Goal: Task Accomplishment & Management: Manage account settings

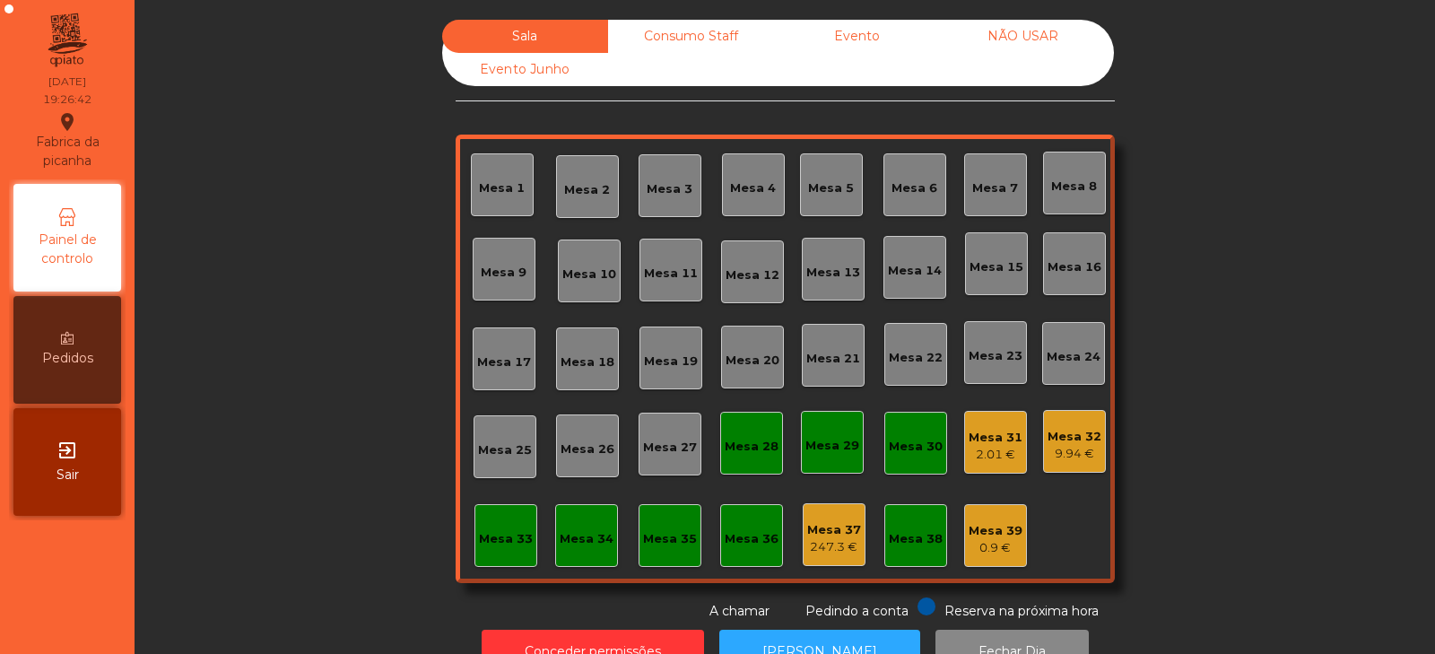
click at [977, 537] on div "Mesa 39" at bounding box center [996, 531] width 54 height 18
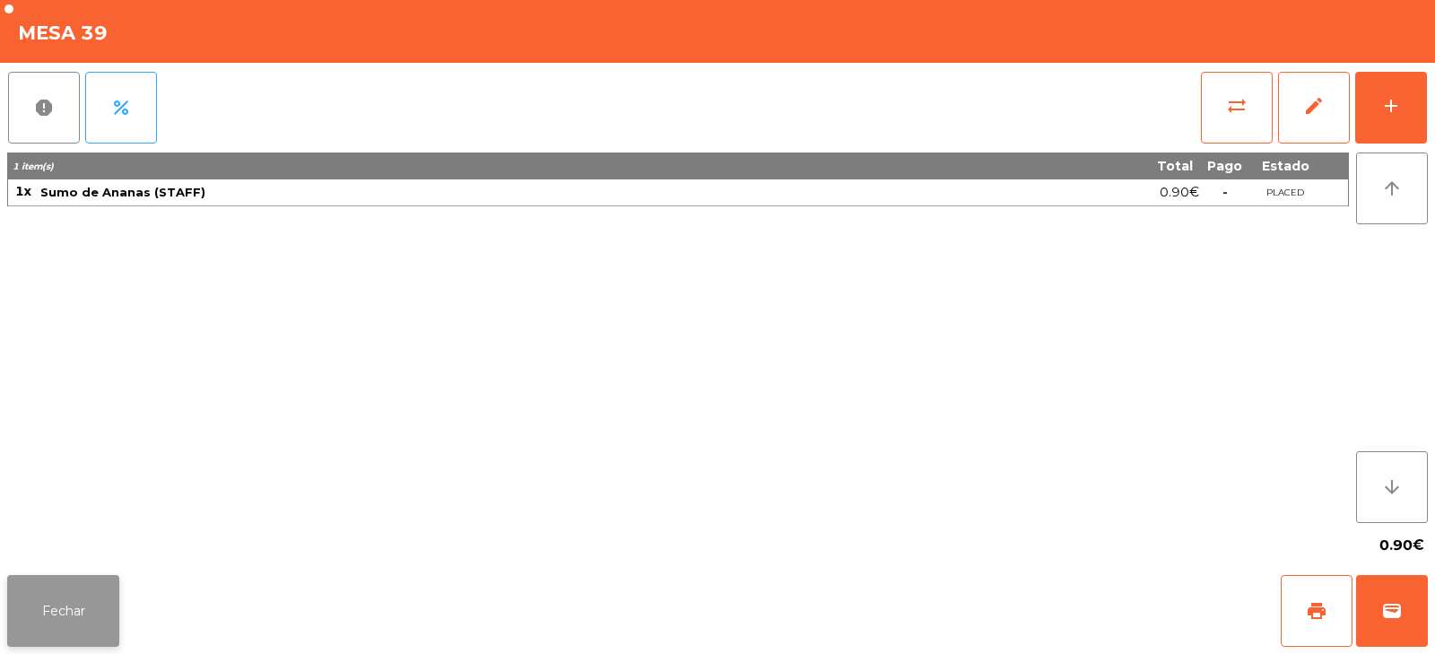
click at [92, 587] on button "Fechar" at bounding box center [63, 611] width 112 height 72
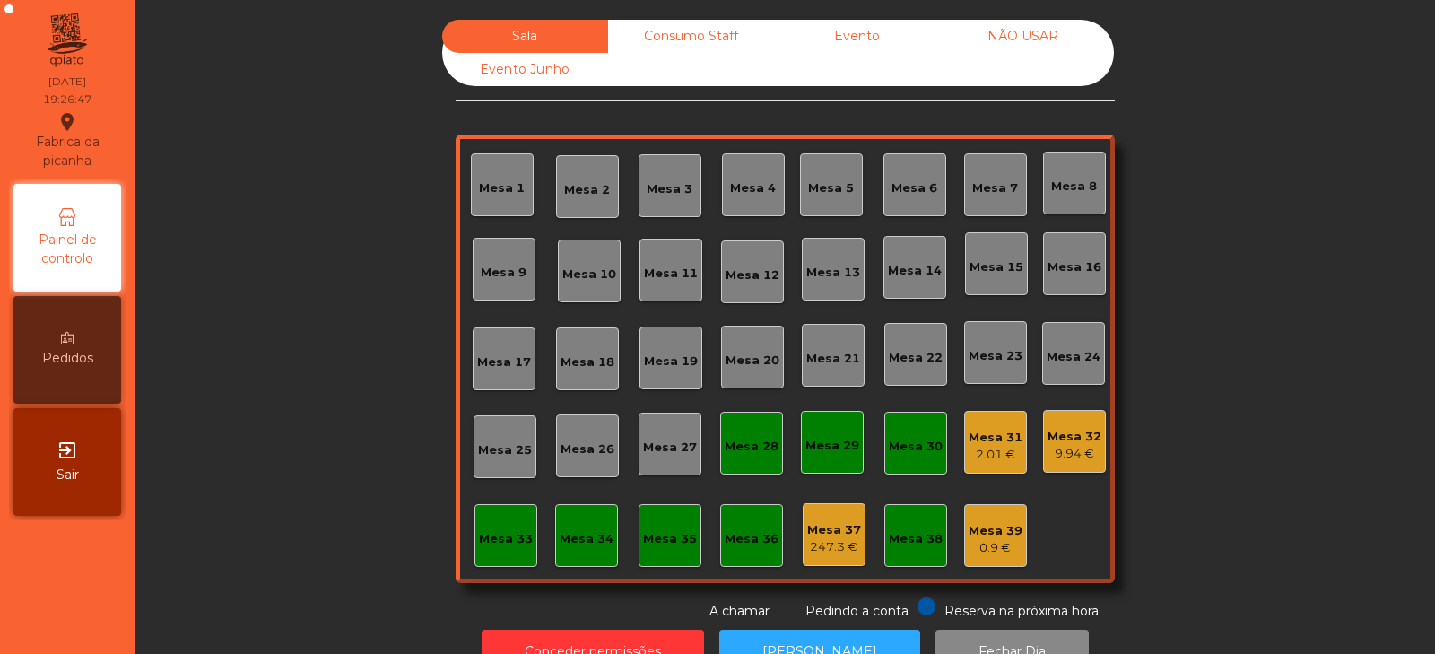
click at [995, 549] on div "0.9 €" at bounding box center [996, 548] width 54 height 18
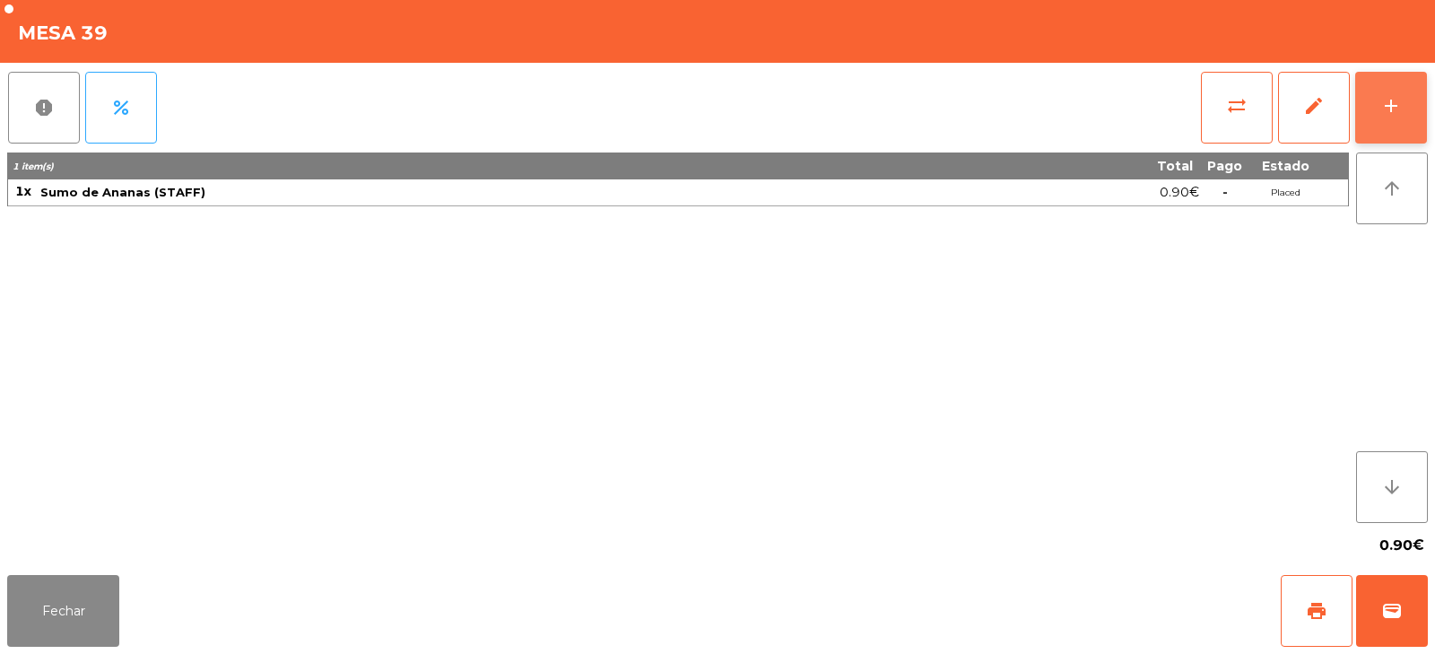
click at [1386, 114] on div "add" at bounding box center [1391, 106] width 22 height 22
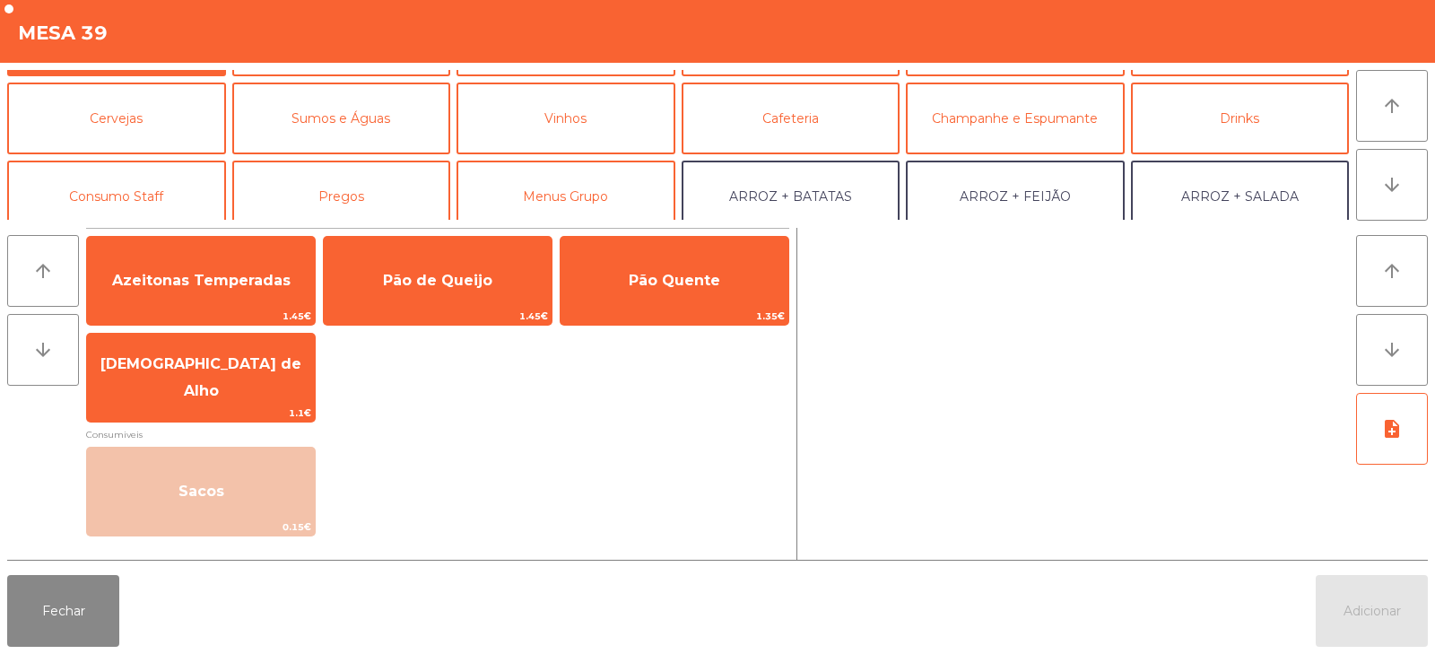
scroll to position [110, 0]
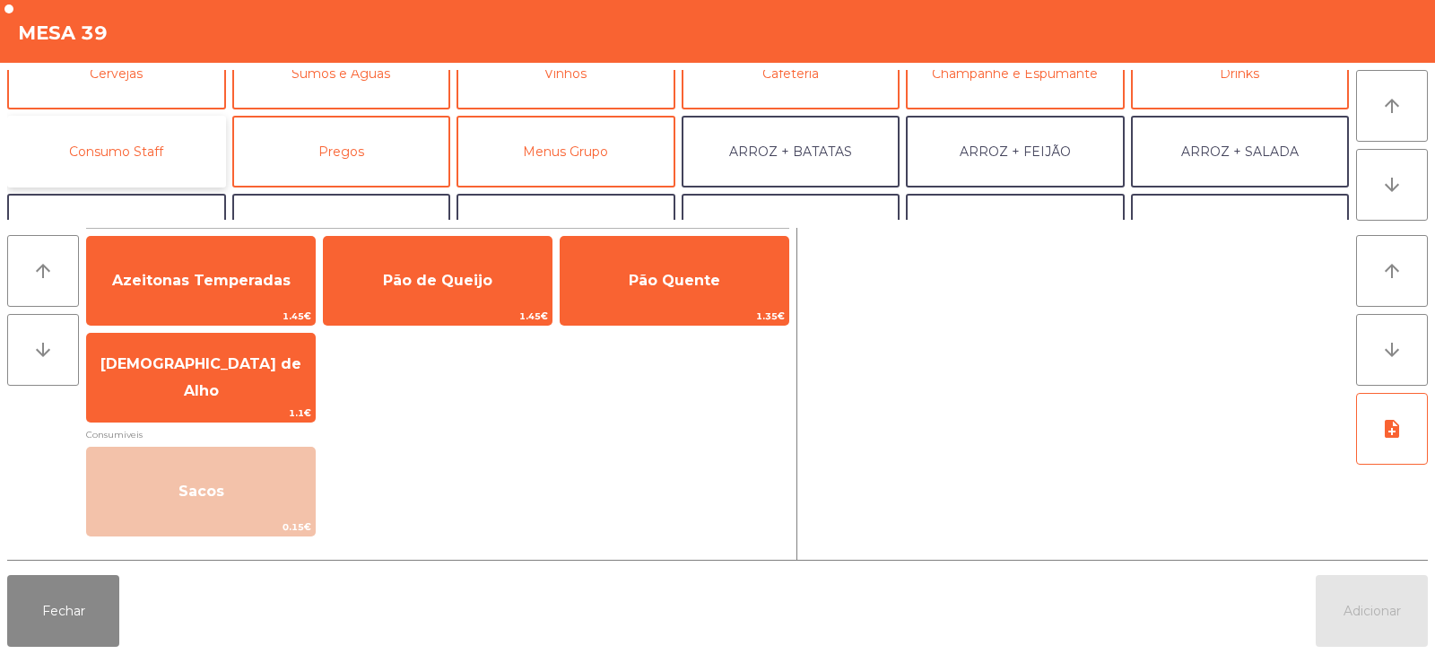
click at [155, 166] on button "Consumo Staff" at bounding box center [116, 152] width 219 height 72
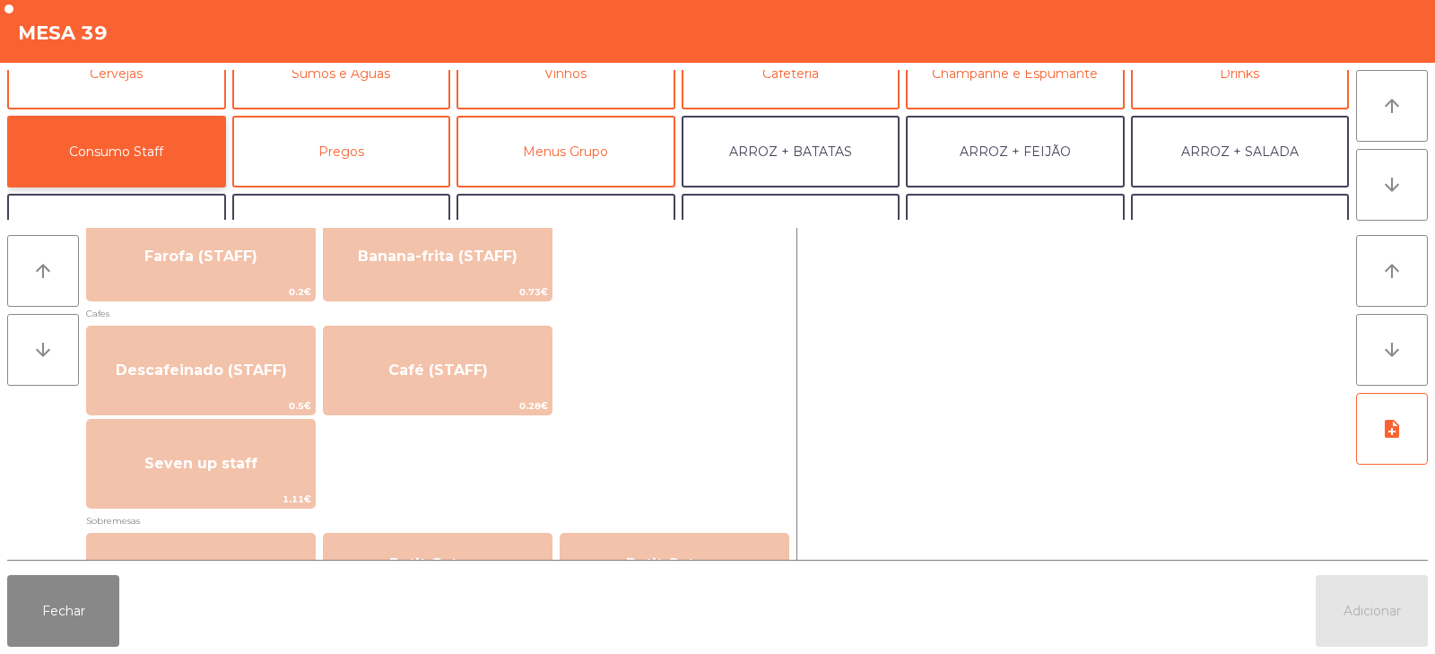
scroll to position [966, 0]
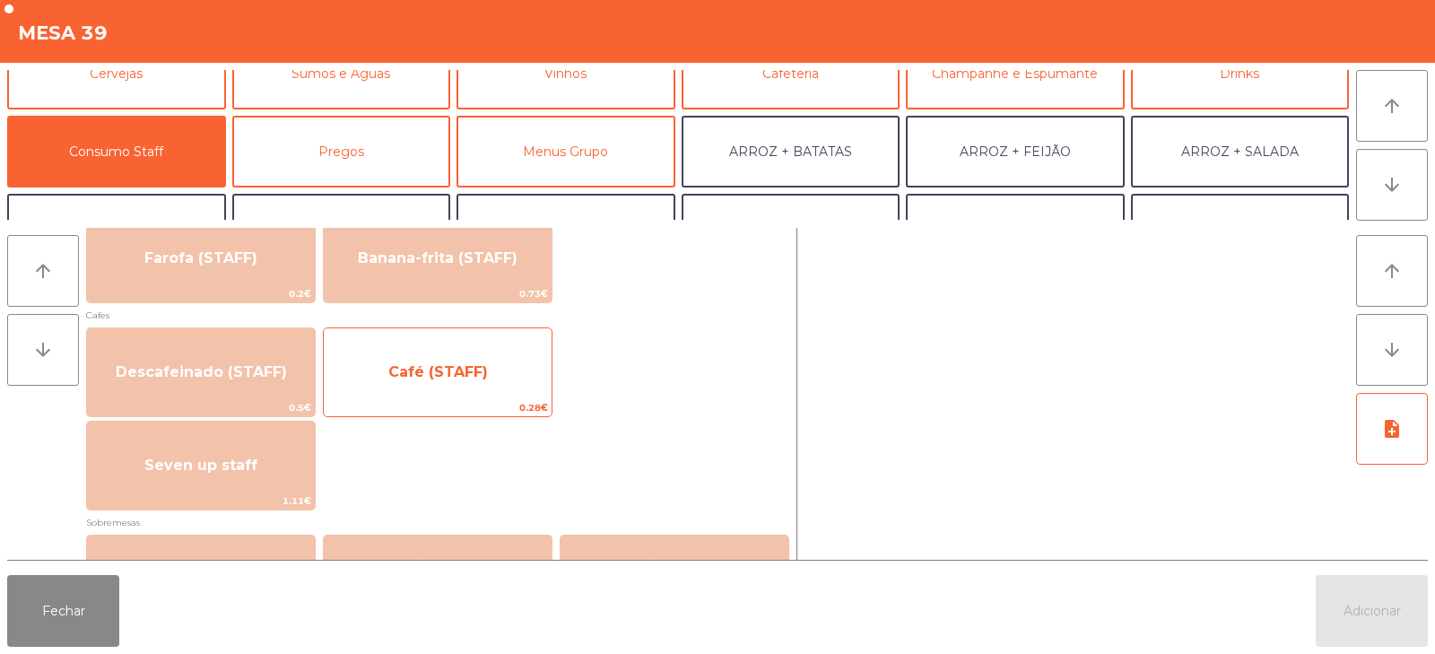
click at [480, 401] on span "0.28€" at bounding box center [438, 407] width 228 height 17
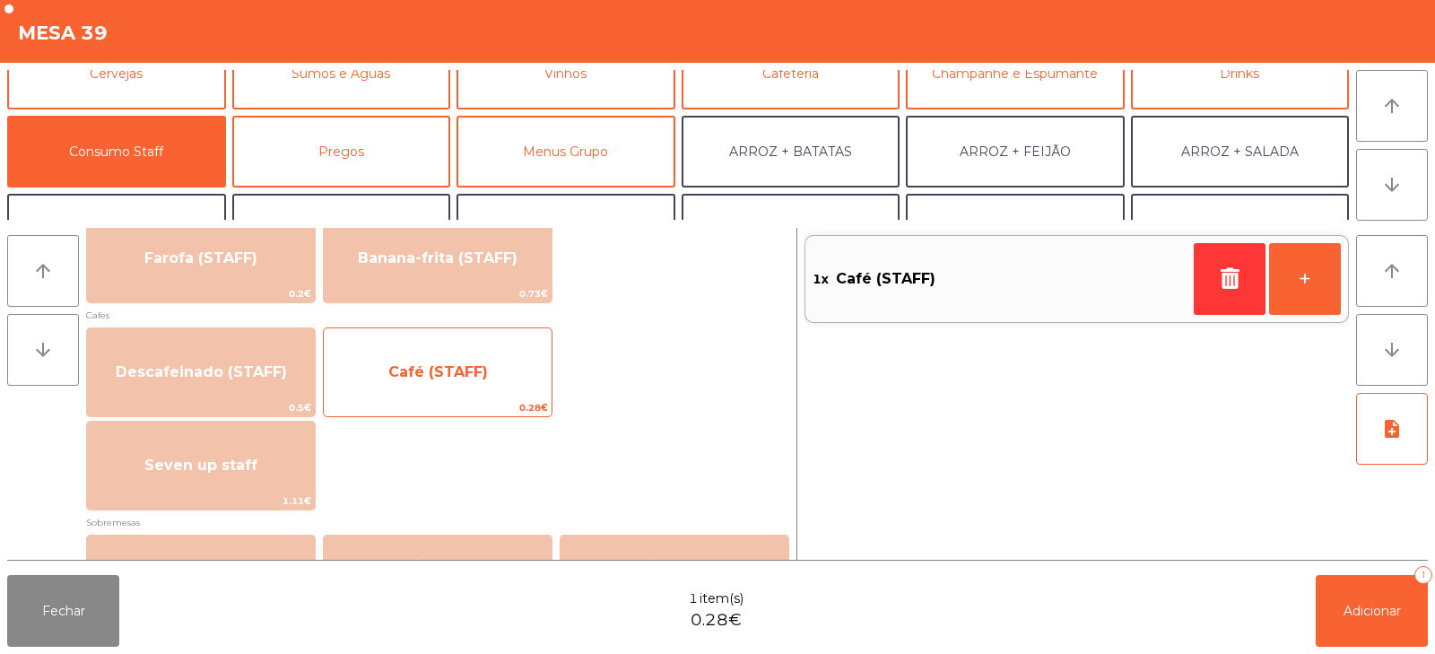
click at [484, 404] on span "0.28€" at bounding box center [438, 407] width 228 height 17
click at [498, 398] on div "Café (STAFF) 0.28€" at bounding box center [438, 372] width 230 height 90
click at [497, 396] on span "Café (STAFF)" at bounding box center [438, 372] width 228 height 48
click at [485, 411] on span "0.28€" at bounding box center [438, 407] width 228 height 17
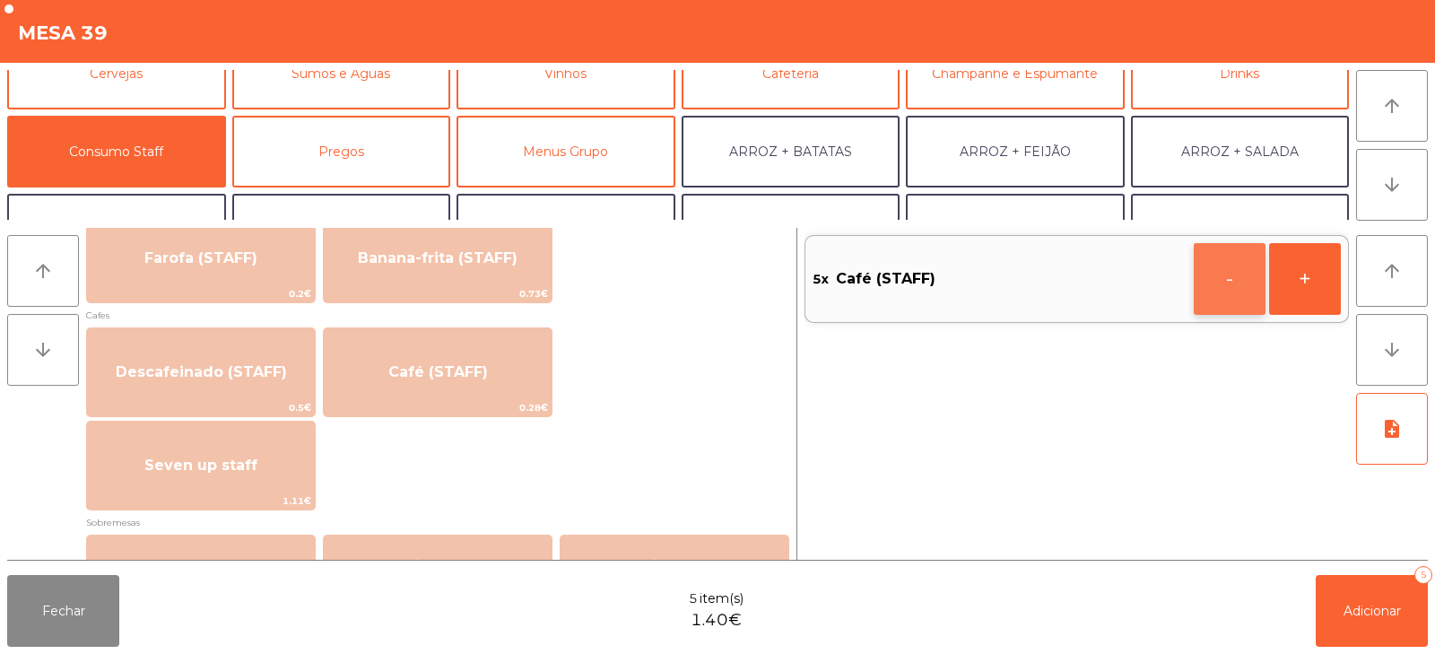
click at [1223, 288] on button "-" at bounding box center [1230, 279] width 72 height 72
click at [1359, 612] on span "Adicionar" at bounding box center [1372, 611] width 57 height 16
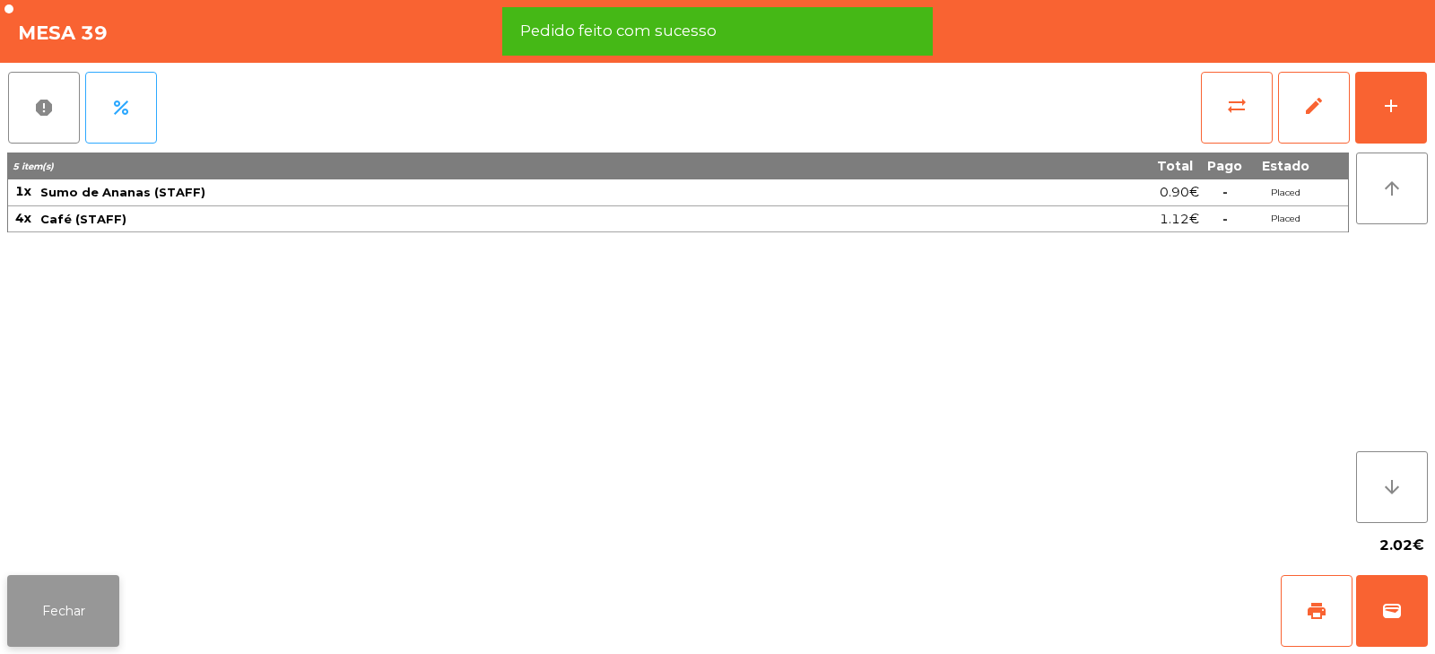
click at [99, 628] on button "Fechar" at bounding box center [63, 611] width 112 height 72
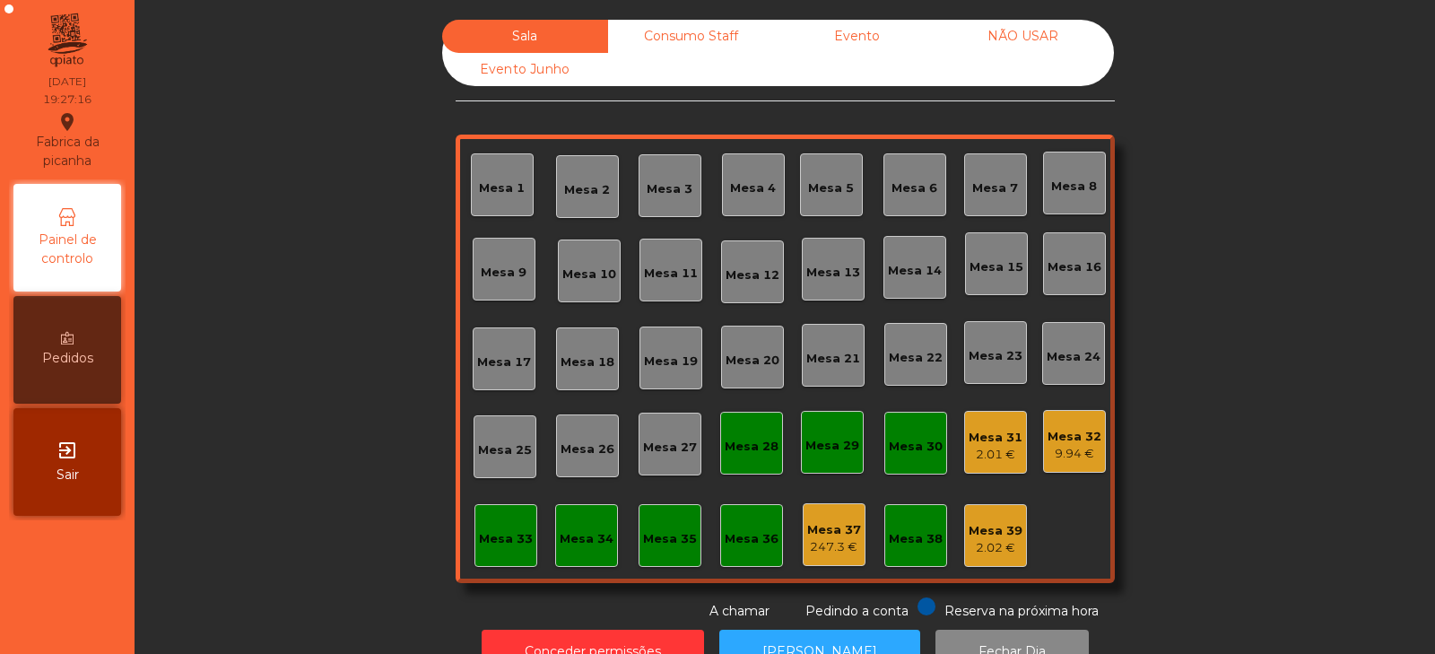
click at [988, 548] on div "2.02 €" at bounding box center [996, 548] width 54 height 18
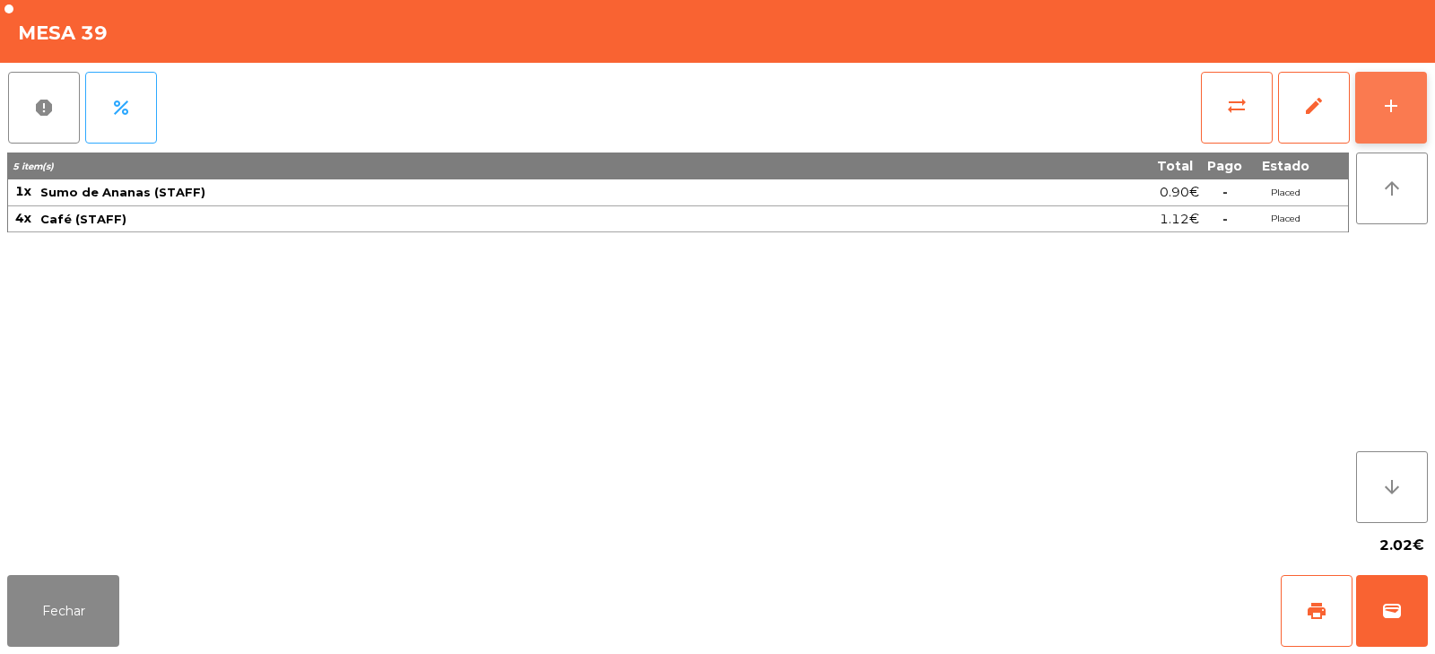
click at [1374, 132] on button "add" at bounding box center [1391, 108] width 72 height 72
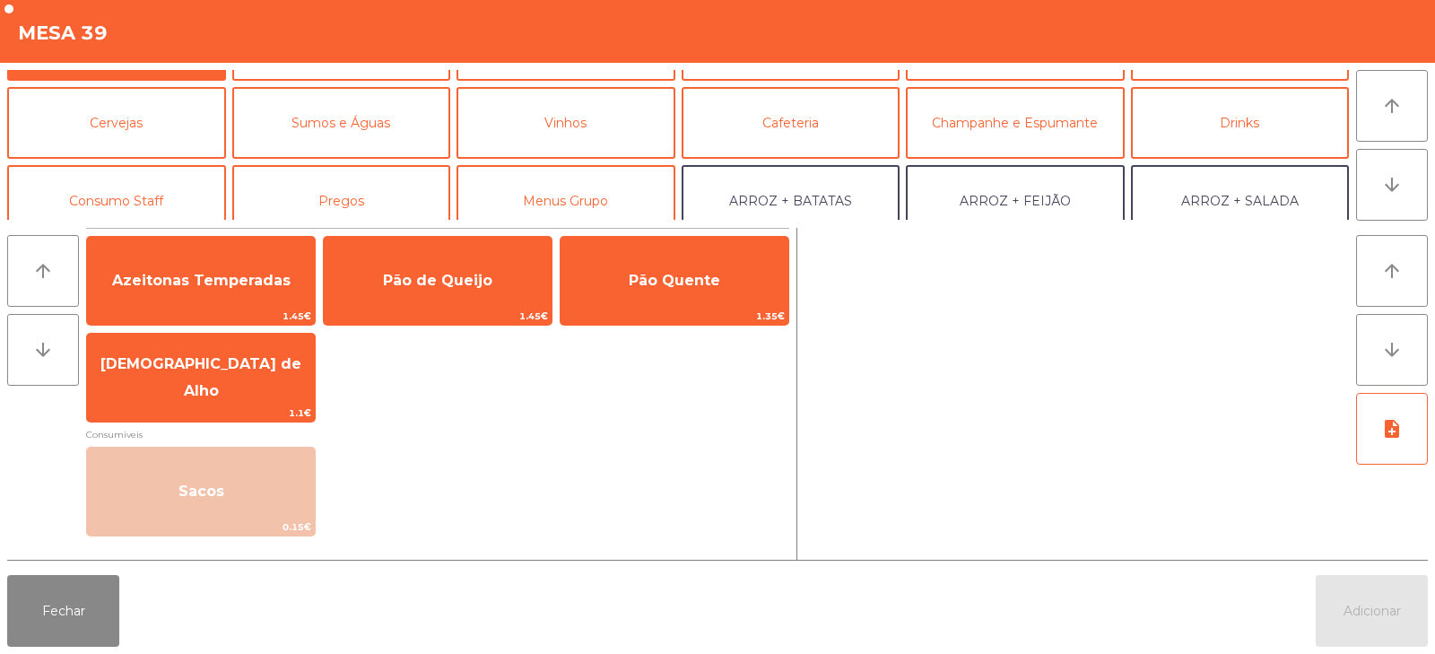
scroll to position [109, 0]
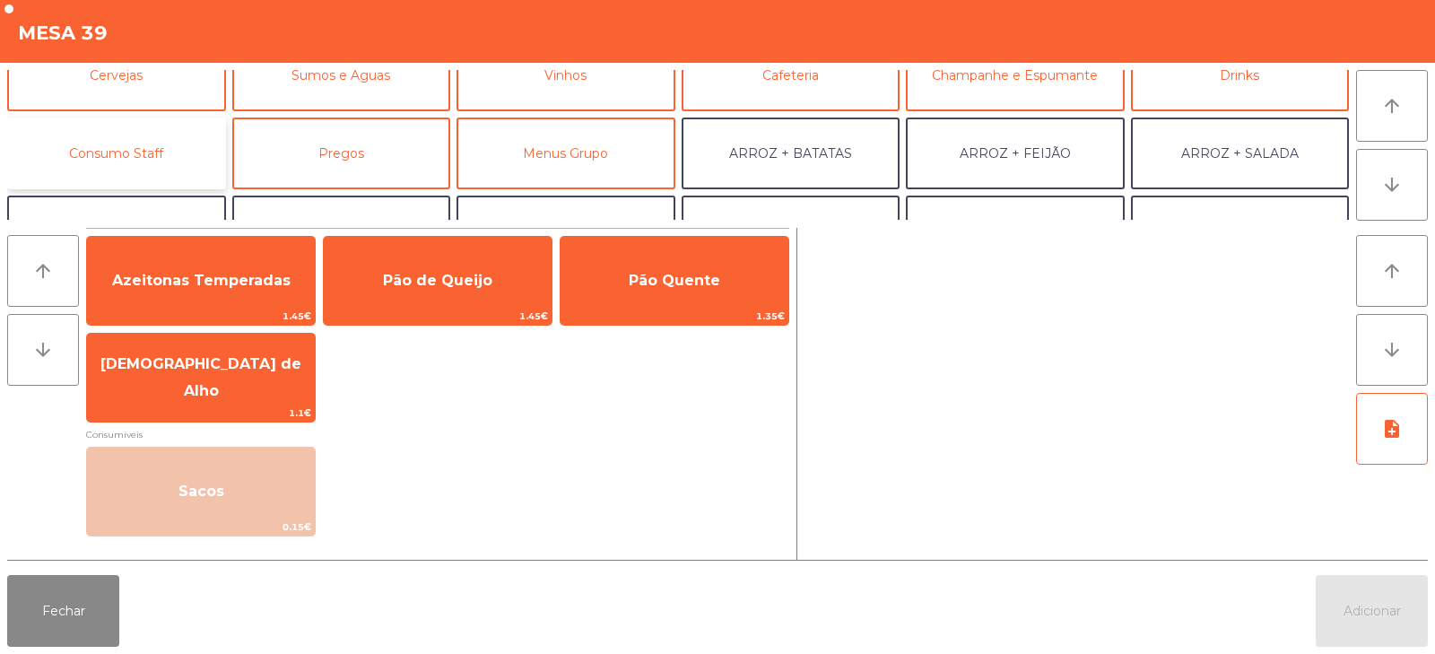
click at [99, 136] on button "Consumo Staff" at bounding box center [116, 154] width 219 height 72
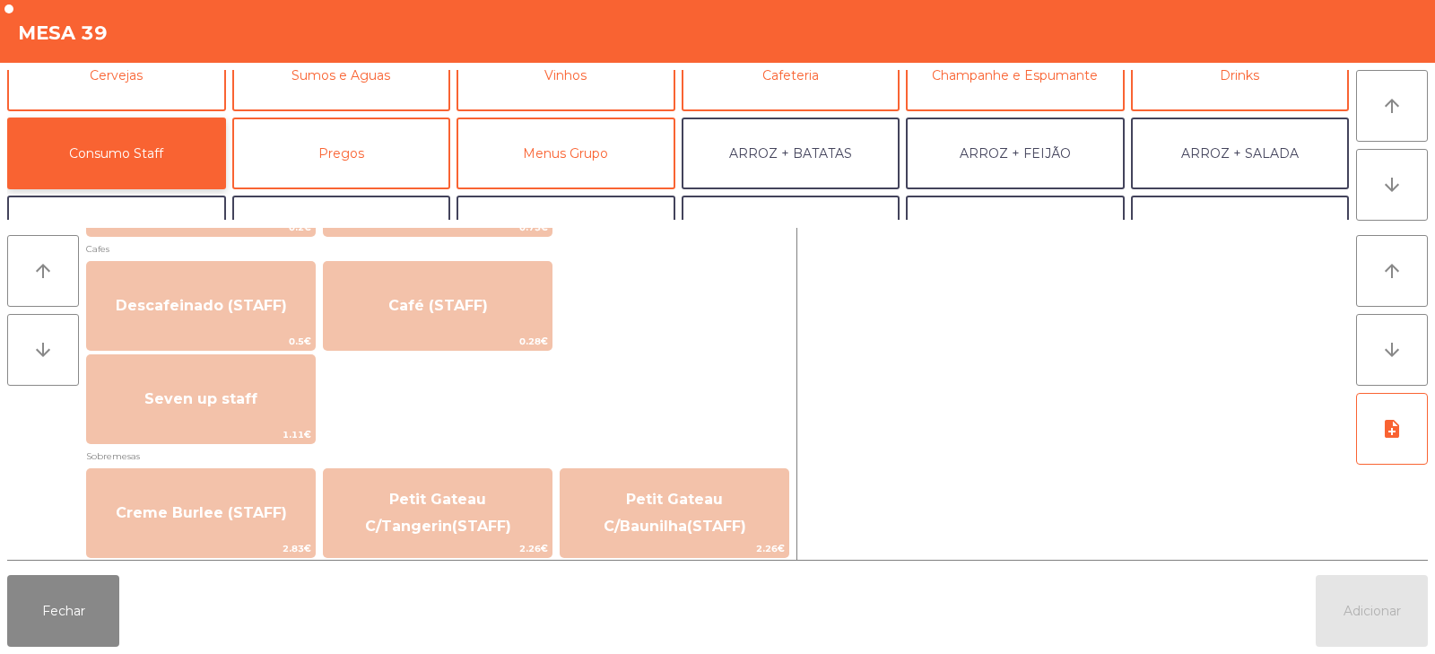
scroll to position [1004, 0]
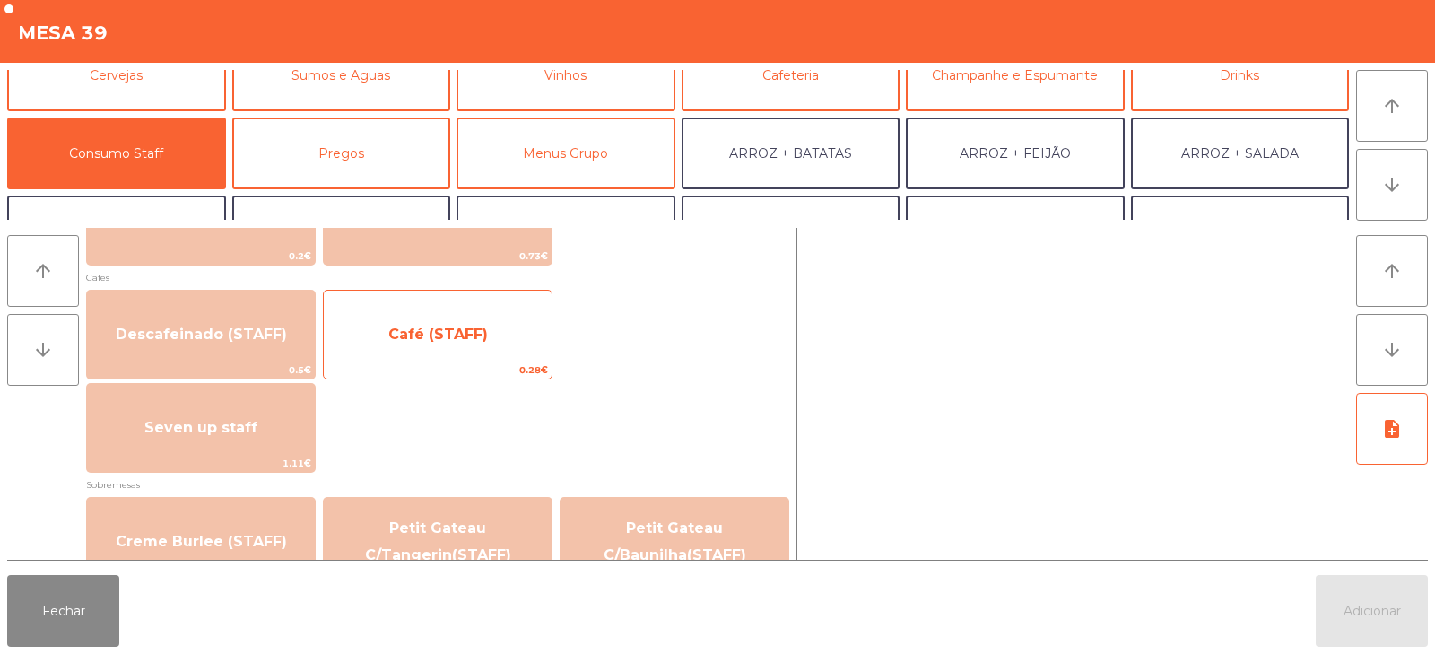
click at [355, 330] on span "Café (STAFF)" at bounding box center [438, 334] width 228 height 48
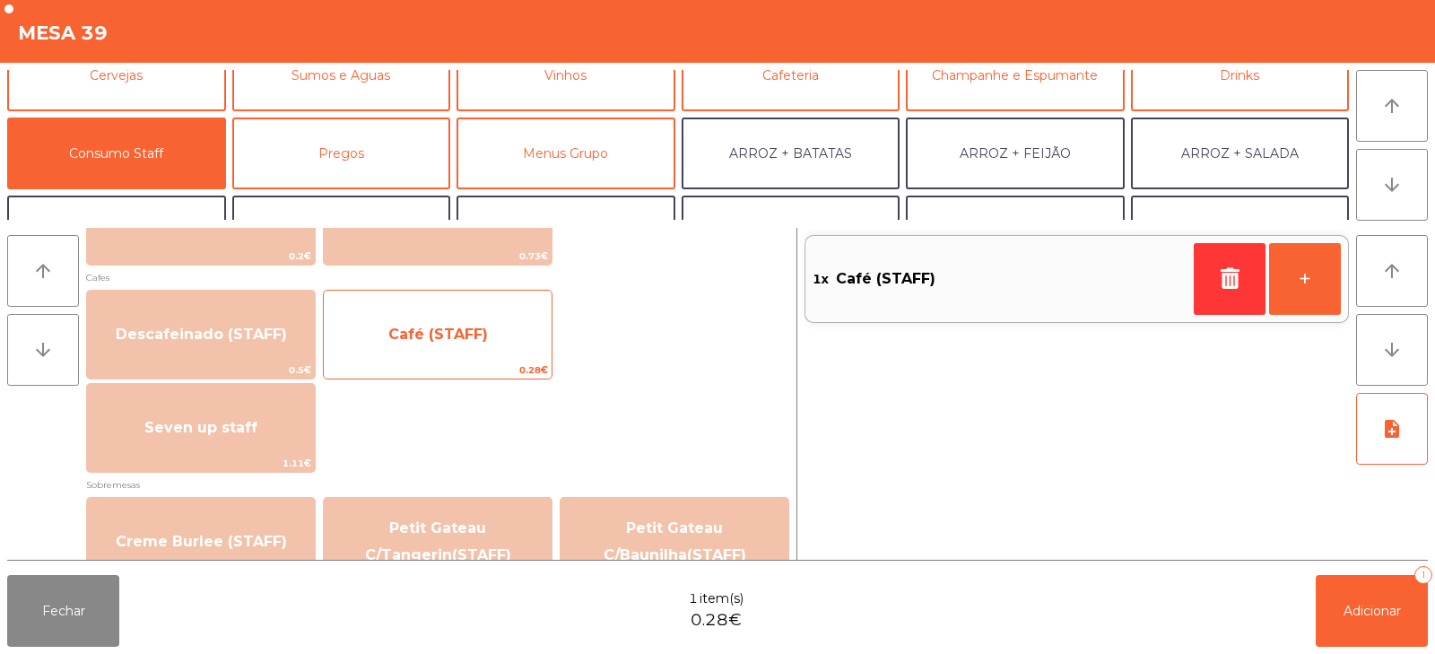
click at [360, 336] on span "Café (STAFF)" at bounding box center [438, 334] width 228 height 48
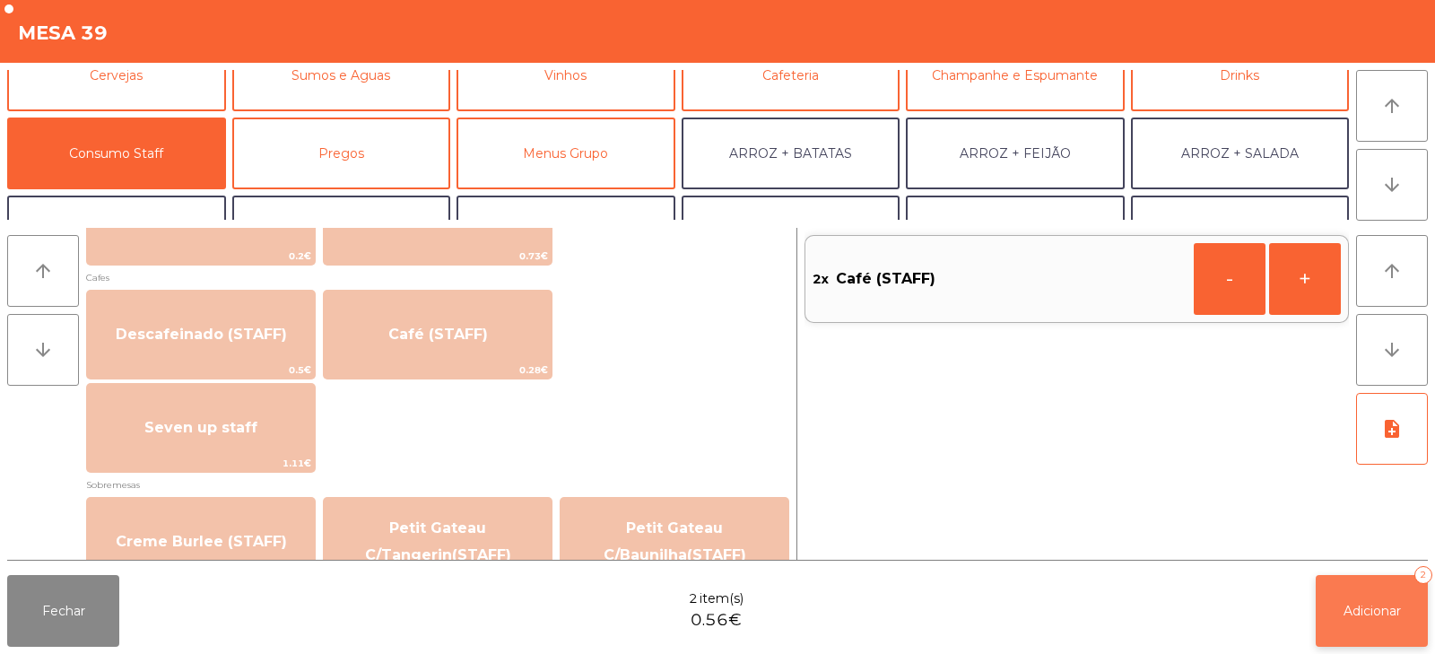
click at [1364, 611] on span "Adicionar" at bounding box center [1372, 611] width 57 height 16
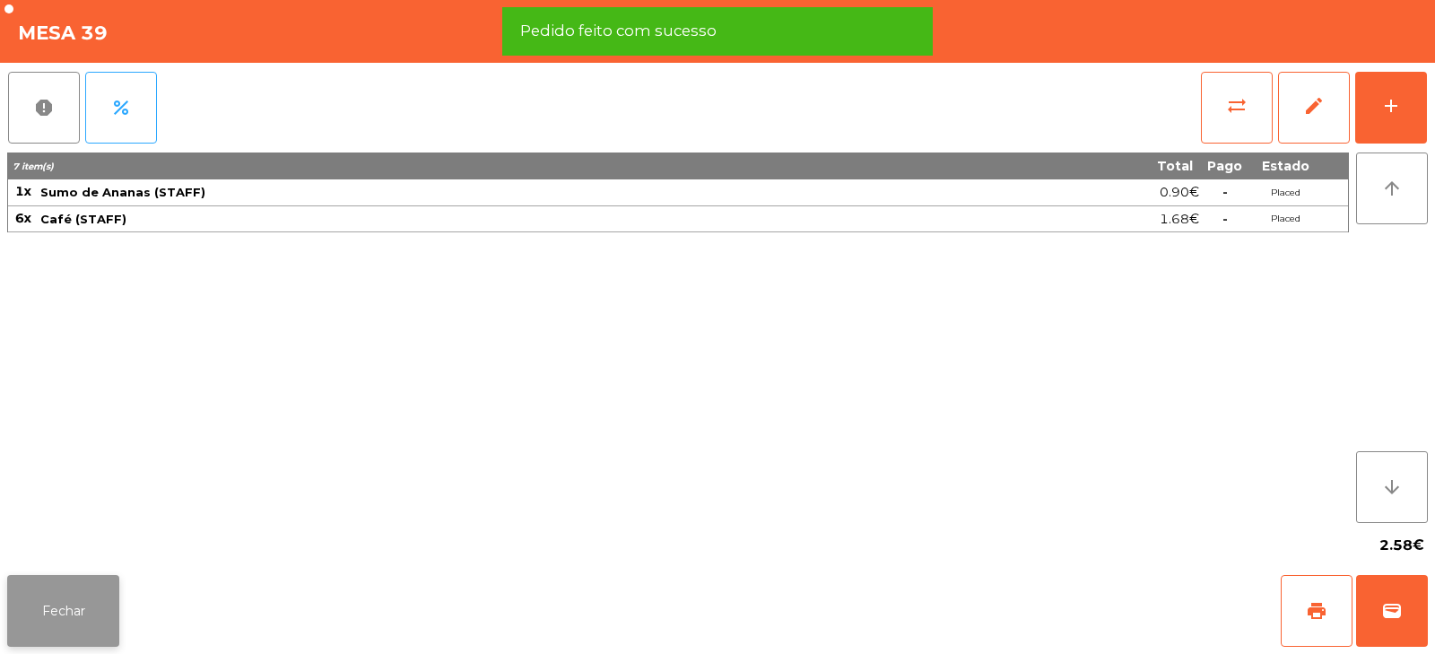
click at [66, 624] on button "Fechar" at bounding box center [63, 611] width 112 height 72
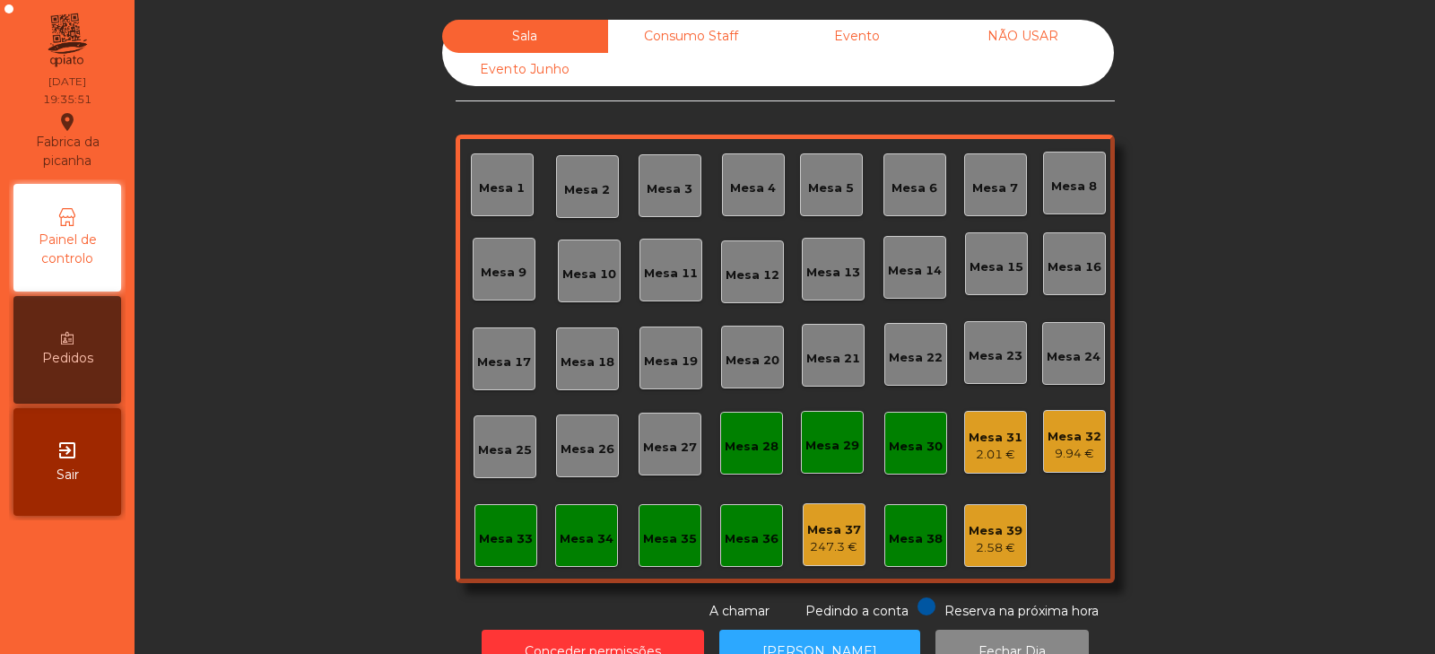
click at [911, 283] on div "Mesa 14" at bounding box center [915, 267] width 63 height 63
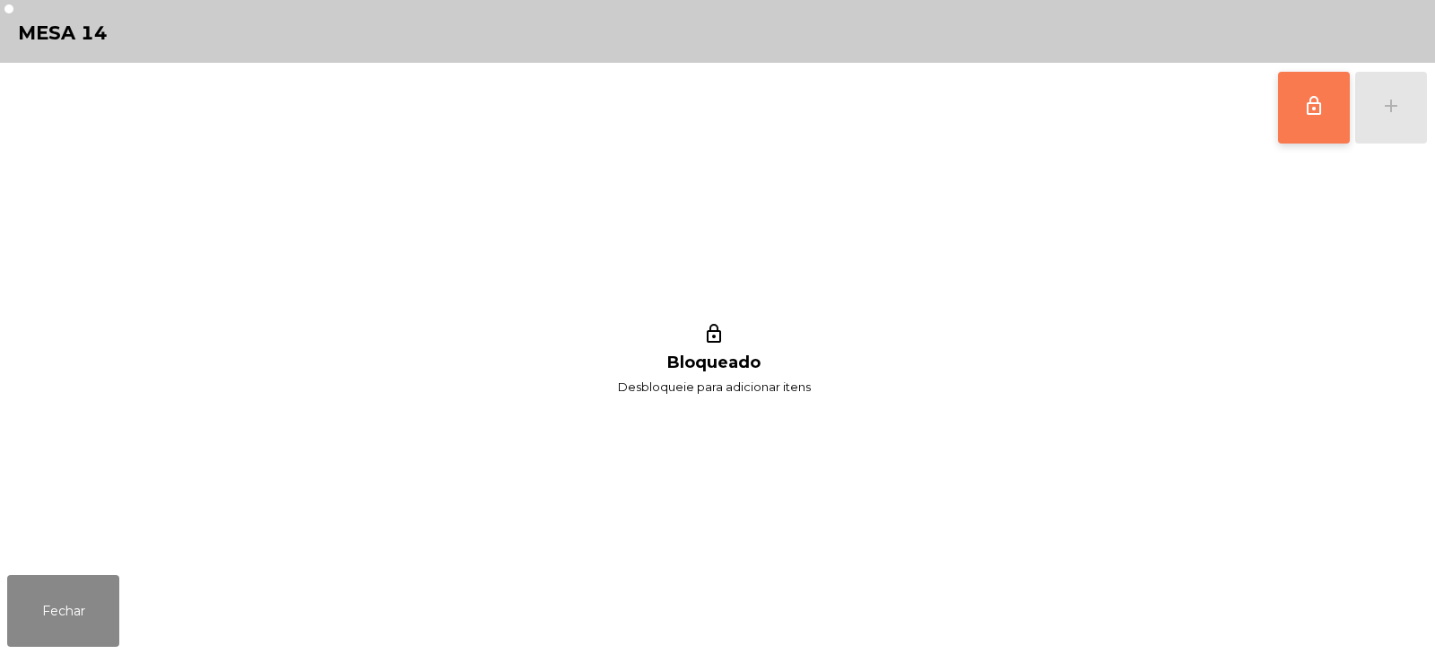
click at [1294, 118] on button "lock_outline" at bounding box center [1314, 108] width 72 height 72
click at [1398, 108] on div "add" at bounding box center [1391, 106] width 22 height 22
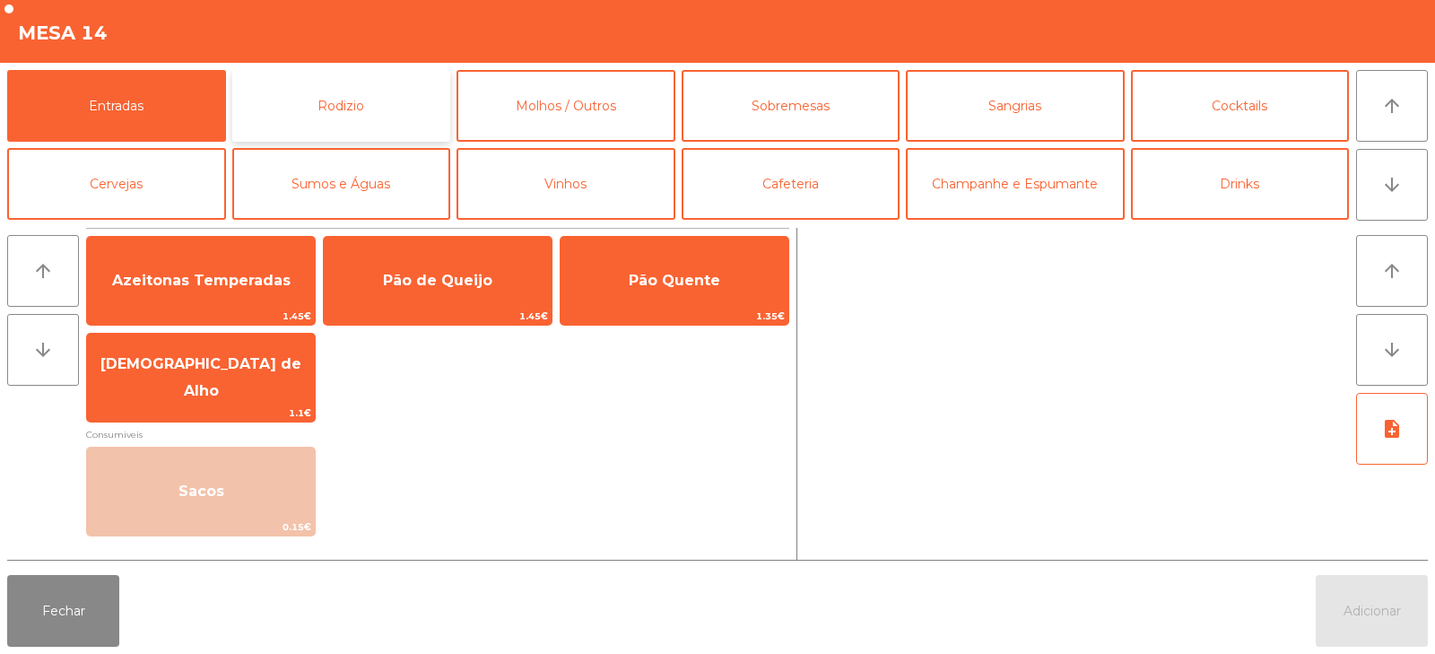
click at [320, 110] on button "Rodizio" at bounding box center [341, 106] width 219 height 72
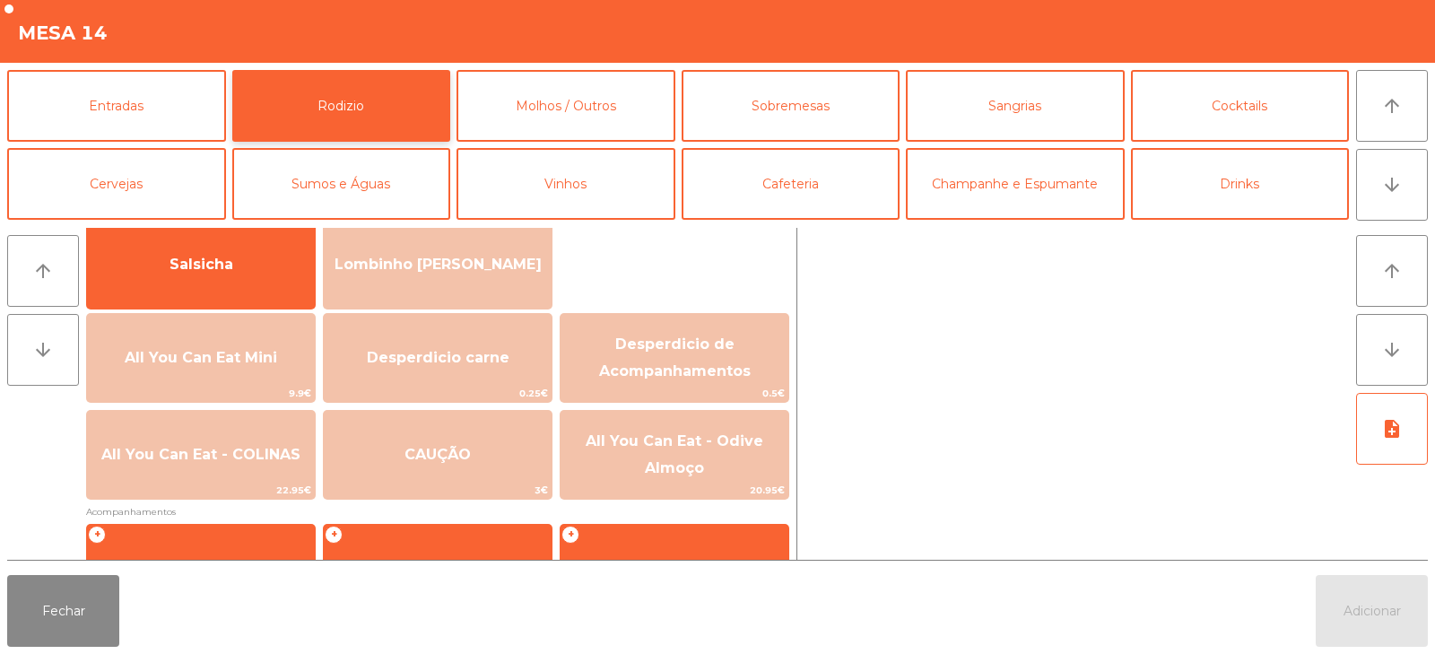
scroll to position [138, 0]
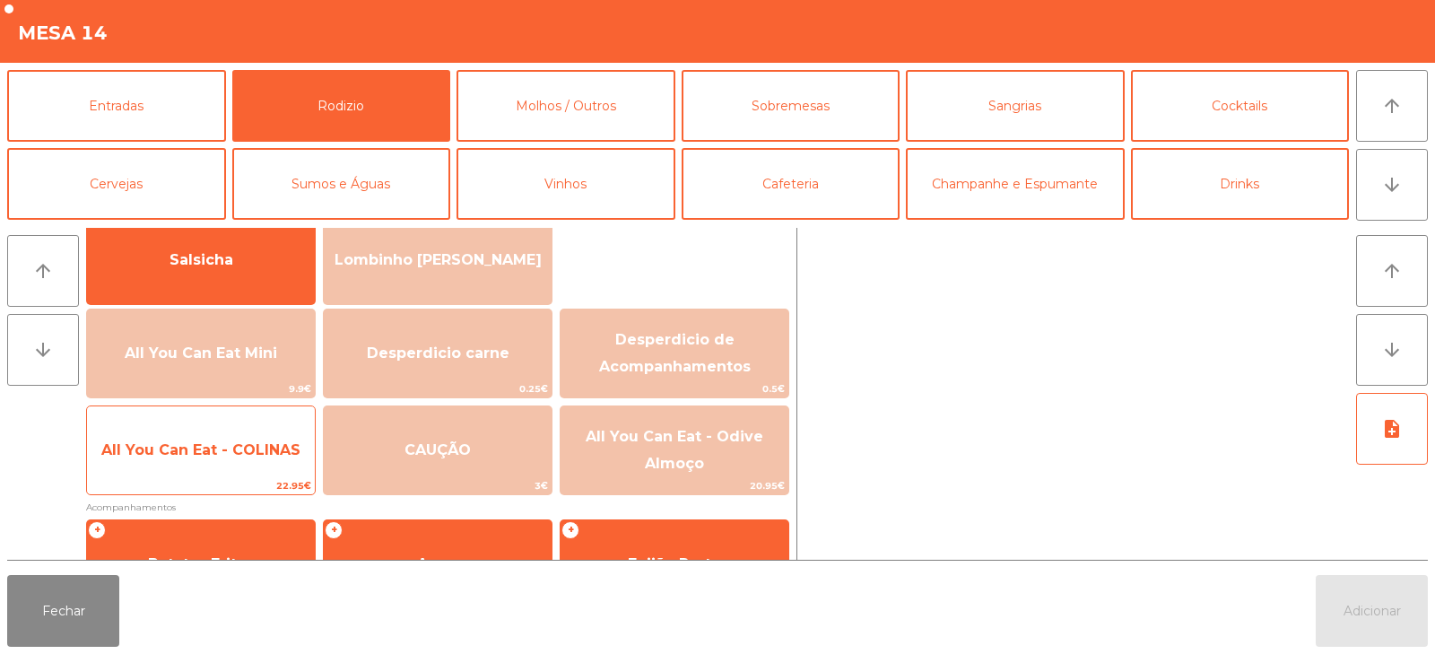
click at [224, 455] on span "All You Can Eat - COLINAS" at bounding box center [200, 449] width 199 height 17
click at [229, 463] on span "All You Can Eat - COLINAS" at bounding box center [201, 450] width 228 height 48
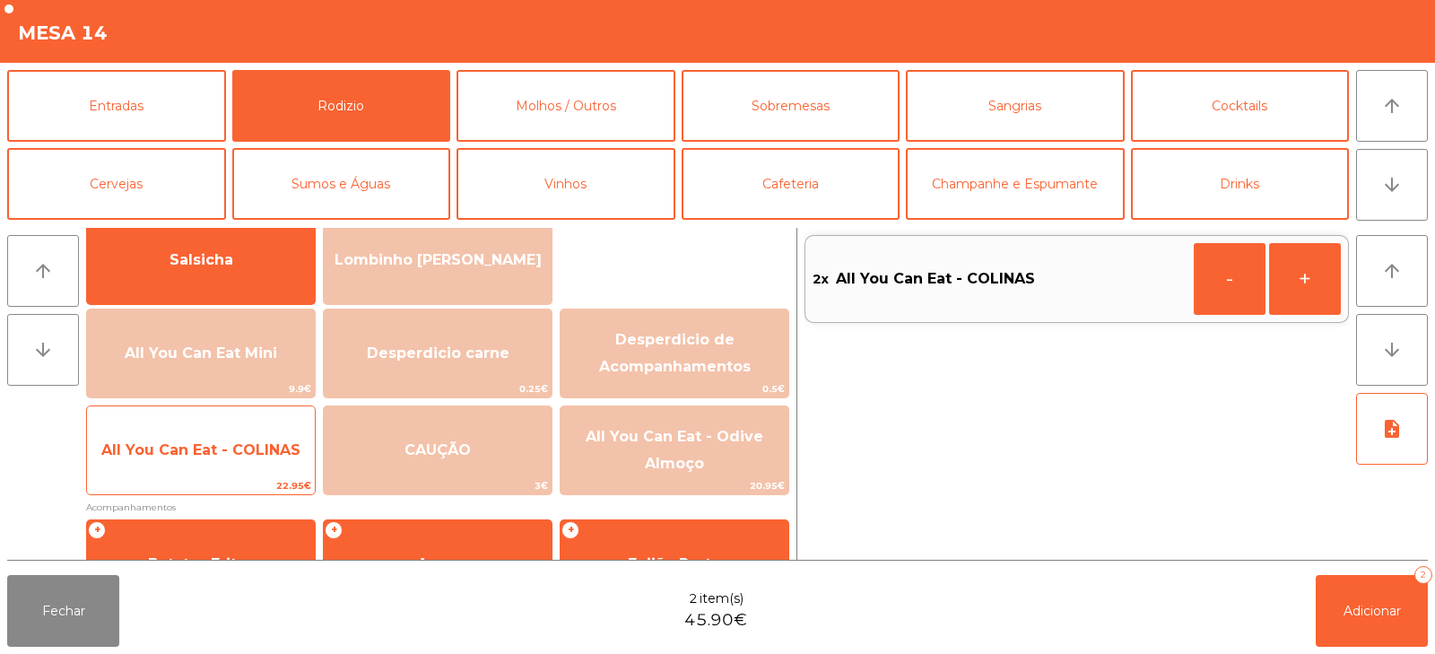
click at [231, 466] on span "All You Can Eat - COLINAS" at bounding box center [201, 450] width 228 height 48
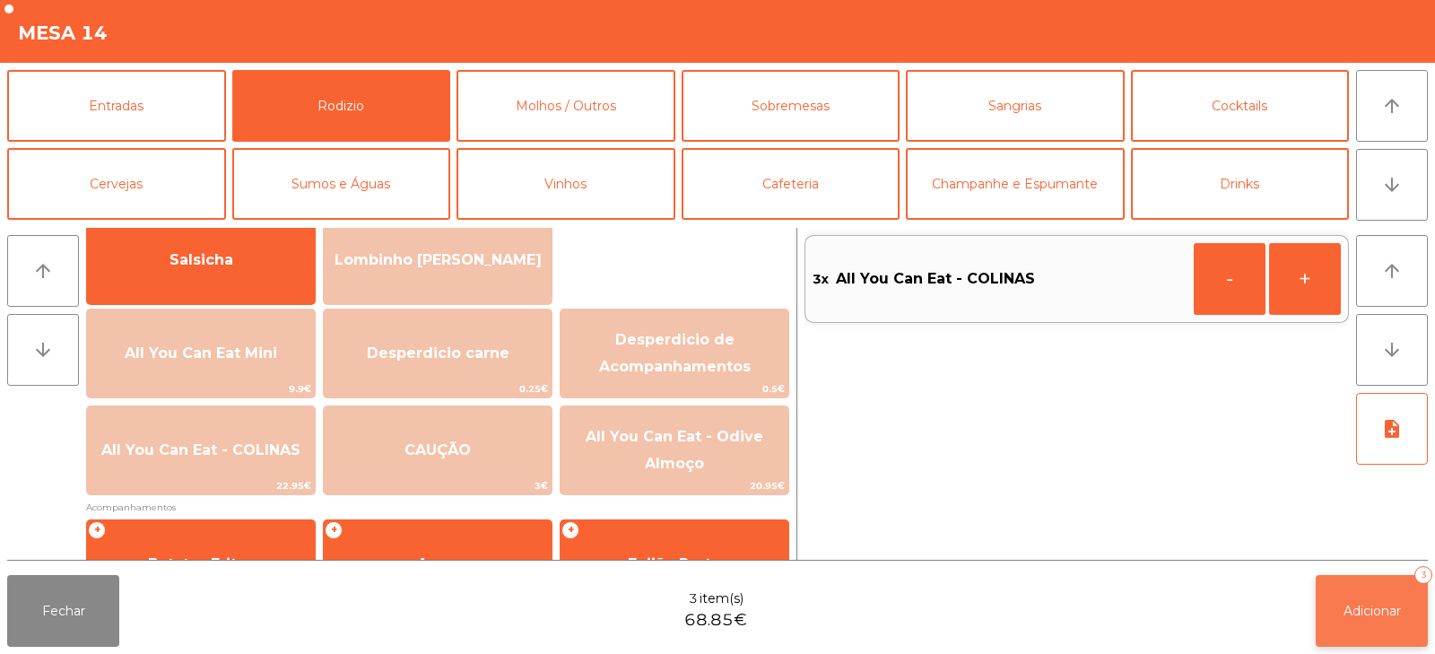
click at [1361, 604] on span "Adicionar" at bounding box center [1372, 611] width 57 height 16
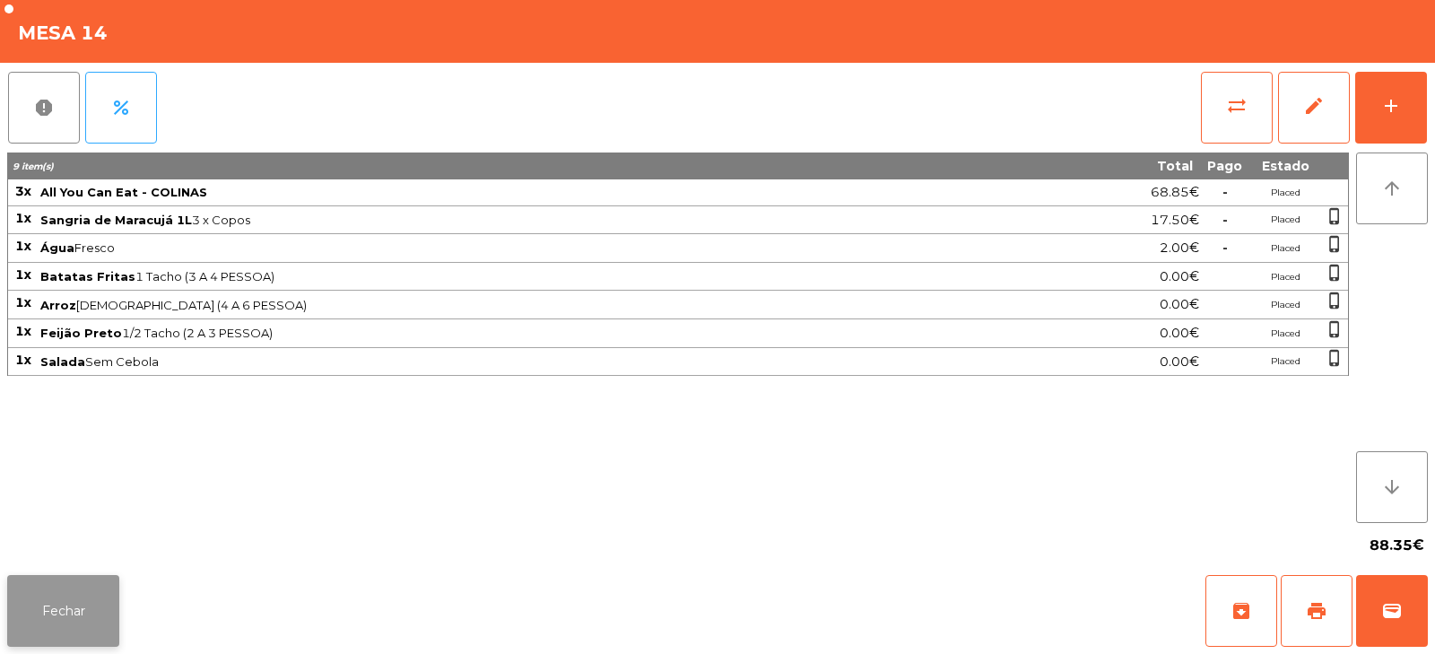
click at [47, 641] on button "Fechar" at bounding box center [63, 611] width 112 height 72
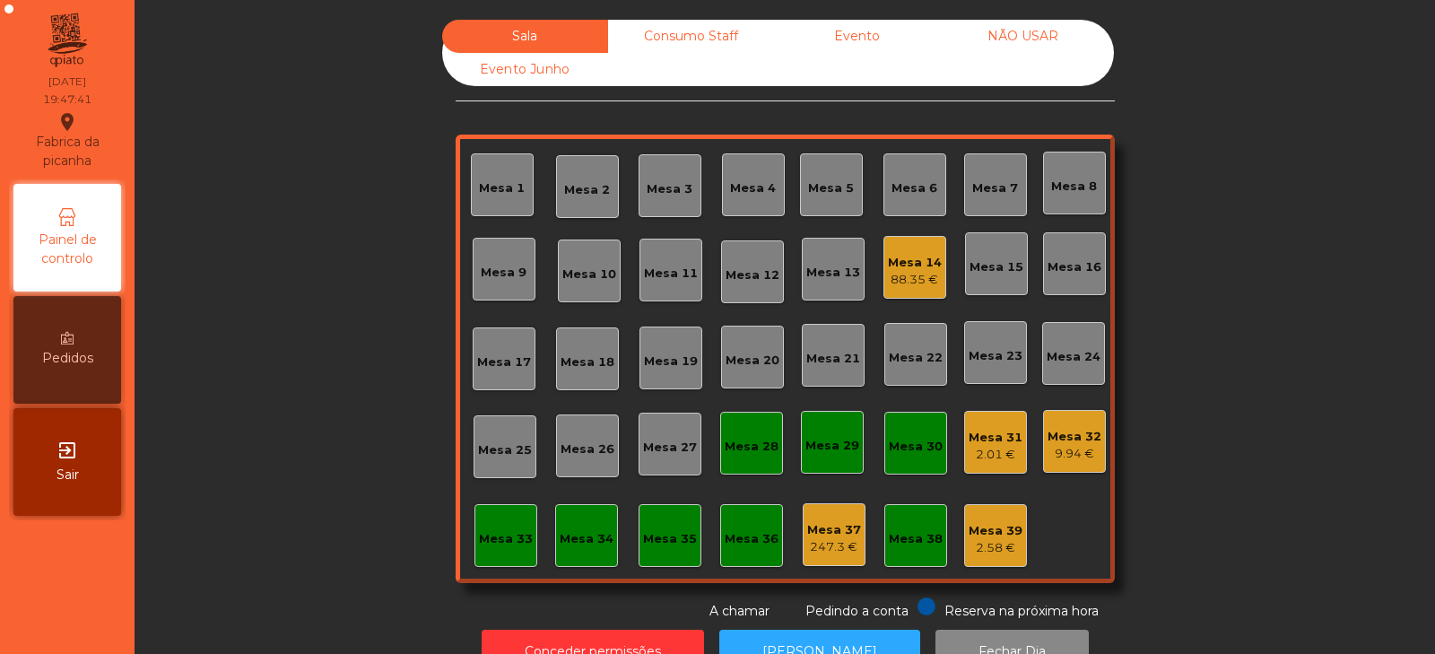
click at [1062, 196] on div "Mesa 8" at bounding box center [1074, 183] width 63 height 63
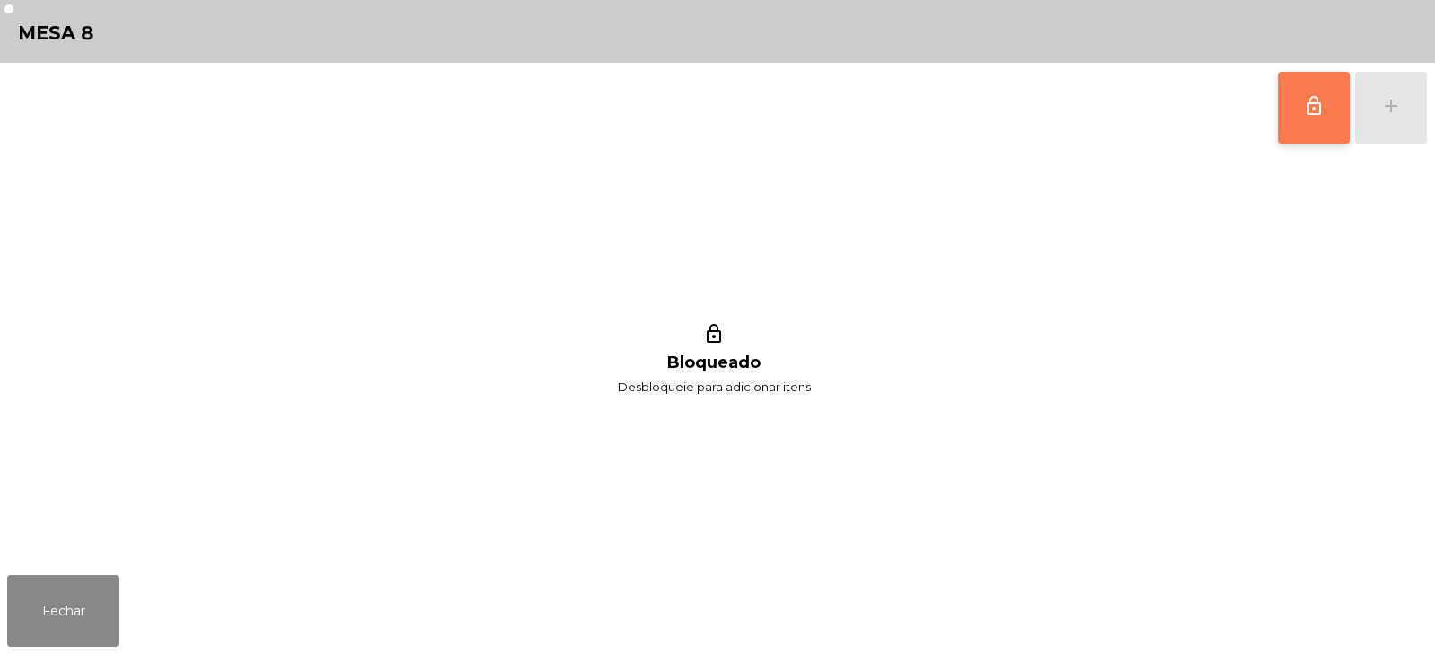
click at [1317, 128] on button "lock_outline" at bounding box center [1314, 108] width 72 height 72
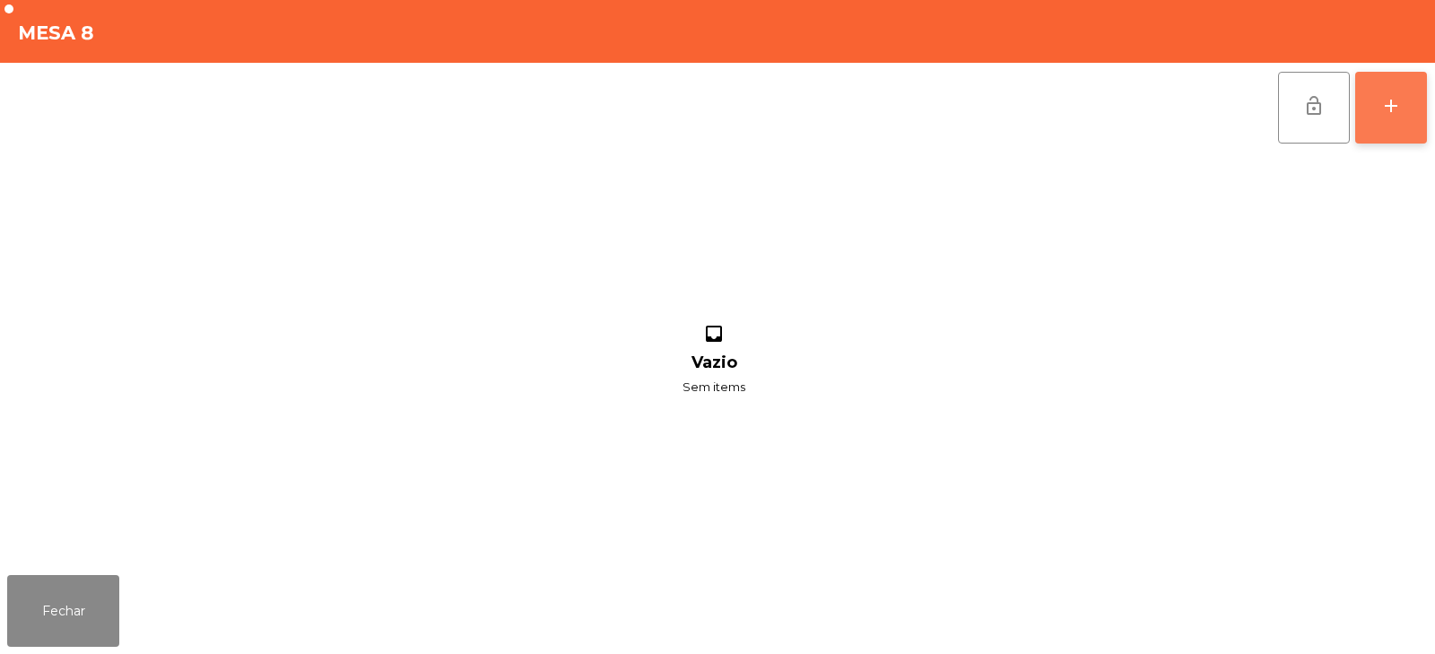
click at [1406, 110] on button "add" at bounding box center [1391, 108] width 72 height 72
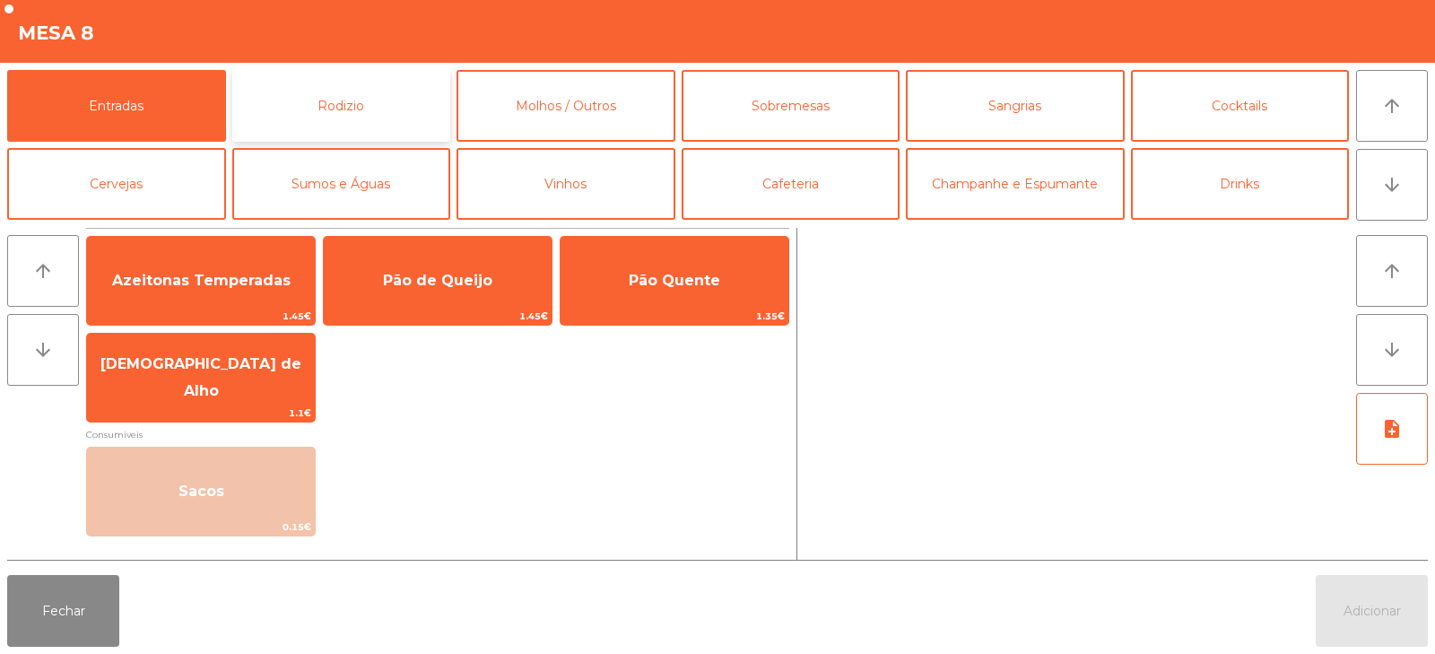
click at [366, 97] on button "Rodizio" at bounding box center [341, 106] width 219 height 72
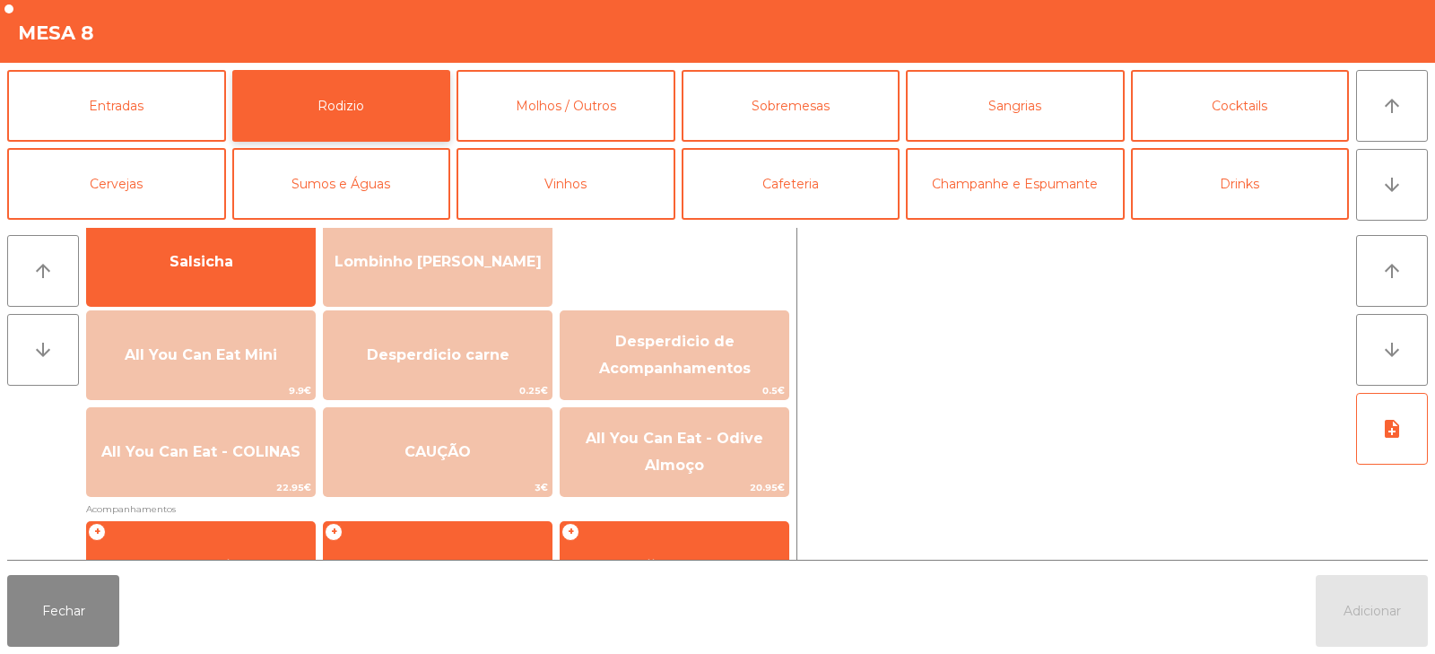
scroll to position [141, 0]
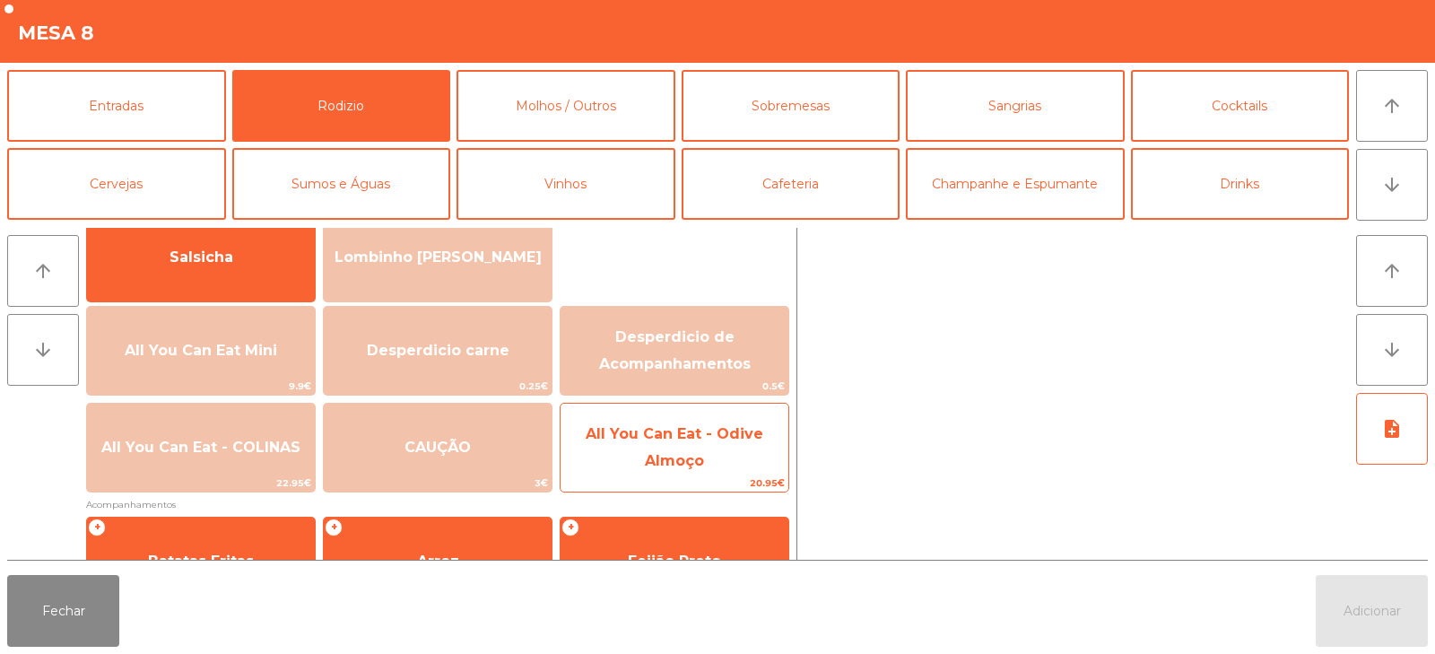
click at [672, 460] on span "All You Can Eat - Odive Almoço" at bounding box center [675, 447] width 178 height 44
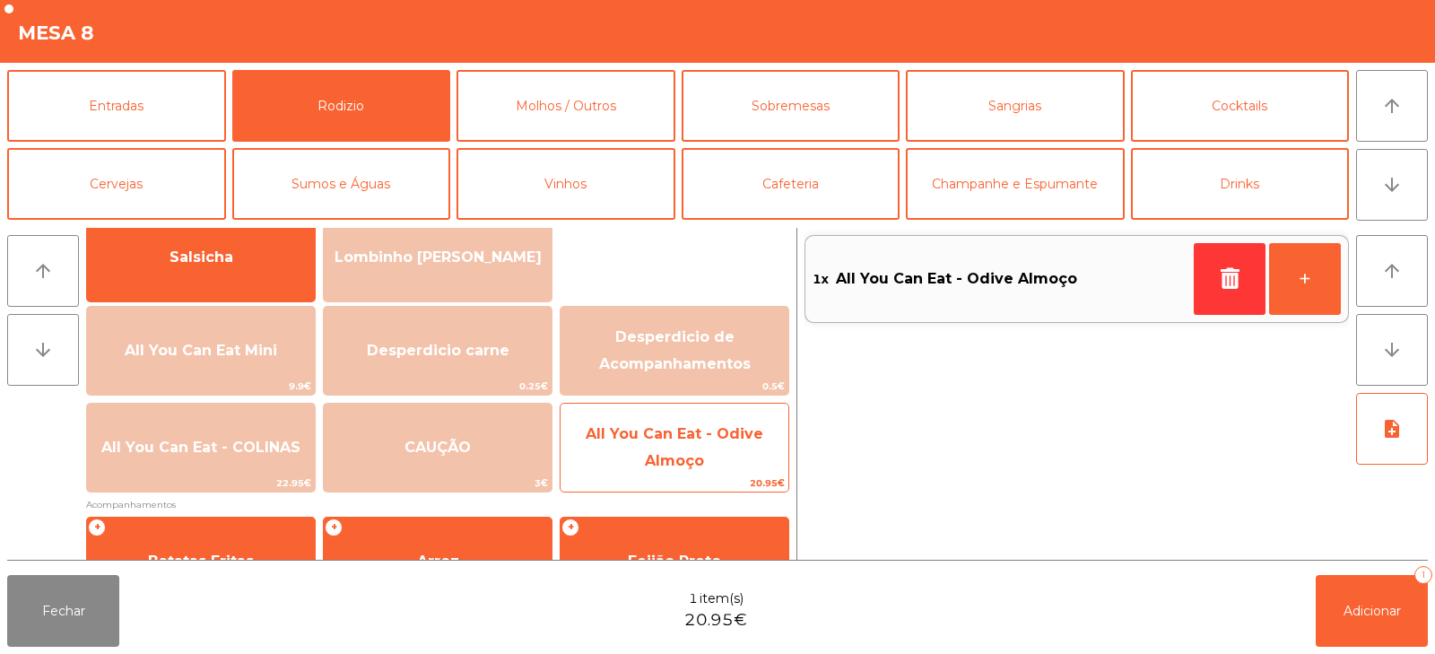
click at [658, 466] on span "All You Can Eat - Odive Almoço" at bounding box center [675, 447] width 178 height 44
click at [658, 460] on span "All You Can Eat - Odive Almoço" at bounding box center [675, 447] width 178 height 44
click at [663, 460] on span "All You Can Eat - Odive Almoço" at bounding box center [675, 447] width 178 height 44
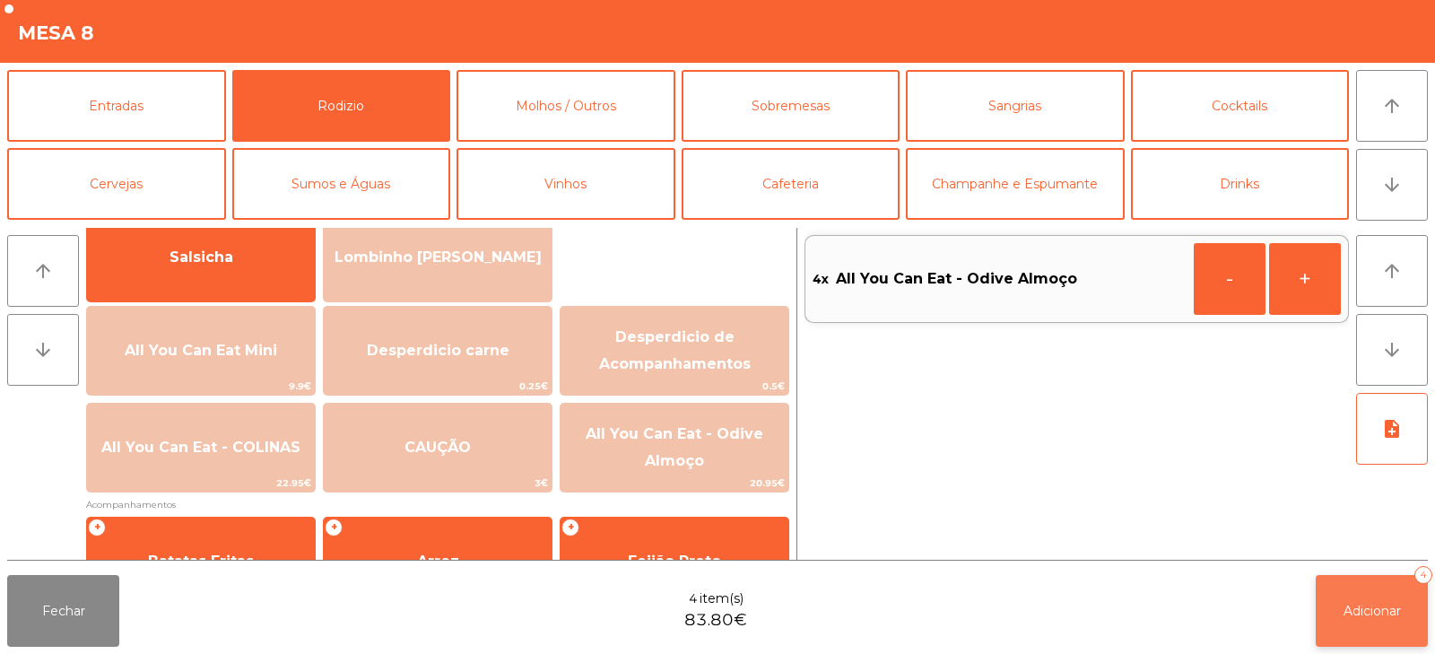
click at [1353, 611] on span "Adicionar" at bounding box center [1372, 611] width 57 height 16
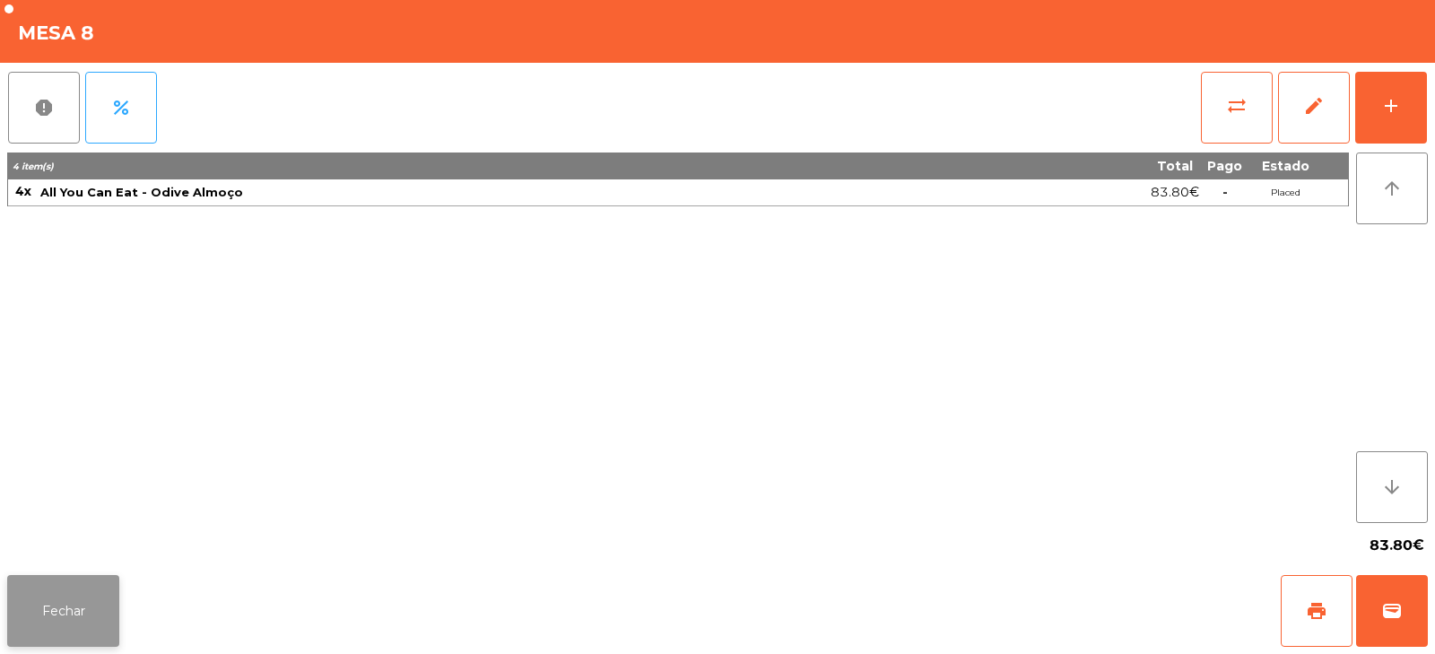
click at [74, 597] on button "Fechar" at bounding box center [63, 611] width 112 height 72
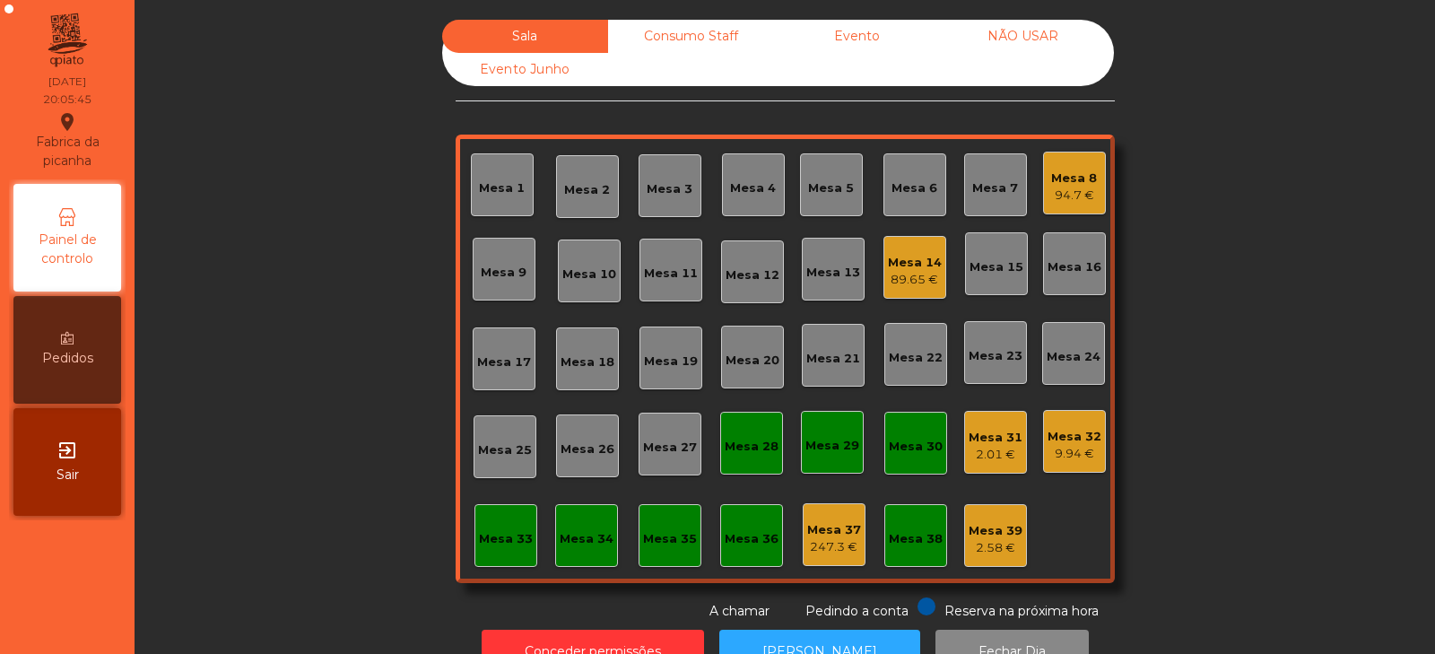
click at [588, 365] on div "Mesa 18" at bounding box center [588, 362] width 54 height 18
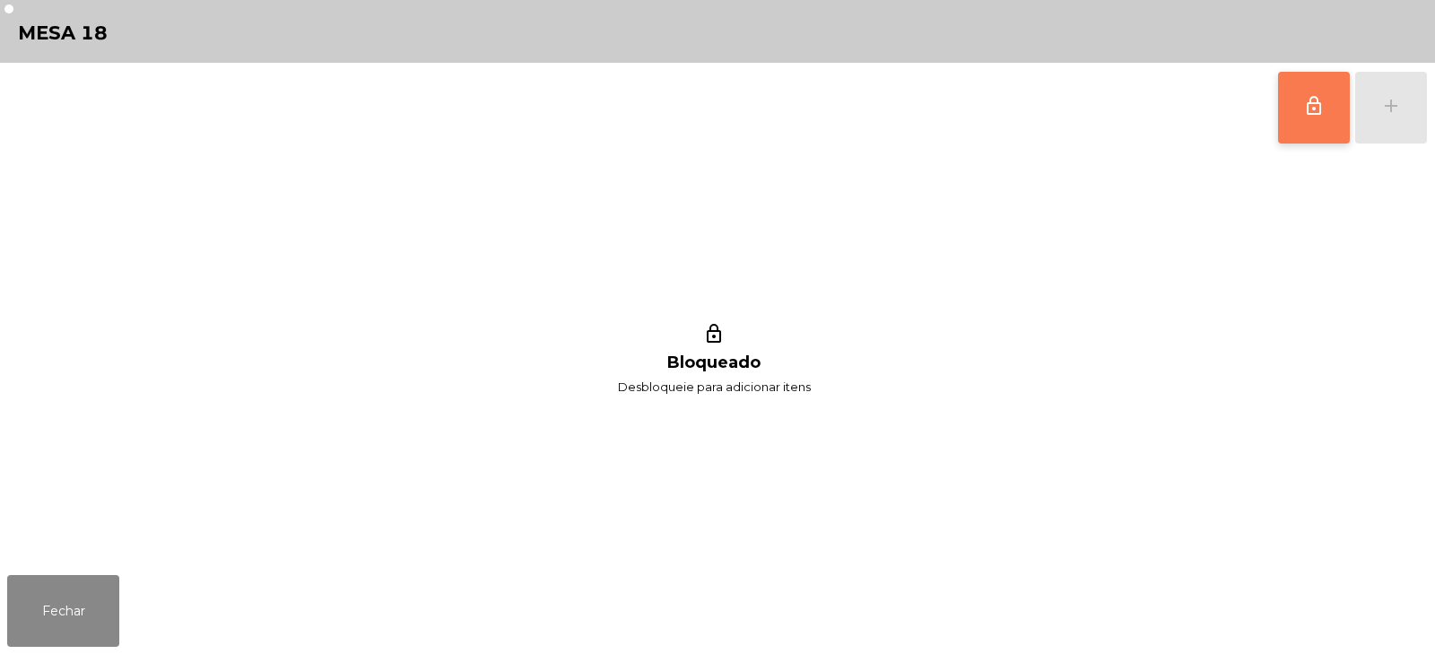
click at [1319, 119] on button "lock_outline" at bounding box center [1314, 108] width 72 height 72
click at [1398, 113] on div "add" at bounding box center [1391, 106] width 22 height 22
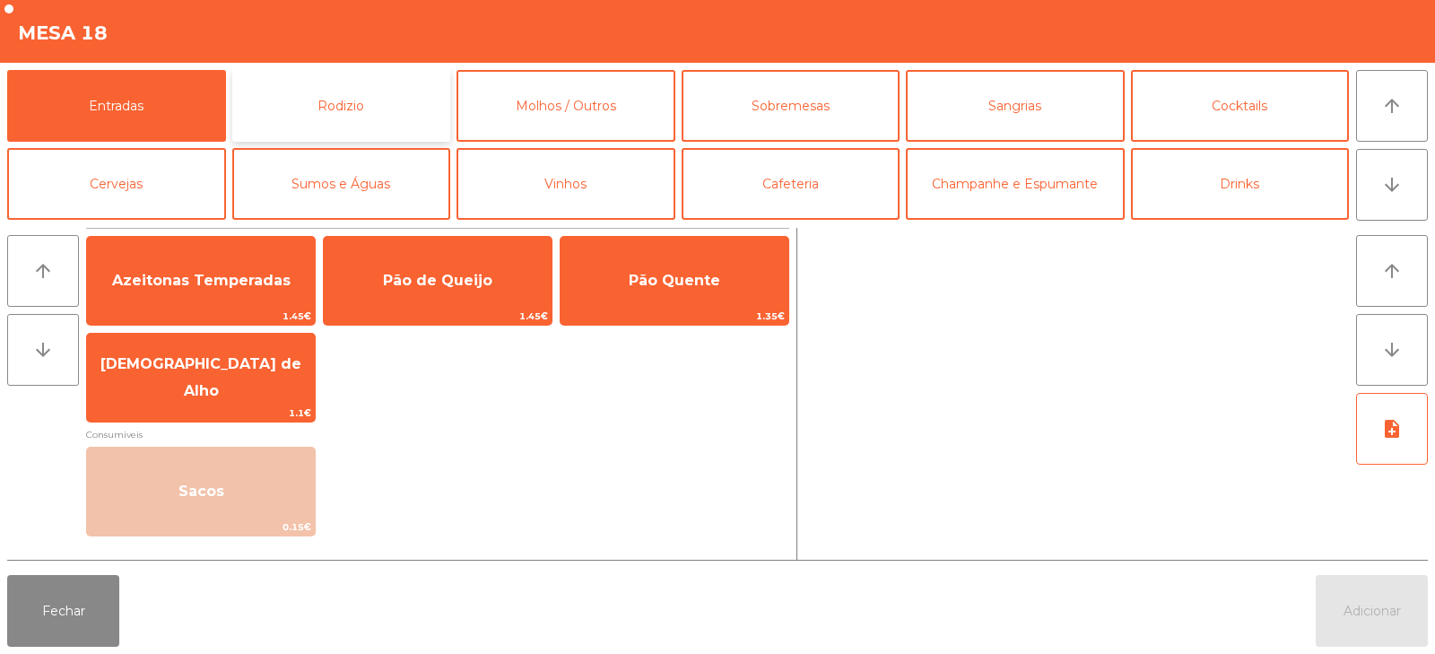
click at [338, 89] on button "Rodizio" at bounding box center [341, 106] width 219 height 72
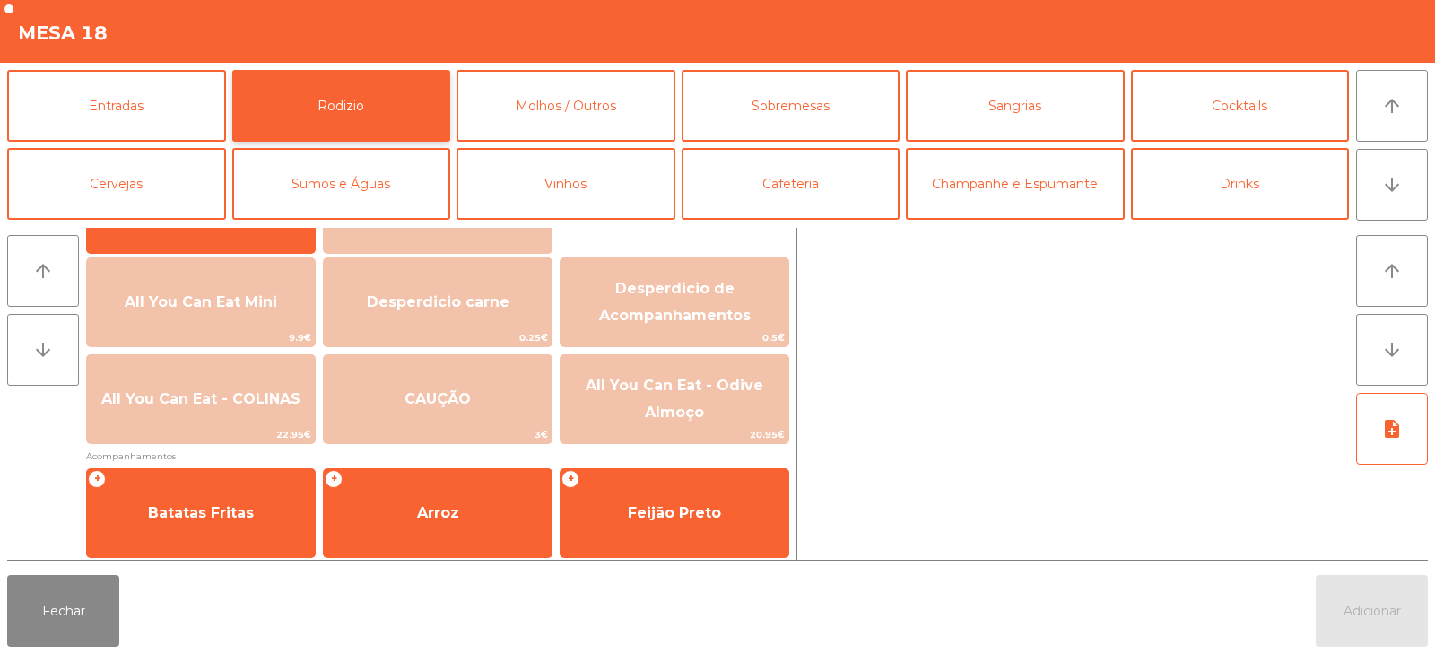
scroll to position [183, 0]
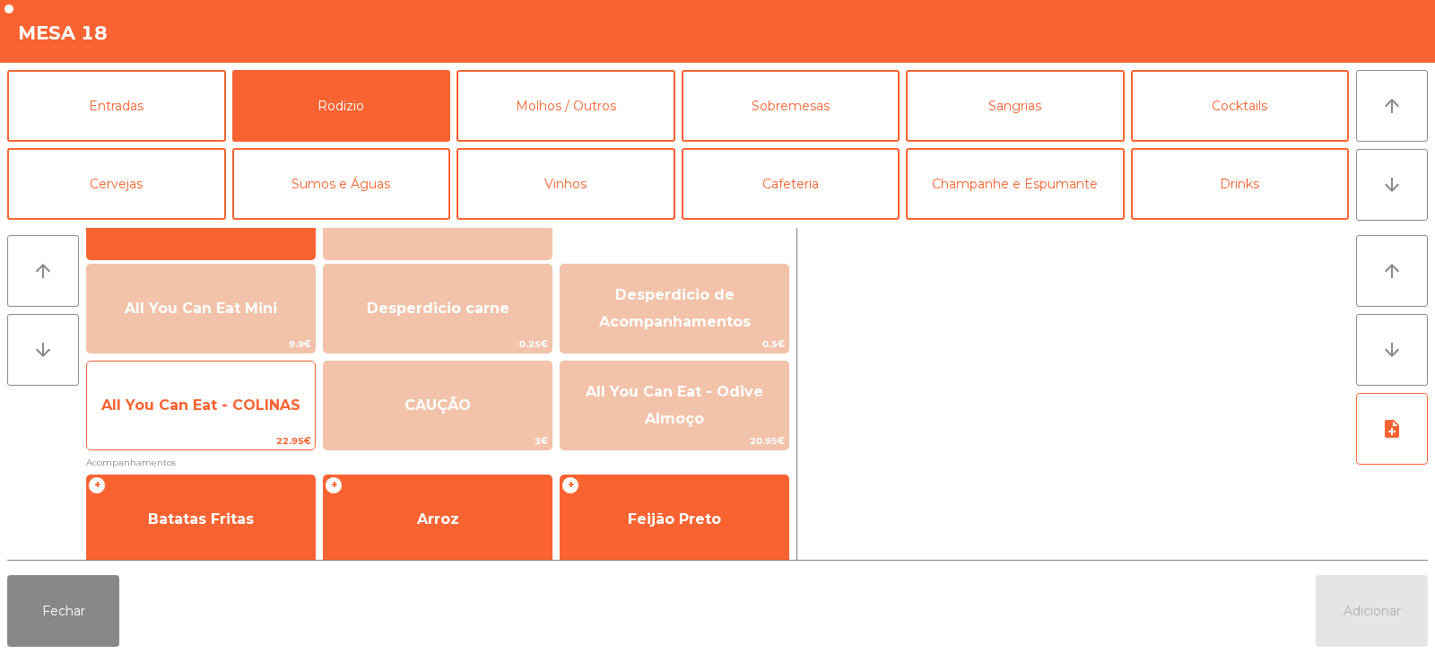
click at [192, 414] on span "All You Can Eat - COLINAS" at bounding box center [201, 405] width 228 height 48
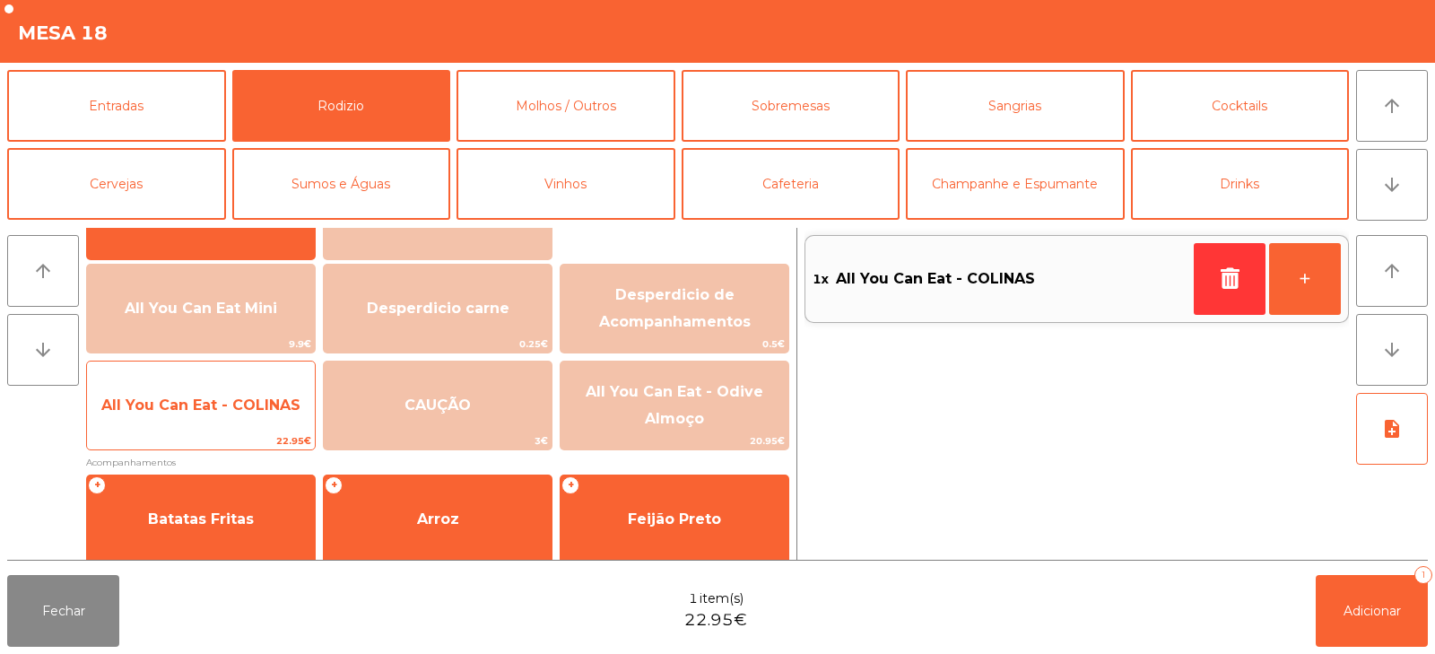
click at [190, 410] on span "All You Can Eat - COLINAS" at bounding box center [200, 404] width 199 height 17
click at [189, 411] on span "All You Can Eat - COLINAS" at bounding box center [200, 404] width 199 height 17
click at [190, 413] on span "All You Can Eat - COLINAS" at bounding box center [200, 404] width 199 height 17
click at [190, 419] on span "All You Can Eat - COLINAS" at bounding box center [201, 405] width 228 height 48
click at [188, 416] on span "All You Can Eat - COLINAS" at bounding box center [201, 405] width 228 height 48
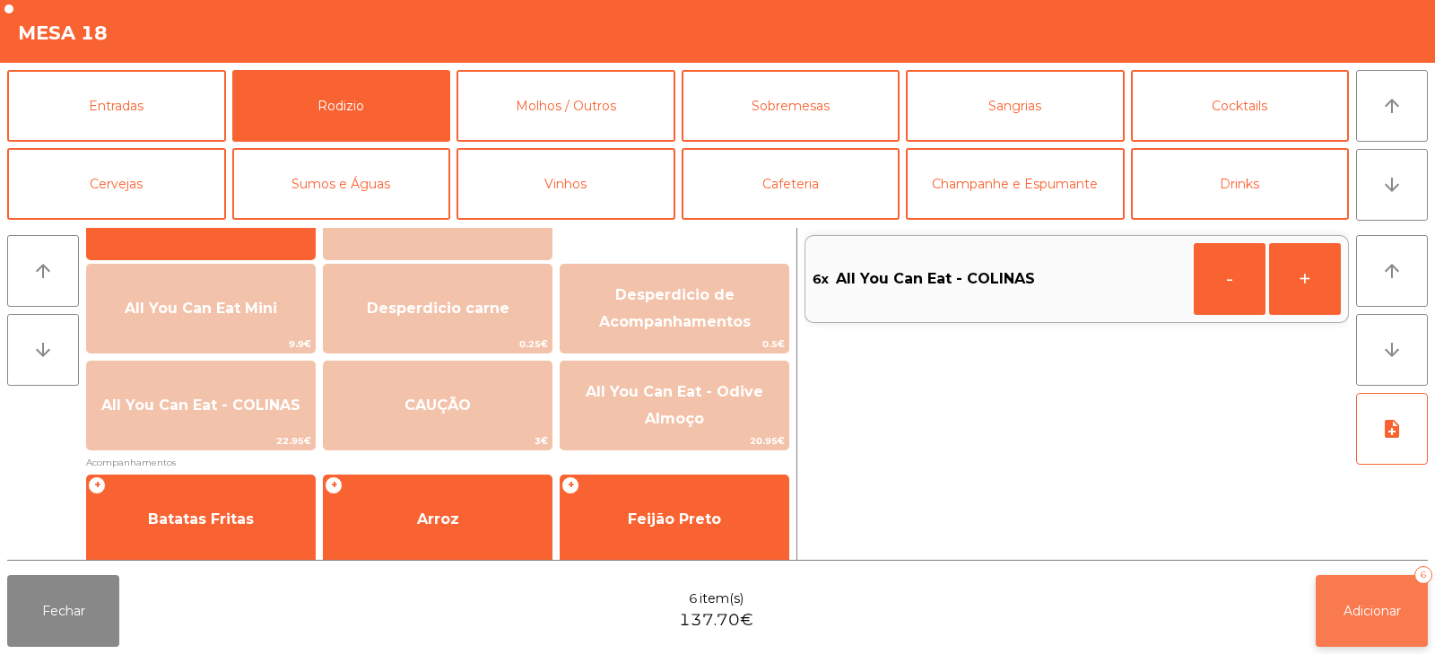
click at [1361, 623] on button "Adicionar 6" at bounding box center [1372, 611] width 112 height 72
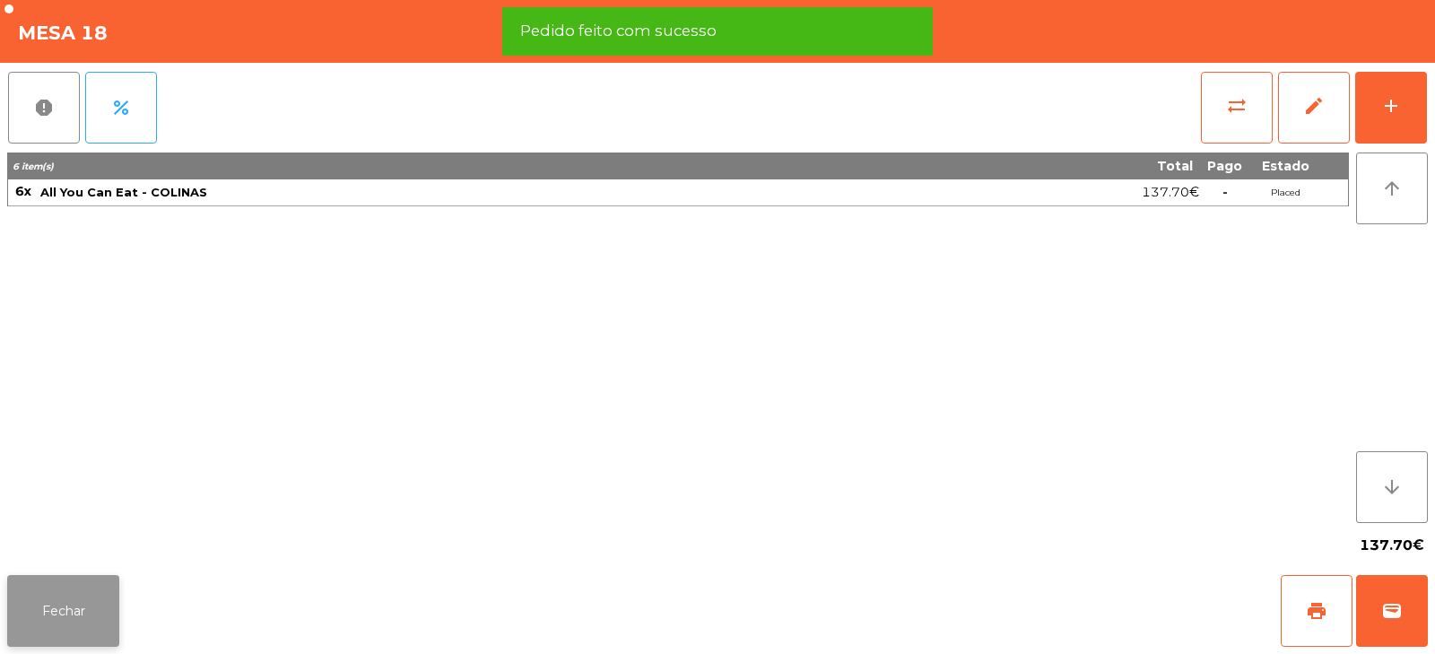
click at [57, 603] on button "Fechar" at bounding box center [63, 611] width 112 height 72
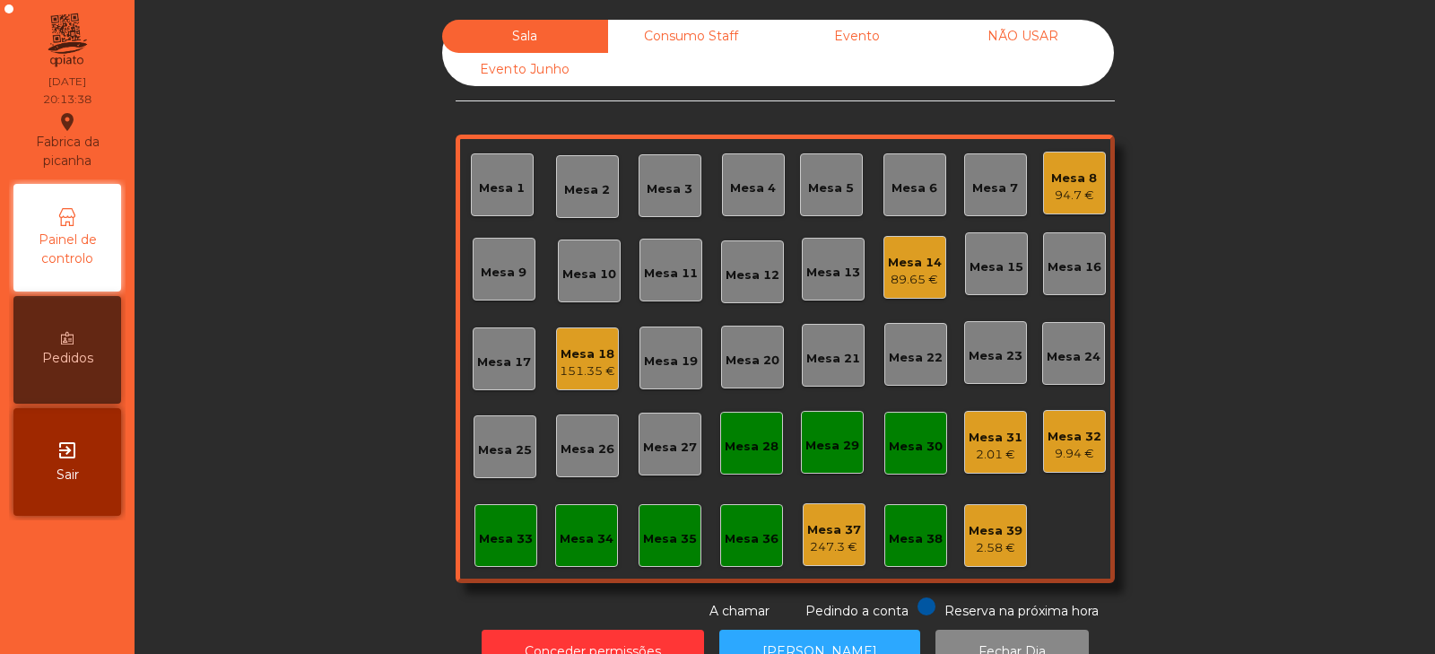
click at [560, 353] on div "Mesa 18" at bounding box center [588, 354] width 56 height 18
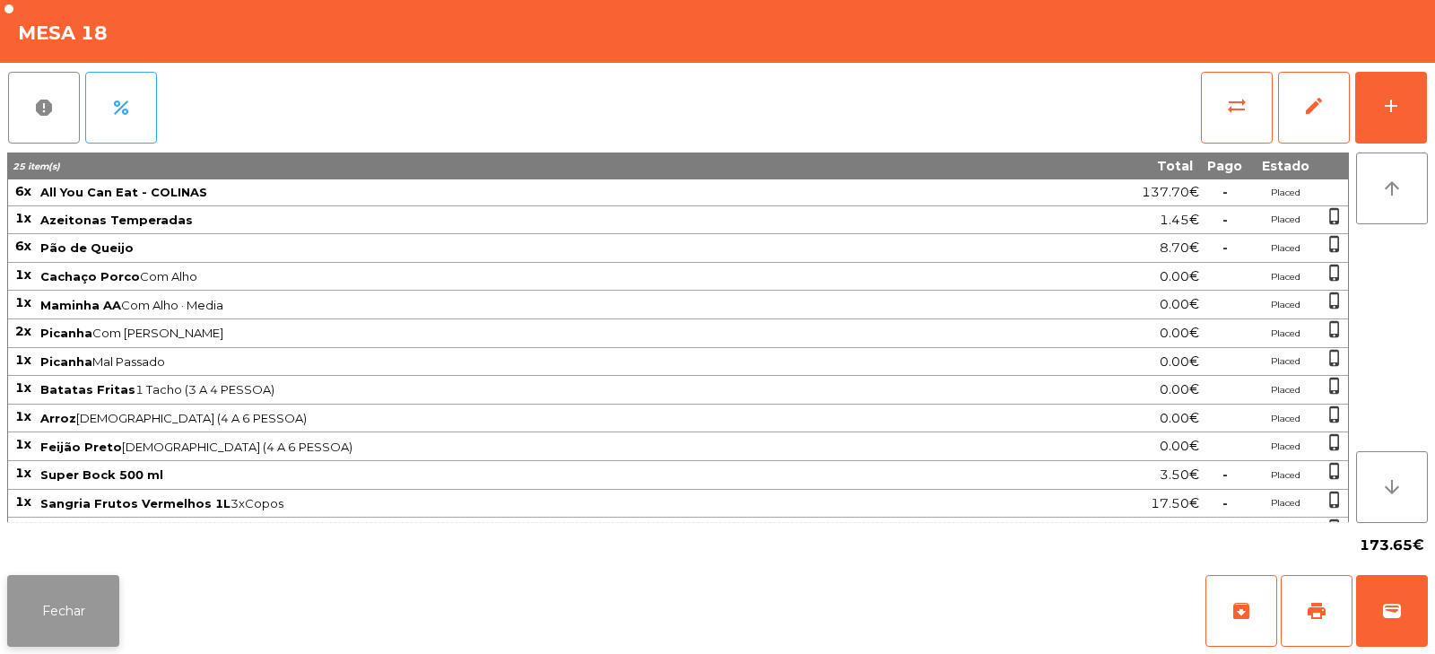
click at [97, 584] on button "Fechar" at bounding box center [63, 611] width 112 height 72
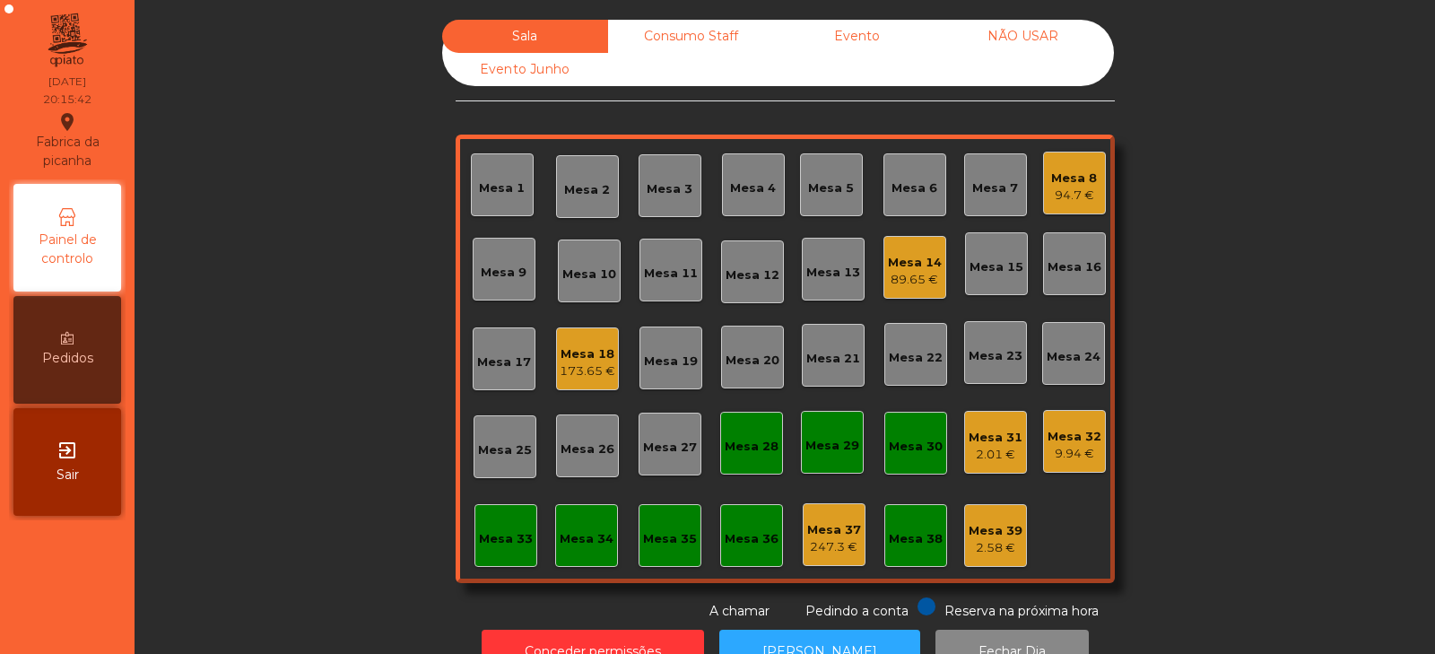
click at [726, 170] on div "Mesa 4" at bounding box center [753, 184] width 63 height 63
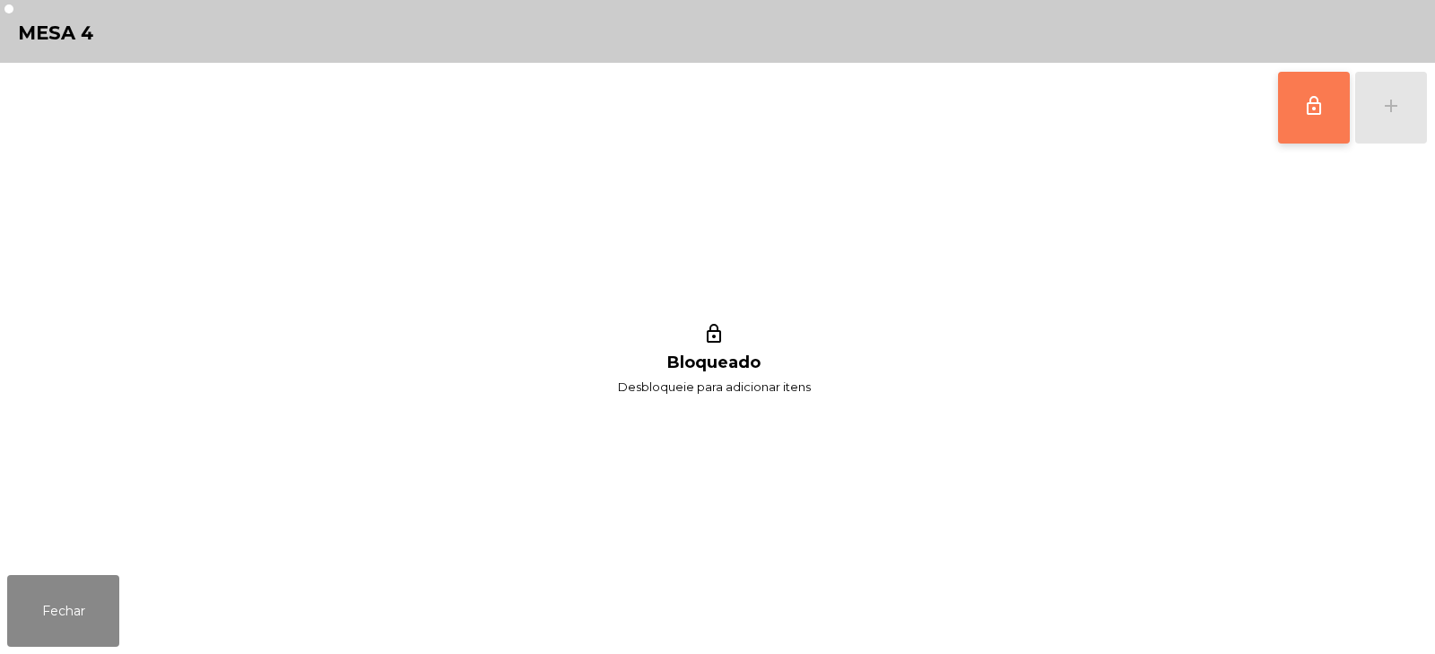
click at [1301, 124] on button "lock_outline" at bounding box center [1314, 108] width 72 height 72
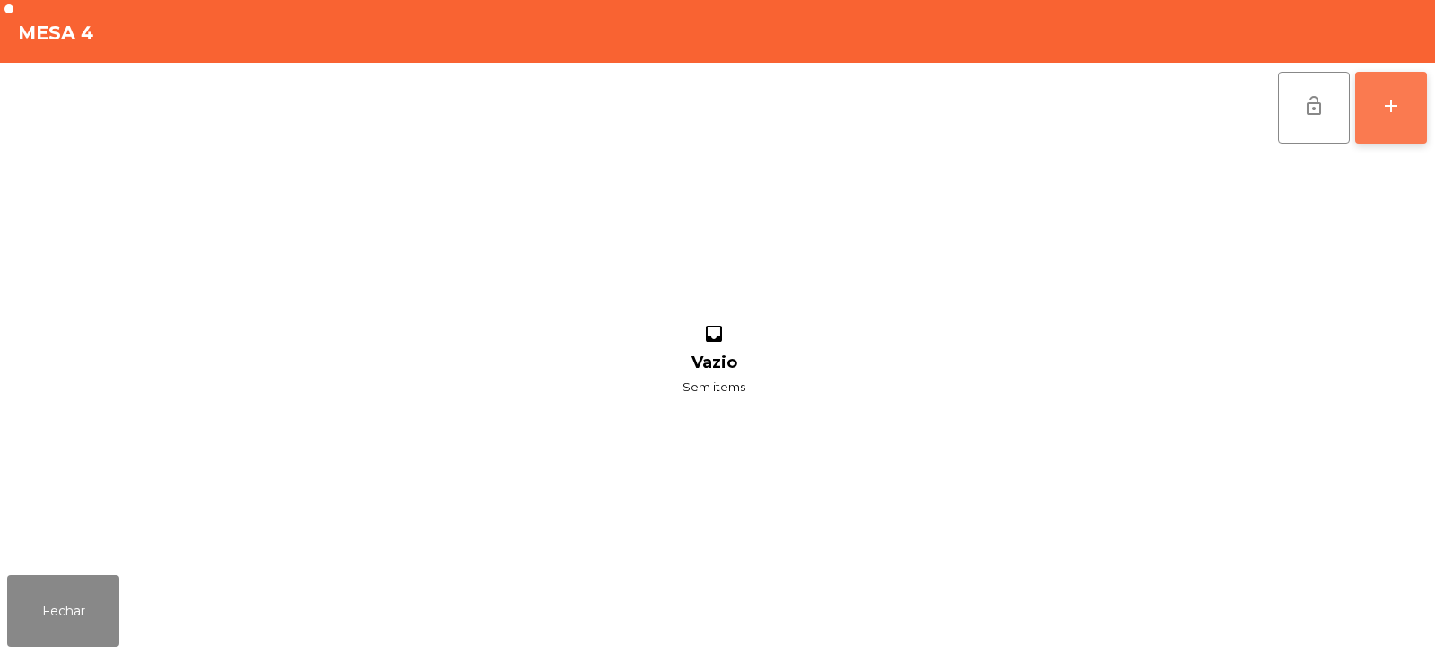
click at [1397, 116] on div "add" at bounding box center [1391, 106] width 22 height 22
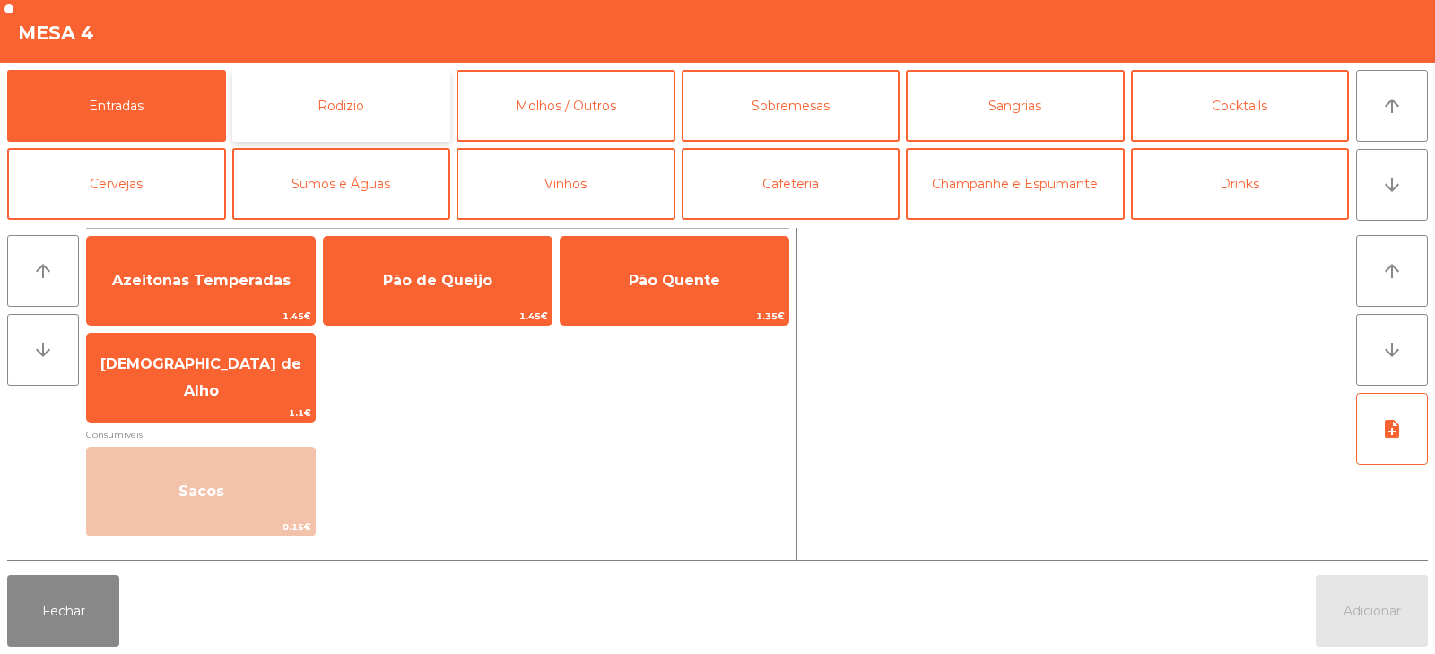
click at [331, 83] on button "Rodizio" at bounding box center [341, 106] width 219 height 72
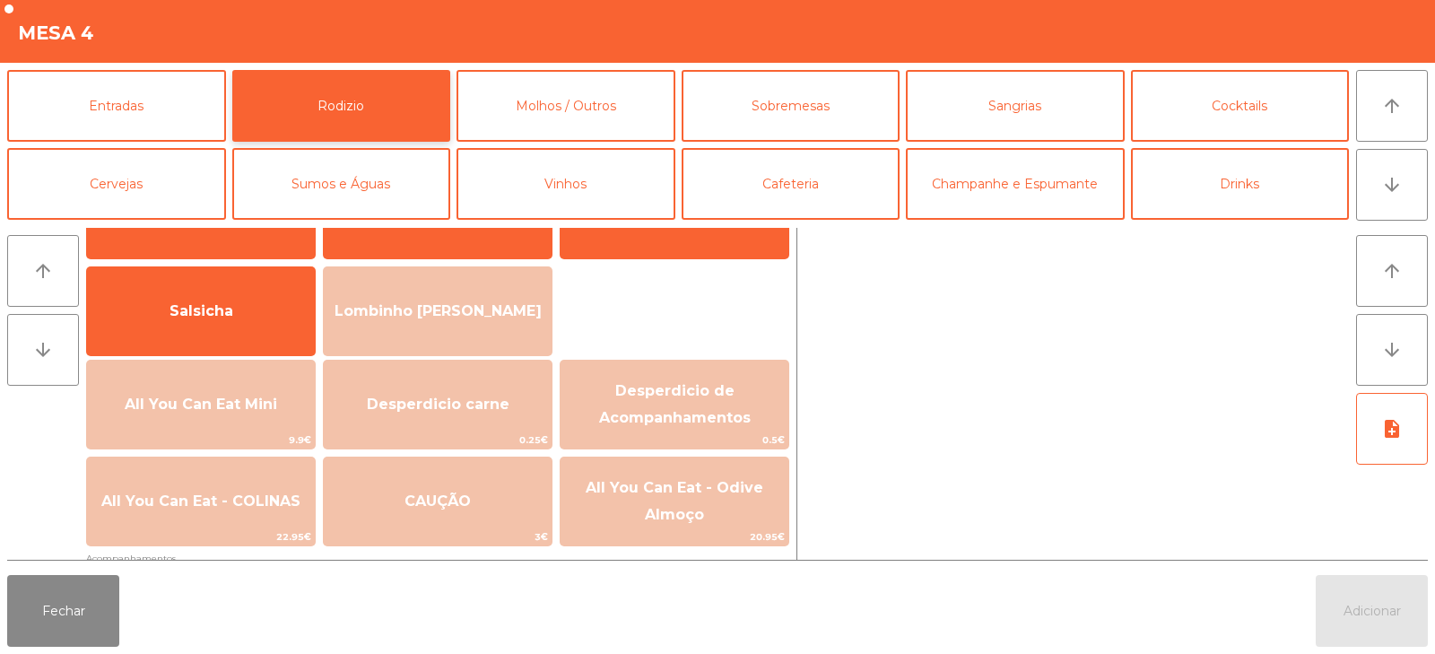
scroll to position [97, 0]
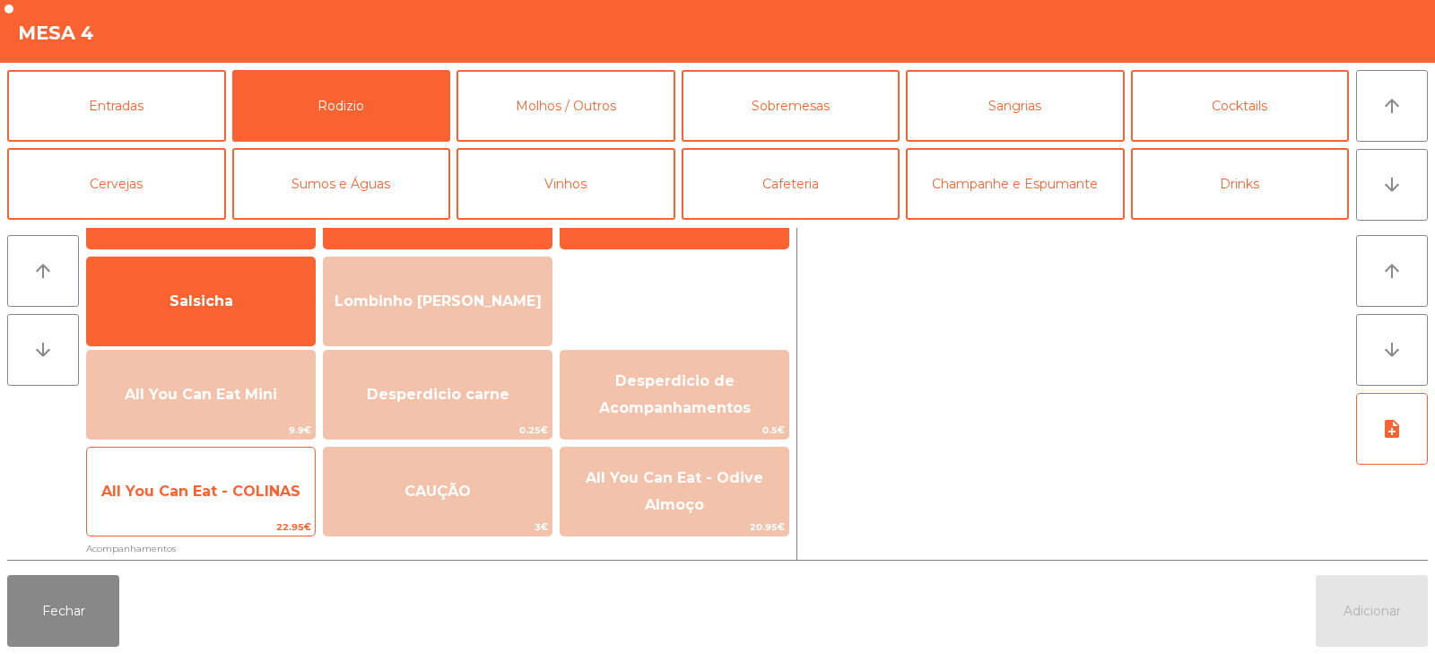
click at [231, 495] on span "All You Can Eat - COLINAS" at bounding box center [200, 491] width 199 height 17
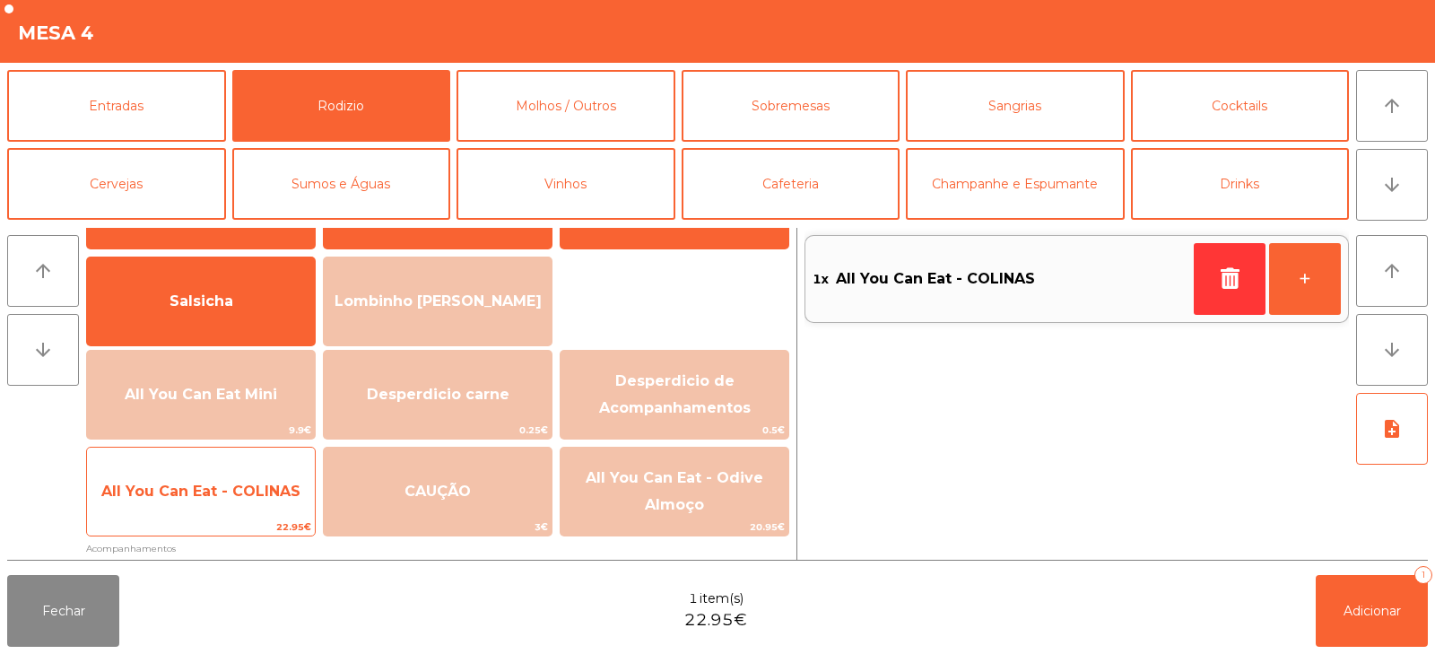
click at [255, 506] on span "All You Can Eat - COLINAS" at bounding box center [201, 491] width 228 height 48
click at [175, 496] on span "All You Can Eat - COLINAS" at bounding box center [200, 491] width 199 height 17
click at [185, 495] on span "All You Can Eat - COLINAS" at bounding box center [200, 491] width 199 height 17
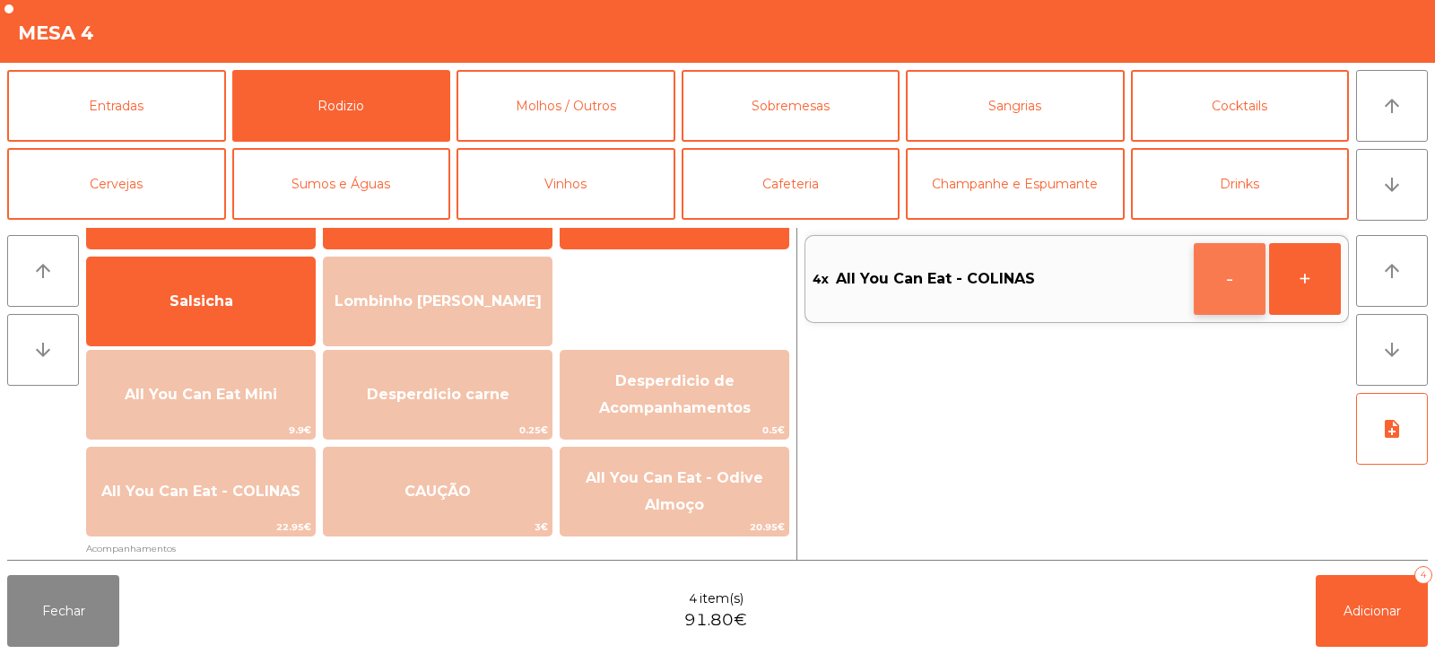
click at [1246, 279] on button "-" at bounding box center [1230, 279] width 72 height 72
click at [1251, 282] on button "-" at bounding box center [1230, 279] width 72 height 72
click at [1361, 603] on span "Adicionar" at bounding box center [1372, 611] width 57 height 16
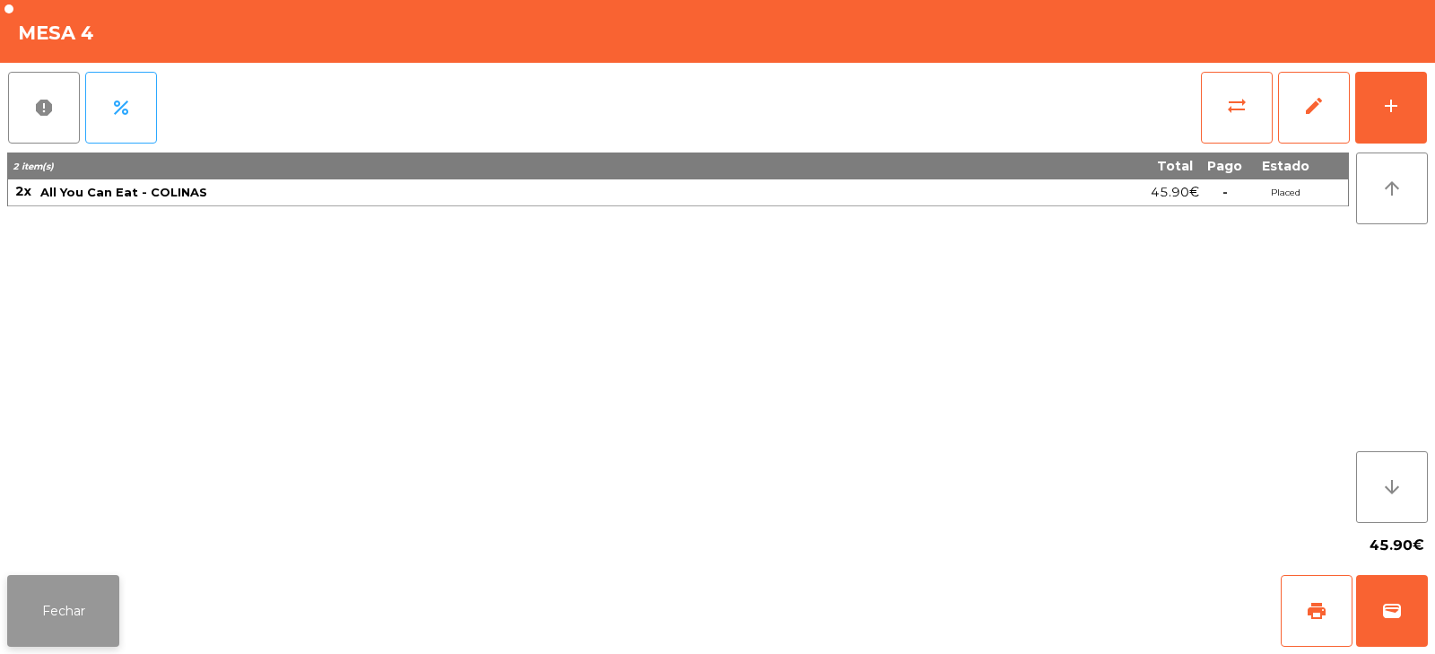
click at [76, 609] on button "Fechar" at bounding box center [63, 611] width 112 height 72
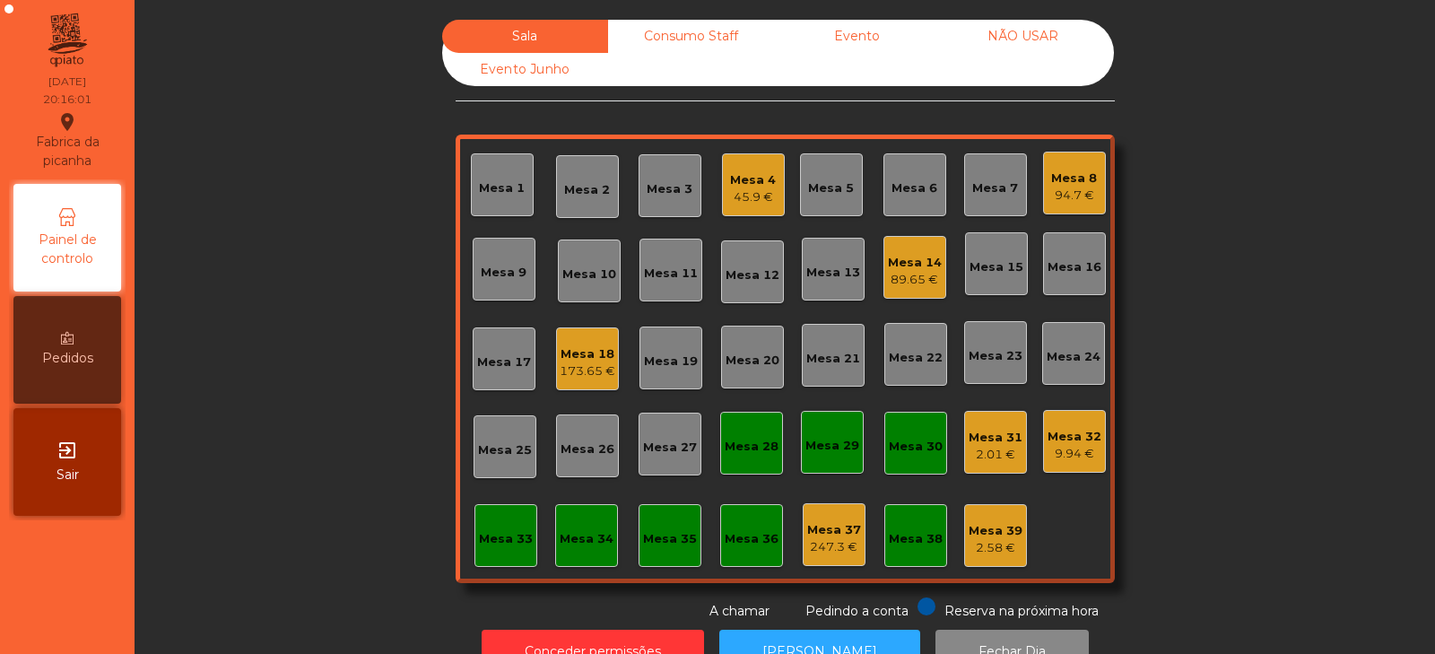
click at [266, 432] on div "Sala Consumo Staff Evento NÃO USAR Evento Junho Mesa 1 Mesa 2 Mesa 3 Mesa 4 45.…" at bounding box center [785, 320] width 1252 height 601
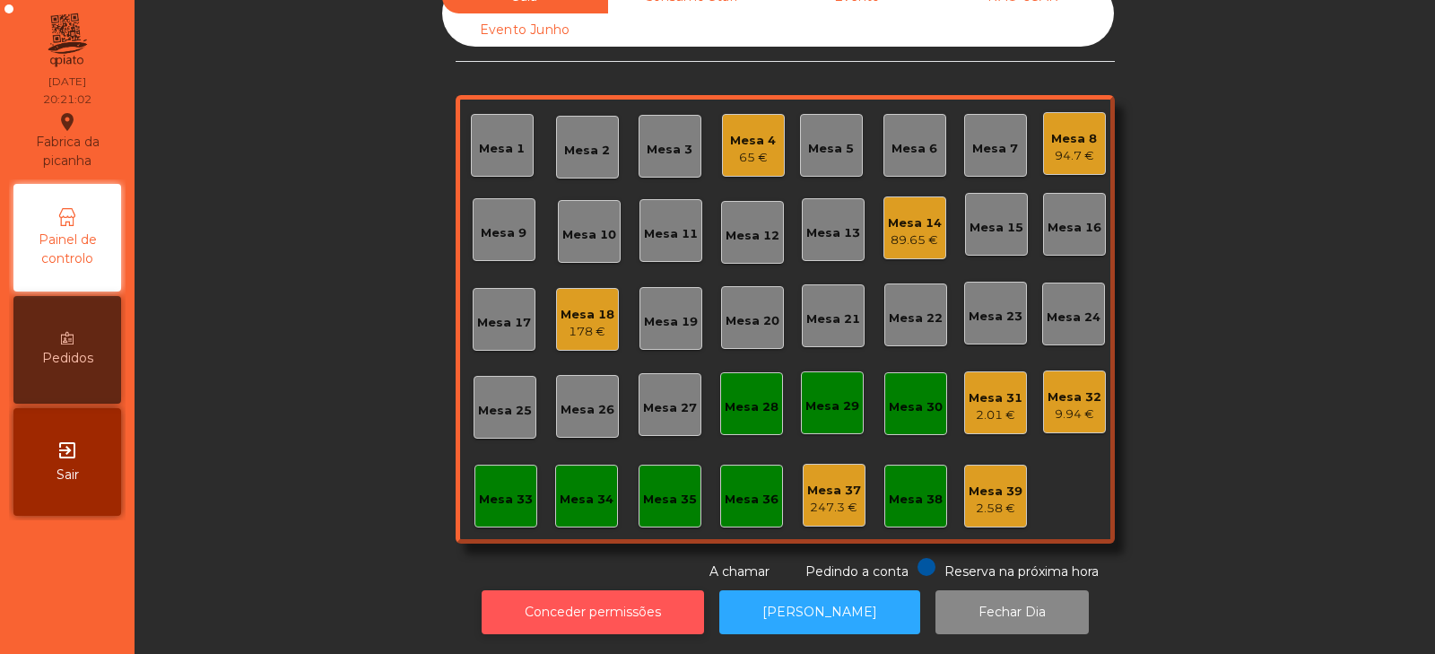
click at [633, 602] on button "Conceder permissões" at bounding box center [593, 612] width 222 height 44
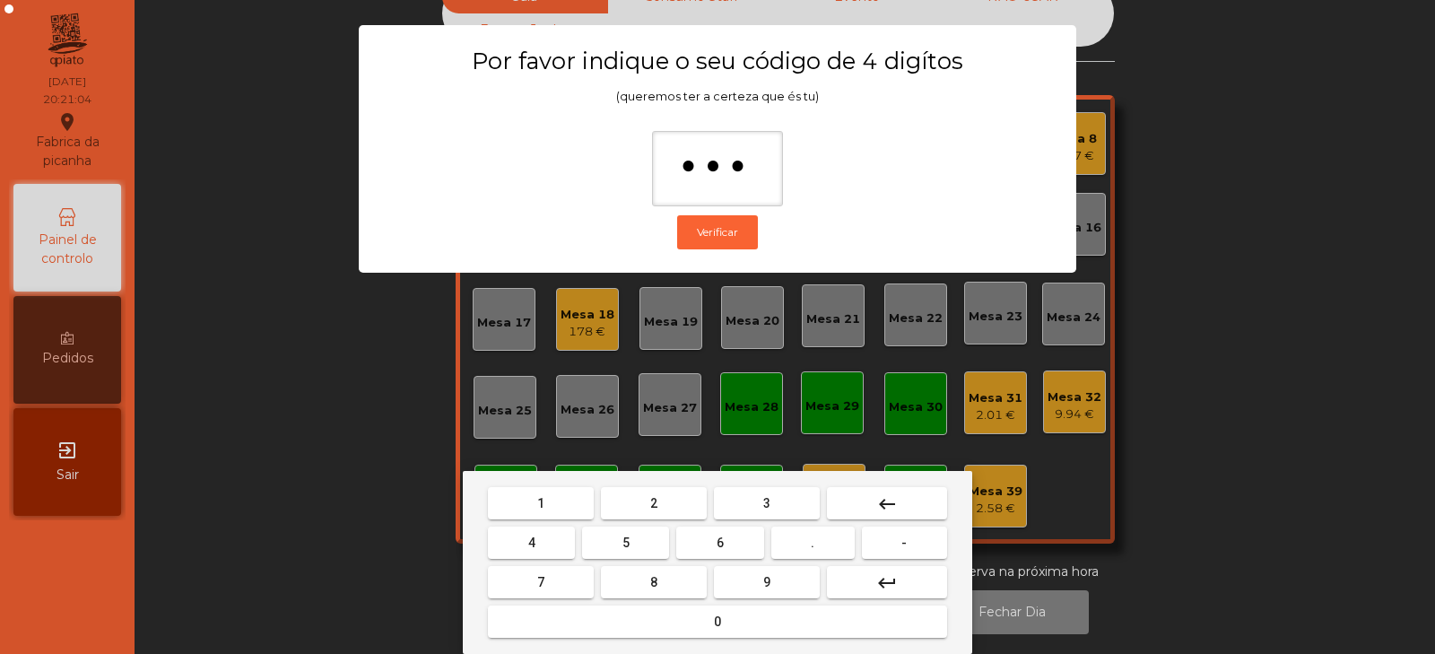
type input "****"
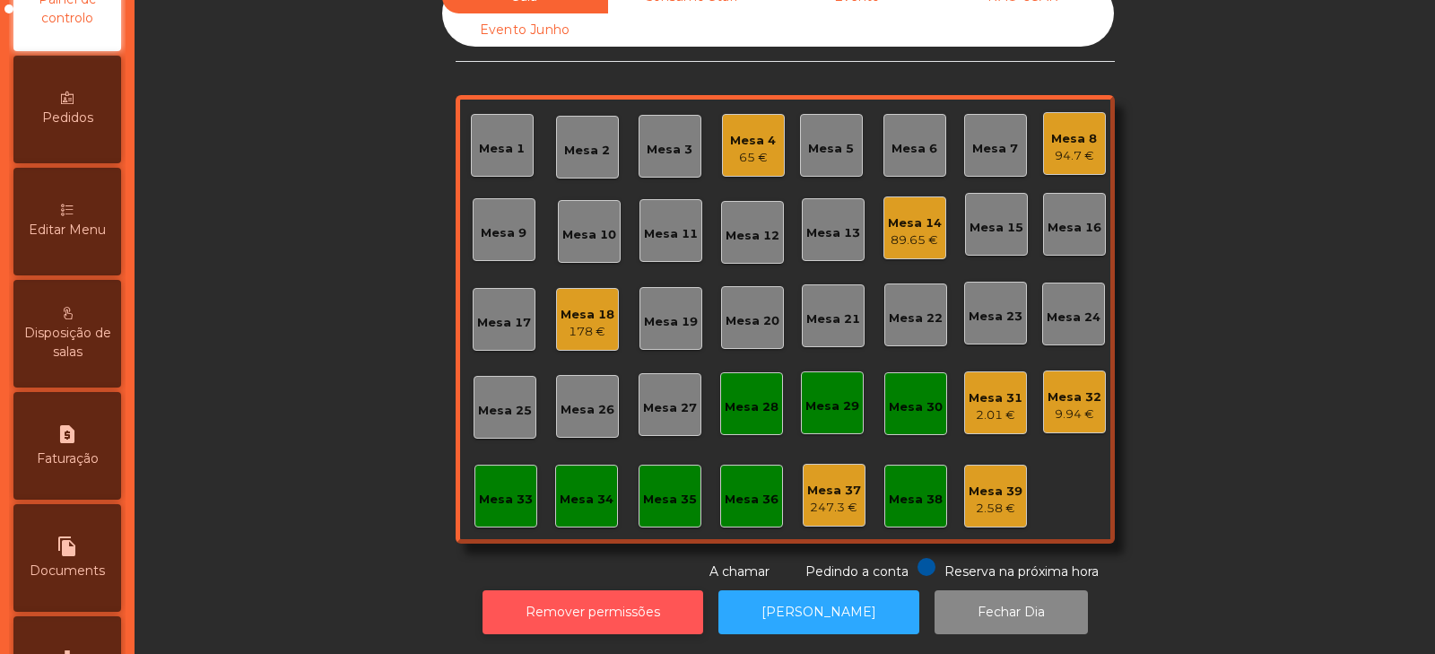
scroll to position [241, 0]
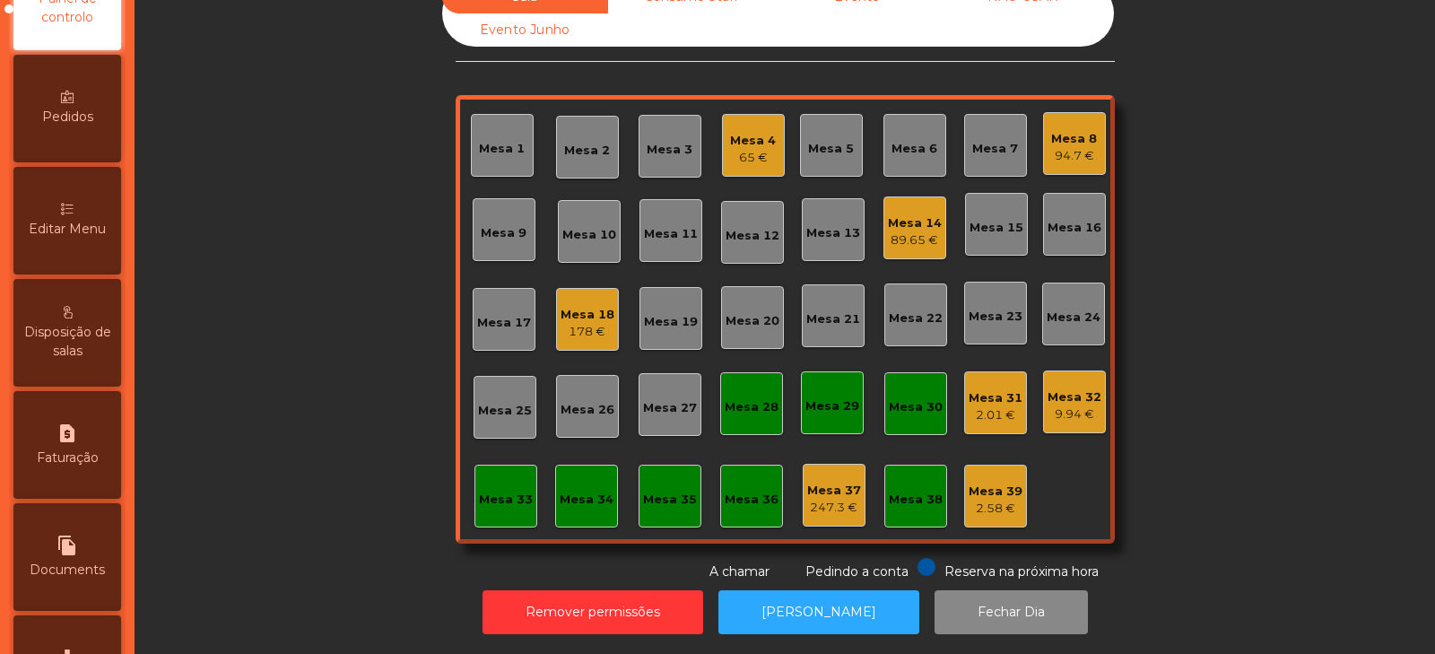
click at [61, 233] on span "Editar Menu" at bounding box center [67, 229] width 77 height 19
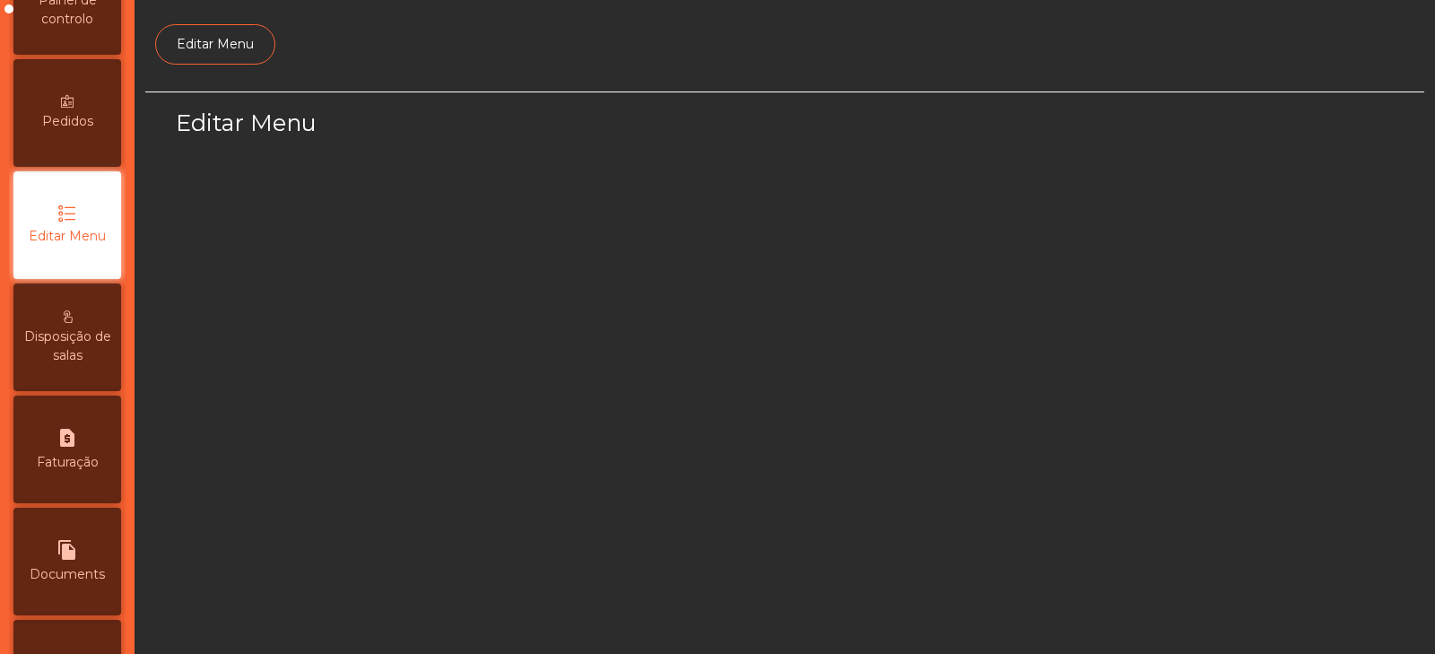
select select "*"
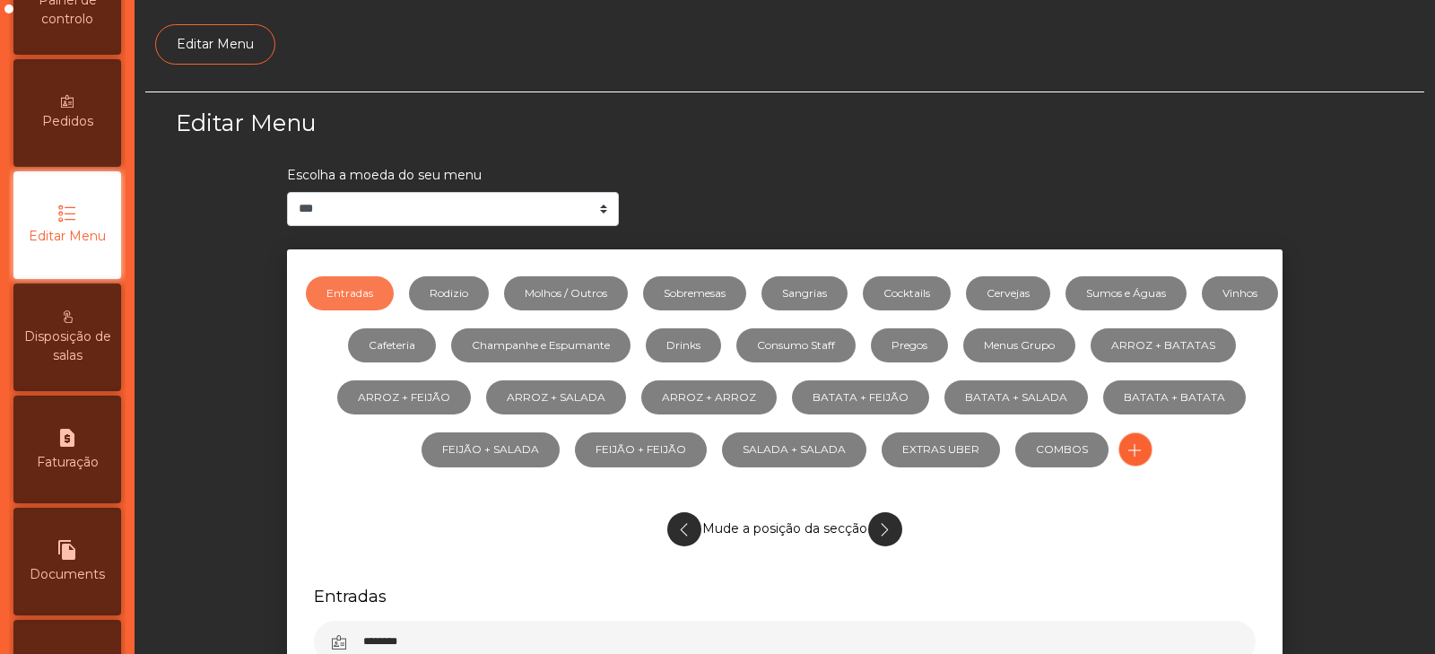
scroll to position [135, 0]
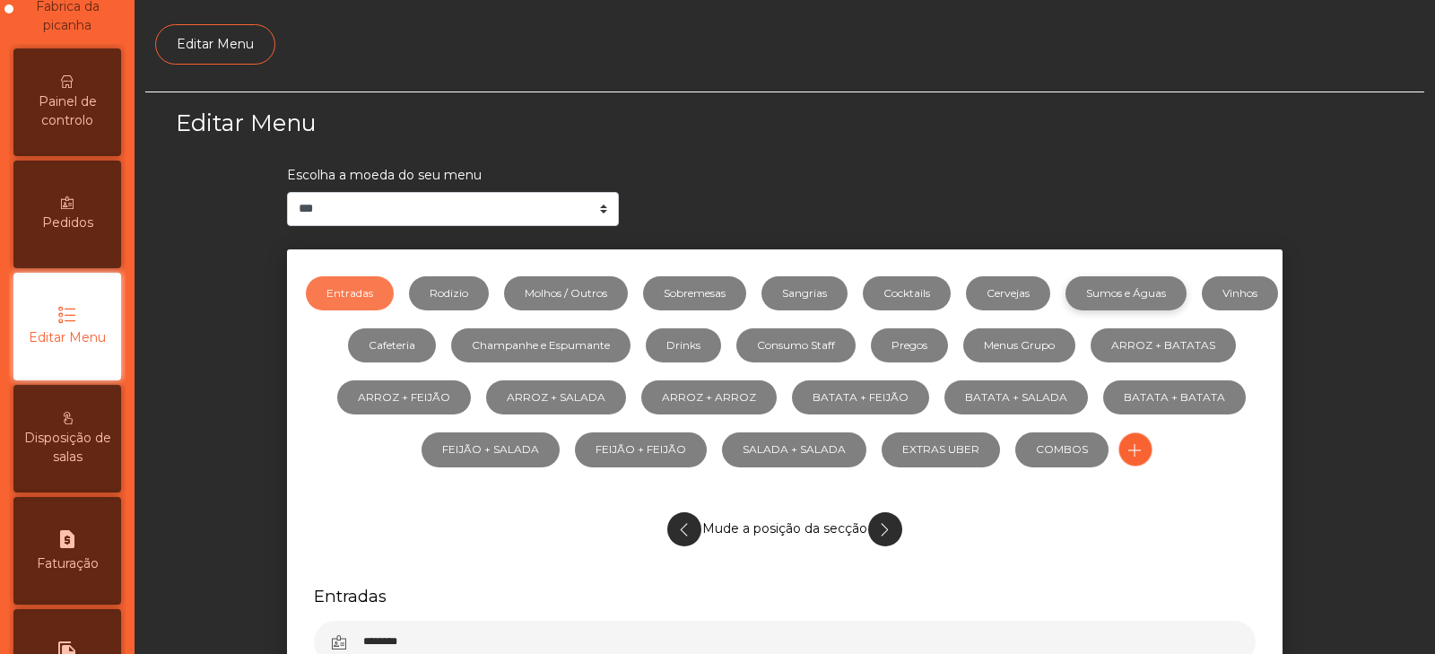
click at [1168, 298] on link "Sumos e Águas" at bounding box center [1126, 293] width 121 height 34
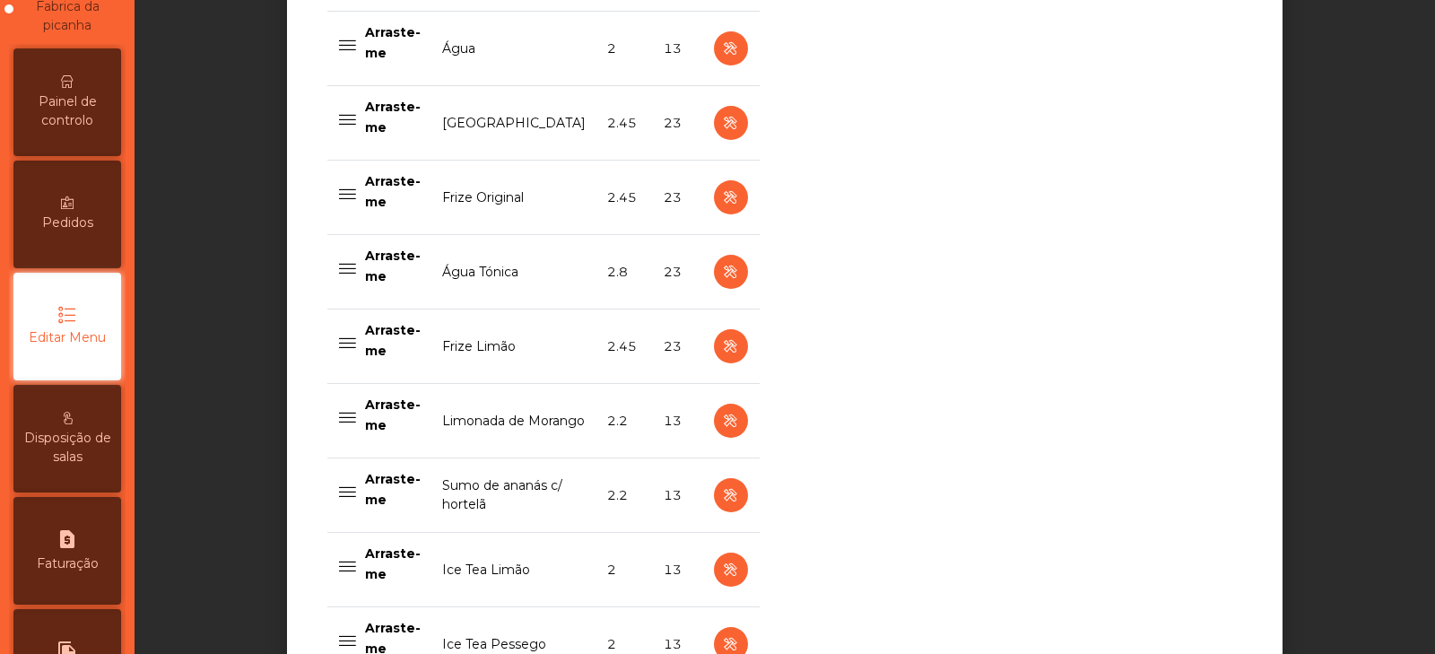
scroll to position [1865, 0]
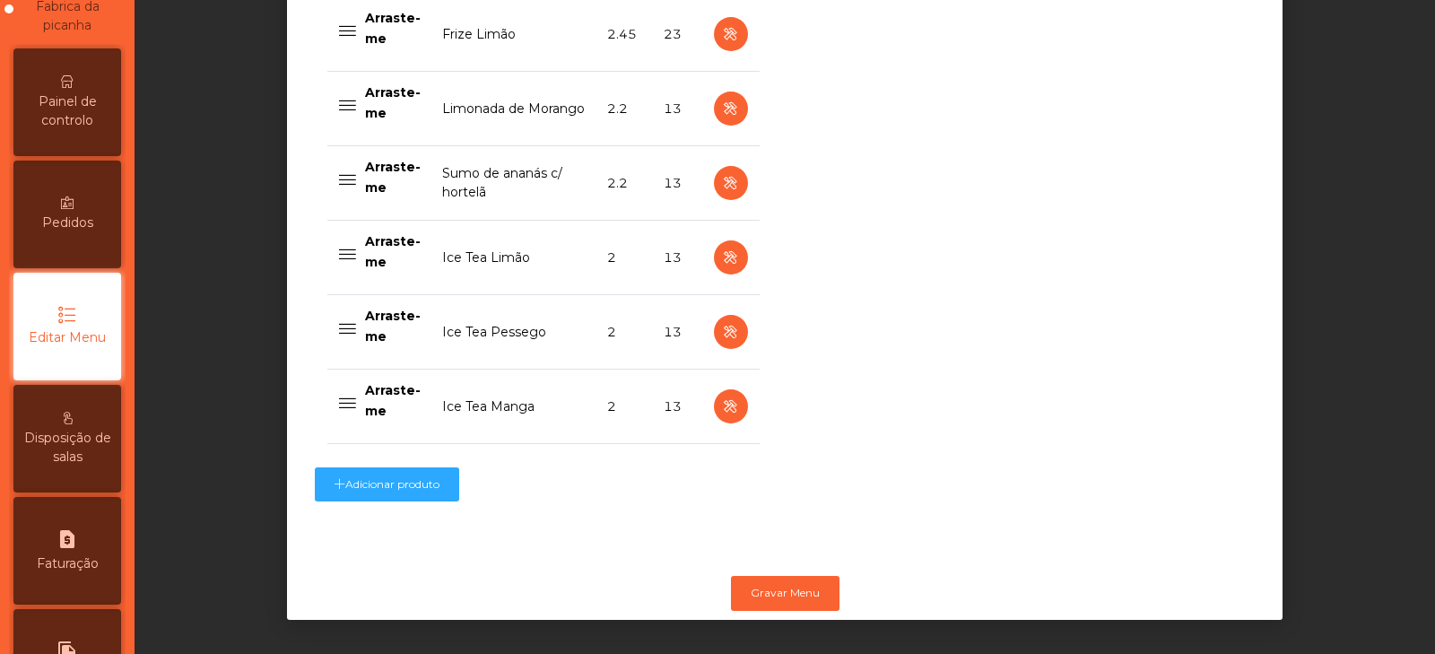
click at [686, 261] on td "13" at bounding box center [677, 258] width 49 height 74
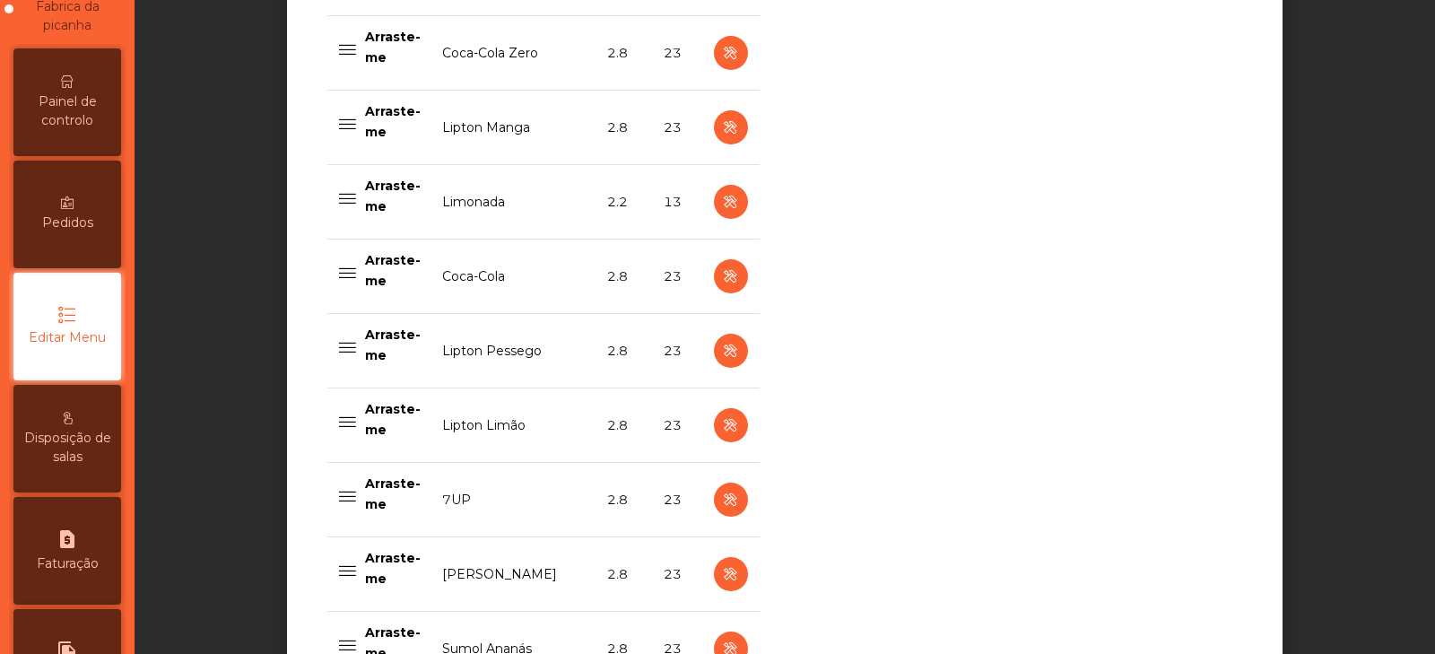
scroll to position [841, 0]
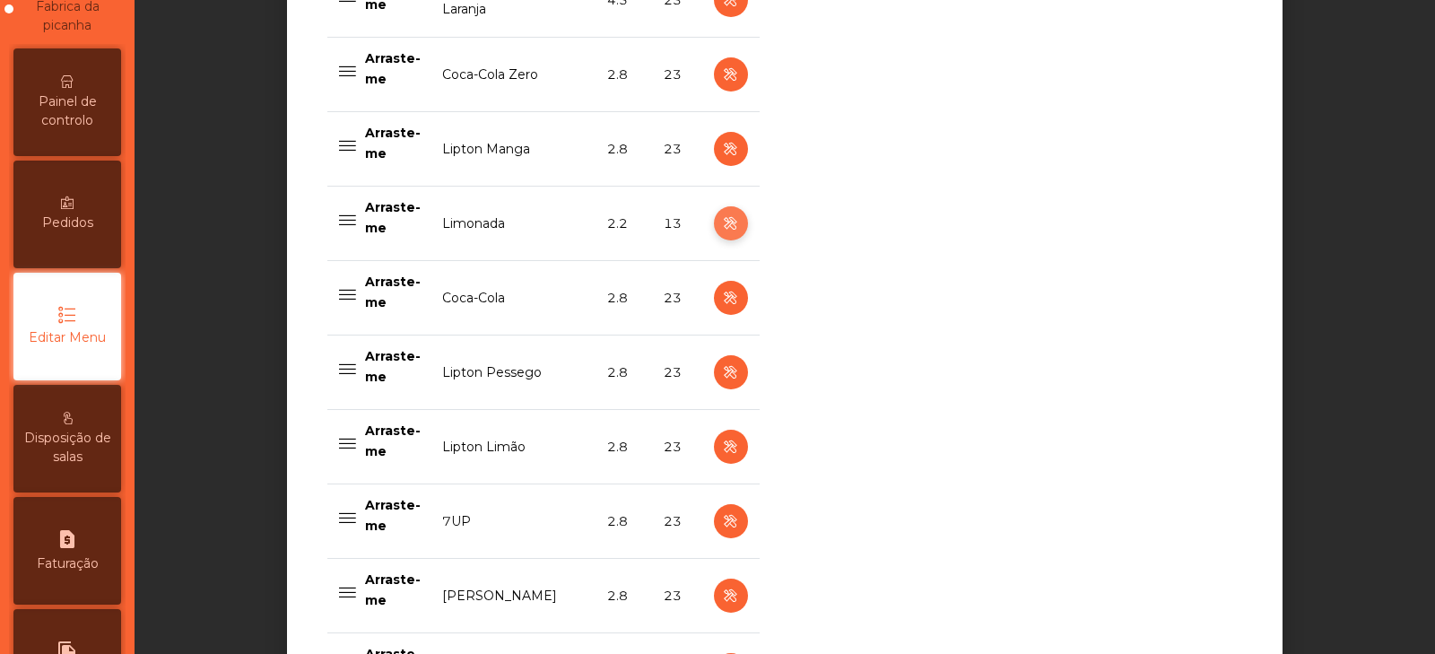
click at [722, 225] on icon "button" at bounding box center [730, 224] width 21 height 22
select select "***"
select select "**"
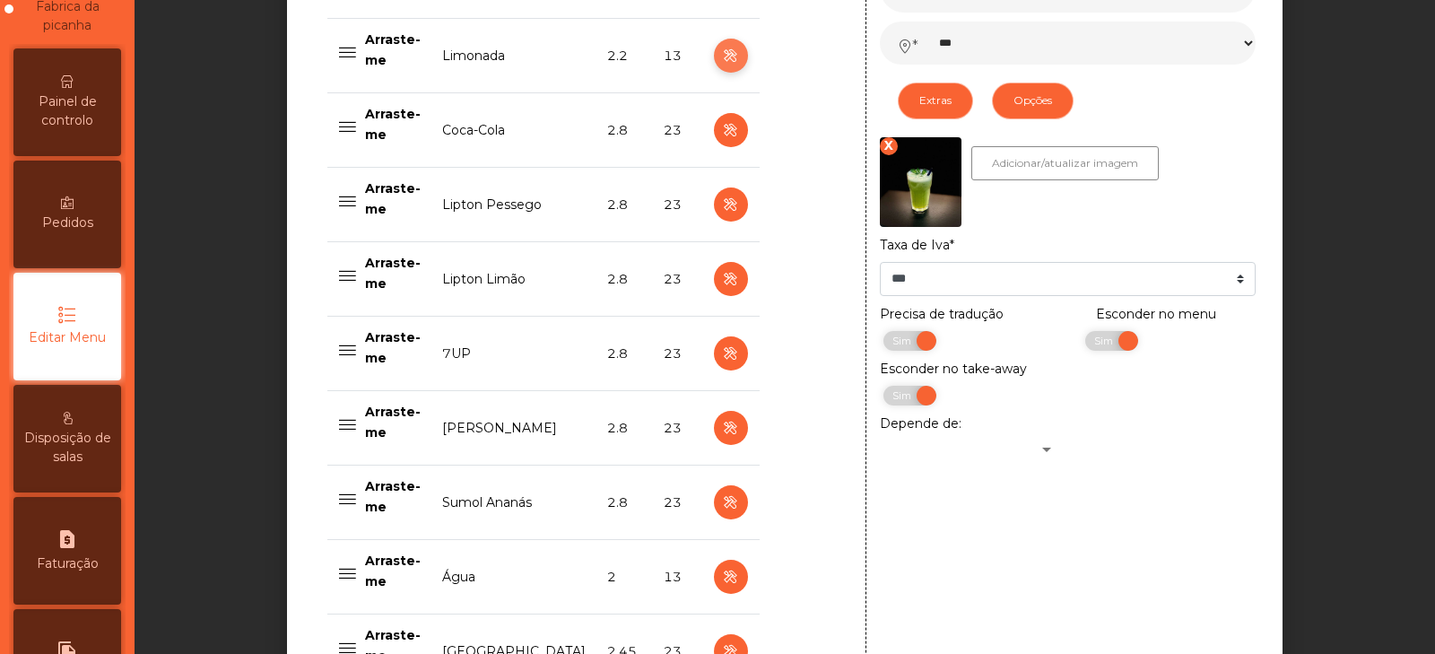
scroll to position [1036, 0]
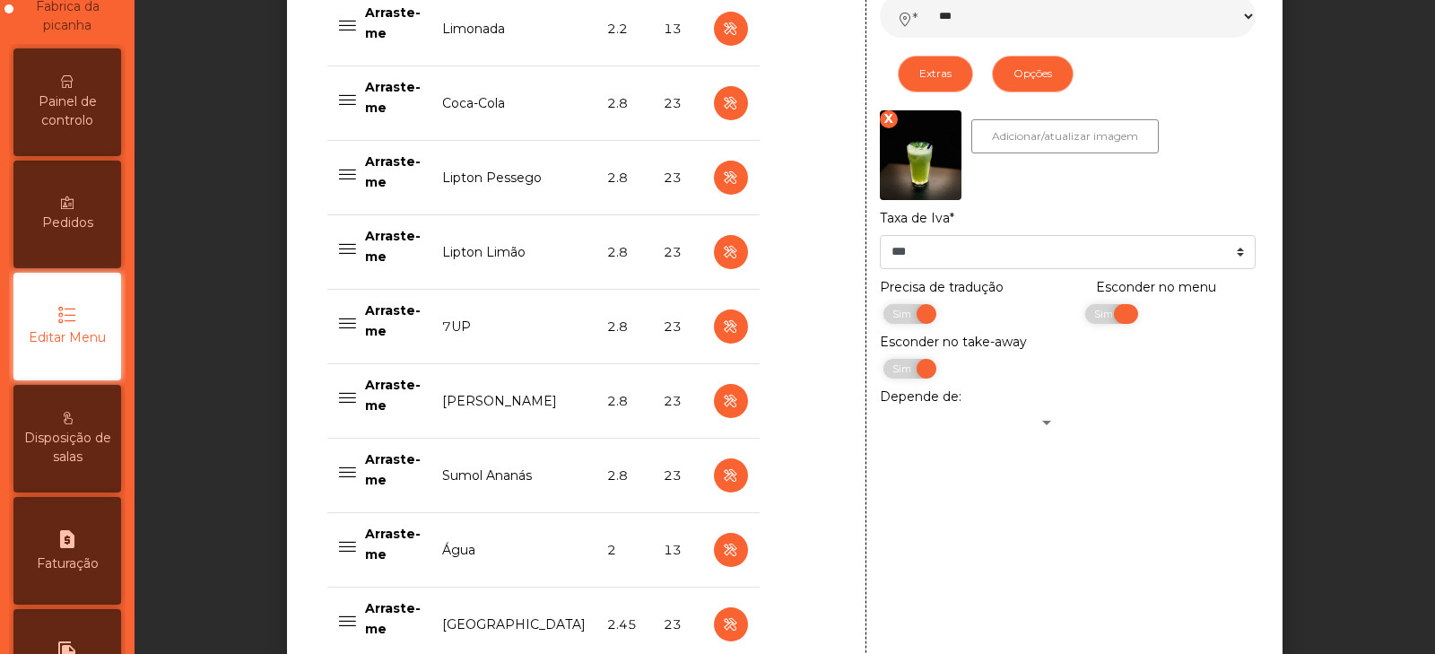
click at [1102, 324] on span "Sim" at bounding box center [1106, 314] width 45 height 20
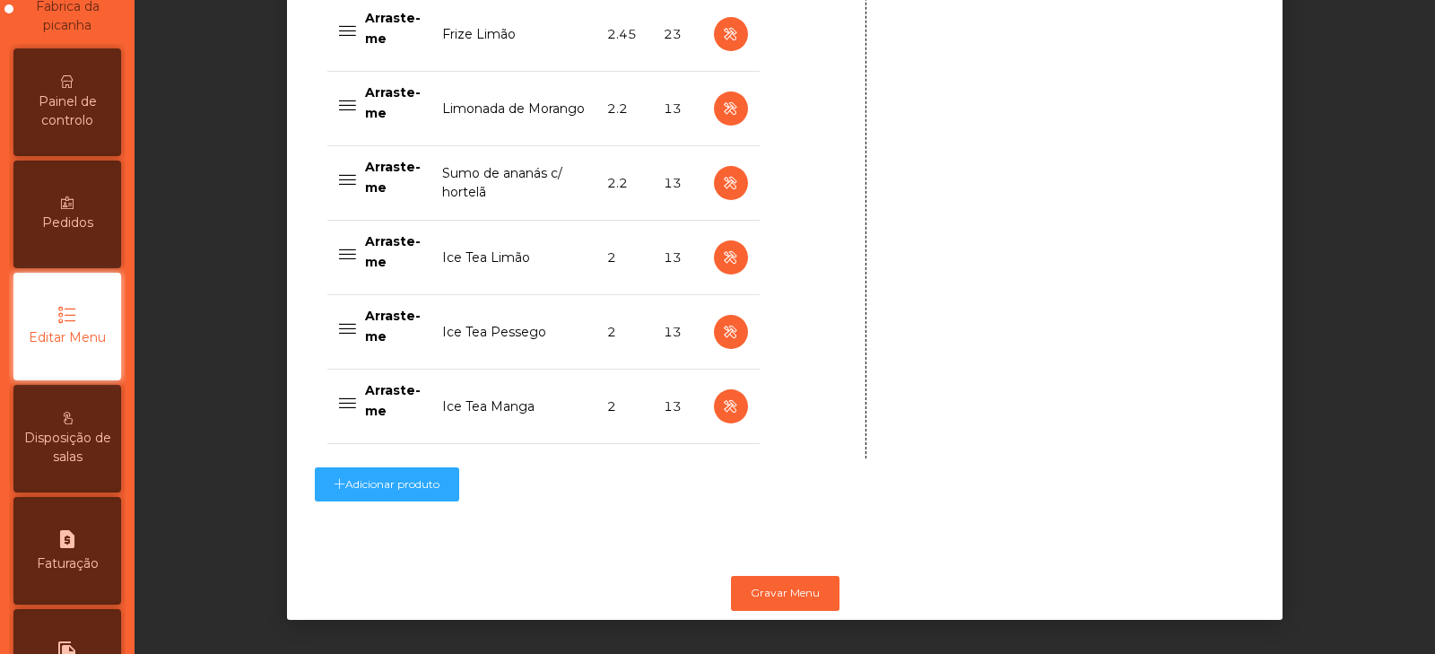
scroll to position [1865, 0]
click at [787, 579] on button "Gravar Menu" at bounding box center [785, 593] width 109 height 34
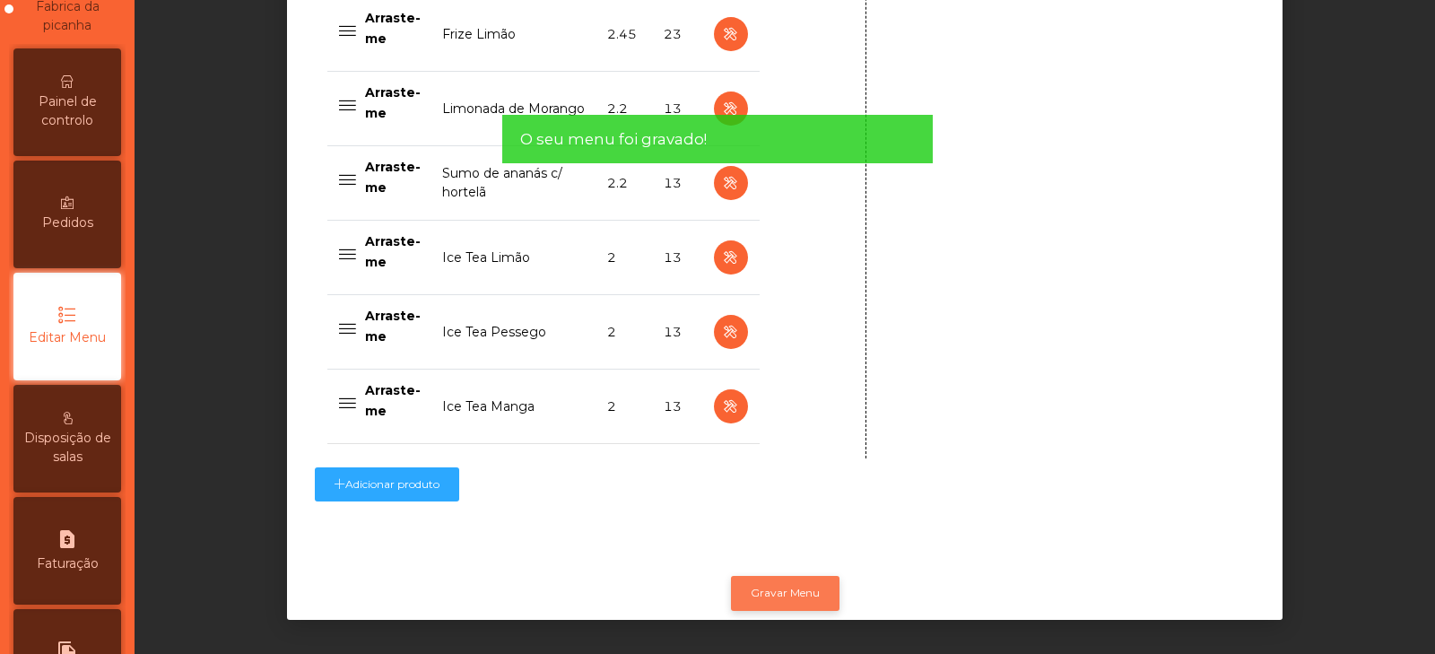
scroll to position [0, 0]
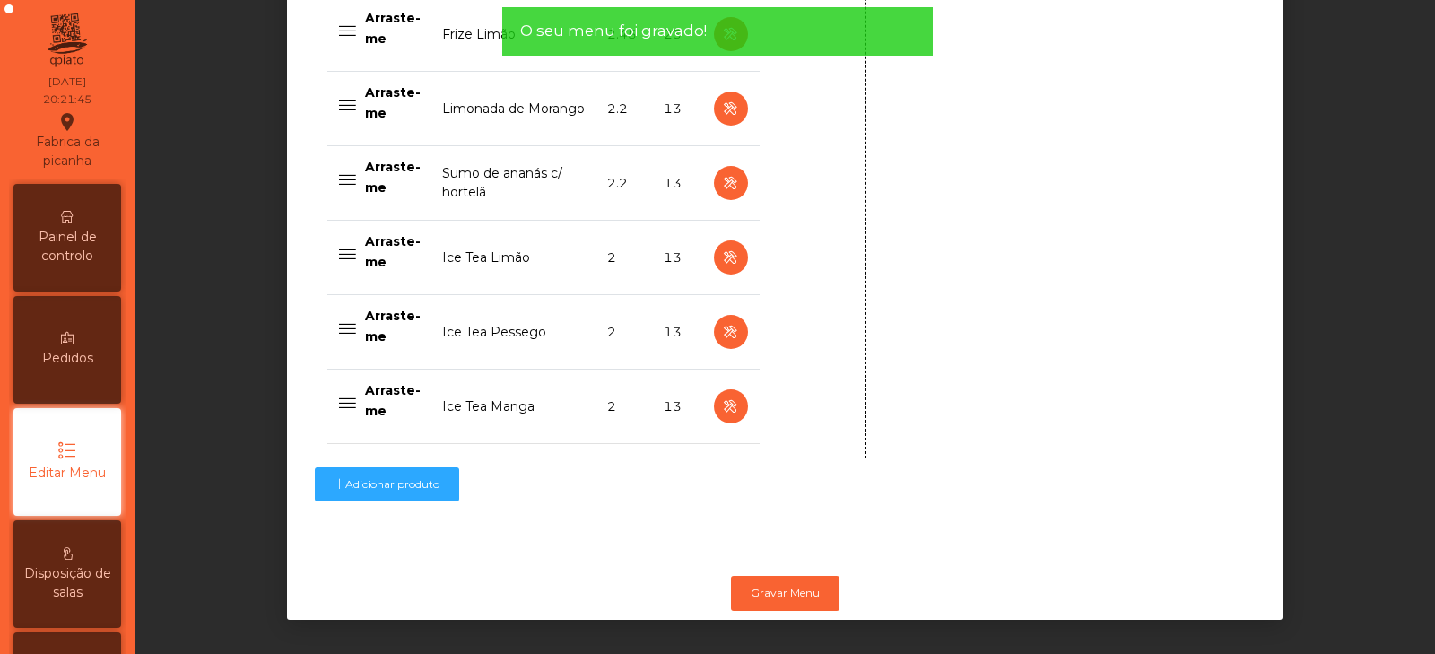
click at [40, 256] on span "Painel de controlo" at bounding box center [67, 247] width 99 height 38
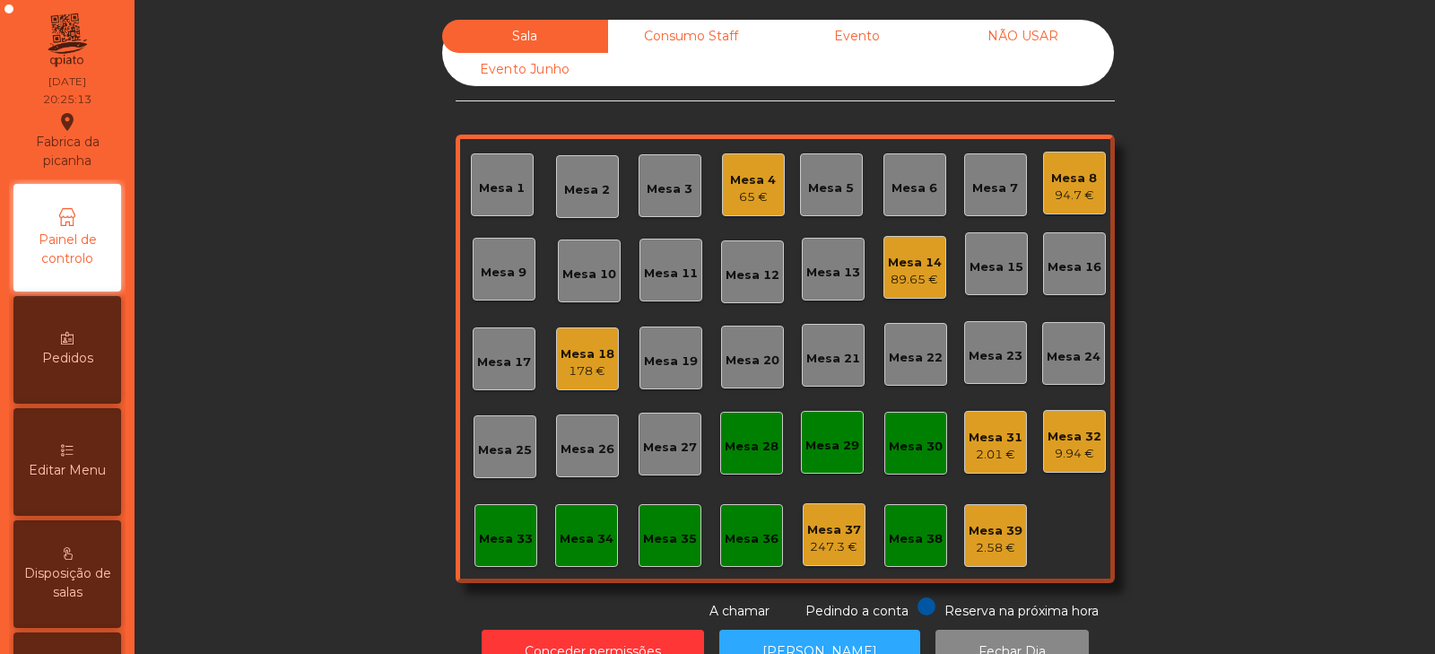
click at [905, 190] on div "Mesa 6" at bounding box center [915, 188] width 46 height 18
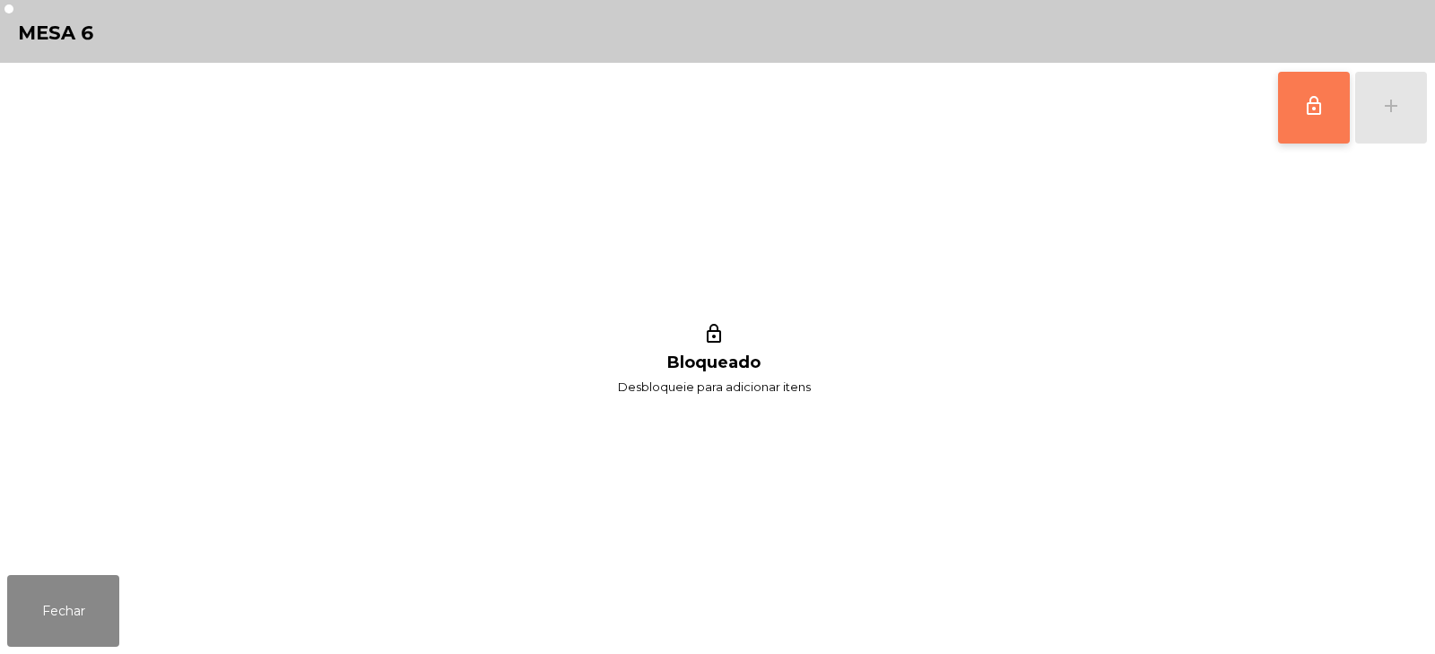
click at [1288, 96] on button "lock_outline" at bounding box center [1314, 108] width 72 height 72
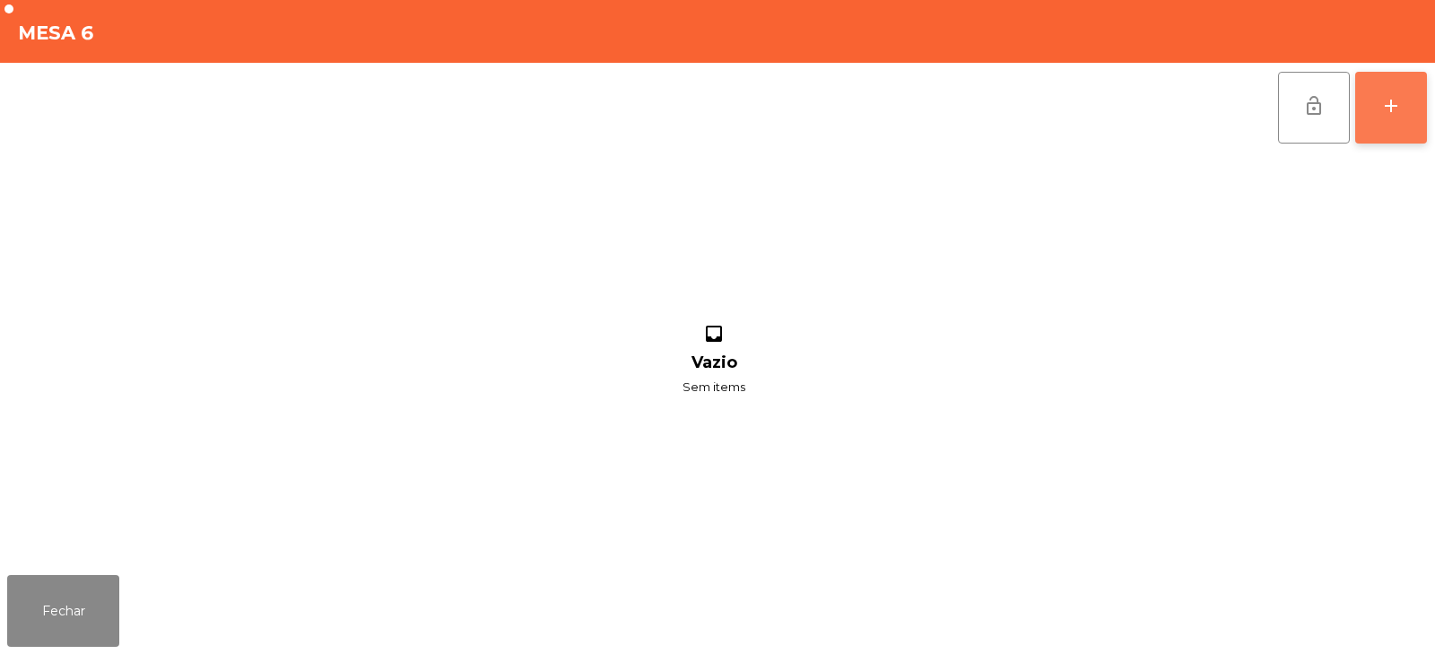
click at [1404, 132] on button "add" at bounding box center [1391, 108] width 72 height 72
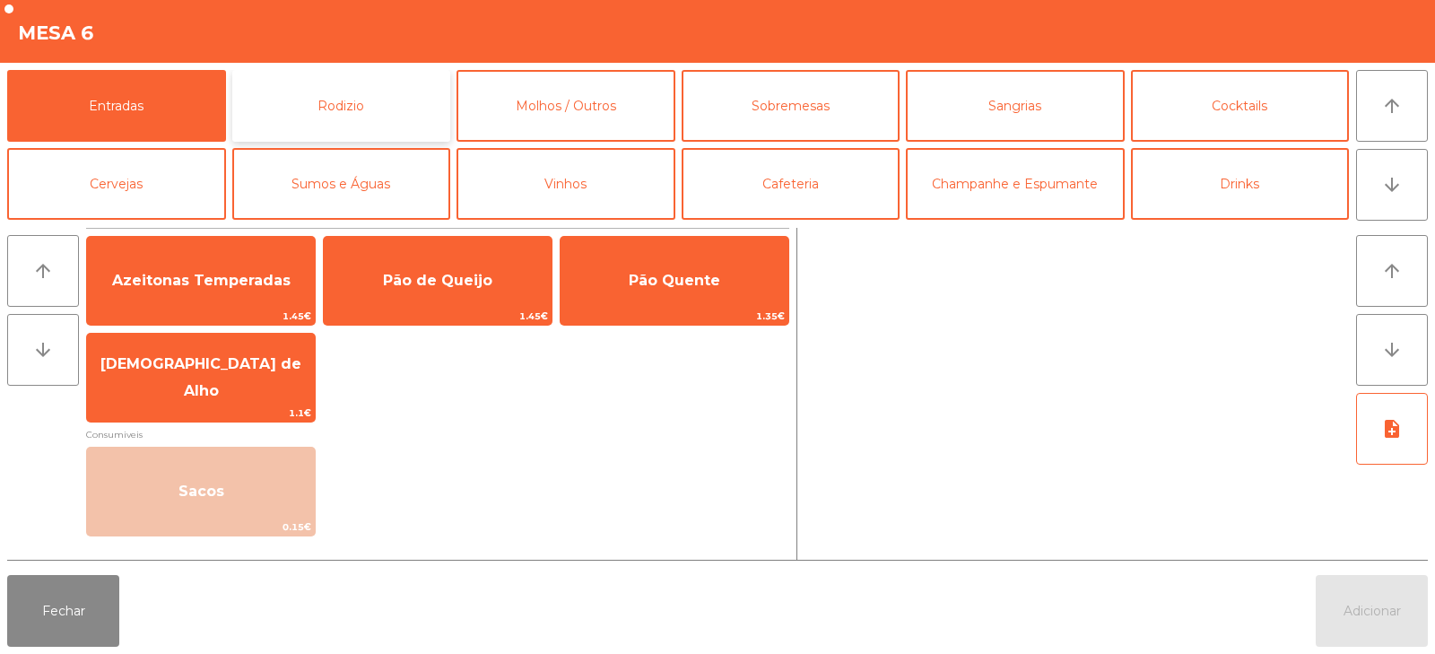
click at [362, 98] on button "Rodizio" at bounding box center [341, 106] width 219 height 72
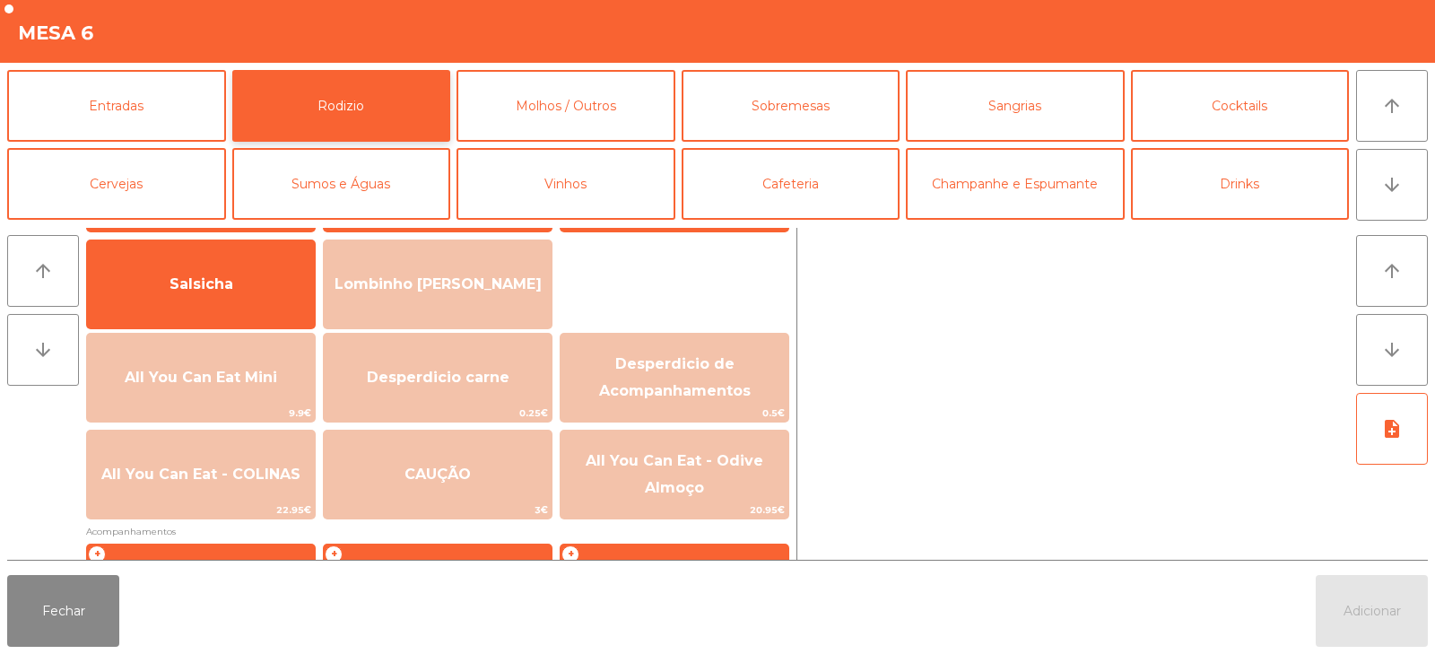
scroll to position [118, 0]
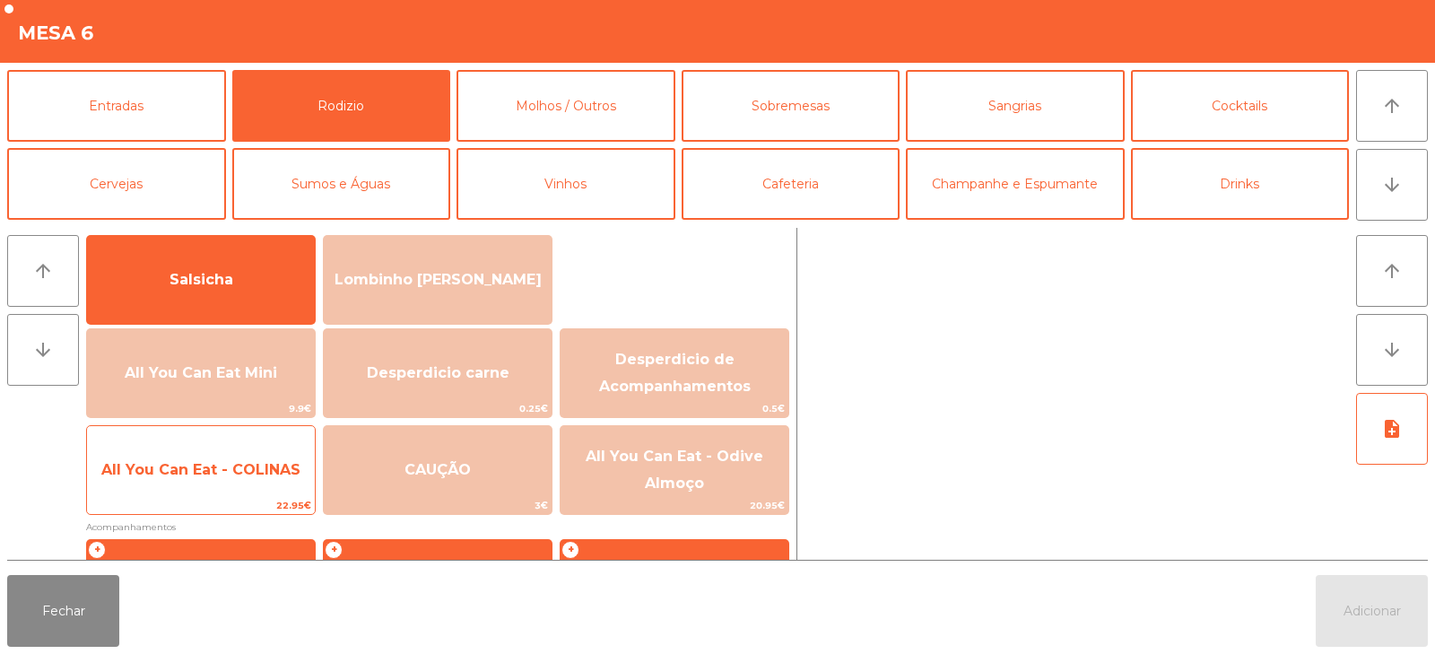
click at [201, 479] on span "All You Can Eat - COLINAS" at bounding box center [201, 470] width 228 height 48
click at [200, 462] on span "All You Can Eat - COLINAS" at bounding box center [200, 469] width 199 height 17
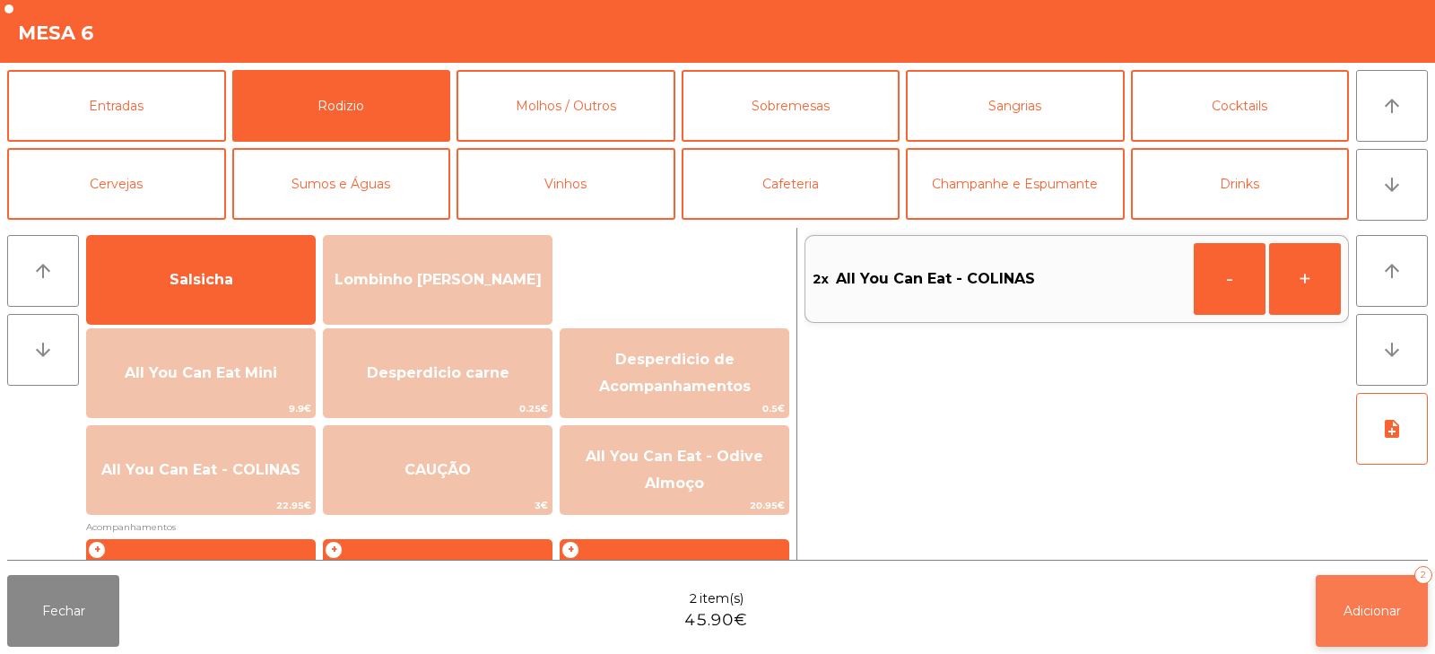
click at [1364, 608] on span "Adicionar" at bounding box center [1372, 611] width 57 height 16
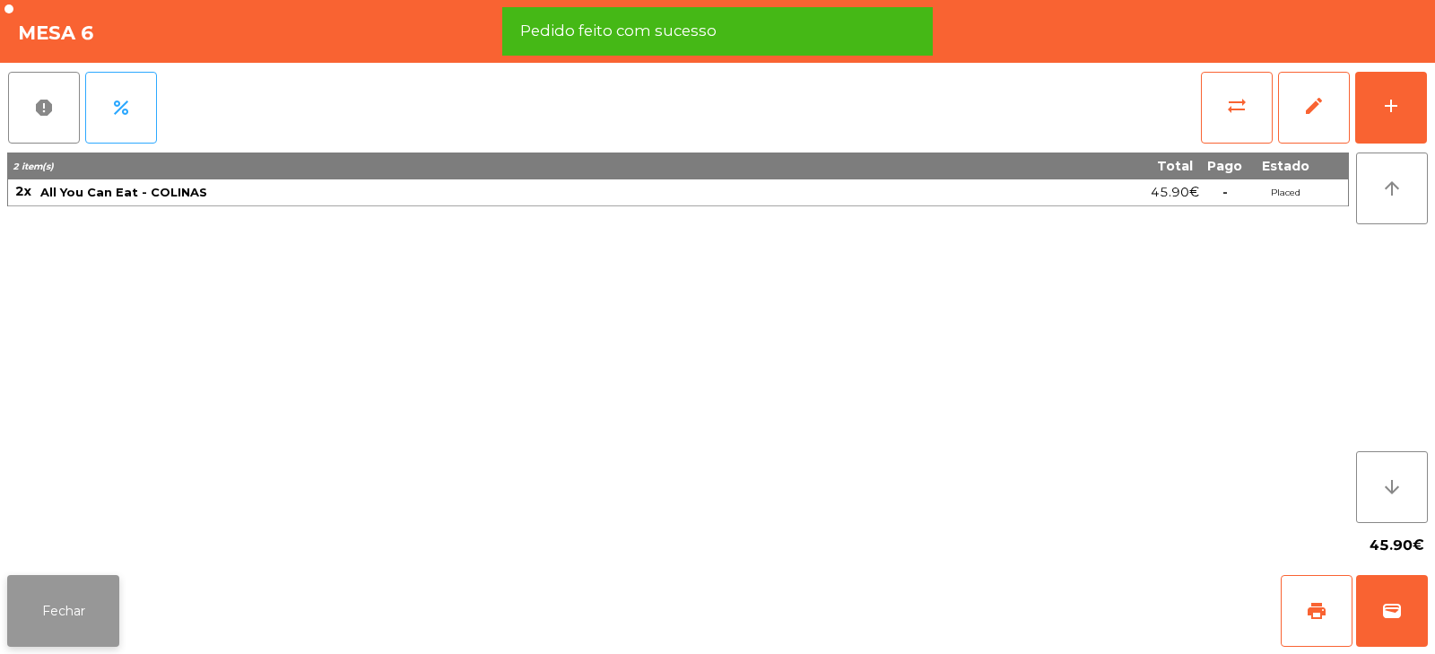
click at [73, 614] on button "Fechar" at bounding box center [63, 611] width 112 height 72
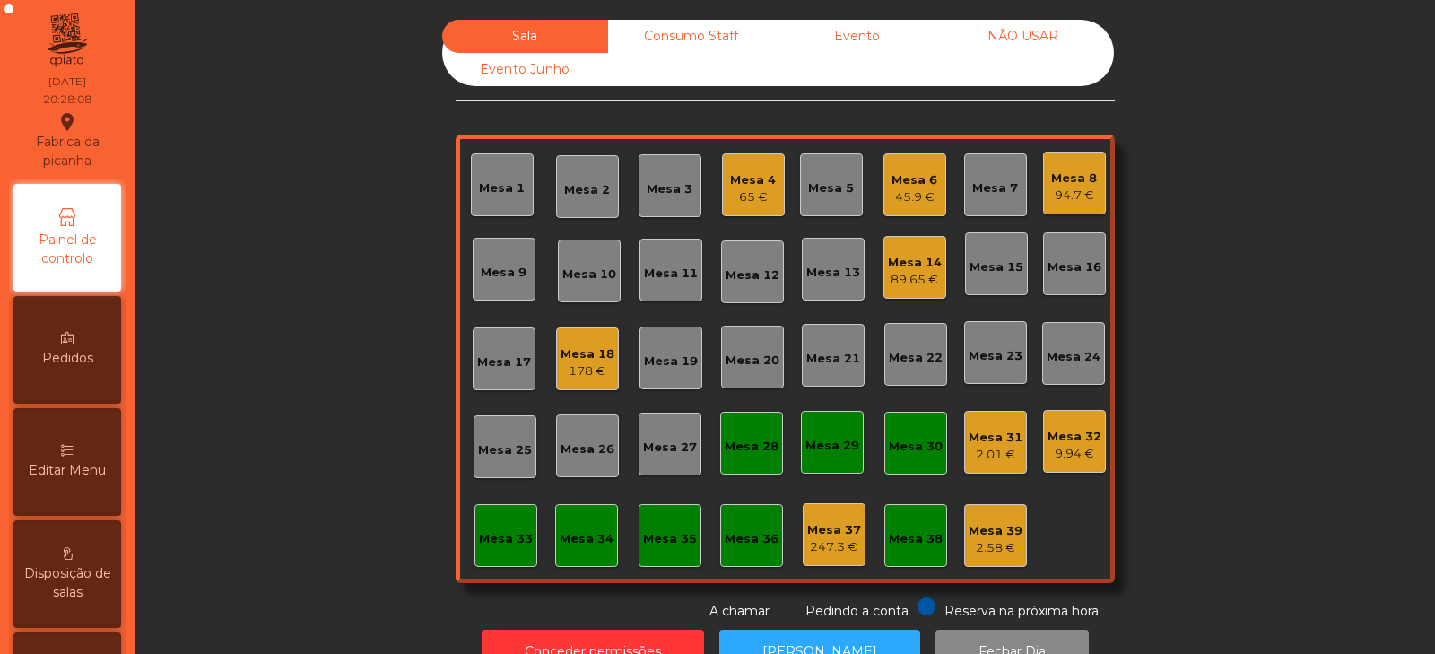
click at [342, 239] on div "Sala Consumo Staff Evento NÃO USAR Evento Junho Mesa 1 Mesa 2 Mesa 3 [GEOGRAPHI…" at bounding box center [785, 320] width 1252 height 601
click at [814, 191] on div "Mesa 5" at bounding box center [831, 188] width 46 height 18
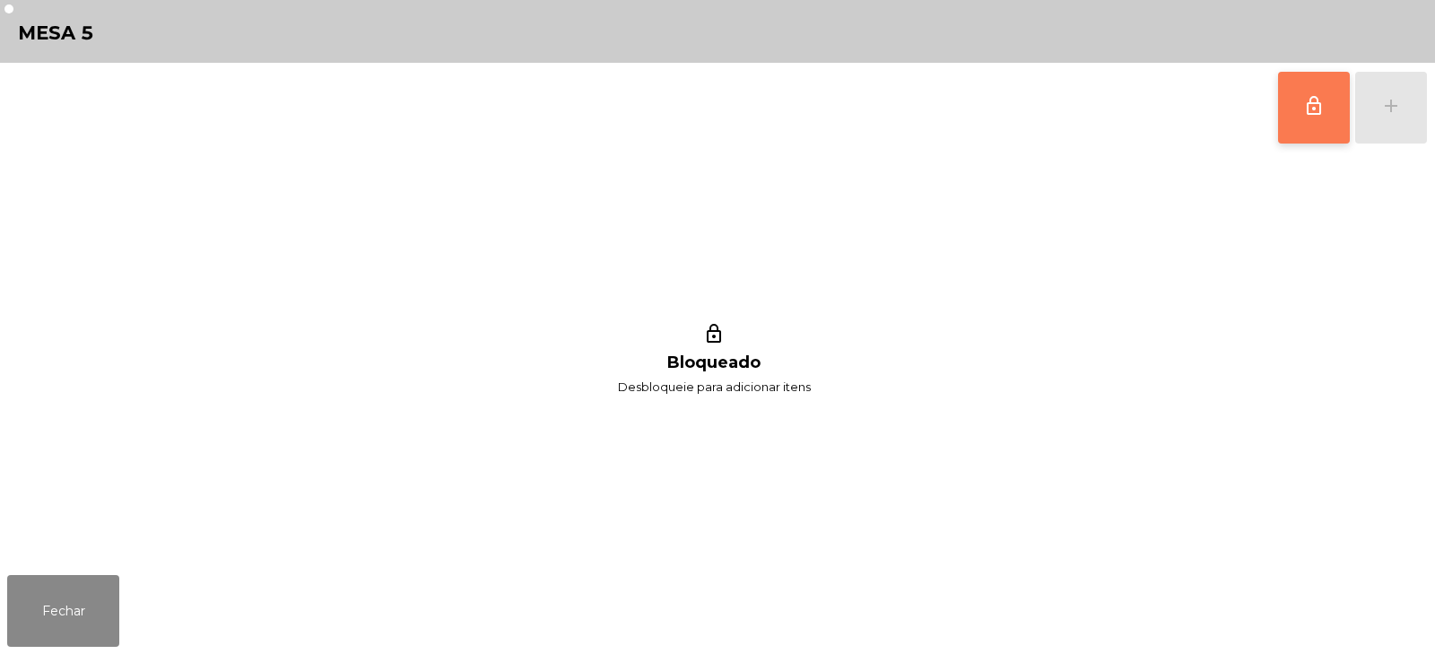
click at [1284, 123] on button "lock_outline" at bounding box center [1314, 108] width 72 height 72
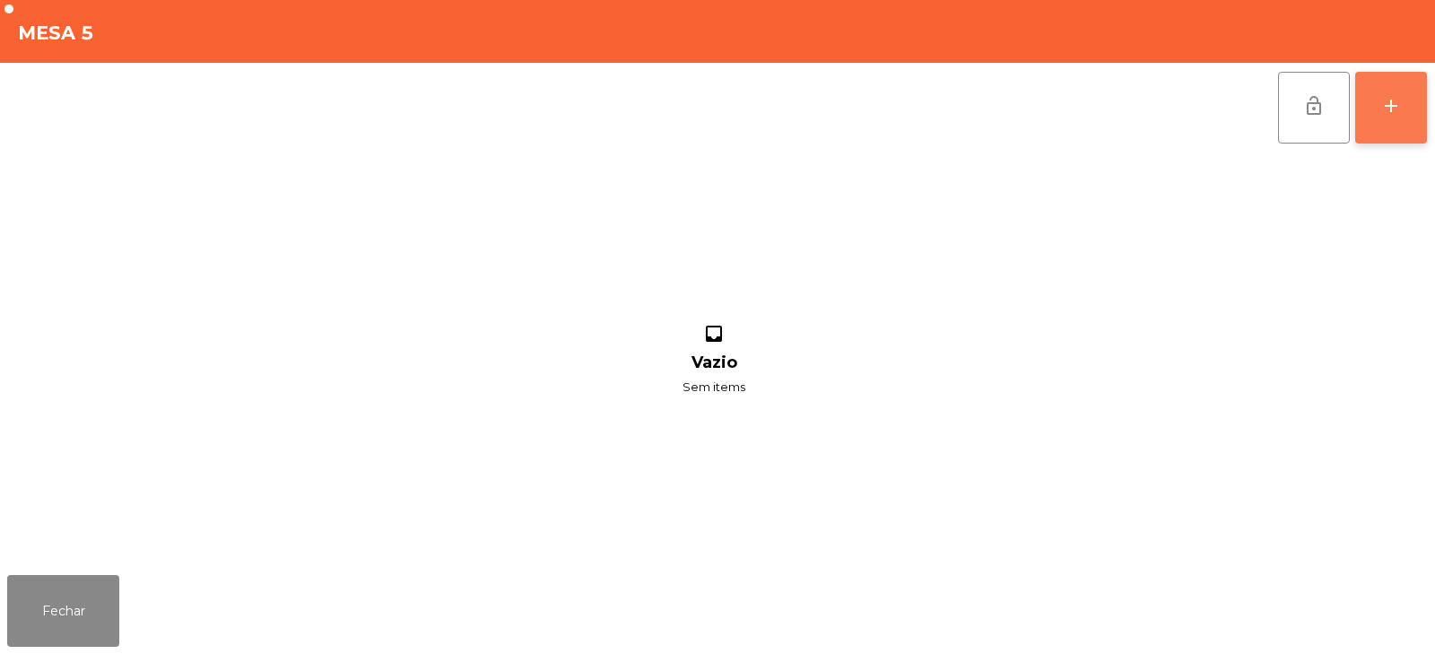
click at [1390, 121] on button "add" at bounding box center [1391, 108] width 72 height 72
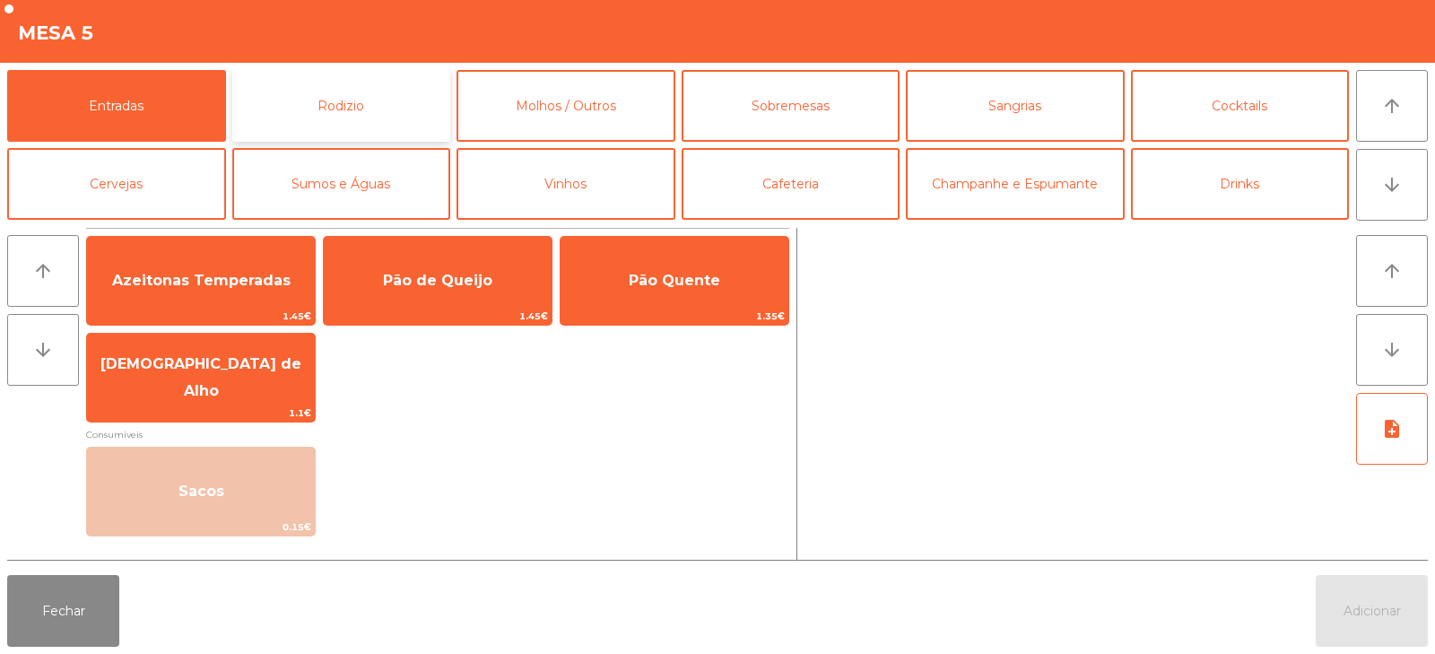
click at [304, 110] on button "Rodizio" at bounding box center [341, 106] width 219 height 72
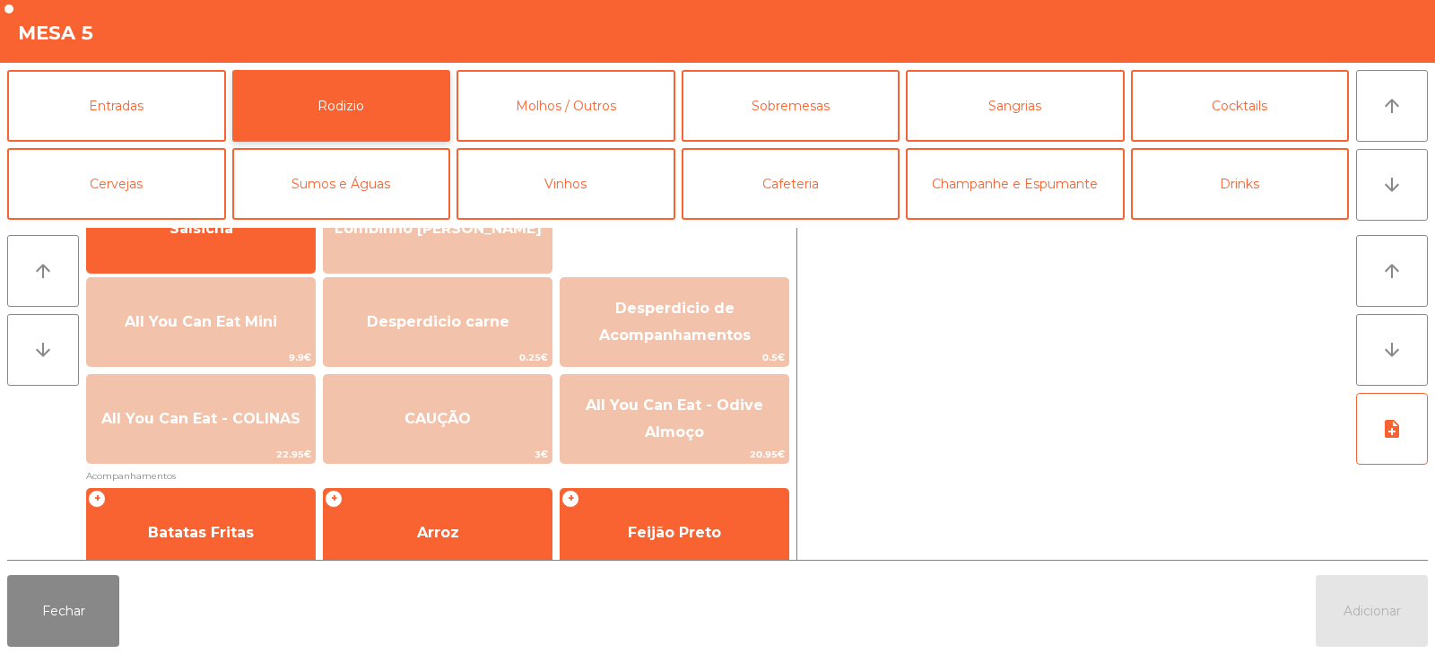
scroll to position [191, 0]
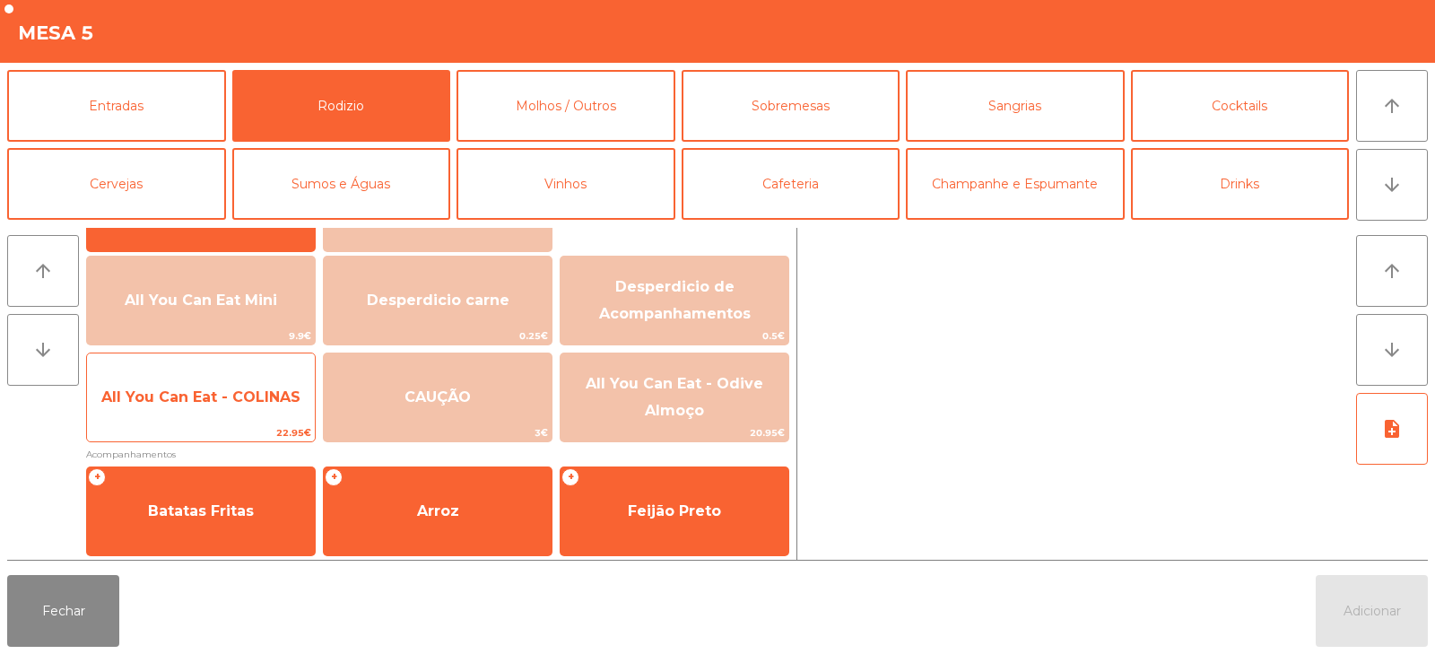
click at [173, 395] on span "All You Can Eat - COLINAS" at bounding box center [200, 396] width 199 height 17
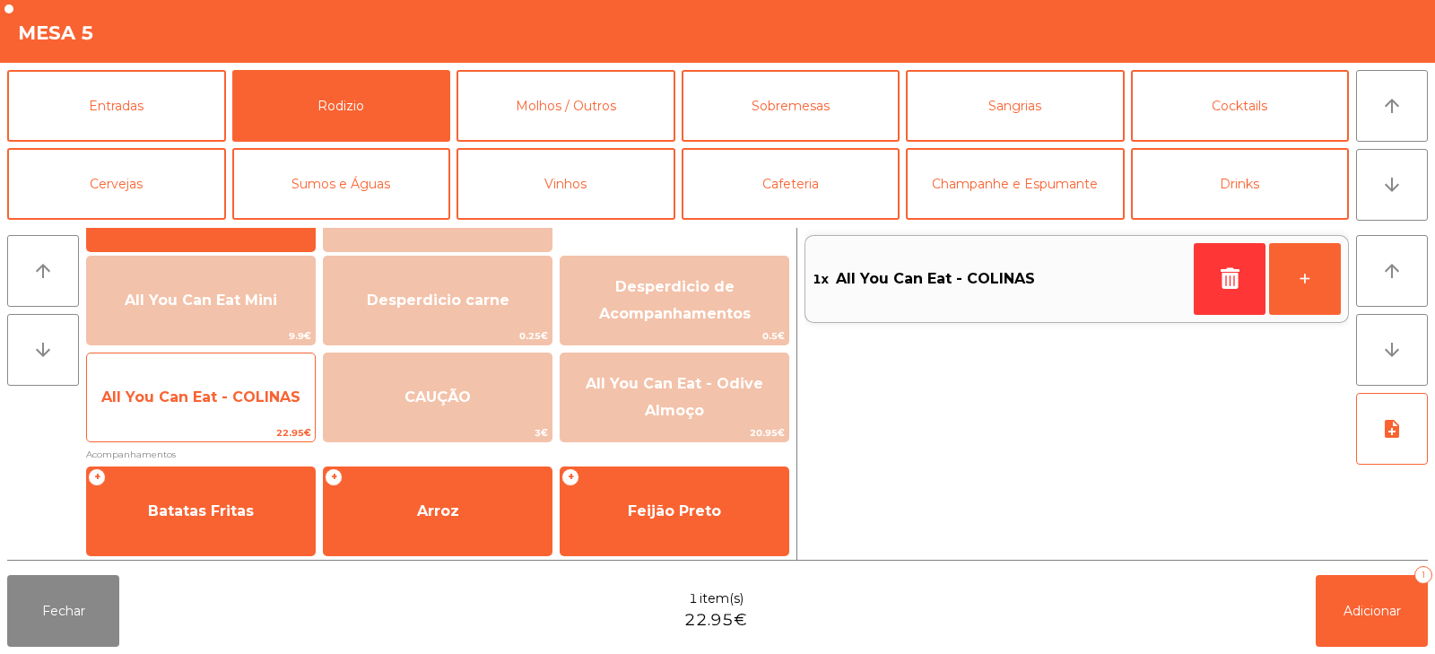
click at [185, 404] on span "All You Can Eat - COLINAS" at bounding box center [200, 396] width 199 height 17
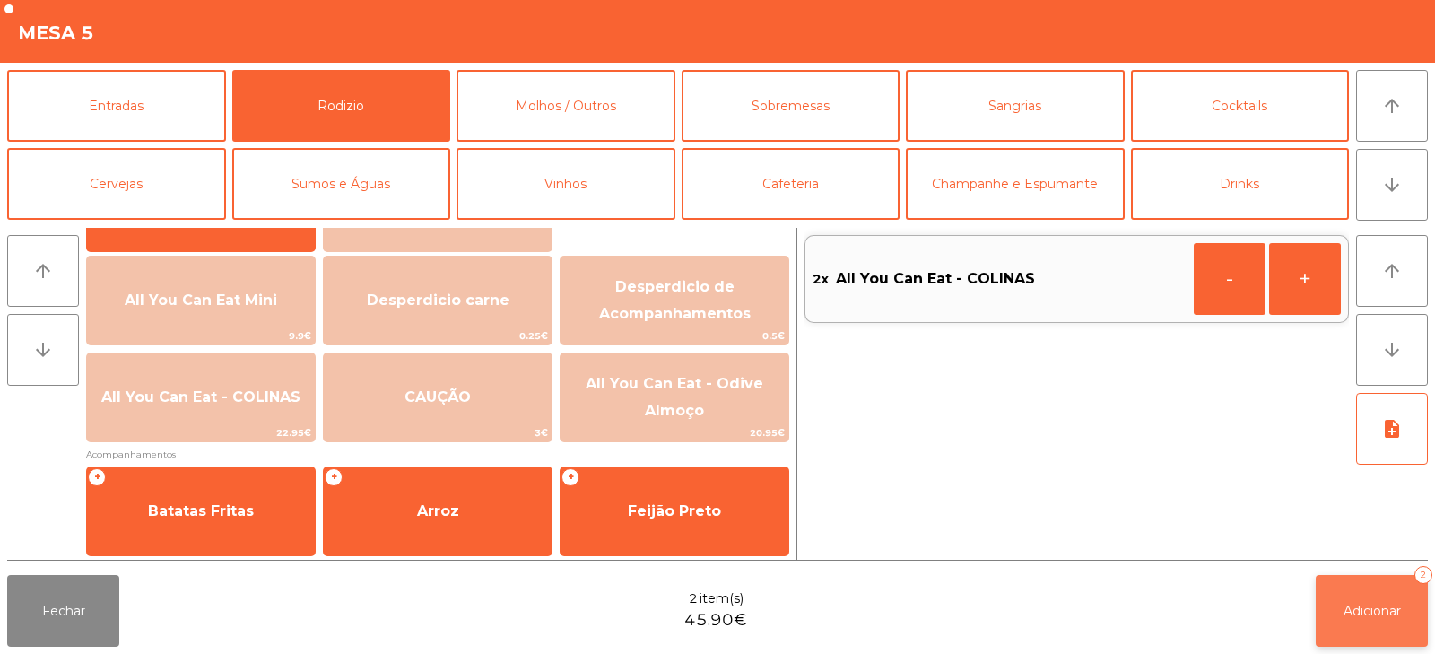
click at [1363, 607] on span "Adicionar" at bounding box center [1372, 611] width 57 height 16
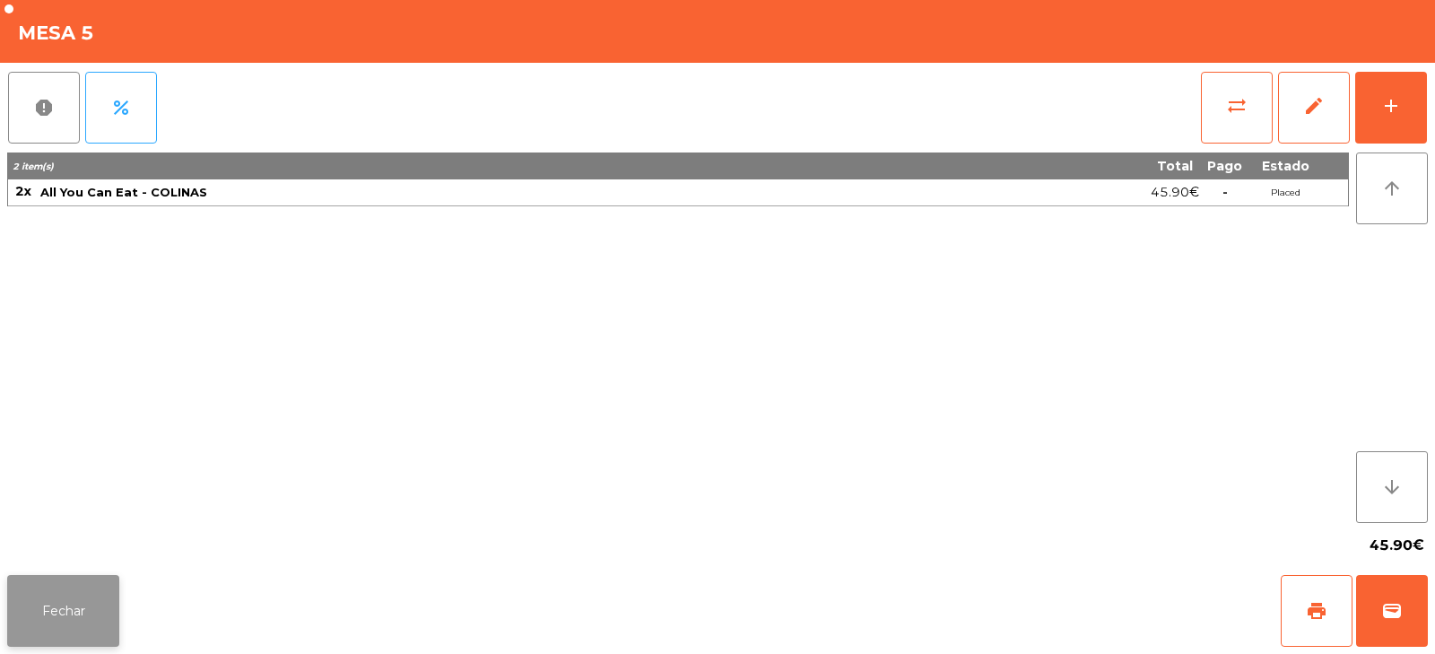
click at [64, 645] on button "Fechar" at bounding box center [63, 611] width 112 height 72
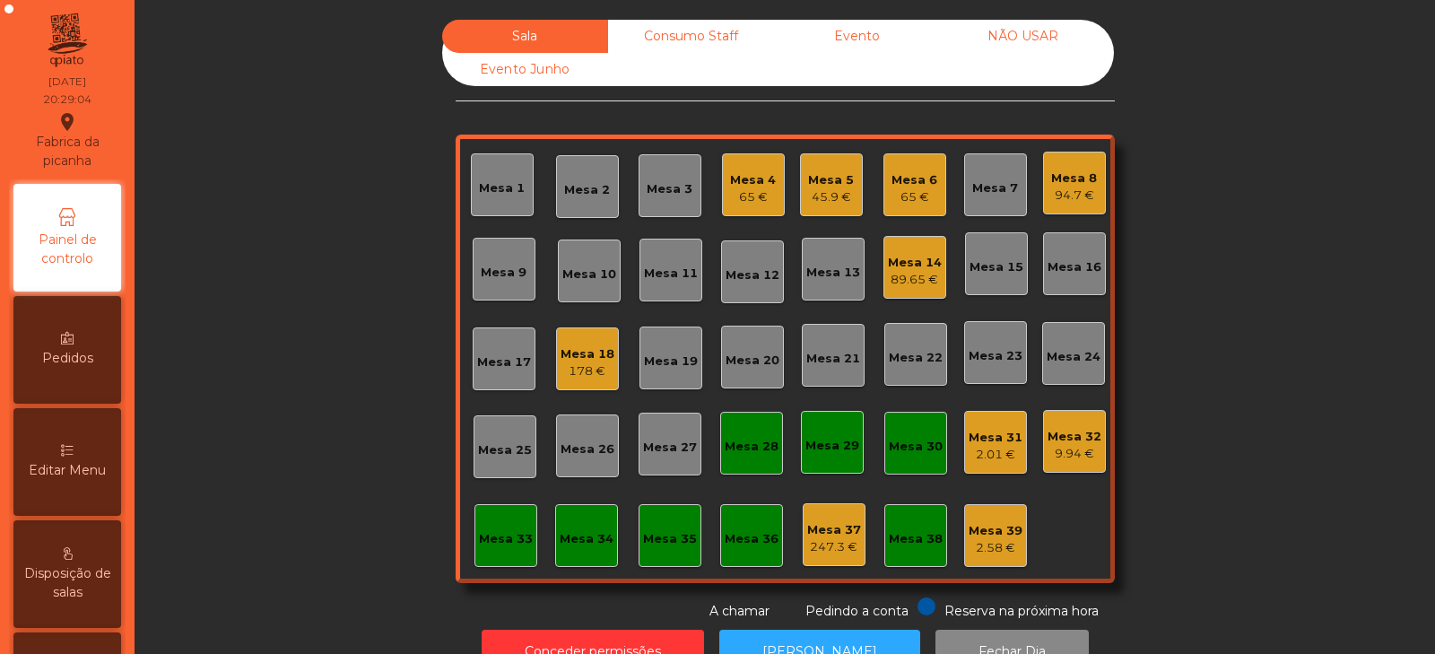
click at [481, 277] on div "Mesa 9" at bounding box center [504, 273] width 46 height 18
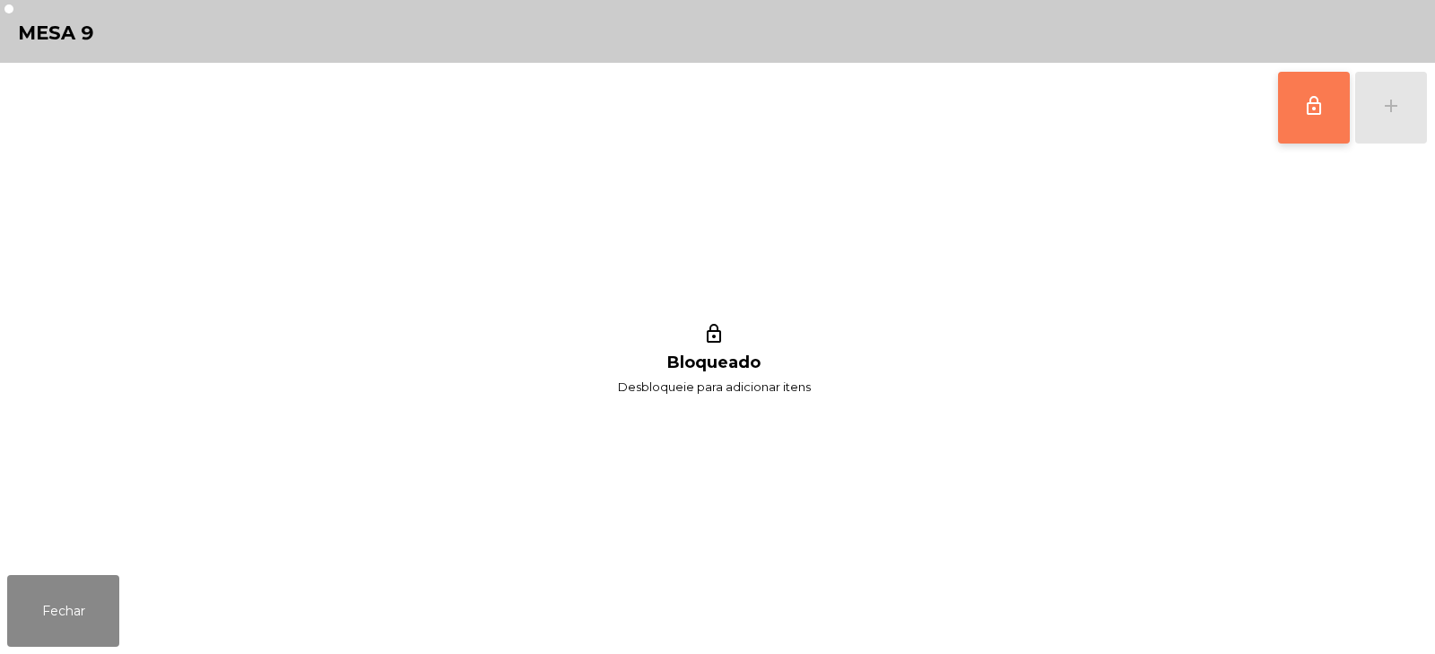
click at [1282, 124] on button "lock_outline" at bounding box center [1314, 108] width 72 height 72
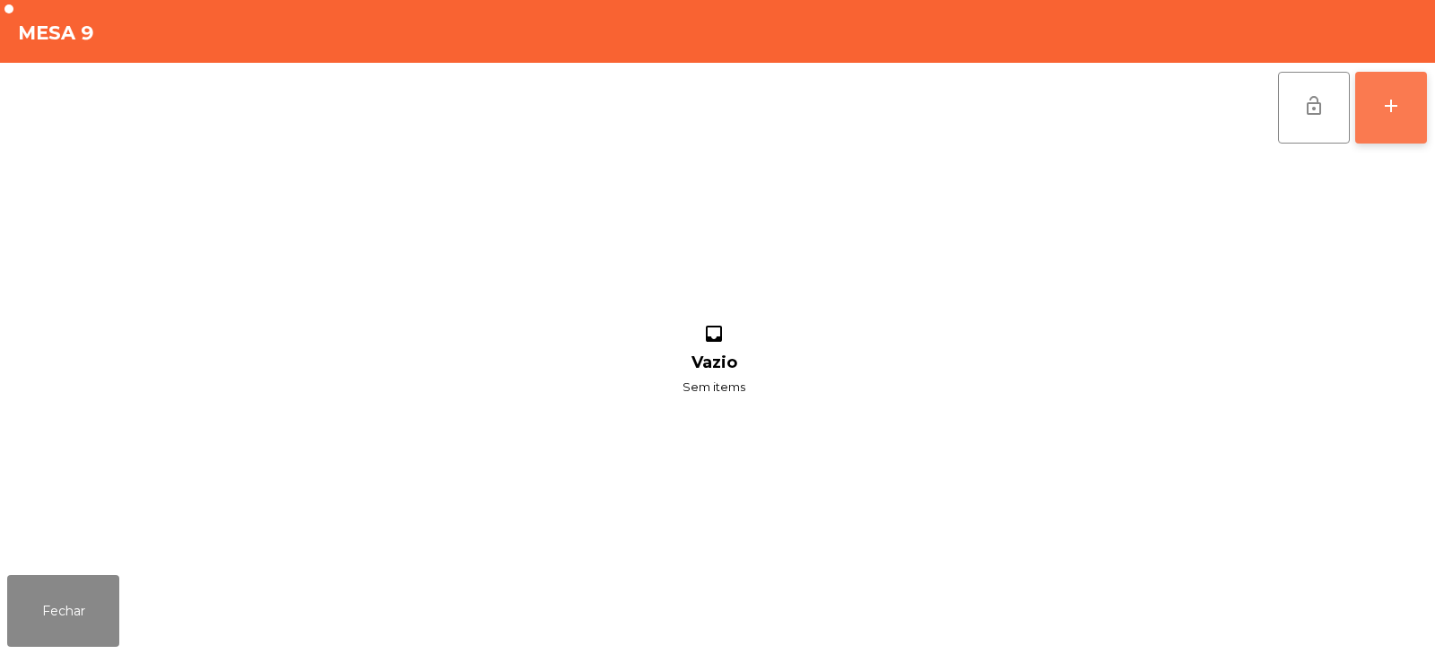
click at [1400, 109] on div "add" at bounding box center [1391, 106] width 22 height 22
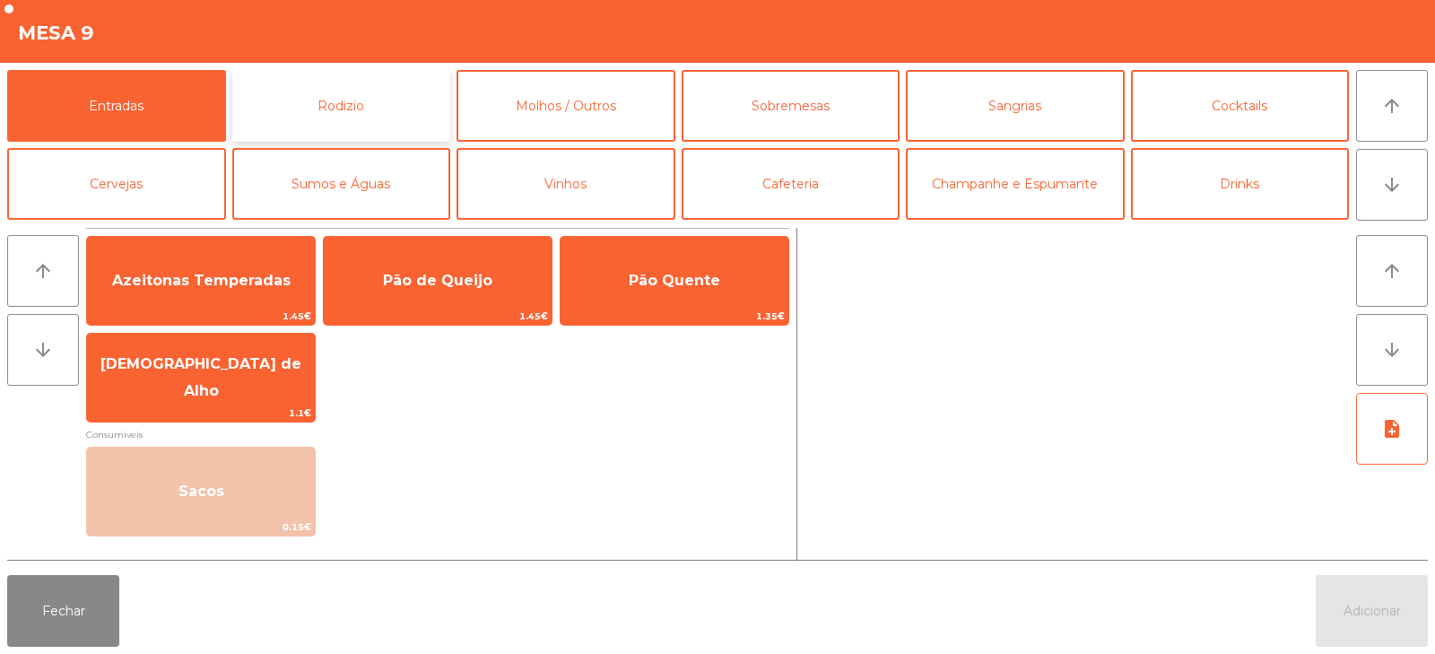
click at [403, 109] on button "Rodizio" at bounding box center [341, 106] width 219 height 72
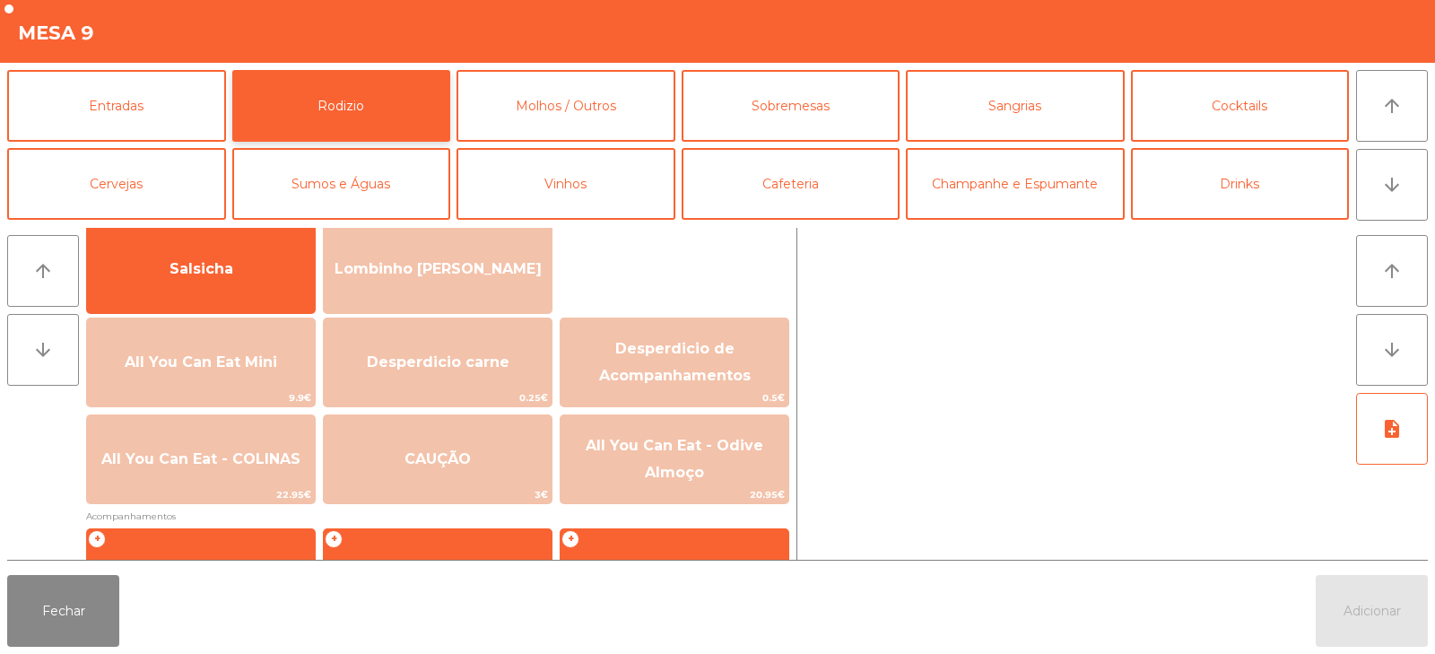
scroll to position [130, 0]
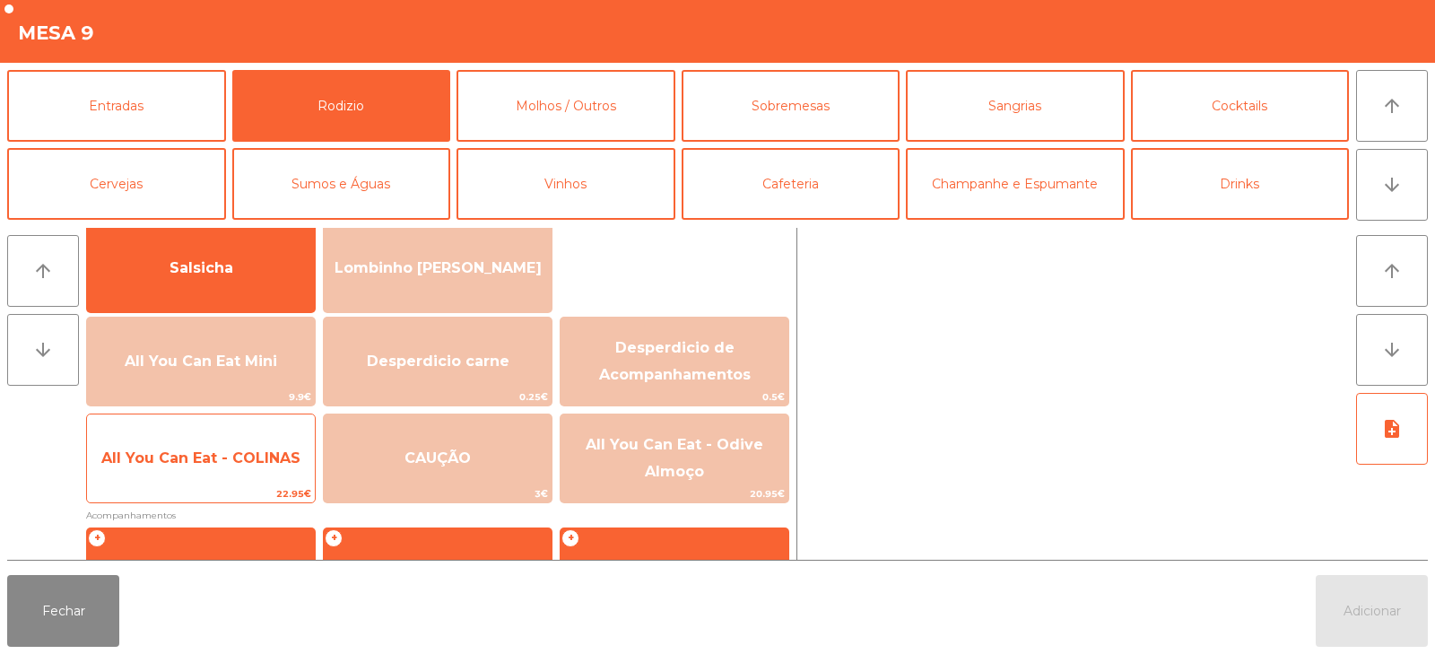
click at [220, 464] on span "All You Can Eat - COLINAS" at bounding box center [200, 457] width 199 height 17
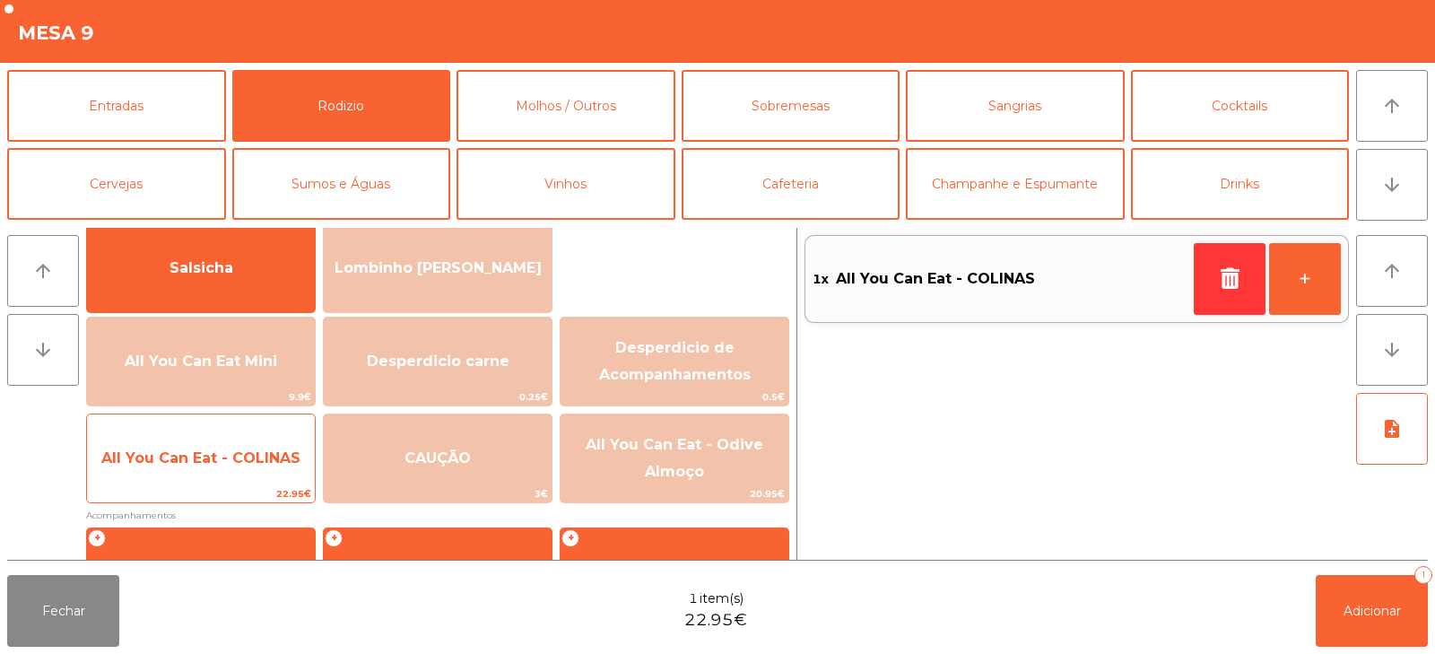
click at [216, 468] on span "All You Can Eat - COLINAS" at bounding box center [201, 458] width 228 height 48
click at [212, 462] on span "All You Can Eat - COLINAS" at bounding box center [200, 457] width 199 height 17
click at [189, 490] on span "22.95€" at bounding box center [201, 493] width 228 height 17
click at [196, 490] on span "22.95€" at bounding box center [201, 493] width 228 height 17
click at [198, 474] on span "All You Can Eat - COLINAS" at bounding box center [201, 458] width 228 height 48
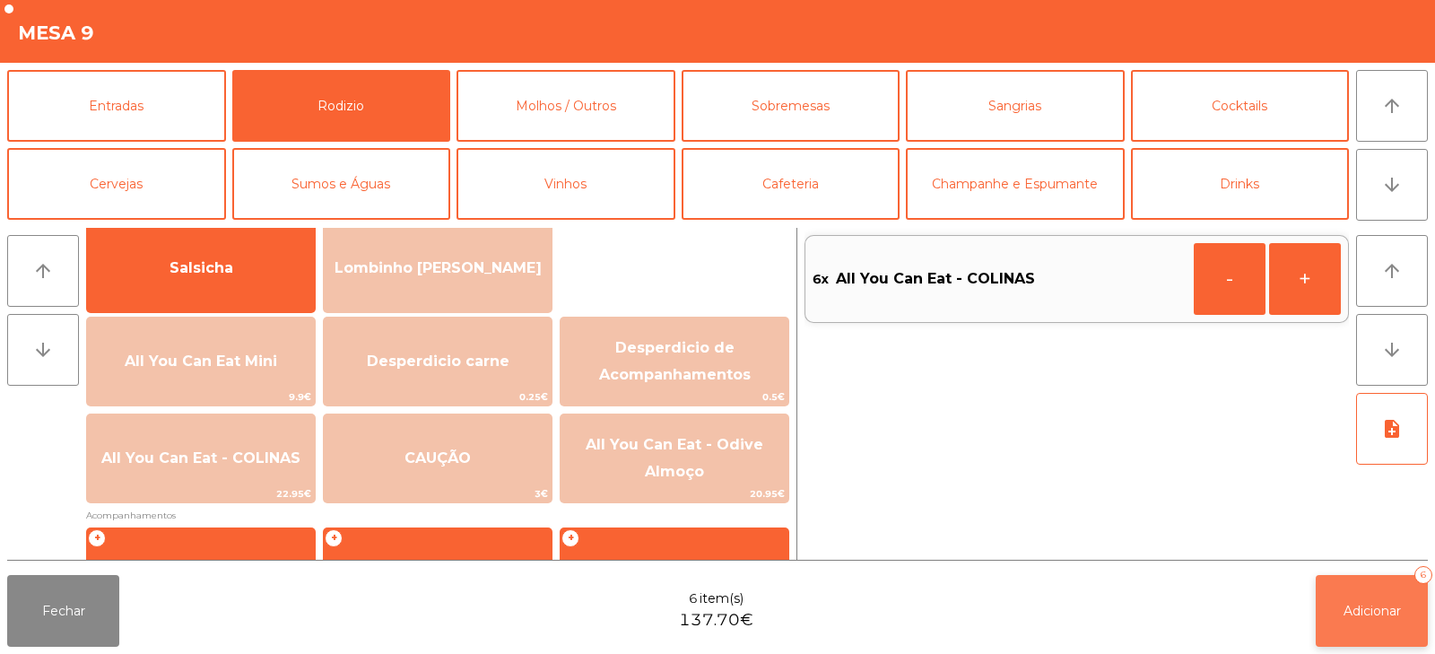
click at [1377, 588] on button "Adicionar 6" at bounding box center [1372, 611] width 112 height 72
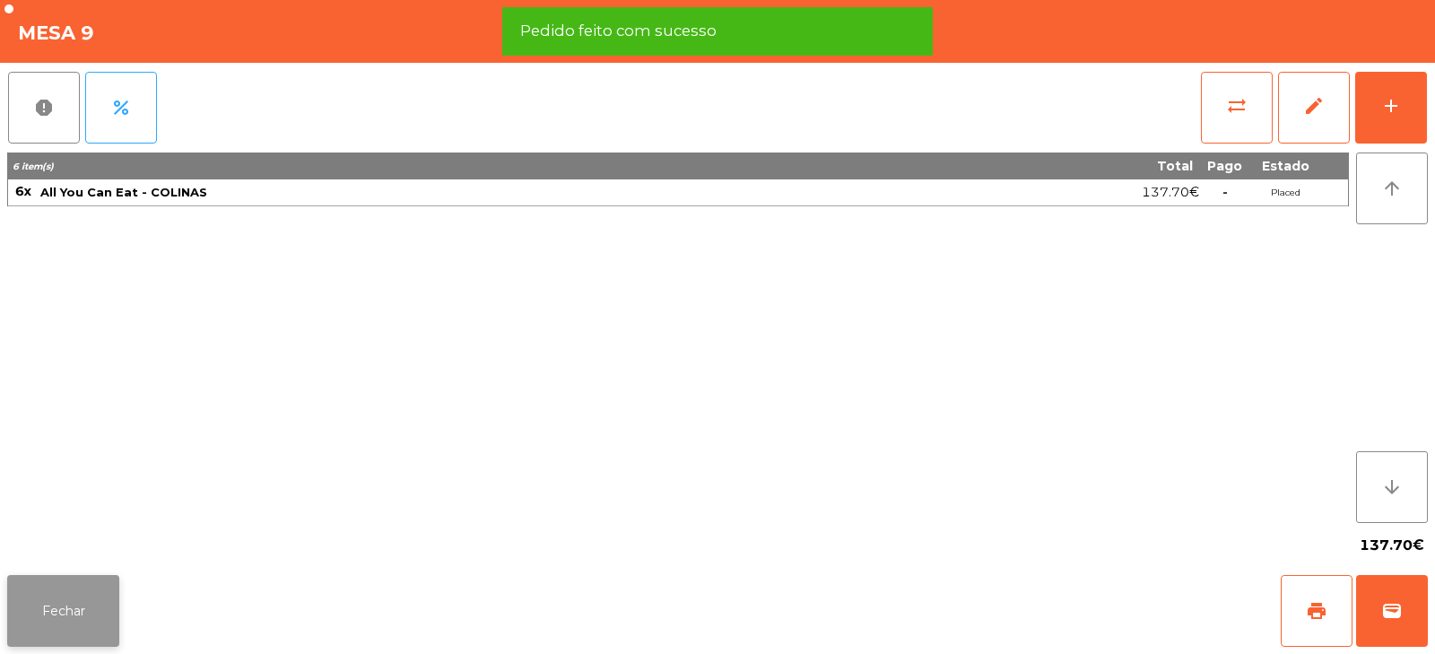
click at [54, 575] on button "Fechar" at bounding box center [63, 611] width 112 height 72
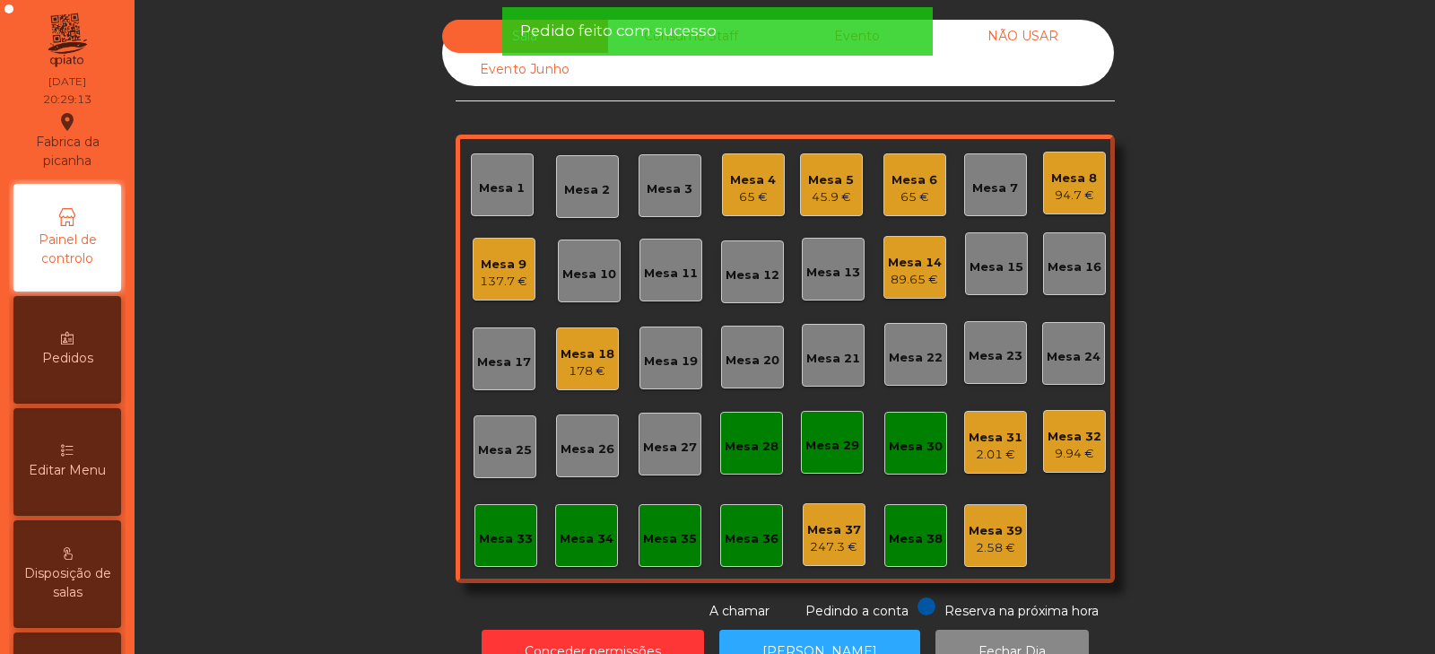
click at [379, 198] on div "Sala Consumo Staff Evento NÃO USAR Evento Junho Mesa 1 Mesa 2 Mesa 3 [GEOGRAPHI…" at bounding box center [785, 320] width 1252 height 601
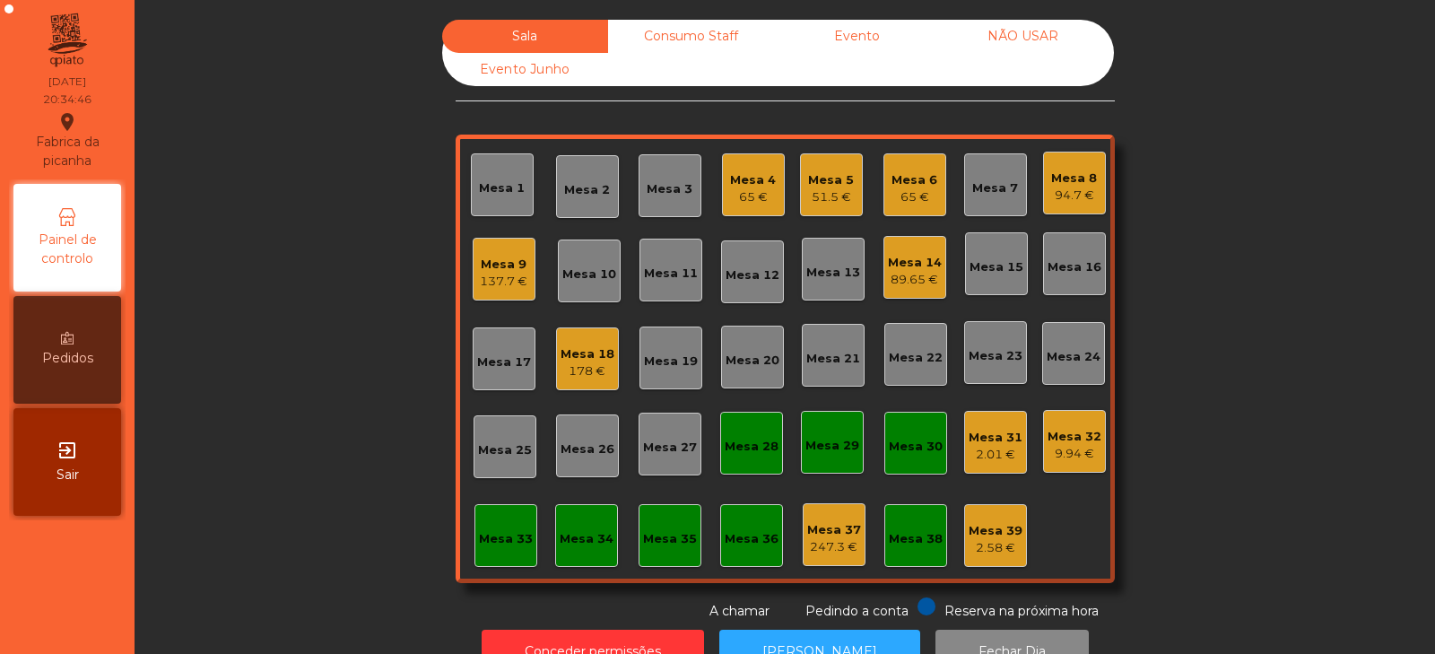
click at [281, 411] on div "Sala Consumo Staff Evento NÃO USAR Evento Junho Mesa 1 Mesa 2 Mesa 3 Mesa 4 65 …" at bounding box center [785, 320] width 1252 height 601
click at [490, 283] on div "137.7 €" at bounding box center [504, 282] width 48 height 18
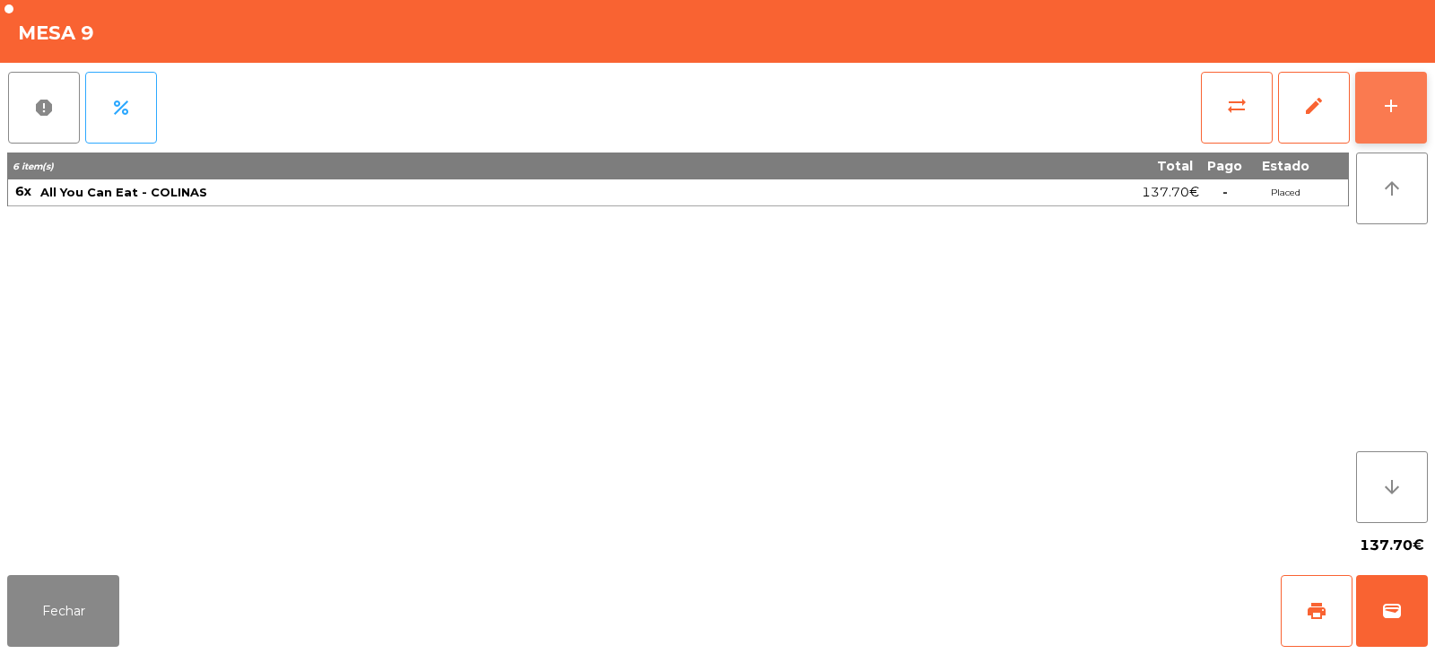
click at [1385, 107] on div "add" at bounding box center [1391, 106] width 22 height 22
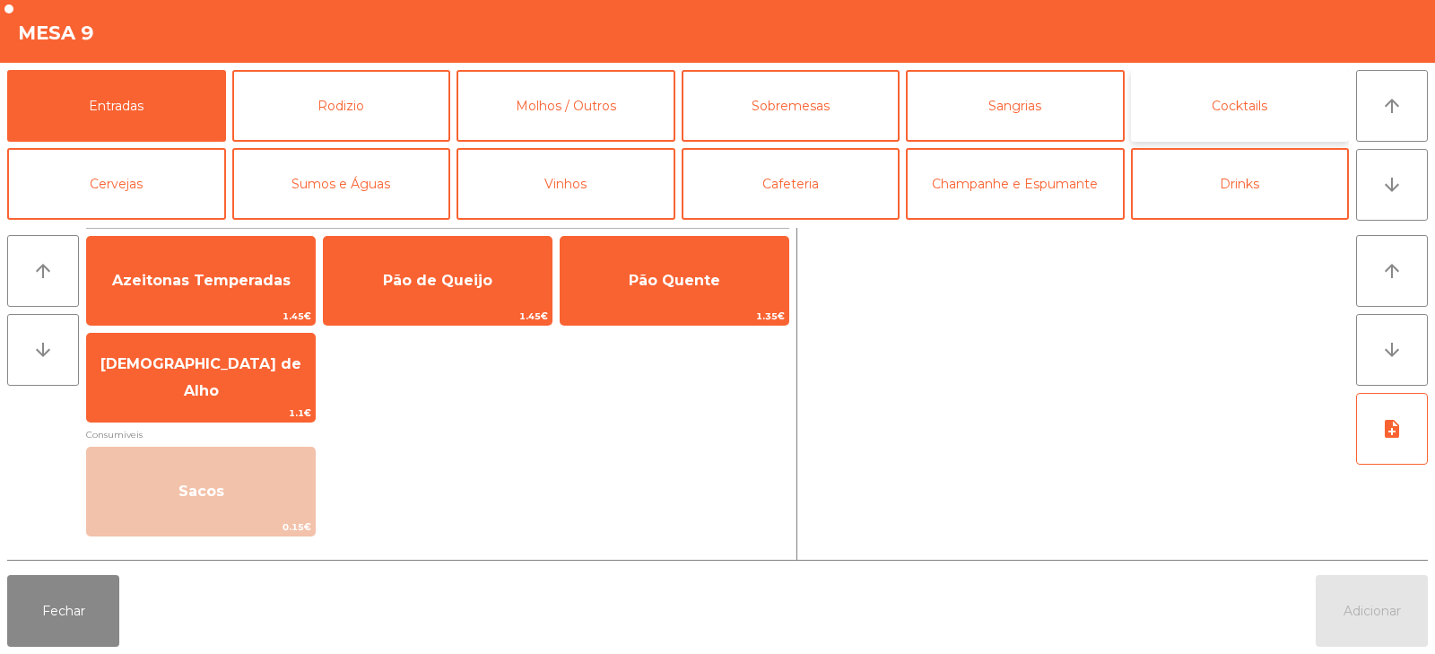
click at [1232, 80] on button "Cocktails" at bounding box center [1240, 106] width 219 height 72
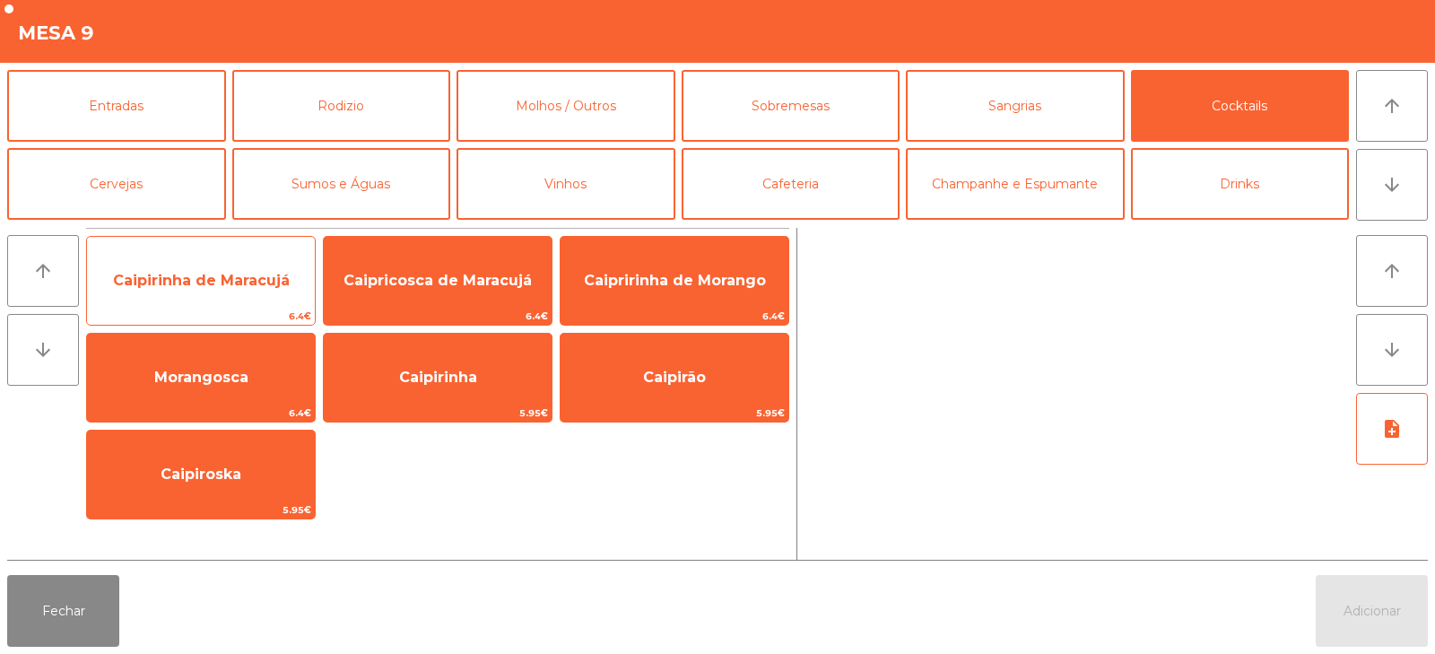
click at [200, 288] on span "Caipirinha de Maracujá" at bounding box center [201, 280] width 177 height 17
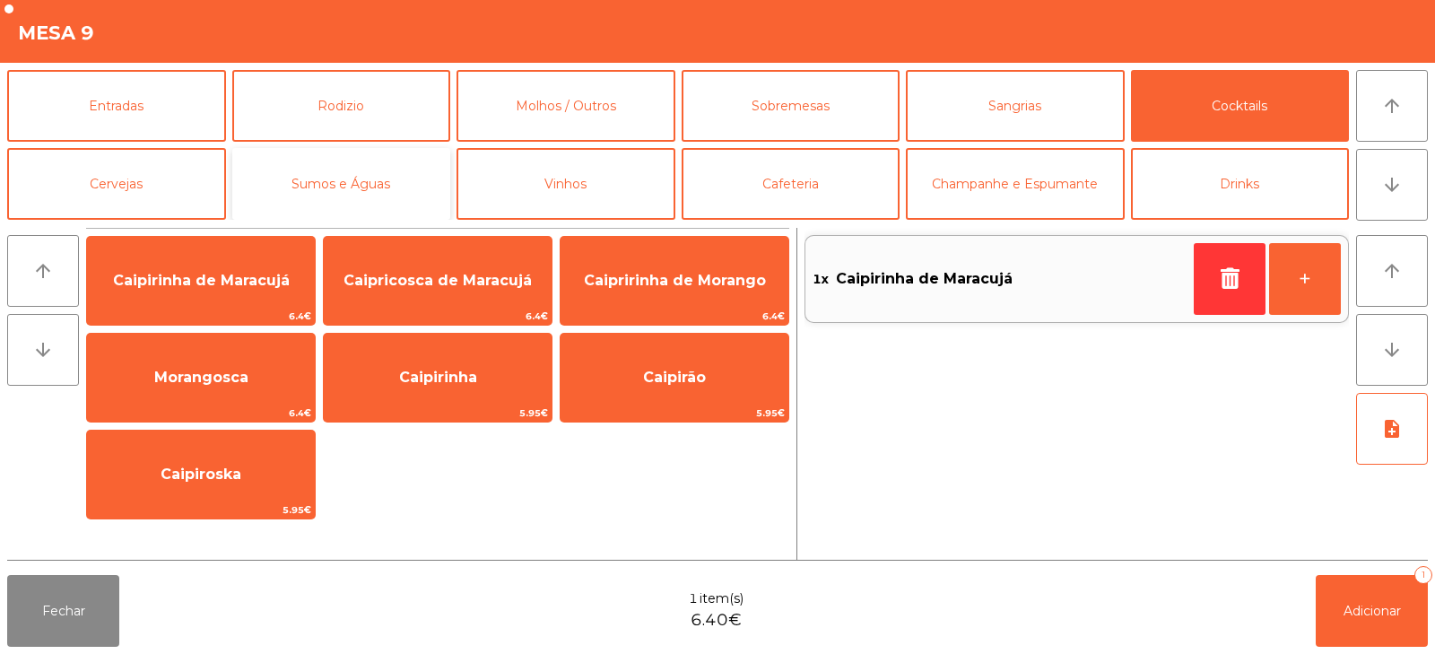
click at [317, 190] on button "Sumos e Águas" at bounding box center [341, 184] width 219 height 72
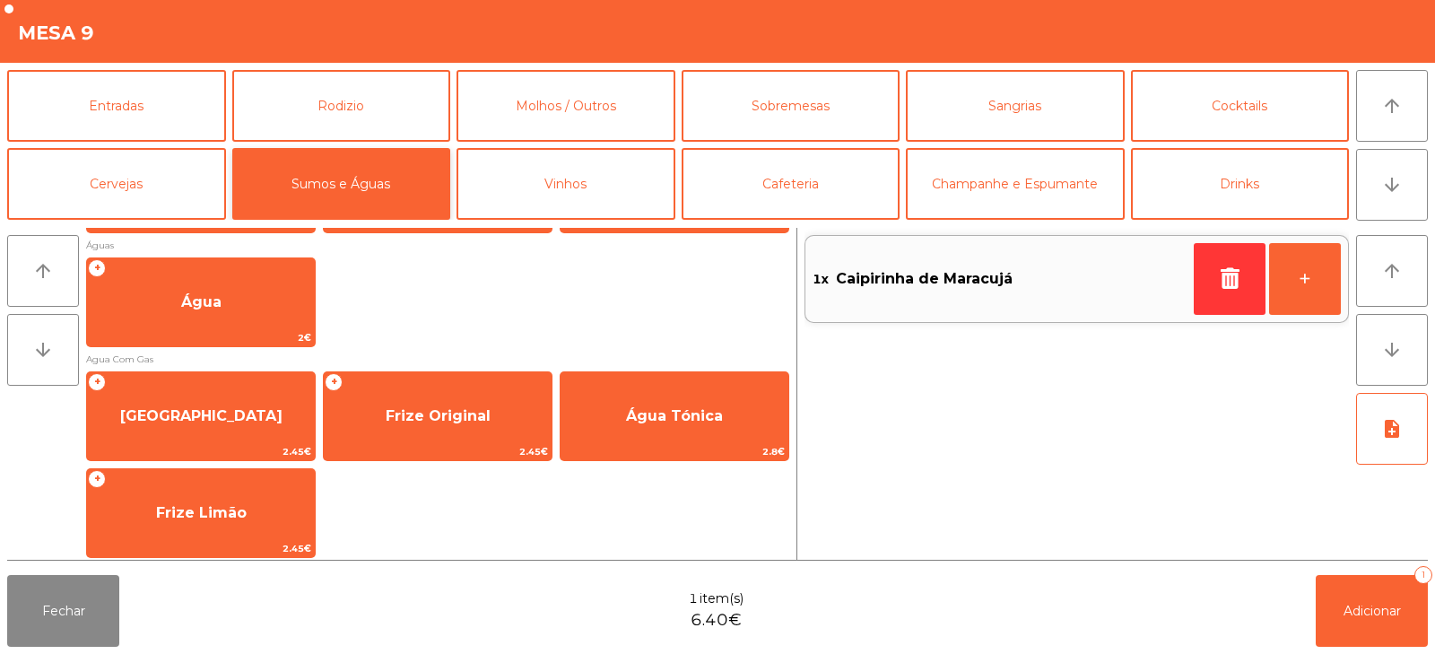
scroll to position [502, 0]
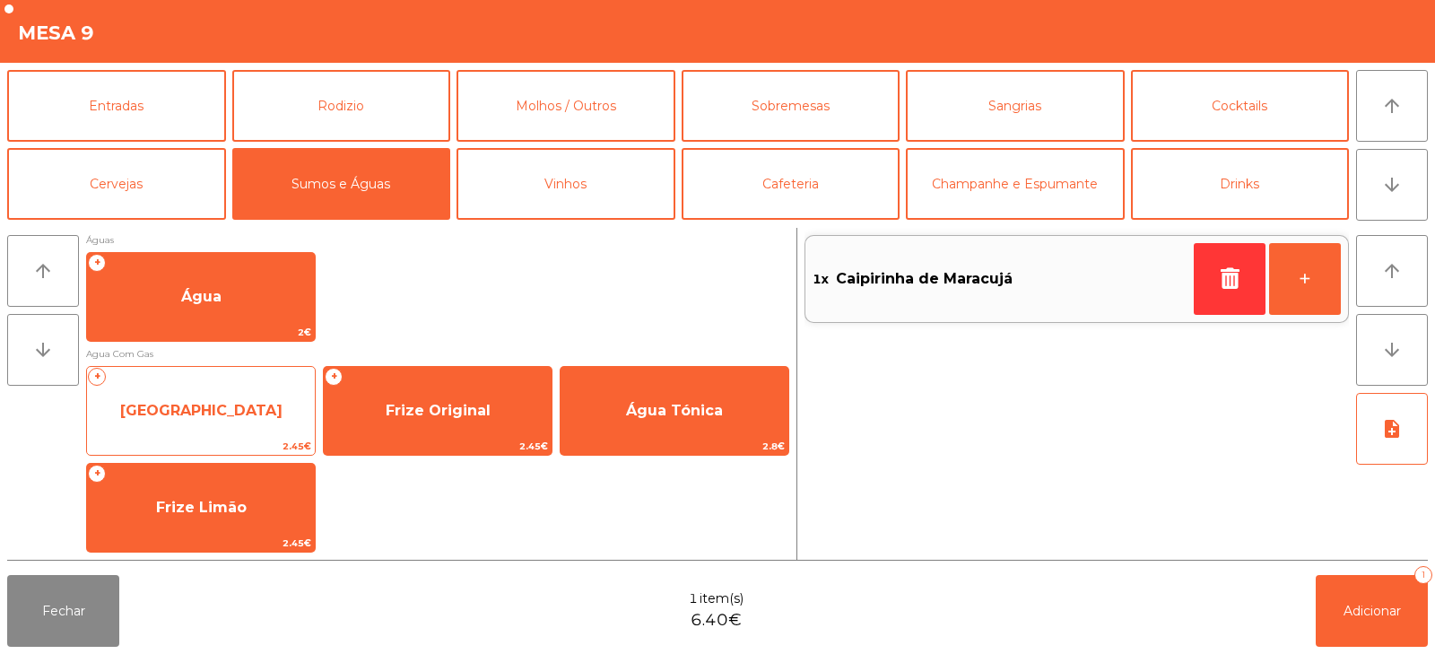
click at [217, 406] on span "[GEOGRAPHIC_DATA]" at bounding box center [201, 410] width 162 height 17
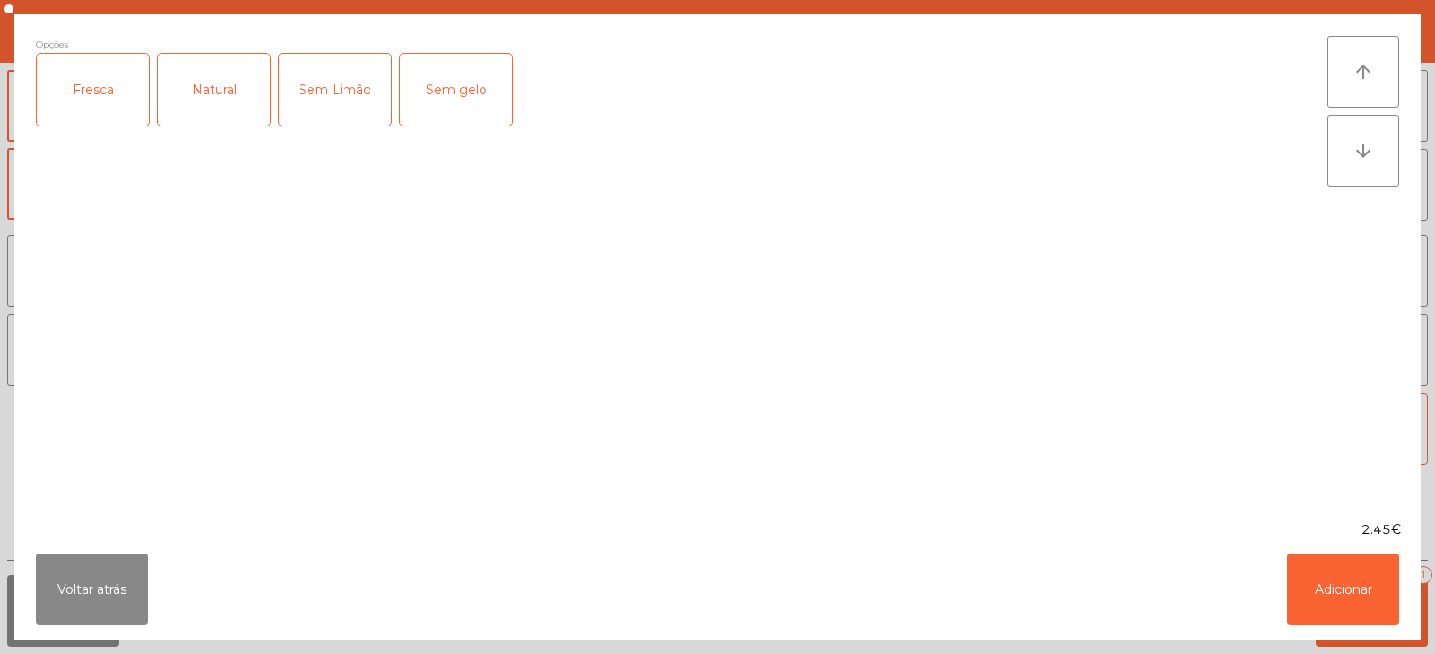
click at [91, 113] on div "Fresca" at bounding box center [93, 90] width 112 height 72
click at [1345, 598] on button "Adicionar" at bounding box center [1343, 589] width 112 height 72
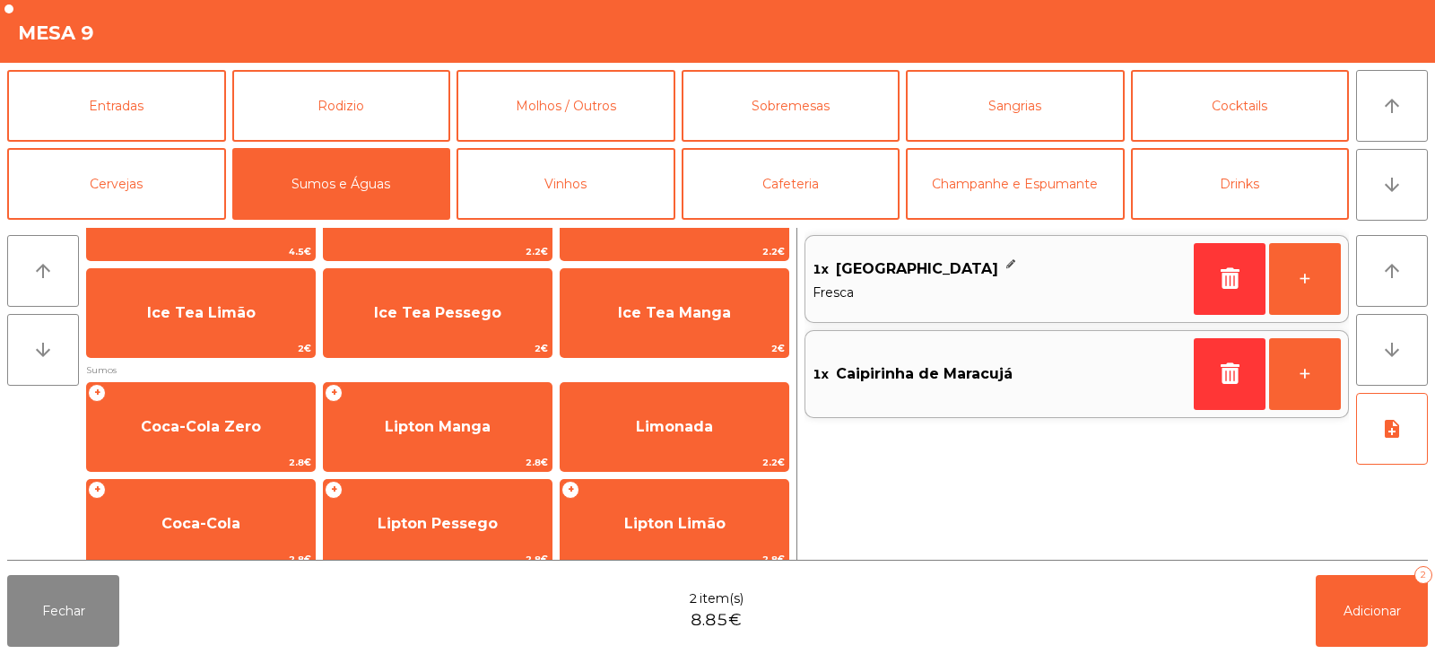
scroll to position [0, 0]
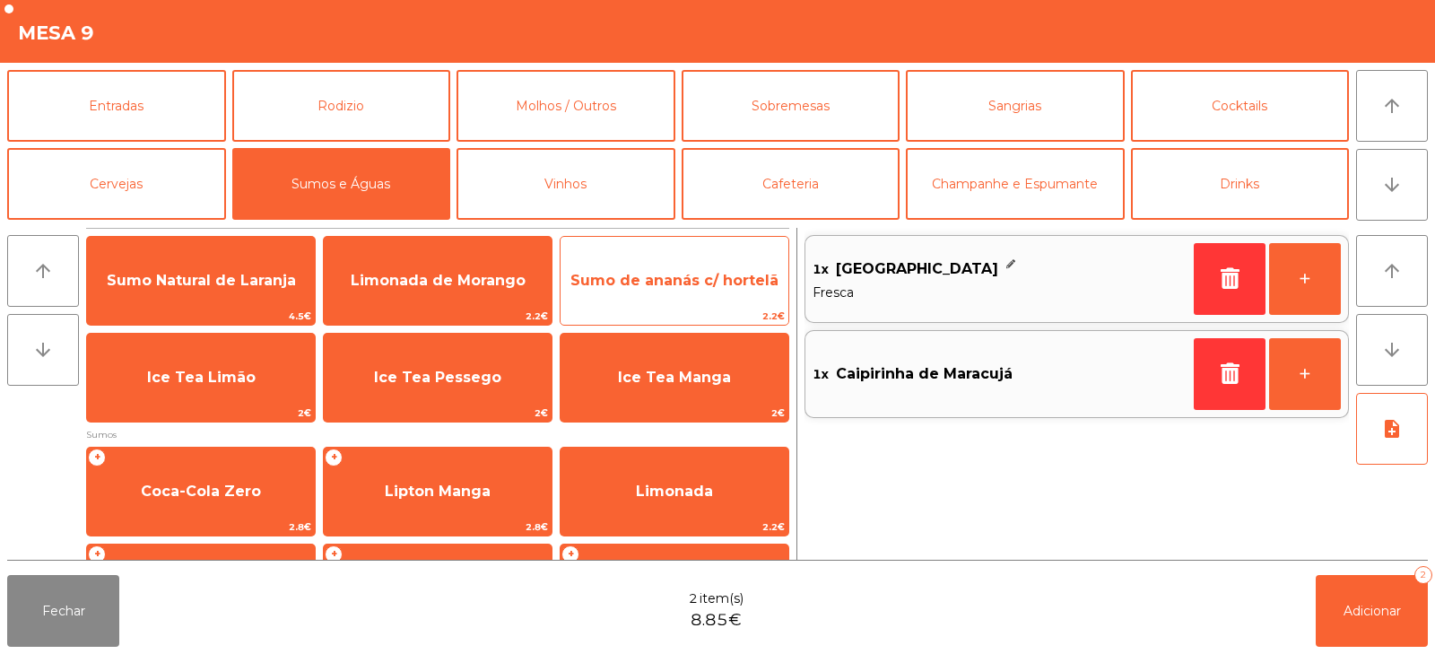
click at [618, 274] on span "Sumo de ananás c/ hortelã" at bounding box center [674, 280] width 208 height 17
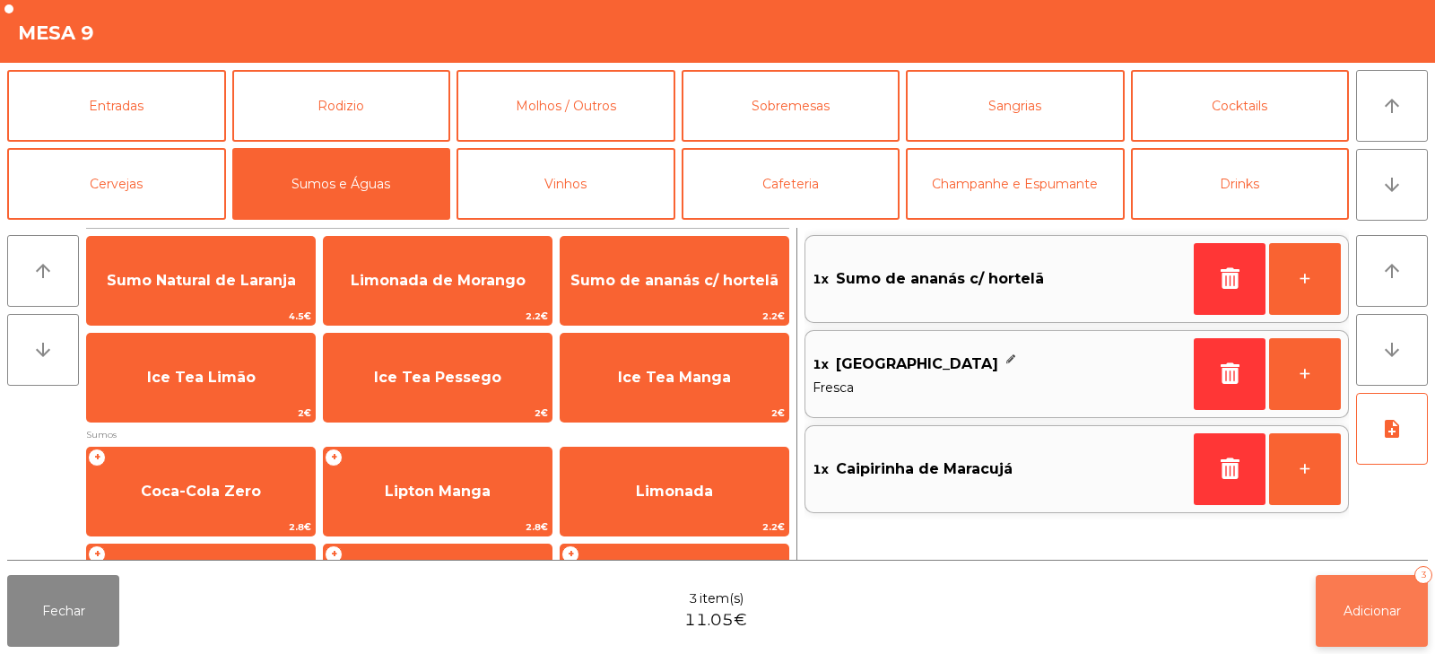
click at [1344, 615] on span "Adicionar" at bounding box center [1372, 611] width 57 height 16
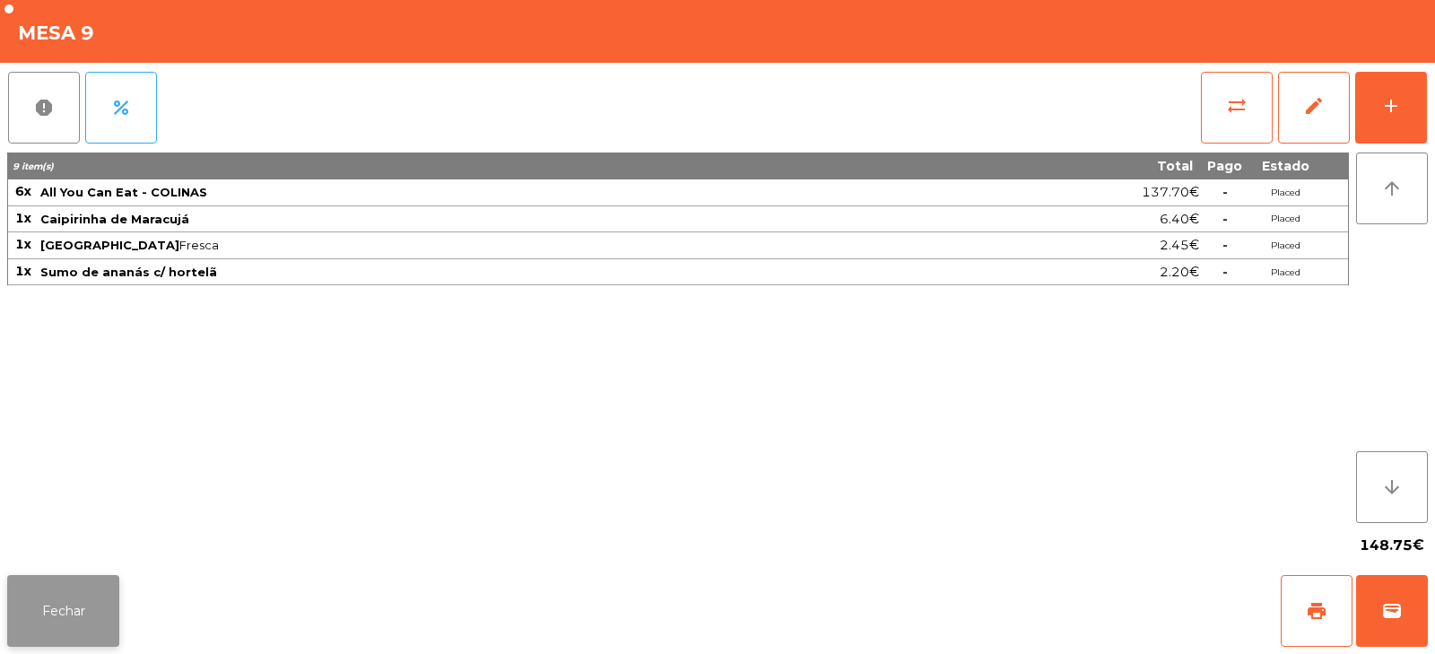
click at [50, 614] on button "Fechar" at bounding box center [63, 611] width 112 height 72
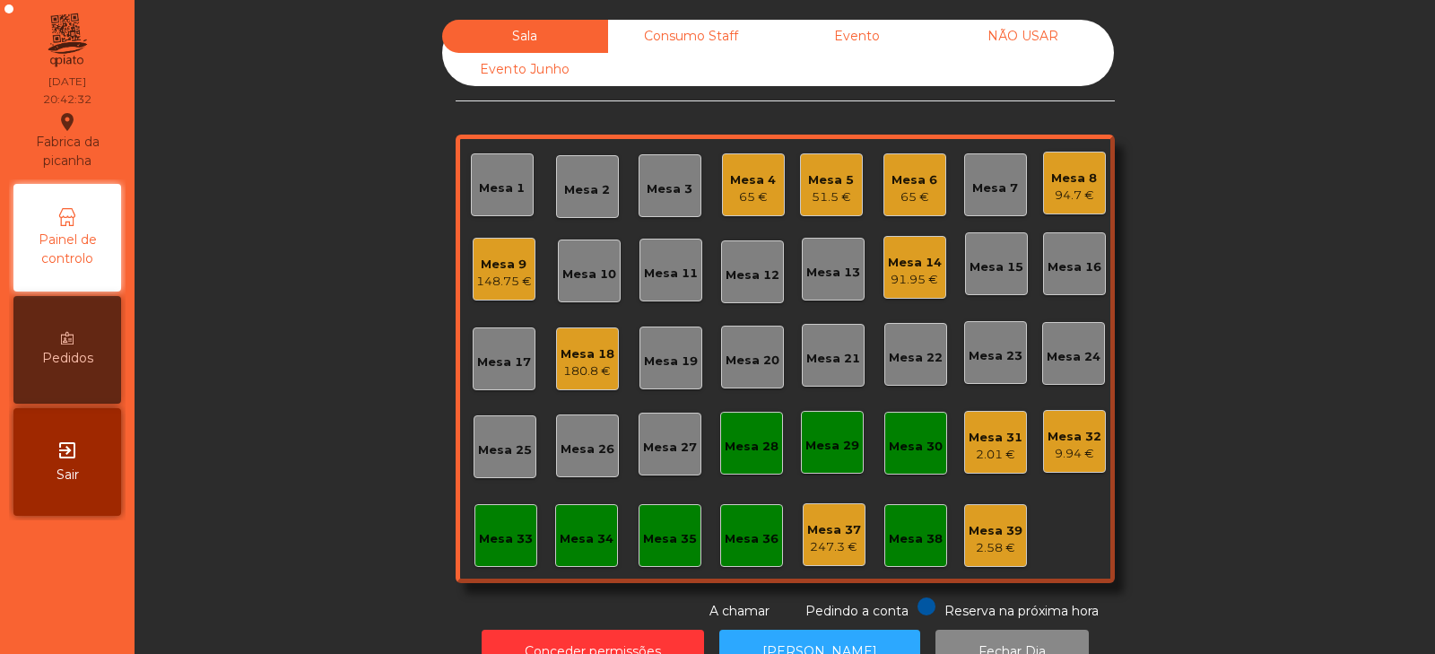
click at [478, 285] on div "148.75 €" at bounding box center [504, 282] width 56 height 18
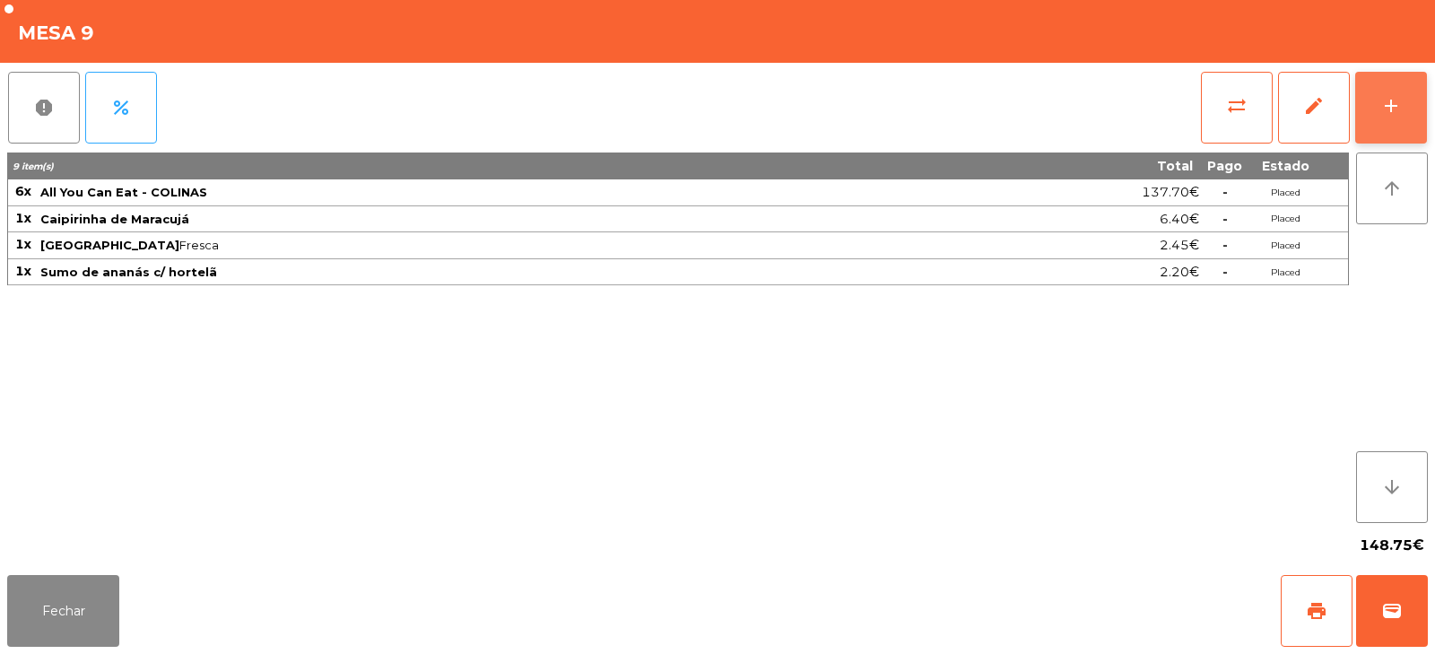
click at [1400, 109] on div "add" at bounding box center [1391, 106] width 22 height 22
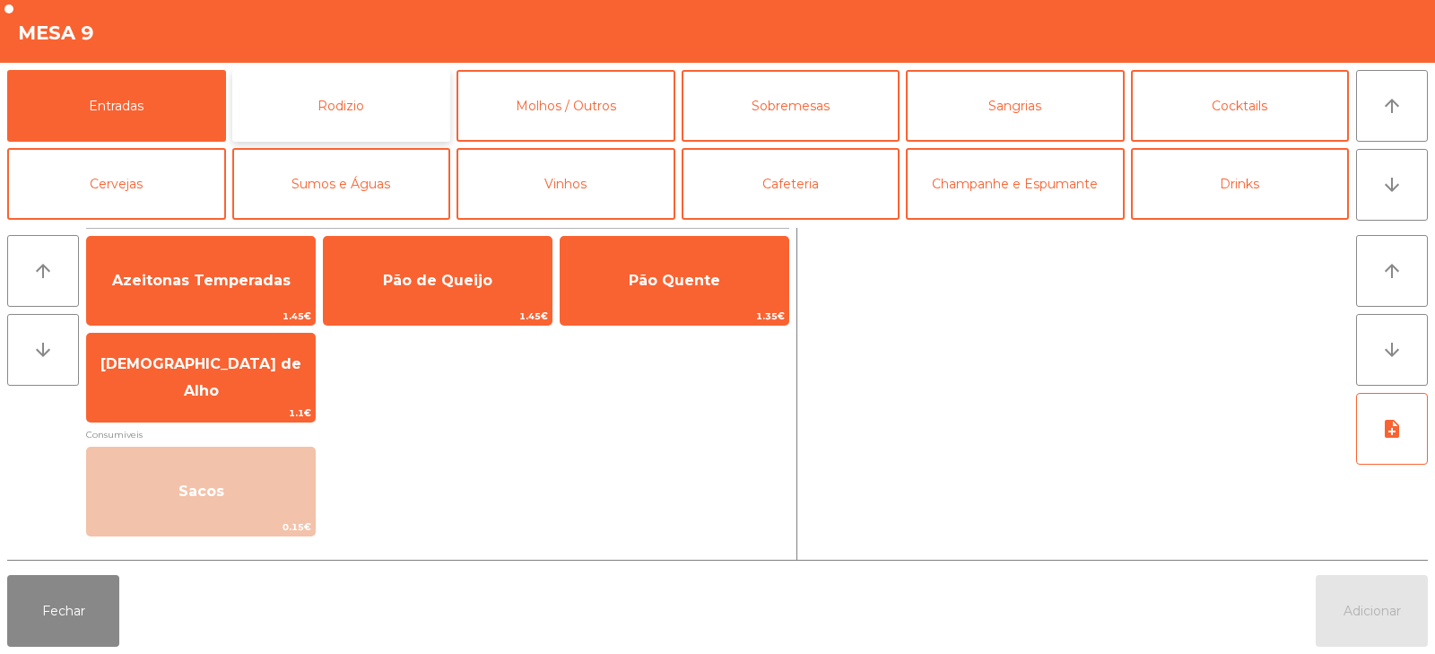
click at [396, 108] on button "Rodizio" at bounding box center [341, 106] width 219 height 72
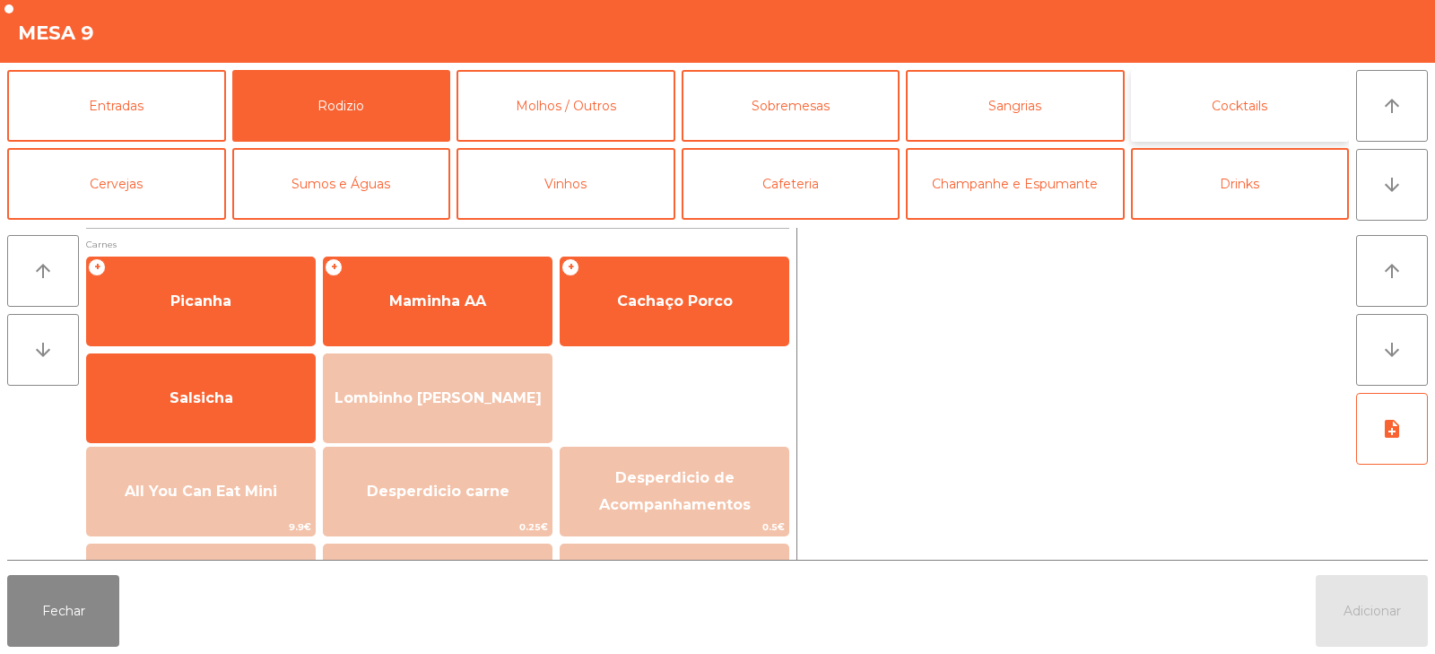
click at [1230, 118] on button "Cocktails" at bounding box center [1240, 106] width 219 height 72
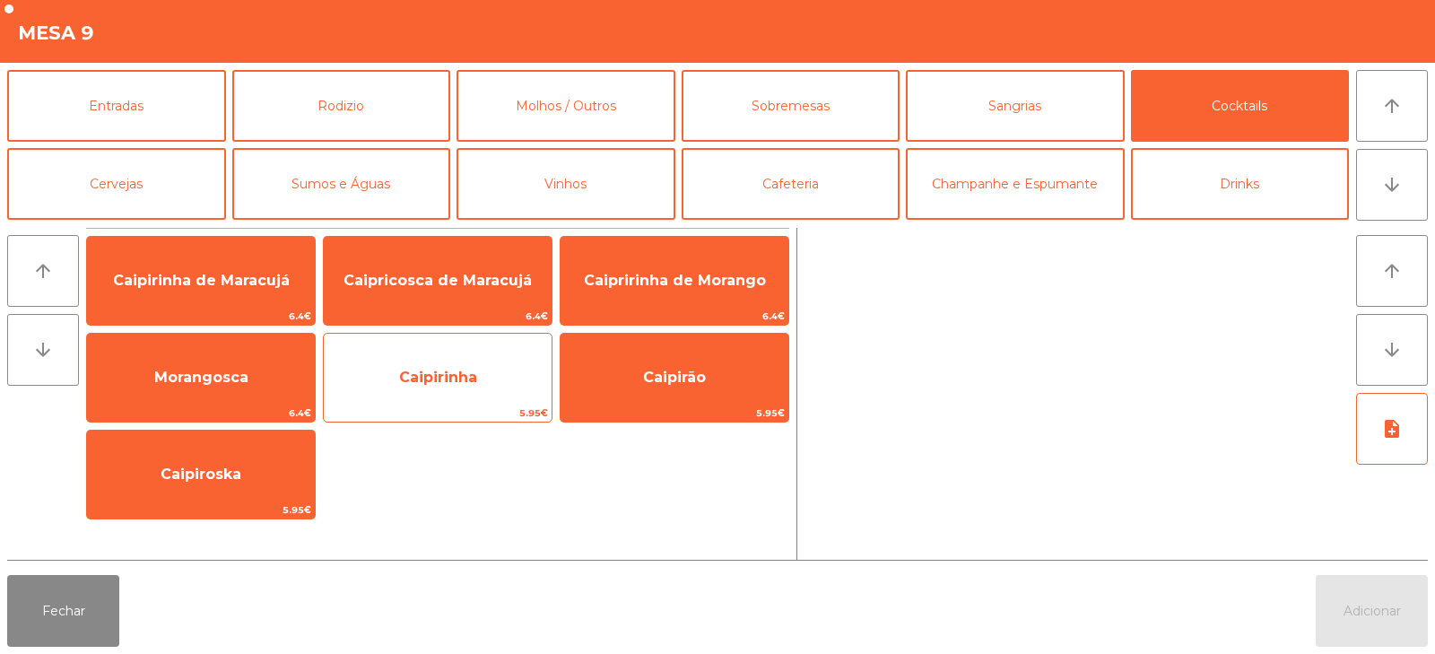
click at [448, 389] on span "Caipirinha" at bounding box center [438, 377] width 228 height 48
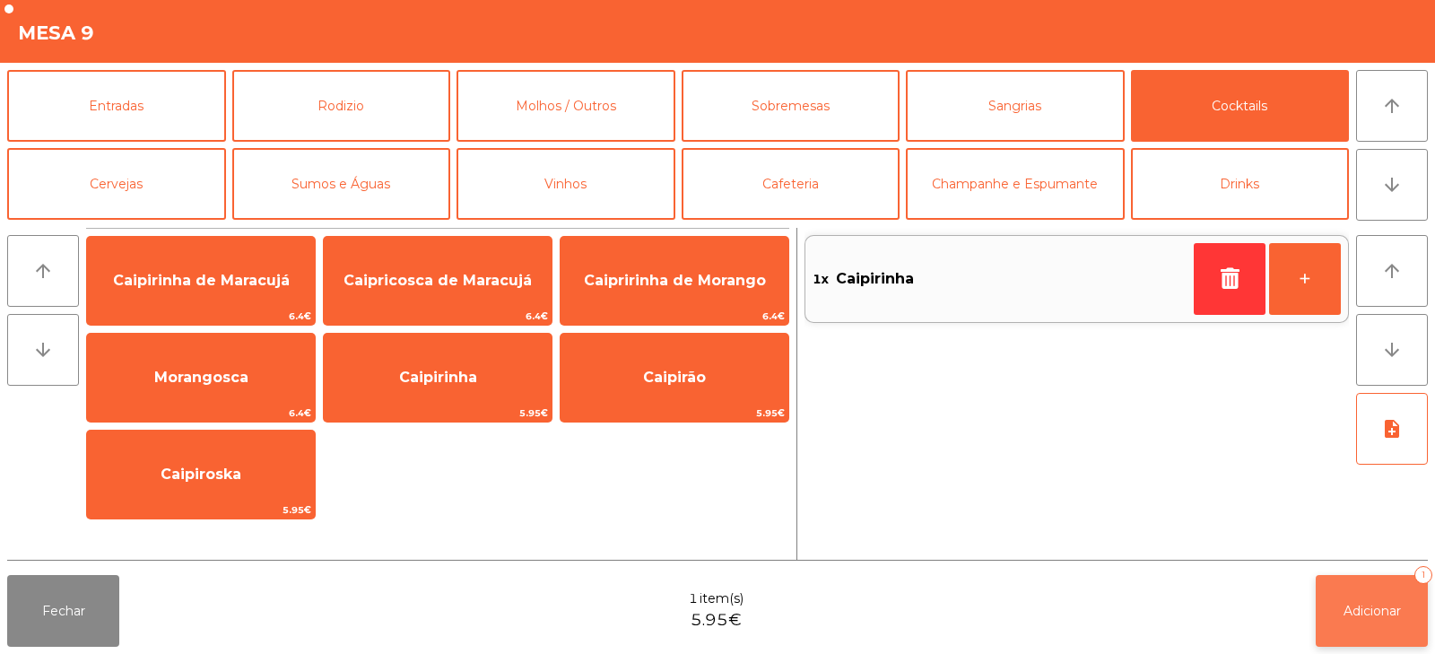
click at [1336, 630] on button "Adicionar 1" at bounding box center [1372, 611] width 112 height 72
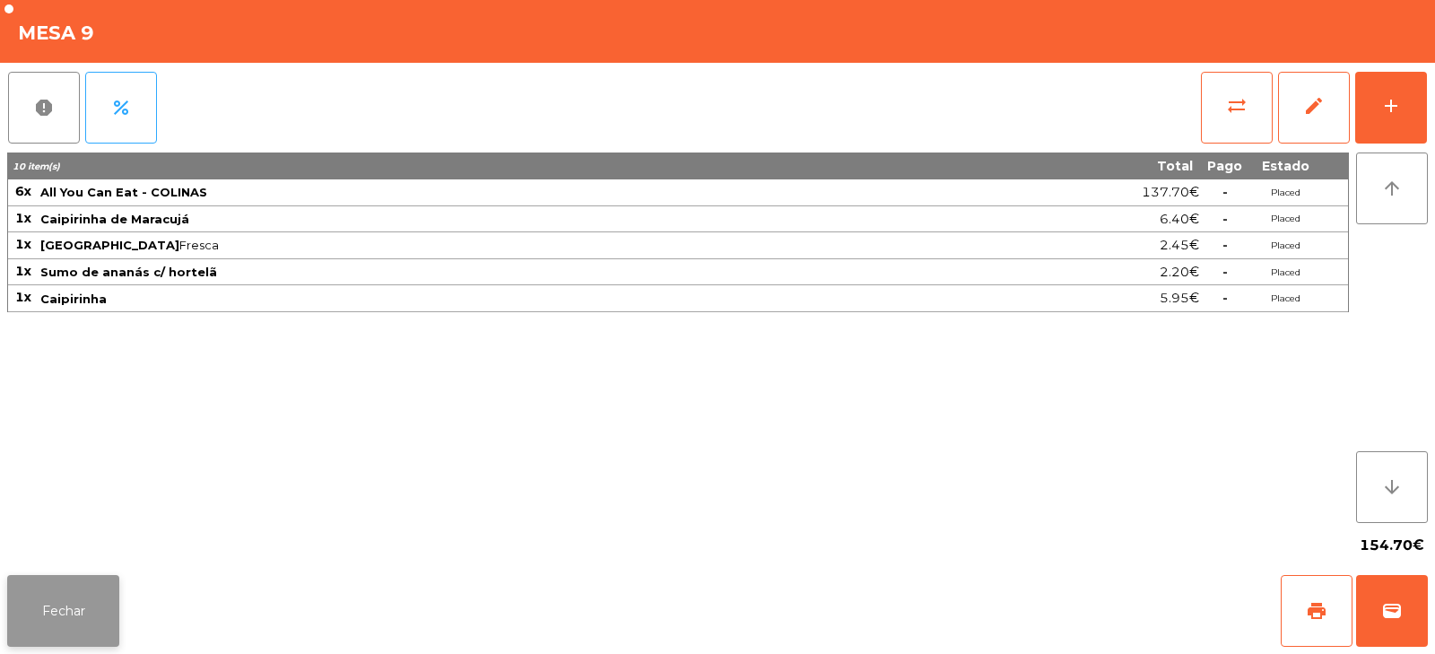
click at [74, 615] on button "Fechar" at bounding box center [63, 611] width 112 height 72
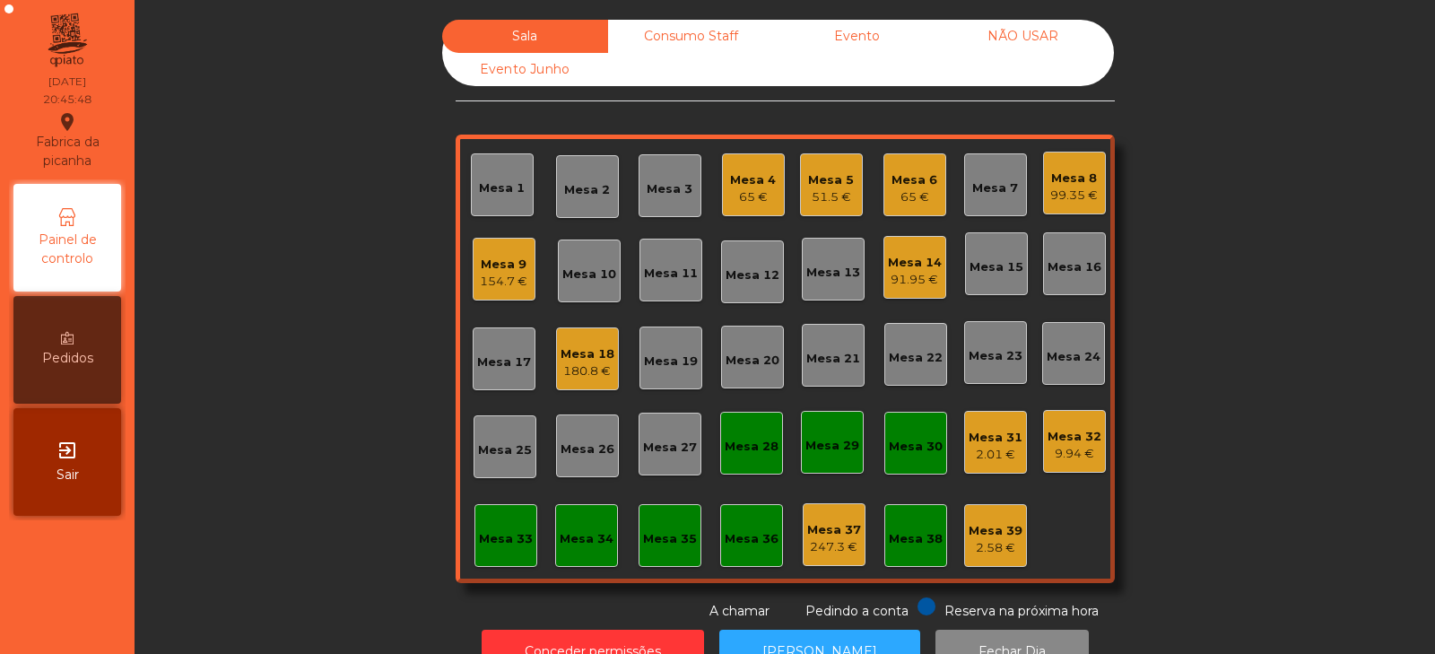
scroll to position [53, 0]
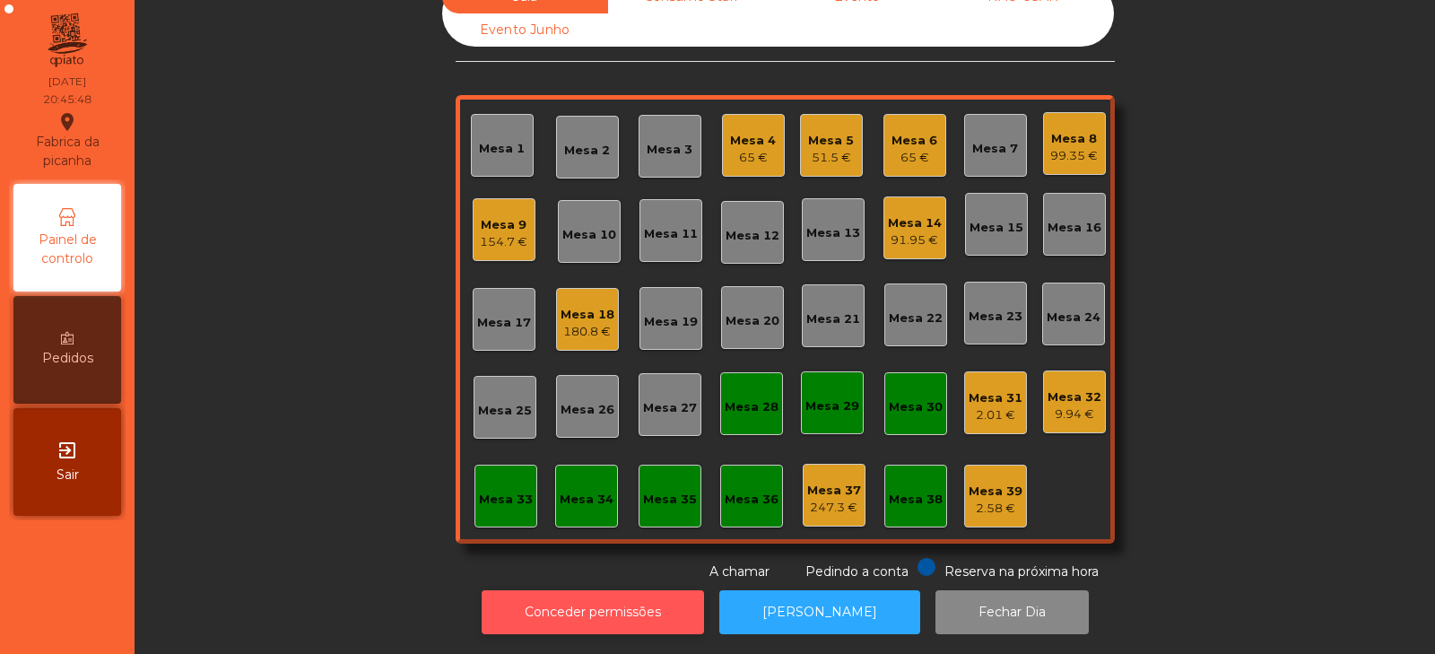
click at [550, 590] on button "Conceder permissões" at bounding box center [593, 612] width 222 height 44
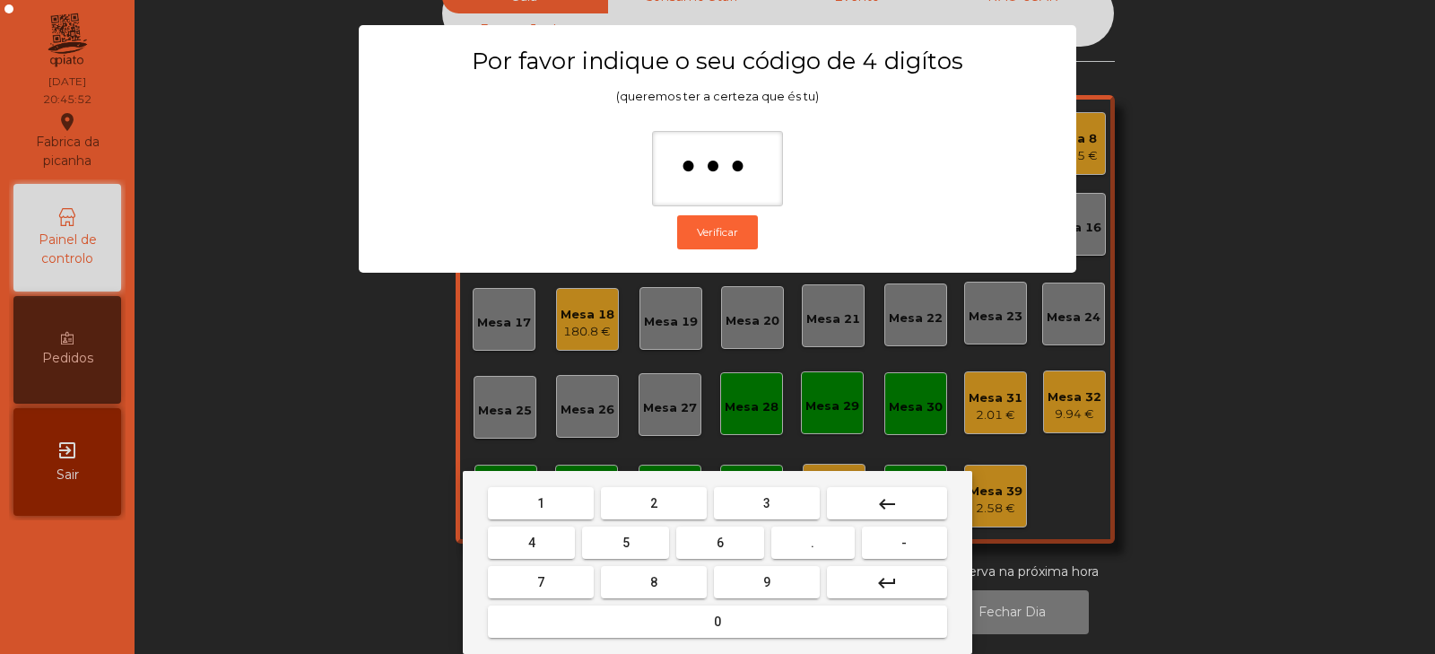
type input "****"
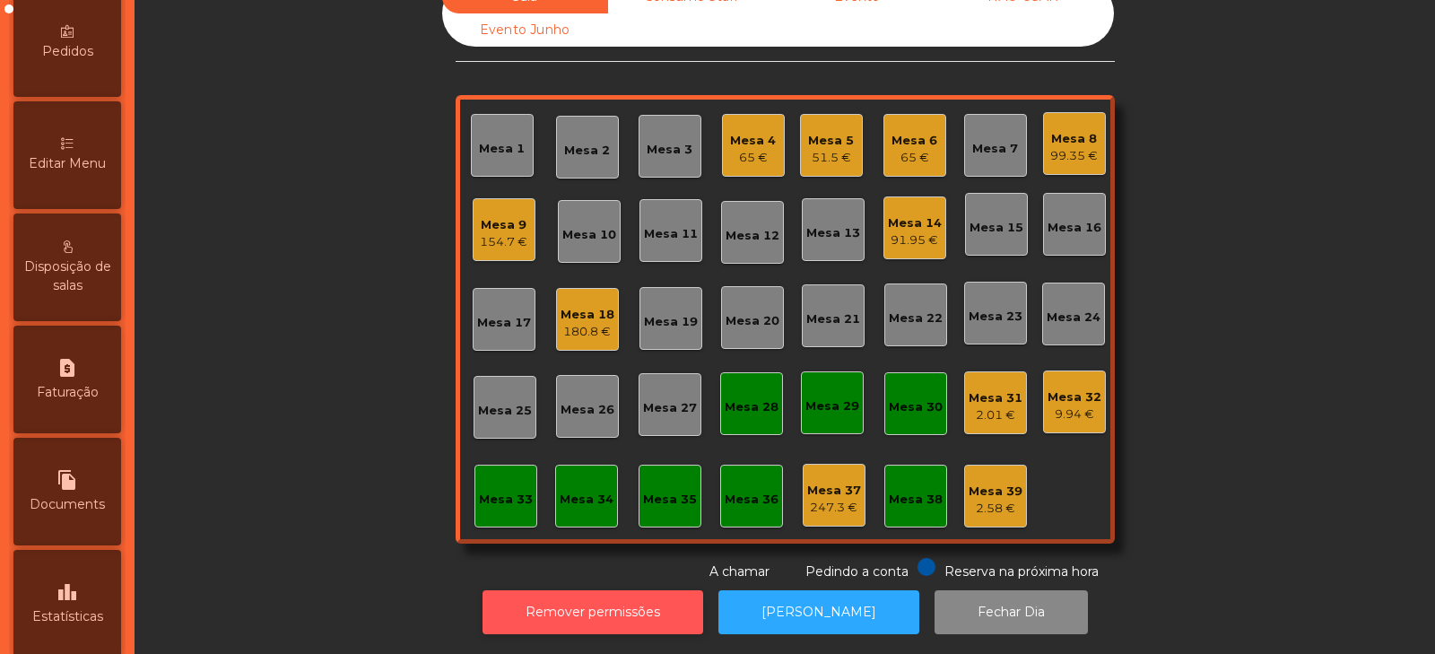
scroll to position [243, 0]
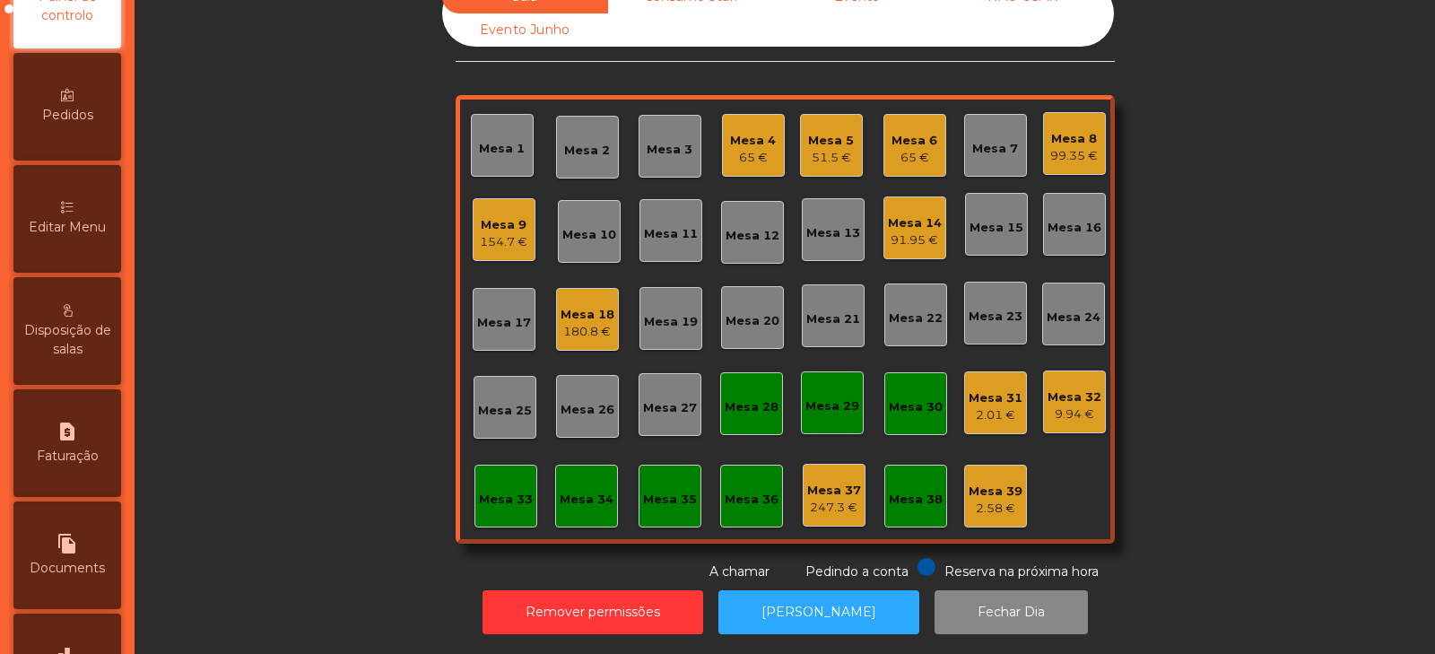
click at [73, 238] on div "Editar Menu" at bounding box center [67, 219] width 108 height 108
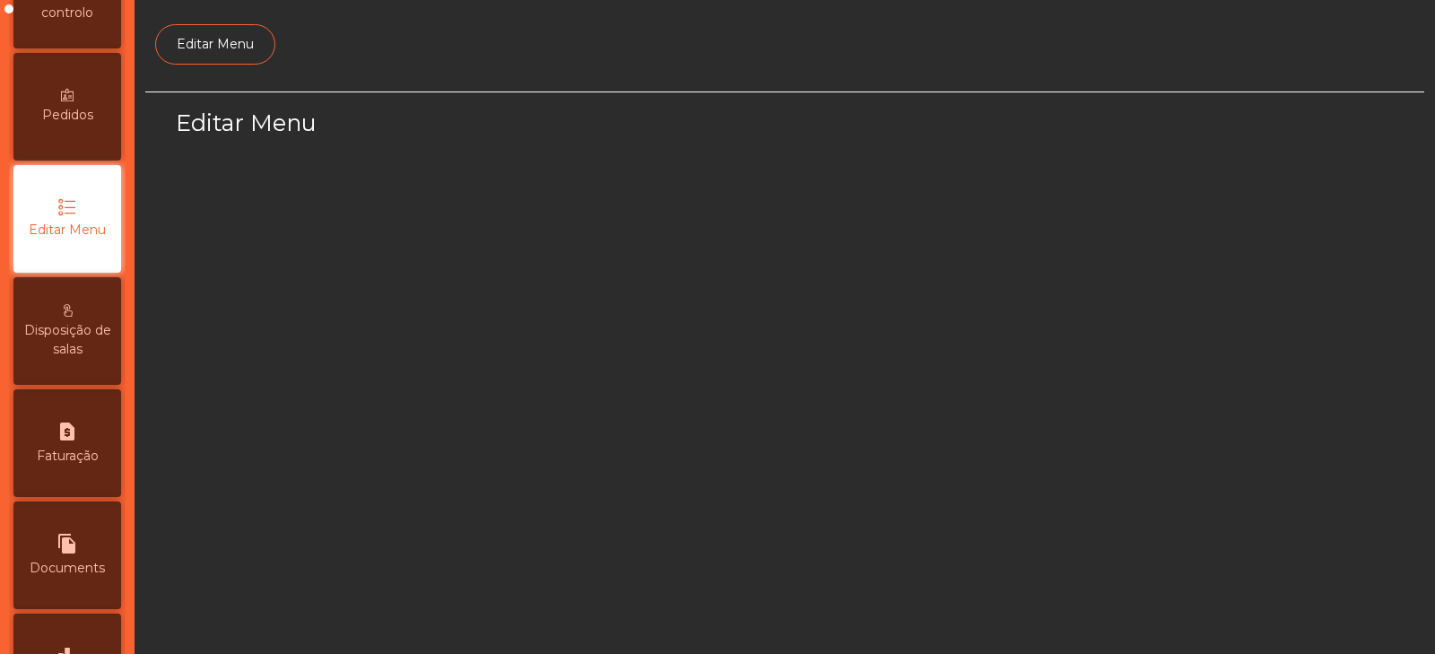
scroll to position [135, 0]
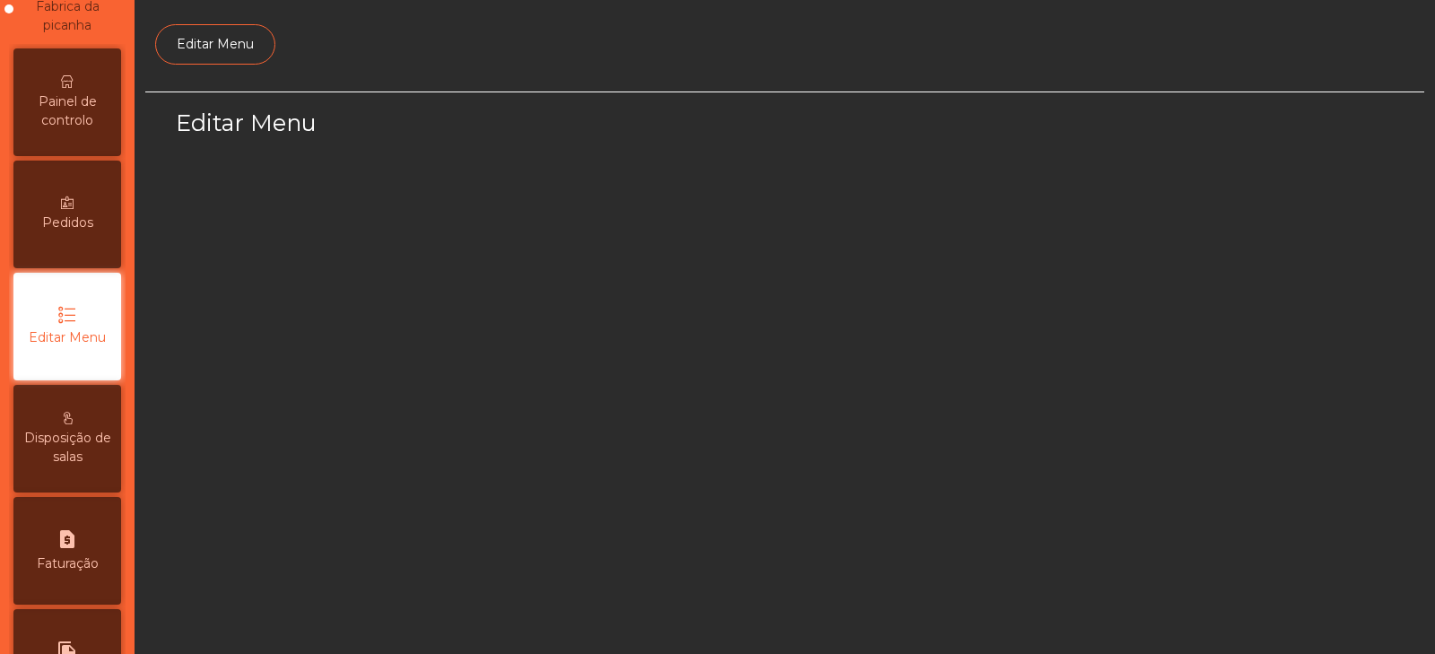
select select "*"
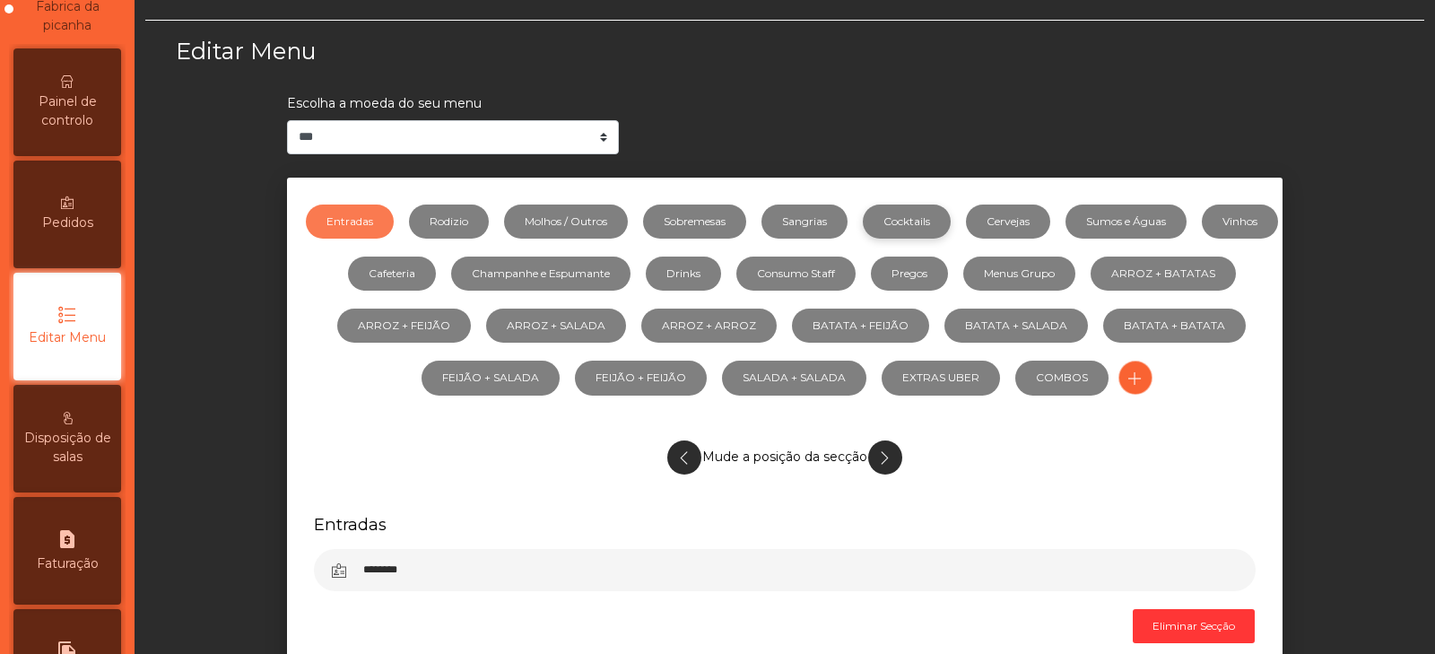
click at [951, 217] on link "Cocktails" at bounding box center [907, 222] width 88 height 34
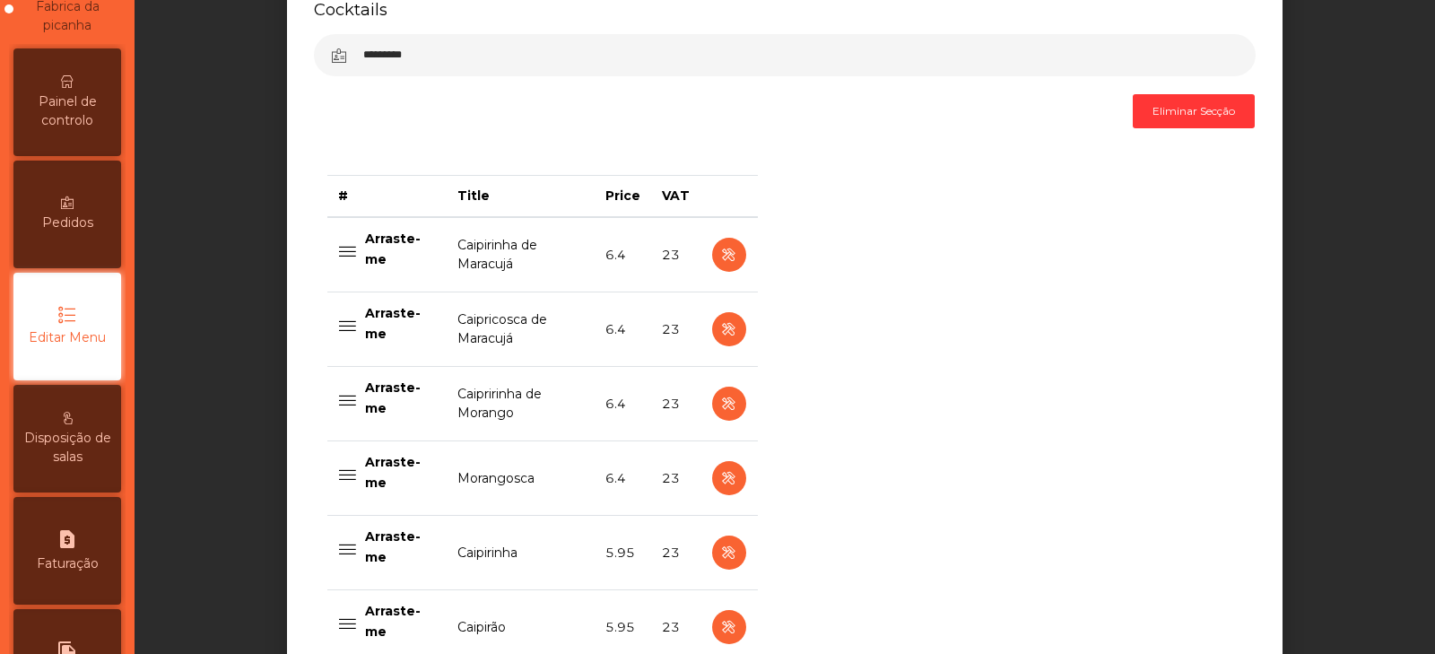
scroll to position [632, 0]
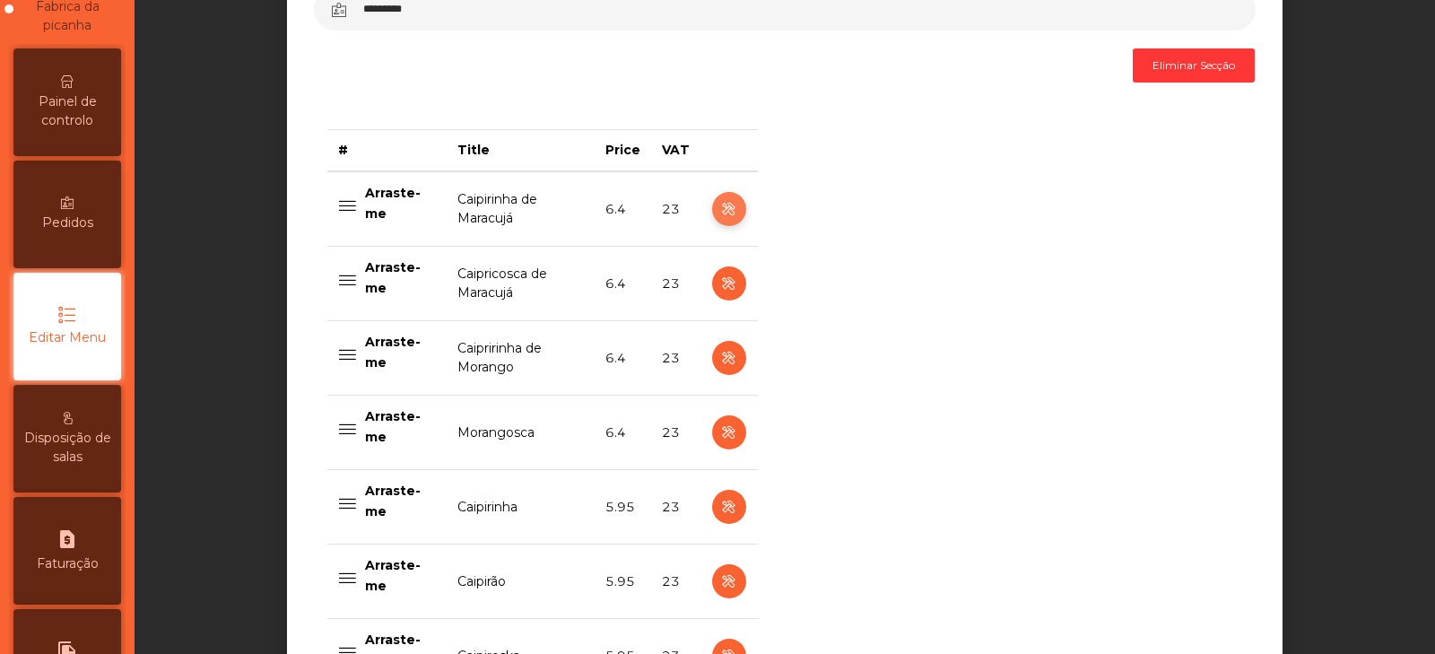
click at [712, 208] on button "button" at bounding box center [729, 209] width 34 height 34
select select "***"
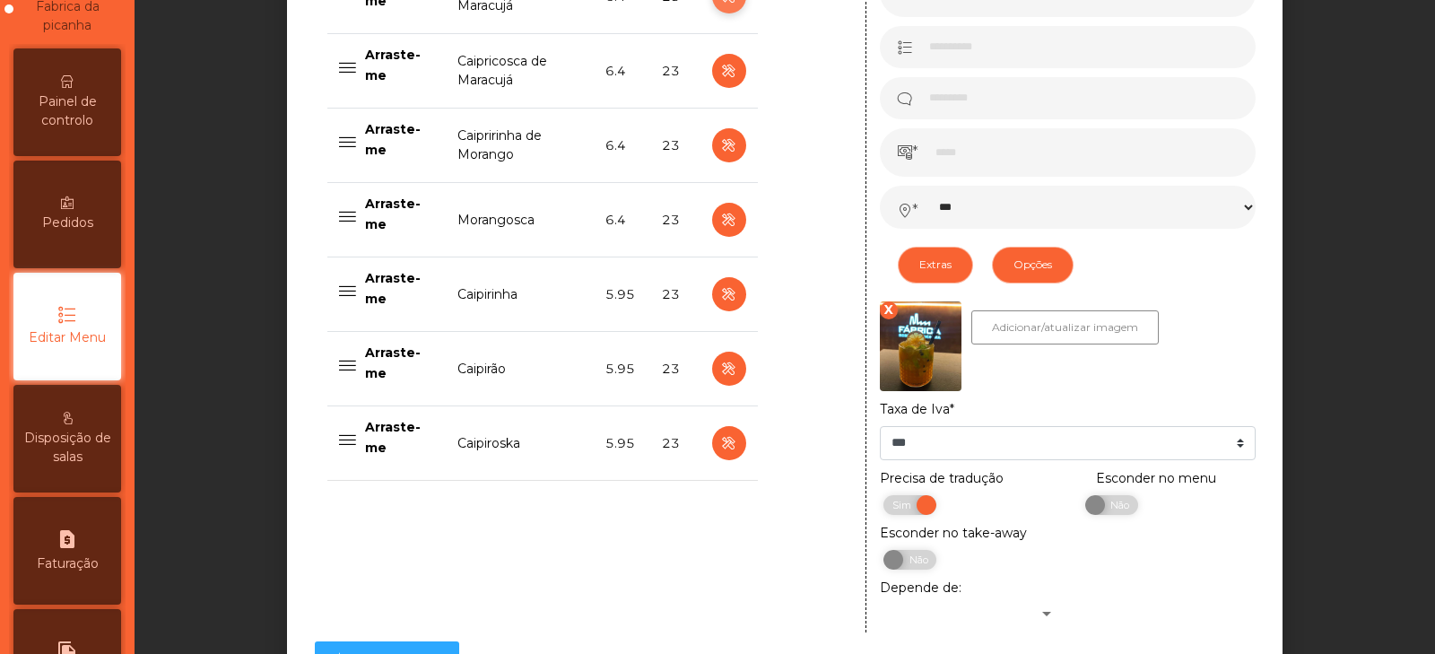
scroll to position [879, 0]
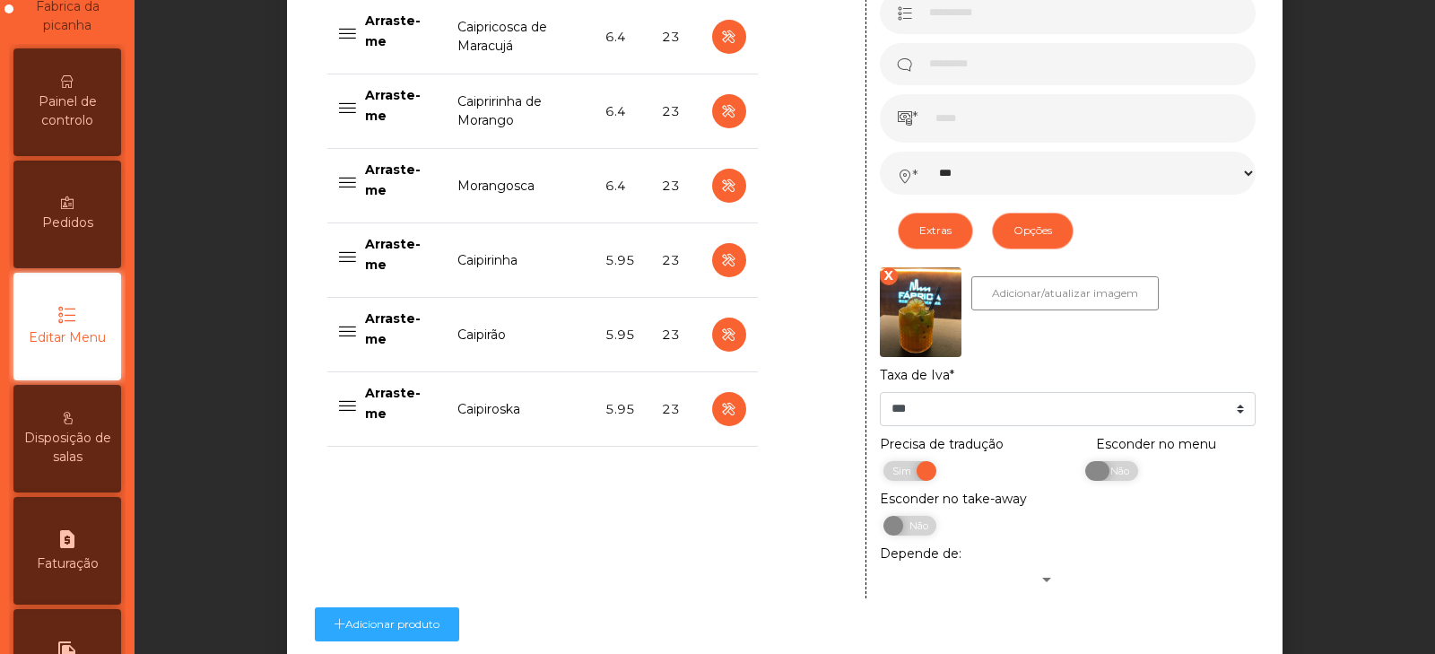
click at [1118, 476] on span "Não" at bounding box center [1117, 471] width 45 height 20
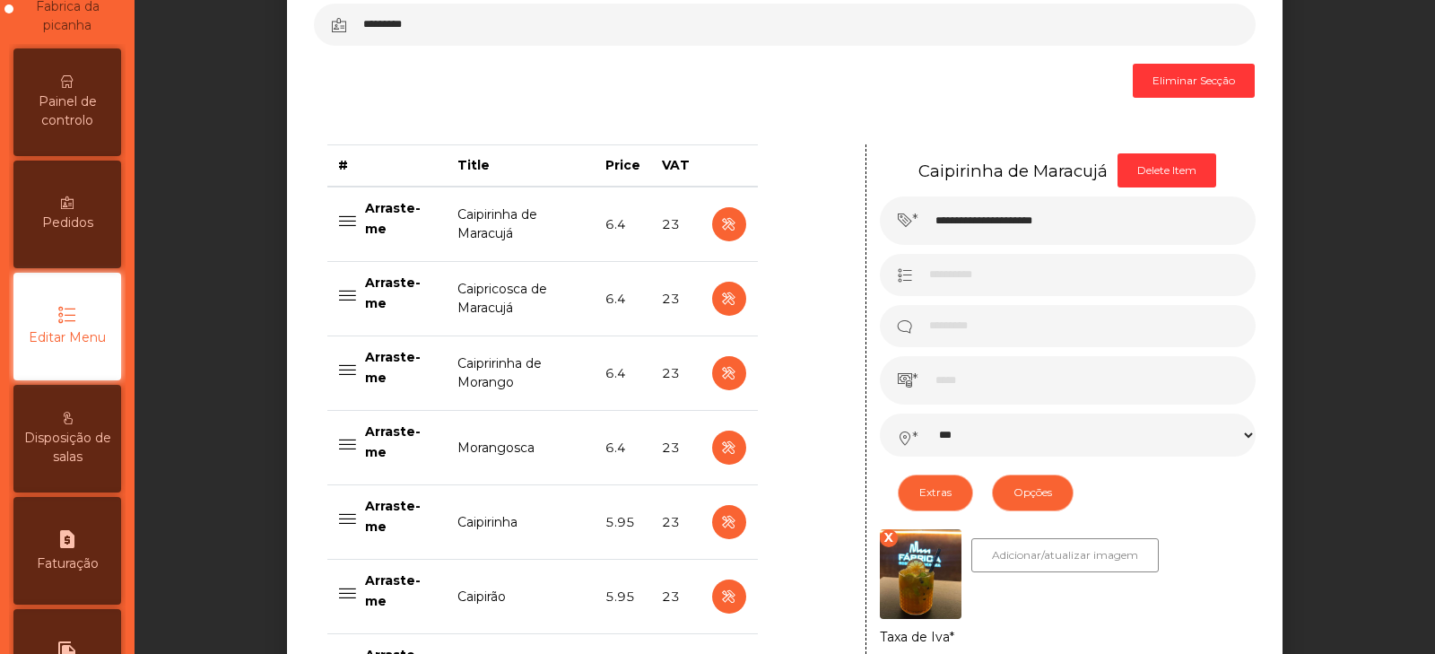
scroll to position [618, 0]
click at [721, 300] on icon "button" at bounding box center [728, 298] width 21 height 22
type input "**********"
select select "***"
select select "**"
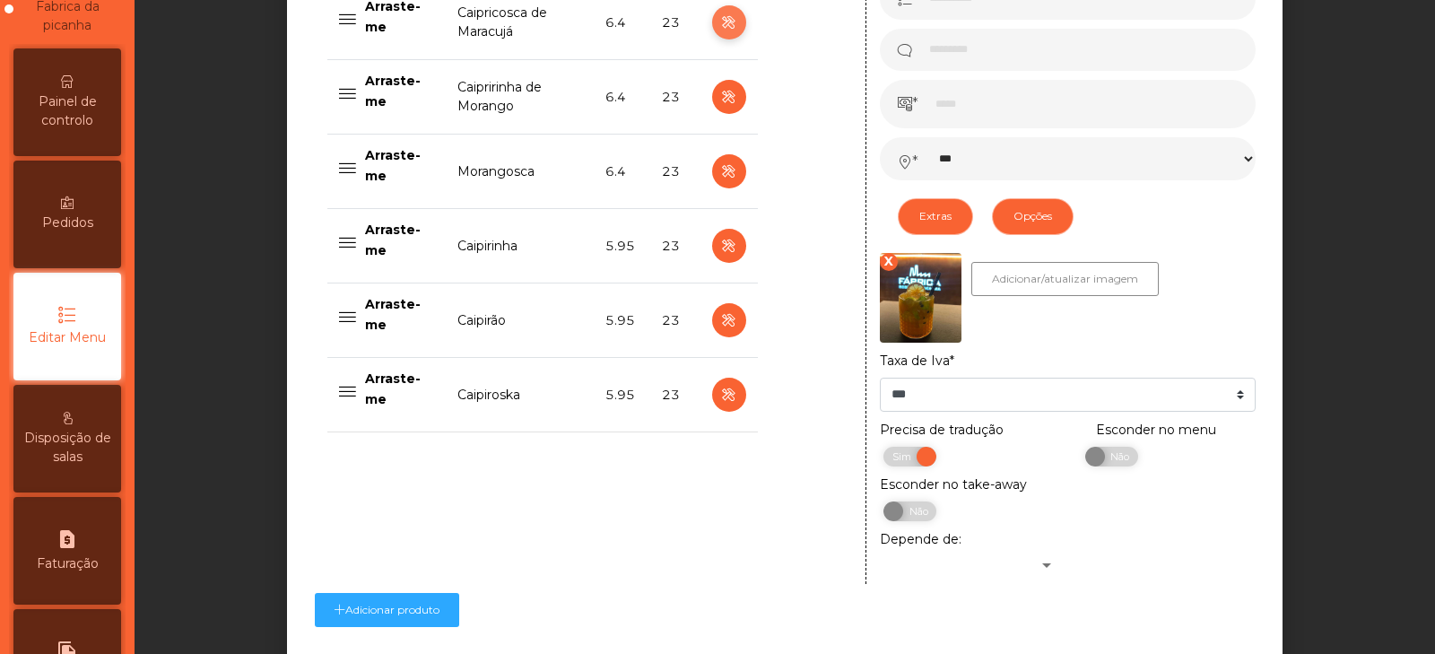
scroll to position [900, 0]
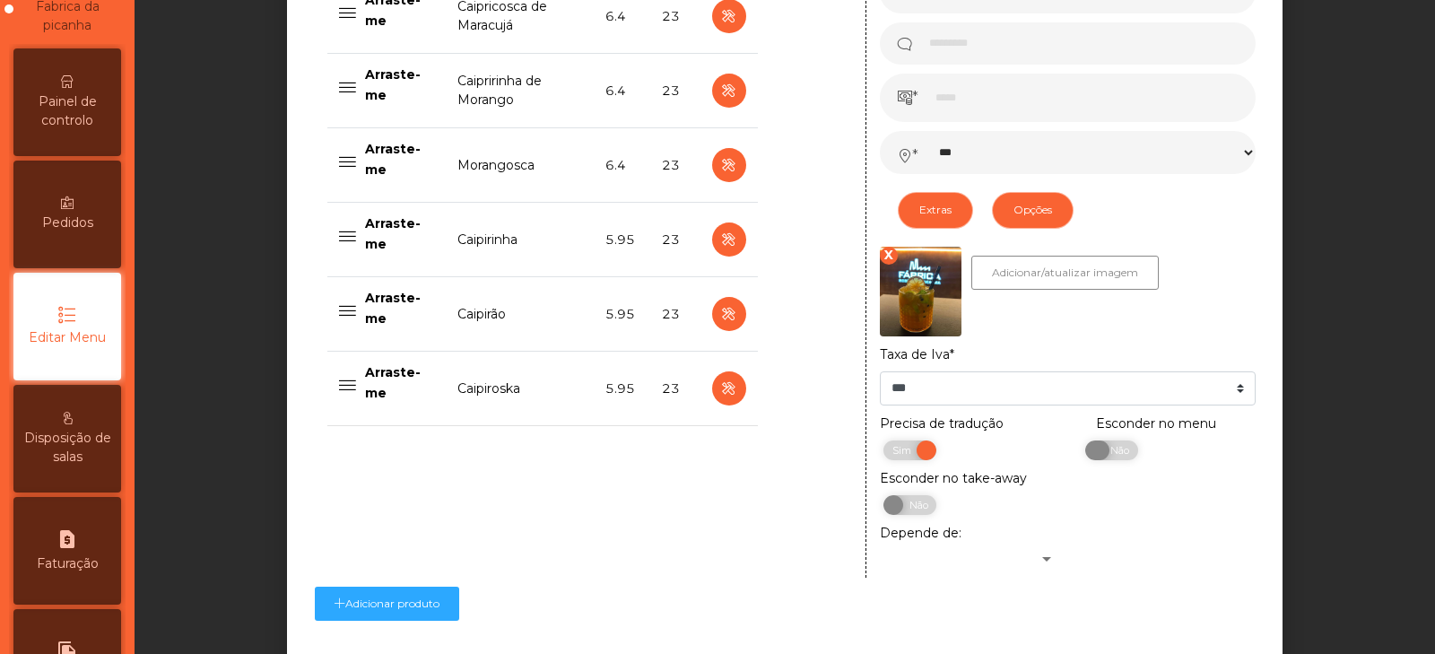
click at [1110, 458] on span "Não" at bounding box center [1117, 450] width 45 height 20
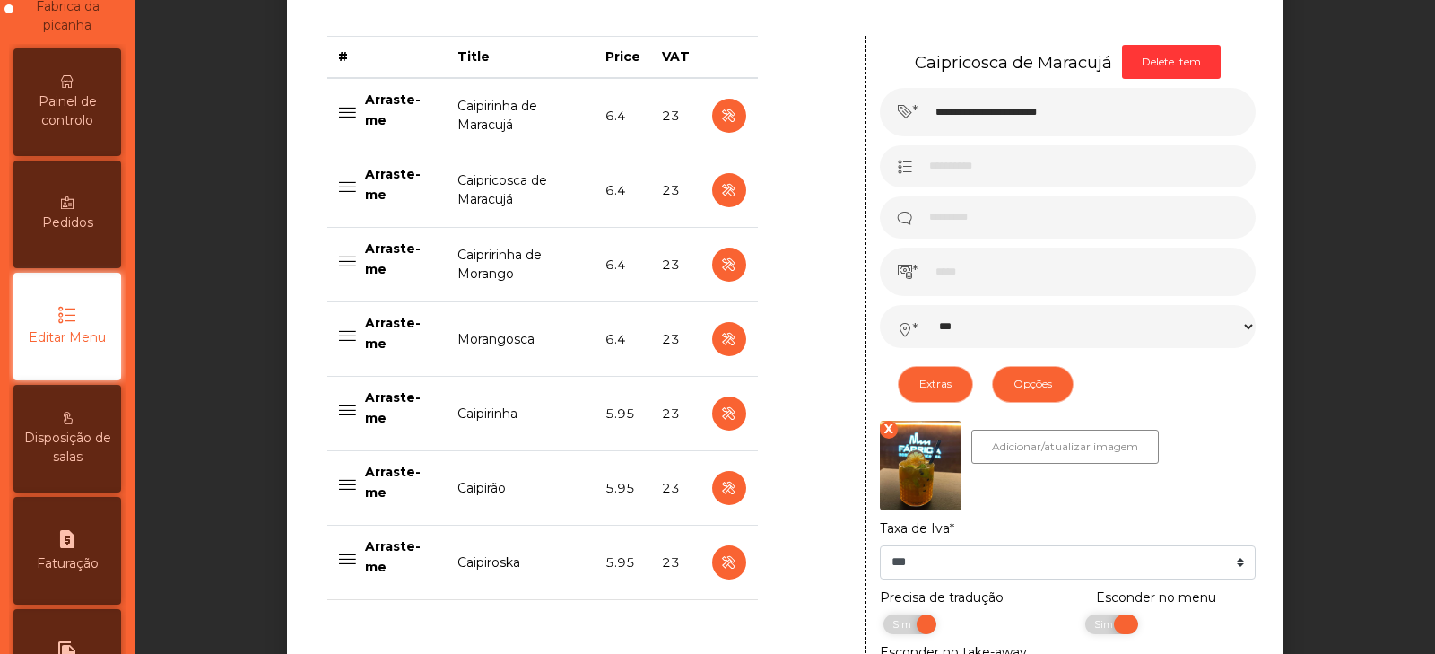
scroll to position [718, 0]
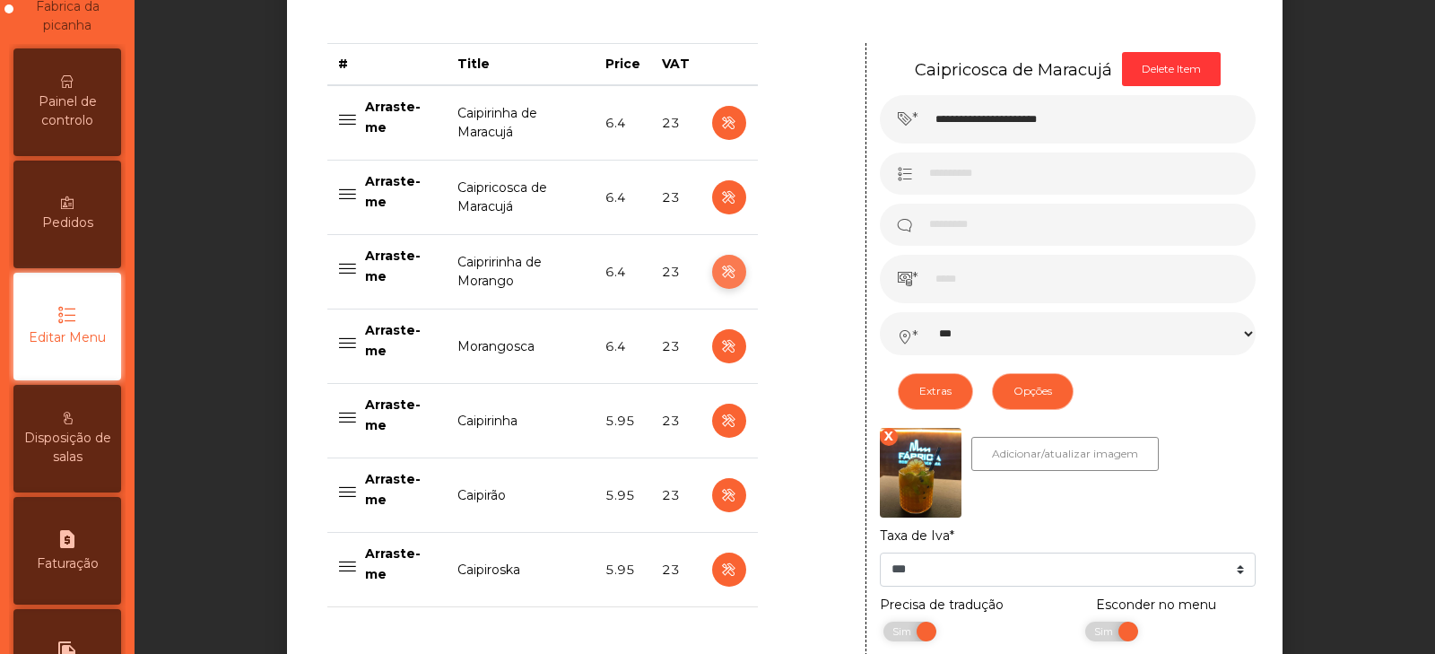
click at [727, 270] on icon "button" at bounding box center [728, 272] width 21 height 22
type input "**********"
select select "***"
select select "**"
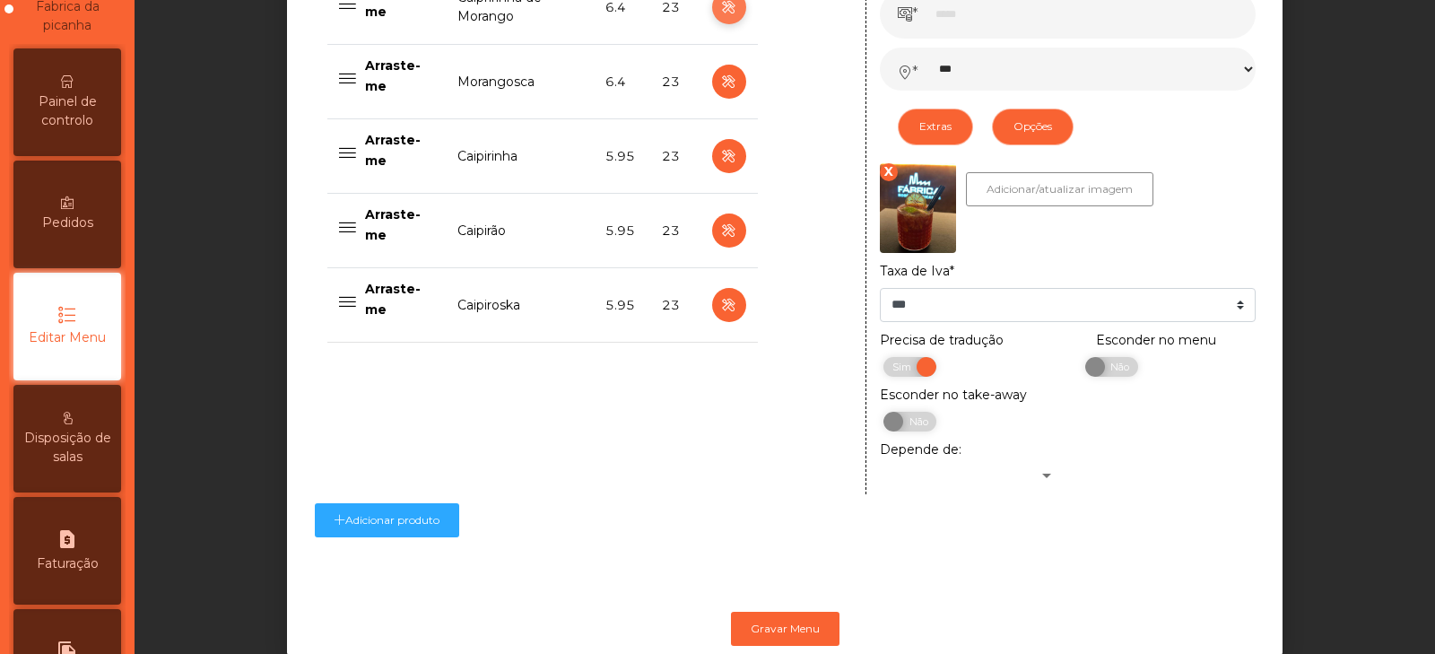
scroll to position [982, 0]
click at [1112, 378] on span "Não" at bounding box center [1117, 368] width 45 height 20
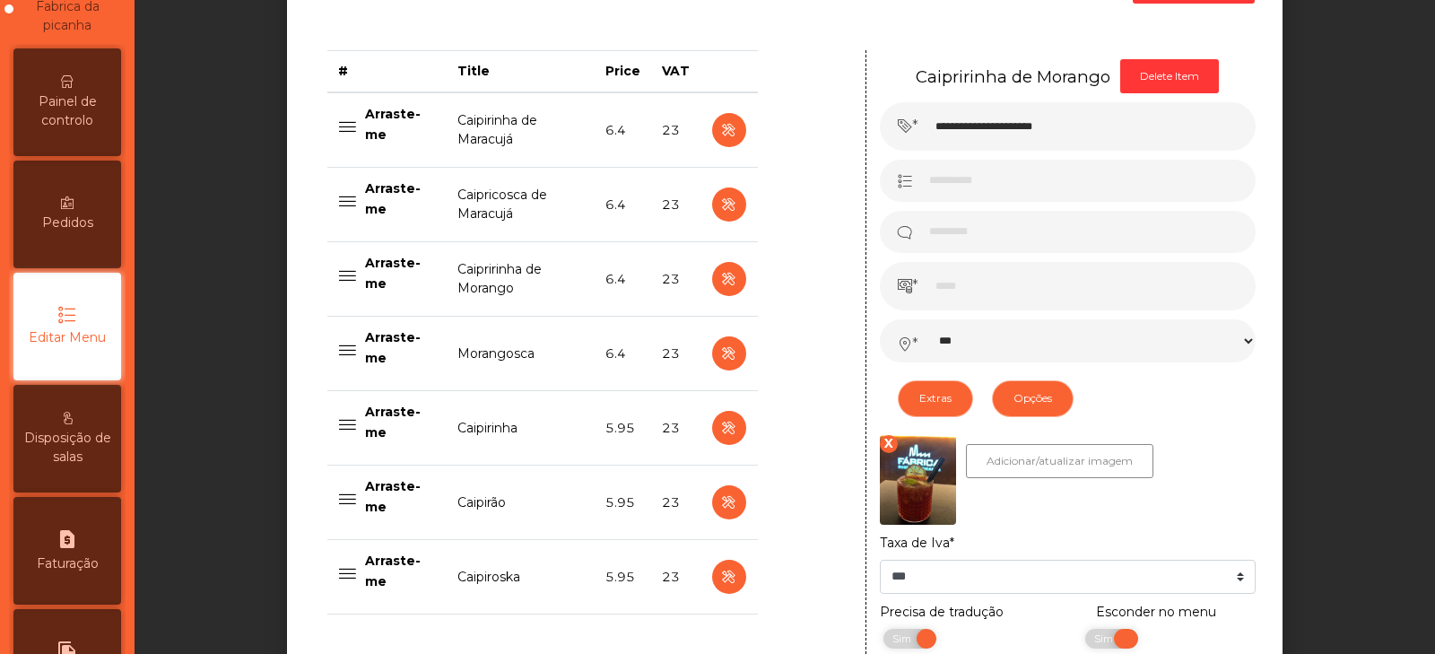
scroll to position [693, 0]
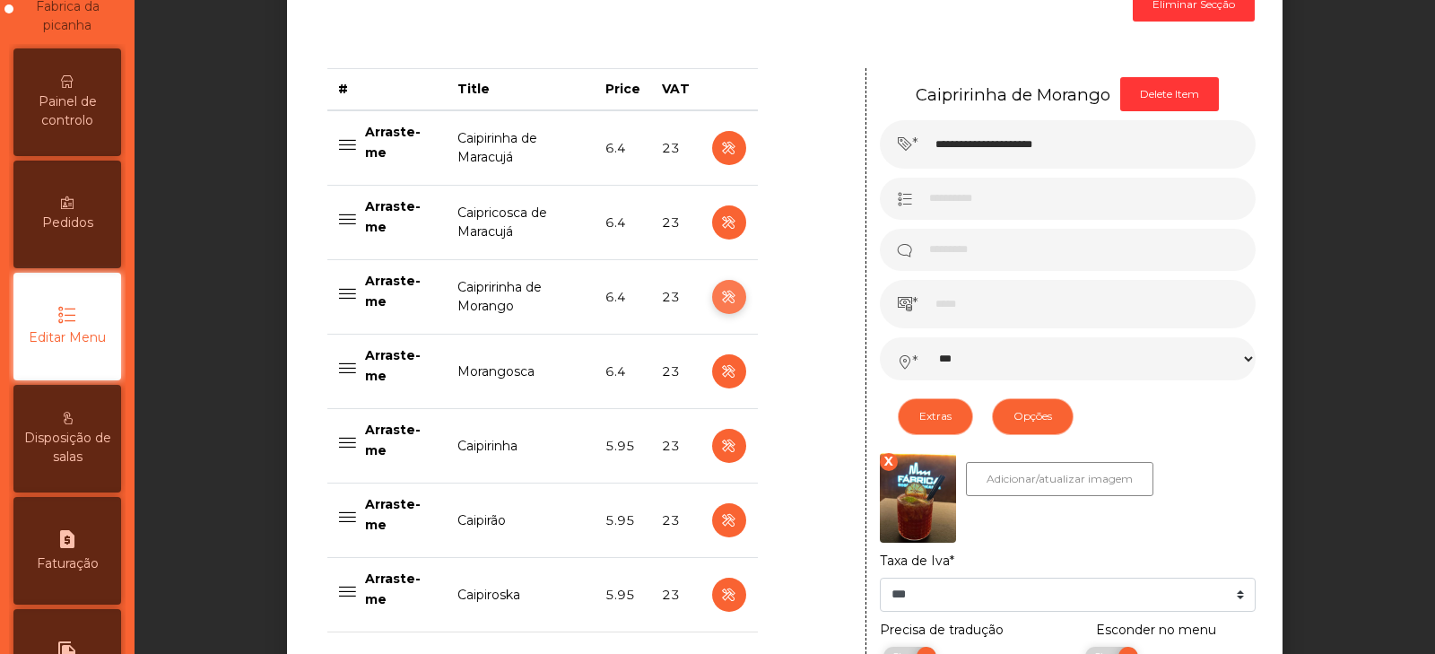
click at [735, 296] on button "button" at bounding box center [729, 297] width 34 height 34
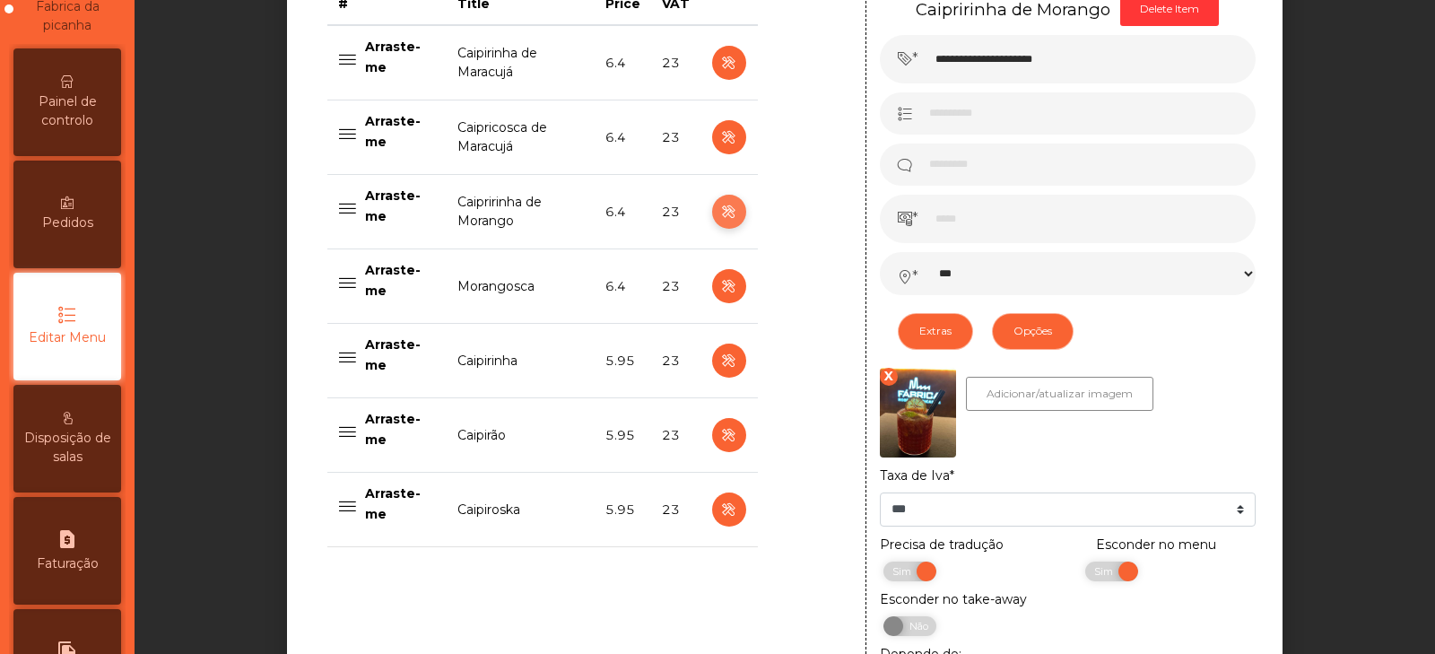
scroll to position [778, 0]
click at [725, 291] on icon "button" at bounding box center [728, 287] width 21 height 22
type input "**********"
select select "***"
select select "**"
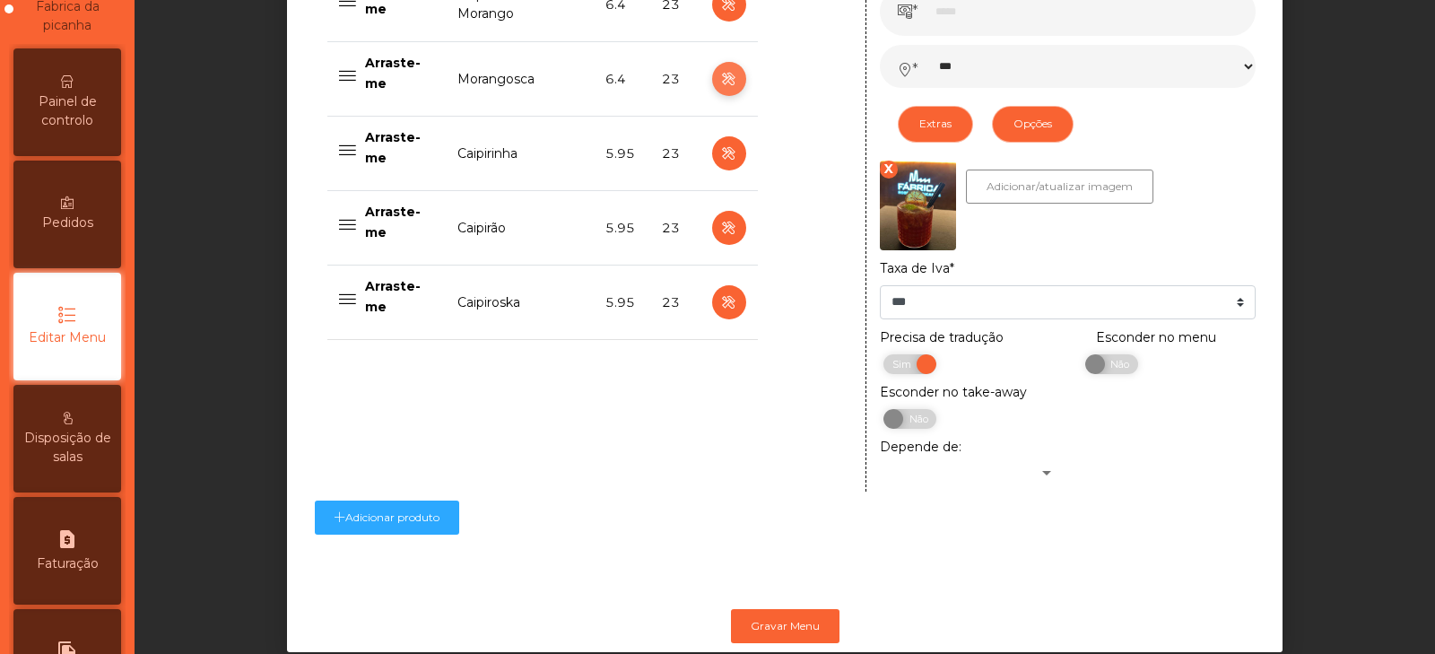
scroll to position [1019, 0]
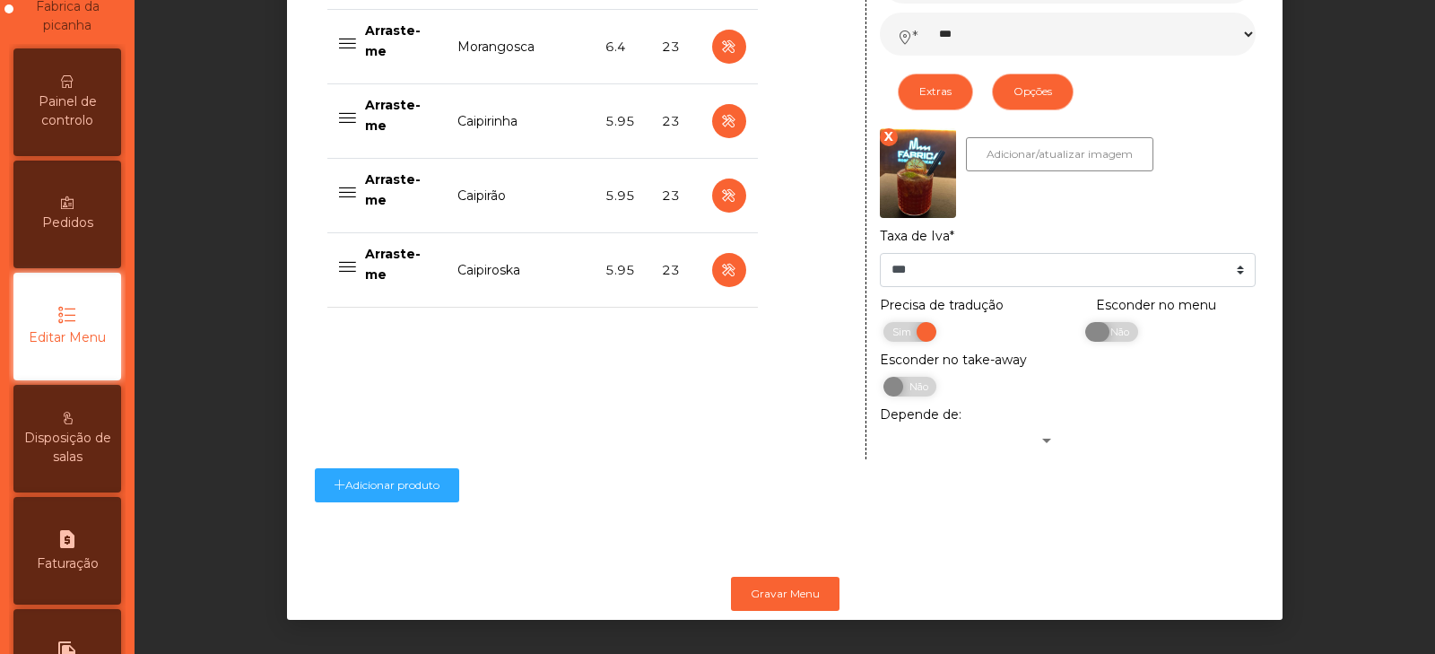
click at [1114, 336] on span "Não" at bounding box center [1117, 332] width 45 height 20
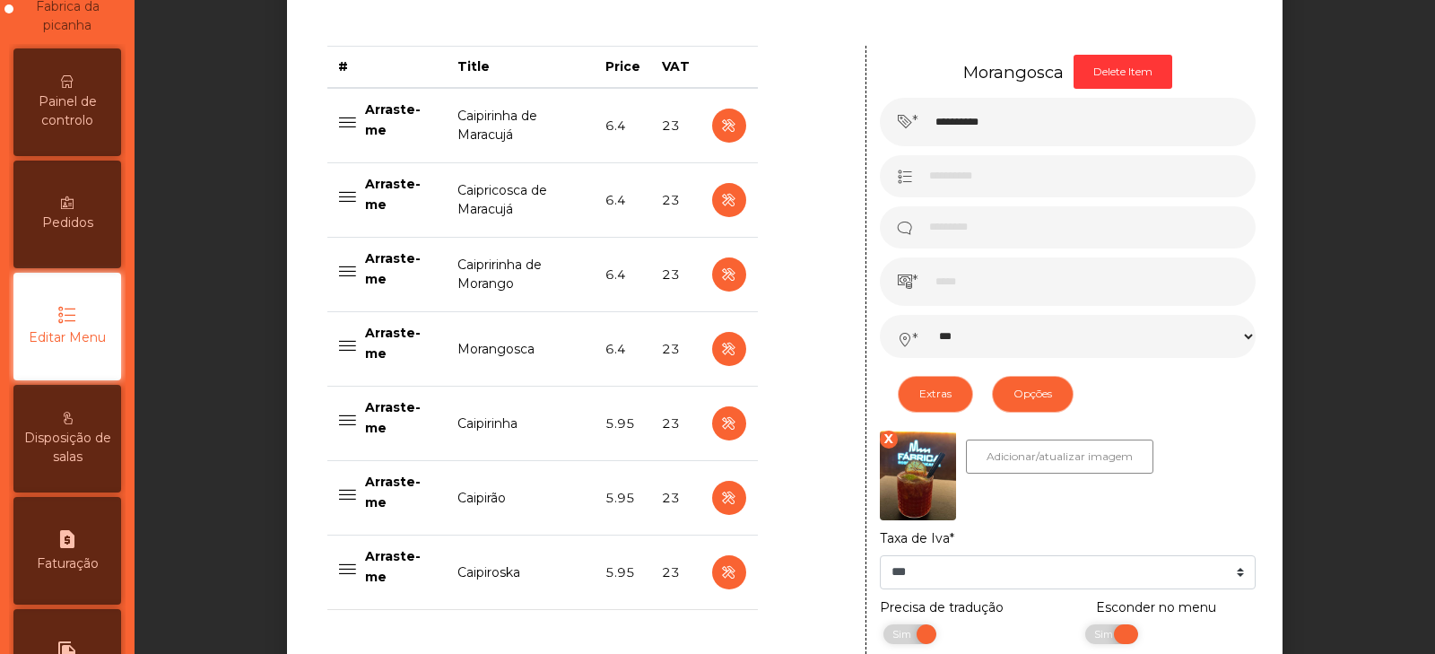
scroll to position [763, 0]
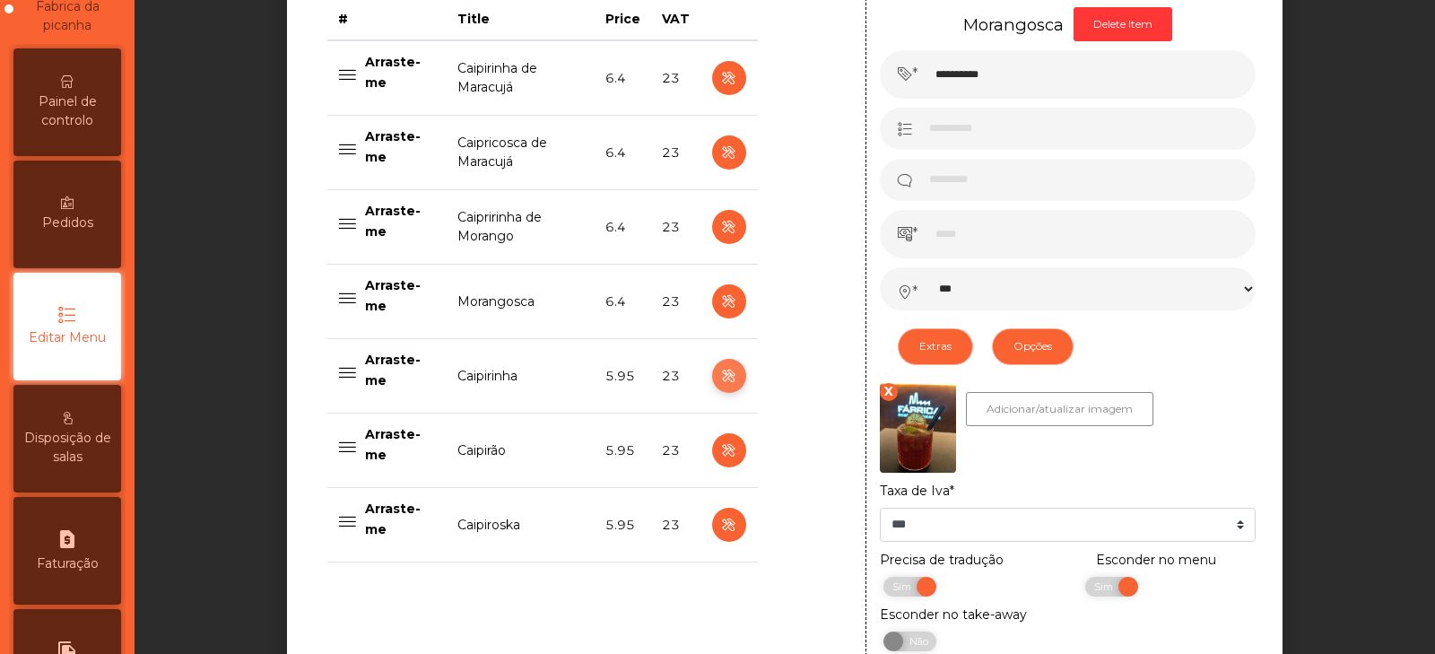
click at [718, 379] on icon "button" at bounding box center [728, 376] width 21 height 22
type input "**********"
type input "****"
select select "***"
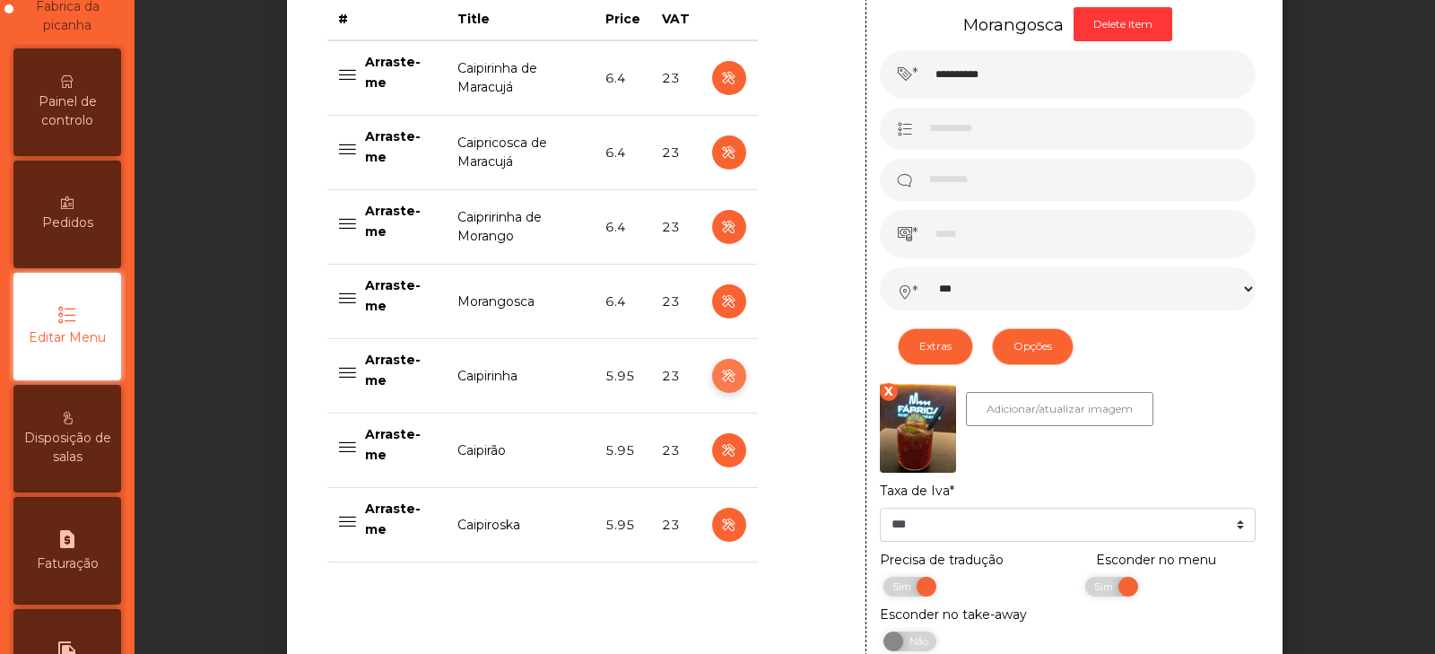
select select "**"
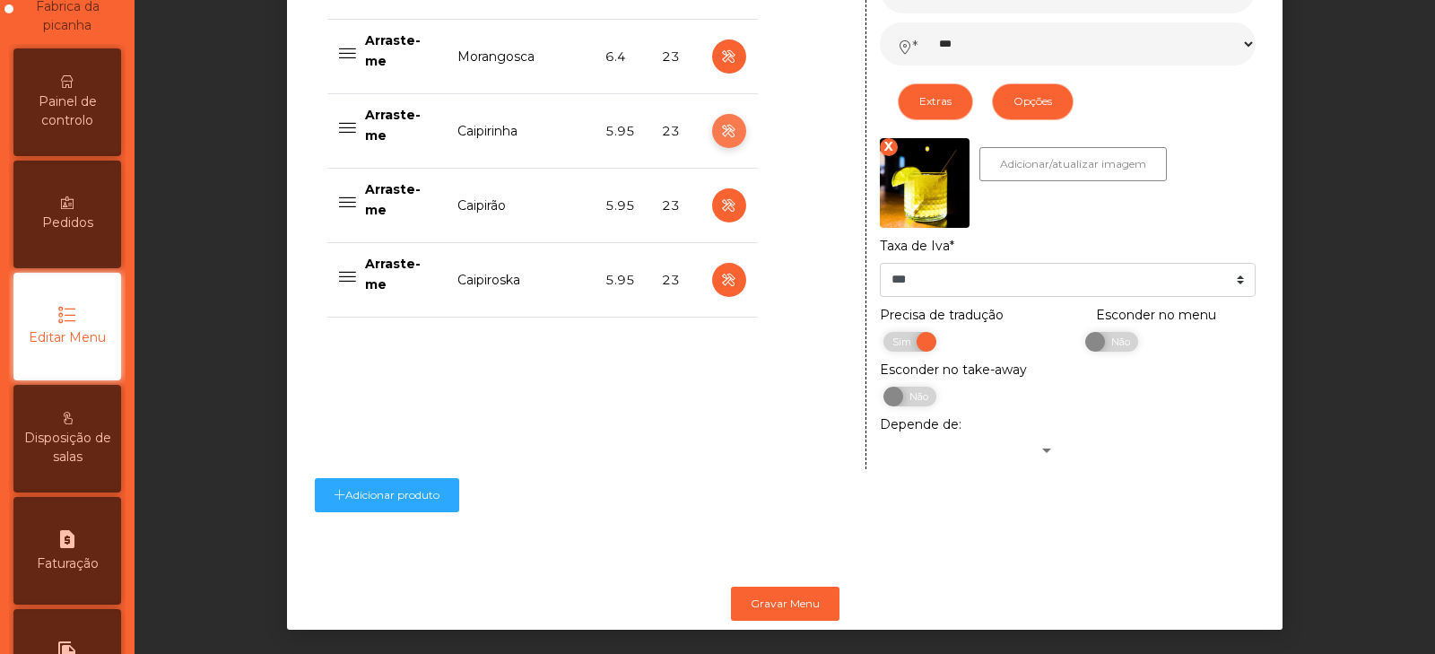
scroll to position [1012, 0]
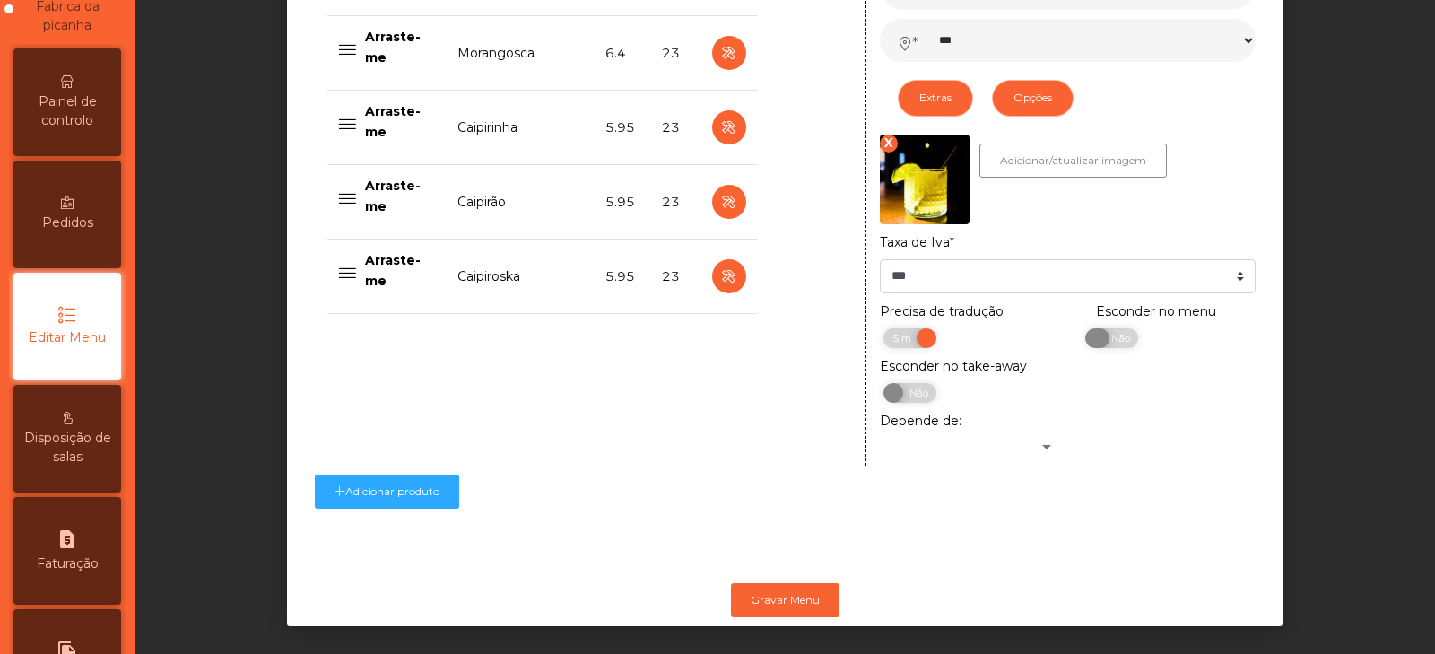
click at [1113, 347] on span "Não" at bounding box center [1117, 338] width 45 height 20
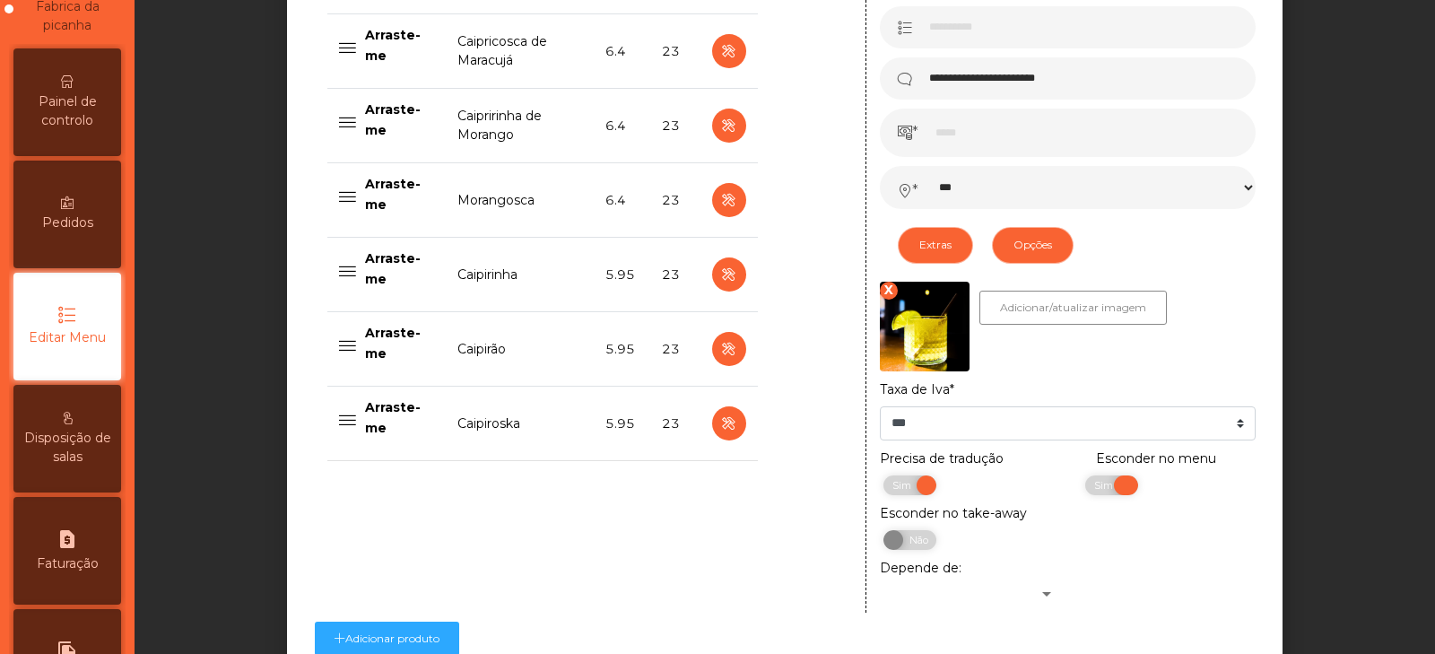
scroll to position [860, 0]
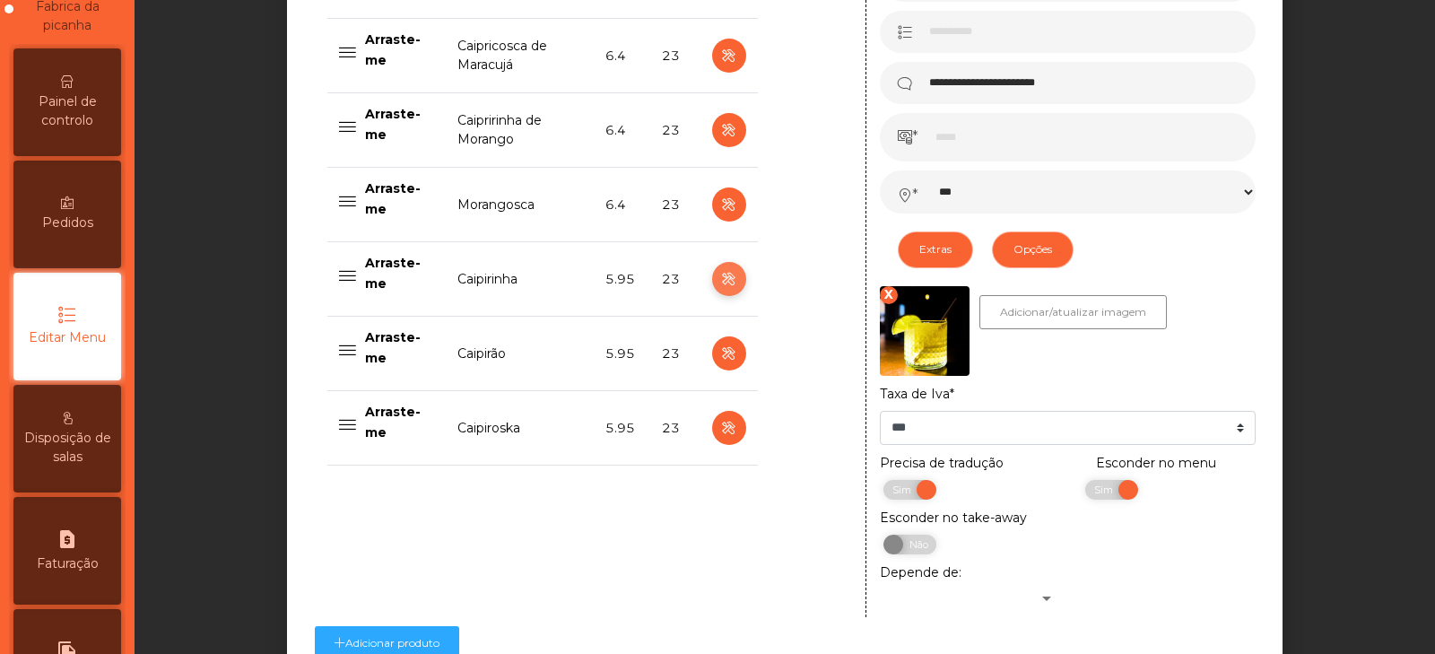
click at [736, 272] on button "button" at bounding box center [729, 279] width 34 height 34
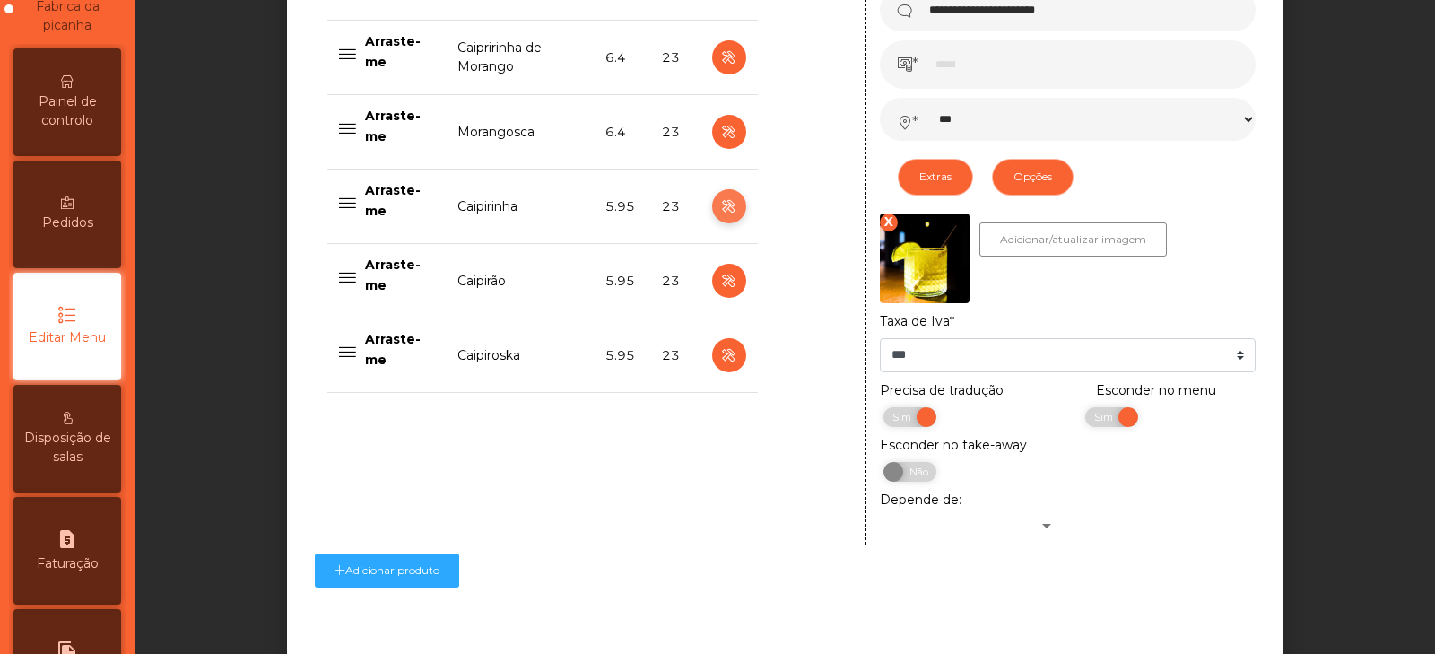
scroll to position [923, 0]
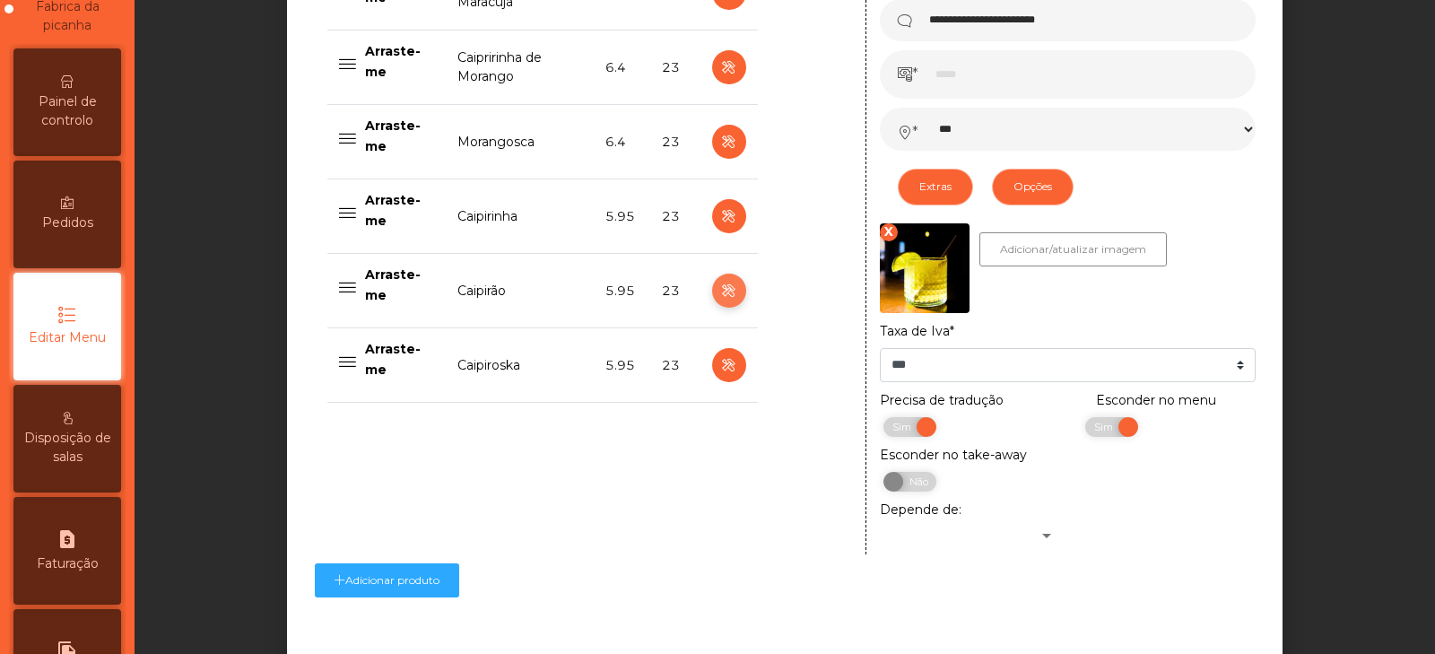
click at [726, 290] on icon "button" at bounding box center [728, 291] width 21 height 22
type input "********"
type input "**********"
select select "***"
select select "**"
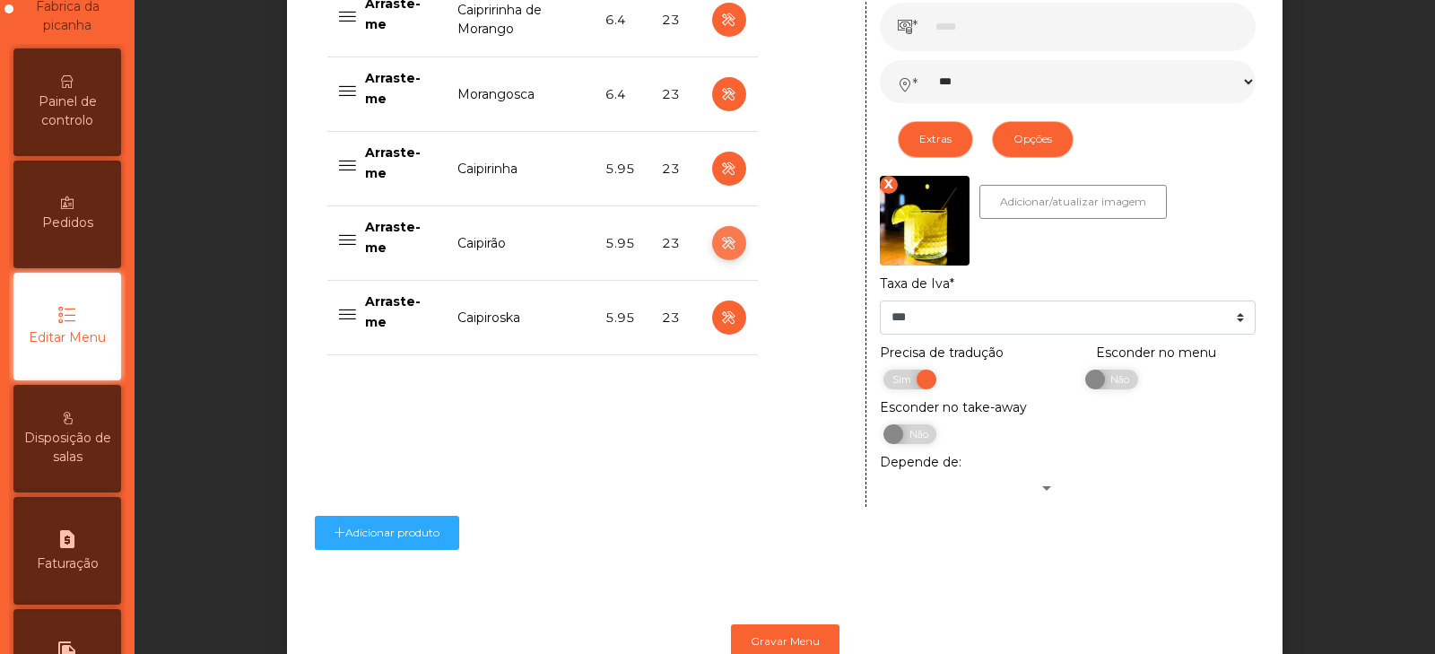
scroll to position [975, 0]
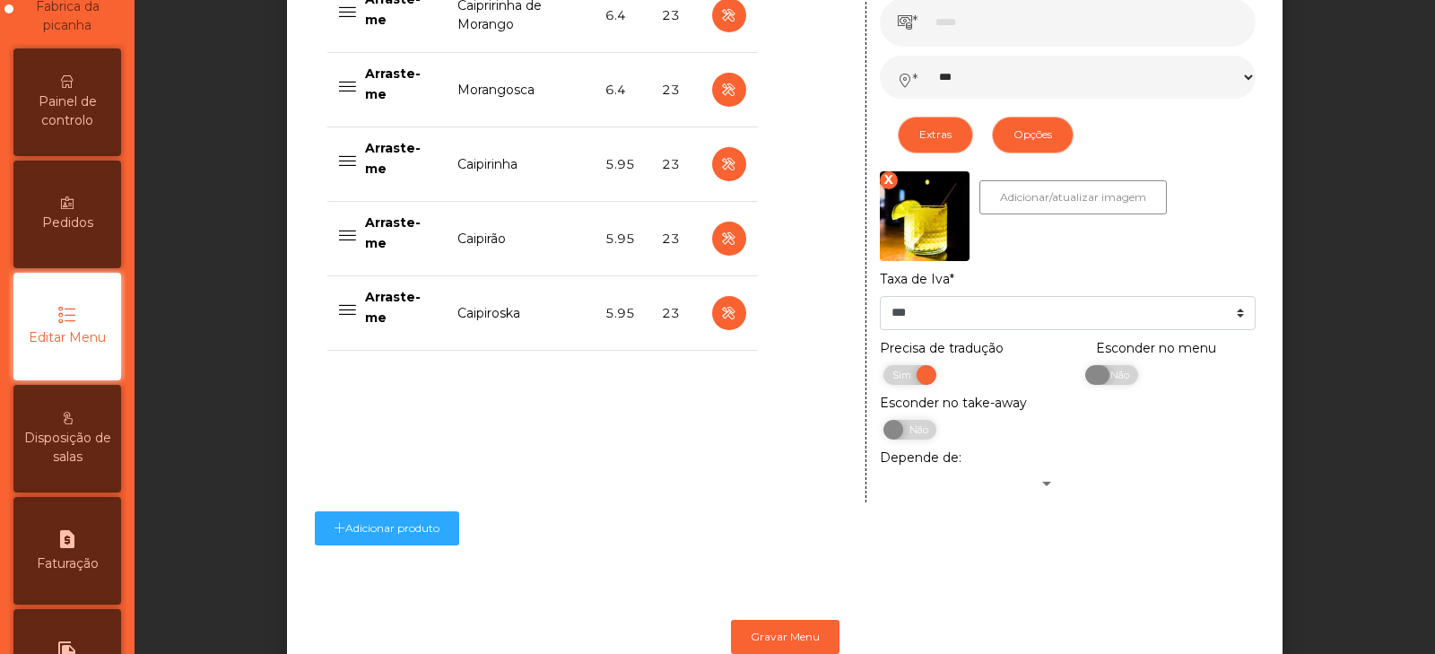
click at [1110, 385] on span "Não" at bounding box center [1117, 375] width 45 height 20
click at [720, 318] on icon "button" at bounding box center [728, 313] width 21 height 22
type input "**********"
select select "***"
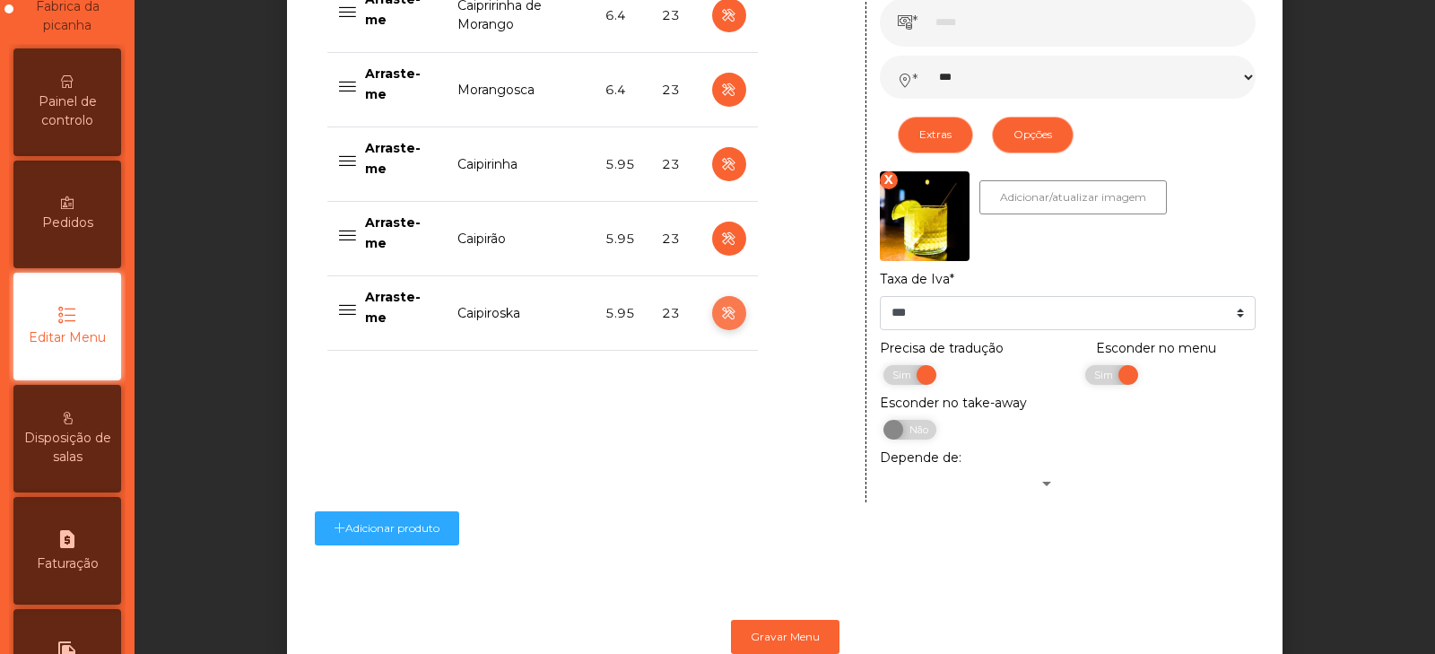
select select "**"
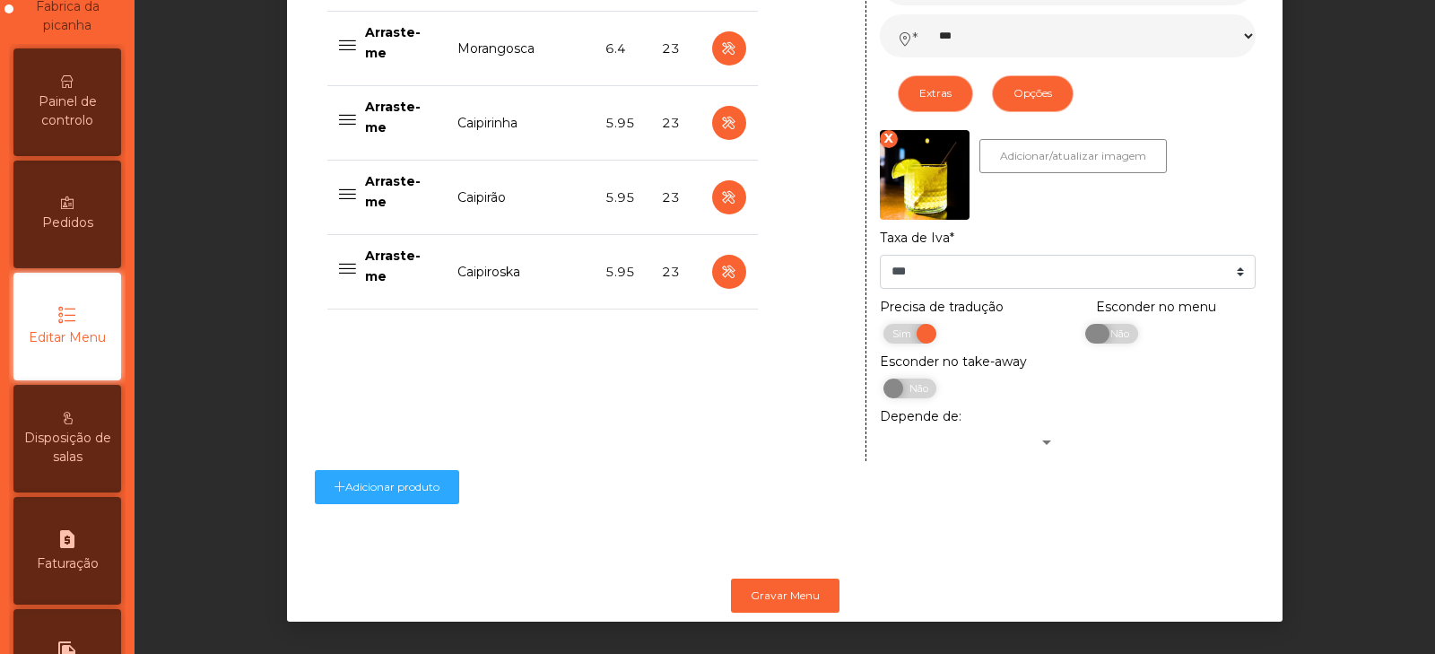
click at [1113, 335] on span "Não" at bounding box center [1117, 334] width 45 height 20
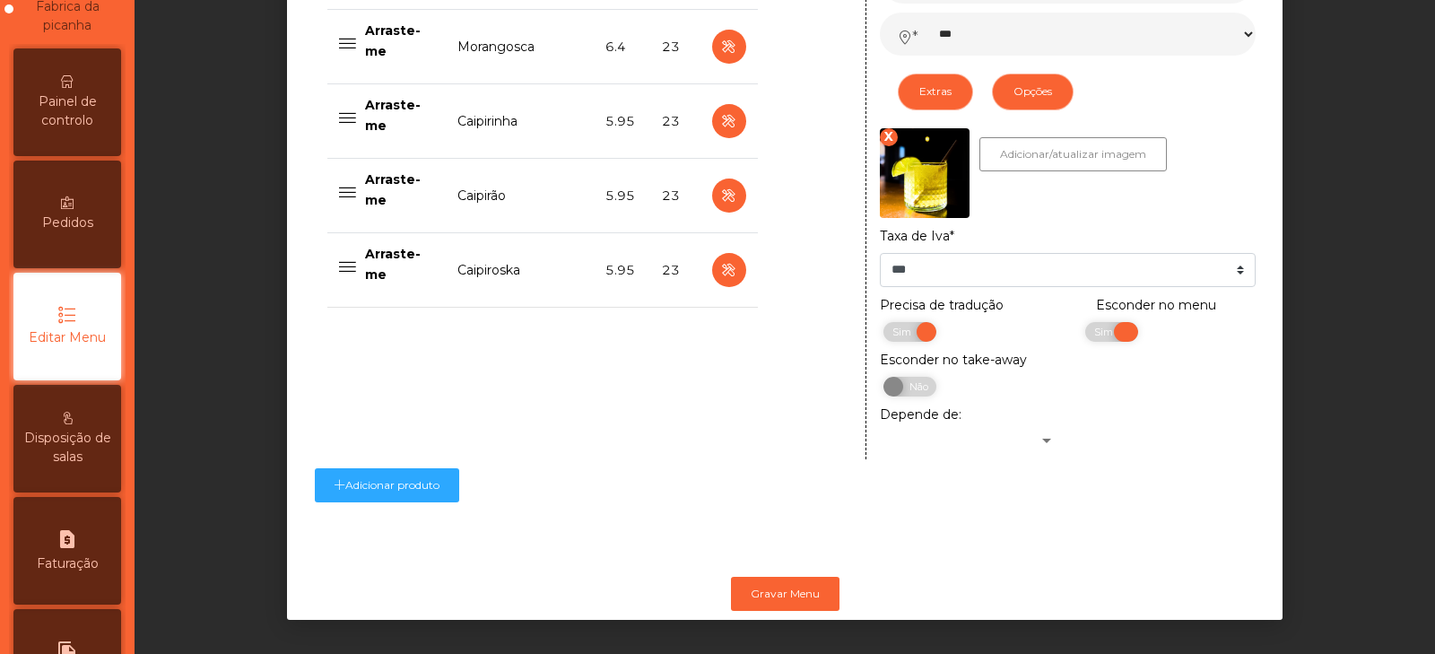
scroll to position [1022, 0]
click at [806, 591] on button "Gravar Menu" at bounding box center [785, 594] width 109 height 34
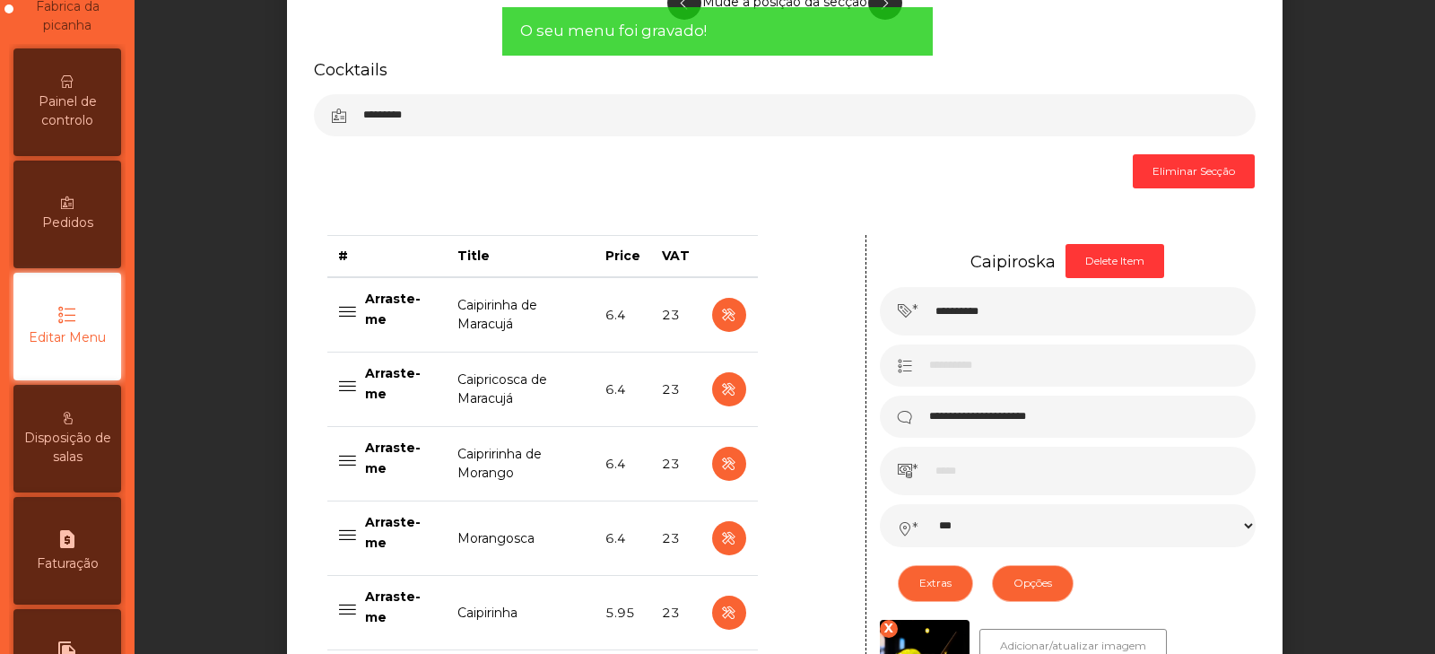
scroll to position [560, 0]
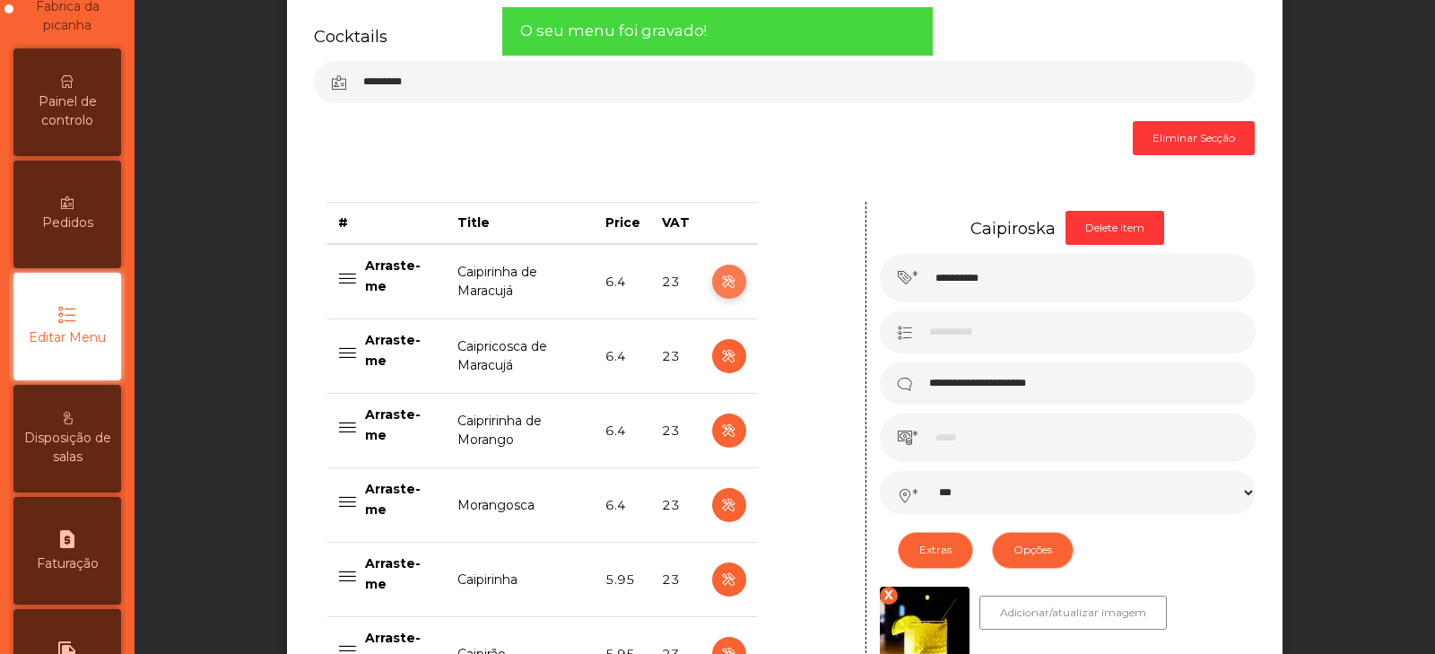
click at [712, 285] on button "button" at bounding box center [729, 282] width 34 height 34
type input "**********"
type input "***"
select select "***"
select select "**"
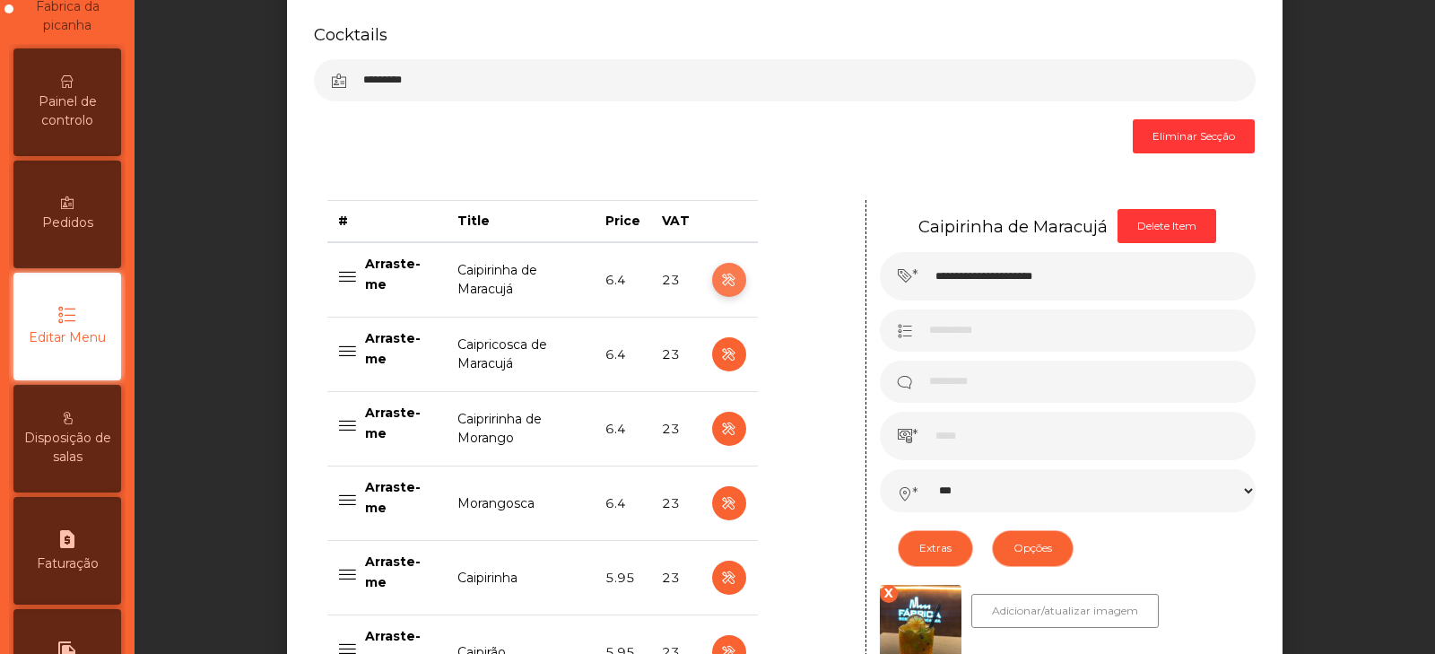
scroll to position [554, 0]
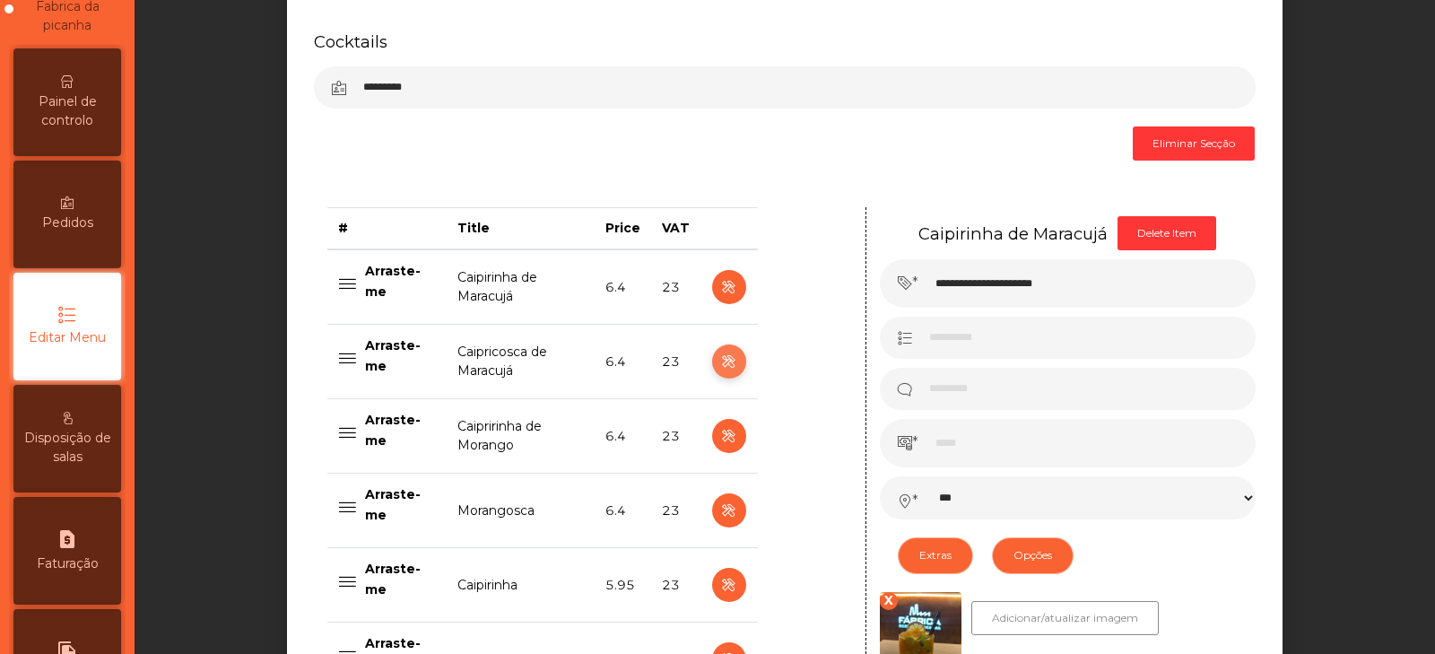
click at [723, 367] on icon "button" at bounding box center [728, 362] width 21 height 22
type input "**********"
select select "***"
select select "**"
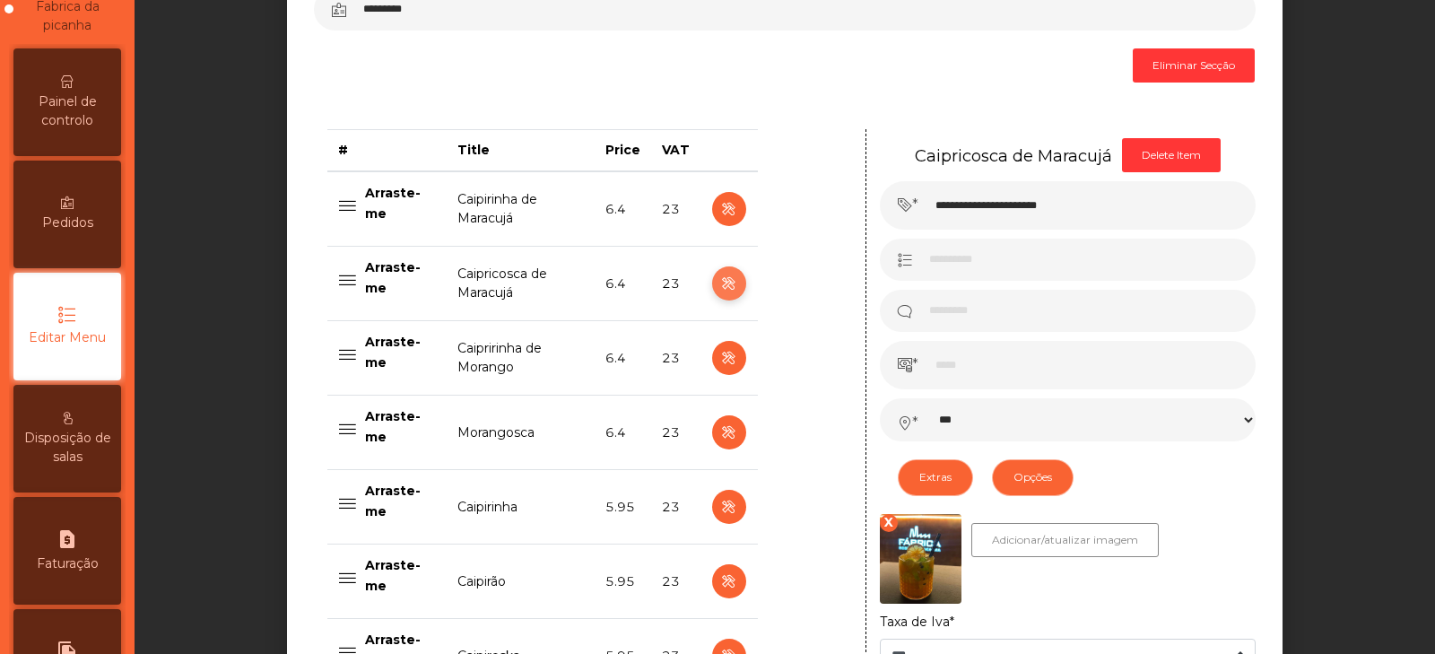
scroll to position [601, 0]
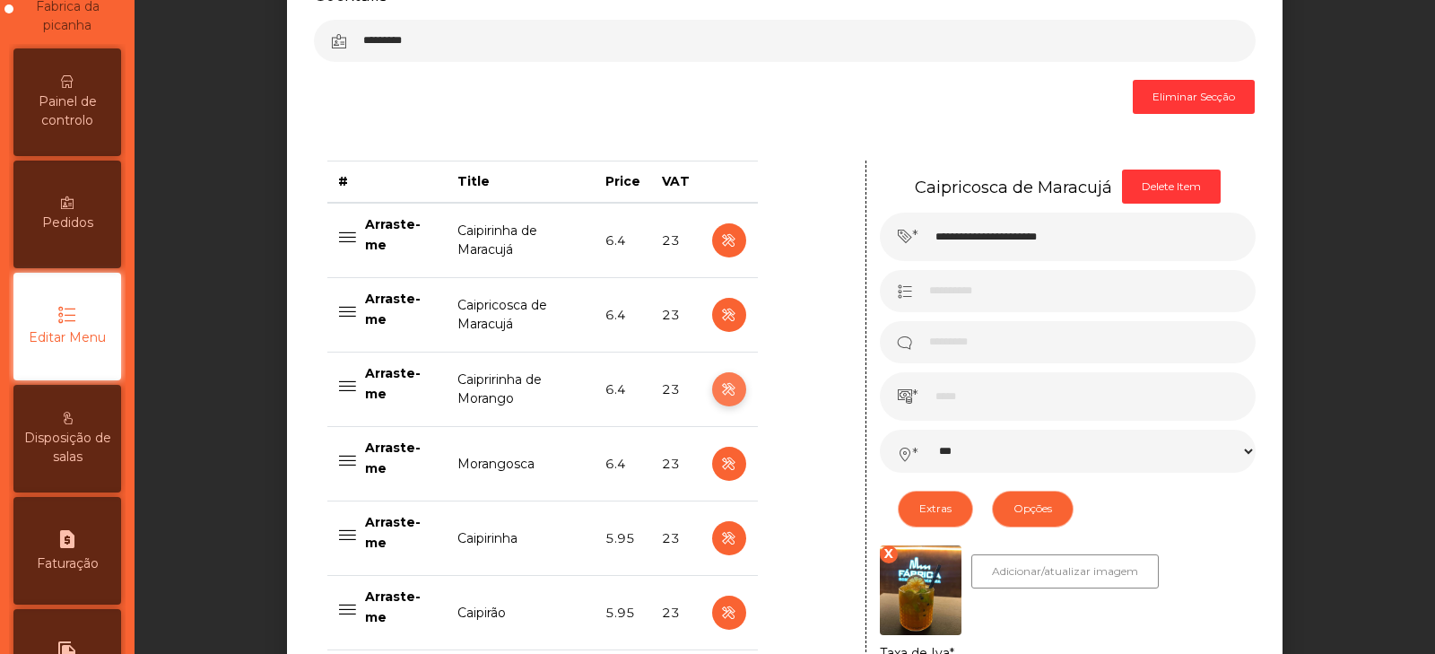
click at [724, 392] on icon "button" at bounding box center [728, 390] width 21 height 22
type input "**********"
select select "***"
select select "**"
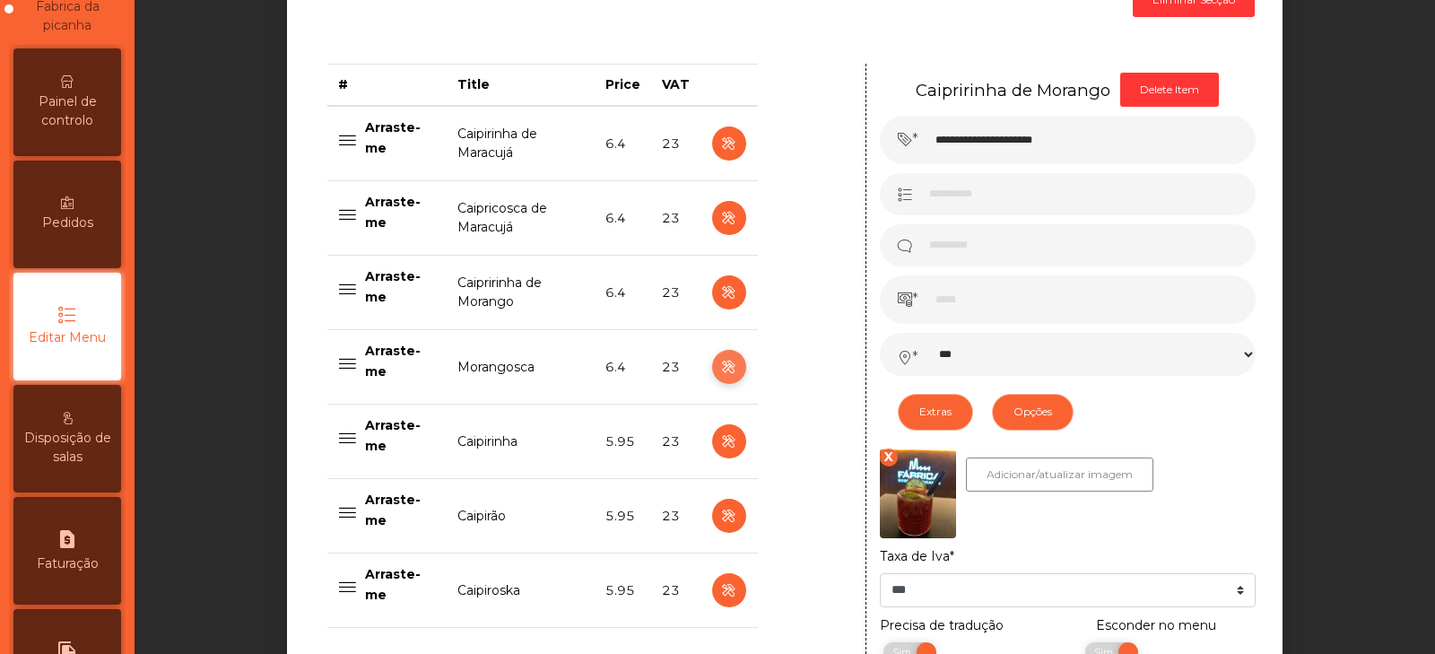
click at [718, 369] on icon "button" at bounding box center [728, 367] width 21 height 22
type input "**********"
select select "***"
select select "**"
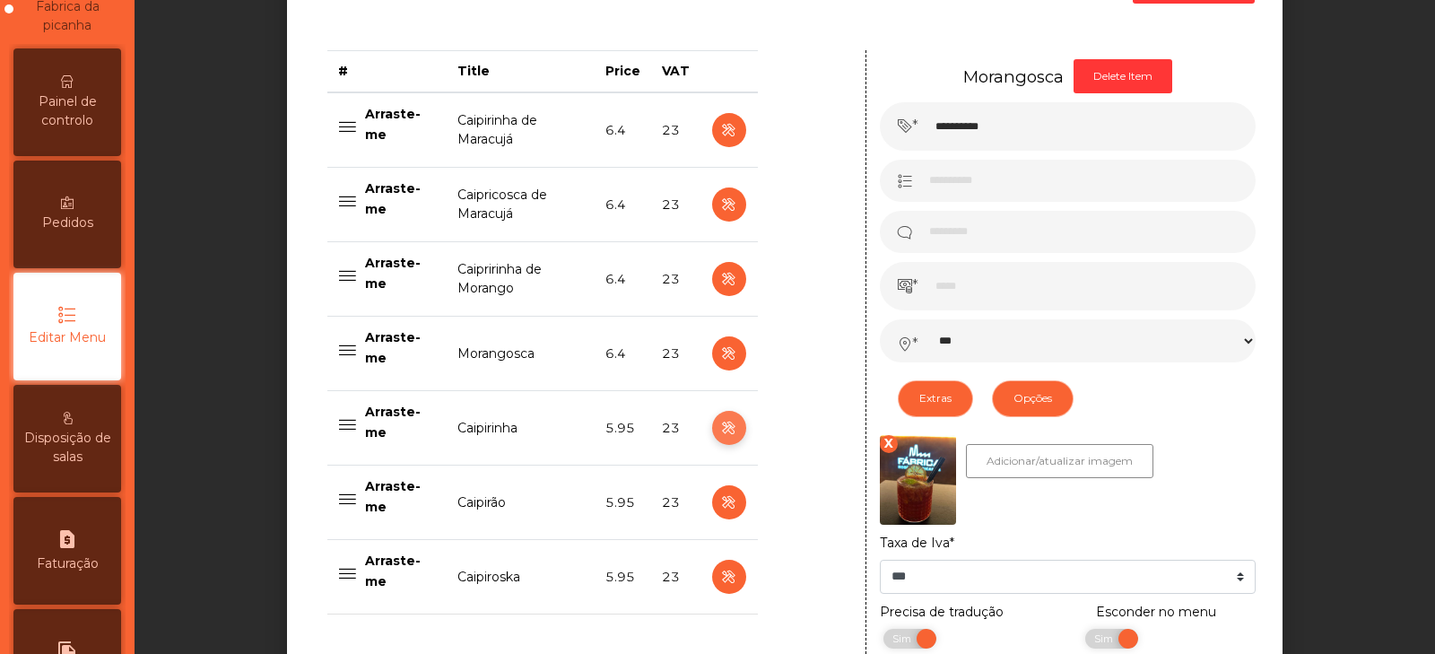
click at [722, 431] on icon "button" at bounding box center [728, 428] width 21 height 22
type input "**********"
type input "****"
select select "***"
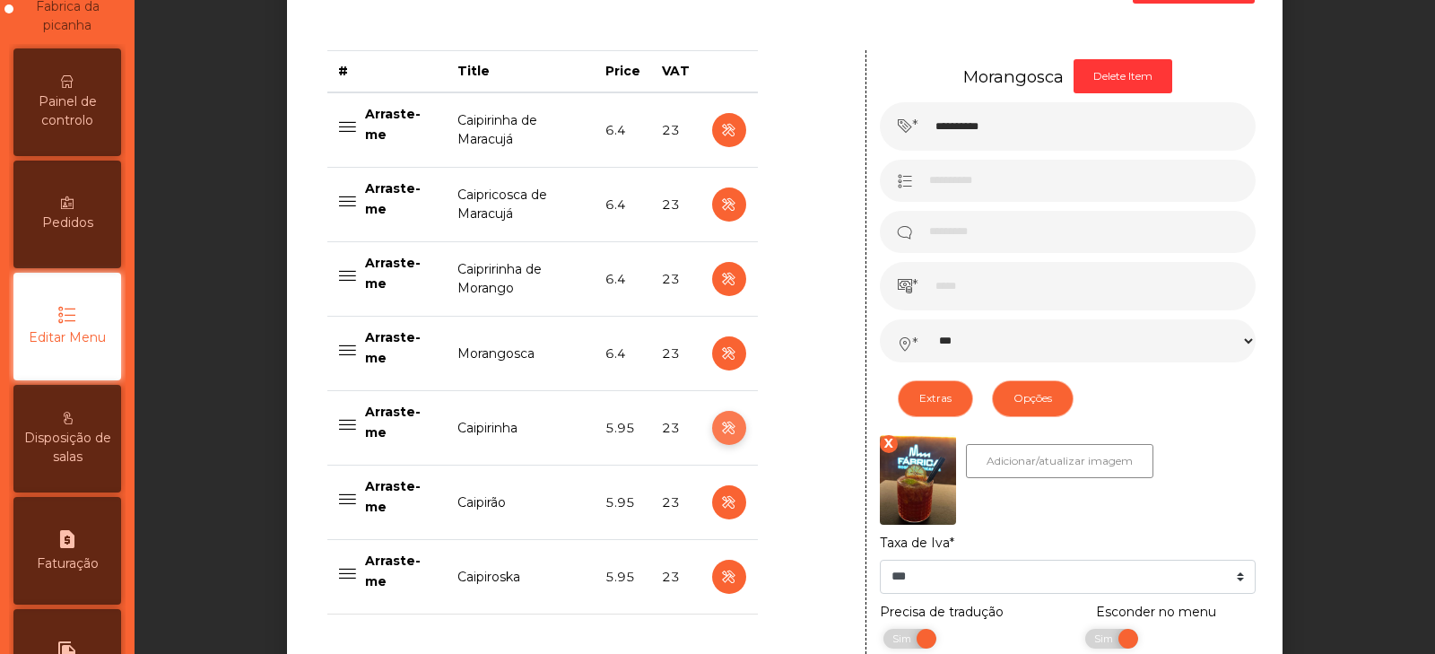
select select "**"
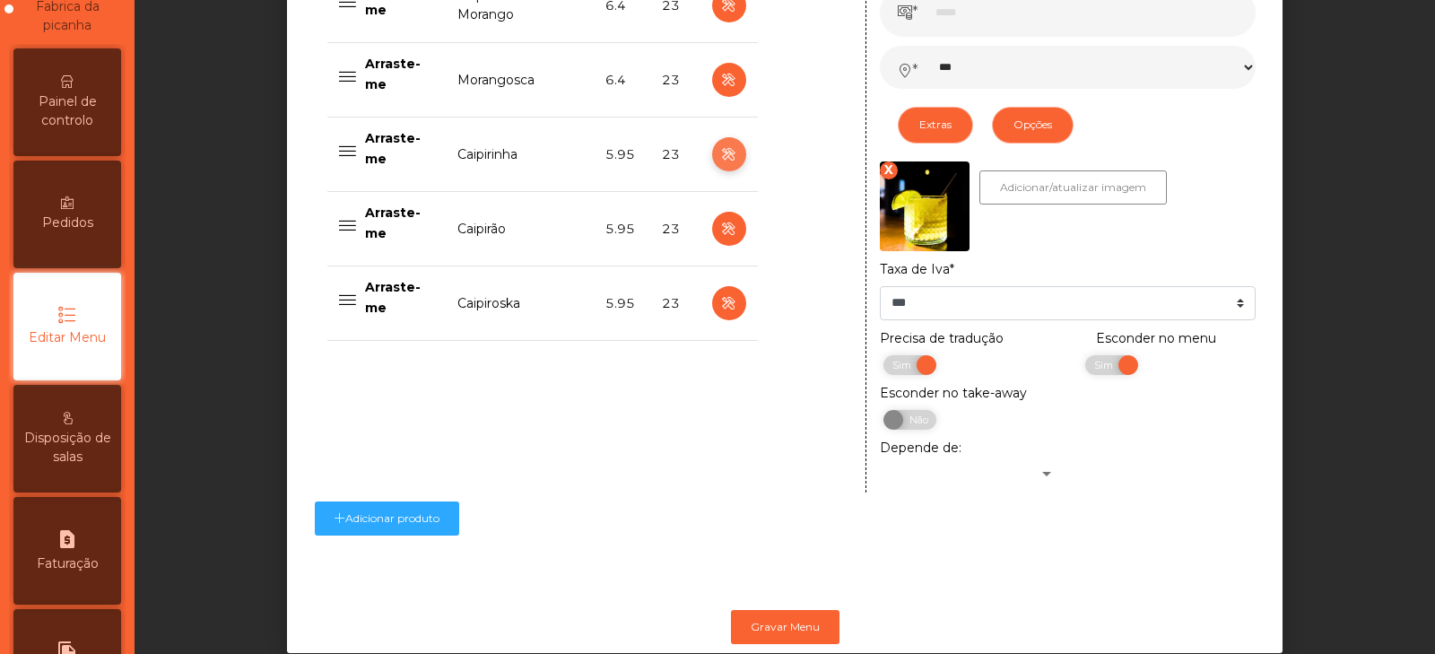
scroll to position [983, 0]
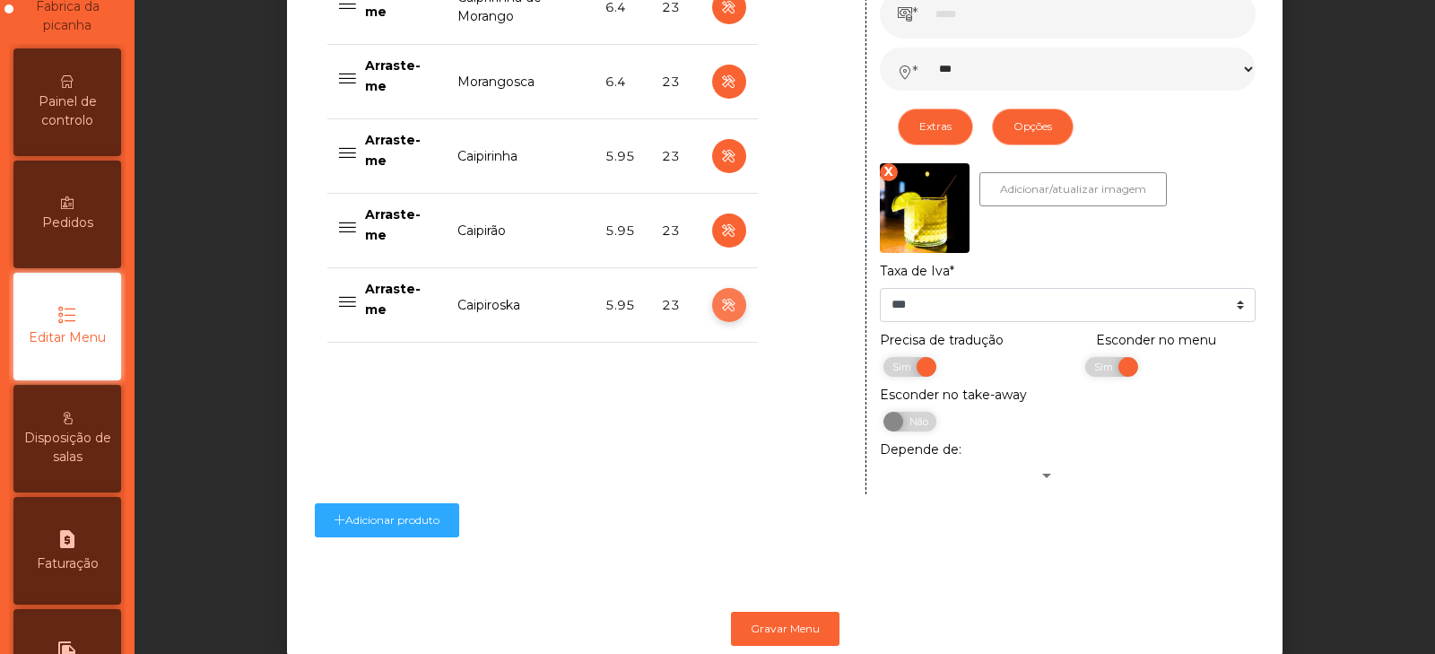
click at [722, 309] on icon "button" at bounding box center [728, 305] width 21 height 22
type input "**********"
select select "***"
select select "**"
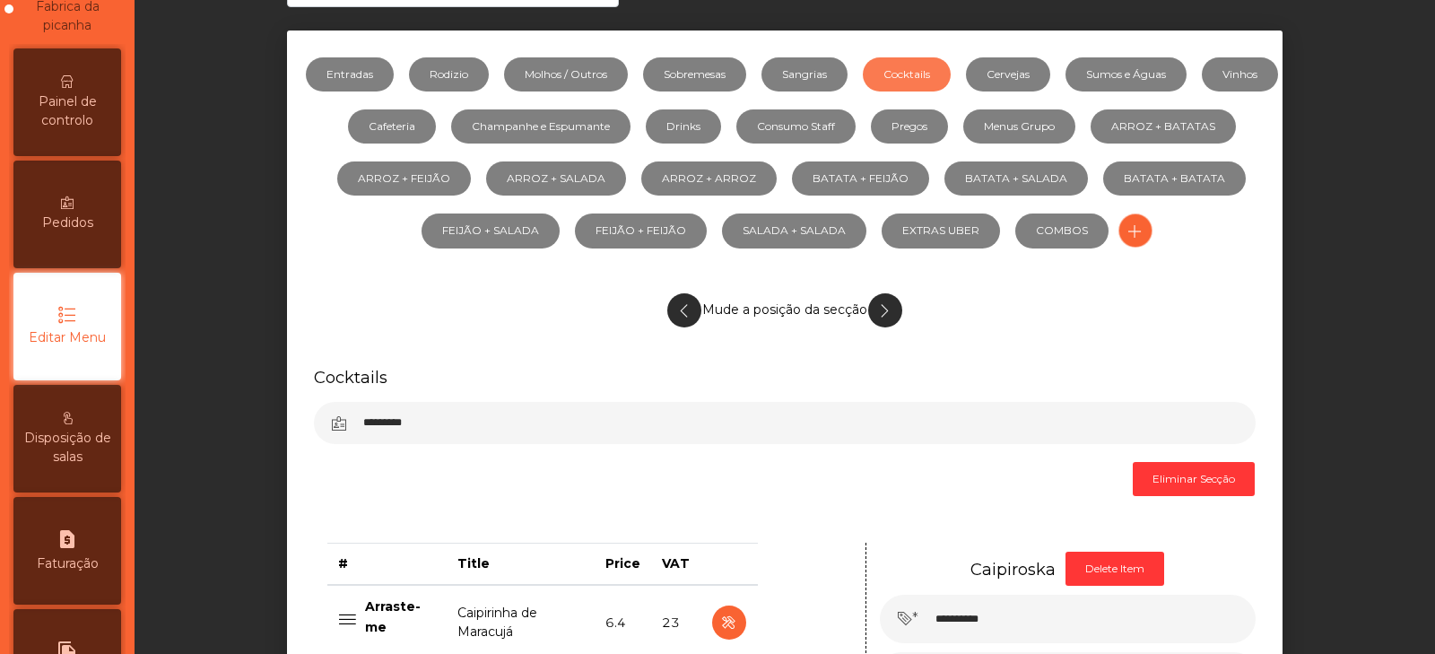
scroll to position [0, 0]
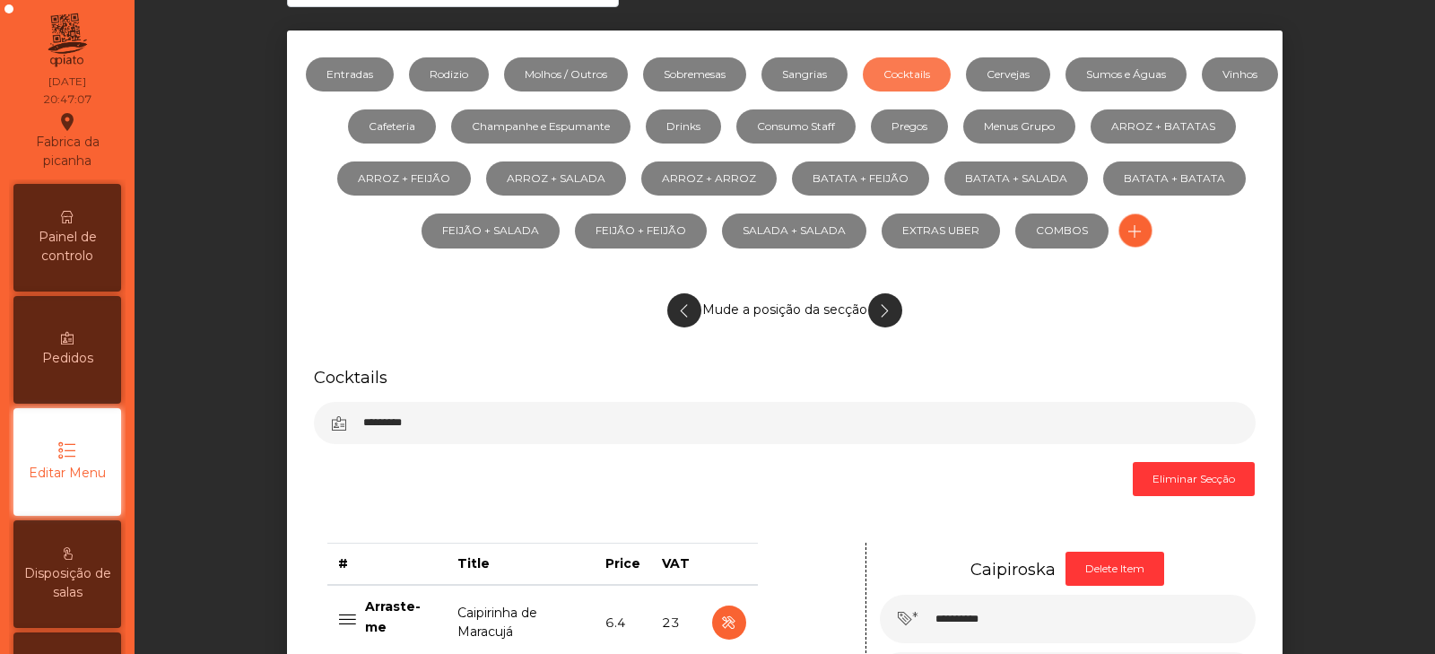
click at [86, 239] on span "Painel de controlo" at bounding box center [67, 247] width 99 height 38
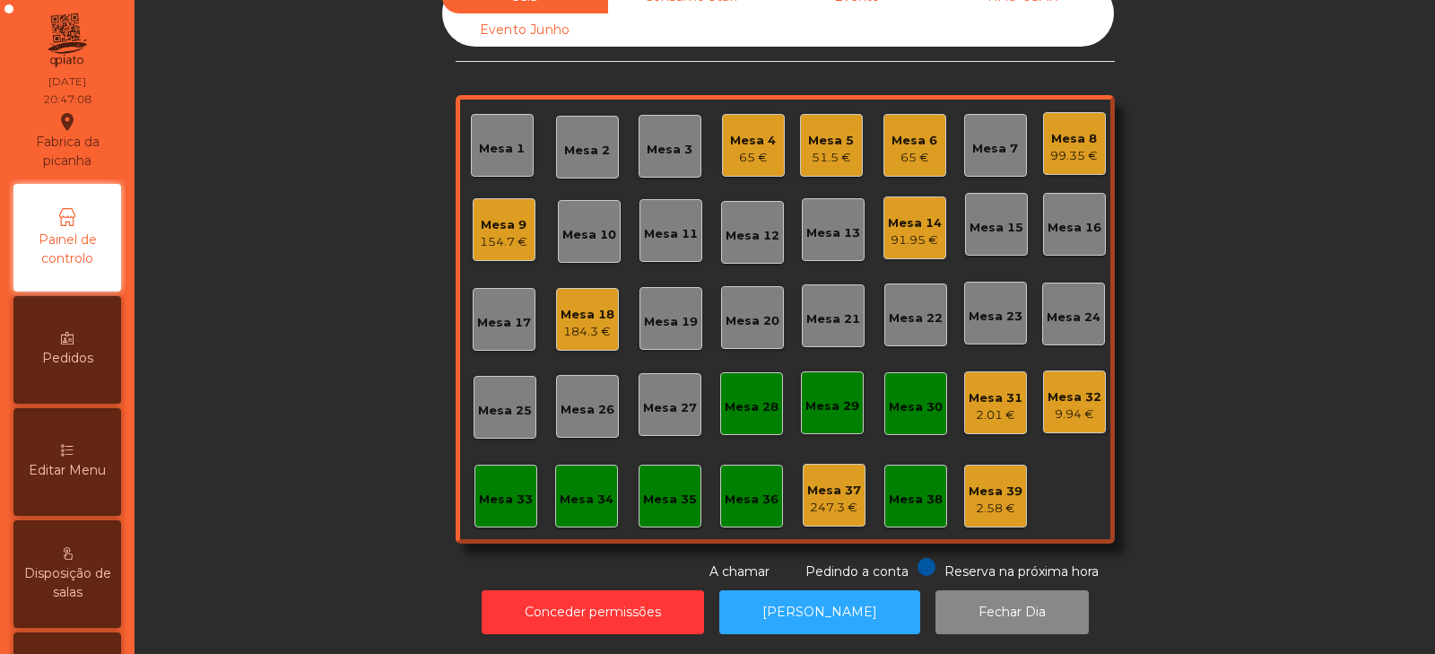
scroll to position [53, 0]
click at [934, 226] on div "Mesa 14 91.95 €" at bounding box center [915, 227] width 63 height 63
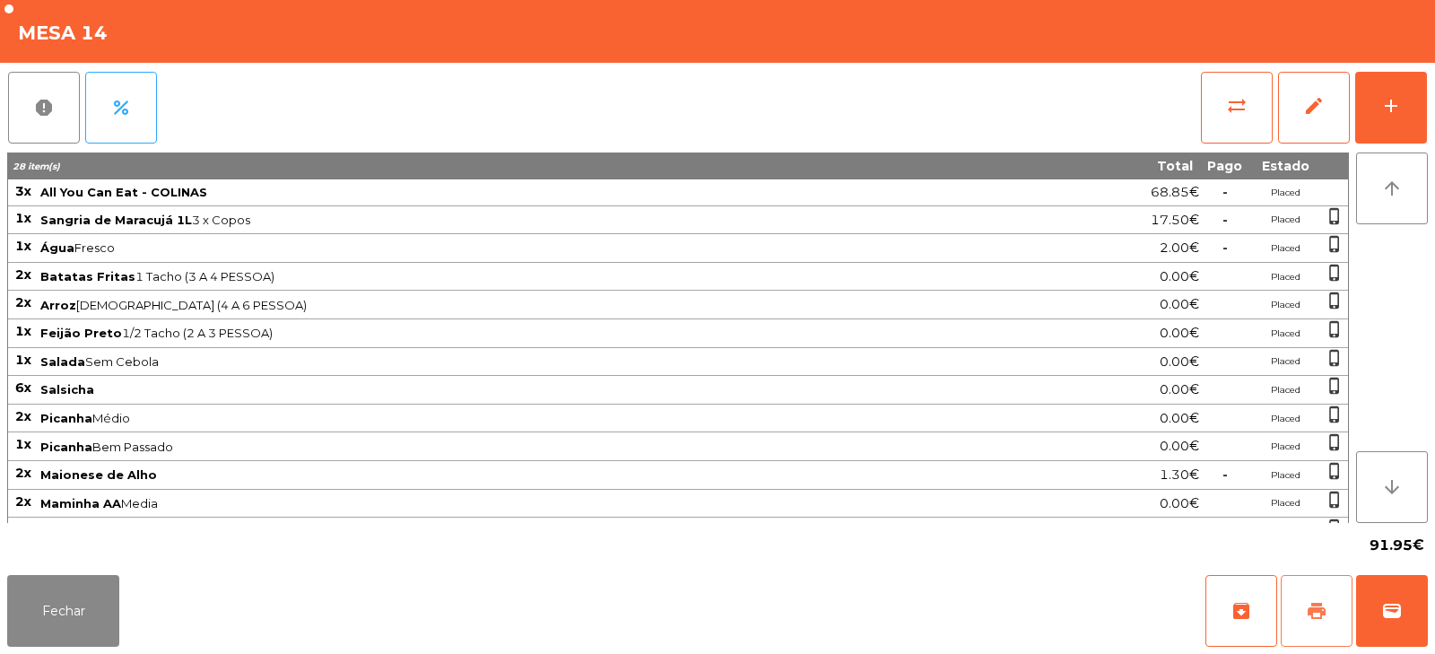
click at [1318, 626] on button "print" at bounding box center [1317, 611] width 72 height 72
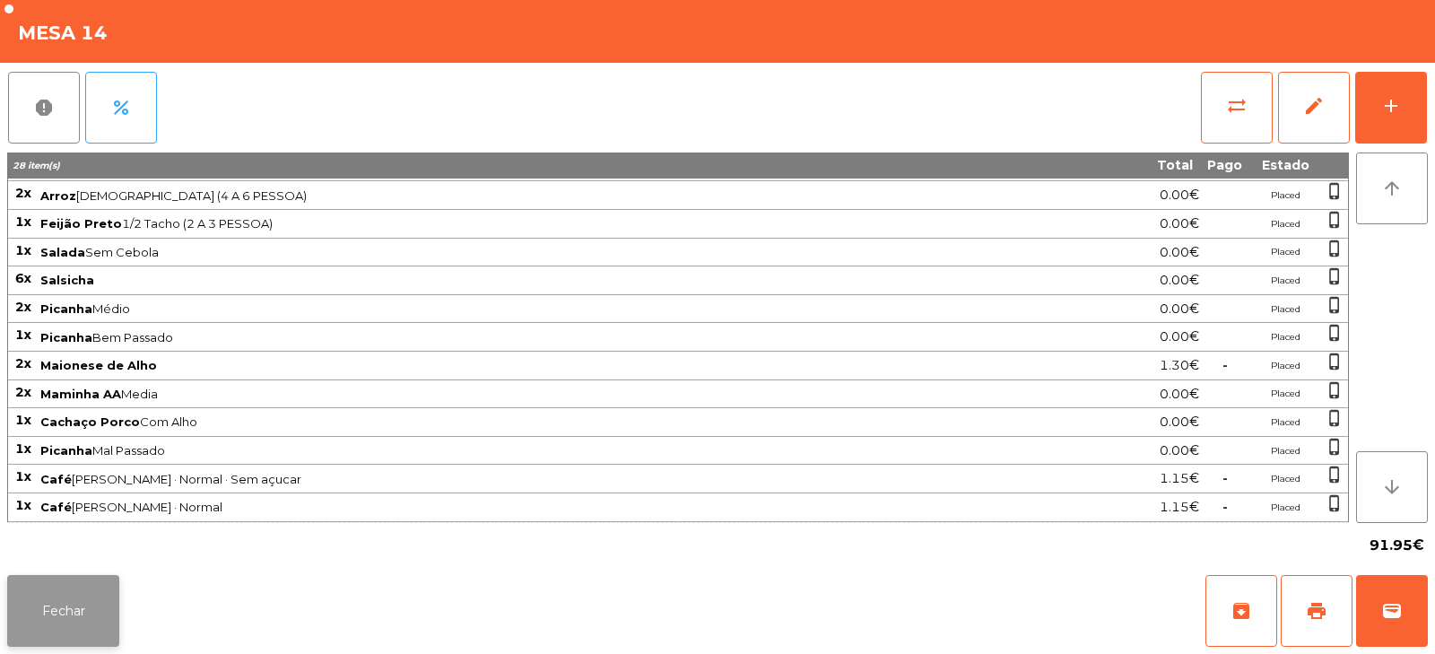
click at [96, 600] on button "Fechar" at bounding box center [63, 611] width 112 height 72
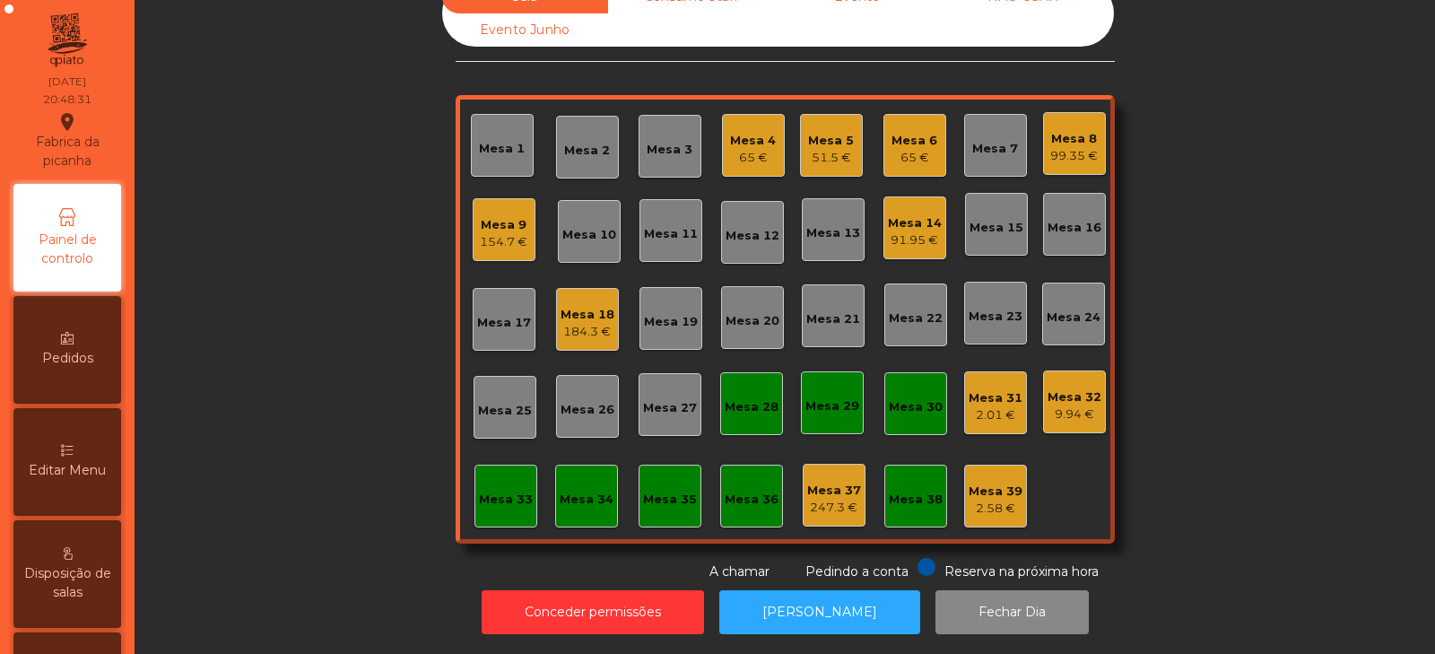
click at [893, 231] on div "91.95 €" at bounding box center [915, 240] width 54 height 18
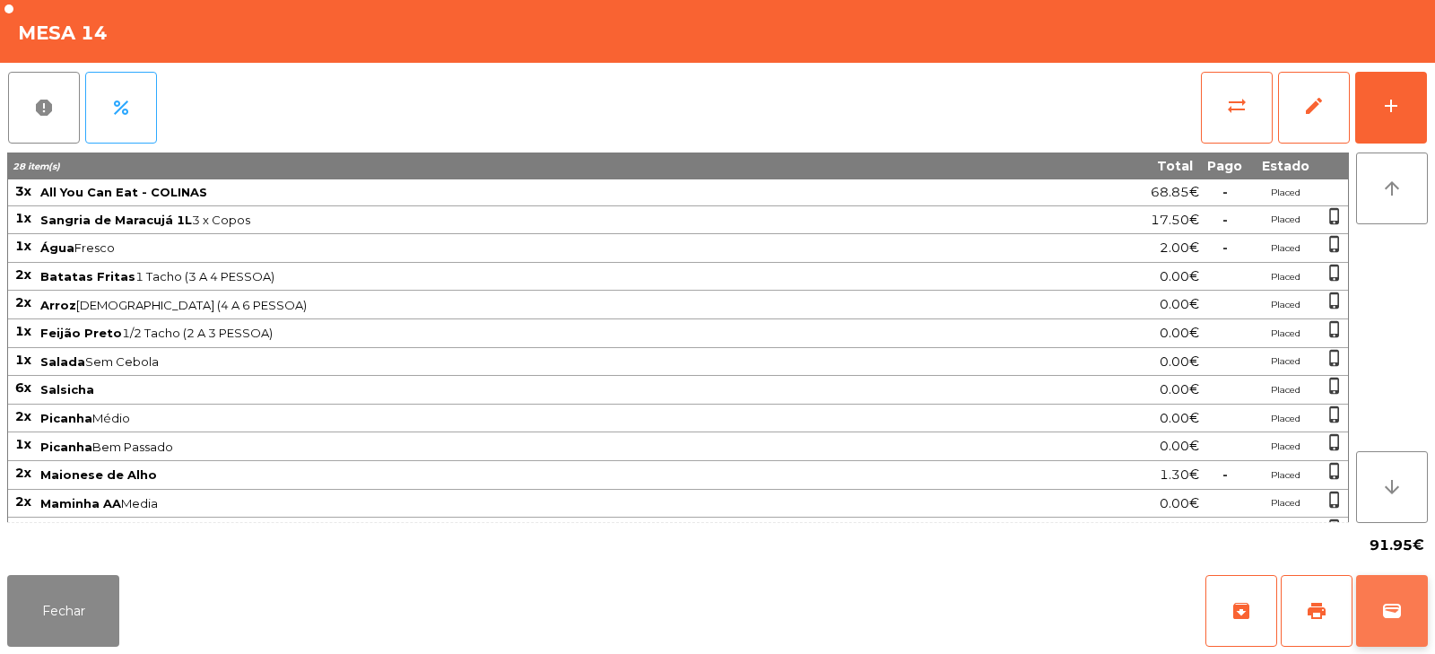
click at [1409, 616] on button "wallet" at bounding box center [1392, 611] width 72 height 72
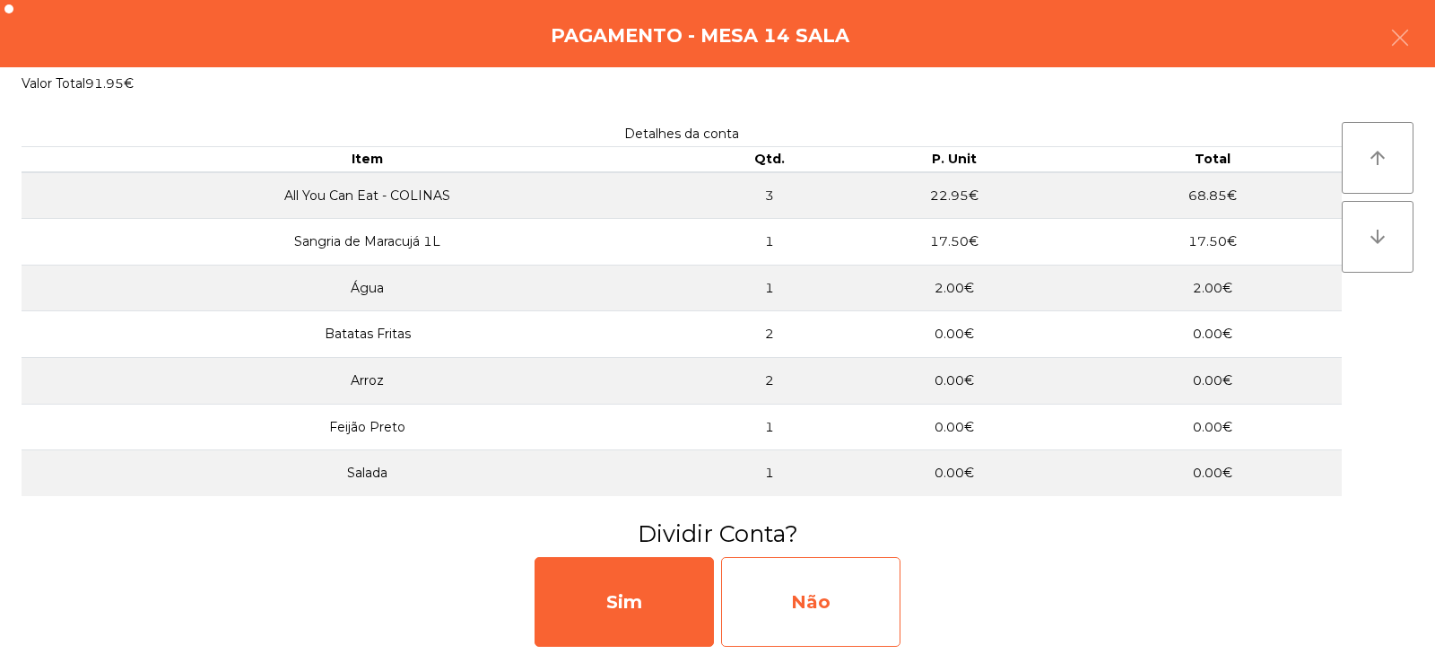
click at [860, 584] on div "Não" at bounding box center [810, 602] width 179 height 90
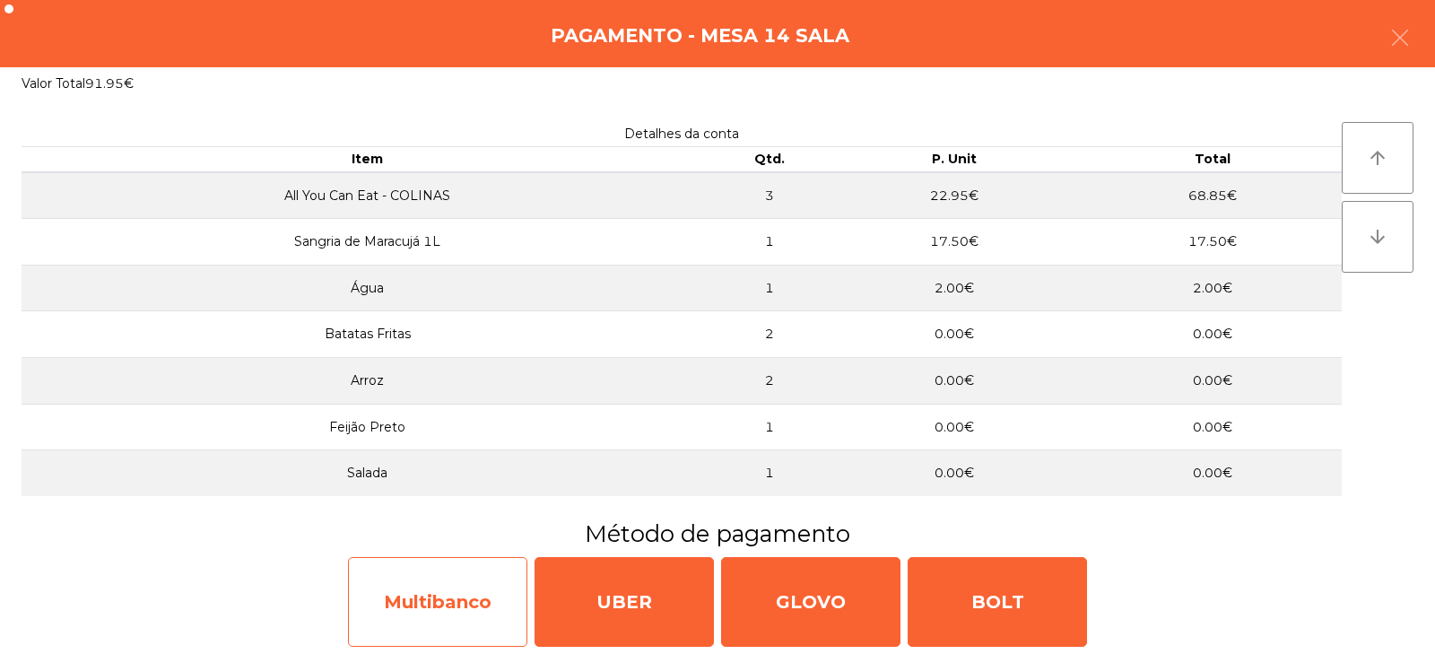
click at [466, 597] on div "Multibanco" at bounding box center [437, 602] width 179 height 90
select select "**"
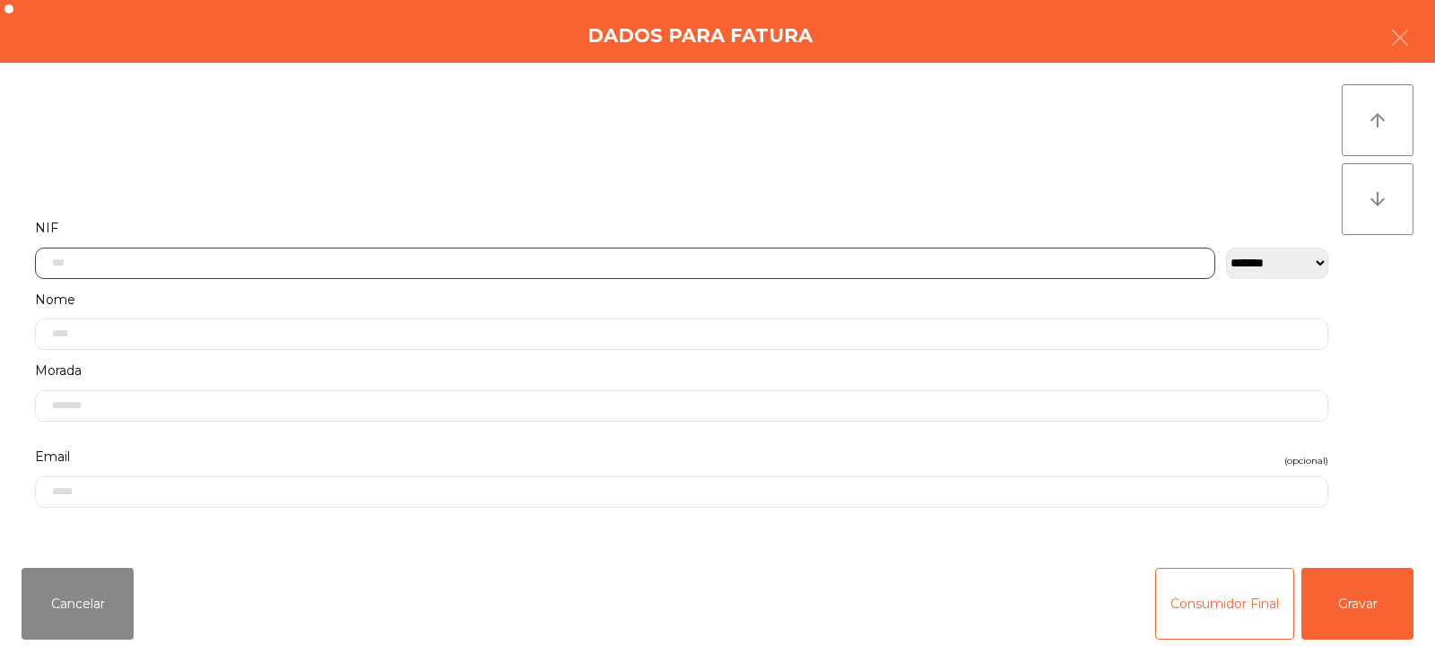
click at [721, 257] on input "text" at bounding box center [625, 263] width 1180 height 31
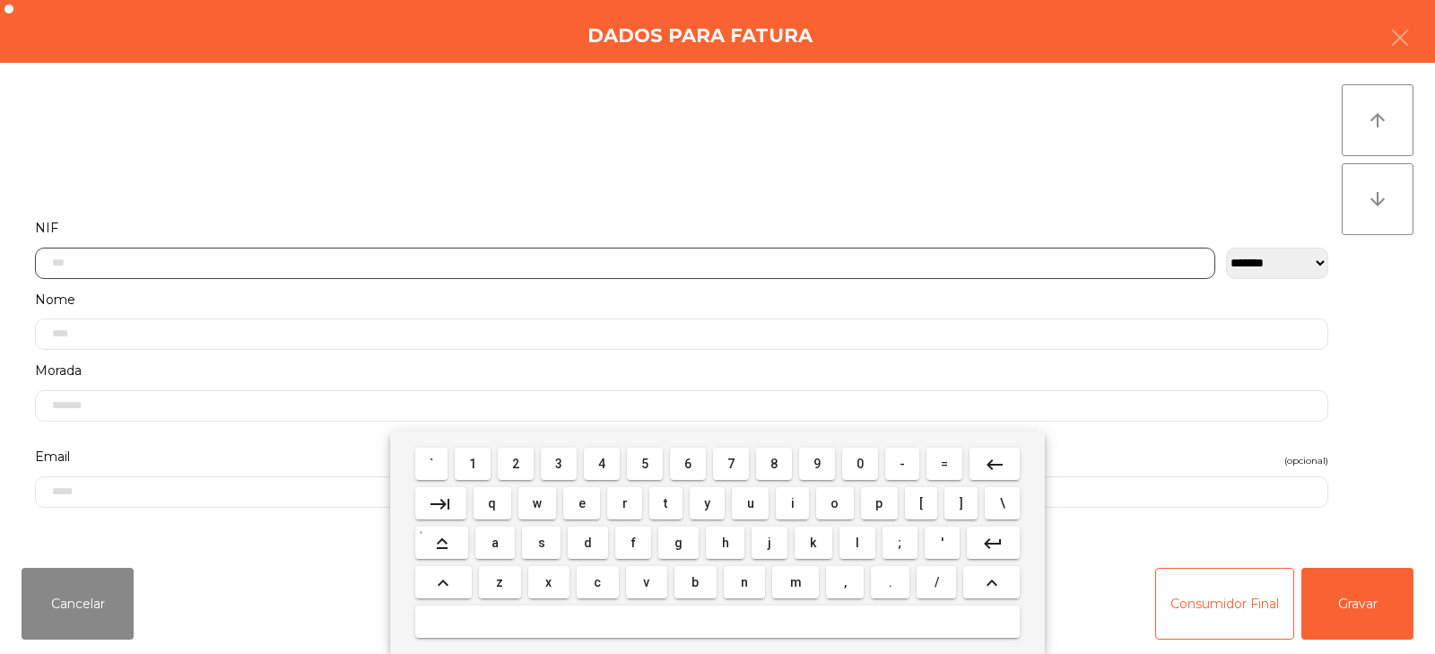
scroll to position [131, 0]
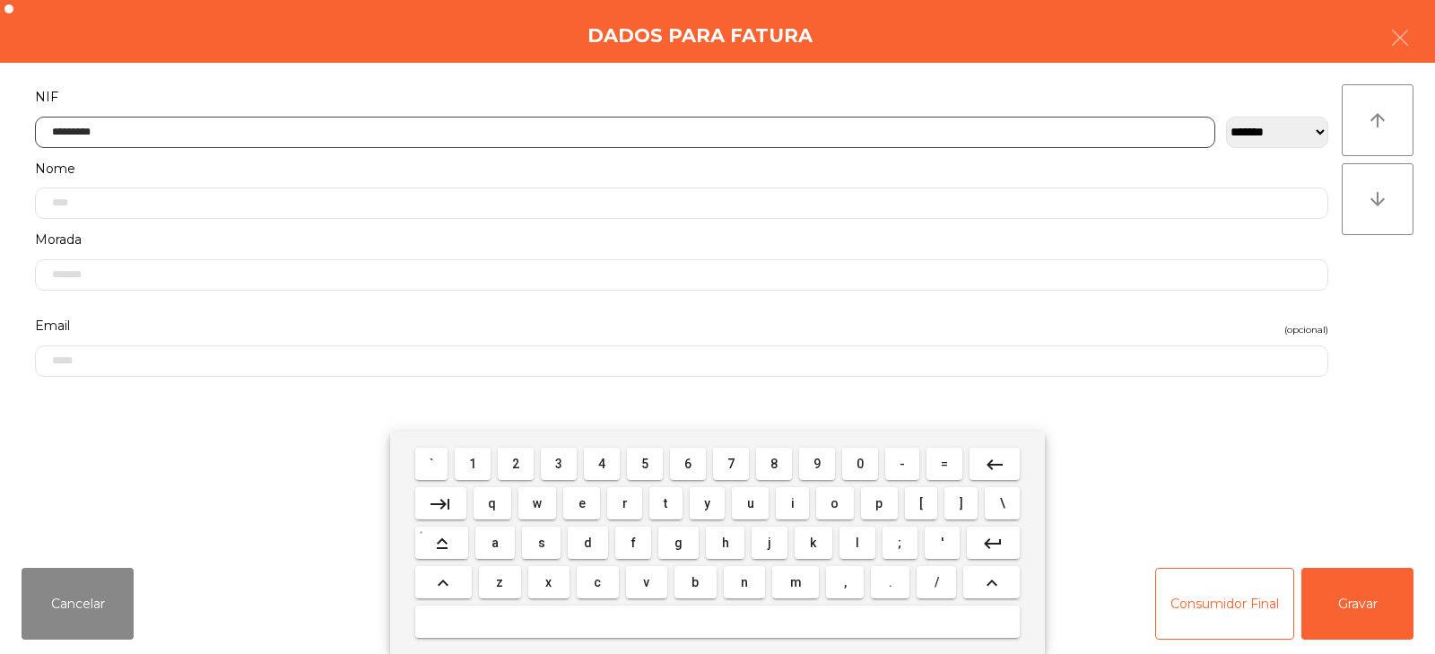
type input "*********"
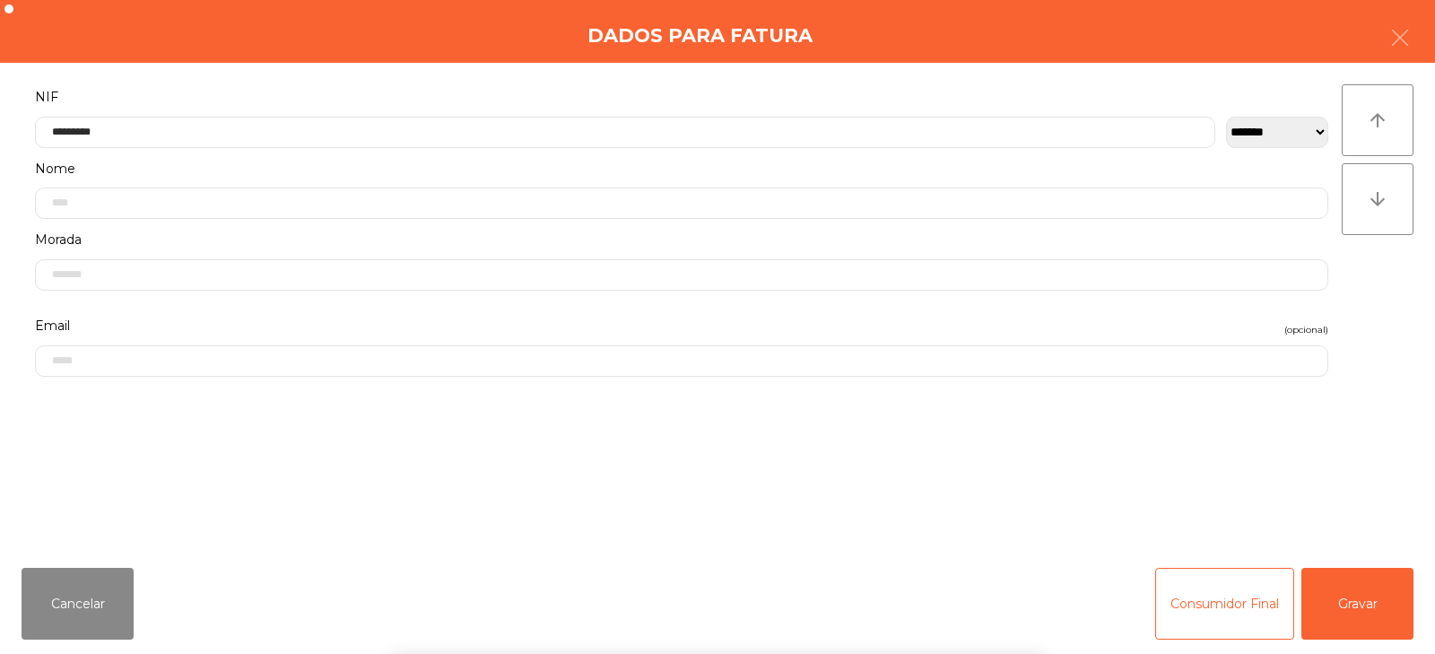
click at [1357, 602] on div "` 1 2 3 4 5 6 7 8 9 0 - = keyboard_backspace keyboard_tab q w e r t y u i o p […" at bounding box center [717, 542] width 1435 height 222
click at [1364, 610] on button "Gravar" at bounding box center [1358, 604] width 112 height 72
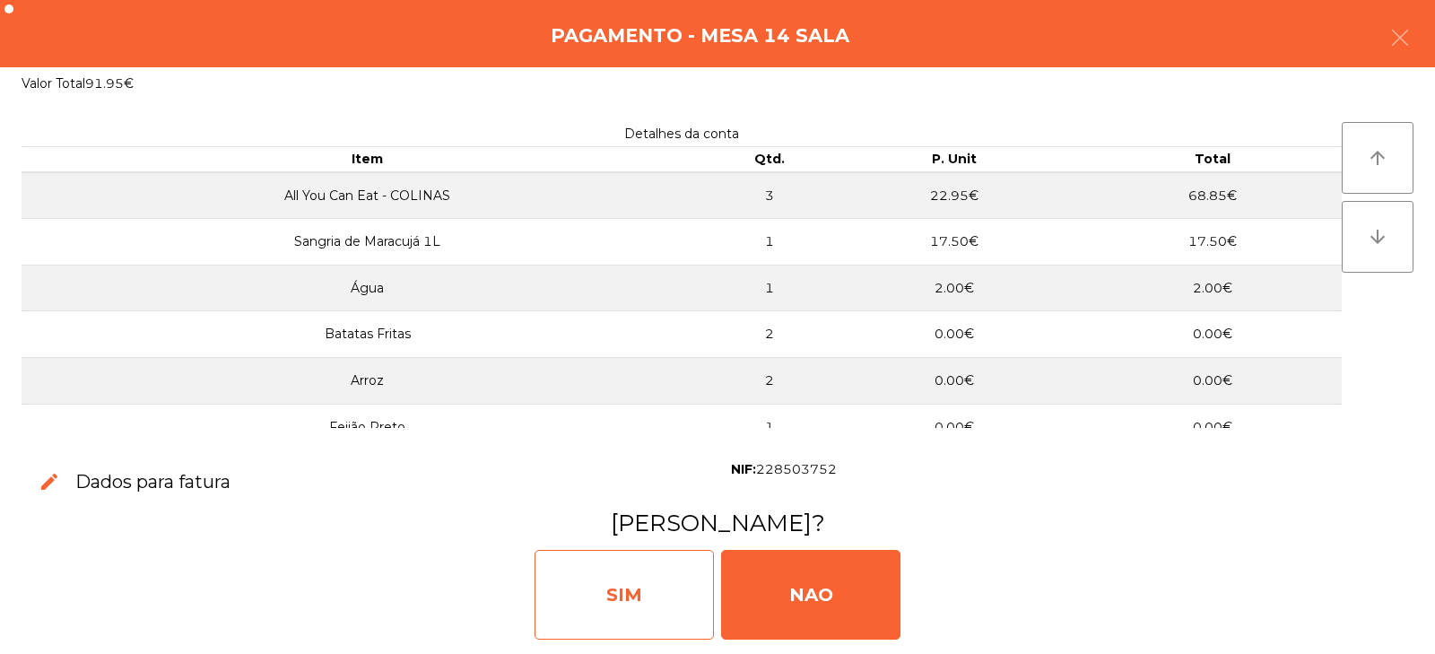
click at [642, 614] on div "SIM" at bounding box center [624, 595] width 179 height 90
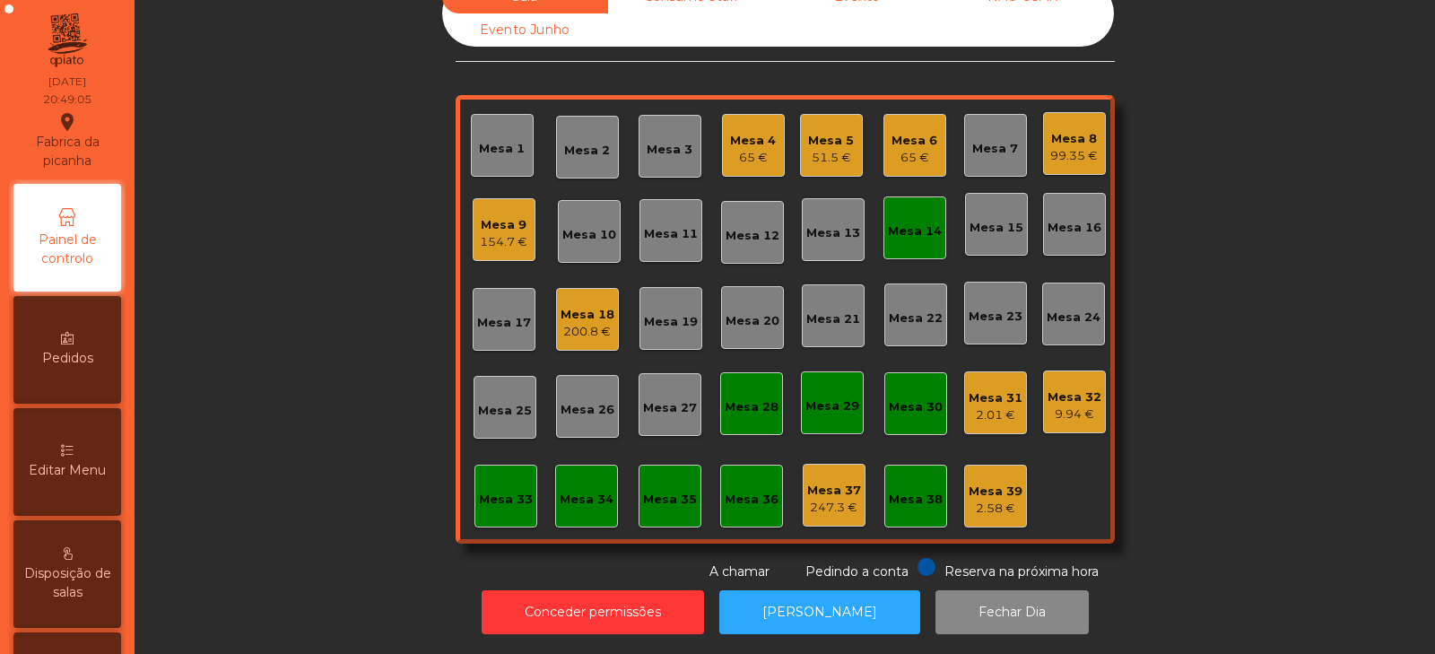
click at [910, 222] on div "Mesa 14" at bounding box center [915, 231] width 54 height 18
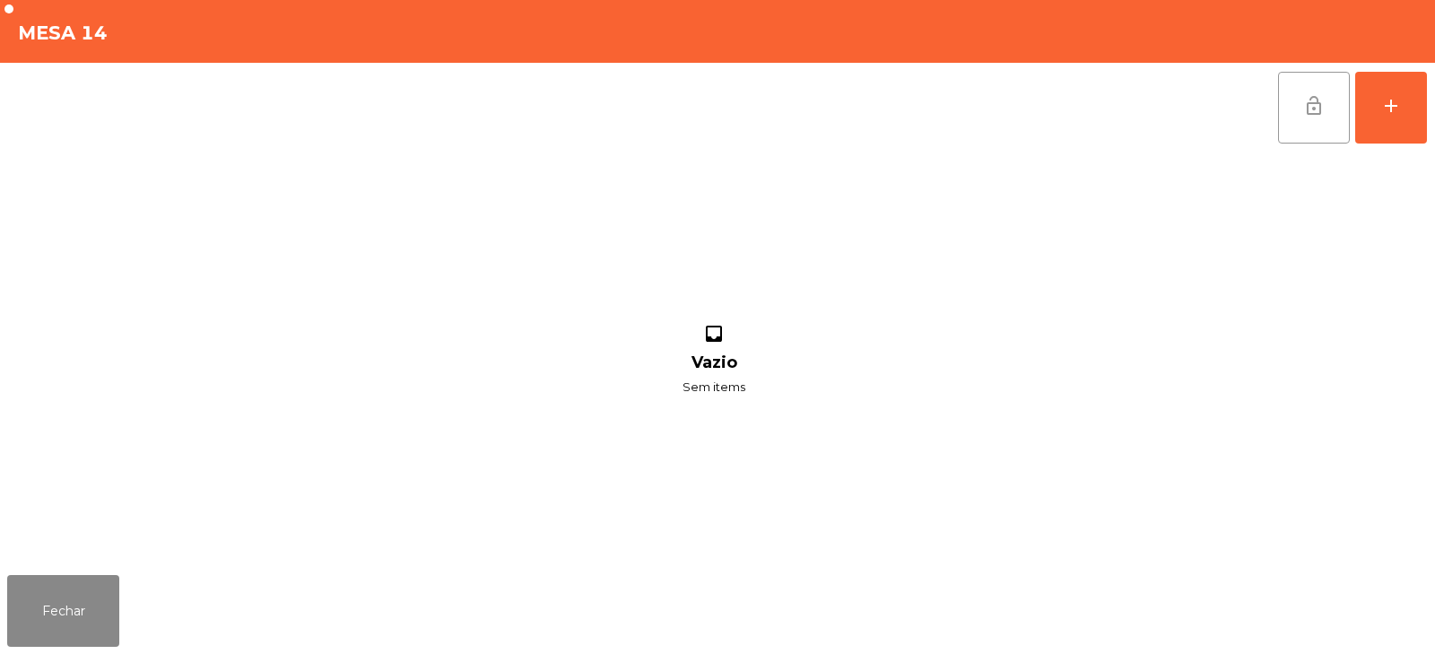
click at [1294, 118] on button "lock_open" at bounding box center [1314, 108] width 72 height 72
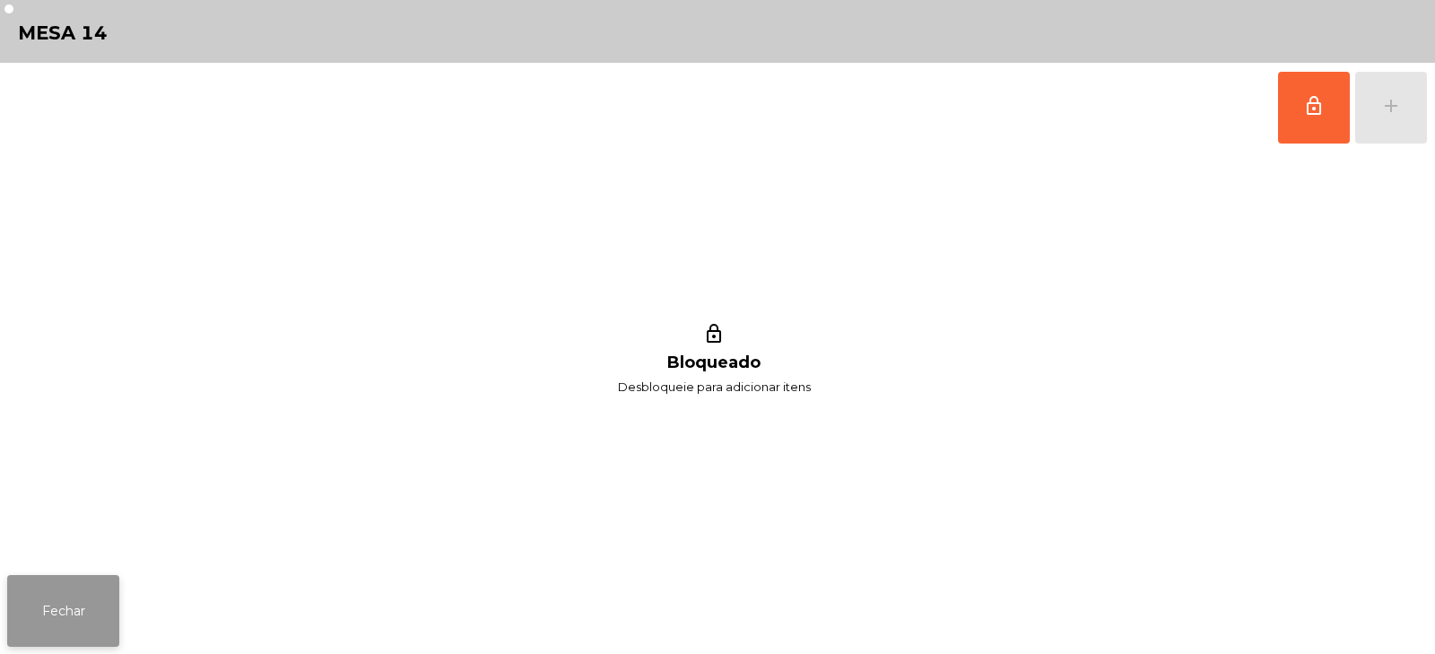
click at [95, 614] on button "Fechar" at bounding box center [63, 611] width 112 height 72
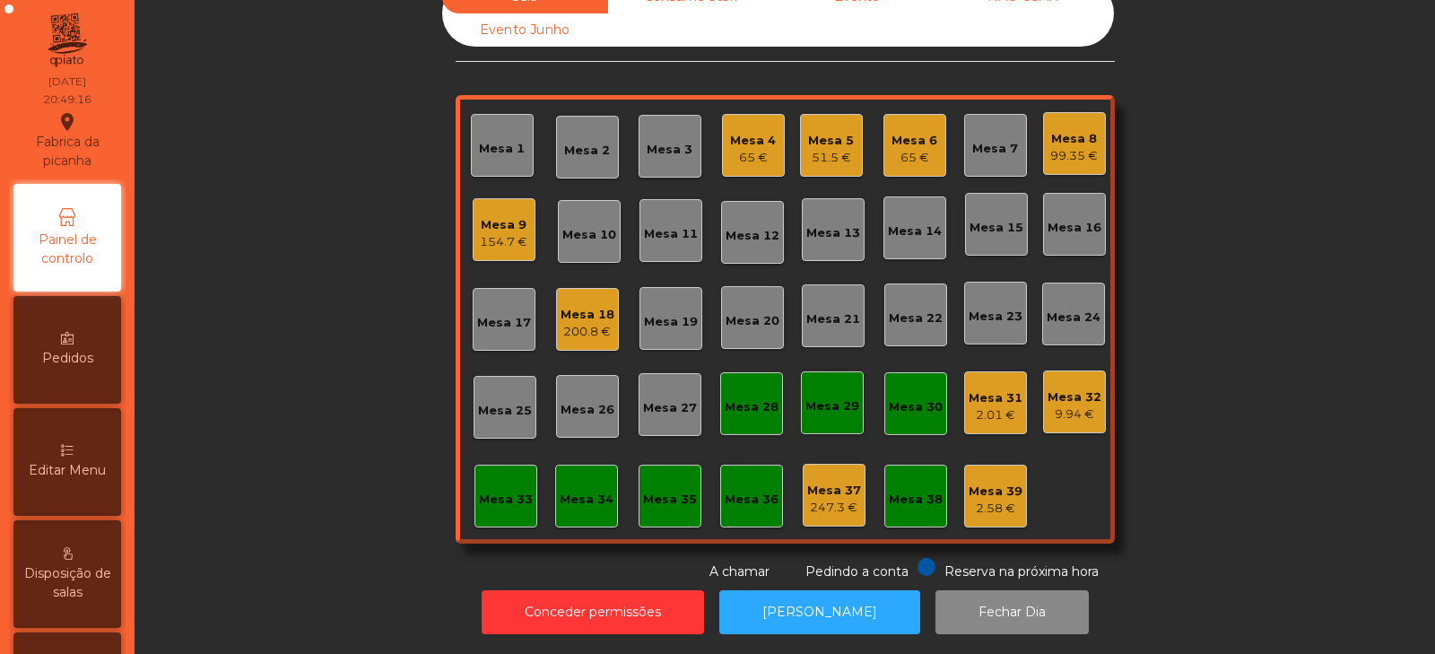
click at [986, 144] on div "Mesa 7" at bounding box center [995, 149] width 46 height 18
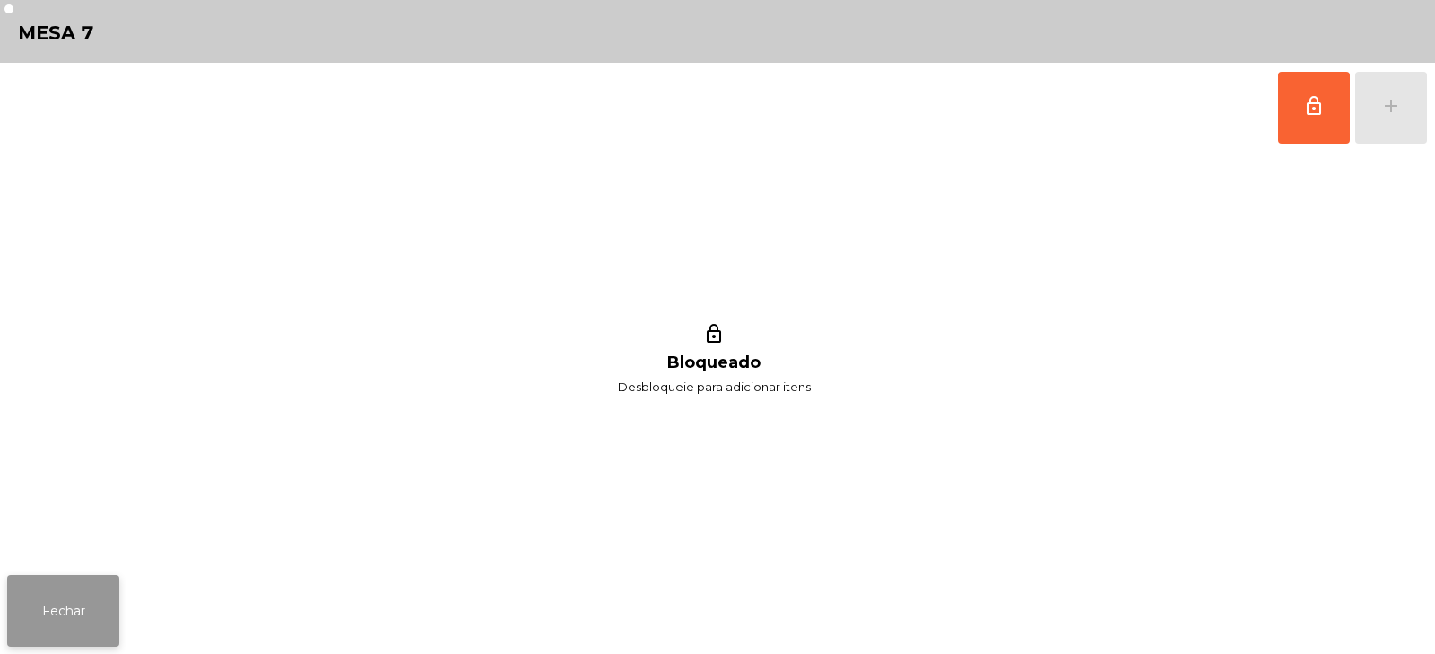
click at [68, 602] on button "Fechar" at bounding box center [63, 611] width 112 height 72
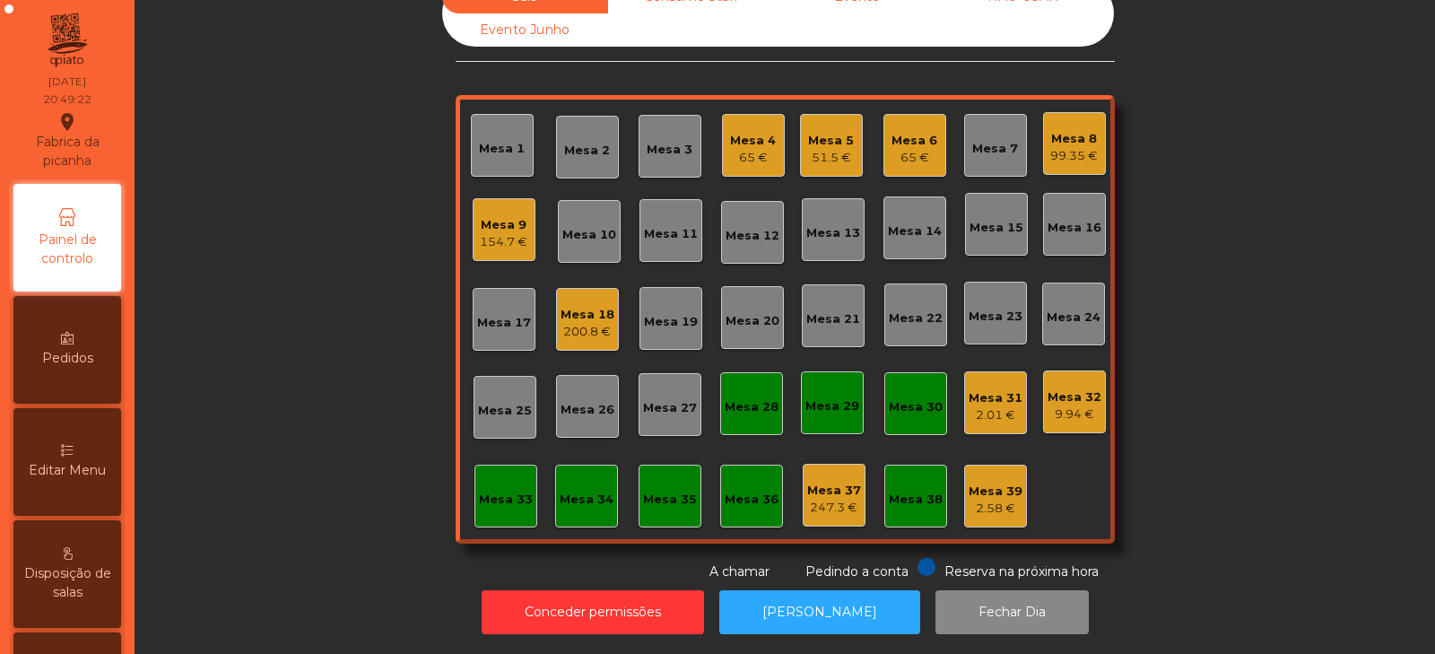
click at [667, 152] on div "Mesa 3" at bounding box center [670, 146] width 63 height 63
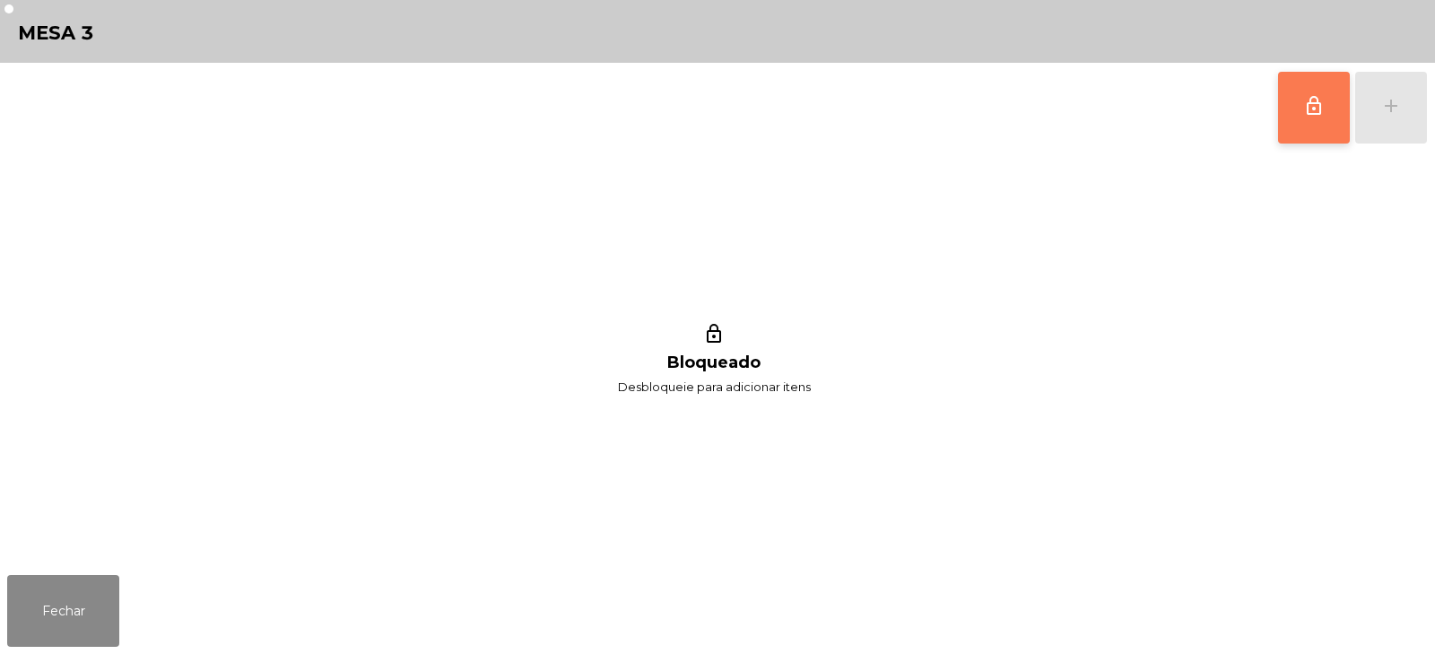
click at [1302, 127] on button "lock_outline" at bounding box center [1314, 108] width 72 height 72
click at [1389, 128] on div "lock_outline add" at bounding box center [1352, 108] width 151 height 90
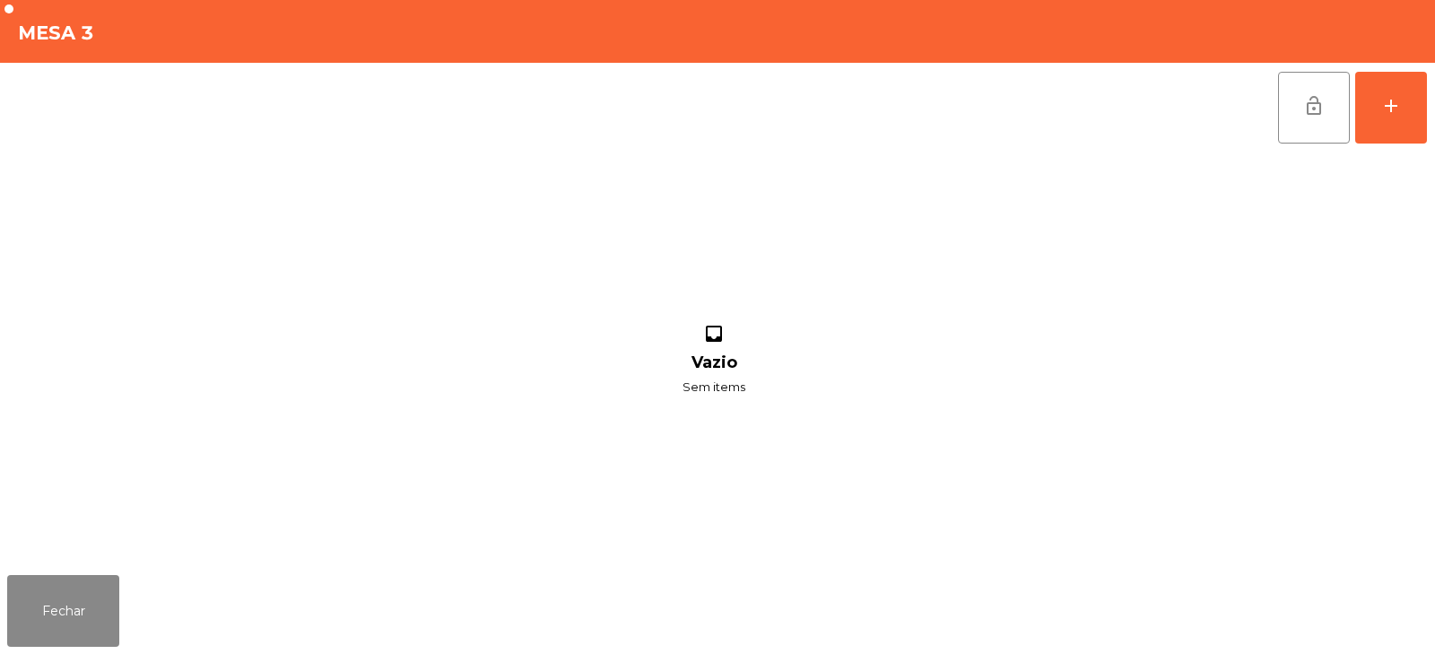
click at [353, 117] on div "lock_open add" at bounding box center [717, 108] width 1421 height 90
click at [1399, 112] on div "add" at bounding box center [1391, 106] width 22 height 22
click at [321, 99] on div "lock_open add" at bounding box center [717, 108] width 1421 height 90
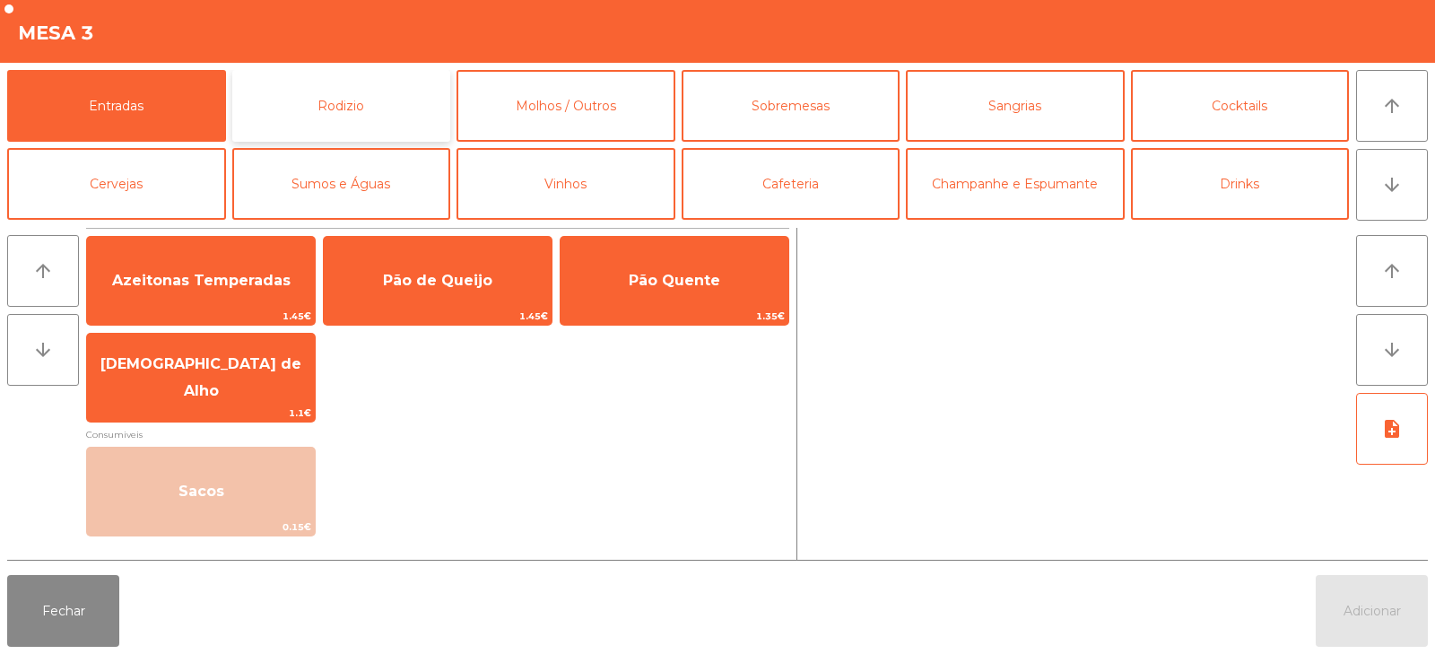
click at [327, 124] on button "Rodizio" at bounding box center [341, 106] width 219 height 72
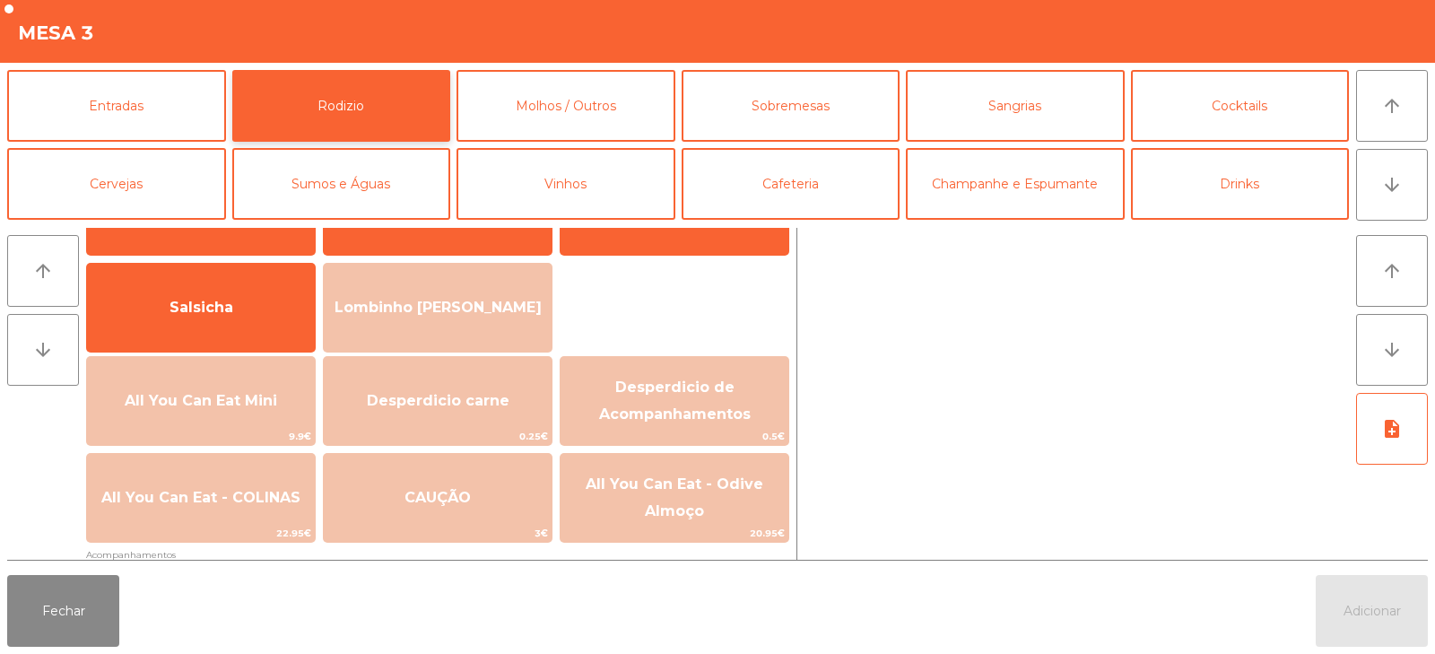
scroll to position [102, 0]
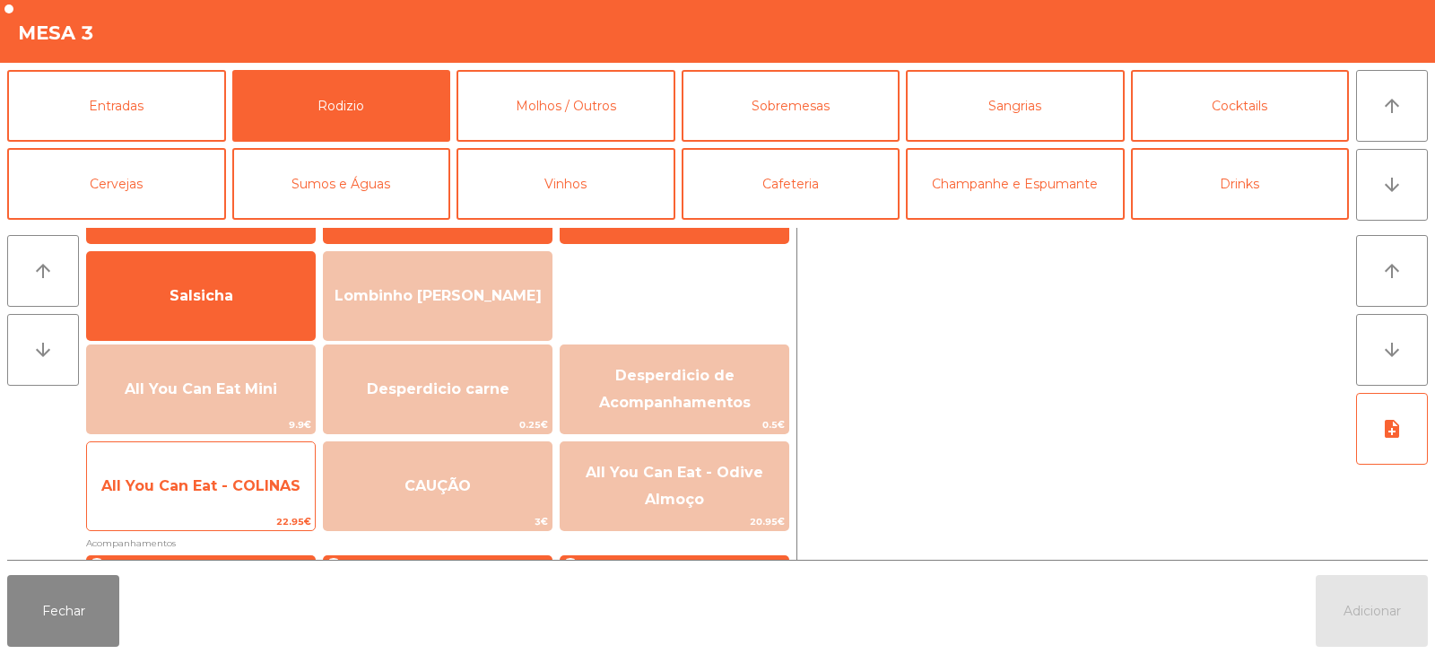
click at [209, 493] on span "All You Can Eat - COLINAS" at bounding box center [200, 485] width 199 height 17
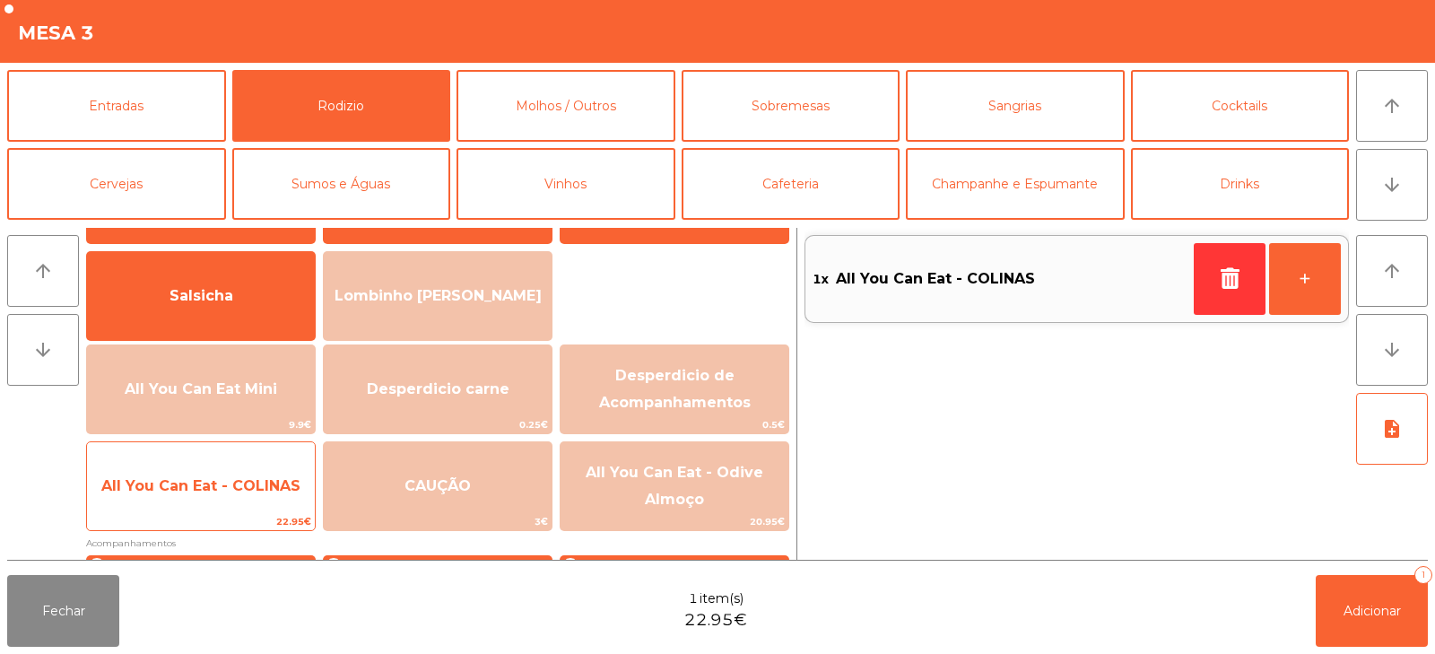
click at [227, 511] on div "All You Can Eat - COLINAS 22.95€" at bounding box center [201, 486] width 230 height 90
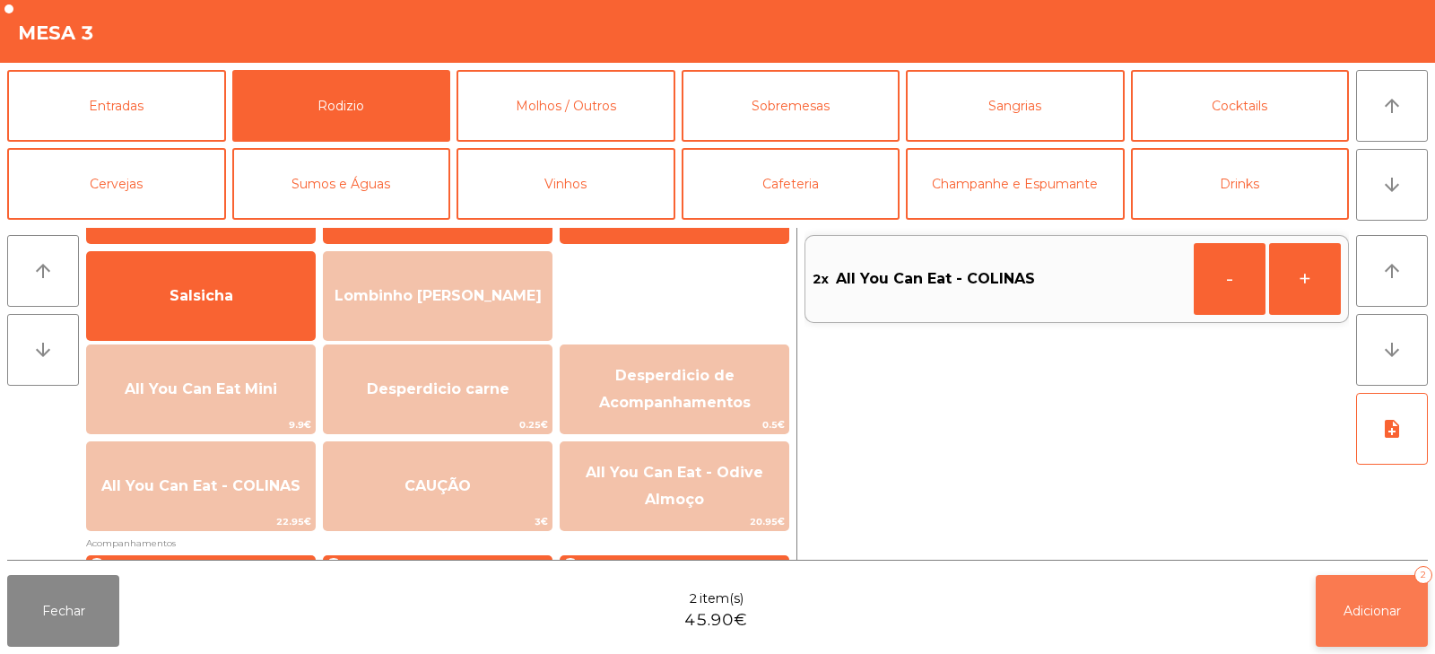
click at [1344, 608] on span "Adicionar" at bounding box center [1372, 611] width 57 height 16
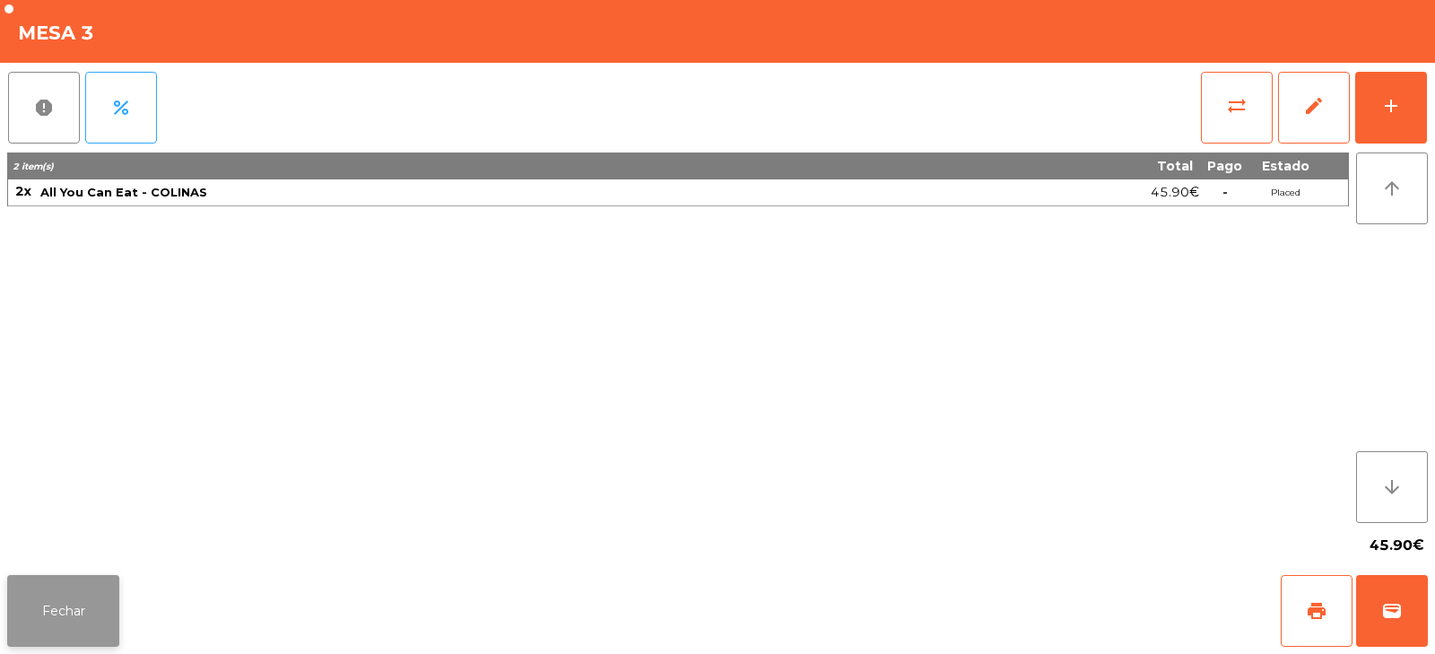
click at [57, 576] on button "Fechar" at bounding box center [63, 611] width 112 height 72
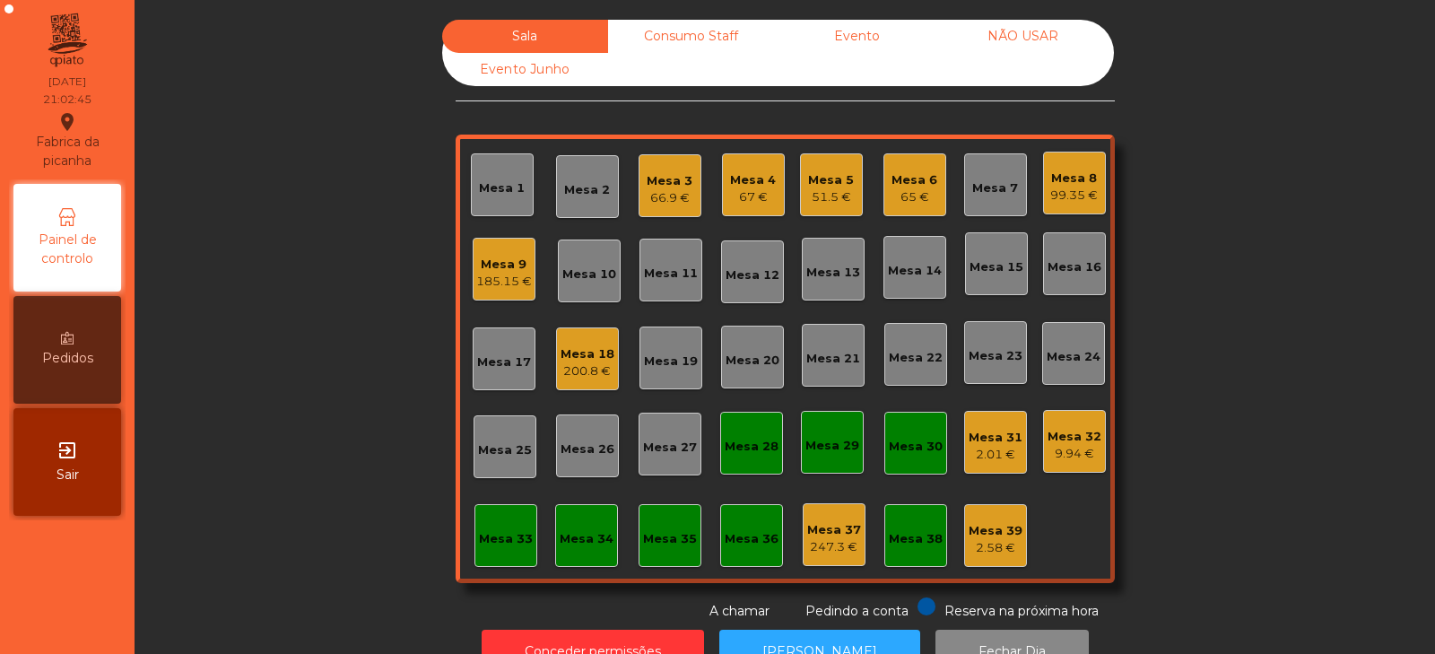
scroll to position [53, 0]
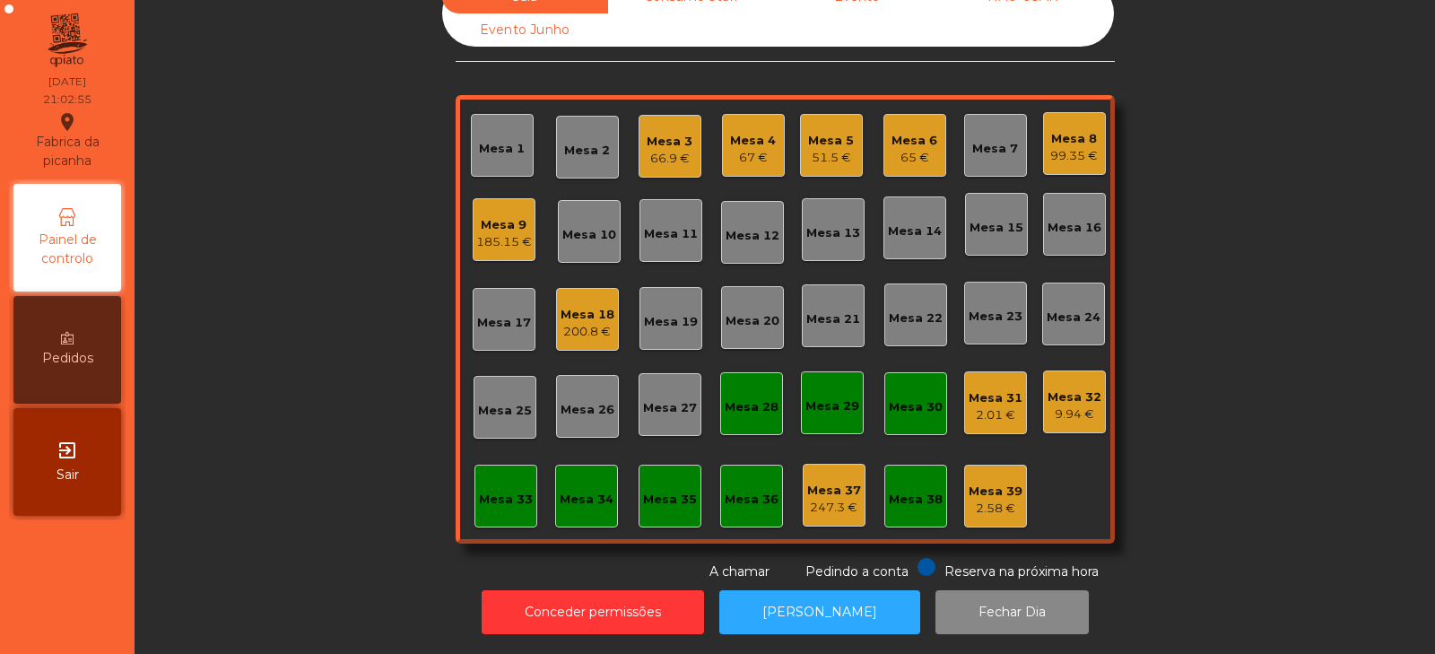
click at [827, 226] on div "Mesa 13" at bounding box center [833, 233] width 54 height 18
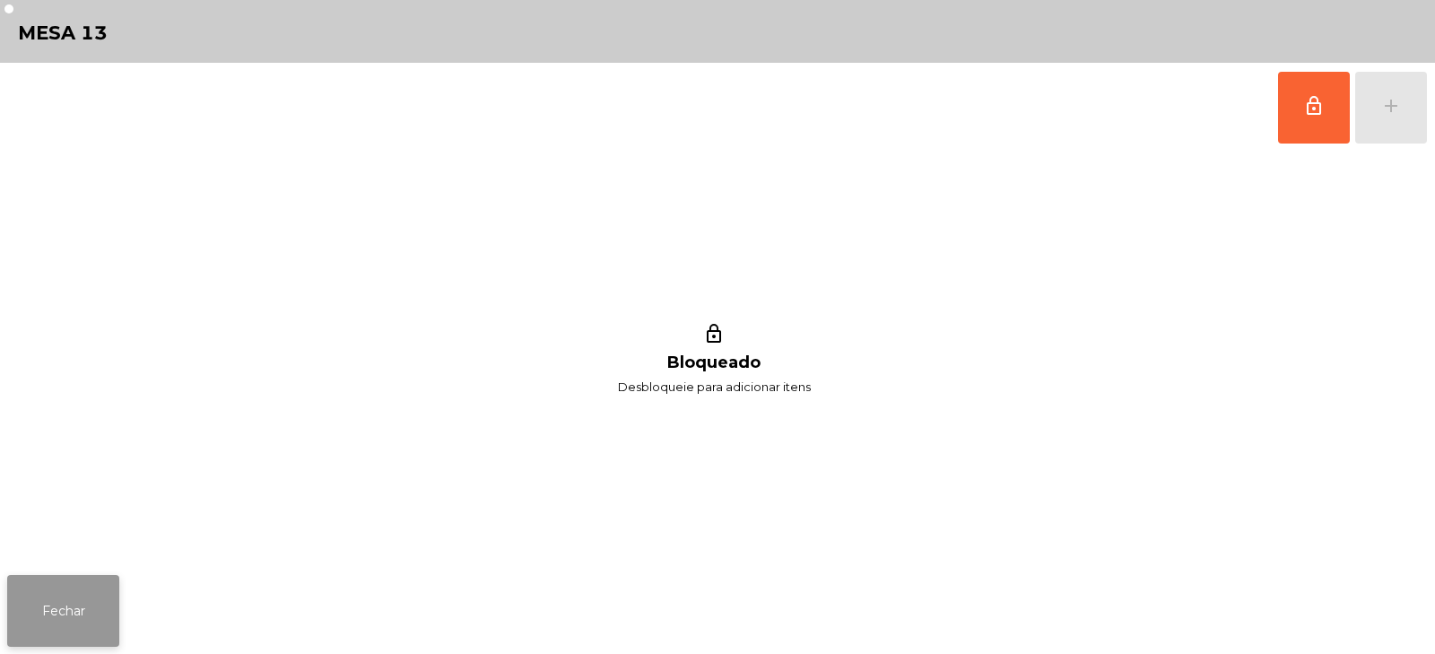
click at [69, 606] on button "Fechar" at bounding box center [63, 611] width 112 height 72
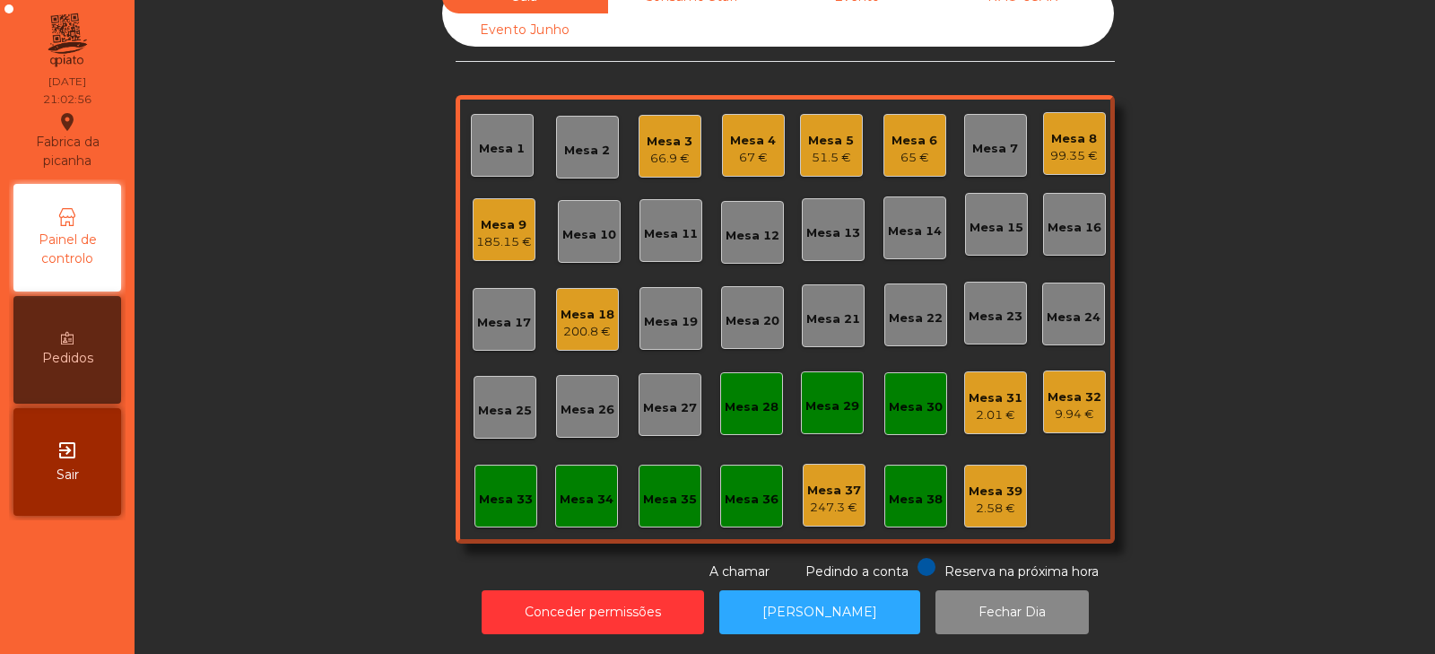
click at [905, 234] on div "Mesa 14" at bounding box center [915, 227] width 63 height 63
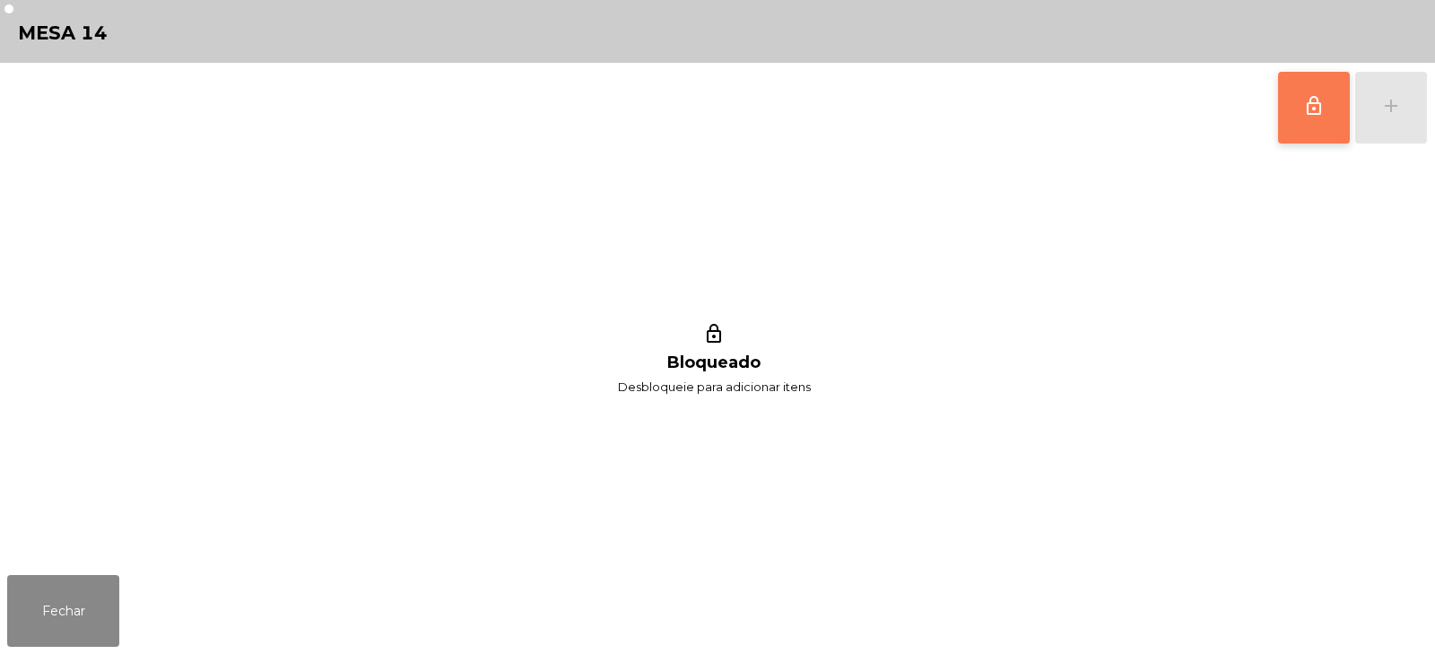
click at [1319, 107] on span "lock_outline" at bounding box center [1314, 106] width 22 height 22
click at [1396, 118] on button "add" at bounding box center [1391, 108] width 72 height 72
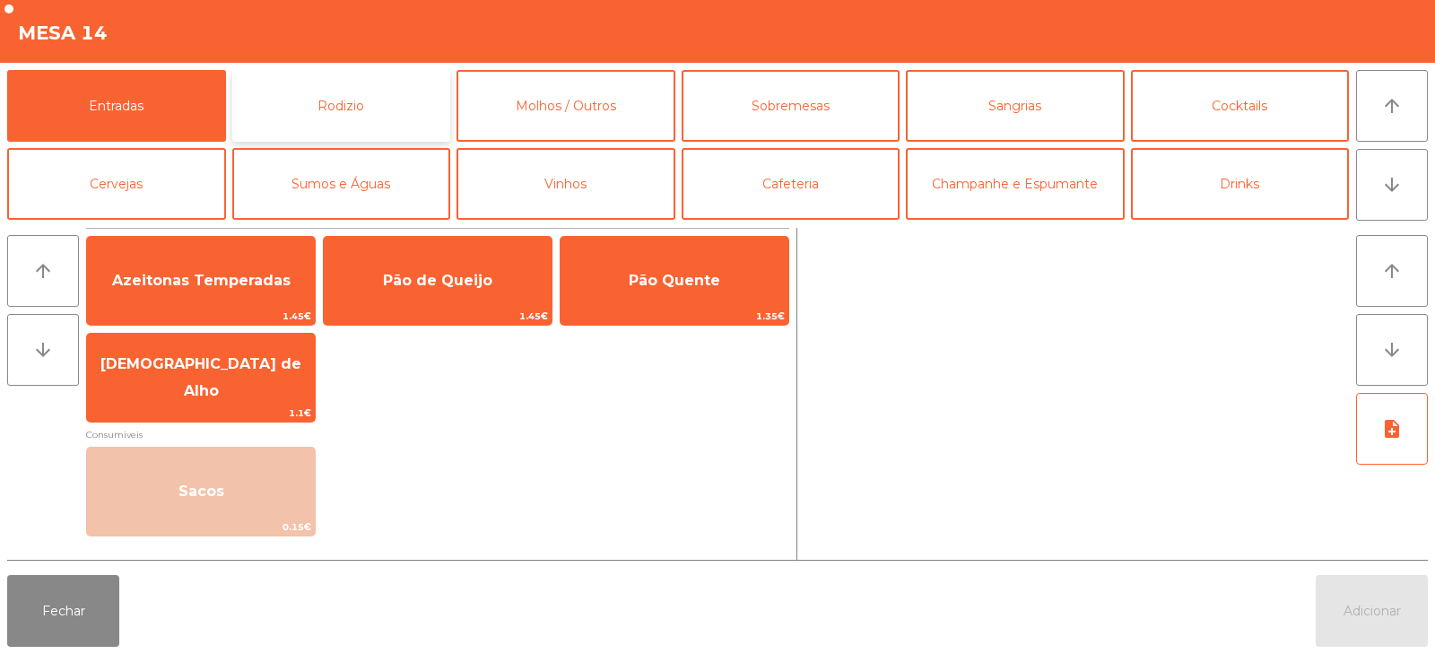
click at [340, 115] on button "Rodizio" at bounding box center [341, 106] width 219 height 72
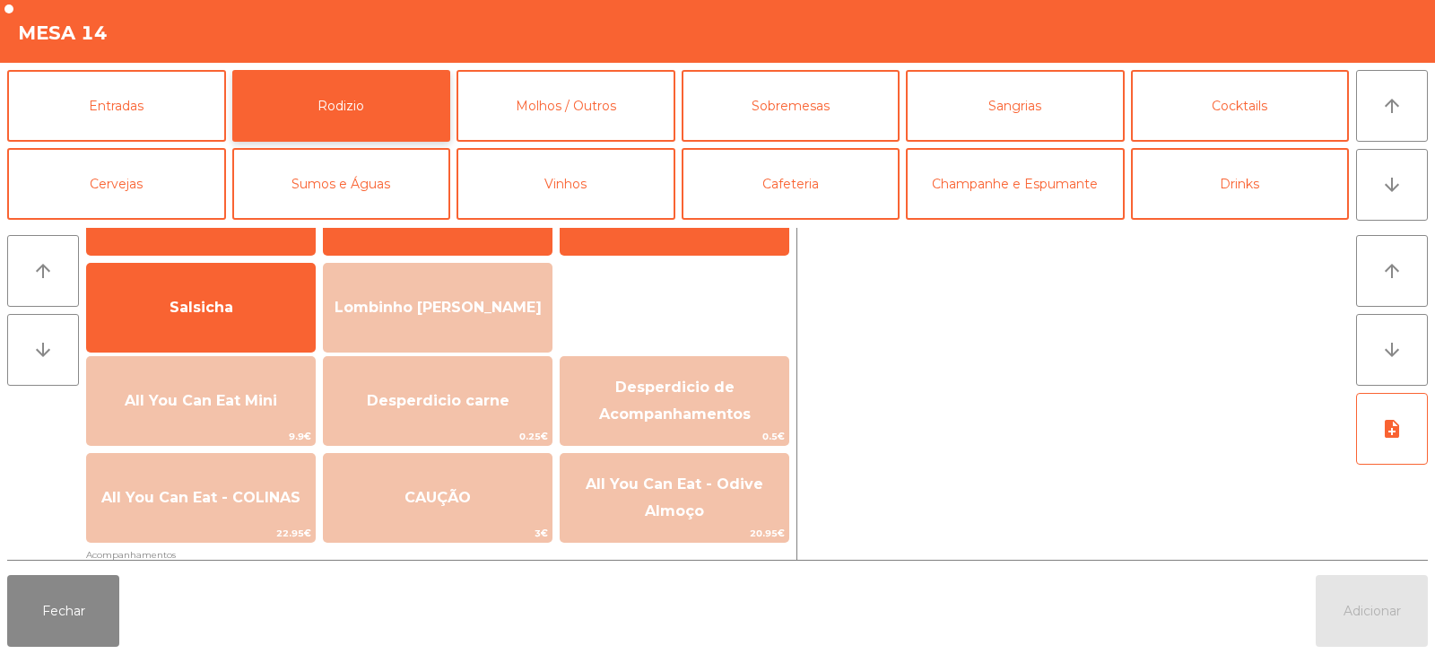
scroll to position [117, 0]
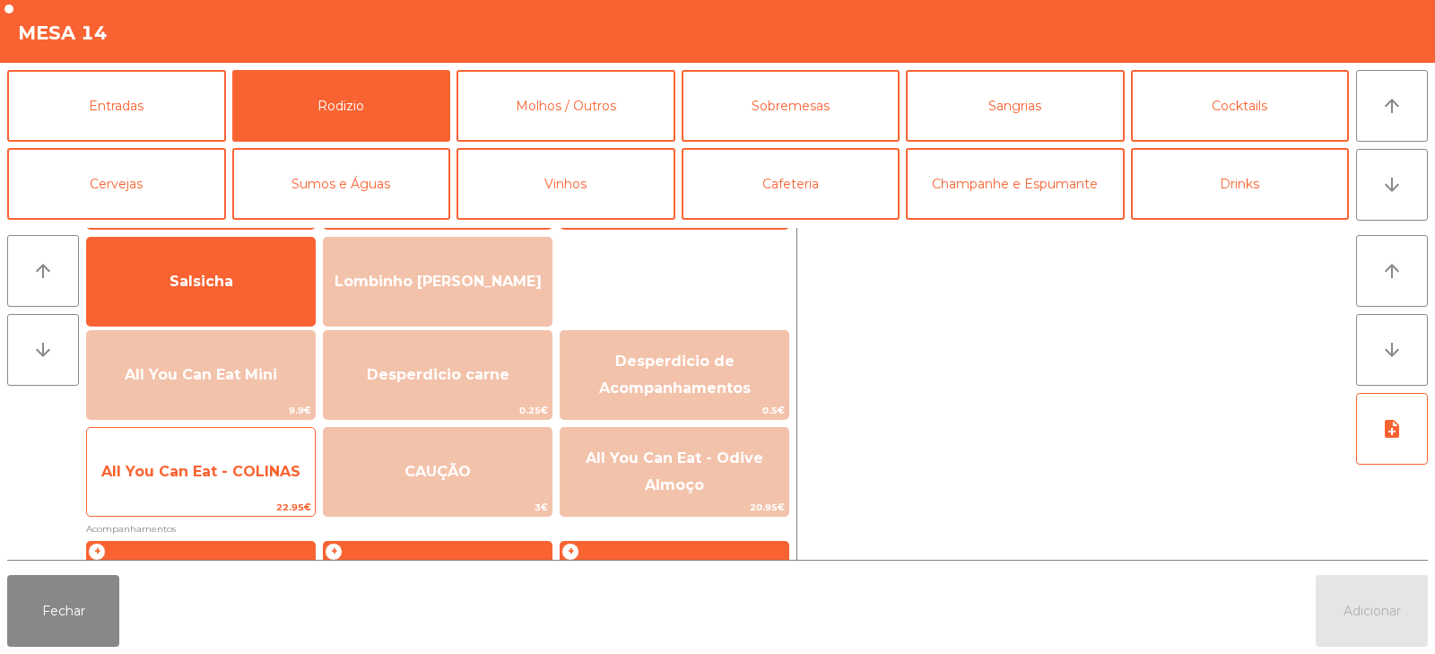
click at [231, 485] on span "All You Can Eat - COLINAS" at bounding box center [201, 472] width 228 height 48
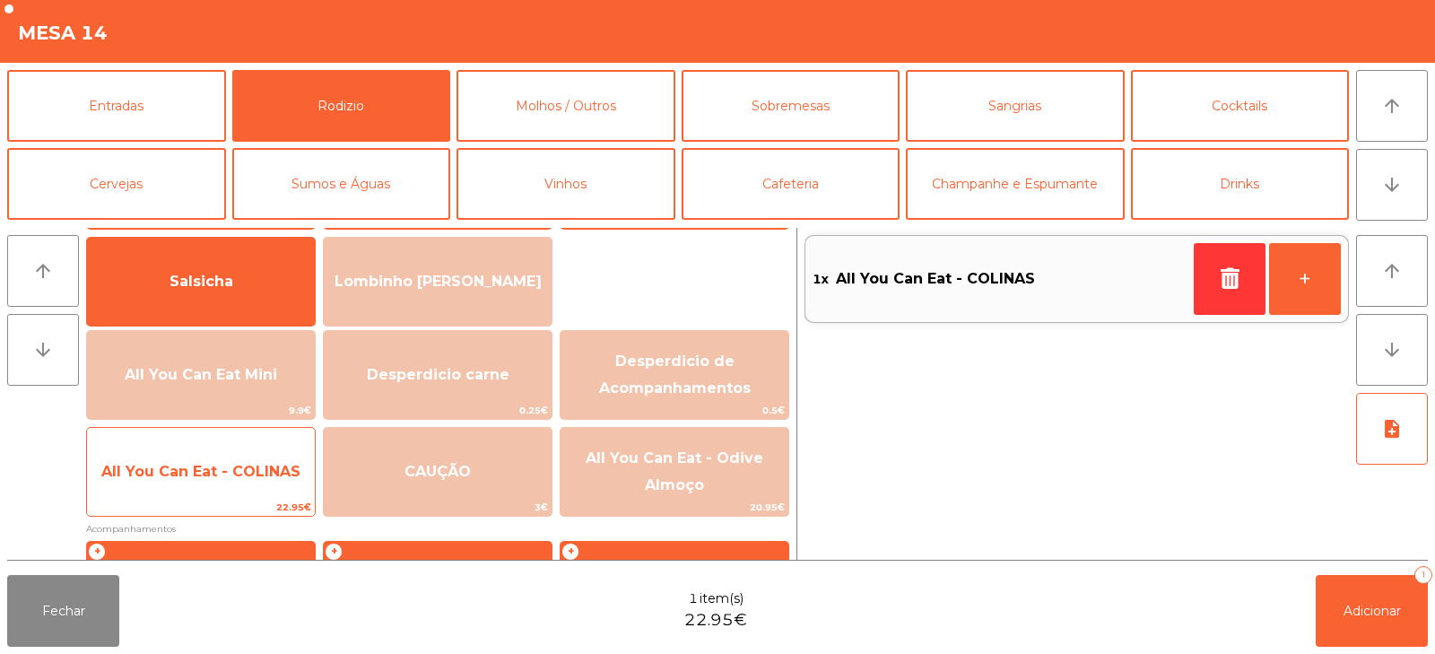
click at [237, 486] on span "All You Can Eat - COLINAS" at bounding box center [201, 472] width 228 height 48
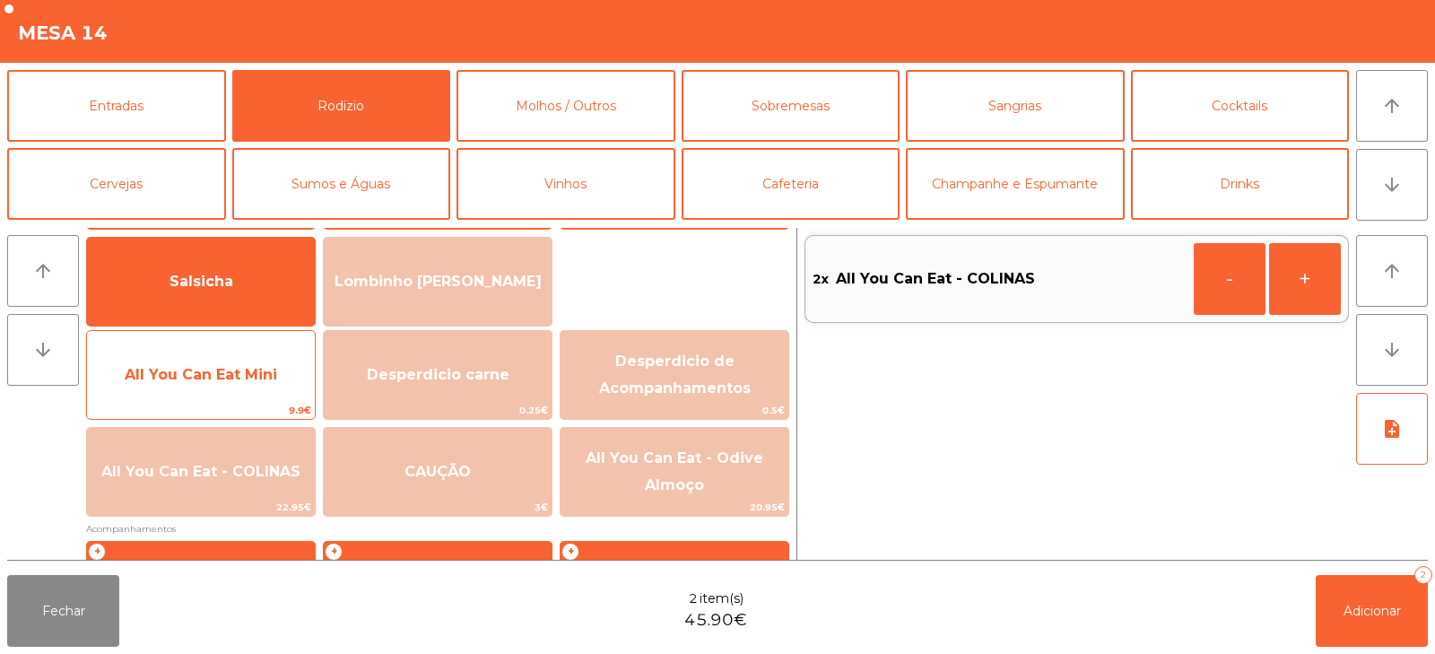
click at [235, 374] on span "All You Can Eat Mini" at bounding box center [201, 374] width 152 height 17
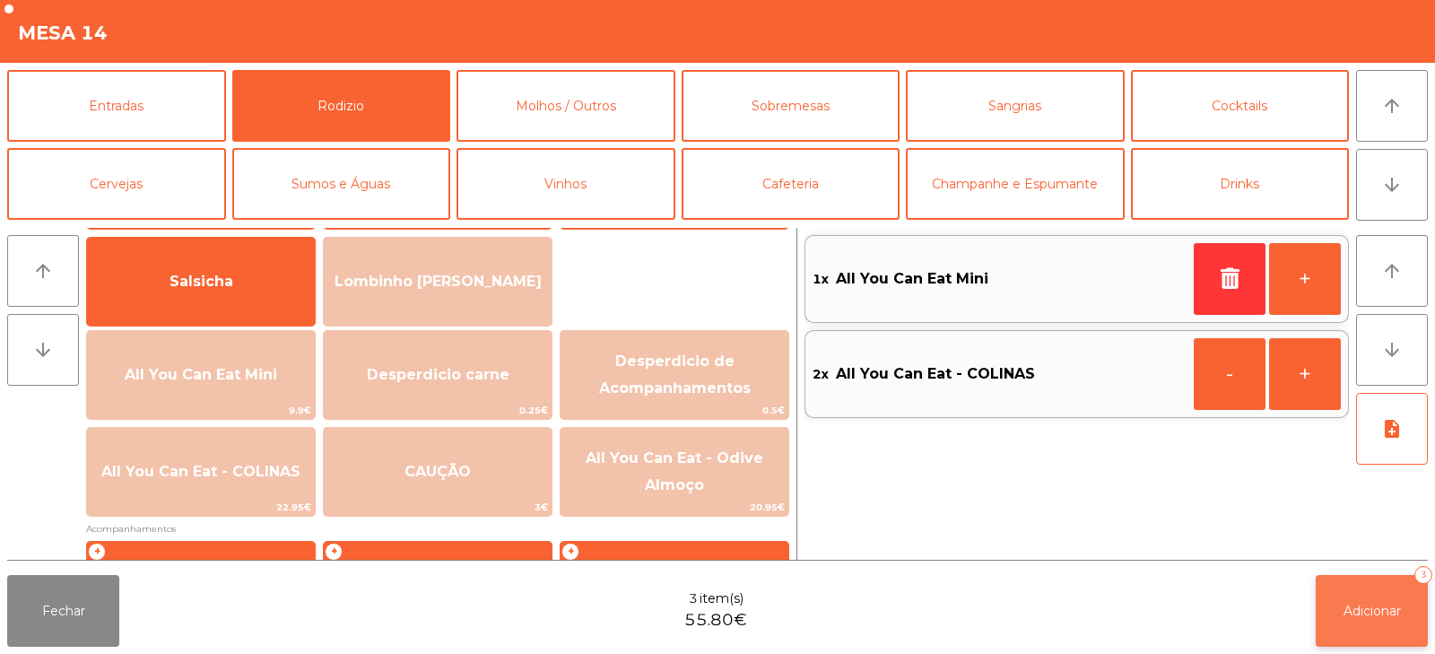
click at [1356, 620] on button "Adicionar 3" at bounding box center [1372, 611] width 112 height 72
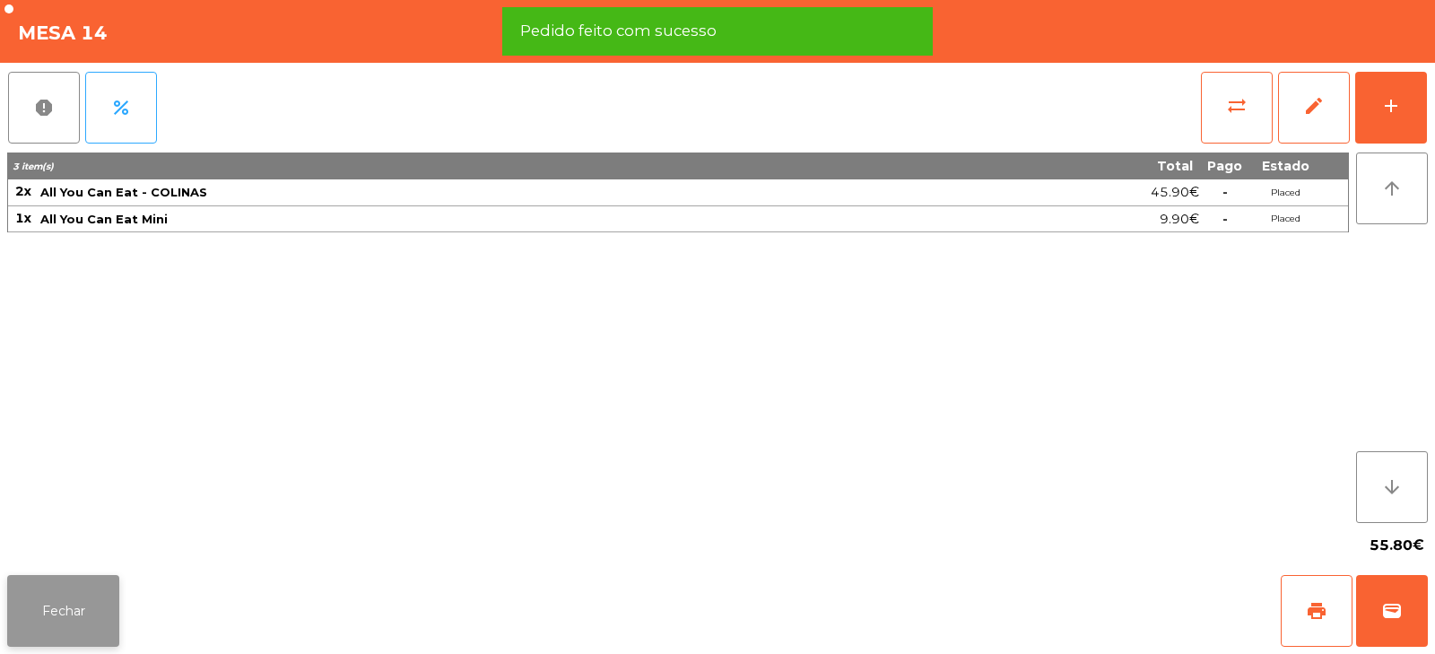
click at [82, 623] on button "Fechar" at bounding box center [63, 611] width 112 height 72
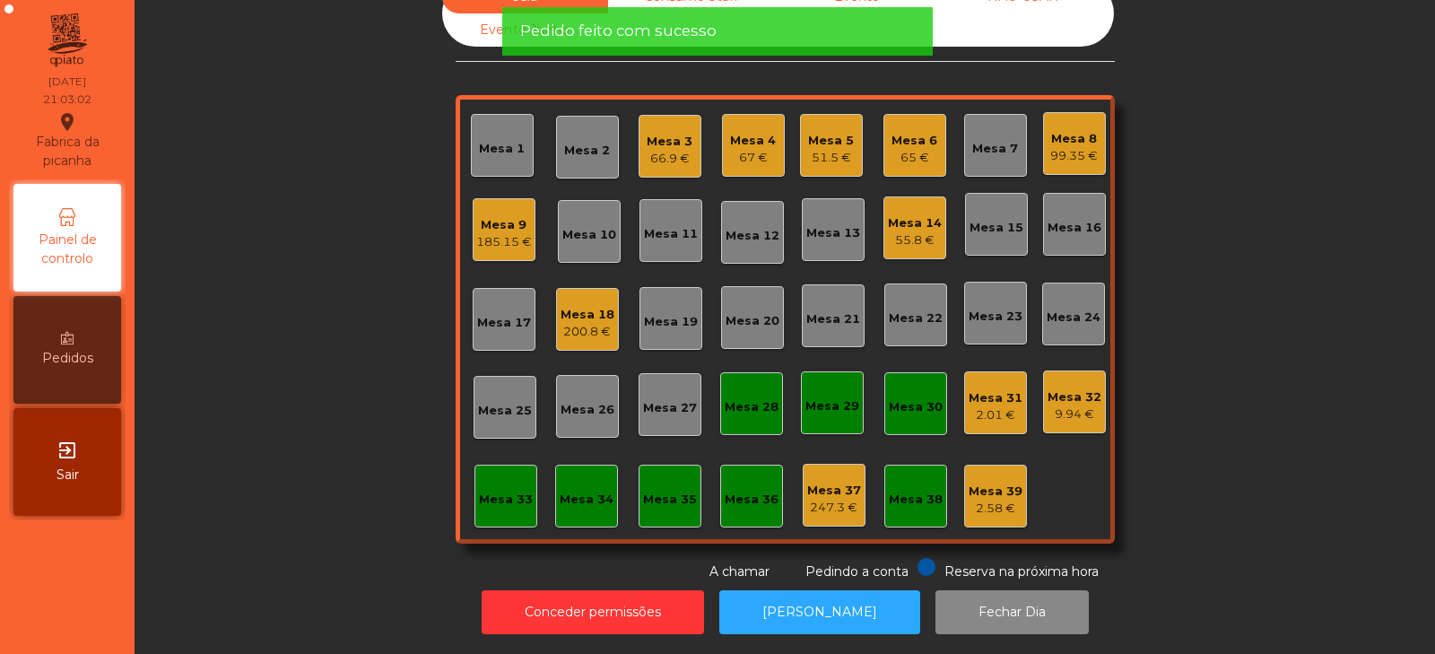
scroll to position [0, 0]
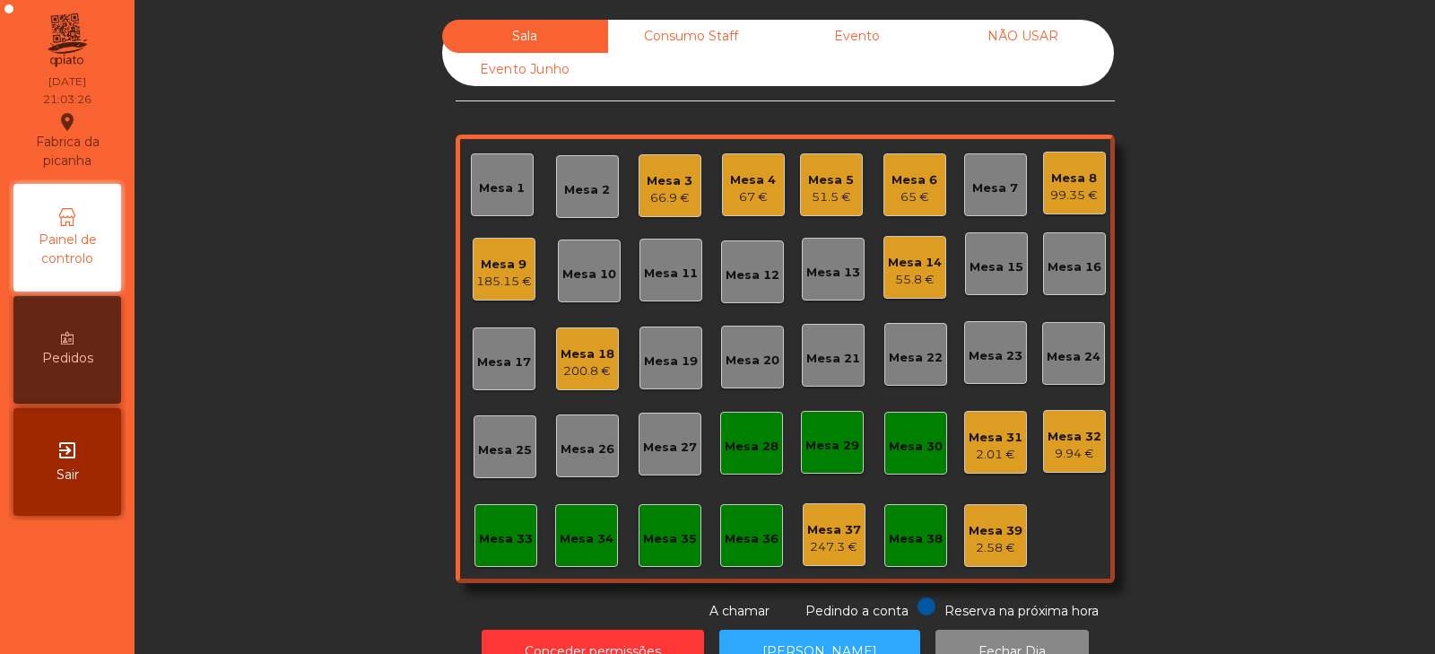
click at [1256, 367] on div "Sala Consumo Staff Evento NÃO USAR Evento Junho Mesa 1 Mesa 2 Mesa 3 66.9 € [GE…" at bounding box center [785, 320] width 1252 height 601
click at [736, 268] on div "Mesa 12" at bounding box center [753, 275] width 54 height 18
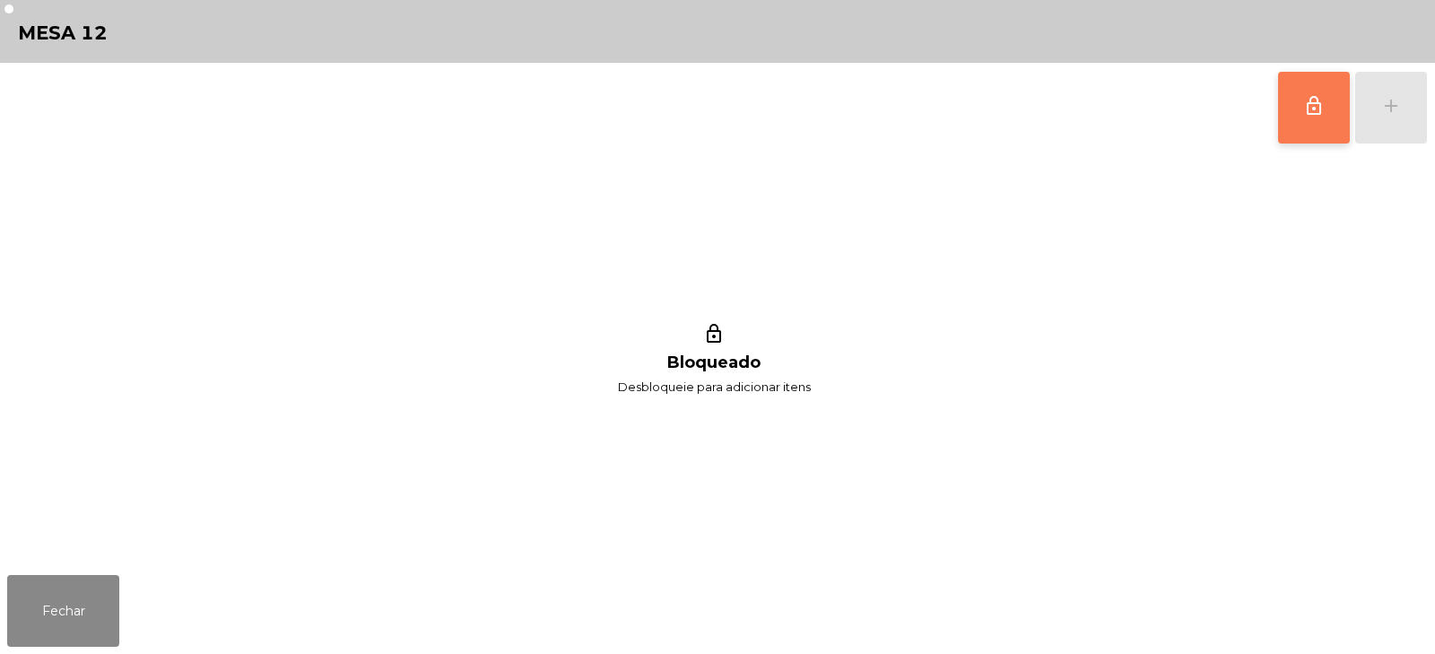
click at [1310, 100] on span "lock_outline" at bounding box center [1314, 106] width 22 height 22
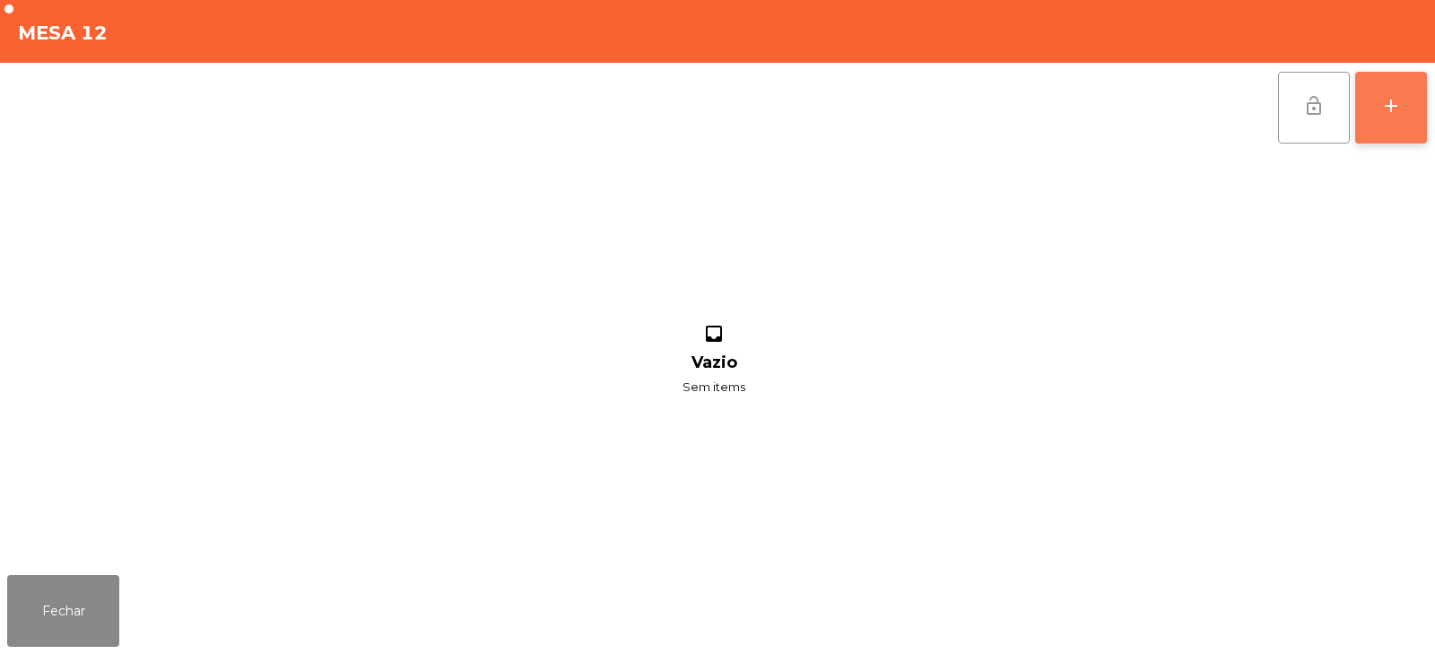
click at [1382, 93] on button "add" at bounding box center [1391, 108] width 72 height 72
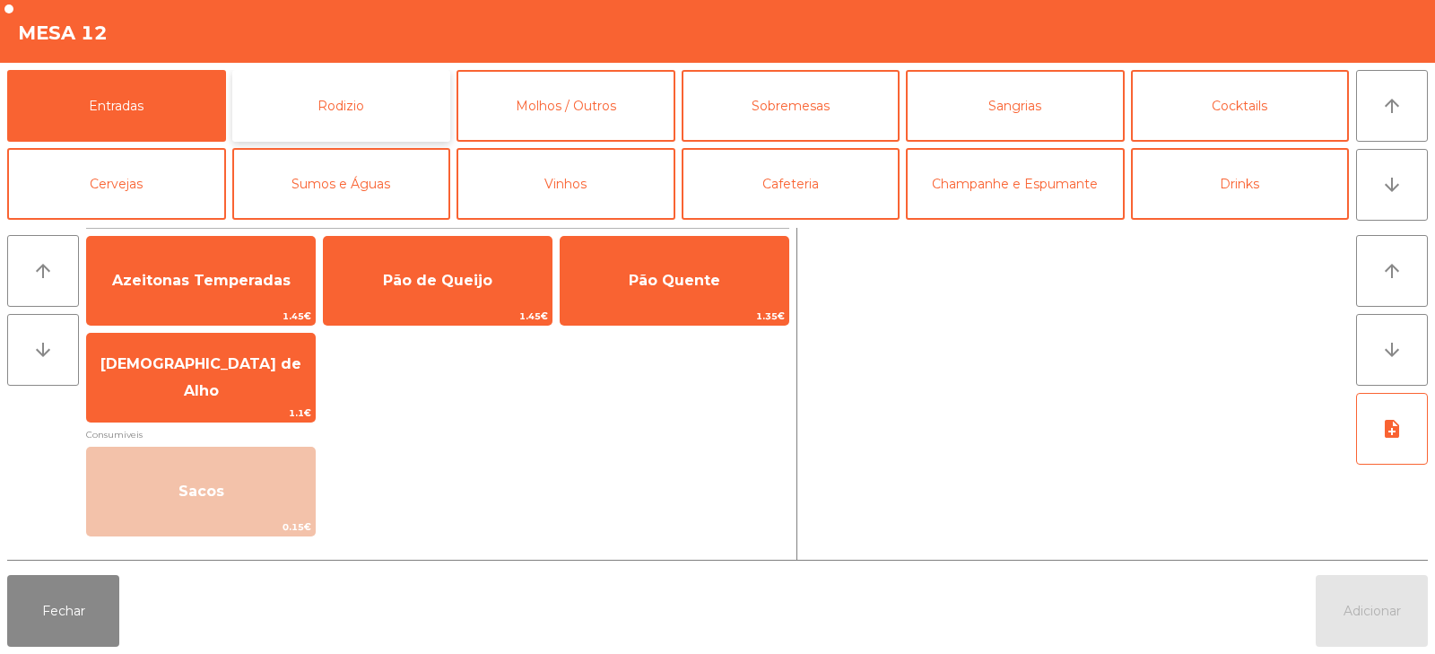
click at [390, 107] on button "Rodizio" at bounding box center [341, 106] width 219 height 72
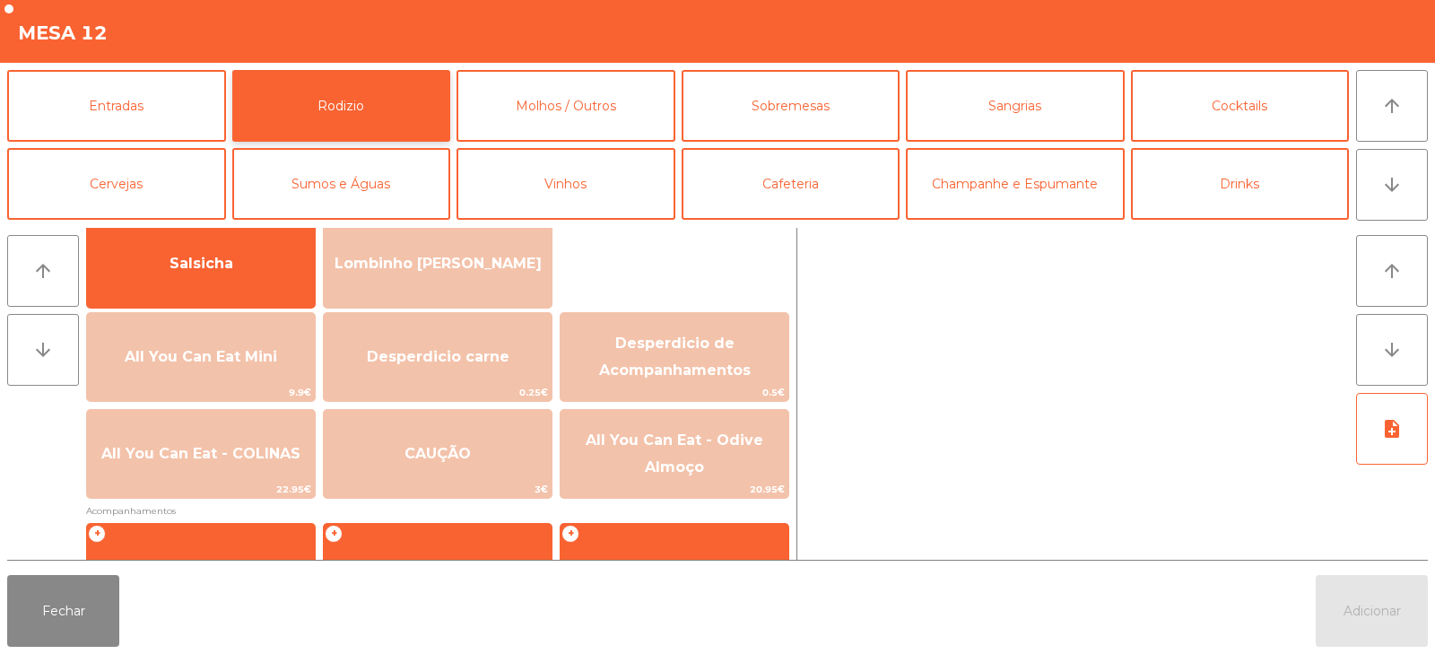
scroll to position [195, 0]
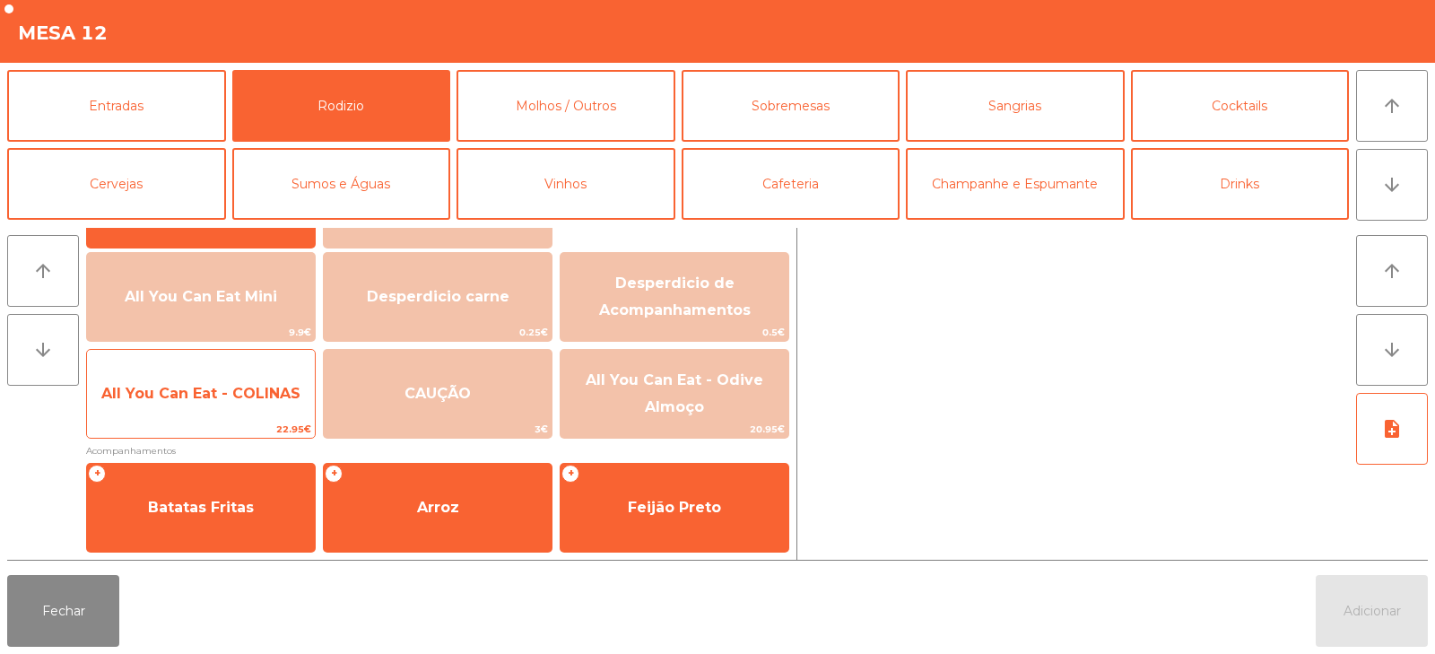
click at [253, 393] on span "All You Can Eat - COLINAS" at bounding box center [200, 393] width 199 height 17
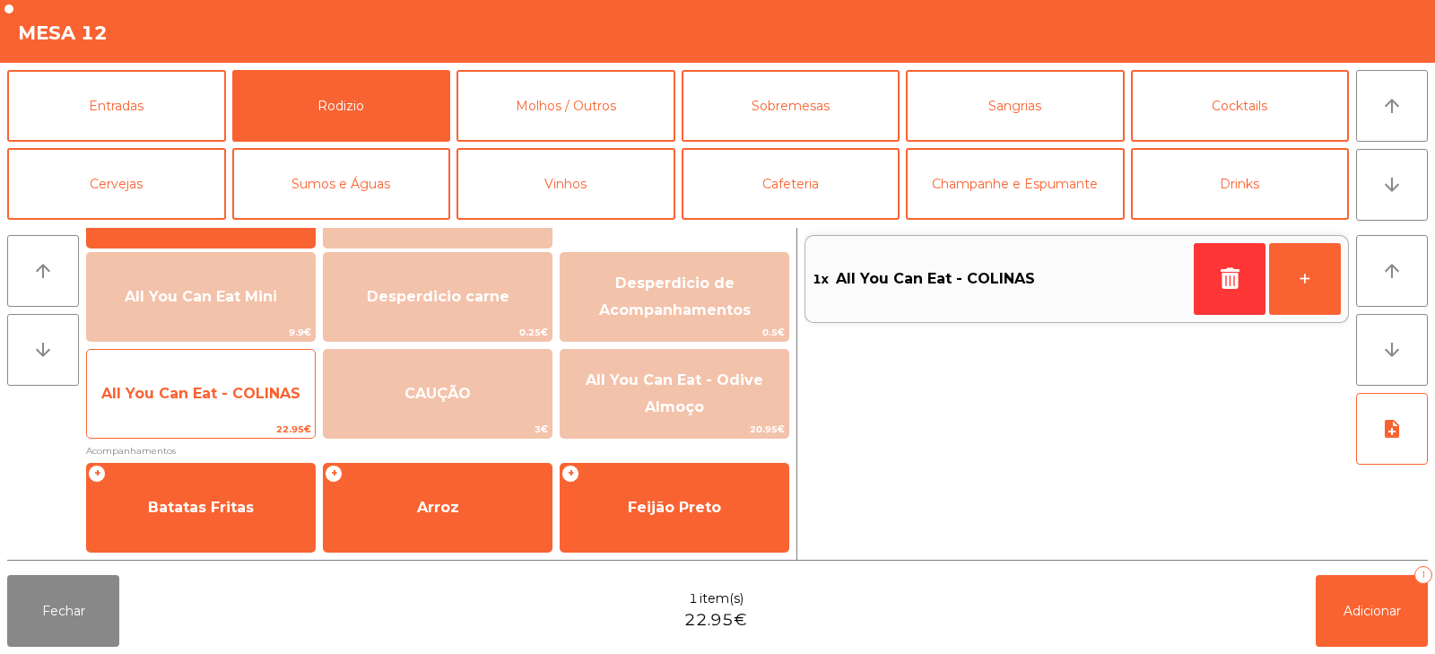
click at [261, 388] on span "All You Can Eat - COLINAS" at bounding box center [200, 393] width 199 height 17
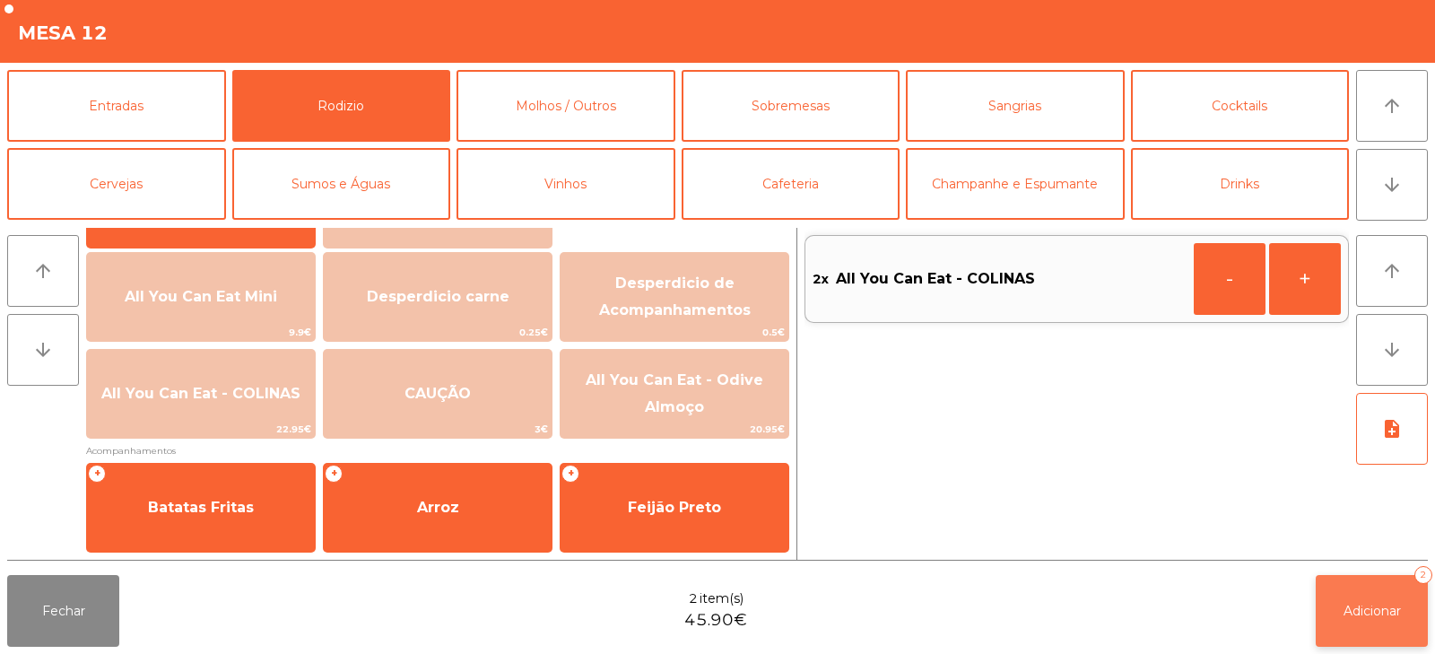
click at [1370, 628] on button "Adicionar 2" at bounding box center [1372, 611] width 112 height 72
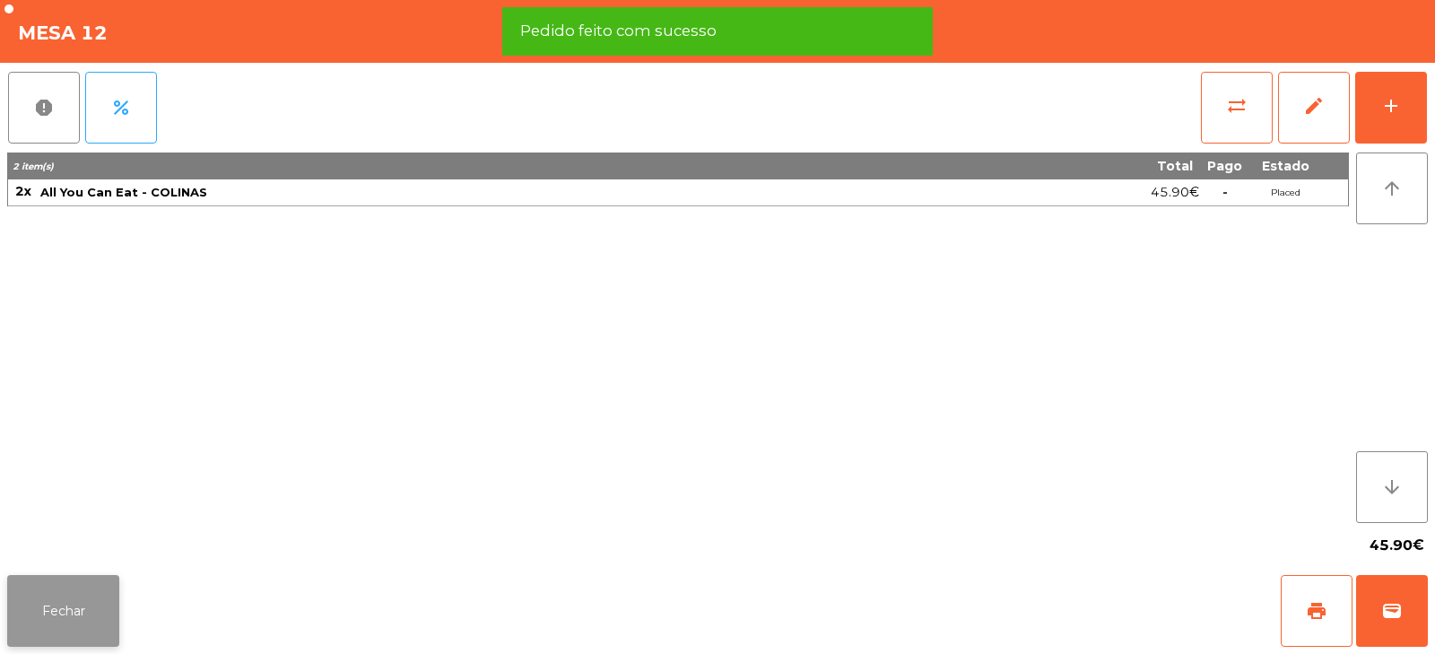
click at [118, 629] on button "Fechar" at bounding box center [63, 611] width 112 height 72
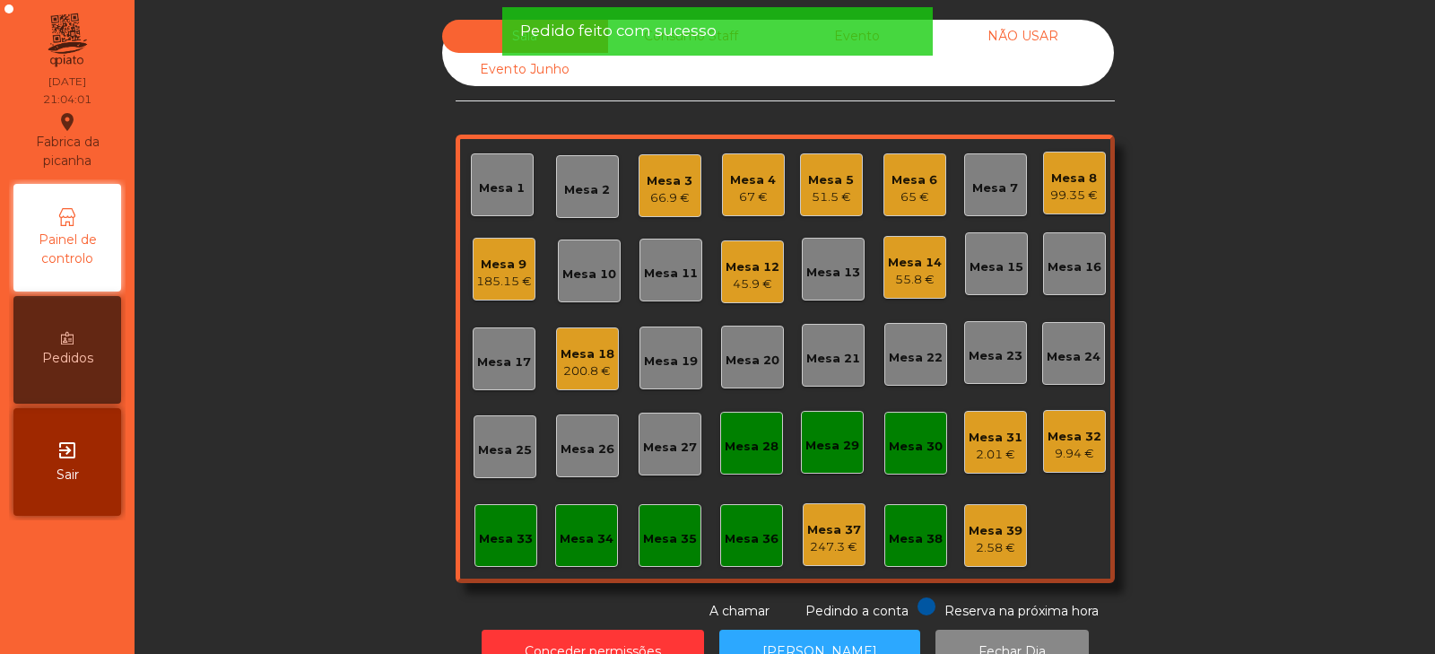
click at [345, 338] on div "Sala Consumo Staff Evento NÃO USAR Evento Junho Mesa 1 Mesa 2 Mesa 3 66.9 € [GE…" at bounding box center [785, 320] width 1252 height 601
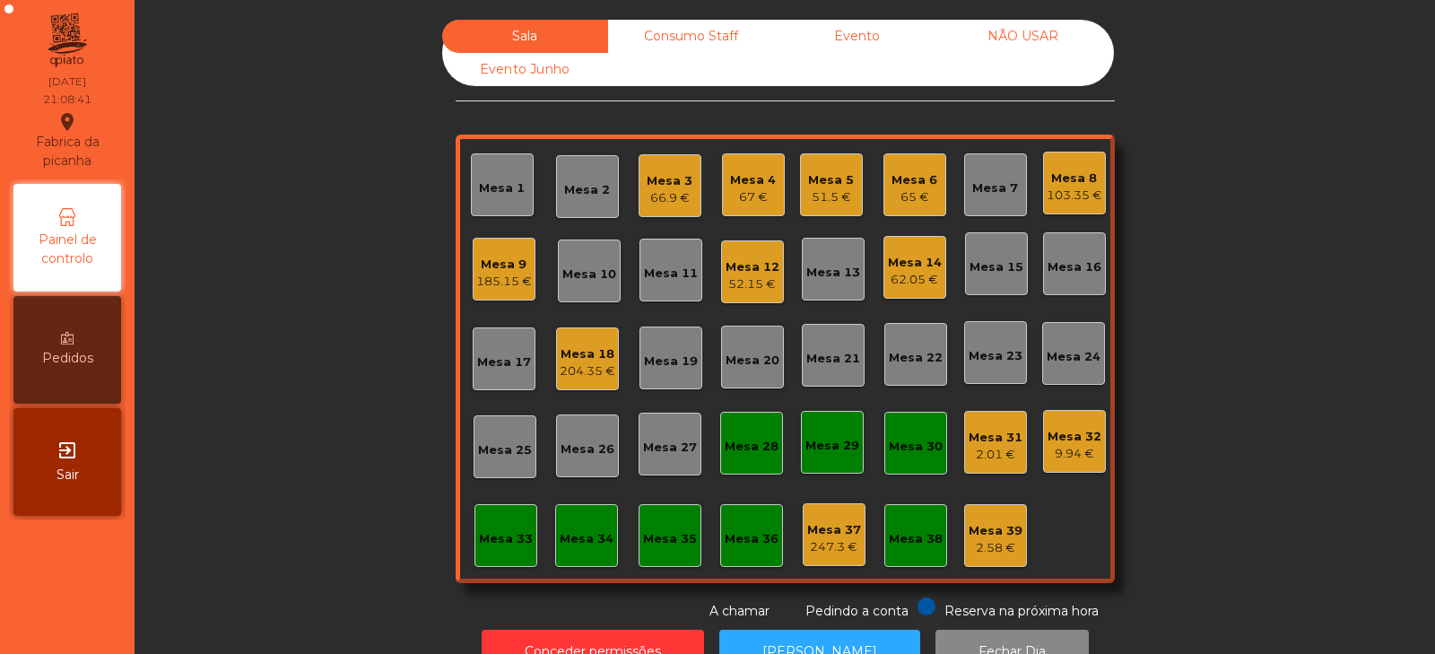
click at [918, 281] on div "62.05 €" at bounding box center [915, 280] width 54 height 18
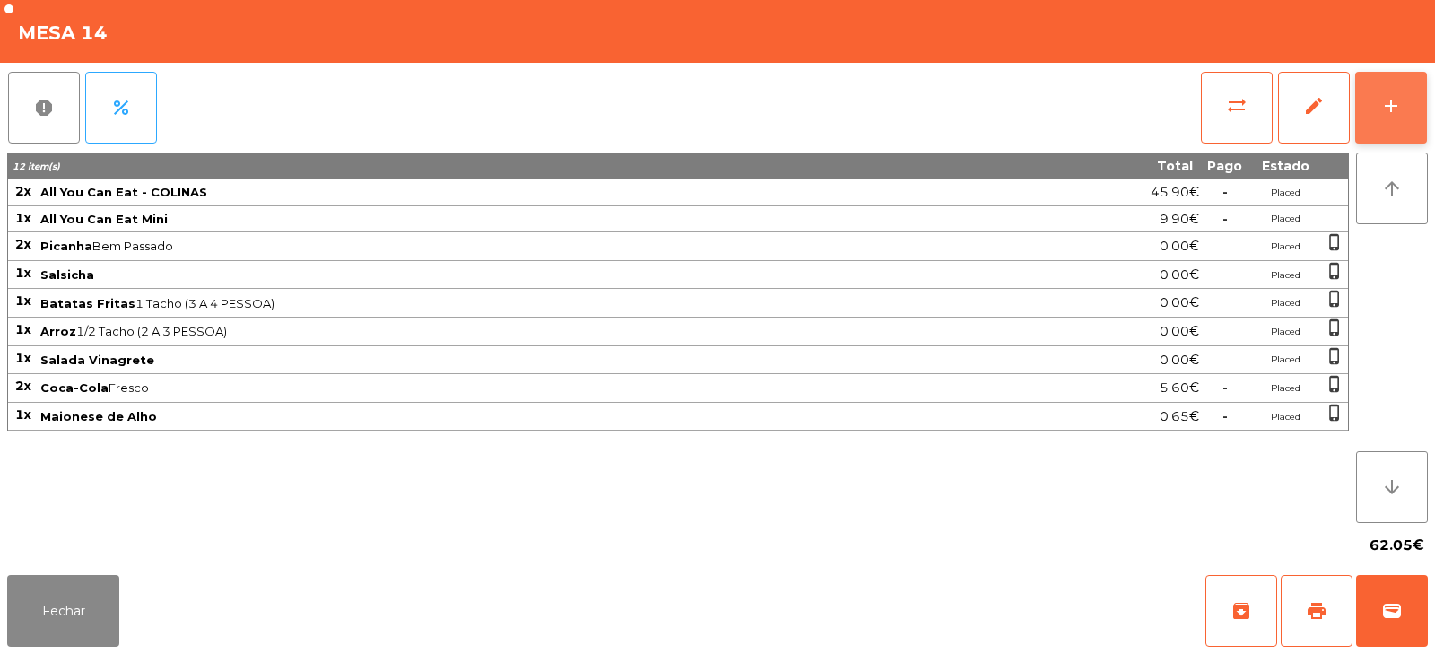
click at [1392, 95] on div "add" at bounding box center [1391, 106] width 22 height 22
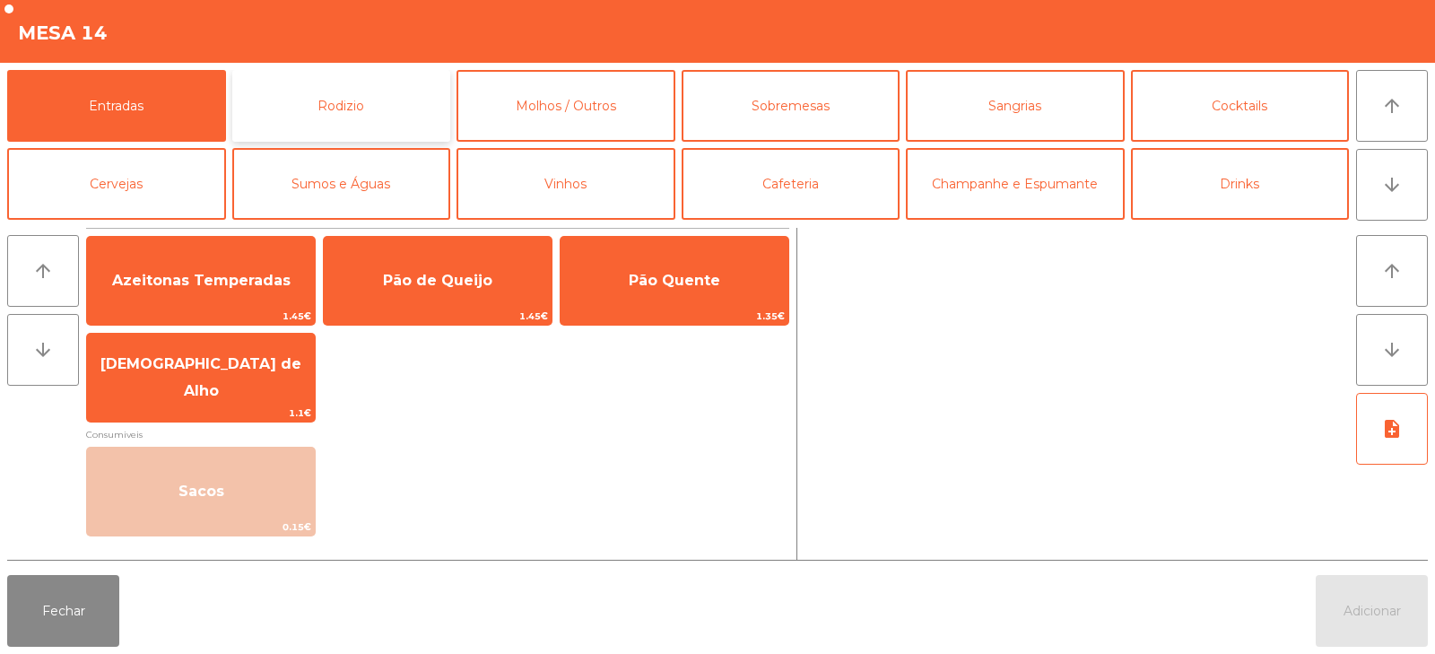
click at [391, 96] on button "Rodizio" at bounding box center [341, 106] width 219 height 72
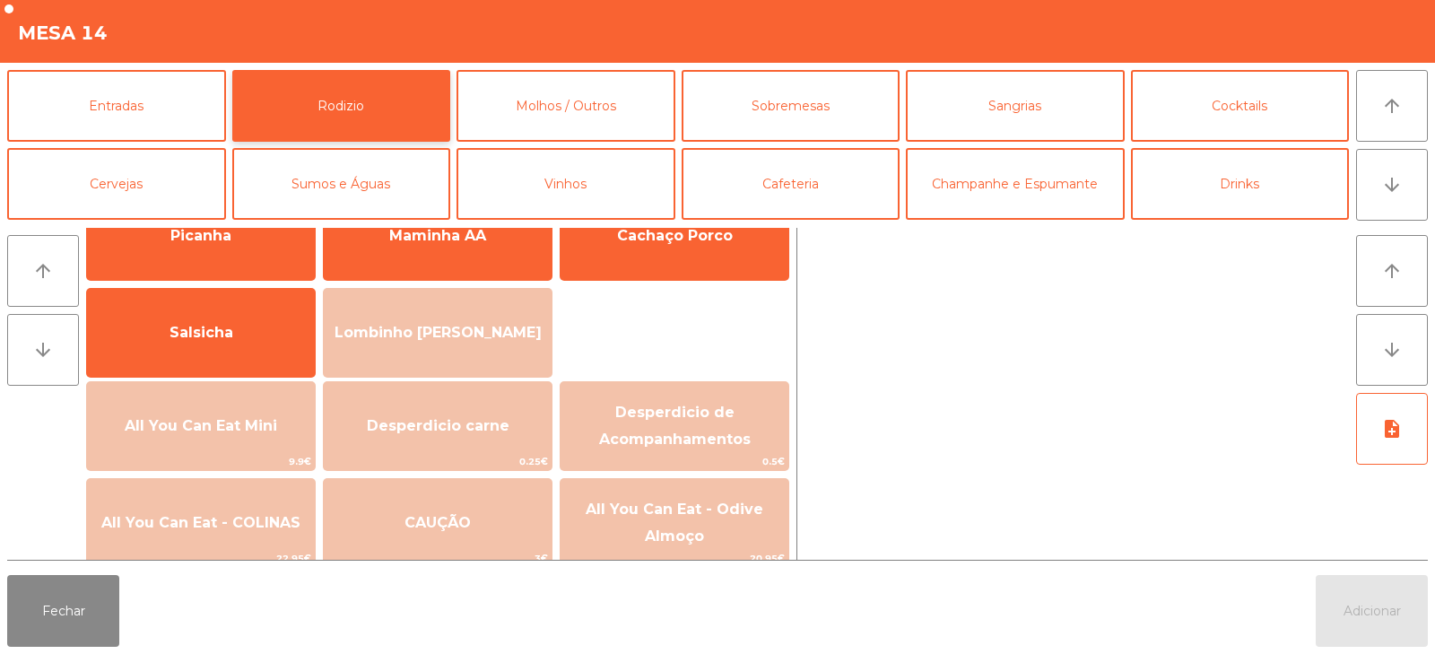
scroll to position [292, 0]
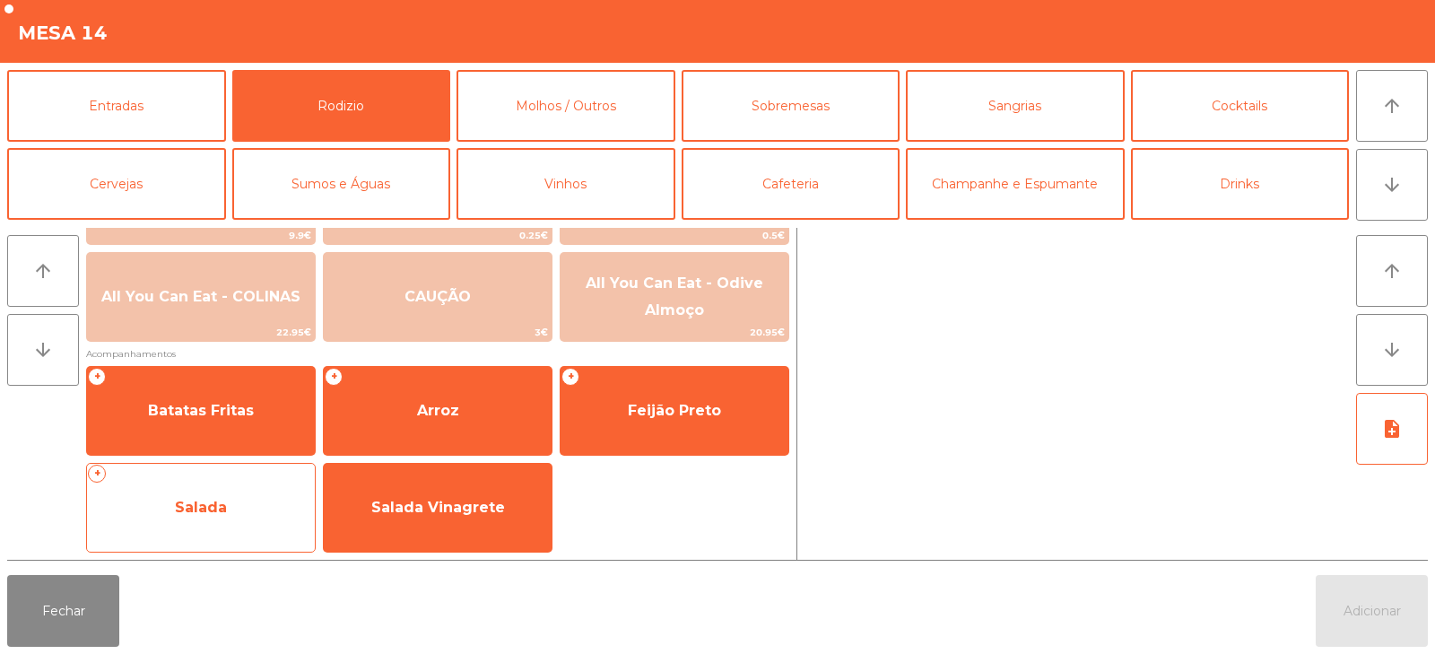
click at [186, 508] on span "Salada" at bounding box center [201, 507] width 52 height 17
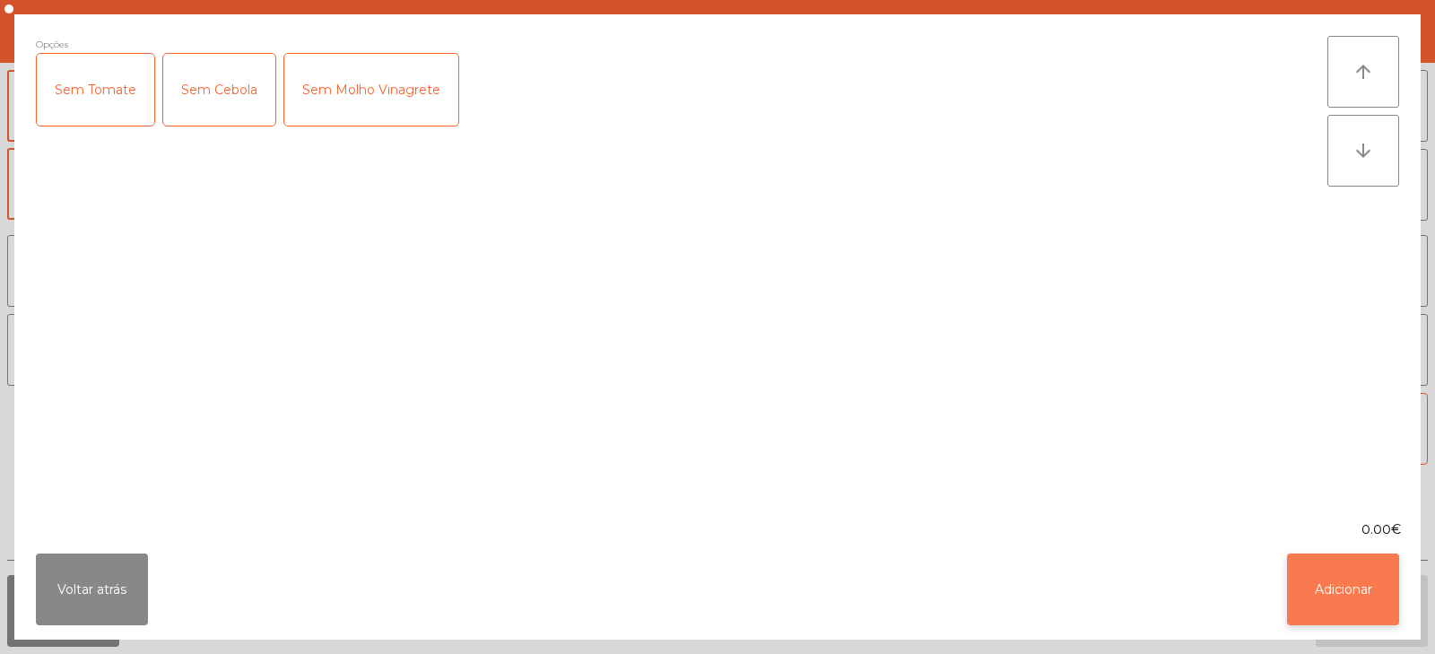
click at [1363, 591] on button "Adicionar" at bounding box center [1343, 589] width 112 height 72
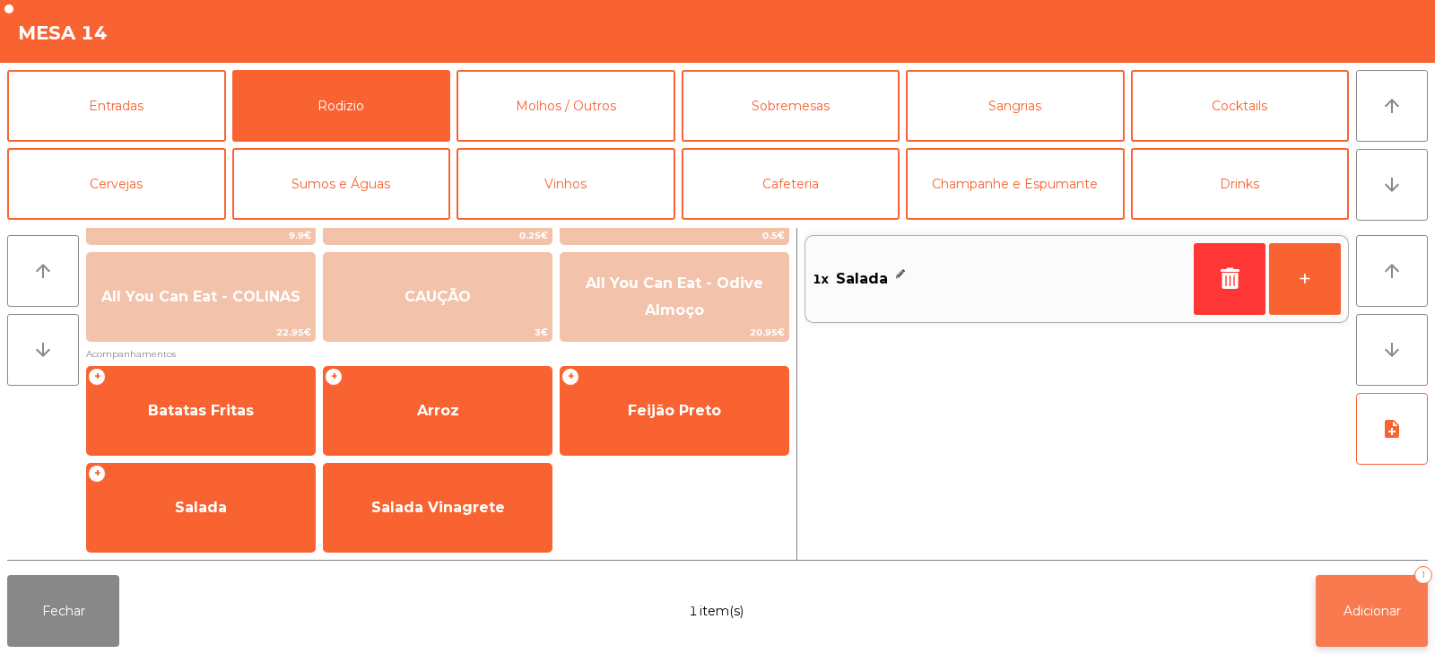
click at [1363, 623] on button "Adicionar 1" at bounding box center [1372, 611] width 112 height 72
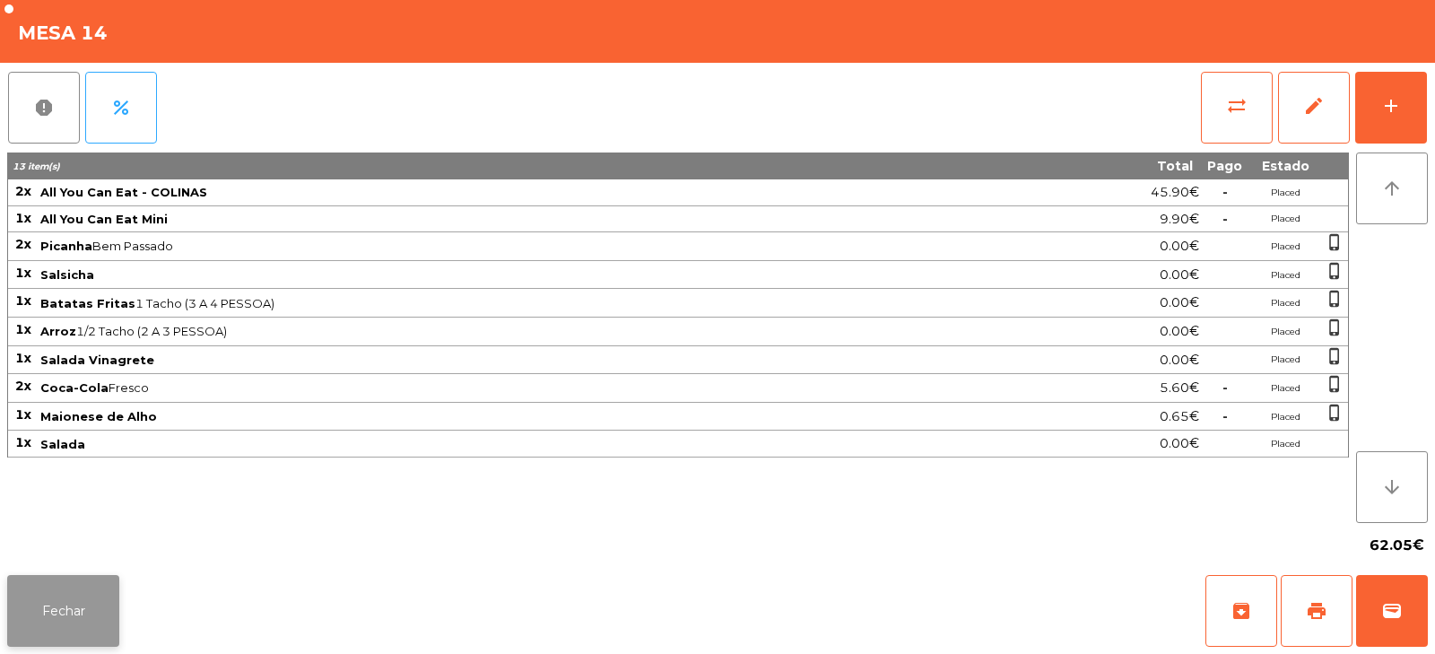
click at [72, 619] on button "Fechar" at bounding box center [63, 611] width 112 height 72
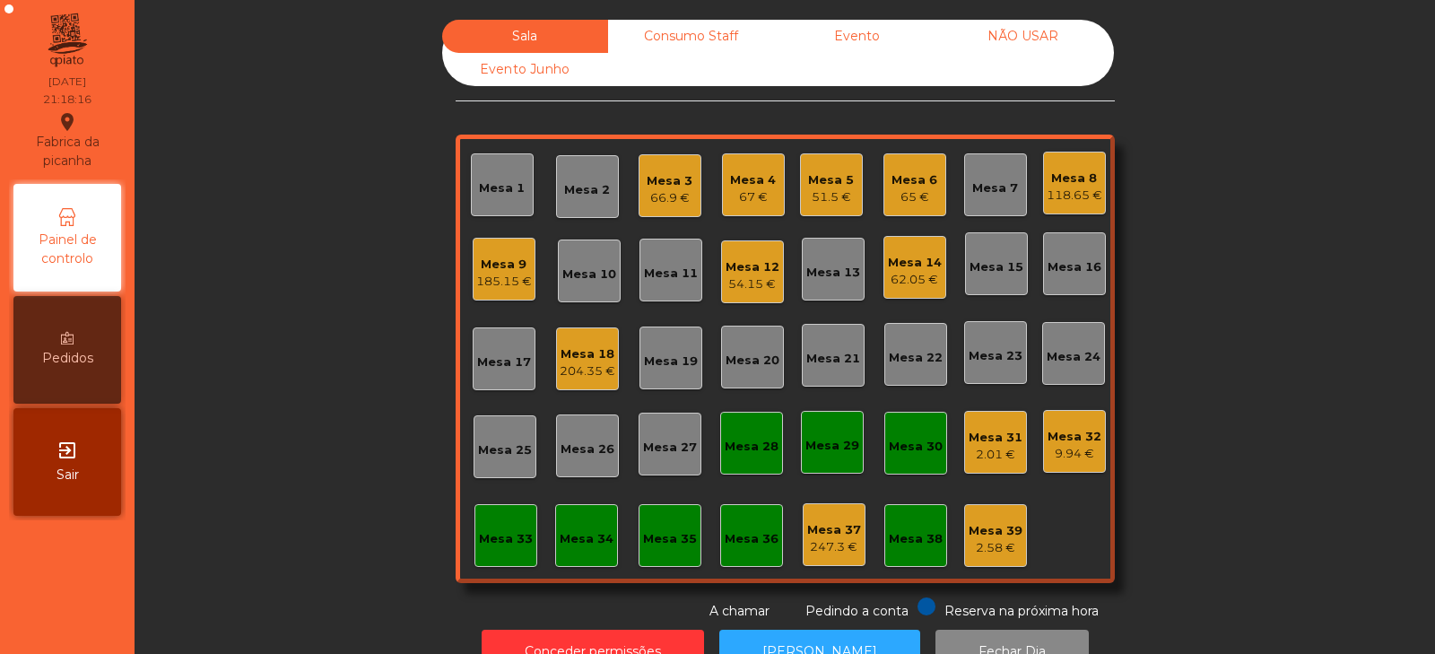
click at [1092, 268] on div "Mesa 16" at bounding box center [1075, 267] width 54 height 18
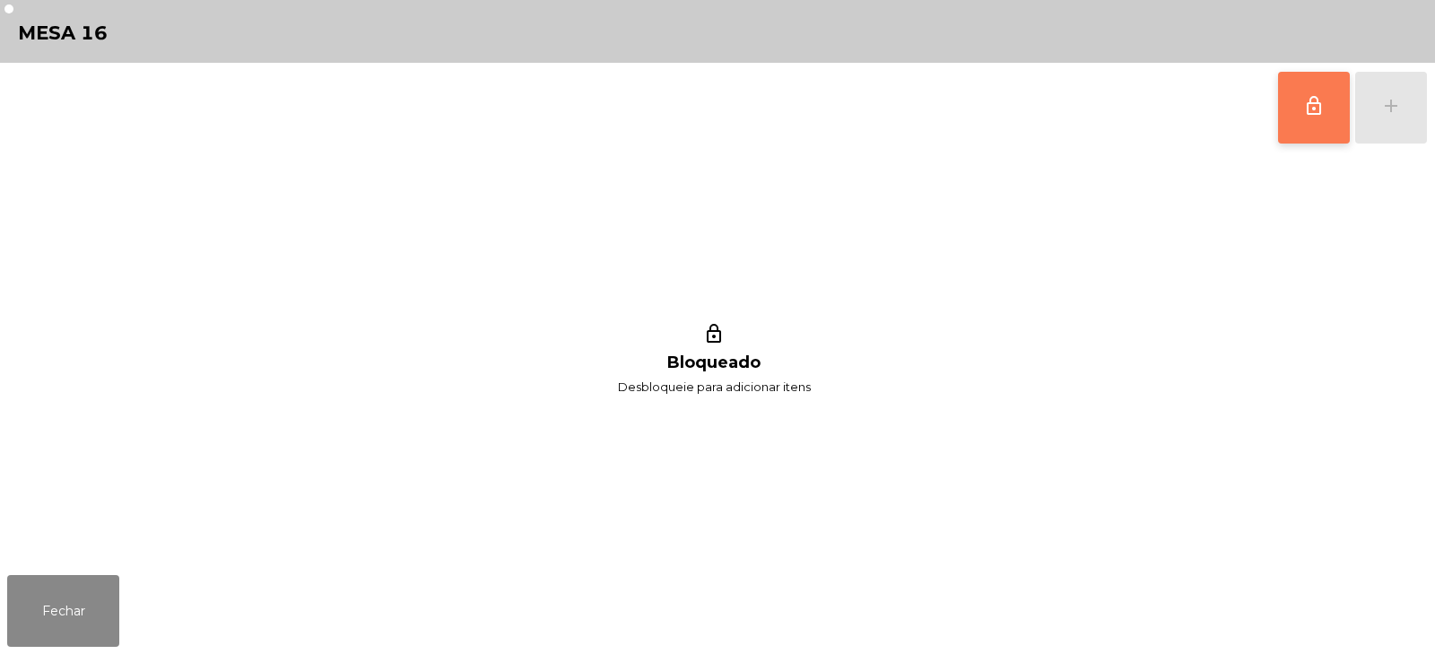
click at [1301, 103] on button "lock_outline" at bounding box center [1314, 108] width 72 height 72
click at [1403, 102] on button "add" at bounding box center [1391, 108] width 72 height 72
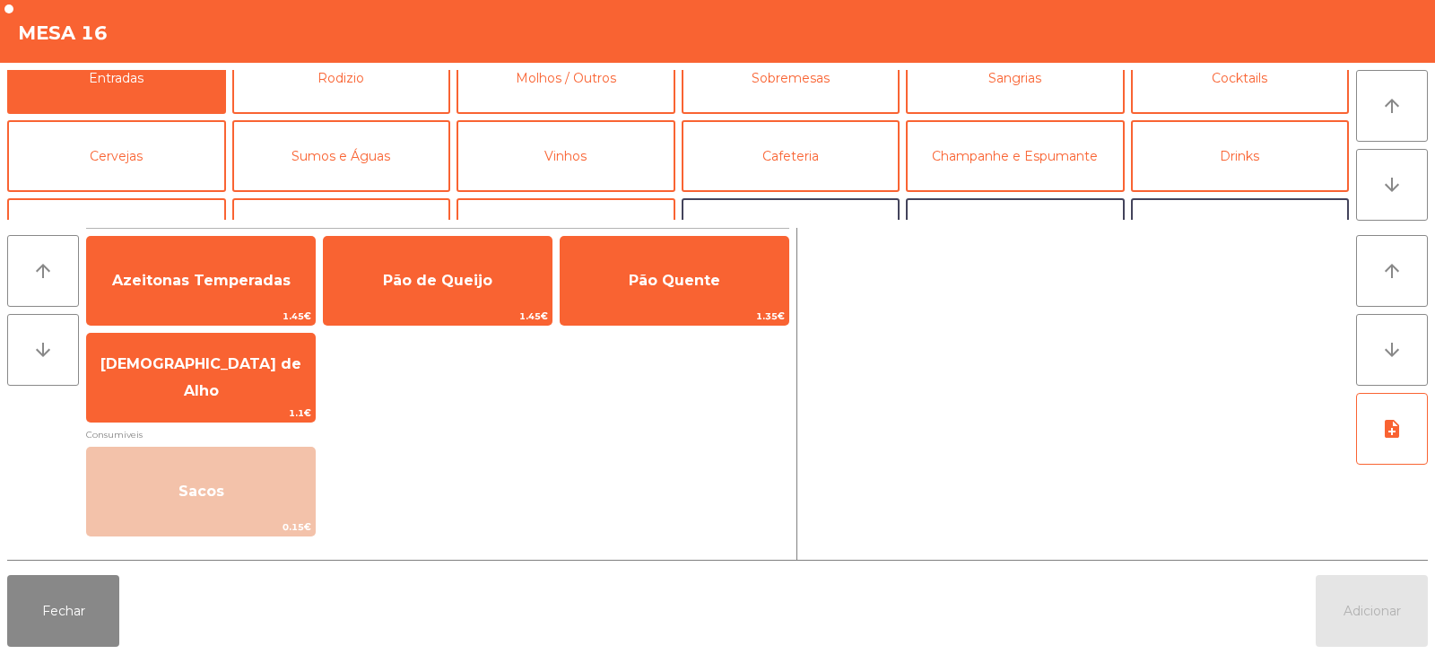
scroll to position [0, 0]
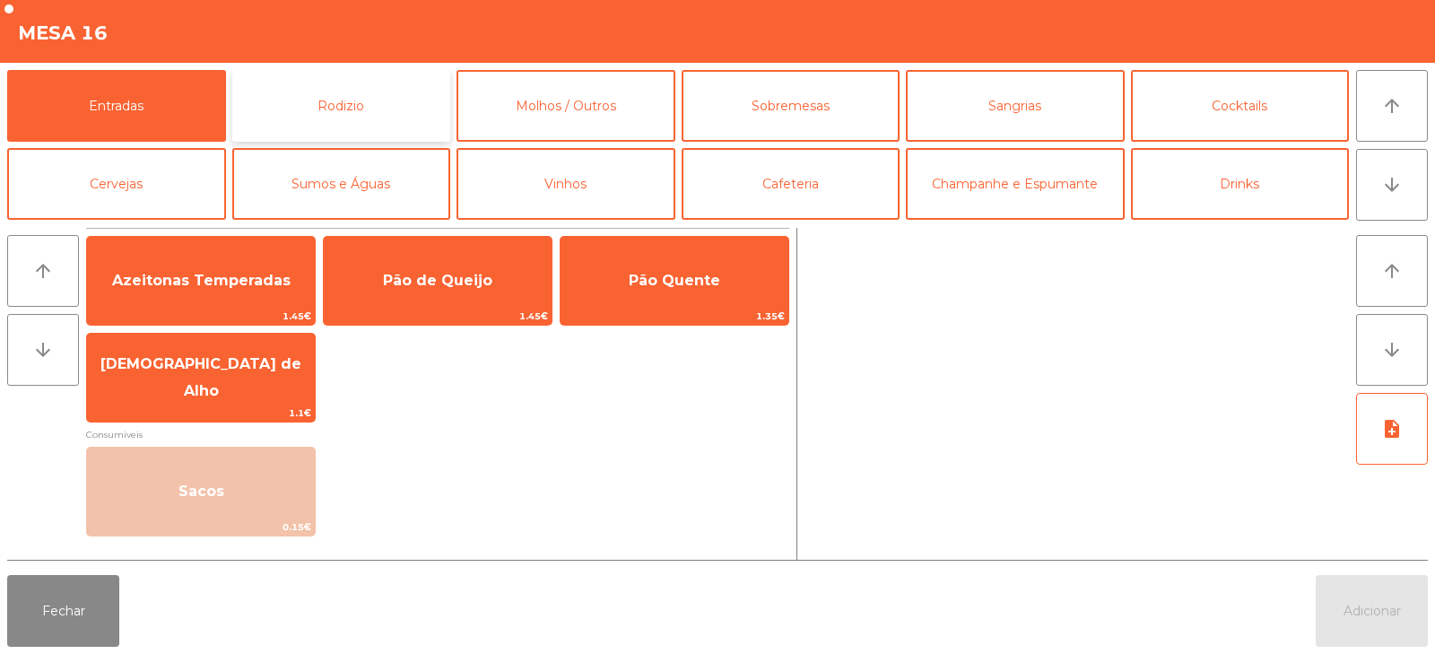
click at [314, 105] on button "Rodizio" at bounding box center [341, 106] width 219 height 72
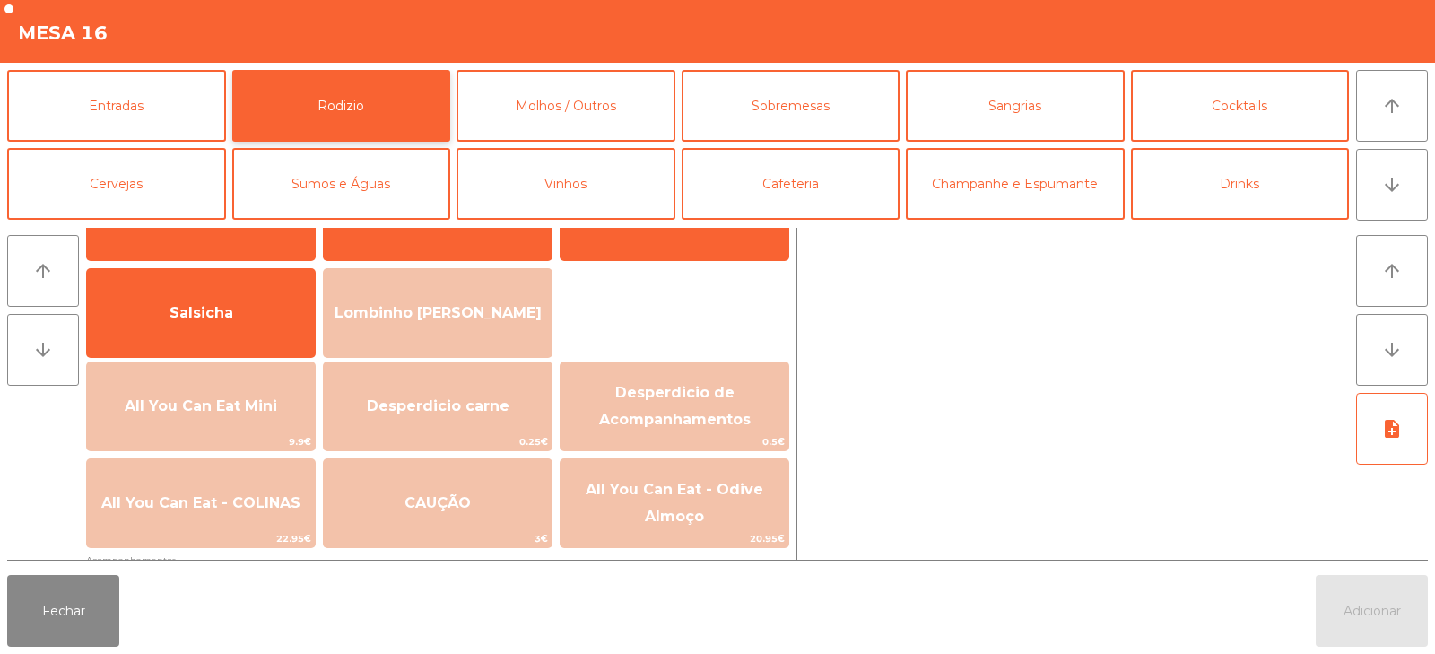
scroll to position [181, 0]
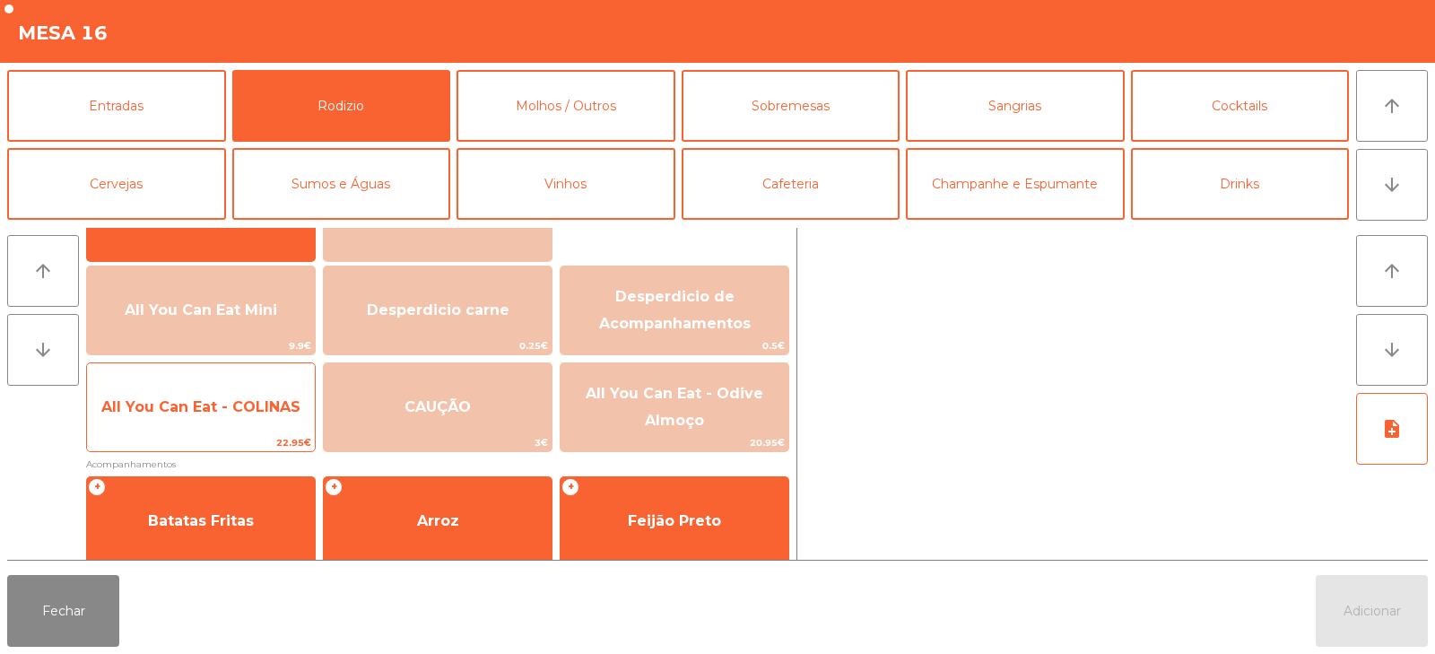
click at [199, 430] on span "All You Can Eat - COLINAS" at bounding box center [201, 407] width 228 height 48
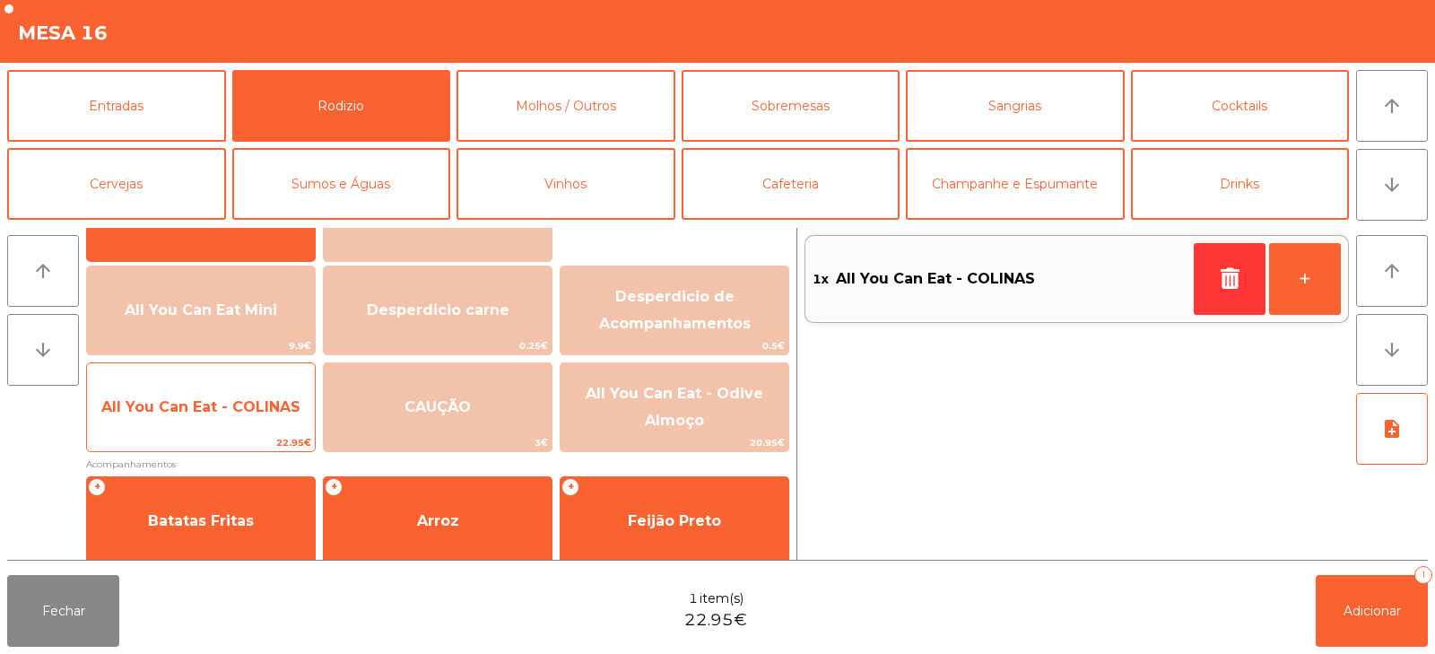
click at [182, 414] on span "All You Can Eat - COLINAS" at bounding box center [200, 406] width 199 height 17
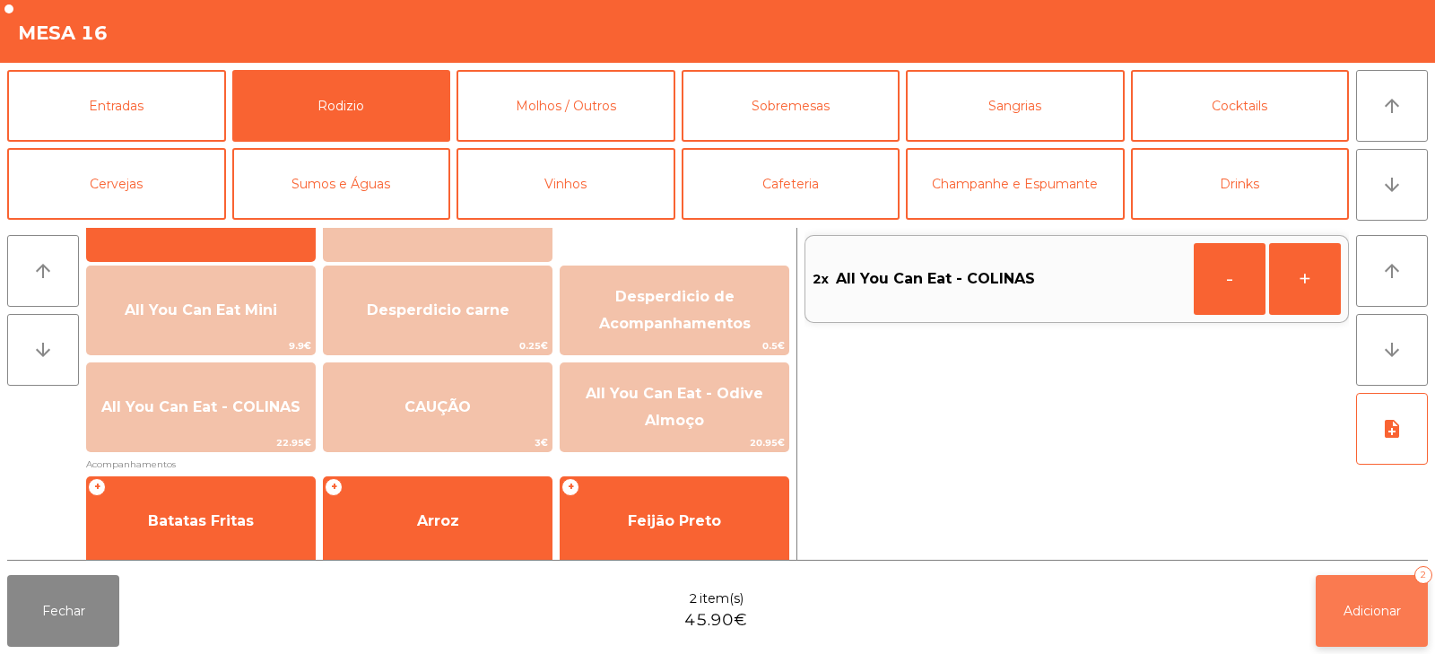
click at [1386, 609] on span "Adicionar" at bounding box center [1372, 611] width 57 height 16
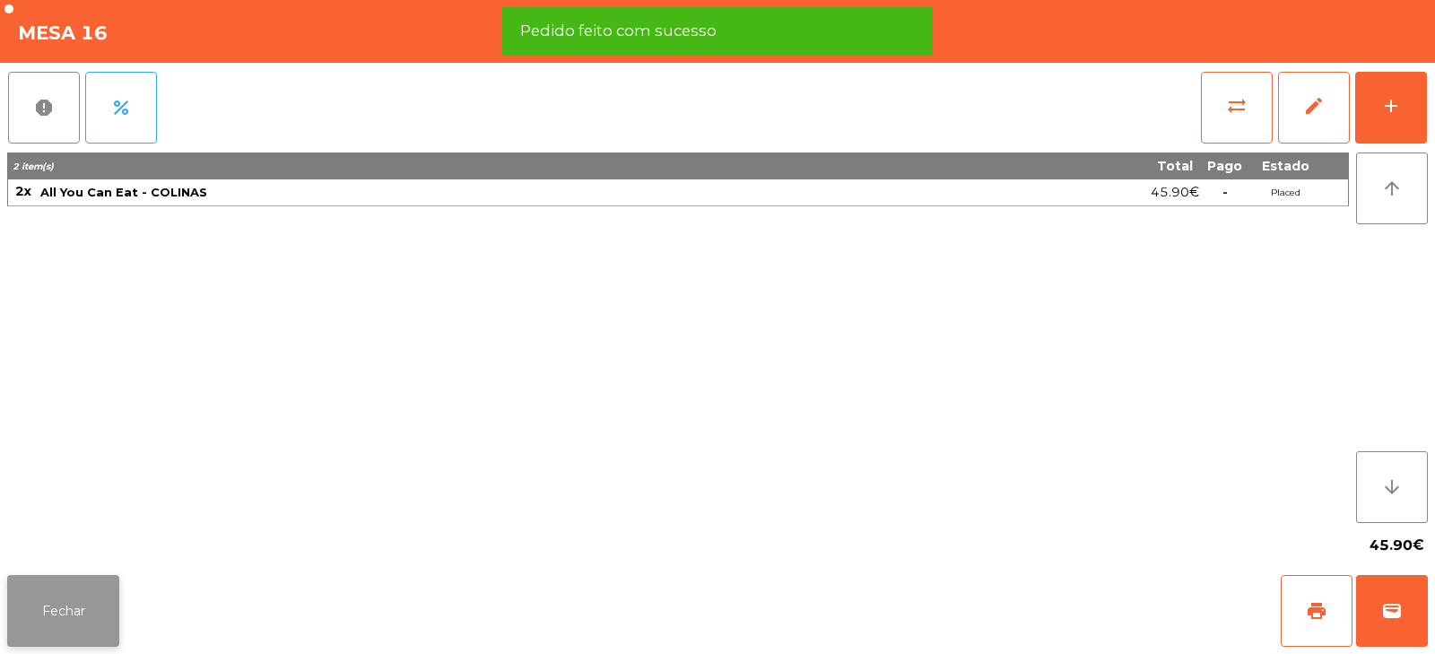
click at [67, 605] on button "Fechar" at bounding box center [63, 611] width 112 height 72
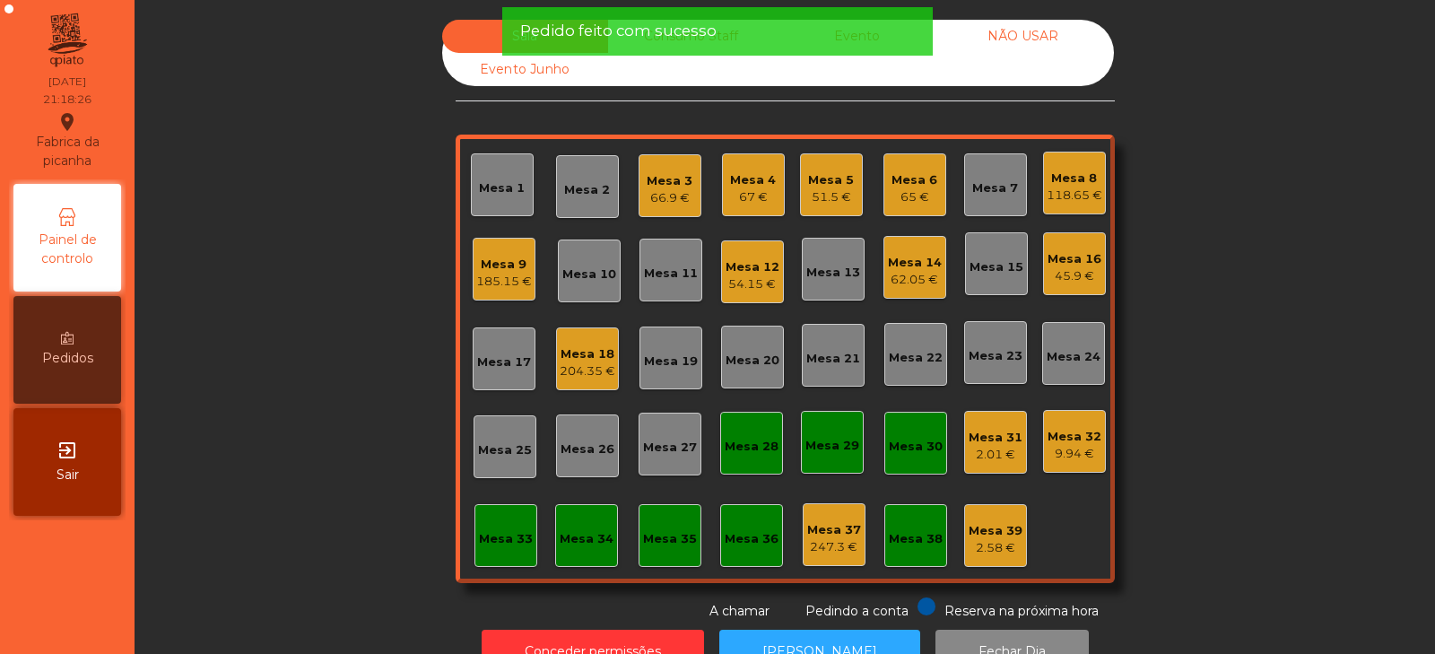
click at [239, 450] on div "Sala Consumo Staff Evento NÃO USAR Evento Junho Mesa 1 Mesa 2 Mesa 3 66.9 € [GE…" at bounding box center [785, 320] width 1252 height 601
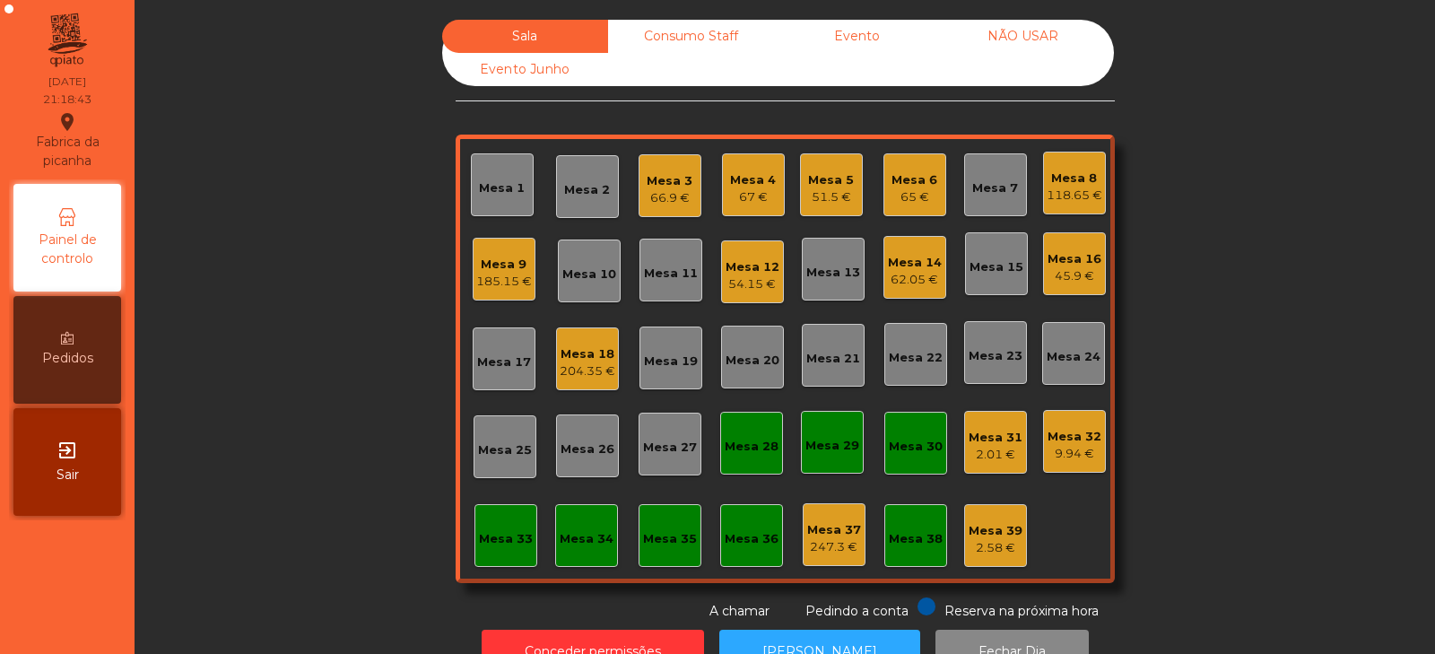
click at [588, 190] on div "Mesa 2" at bounding box center [587, 190] width 46 height 18
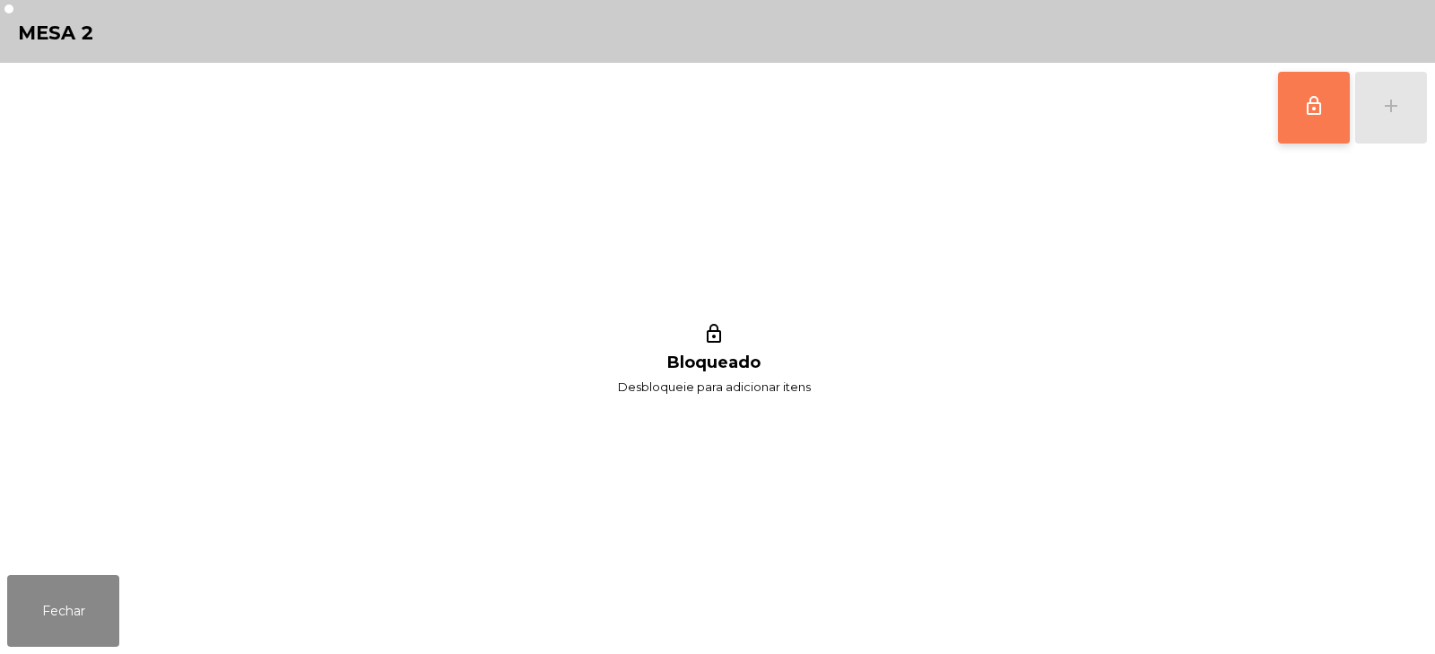
click at [1297, 94] on button "lock_outline" at bounding box center [1314, 108] width 72 height 72
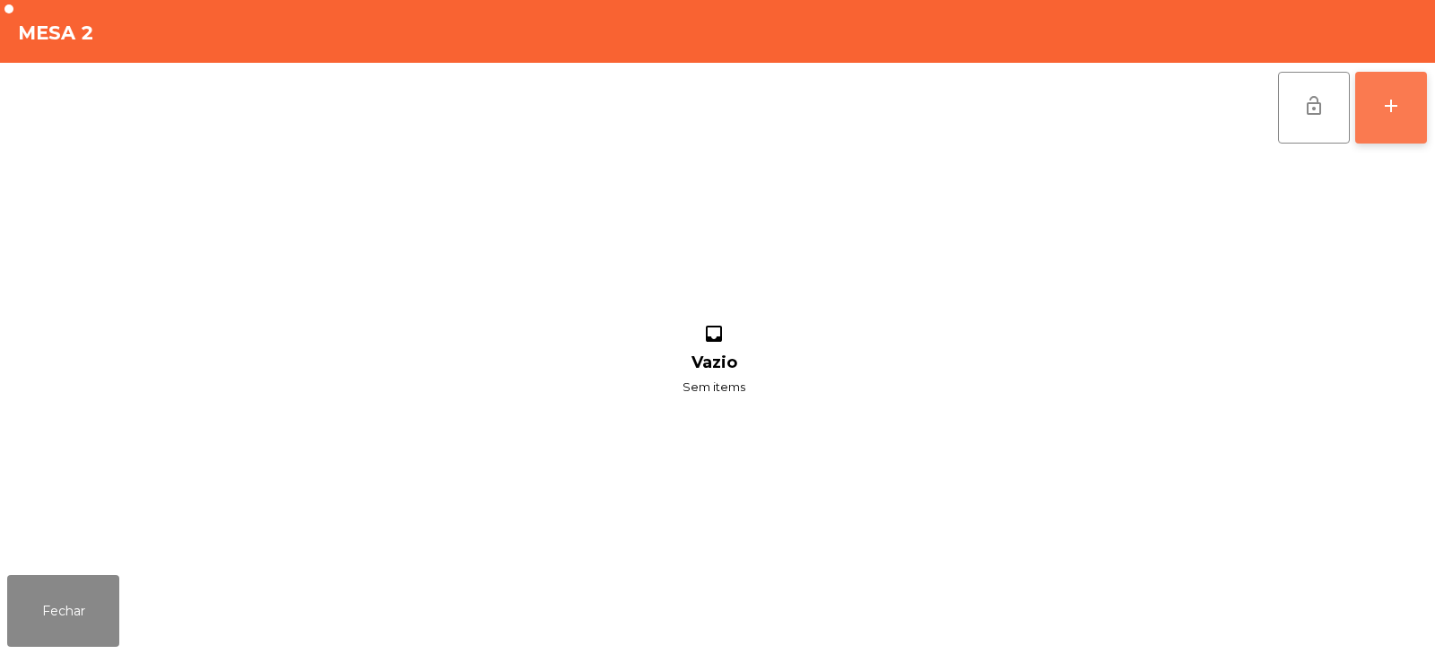
click at [1380, 93] on button "add" at bounding box center [1391, 108] width 72 height 72
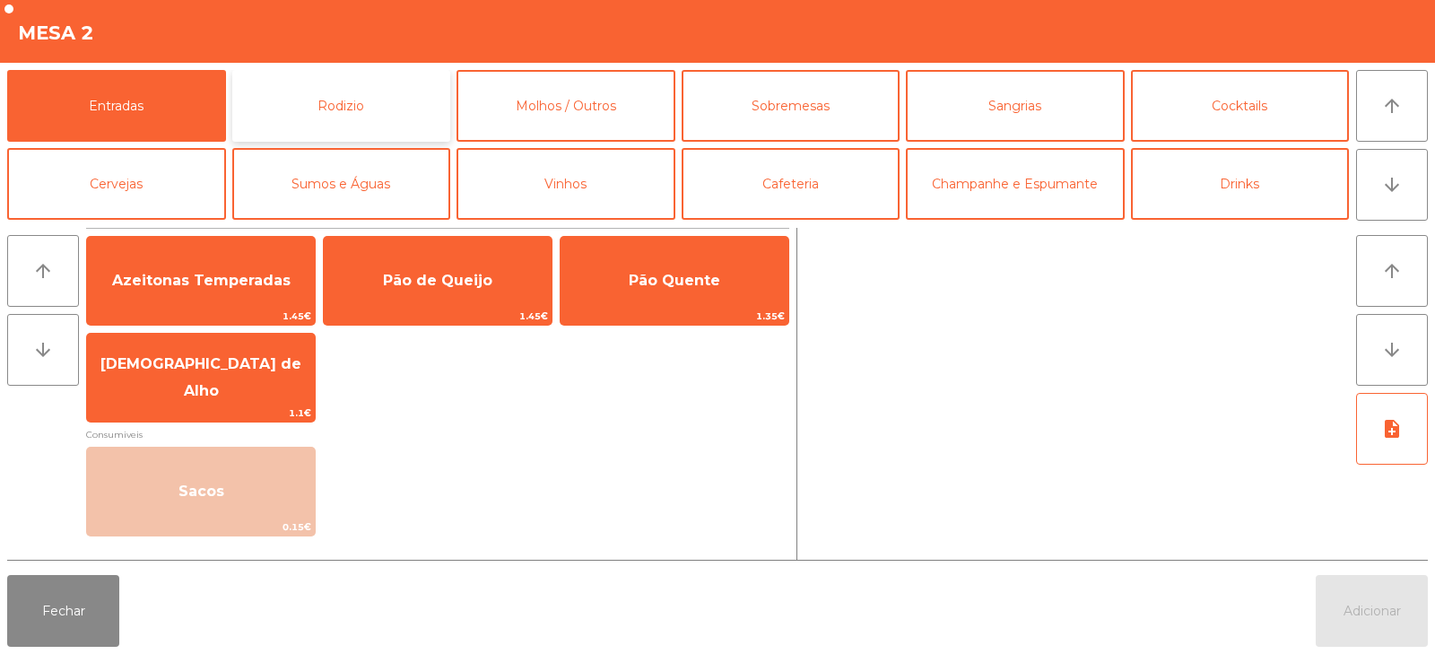
click at [374, 121] on button "Rodizio" at bounding box center [341, 106] width 219 height 72
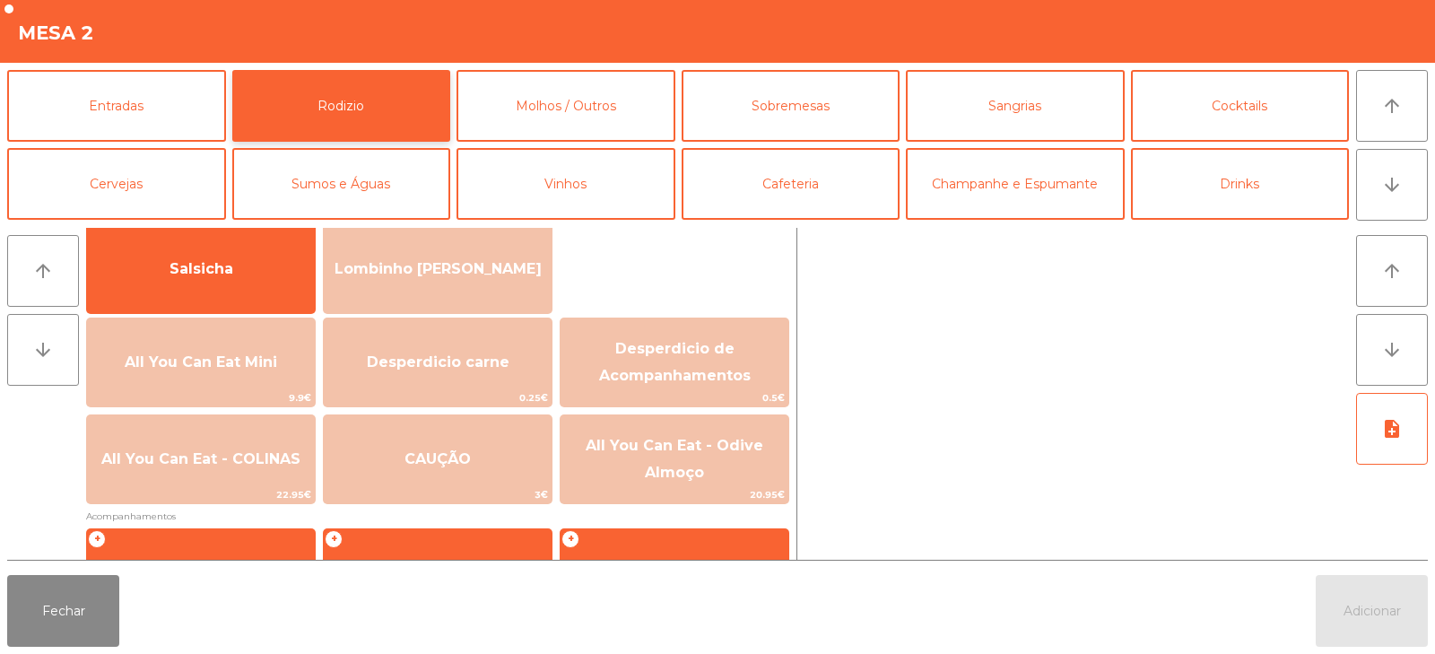
scroll to position [131, 0]
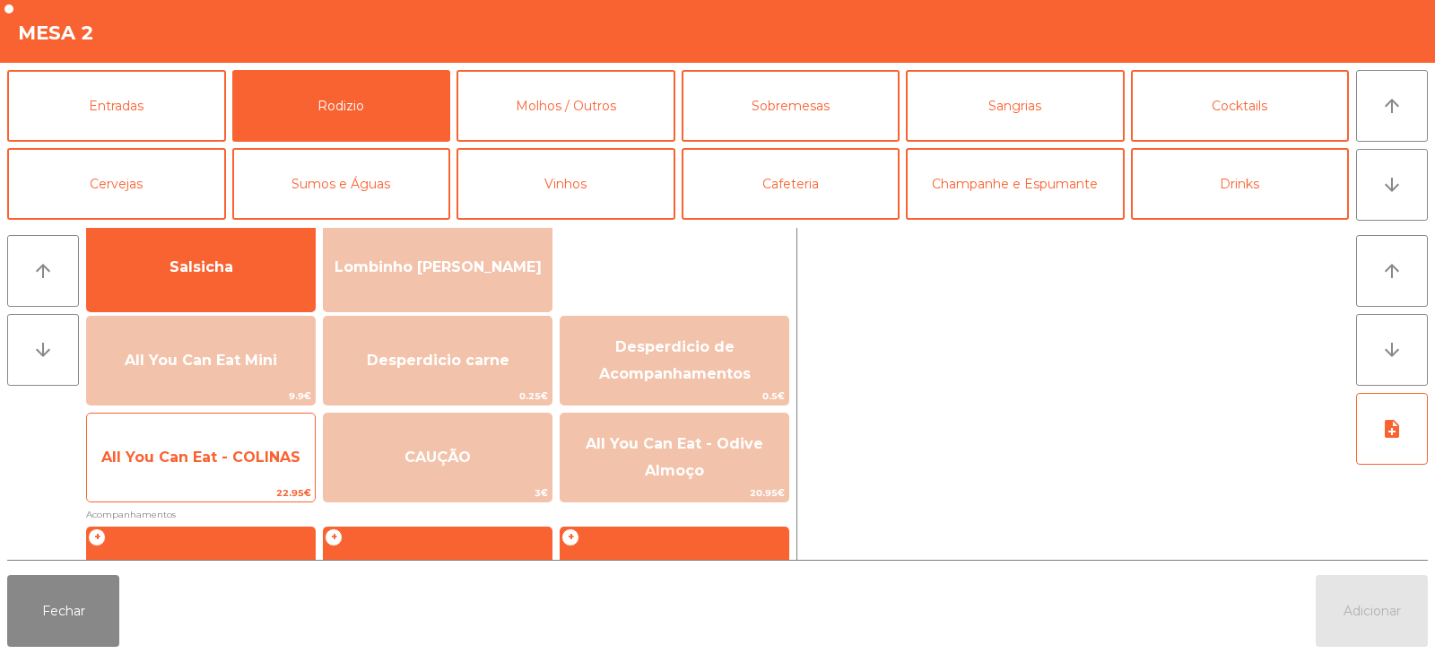
click at [243, 453] on span "All You Can Eat - COLINAS" at bounding box center [200, 456] width 199 height 17
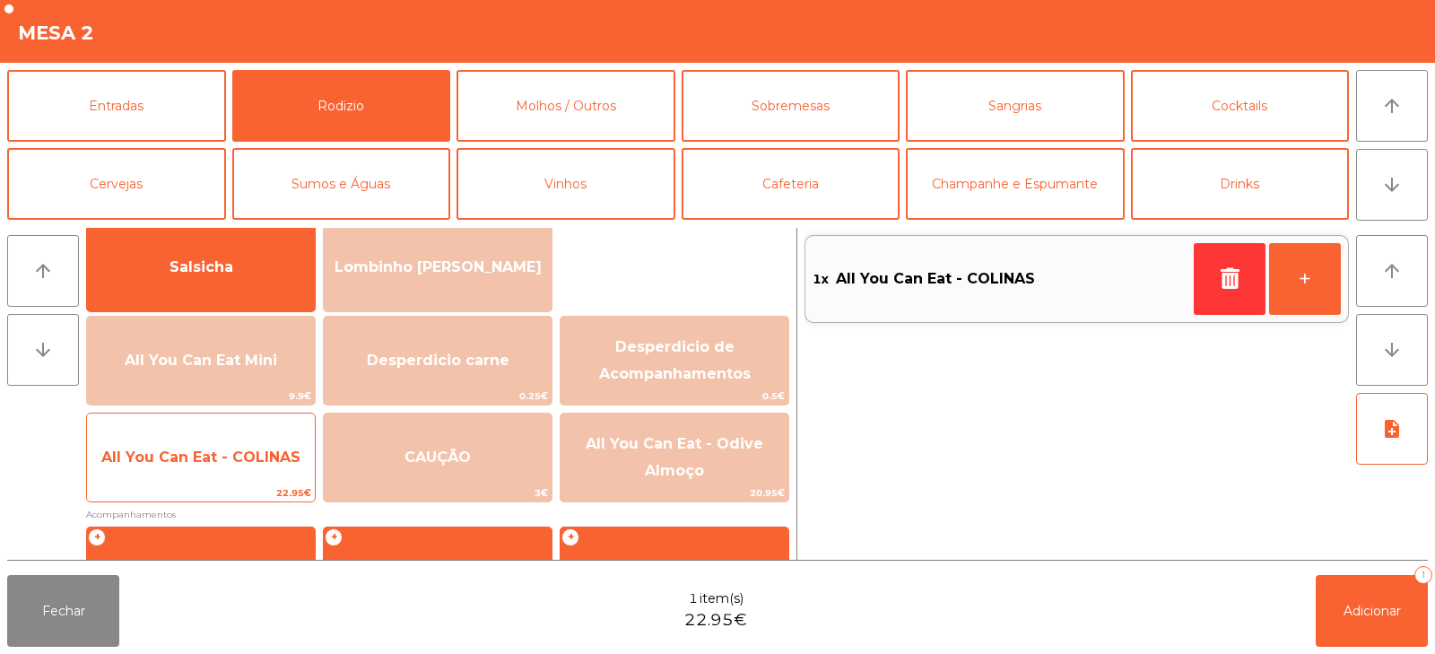
click at [231, 458] on span "All You Can Eat - COLINAS" at bounding box center [200, 456] width 199 height 17
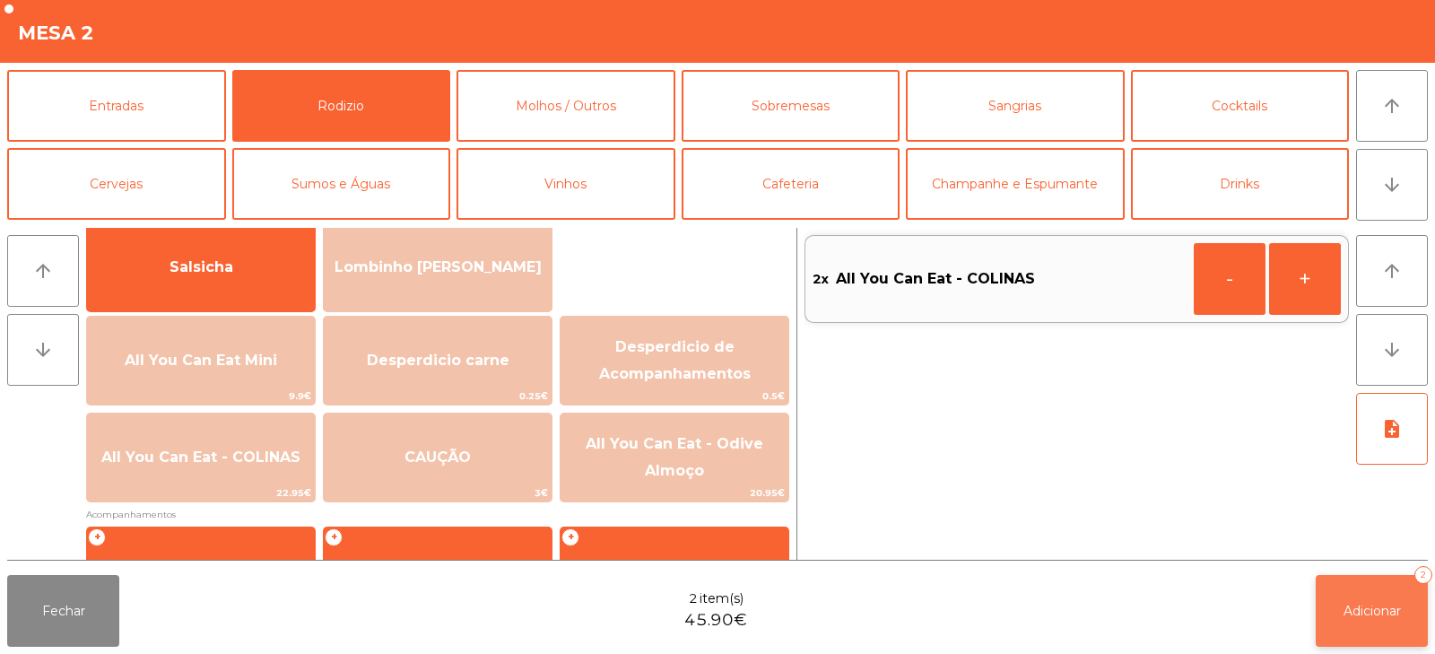
click at [1355, 624] on button "Adicionar 2" at bounding box center [1372, 611] width 112 height 72
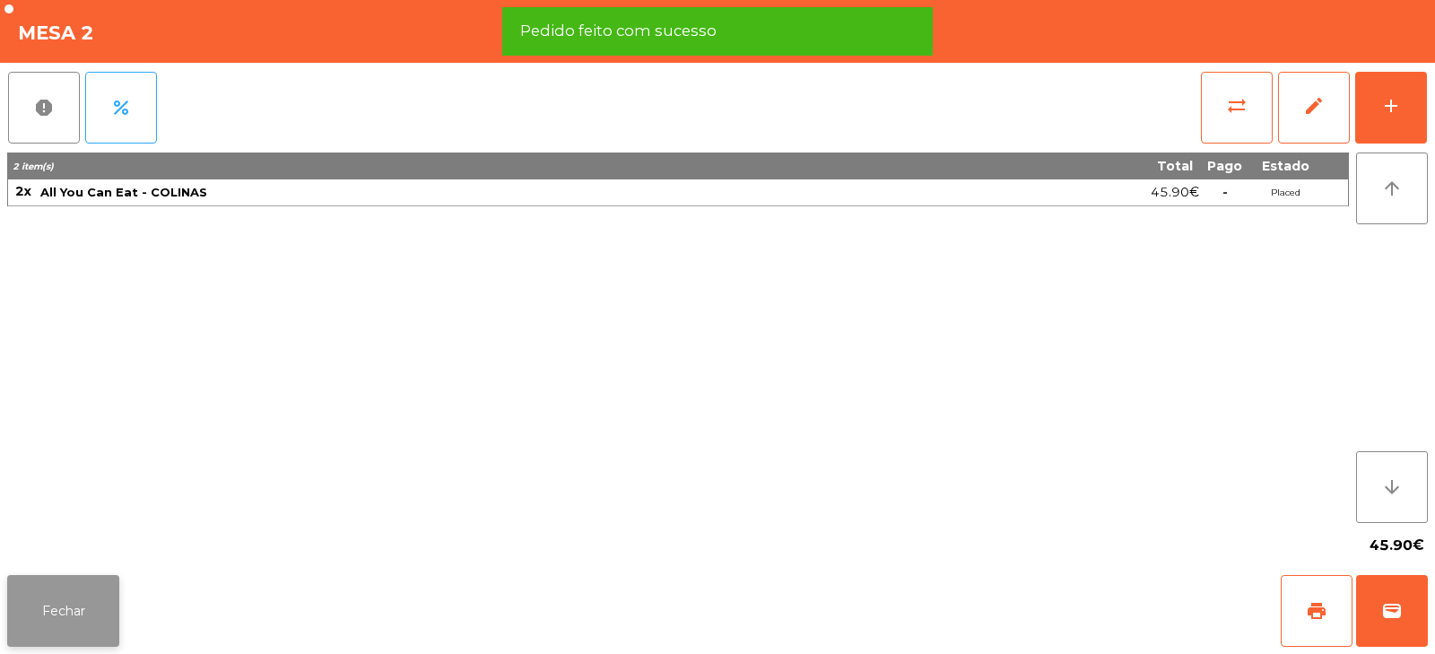
click at [105, 575] on button "Fechar" at bounding box center [63, 611] width 112 height 72
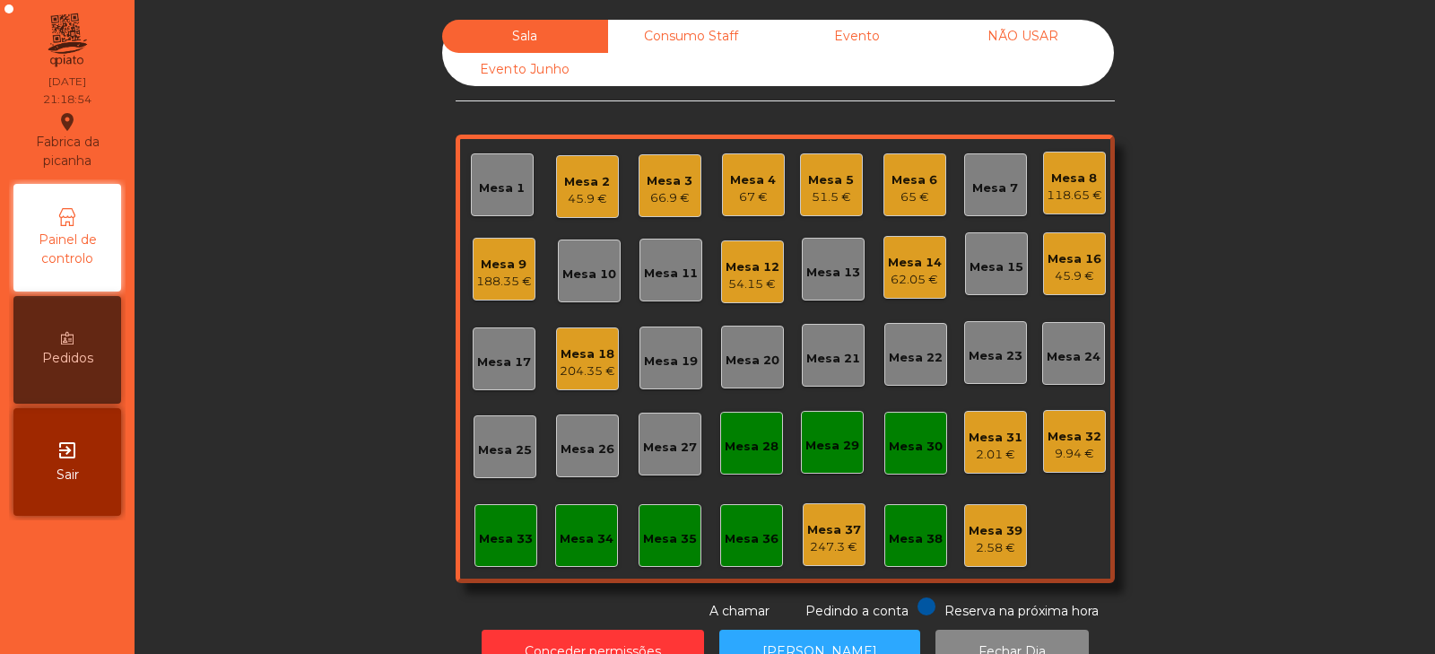
click at [1056, 257] on div "Mesa 16" at bounding box center [1075, 259] width 54 height 18
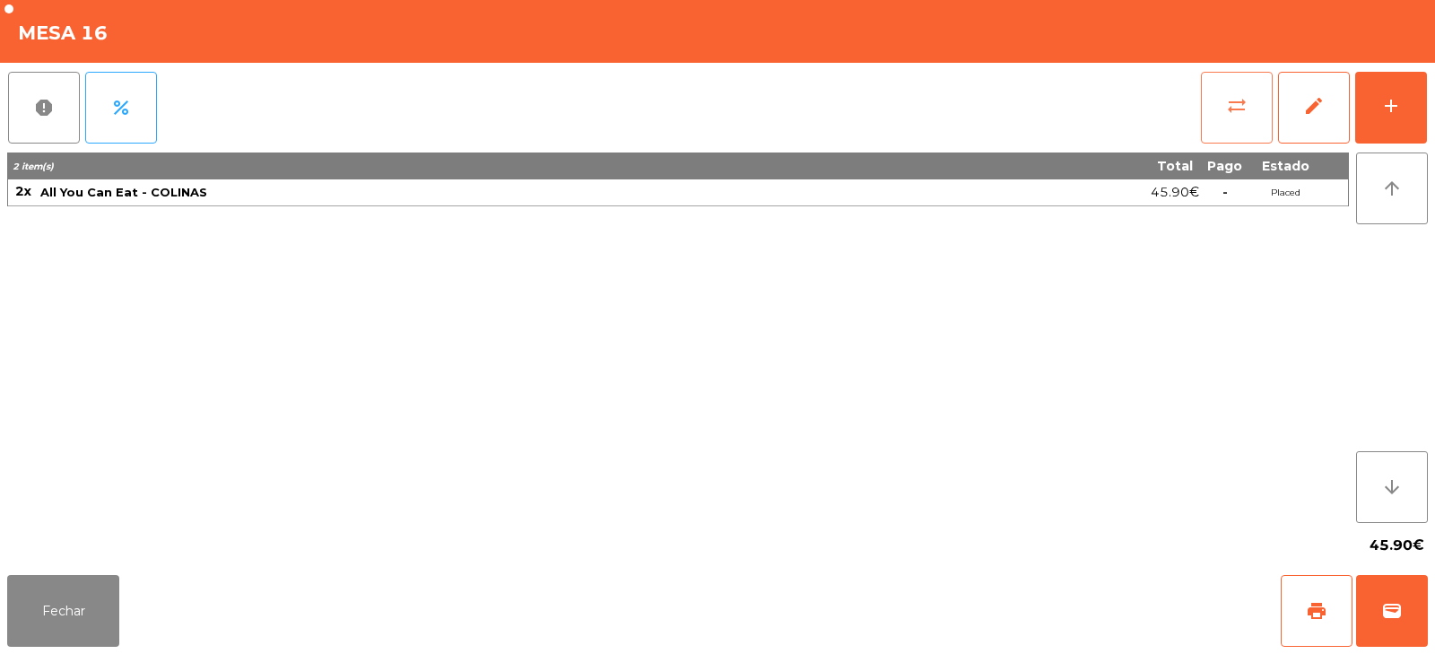
click at [1235, 111] on span "sync_alt" at bounding box center [1237, 106] width 22 height 22
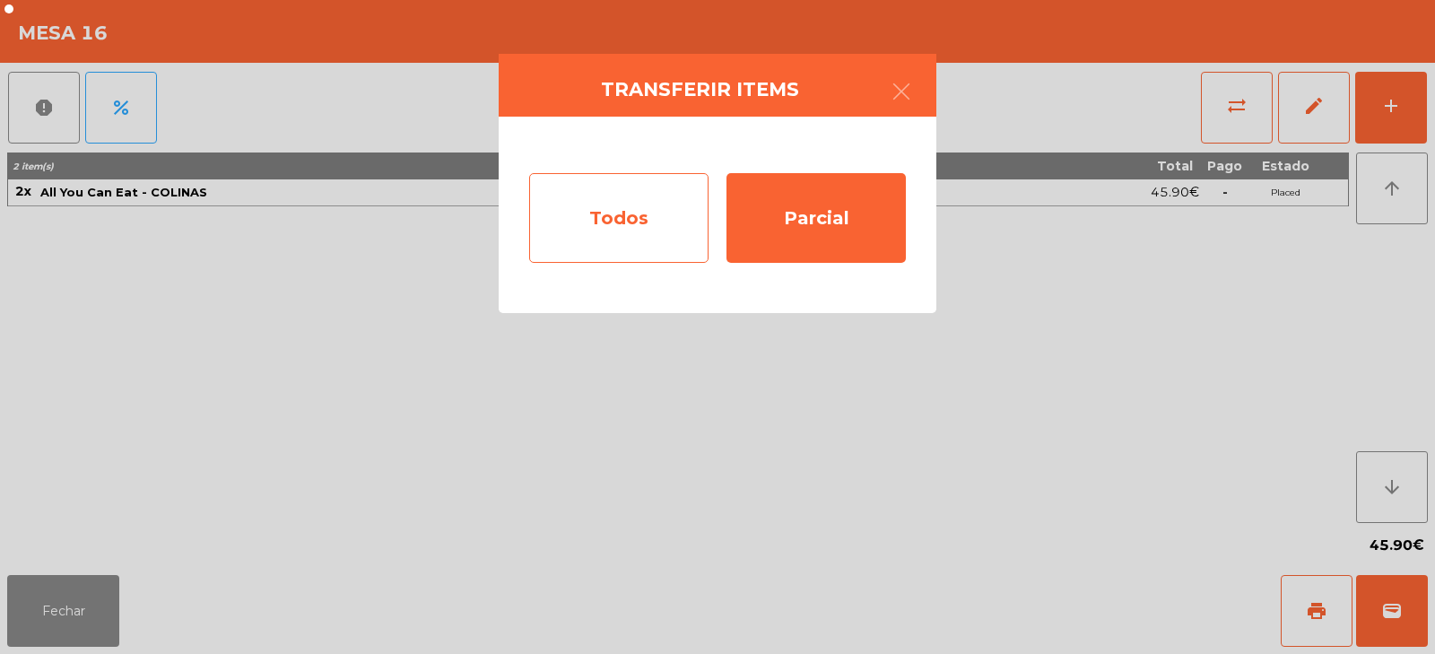
click at [630, 234] on div "Todos" at bounding box center [618, 218] width 179 height 90
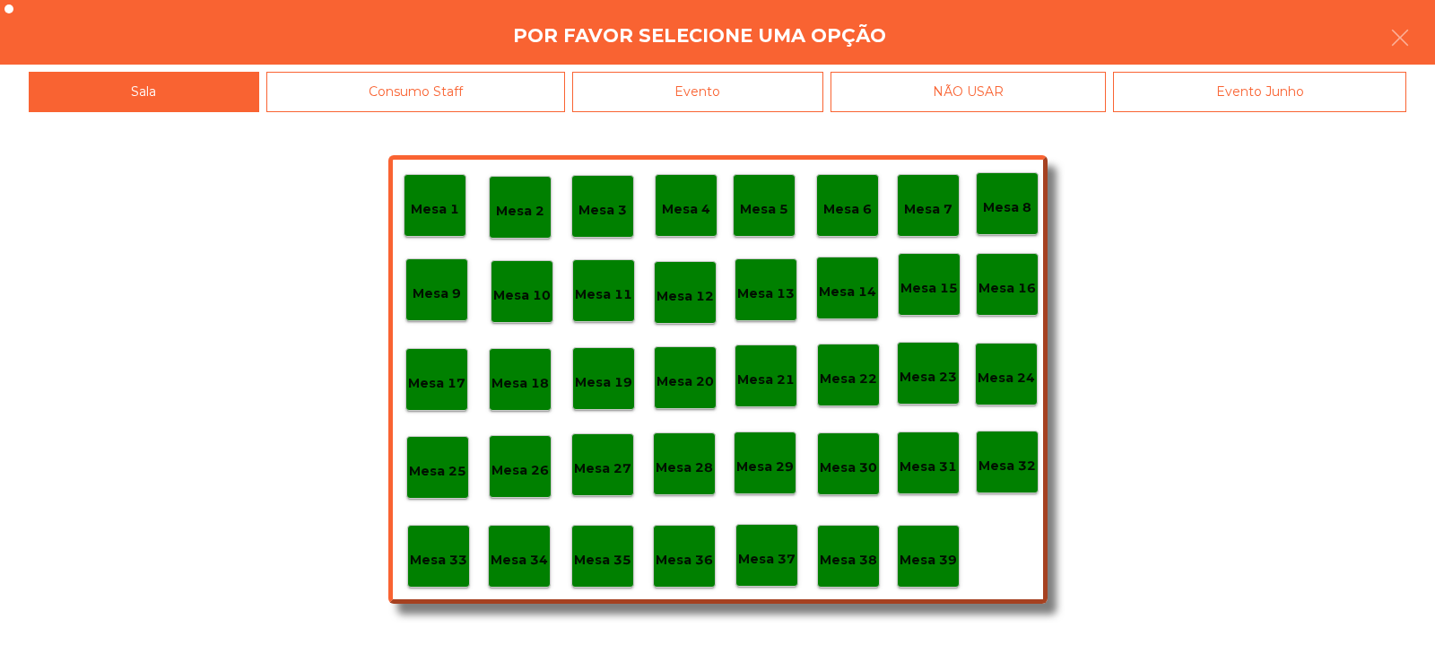
click at [779, 573] on div "Mesa 37" at bounding box center [767, 555] width 63 height 63
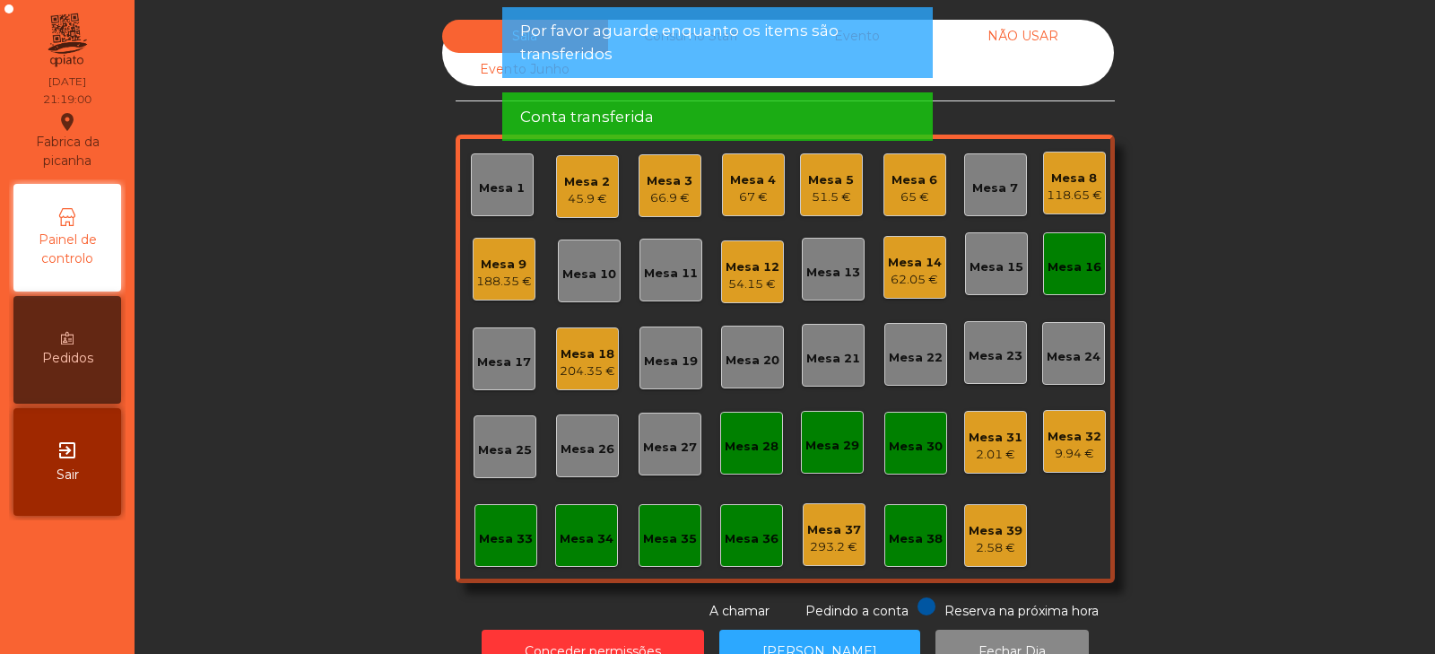
click at [1081, 261] on div "Mesa 16" at bounding box center [1075, 267] width 54 height 18
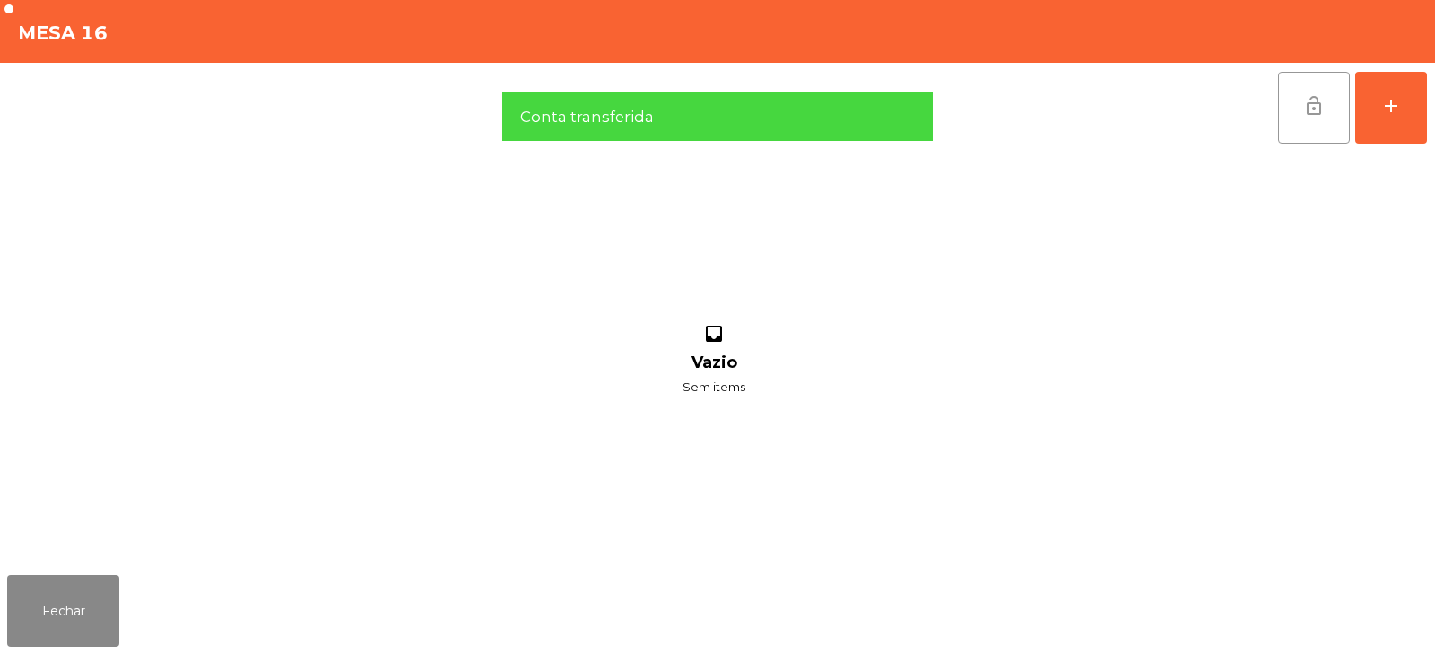
click at [1307, 109] on span "lock_open" at bounding box center [1314, 106] width 22 height 22
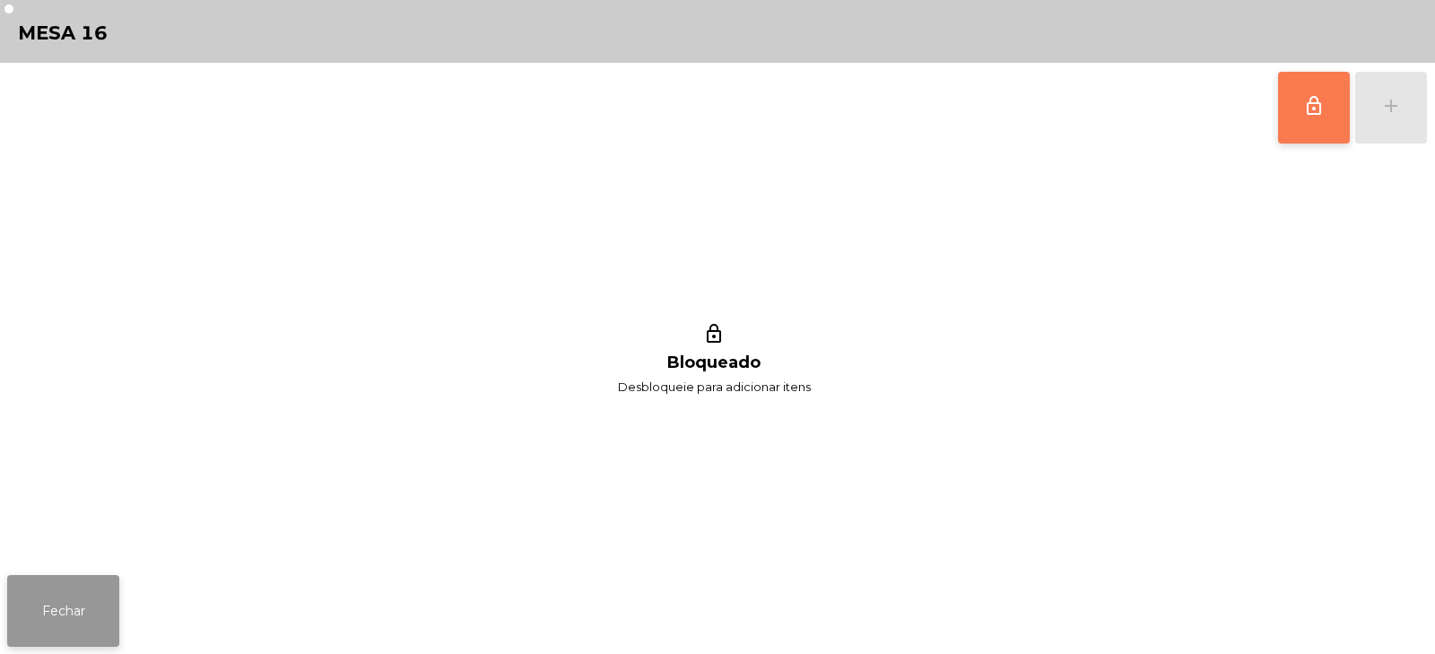
click at [108, 592] on button "Fechar" at bounding box center [63, 611] width 112 height 72
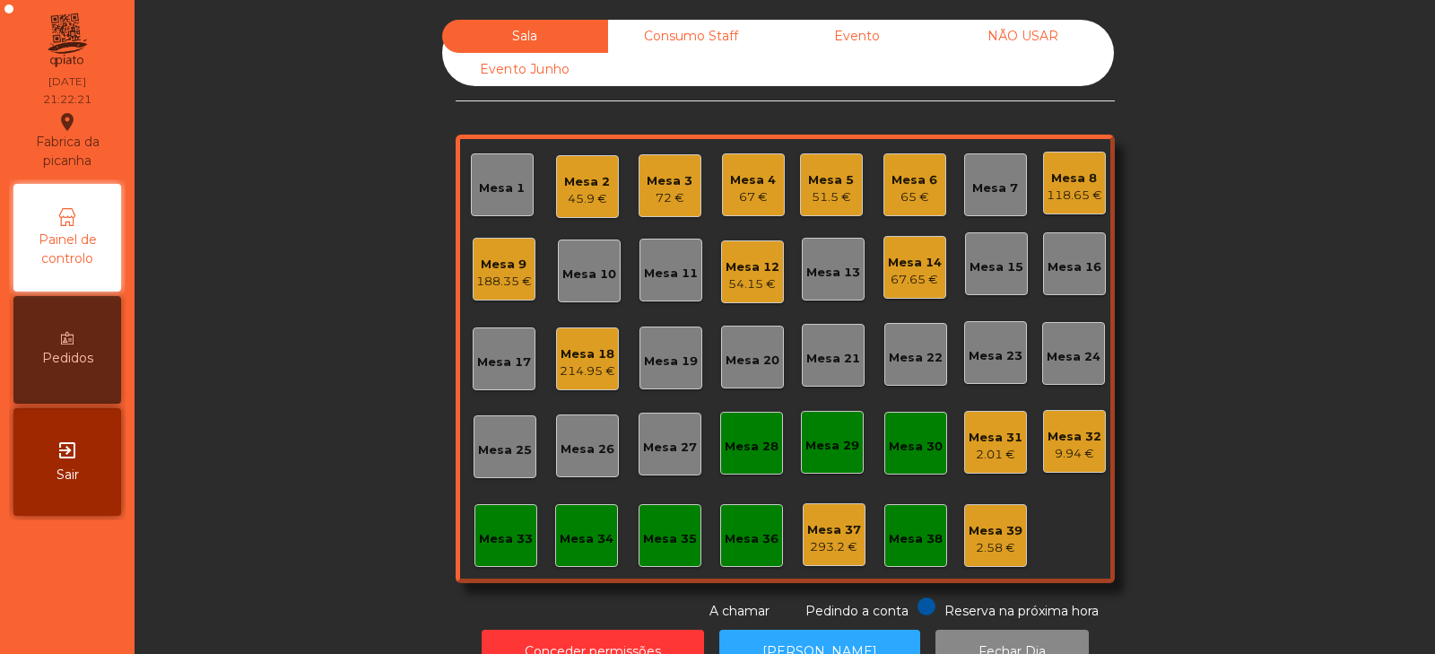
click at [826, 282] on div "Mesa 13" at bounding box center [833, 269] width 63 height 63
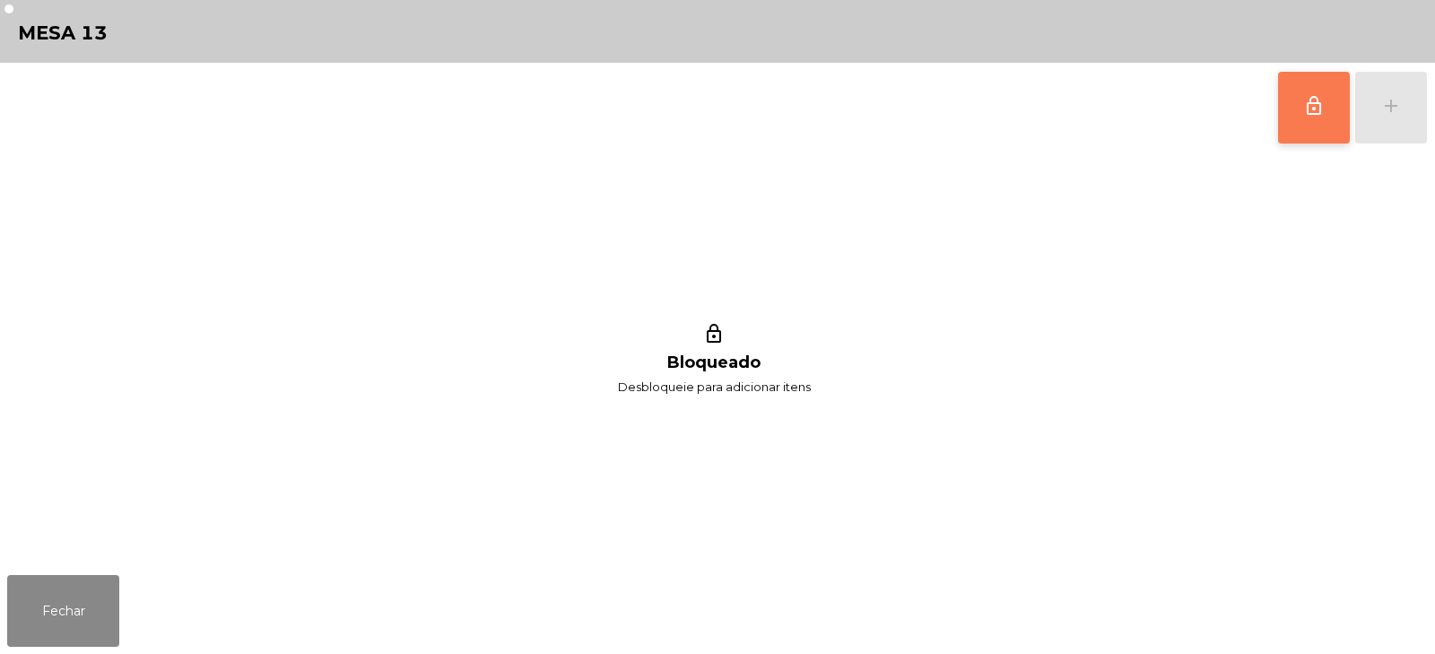
click at [1308, 102] on span "lock_outline" at bounding box center [1314, 106] width 22 height 22
click at [1392, 118] on button "add" at bounding box center [1391, 108] width 72 height 72
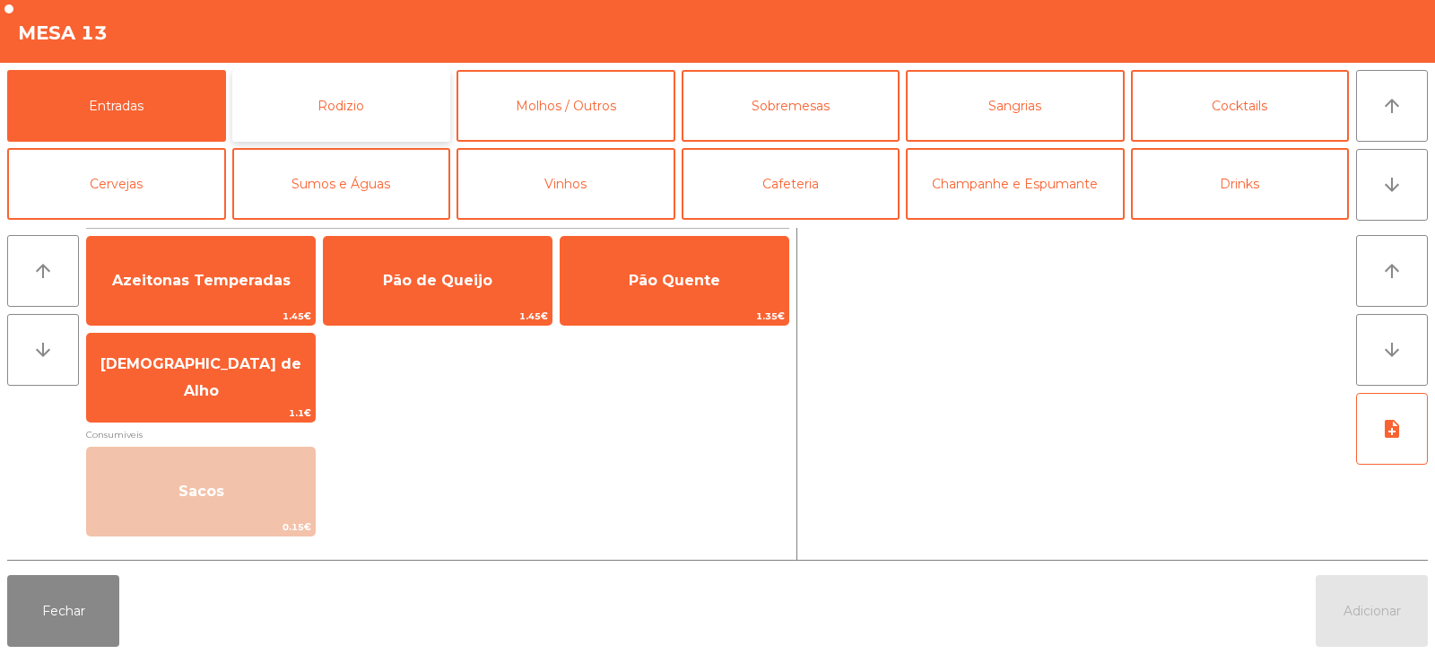
click at [370, 113] on button "Rodizio" at bounding box center [341, 106] width 219 height 72
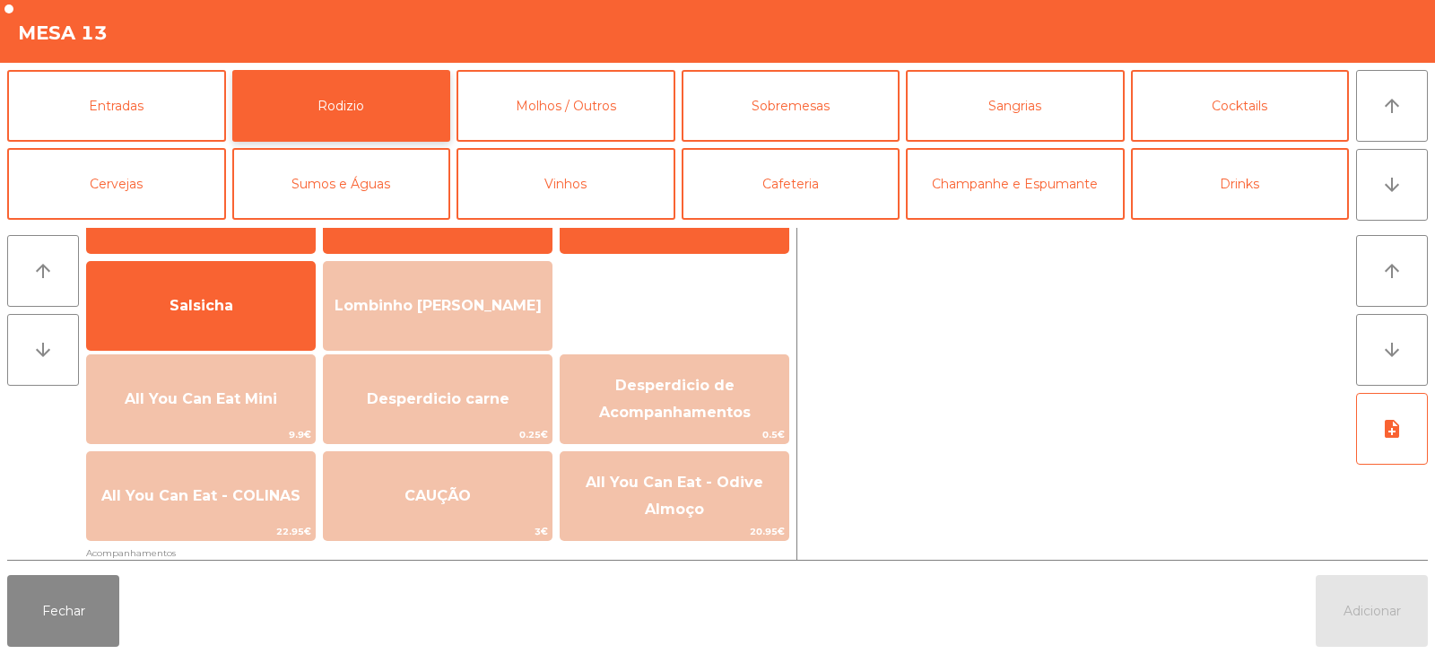
scroll to position [114, 0]
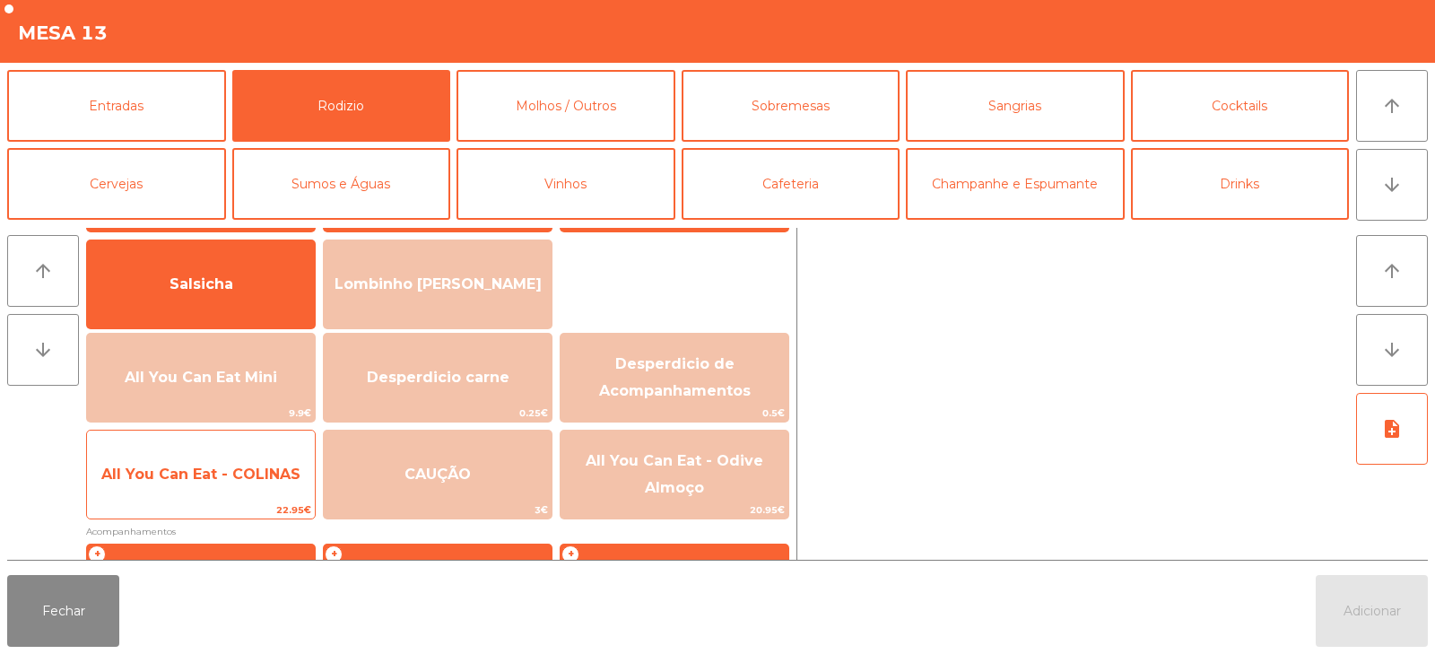
click at [263, 453] on span "All You Can Eat - COLINAS" at bounding box center [201, 474] width 228 height 48
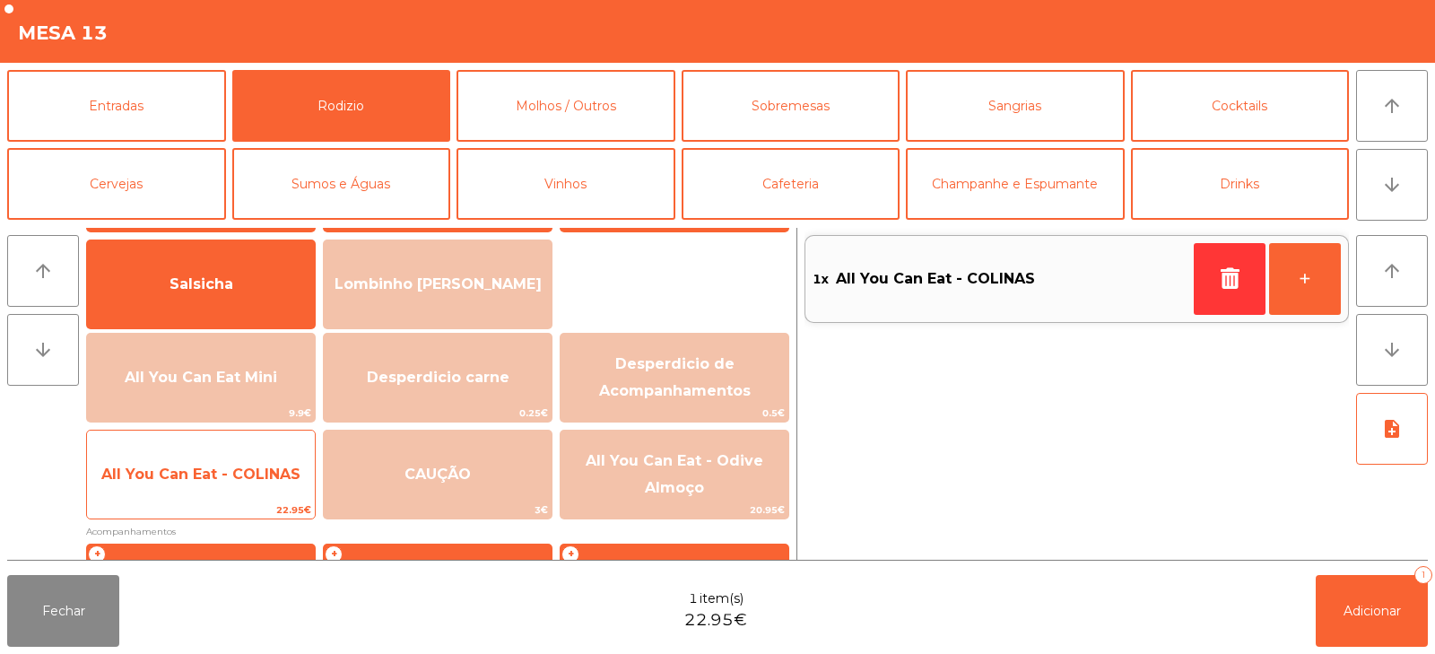
click at [268, 462] on span "All You Can Eat - COLINAS" at bounding box center [201, 474] width 228 height 48
click at [265, 475] on span "All You Can Eat - COLINAS" at bounding box center [200, 474] width 199 height 17
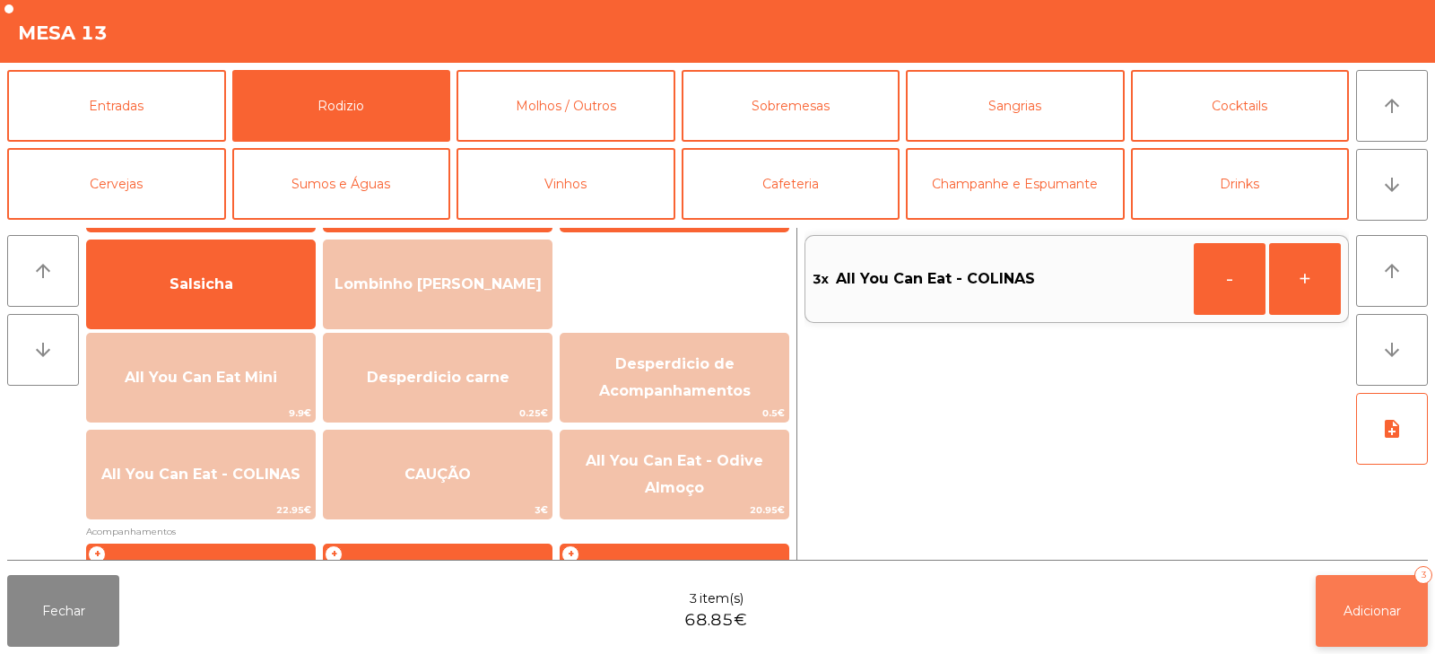
click at [1345, 600] on button "Adicionar 3" at bounding box center [1372, 611] width 112 height 72
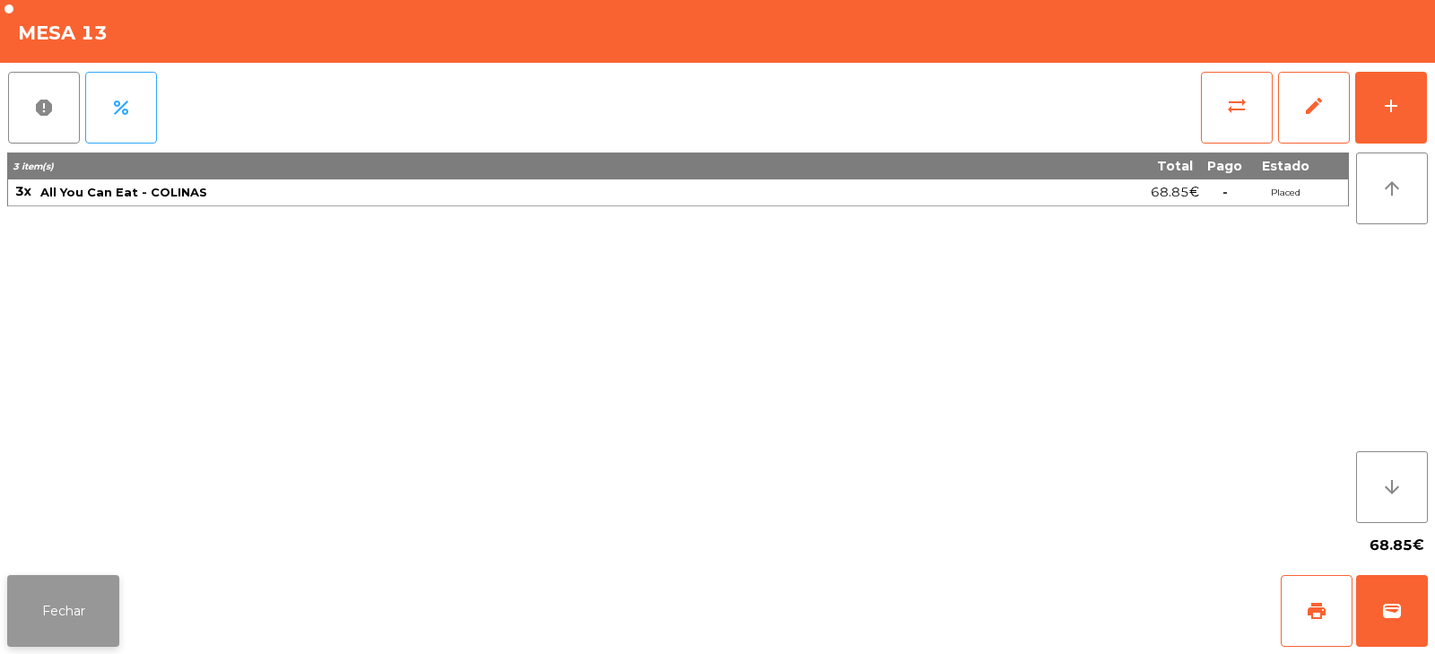
click at [30, 608] on button "Fechar" at bounding box center [63, 611] width 112 height 72
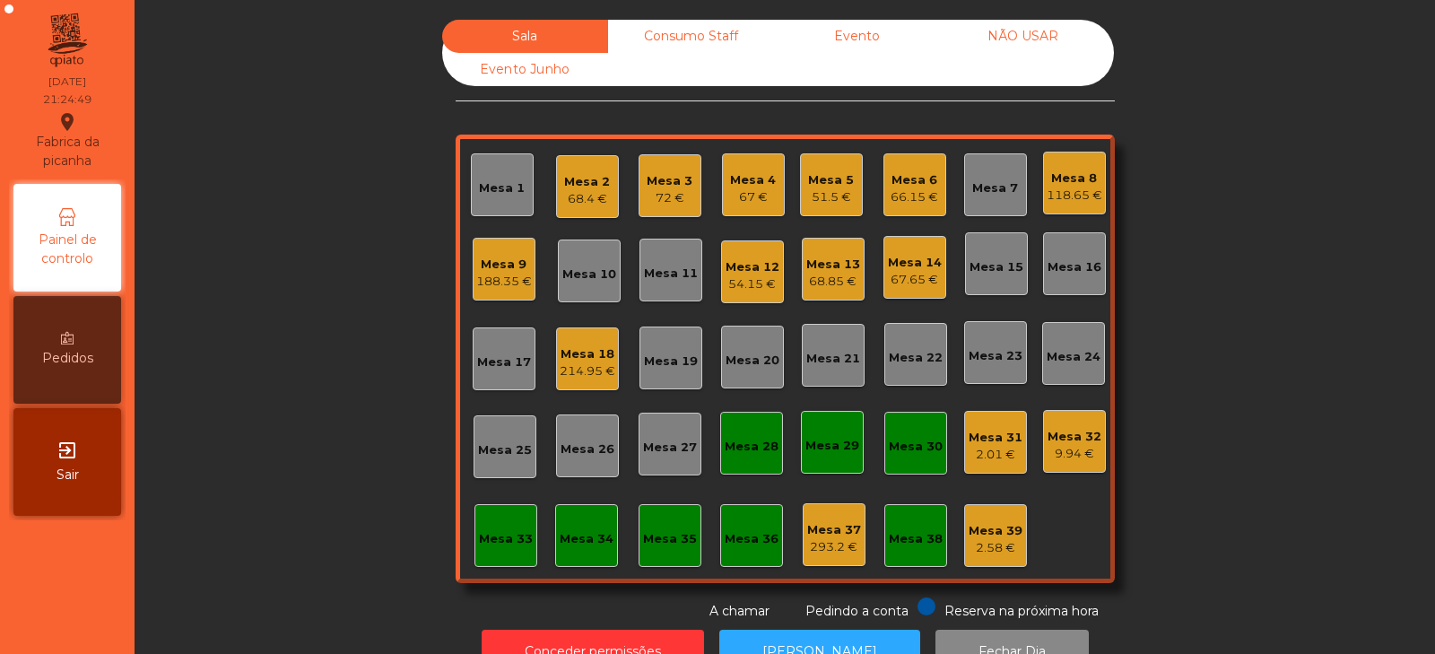
click at [830, 179] on div "Mesa 5" at bounding box center [831, 180] width 46 height 18
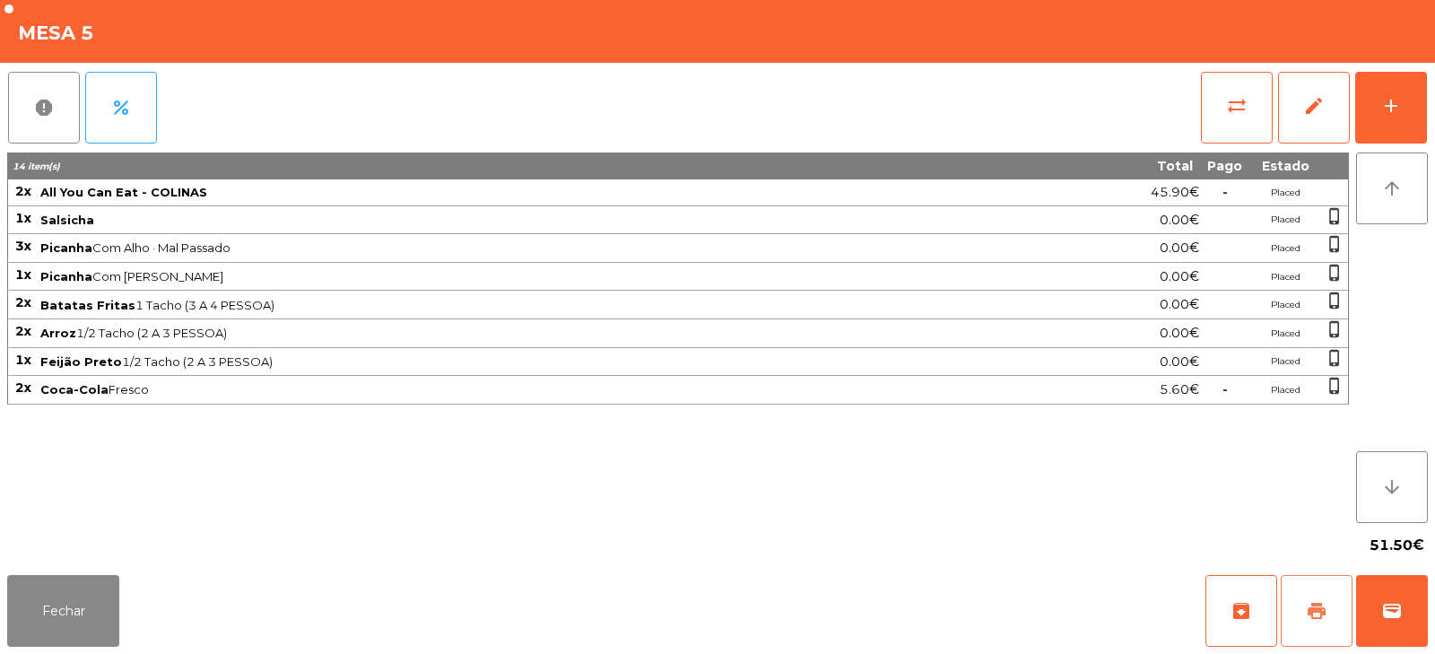
click at [1321, 612] on span "print" at bounding box center [1317, 611] width 22 height 22
click at [90, 618] on button "Fechar" at bounding box center [63, 611] width 112 height 72
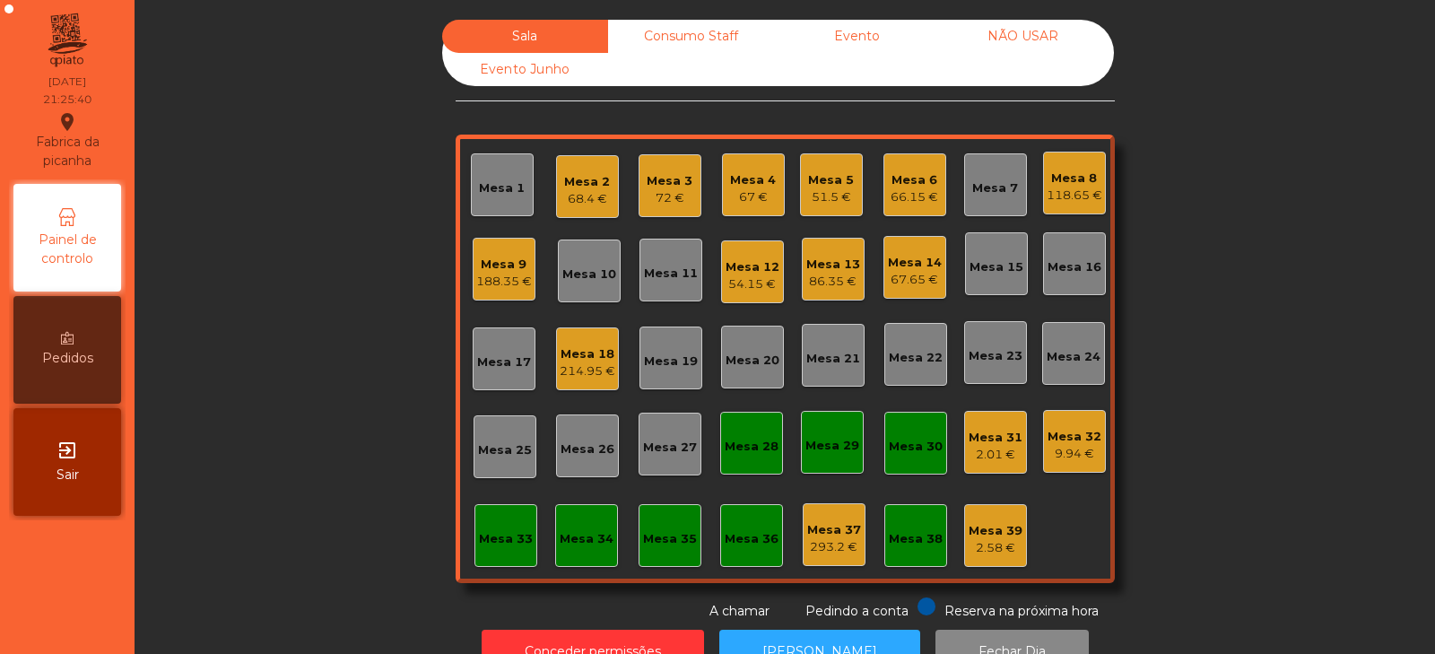
click at [818, 178] on div "Mesa 5" at bounding box center [831, 180] width 46 height 18
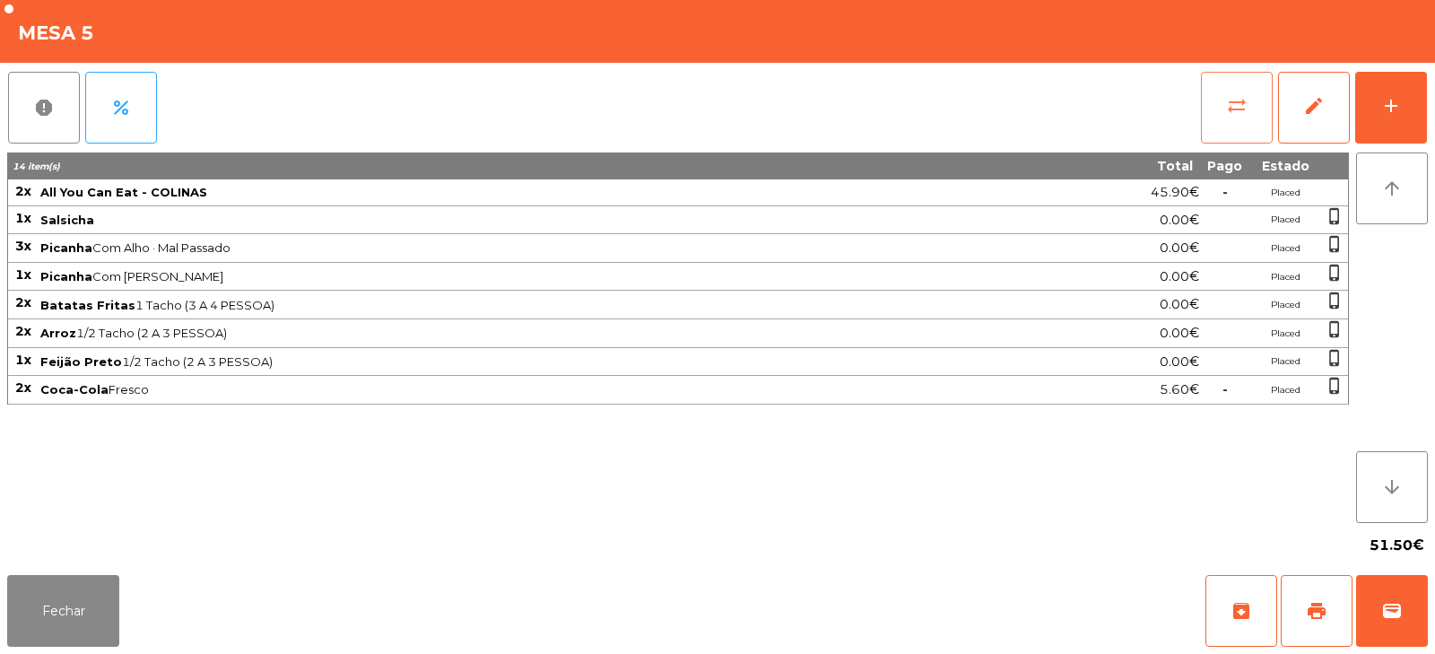
click at [1222, 100] on button "sync_alt" at bounding box center [1237, 108] width 72 height 72
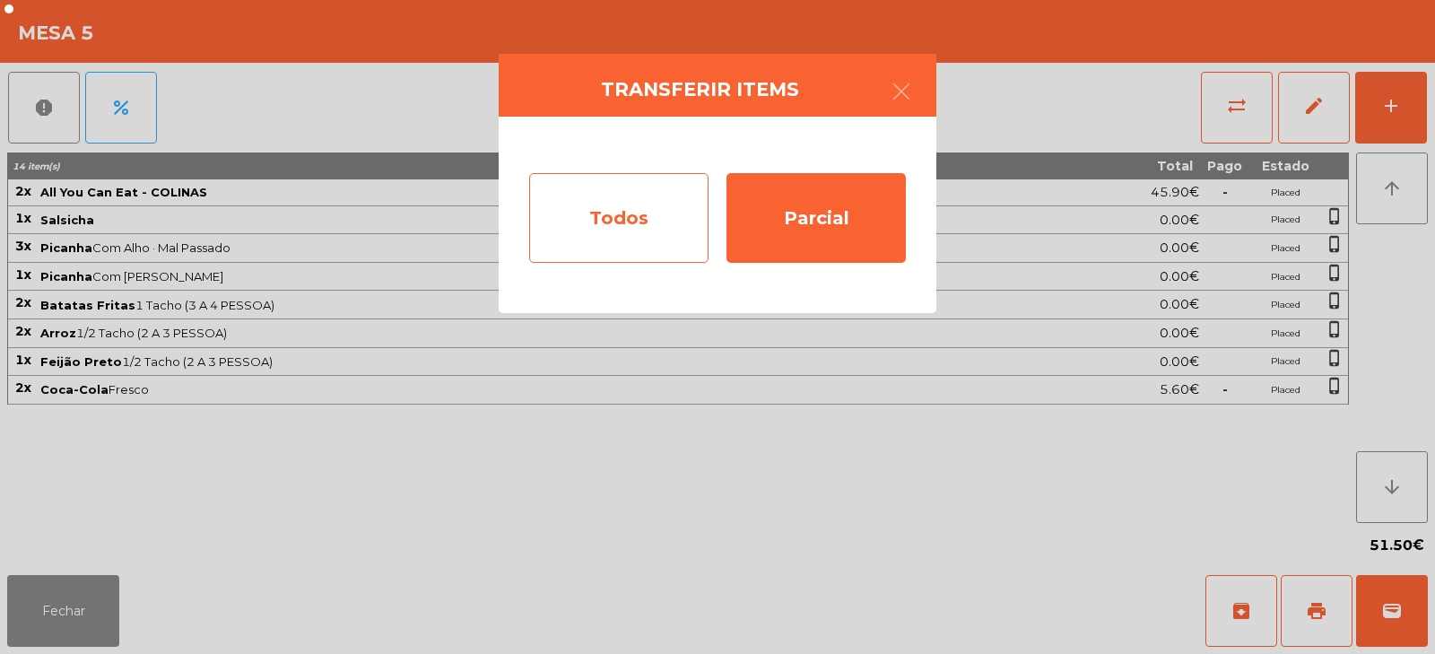
click at [638, 218] on div "Todos" at bounding box center [618, 218] width 179 height 90
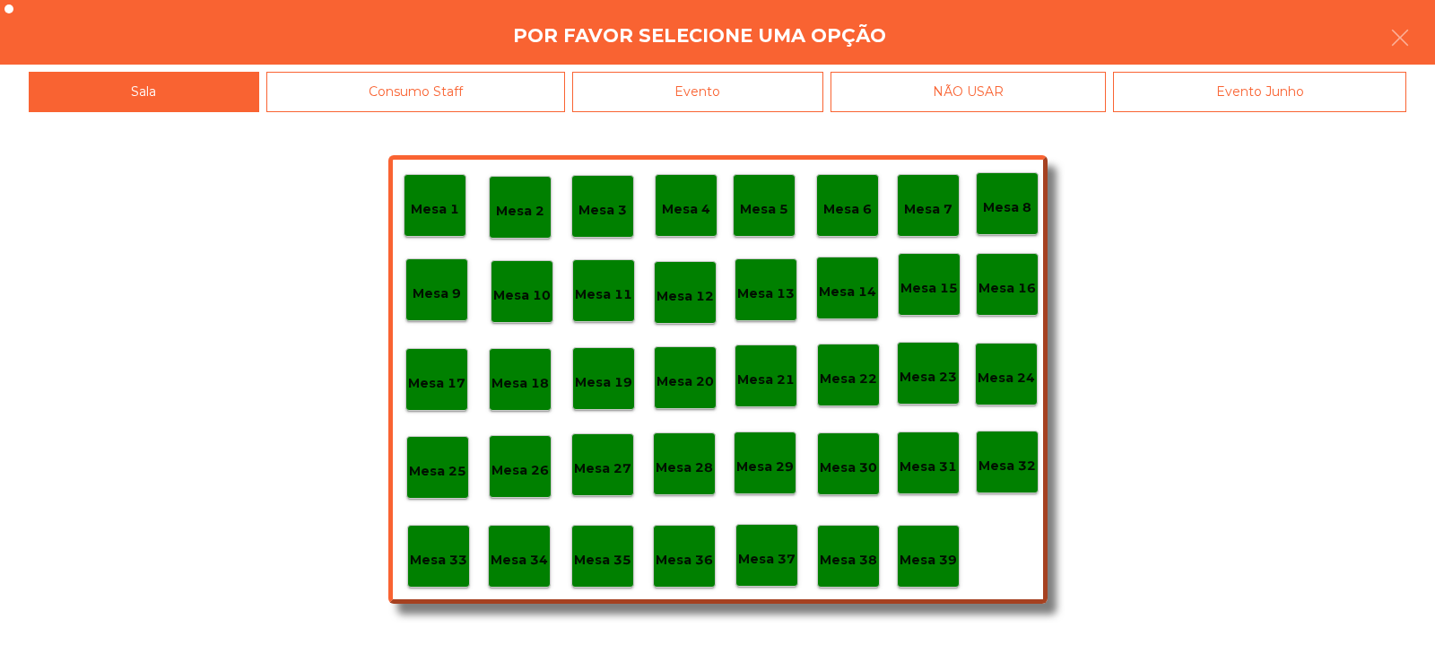
click at [741, 90] on div "Evento" at bounding box center [697, 92] width 251 height 40
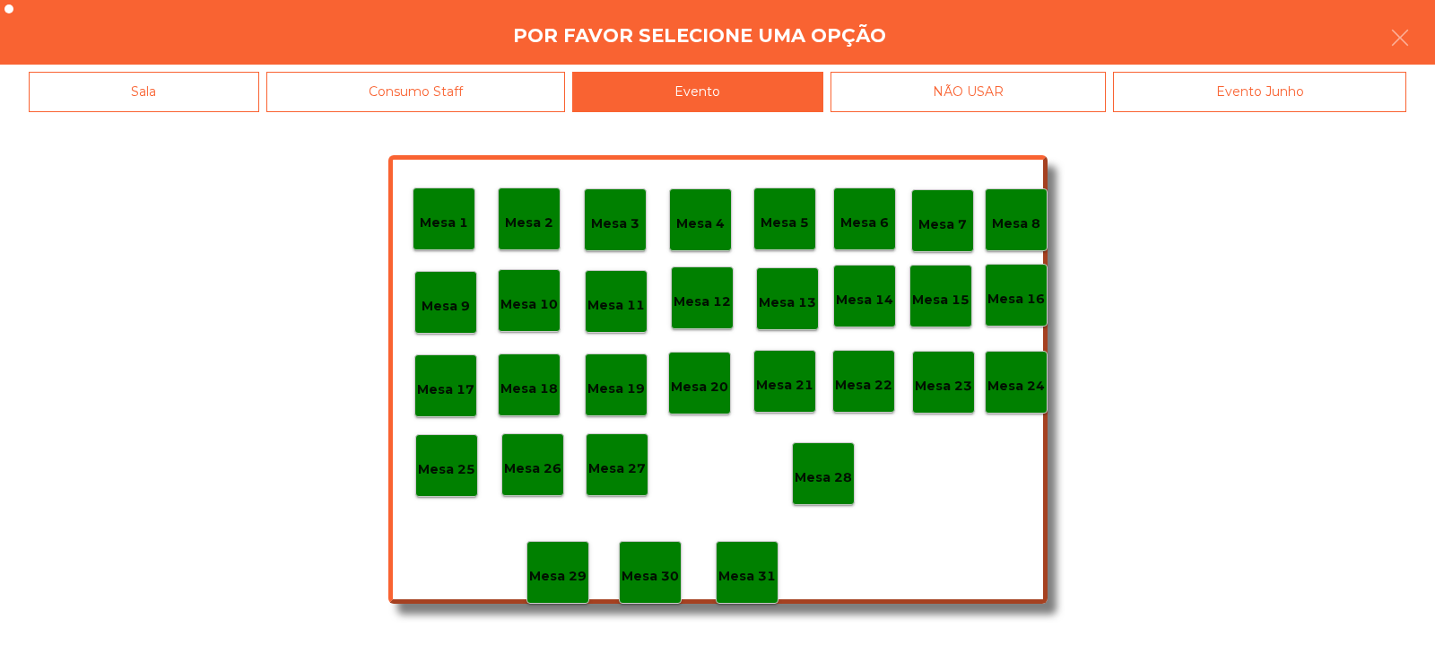
click at [823, 469] on p "Mesa 28" at bounding box center [823, 477] width 57 height 21
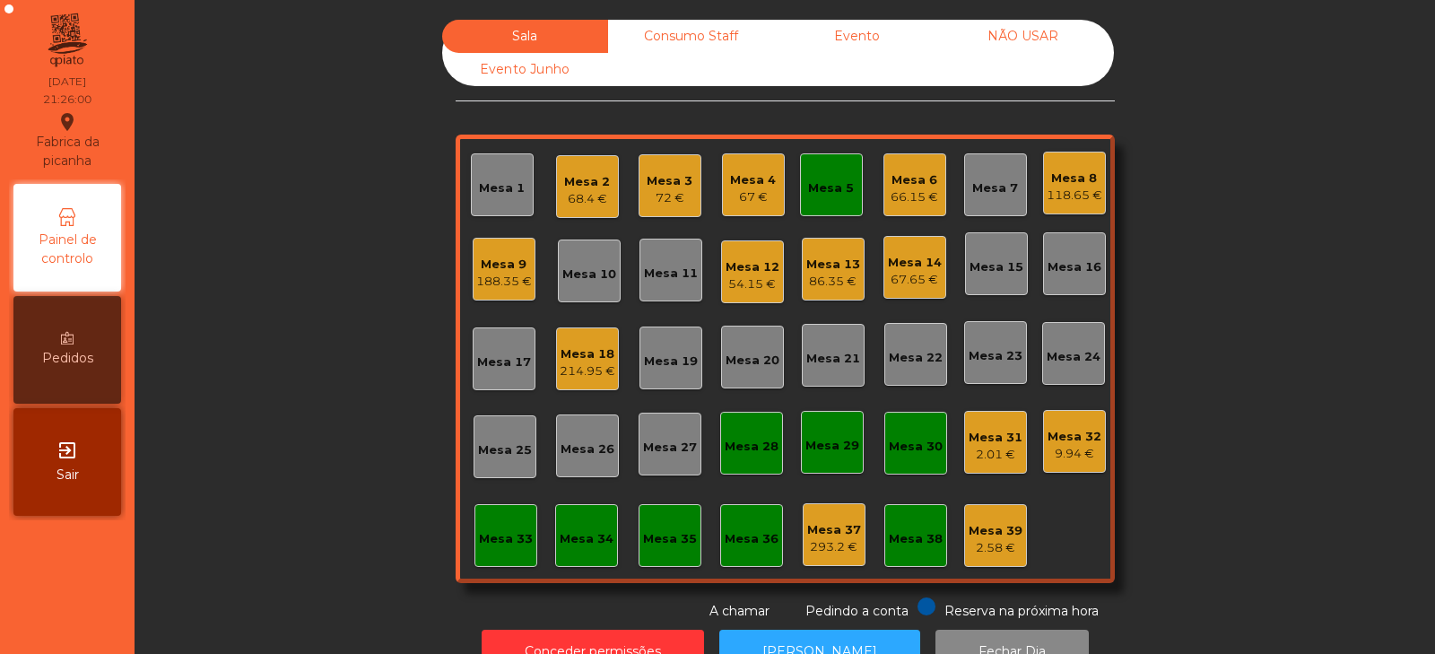
click at [828, 199] on div "Mesa 5" at bounding box center [831, 184] width 63 height 63
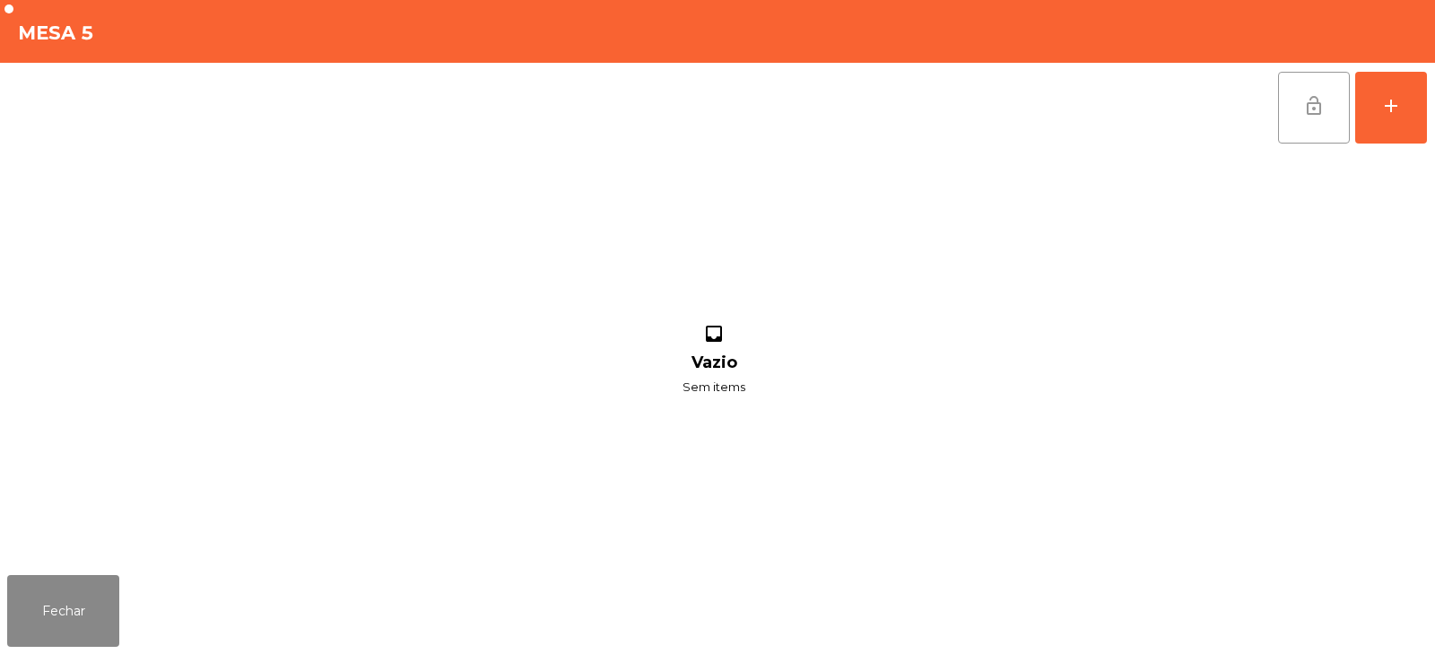
click at [1305, 120] on button "lock_open" at bounding box center [1314, 108] width 72 height 72
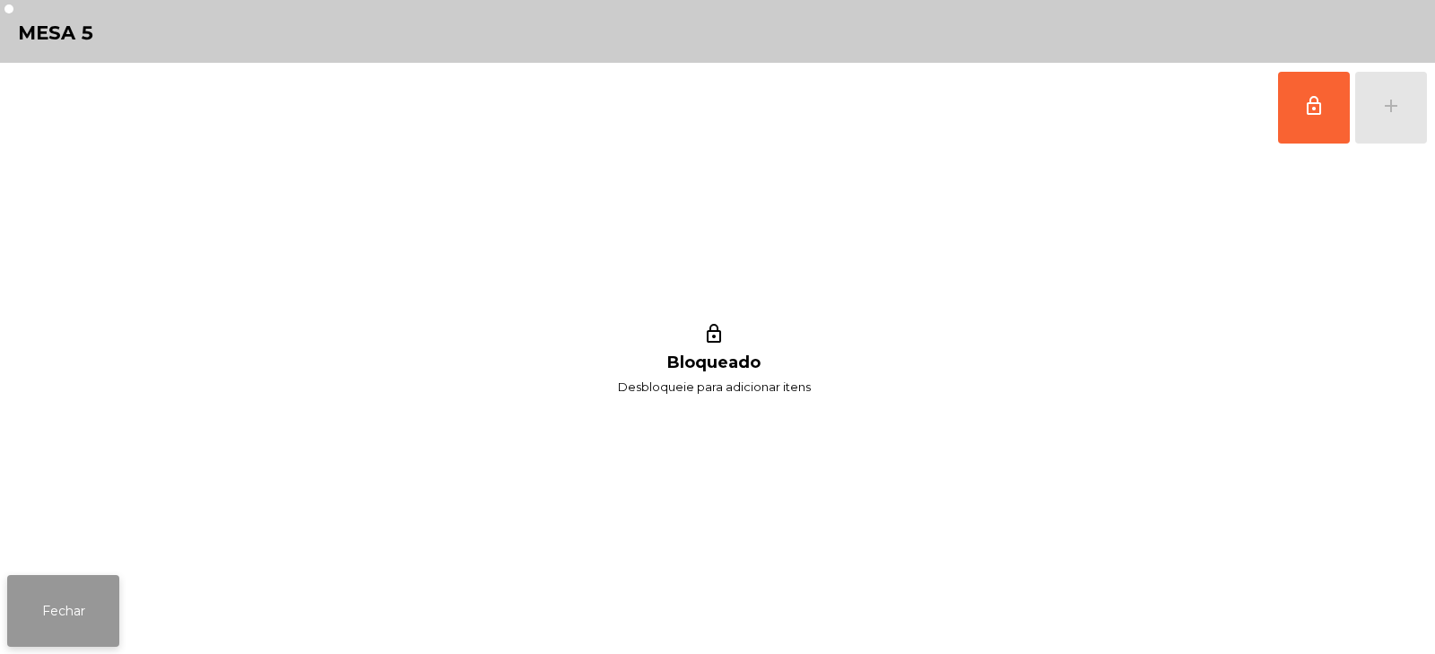
click at [73, 634] on button "Fechar" at bounding box center [63, 611] width 112 height 72
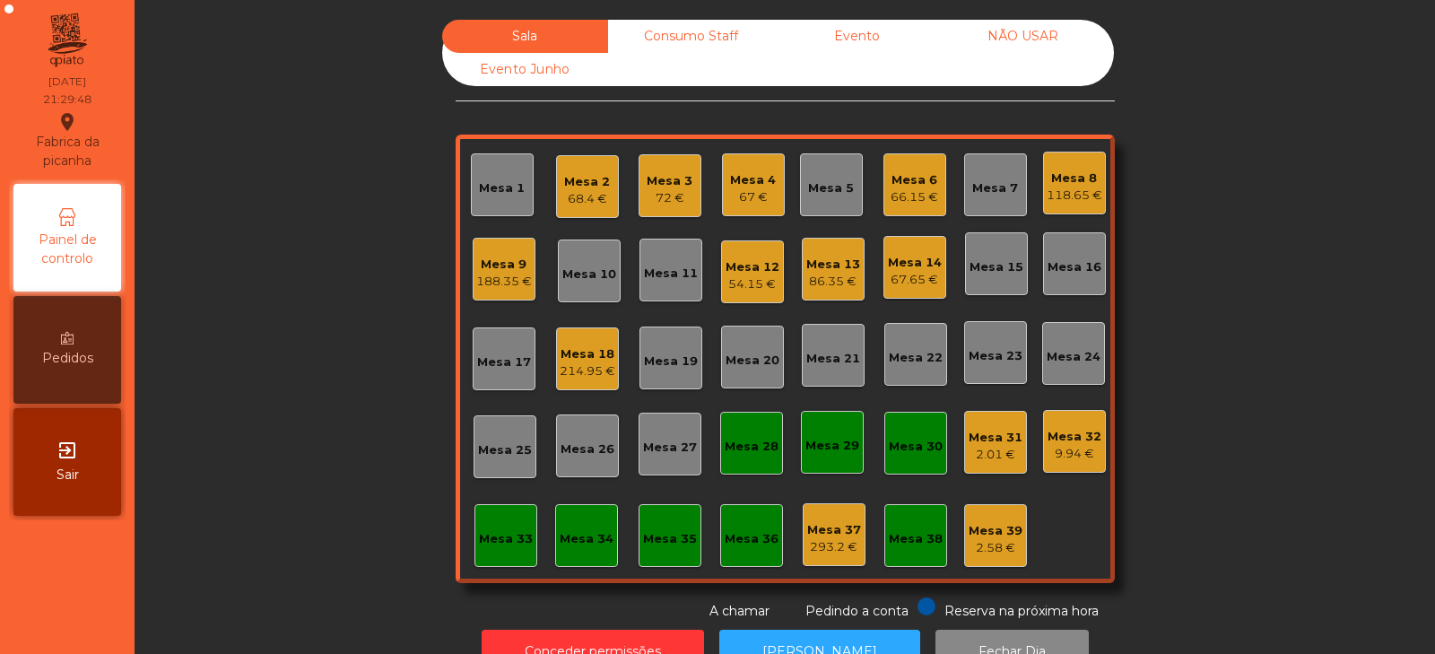
click at [1069, 266] on div "Mesa 16" at bounding box center [1075, 267] width 54 height 18
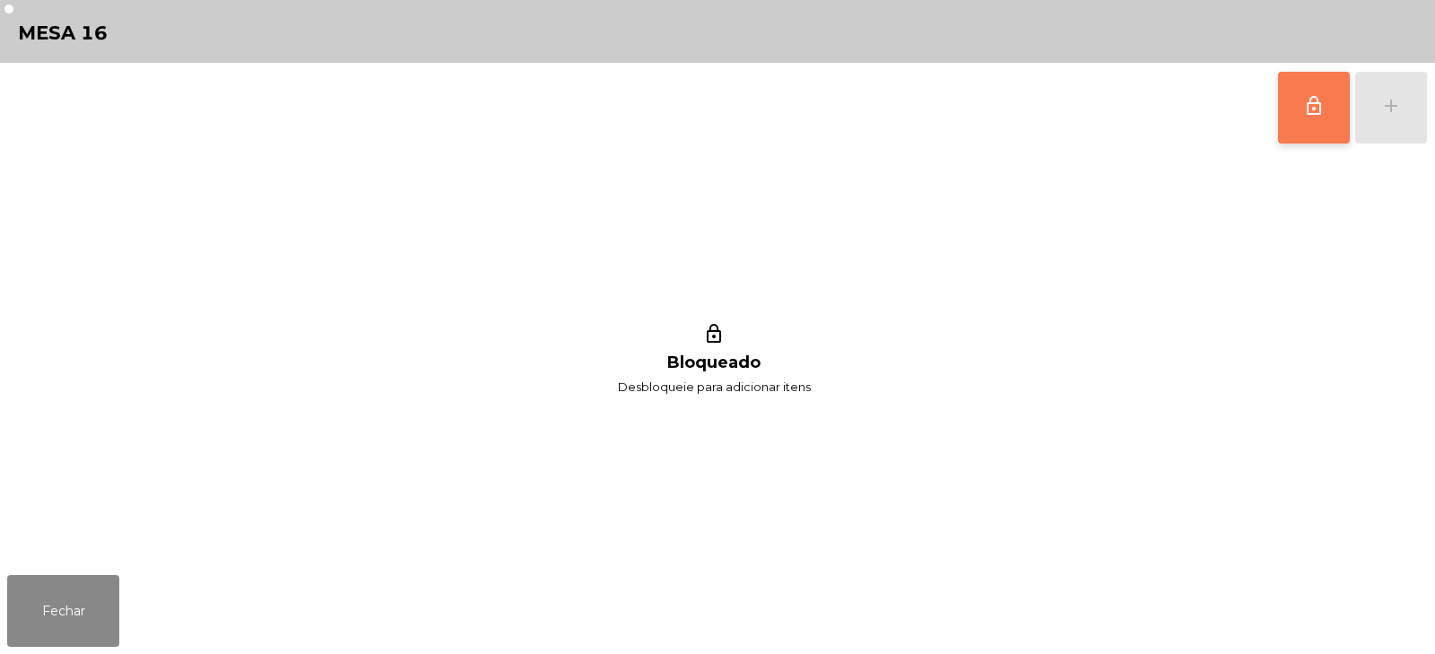
click at [1322, 110] on span "lock_outline" at bounding box center [1314, 106] width 22 height 22
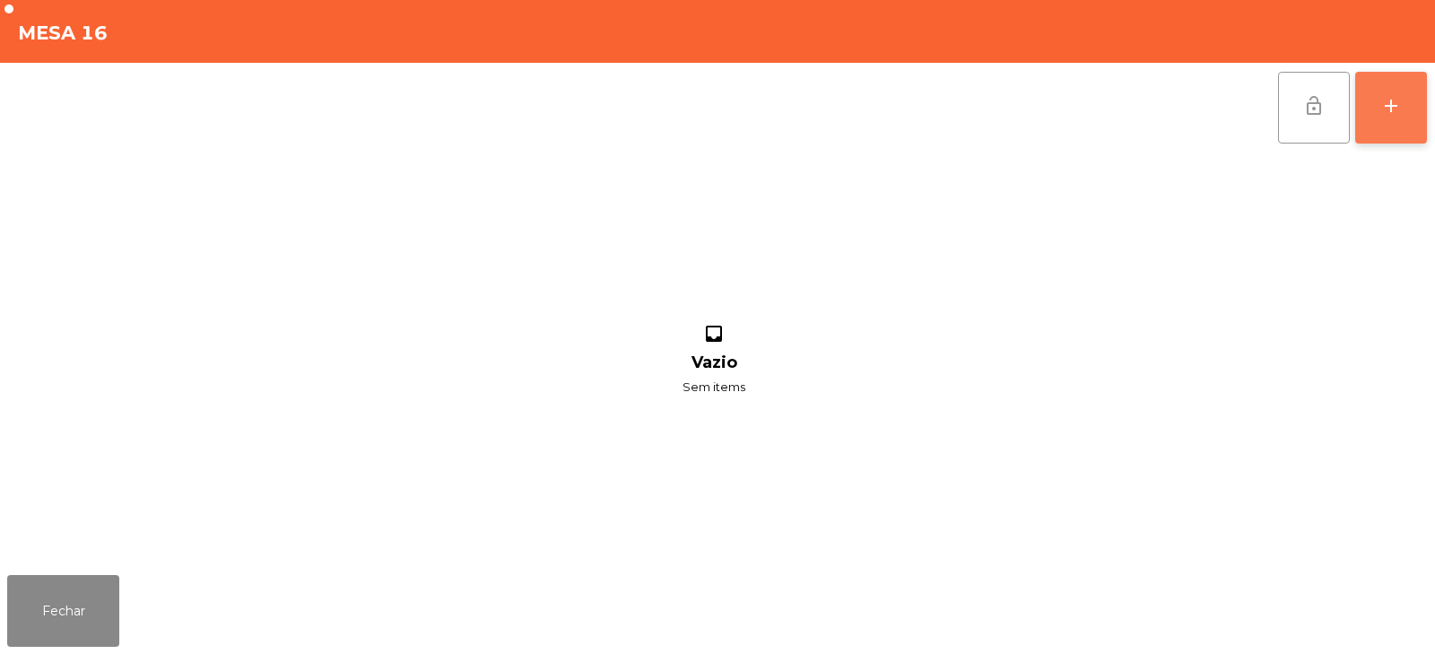
click at [1393, 111] on div "add" at bounding box center [1391, 106] width 22 height 22
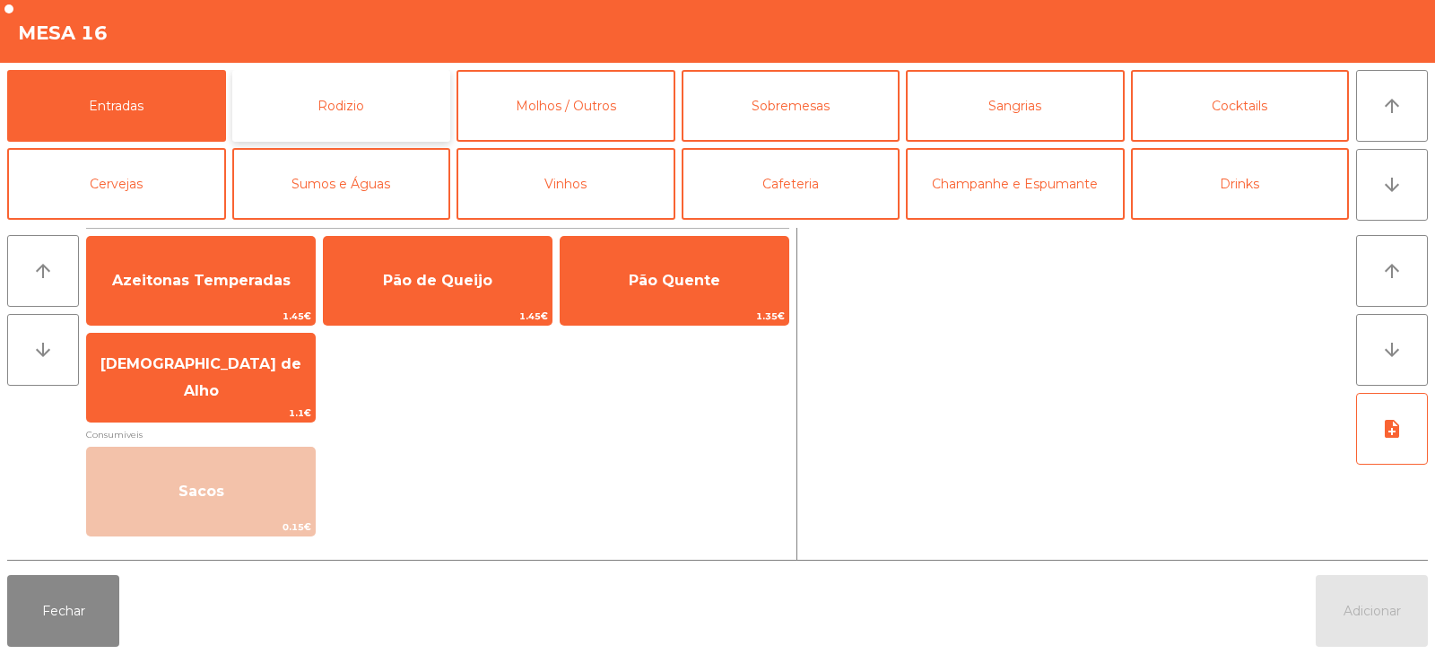
click at [305, 99] on button "Rodizio" at bounding box center [341, 106] width 219 height 72
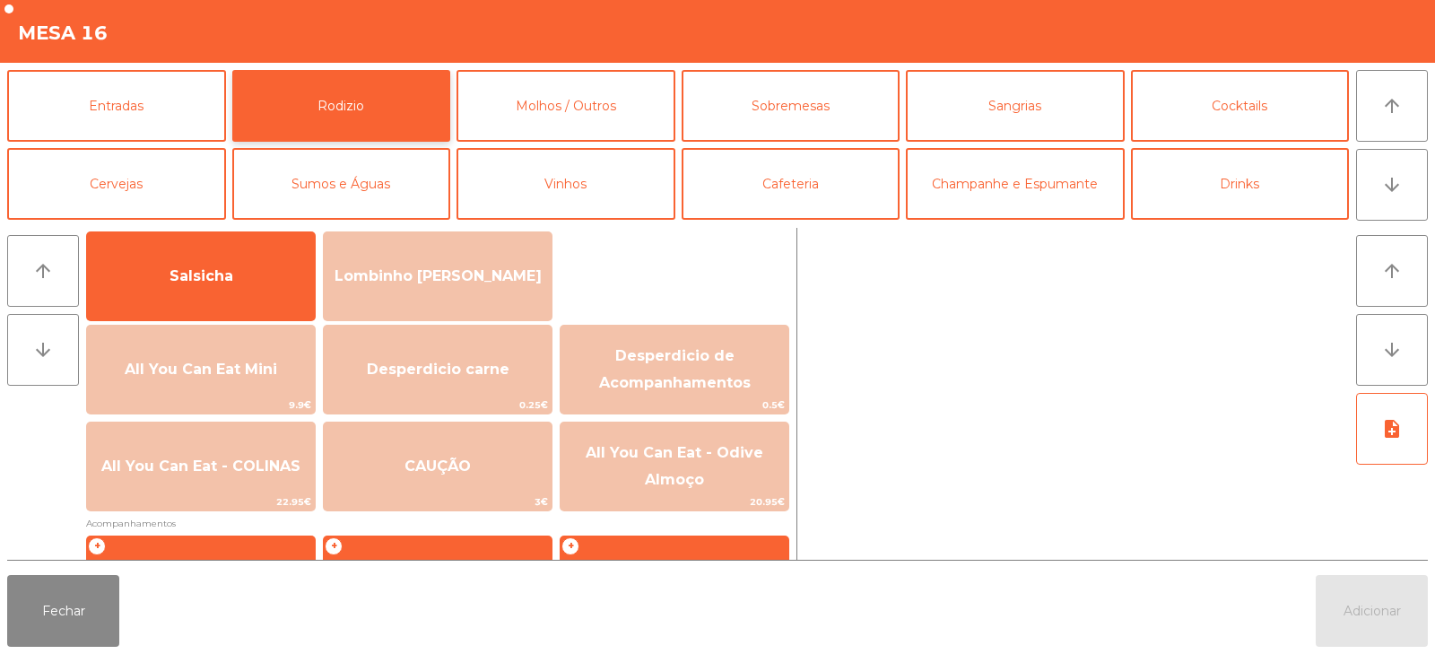
scroll to position [132, 0]
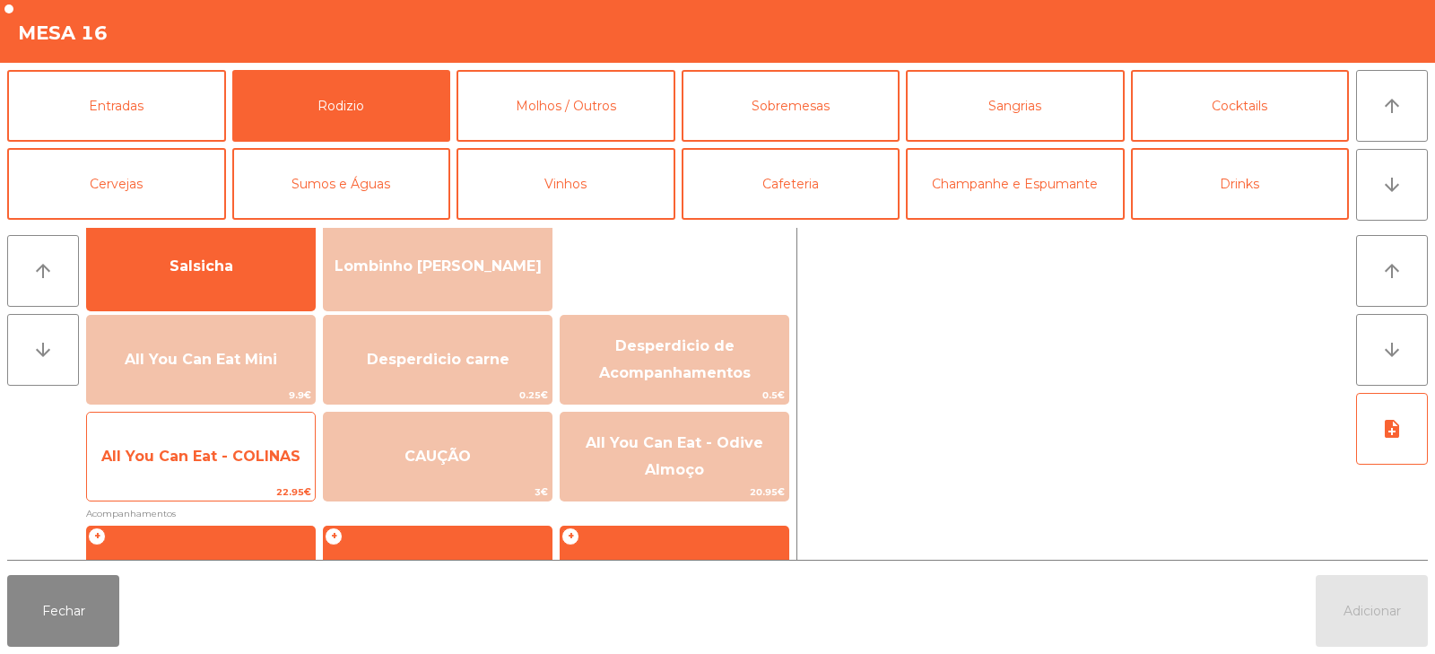
click at [247, 476] on span "All You Can Eat - COLINAS" at bounding box center [201, 456] width 228 height 48
click at [243, 470] on span "All You Can Eat - COLINAS" at bounding box center [201, 456] width 228 height 48
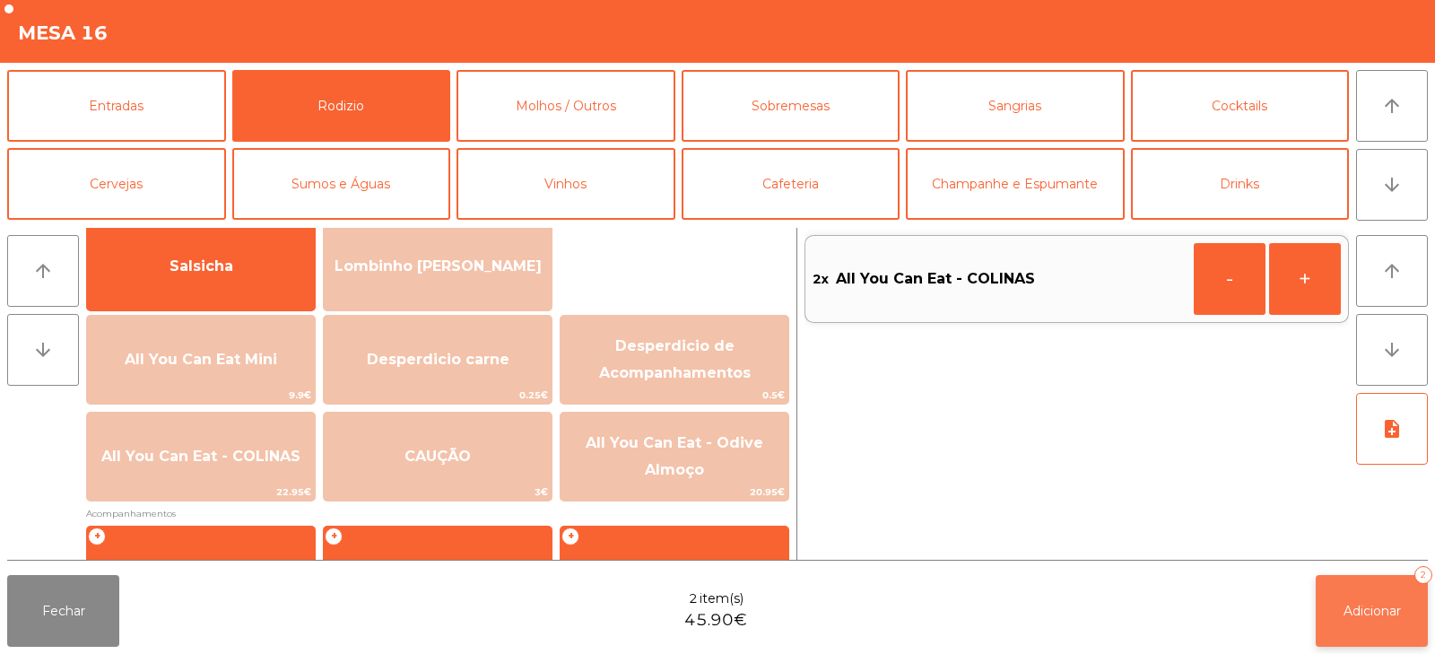
click at [1345, 625] on button "Adicionar 2" at bounding box center [1372, 611] width 112 height 72
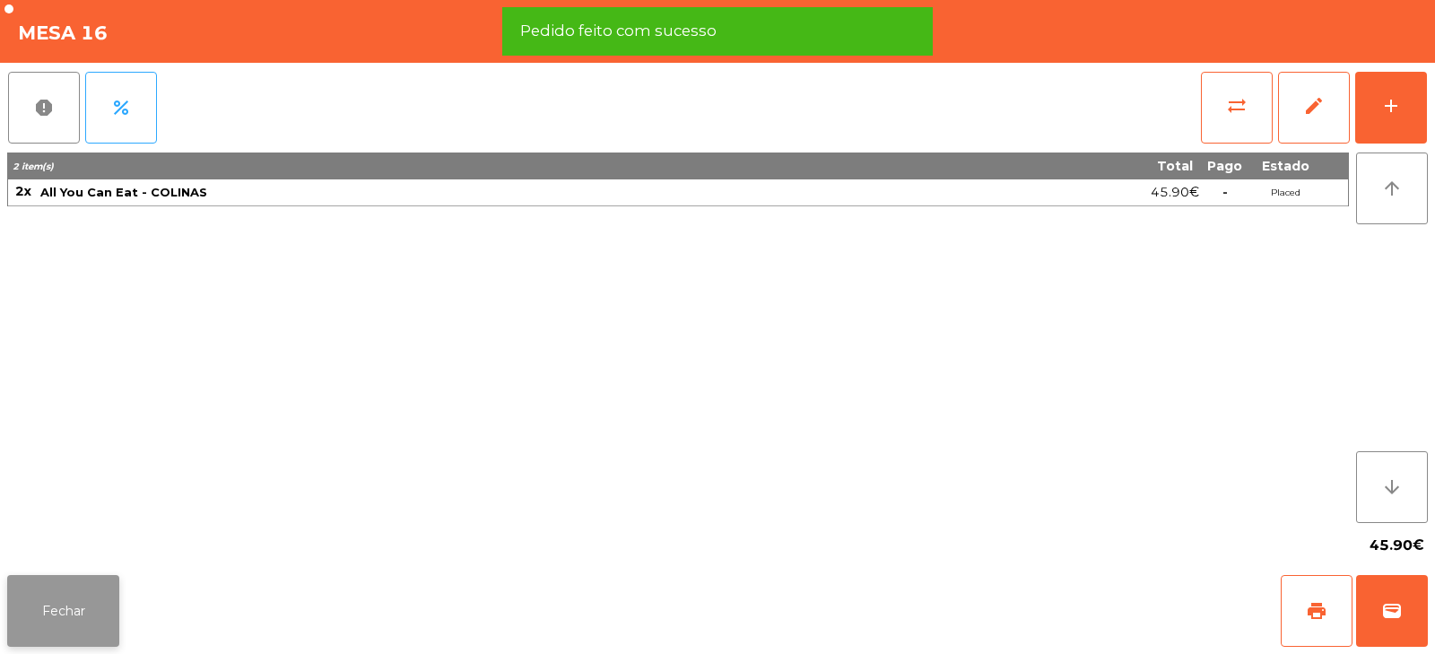
click at [83, 611] on button "Fechar" at bounding box center [63, 611] width 112 height 72
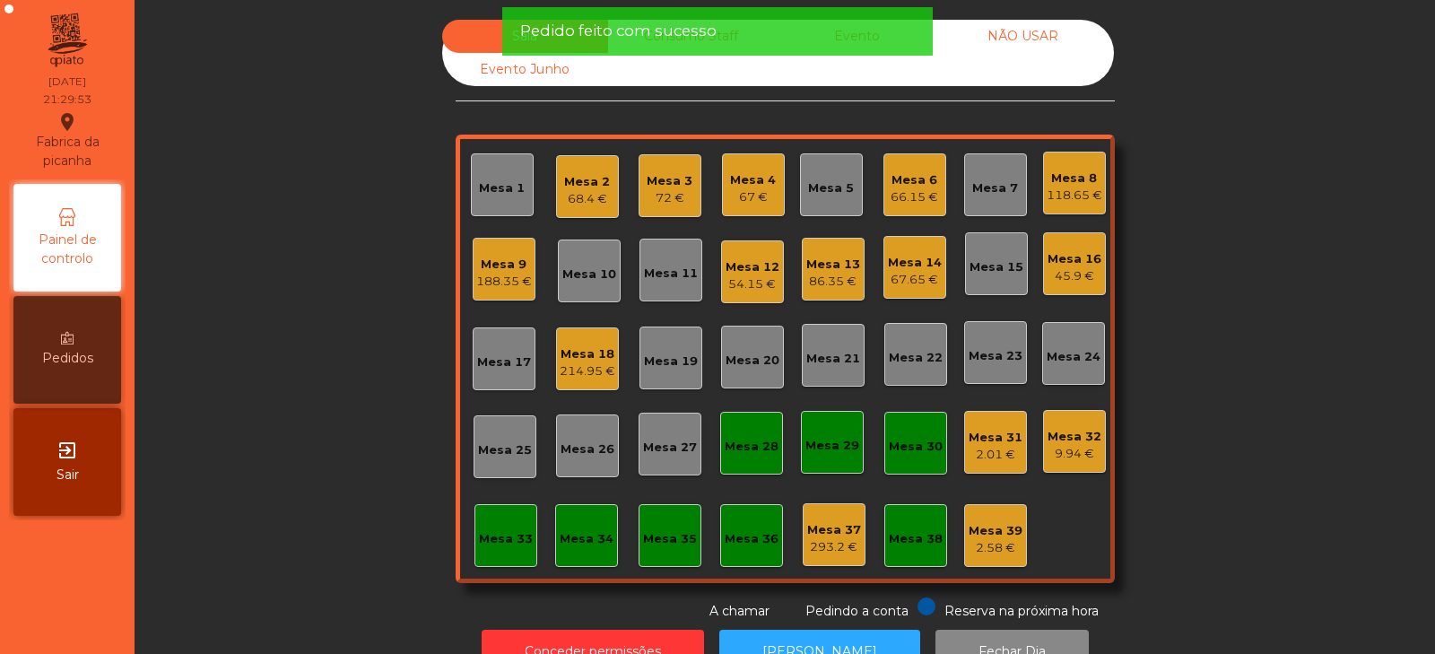
click at [243, 475] on div "Sala Consumo Staff Evento NÃO USAR Evento Junho Mesa 1 Mesa 2 68.4 € Mesa 3 72 …" at bounding box center [785, 320] width 1252 height 601
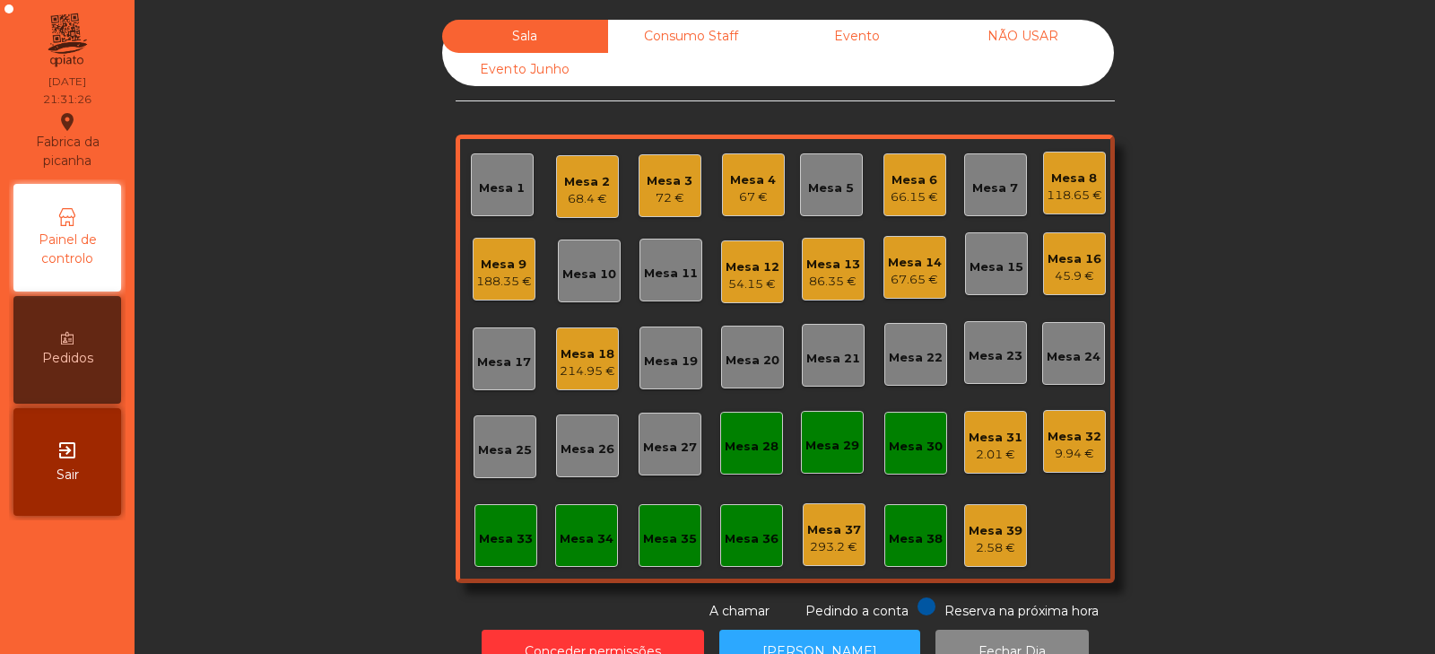
click at [910, 196] on div "66.15 €" at bounding box center [915, 197] width 48 height 18
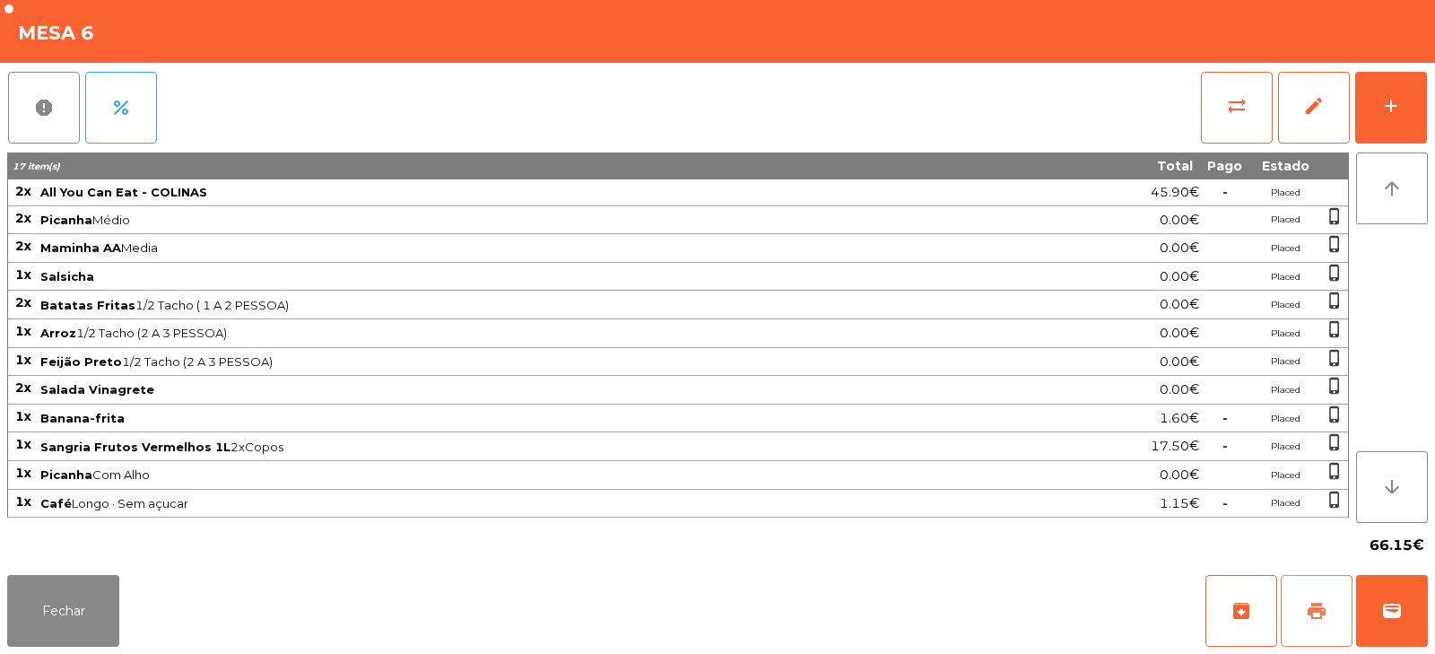
click at [1318, 614] on span "print" at bounding box center [1317, 611] width 22 height 22
click at [89, 598] on button "Fechar" at bounding box center [63, 611] width 112 height 72
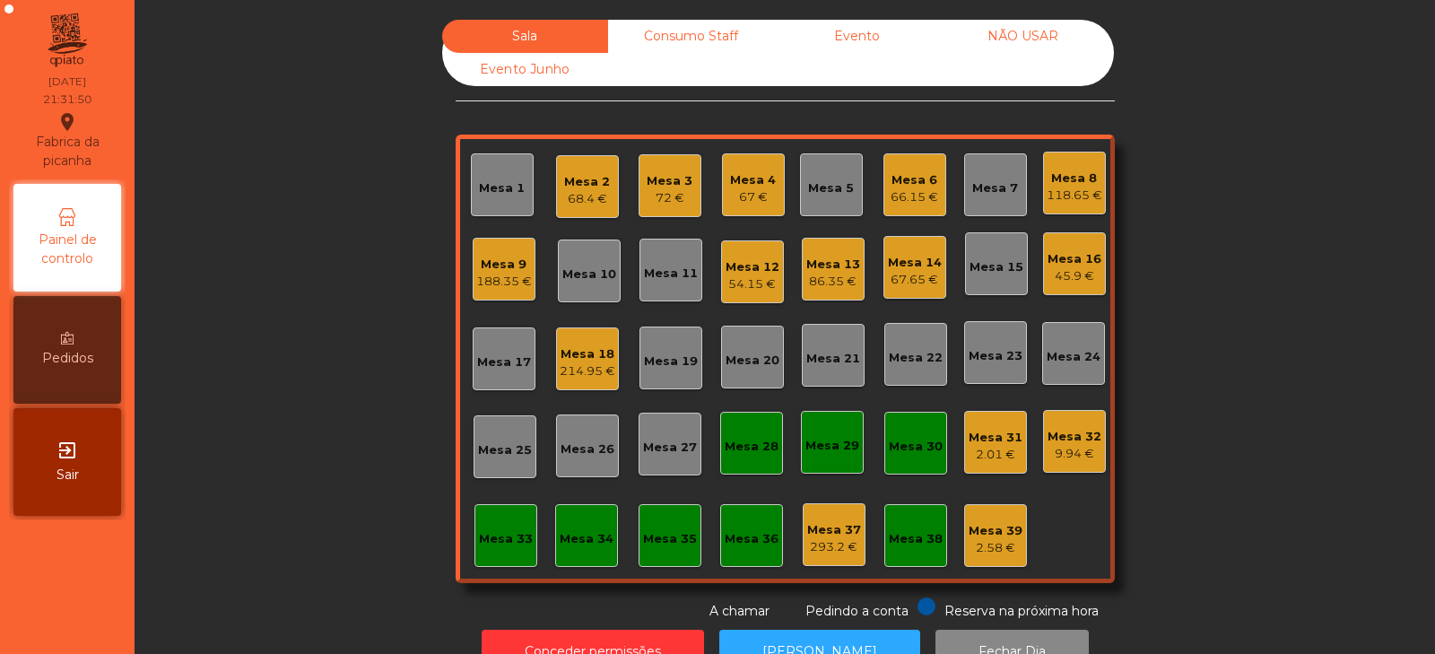
click at [911, 189] on div "66.15 €" at bounding box center [915, 197] width 48 height 18
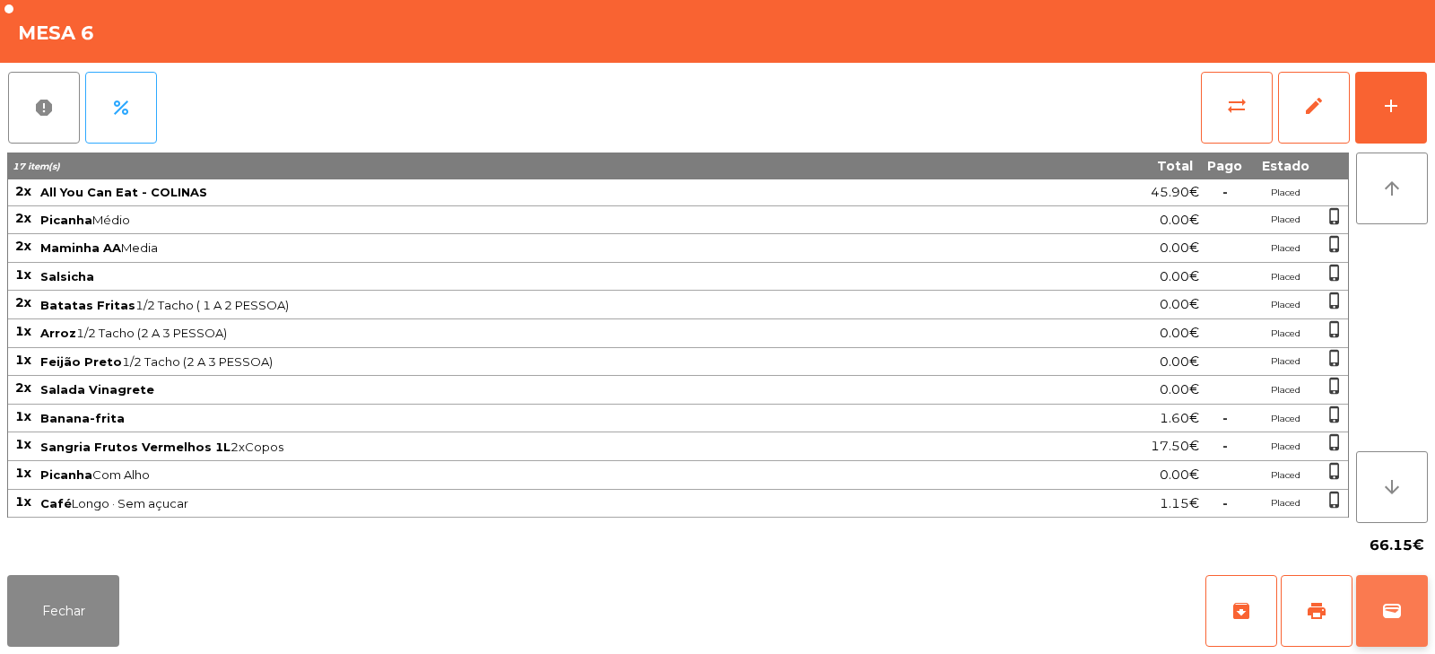
click at [1383, 601] on span "wallet" at bounding box center [1392, 611] width 22 height 22
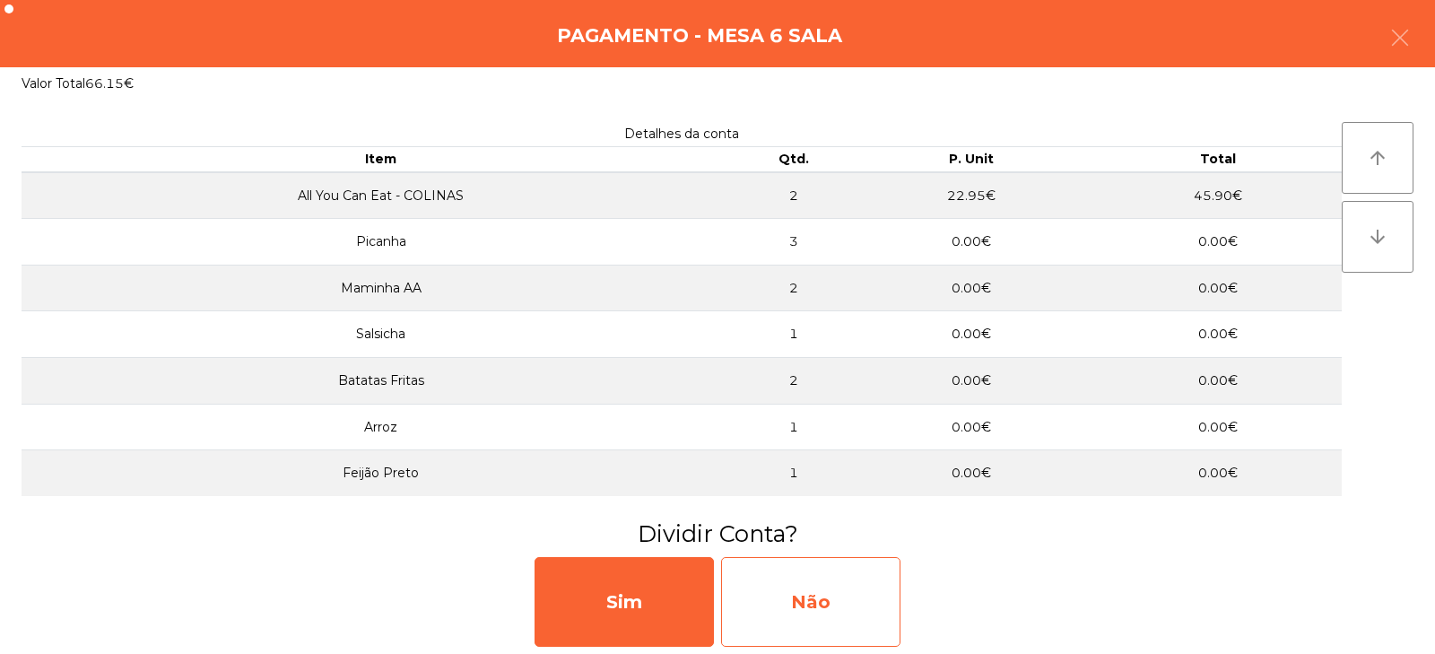
click at [827, 605] on div "Não" at bounding box center [810, 602] width 179 height 90
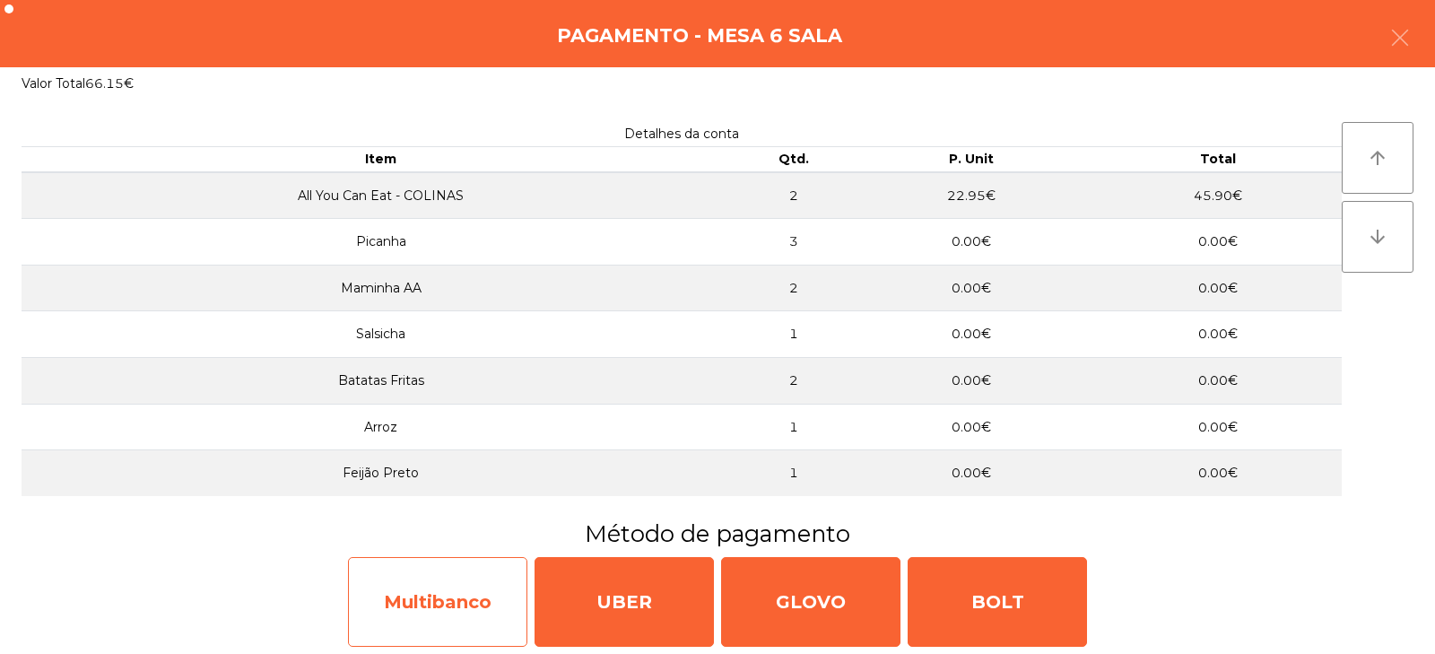
click at [453, 599] on div "Multibanco" at bounding box center [437, 602] width 179 height 90
select select "**"
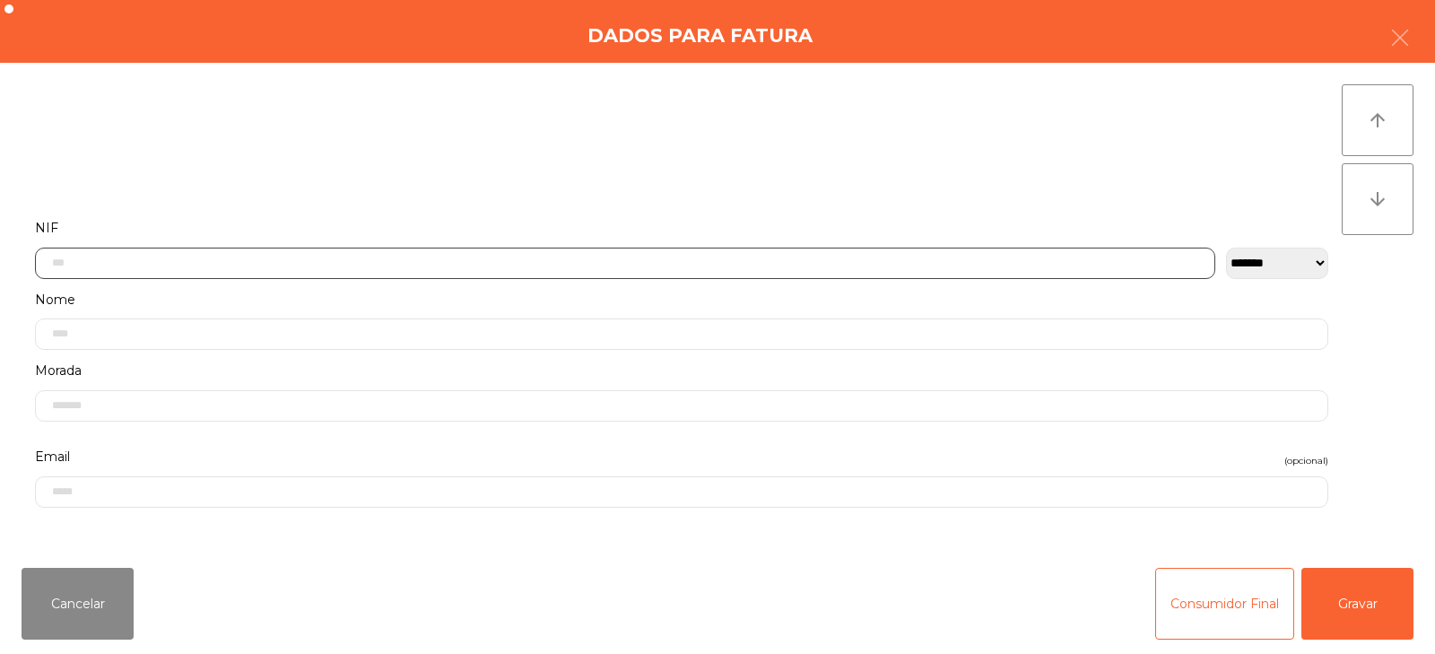
click at [740, 248] on input "text" at bounding box center [625, 263] width 1180 height 31
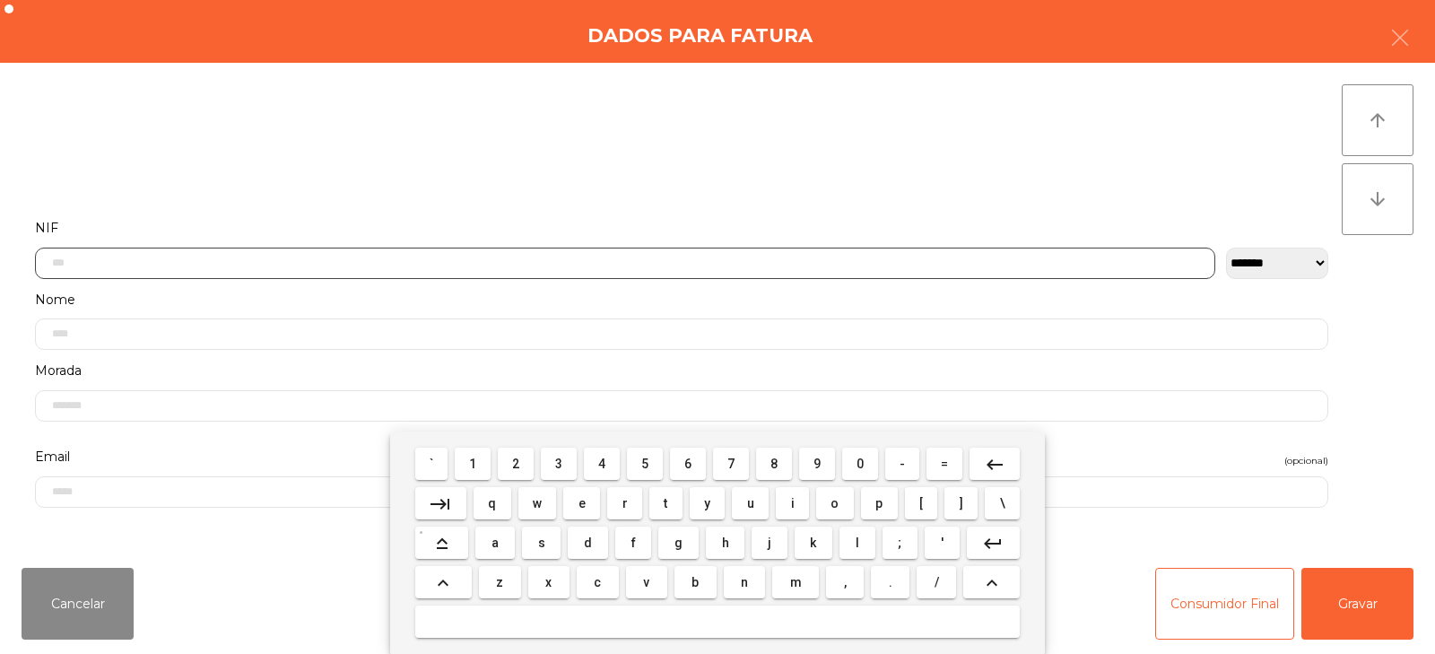
scroll to position [131, 0]
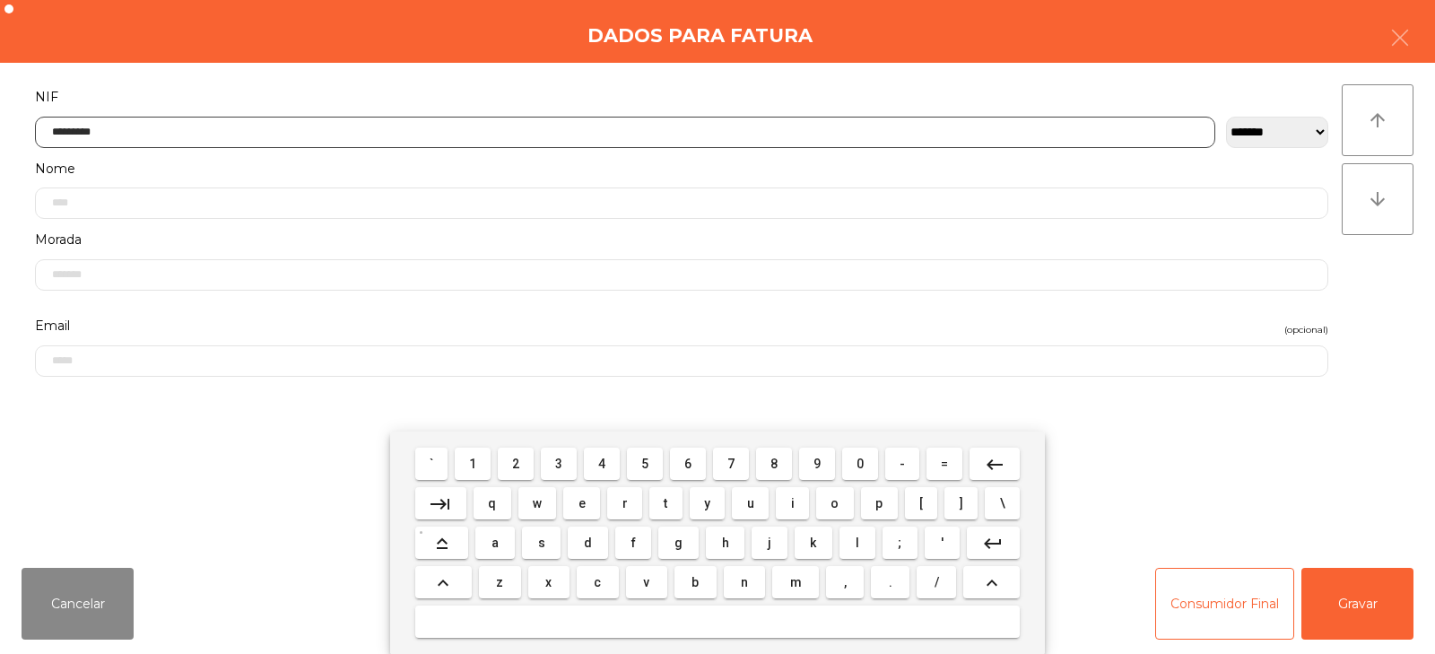
type input "*********"
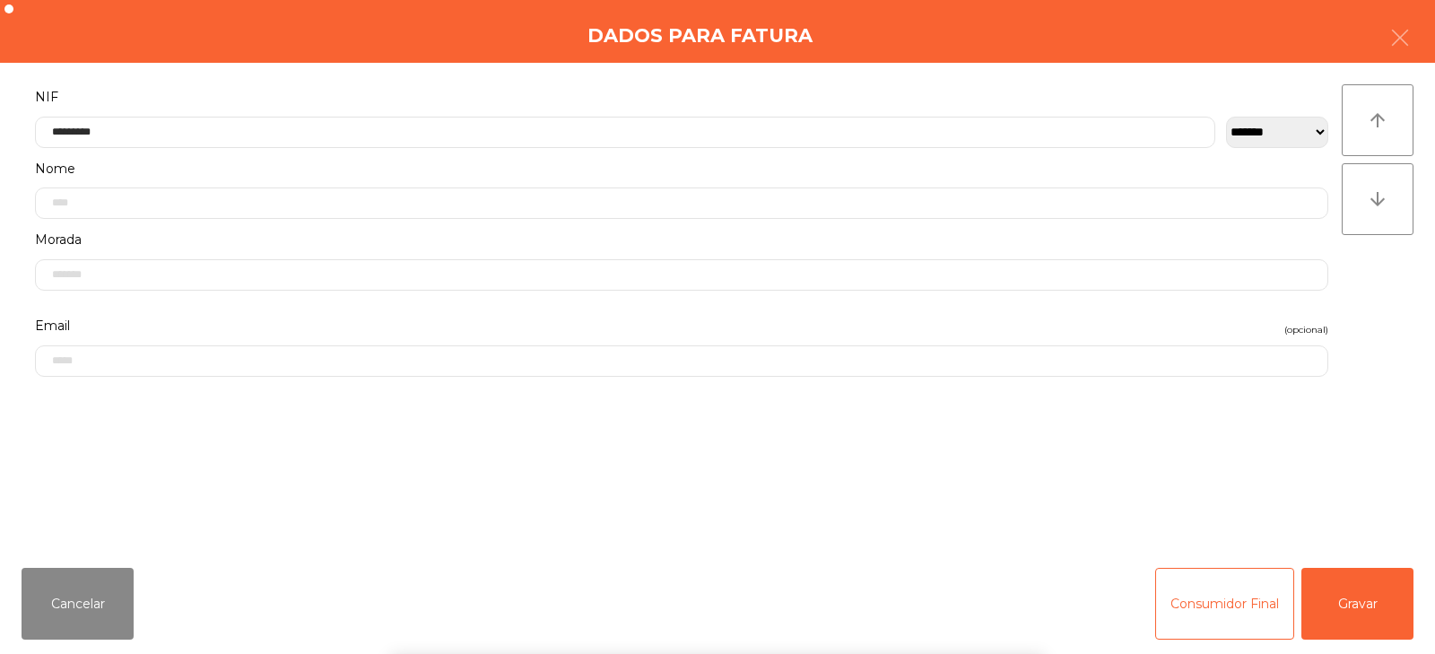
click at [1368, 588] on div "` 1 2 3 4 5 6 7 8 9 0 - = keyboard_backspace keyboard_tab q w e r t y u i o p […" at bounding box center [717, 542] width 1435 height 222
click at [1376, 611] on button "Gravar" at bounding box center [1358, 604] width 112 height 72
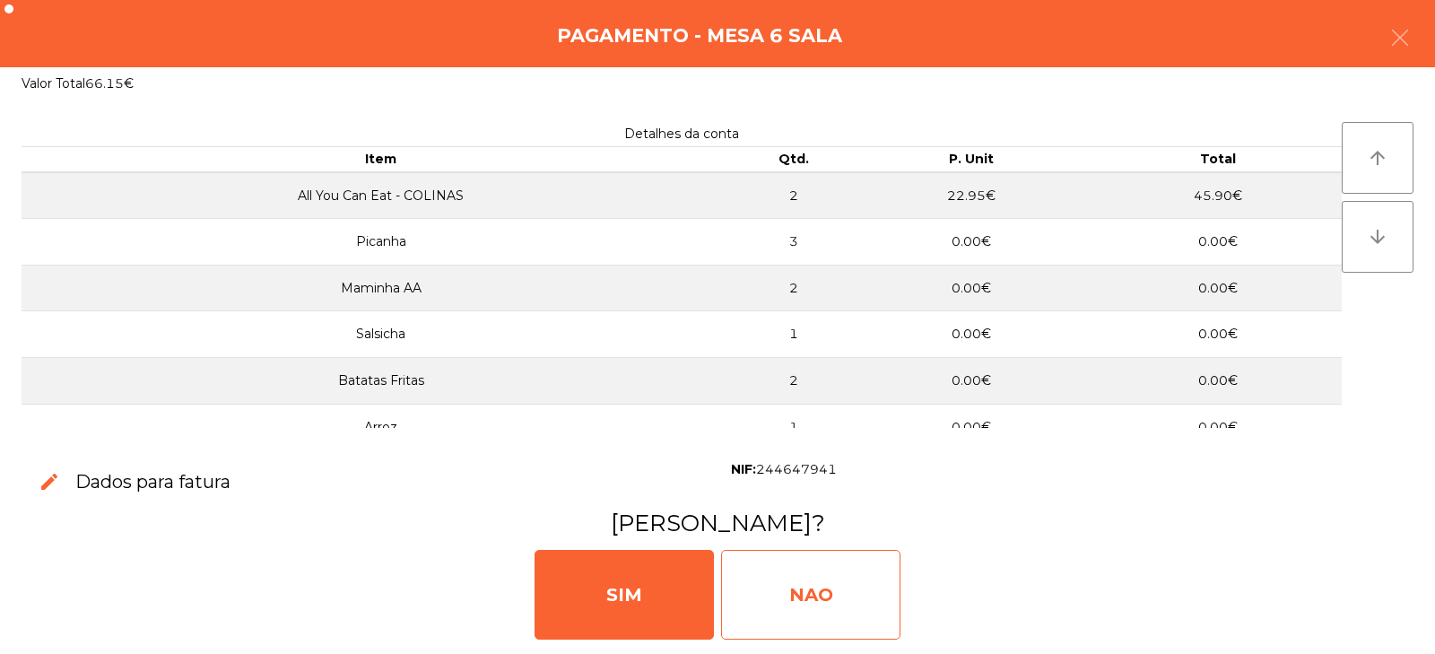
click at [802, 588] on div "NAO" at bounding box center [810, 595] width 179 height 90
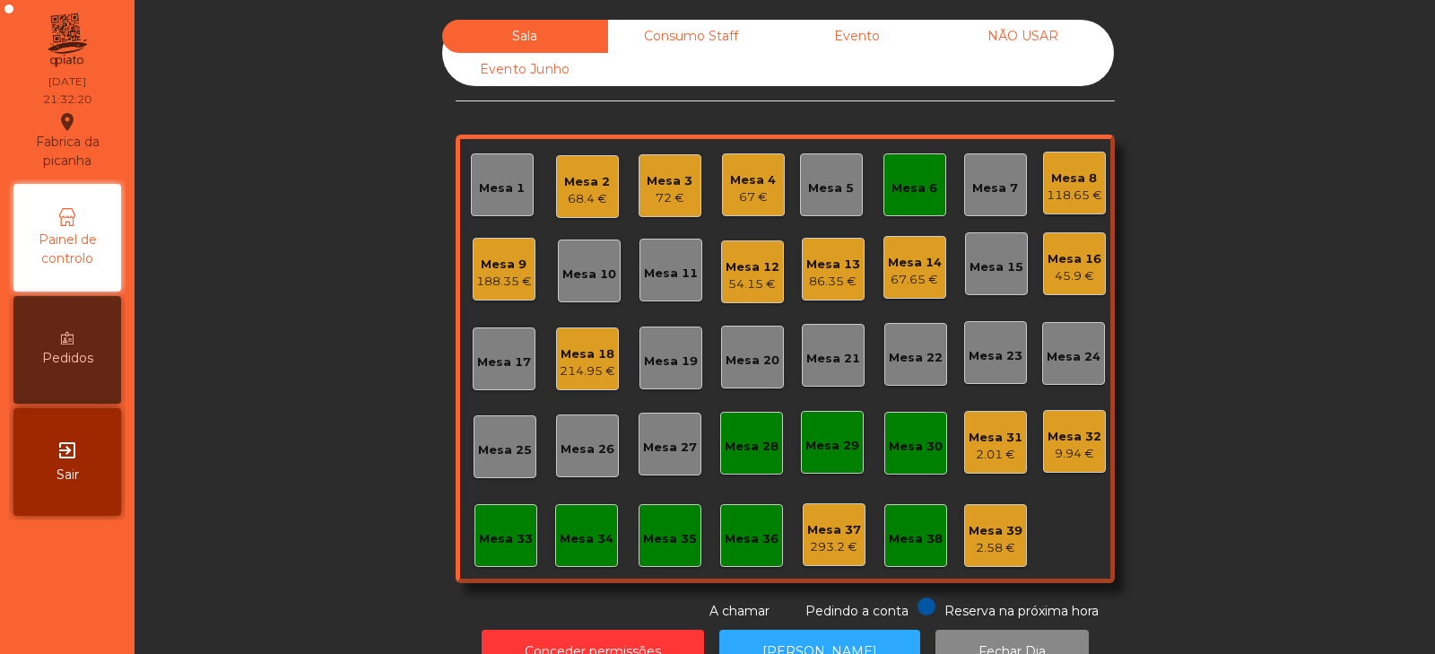
click at [919, 186] on div "Mesa 6" at bounding box center [915, 188] width 46 height 18
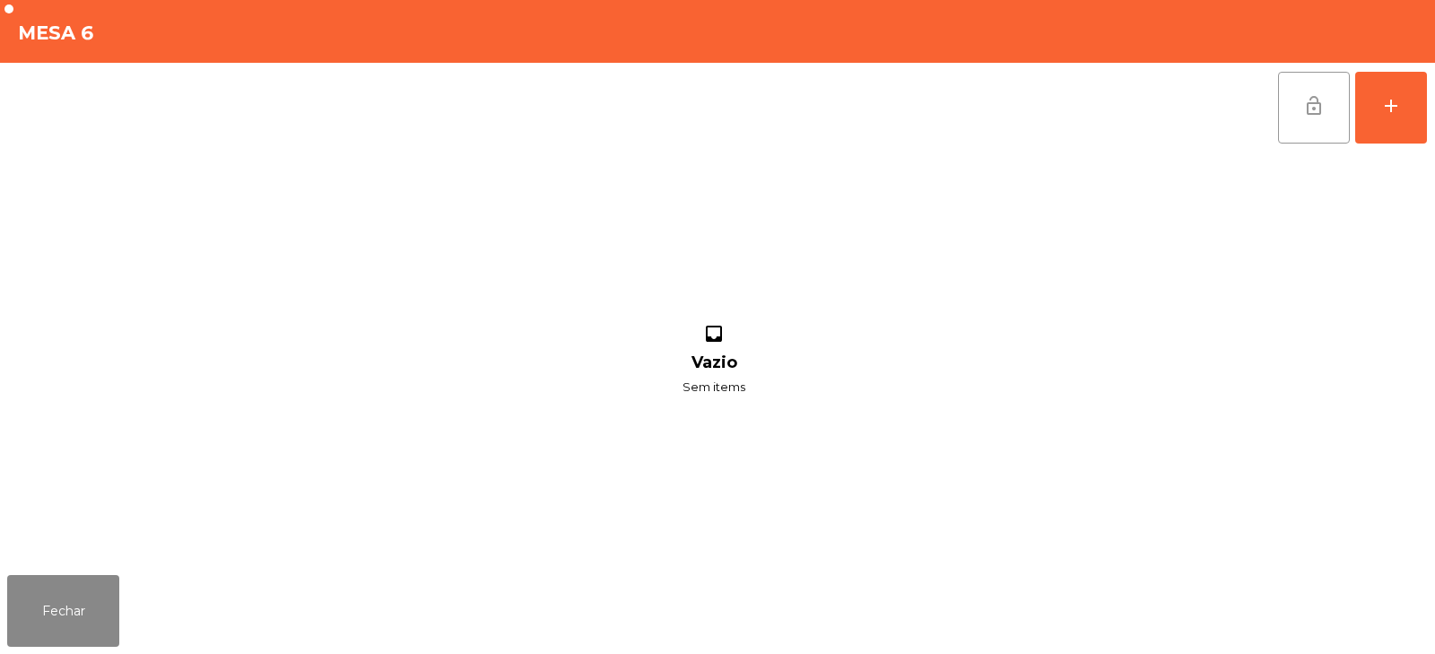
click at [1327, 101] on button "lock_open" at bounding box center [1314, 108] width 72 height 72
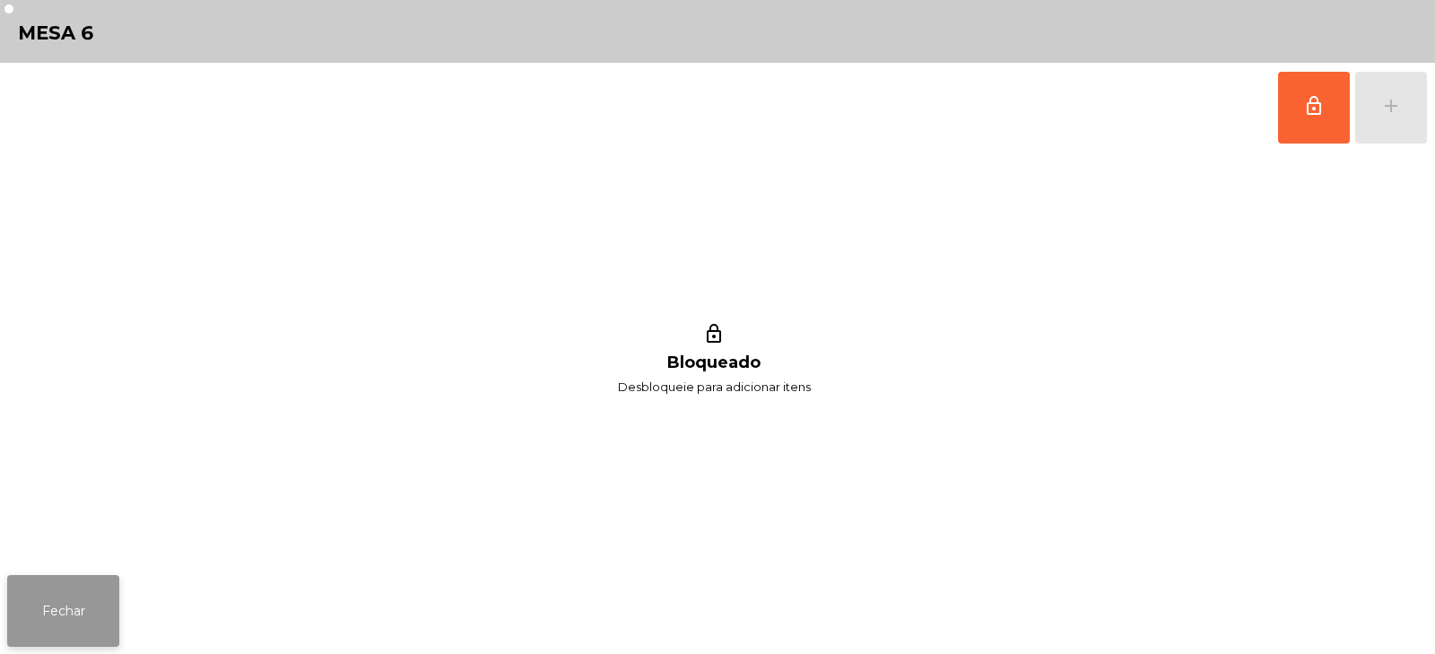
click at [61, 606] on button "Fechar" at bounding box center [63, 611] width 112 height 72
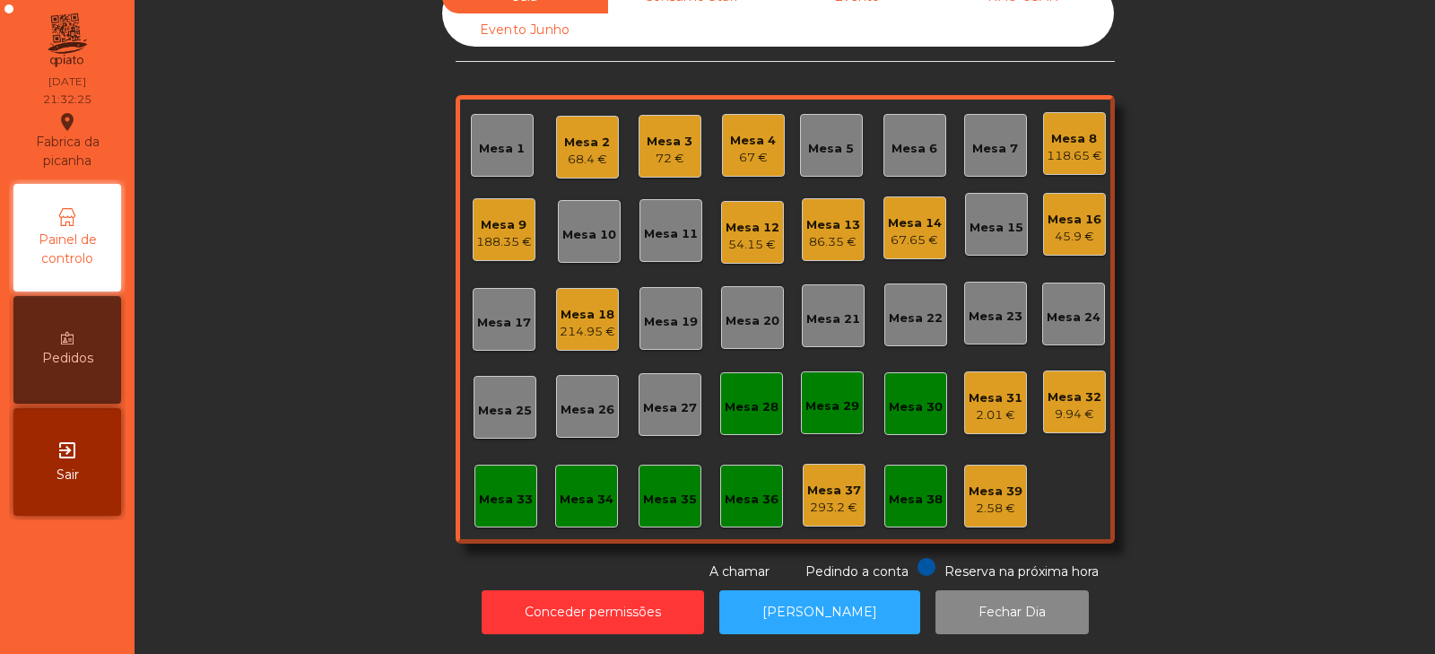
scroll to position [0, 0]
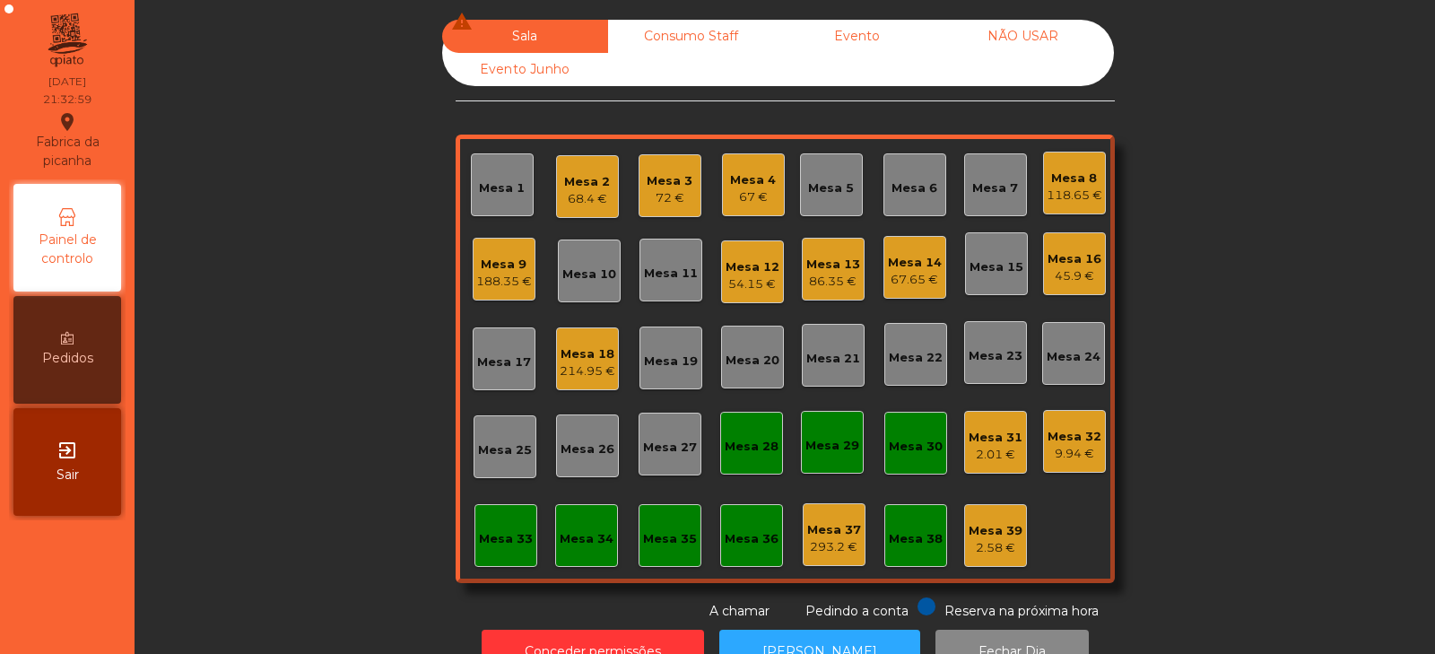
click at [1066, 177] on div "Mesa 8" at bounding box center [1075, 179] width 56 height 18
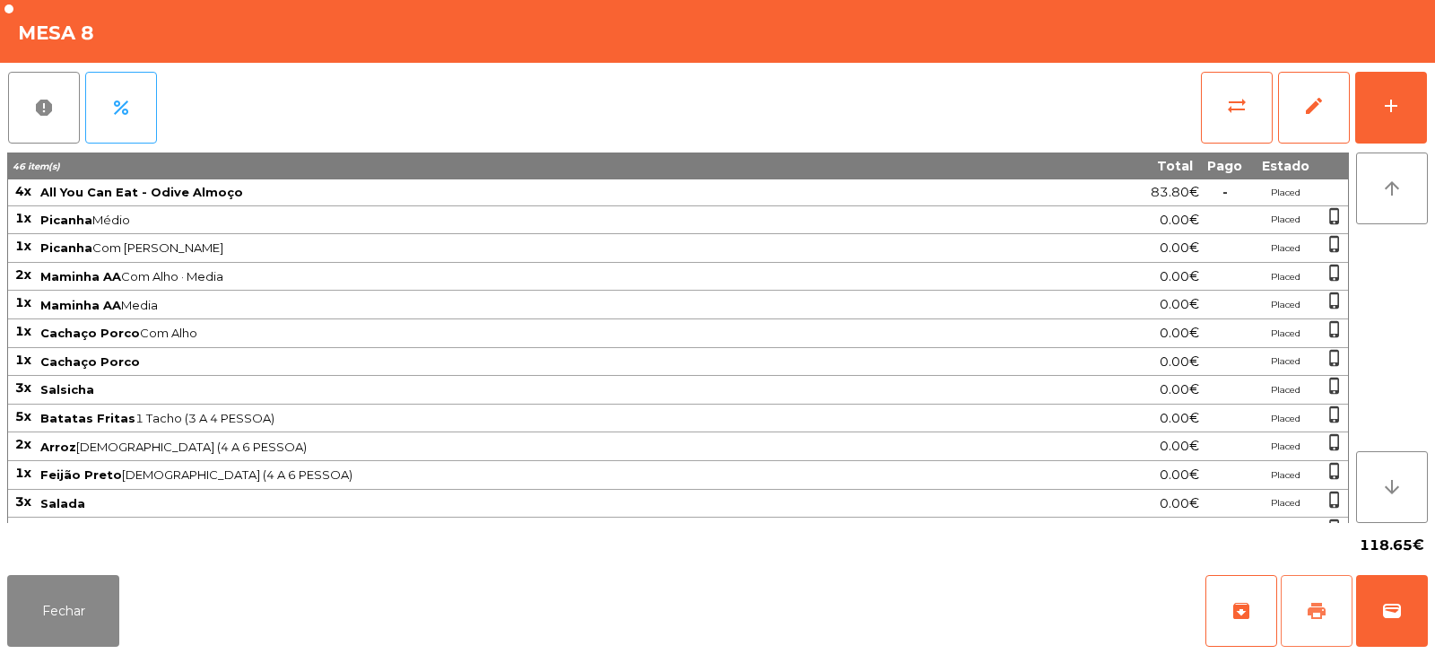
click at [1312, 630] on button "print" at bounding box center [1317, 611] width 72 height 72
click at [1309, 602] on span "print" at bounding box center [1317, 611] width 22 height 22
click at [1230, 108] on span "sync_alt" at bounding box center [1237, 106] width 22 height 22
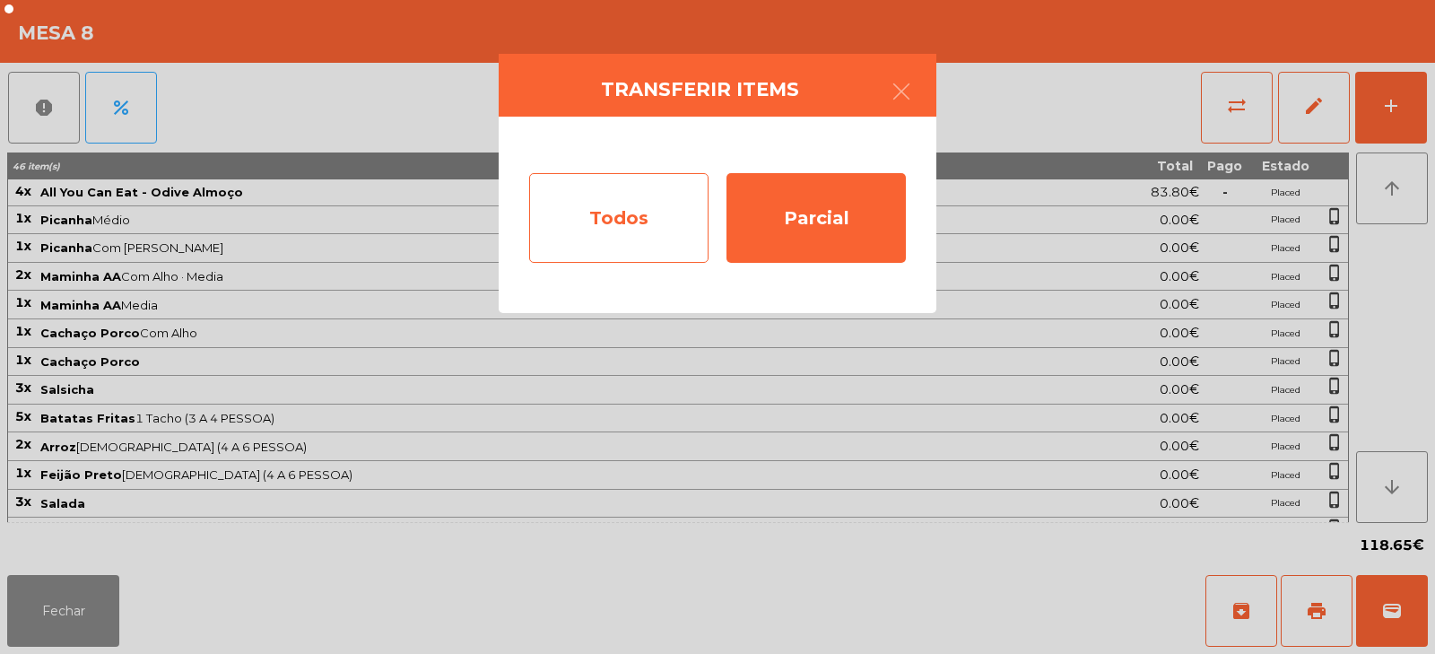
click at [611, 237] on div "Todos" at bounding box center [618, 218] width 179 height 90
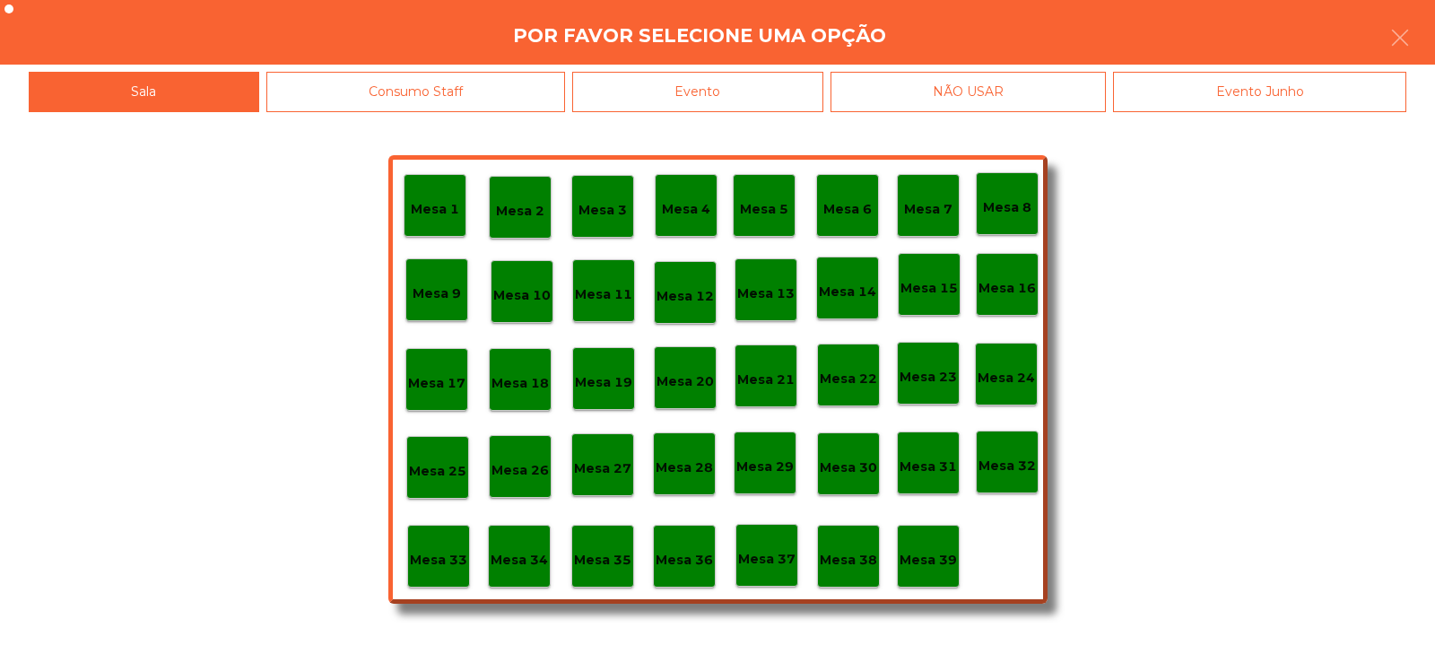
click at [768, 103] on div "Evento" at bounding box center [697, 92] width 251 height 40
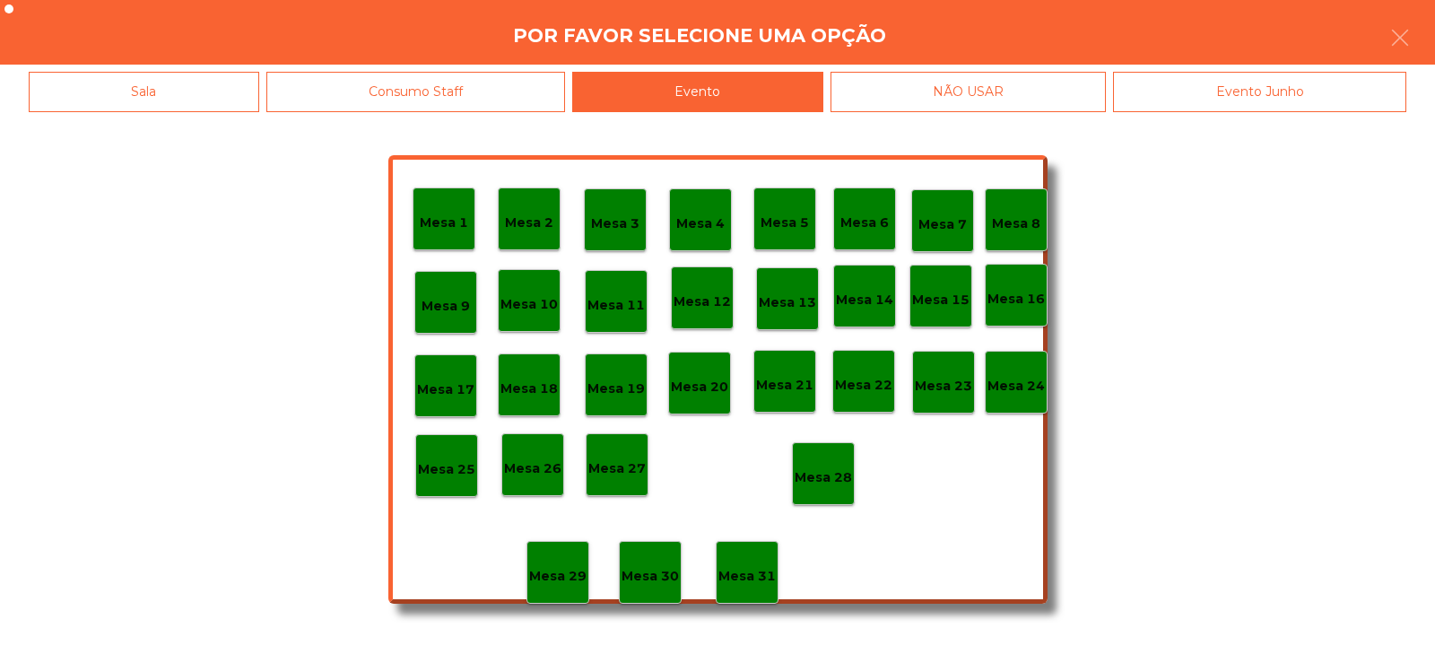
click at [831, 493] on div "Mesa 28" at bounding box center [823, 473] width 63 height 63
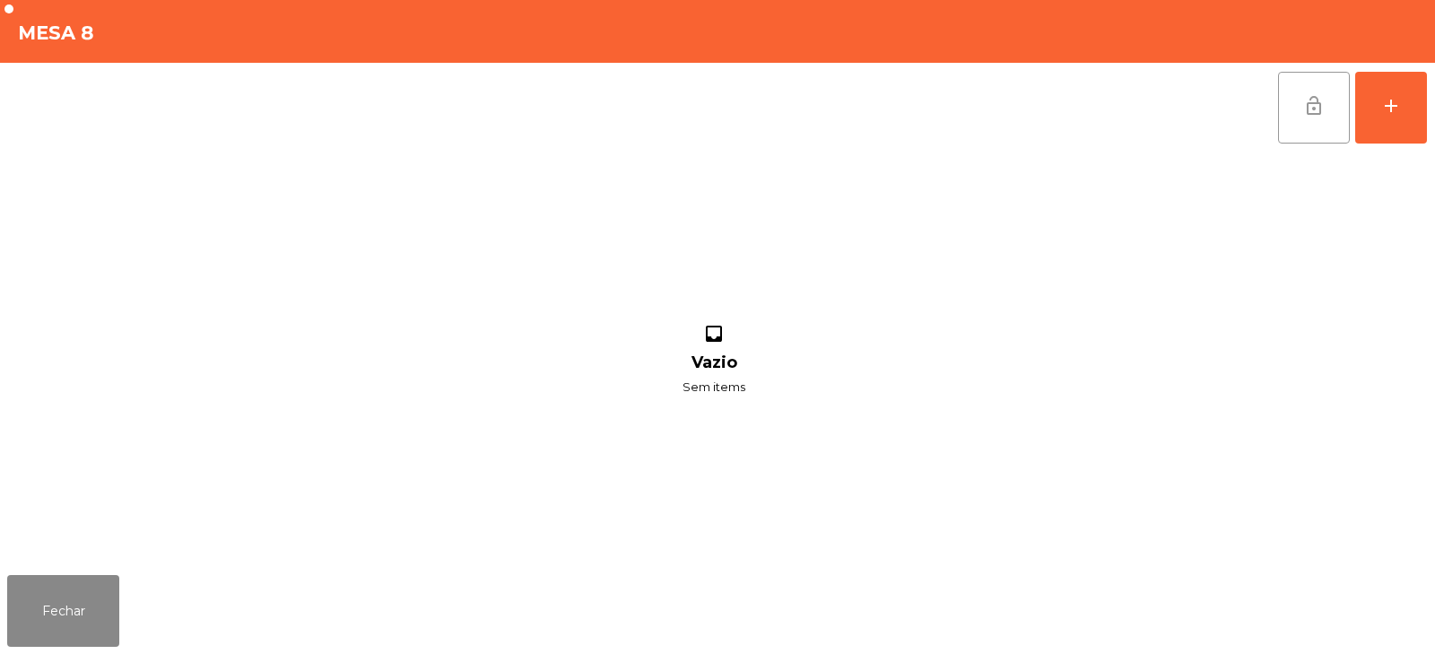
click at [1332, 94] on button "lock_open" at bounding box center [1314, 108] width 72 height 72
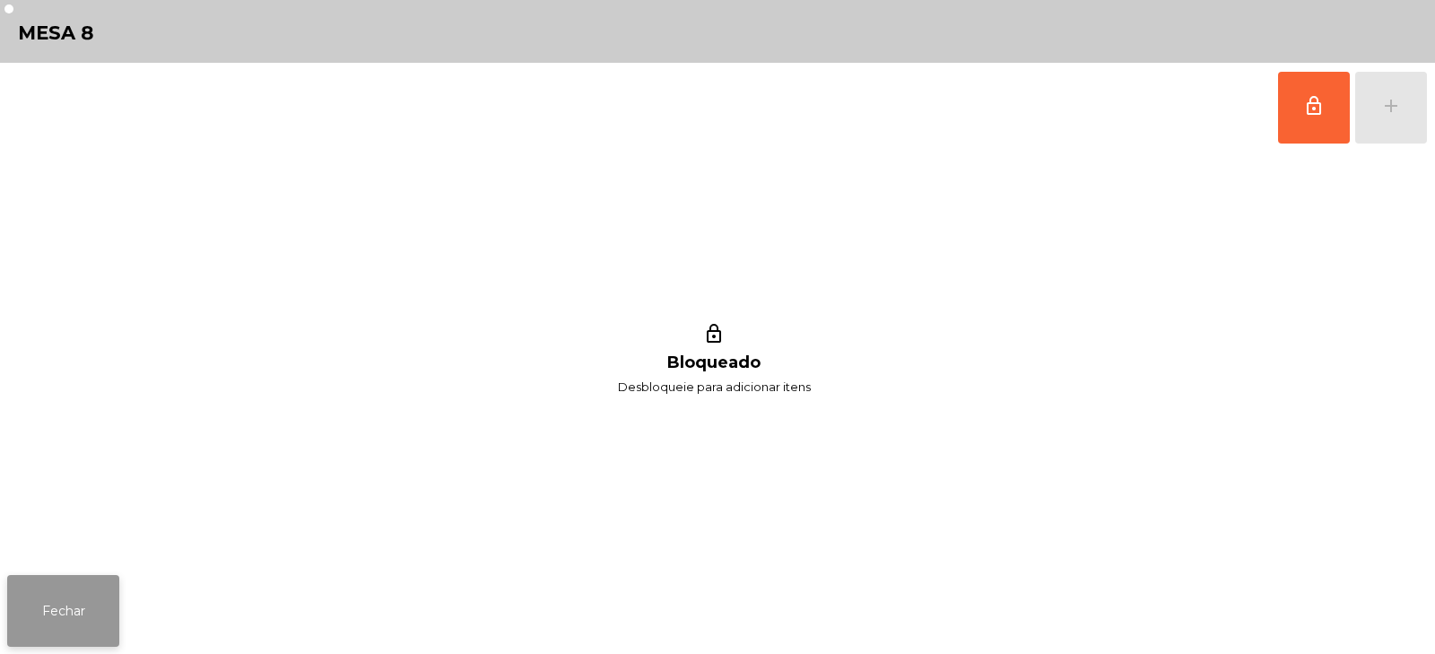
click at [104, 579] on button "Fechar" at bounding box center [63, 611] width 112 height 72
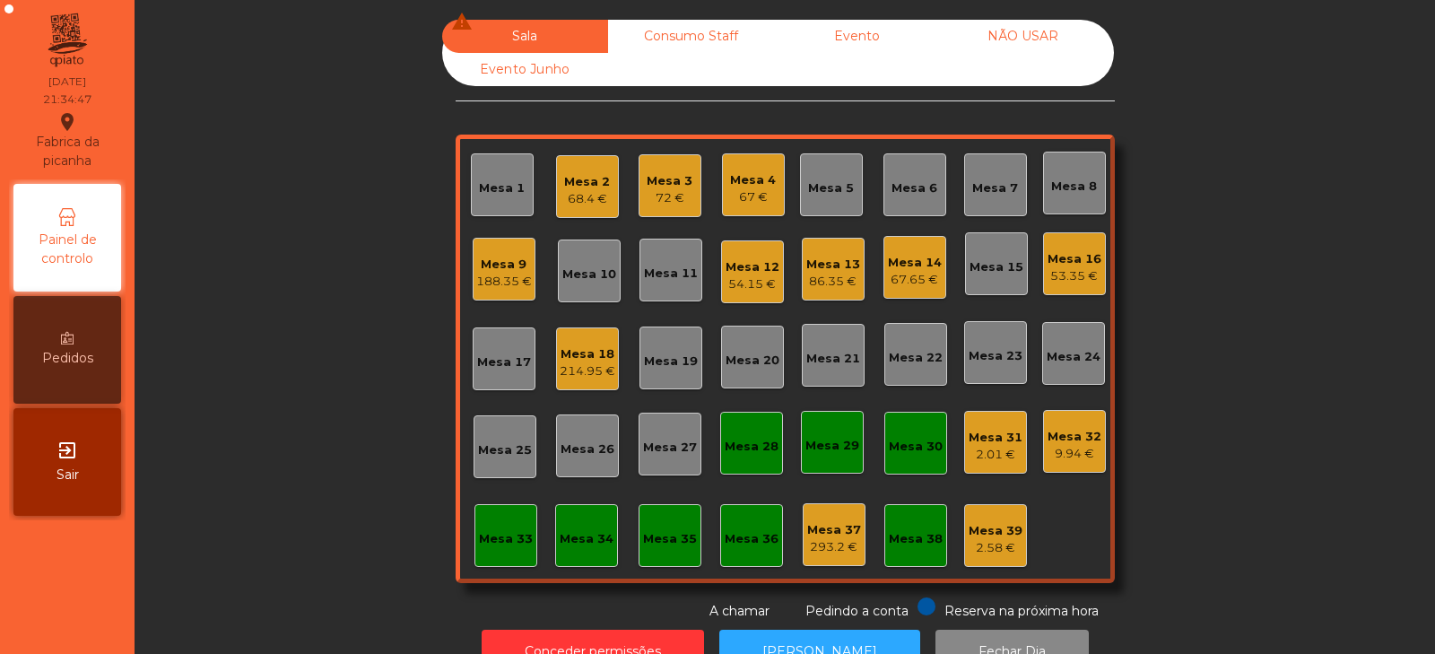
click at [578, 364] on div "214.95 €" at bounding box center [588, 371] width 56 height 18
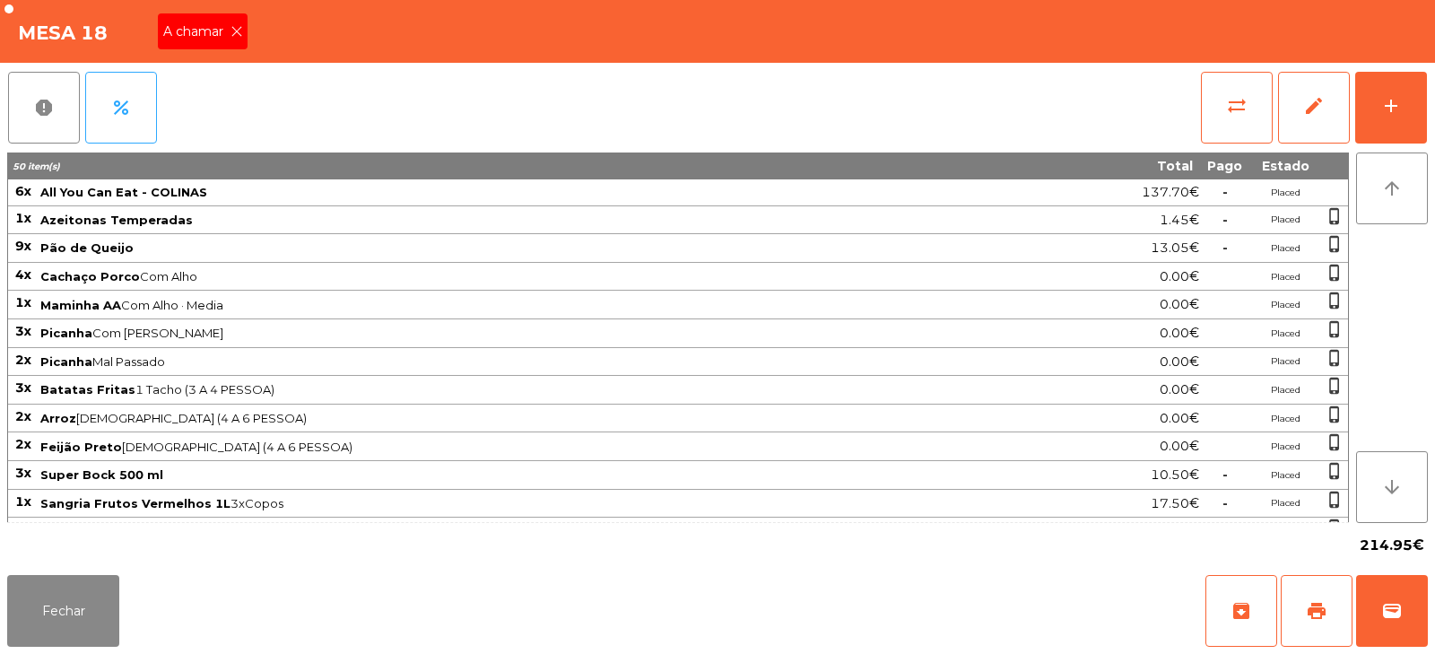
click at [225, 25] on span "A chamar" at bounding box center [196, 31] width 67 height 19
click at [86, 604] on button "Fechar" at bounding box center [63, 611] width 112 height 72
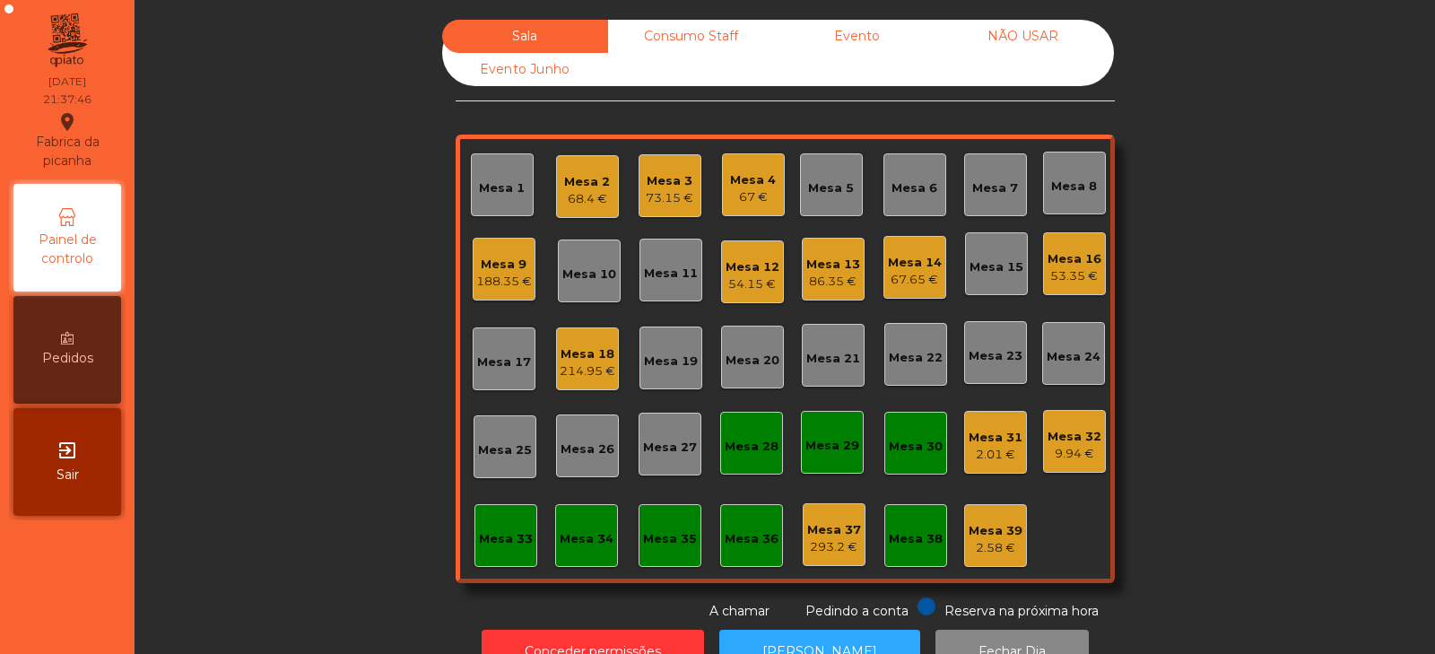
click at [753, 202] on div "67 €" at bounding box center [753, 197] width 46 height 18
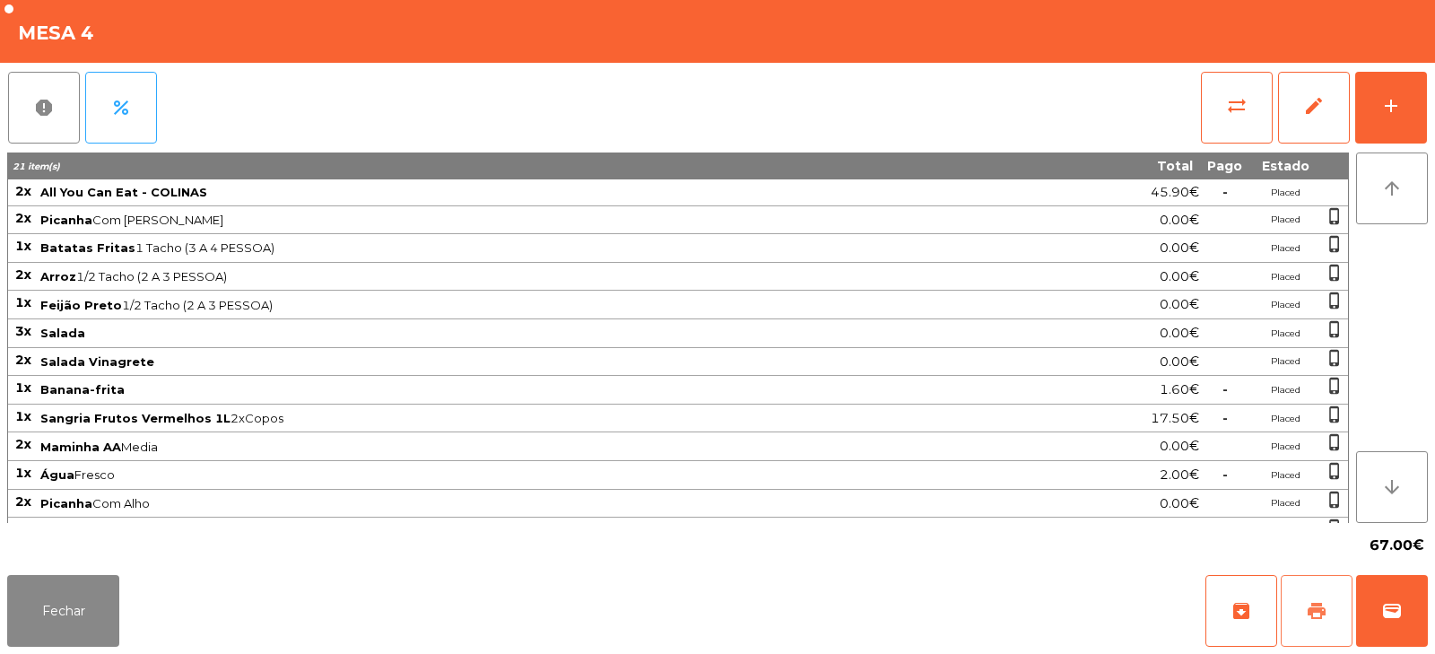
click at [1316, 609] on span "print" at bounding box center [1317, 611] width 22 height 22
click at [77, 598] on button "Fechar" at bounding box center [63, 611] width 112 height 72
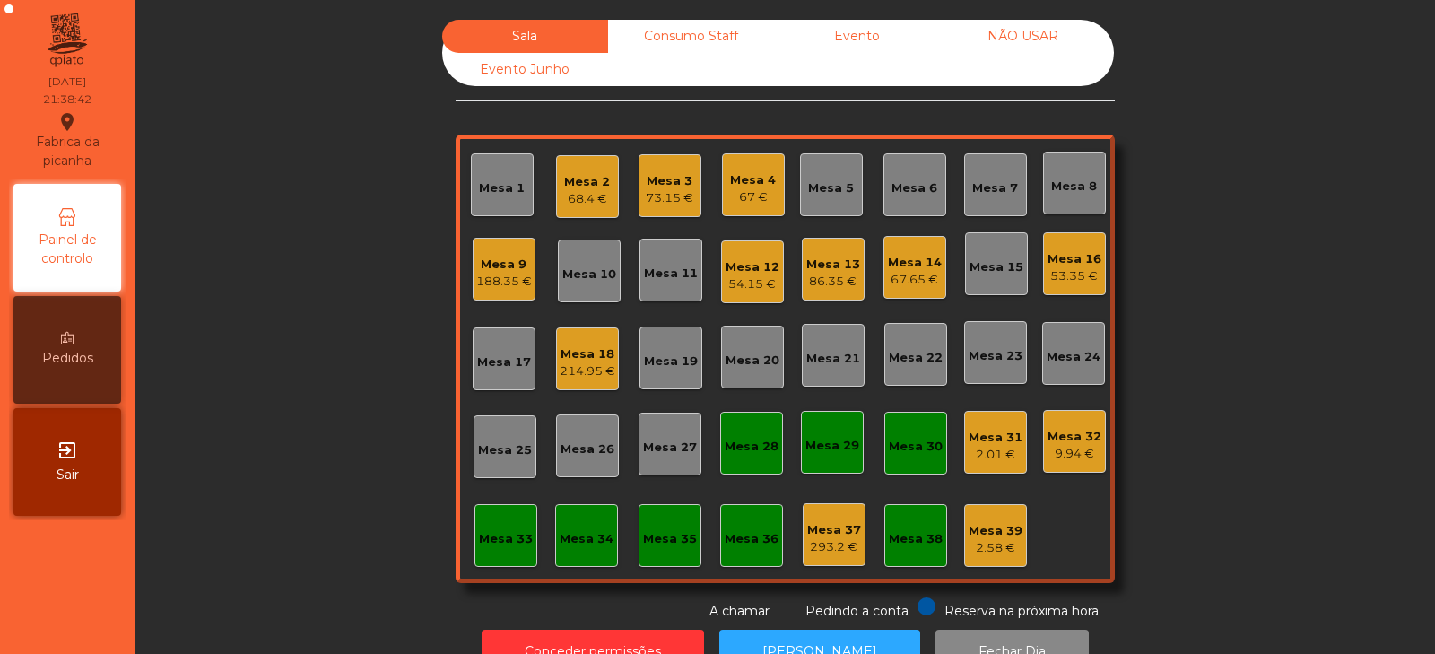
click at [745, 188] on div "67 €" at bounding box center [753, 197] width 46 height 18
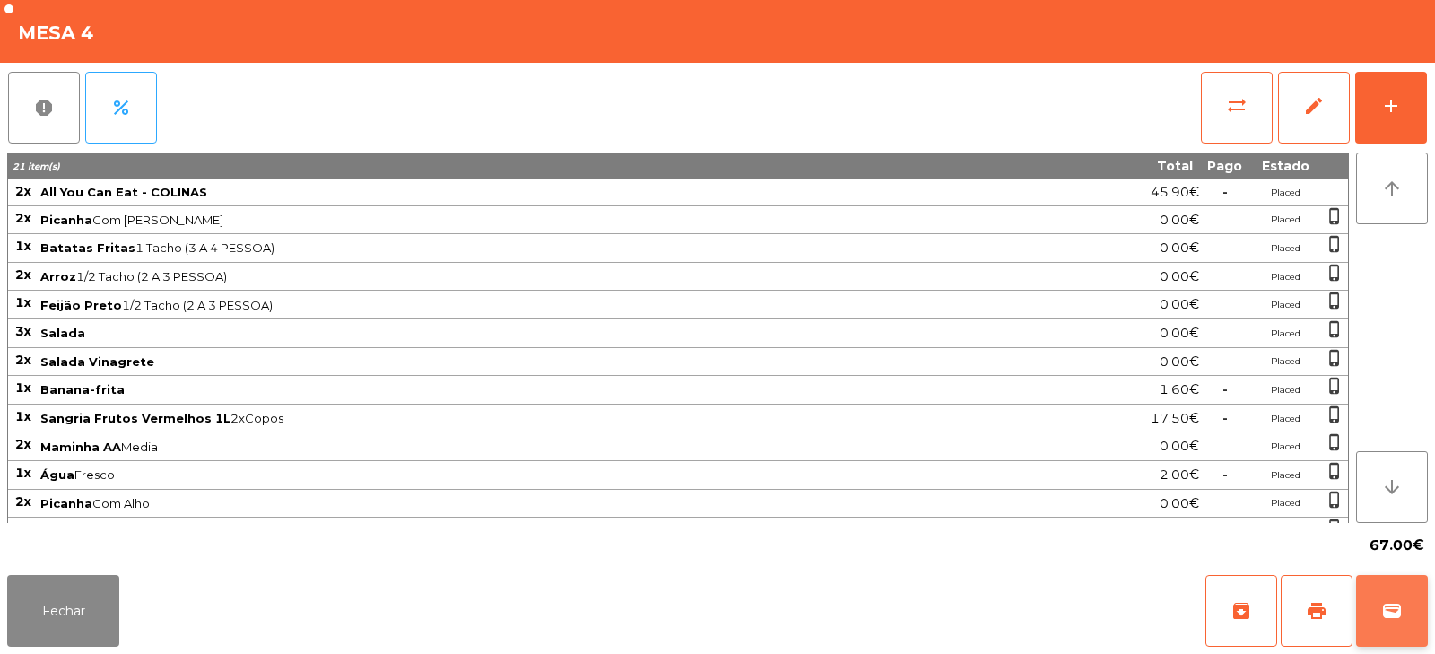
click at [1377, 621] on button "wallet" at bounding box center [1392, 611] width 72 height 72
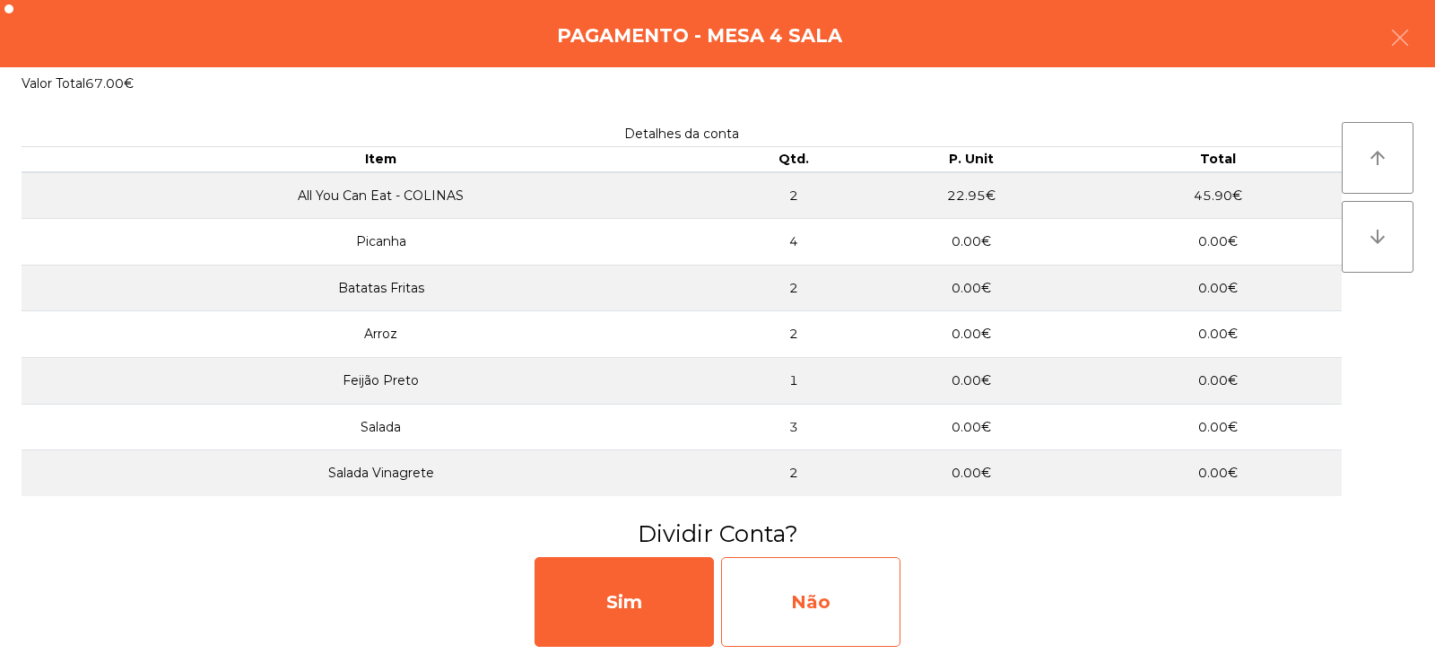
click at [794, 606] on div "Não" at bounding box center [810, 602] width 179 height 90
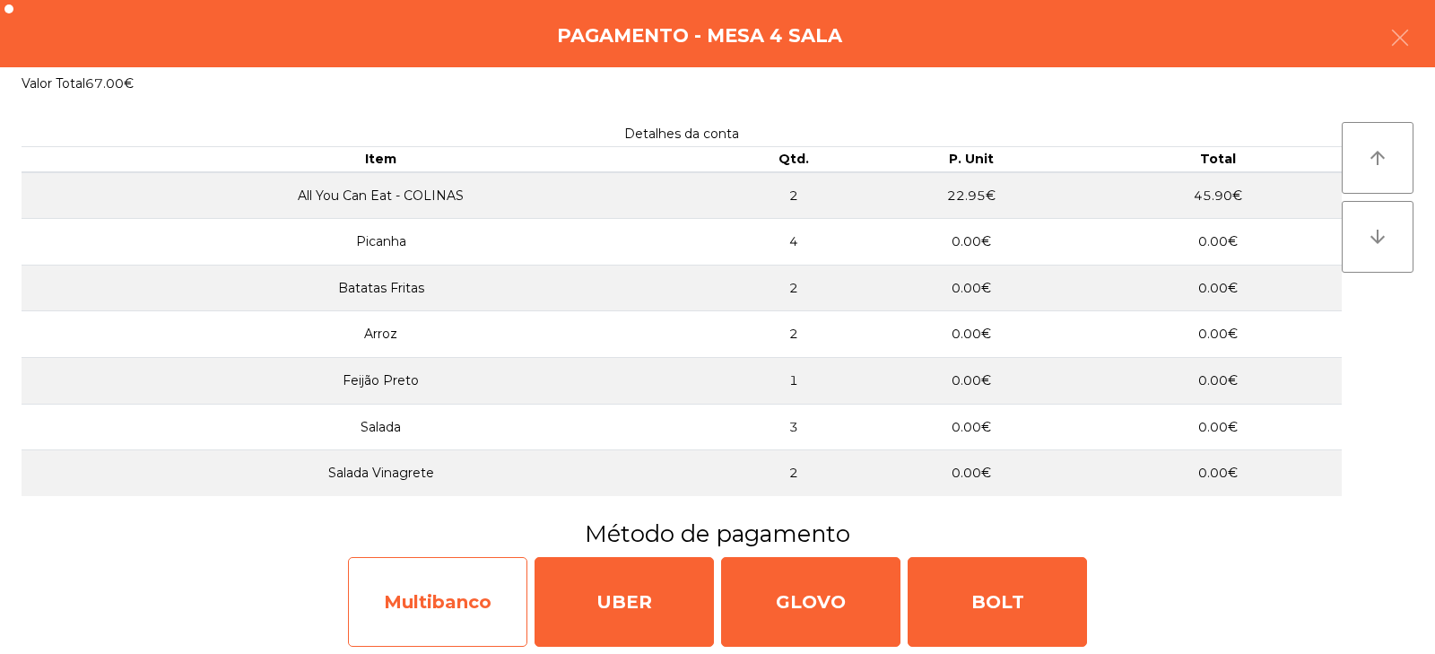
click at [447, 616] on div "Multibanco" at bounding box center [437, 602] width 179 height 90
select select "**"
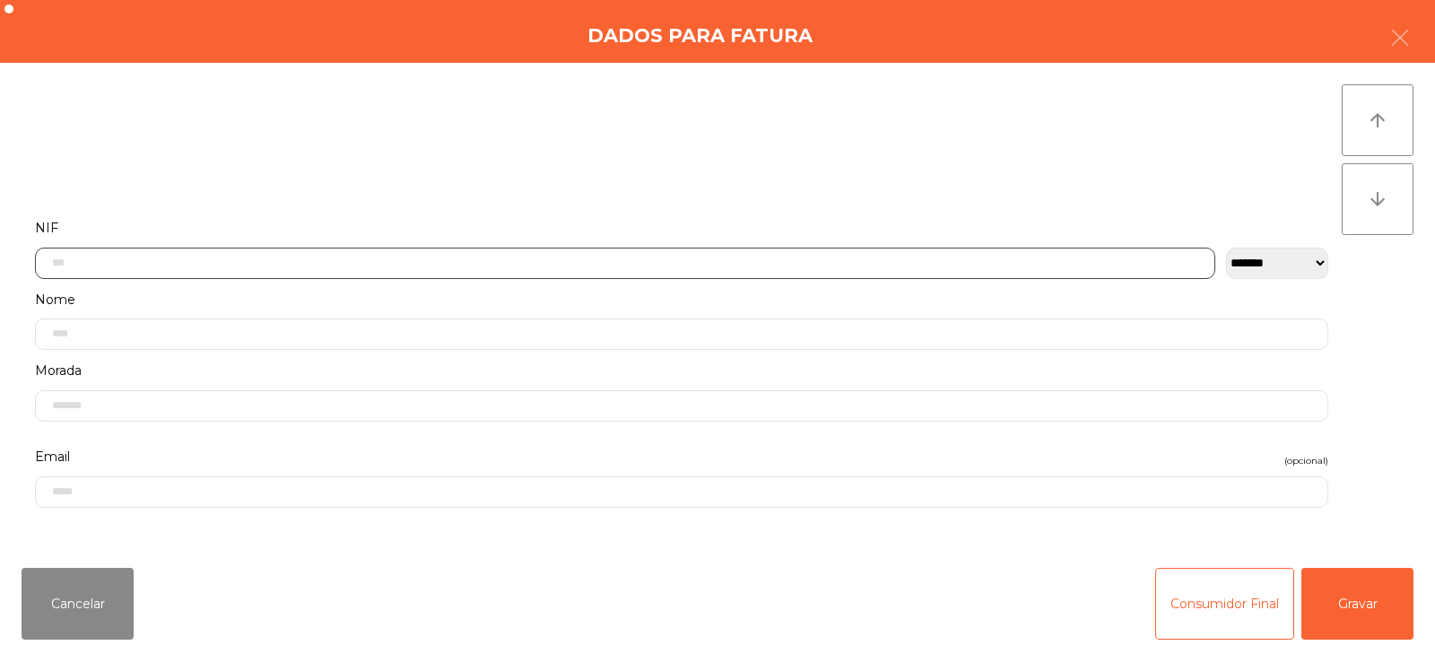
click at [520, 264] on input "text" at bounding box center [625, 263] width 1180 height 31
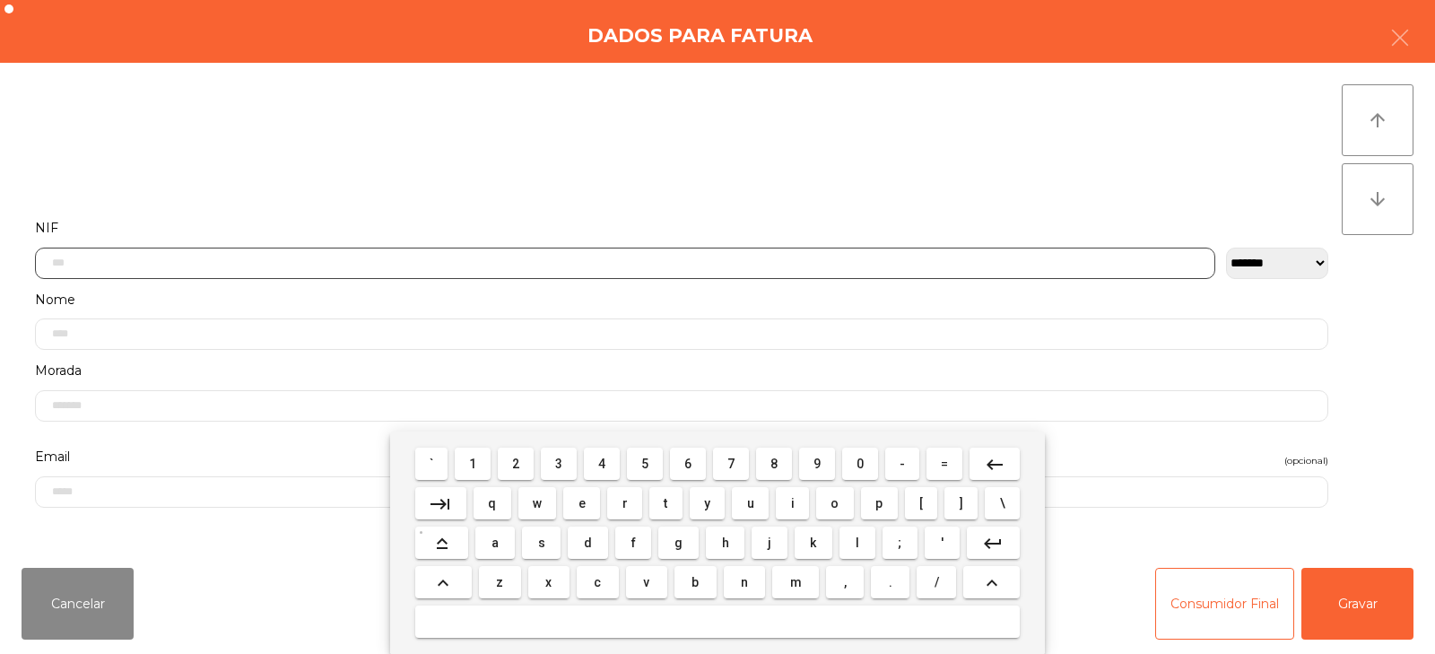
scroll to position [131, 0]
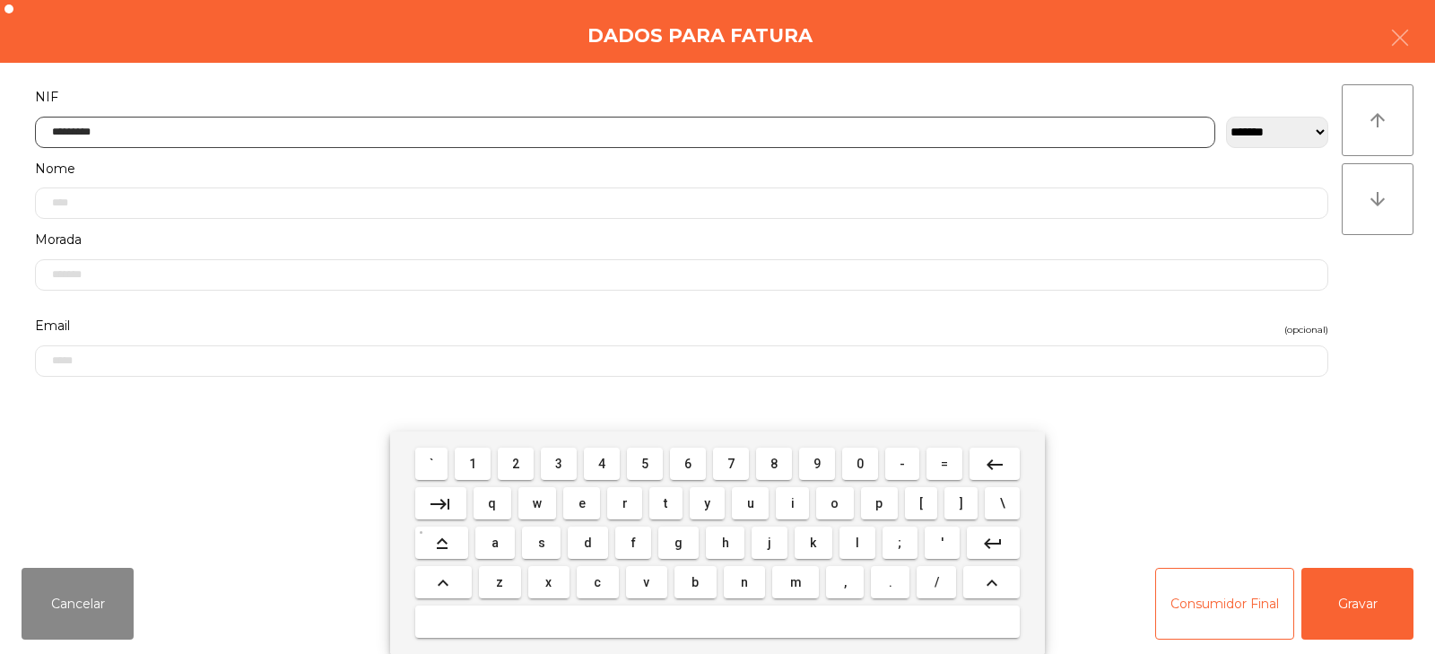
type input "*********"
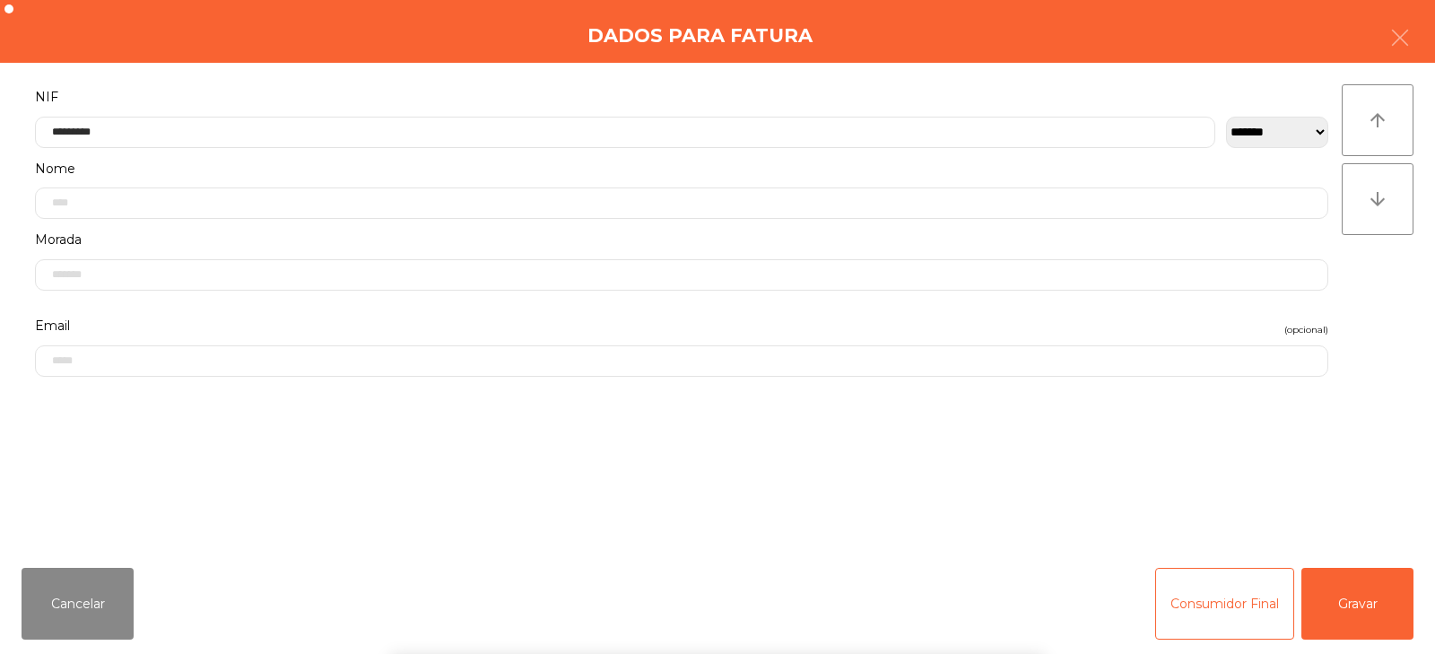
click at [1367, 595] on div "` 1 2 3 4 5 6 7 8 9 0 - = keyboard_backspace keyboard_tab q w e r t y u i o p […" at bounding box center [717, 542] width 1435 height 222
click at [1327, 585] on button "Gravar" at bounding box center [1358, 604] width 112 height 72
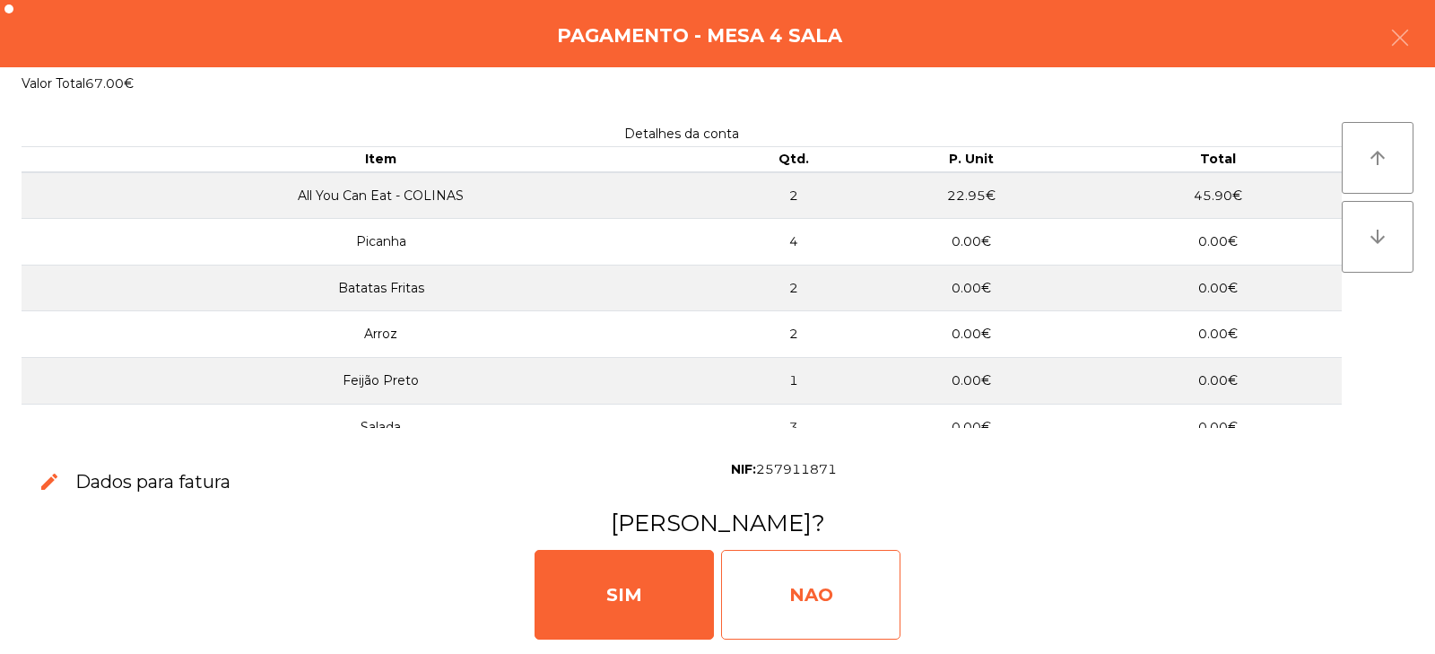
click at [791, 588] on div "NAO" at bounding box center [810, 595] width 179 height 90
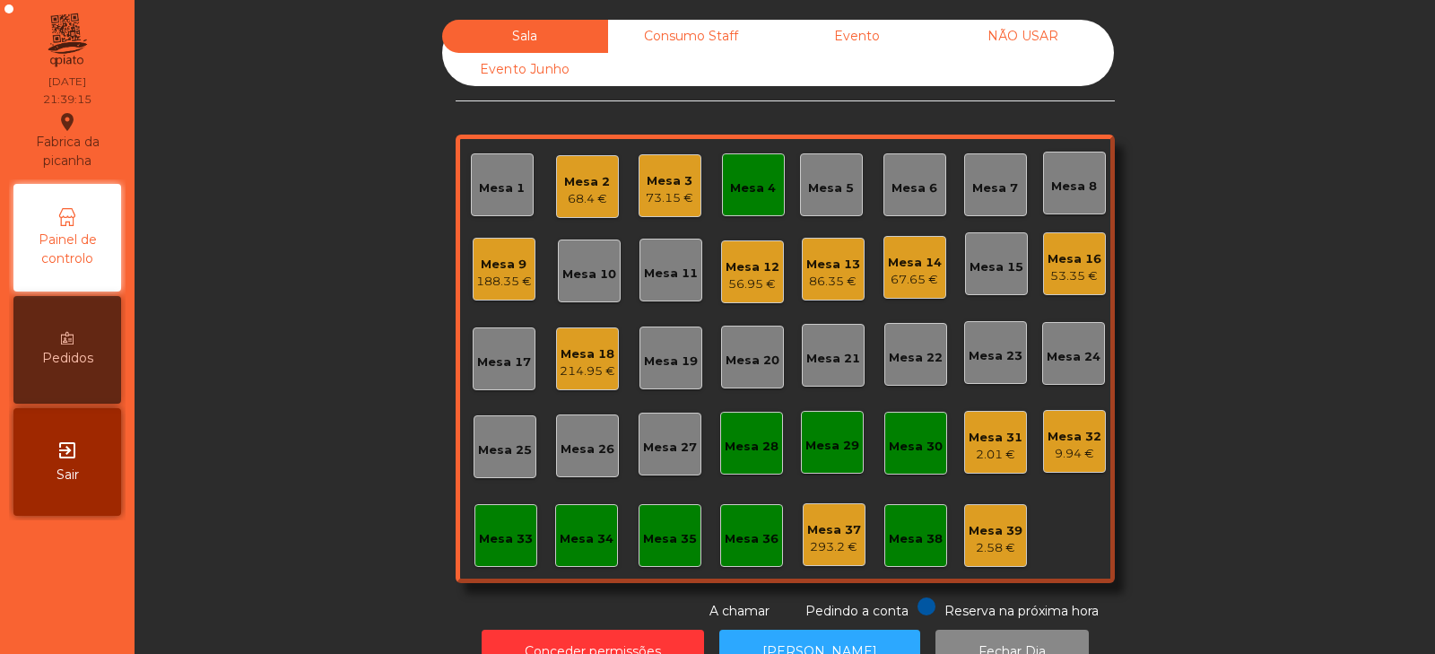
click at [753, 192] on div "Mesa 4" at bounding box center [753, 188] width 46 height 18
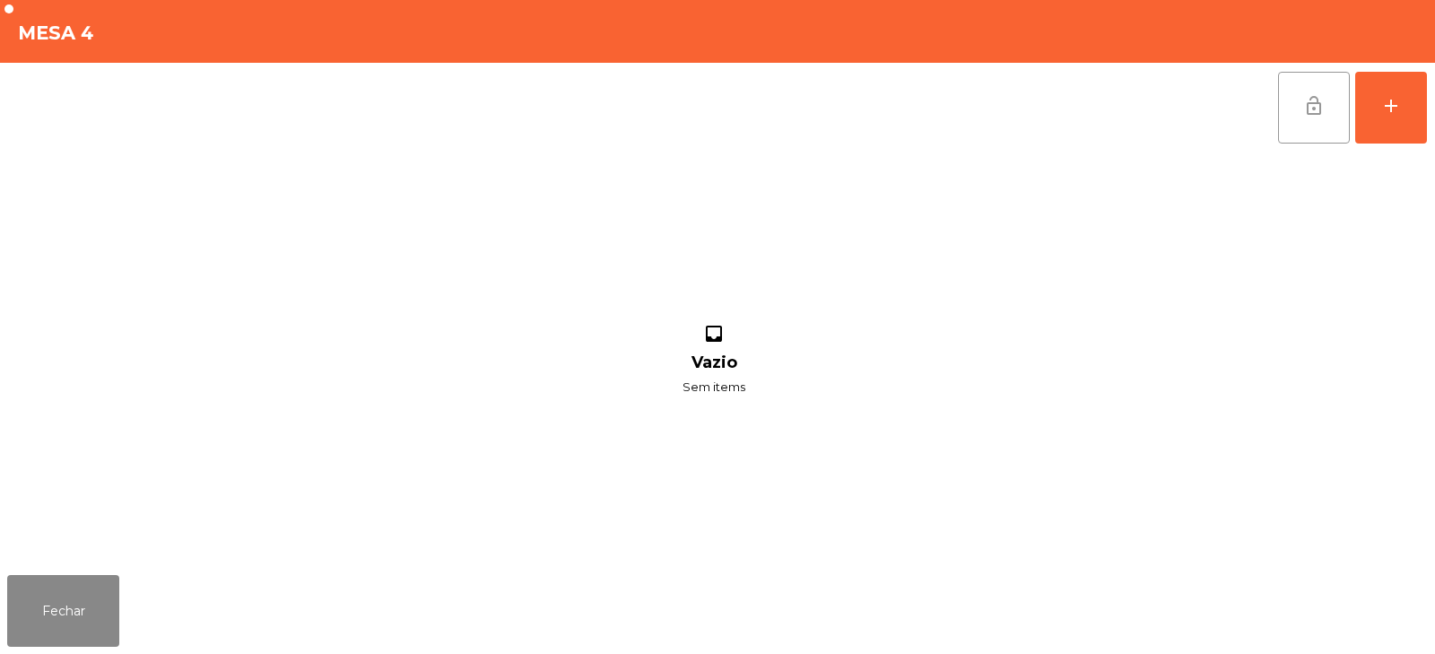
click at [1316, 107] on span "lock_open" at bounding box center [1314, 106] width 22 height 22
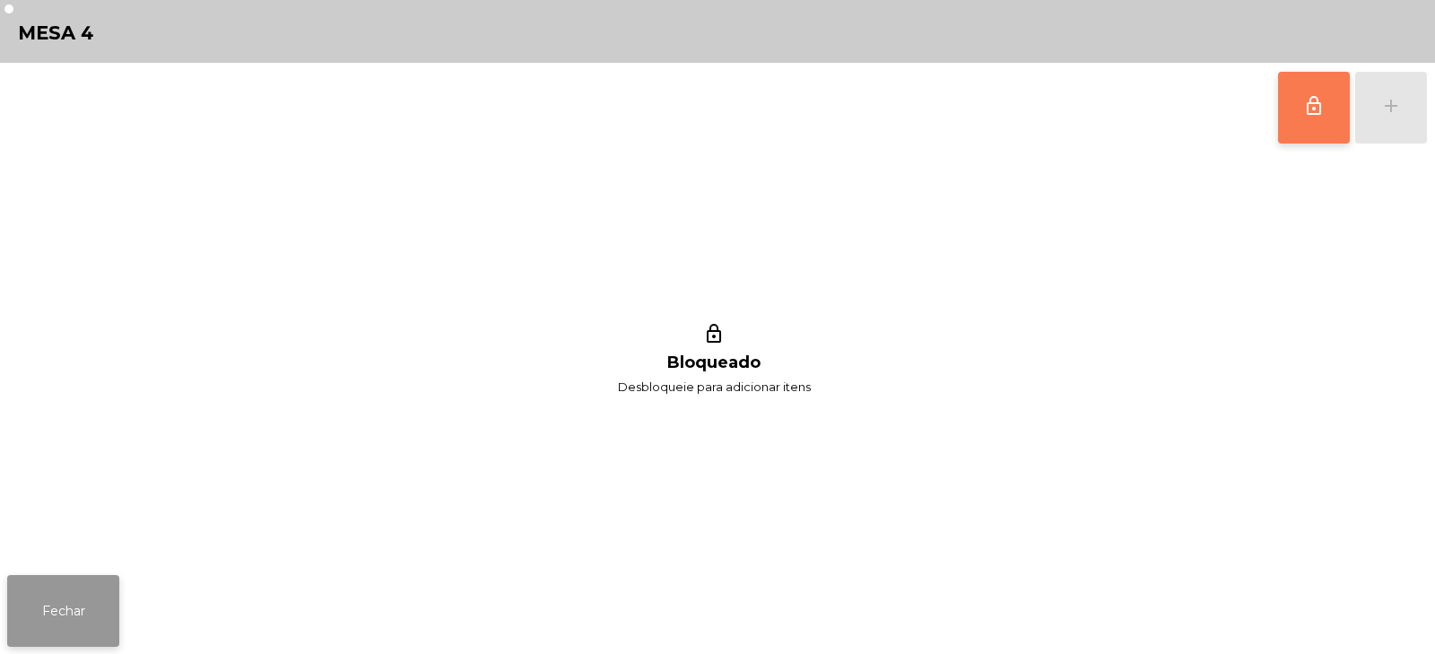
click at [57, 591] on button "Fechar" at bounding box center [63, 611] width 112 height 72
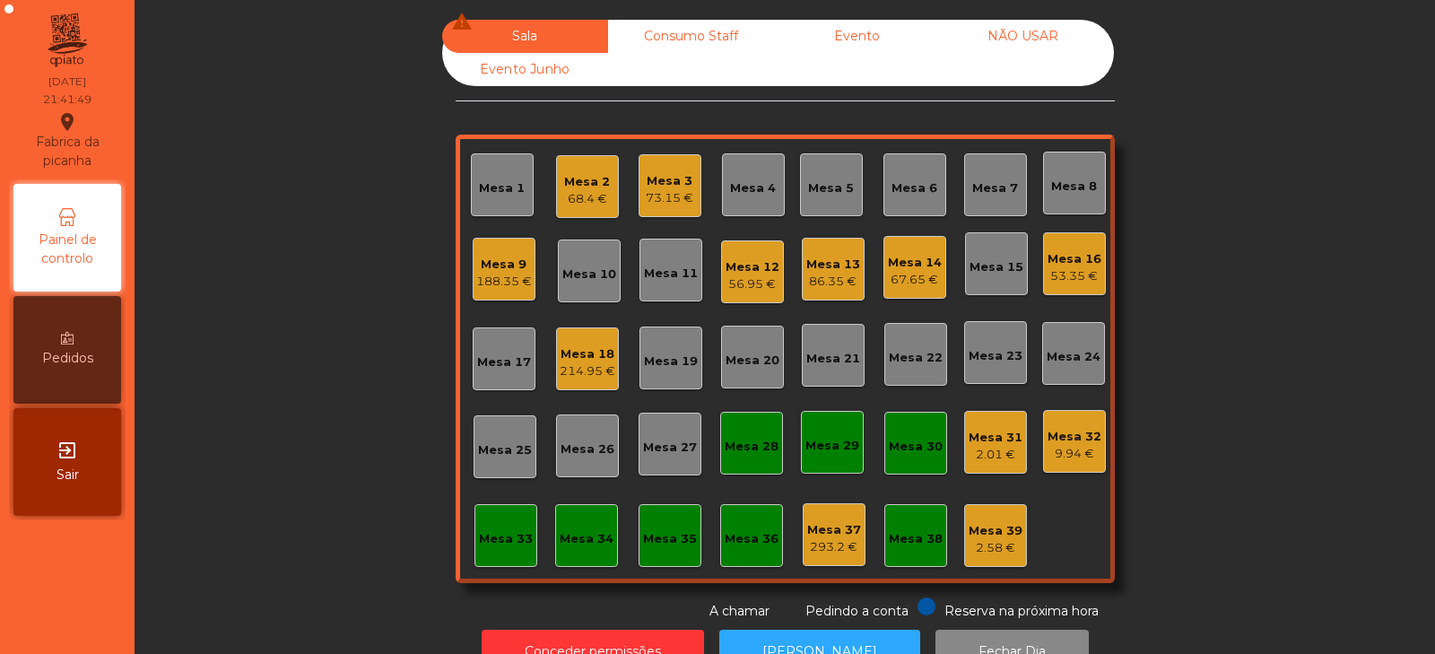
click at [582, 356] on div "Mesa 18" at bounding box center [588, 354] width 56 height 18
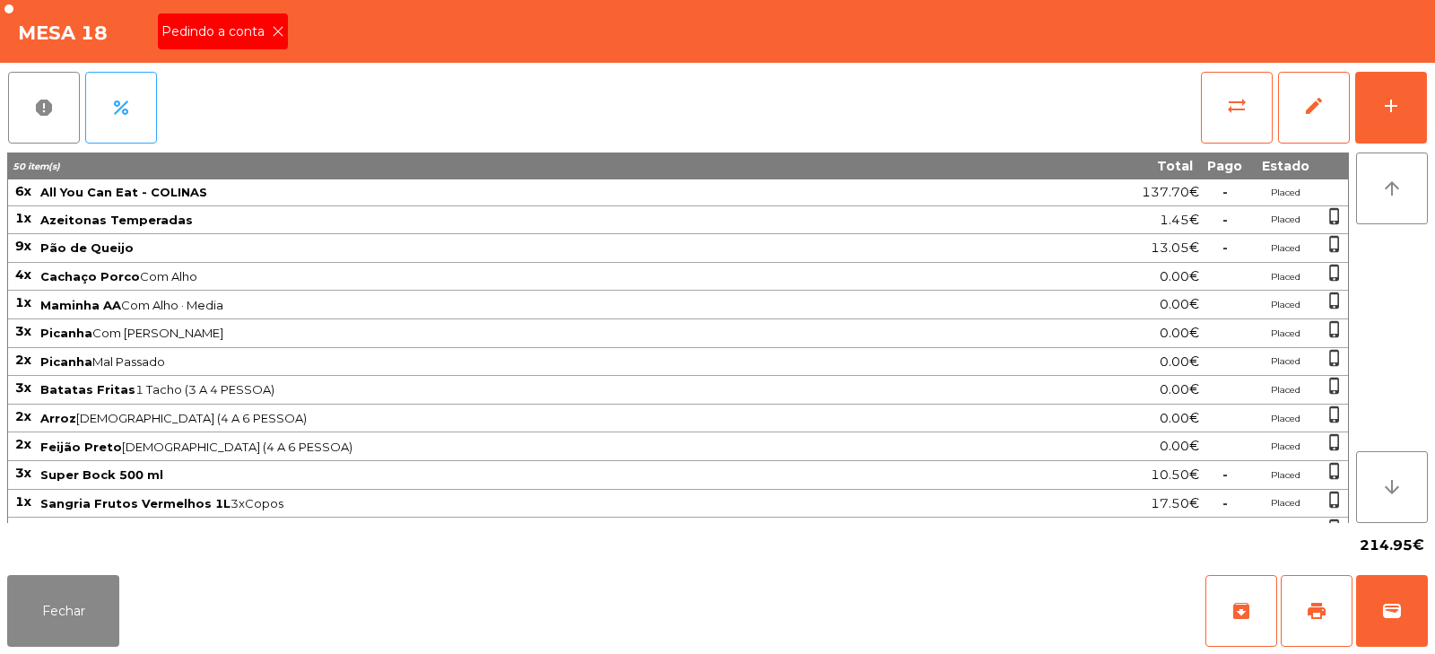
click at [267, 42] on div "Pedindo a conta" at bounding box center [223, 31] width 130 height 36
click at [1313, 614] on span "print" at bounding box center [1317, 611] width 22 height 22
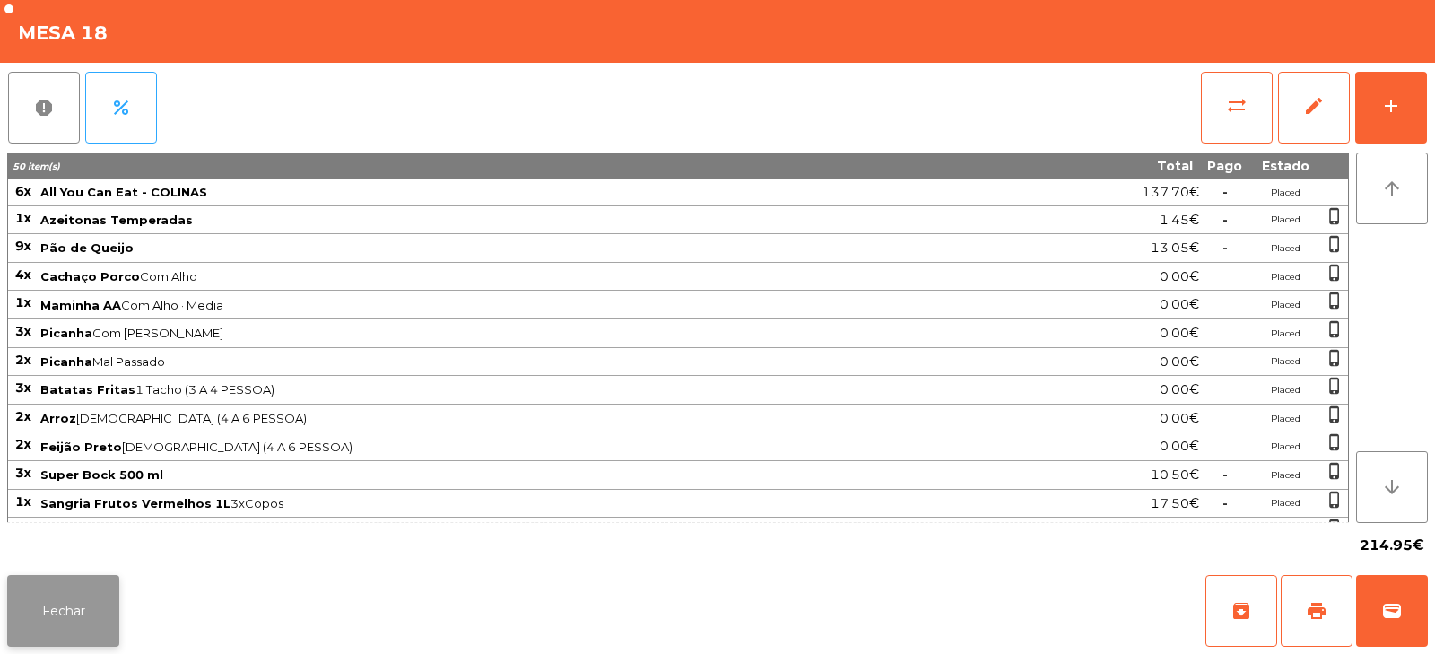
click at [58, 601] on button "Fechar" at bounding box center [63, 611] width 112 height 72
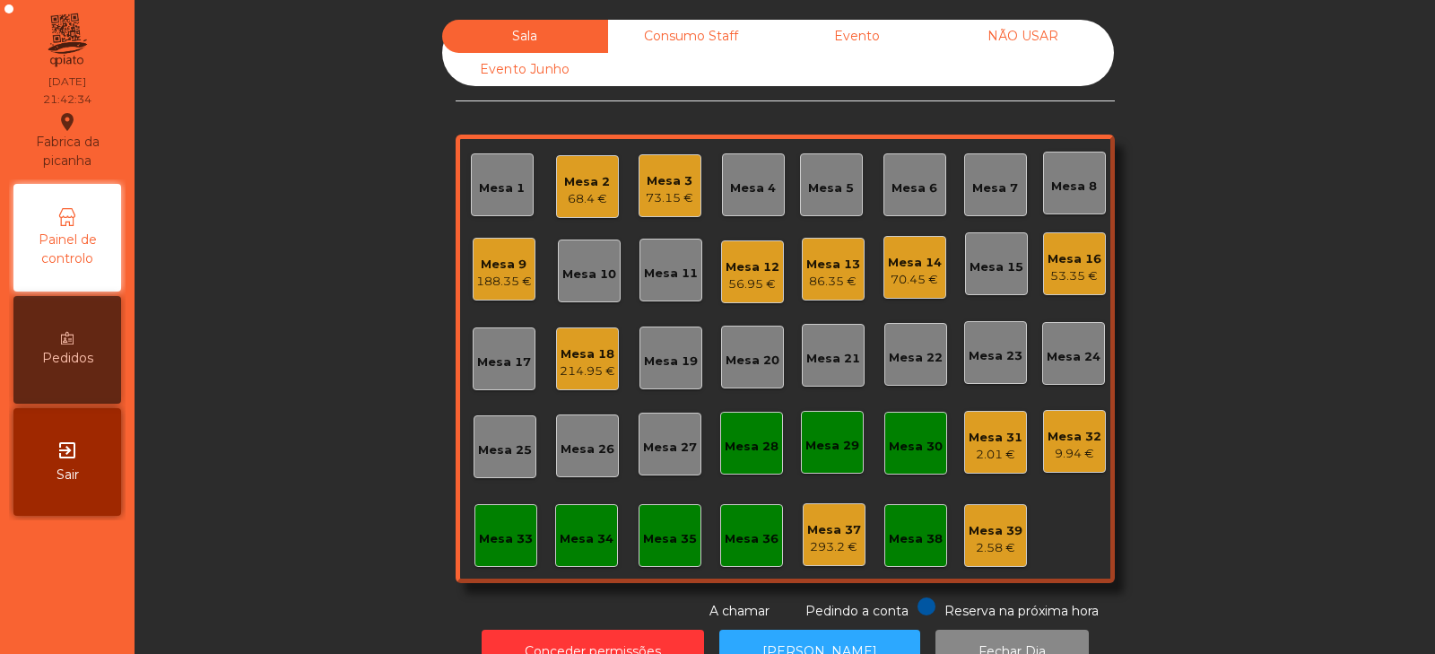
click at [919, 282] on div "70.45 €" at bounding box center [915, 280] width 54 height 18
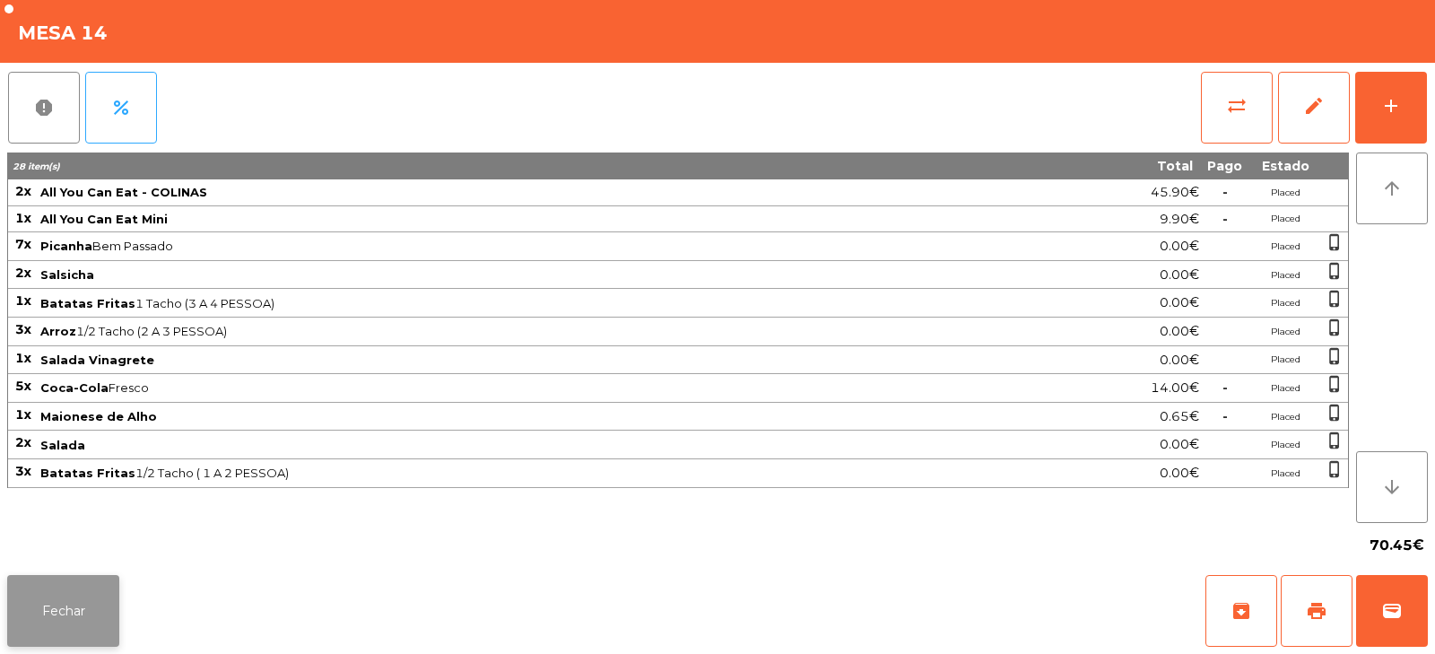
click at [56, 612] on button "Fechar" at bounding box center [63, 611] width 112 height 72
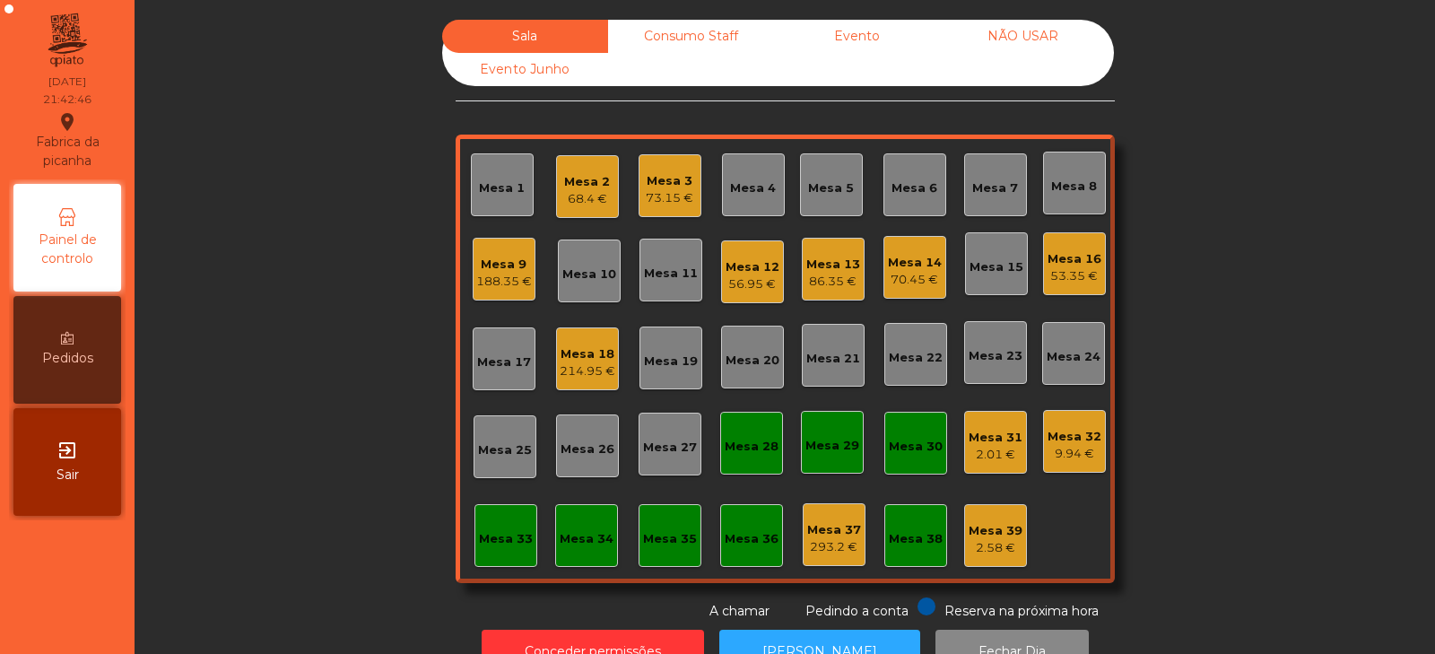
click at [574, 360] on div "Mesa 18" at bounding box center [588, 354] width 56 height 18
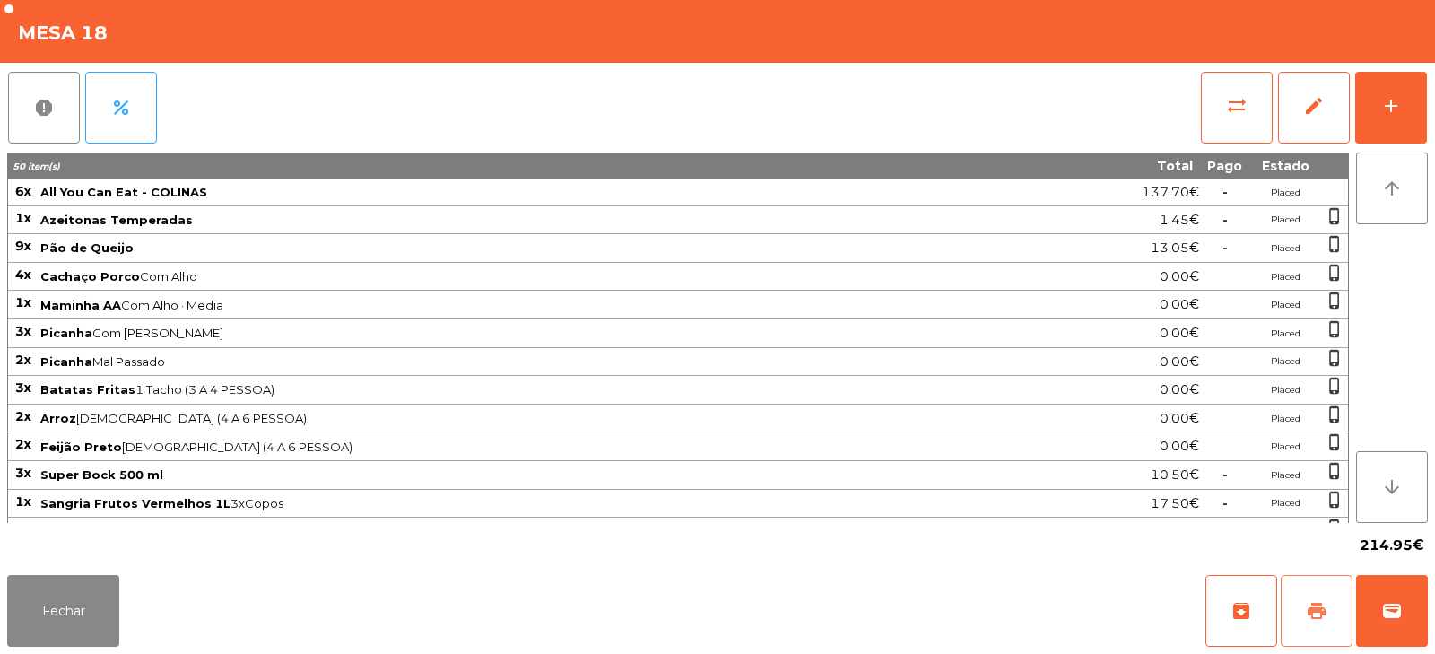
click at [1315, 592] on button "print" at bounding box center [1317, 611] width 72 height 72
click at [1311, 599] on button "print" at bounding box center [1317, 611] width 72 height 72
click at [64, 595] on button "Fechar" at bounding box center [63, 611] width 112 height 72
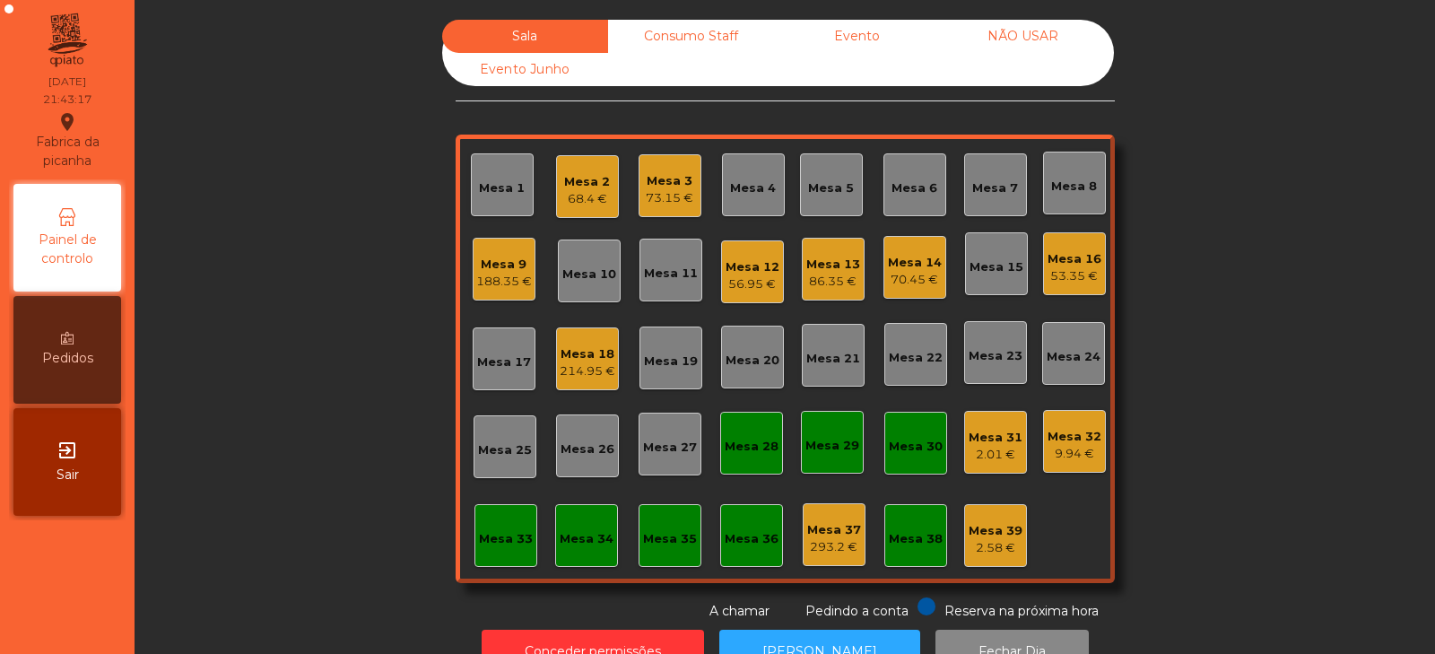
click at [1068, 261] on div "Mesa 16" at bounding box center [1075, 259] width 54 height 18
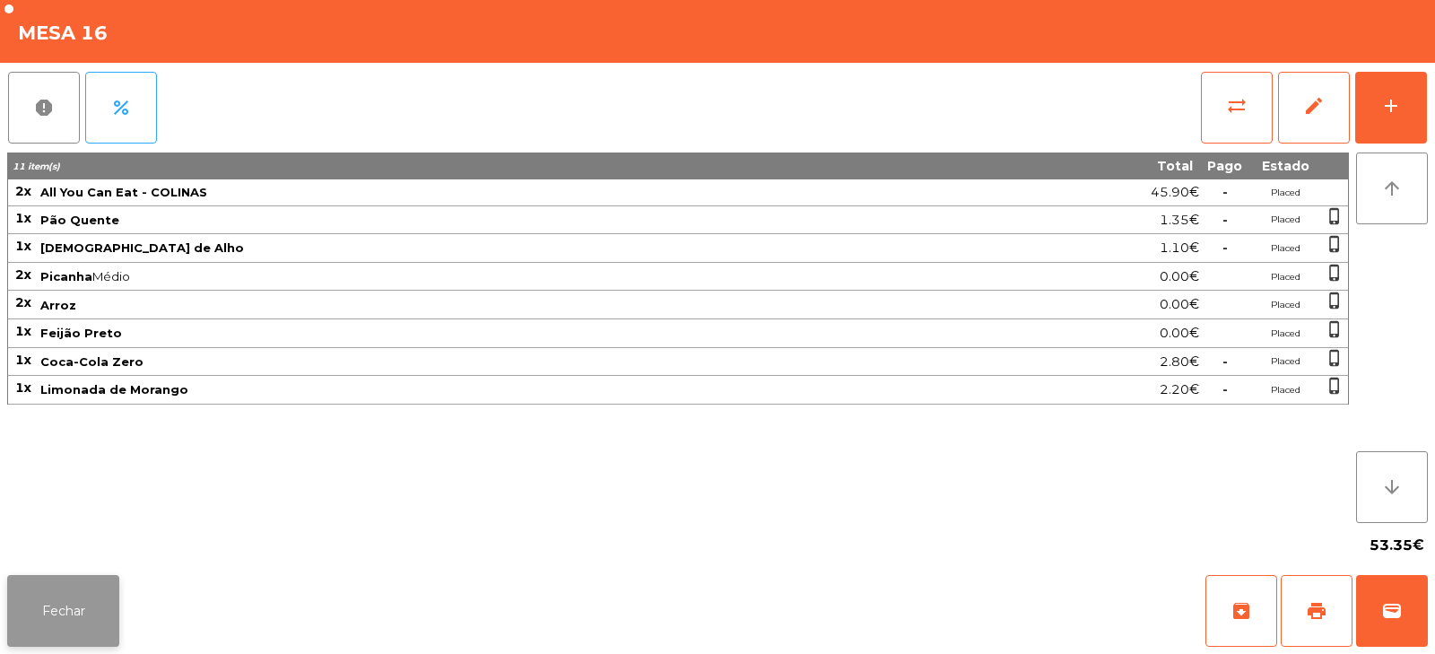
click at [113, 635] on button "Fechar" at bounding box center [63, 611] width 112 height 72
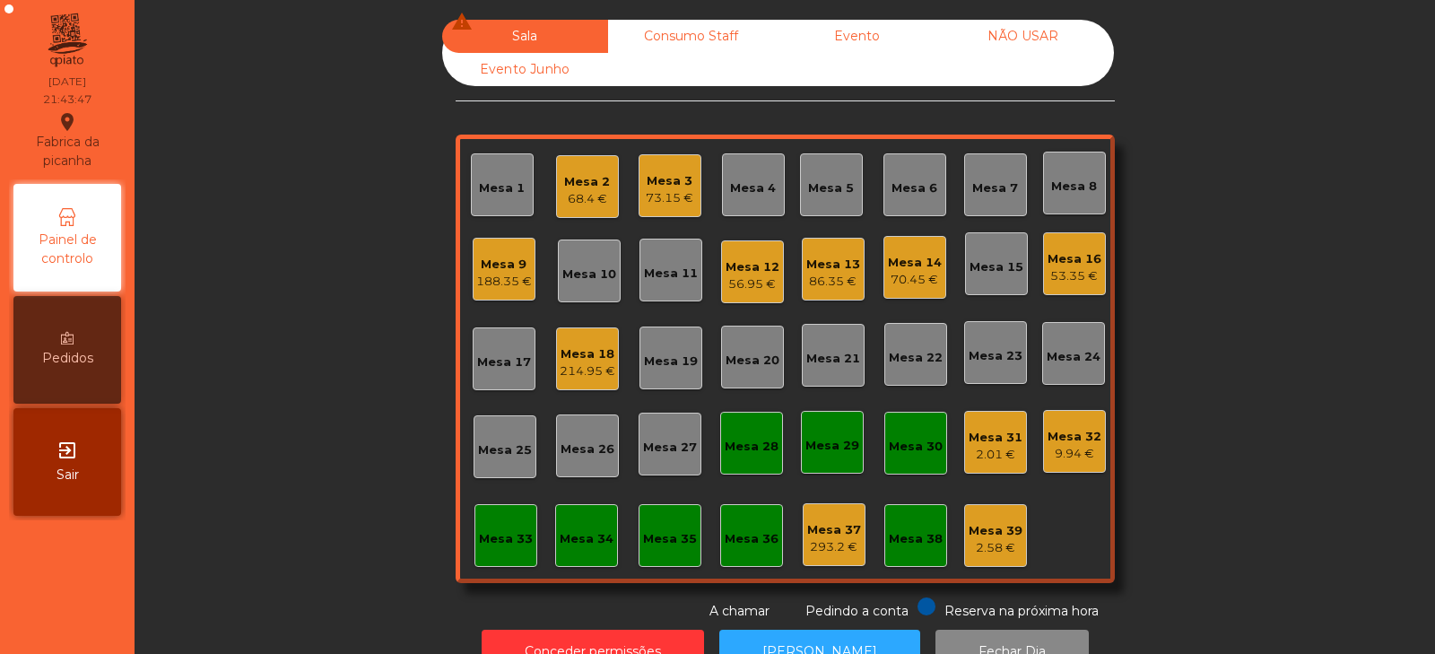
click at [492, 287] on div "188.35 €" at bounding box center [504, 282] width 56 height 18
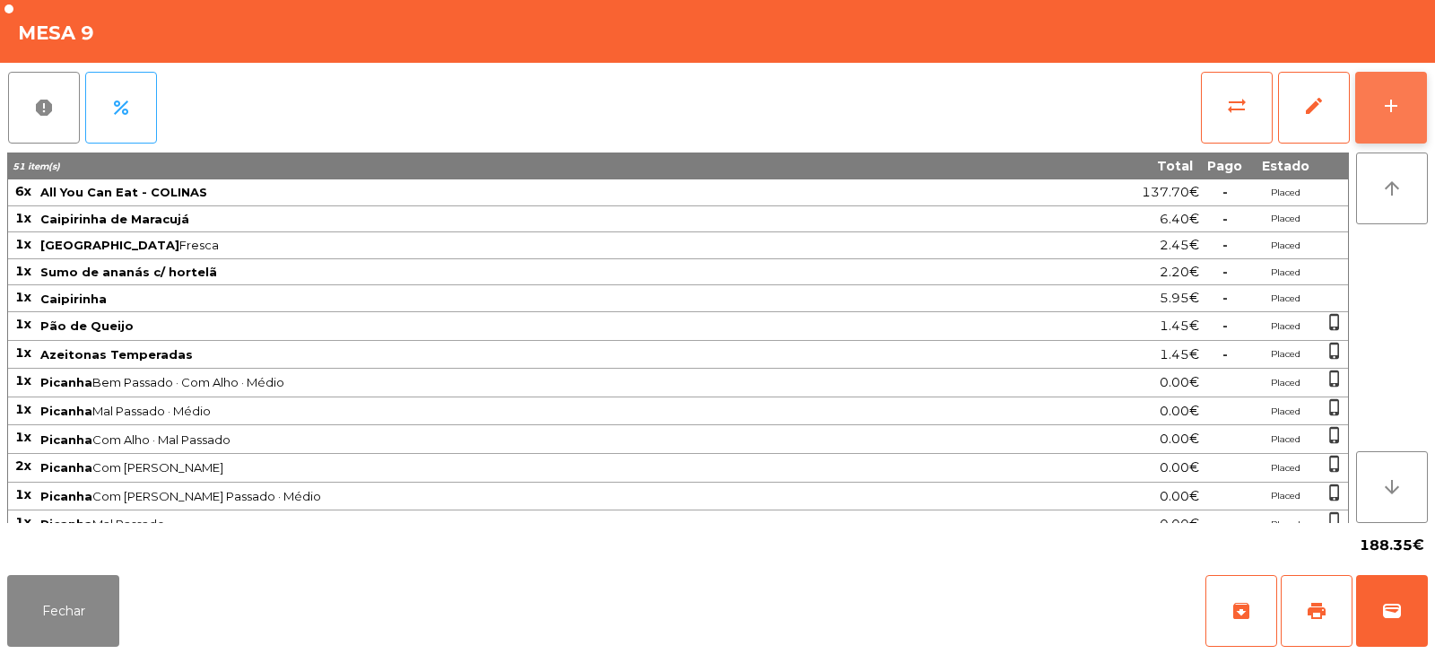
click at [1400, 106] on div "add" at bounding box center [1391, 106] width 22 height 22
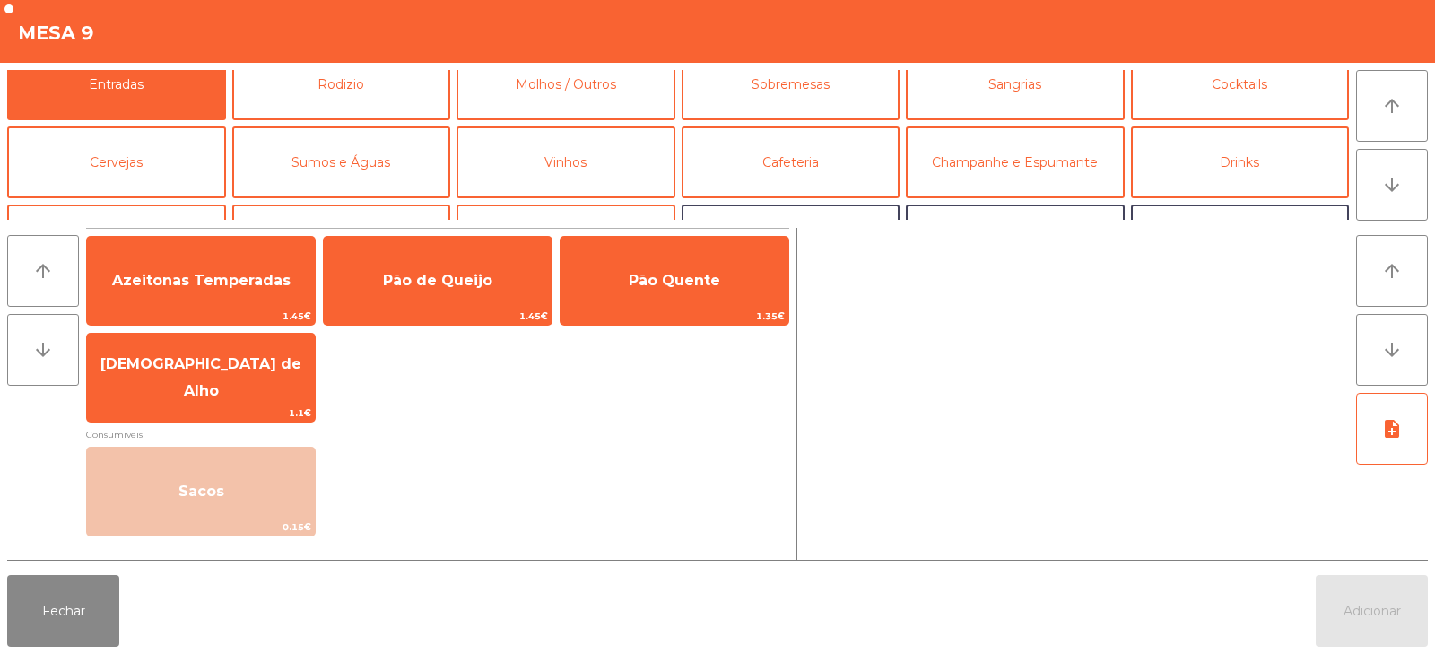
scroll to position [45, 0]
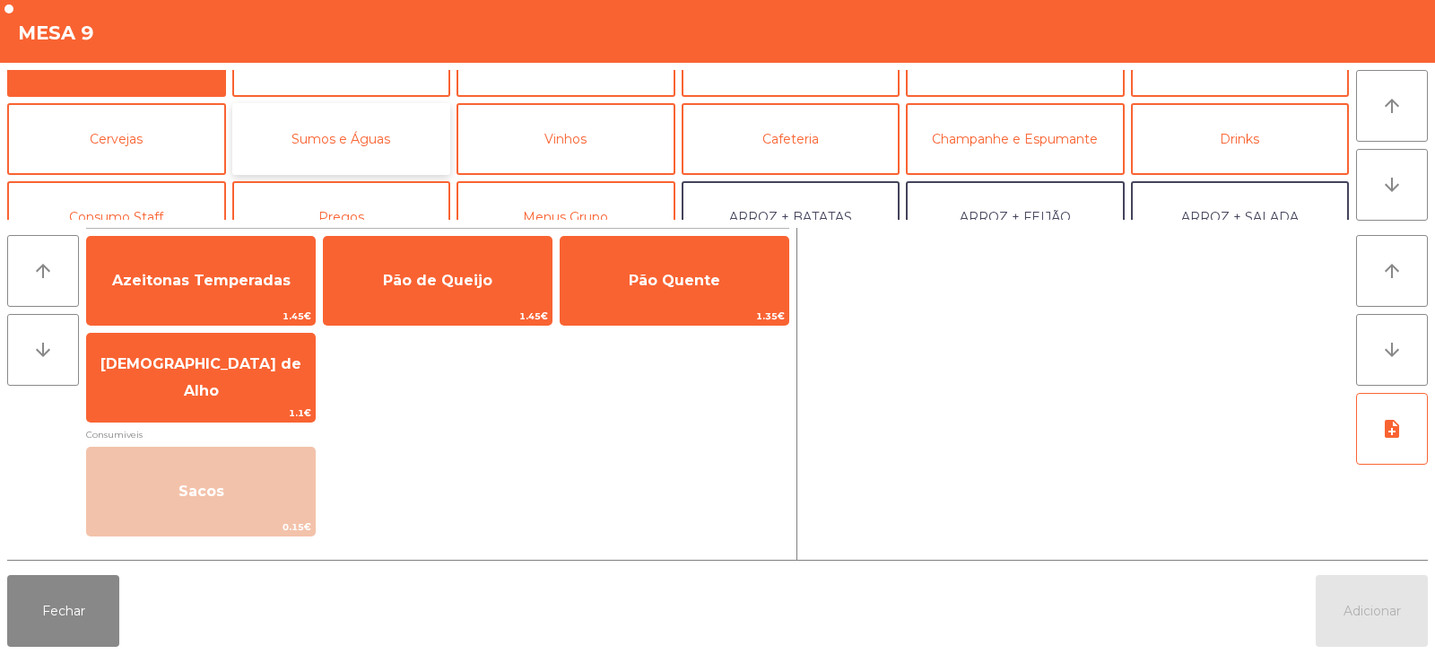
click at [359, 144] on button "Sumos e Águas" at bounding box center [341, 139] width 219 height 72
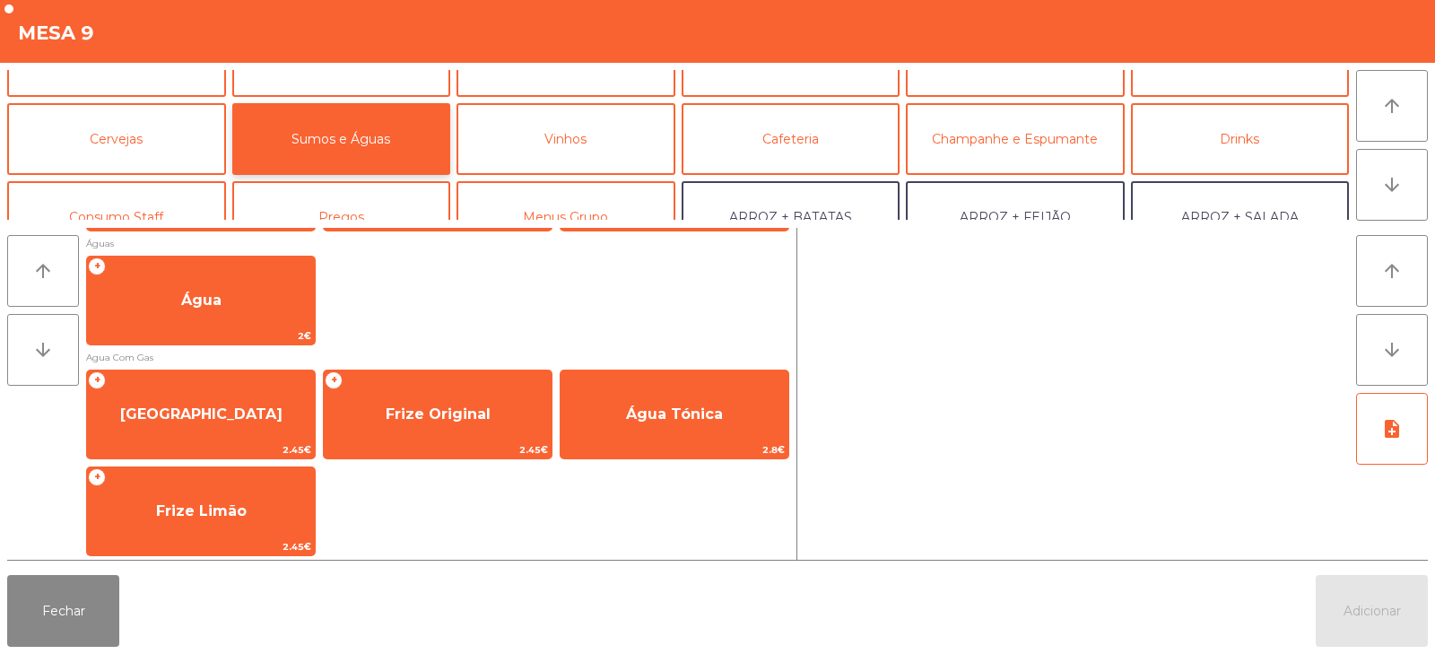
scroll to position [496, 0]
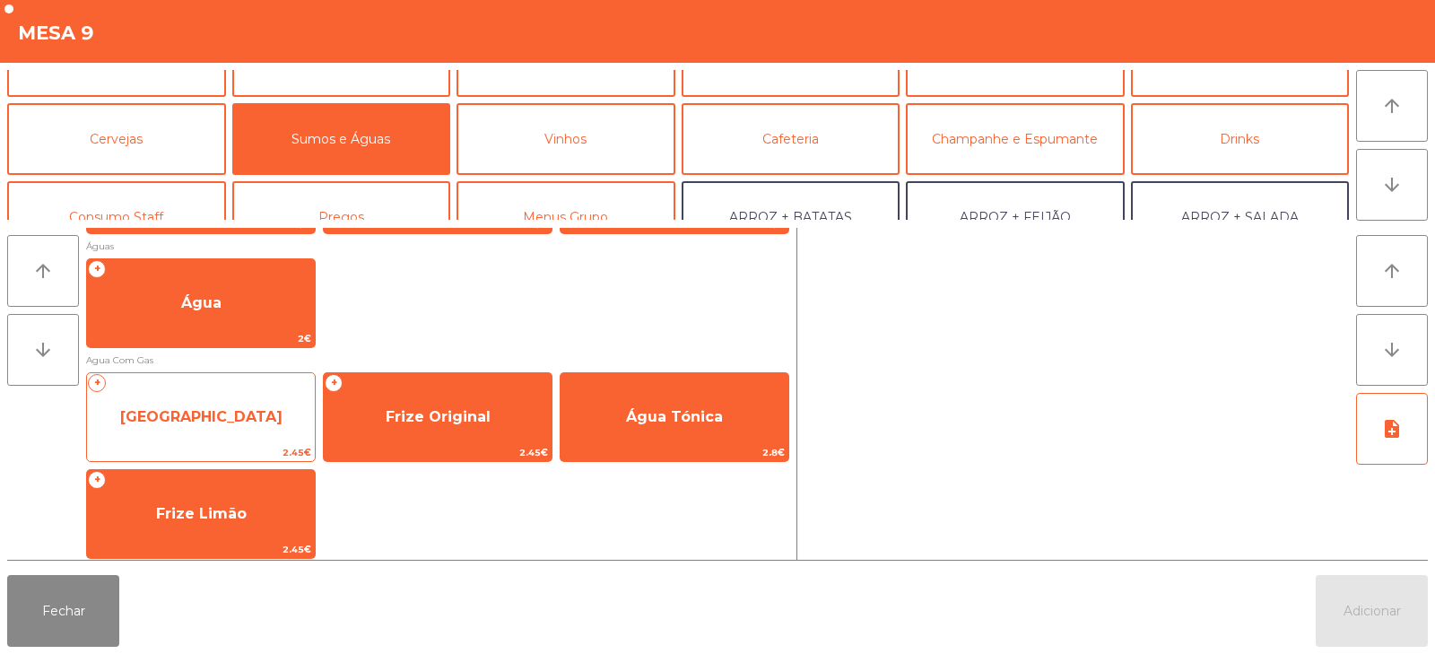
click at [234, 412] on span "[GEOGRAPHIC_DATA]" at bounding box center [201, 416] width 162 height 17
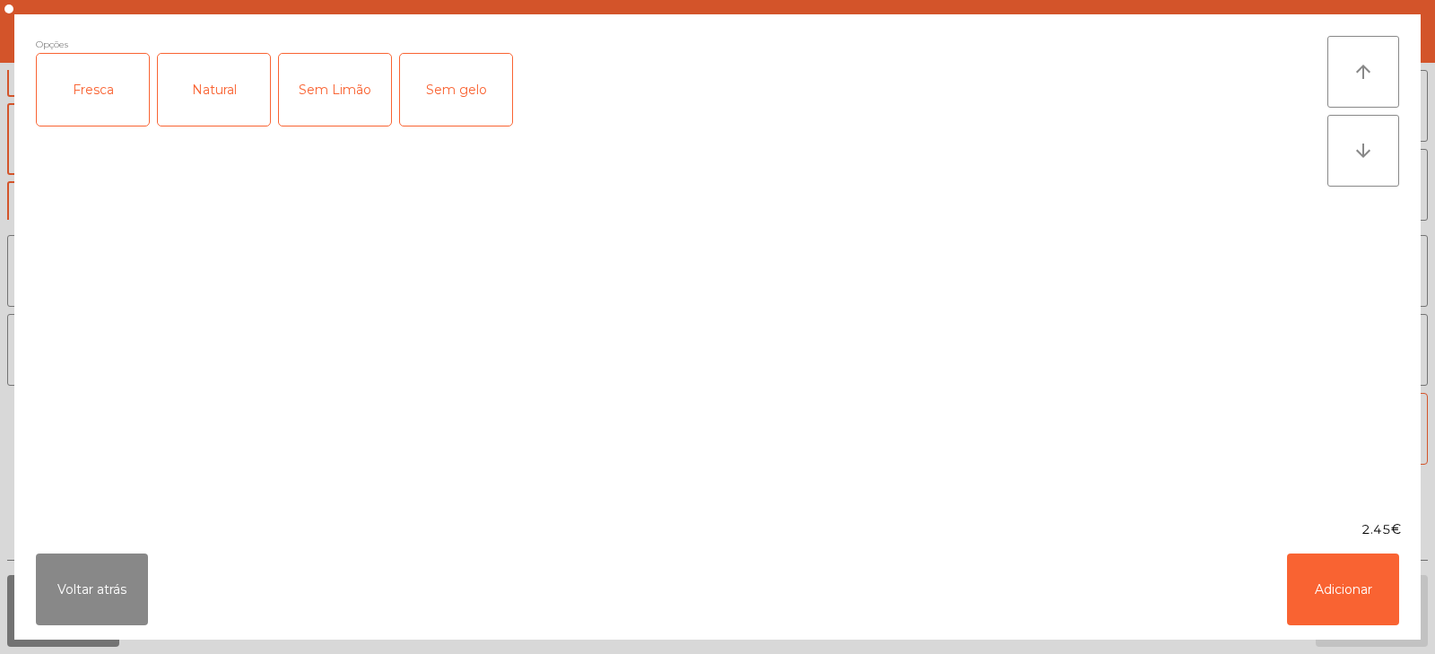
click at [79, 103] on div "Fresca" at bounding box center [93, 90] width 112 height 72
click at [1351, 604] on button "Adicionar" at bounding box center [1343, 589] width 112 height 72
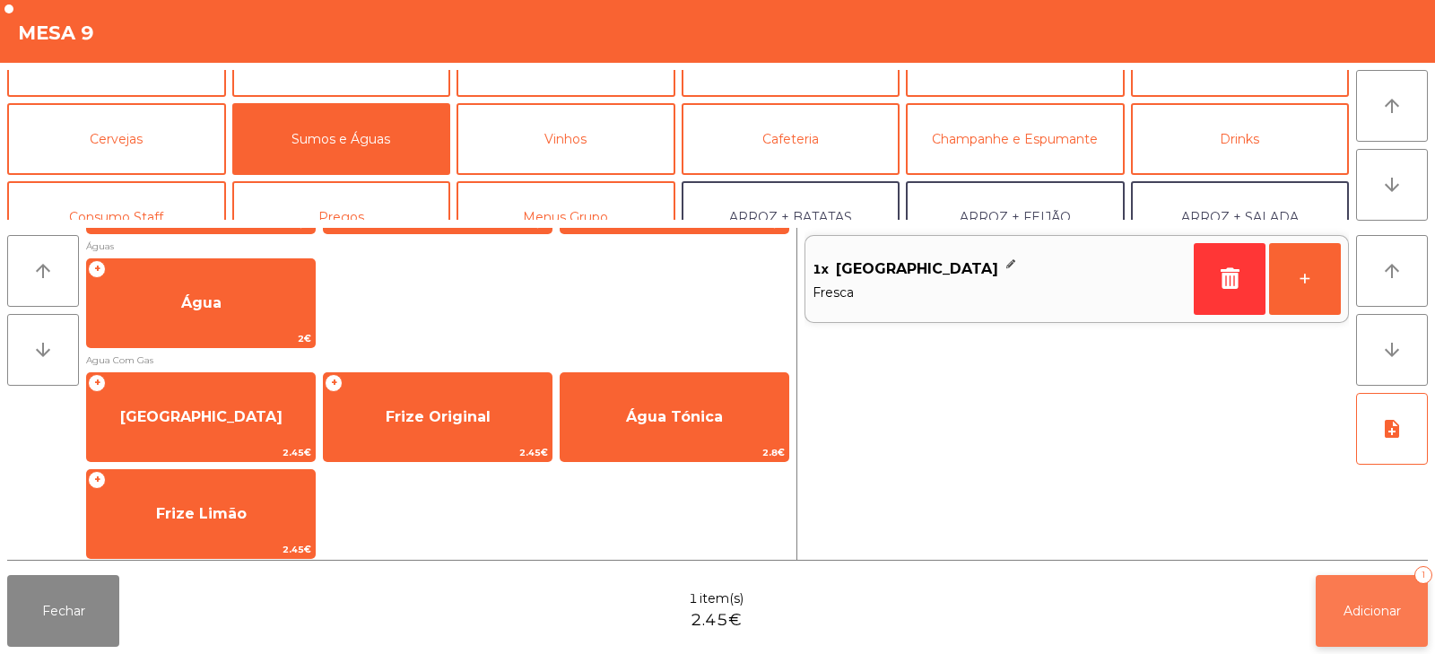
click at [1357, 591] on button "Adicionar 1" at bounding box center [1372, 611] width 112 height 72
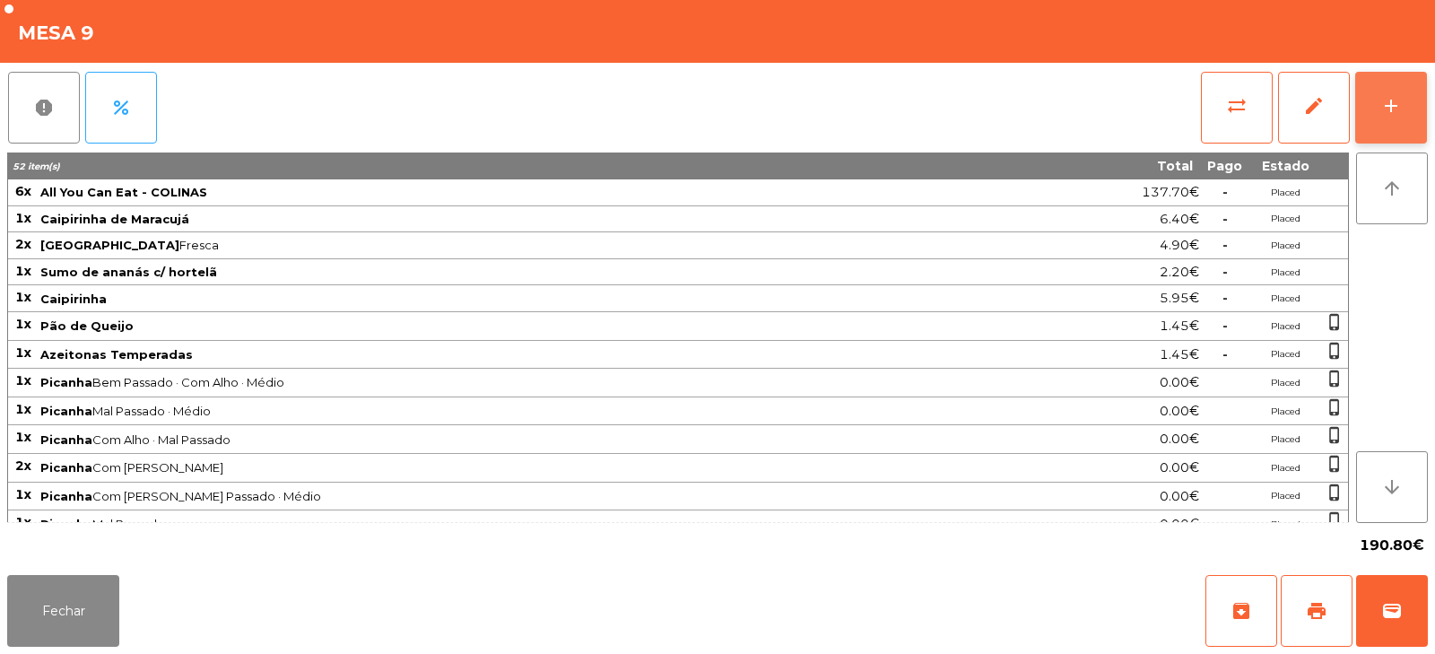
click at [1400, 118] on button "add" at bounding box center [1391, 108] width 72 height 72
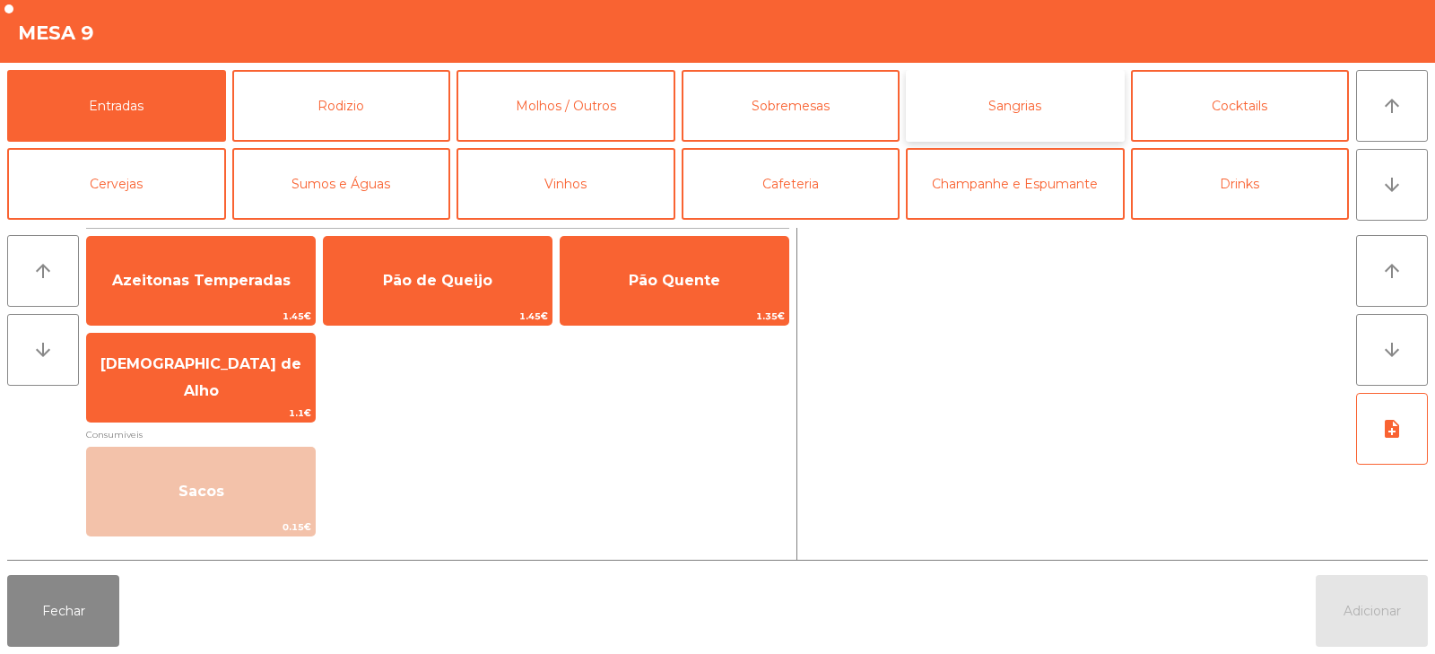
click at [1015, 107] on button "Sangrias" at bounding box center [1015, 106] width 219 height 72
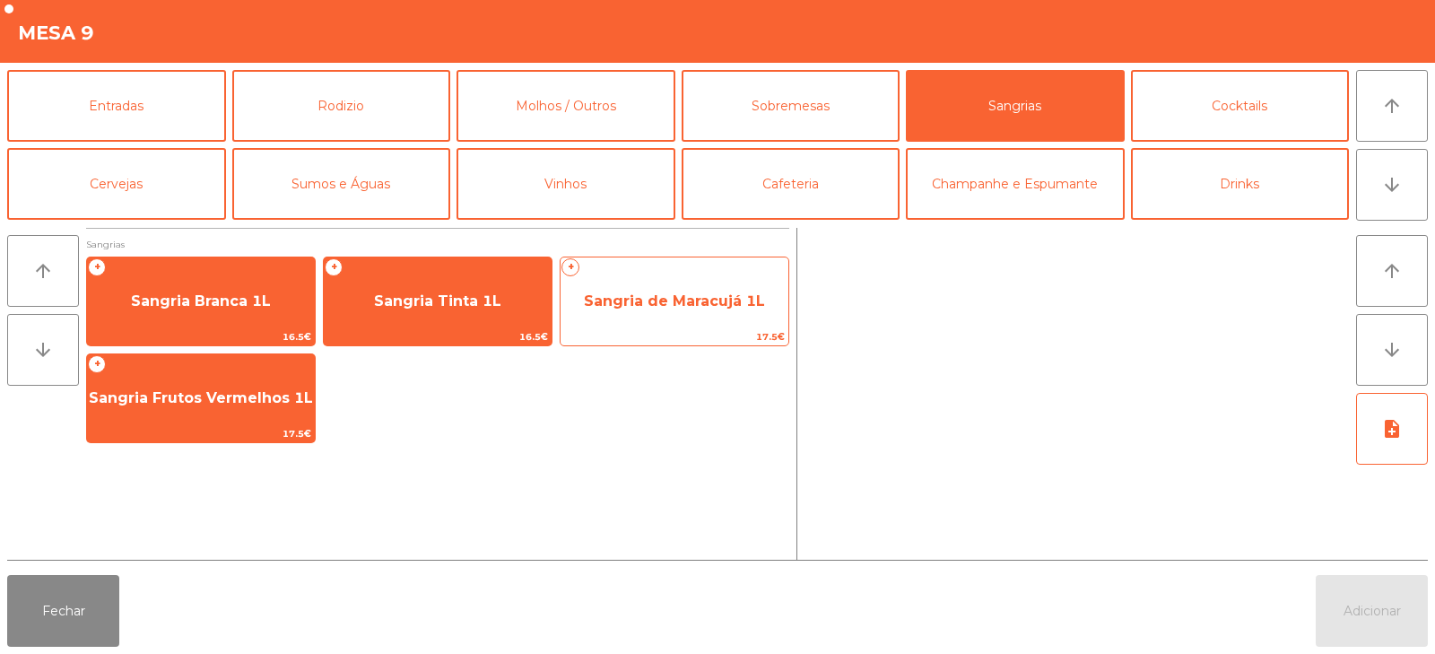
click at [682, 318] on span "Sangria de Maracujá 1L" at bounding box center [675, 301] width 228 height 48
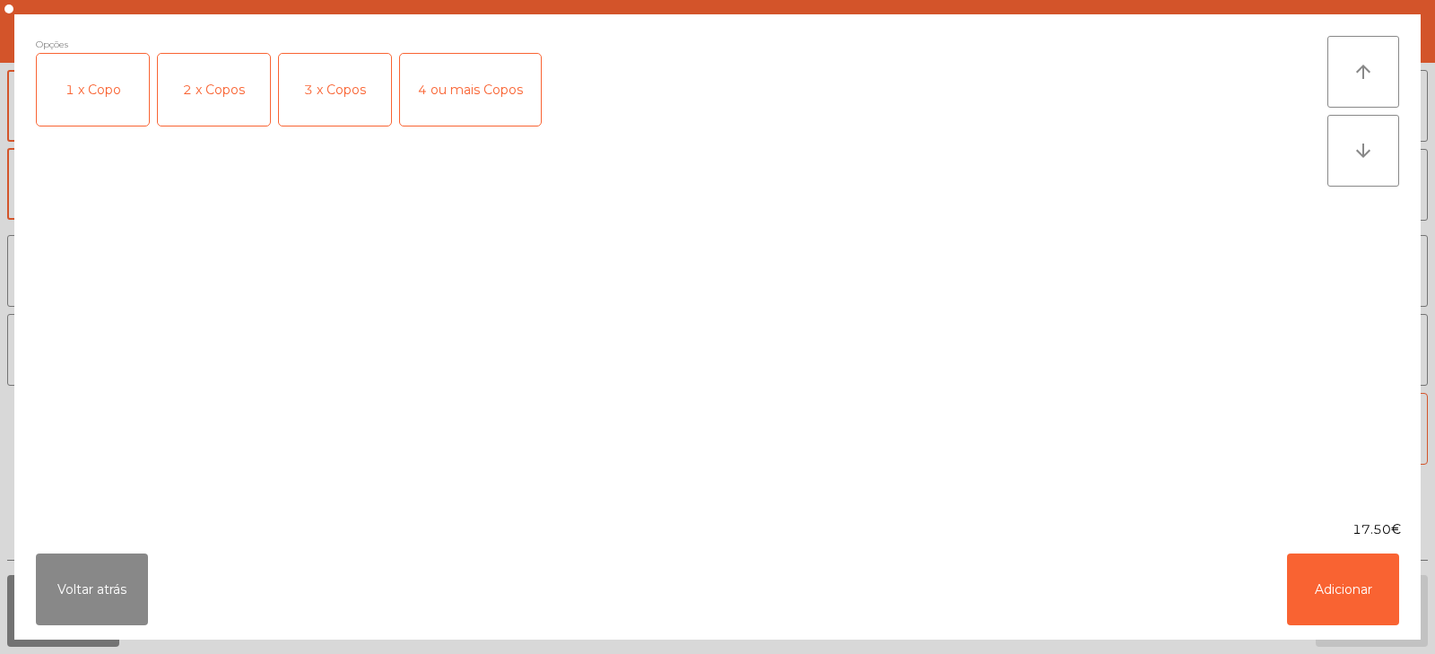
click at [298, 208] on div "Opções 1 x Copo 2 x Copos 3 x Copos 4 ou mais Copos" at bounding box center [682, 267] width 1292 height 463
click at [1339, 587] on button "Adicionar" at bounding box center [1343, 589] width 112 height 72
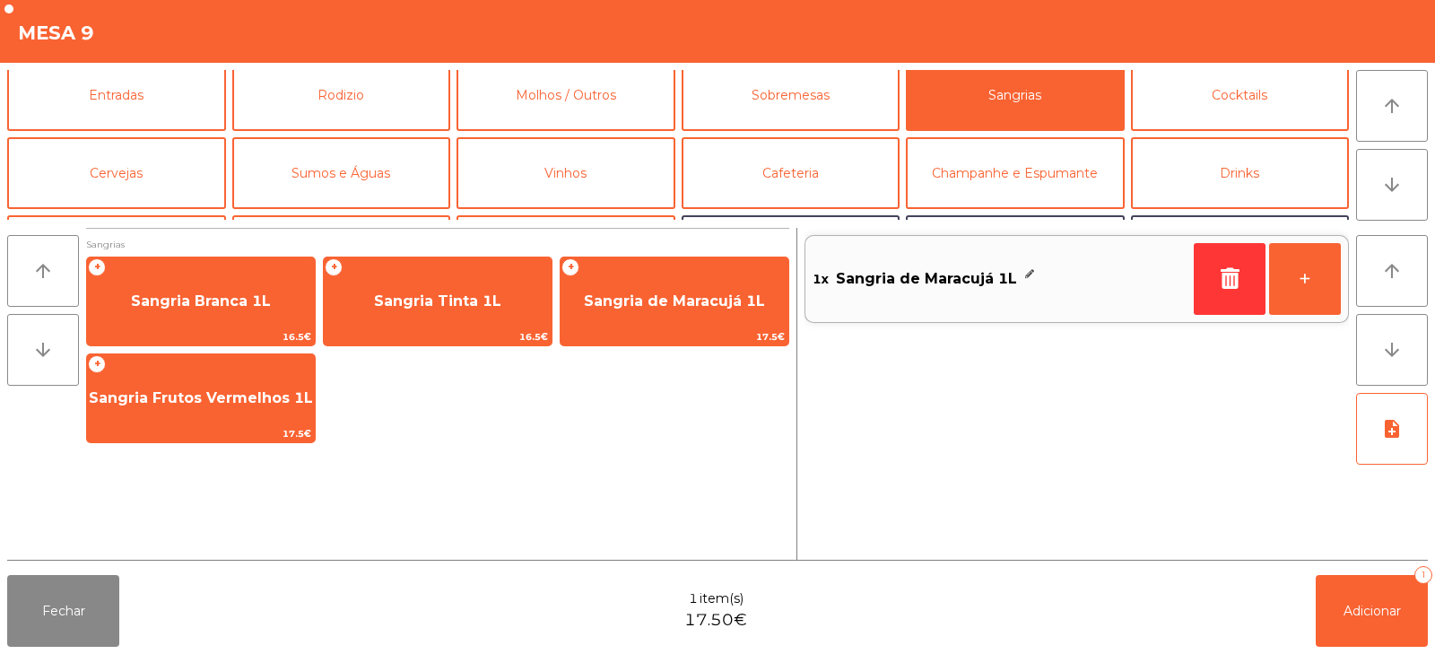
scroll to position [0, 0]
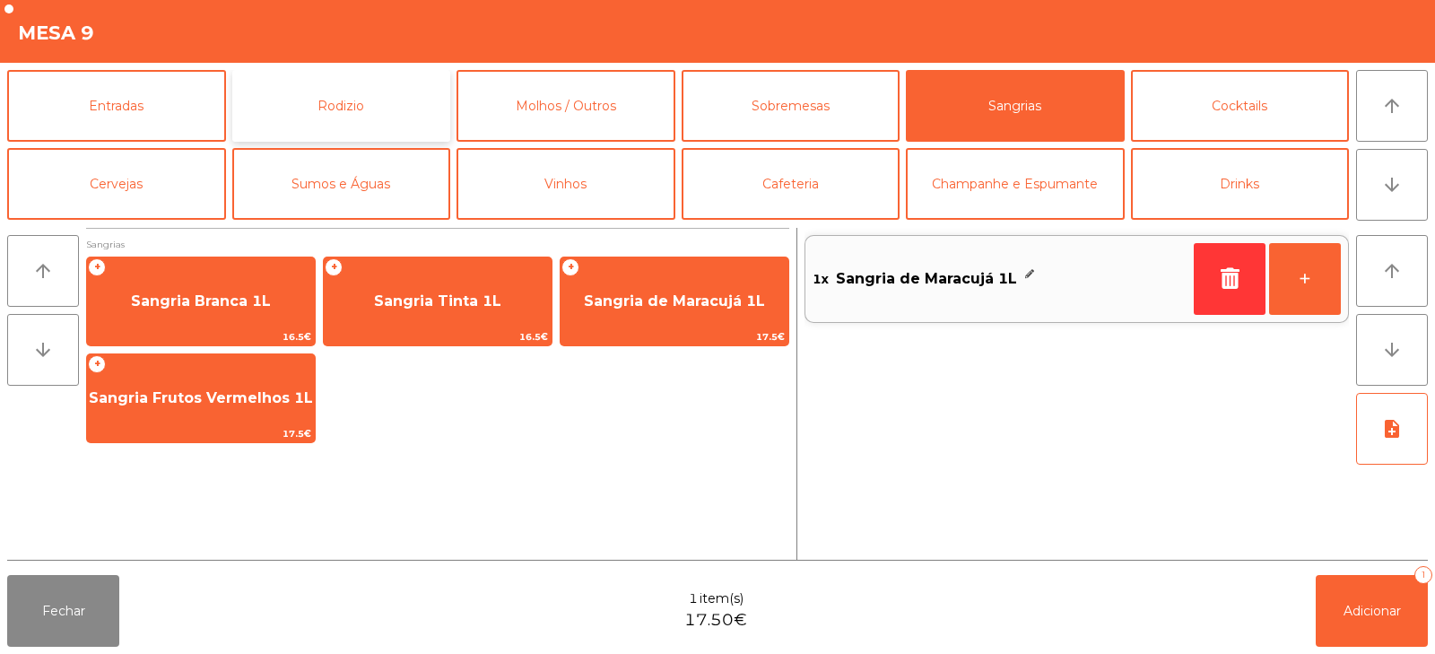
click at [372, 104] on button "Rodizio" at bounding box center [341, 106] width 219 height 72
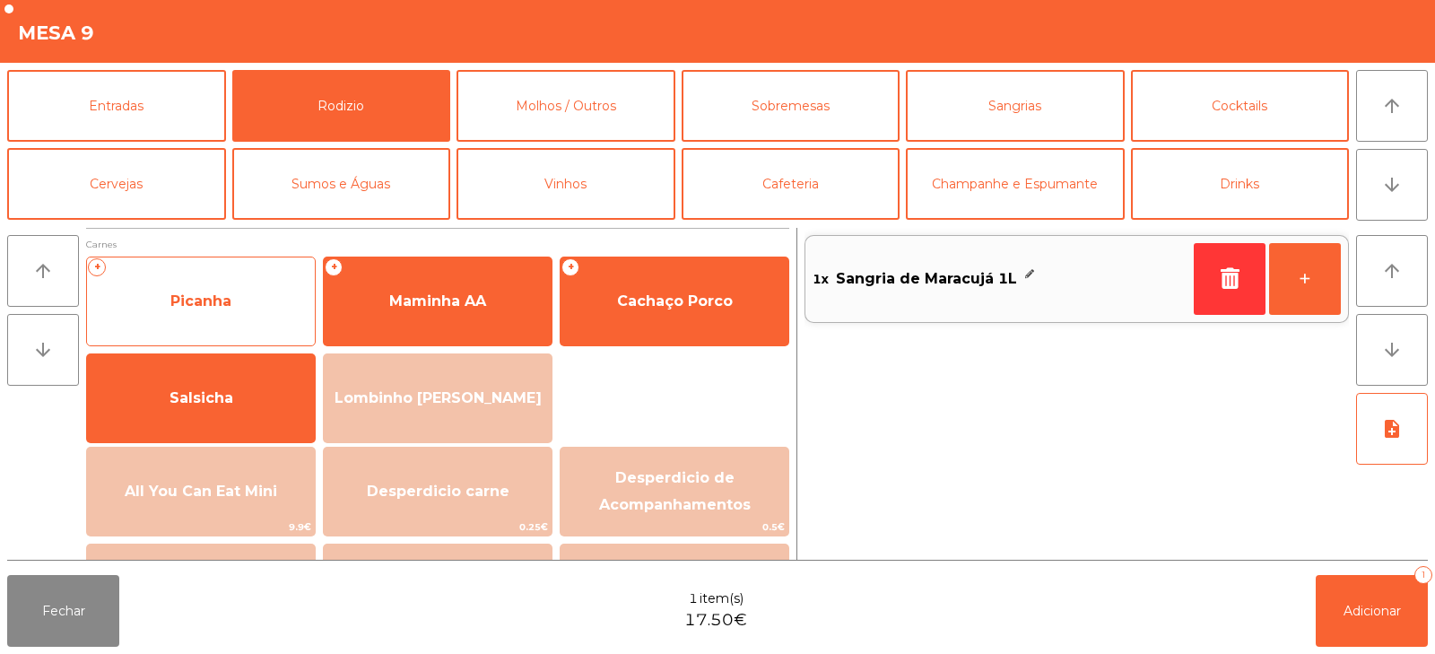
click at [233, 300] on span "Picanha" at bounding box center [201, 301] width 228 height 48
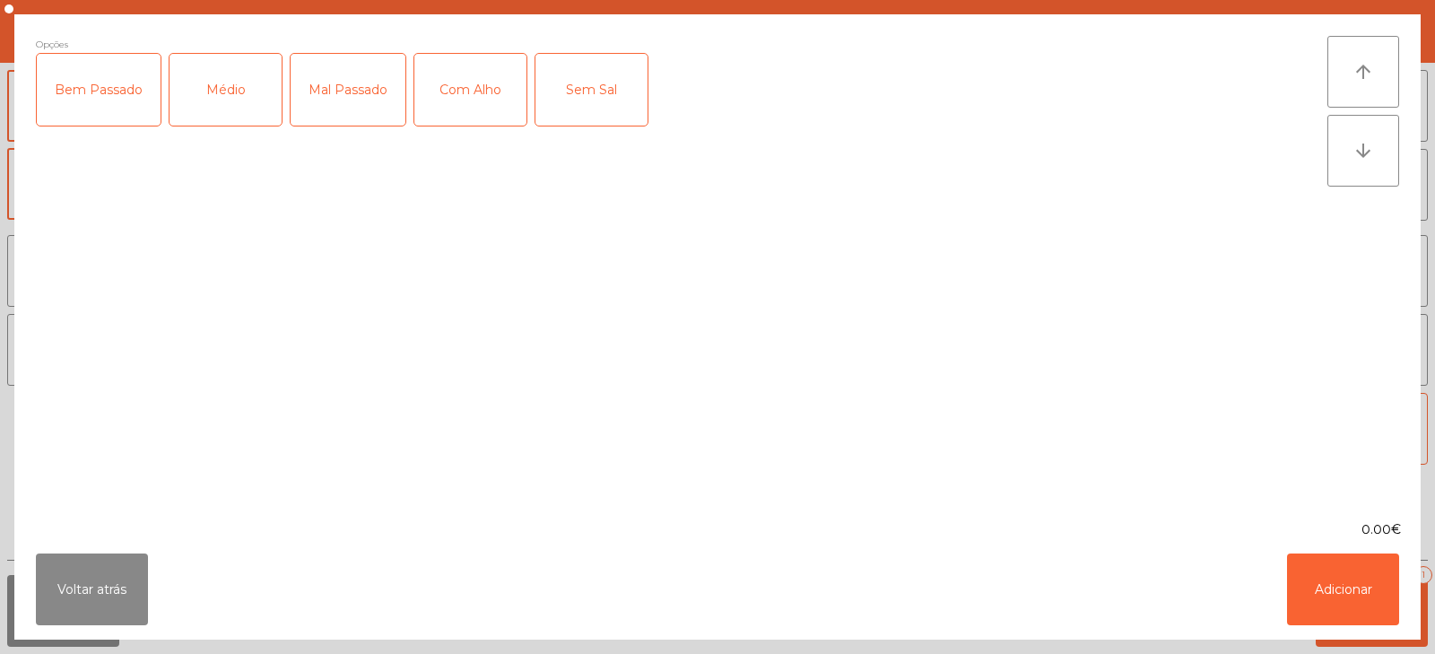
click at [231, 88] on div "Médio" at bounding box center [226, 90] width 112 height 72
click at [340, 83] on div "Mal Passado" at bounding box center [348, 90] width 115 height 72
click at [571, 103] on div "Sem Sal" at bounding box center [592, 90] width 112 height 72
click at [561, 98] on div "Sem Sal" at bounding box center [592, 90] width 112 height 72
click at [480, 80] on div "Com Alho" at bounding box center [470, 90] width 112 height 72
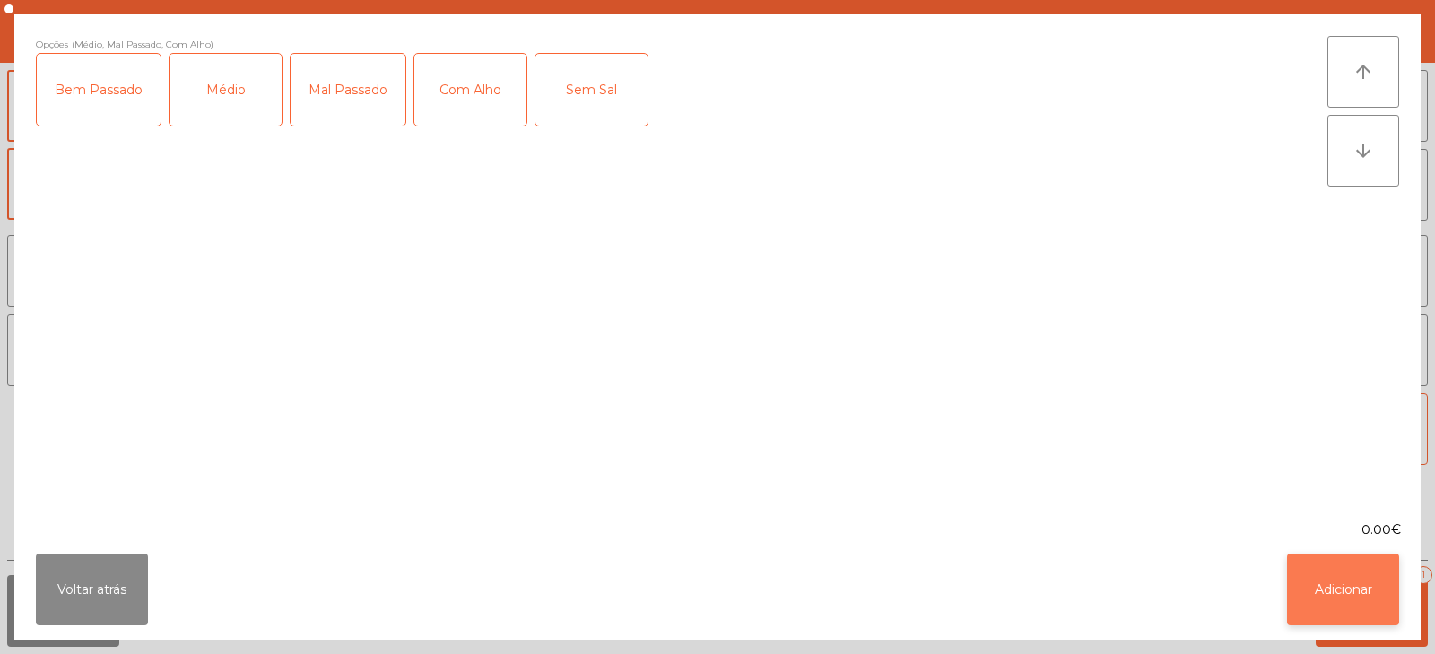
click at [1354, 614] on button "Adicionar" at bounding box center [1343, 589] width 112 height 72
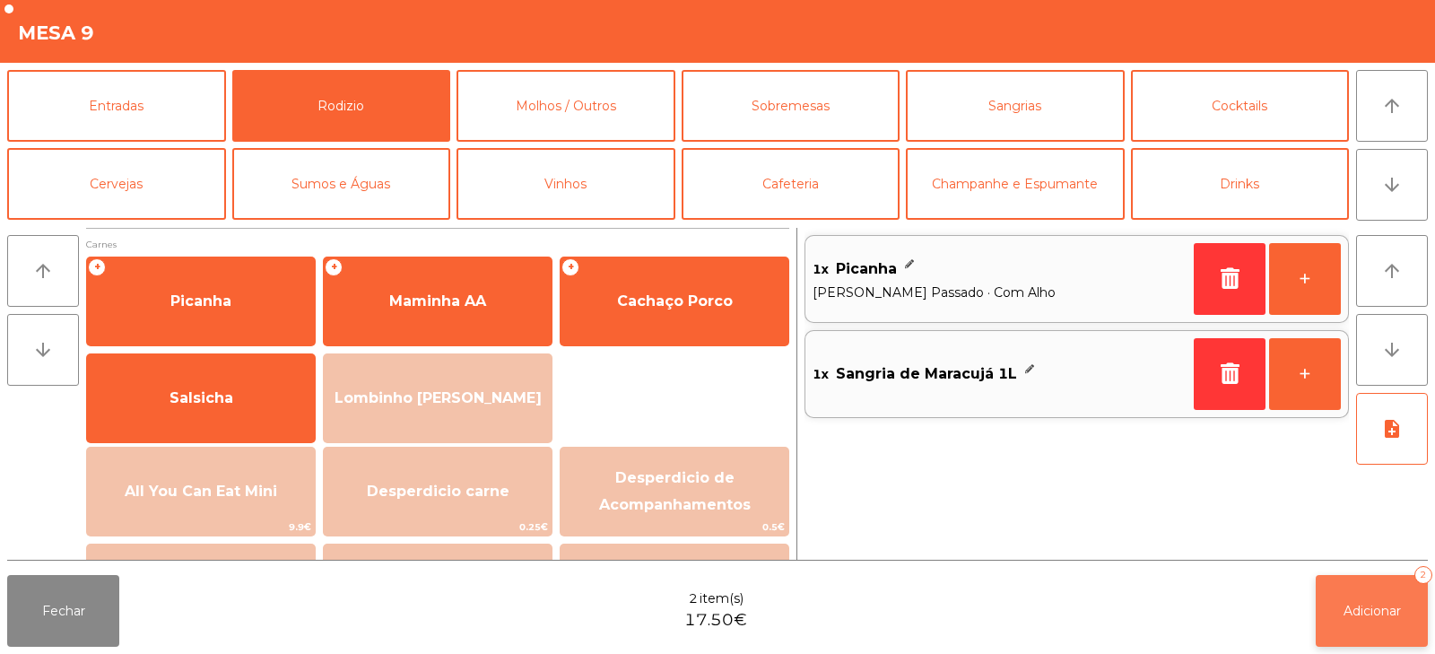
click at [1387, 640] on button "Adicionar 2" at bounding box center [1372, 611] width 112 height 72
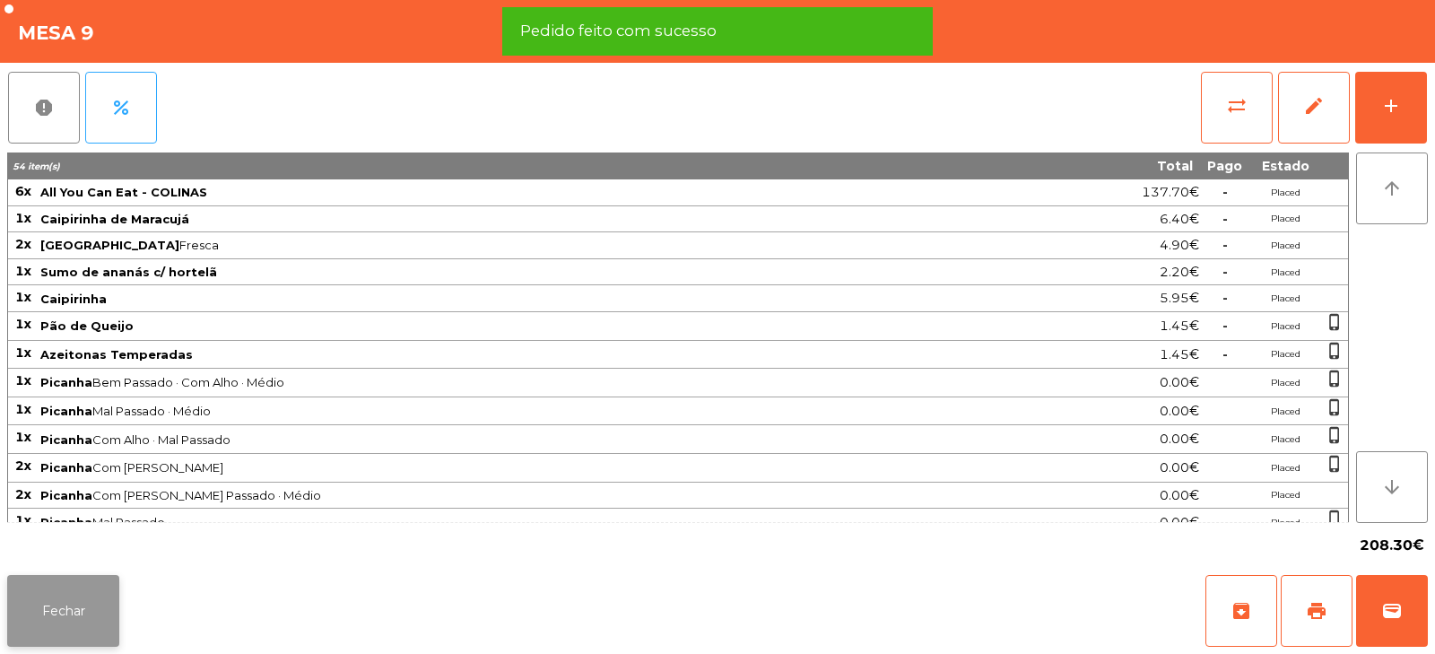
click at [88, 604] on button "Fechar" at bounding box center [63, 611] width 112 height 72
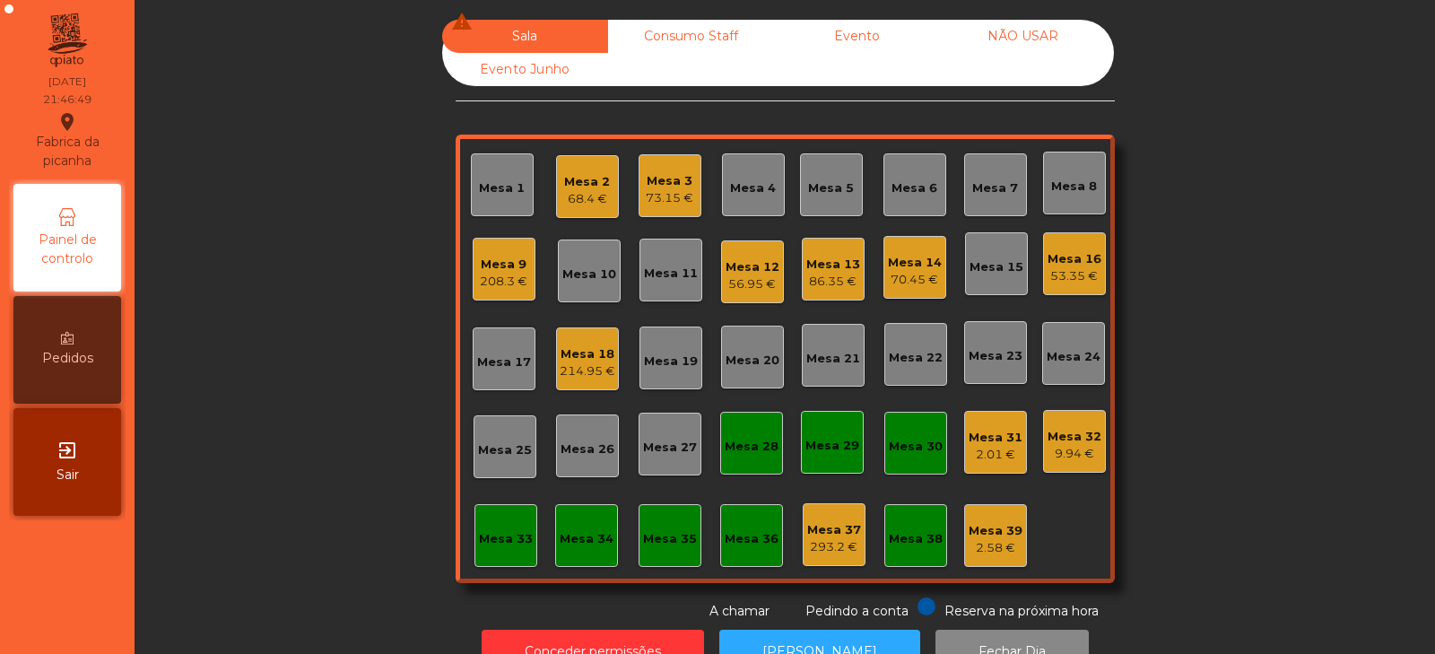
click at [582, 382] on div "Mesa 18 214.95 €" at bounding box center [587, 358] width 63 height 63
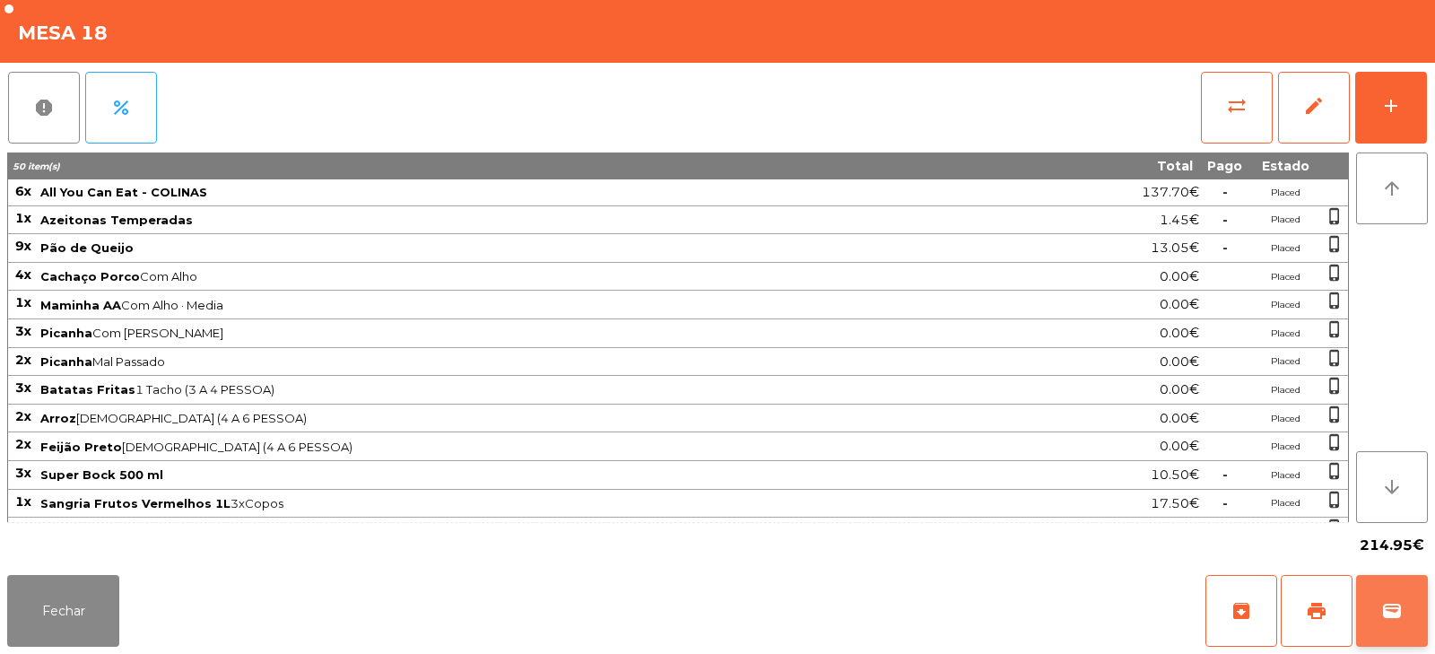
click at [1392, 609] on span "wallet" at bounding box center [1392, 611] width 22 height 22
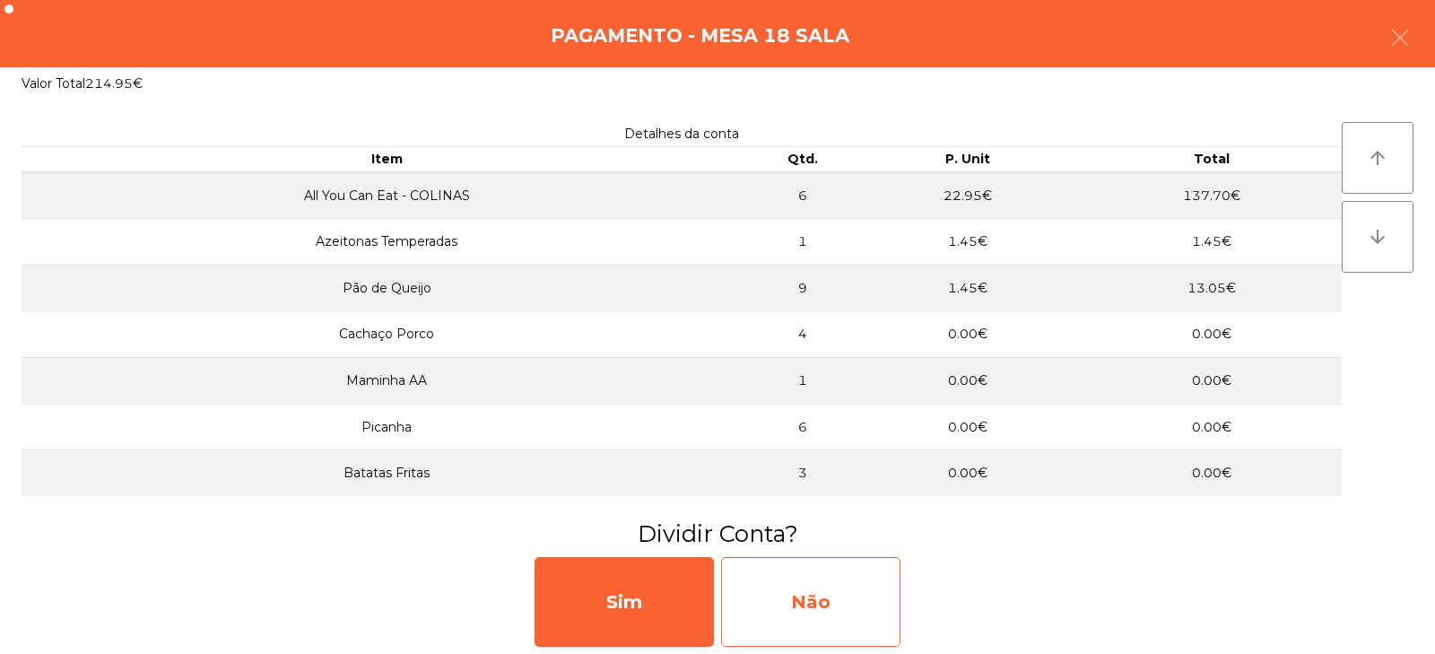
click at [797, 603] on div "Não" at bounding box center [810, 602] width 179 height 90
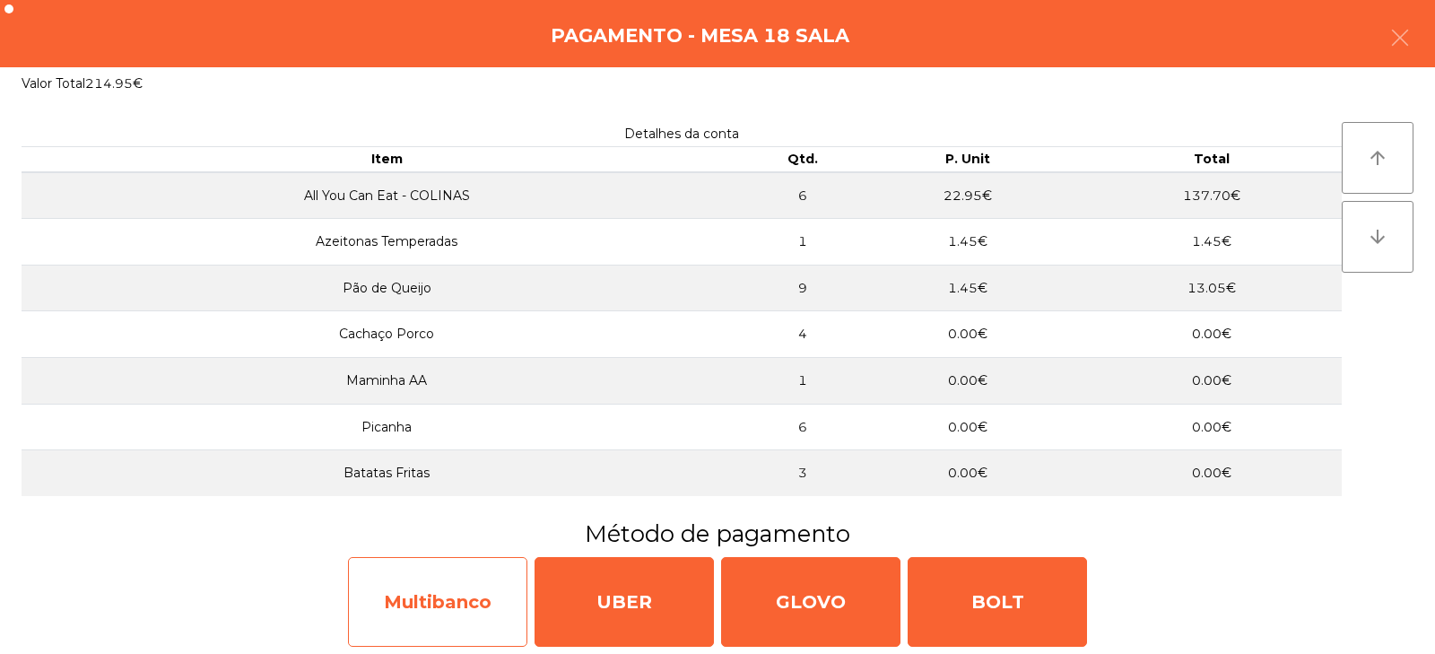
click at [441, 619] on div "Multibanco" at bounding box center [437, 602] width 179 height 90
select select "**"
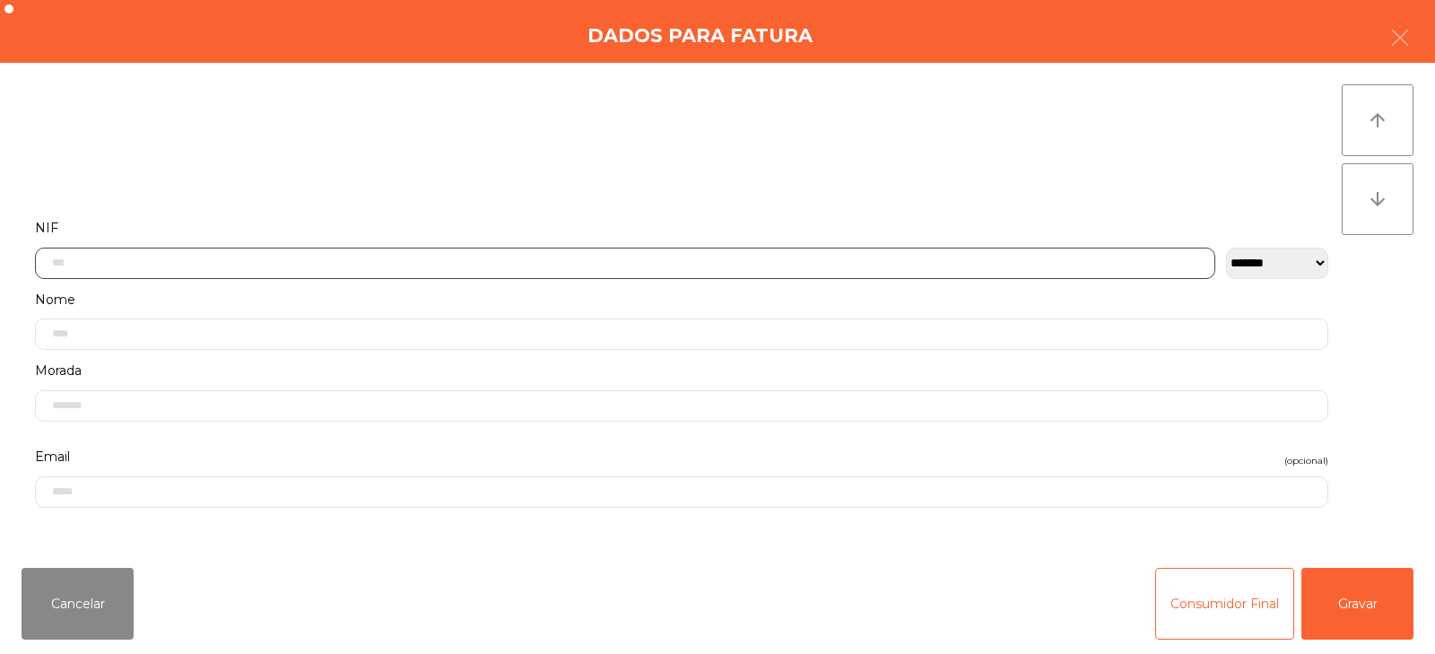
click at [414, 261] on input "text" at bounding box center [625, 263] width 1180 height 31
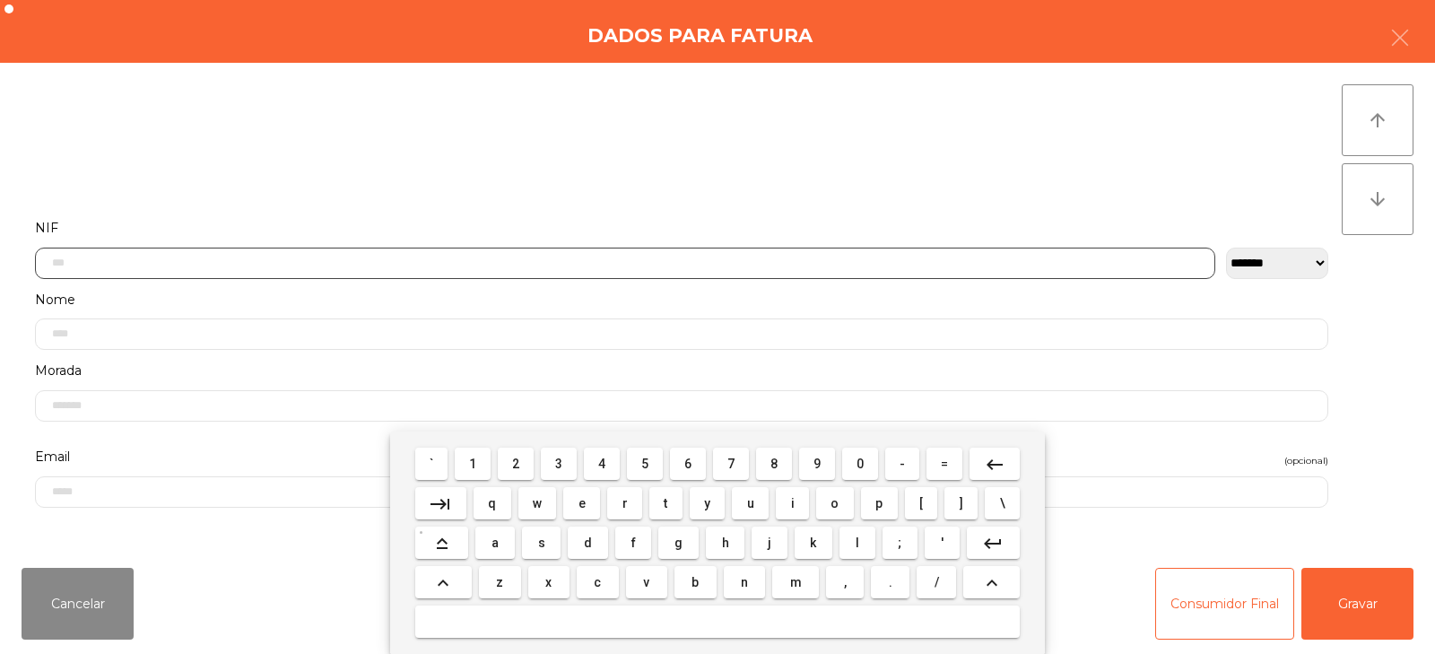
scroll to position [131, 0]
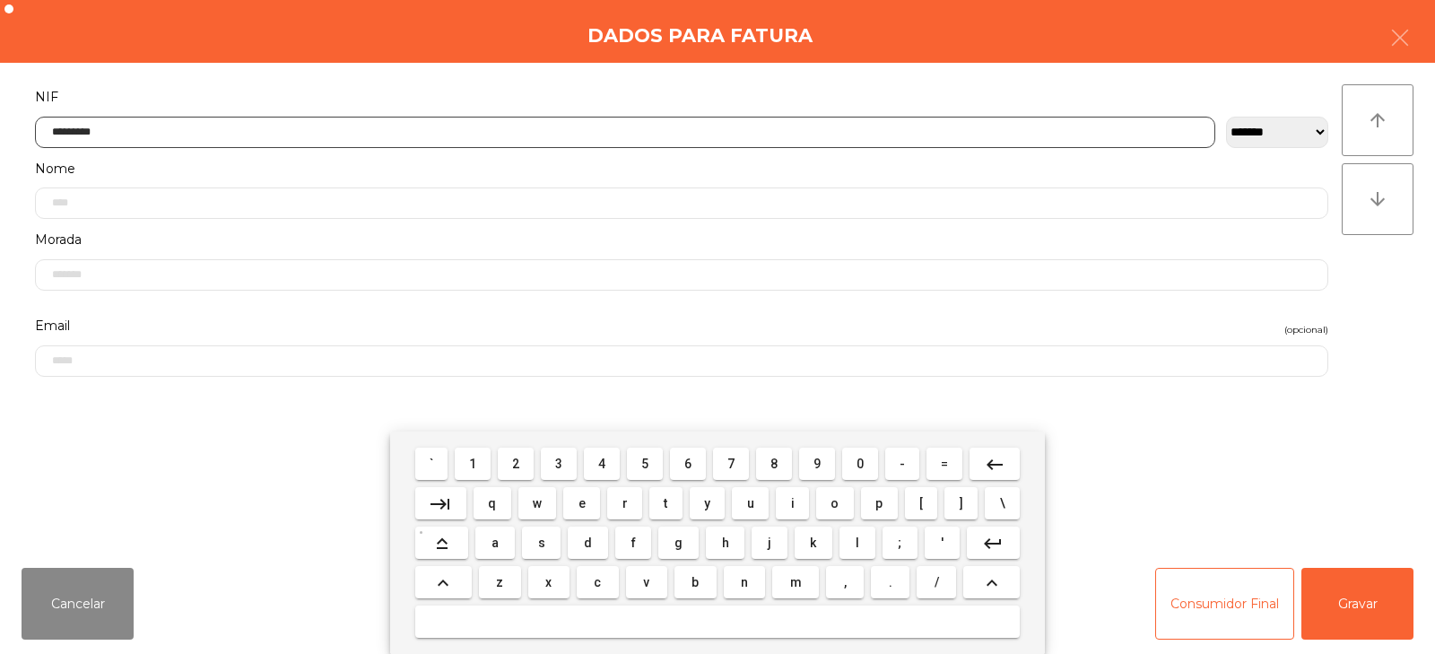
type input "*********"
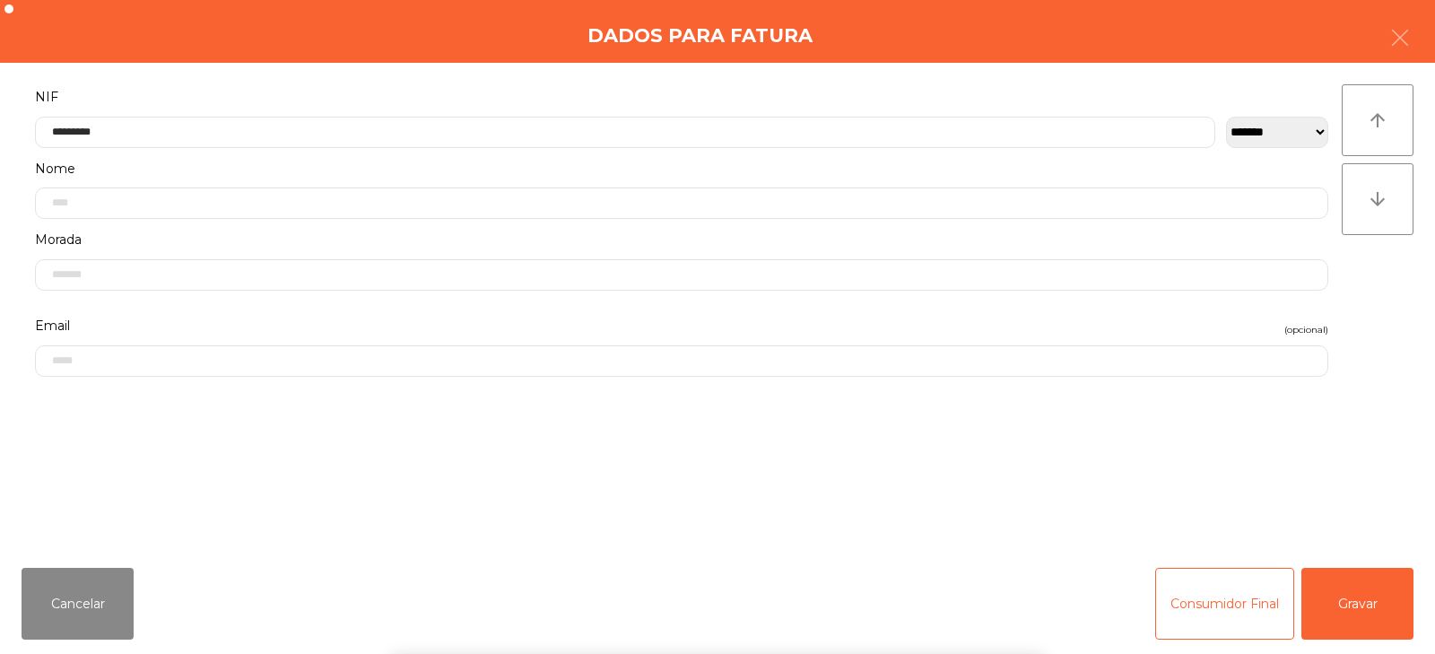
click at [1366, 599] on div "` 1 2 3 4 5 6 7 8 9 0 - = keyboard_backspace keyboard_tab q w e r t y u i o p […" at bounding box center [717, 542] width 1435 height 222
click at [1357, 591] on button "Gravar" at bounding box center [1358, 604] width 112 height 72
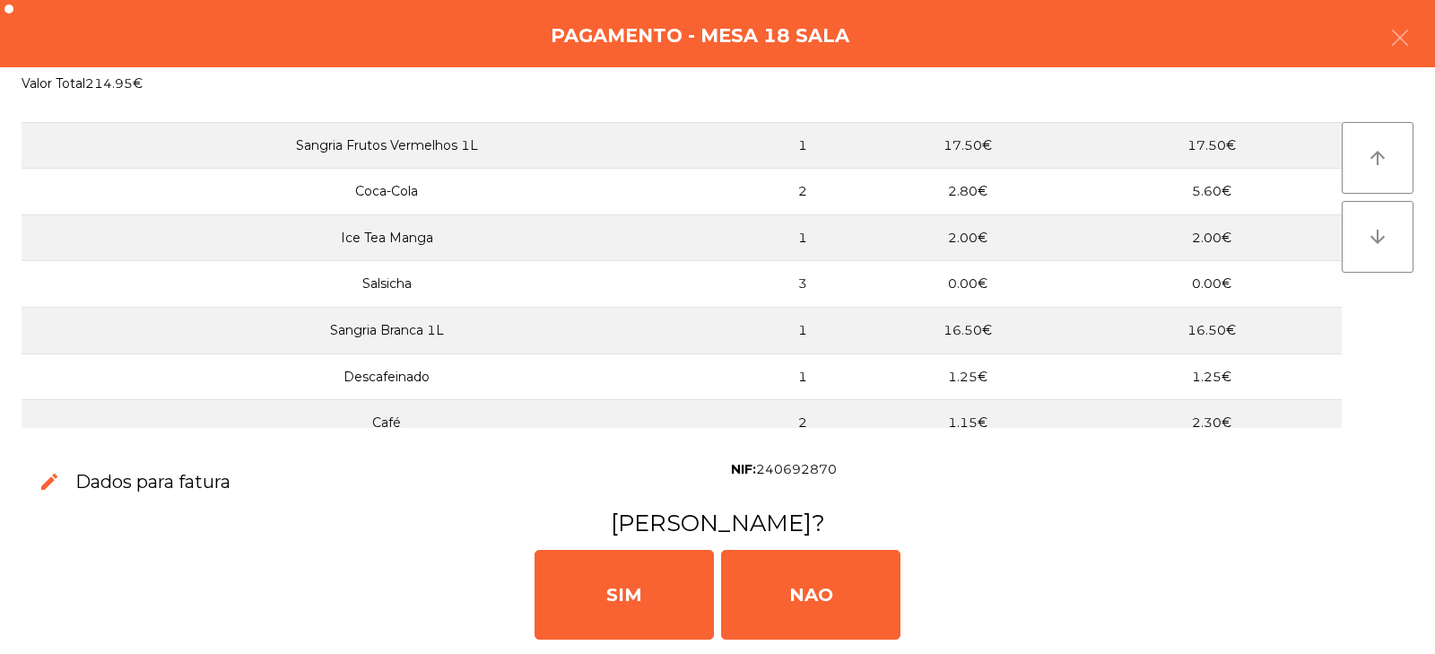
scroll to position [568, 0]
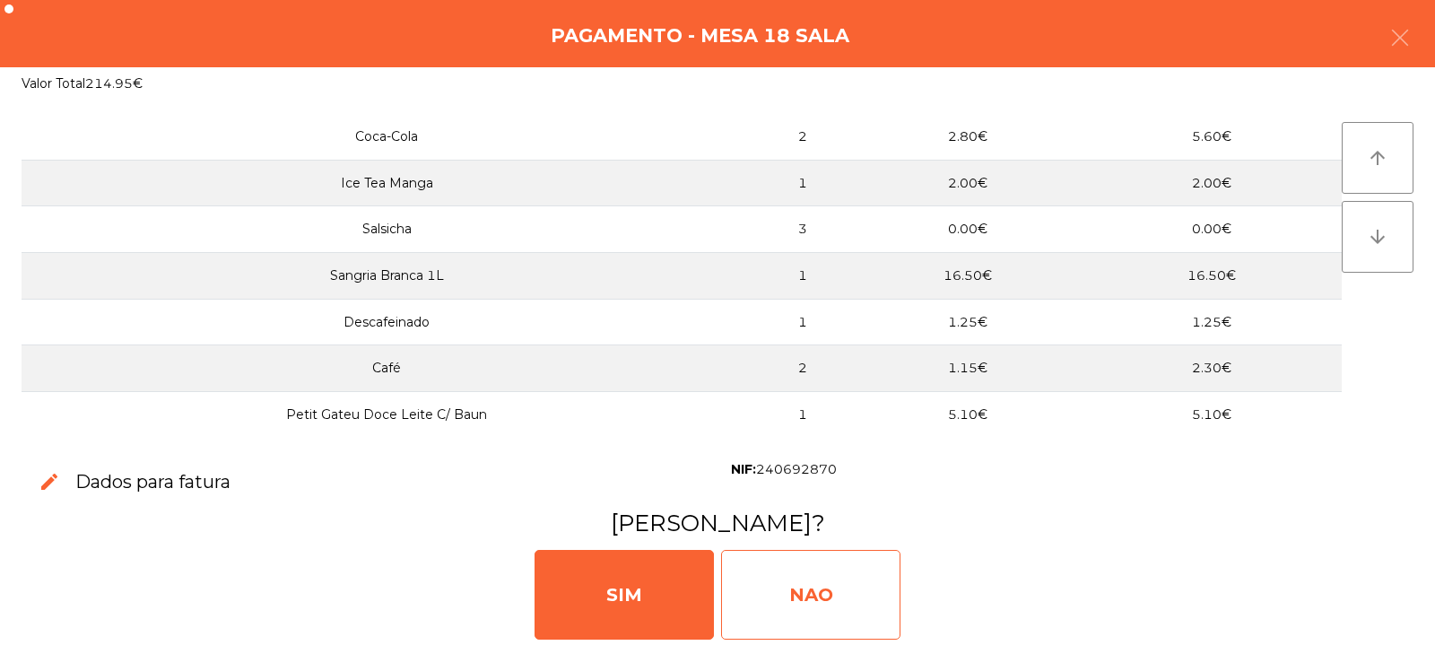
click at [812, 573] on div "NAO" at bounding box center [810, 595] width 179 height 90
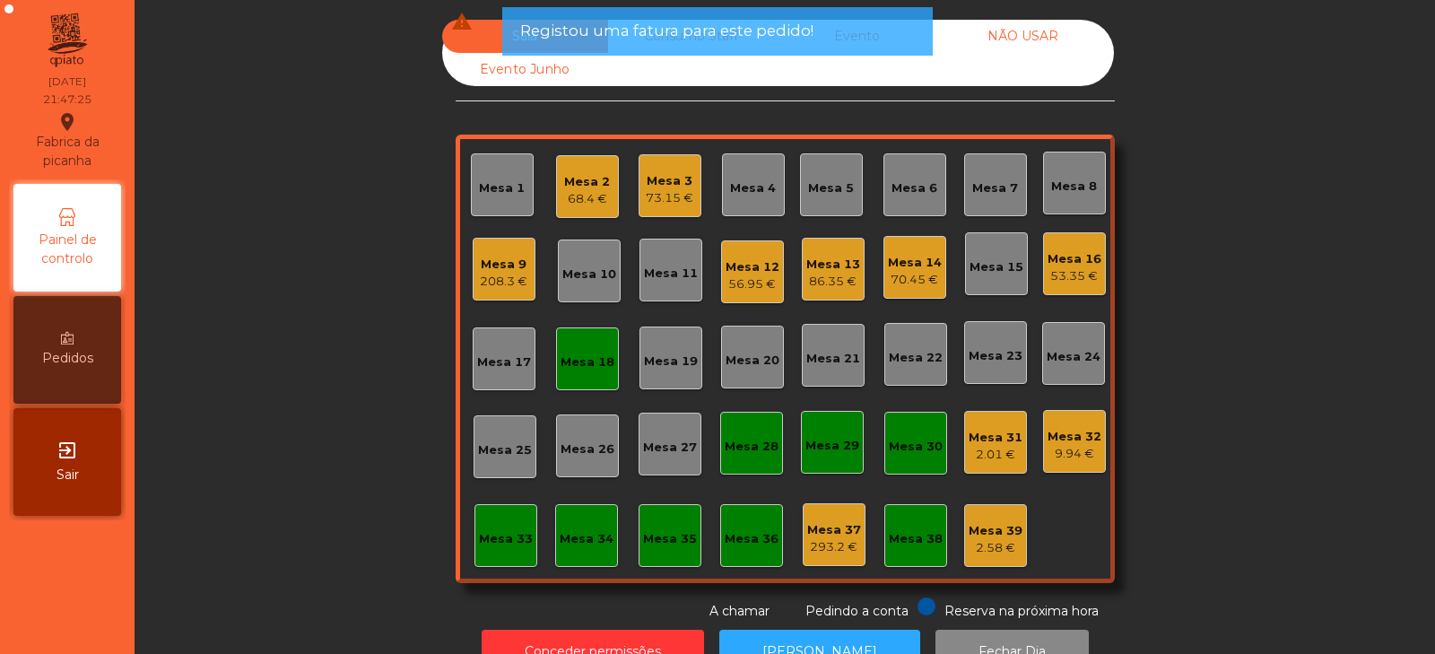
click at [663, 198] on div "73.15 €" at bounding box center [670, 198] width 48 height 18
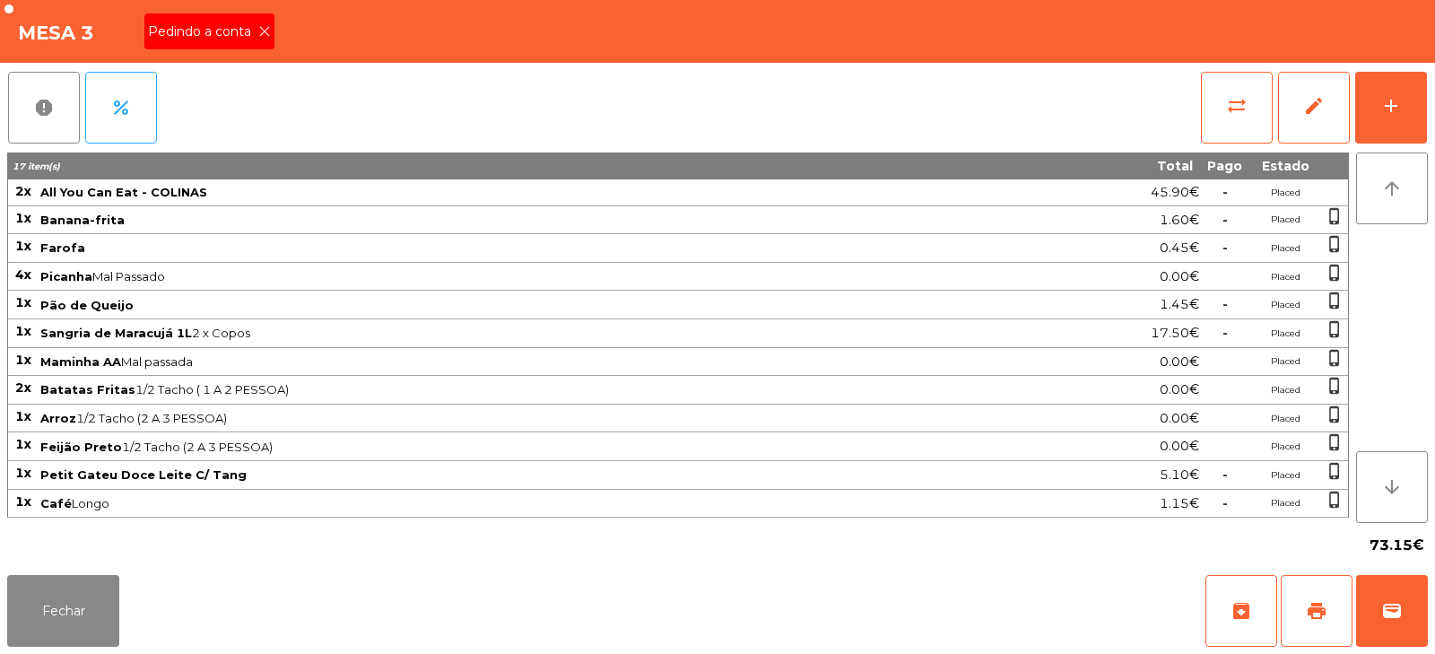
click at [267, 32] on icon at bounding box center [264, 31] width 13 height 13
click at [1331, 603] on button "print" at bounding box center [1317, 611] width 72 height 72
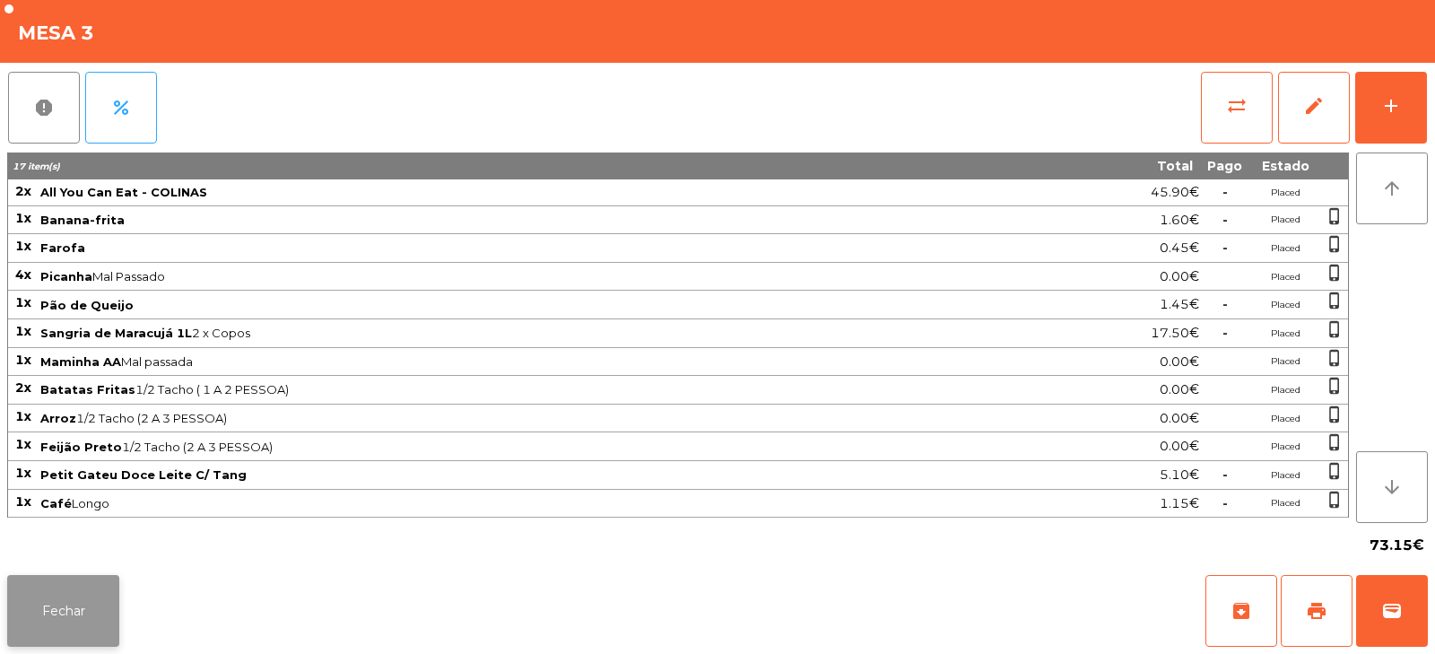
click at [78, 609] on button "Fechar" at bounding box center [63, 611] width 112 height 72
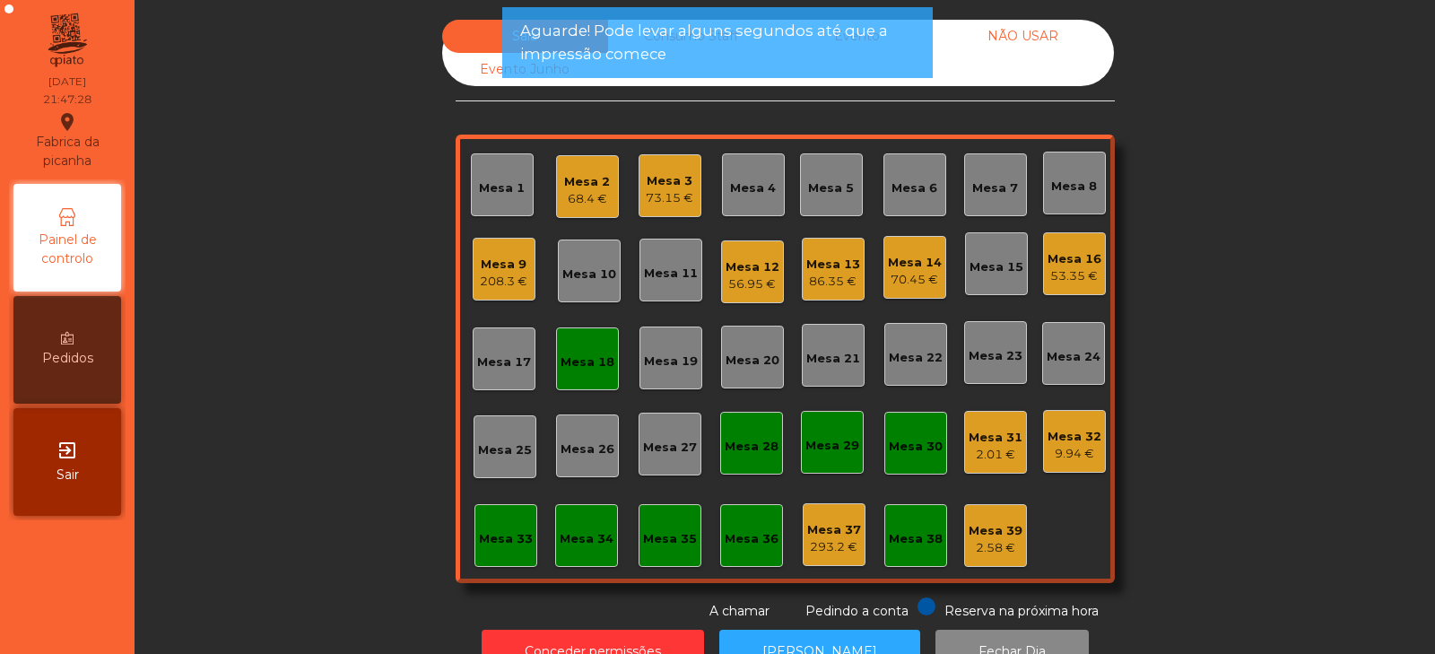
click at [495, 274] on div "208.3 €" at bounding box center [504, 282] width 48 height 18
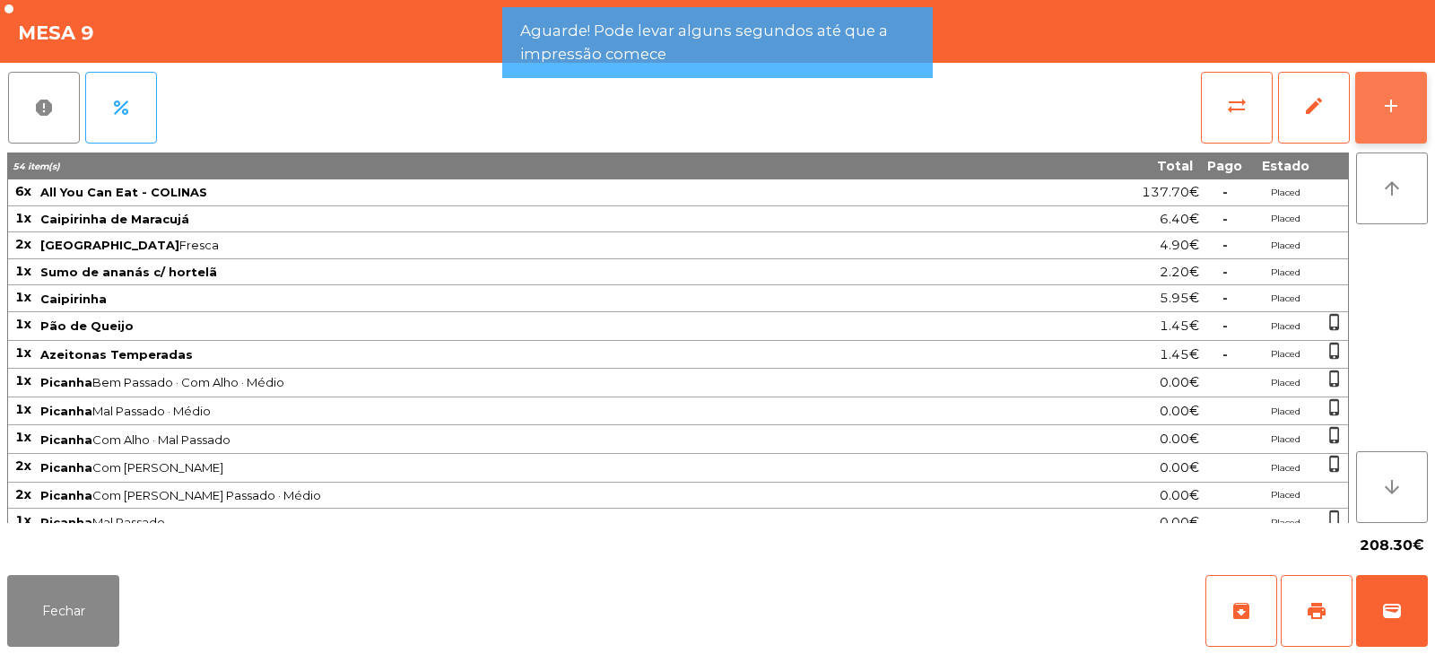
click at [1403, 100] on button "add" at bounding box center [1391, 108] width 72 height 72
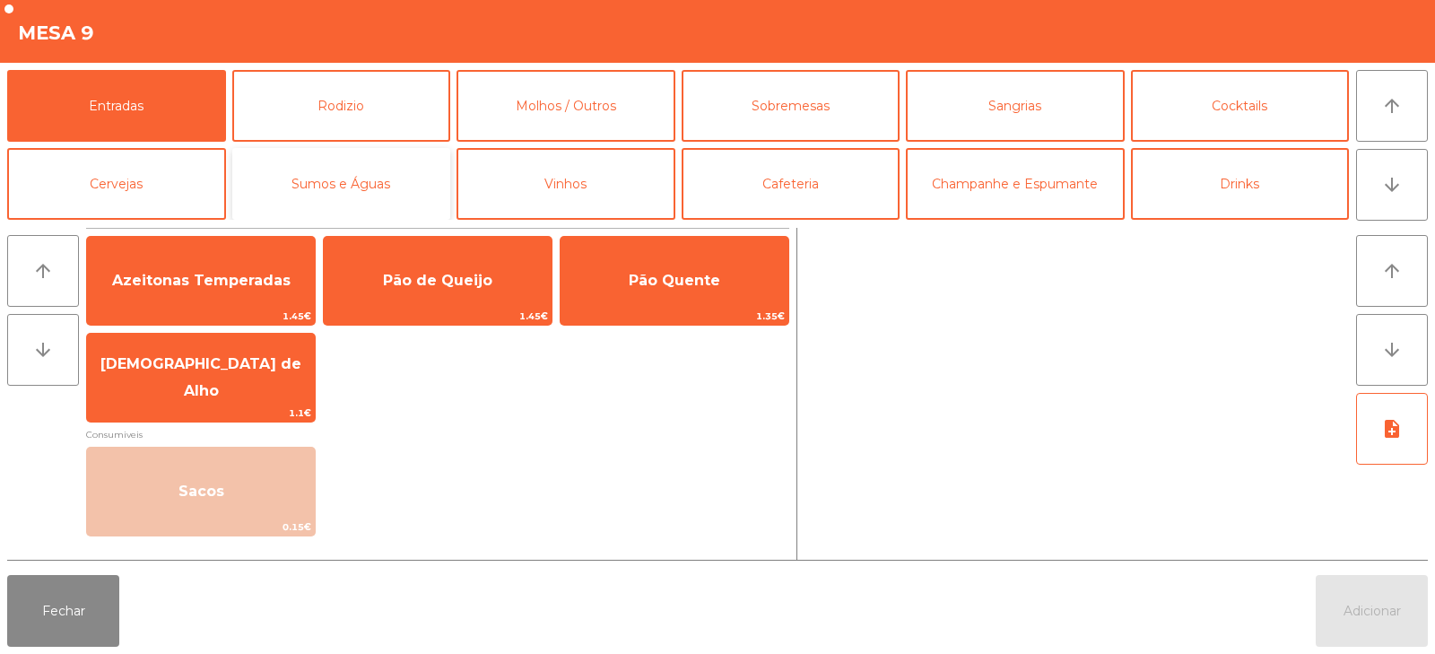
click at [369, 182] on button "Sumos e Águas" at bounding box center [341, 184] width 219 height 72
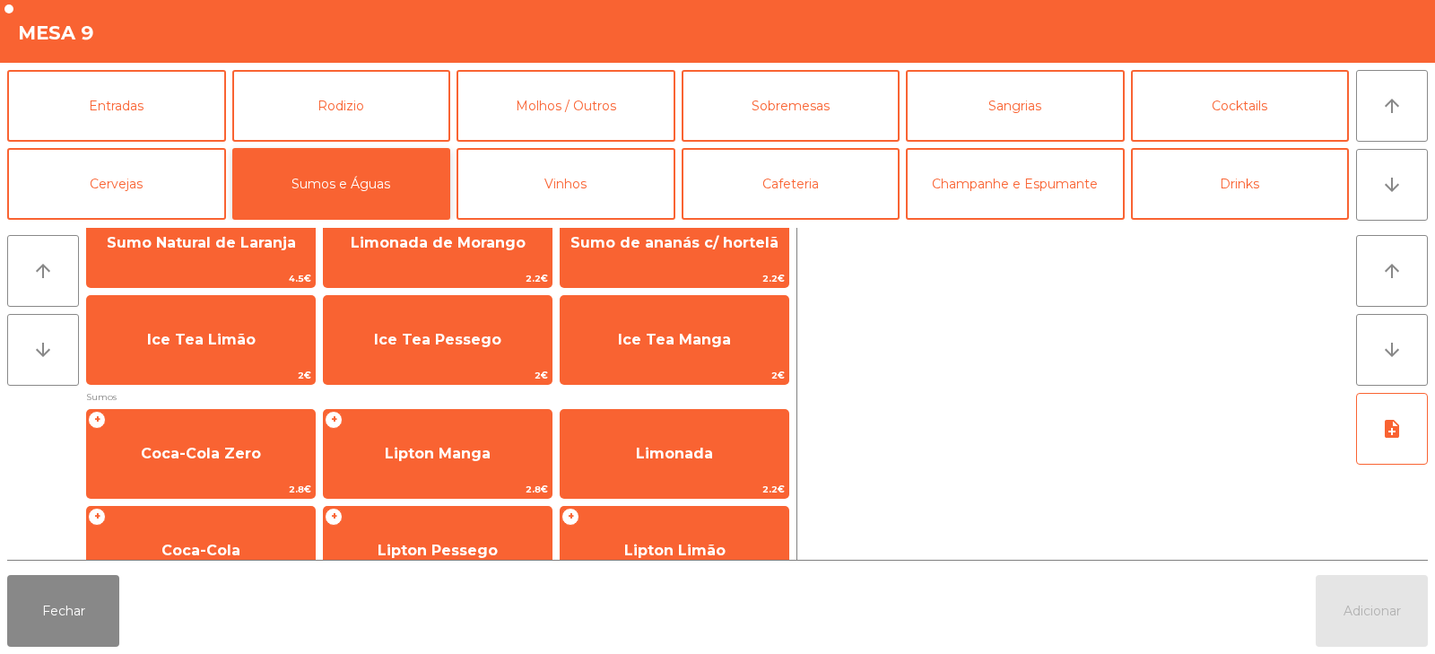
scroll to position [31, 0]
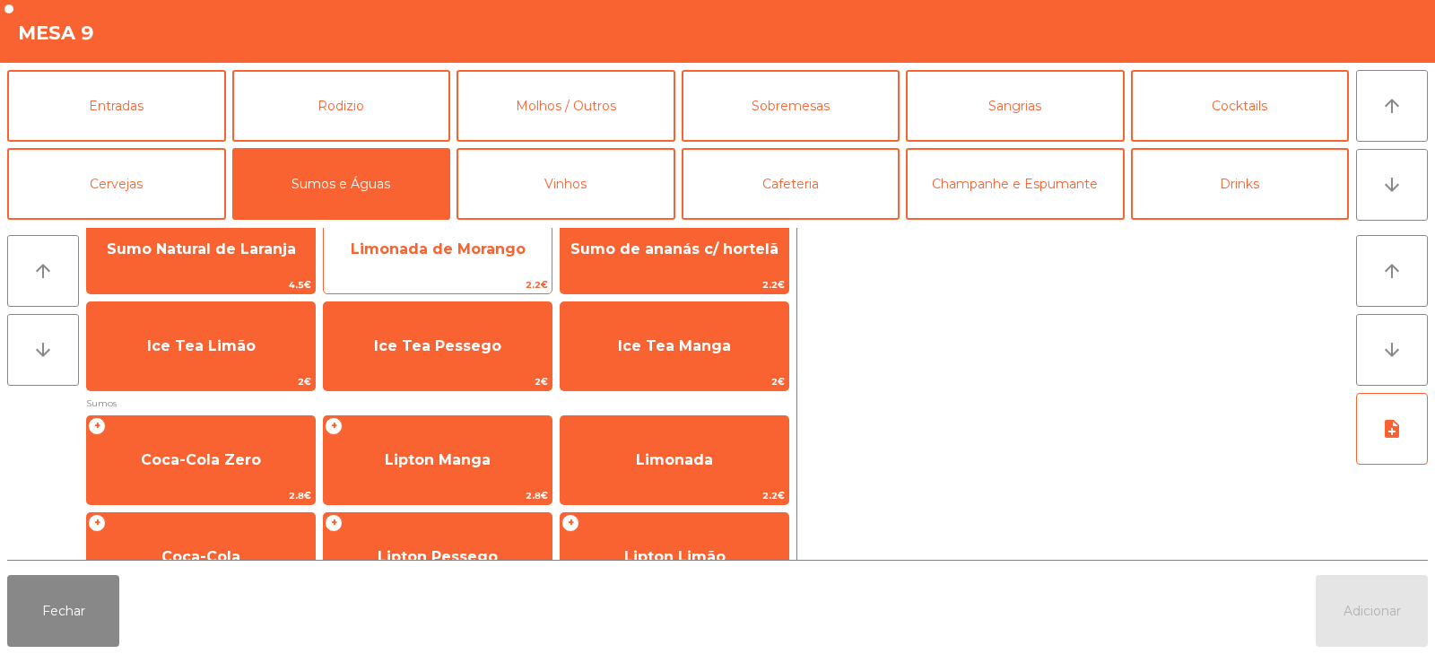
click at [425, 268] on span "Limonada de Morango" at bounding box center [438, 249] width 228 height 48
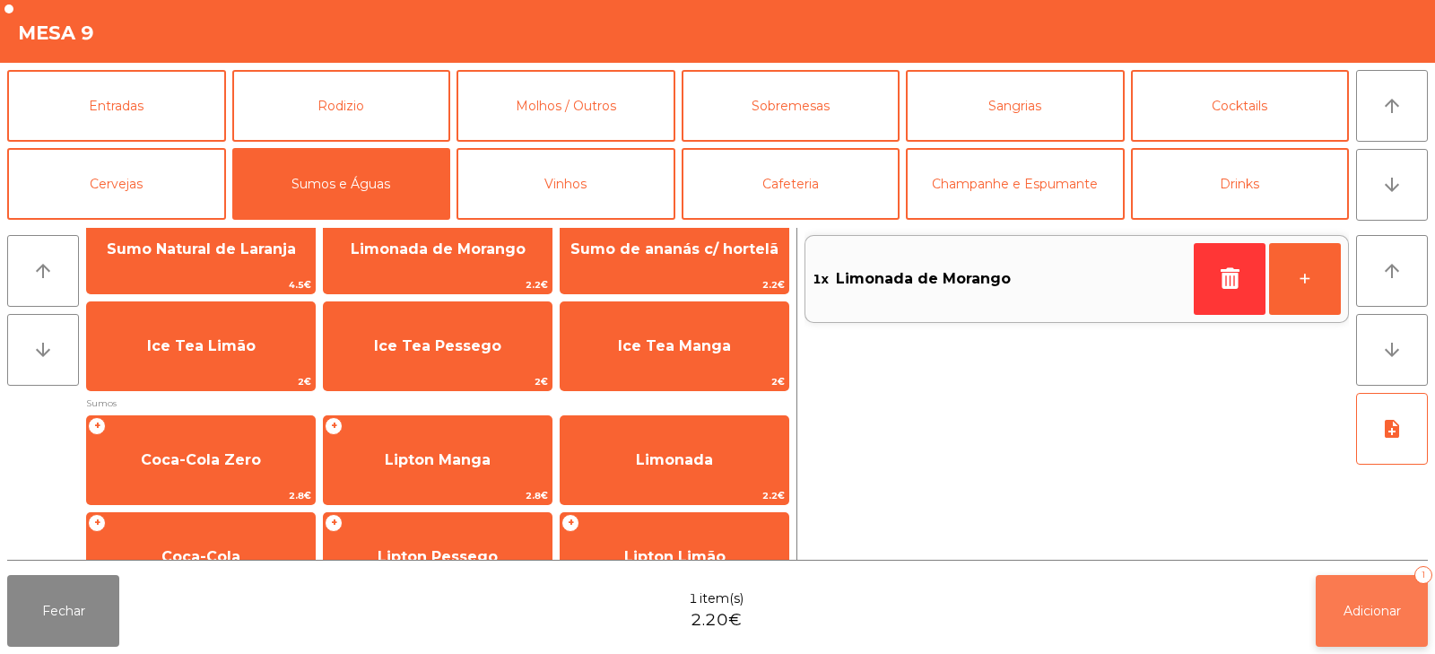
click at [1362, 605] on span "Adicionar" at bounding box center [1372, 611] width 57 height 16
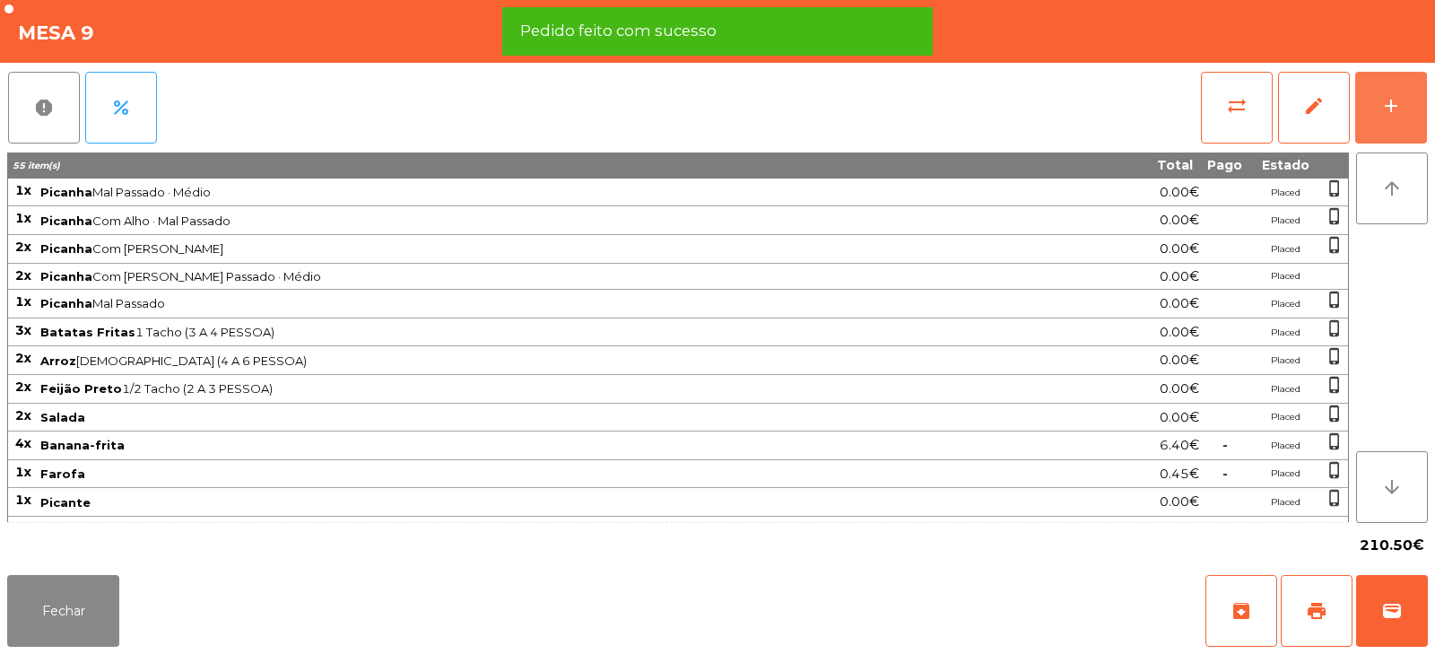
scroll to position [521, 0]
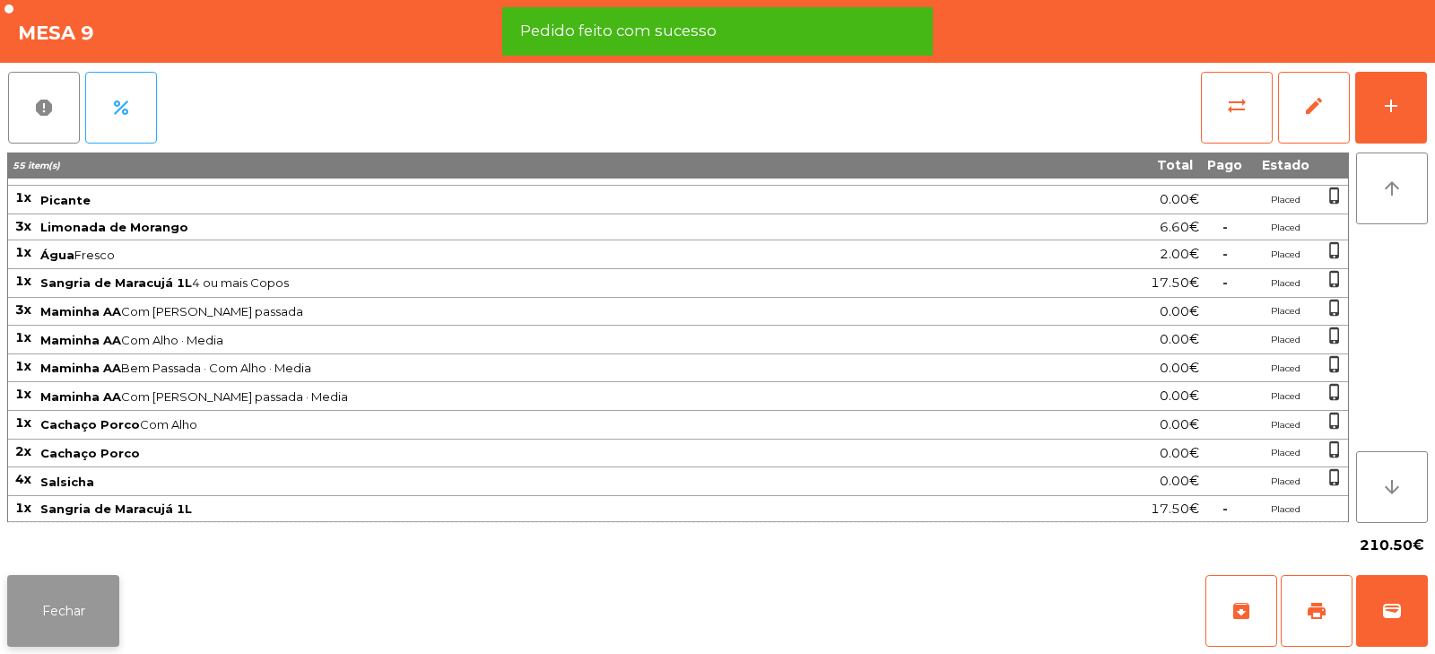
click at [100, 594] on button "Fechar" at bounding box center [63, 611] width 112 height 72
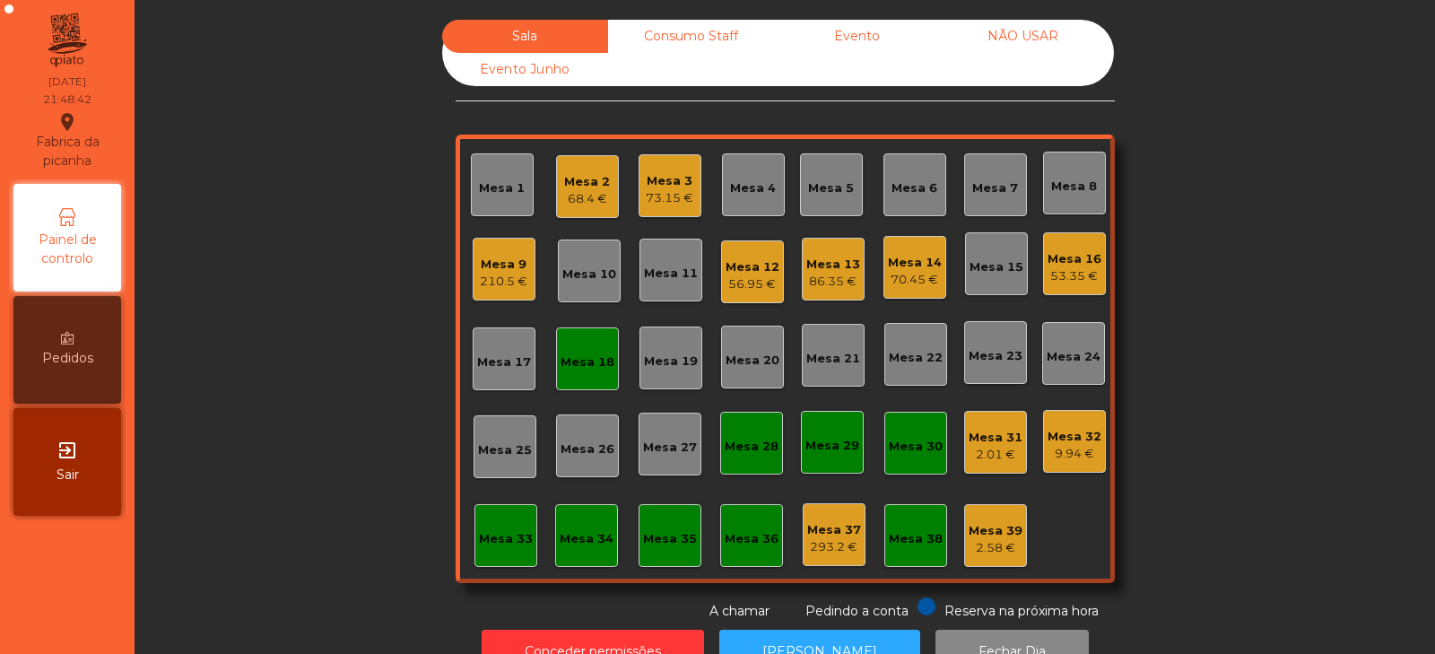
click at [587, 384] on div "Mesa 18" at bounding box center [587, 358] width 63 height 63
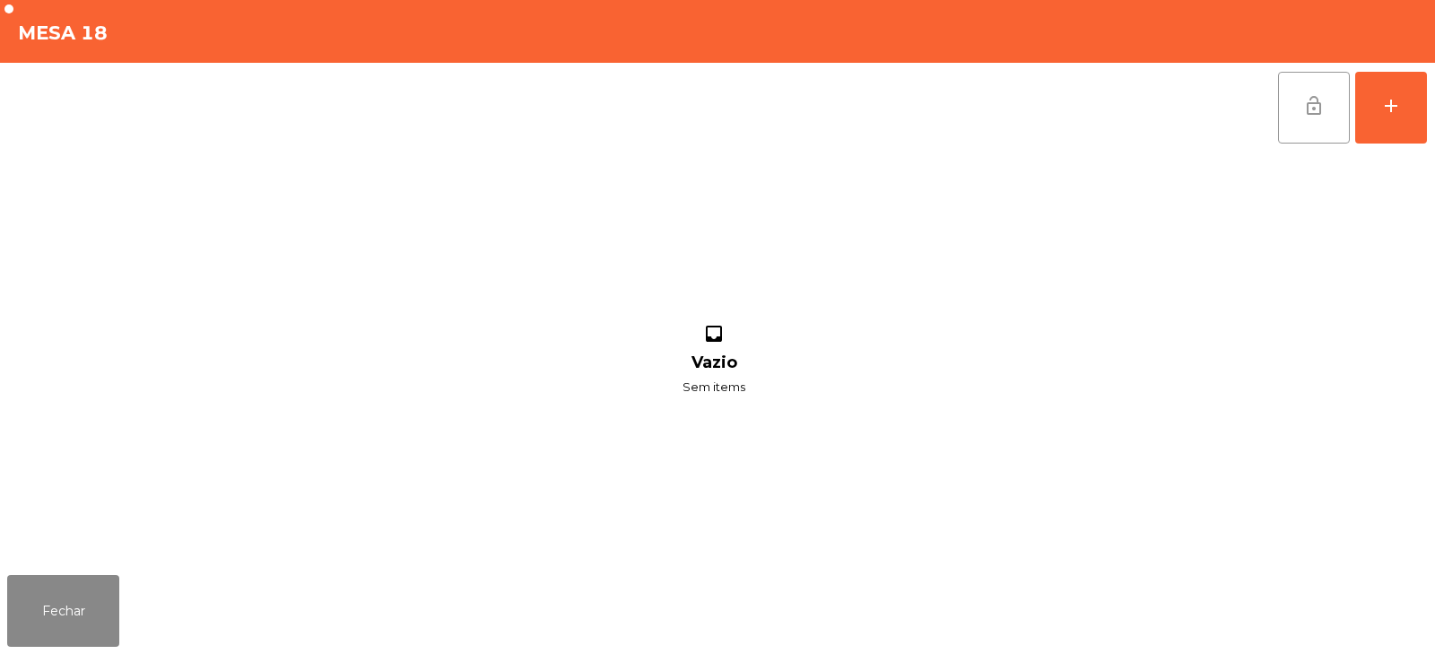
click at [1307, 97] on span "lock_open" at bounding box center [1314, 106] width 22 height 22
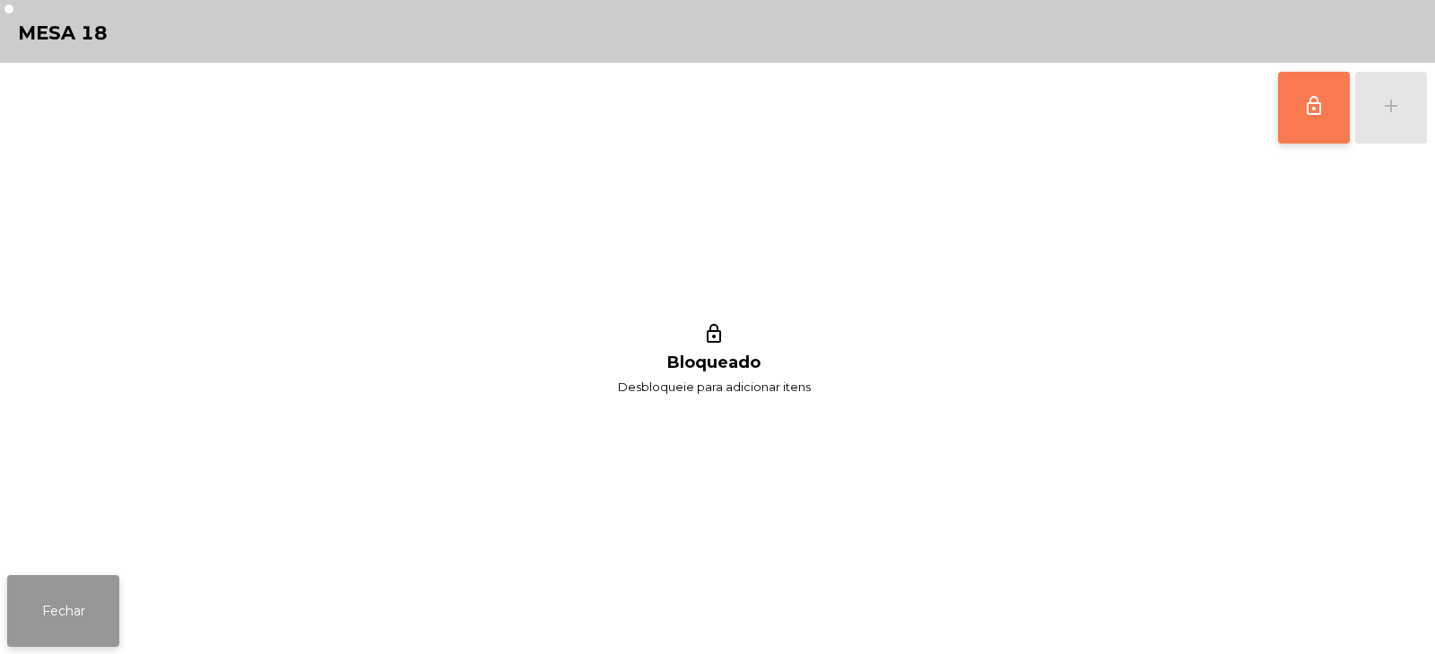
click at [73, 616] on button "Fechar" at bounding box center [63, 611] width 112 height 72
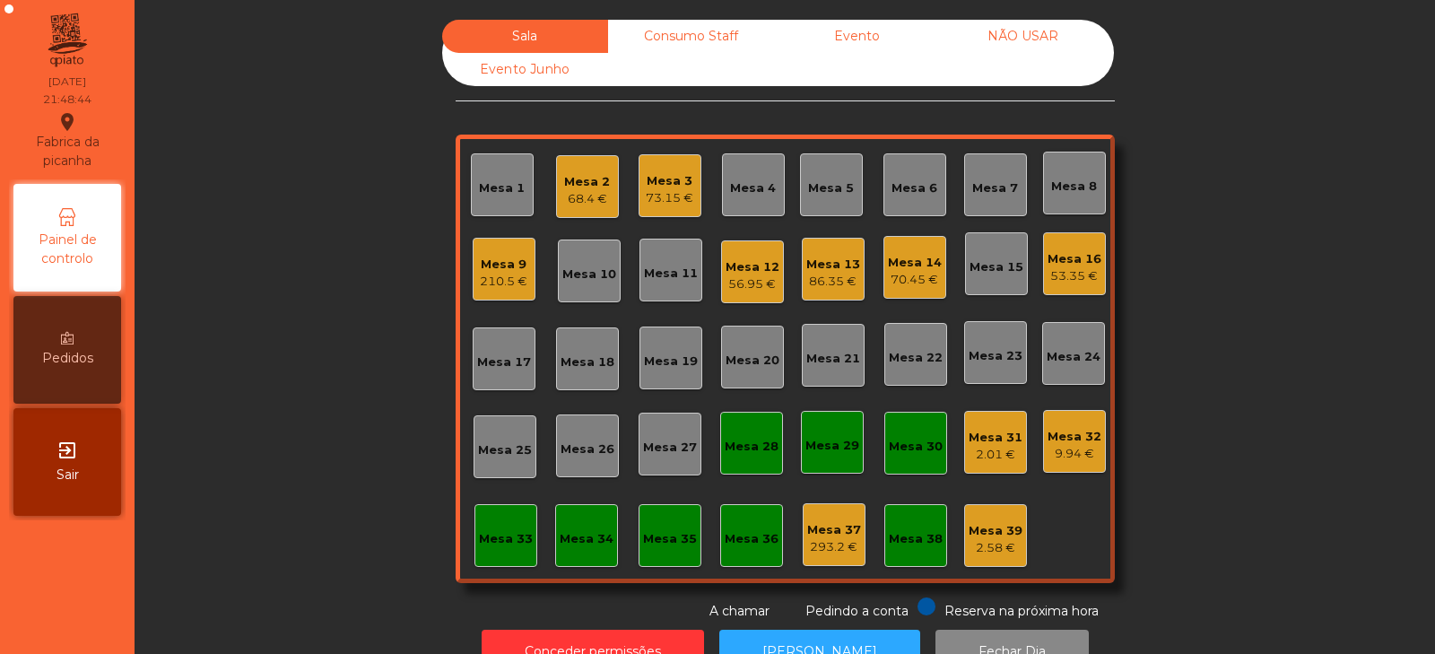
click at [1069, 266] on div "Mesa 16" at bounding box center [1075, 259] width 54 height 18
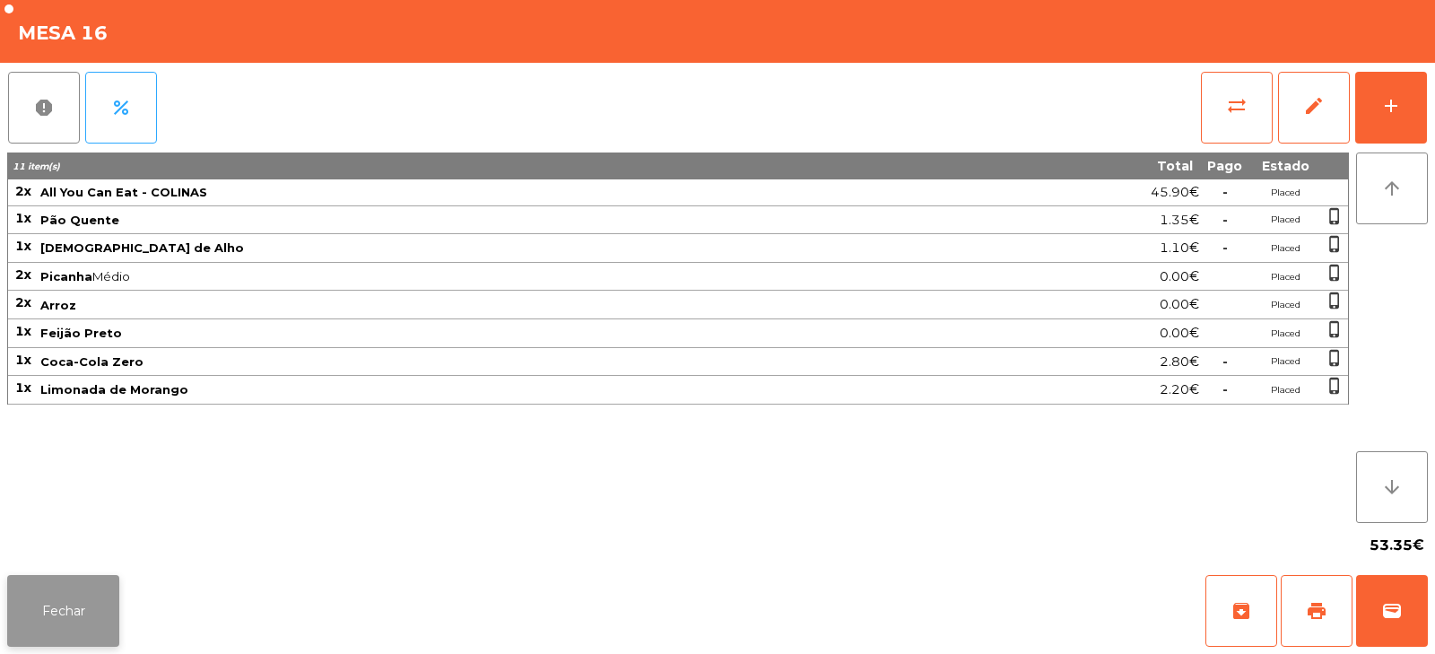
click at [65, 611] on button "Fechar" at bounding box center [63, 611] width 112 height 72
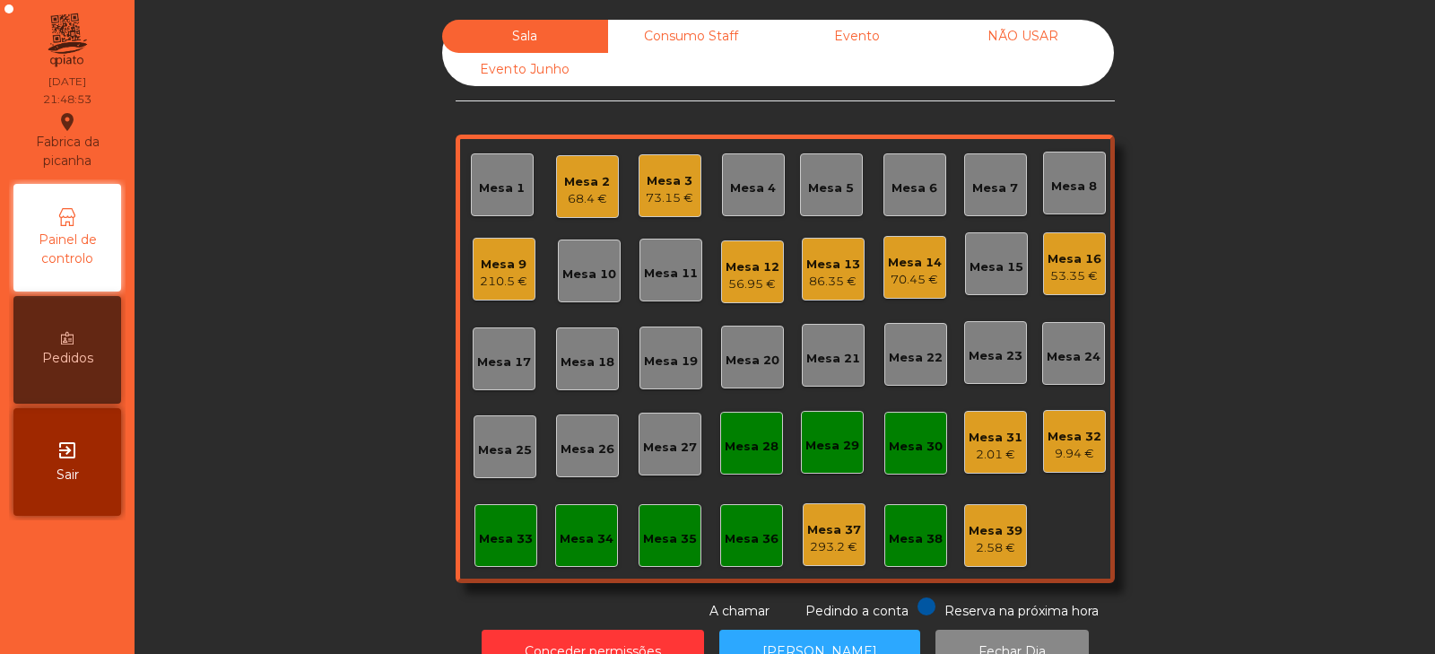
click at [676, 185] on div "Mesa 3" at bounding box center [670, 181] width 48 height 18
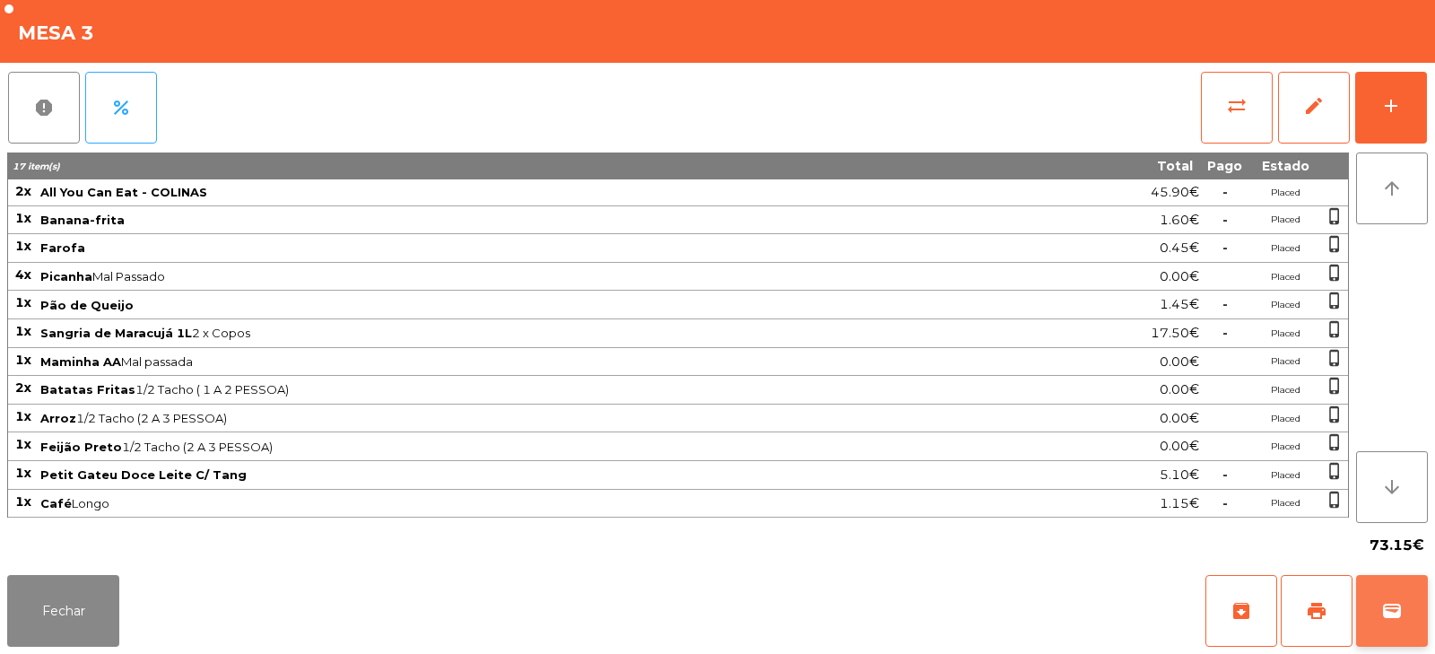
click at [1398, 609] on span "wallet" at bounding box center [1392, 611] width 22 height 22
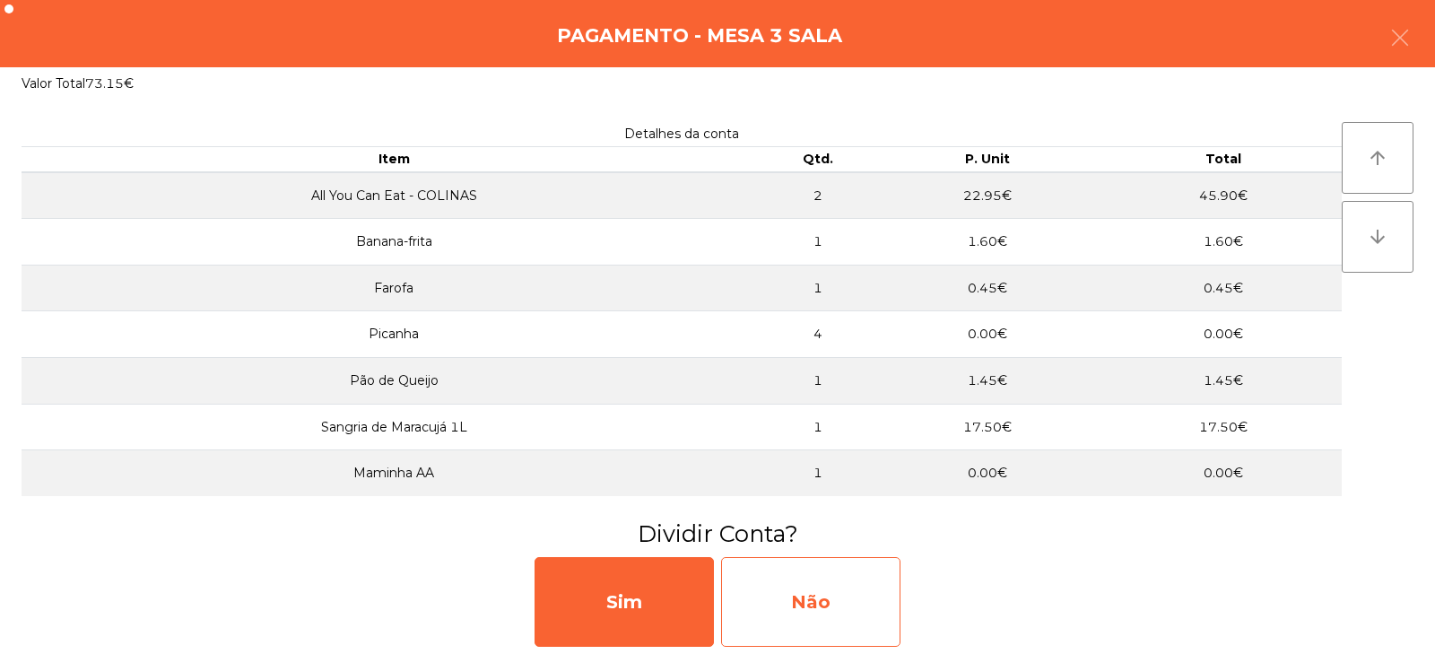
click at [822, 602] on div "Não" at bounding box center [810, 602] width 179 height 90
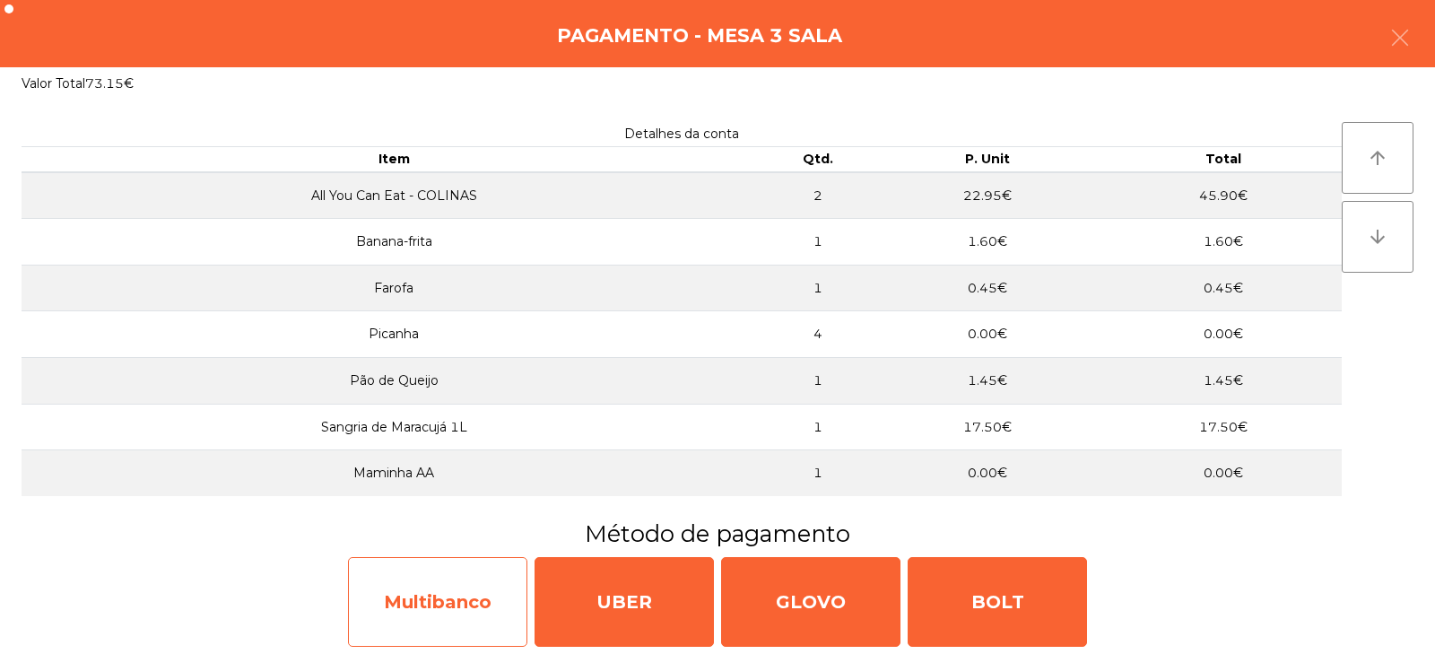
click at [457, 601] on div "Multibanco" at bounding box center [437, 602] width 179 height 90
select select "**"
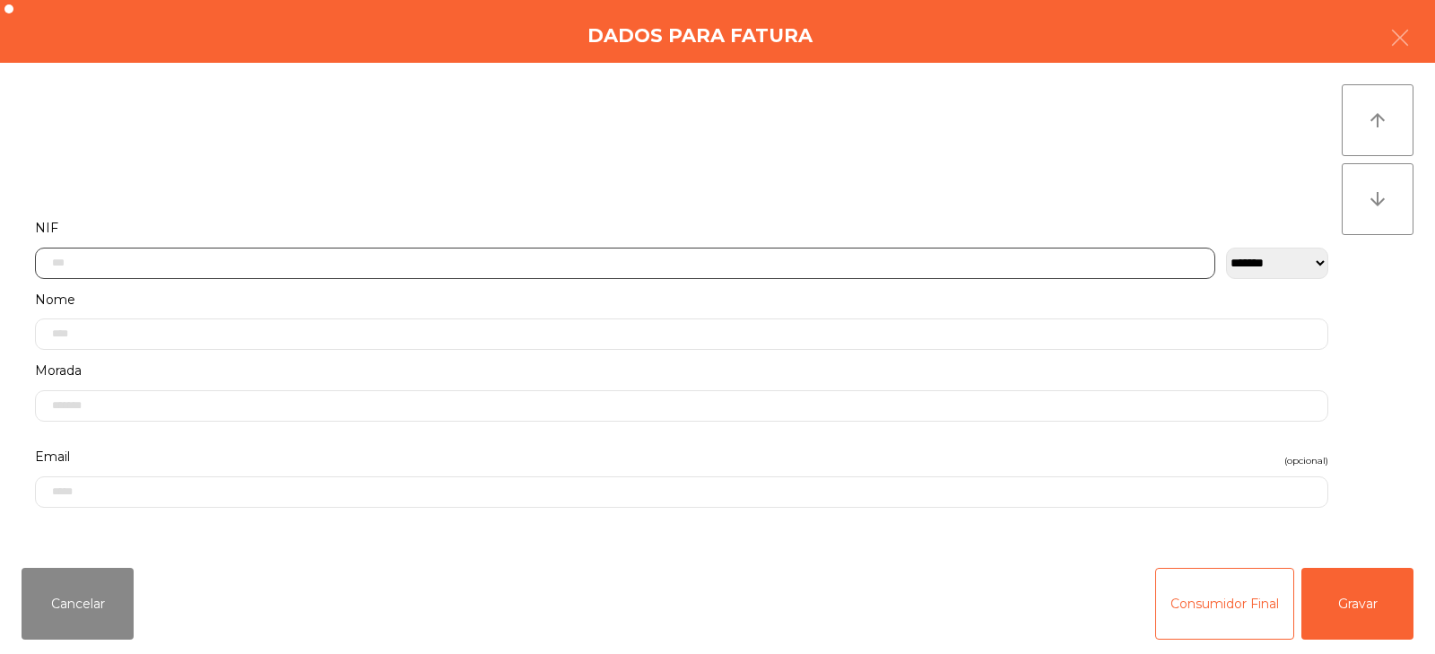
click at [503, 256] on input "text" at bounding box center [625, 263] width 1180 height 31
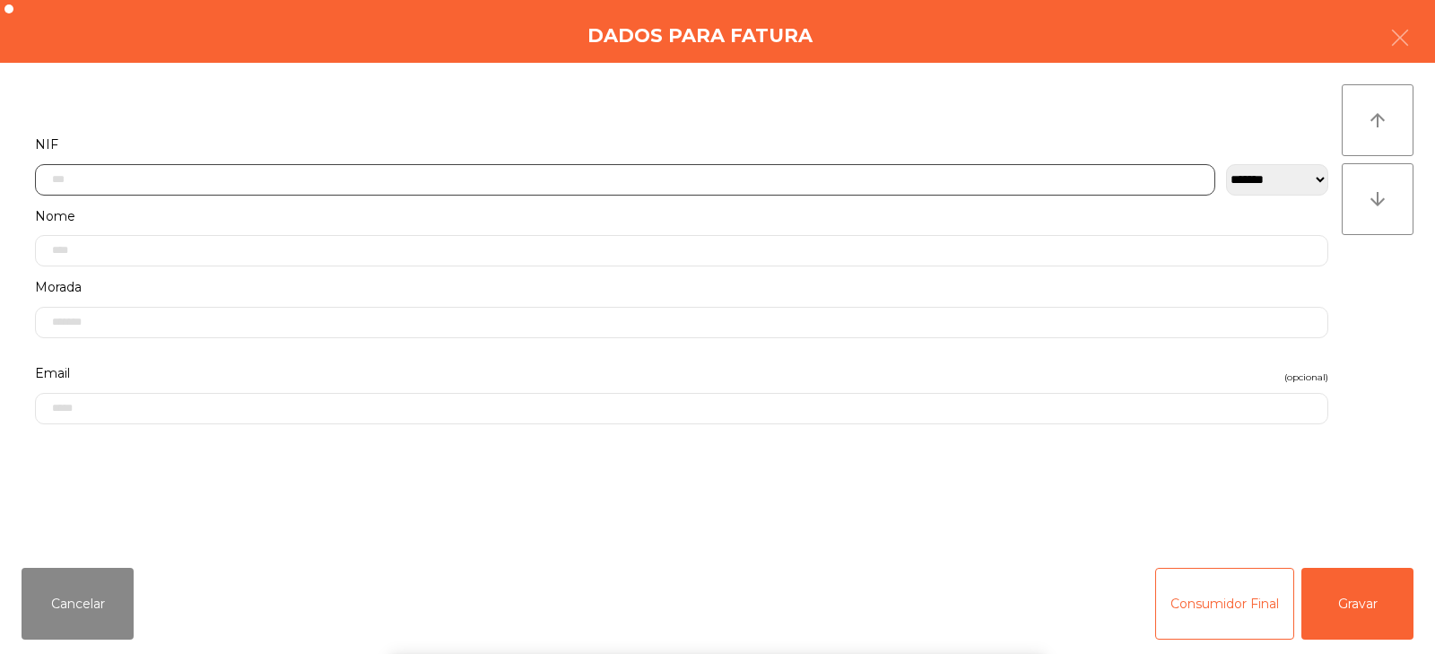
scroll to position [131, 0]
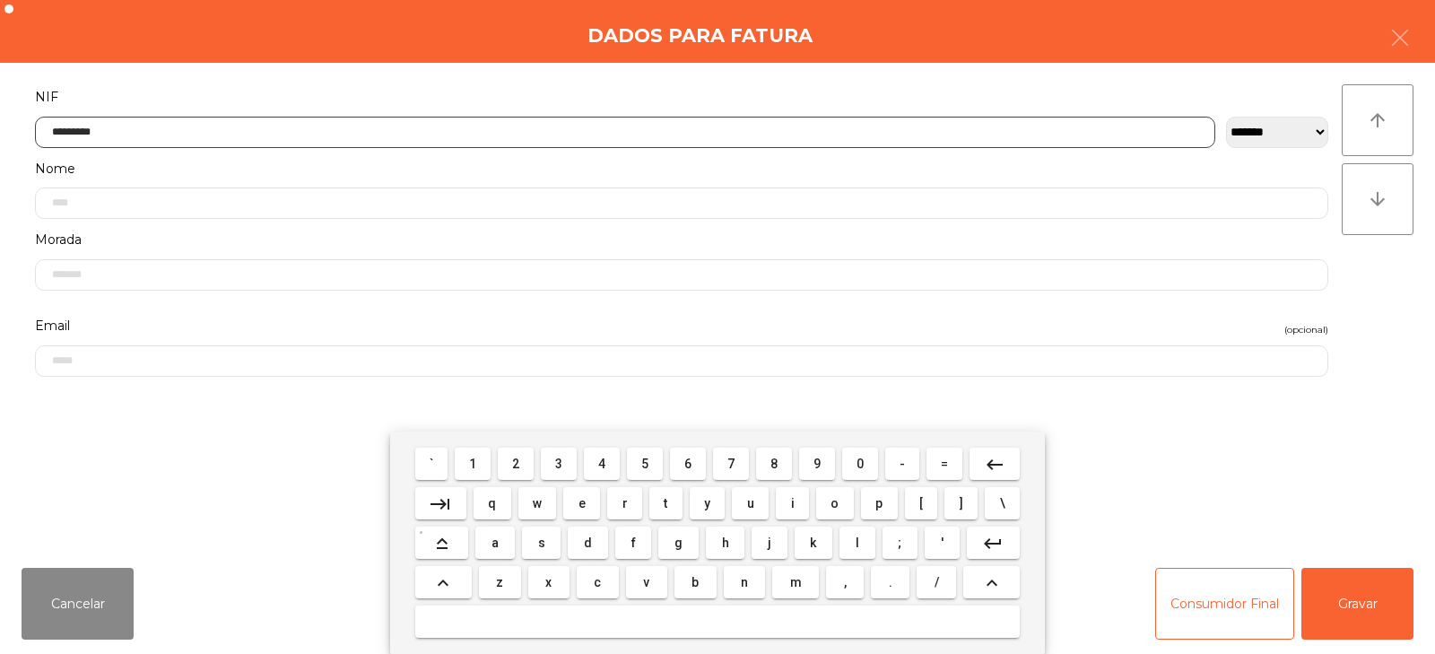
type input "*********"
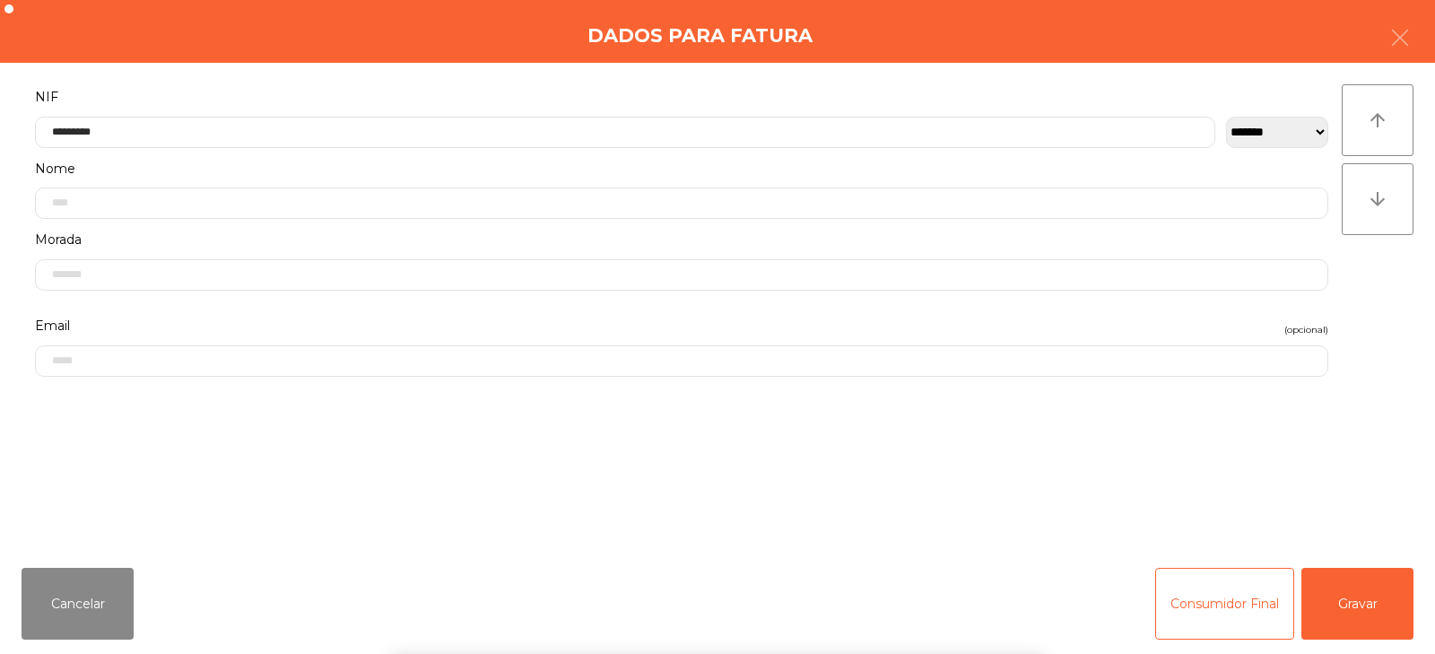
click at [1362, 599] on div "` 1 2 3 4 5 6 7 8 9 0 - = keyboard_backspace keyboard_tab q w e r t y u i o p […" at bounding box center [717, 542] width 1435 height 222
click at [1351, 570] on button "Gravar" at bounding box center [1358, 604] width 112 height 72
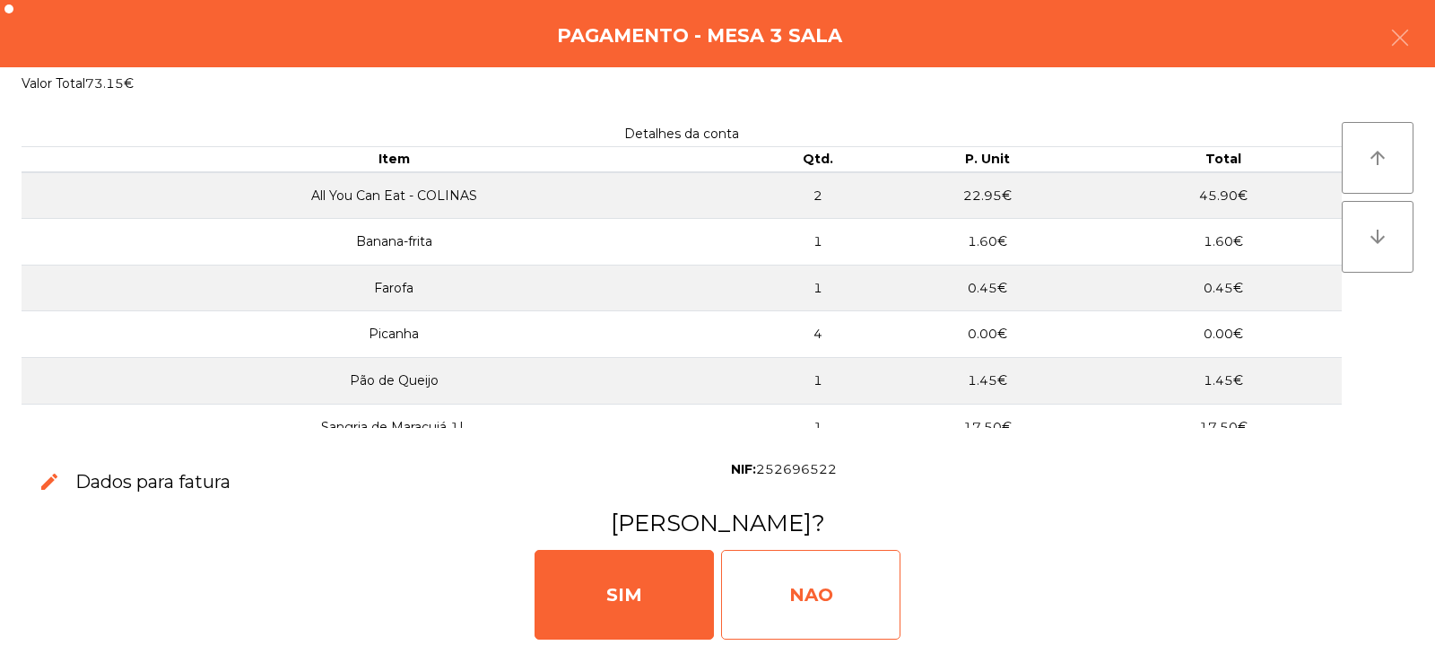
click at [815, 576] on div "NAO" at bounding box center [810, 595] width 179 height 90
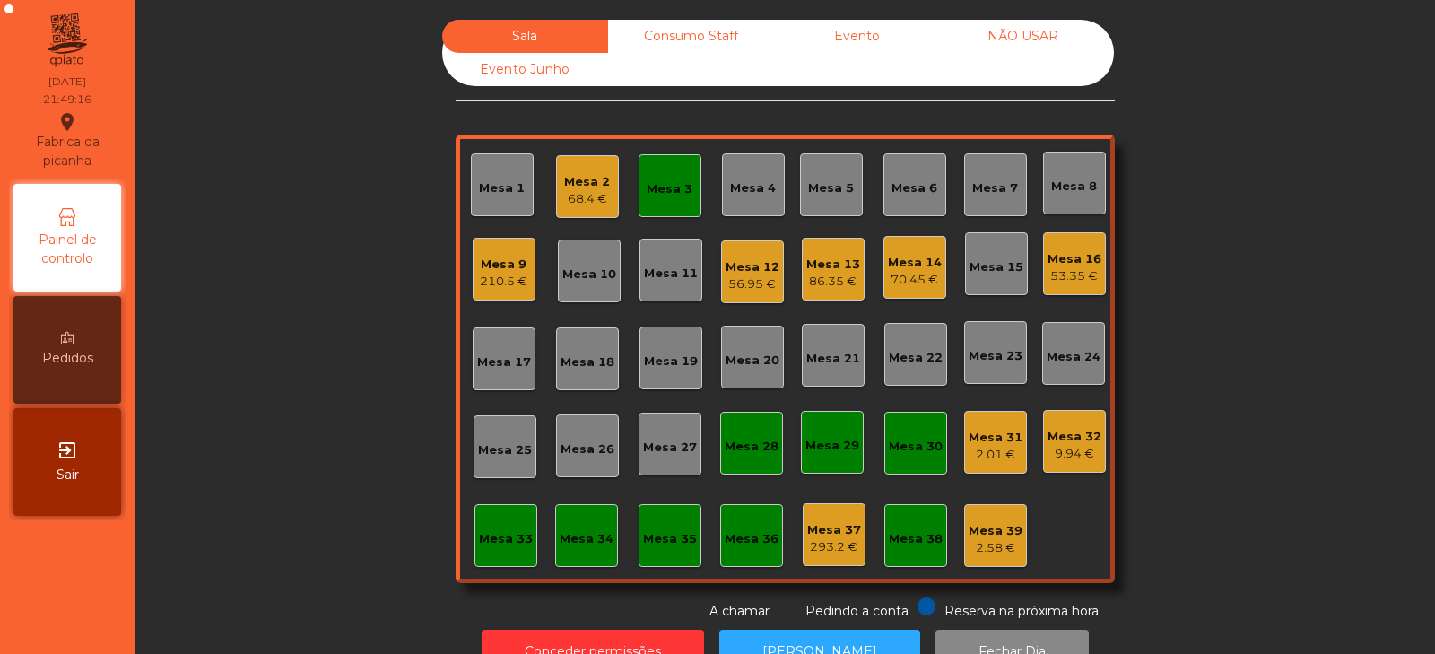
scroll to position [53, 0]
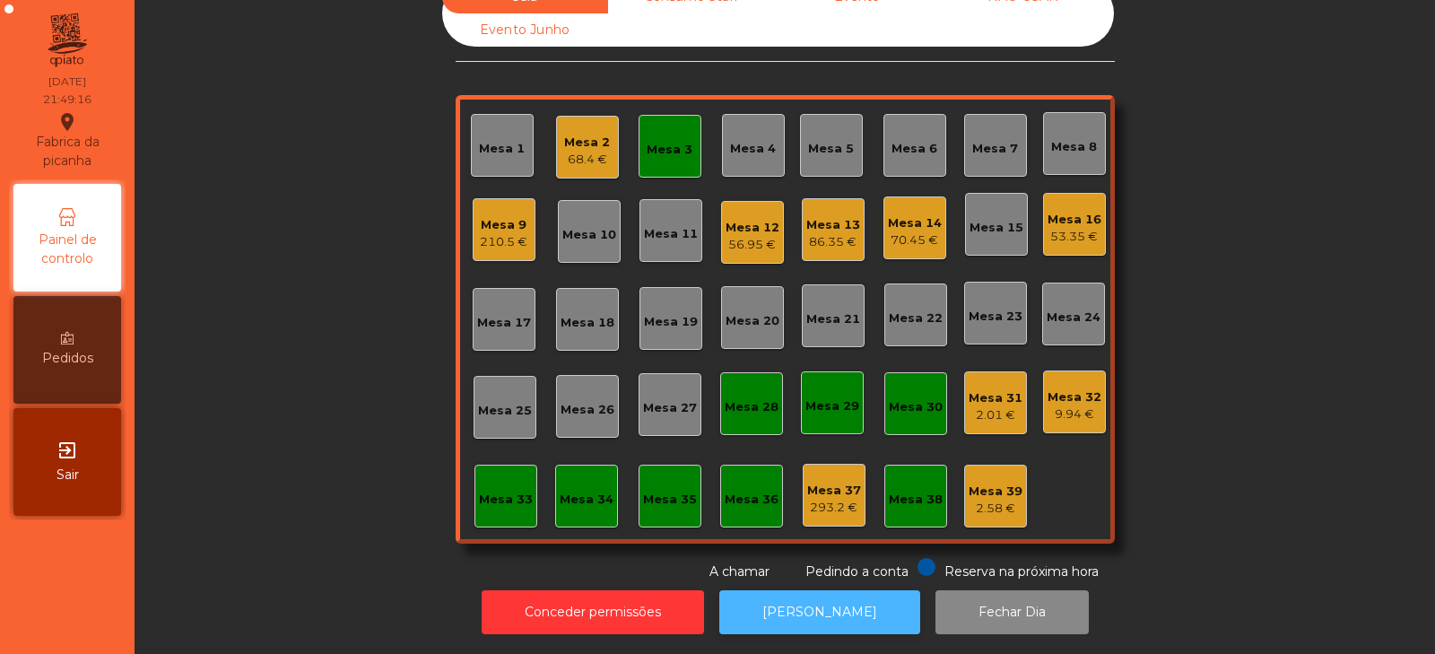
click at [828, 596] on button "[PERSON_NAME]" at bounding box center [819, 612] width 201 height 44
click at [657, 134] on div "Mesa 3" at bounding box center [670, 146] width 46 height 25
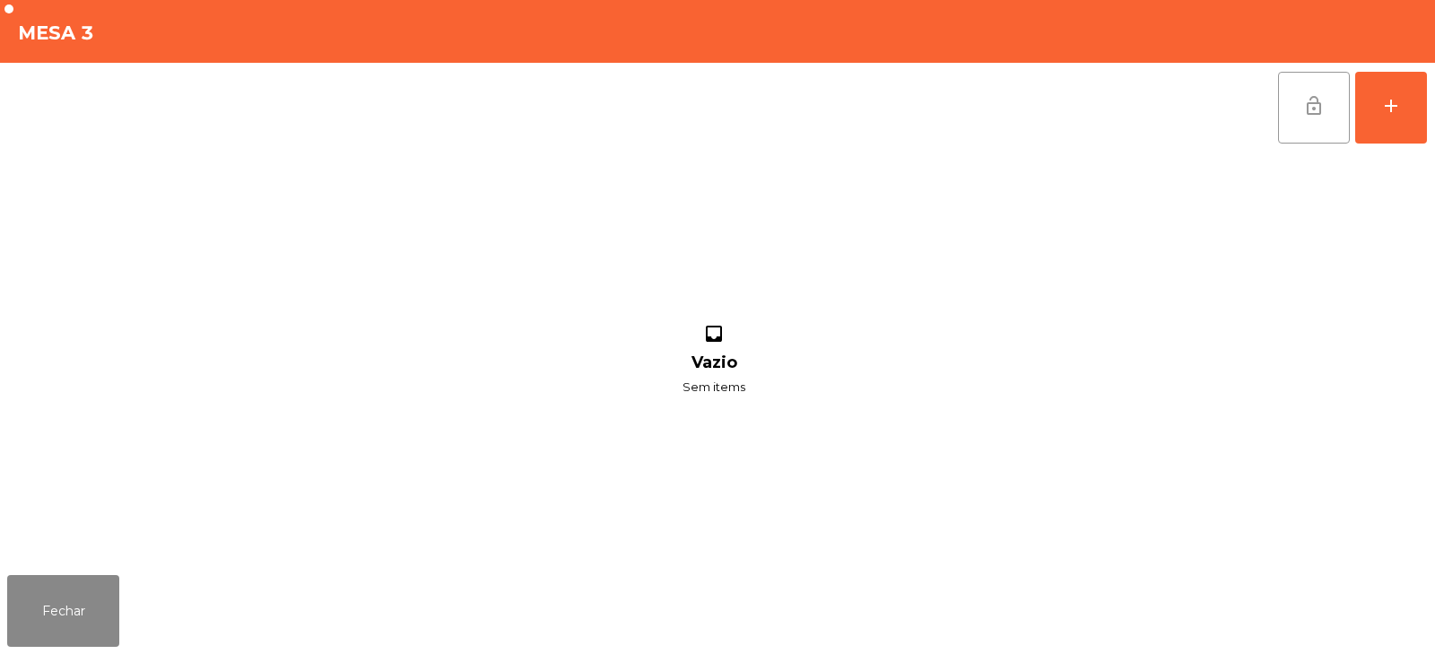
click at [1302, 110] on button "lock_open" at bounding box center [1314, 108] width 72 height 72
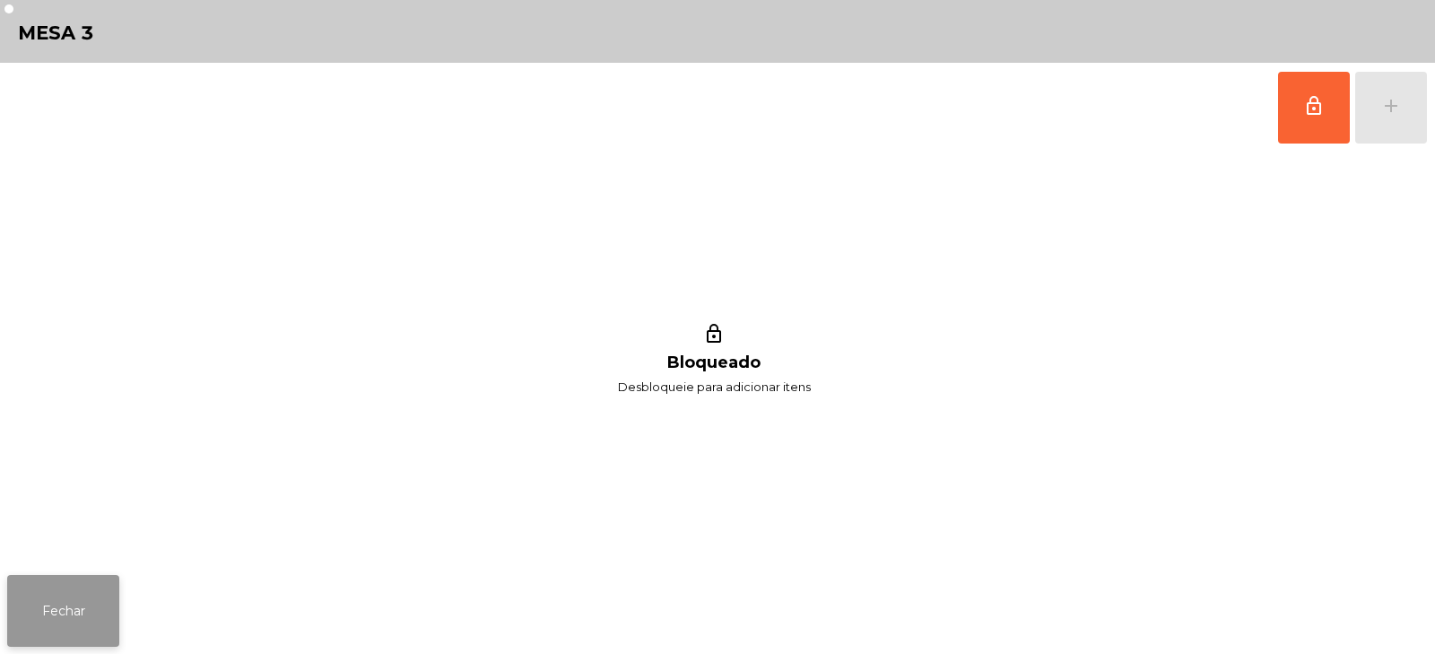
click at [83, 621] on button "Fechar" at bounding box center [63, 611] width 112 height 72
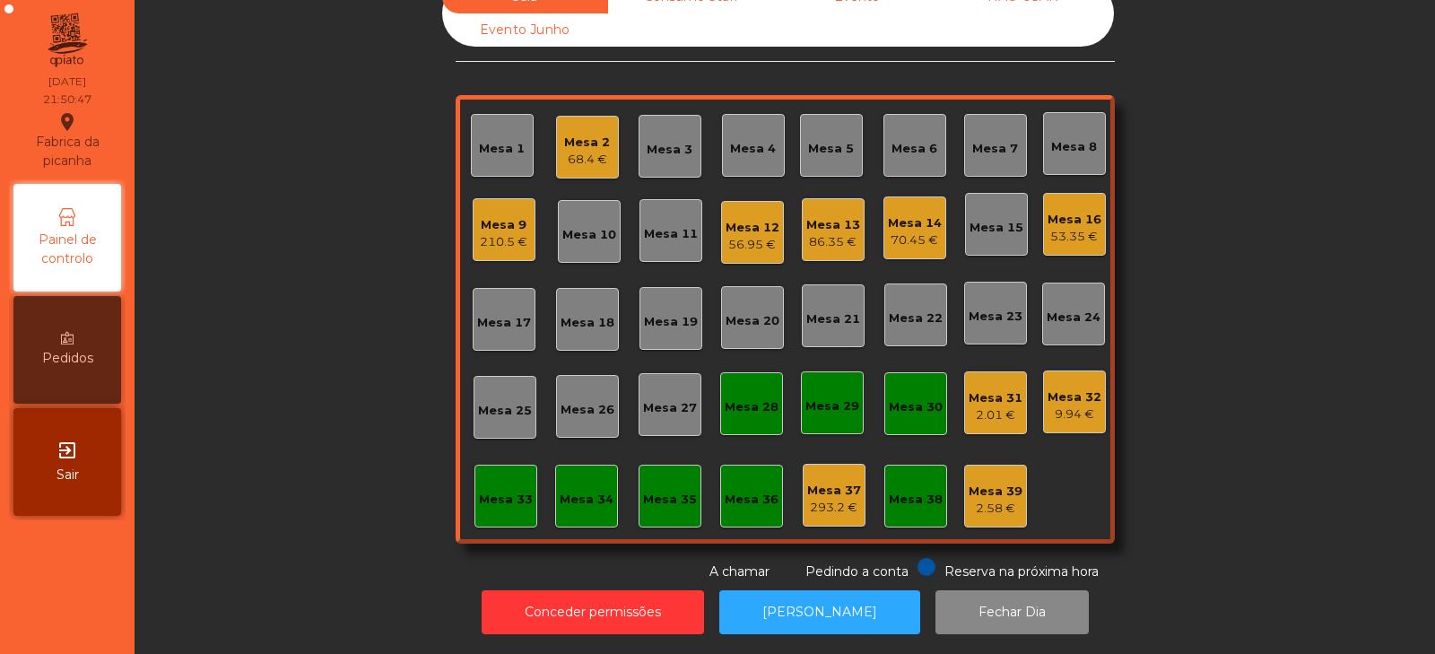
click at [921, 231] on div "70.45 €" at bounding box center [915, 240] width 54 height 18
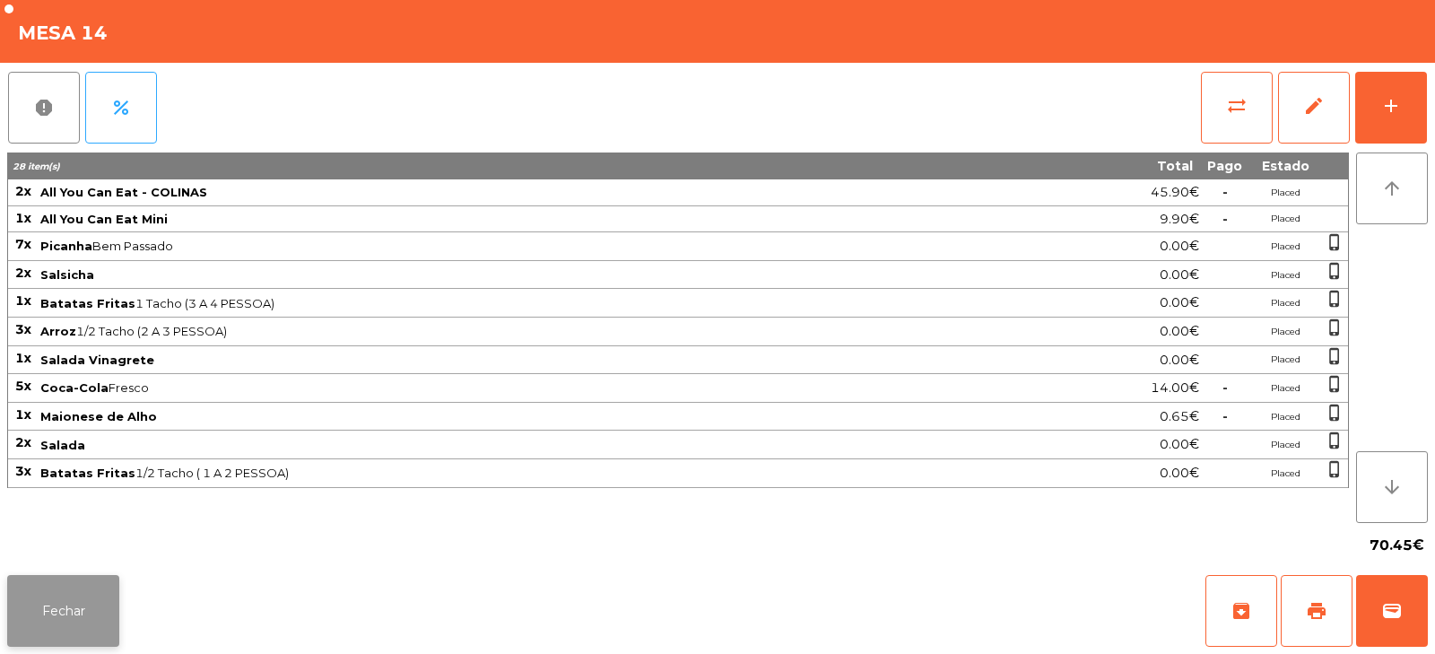
click at [76, 628] on button "Fechar" at bounding box center [63, 611] width 112 height 72
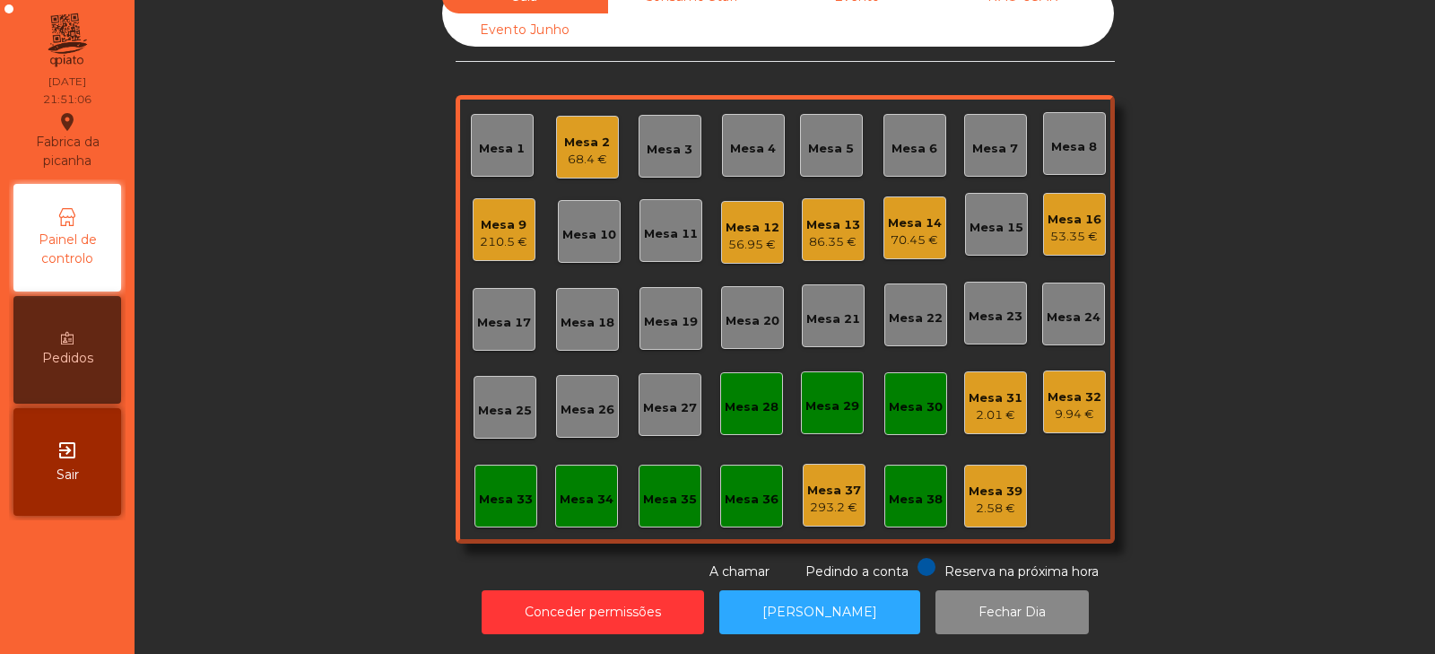
click at [525, 469] on div "Mesa 33" at bounding box center [506, 496] width 63 height 63
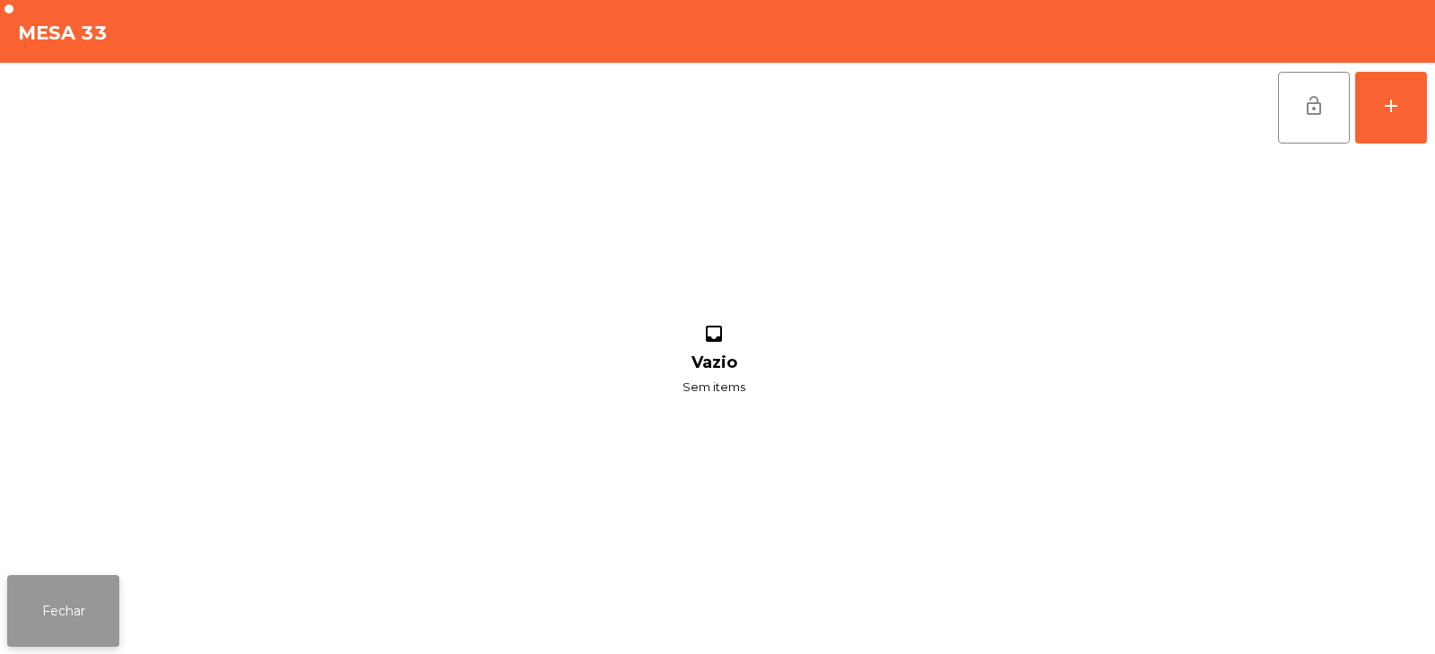
click at [113, 600] on button "Fechar" at bounding box center [63, 611] width 112 height 72
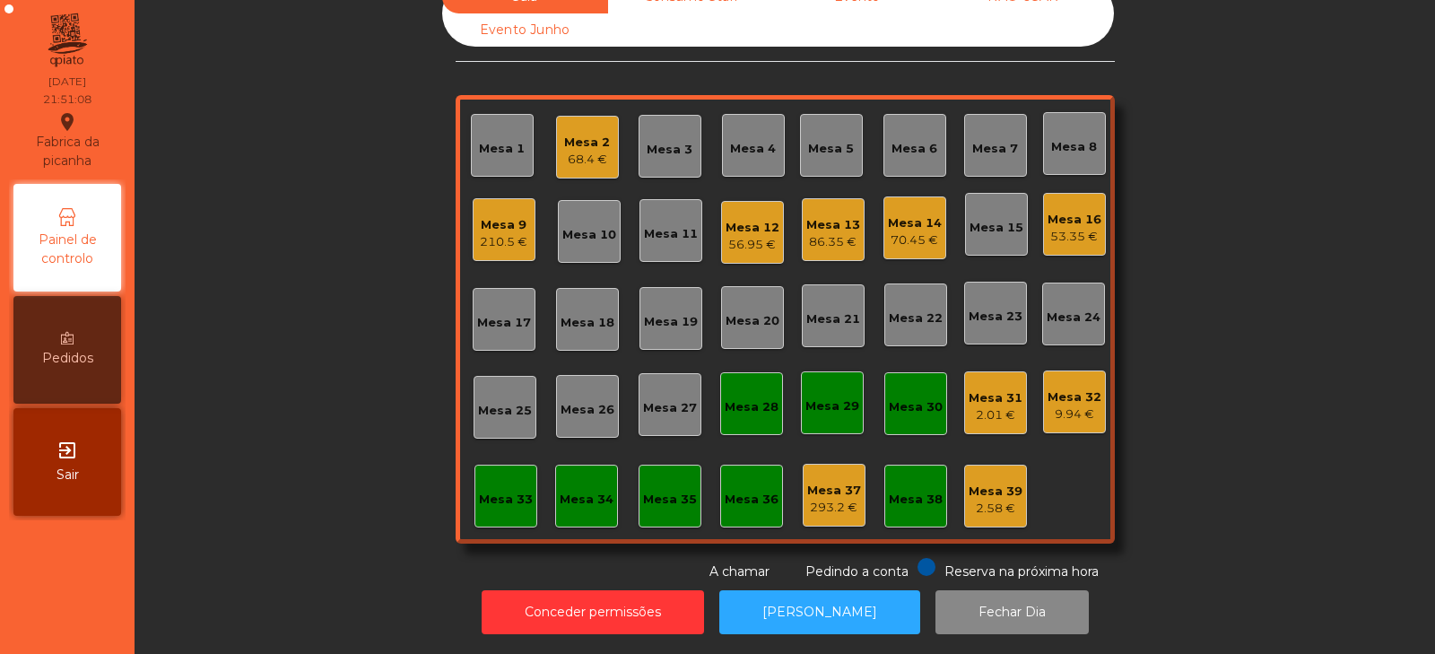
click at [504, 494] on div "Mesa 33" at bounding box center [506, 500] width 54 height 18
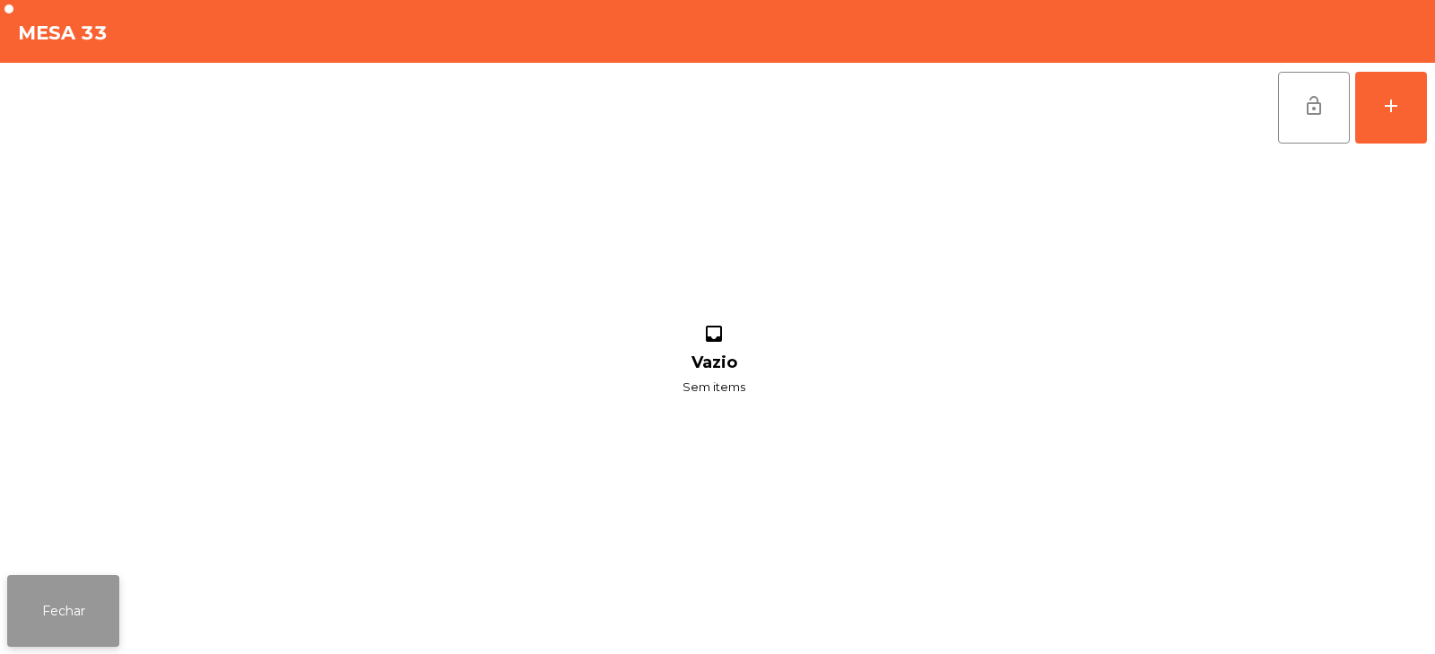
click at [97, 594] on button "Fechar" at bounding box center [63, 611] width 112 height 72
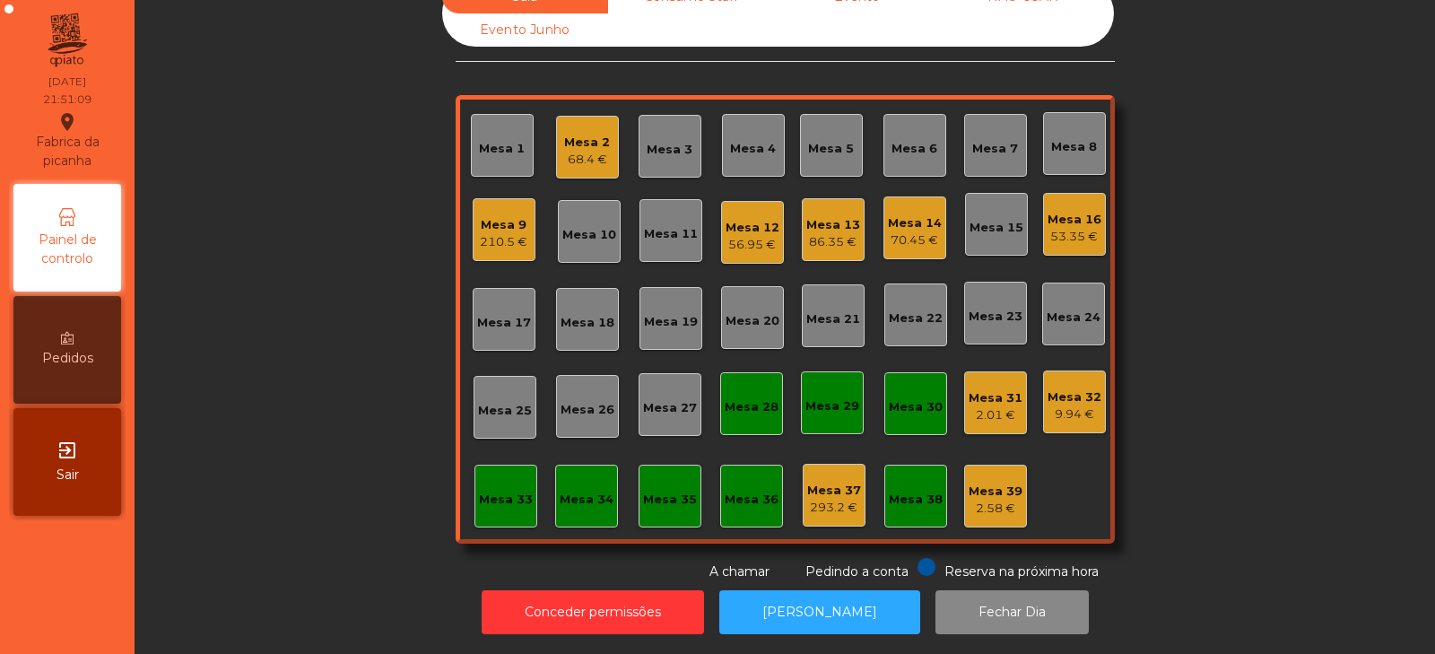
scroll to position [0, 0]
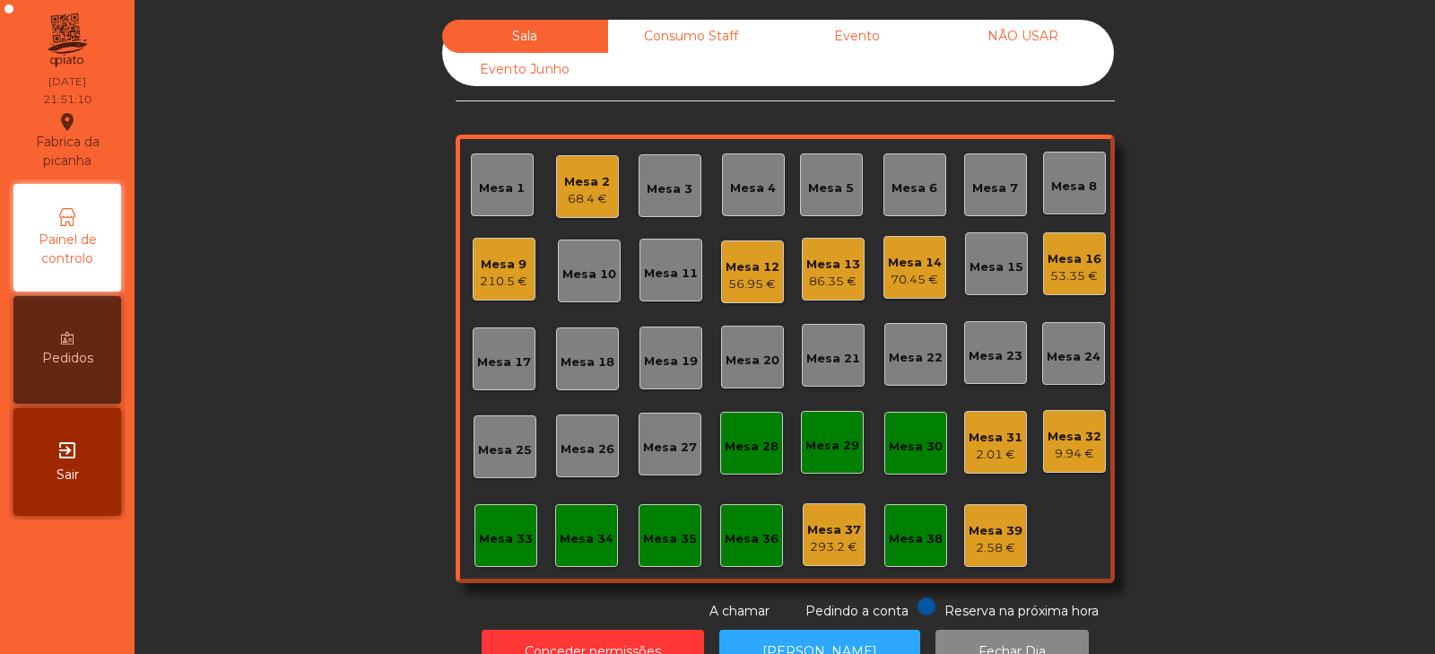
click at [714, 34] on div "Consumo Staff" at bounding box center [691, 36] width 166 height 33
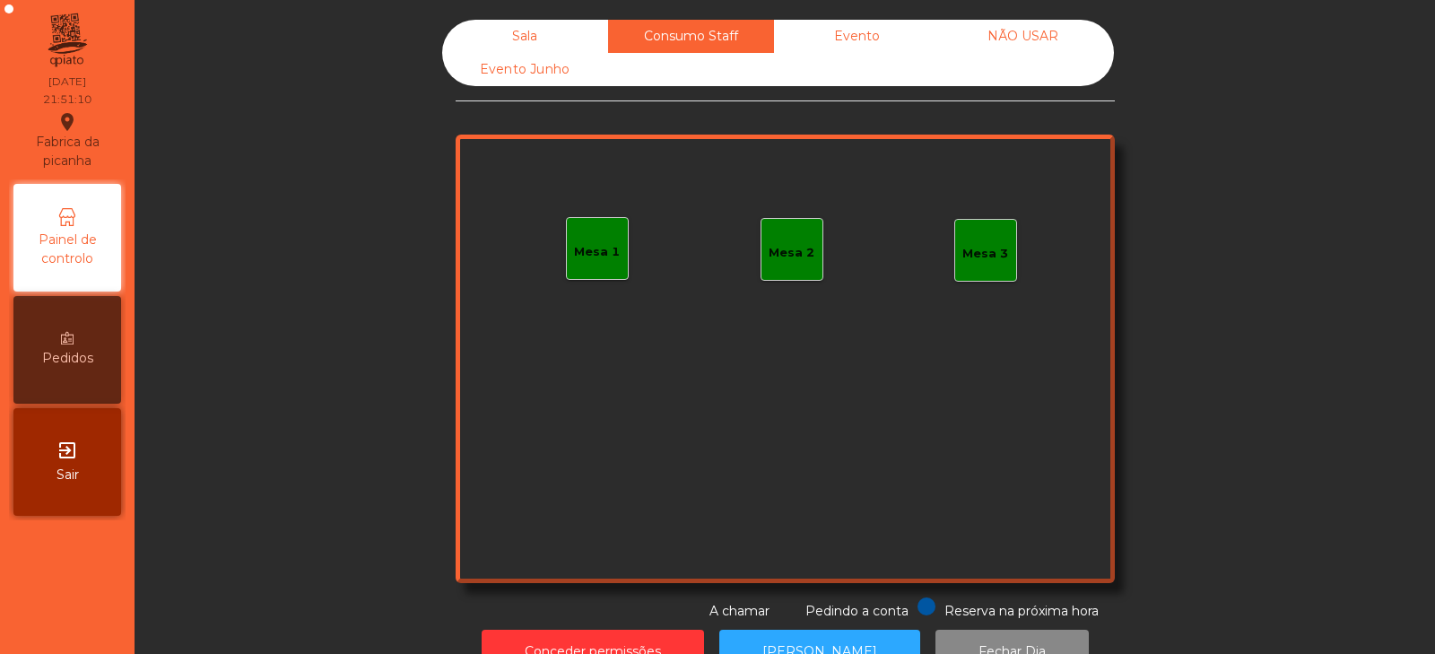
click at [605, 257] on div "Mesa 1" at bounding box center [597, 252] width 46 height 18
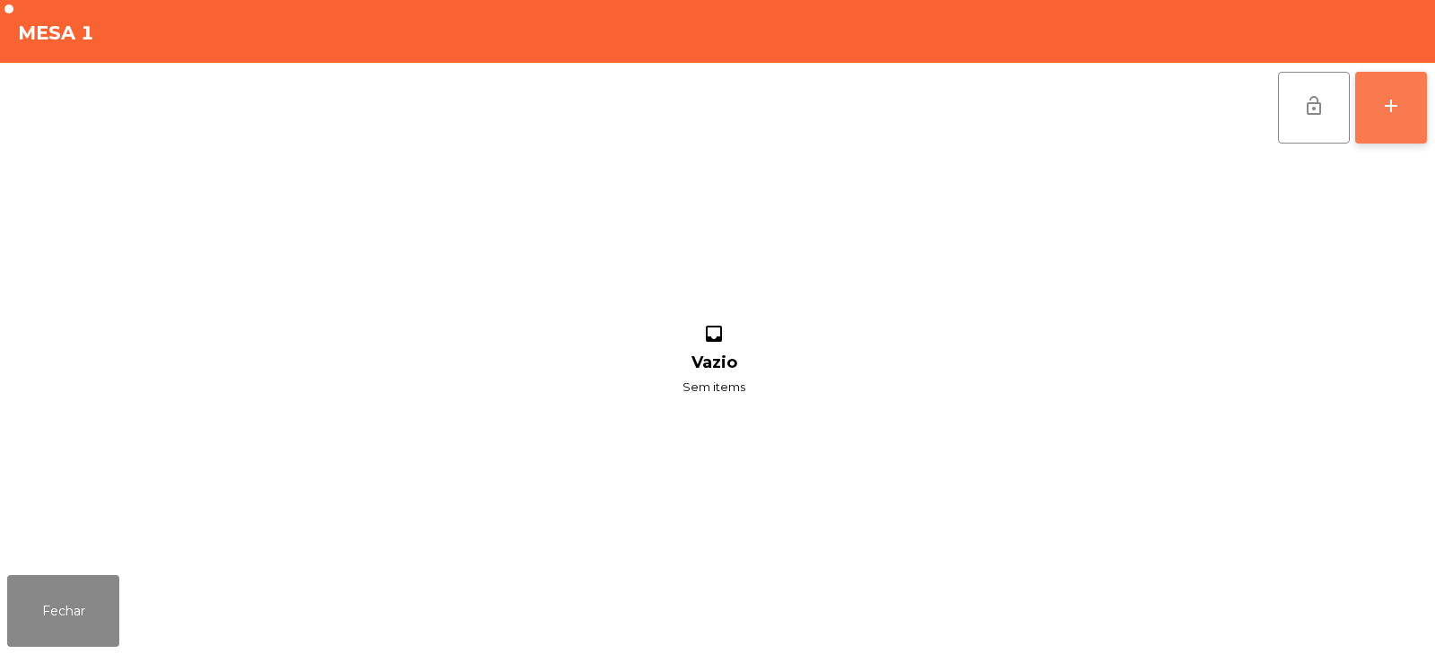
click at [1398, 111] on div "add" at bounding box center [1391, 106] width 22 height 22
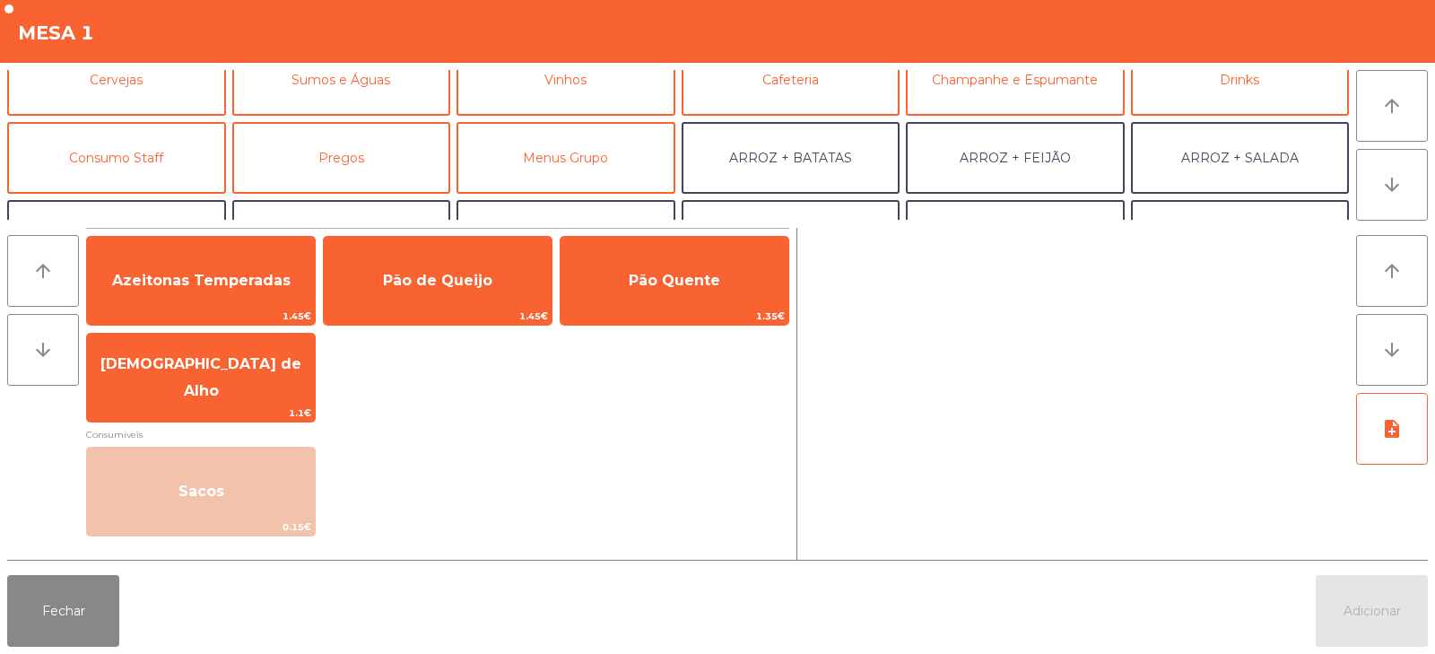
scroll to position [135, 0]
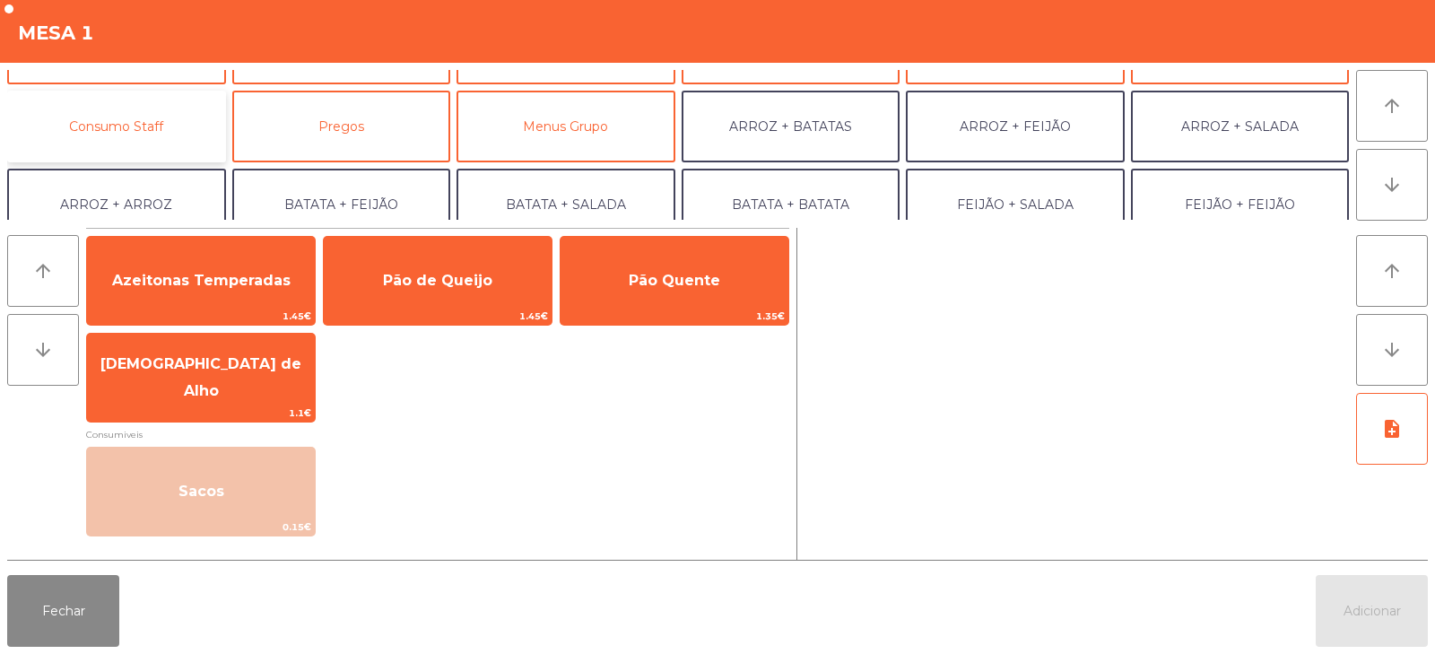
click at [179, 126] on button "Consumo Staff" at bounding box center [116, 127] width 219 height 72
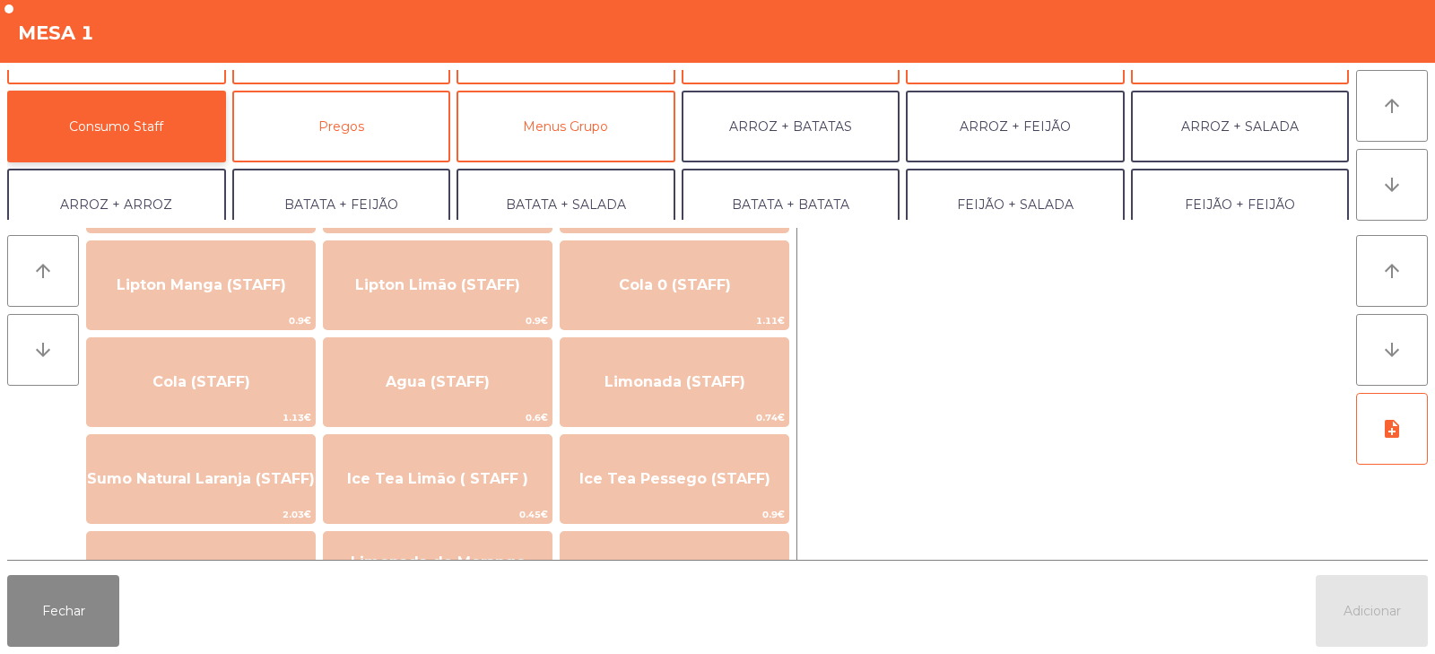
scroll to position [334, 0]
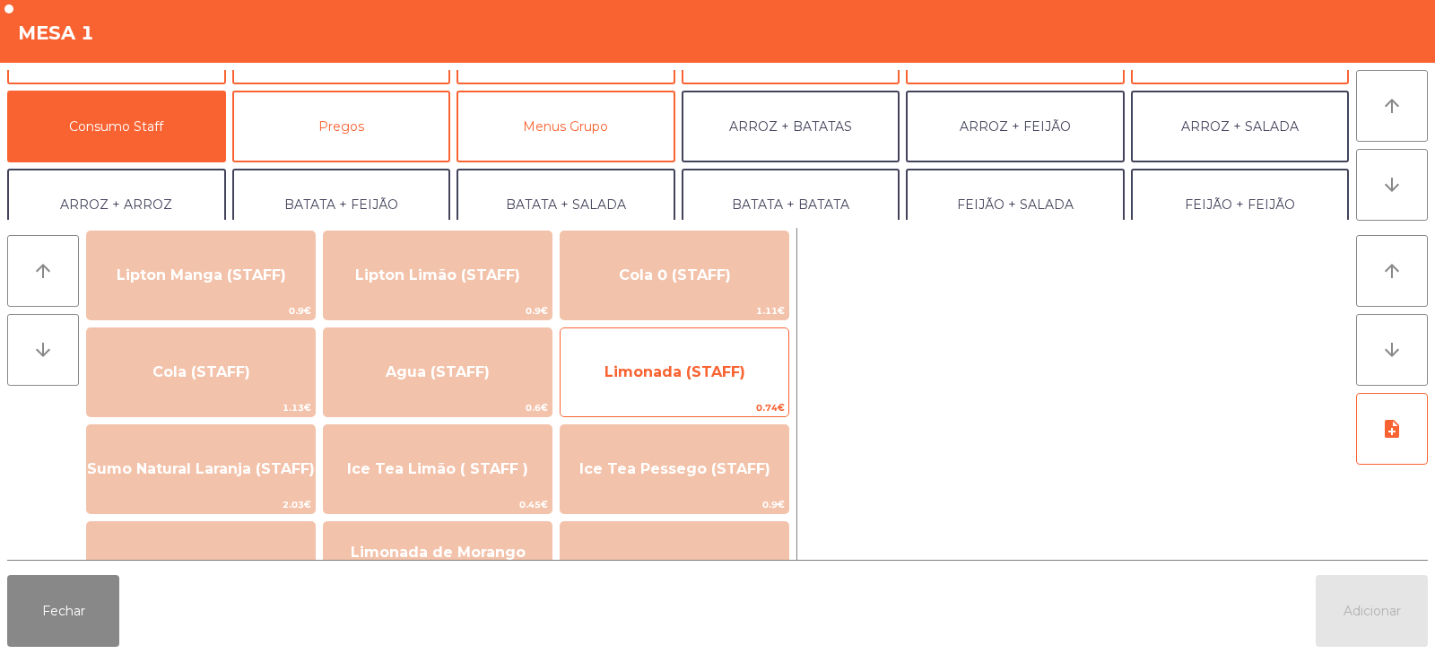
click at [742, 379] on span "Limonada (STAFF)" at bounding box center [675, 371] width 141 height 17
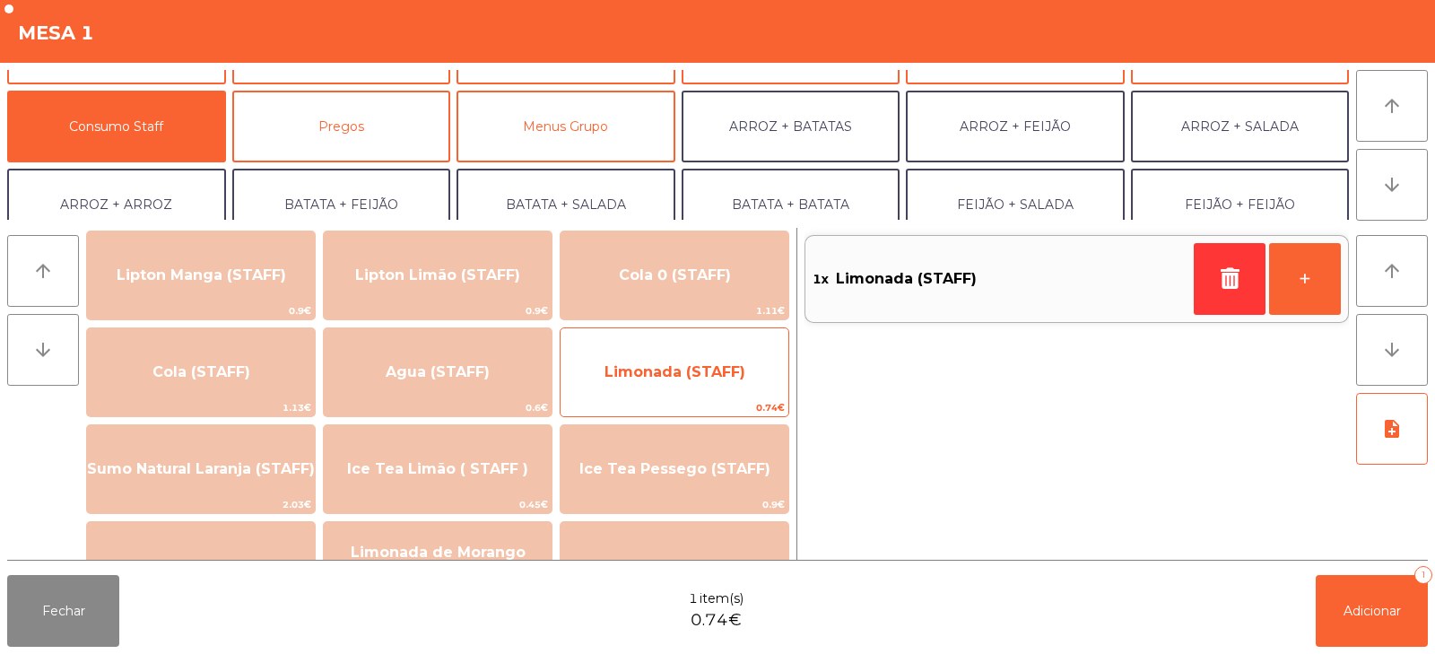
click at [745, 380] on span "Limonada (STAFF)" at bounding box center [675, 372] width 228 height 48
click at [742, 388] on span "Limonada (STAFF)" at bounding box center [675, 372] width 228 height 48
click at [736, 387] on span "Limonada (STAFF)" at bounding box center [675, 372] width 228 height 48
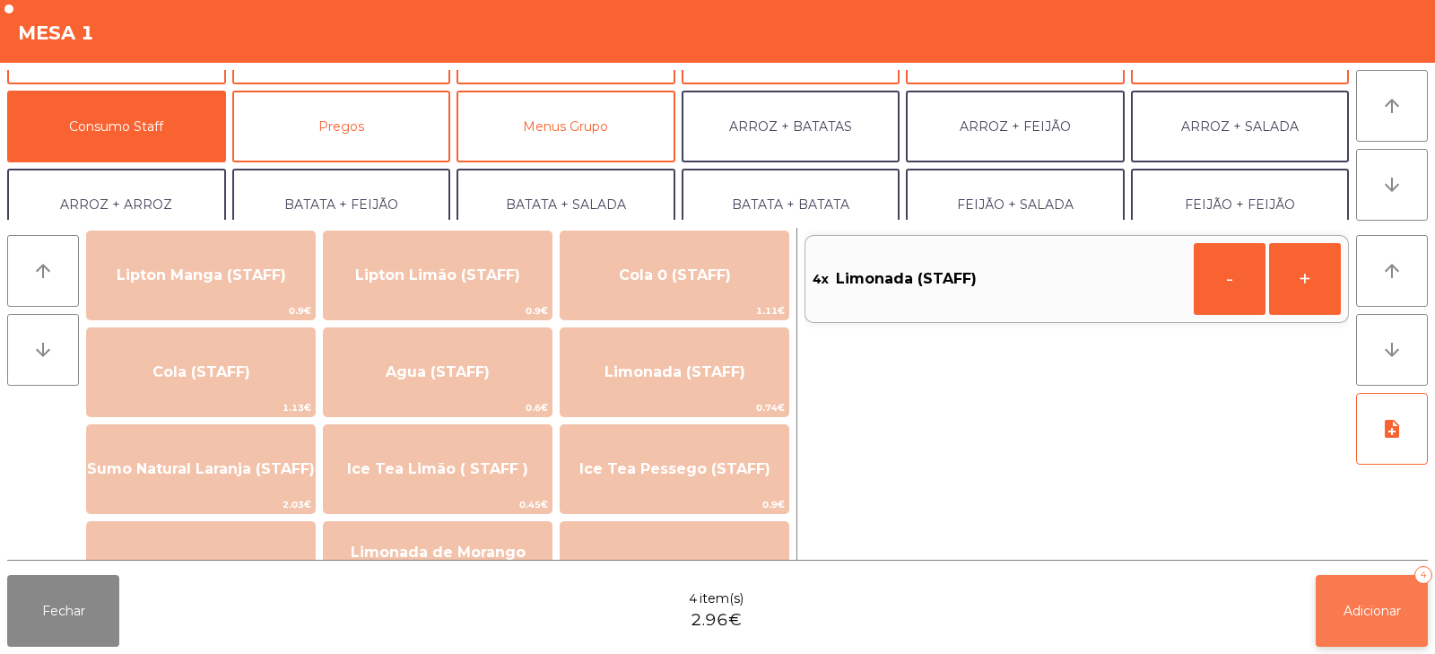
click at [1388, 616] on span "Adicionar" at bounding box center [1372, 611] width 57 height 16
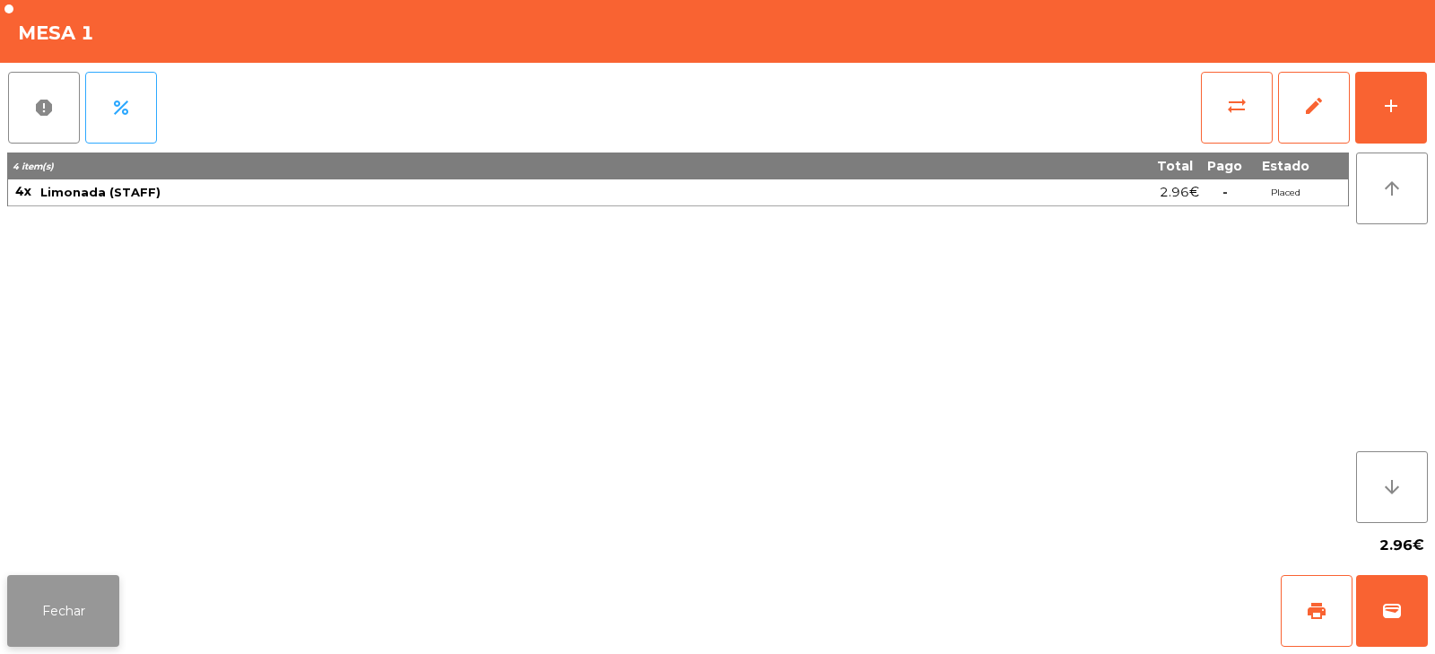
click at [48, 621] on button "Fechar" at bounding box center [63, 611] width 112 height 72
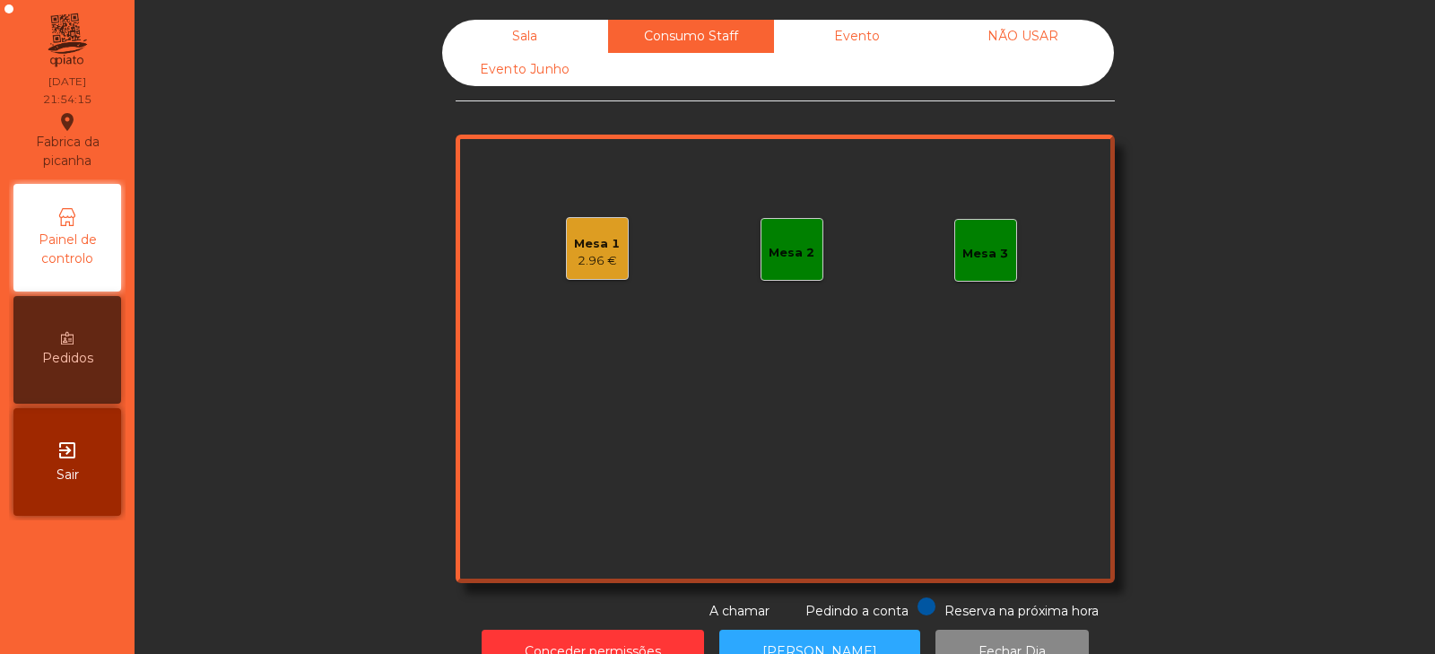
click at [540, 29] on div "Sala" at bounding box center [525, 36] width 166 height 33
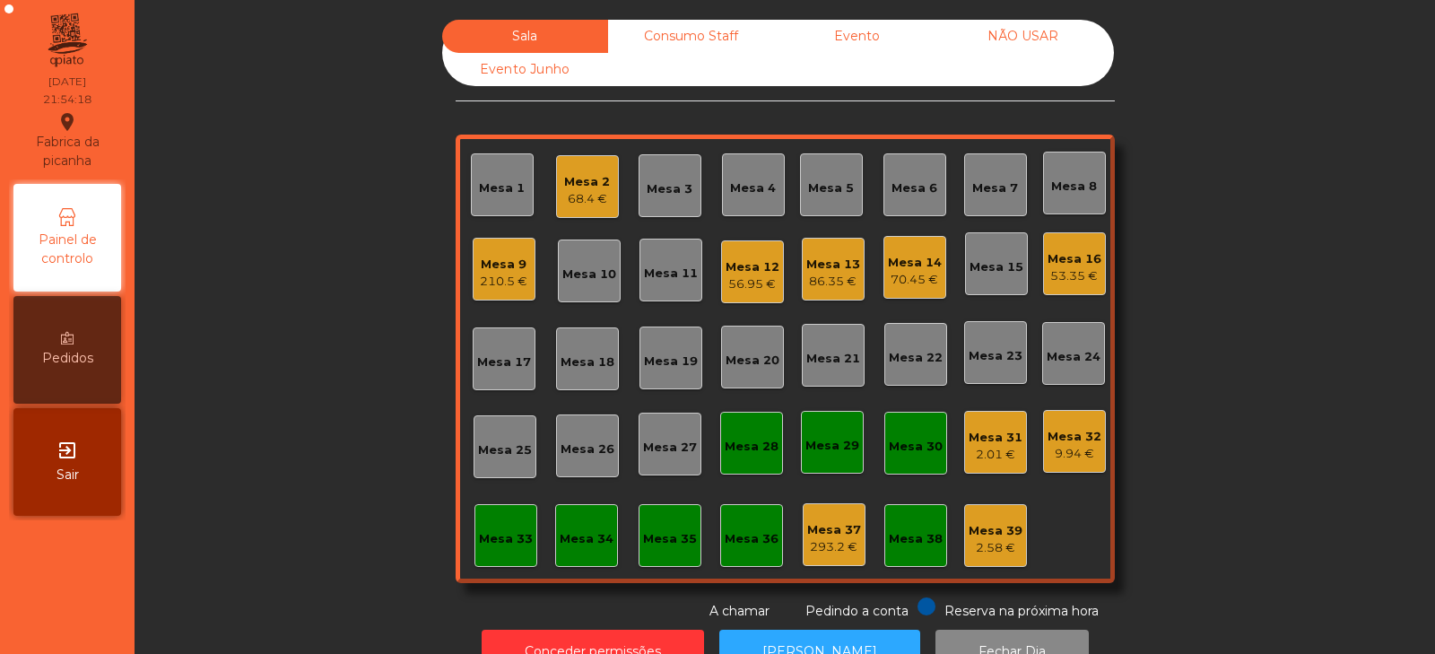
click at [1050, 281] on div "53.35 €" at bounding box center [1075, 276] width 54 height 18
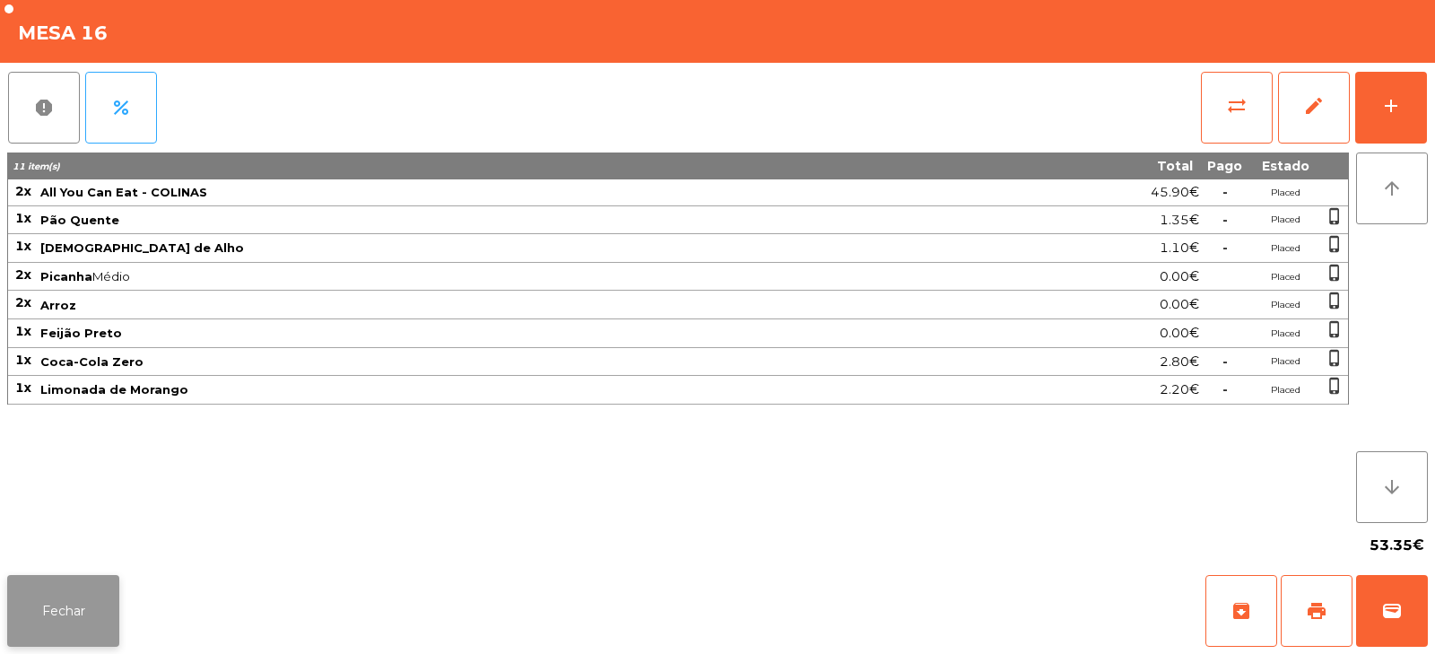
click at [63, 626] on button "Fechar" at bounding box center [63, 611] width 112 height 72
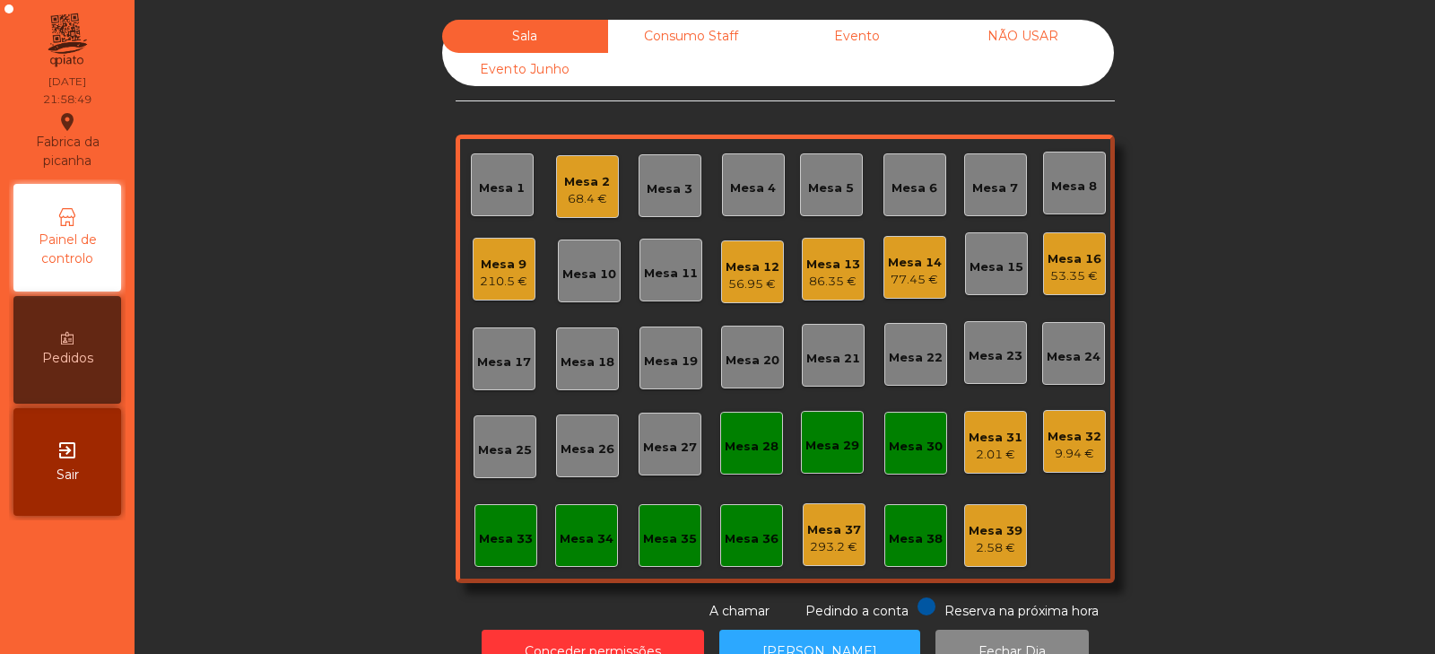
click at [742, 259] on div "Mesa 12" at bounding box center [753, 267] width 54 height 18
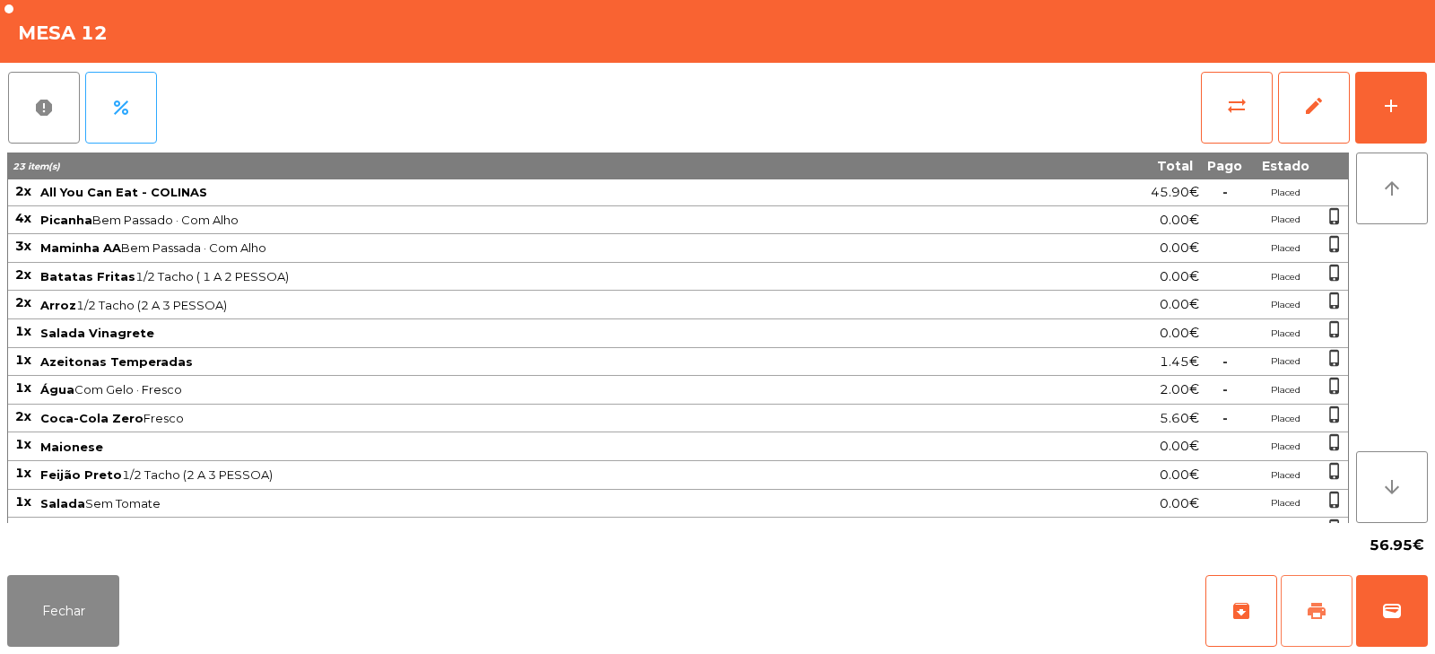
click at [1331, 606] on button "print" at bounding box center [1317, 611] width 72 height 72
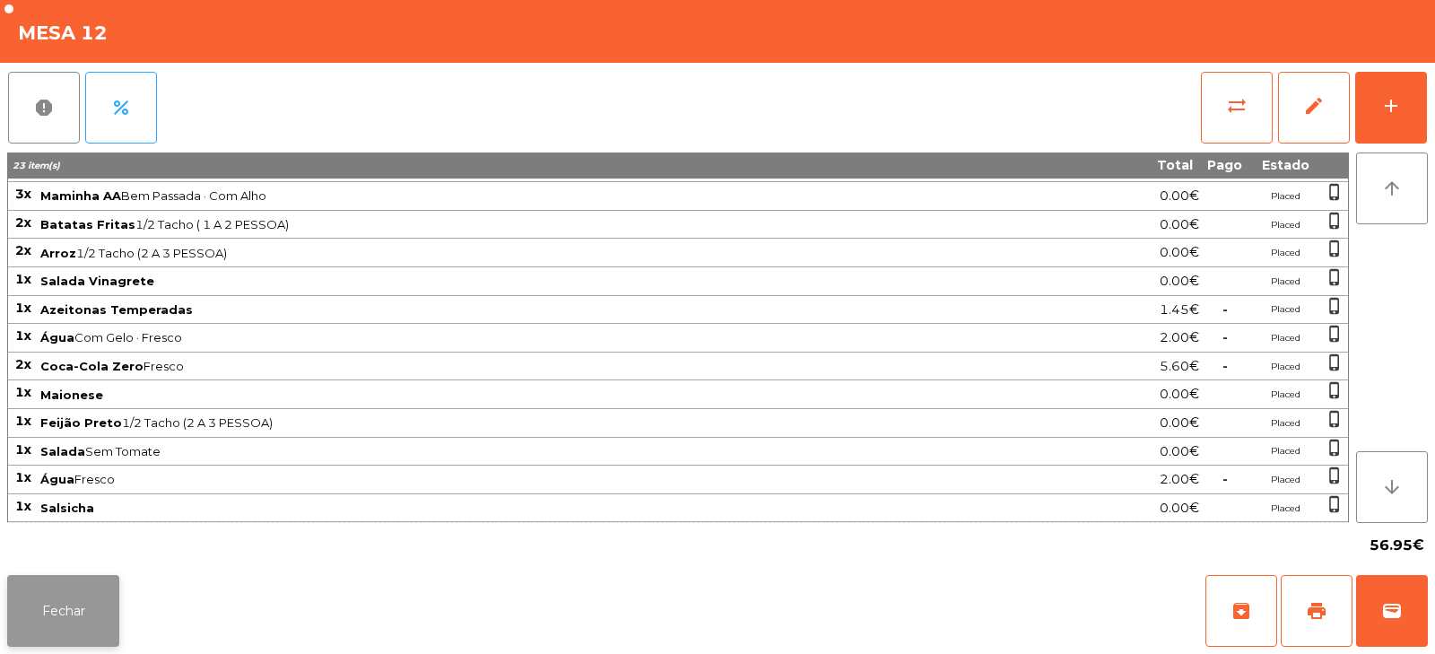
click at [91, 646] on button "Fechar" at bounding box center [63, 611] width 112 height 72
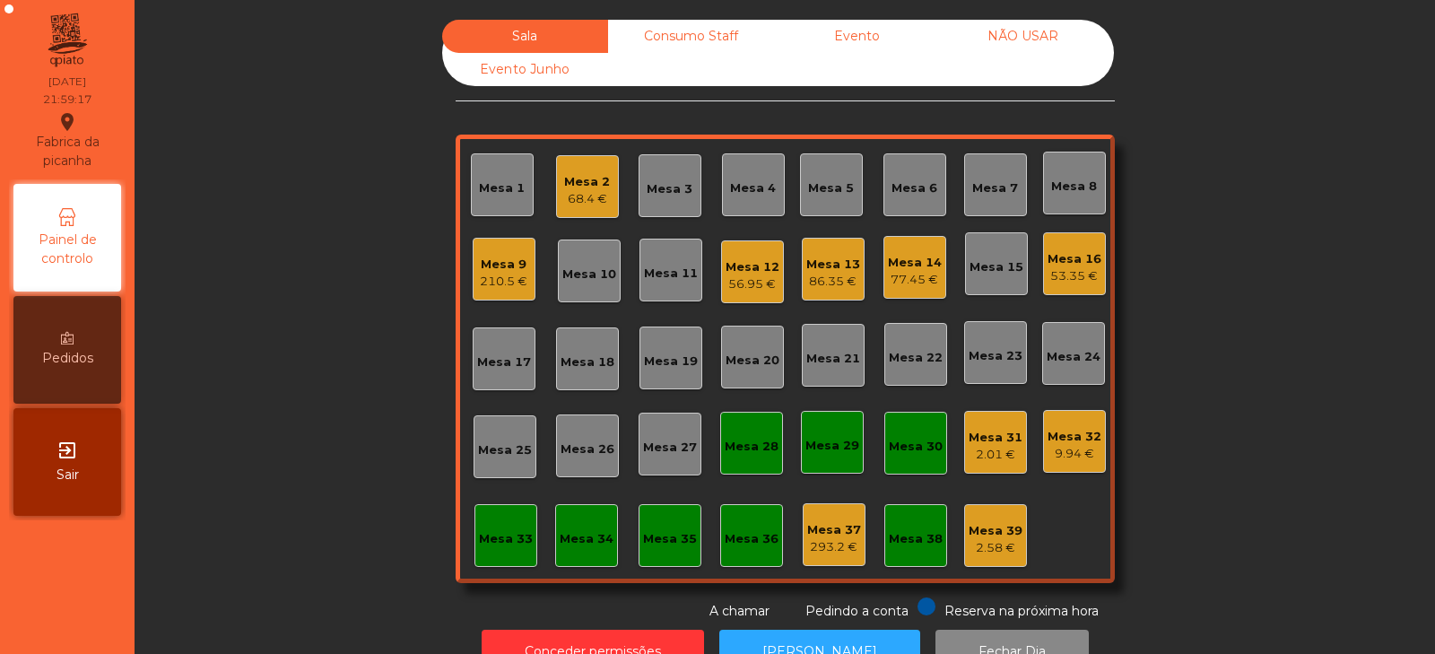
click at [707, 33] on div "Consumo Staff" at bounding box center [691, 36] width 166 height 33
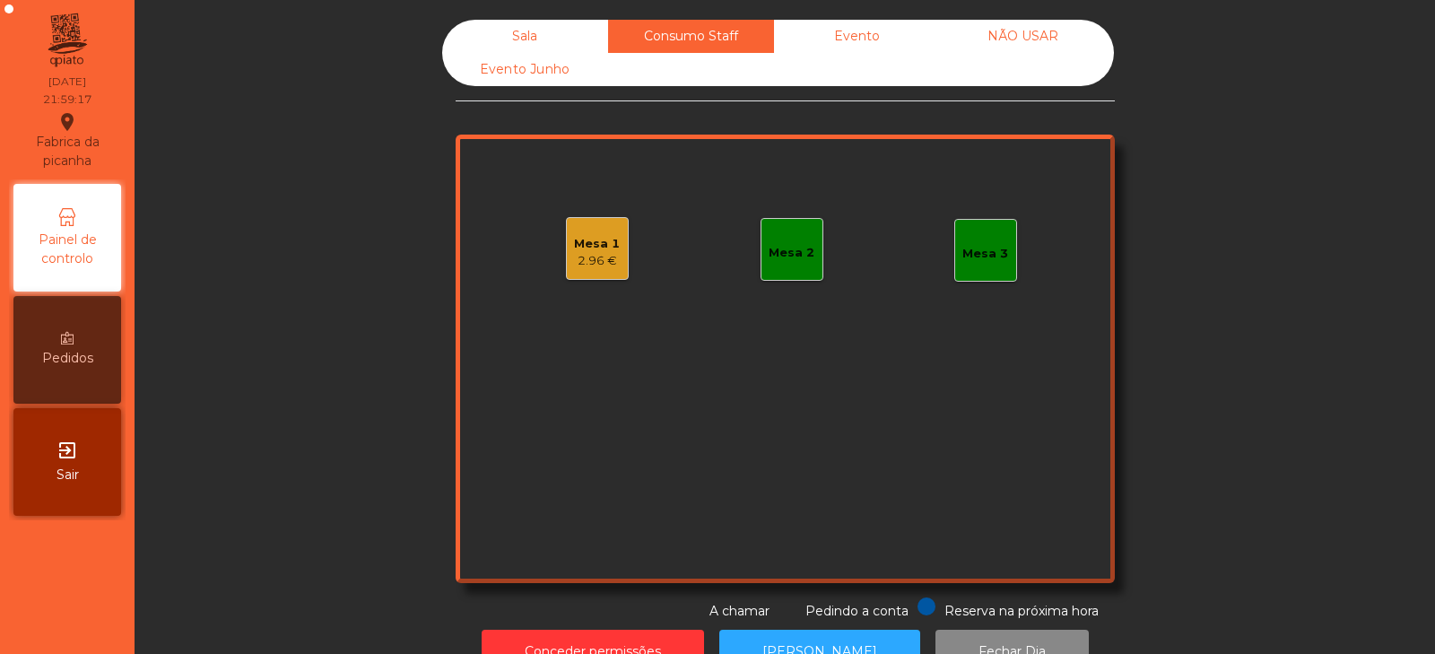
click at [593, 261] on div "2.96 €" at bounding box center [597, 261] width 46 height 18
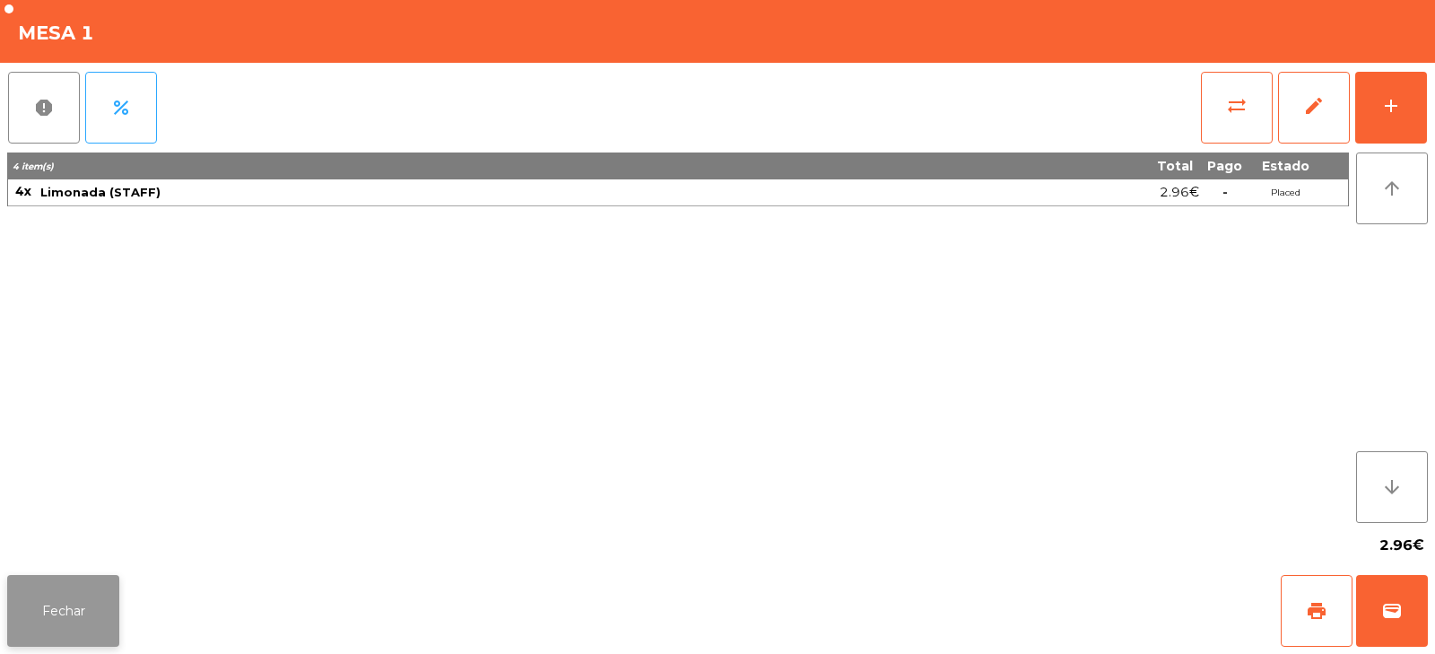
click at [69, 578] on button "Fechar" at bounding box center [63, 611] width 112 height 72
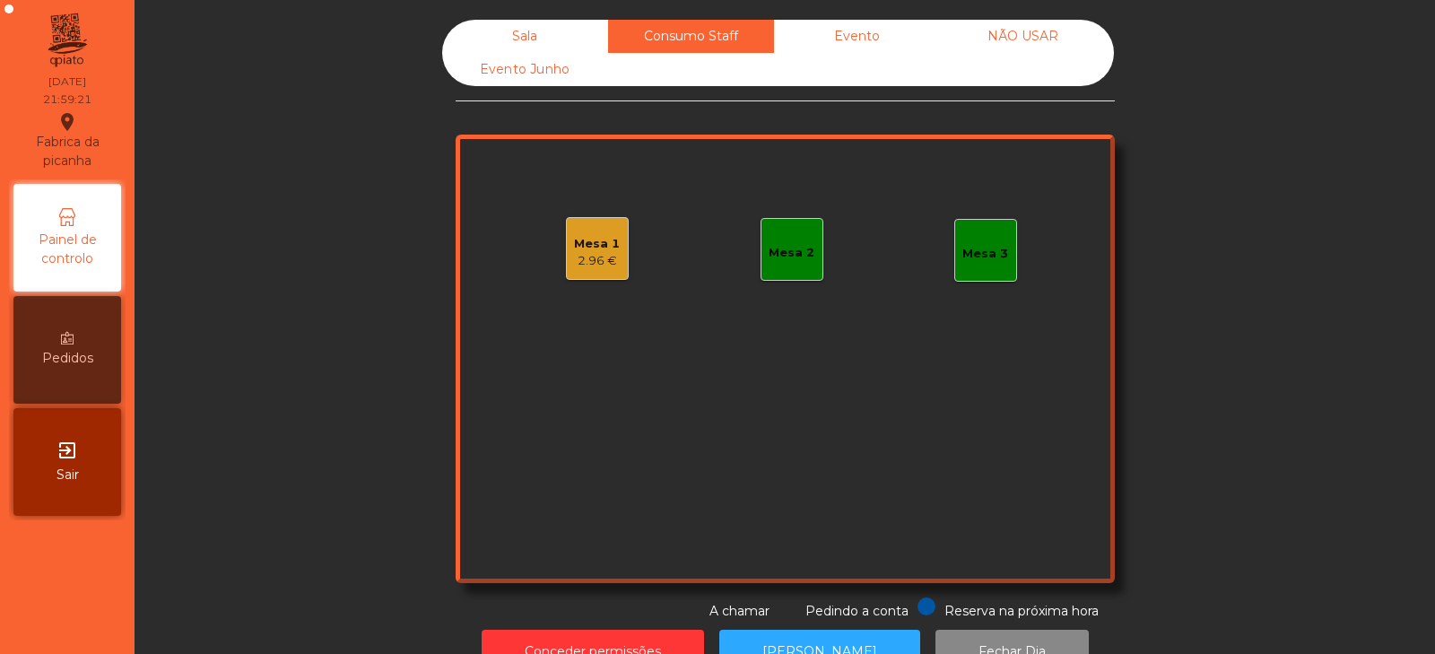
click at [564, 29] on div "Sala" at bounding box center [525, 36] width 166 height 33
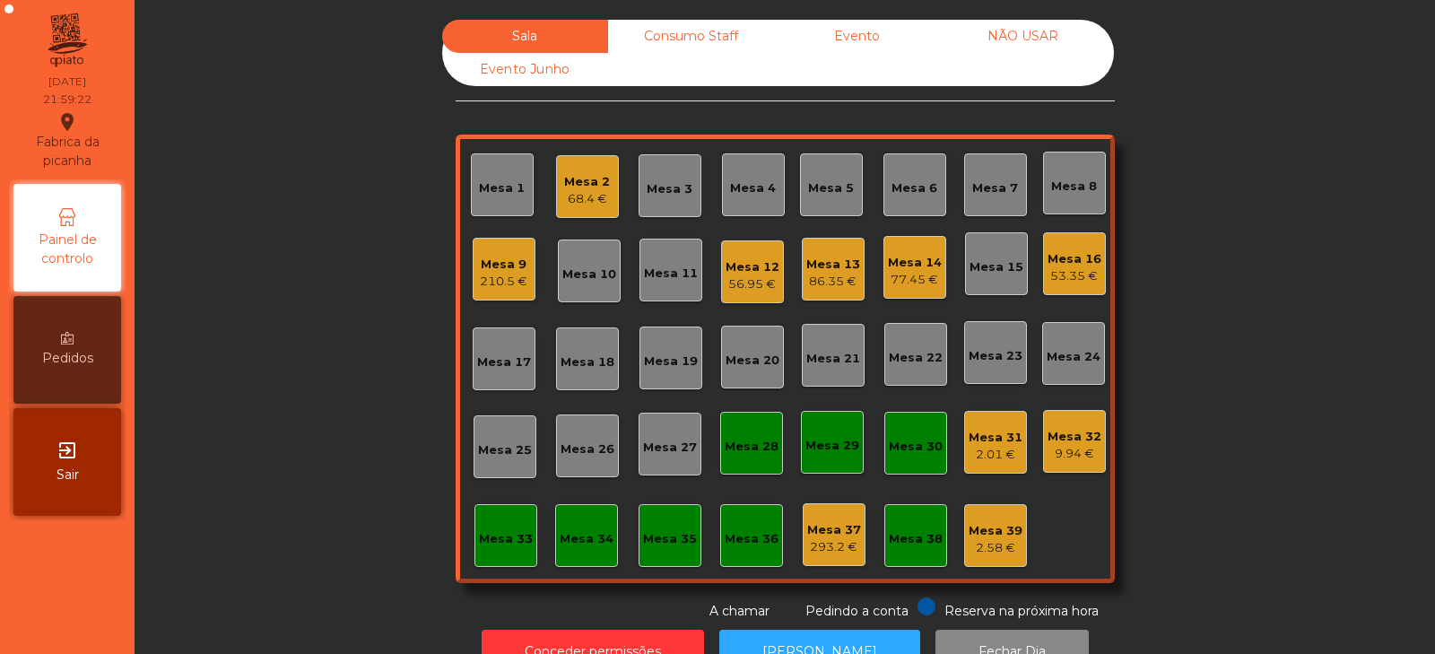
click at [1073, 278] on div "53.35 €" at bounding box center [1075, 276] width 54 height 18
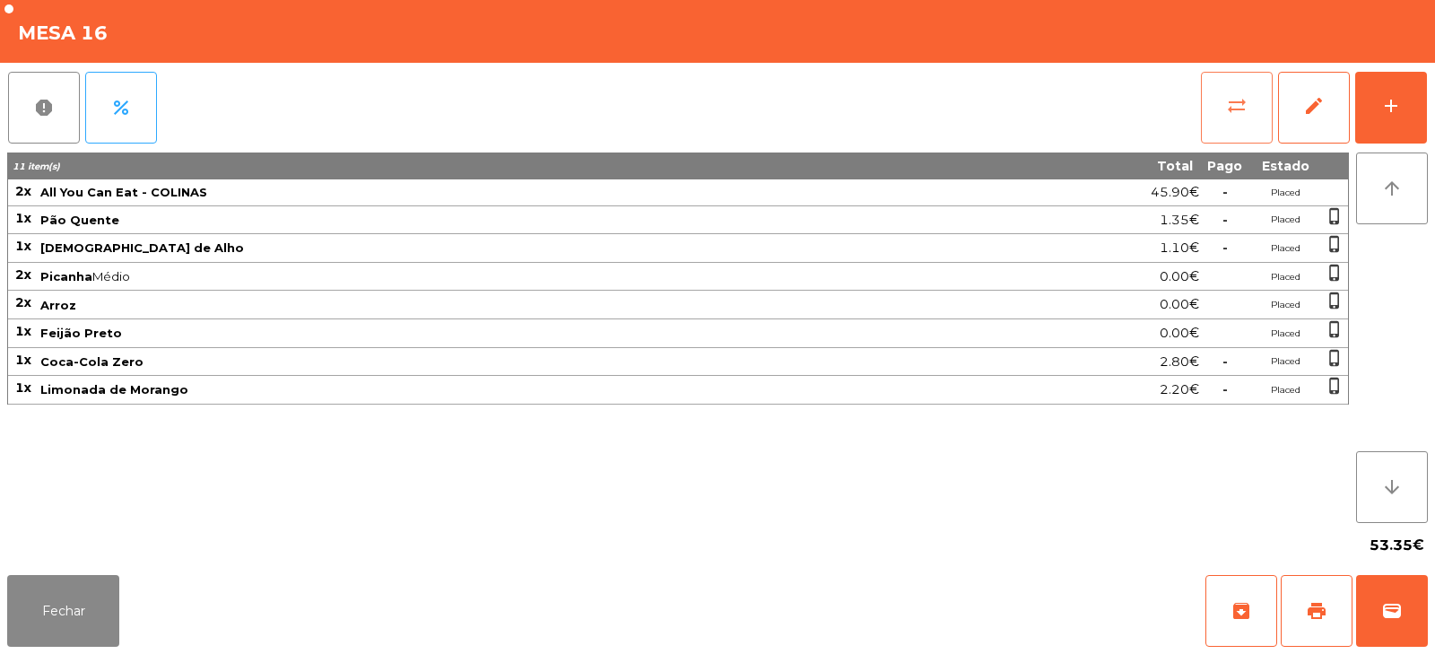
click at [1251, 96] on button "sync_alt" at bounding box center [1237, 108] width 72 height 72
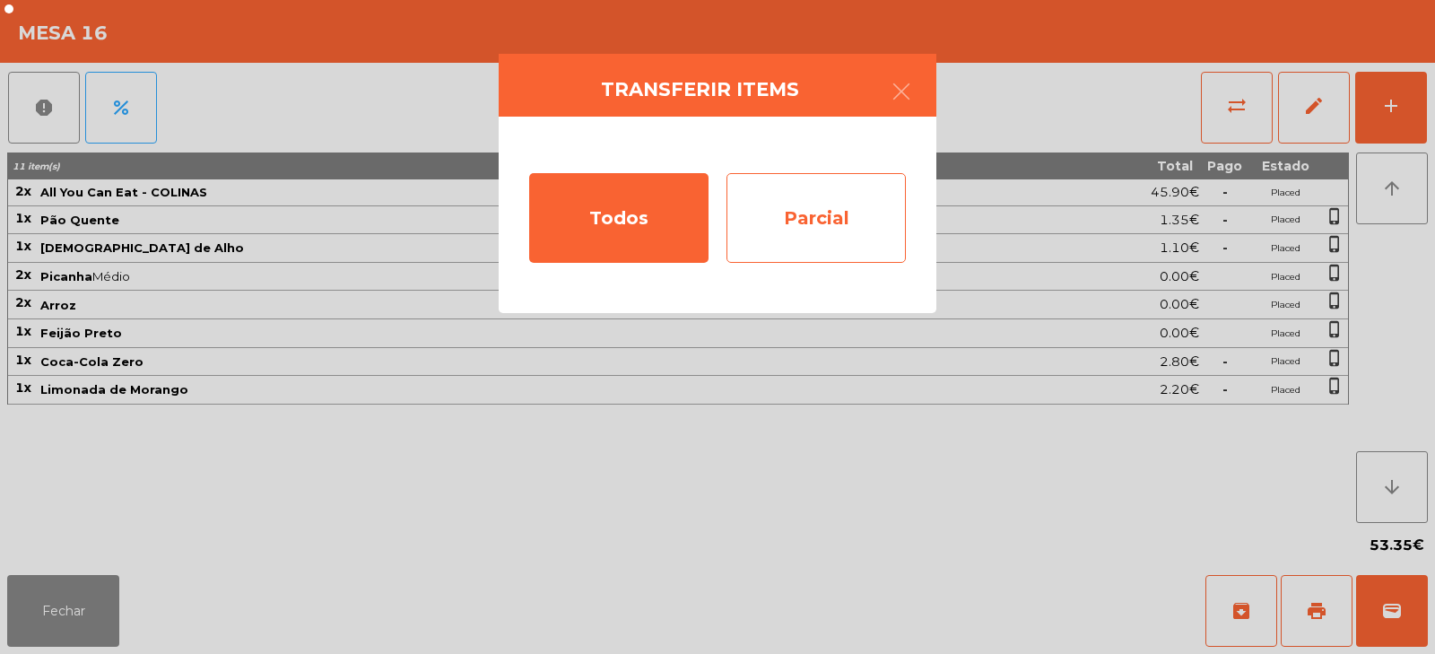
click at [825, 212] on div "Parcial" at bounding box center [816, 218] width 179 height 90
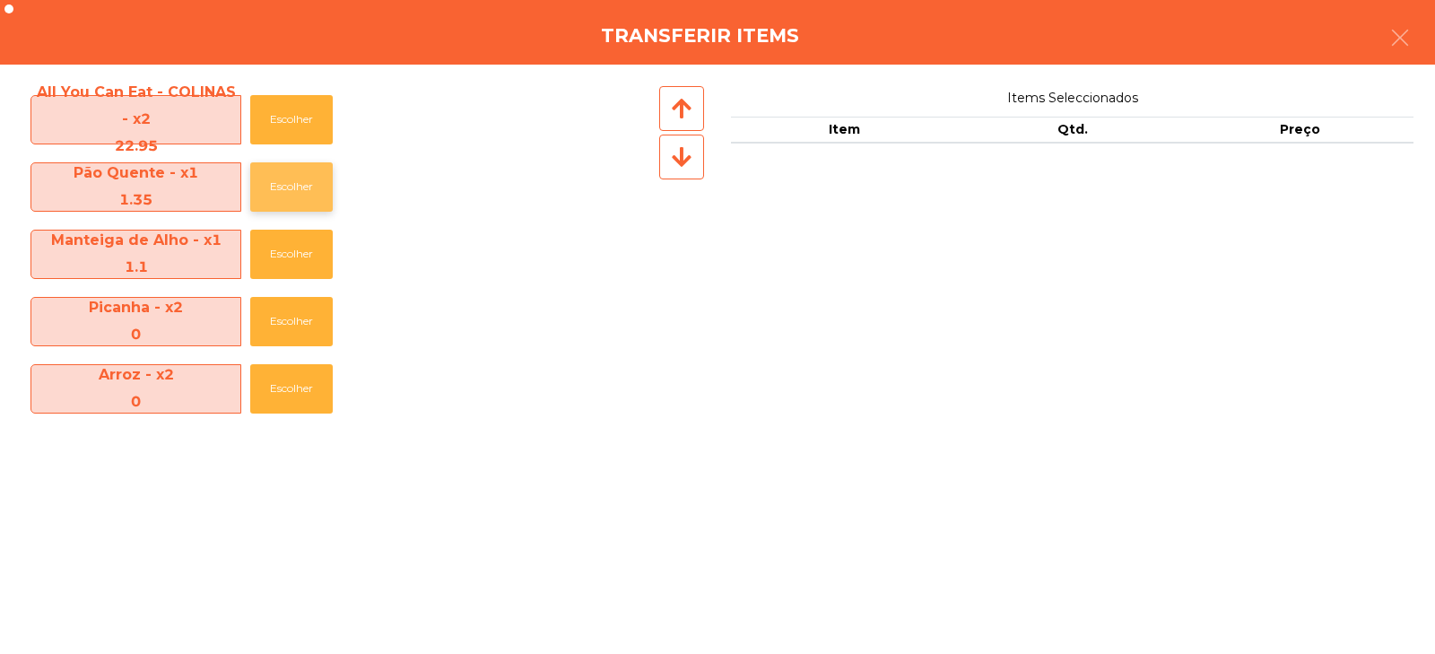
click at [301, 187] on button "Escolher" at bounding box center [291, 186] width 83 height 49
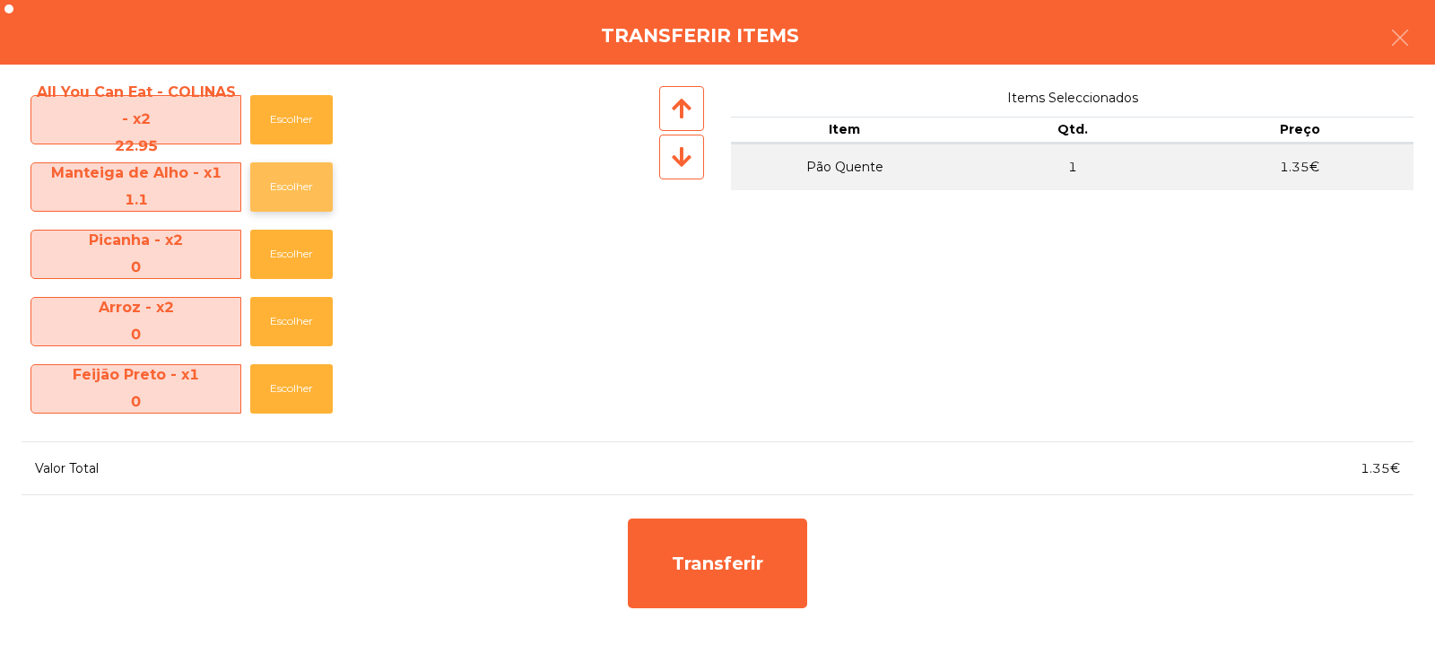
click at [298, 187] on button "Escolher" at bounding box center [291, 186] width 83 height 49
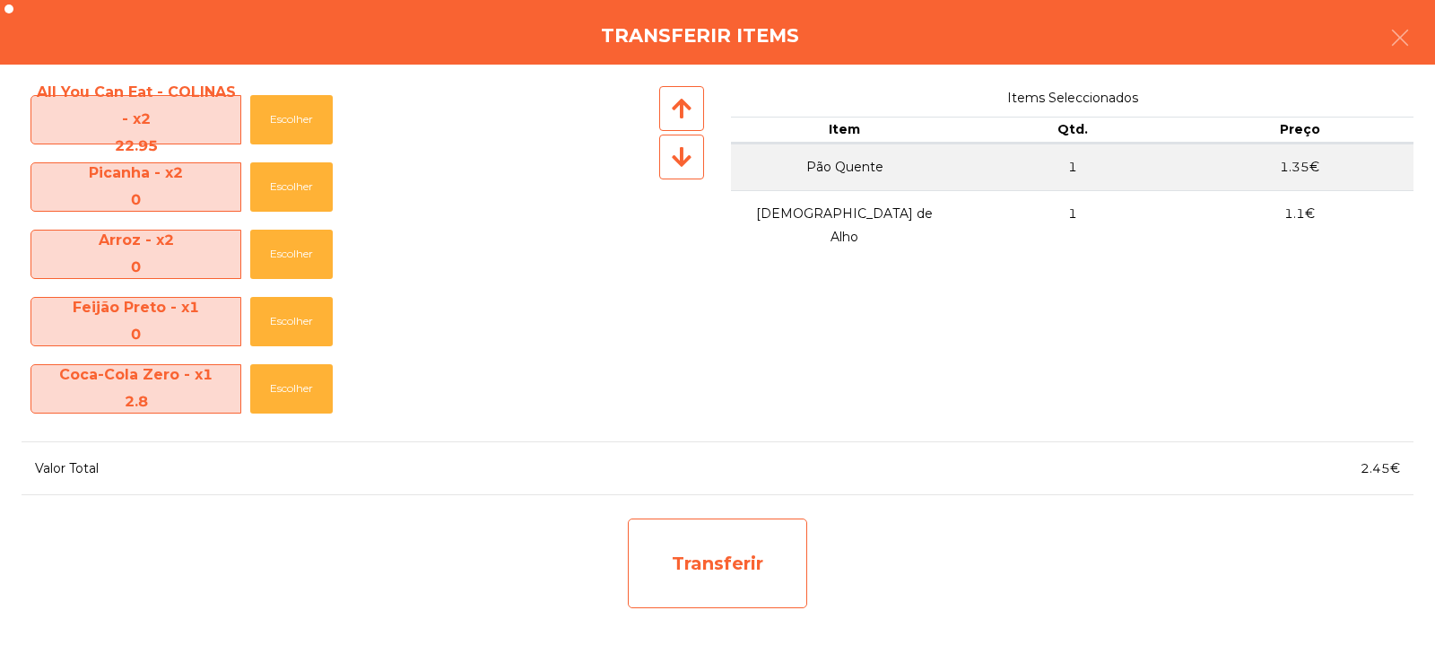
click at [697, 551] on div "Transferir" at bounding box center [717, 563] width 179 height 90
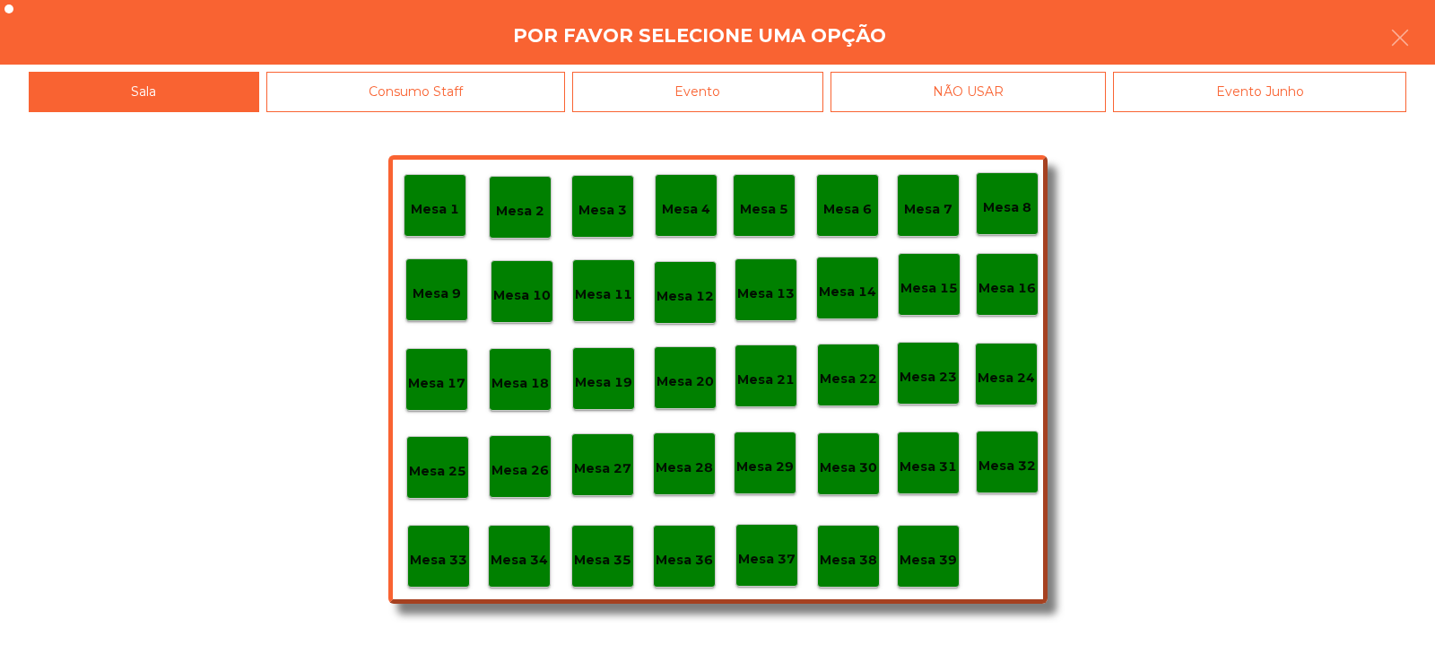
click at [952, 547] on div "Mesa 39" at bounding box center [928, 557] width 57 height 28
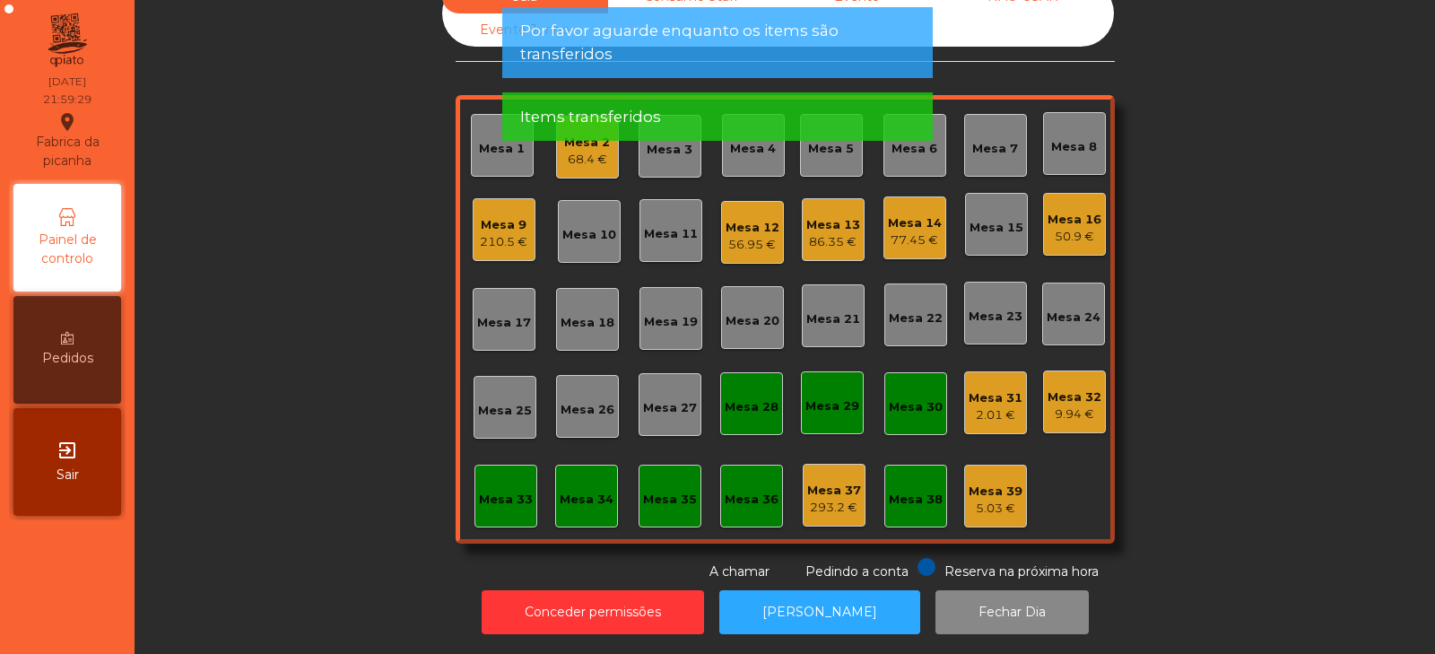
scroll to position [0, 0]
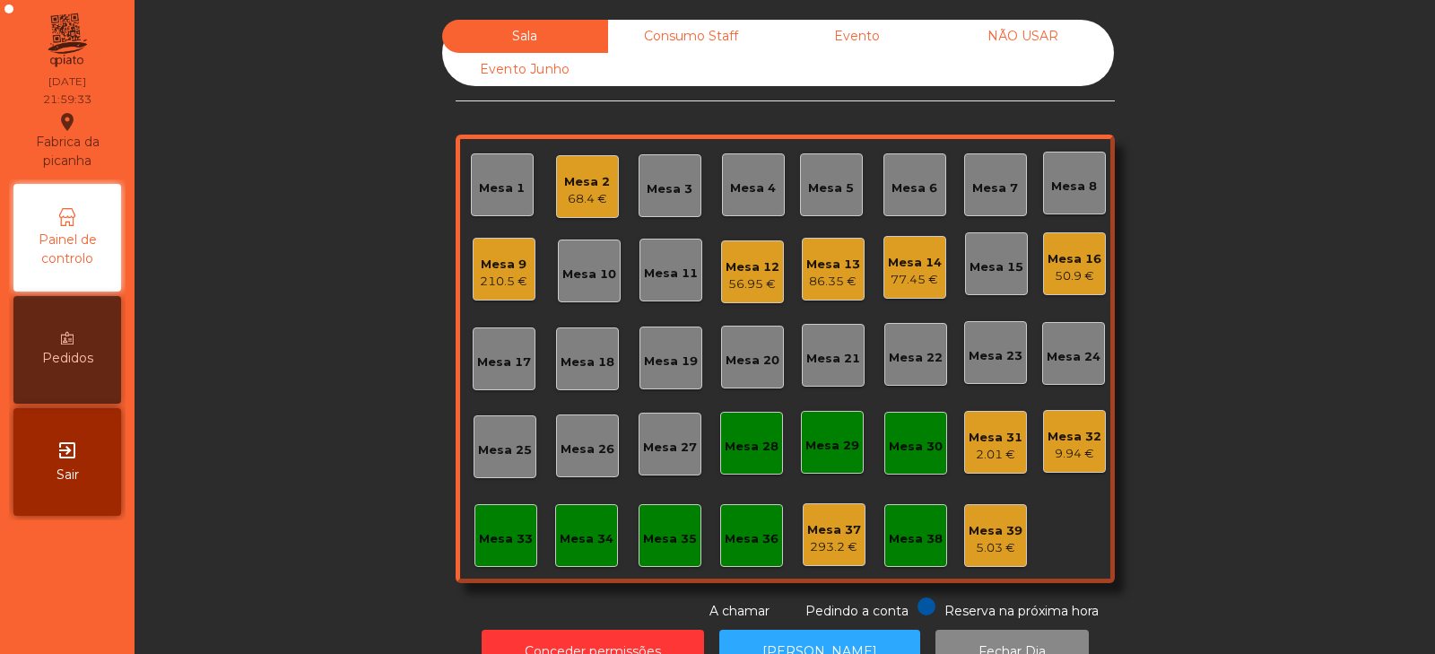
click at [823, 544] on div "293.2 €" at bounding box center [834, 547] width 54 height 18
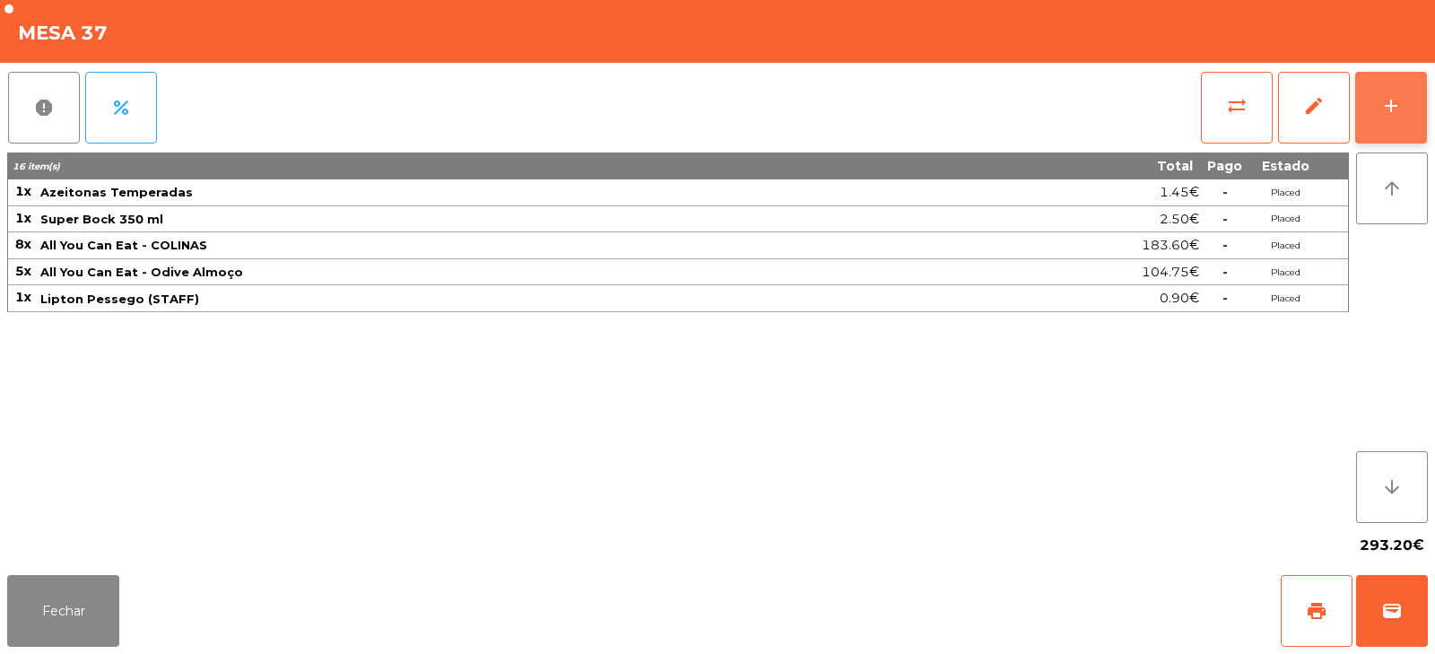
click at [1396, 122] on button "add" at bounding box center [1391, 108] width 72 height 72
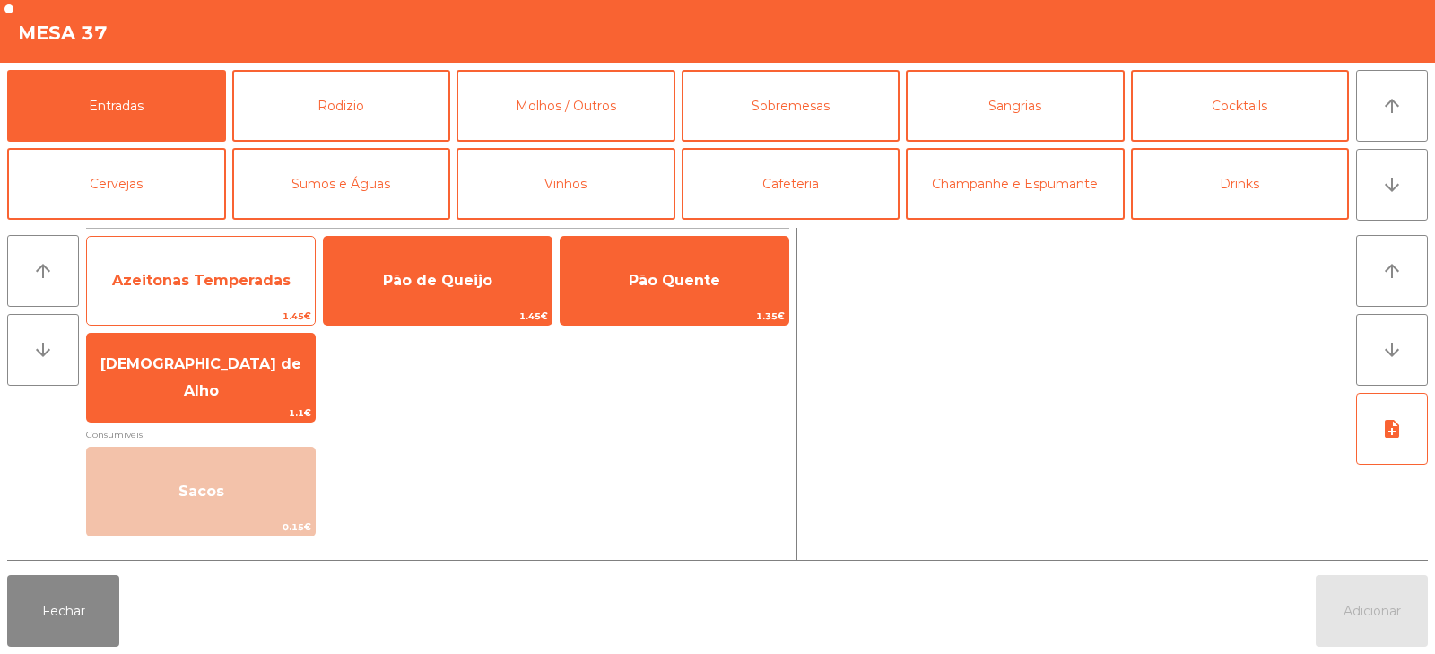
click at [266, 290] on span "Azeitonas Temperadas" at bounding box center [201, 281] width 228 height 48
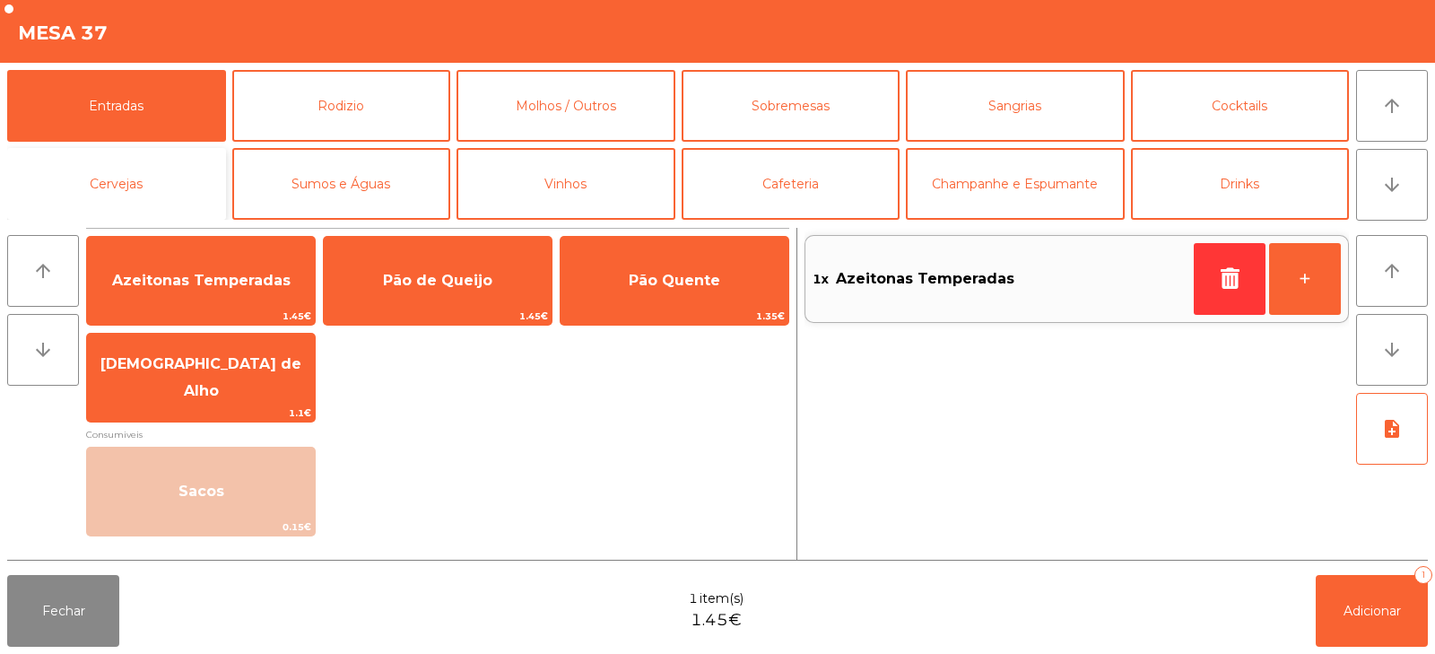
click at [190, 182] on button "Cervejas" at bounding box center [116, 184] width 219 height 72
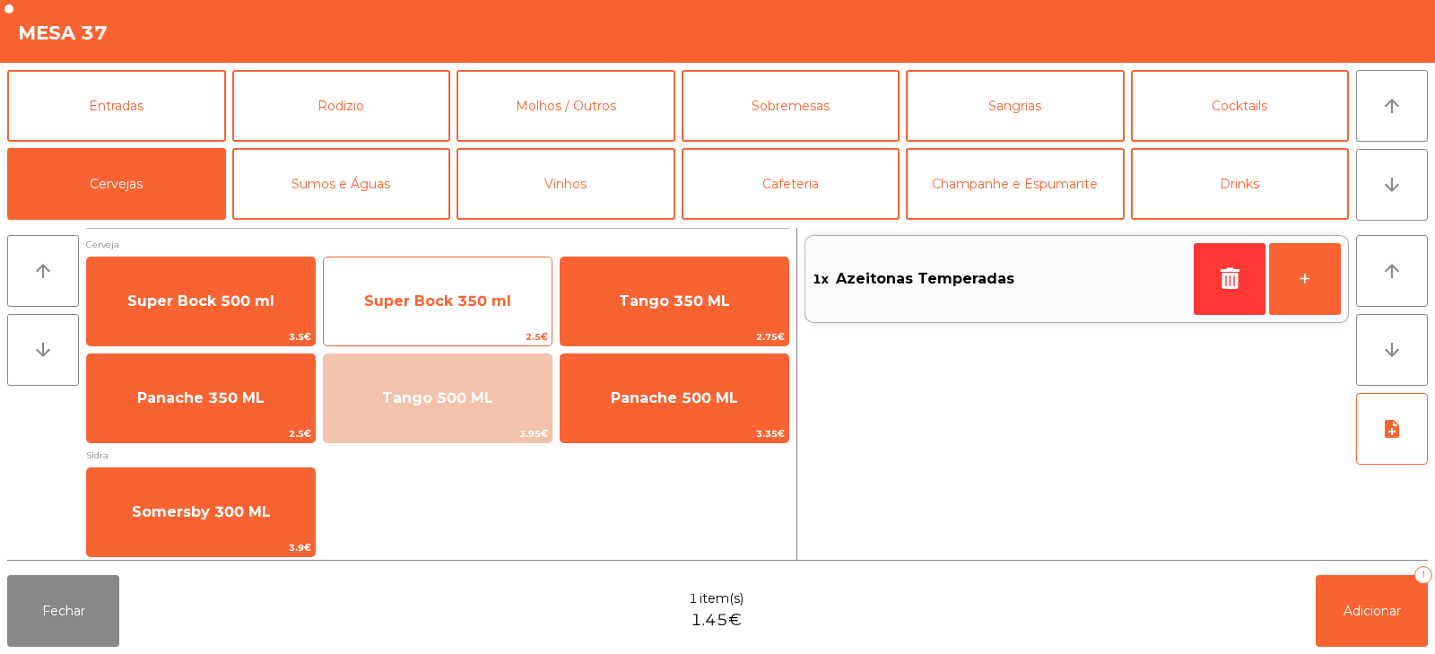
click at [408, 302] on span "Super Bock 350 ml" at bounding box center [437, 300] width 147 height 17
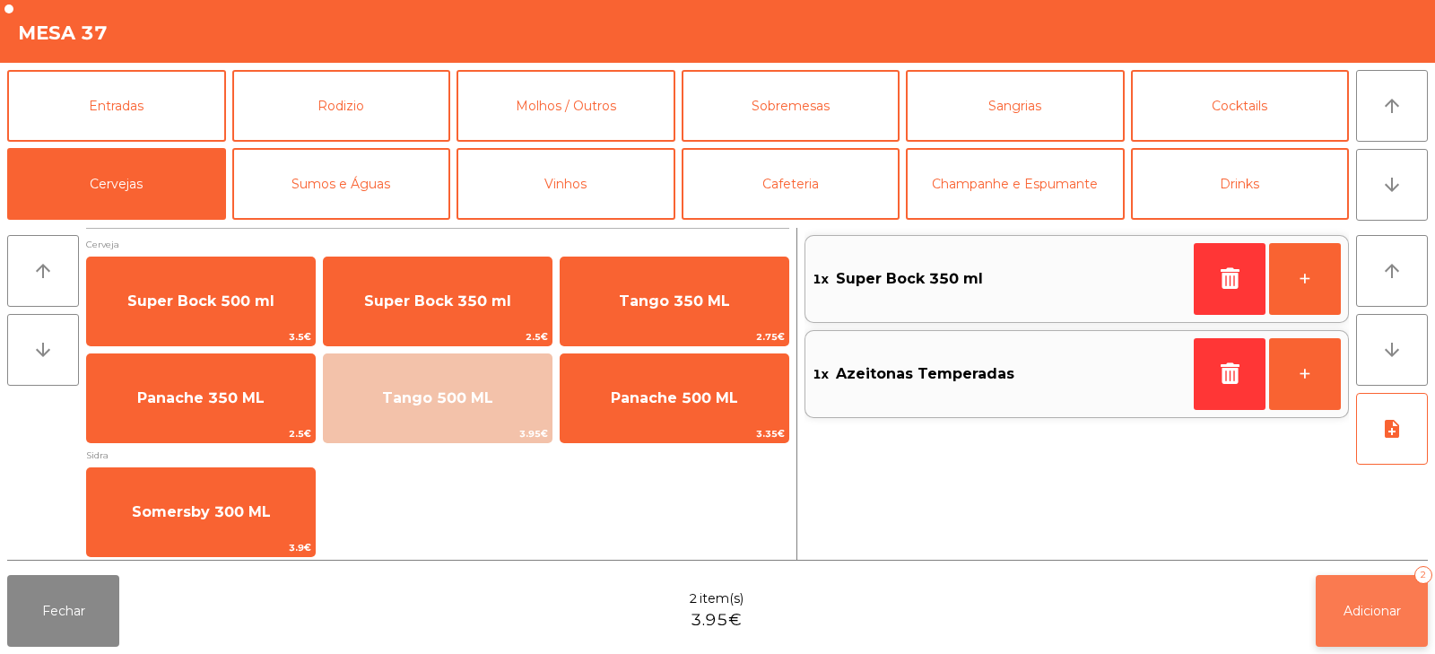
click at [1320, 597] on button "Adicionar 2" at bounding box center [1372, 611] width 112 height 72
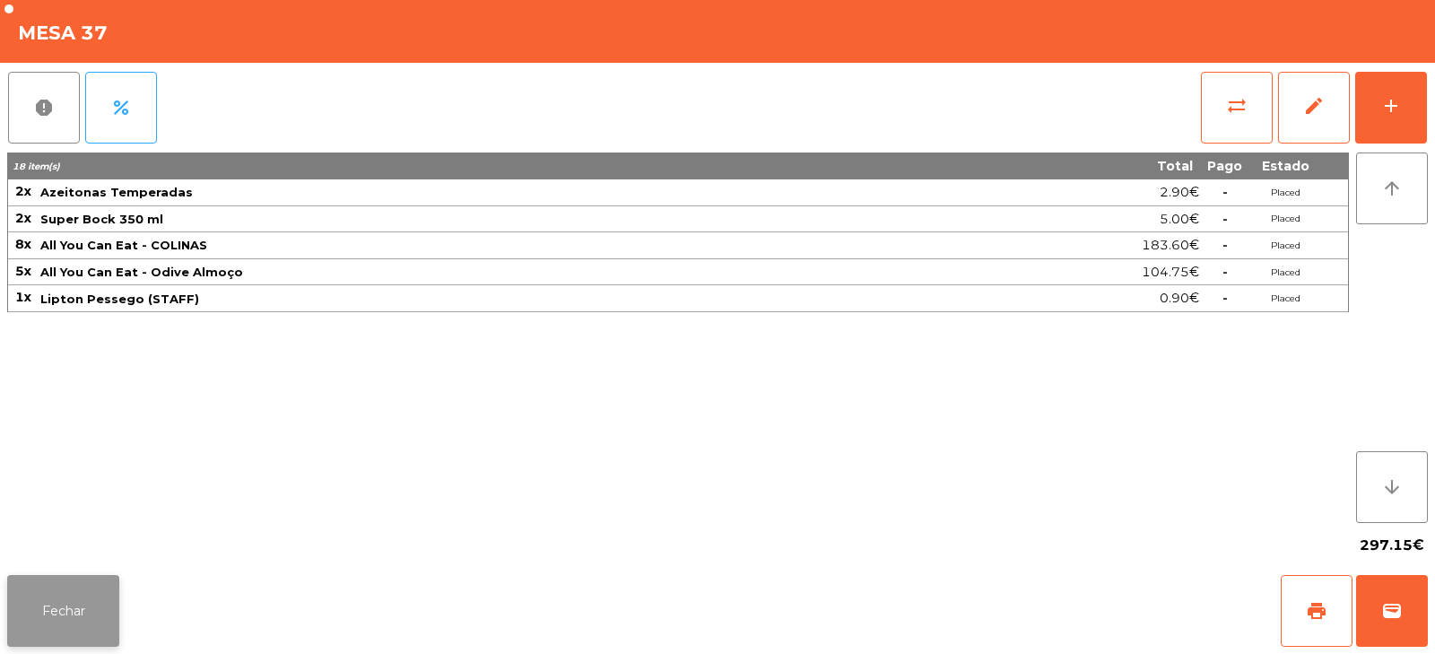
click at [73, 628] on button "Fechar" at bounding box center [63, 611] width 112 height 72
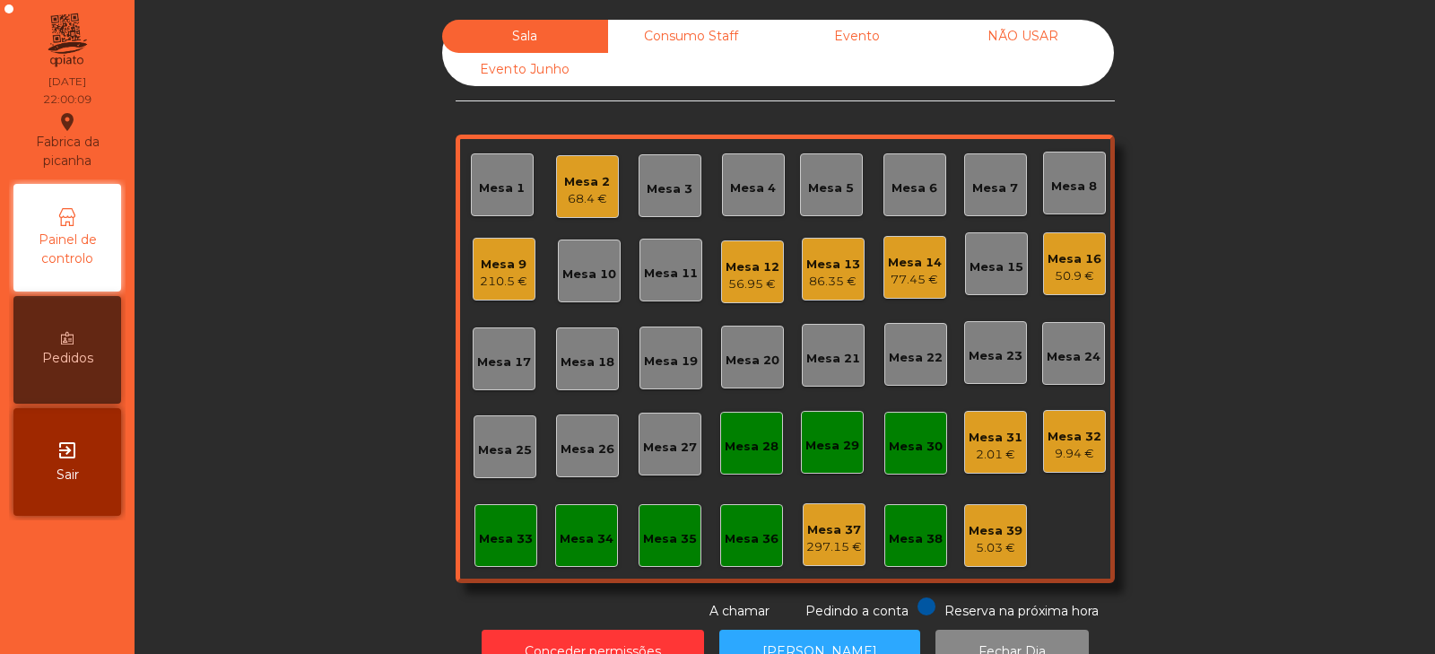
click at [748, 270] on div "Mesa 12" at bounding box center [753, 267] width 54 height 18
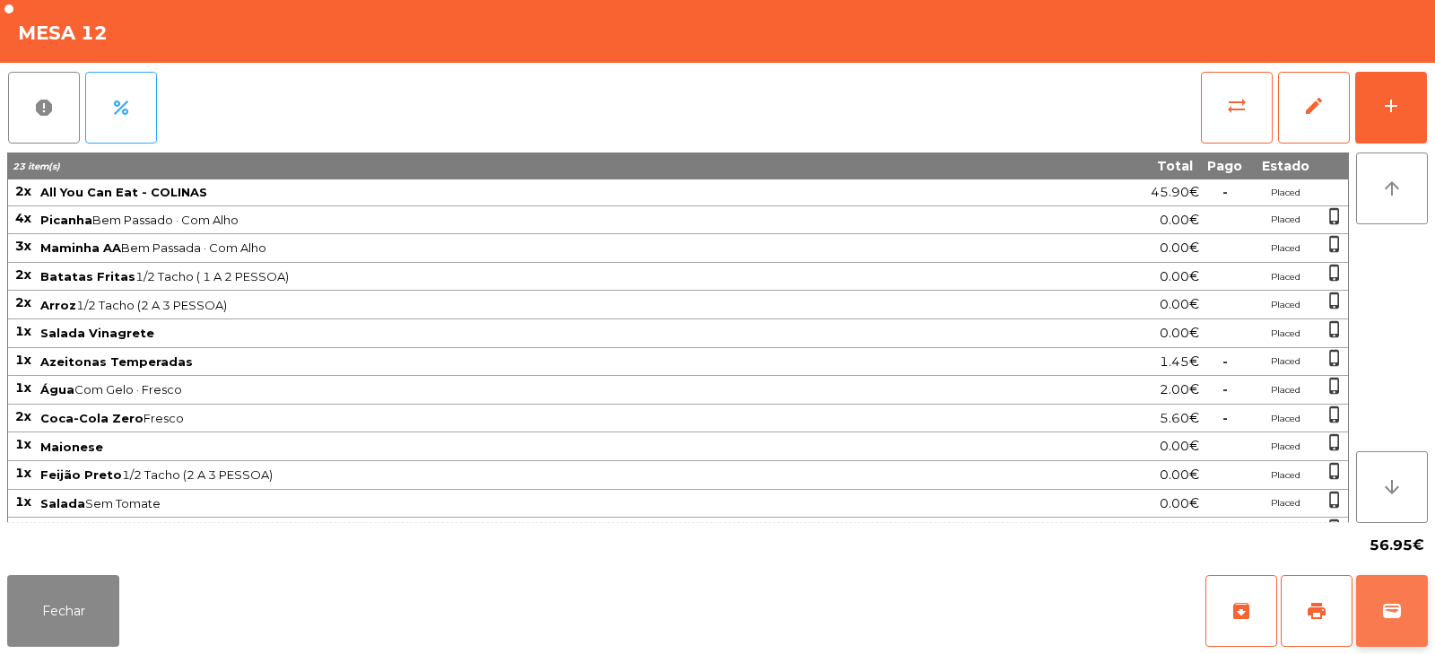
click at [1393, 622] on button "wallet" at bounding box center [1392, 611] width 72 height 72
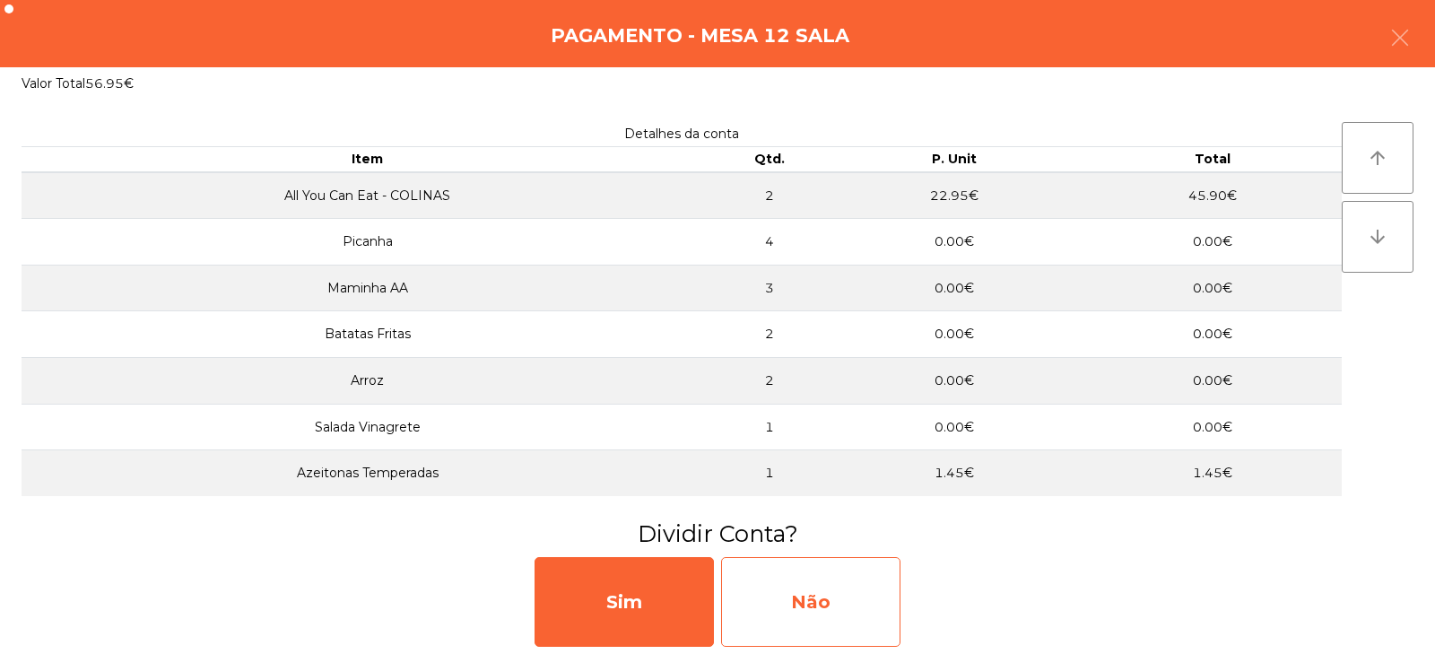
click at [803, 597] on div "Não" at bounding box center [810, 602] width 179 height 90
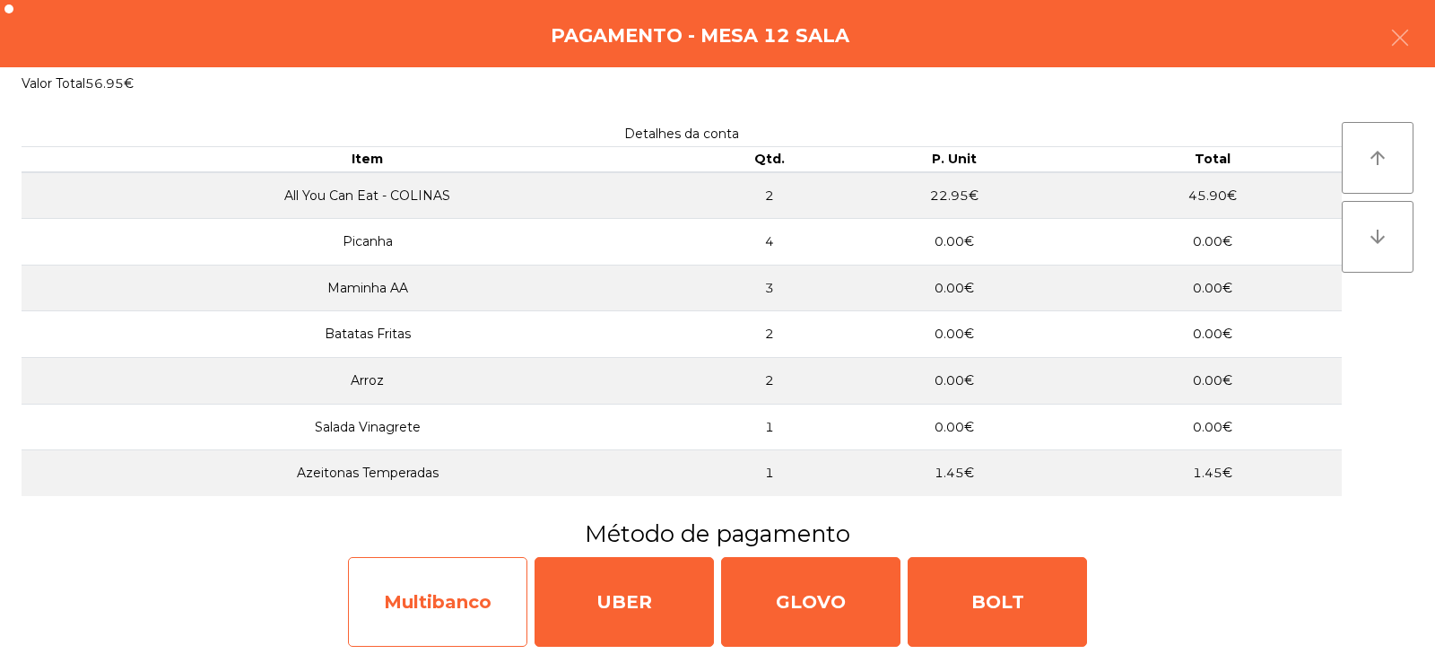
click at [425, 605] on div "Multibanco" at bounding box center [437, 602] width 179 height 90
select select "**"
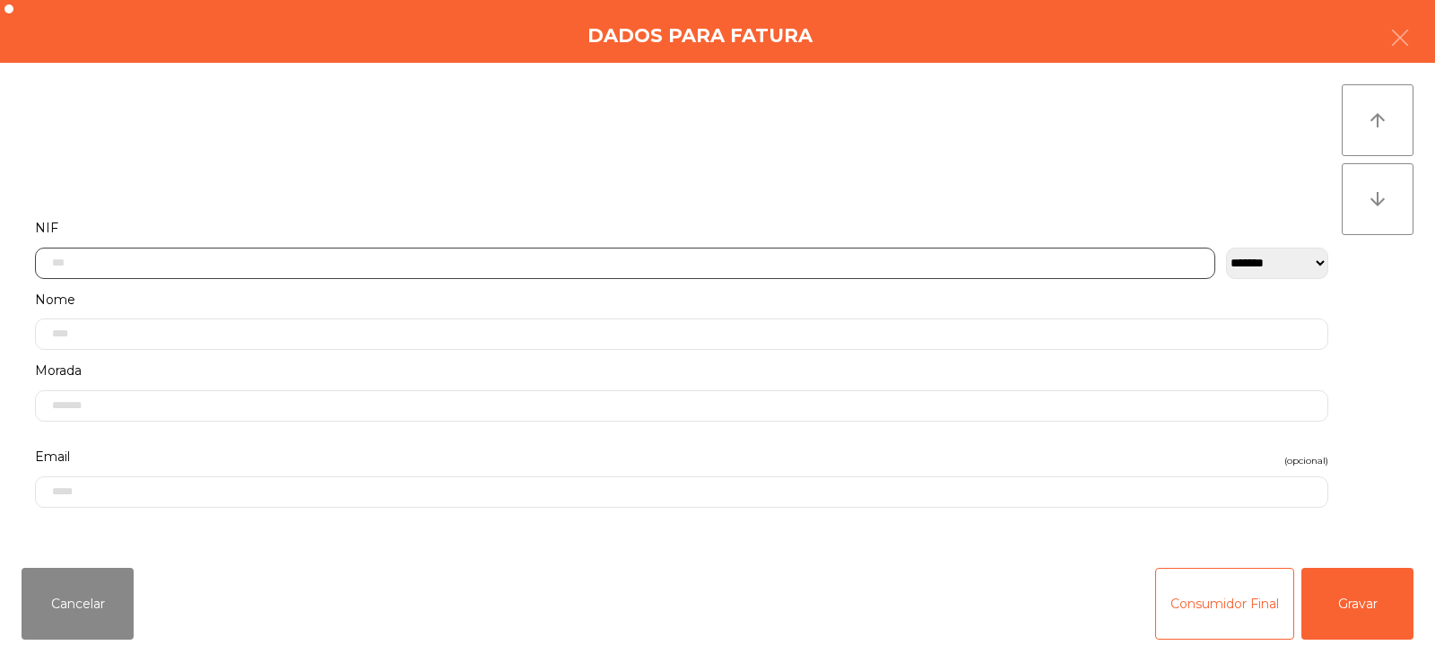
click at [457, 261] on input "text" at bounding box center [625, 263] width 1180 height 31
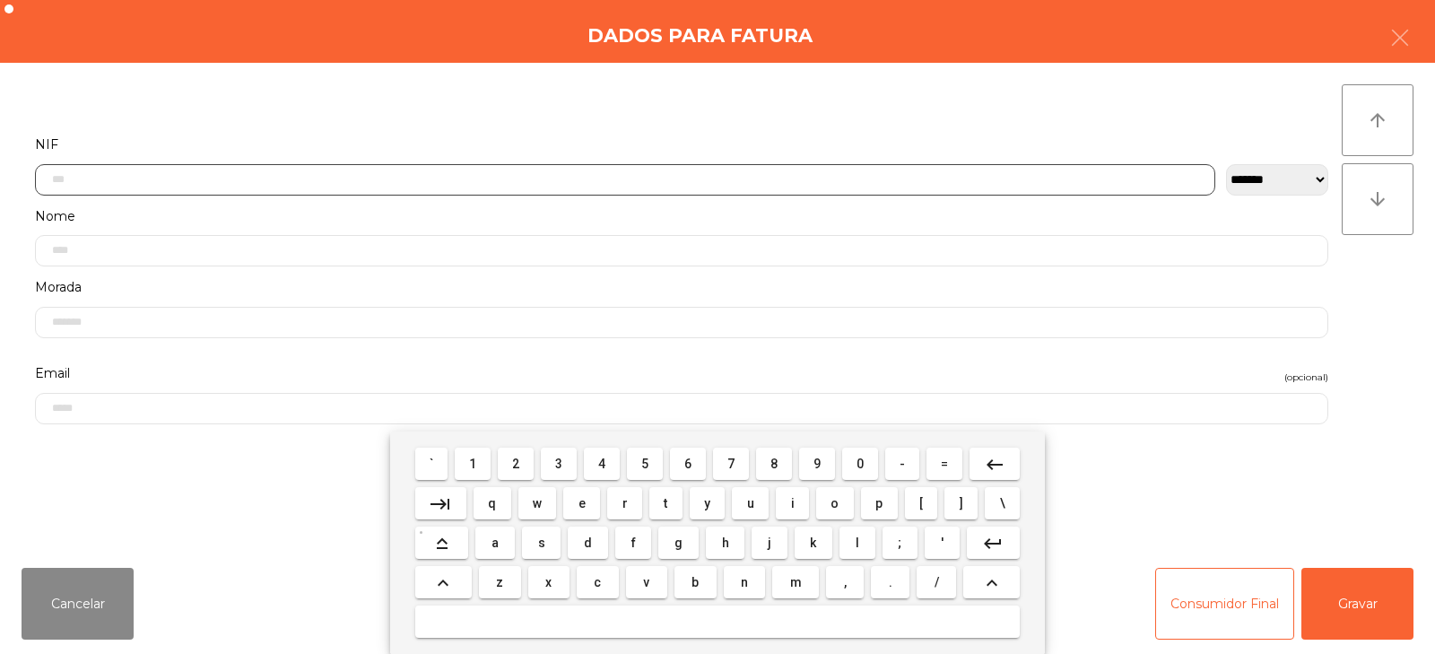
scroll to position [131, 0]
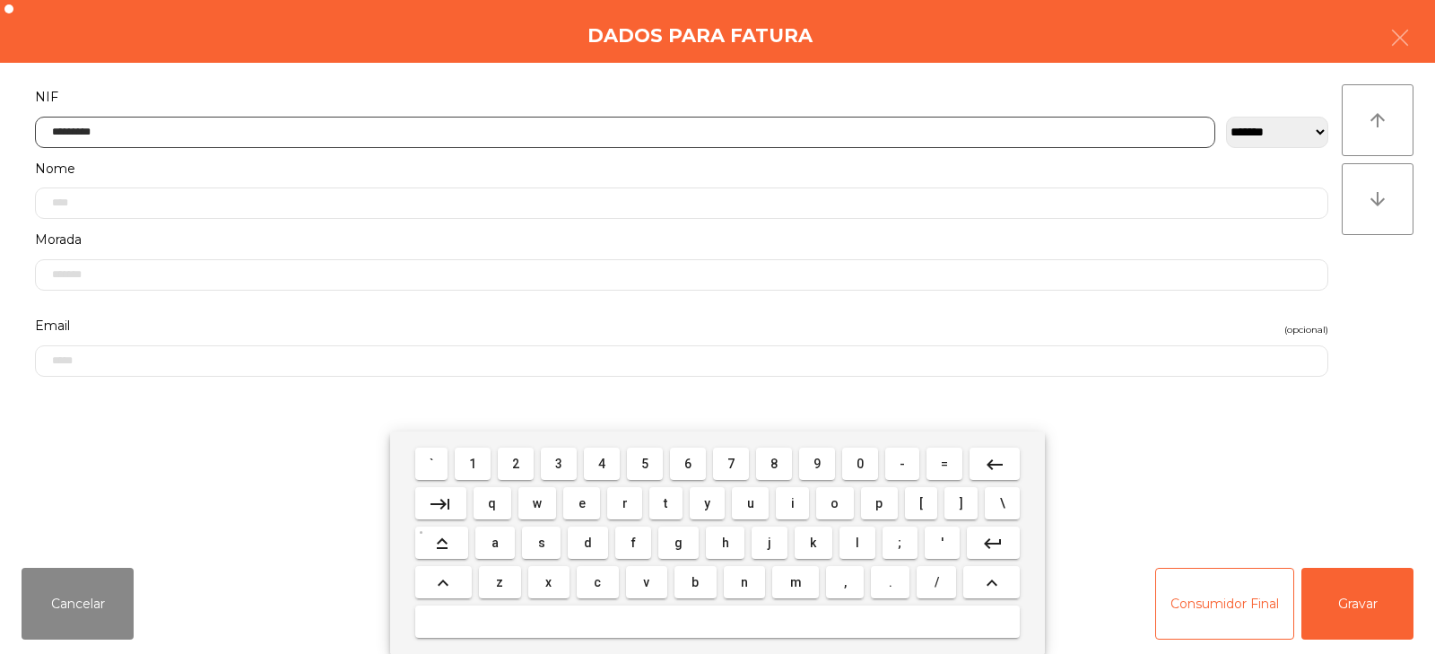
type input "*********"
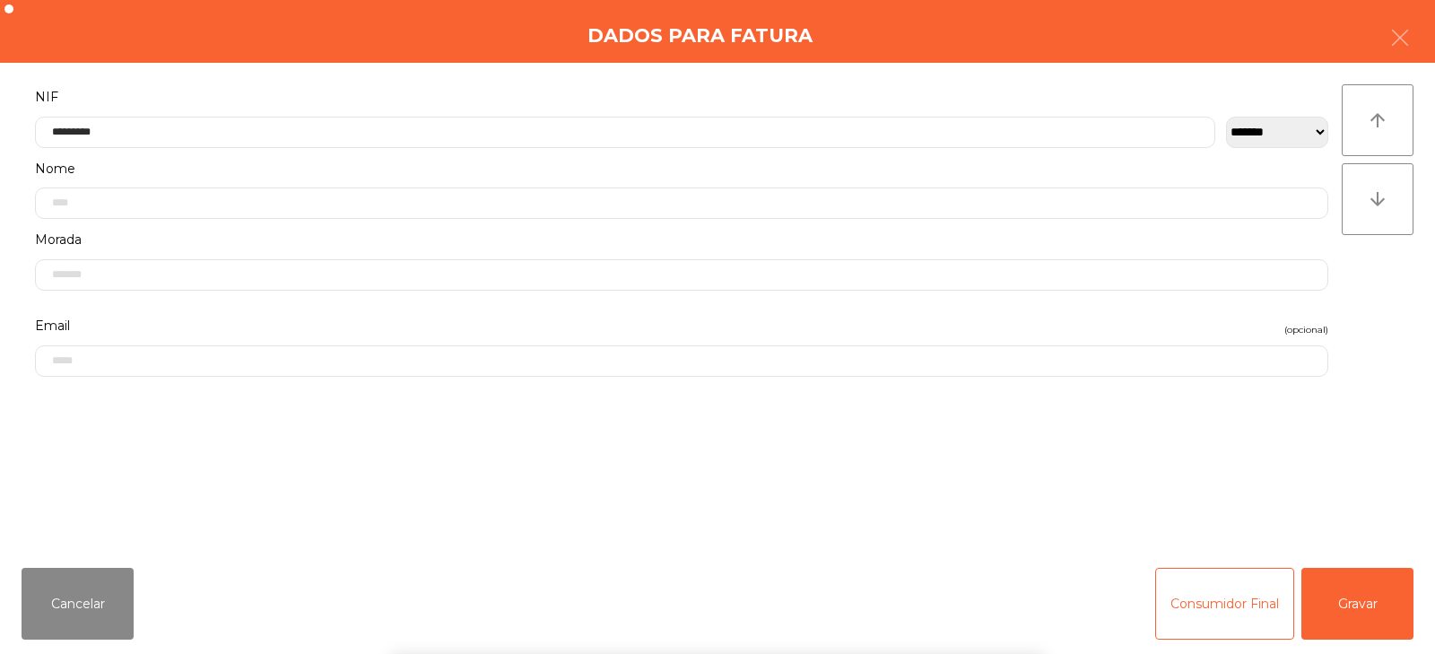
click at [1368, 599] on div "` 1 2 3 4 5 6 7 8 9 0 - = keyboard_backspace keyboard_tab q w e r t y u i o p […" at bounding box center [717, 542] width 1435 height 222
click at [1354, 603] on button "Gravar" at bounding box center [1358, 604] width 112 height 72
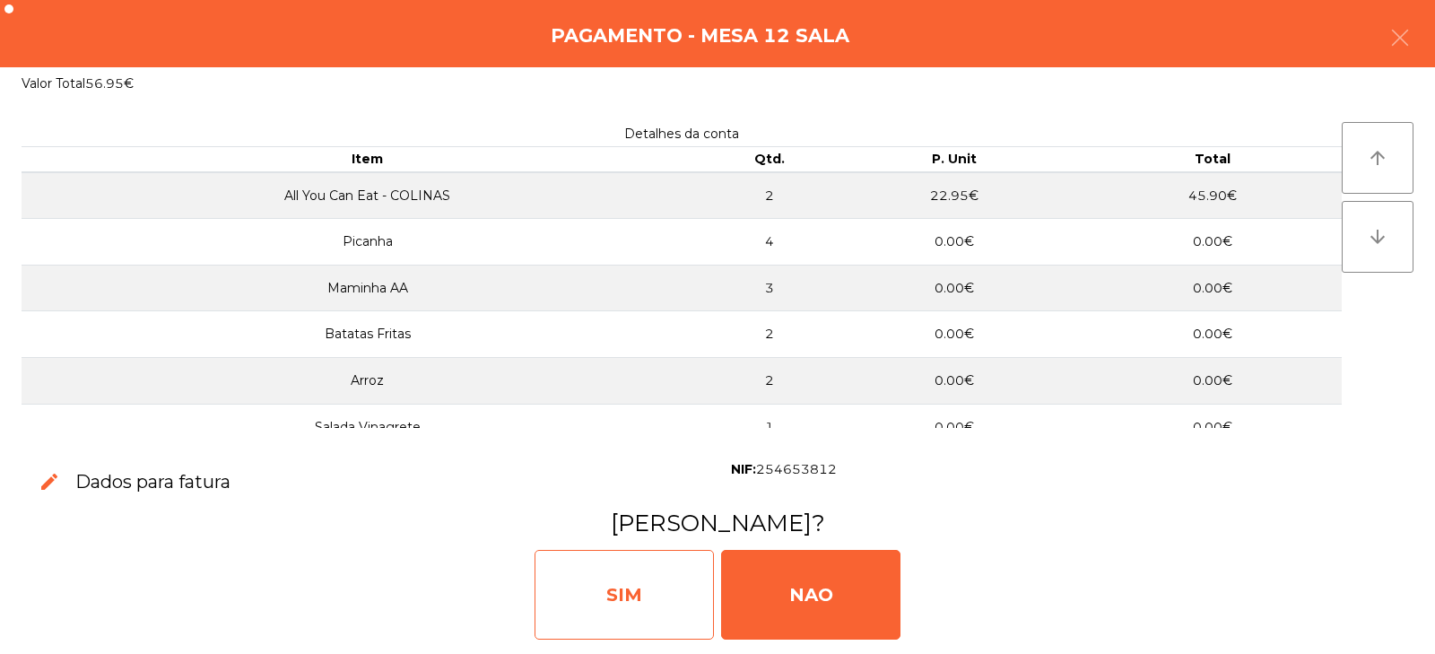
click at [629, 575] on div "SIM" at bounding box center [624, 595] width 179 height 90
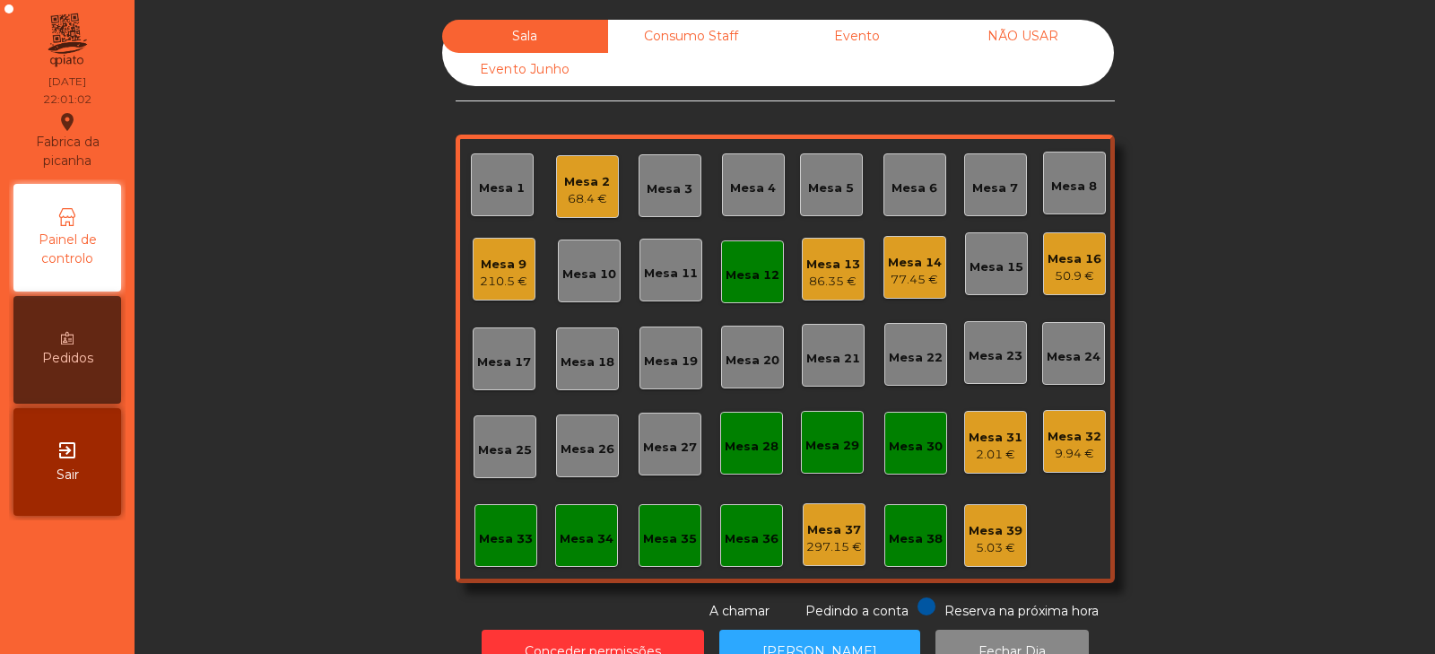
click at [745, 273] on div "Mesa 12" at bounding box center [753, 275] width 54 height 18
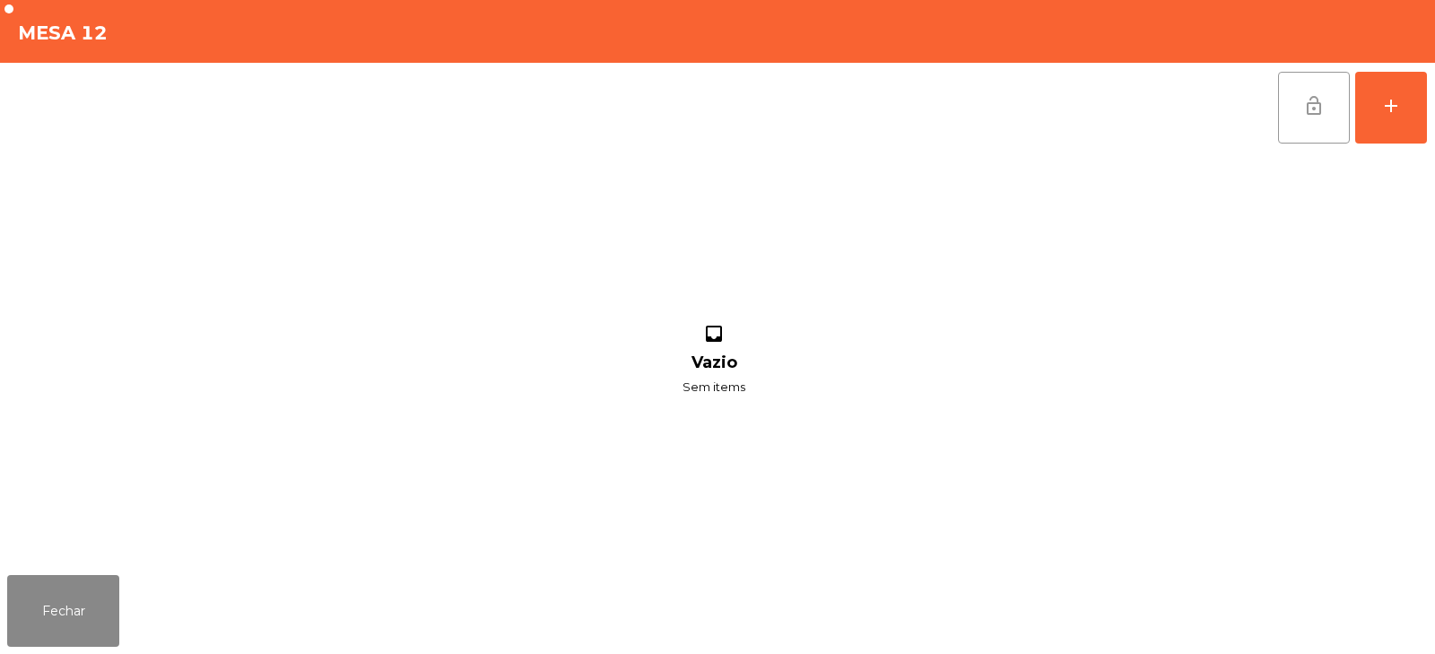
click at [1321, 104] on span "lock_open" at bounding box center [1314, 106] width 22 height 22
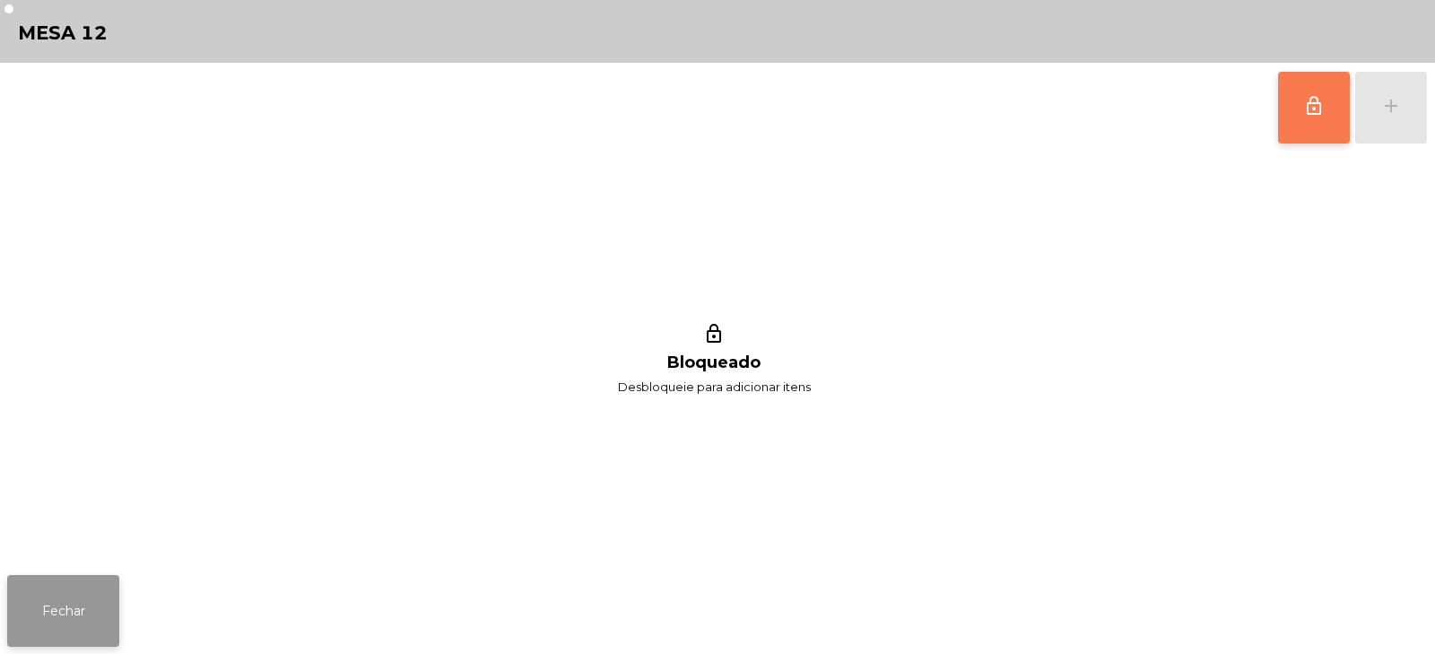
click at [93, 611] on button "Fechar" at bounding box center [63, 611] width 112 height 72
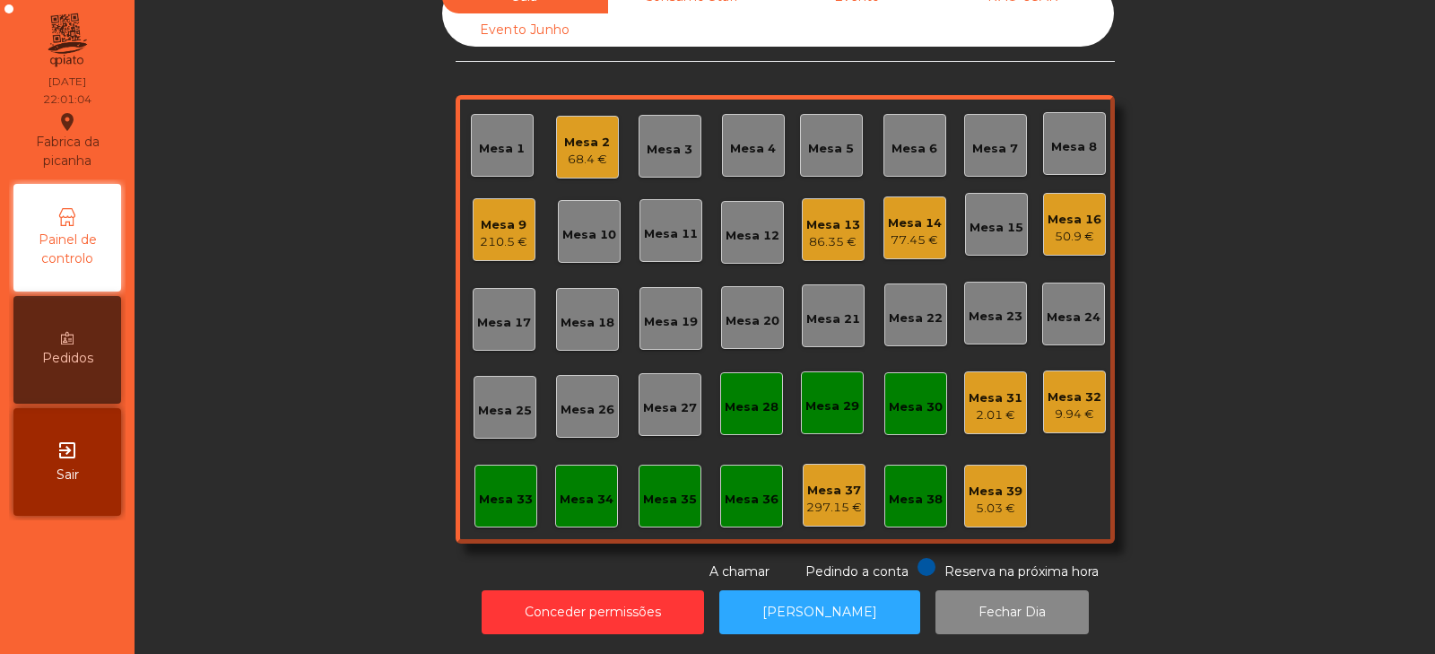
scroll to position [0, 0]
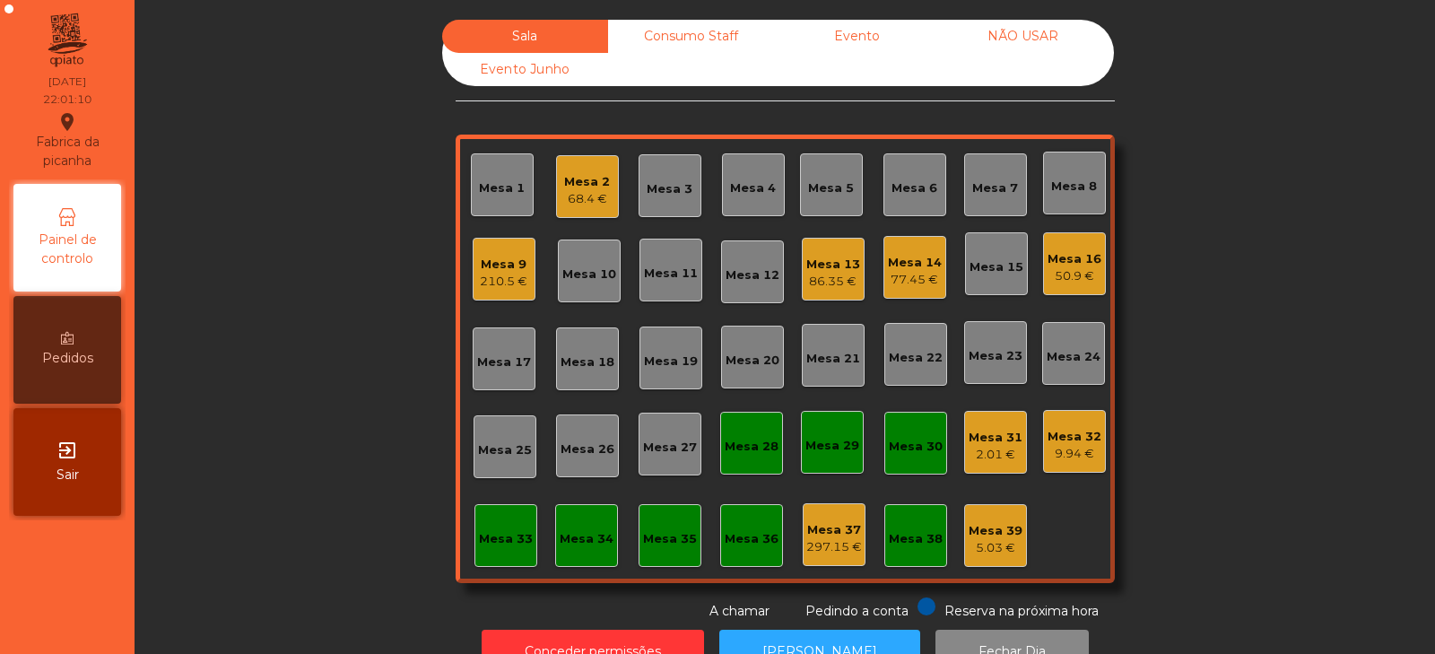
click at [698, 39] on div "Consumo Staff" at bounding box center [691, 36] width 166 height 33
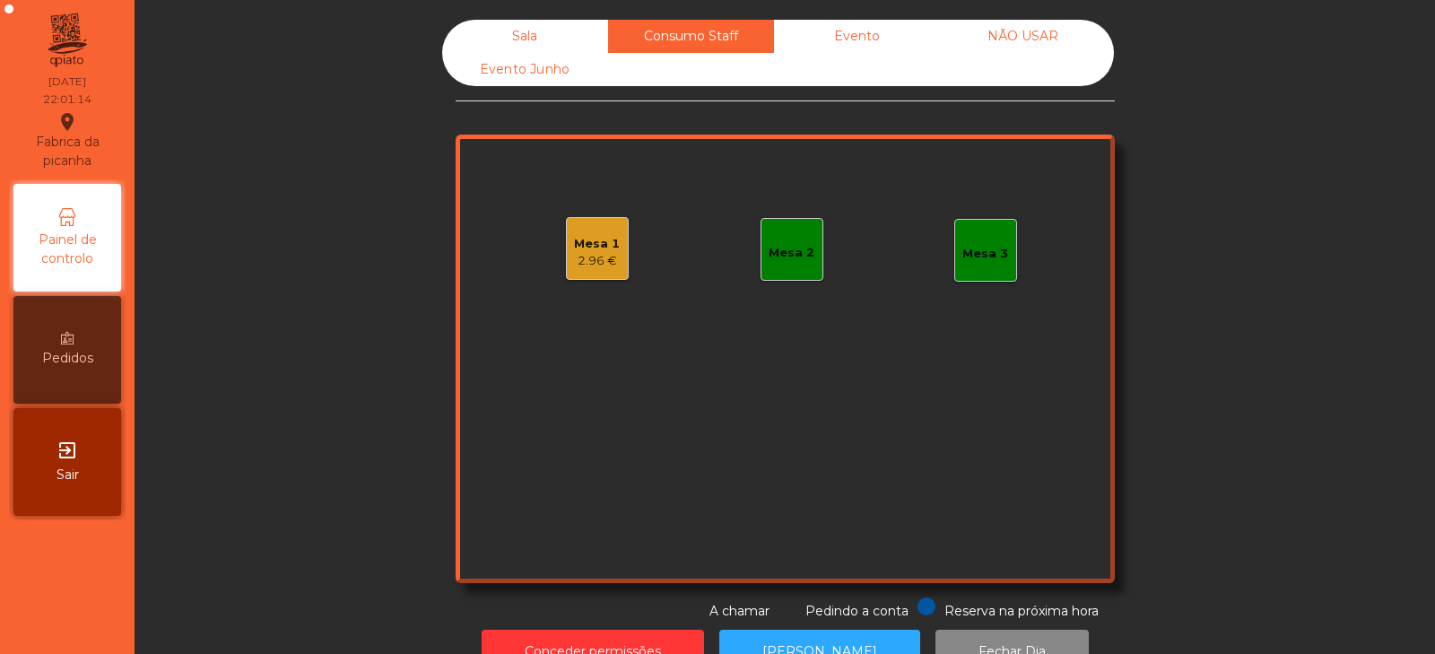
click at [587, 246] on div "Mesa 1" at bounding box center [597, 244] width 46 height 18
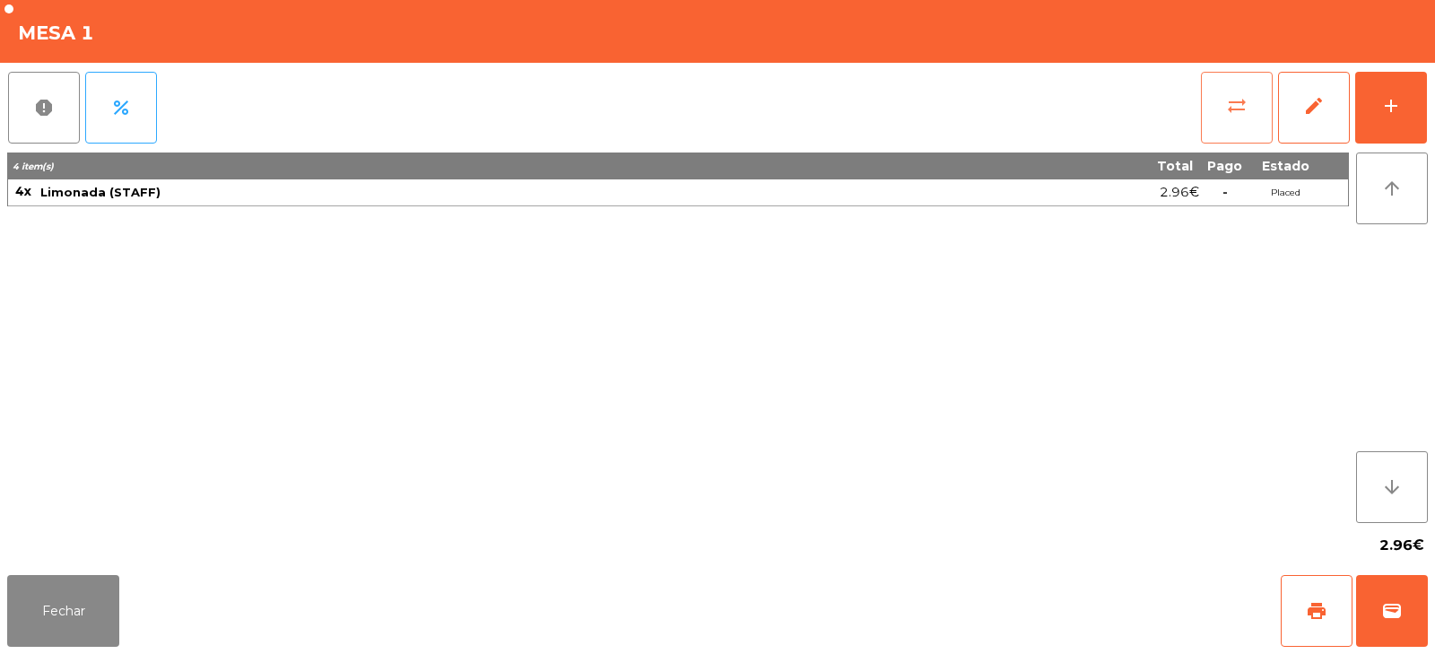
click at [1248, 110] on button "sync_alt" at bounding box center [1237, 108] width 72 height 72
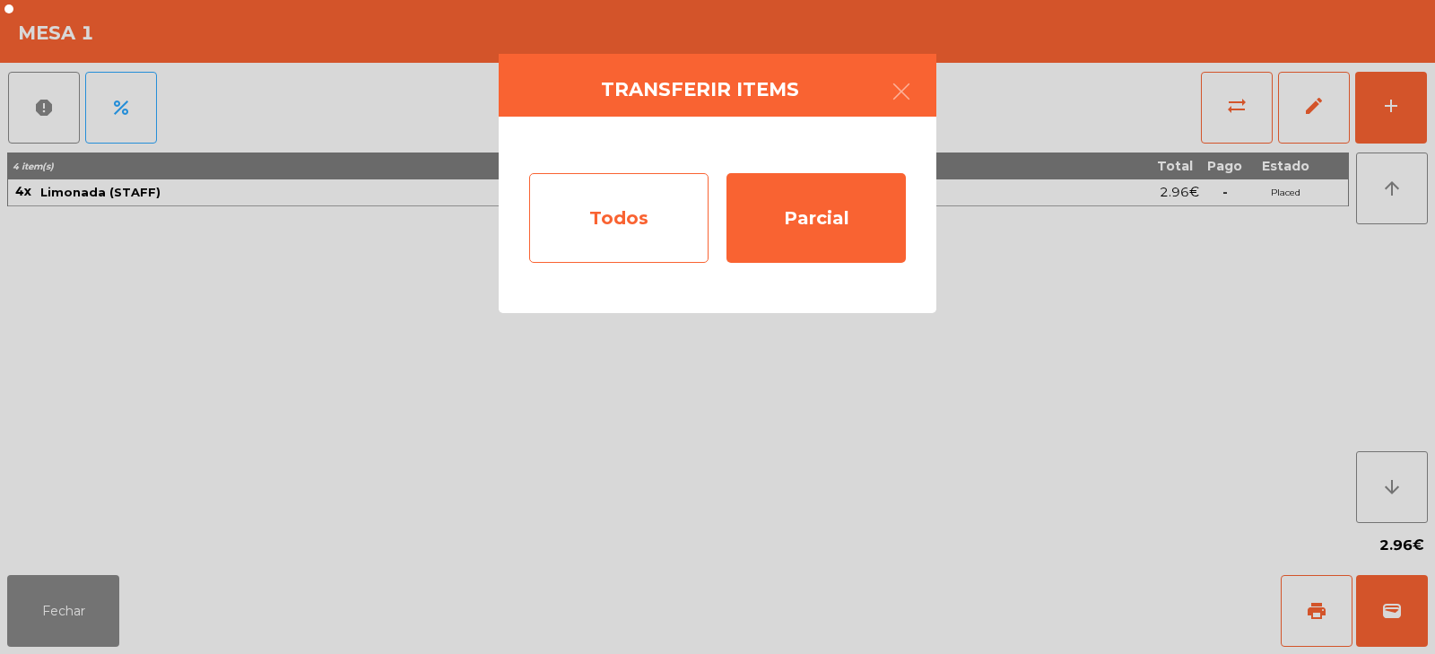
click at [652, 228] on div "Todos" at bounding box center [618, 218] width 179 height 90
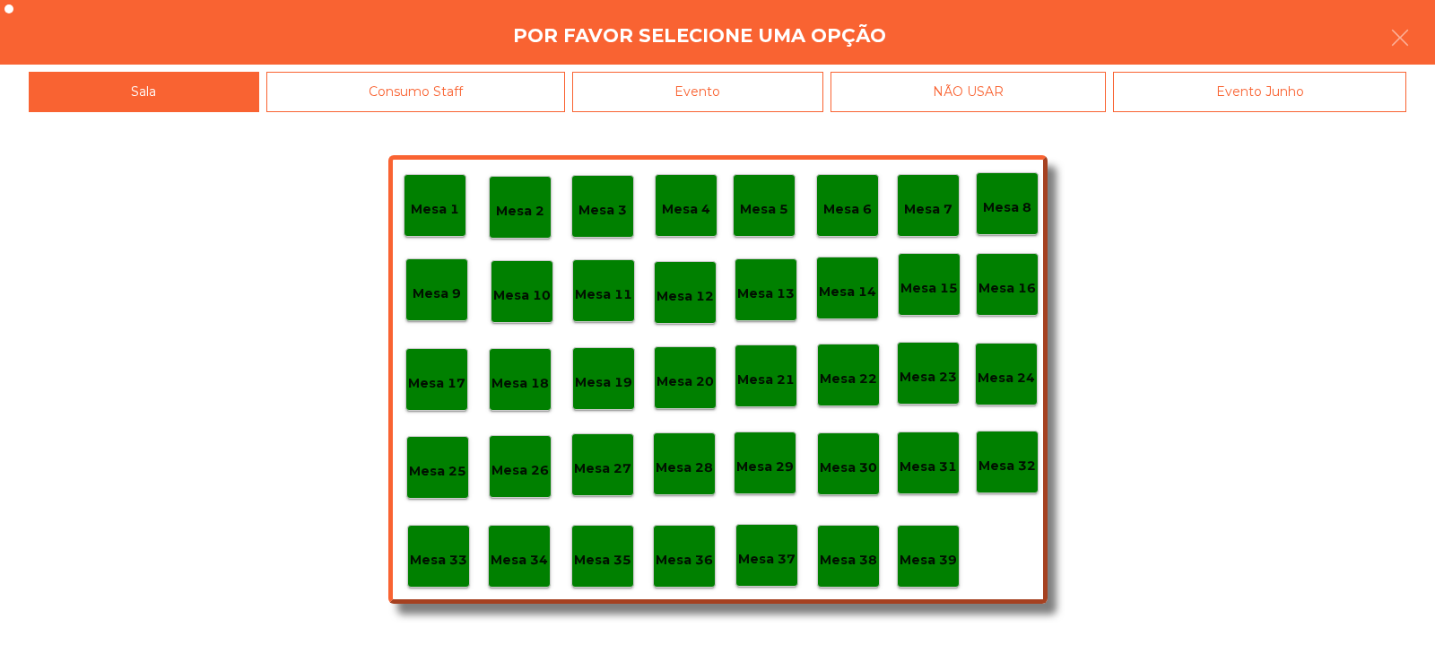
click at [776, 87] on div "Evento" at bounding box center [697, 92] width 251 height 40
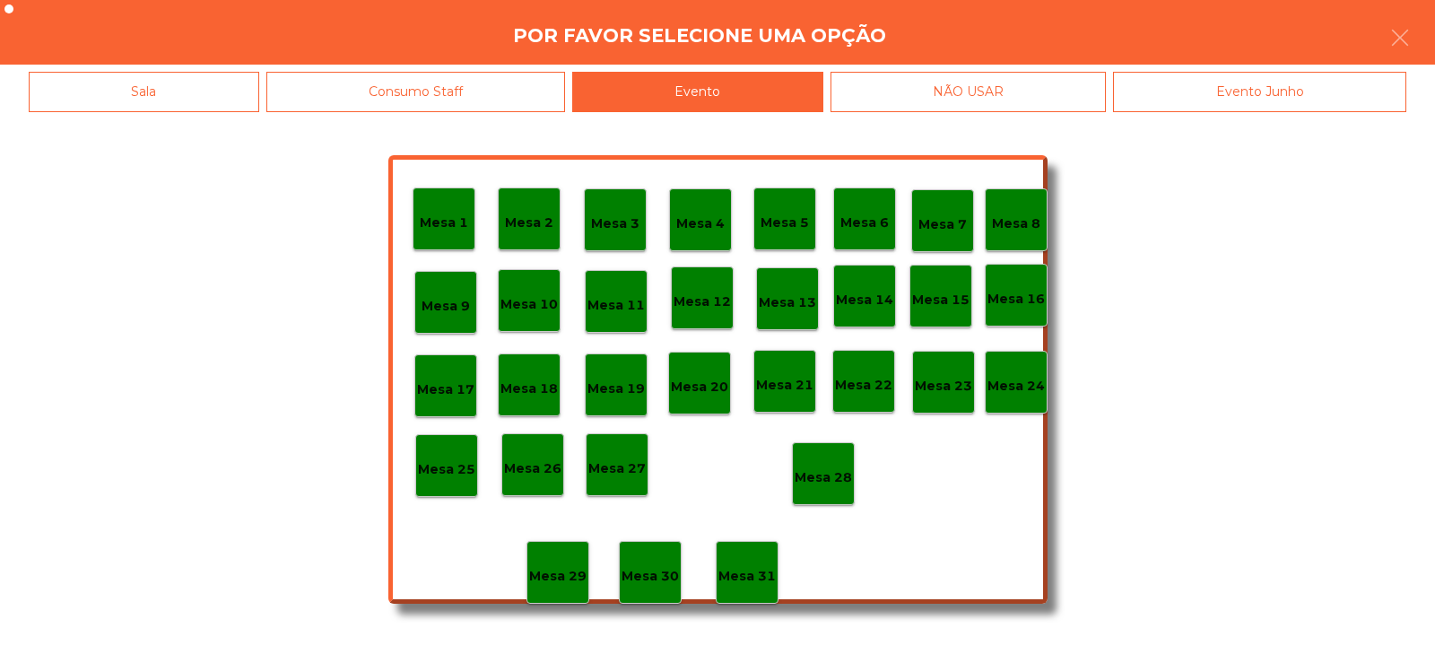
click at [829, 465] on div "Mesa 28" at bounding box center [823, 474] width 57 height 28
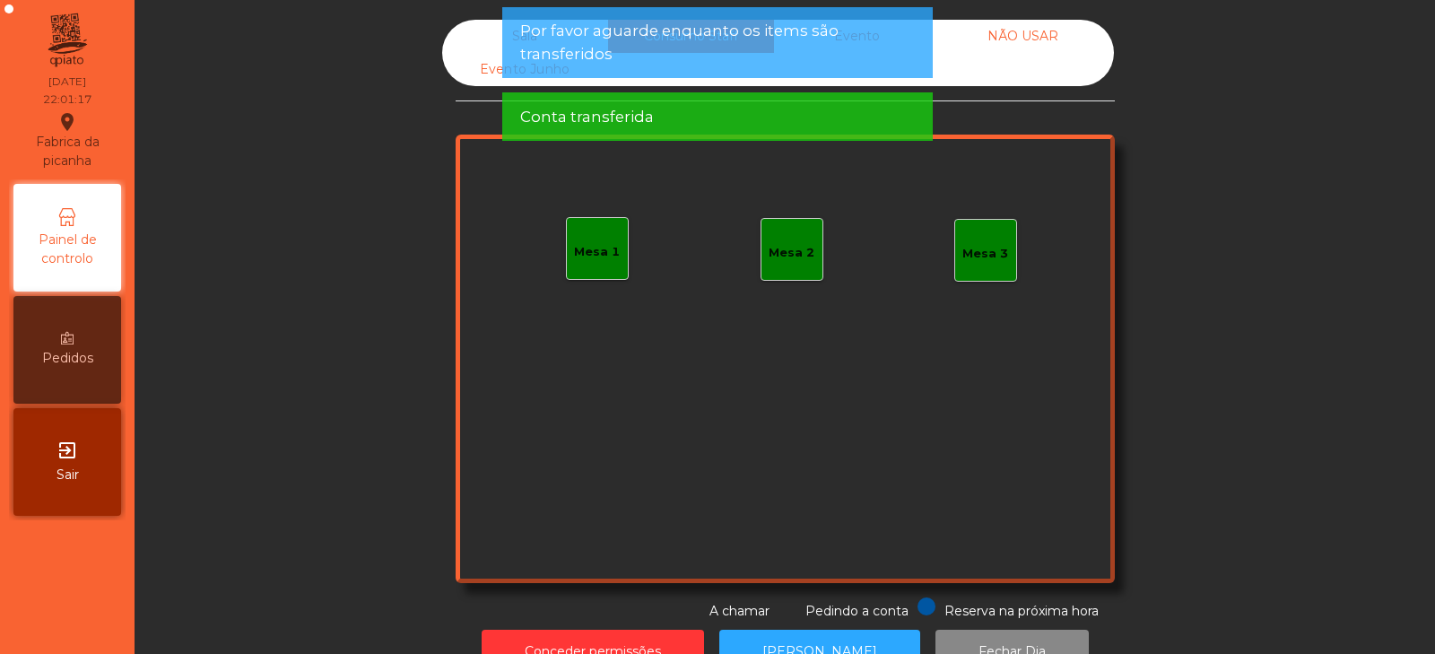
click at [474, 39] on div "Sala" at bounding box center [525, 36] width 166 height 33
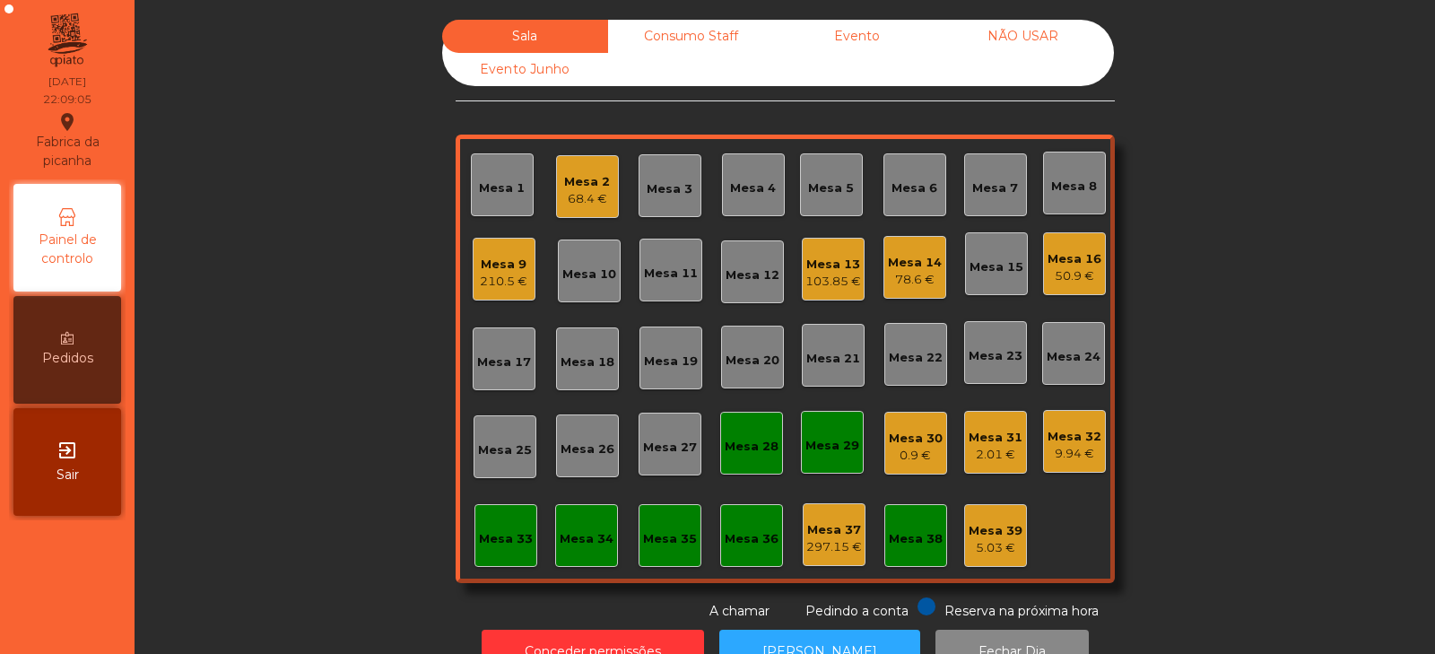
click at [506, 276] on div "210.5 €" at bounding box center [504, 282] width 48 height 18
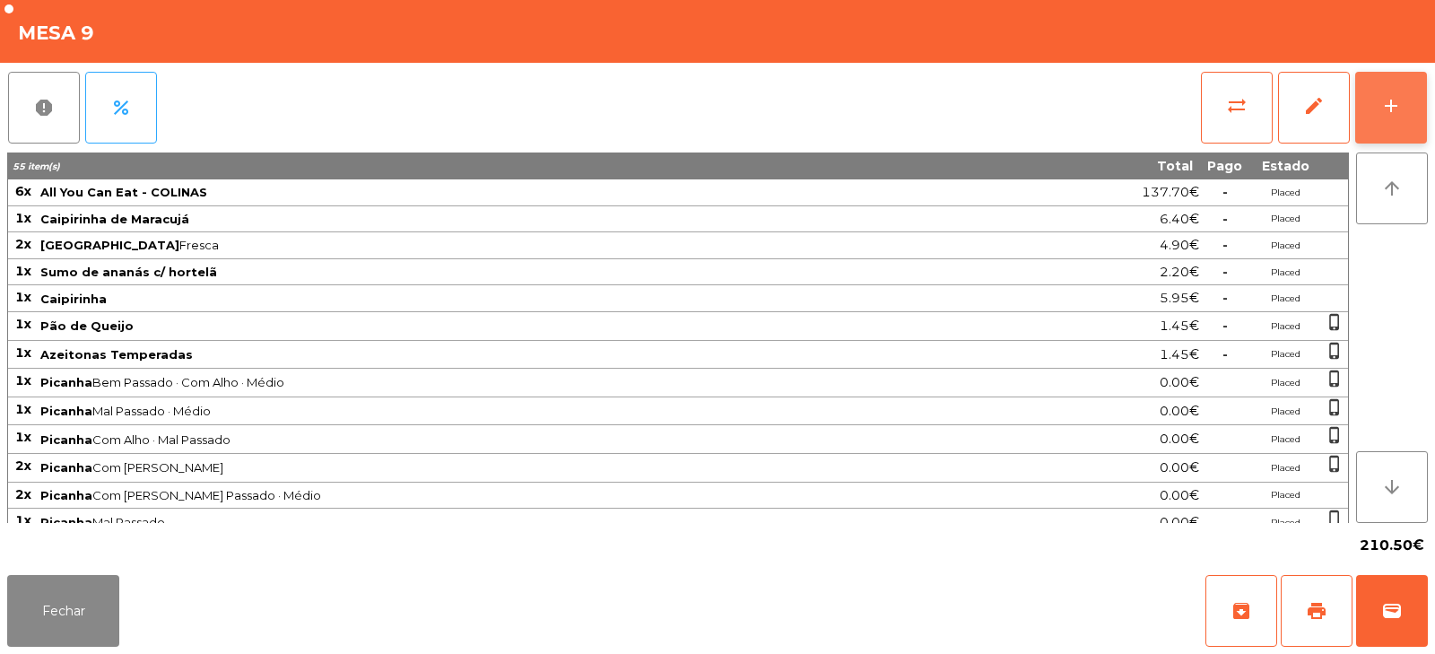
click at [1395, 127] on button "add" at bounding box center [1391, 108] width 72 height 72
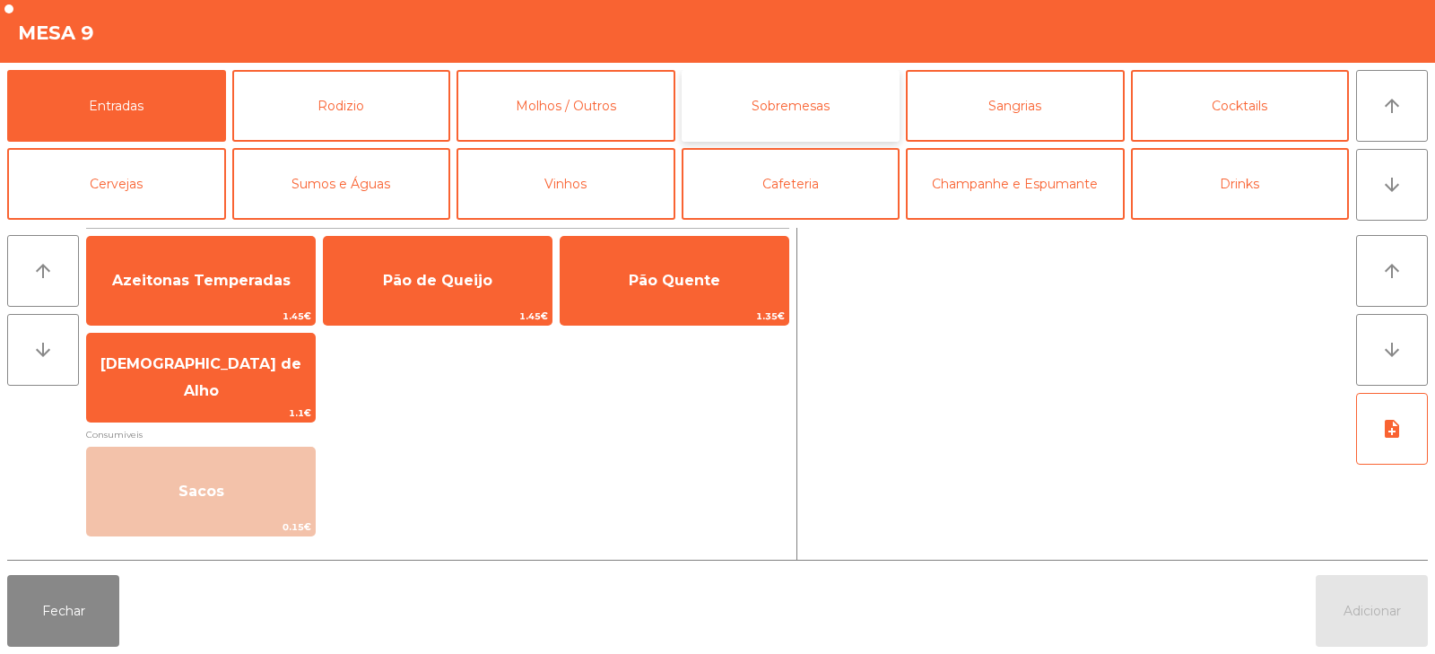
click at [821, 114] on button "Sobremesas" at bounding box center [791, 106] width 219 height 72
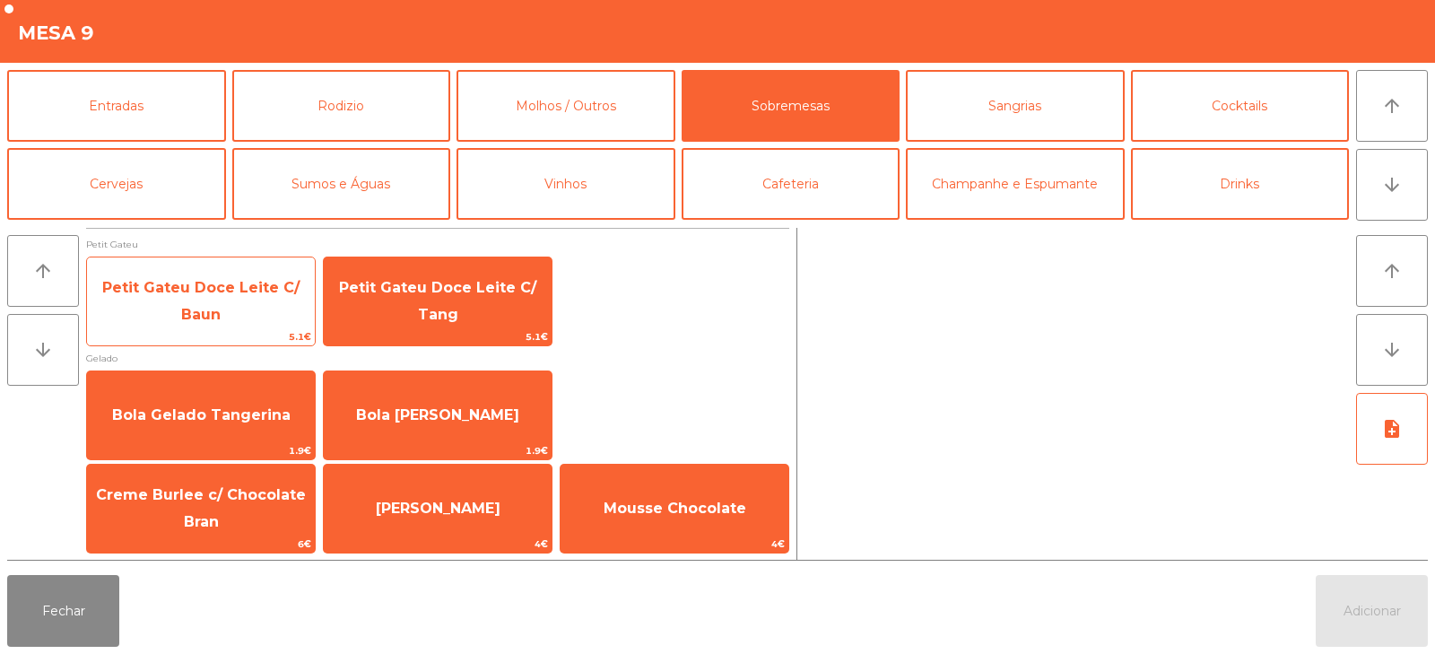
click at [218, 302] on span "Petit Gateu Doce Leite C/ Baun" at bounding box center [201, 302] width 228 height 76
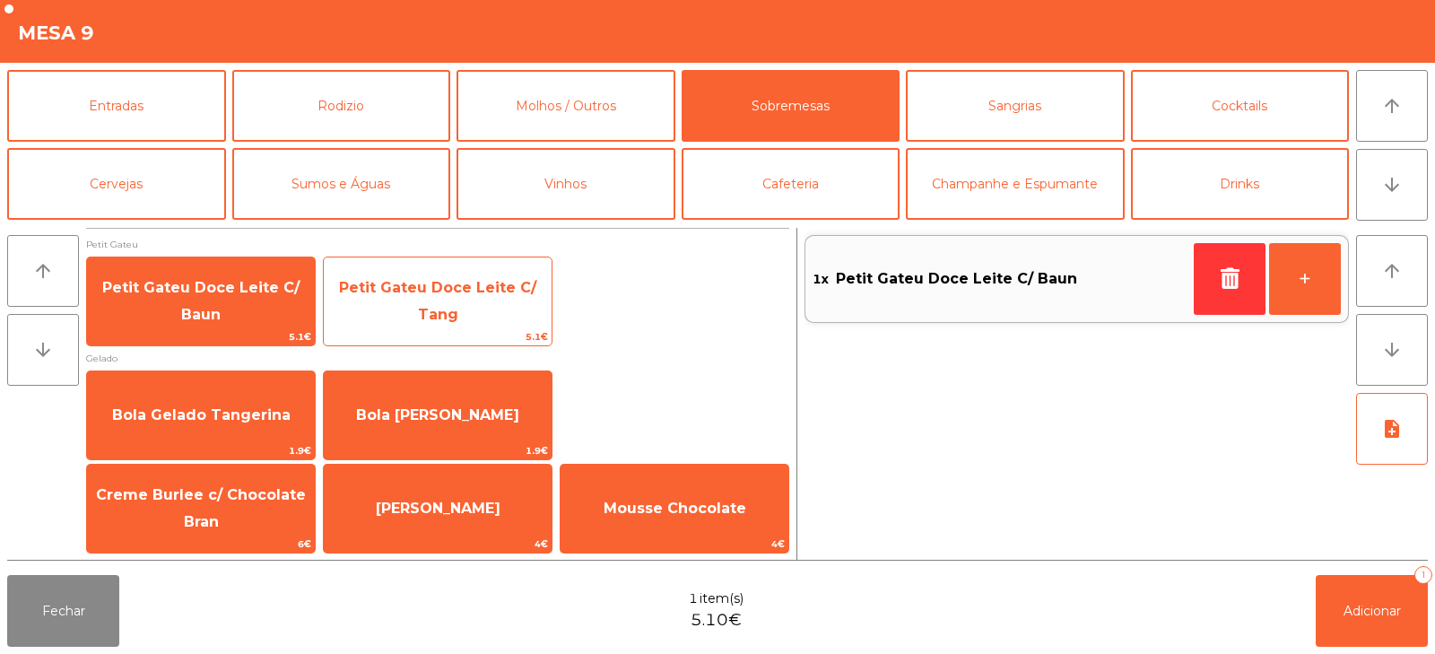
click at [473, 299] on span "Petit Gateu Doce Leite C/ Tang" at bounding box center [438, 302] width 228 height 76
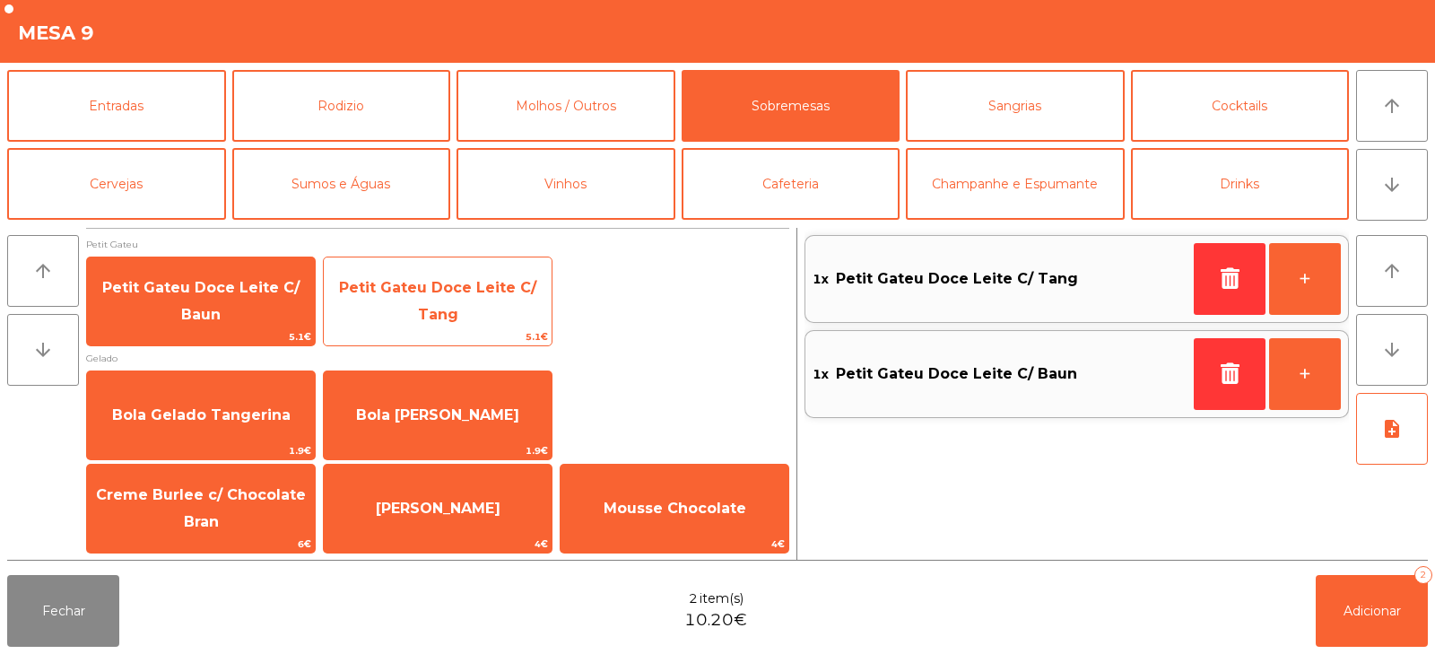
scroll to position [1, 0]
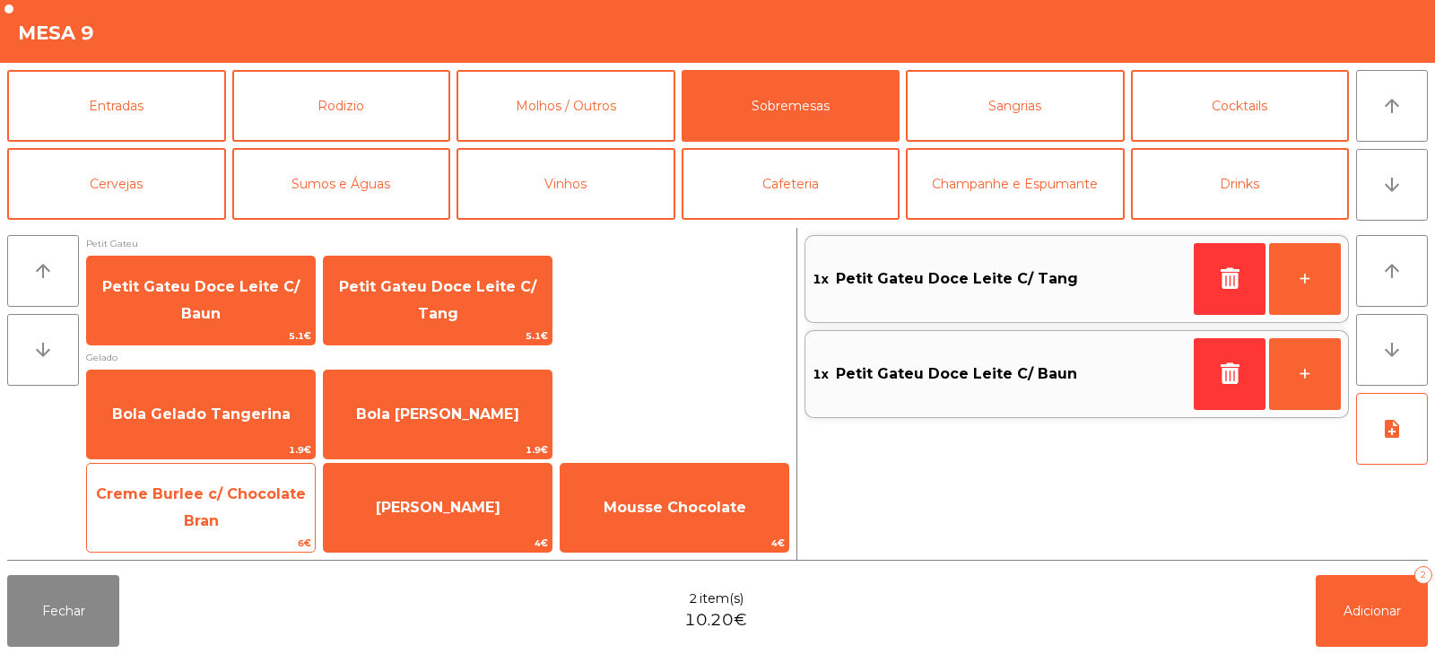
click at [209, 516] on span "Creme Burlee c/ Chocolate Bran" at bounding box center [201, 507] width 210 height 44
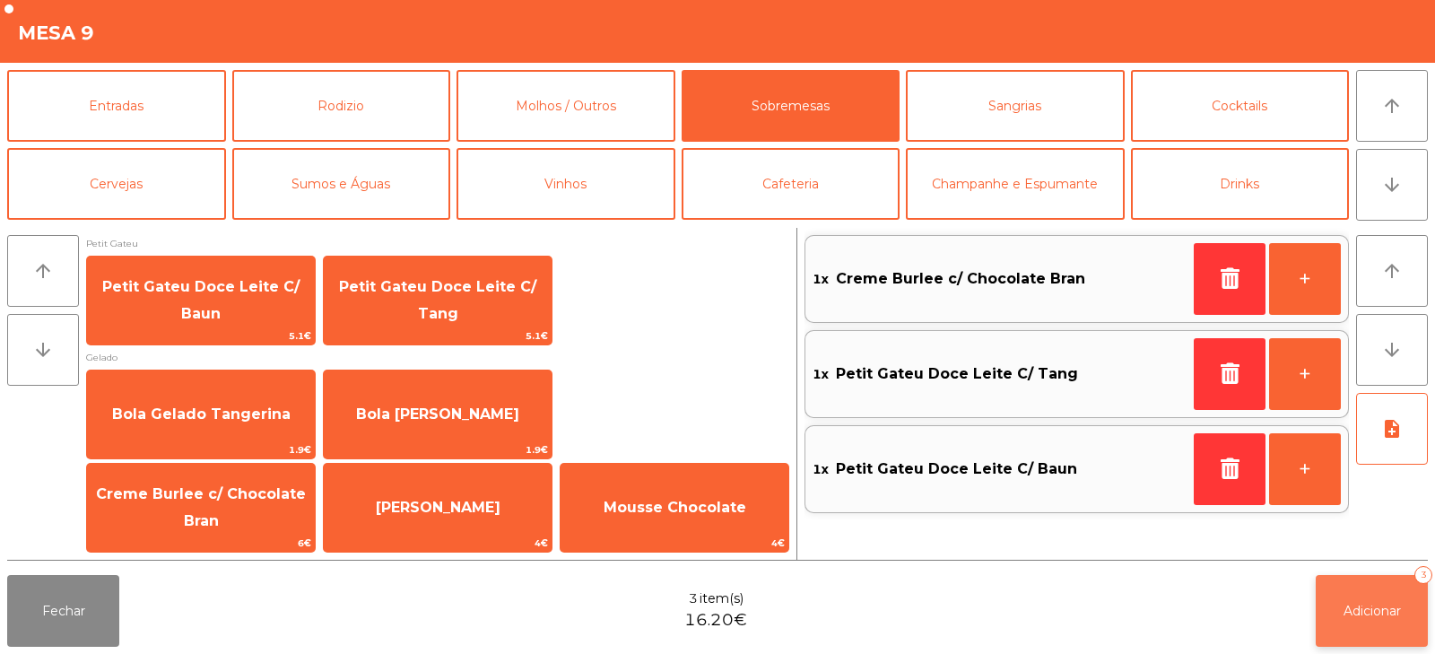
click at [1397, 588] on button "Adicionar 3" at bounding box center [1372, 611] width 112 height 72
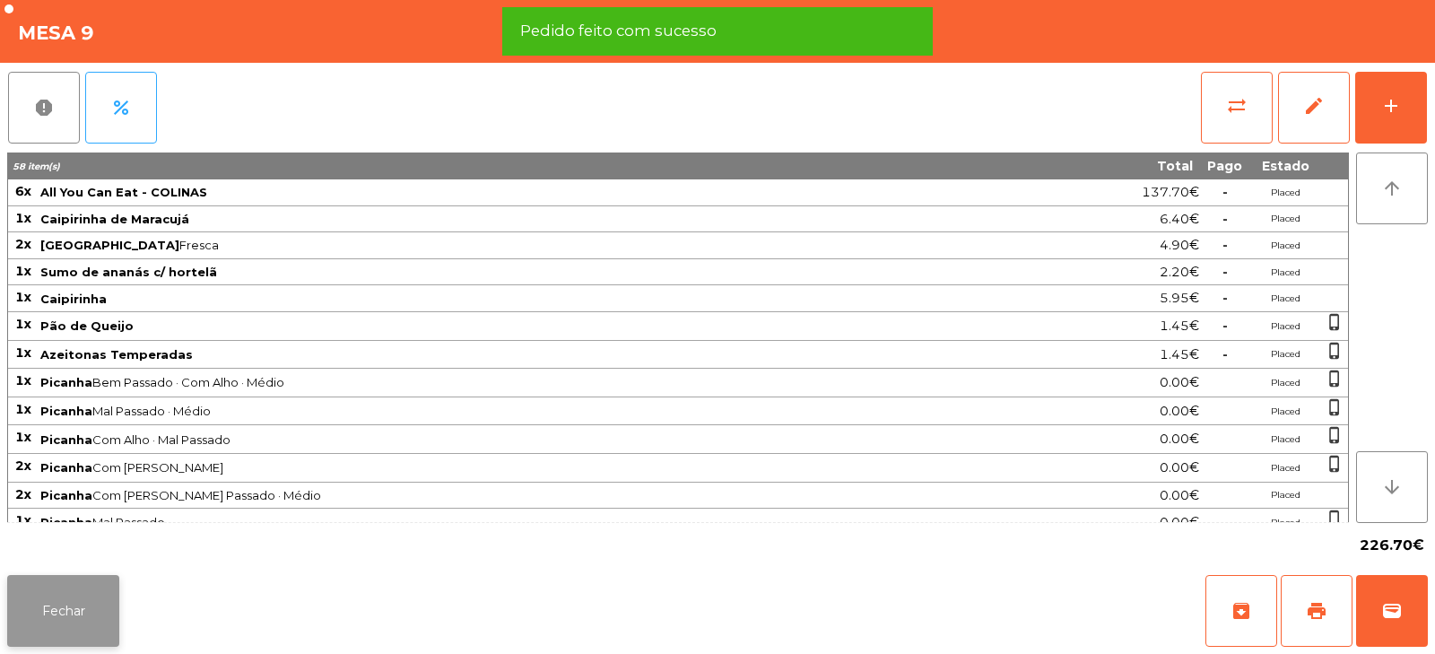
click at [35, 610] on button "Fechar" at bounding box center [63, 611] width 112 height 72
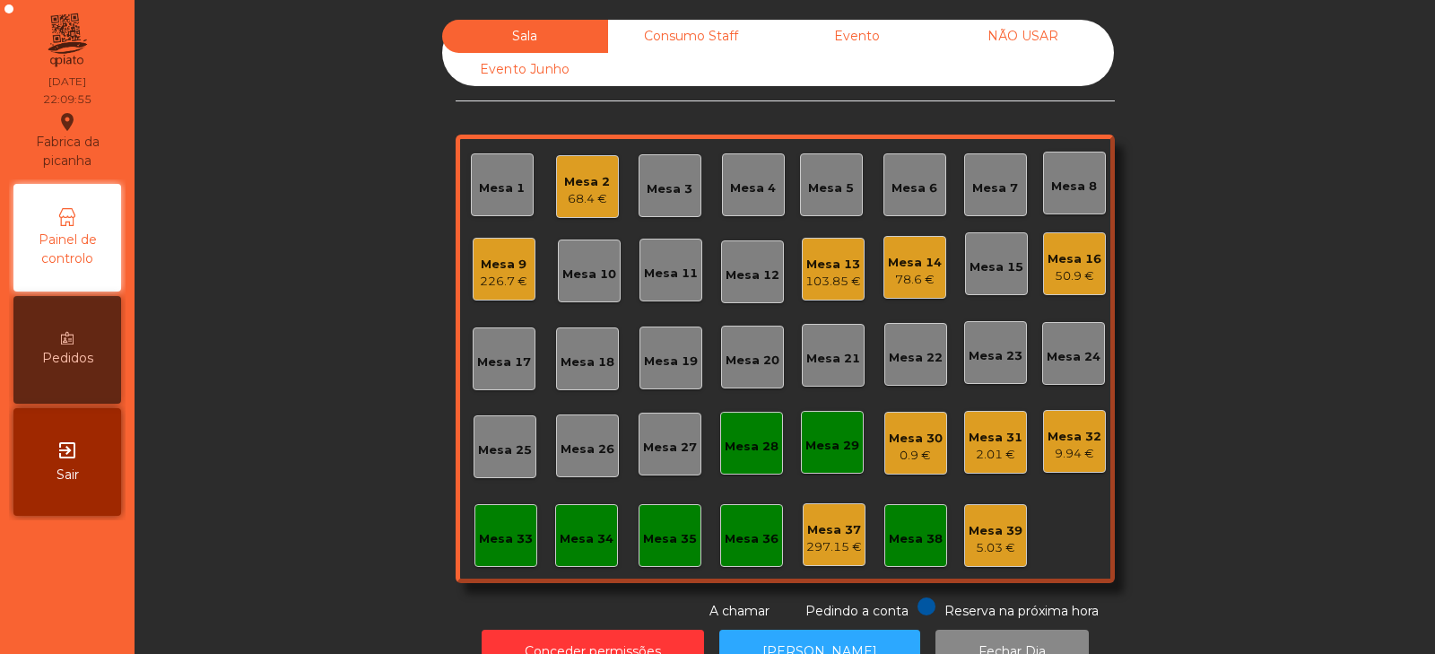
click at [507, 251] on div "Mesa 9 226.7 €" at bounding box center [504, 269] width 48 height 42
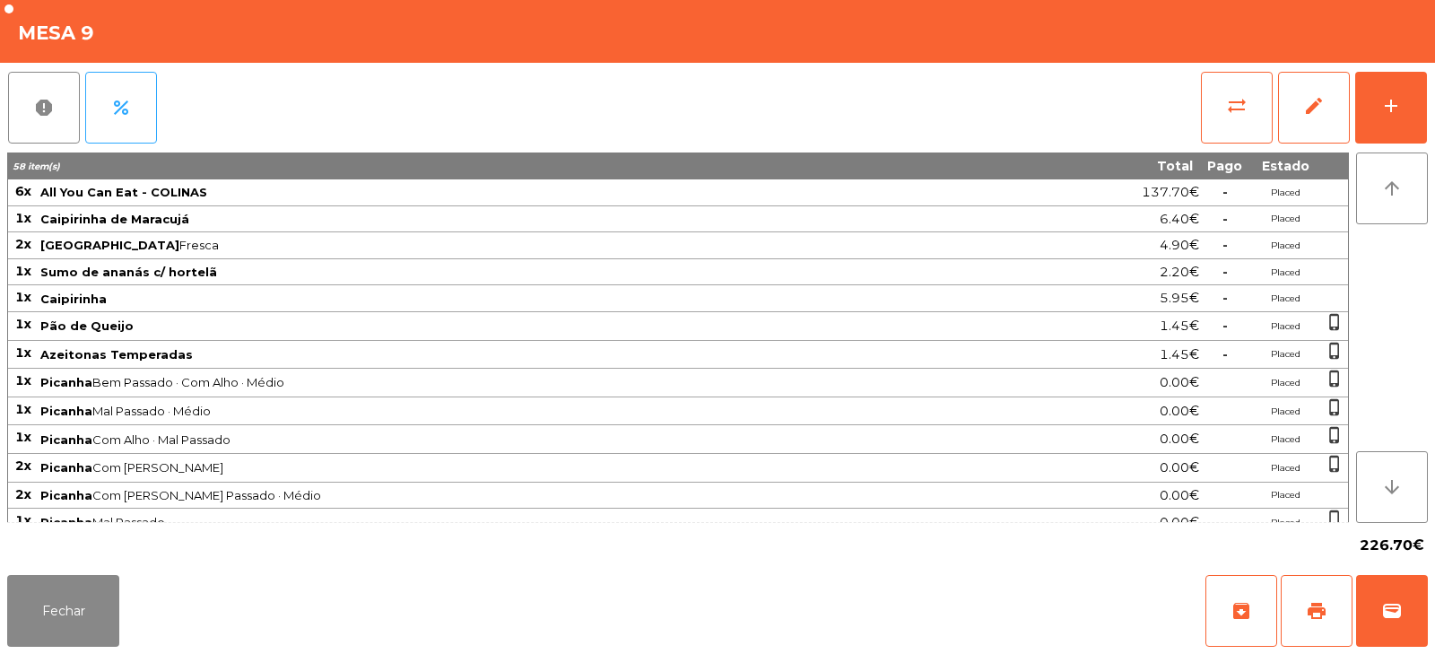
click at [1434, 114] on div "report percent sync_alt edit add 58 item(s) Total Pago Estado 6x All You Can Ea…" at bounding box center [717, 315] width 1435 height 505
click at [1404, 105] on button "add" at bounding box center [1391, 108] width 72 height 72
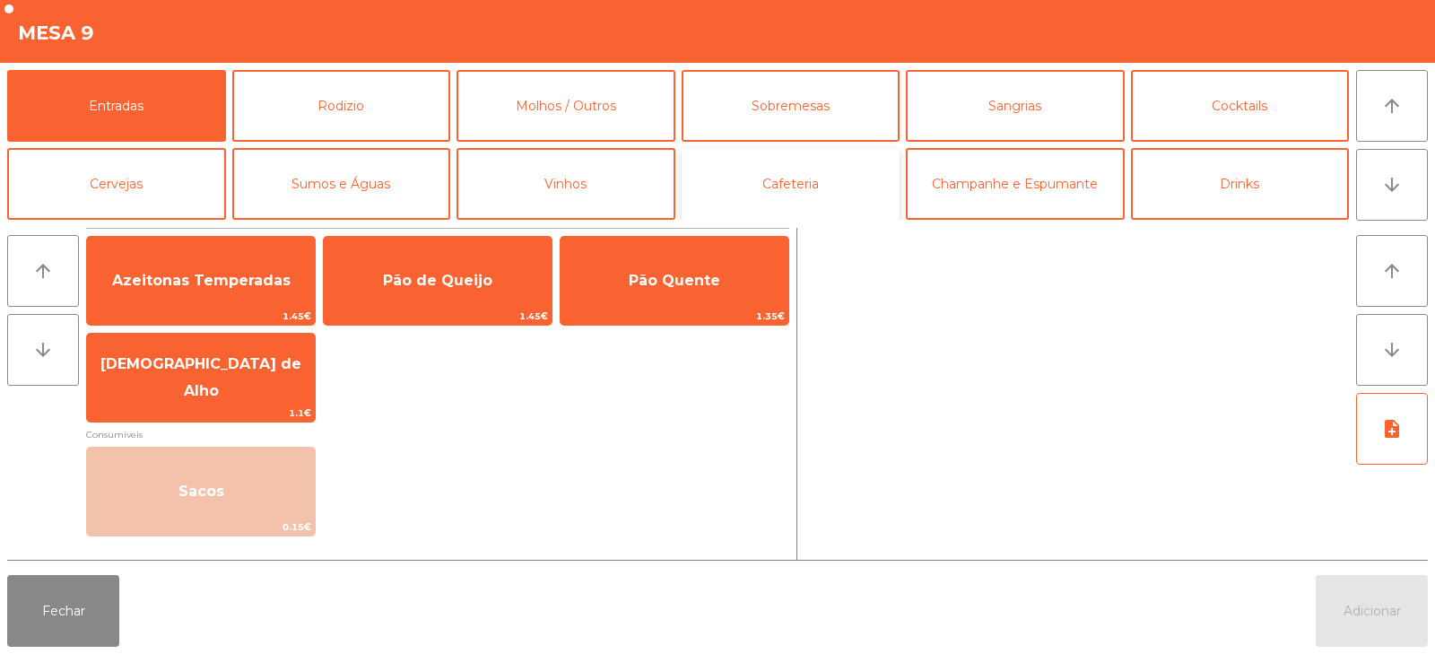
click at [750, 175] on button "Cafeteria" at bounding box center [791, 184] width 219 height 72
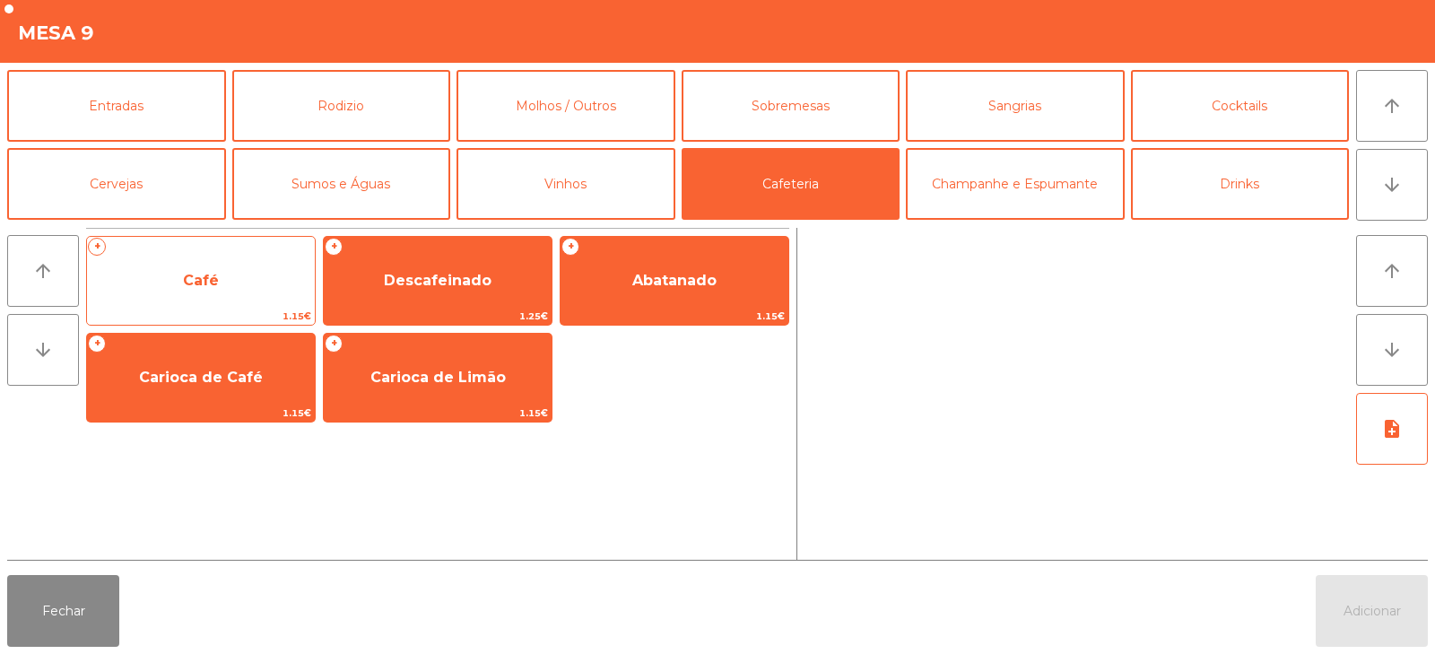
click at [243, 290] on span "Café" at bounding box center [201, 281] width 228 height 48
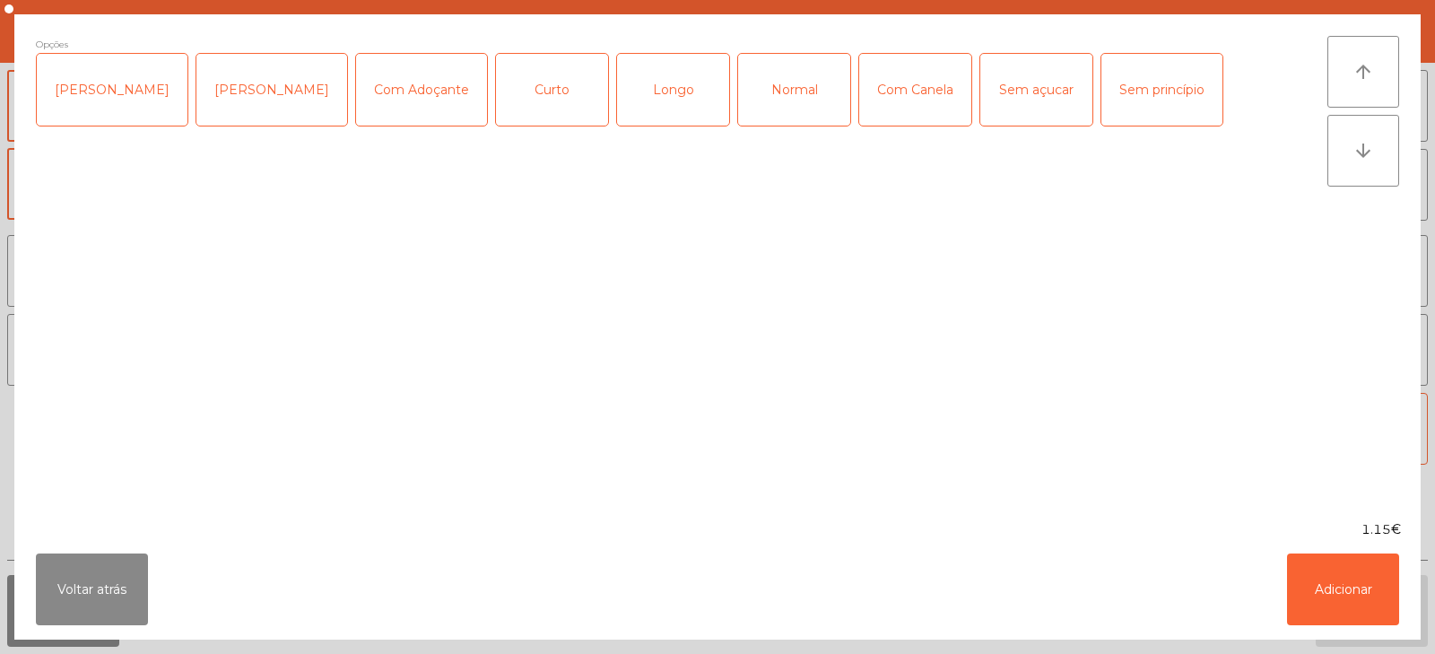
click at [640, 93] on div "Longo" at bounding box center [673, 90] width 112 height 72
click at [1003, 78] on div "Sem açucar" at bounding box center [1036, 90] width 112 height 72
click at [1347, 598] on button "Adicionar" at bounding box center [1343, 589] width 112 height 72
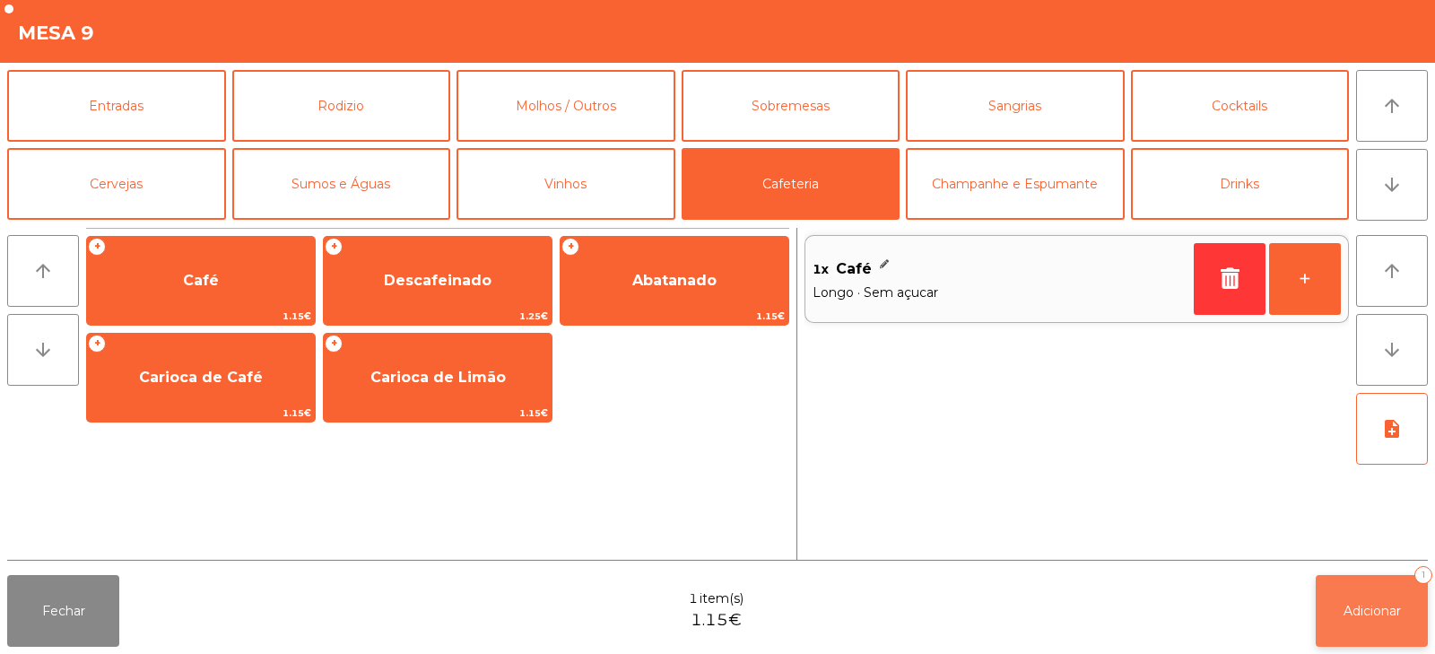
click at [1415, 621] on button "Adicionar 1" at bounding box center [1372, 611] width 112 height 72
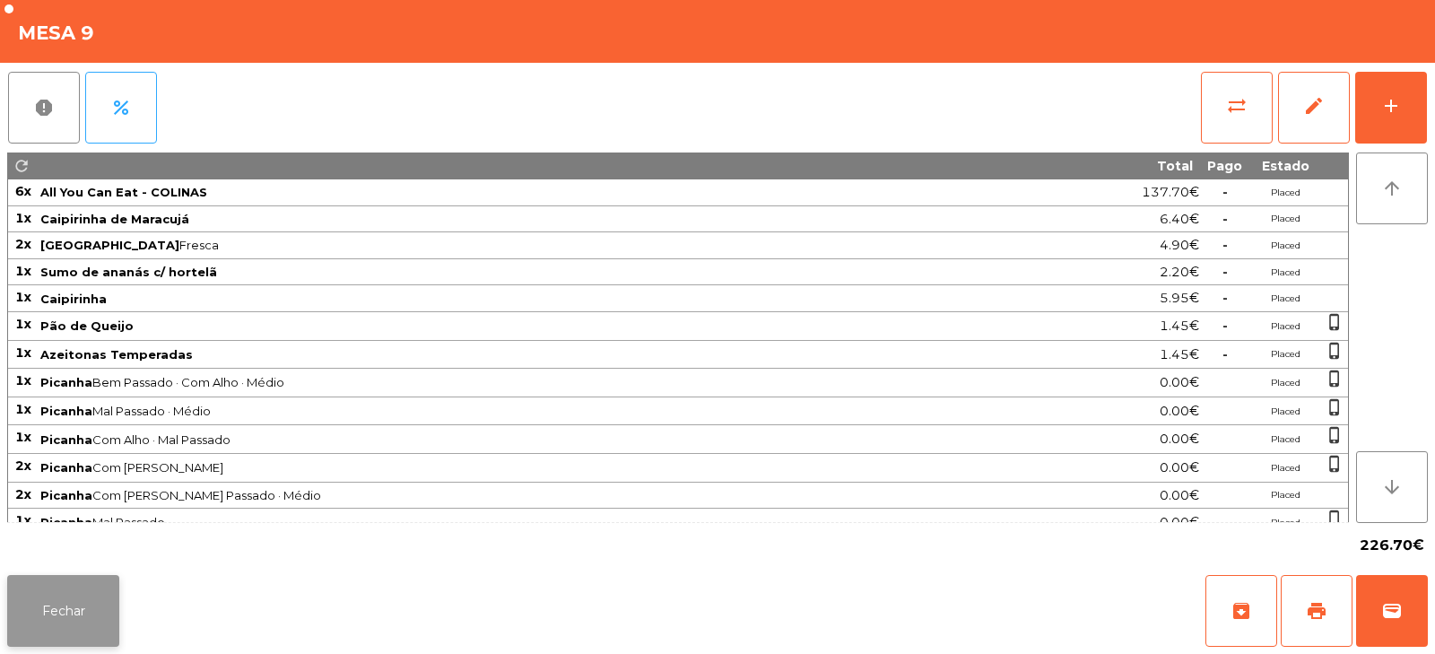
click at [38, 631] on button "Fechar" at bounding box center [63, 611] width 112 height 72
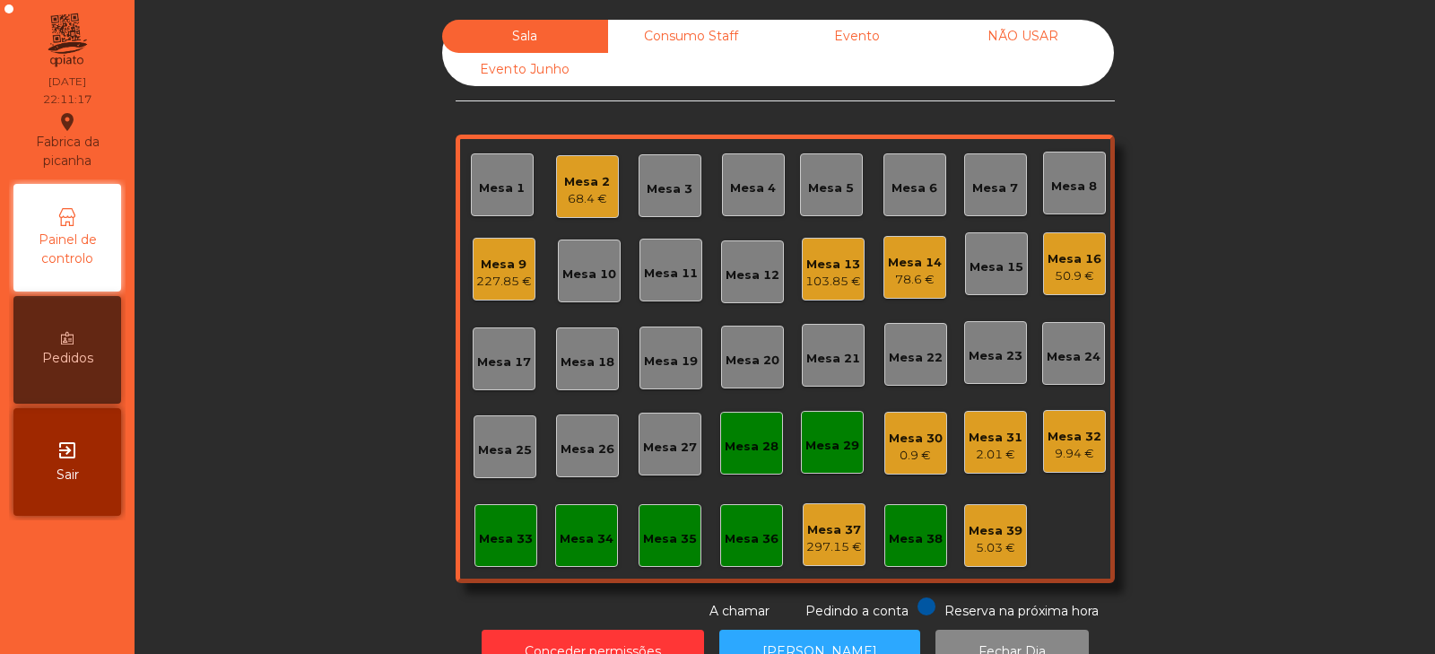
click at [494, 269] on div "Mesa 9" at bounding box center [504, 265] width 56 height 18
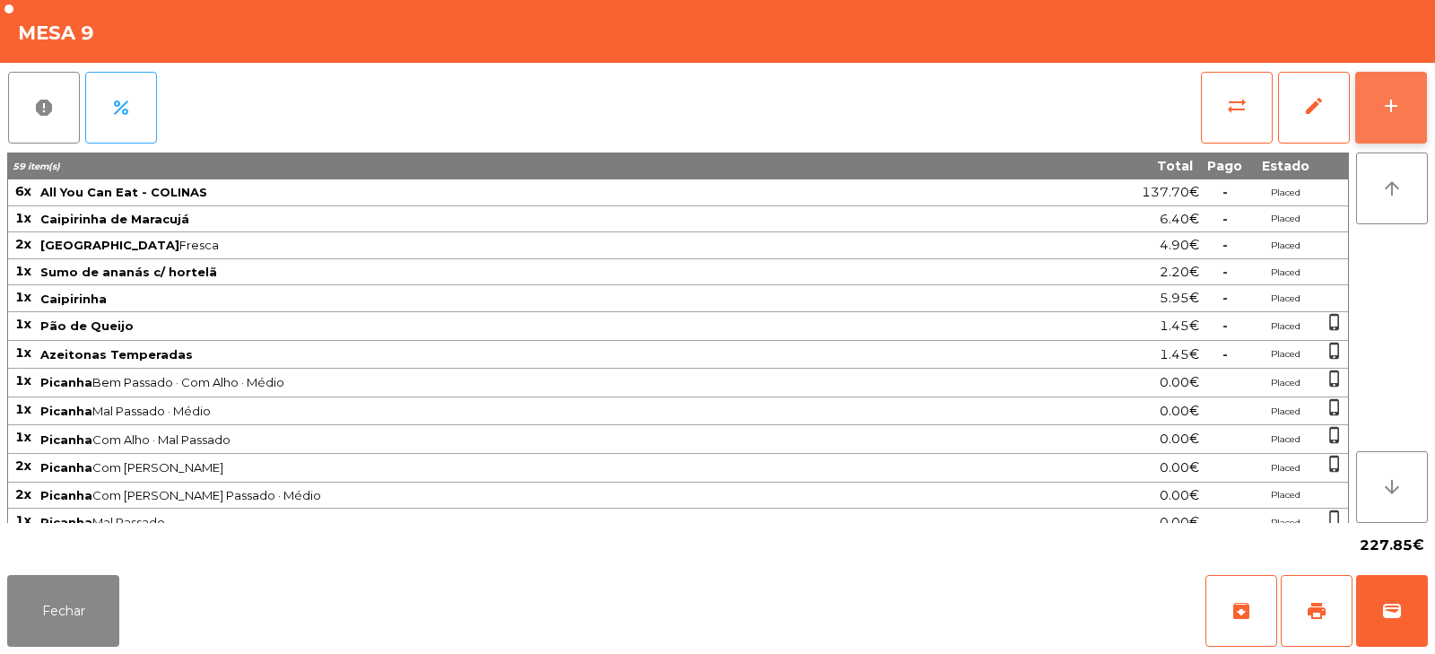
click at [1386, 112] on div "add" at bounding box center [1391, 106] width 22 height 22
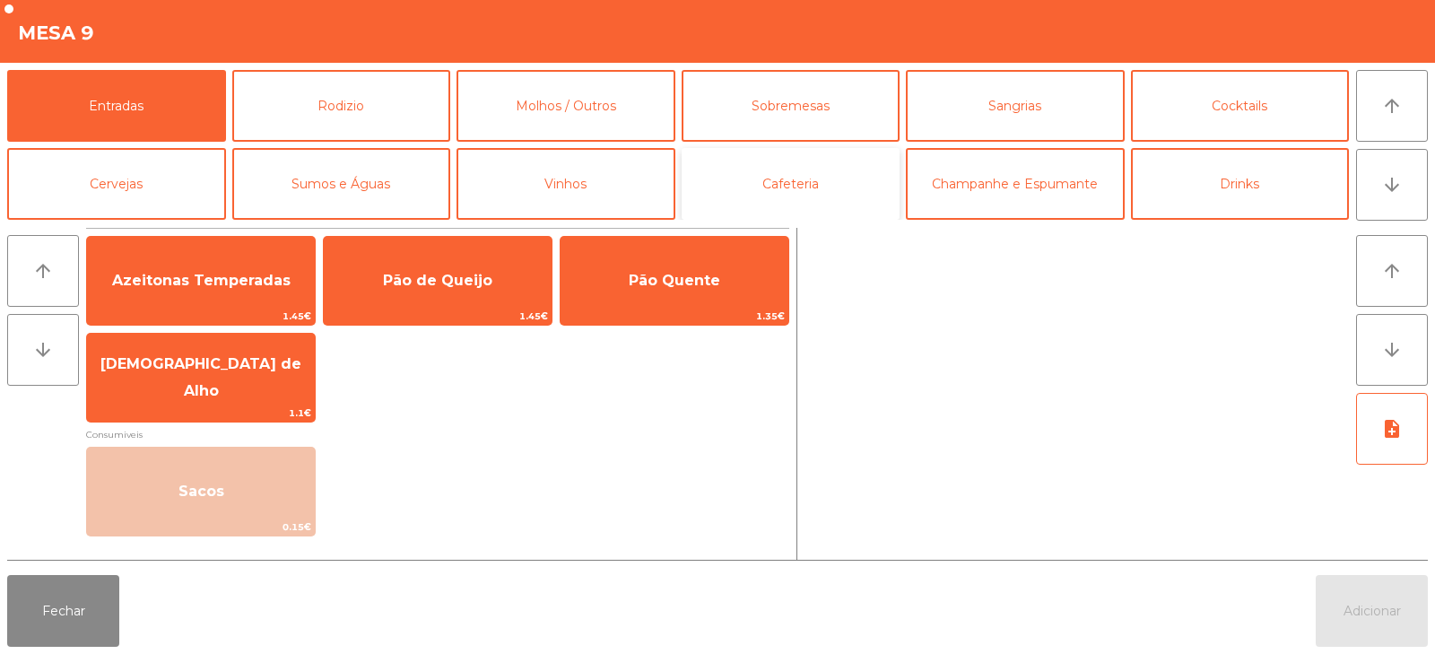
click at [780, 194] on button "Cafeteria" at bounding box center [791, 184] width 219 height 72
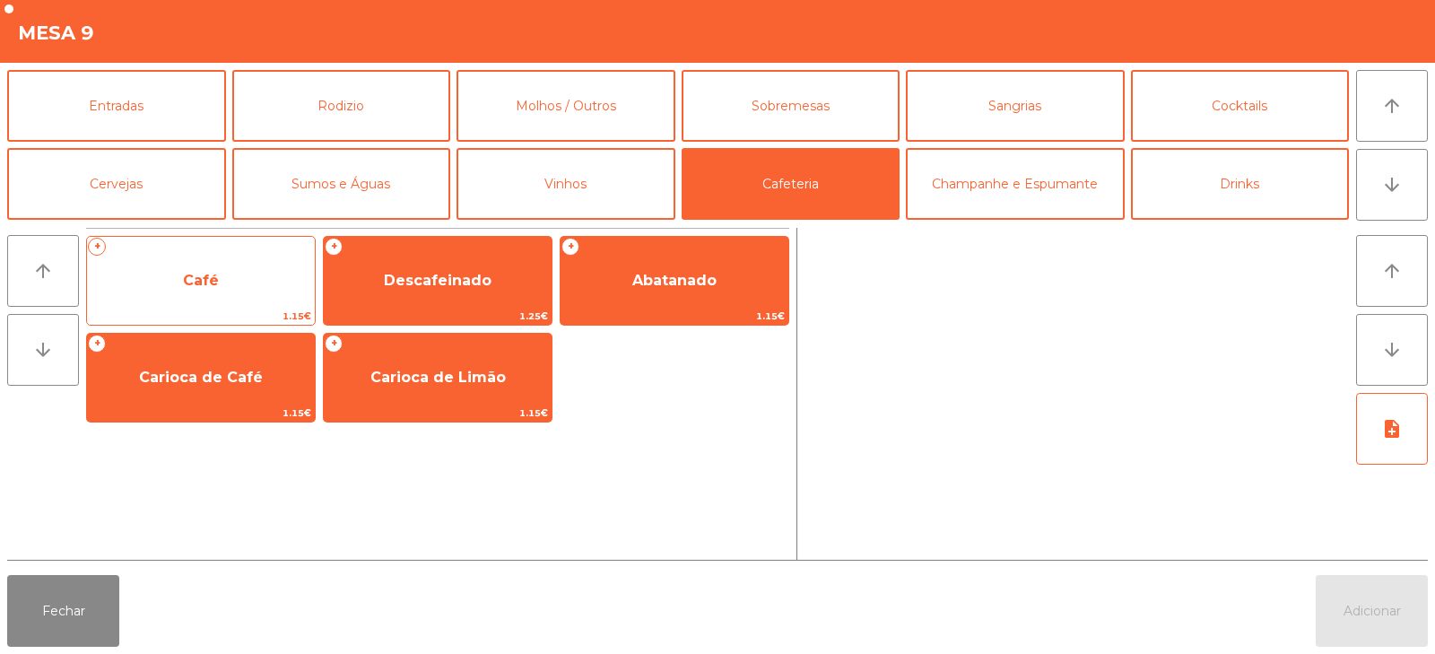
click at [248, 302] on span "Café" at bounding box center [201, 281] width 228 height 48
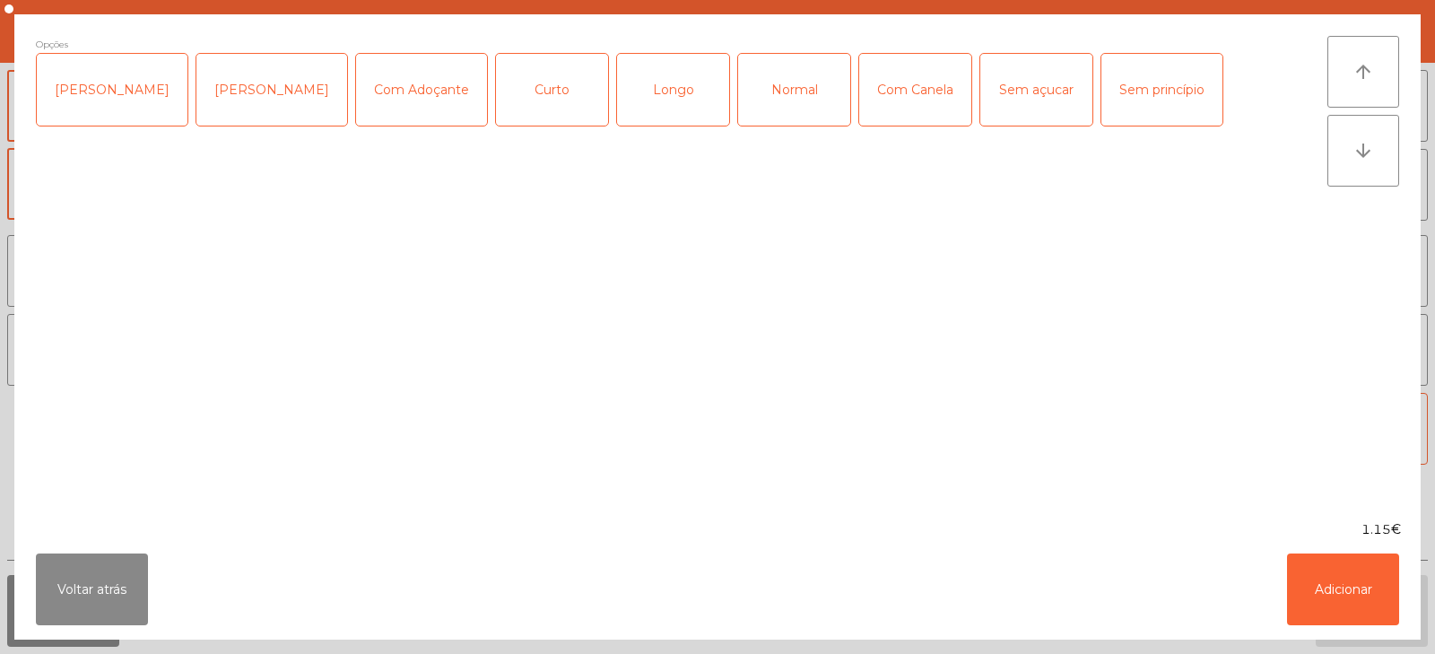
click at [1015, 99] on div "Sem açucar" at bounding box center [1036, 90] width 112 height 72
click at [1339, 592] on button "Adicionar" at bounding box center [1343, 589] width 112 height 72
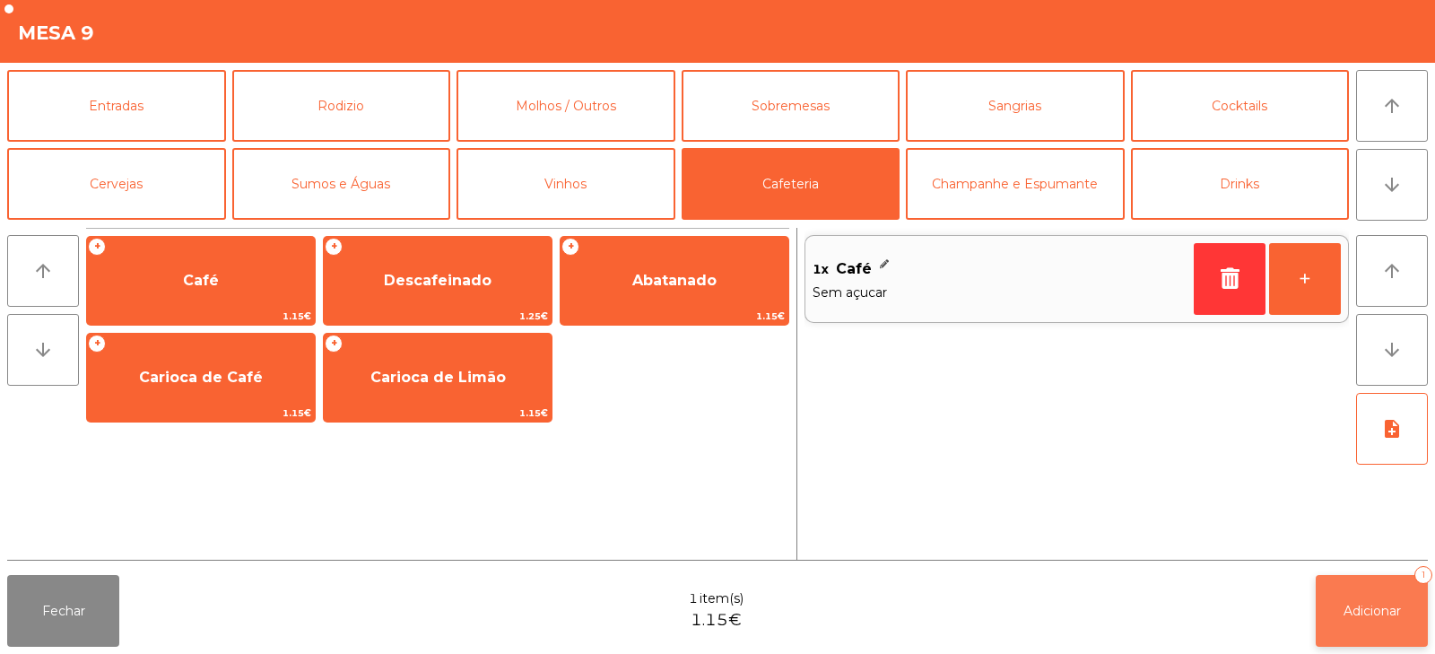
click at [1377, 610] on span "Adicionar" at bounding box center [1372, 611] width 57 height 16
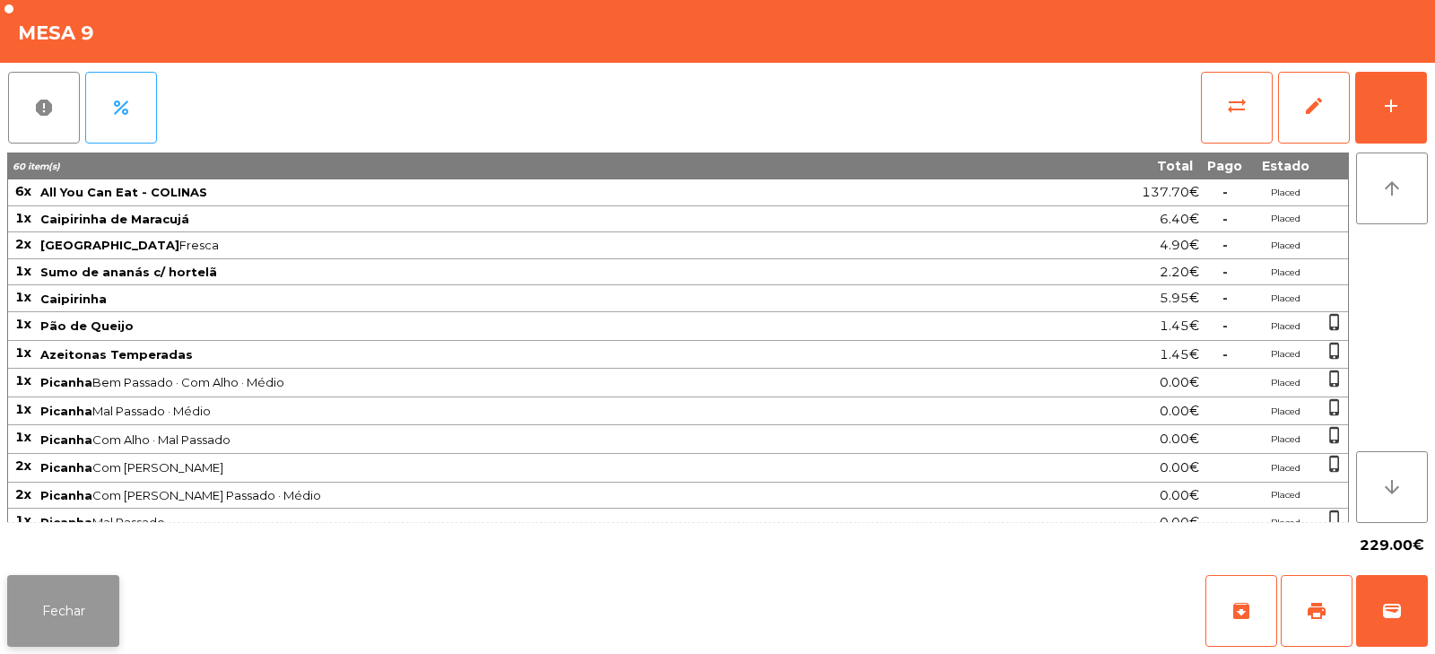
click at [100, 604] on button "Fechar" at bounding box center [63, 611] width 112 height 72
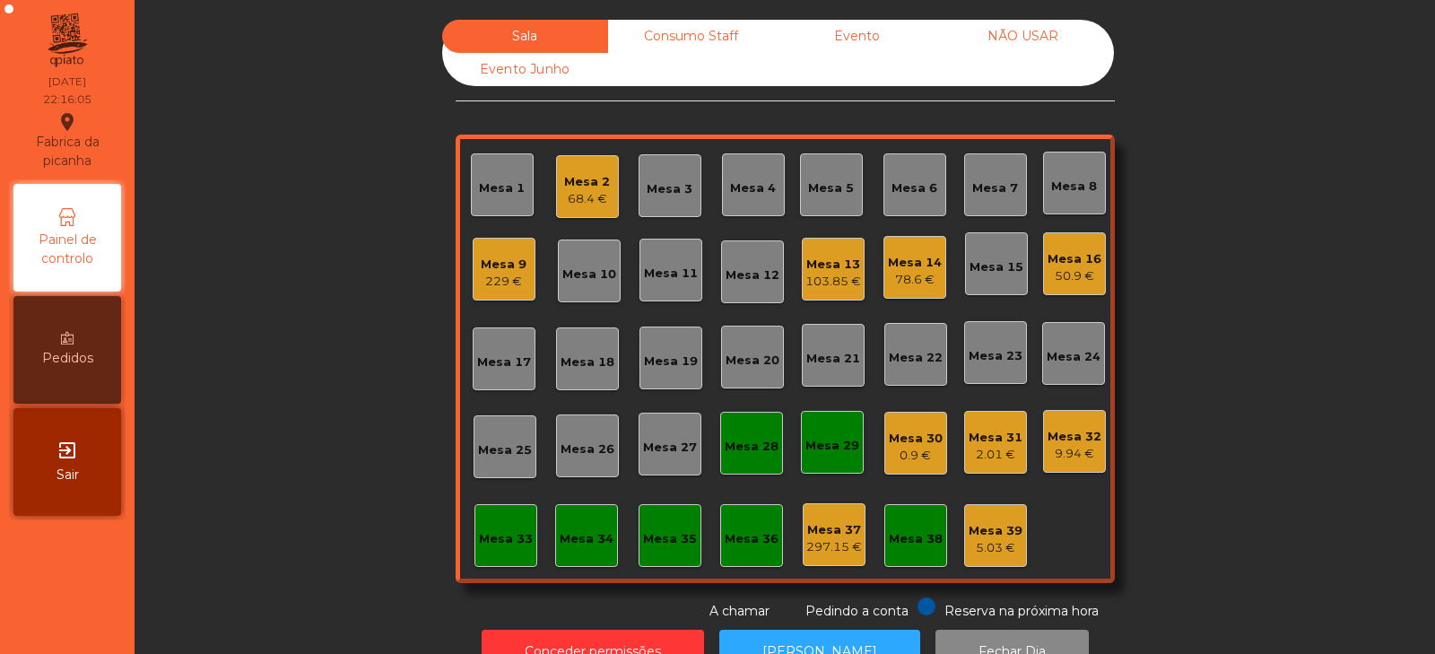
click at [297, 376] on div "Sala Consumo Staff Evento NÃO USAR Evento Junho Mesa 1 Mesa 2 68.4 € Mesa 3 Mes…" at bounding box center [785, 320] width 1252 height 601
click at [918, 256] on div "Mesa 14" at bounding box center [915, 263] width 54 height 18
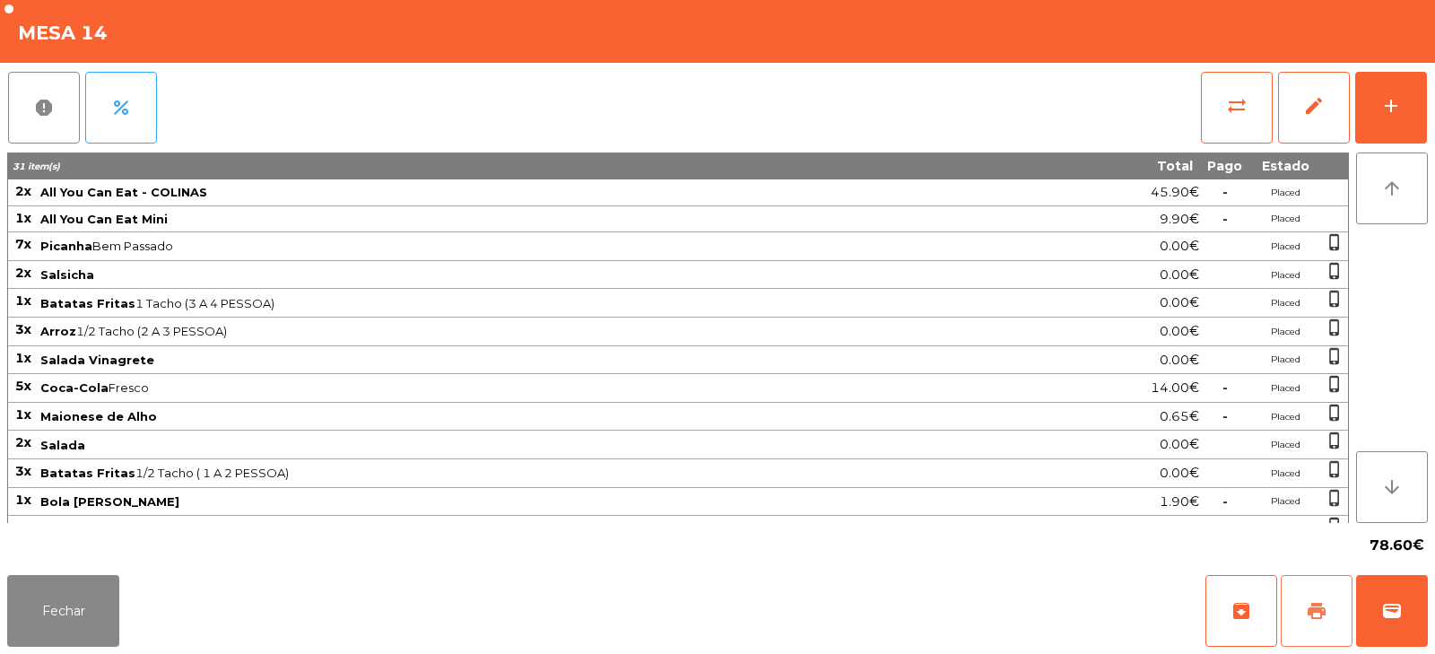
click at [1320, 631] on button "print" at bounding box center [1317, 611] width 72 height 72
click at [74, 622] on button "Fechar" at bounding box center [63, 611] width 112 height 72
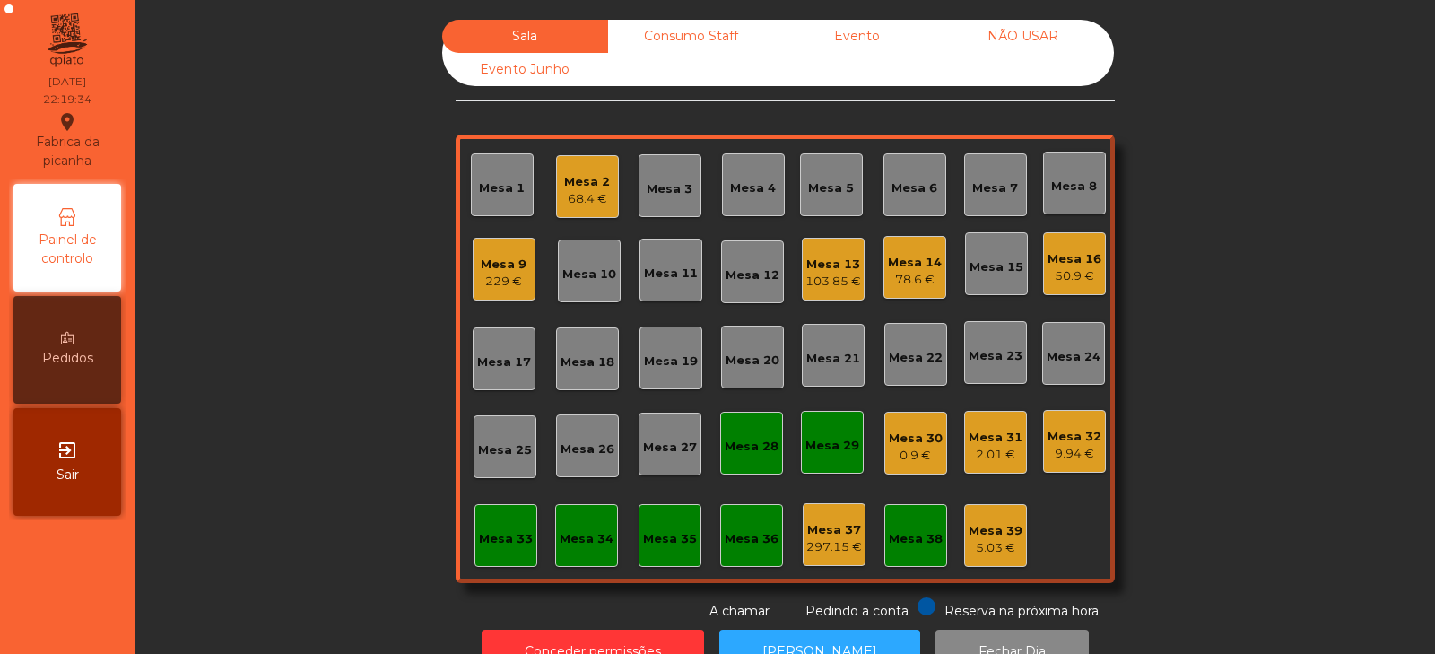
scroll to position [53, 0]
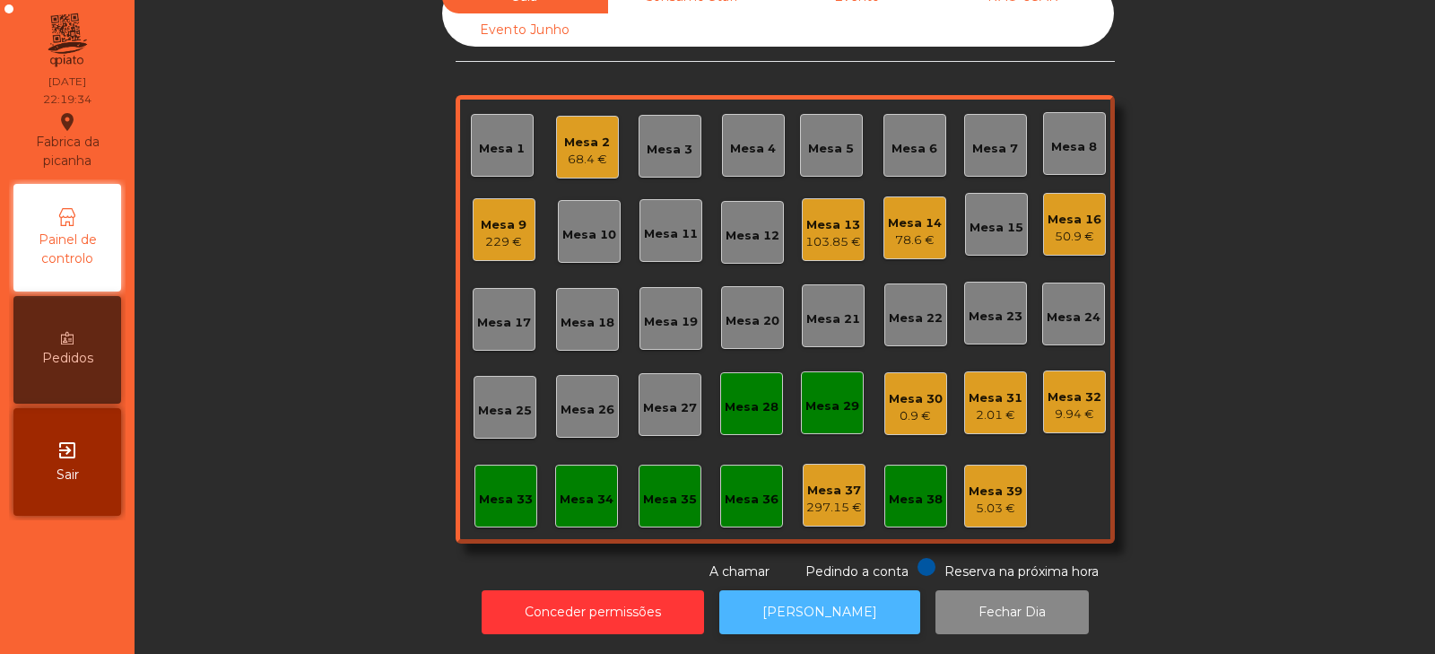
click at [783, 604] on button "[PERSON_NAME]" at bounding box center [819, 612] width 201 height 44
click at [901, 214] on div "Mesa 14" at bounding box center [915, 223] width 54 height 18
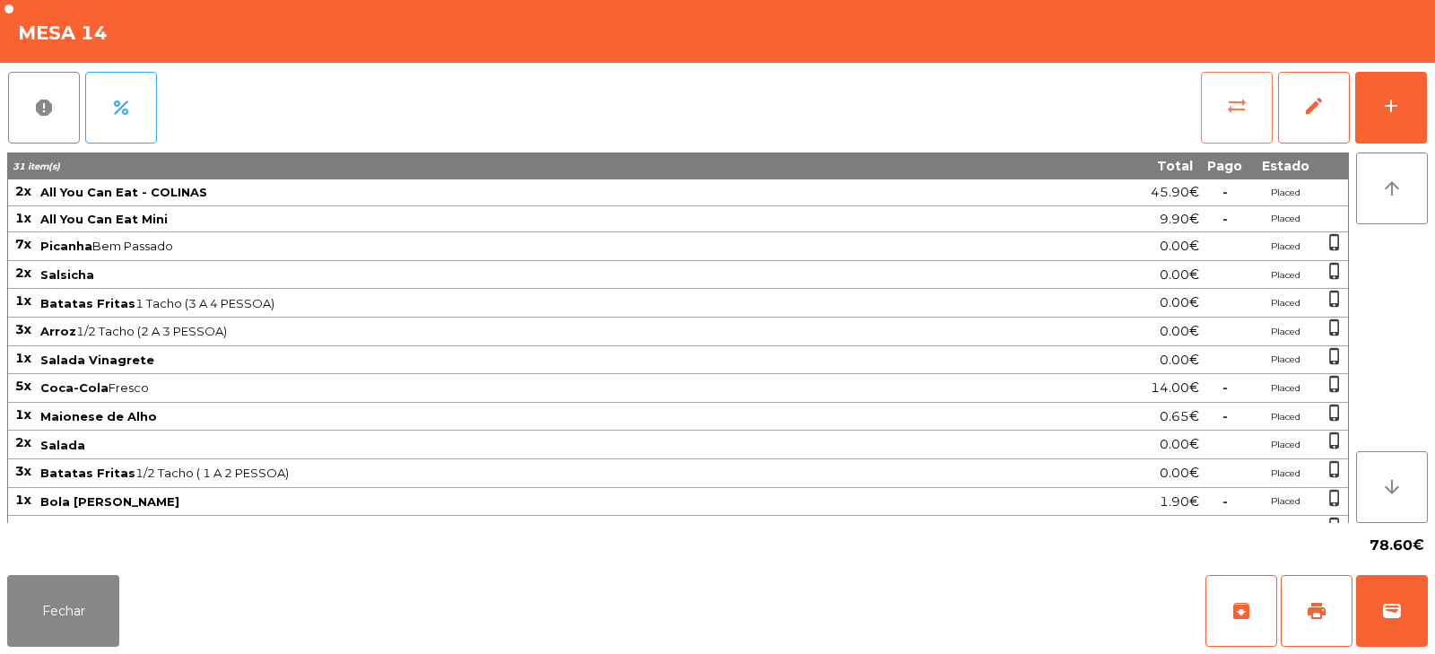
click at [1224, 107] on button "sync_alt" at bounding box center [1237, 108] width 72 height 72
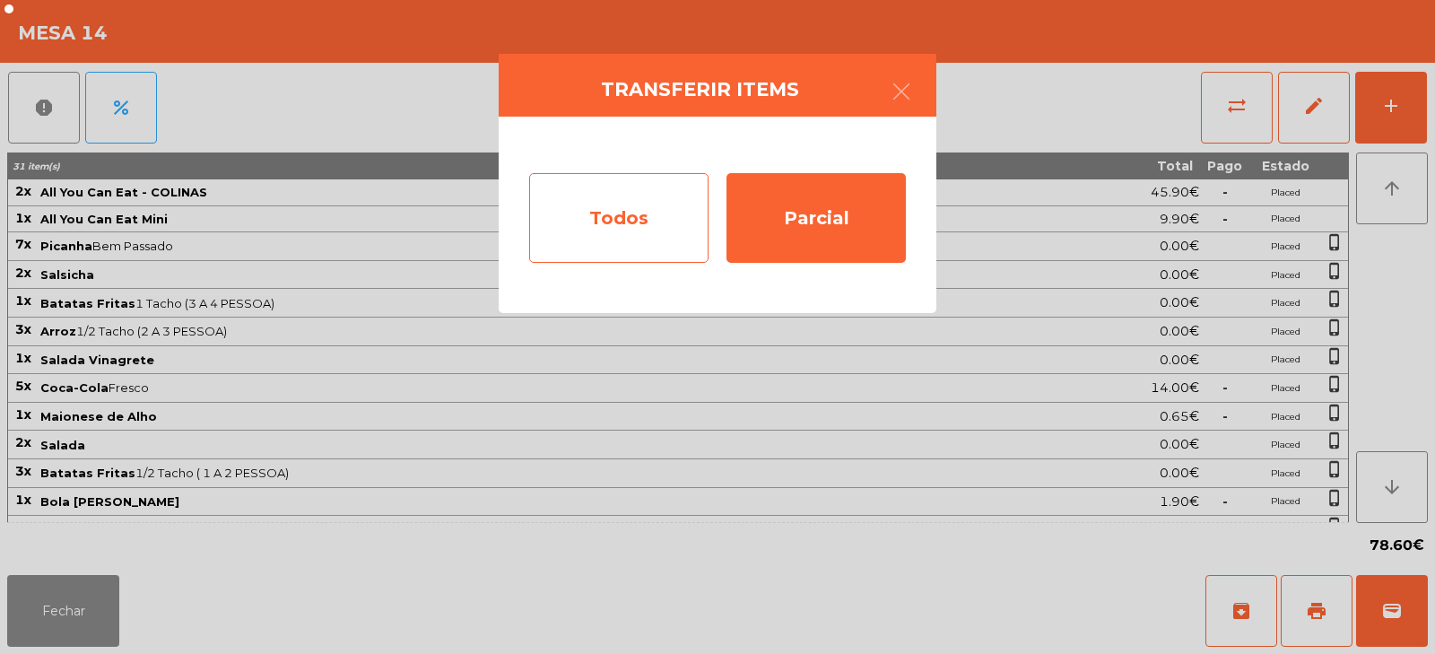
click at [628, 238] on div "Todos" at bounding box center [618, 218] width 179 height 90
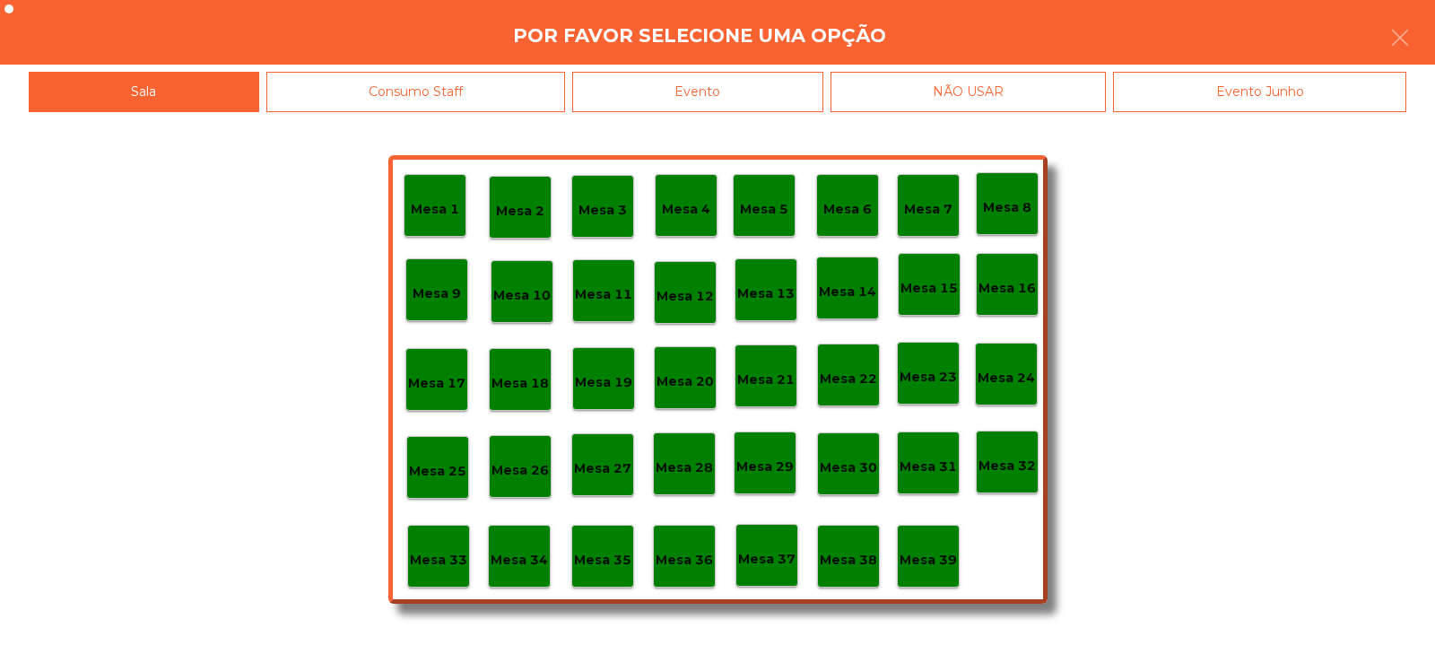
click at [741, 94] on div "Evento" at bounding box center [697, 92] width 251 height 40
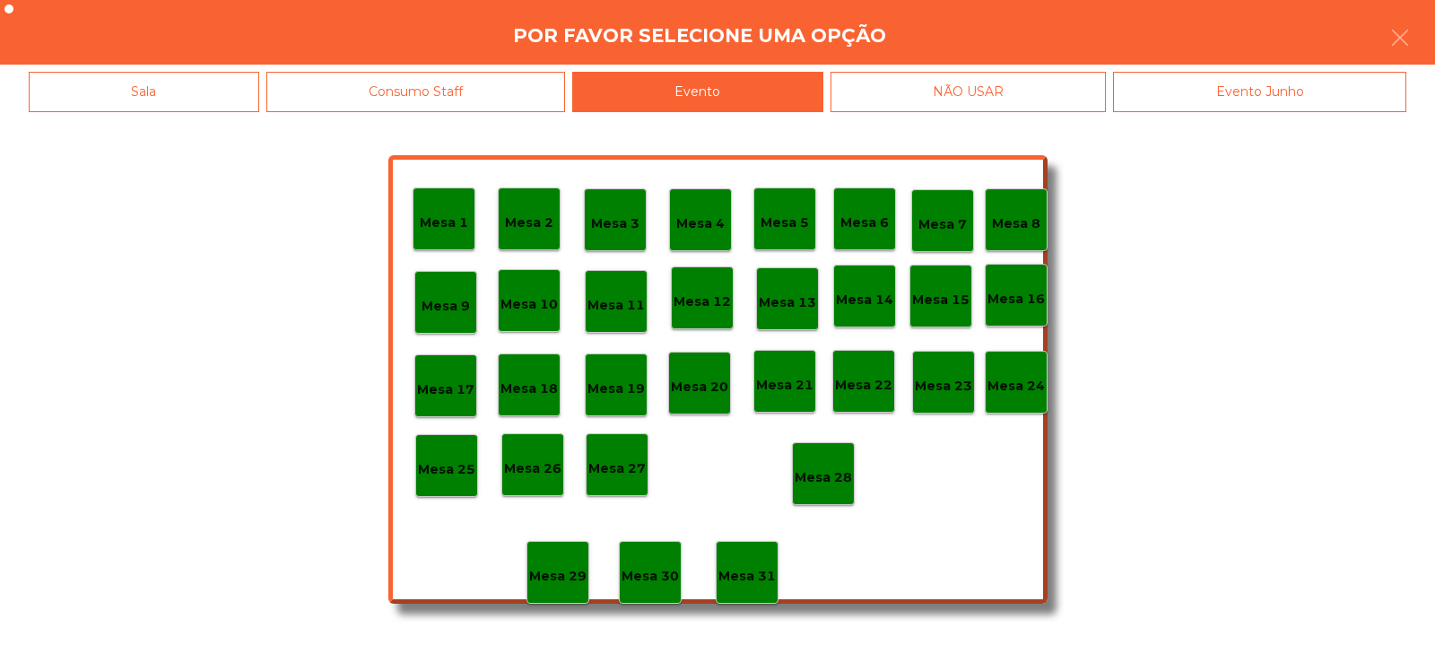
click at [826, 475] on p "Mesa 28" at bounding box center [823, 477] width 57 height 21
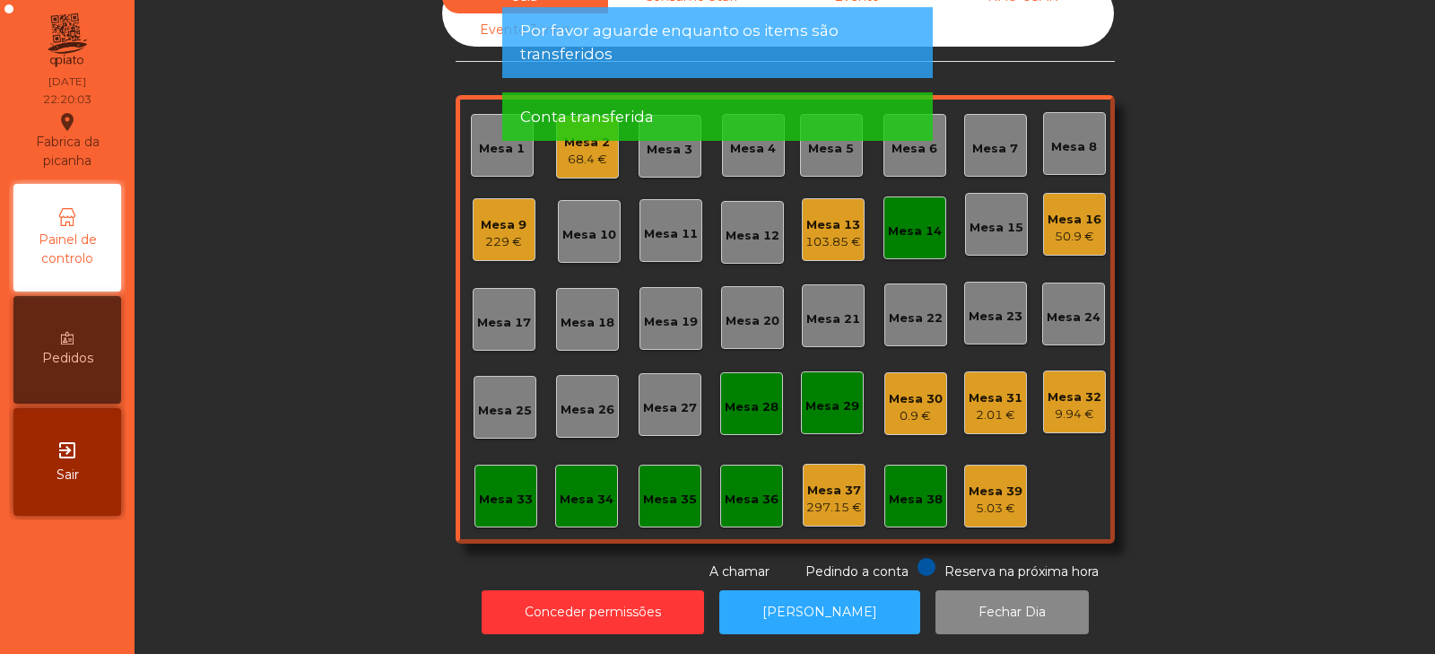
click at [913, 222] on div "Mesa 14" at bounding box center [915, 231] width 54 height 18
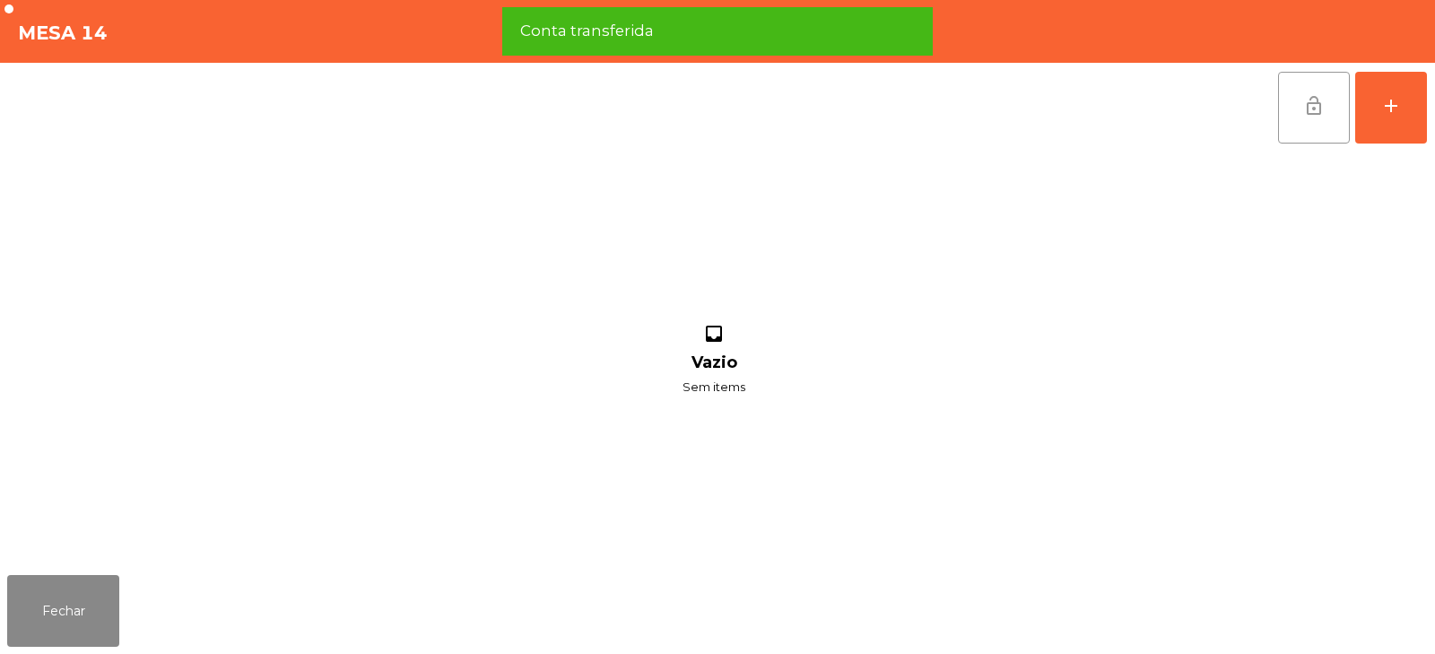
click at [1306, 106] on span "lock_open" at bounding box center [1314, 106] width 22 height 22
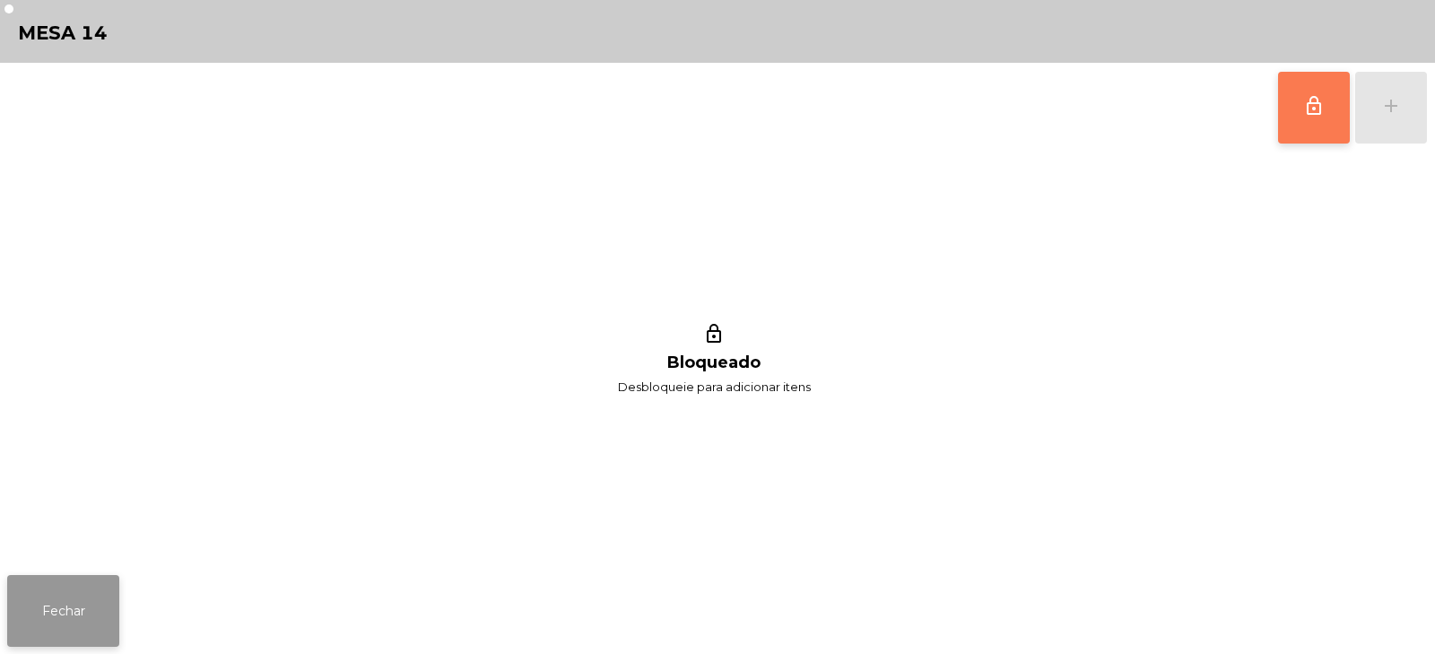
click at [67, 622] on button "Fechar" at bounding box center [63, 611] width 112 height 72
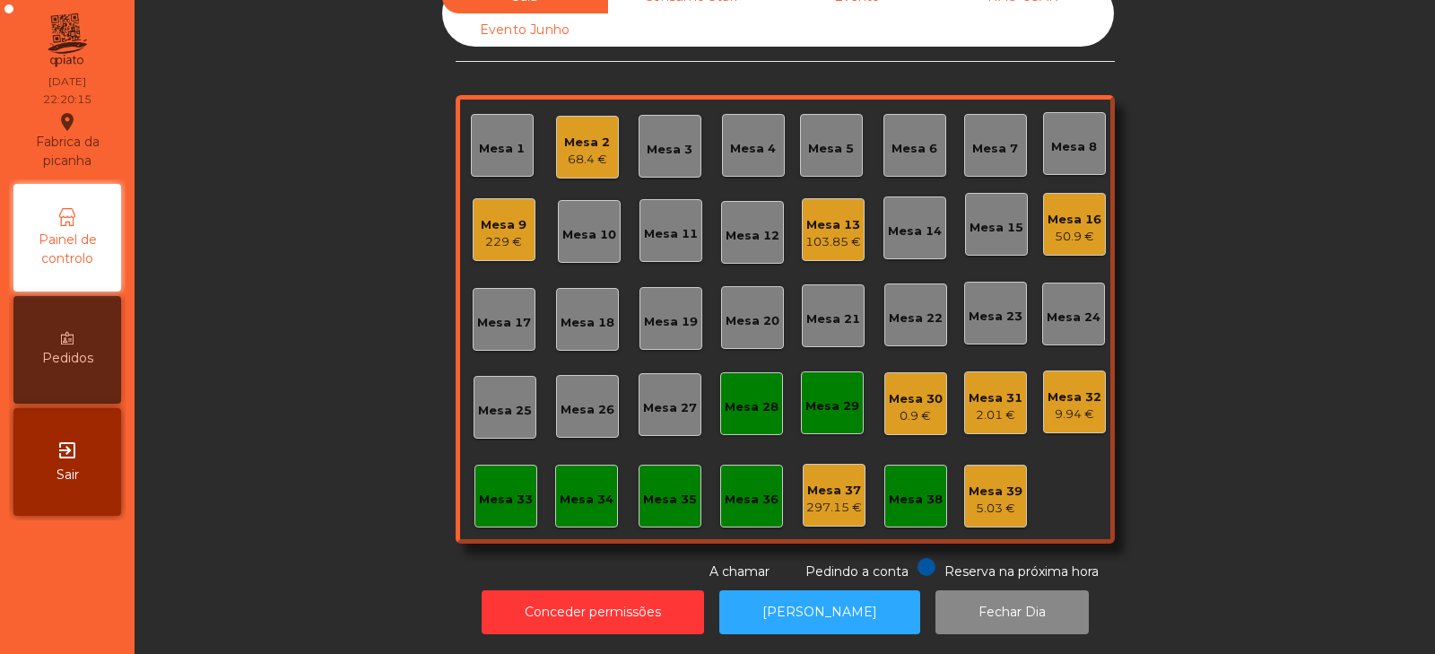
click at [282, 335] on div "Sala Consumo Staff Evento NÃO USAR Evento Junho Mesa 1 Mesa 2 68.4 € Mesa 3 Mes…" at bounding box center [785, 280] width 1252 height 601
click at [990, 410] on div "2.01 €" at bounding box center [996, 415] width 54 height 18
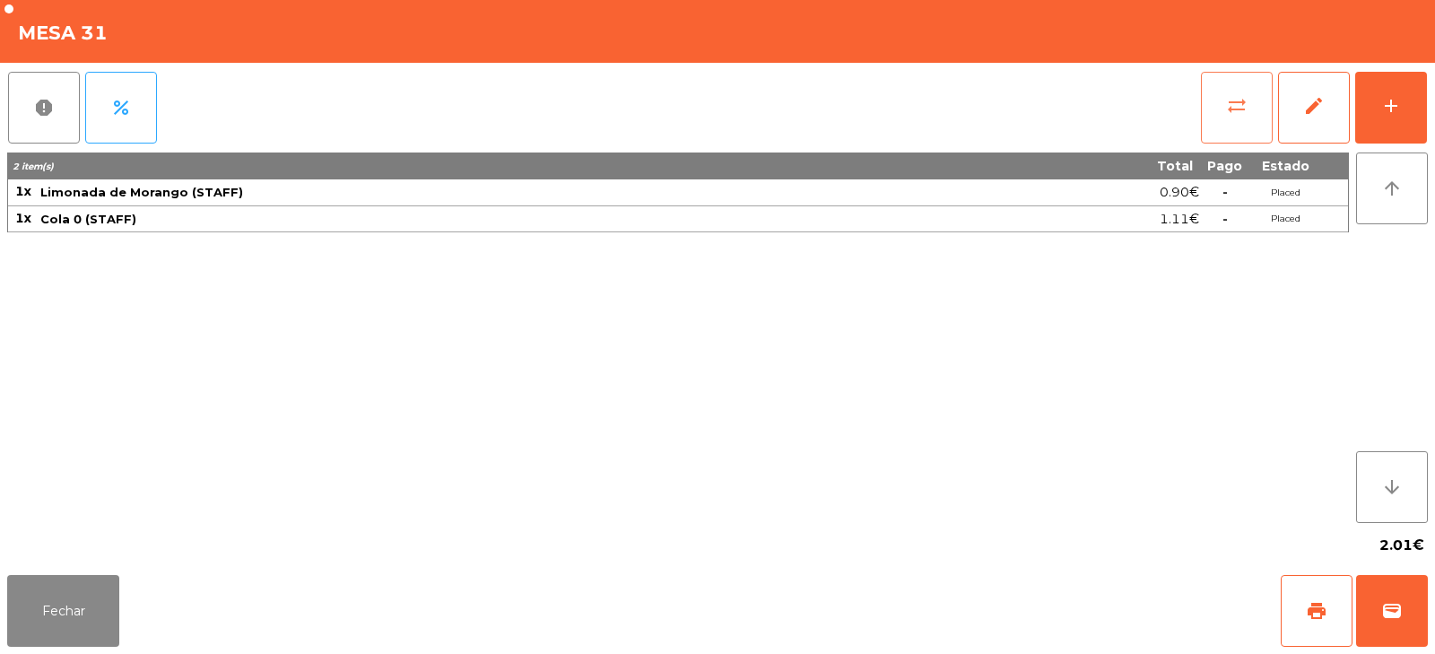
click at [1235, 117] on button "sync_alt" at bounding box center [1237, 108] width 72 height 72
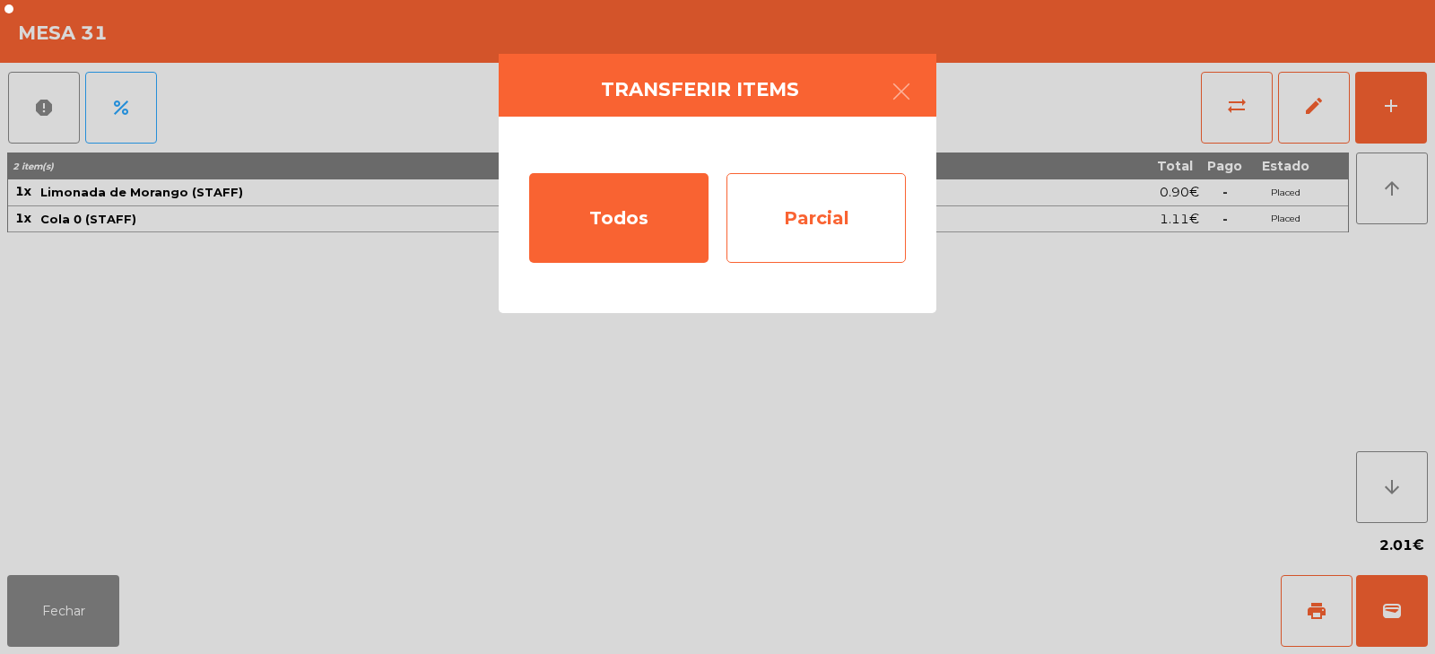
click at [850, 219] on div "Parcial" at bounding box center [816, 218] width 179 height 90
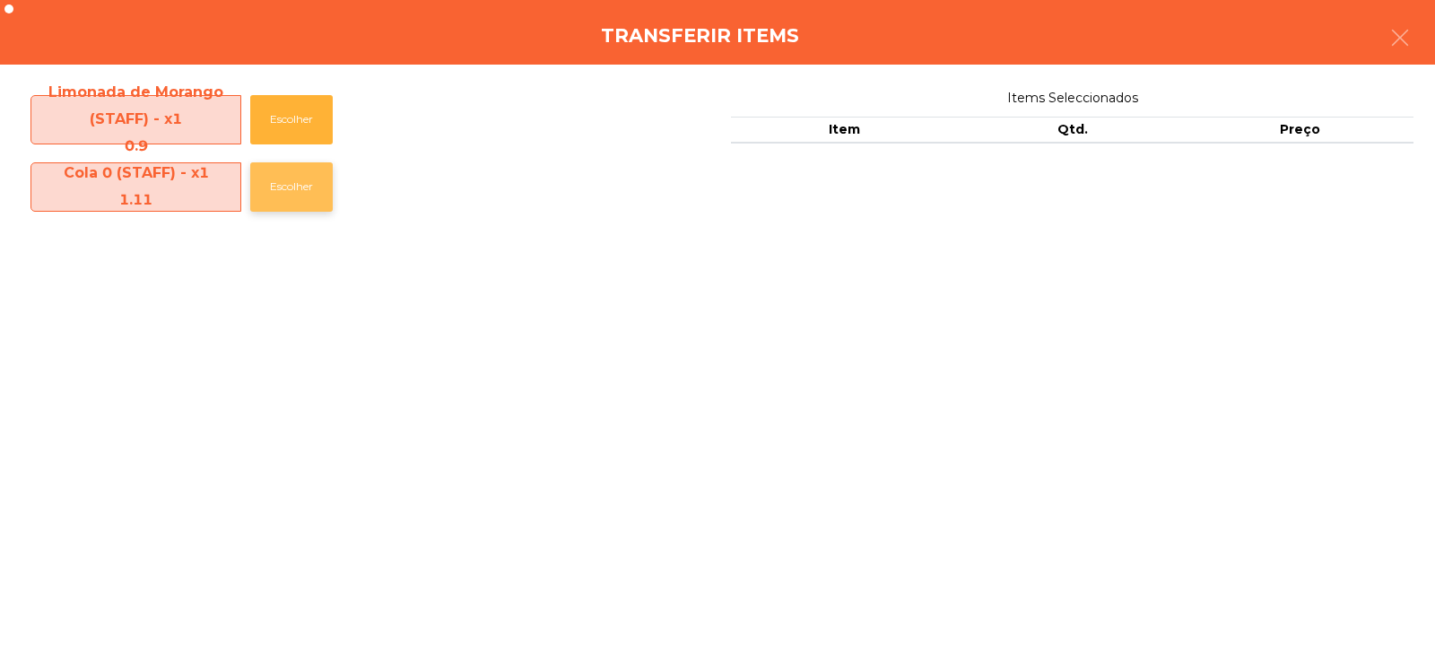
click at [329, 196] on button "Escolher" at bounding box center [291, 186] width 83 height 49
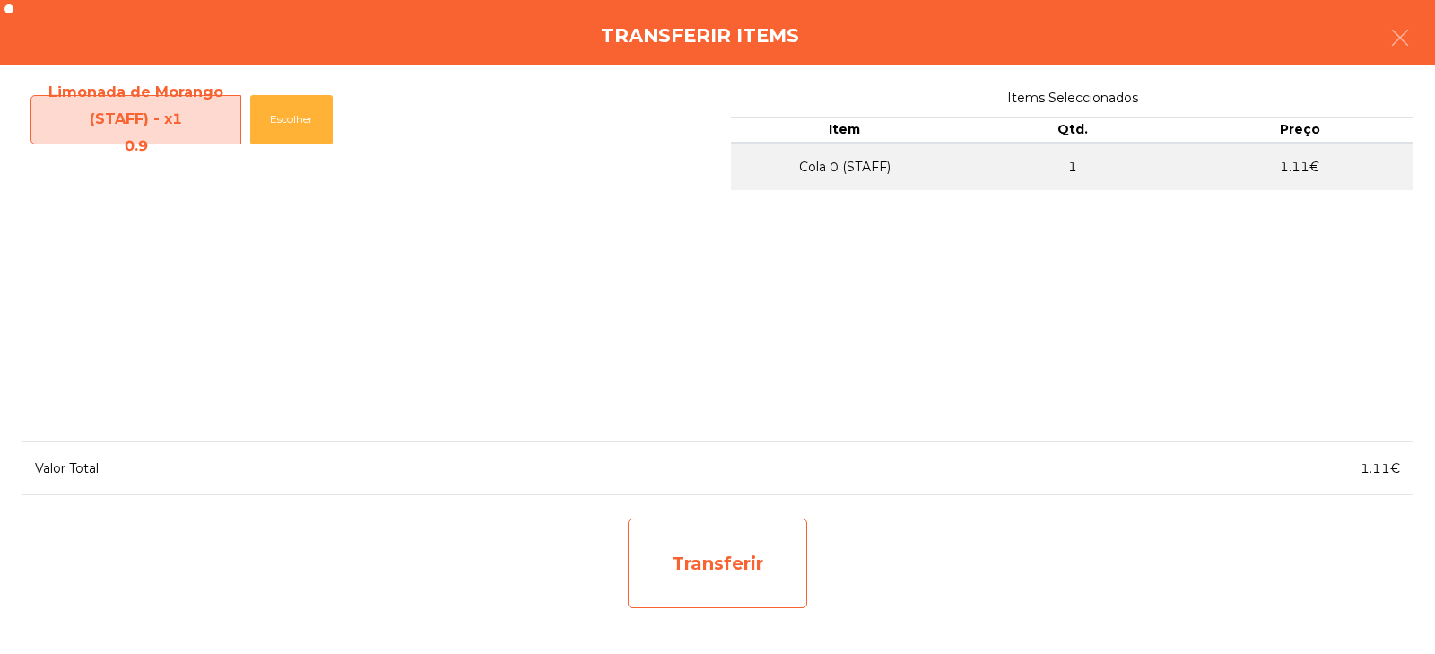
click at [763, 568] on div "Transferir" at bounding box center [717, 563] width 179 height 90
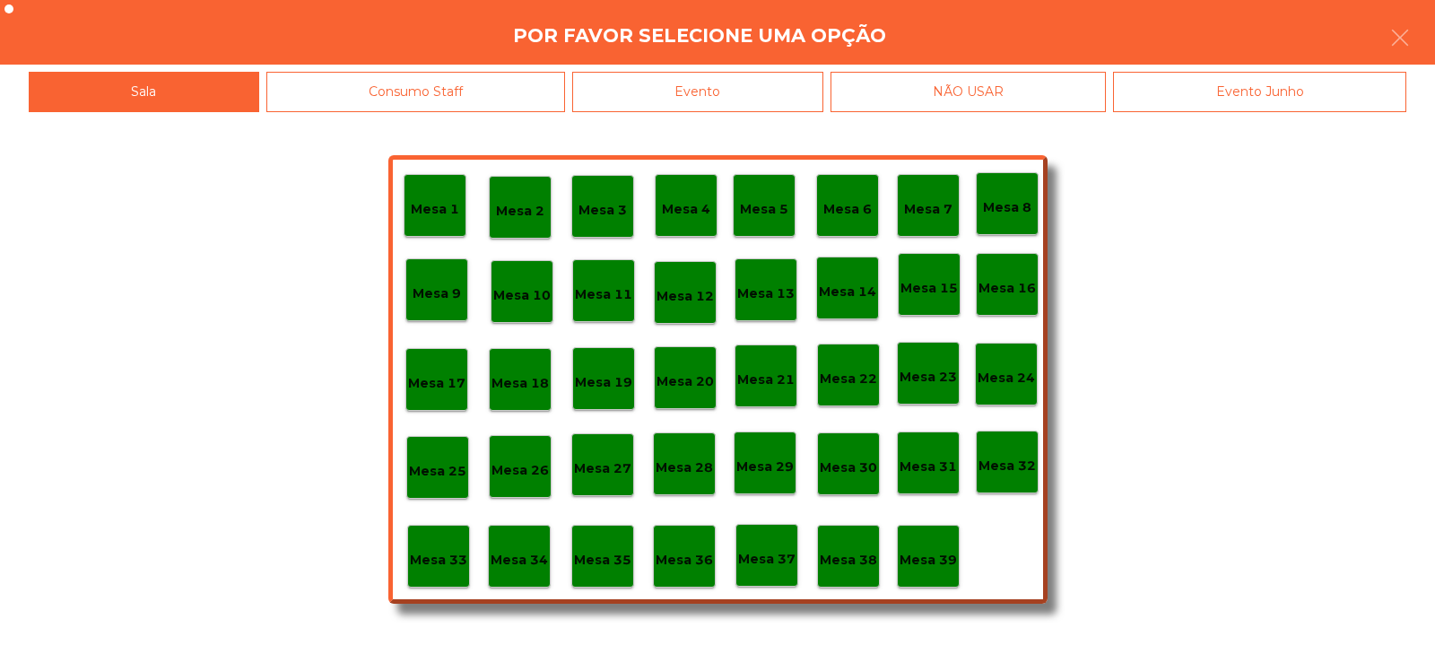
click at [771, 477] on div "Mesa 29" at bounding box center [765, 462] width 63 height 63
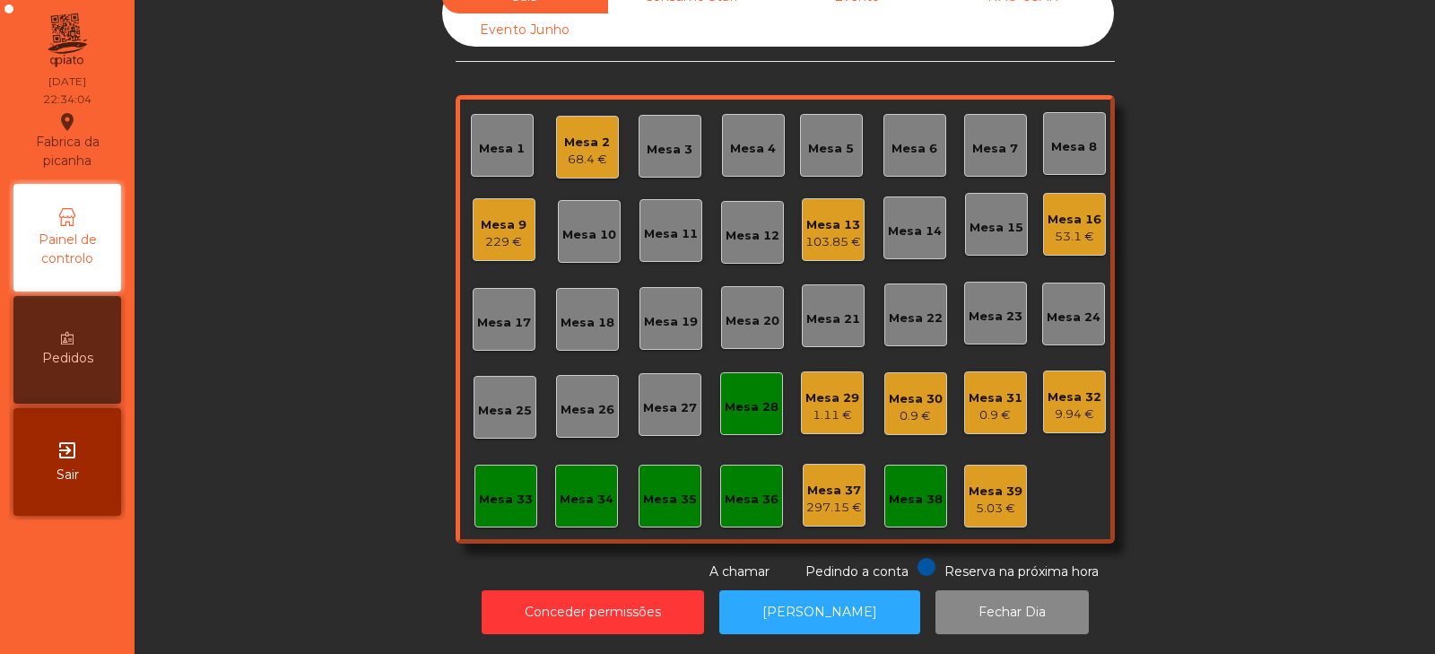
click at [1064, 405] on div "9.94 €" at bounding box center [1075, 414] width 54 height 18
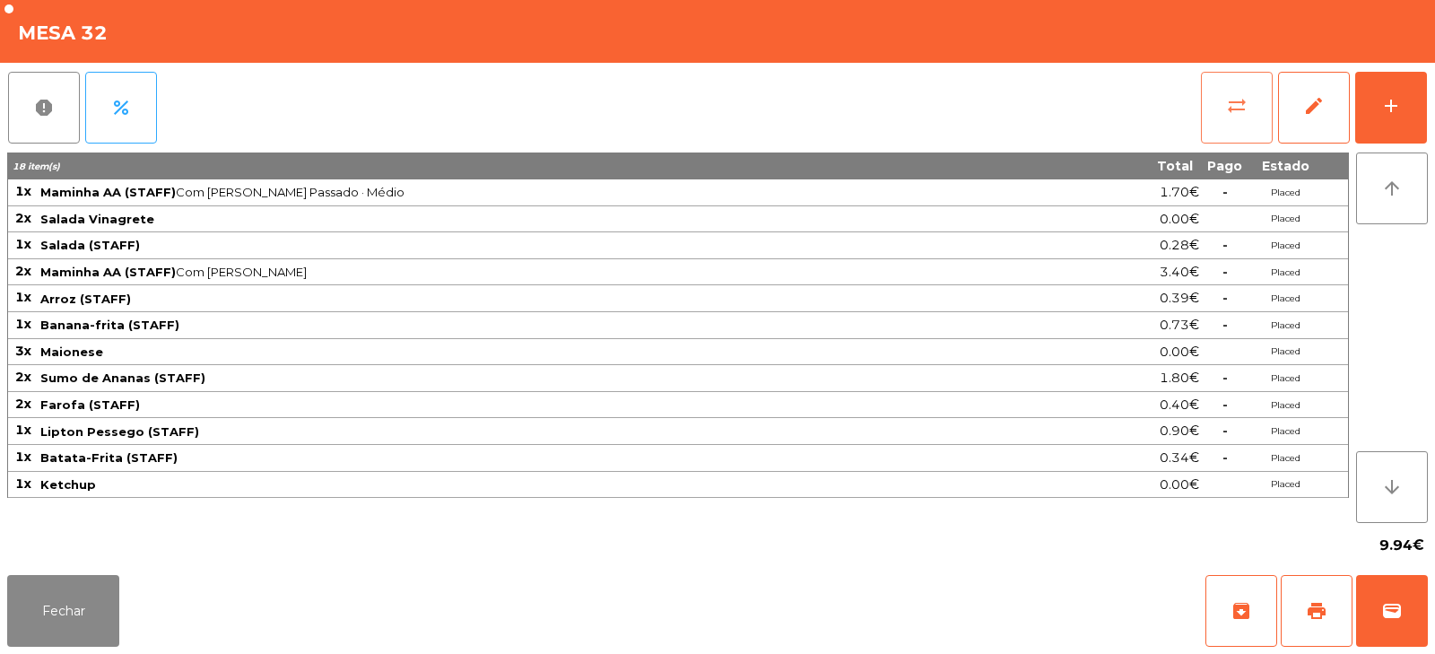
click at [1230, 109] on span "sync_alt" at bounding box center [1237, 106] width 22 height 22
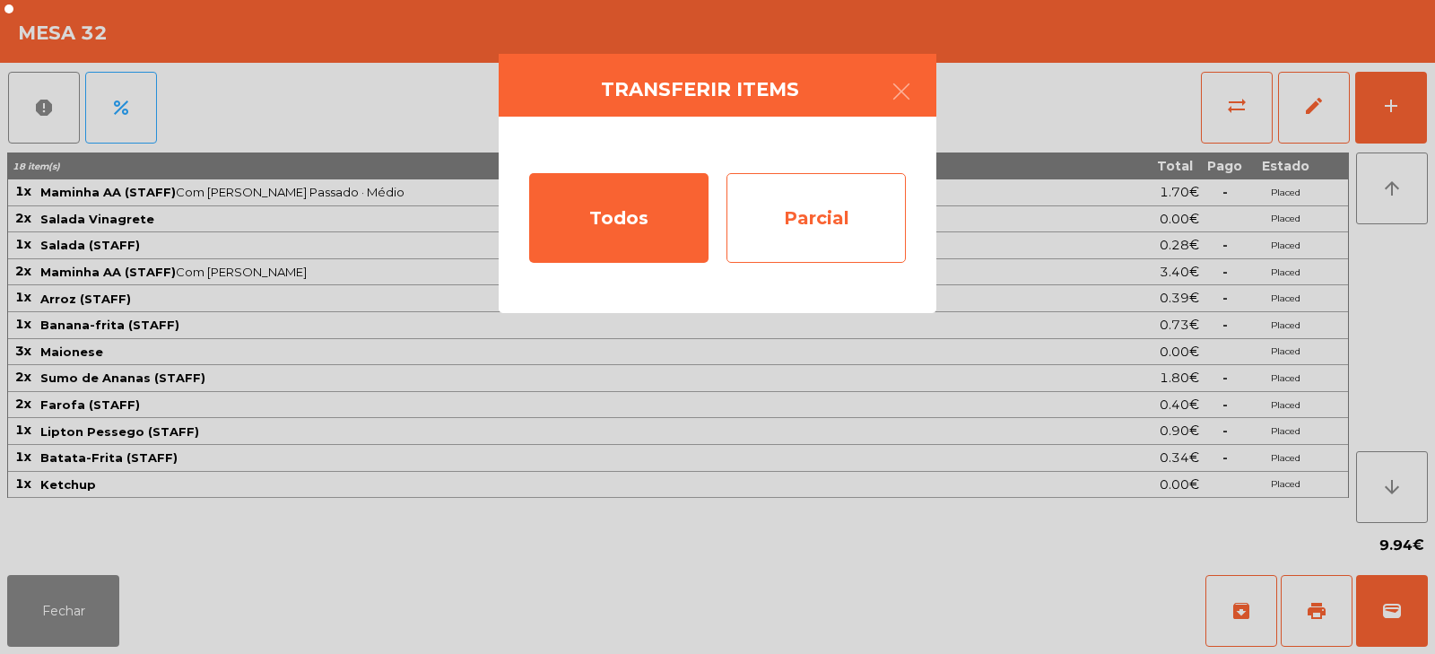
click at [819, 215] on div "Parcial" at bounding box center [816, 218] width 179 height 90
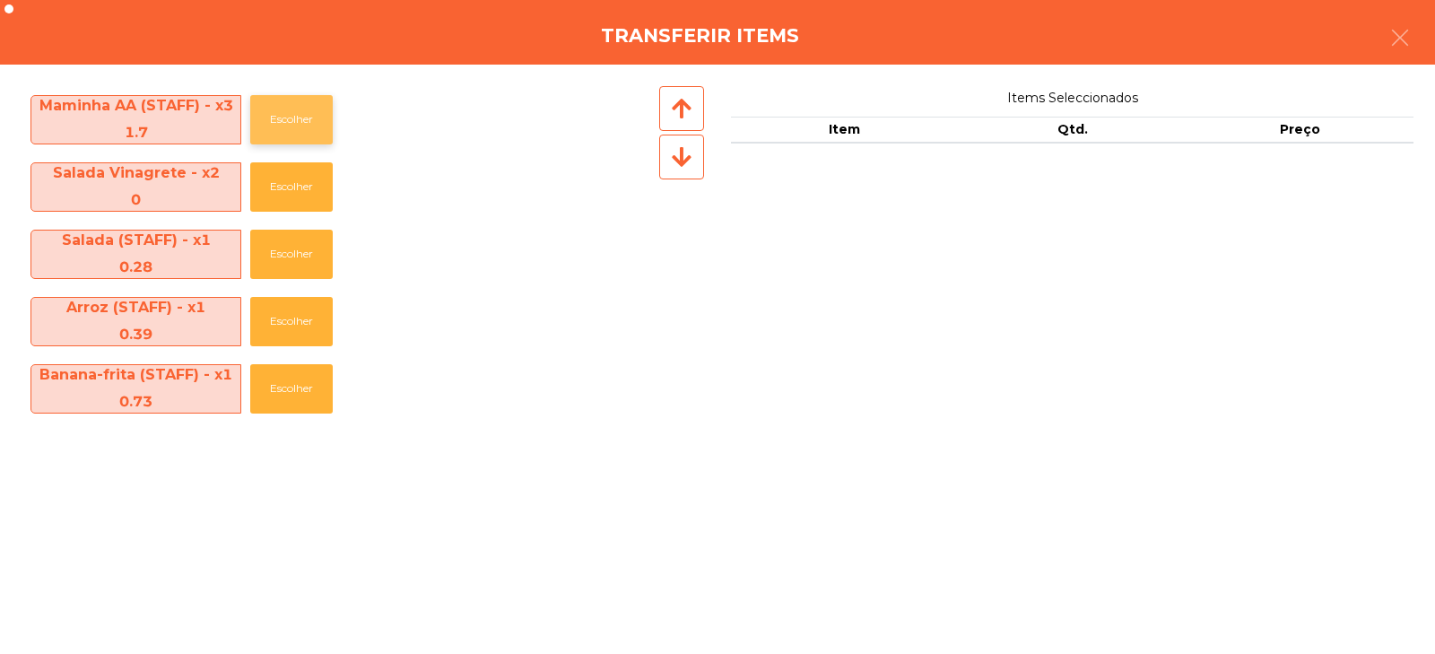
click at [292, 118] on button "Escolher" at bounding box center [291, 119] width 83 height 49
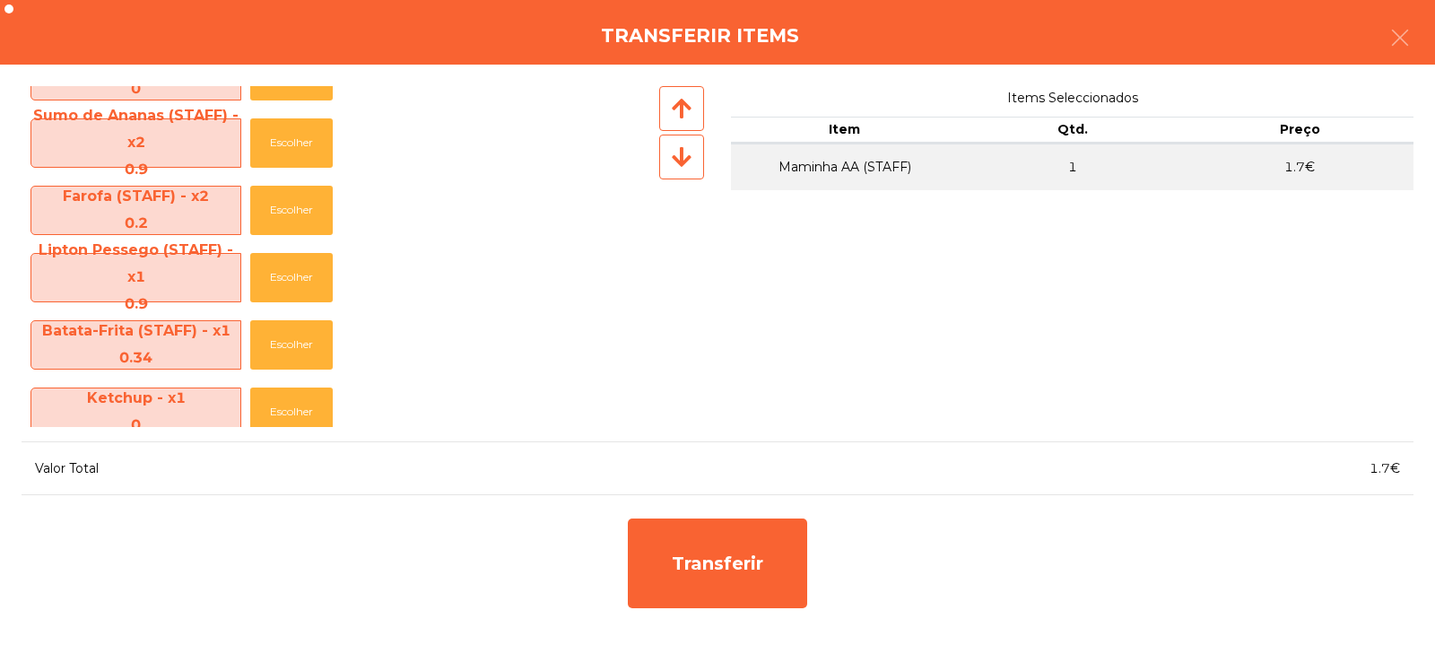
scroll to position [399, 0]
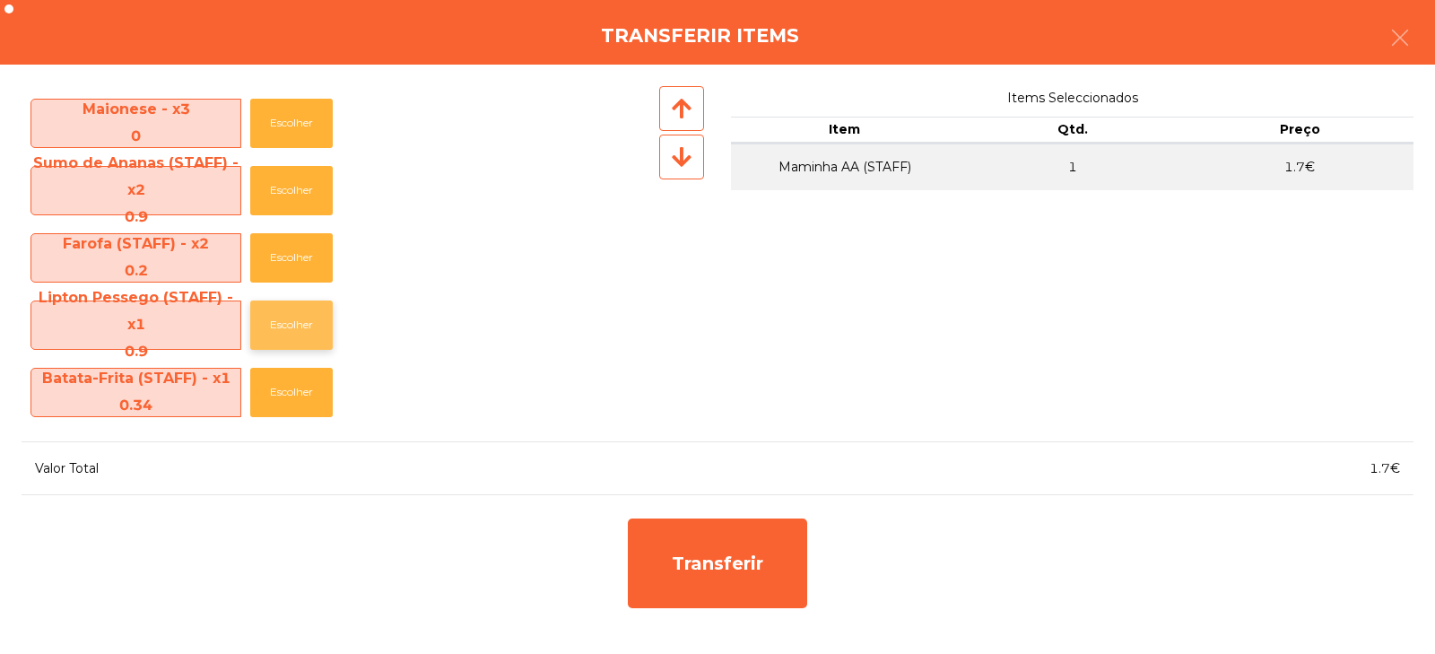
click at [305, 325] on button "Escolher" at bounding box center [291, 324] width 83 height 49
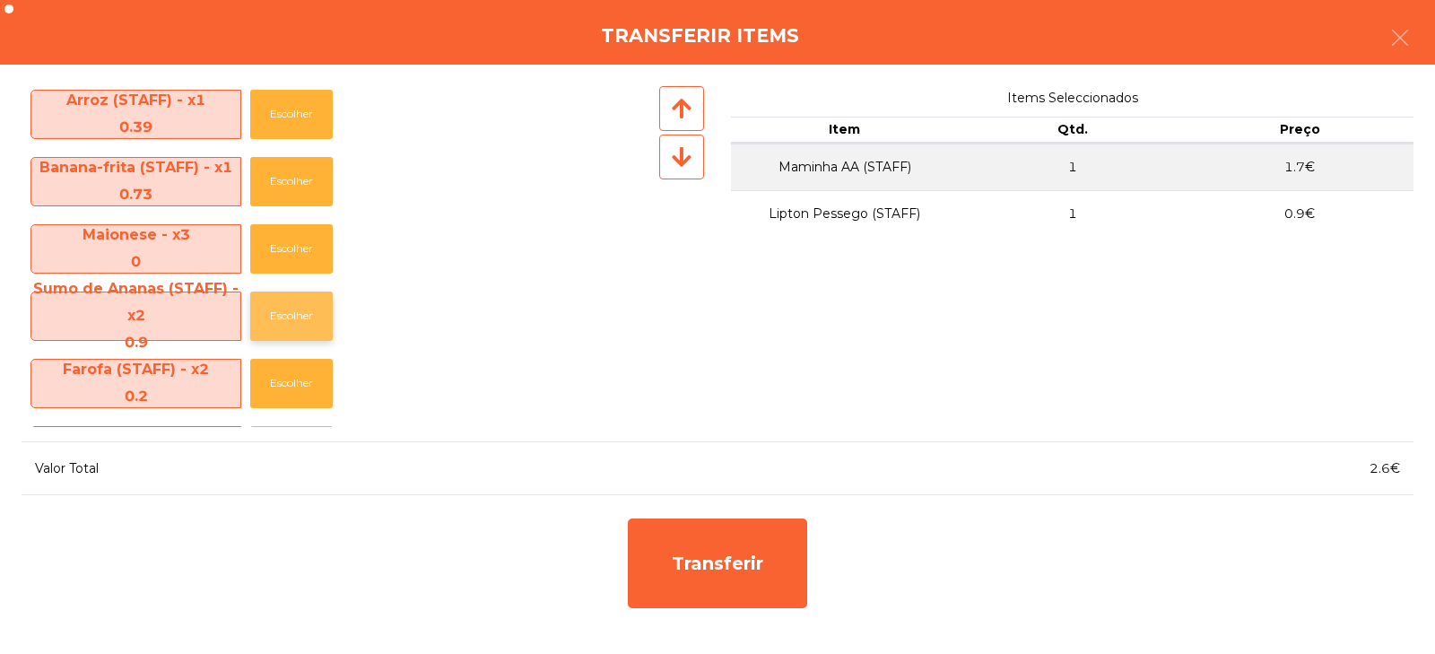
click at [300, 317] on button "Escolher" at bounding box center [291, 316] width 83 height 49
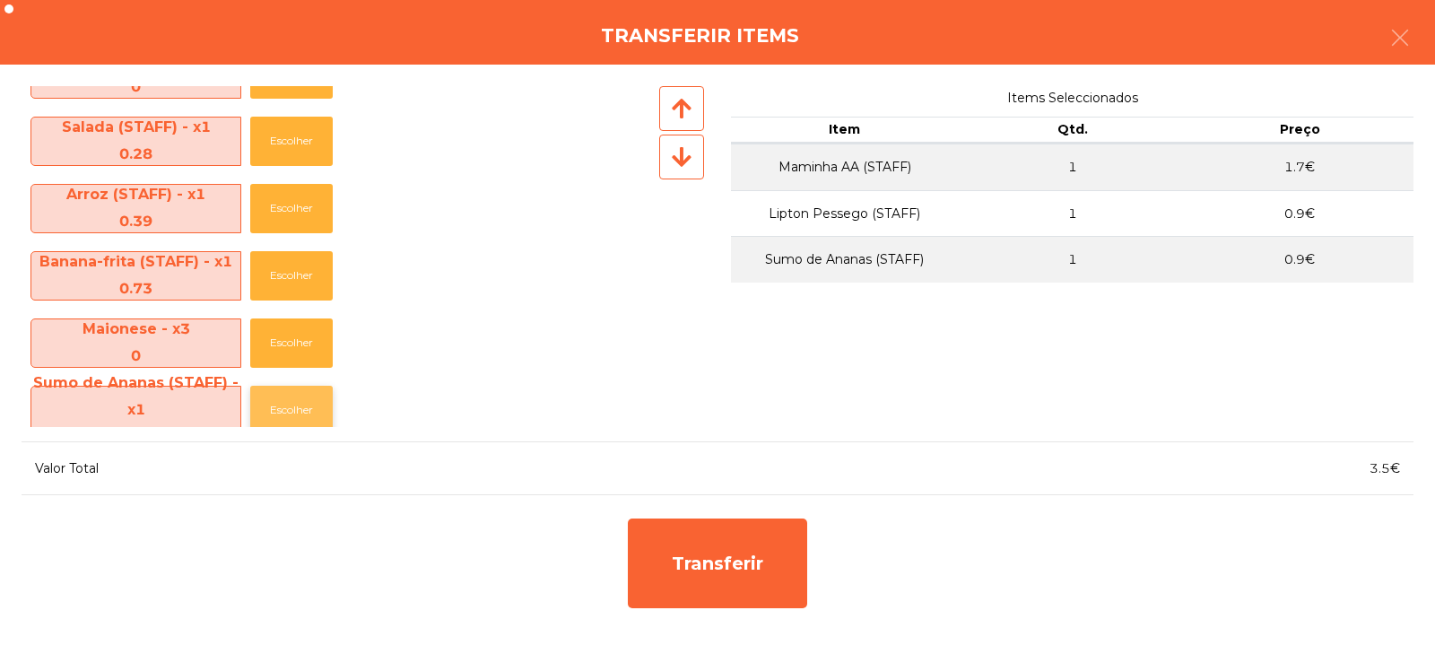
scroll to position [332, 0]
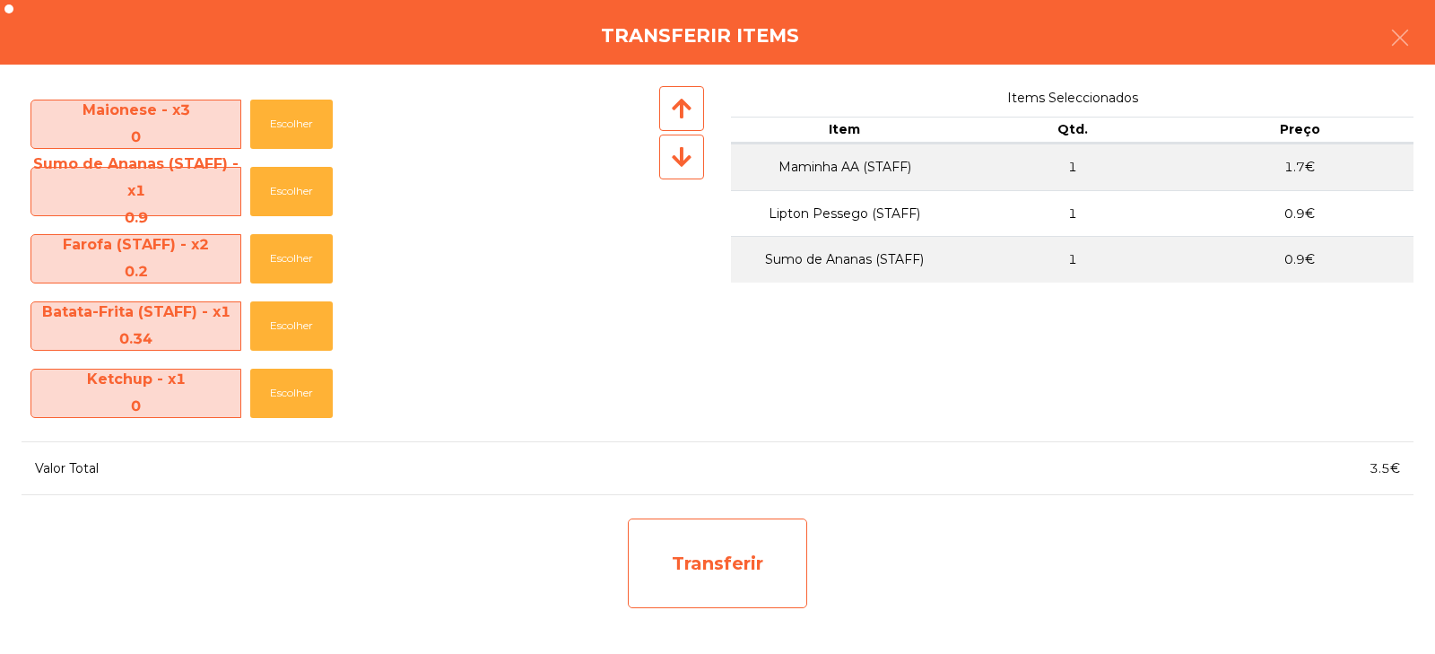
click at [677, 534] on div "Transferir" at bounding box center [717, 563] width 179 height 90
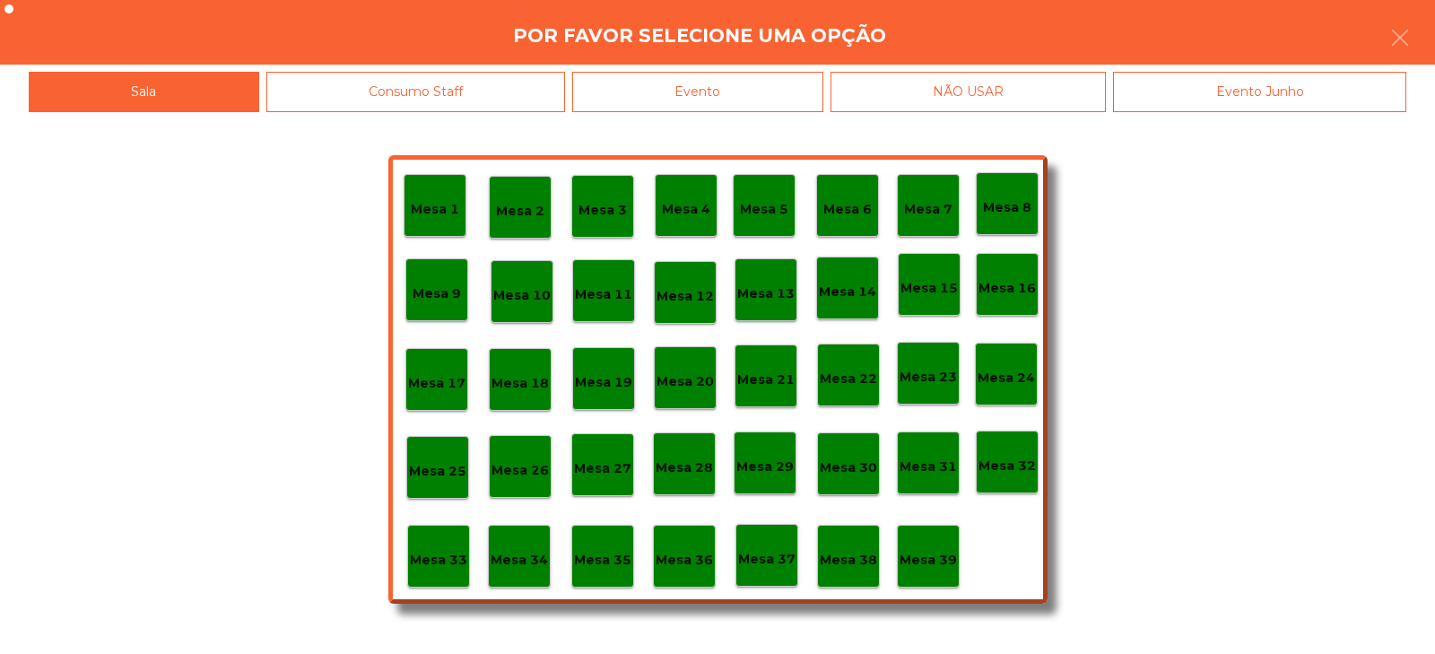
click at [767, 99] on div "Evento" at bounding box center [697, 92] width 251 height 40
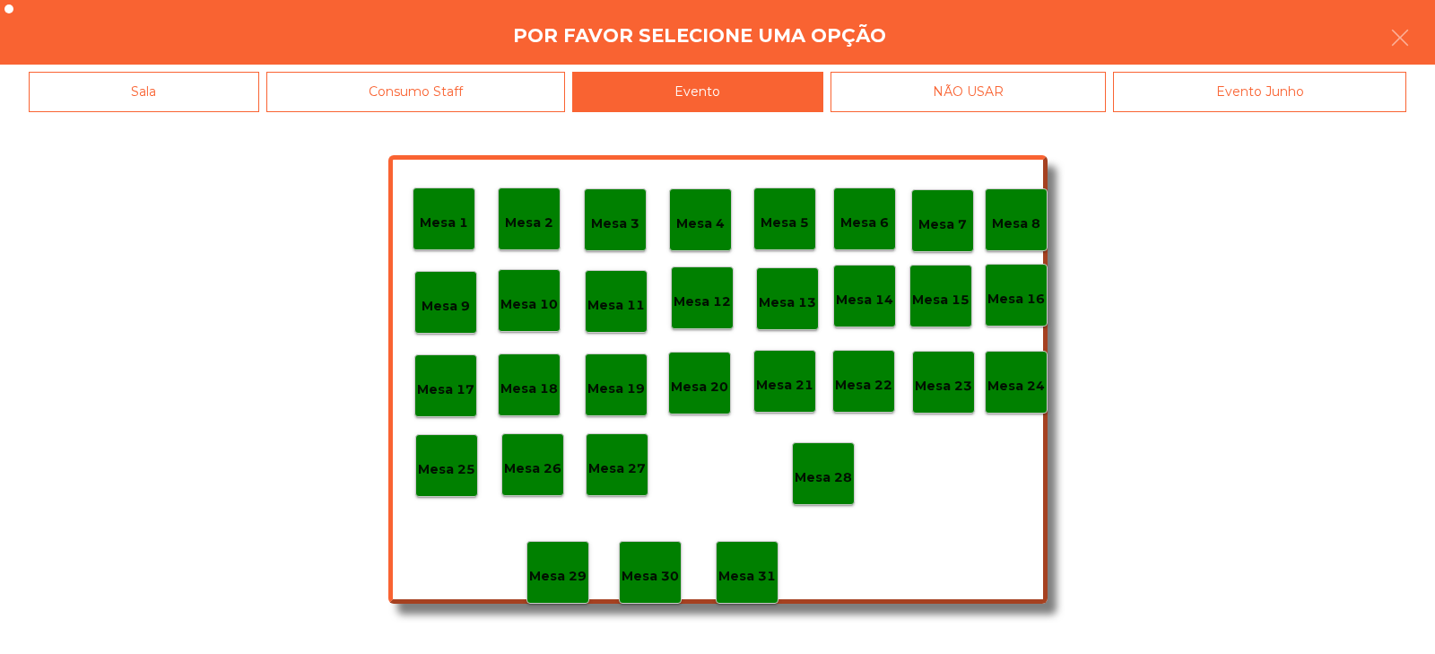
click at [840, 480] on p "Mesa 28" at bounding box center [823, 477] width 57 height 21
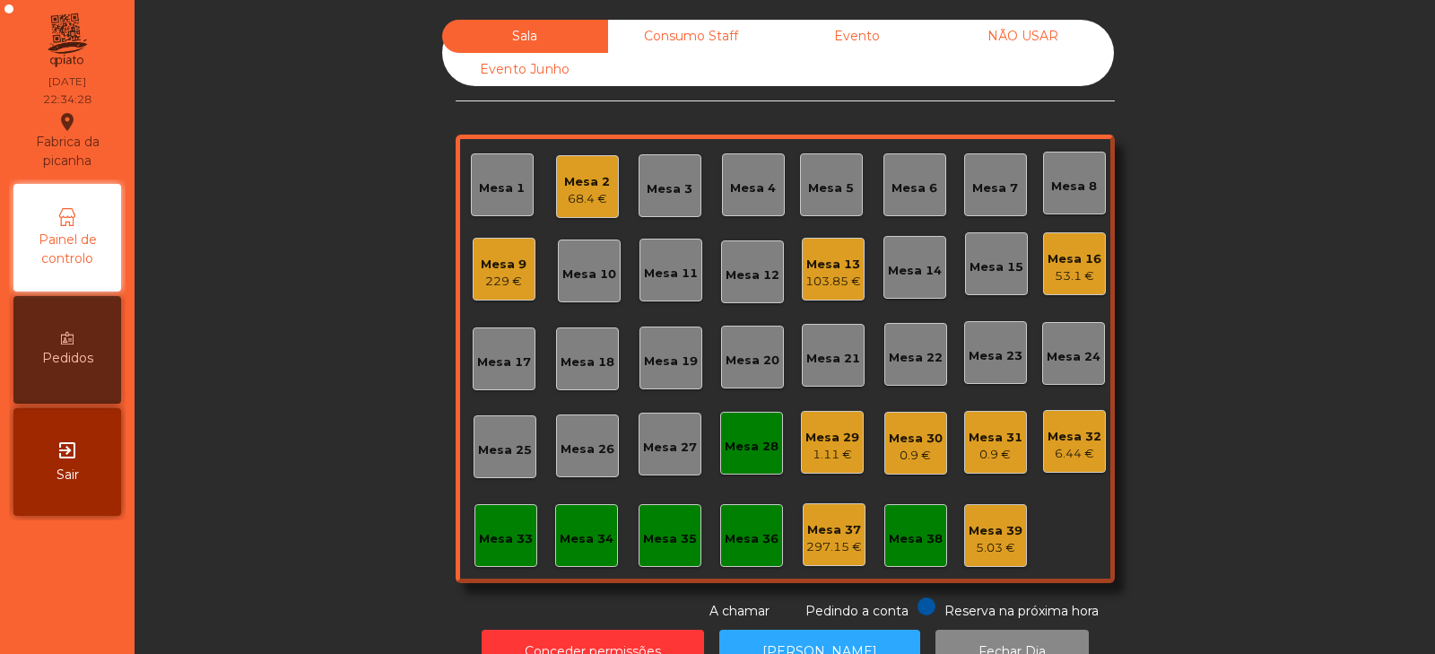
scroll to position [53, 0]
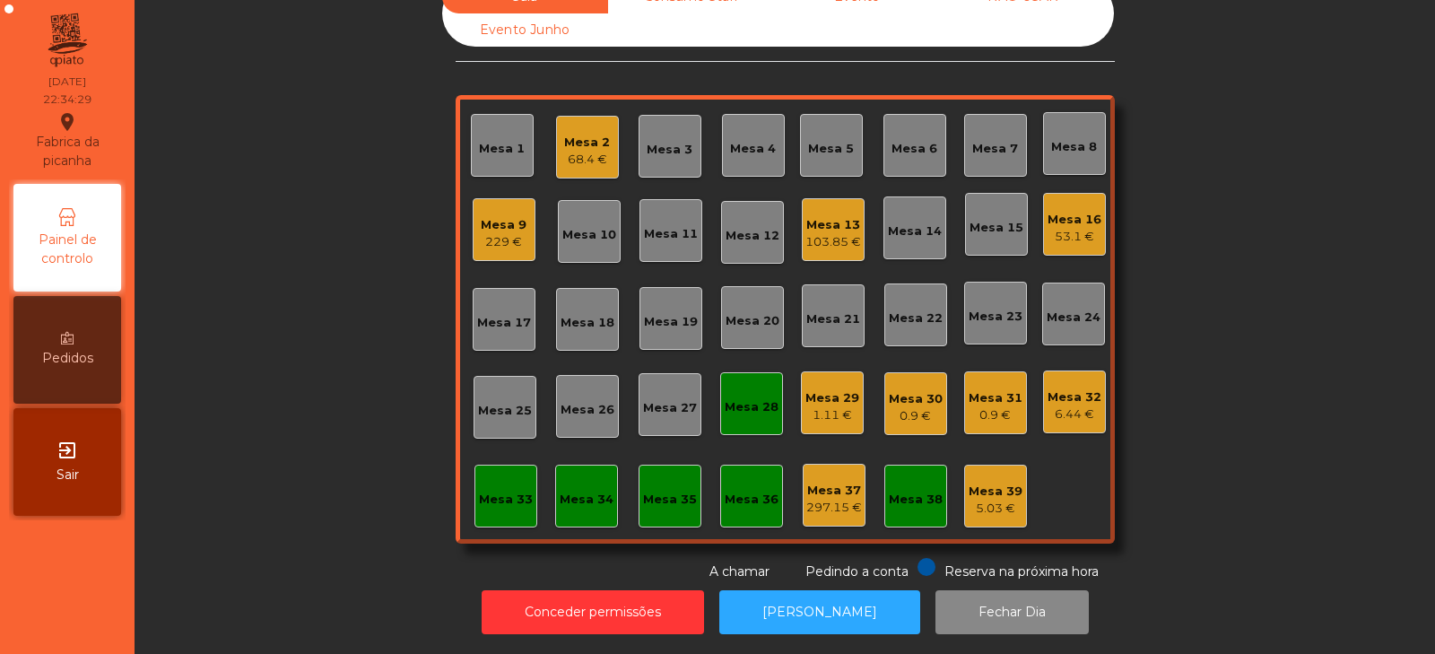
click at [1083, 388] on div "Mesa 32" at bounding box center [1075, 397] width 54 height 18
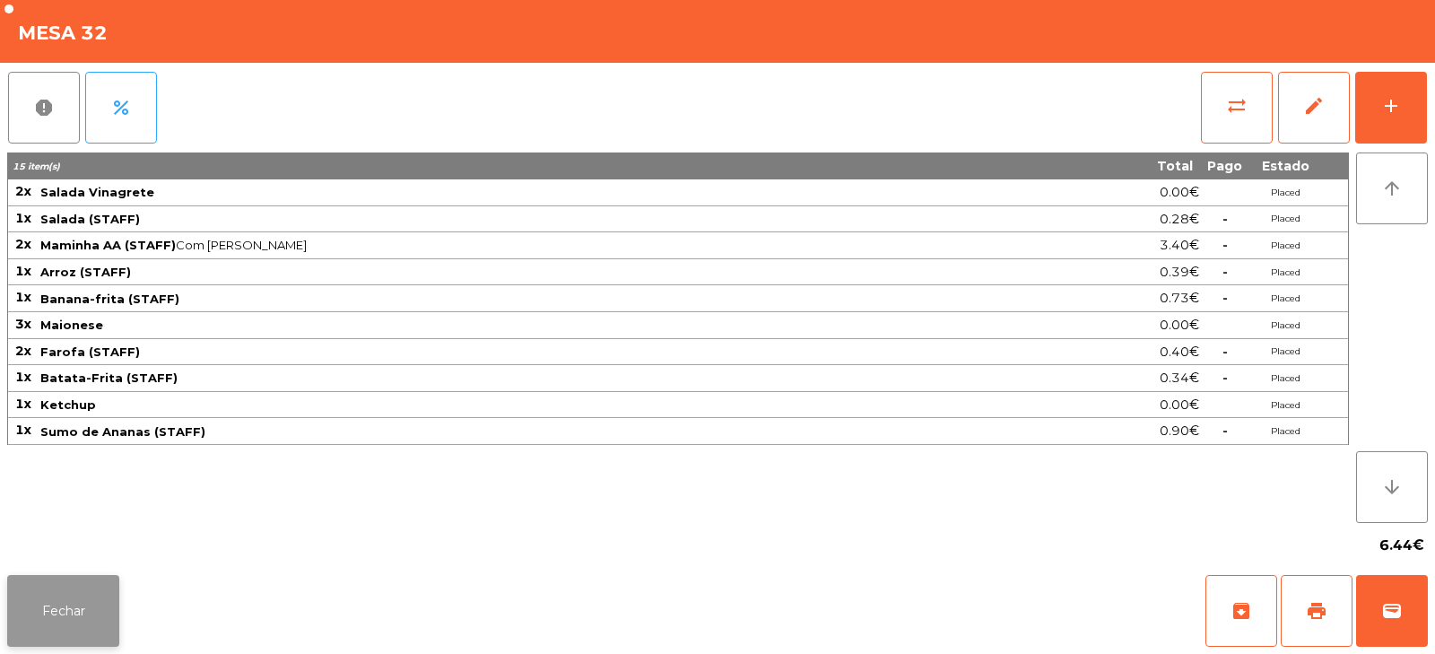
click at [96, 613] on button "Fechar" at bounding box center [63, 611] width 112 height 72
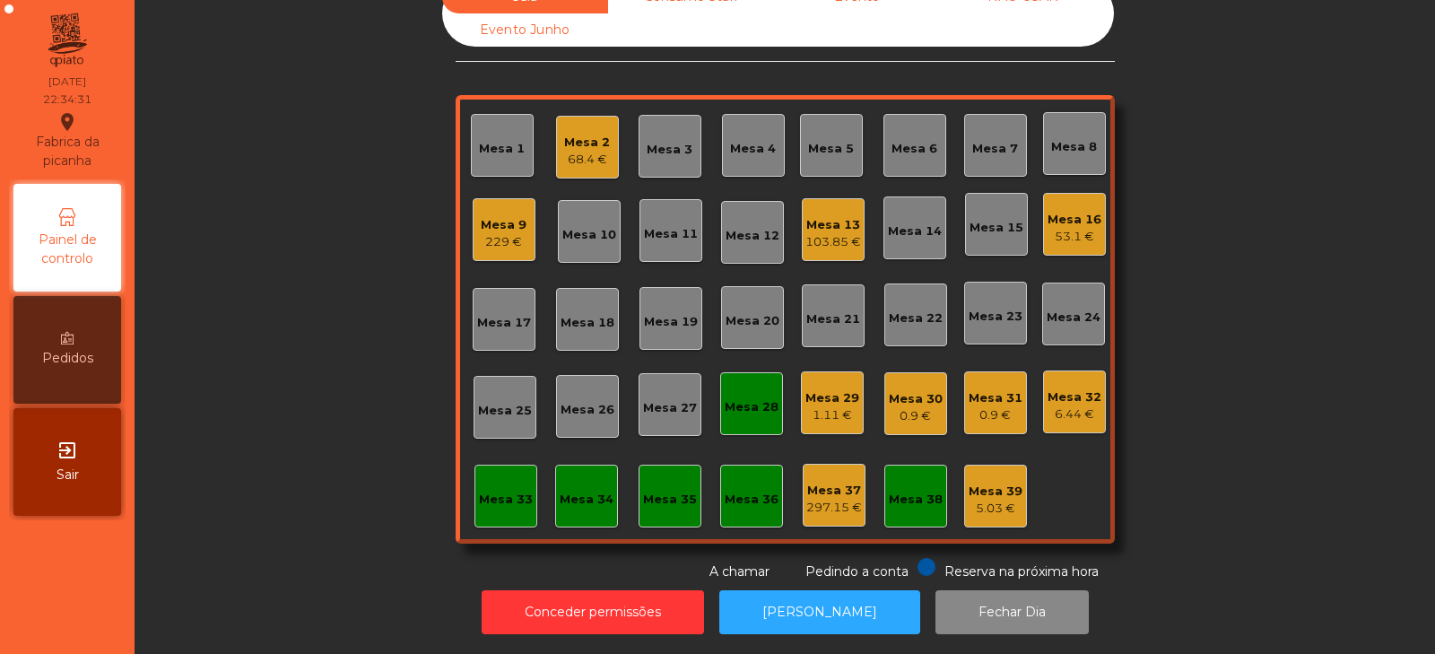
scroll to position [0, 0]
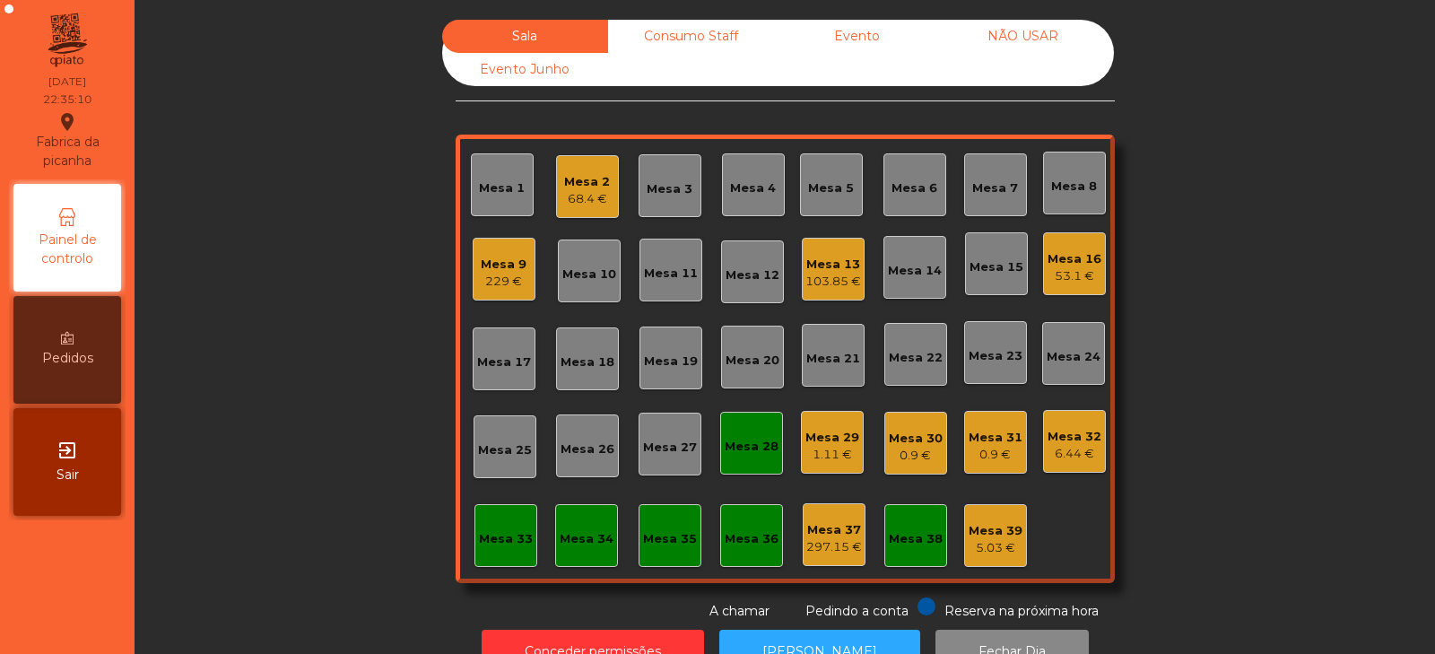
click at [506, 280] on div "229 €" at bounding box center [504, 282] width 46 height 18
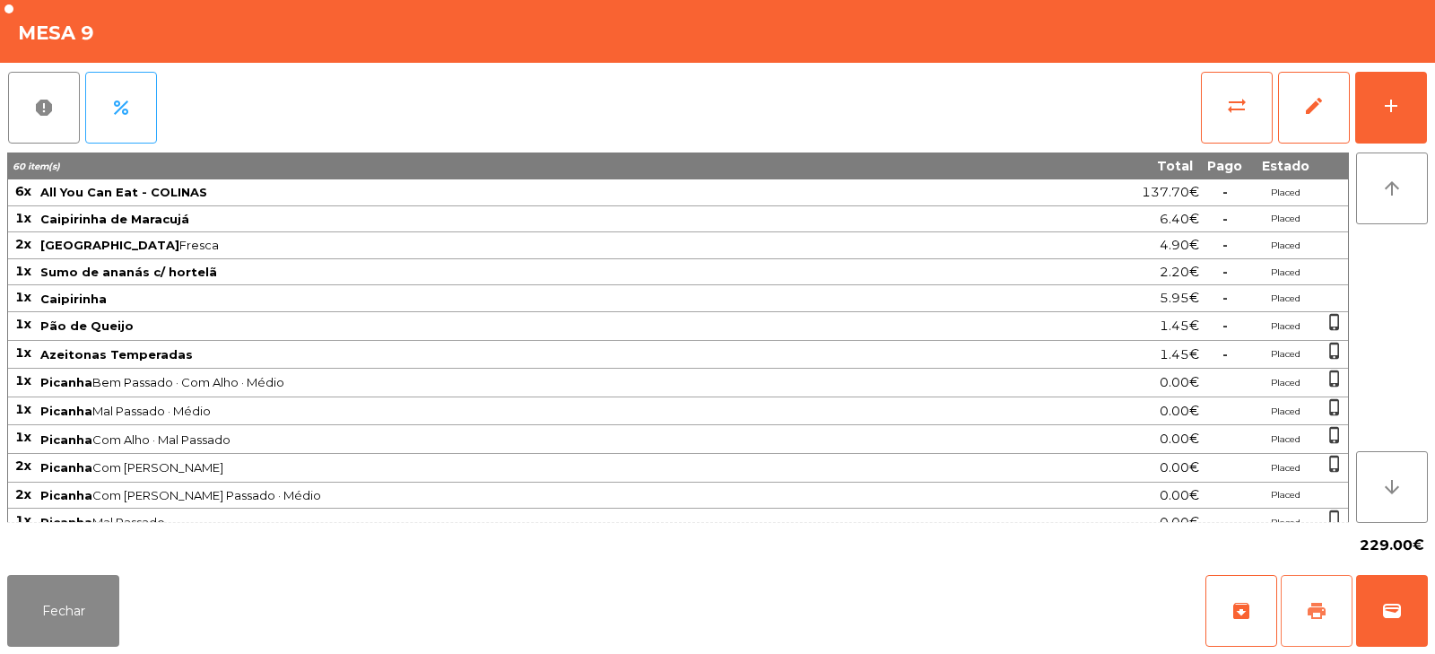
click at [1319, 608] on span "print" at bounding box center [1317, 611] width 22 height 22
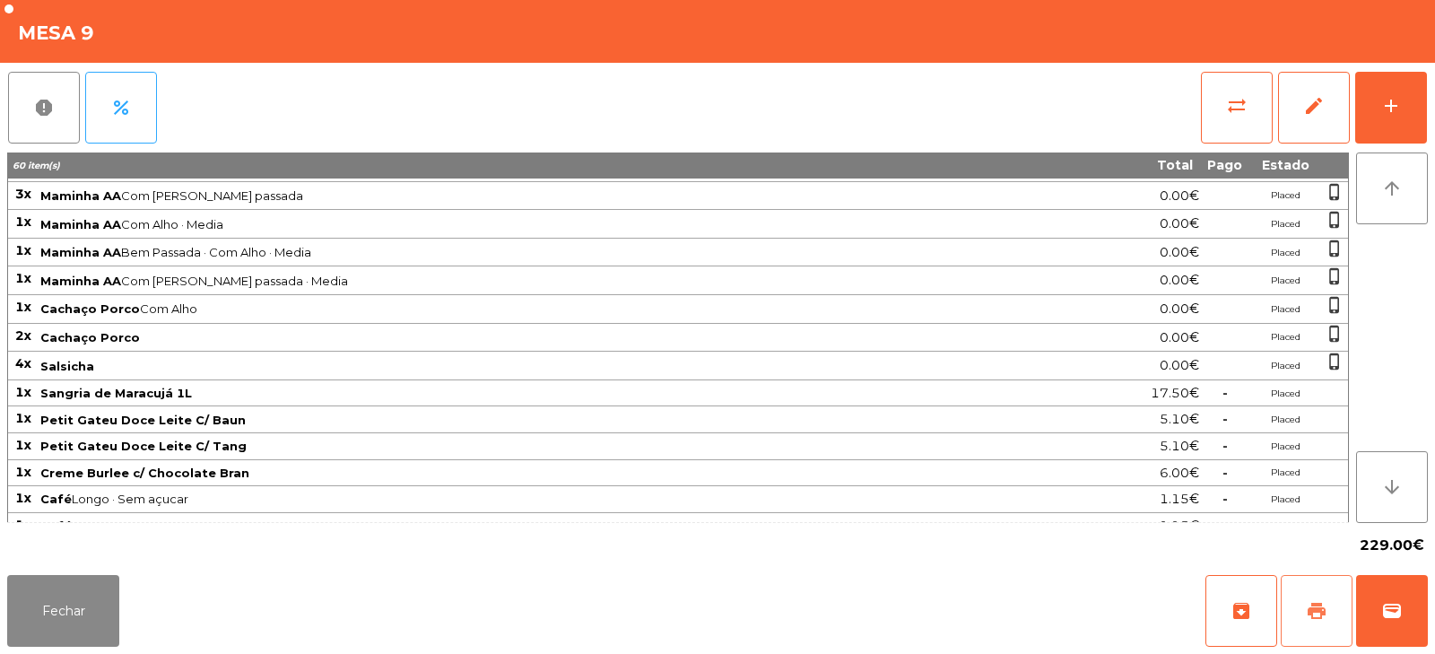
scroll to position [654, 0]
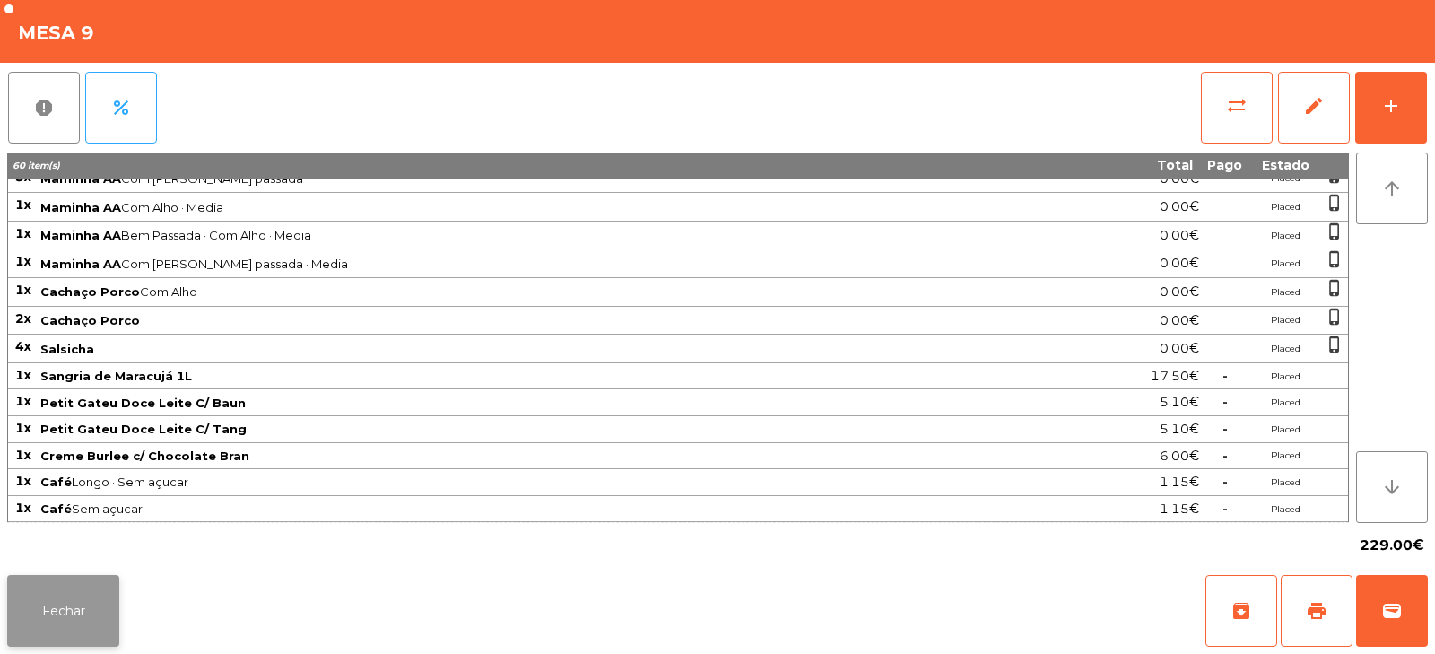
click at [61, 608] on button "Fechar" at bounding box center [63, 611] width 112 height 72
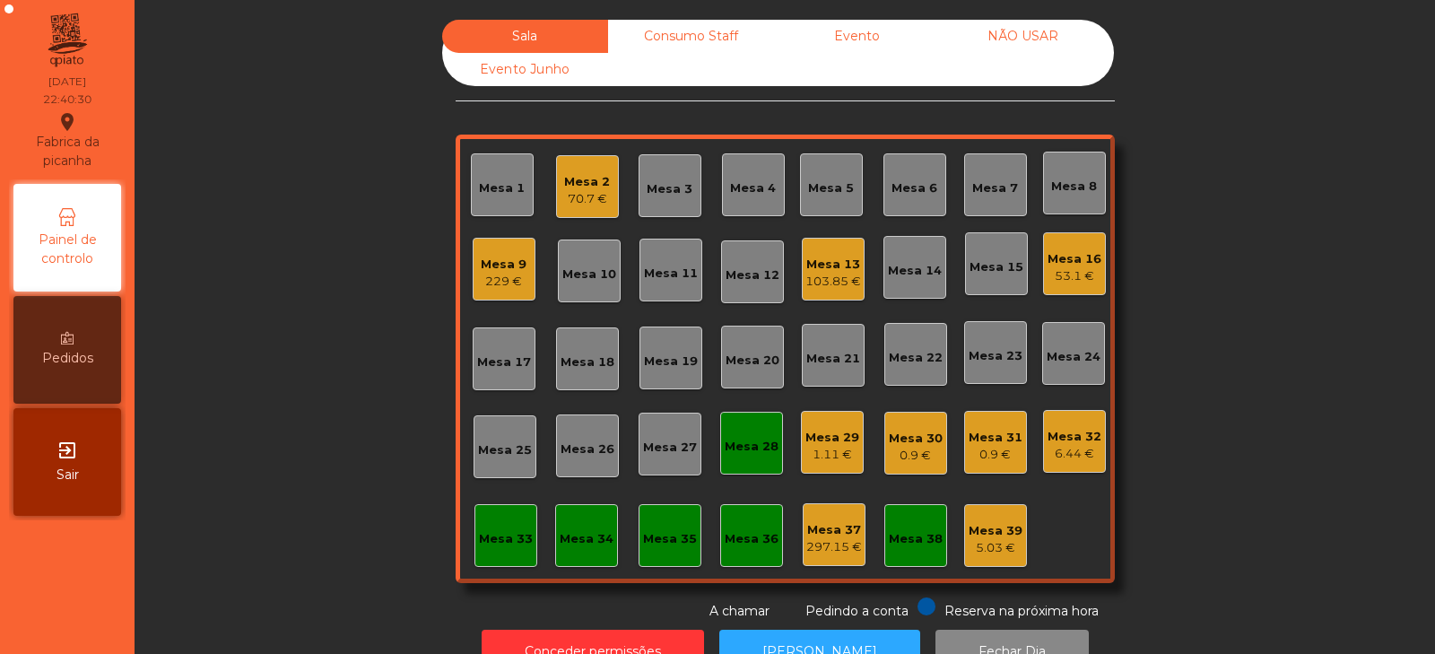
click at [509, 286] on div "229 €" at bounding box center [504, 282] width 46 height 18
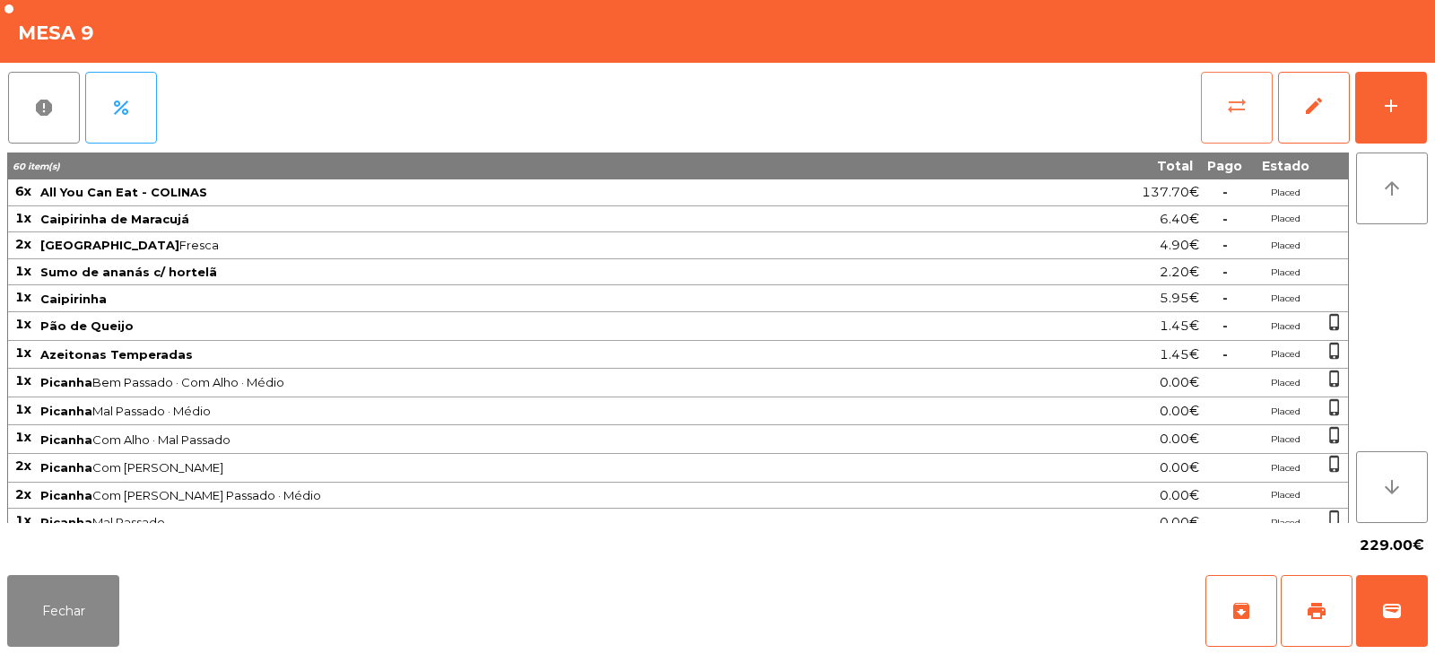
click at [1252, 85] on button "sync_alt" at bounding box center [1237, 108] width 72 height 72
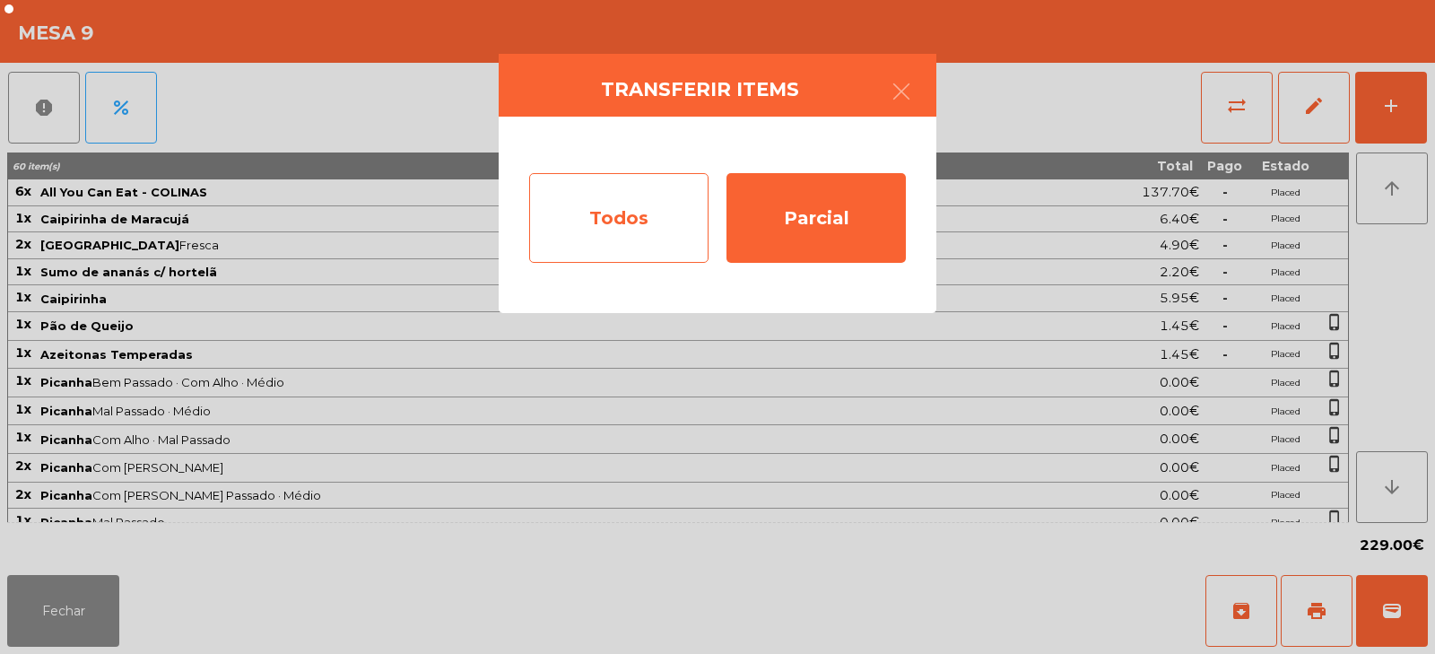
click at [676, 211] on div "Todos" at bounding box center [618, 218] width 179 height 90
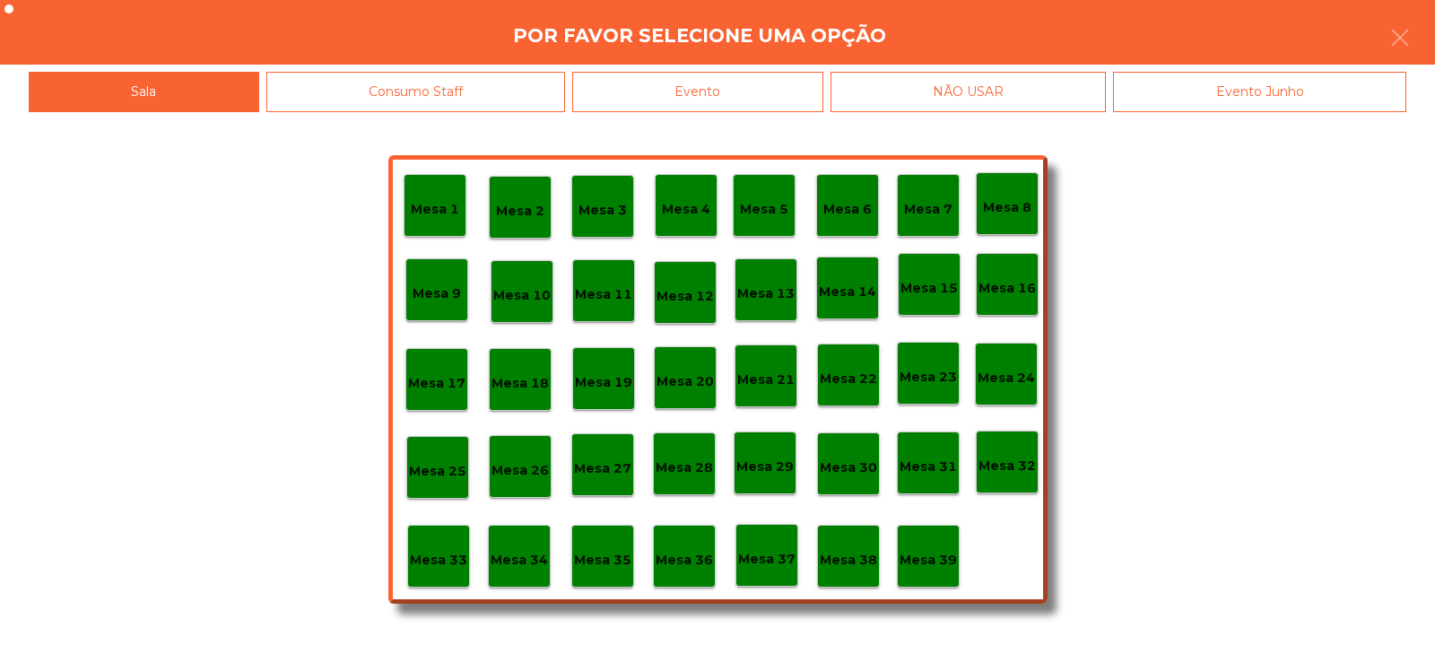
click at [782, 92] on div "Evento" at bounding box center [697, 92] width 251 height 40
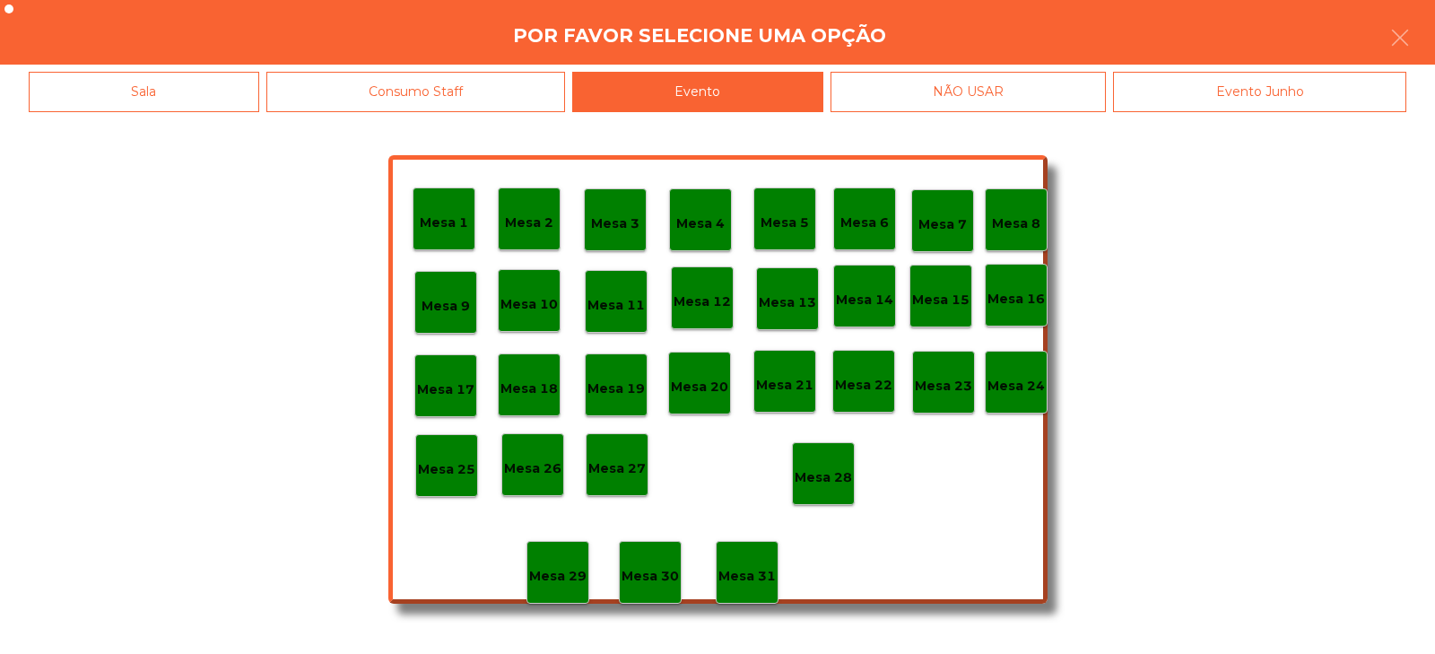
click at [840, 478] on p "Mesa 28" at bounding box center [823, 477] width 57 height 21
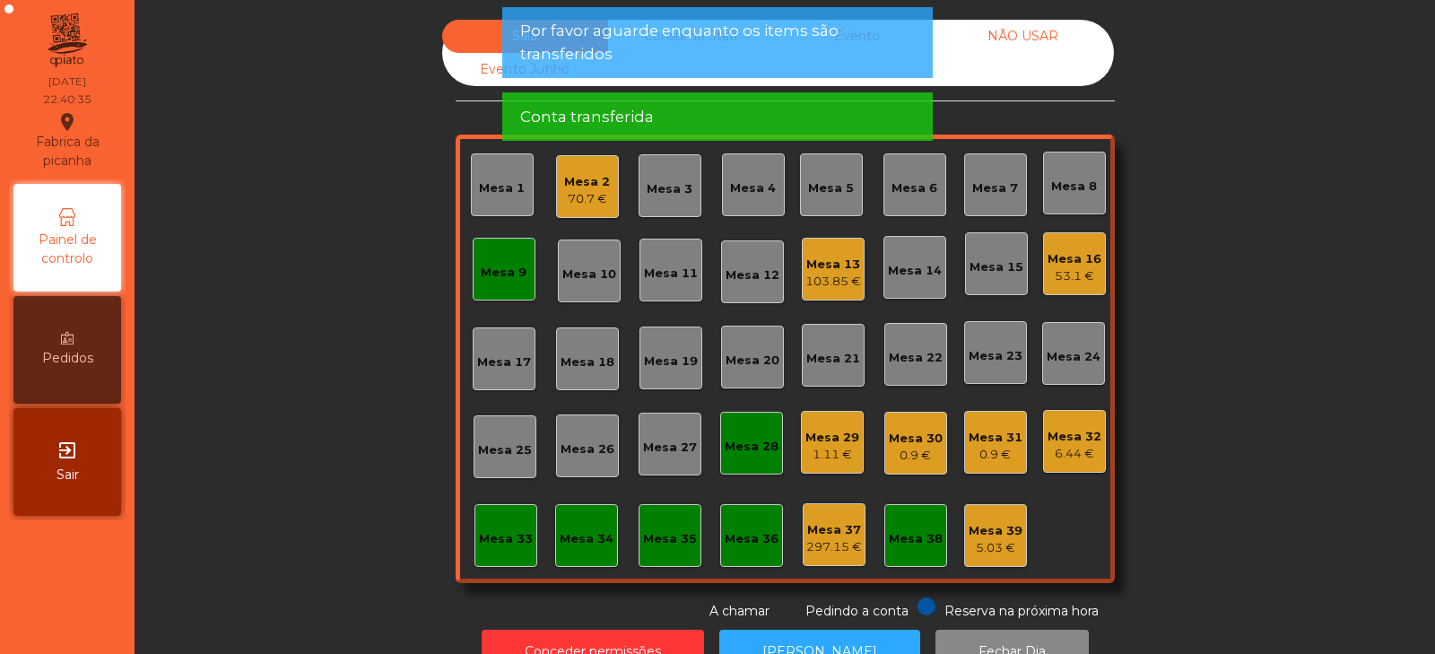
click at [503, 286] on div "Mesa 9" at bounding box center [504, 269] width 63 height 63
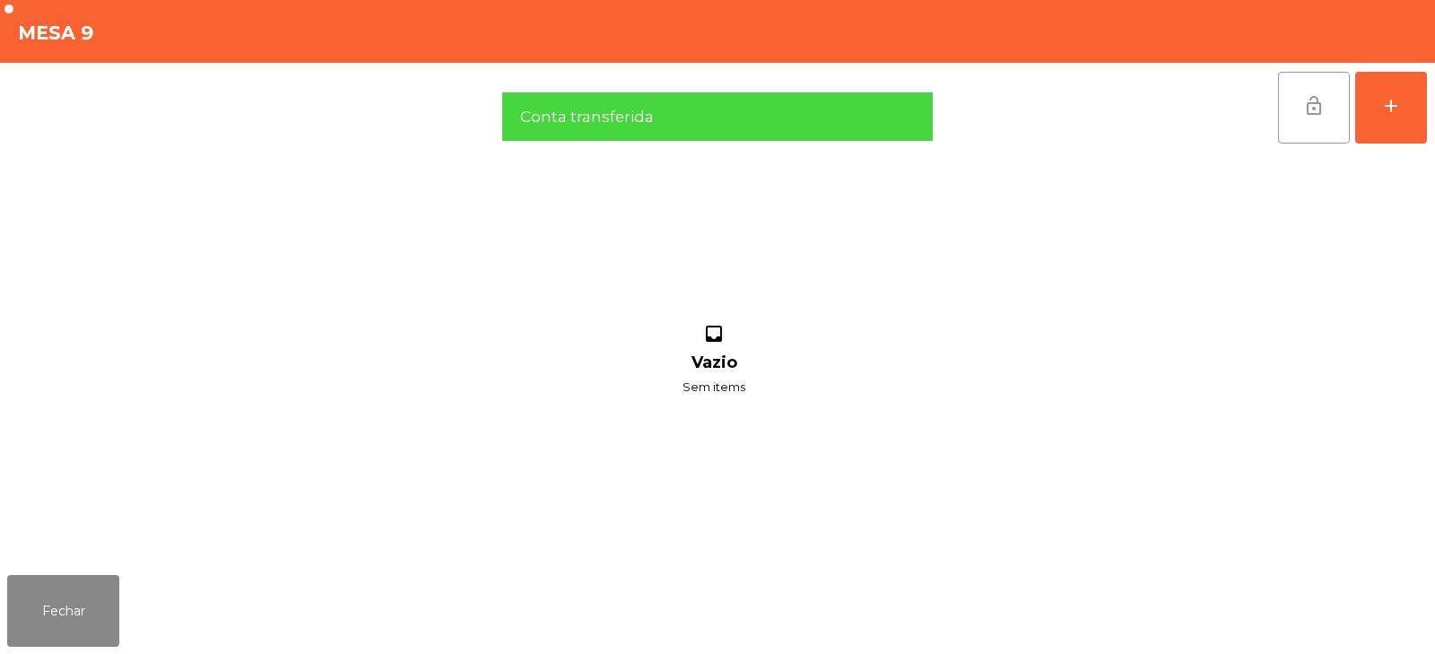
click at [1306, 123] on button "lock_open" at bounding box center [1314, 108] width 72 height 72
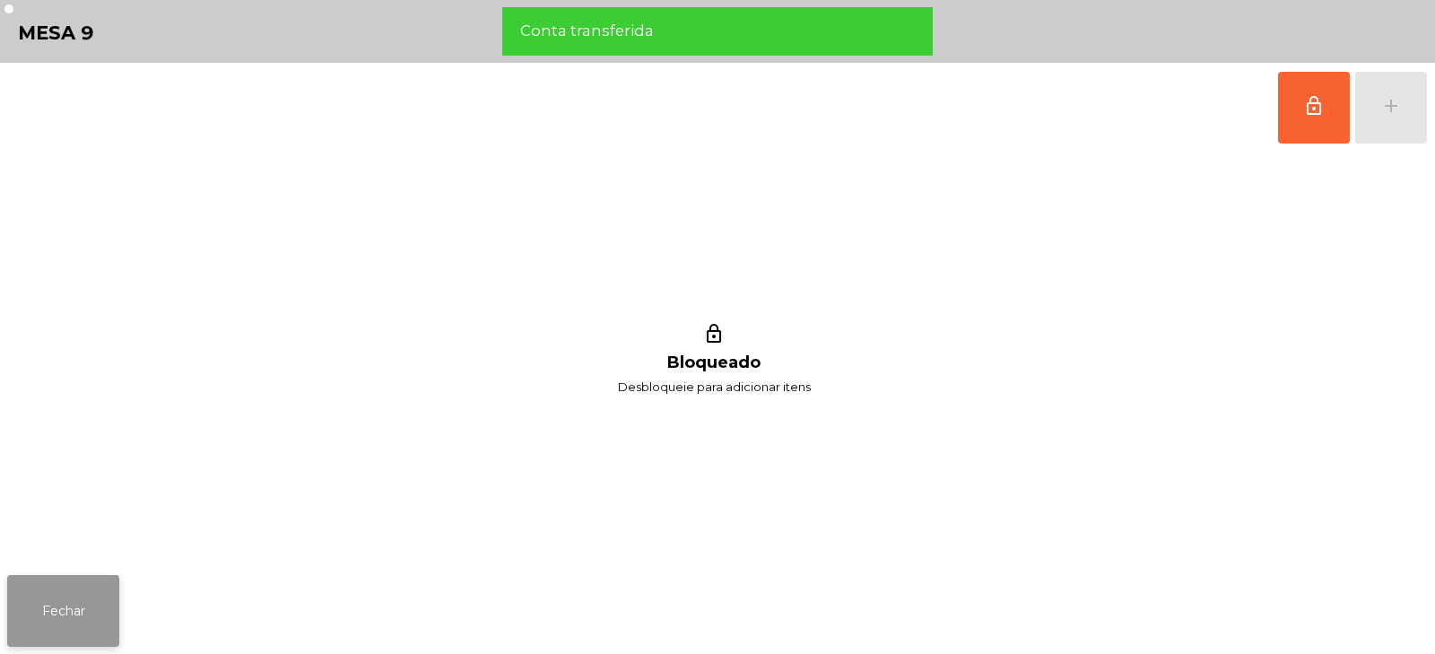
click at [100, 607] on button "Fechar" at bounding box center [63, 611] width 112 height 72
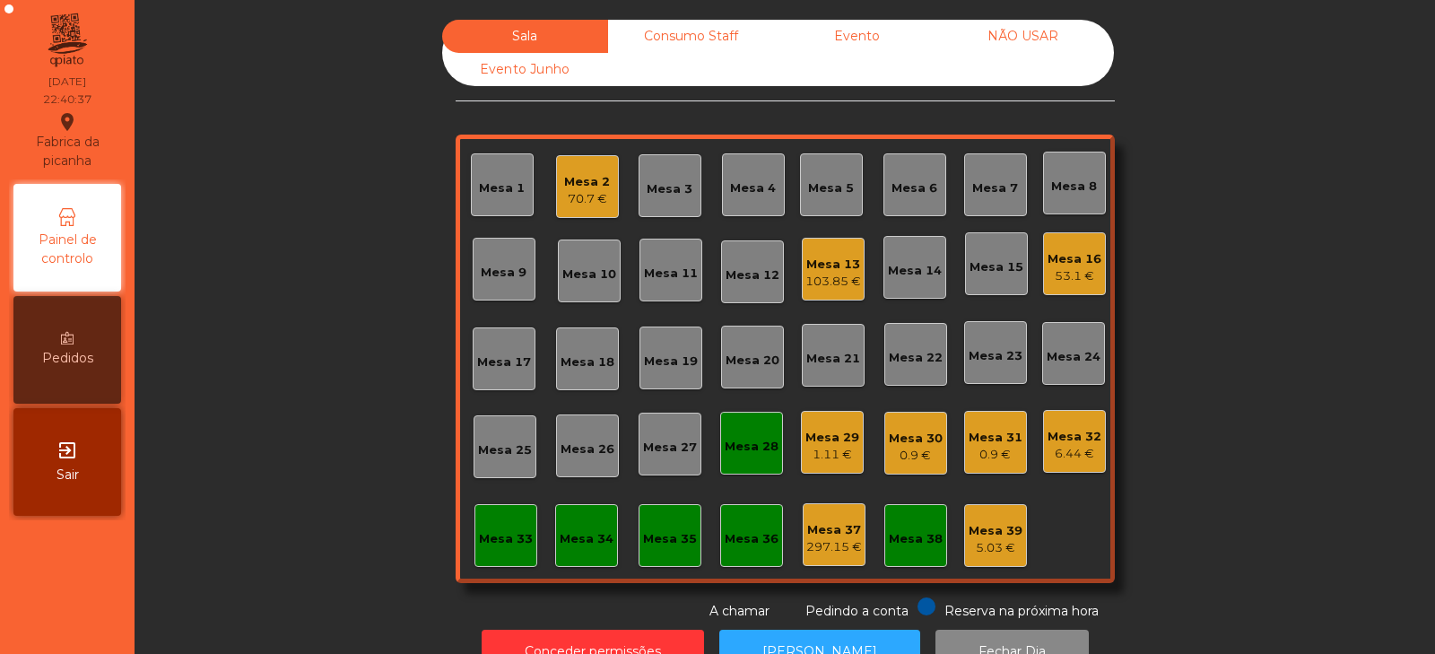
scroll to position [53, 0]
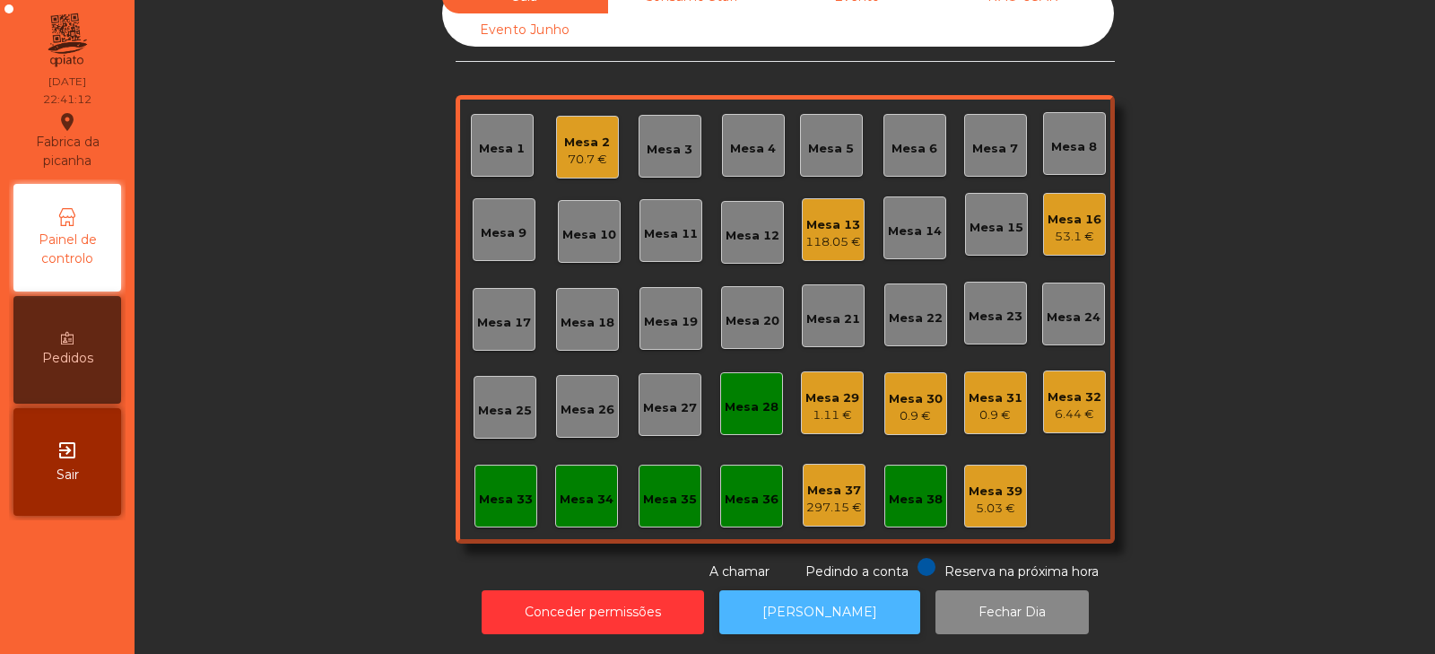
click at [780, 614] on button "[PERSON_NAME]" at bounding box center [819, 612] width 201 height 44
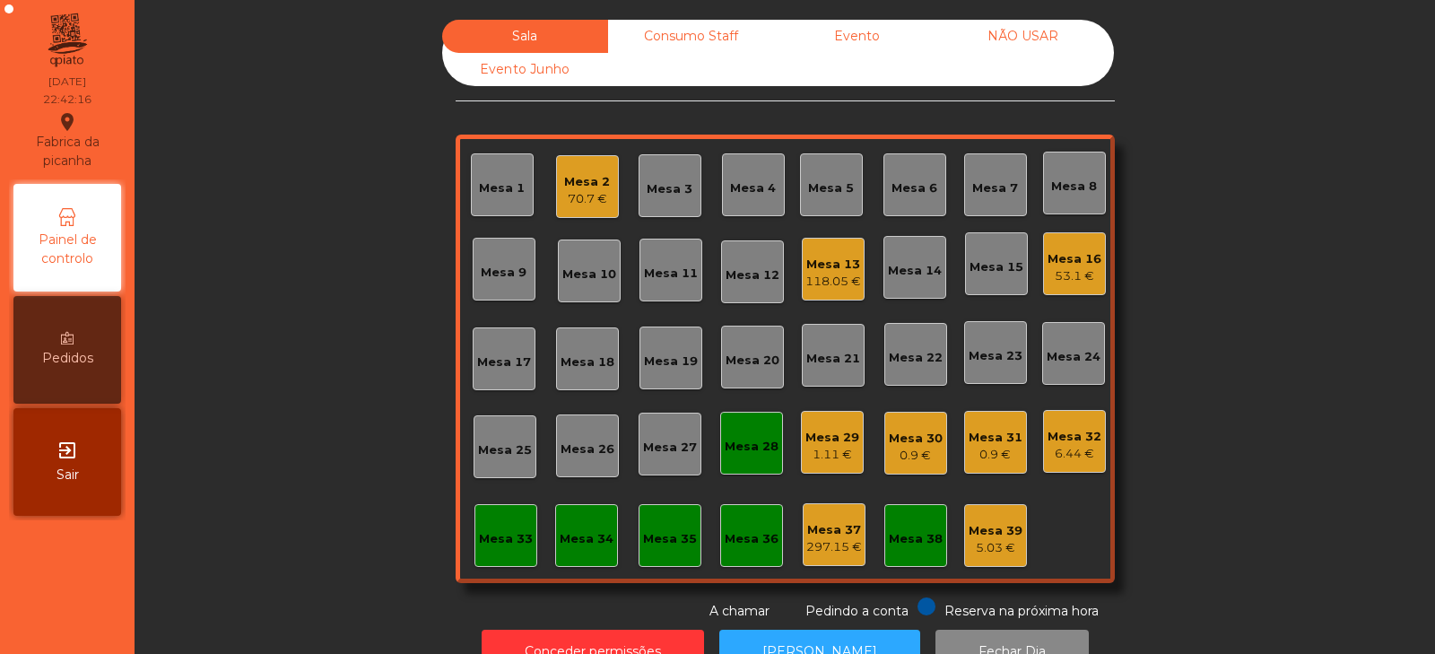
click at [600, 197] on div "70.7 €" at bounding box center [587, 199] width 46 height 18
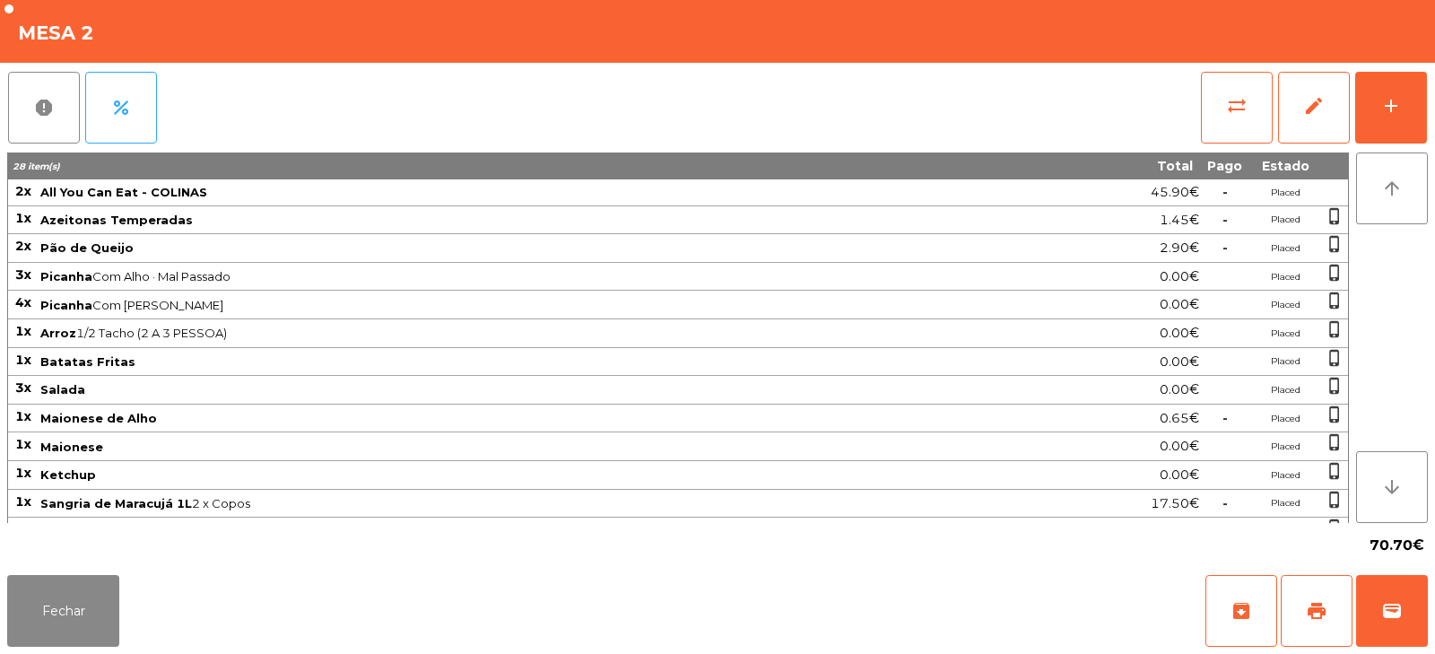
scroll to position [136, 0]
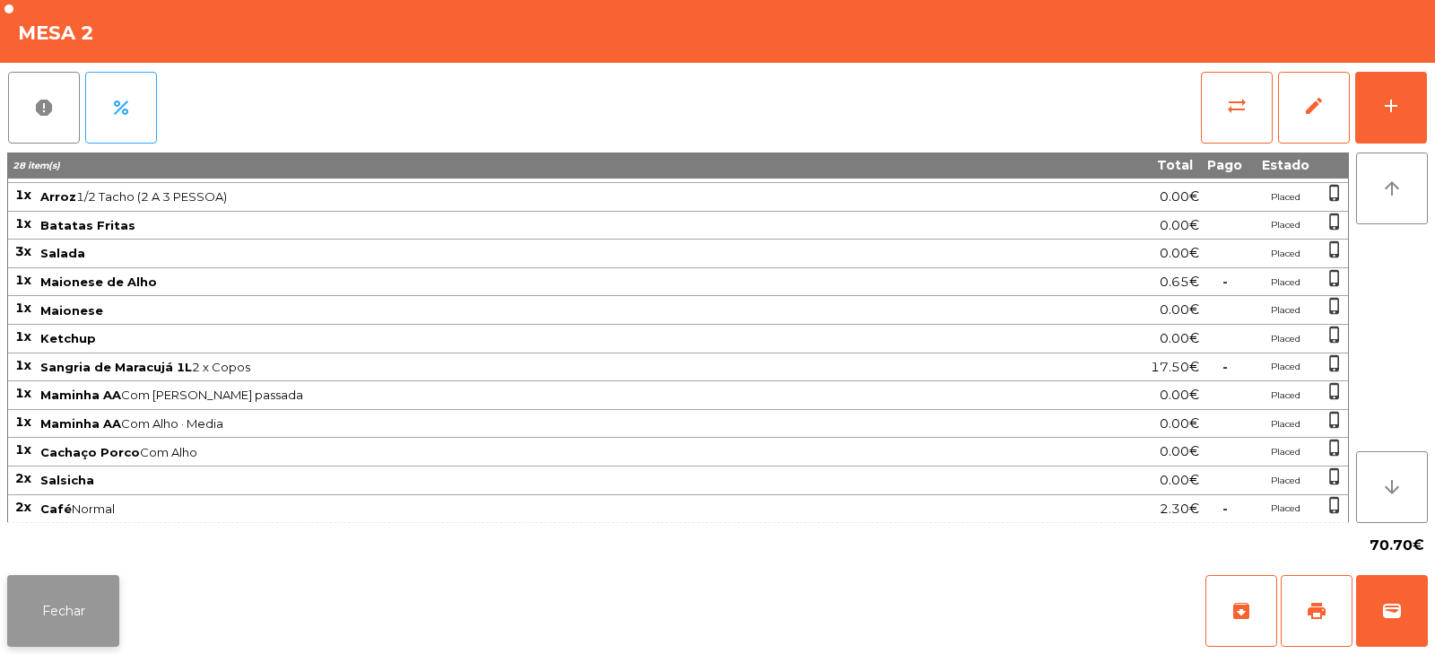
click at [82, 593] on button "Fechar" at bounding box center [63, 611] width 112 height 72
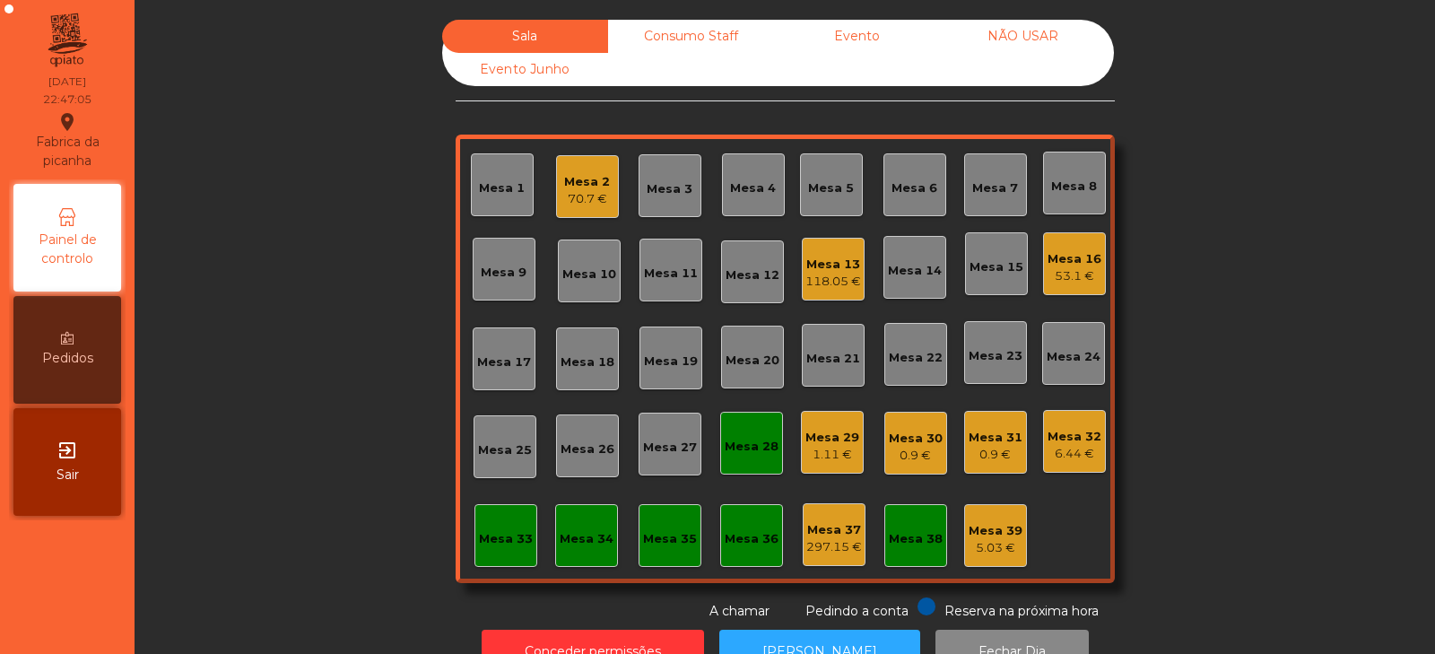
click at [1076, 435] on div "Mesa 32" at bounding box center [1075, 437] width 54 height 18
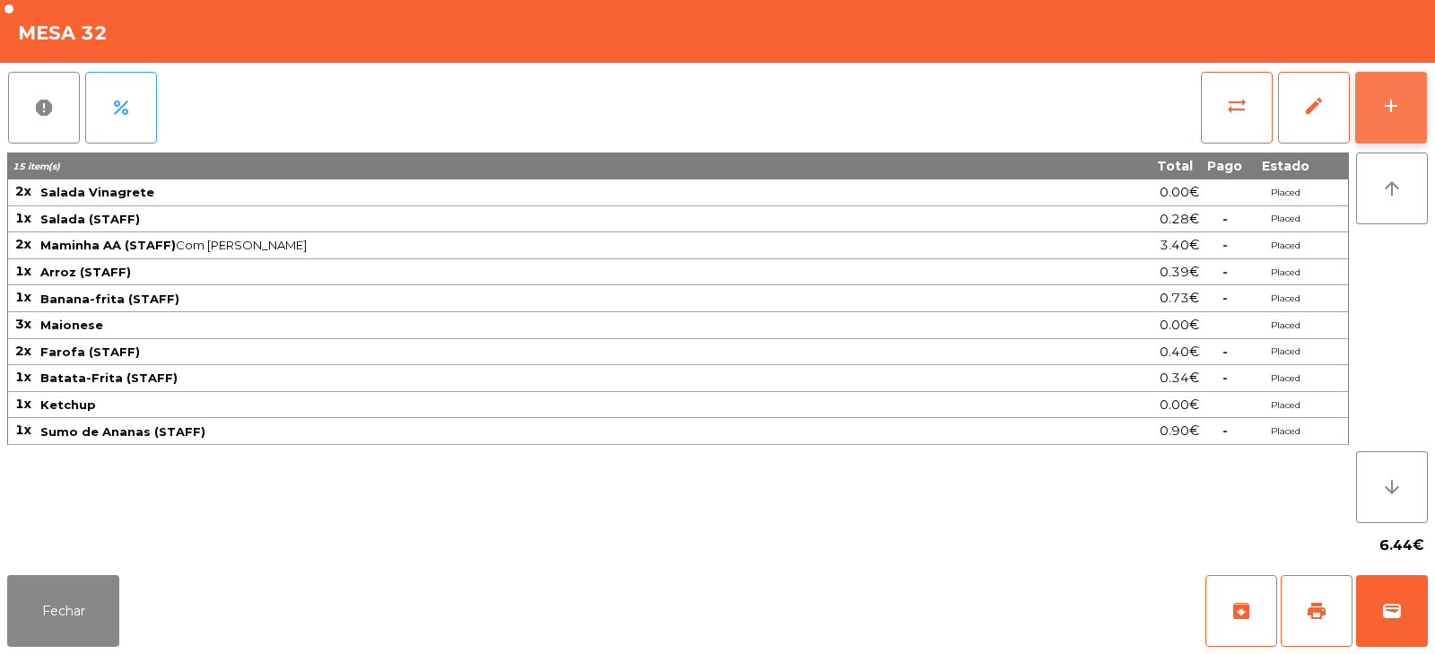
click at [1380, 114] on div "add" at bounding box center [1391, 106] width 22 height 22
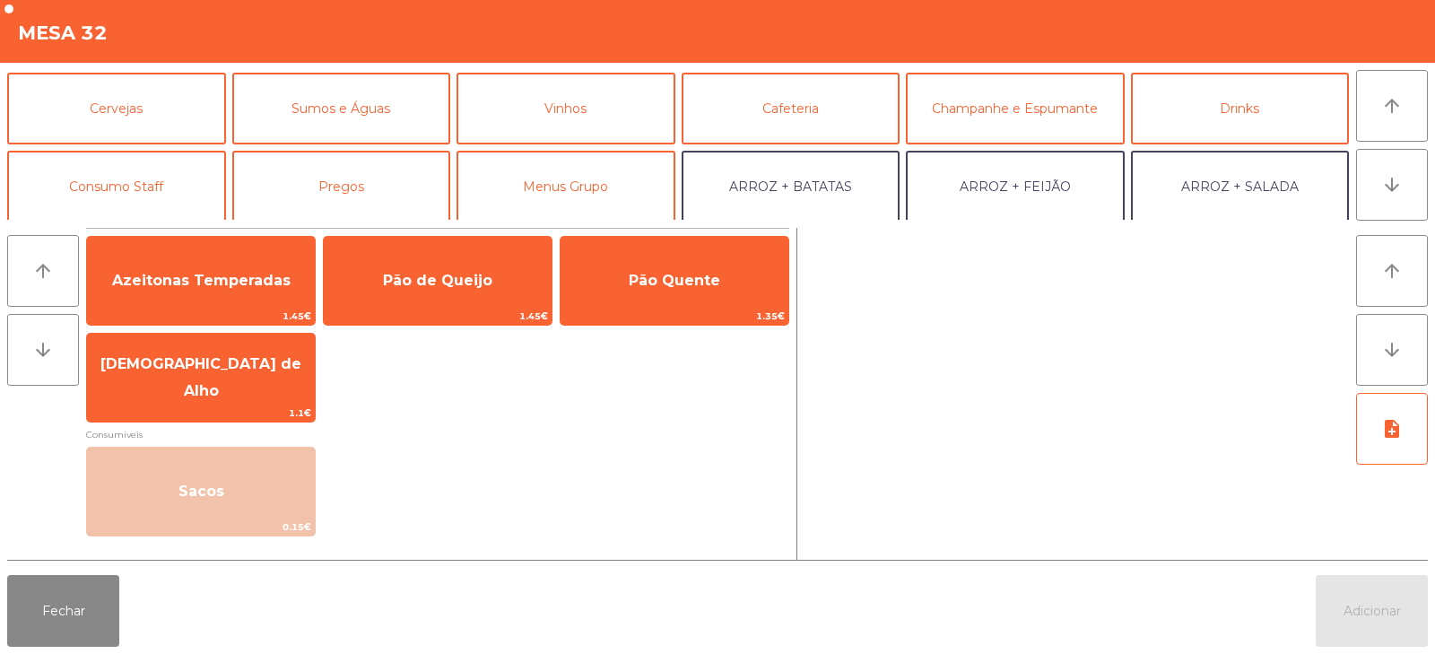
scroll to position [98, 0]
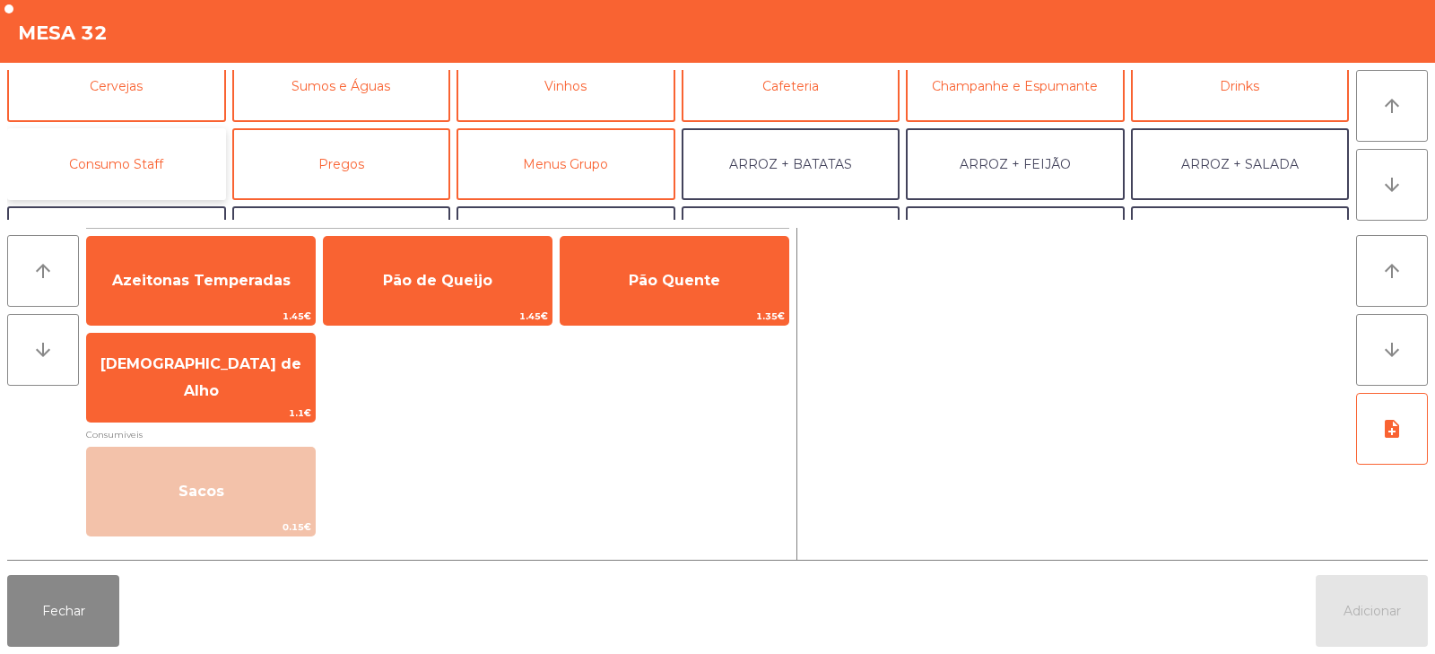
click at [177, 158] on button "Consumo Staff" at bounding box center [116, 164] width 219 height 72
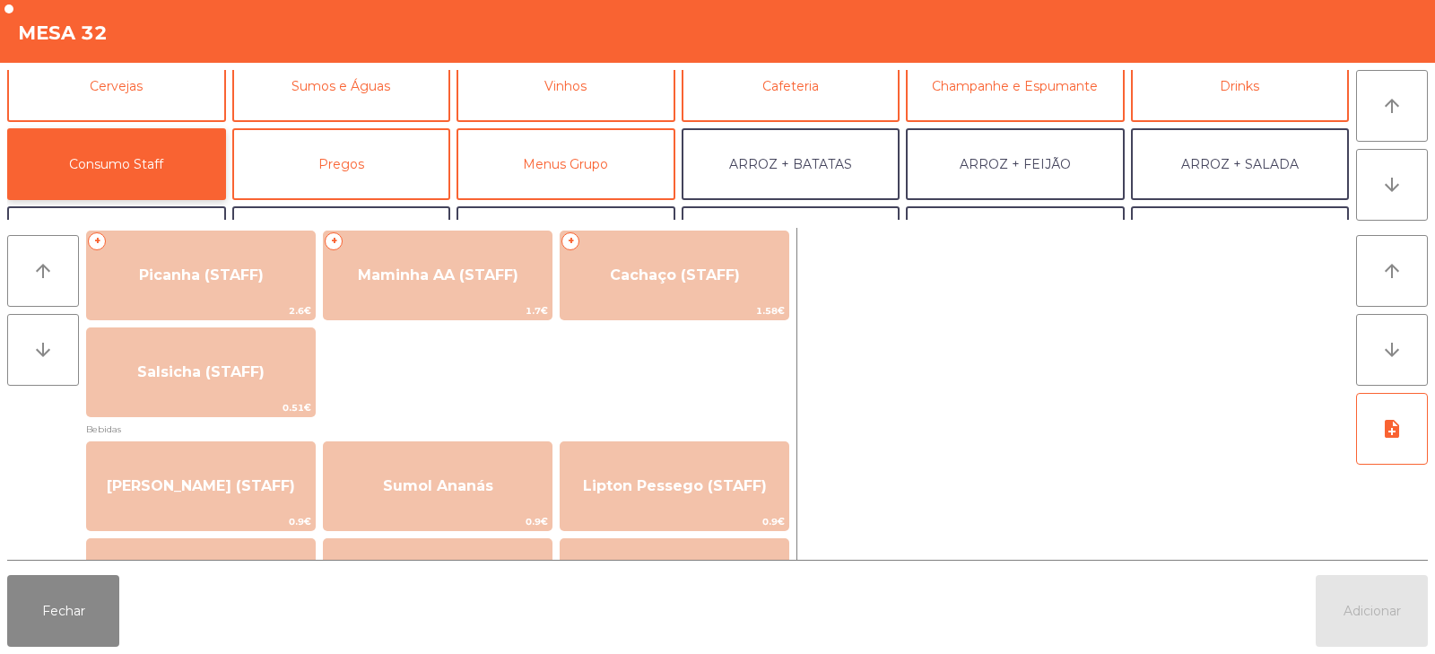
scroll to position [0, 0]
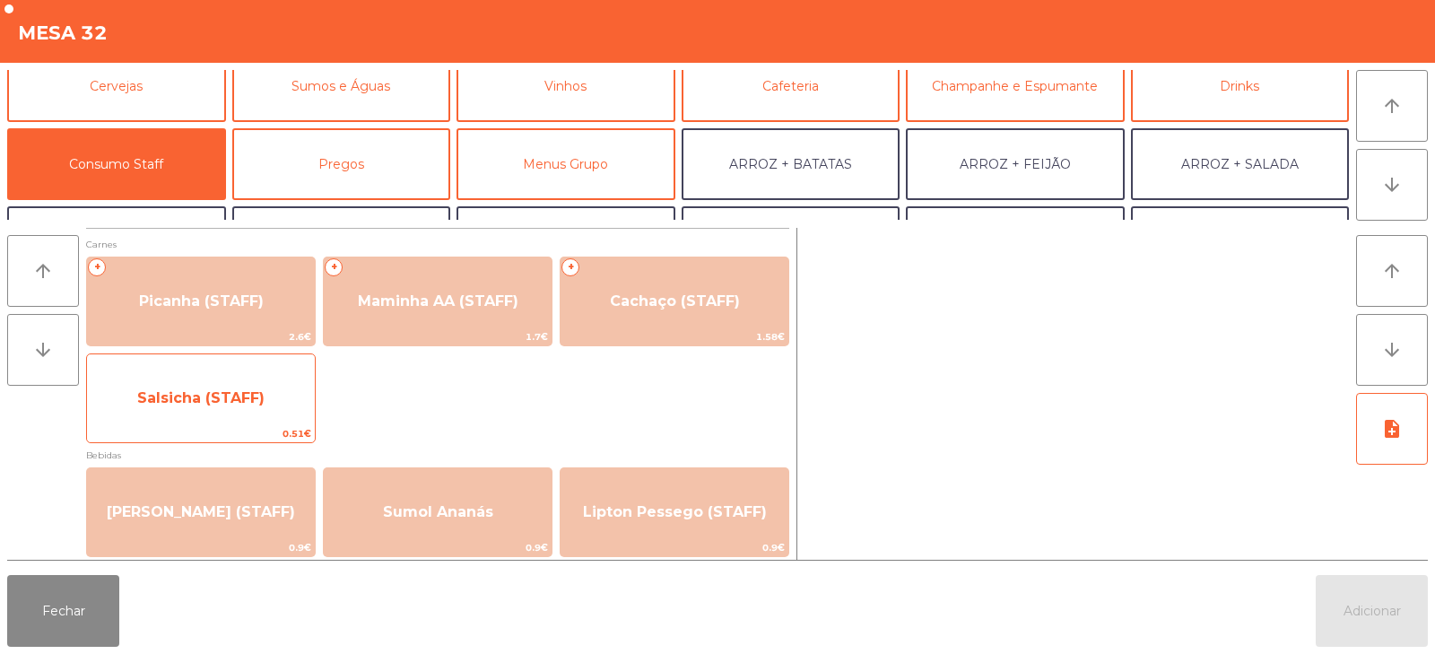
click at [282, 409] on span "Salsicha (STAFF)" at bounding box center [201, 398] width 228 height 48
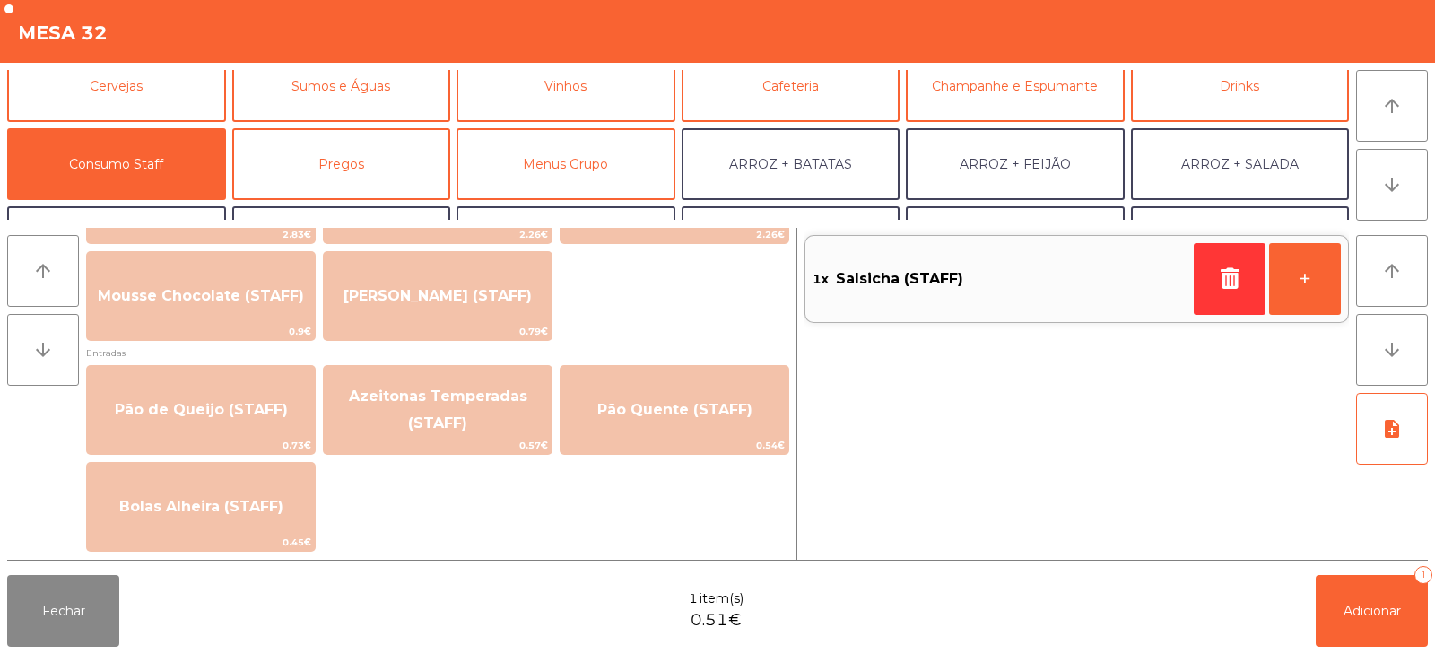
scroll to position [1347, 0]
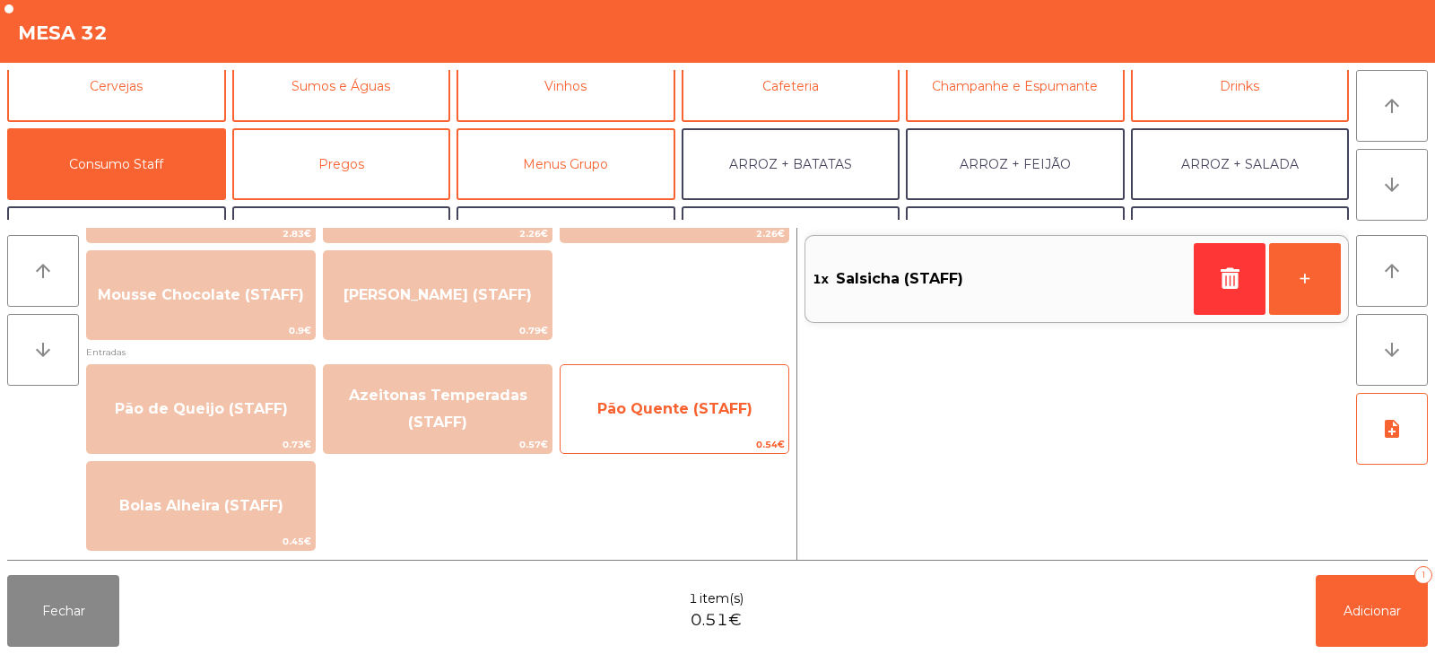
click at [741, 405] on span "Pão Quente (STAFF)" at bounding box center [674, 408] width 155 height 17
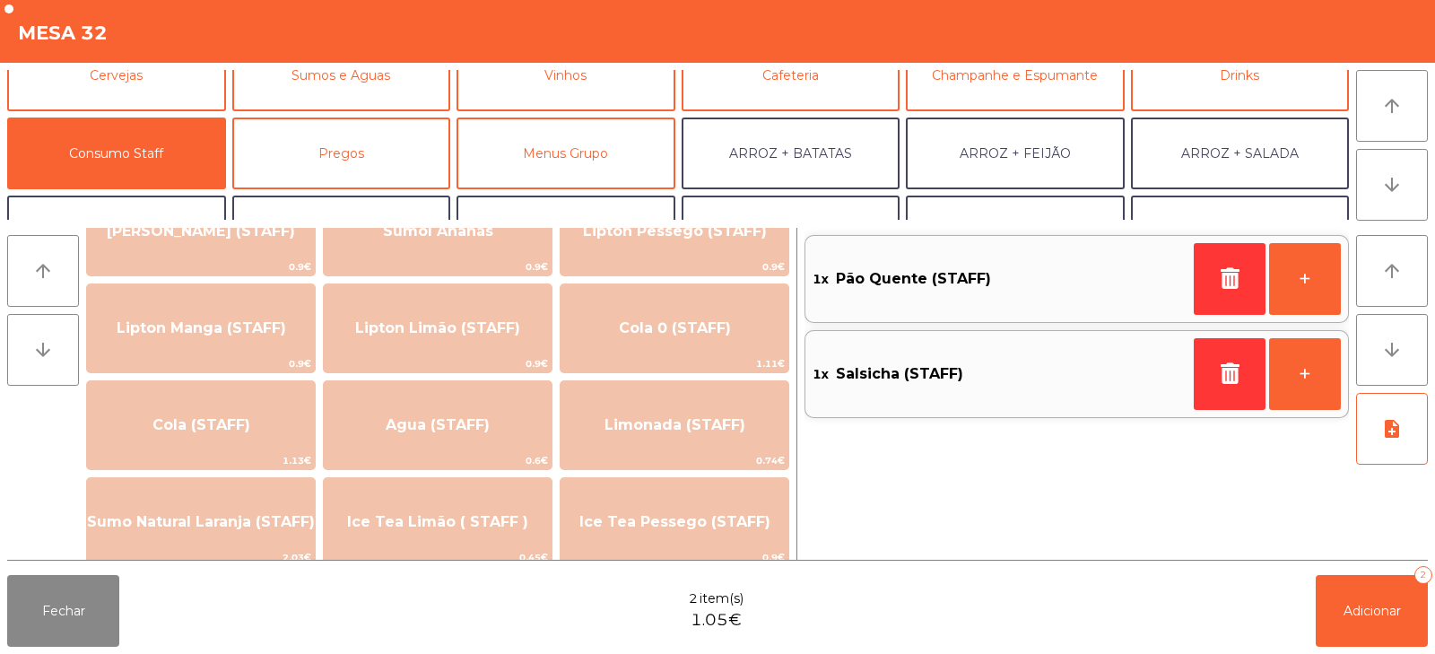
scroll to position [274, 0]
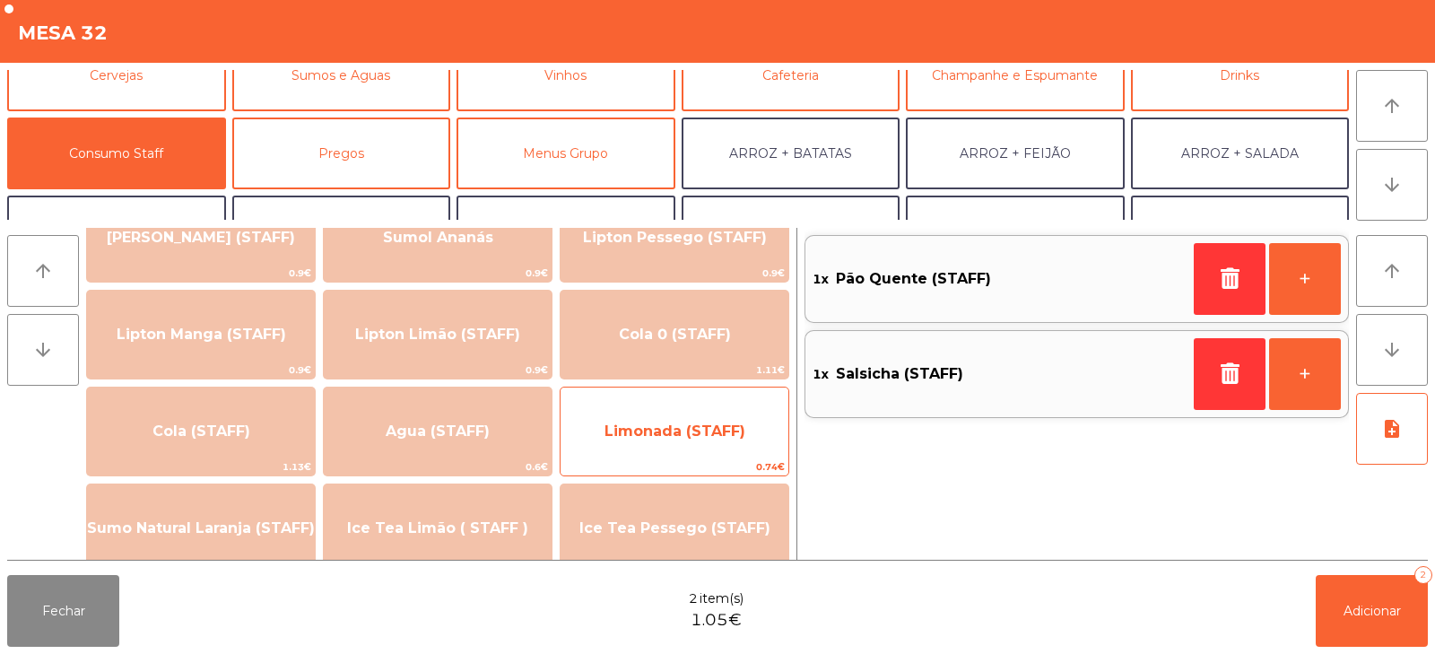
click at [717, 445] on span "Limonada (STAFF)" at bounding box center [675, 431] width 228 height 48
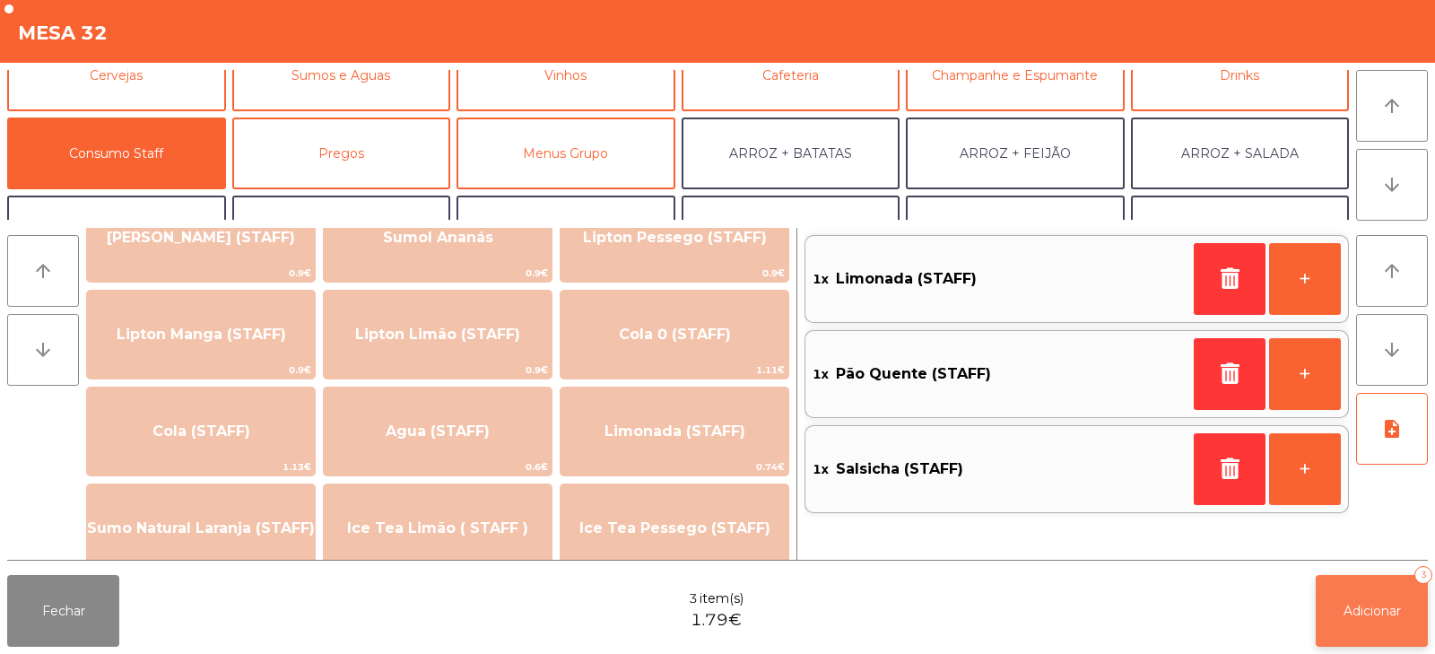
click at [1376, 605] on span "Adicionar" at bounding box center [1372, 611] width 57 height 16
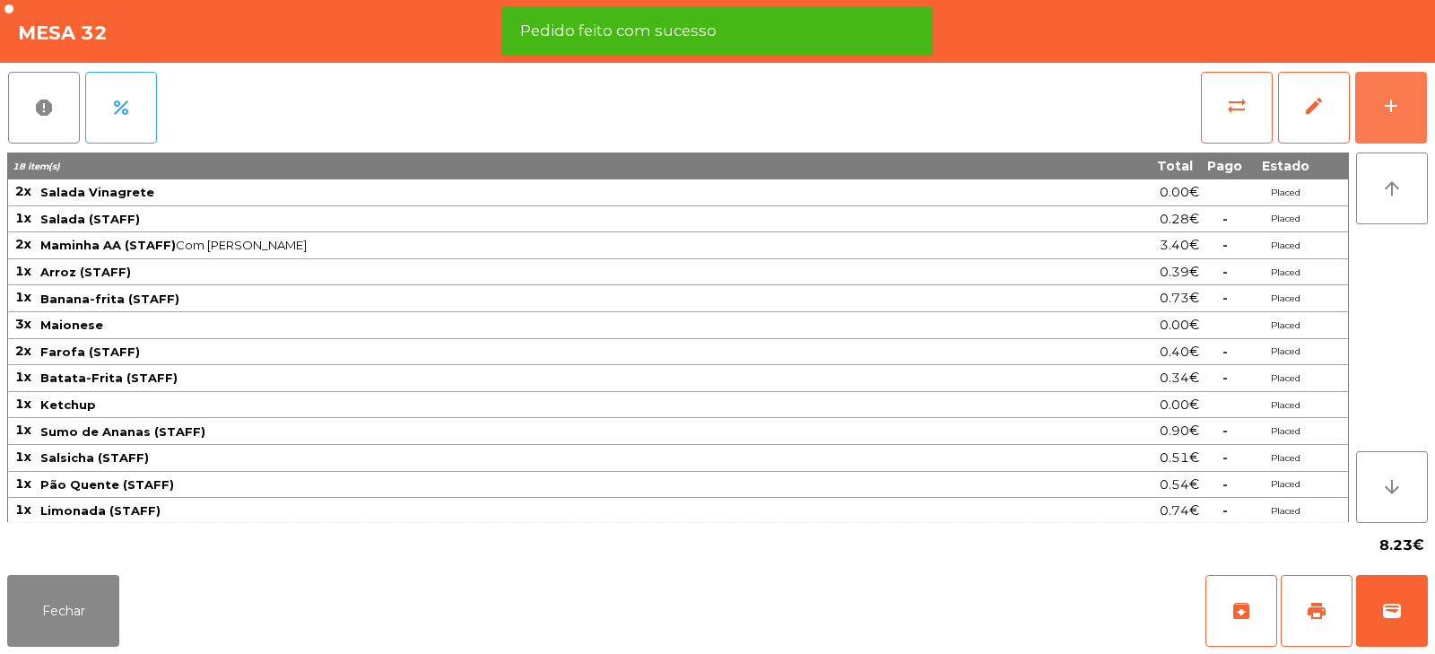
scroll to position [3, 0]
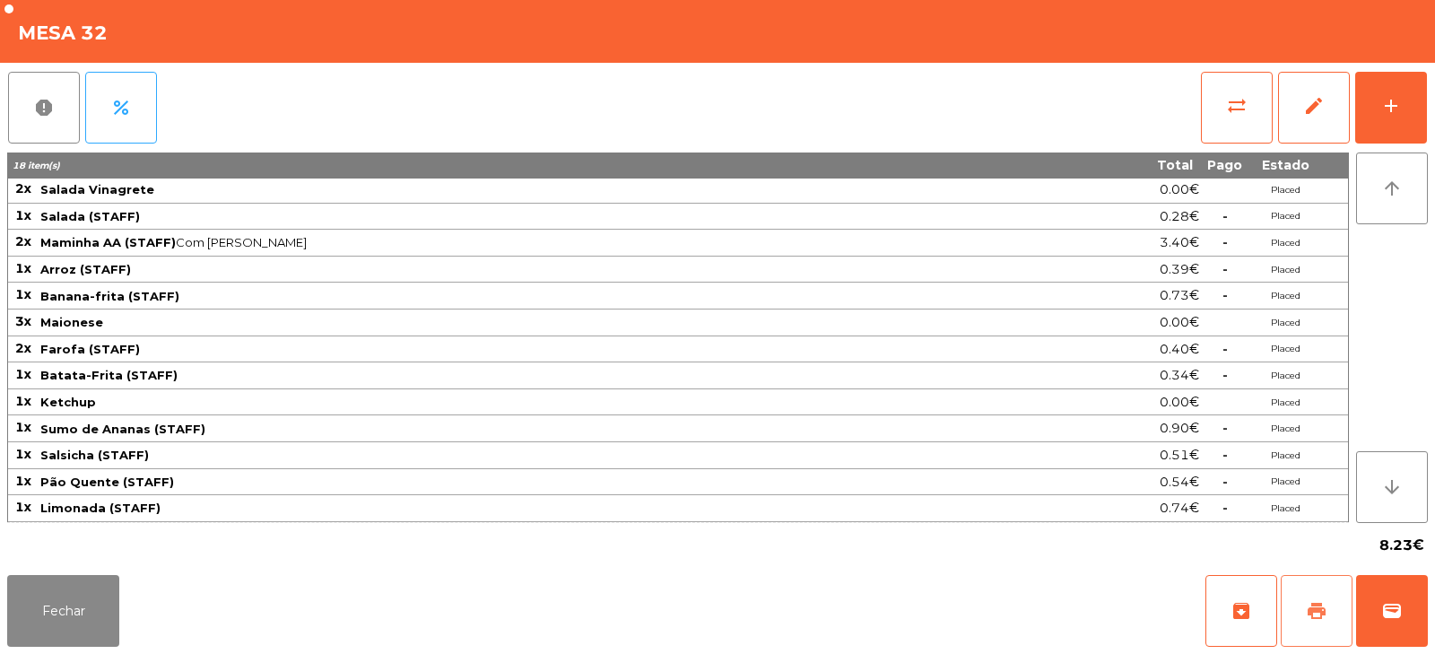
click at [1325, 613] on span "print" at bounding box center [1317, 611] width 22 height 22
click at [1243, 106] on span "sync_alt" at bounding box center [1237, 106] width 22 height 22
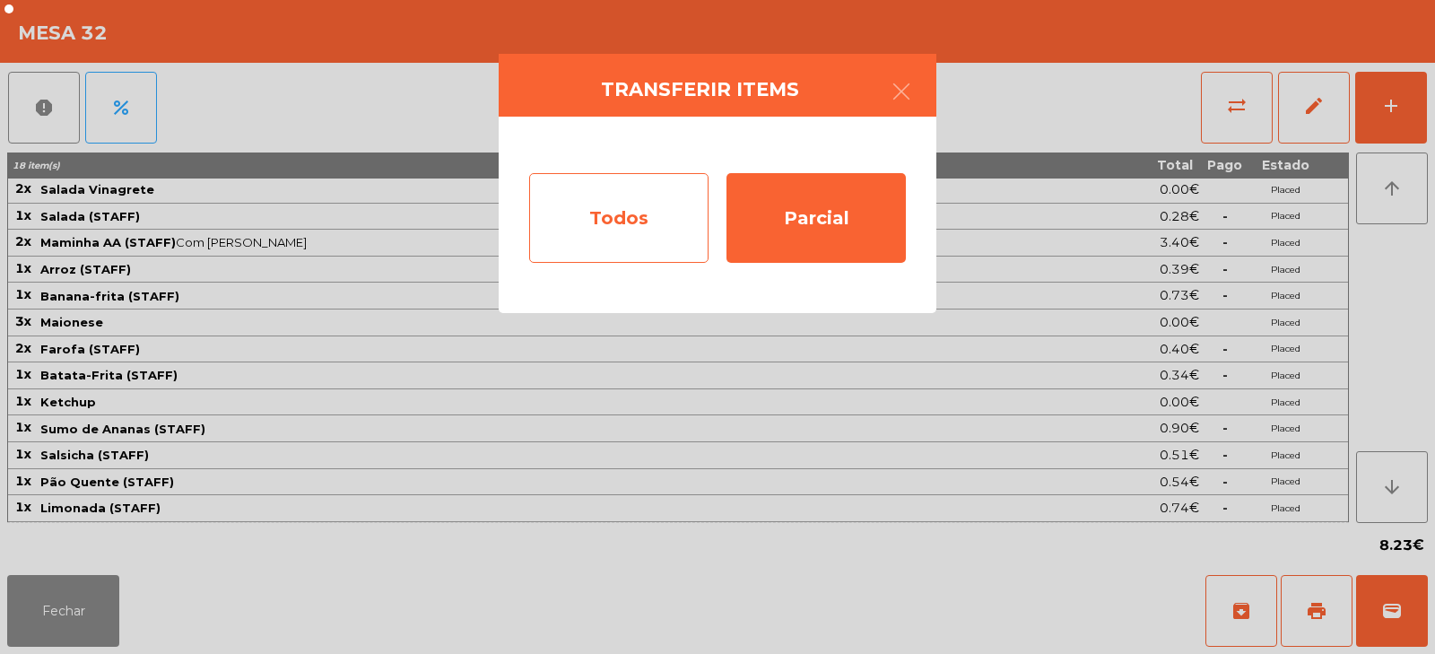
click at [647, 212] on div "Todos" at bounding box center [618, 218] width 179 height 90
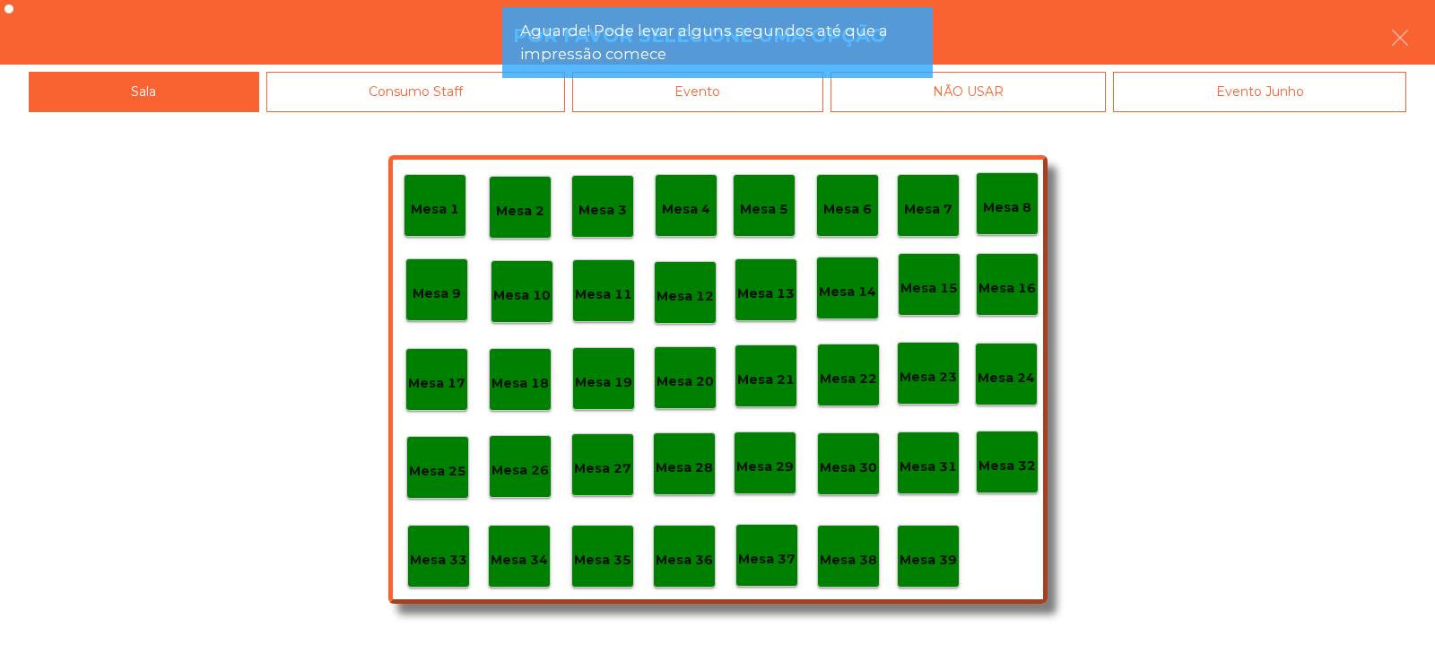
click at [936, 567] on p "Mesa 39" at bounding box center [928, 560] width 57 height 21
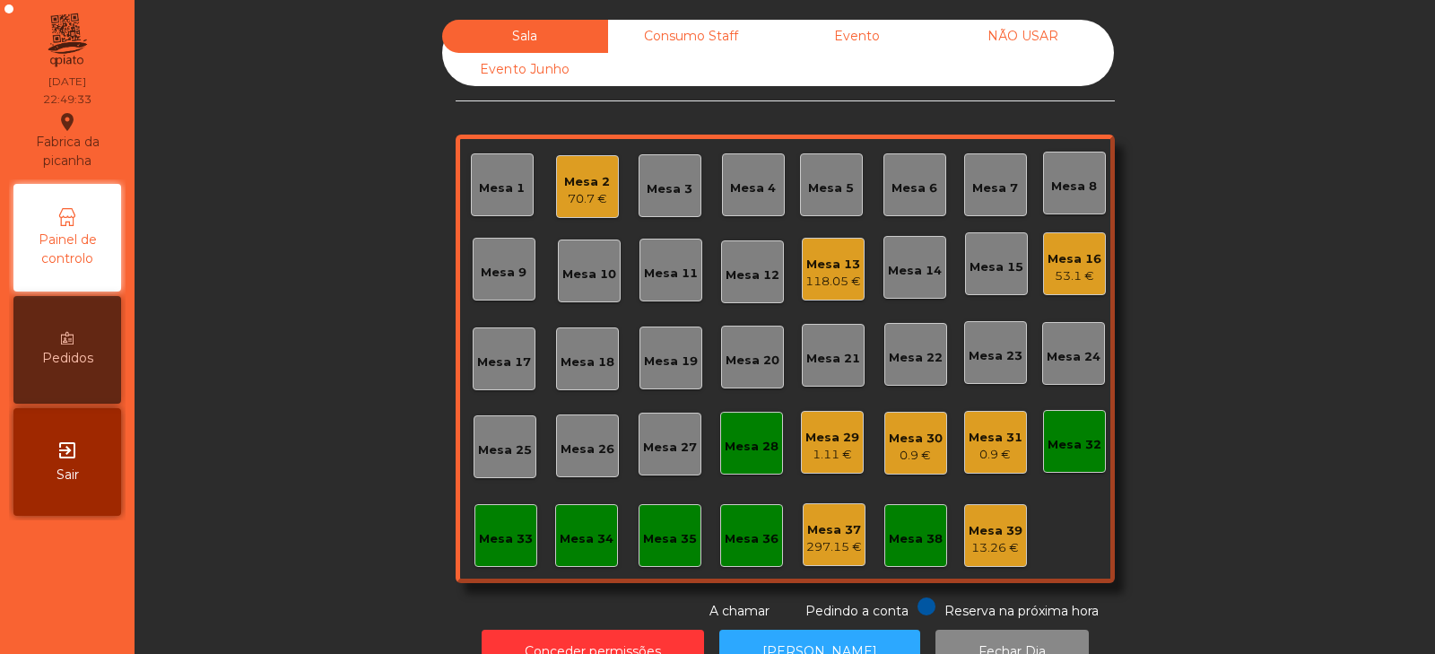
click at [982, 522] on div "Mesa 39" at bounding box center [996, 531] width 54 height 18
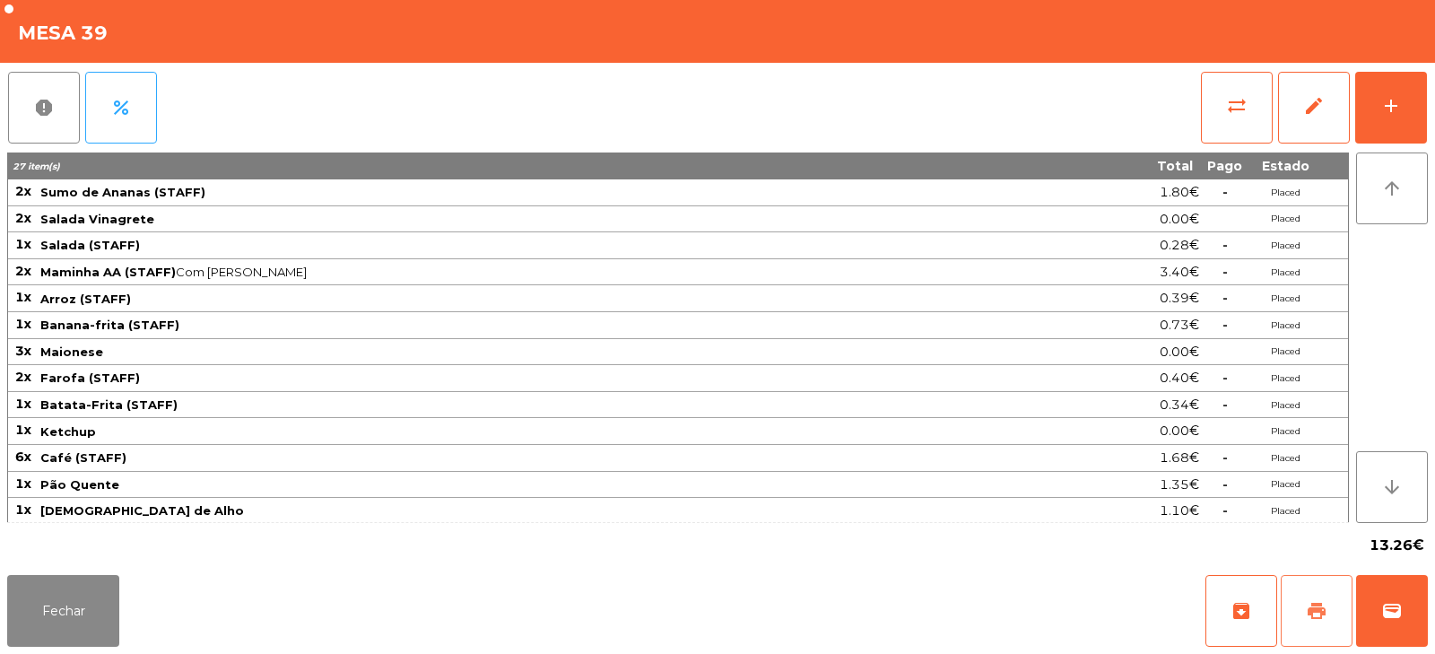
click at [1303, 614] on button "print" at bounding box center [1317, 611] width 72 height 72
click at [80, 624] on button "Fechar" at bounding box center [63, 611] width 112 height 72
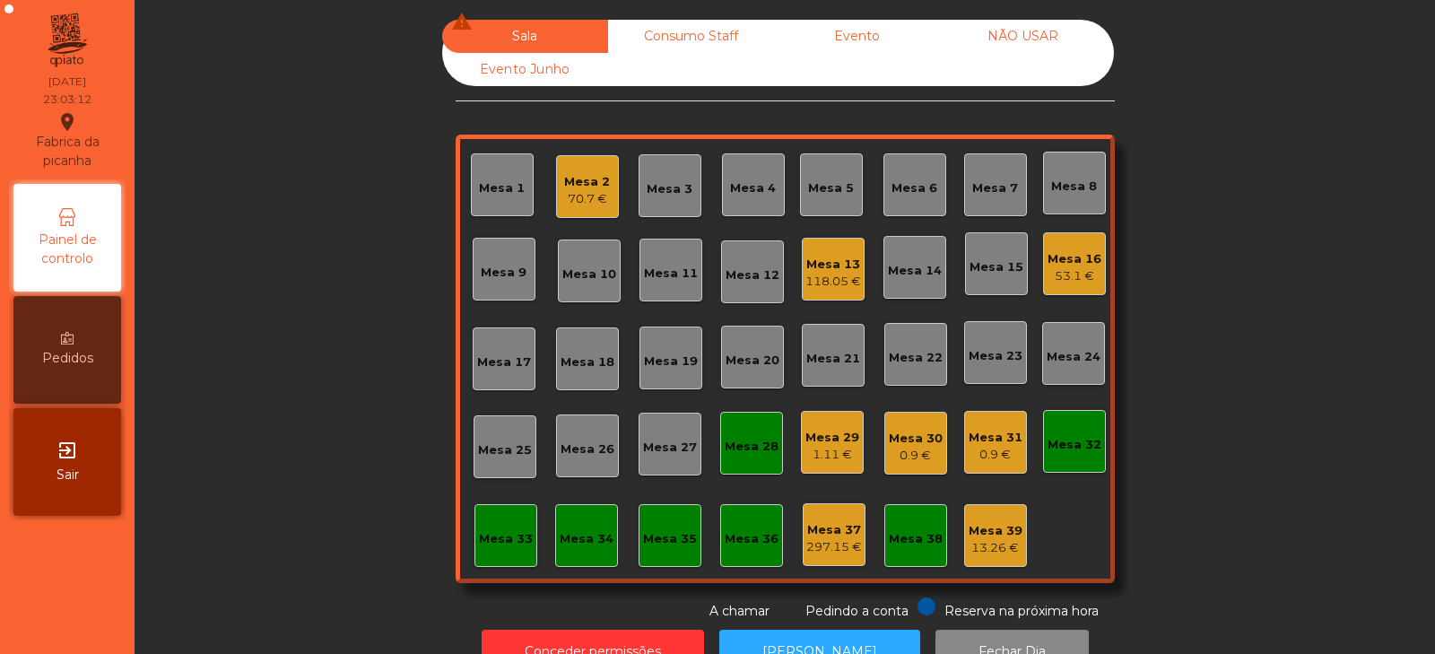
click at [818, 287] on div "118.05 €" at bounding box center [834, 282] width 56 height 18
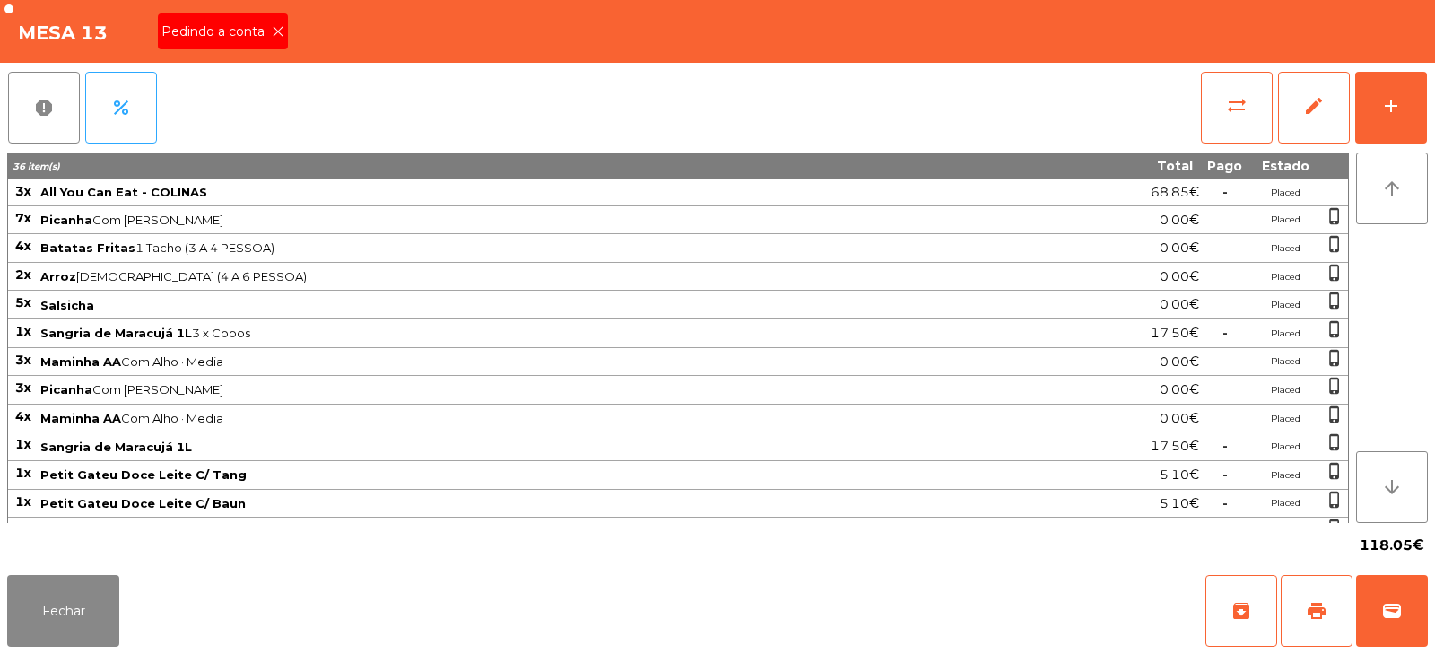
click at [237, 48] on div "Pedindo a conta" at bounding box center [223, 31] width 130 height 36
click at [255, 38] on div "Mesa 13" at bounding box center [717, 31] width 1435 height 63
click at [1315, 620] on span "print" at bounding box center [1317, 611] width 22 height 22
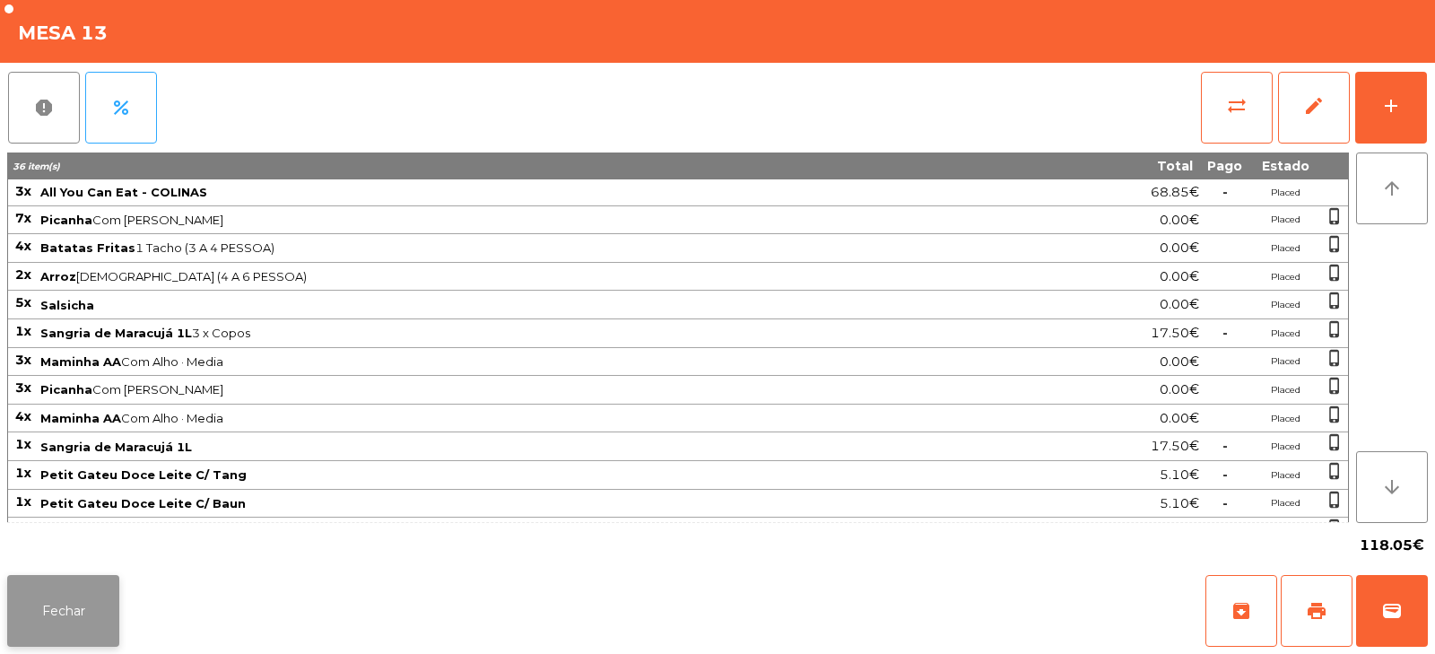
click at [61, 604] on button "Fechar" at bounding box center [63, 611] width 112 height 72
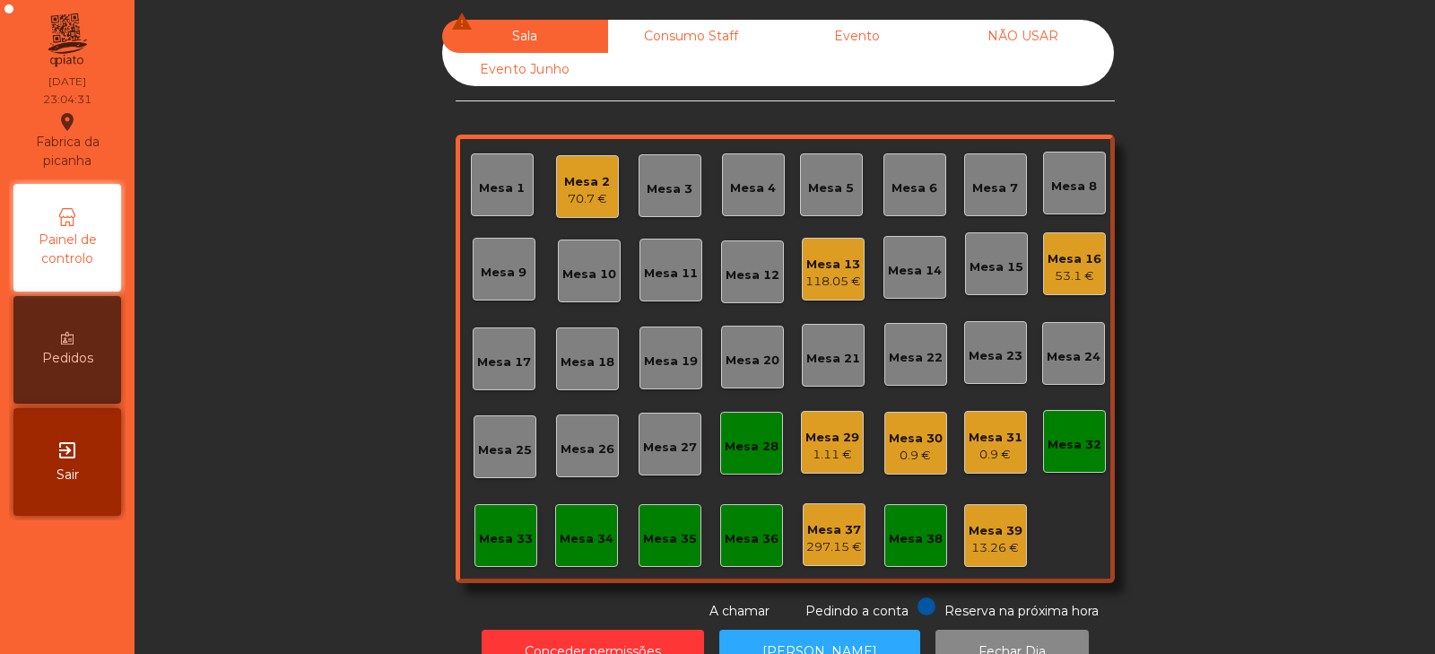
scroll to position [53, 0]
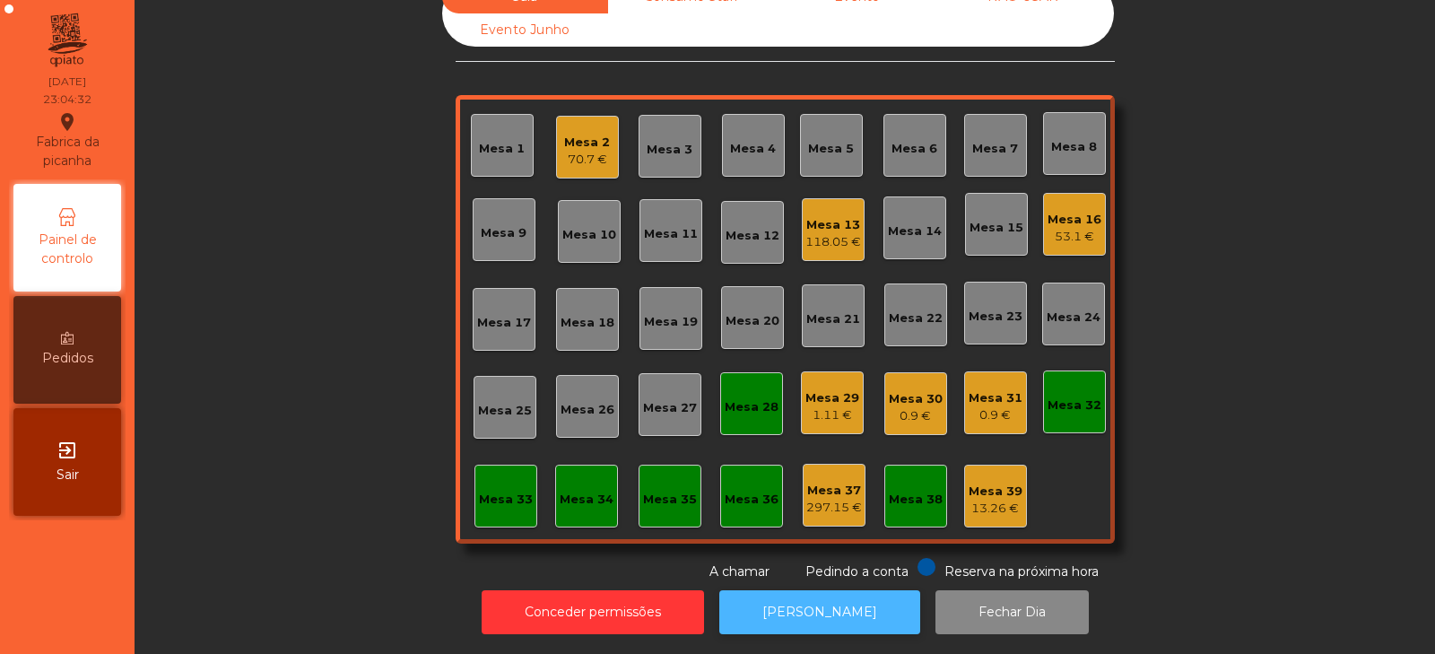
click at [800, 590] on button "[PERSON_NAME]" at bounding box center [819, 612] width 201 height 44
click at [816, 233] on div "118.05 €" at bounding box center [834, 242] width 56 height 18
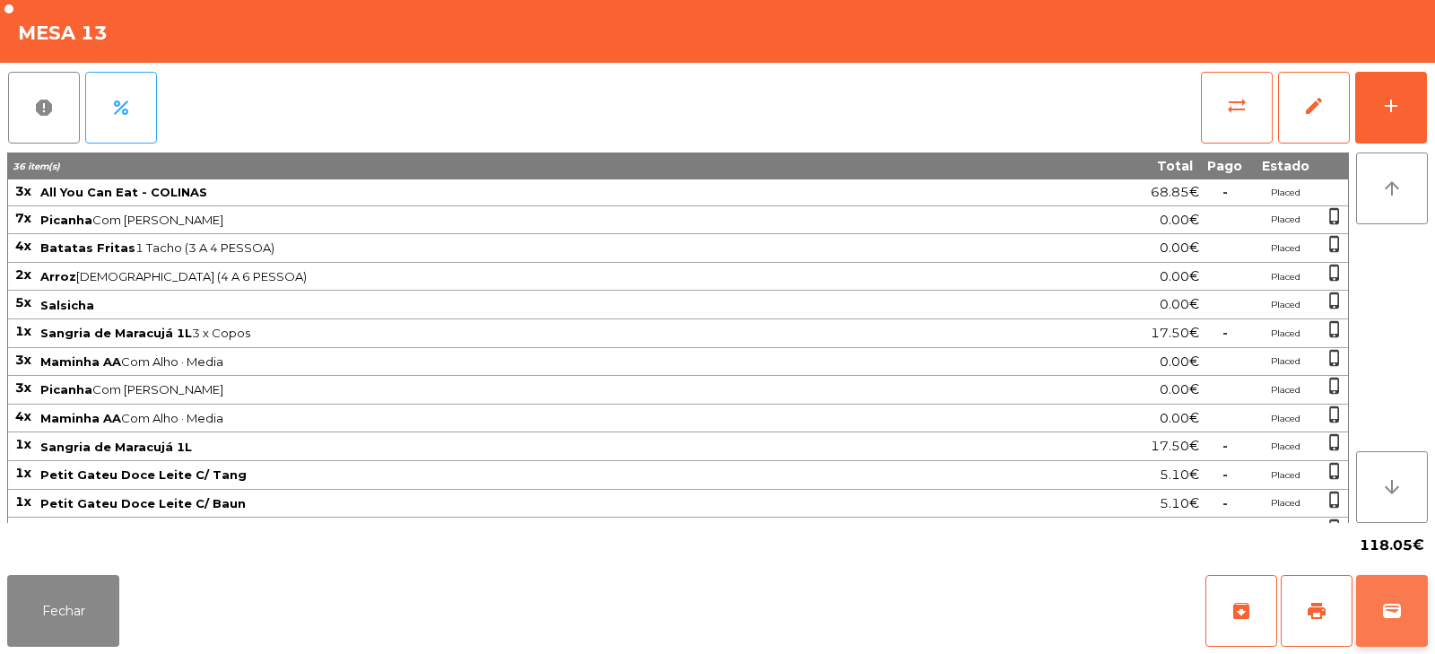
click at [1386, 597] on button "wallet" at bounding box center [1392, 611] width 72 height 72
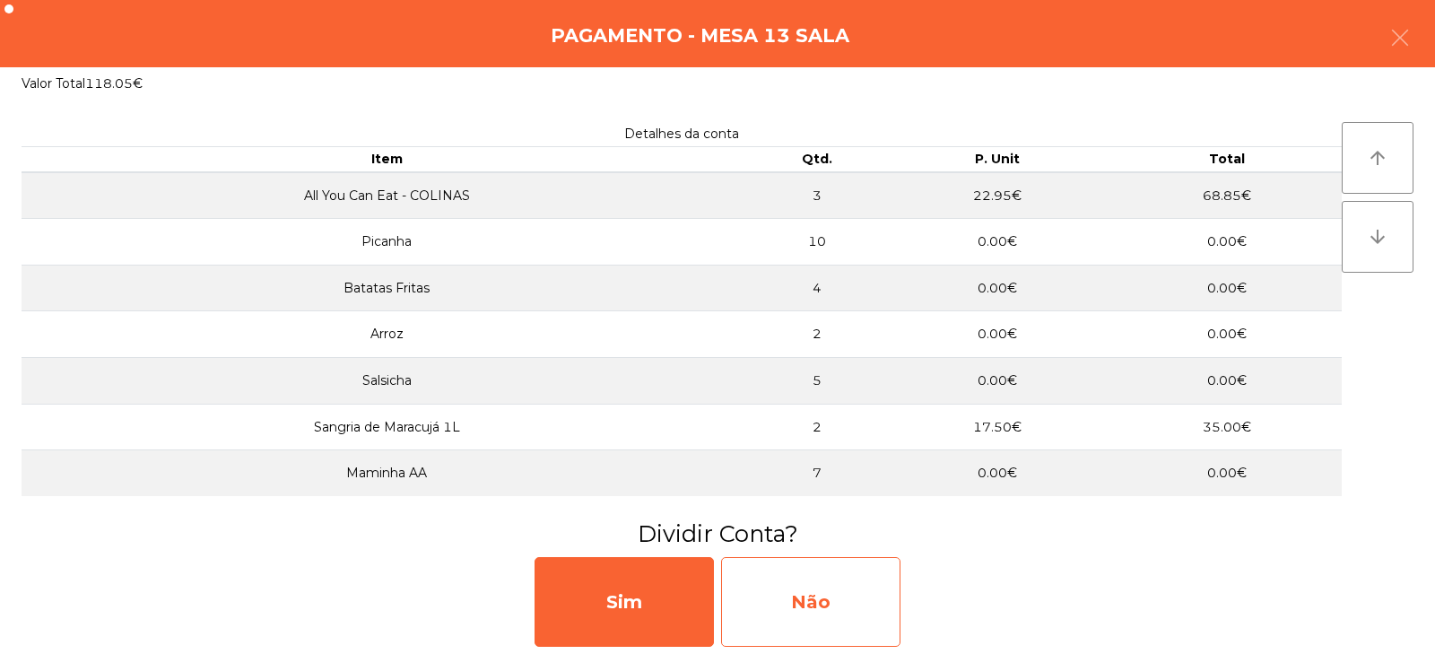
click at [806, 595] on div "Não" at bounding box center [810, 602] width 179 height 90
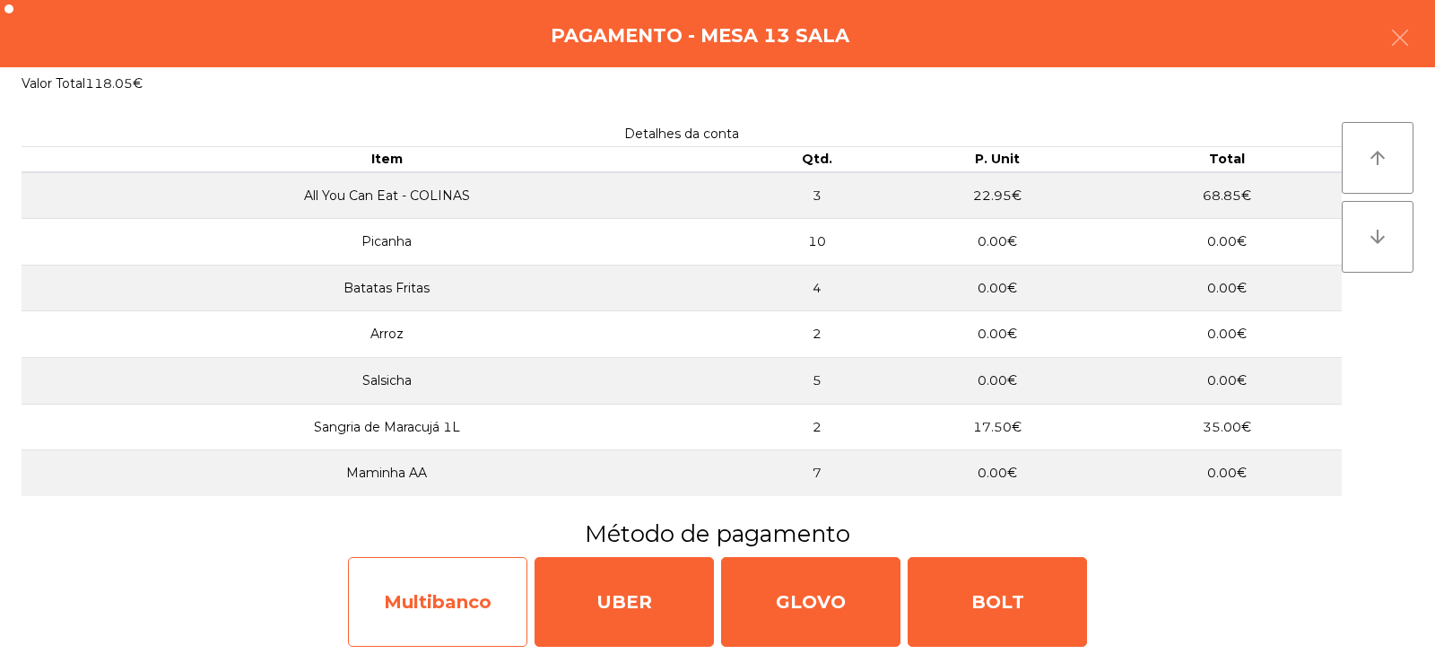
click at [409, 614] on div "Multibanco" at bounding box center [437, 602] width 179 height 90
select select "**"
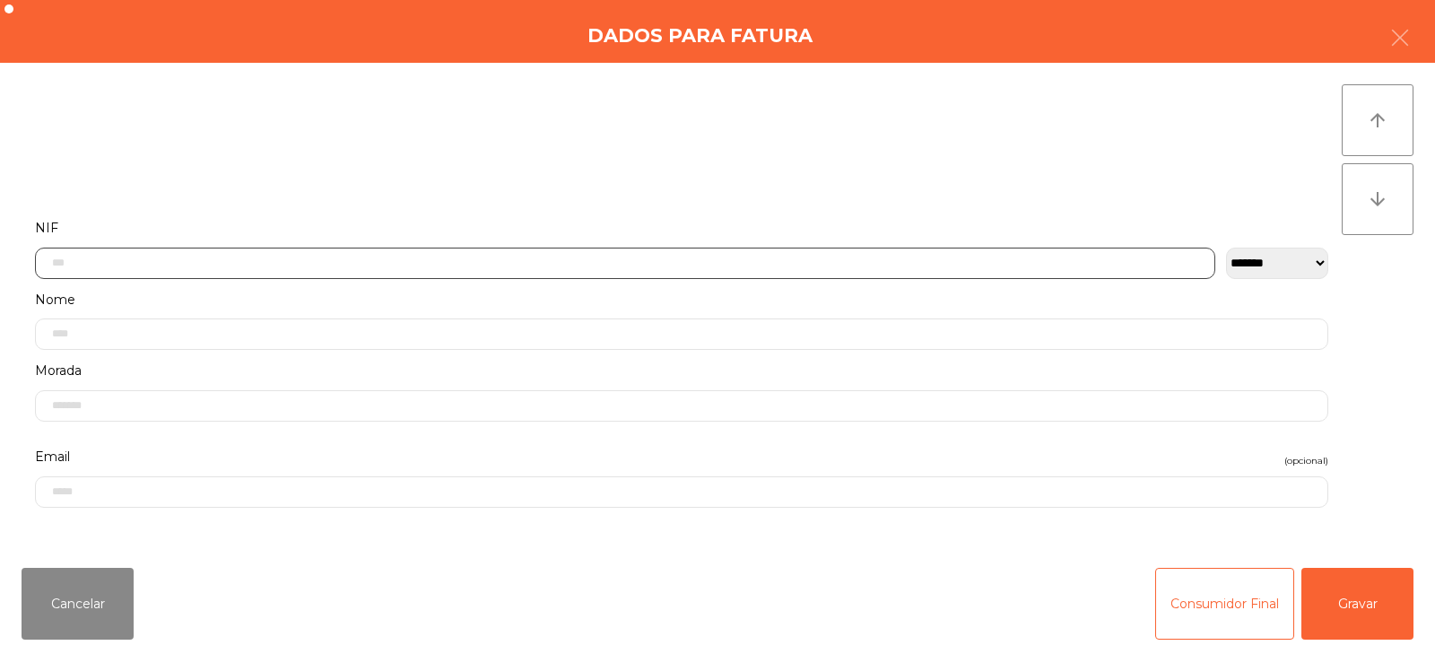
click at [424, 266] on input "text" at bounding box center [625, 263] width 1180 height 31
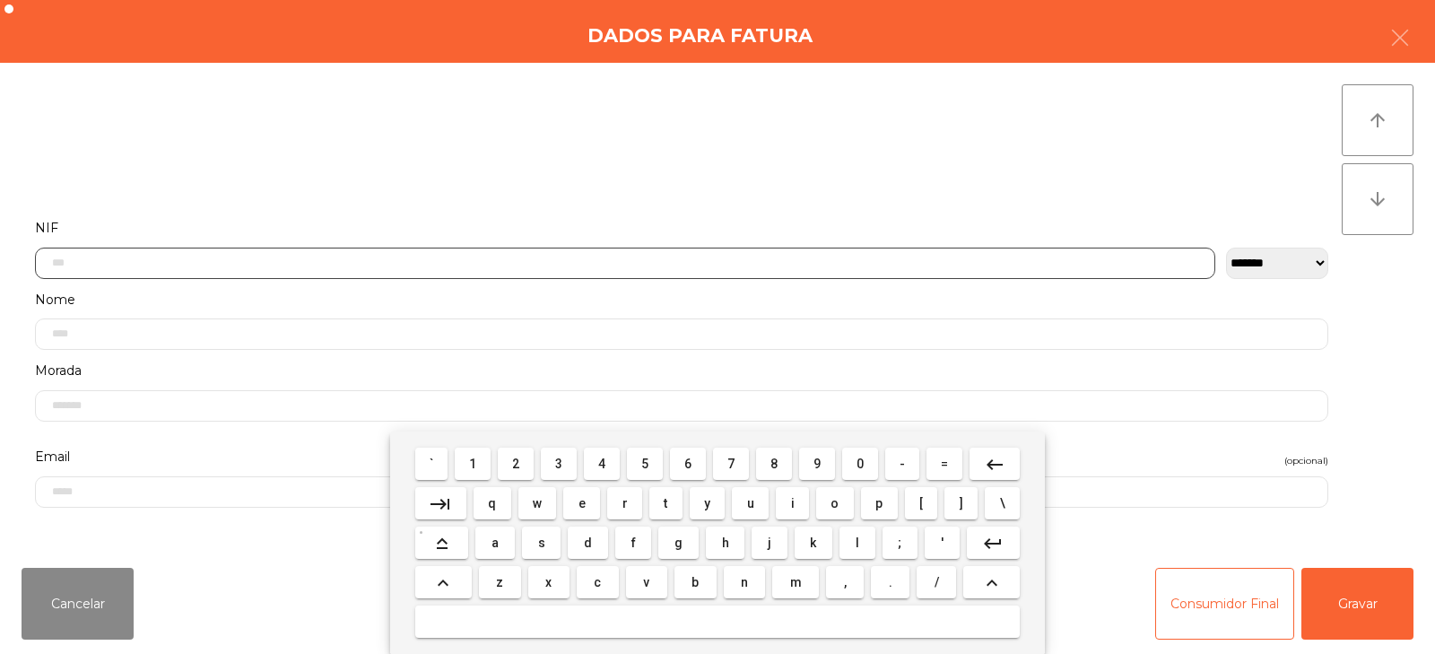
scroll to position [131, 0]
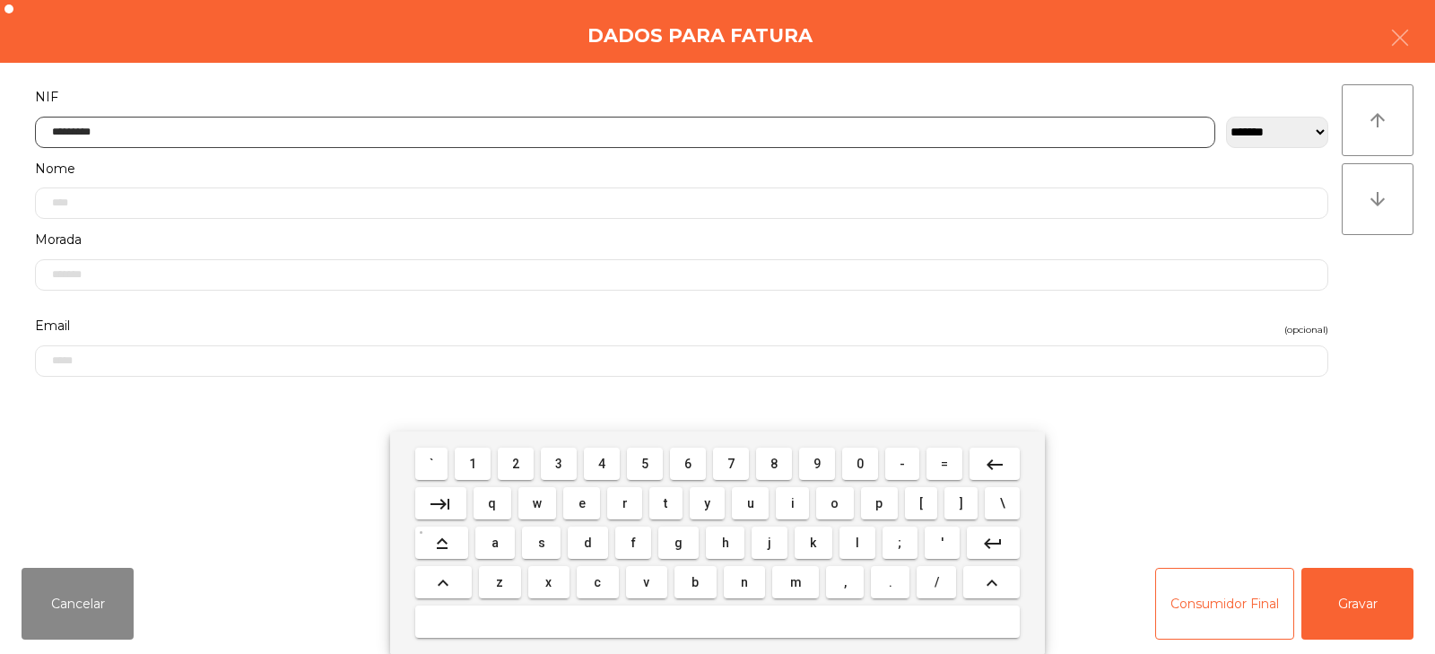
type input "*********"
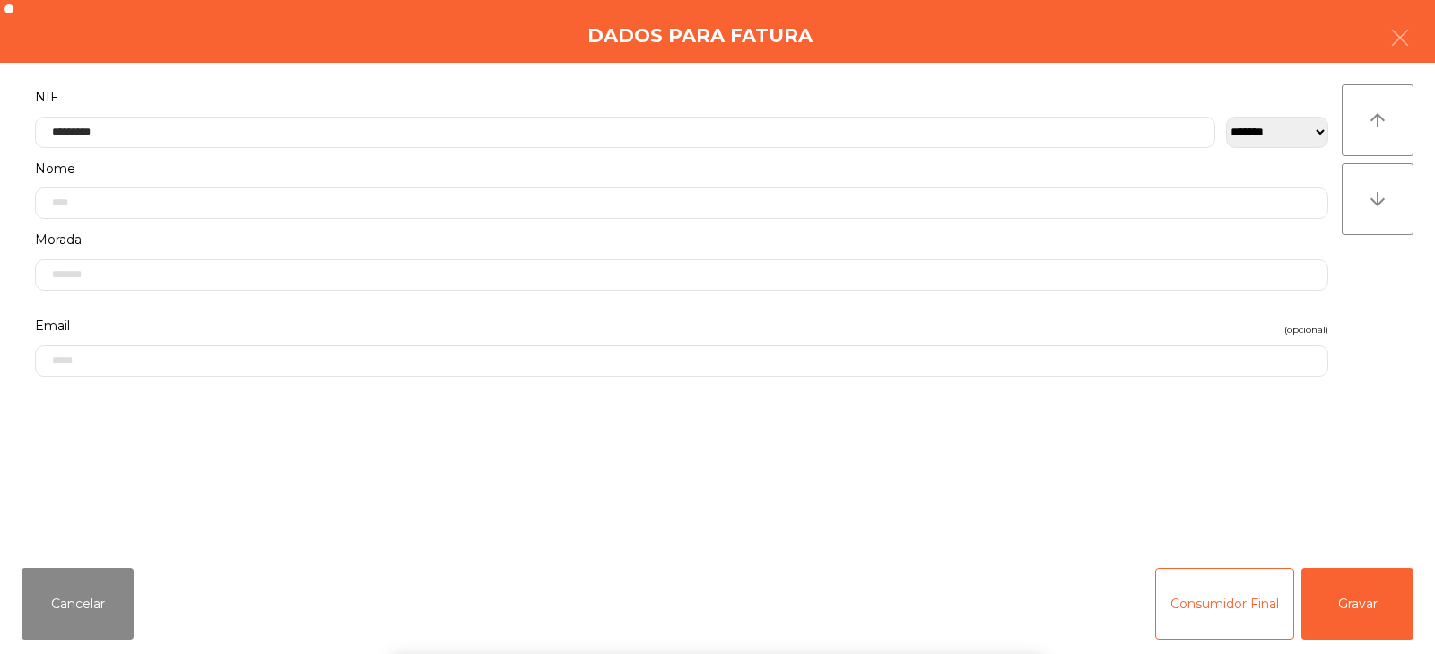
click at [1333, 598] on div "` 1 2 3 4 5 6 7 8 9 0 - = keyboard_backspace keyboard_tab q w e r t y u i o p […" at bounding box center [717, 542] width 1435 height 222
click at [1349, 591] on button "Gravar" at bounding box center [1358, 604] width 112 height 72
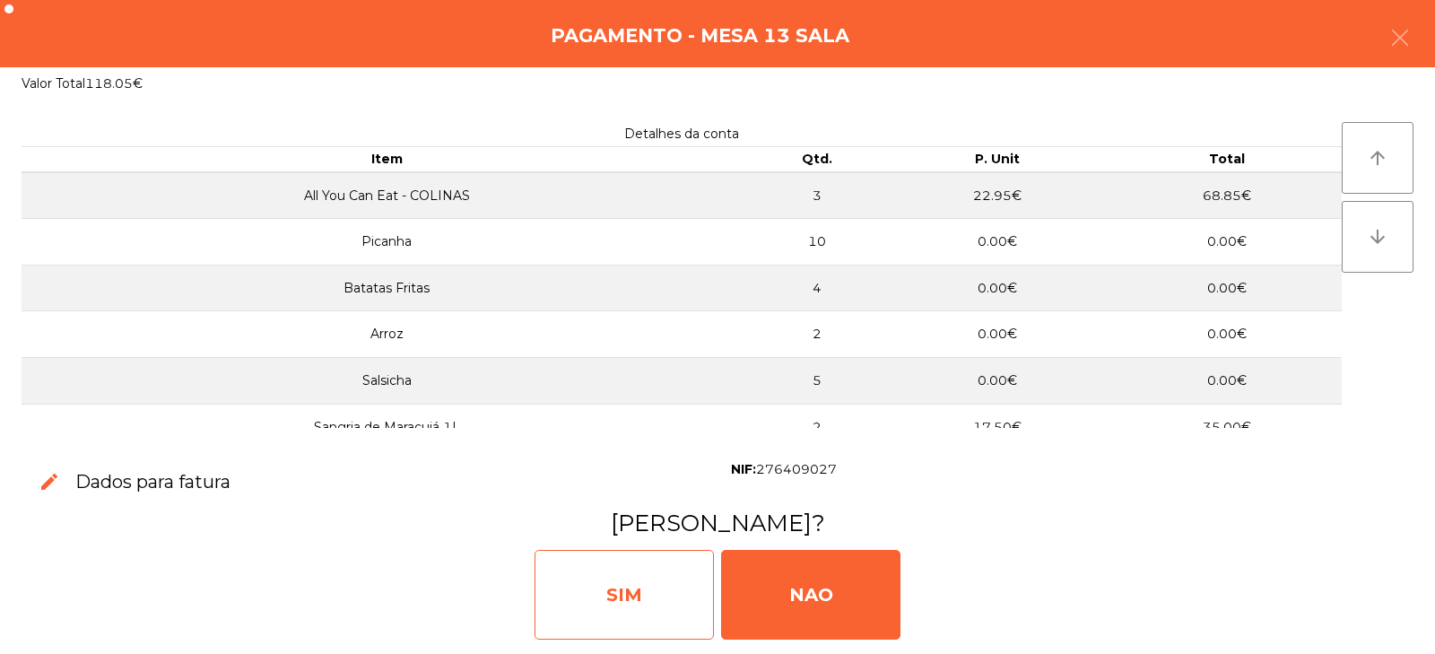
click at [574, 593] on div "SIM" at bounding box center [624, 595] width 179 height 90
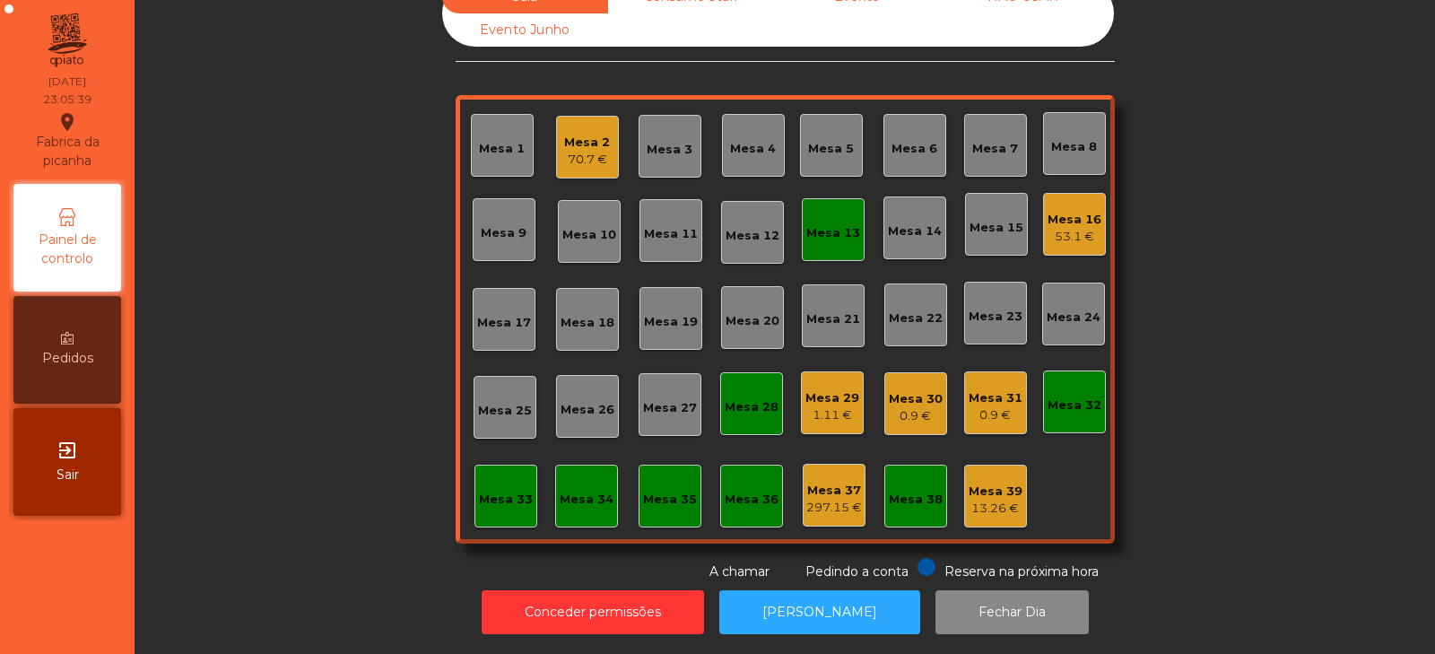
click at [1043, 233] on div "Mesa 16 53.1 €" at bounding box center [1074, 224] width 63 height 63
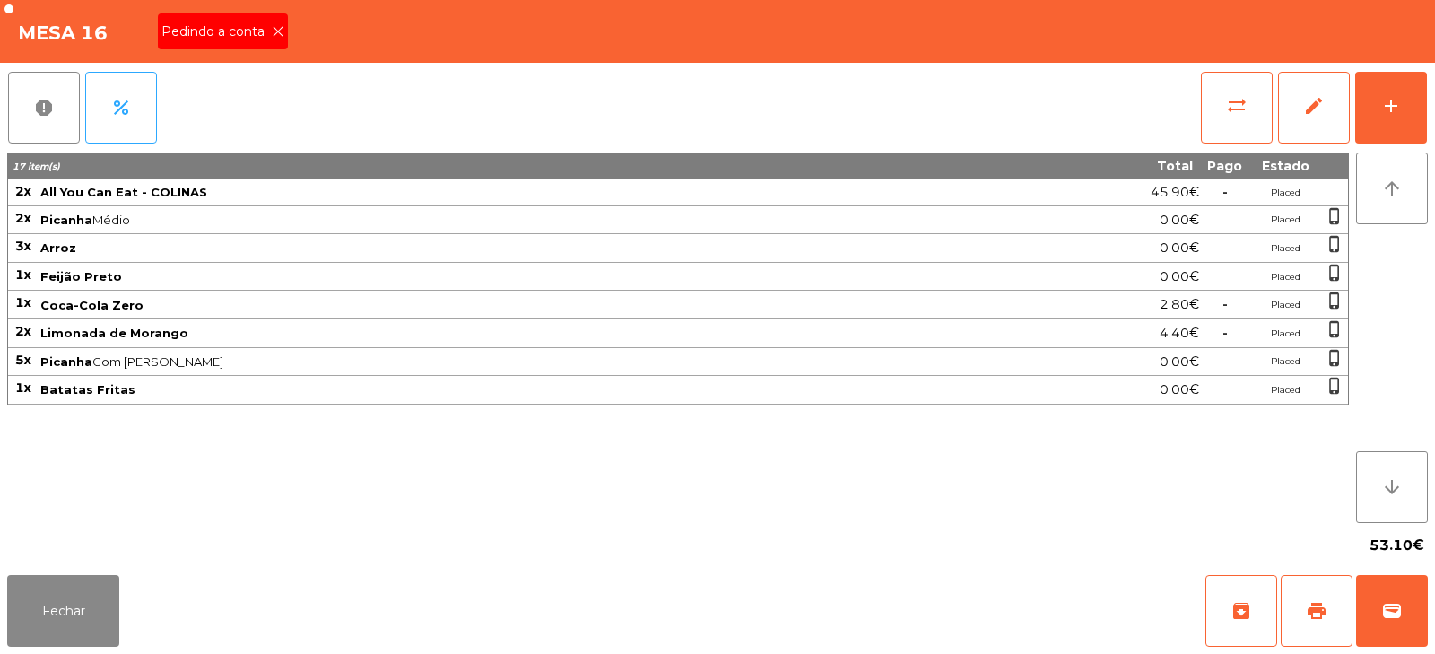
click at [247, 48] on div "Pedindo a conta" at bounding box center [223, 31] width 130 height 36
click at [1302, 603] on button "print" at bounding box center [1317, 611] width 72 height 72
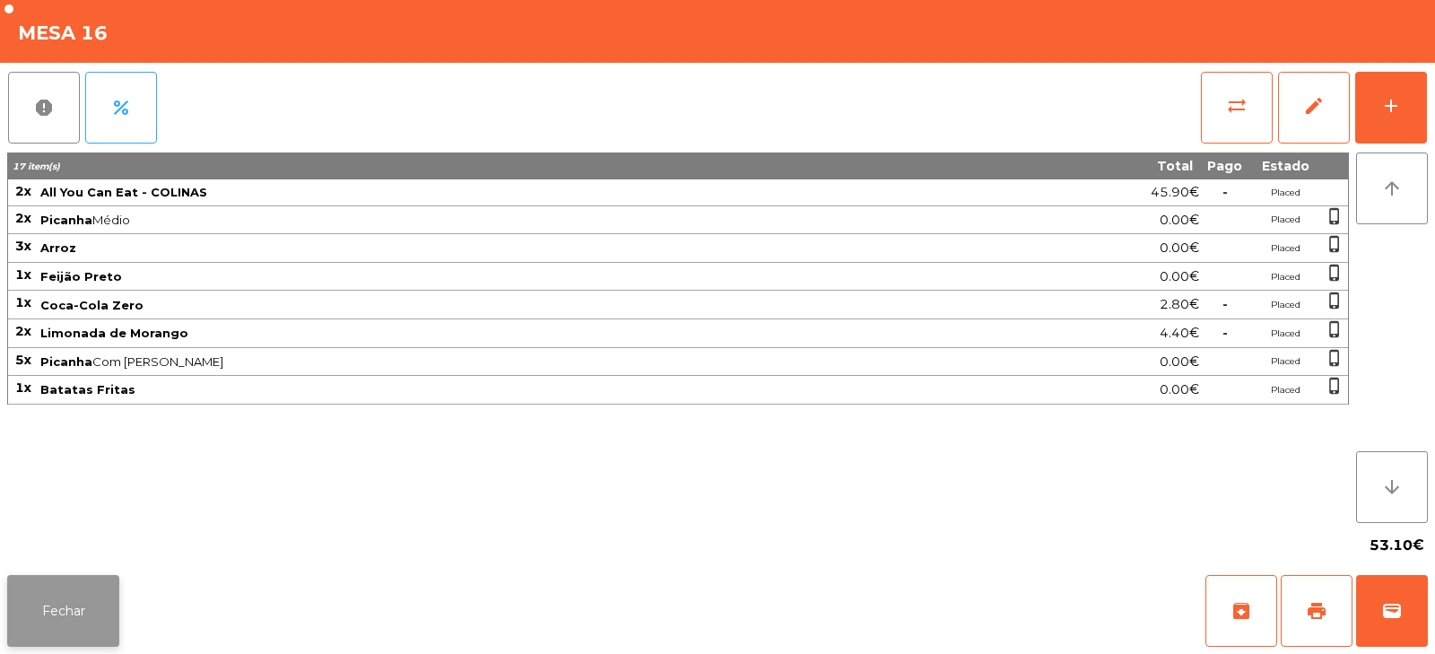
click at [103, 630] on button "Fechar" at bounding box center [63, 611] width 112 height 72
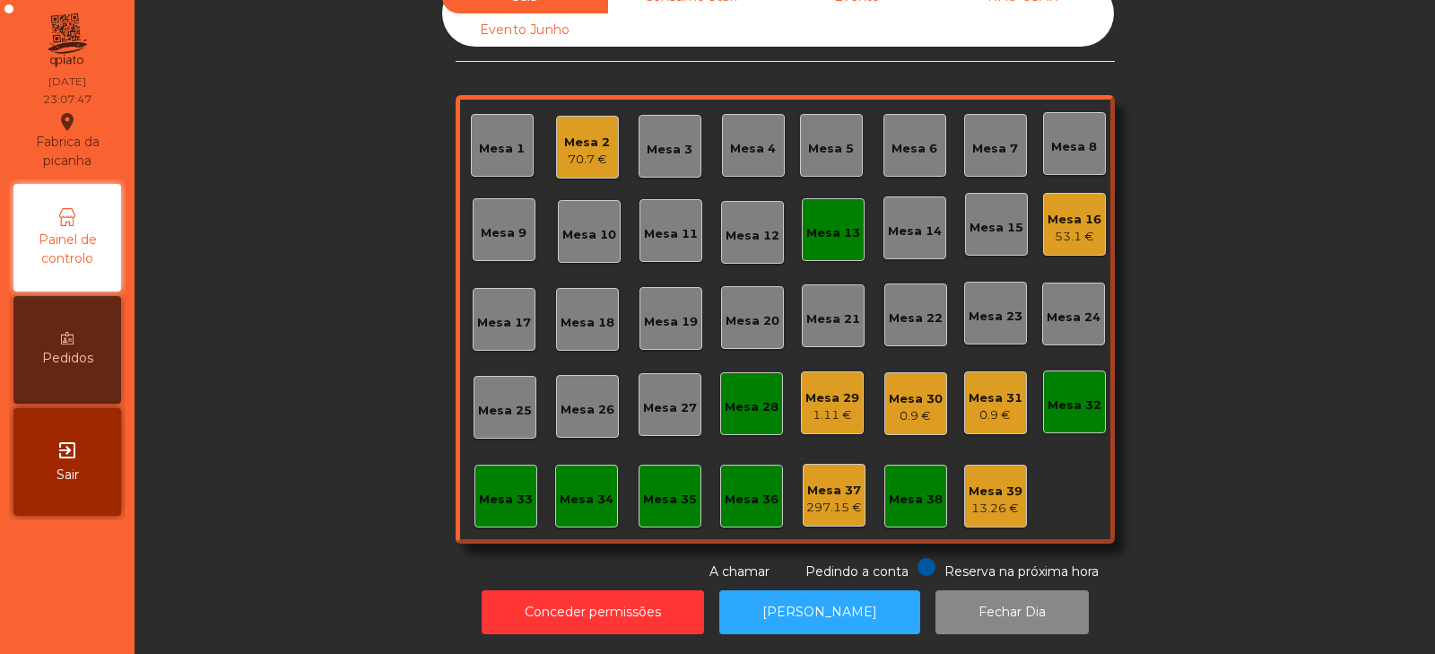
scroll to position [0, 0]
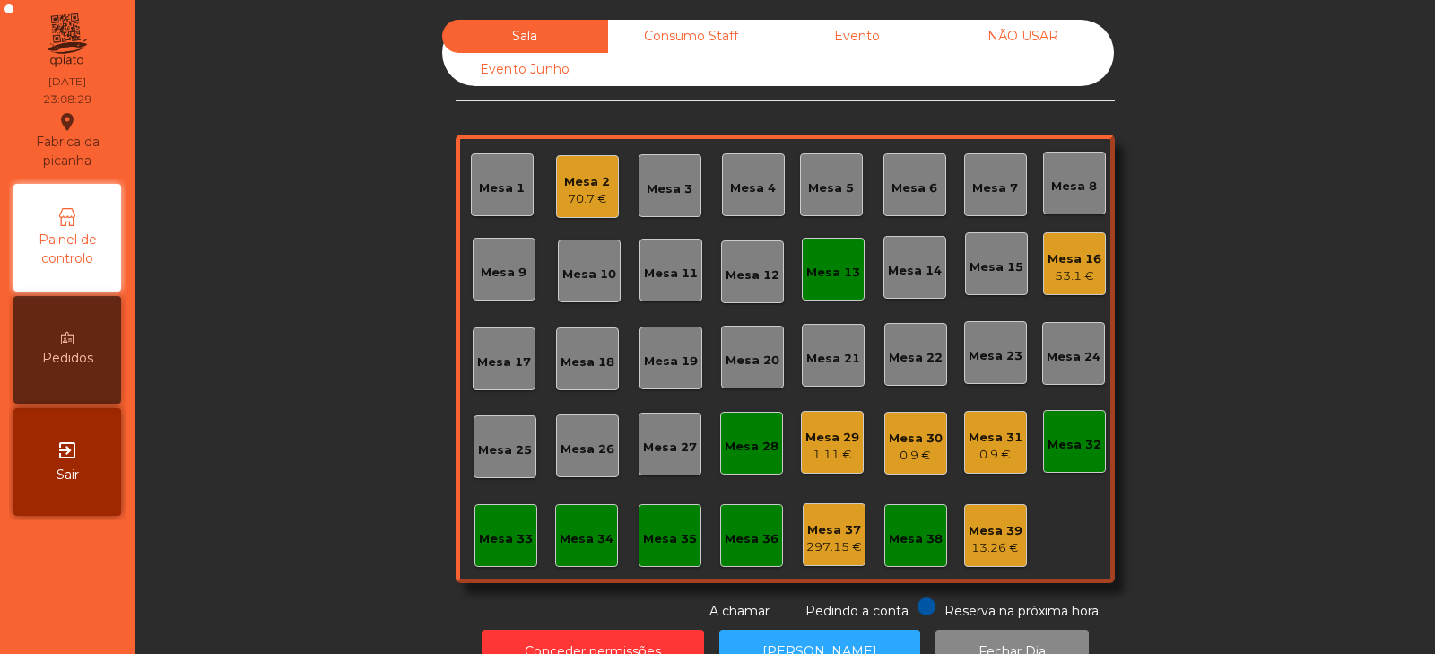
click at [825, 287] on div "Mesa 13" at bounding box center [833, 269] width 63 height 63
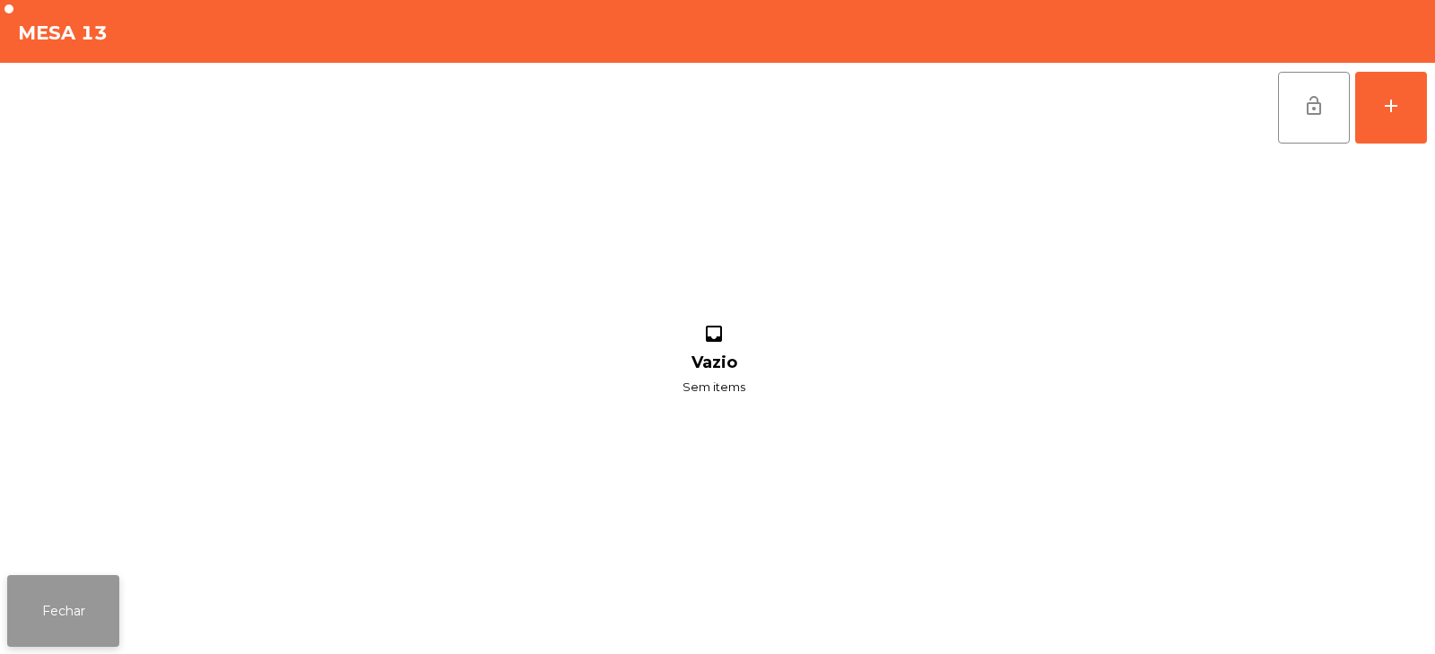
click at [67, 620] on button "Fechar" at bounding box center [63, 611] width 112 height 72
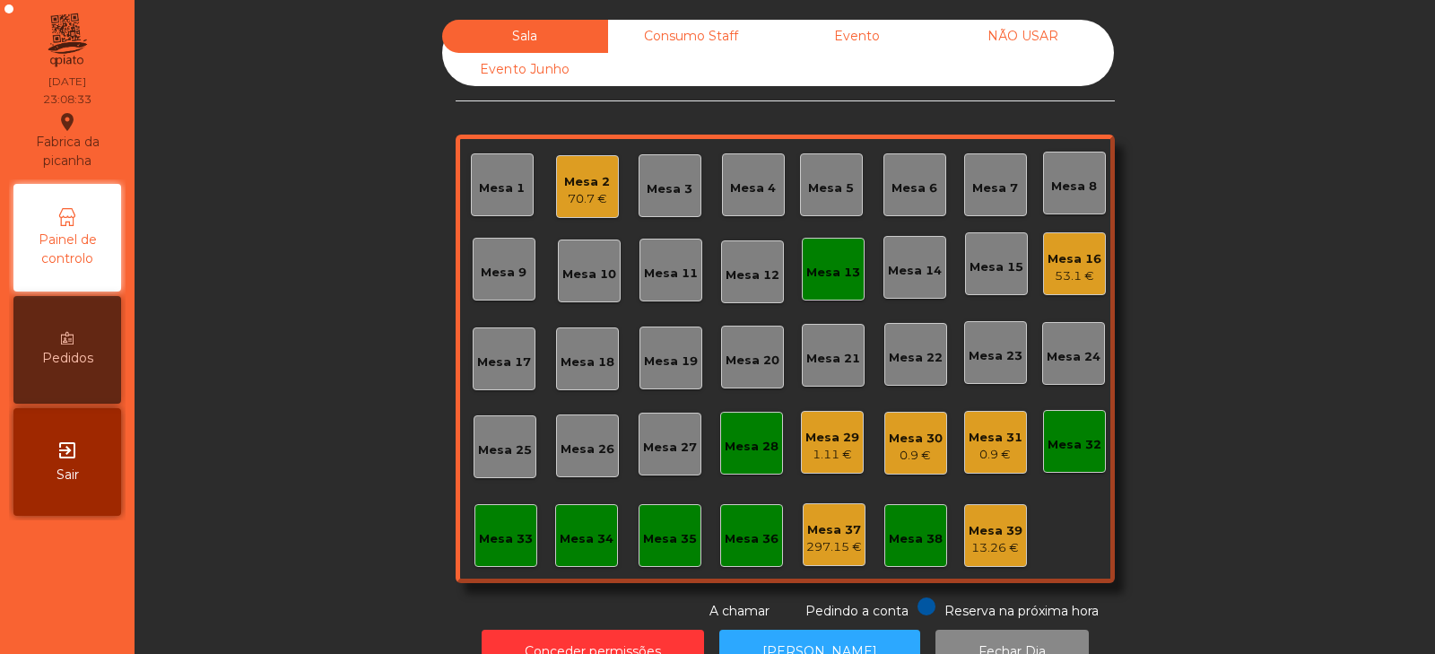
click at [806, 271] on div "Mesa 13" at bounding box center [833, 273] width 54 height 18
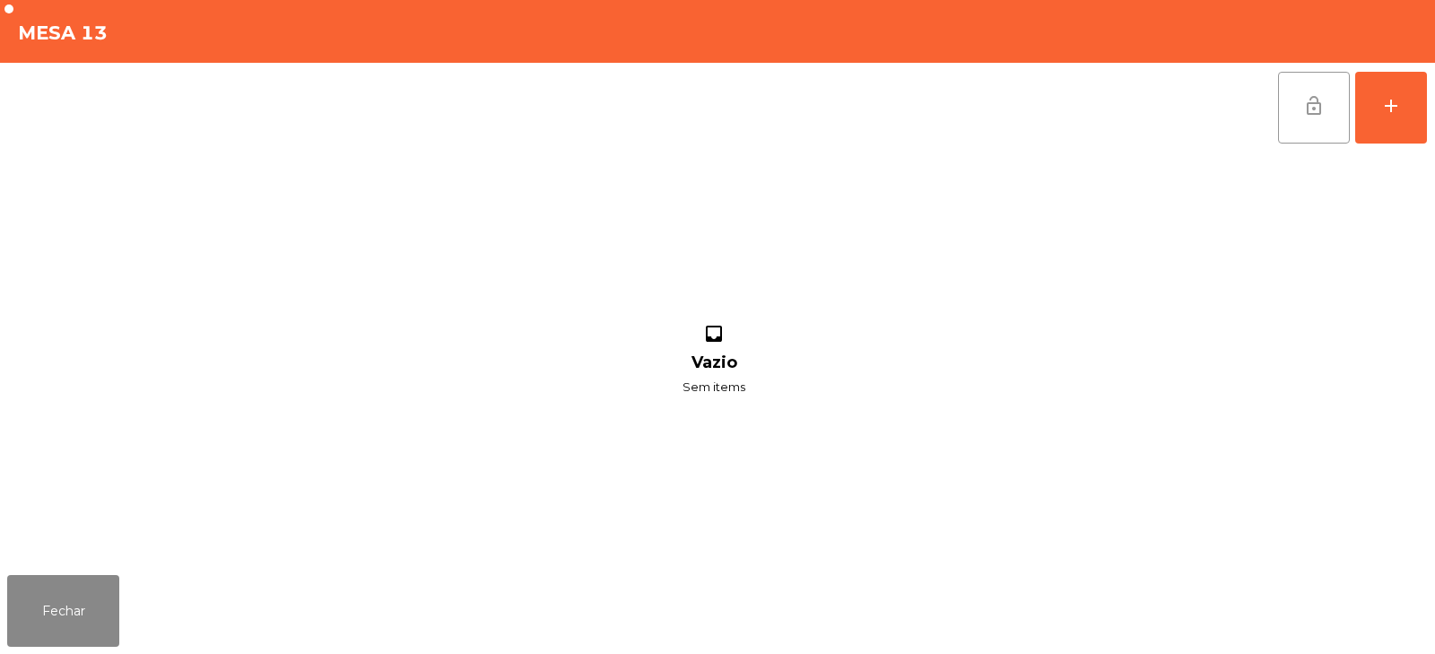
click at [1304, 118] on button "lock_open" at bounding box center [1314, 108] width 72 height 72
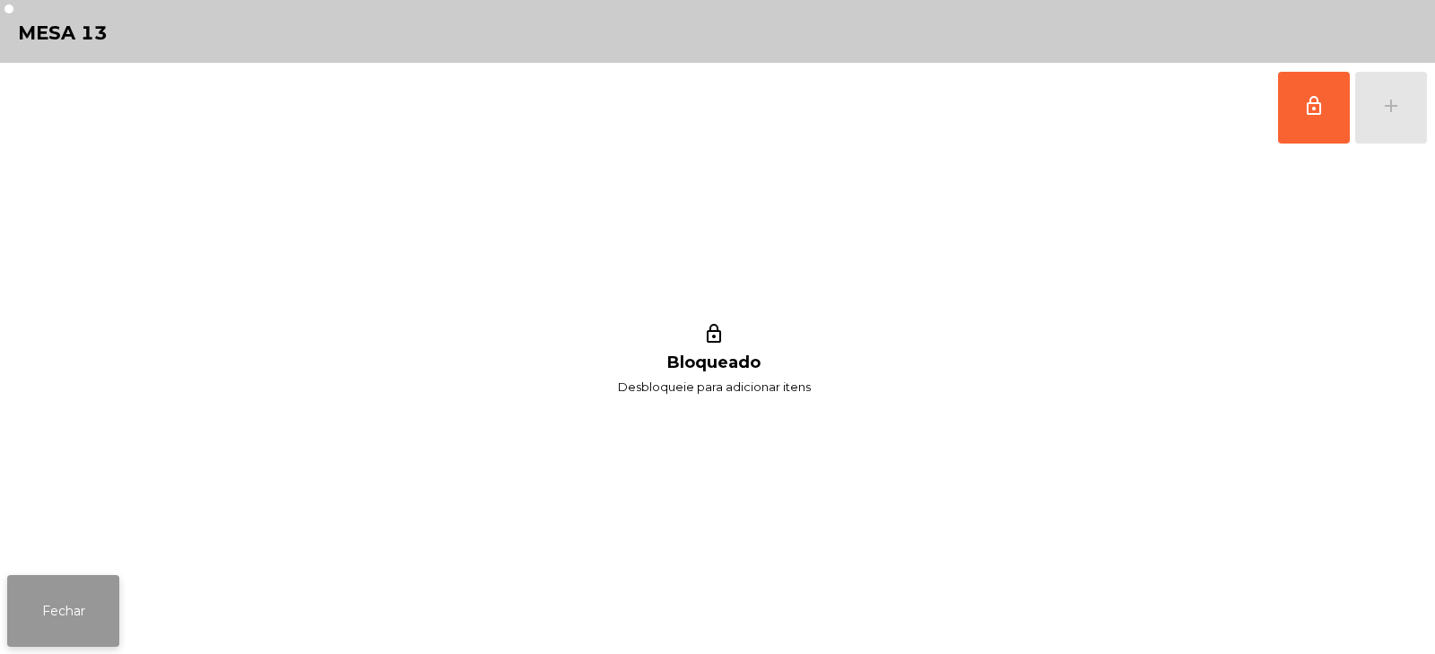
click at [73, 625] on button "Fechar" at bounding box center [63, 611] width 112 height 72
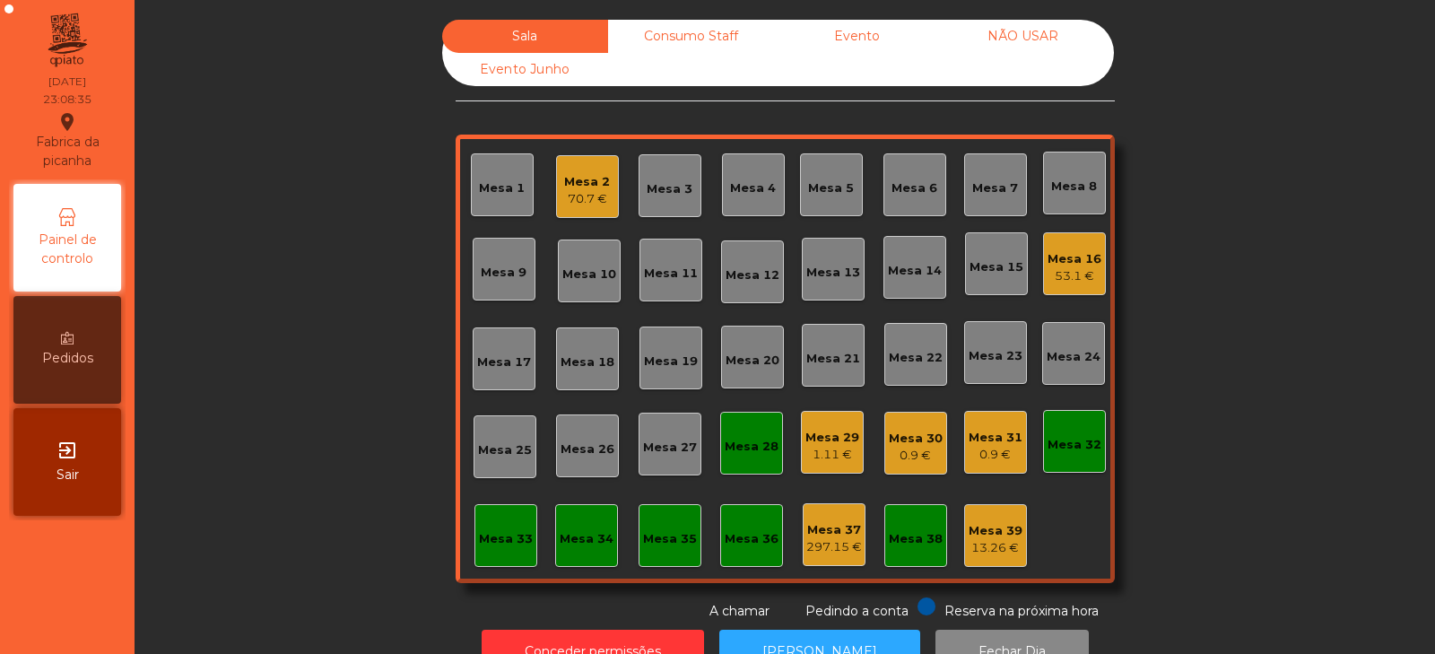
click at [1083, 248] on div "Mesa 16 53.1 €" at bounding box center [1075, 264] width 54 height 42
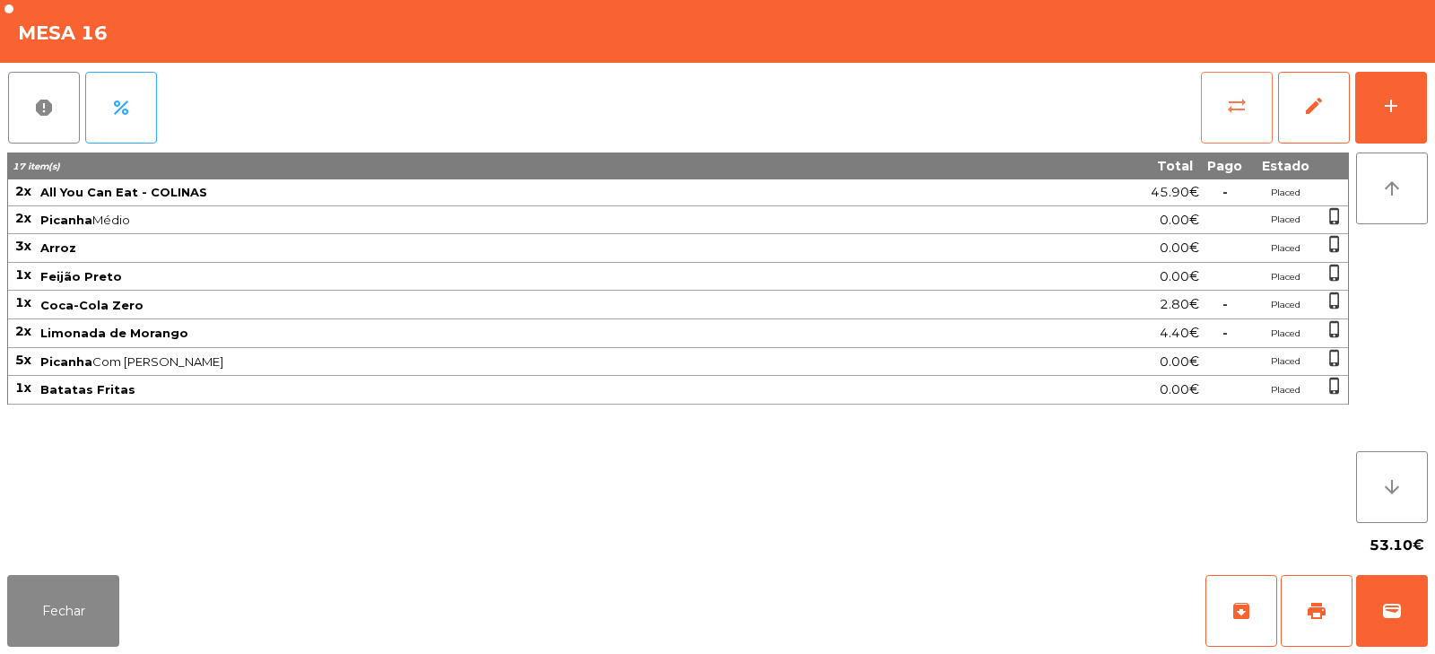
click at [1241, 120] on button "sync_alt" at bounding box center [1237, 108] width 72 height 72
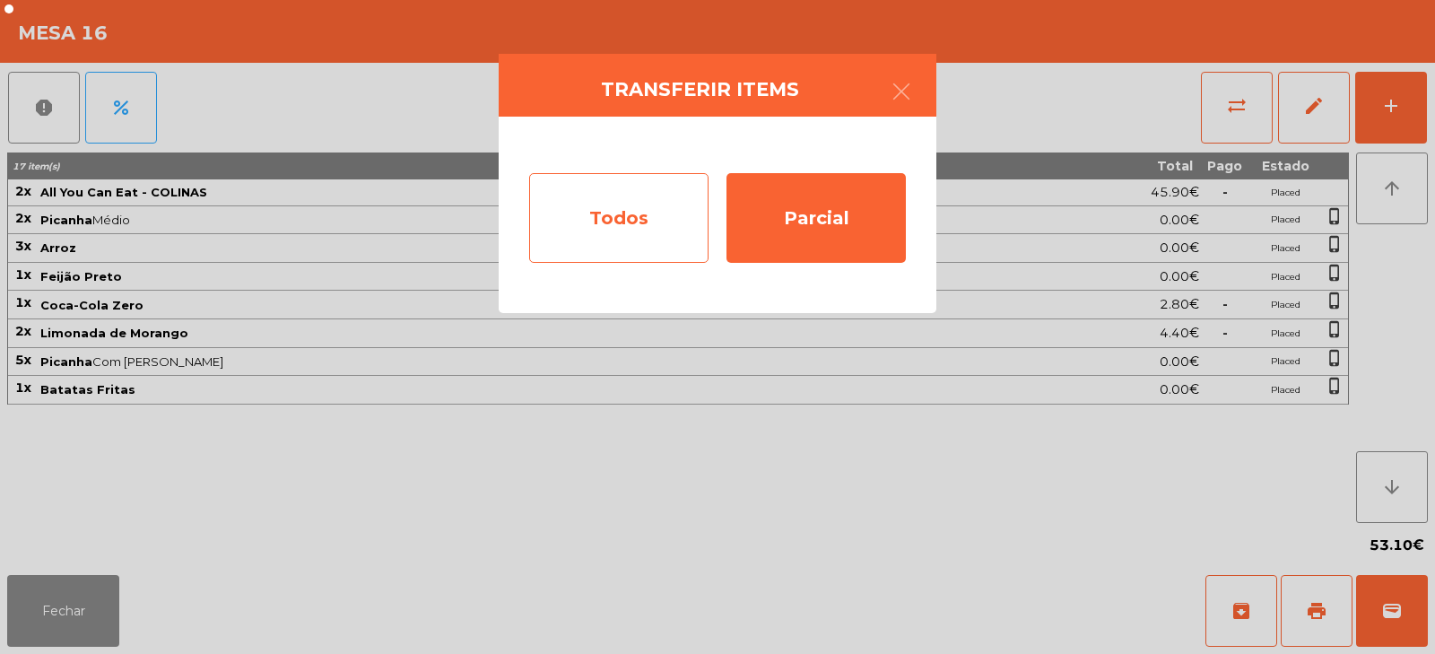
click at [640, 253] on div "Todos" at bounding box center [618, 218] width 179 height 90
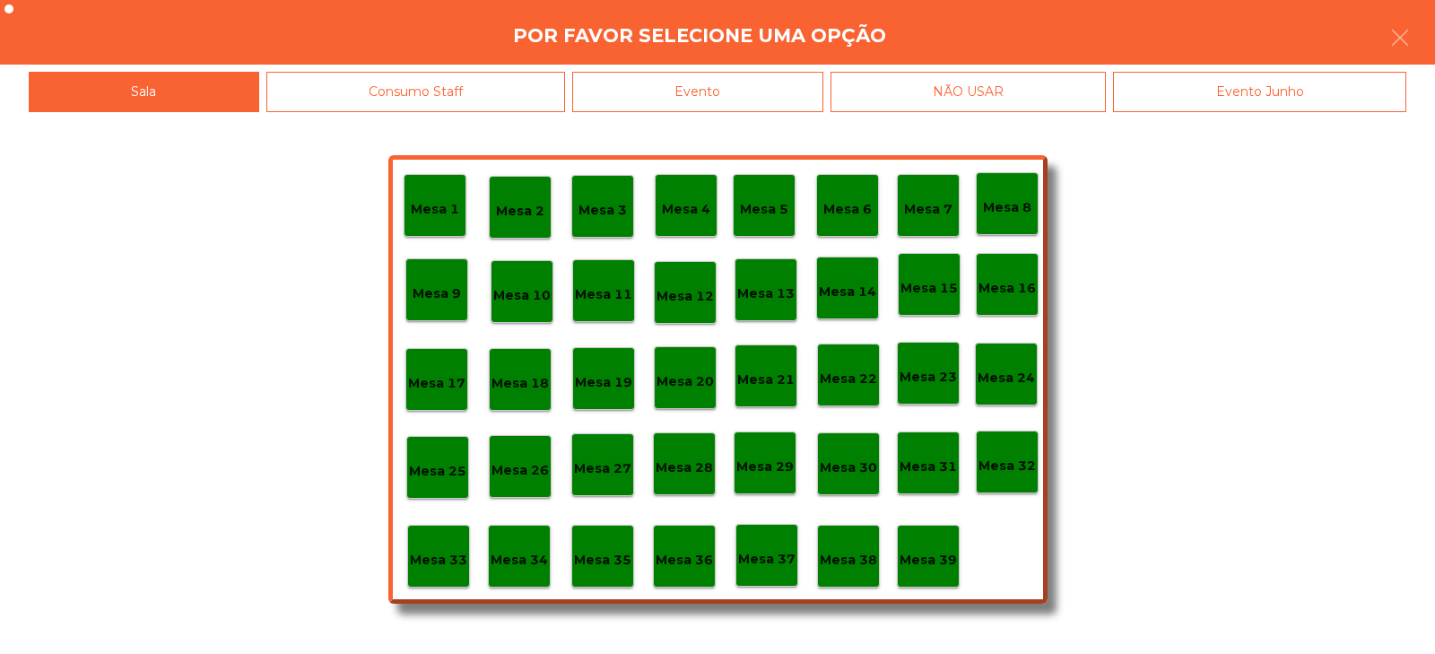
click at [780, 98] on div "Evento" at bounding box center [697, 92] width 251 height 40
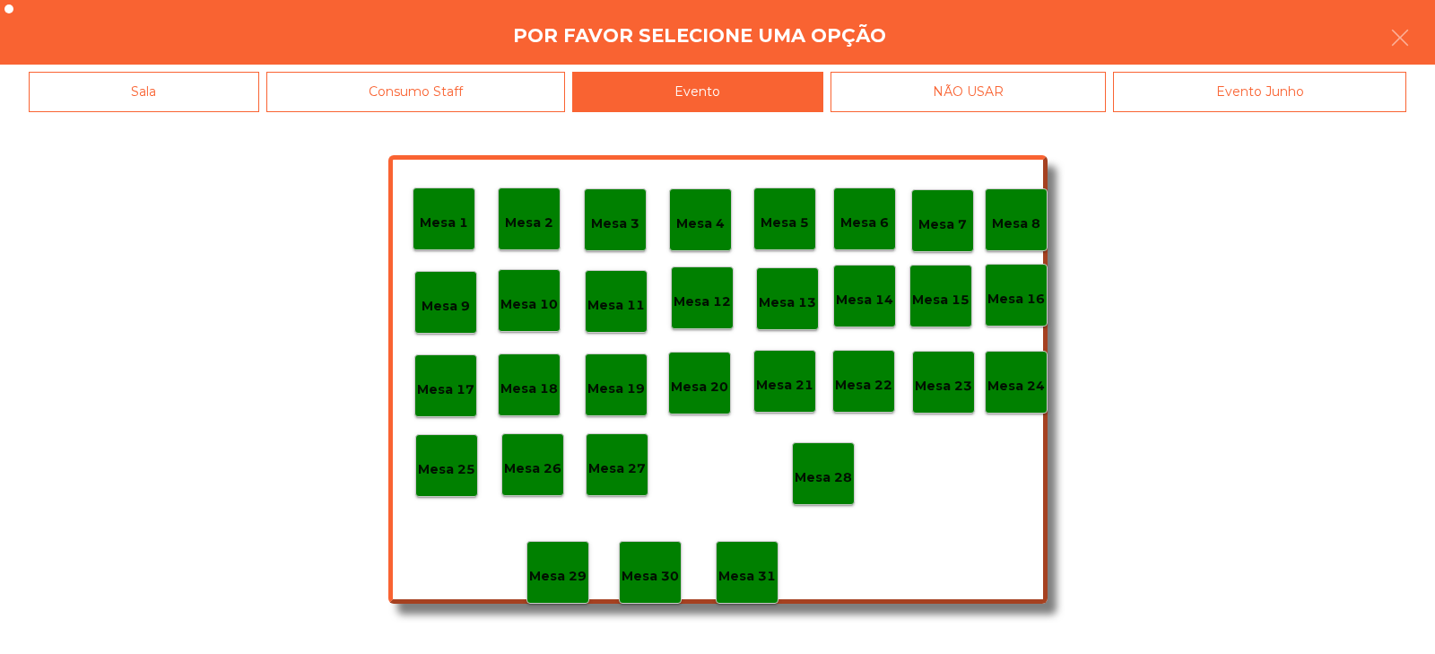
click at [827, 473] on p "Mesa 28" at bounding box center [823, 477] width 57 height 21
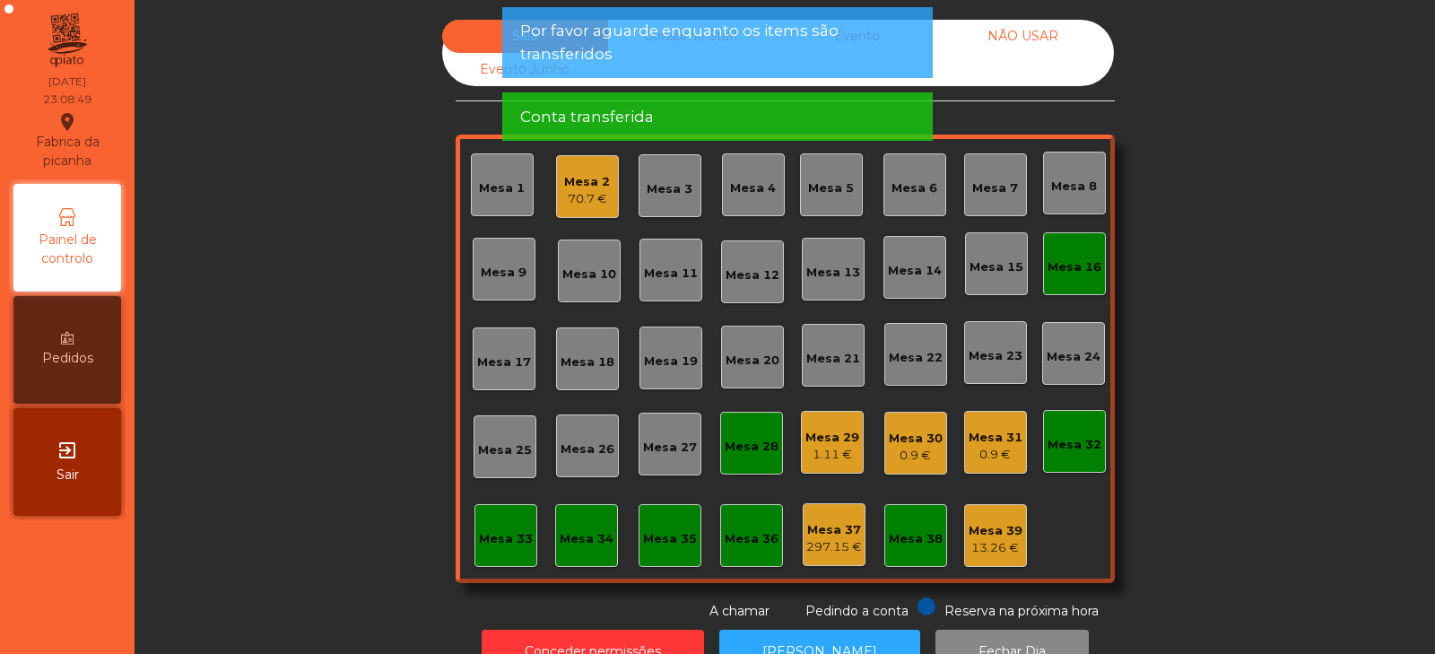
click at [1068, 260] on div "Mesa 16" at bounding box center [1075, 267] width 54 height 18
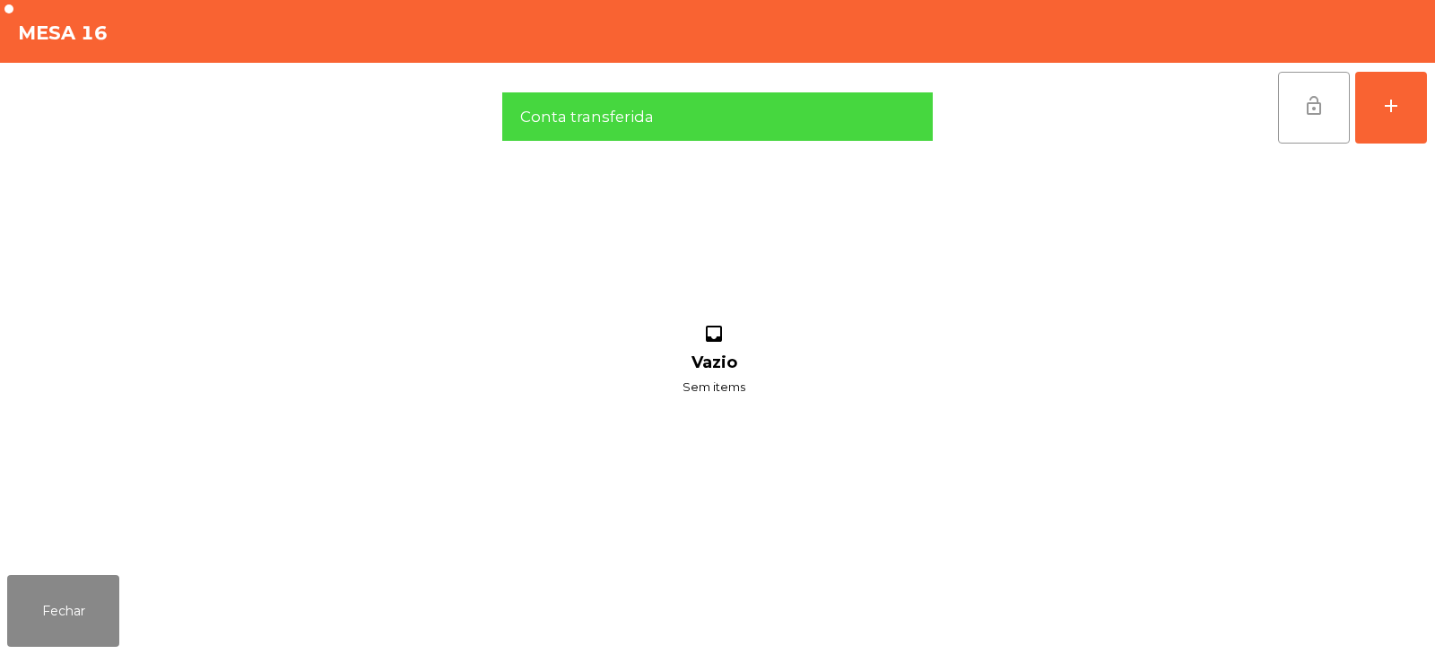
click at [1306, 110] on span "lock_open" at bounding box center [1314, 106] width 22 height 22
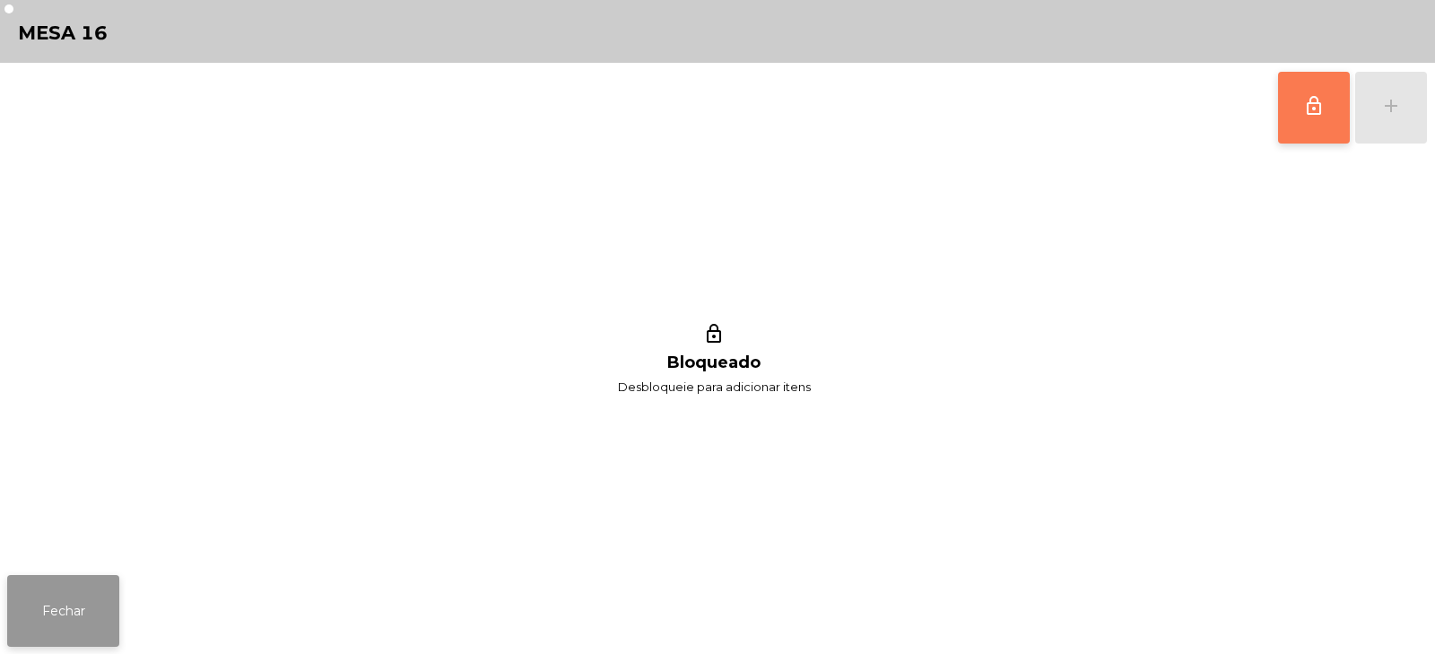
click at [71, 638] on button "Fechar" at bounding box center [63, 611] width 112 height 72
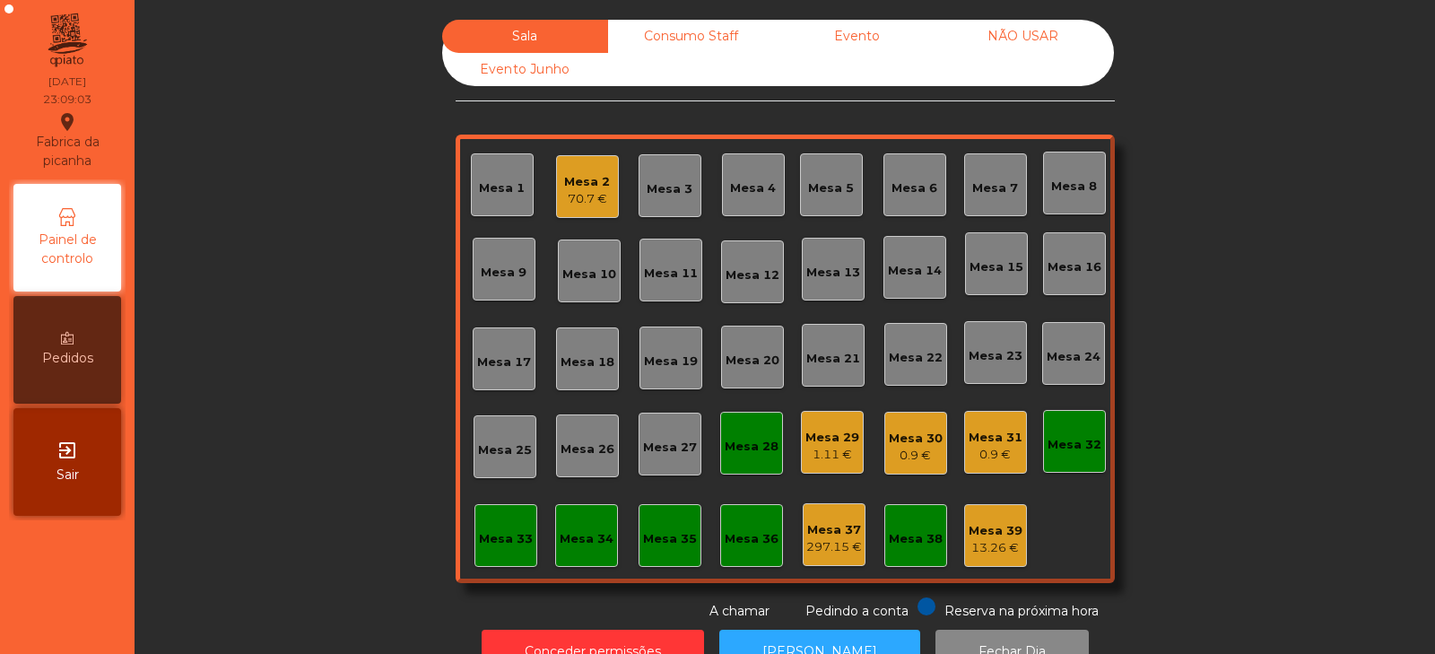
click at [589, 203] on div "70.7 €" at bounding box center [587, 199] width 46 height 18
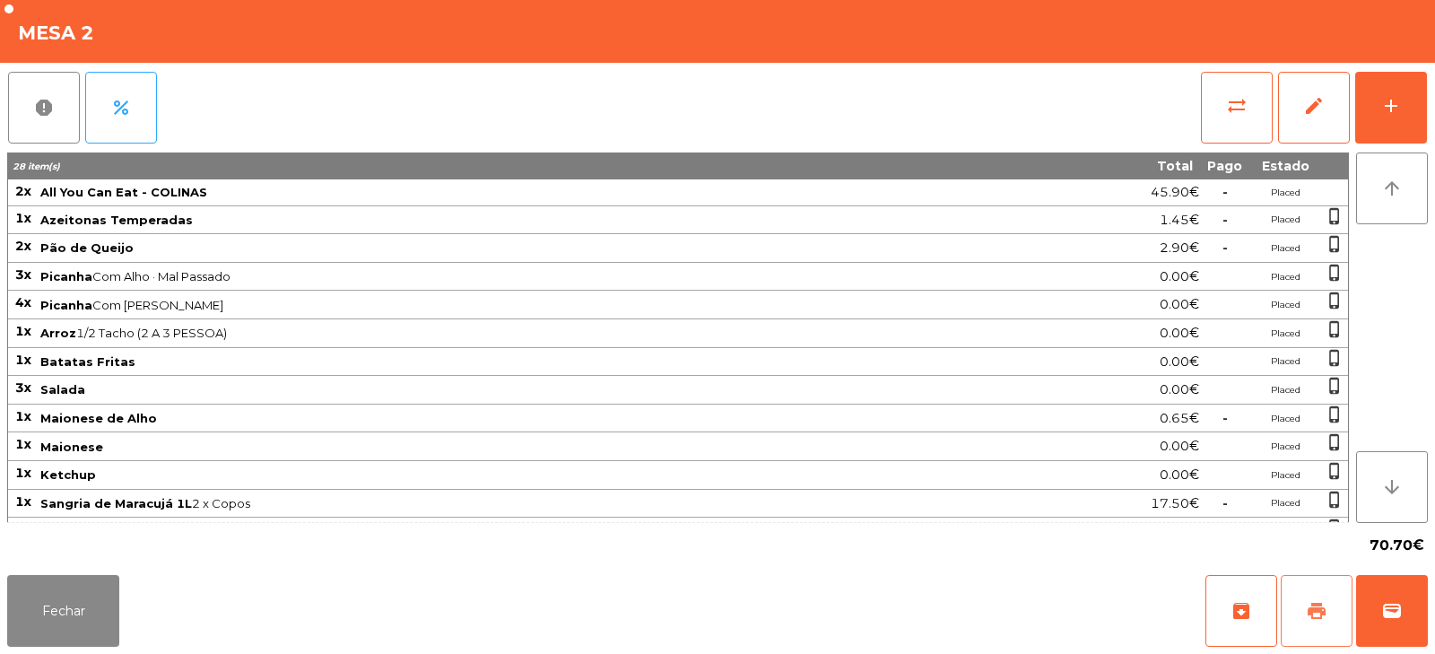
click at [1308, 628] on button "print" at bounding box center [1317, 611] width 72 height 72
click at [35, 592] on button "Fechar" at bounding box center [63, 611] width 112 height 72
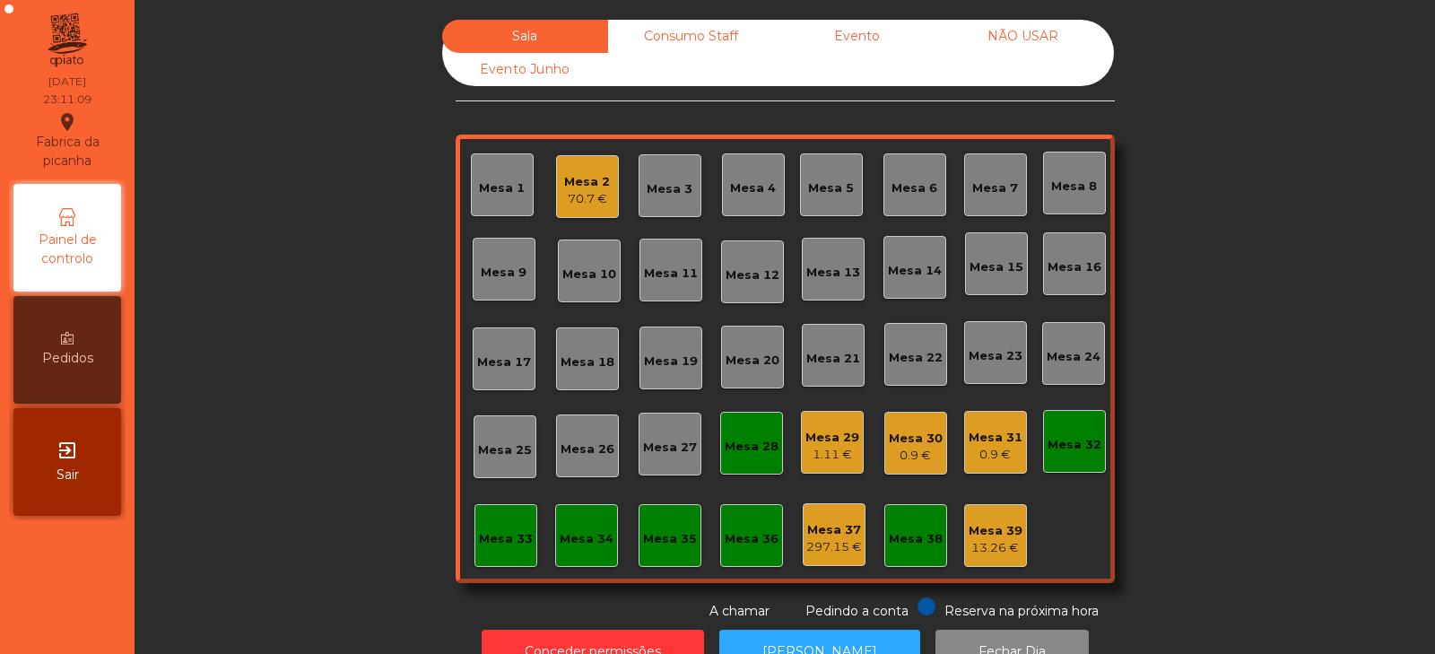
scroll to position [53, 0]
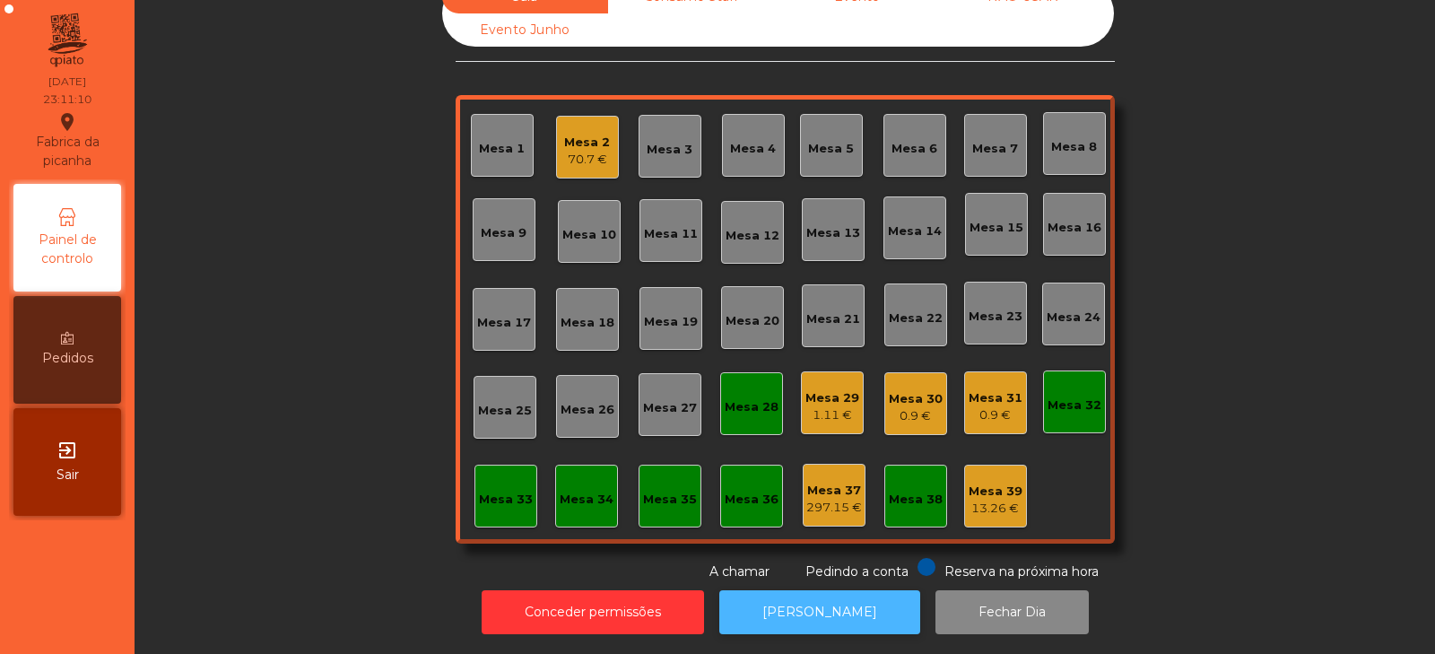
click at [773, 597] on button "[PERSON_NAME]" at bounding box center [819, 612] width 201 height 44
click at [577, 151] on div "70.7 €" at bounding box center [587, 160] width 46 height 18
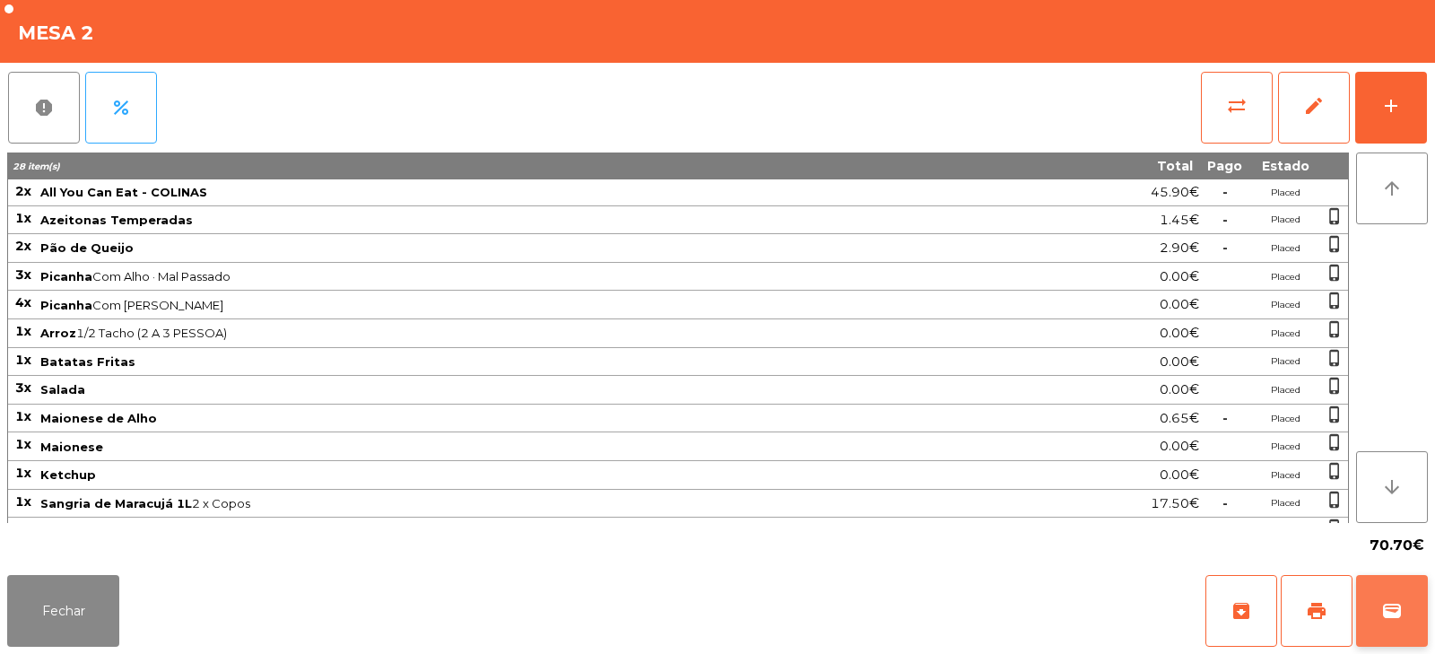
click at [1394, 606] on span "wallet" at bounding box center [1392, 611] width 22 height 22
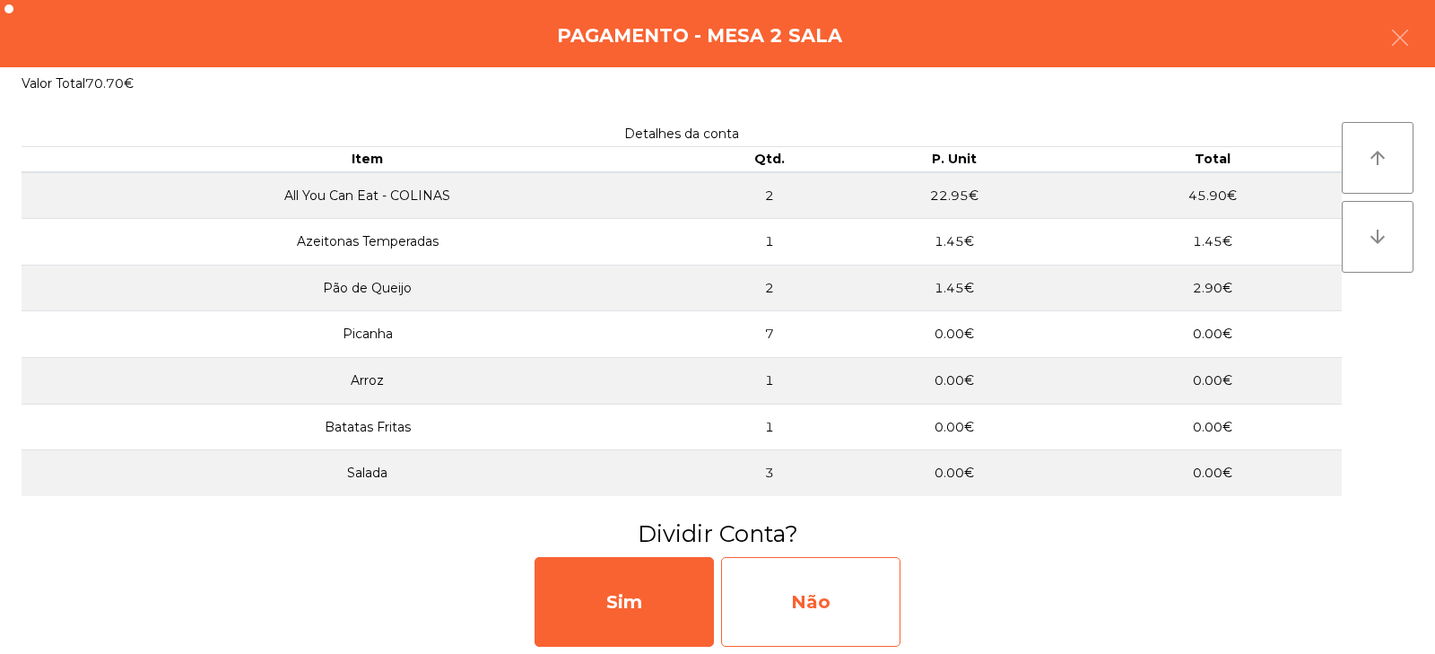
click at [751, 618] on div "Não" at bounding box center [810, 602] width 179 height 90
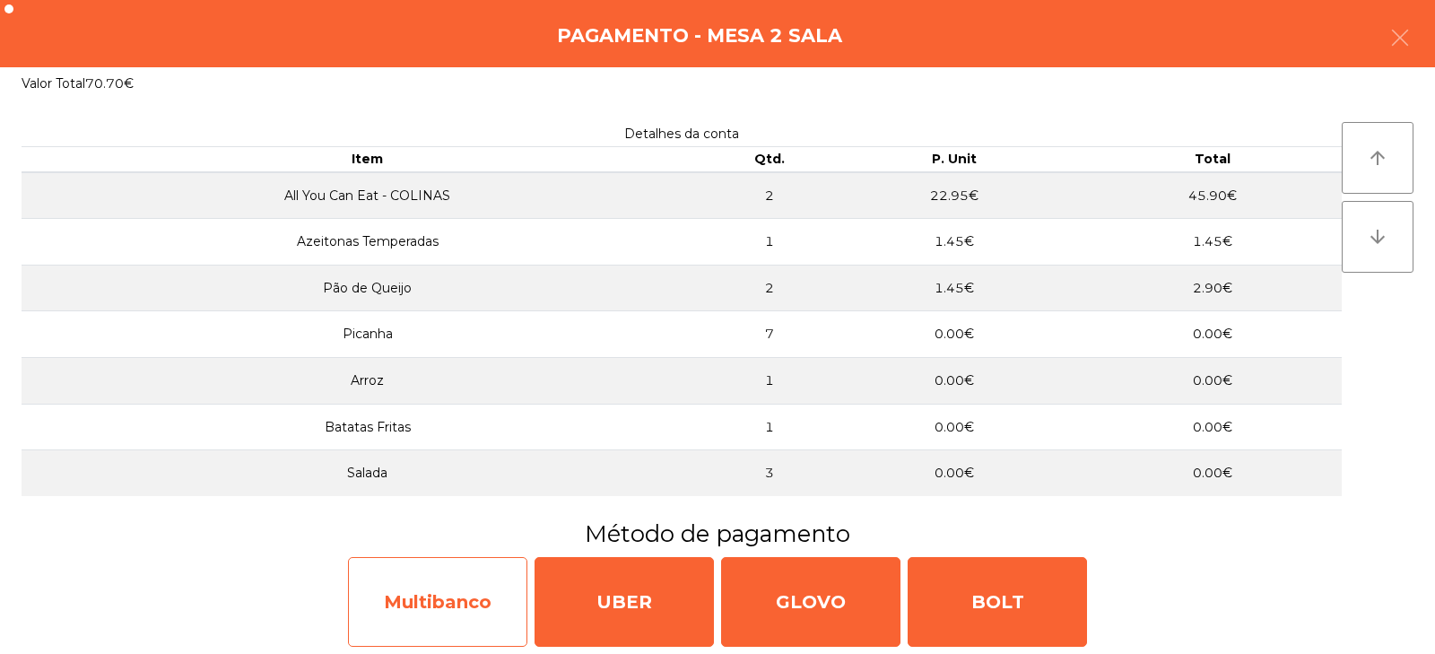
click at [446, 620] on div "Multibanco" at bounding box center [437, 602] width 179 height 90
select select "**"
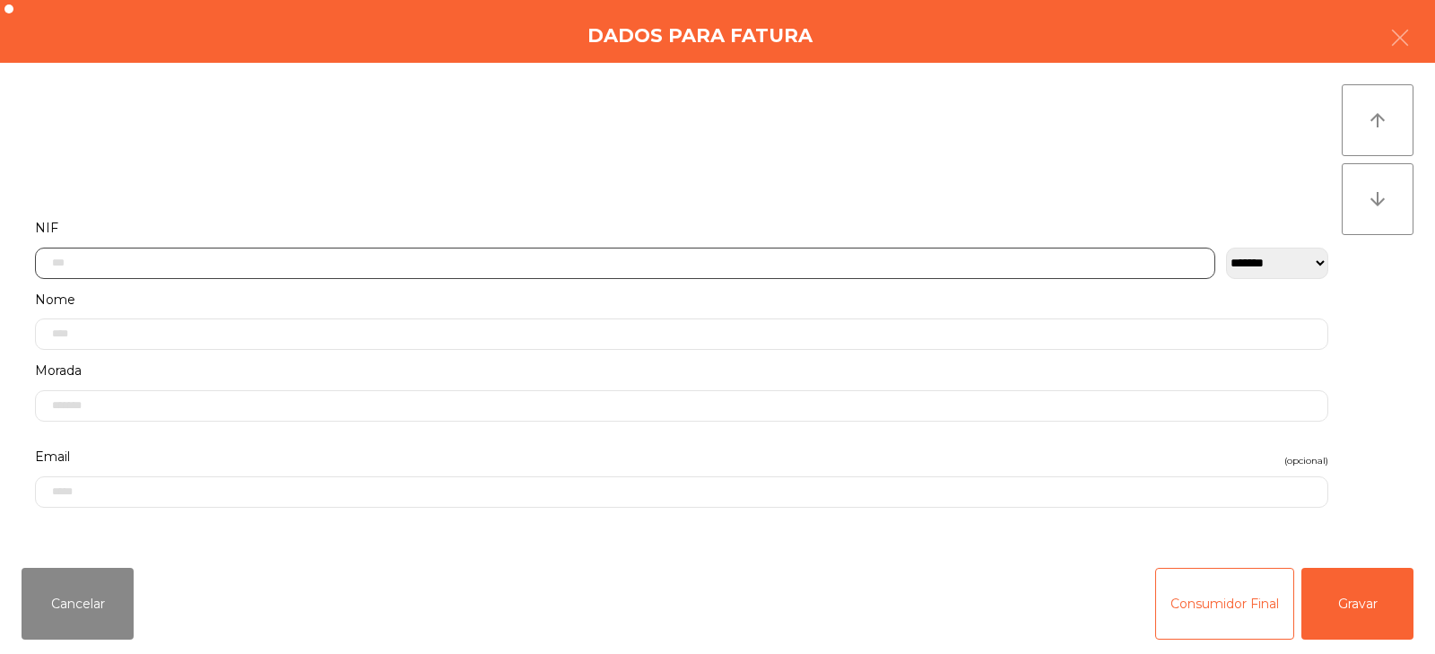
click at [432, 261] on input "text" at bounding box center [625, 263] width 1180 height 31
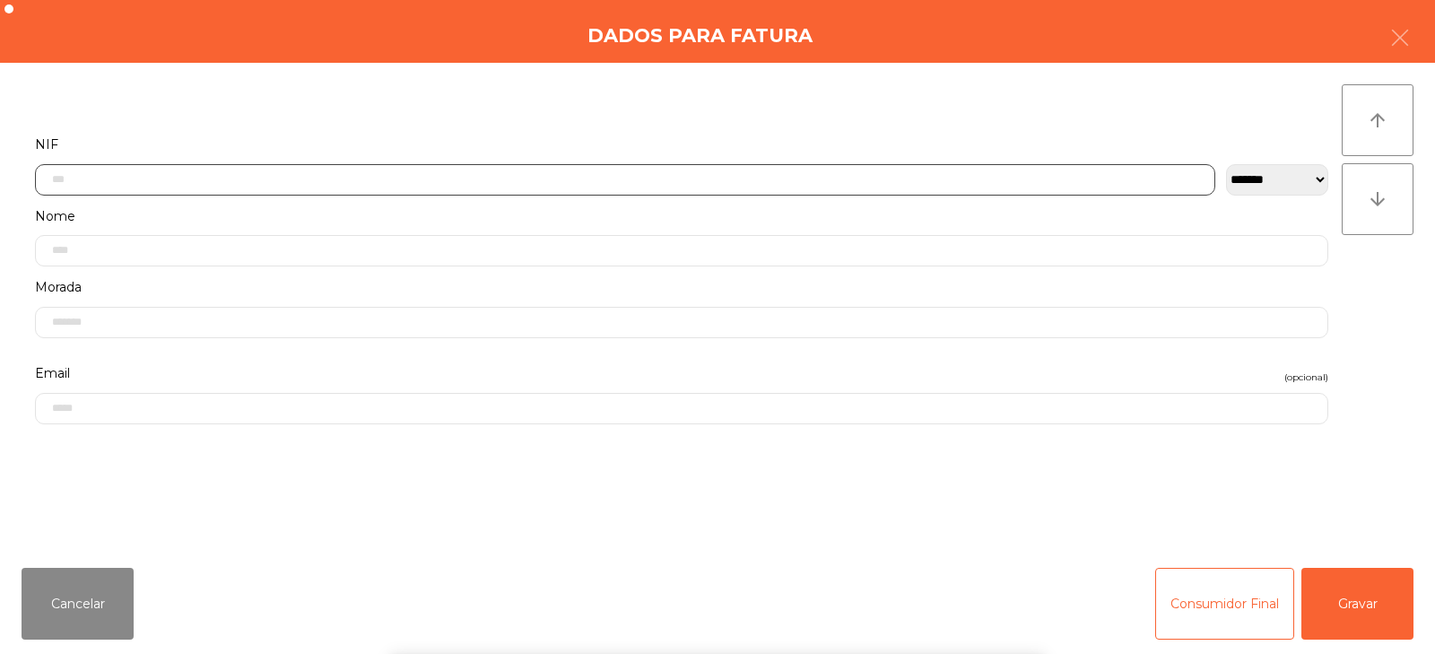
scroll to position [131, 0]
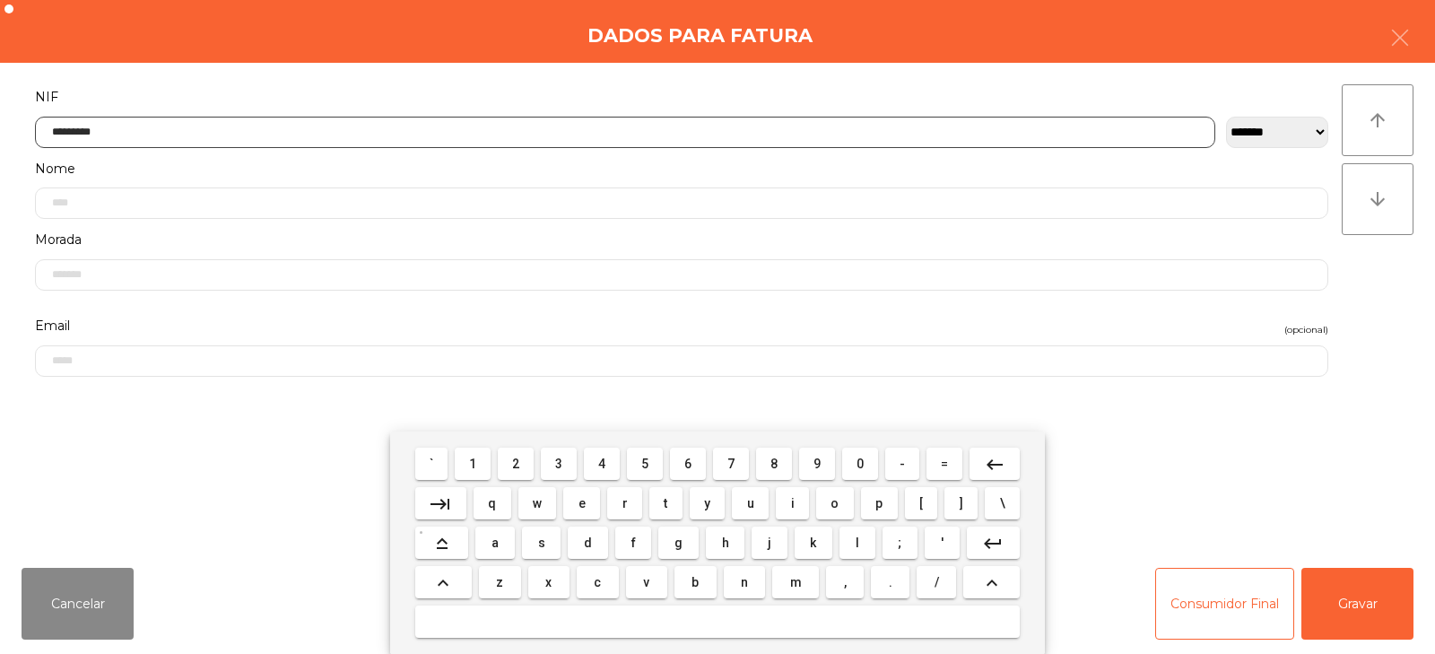
type input "*********"
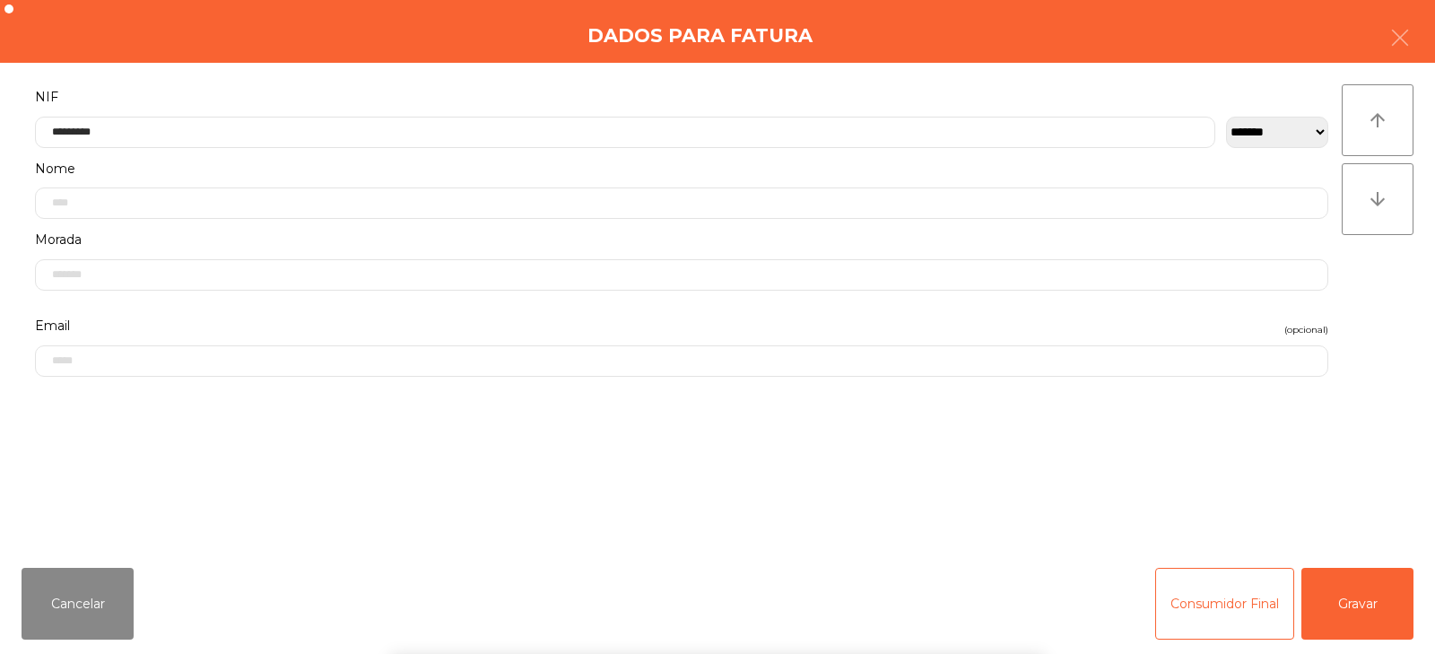
click at [1378, 624] on div "` 1 2 3 4 5 6 7 8 9 0 - = keyboard_backspace keyboard_tab q w e r t y u i o p […" at bounding box center [717, 542] width 1435 height 222
click at [1355, 620] on button "Gravar" at bounding box center [1358, 604] width 112 height 72
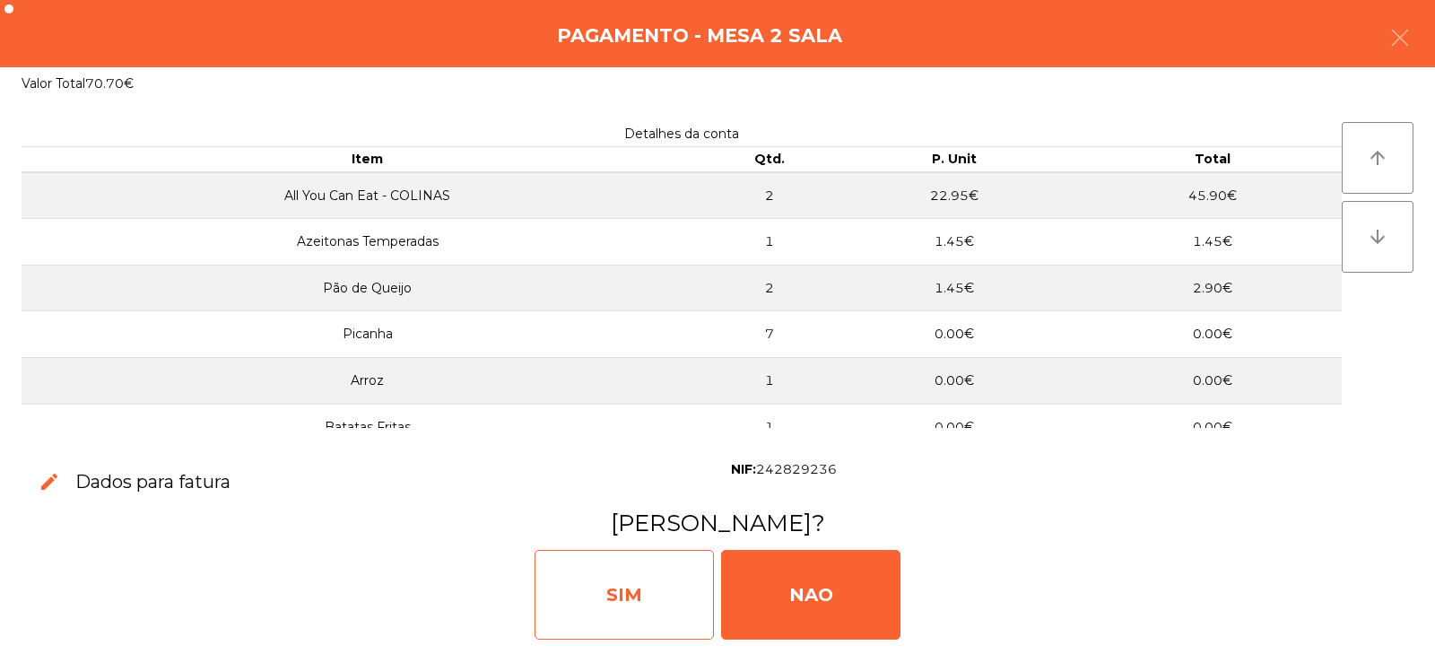
click at [622, 604] on div "SIM" at bounding box center [624, 595] width 179 height 90
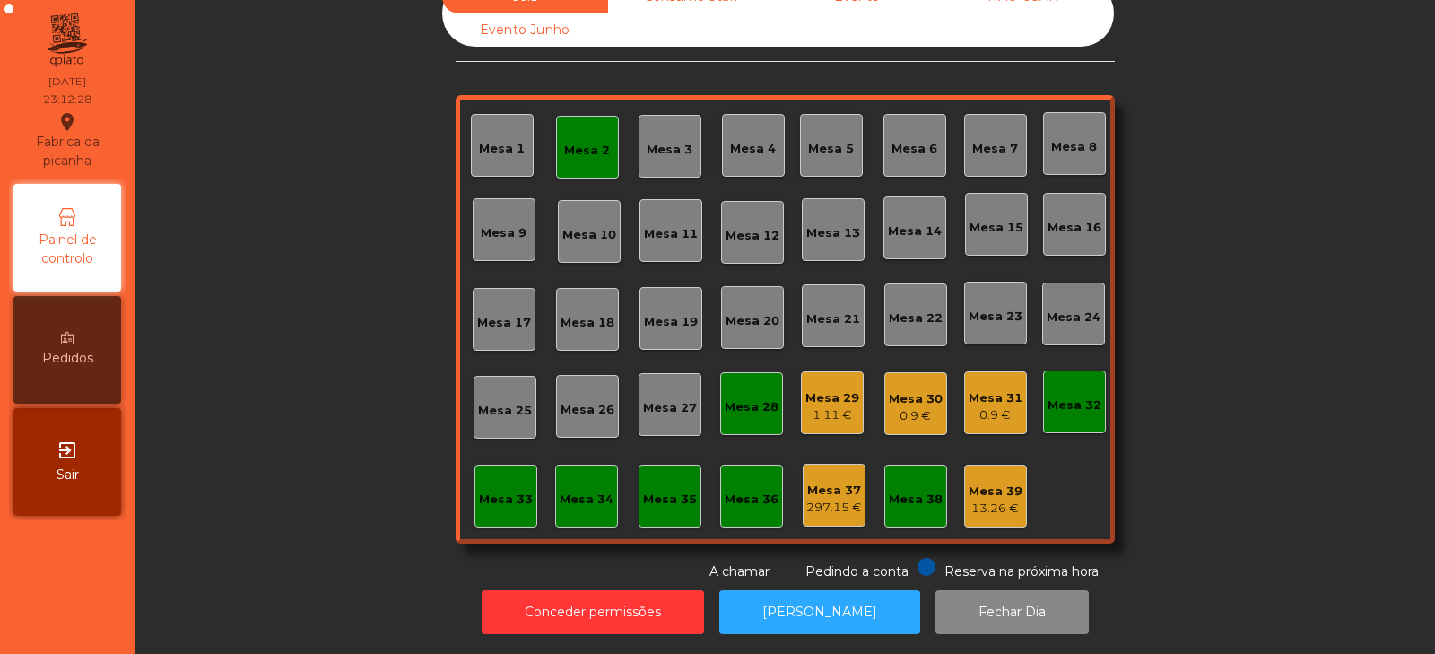
click at [562, 120] on div "Mesa 2" at bounding box center [587, 147] width 63 height 63
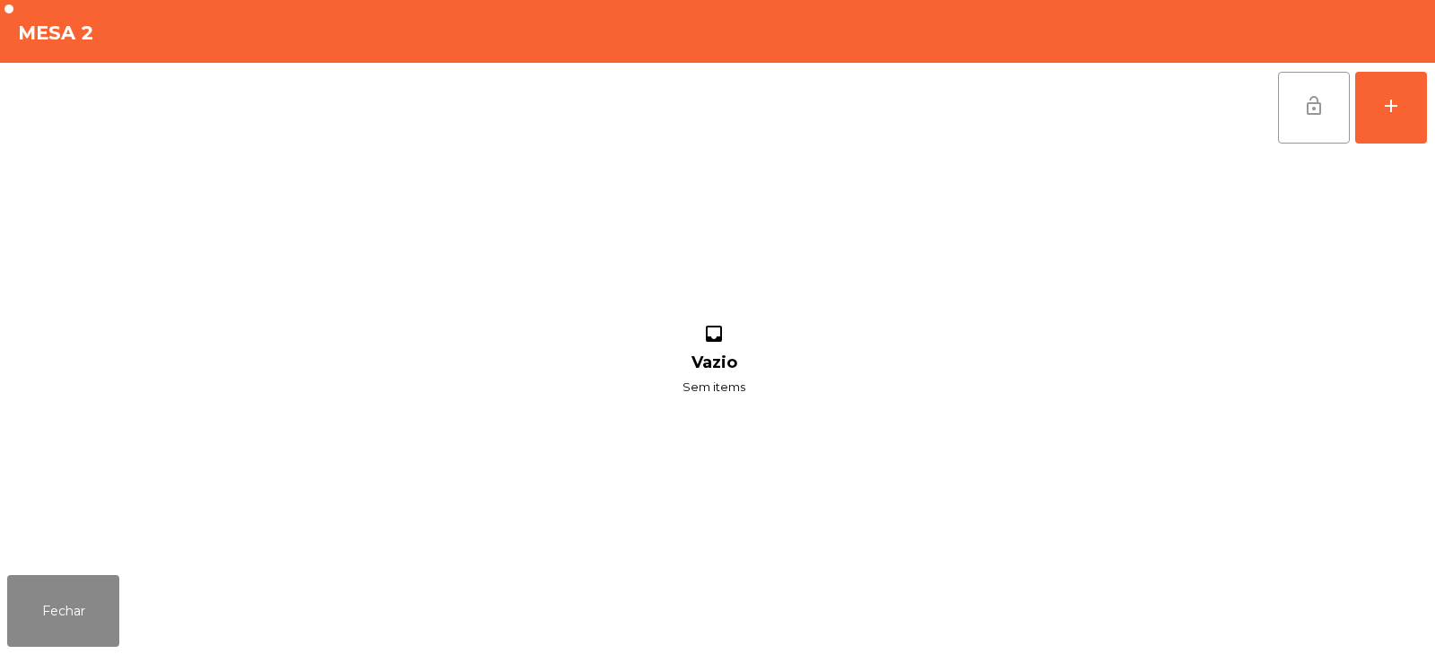
click at [1311, 113] on span "lock_open" at bounding box center [1314, 106] width 22 height 22
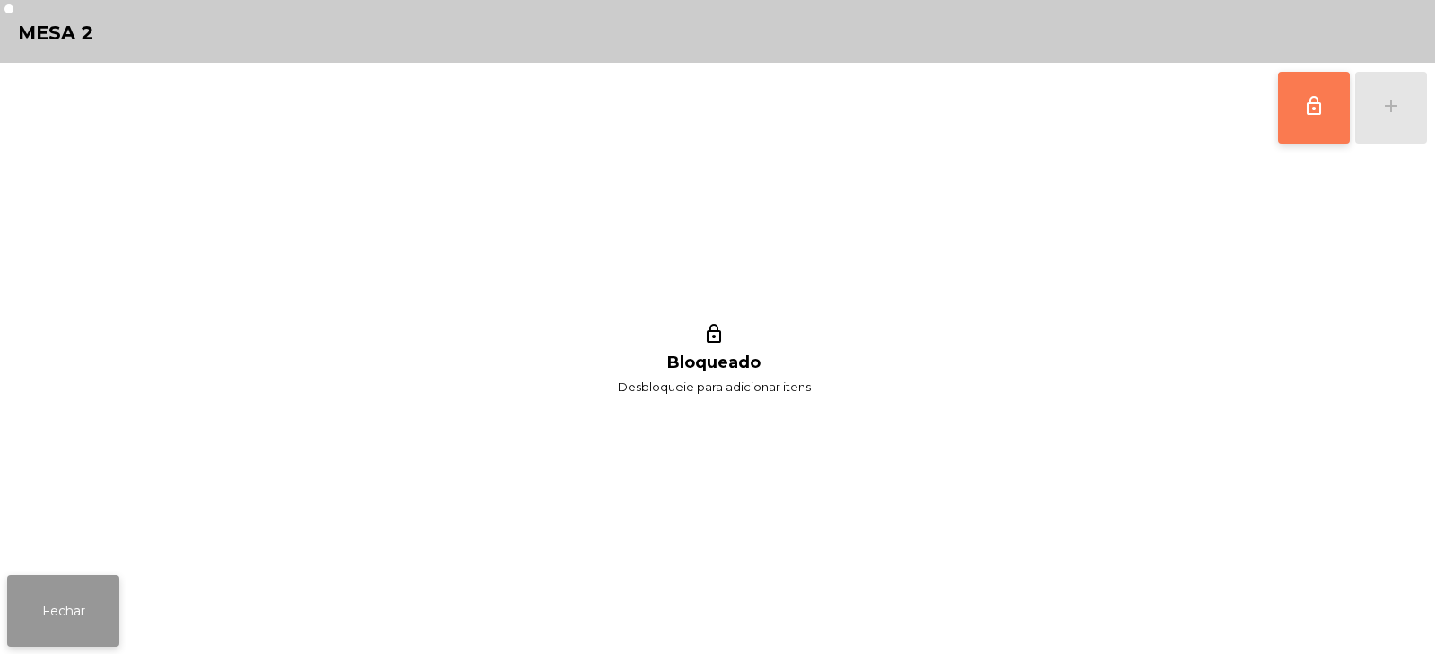
click at [83, 624] on button "Fechar" at bounding box center [63, 611] width 112 height 72
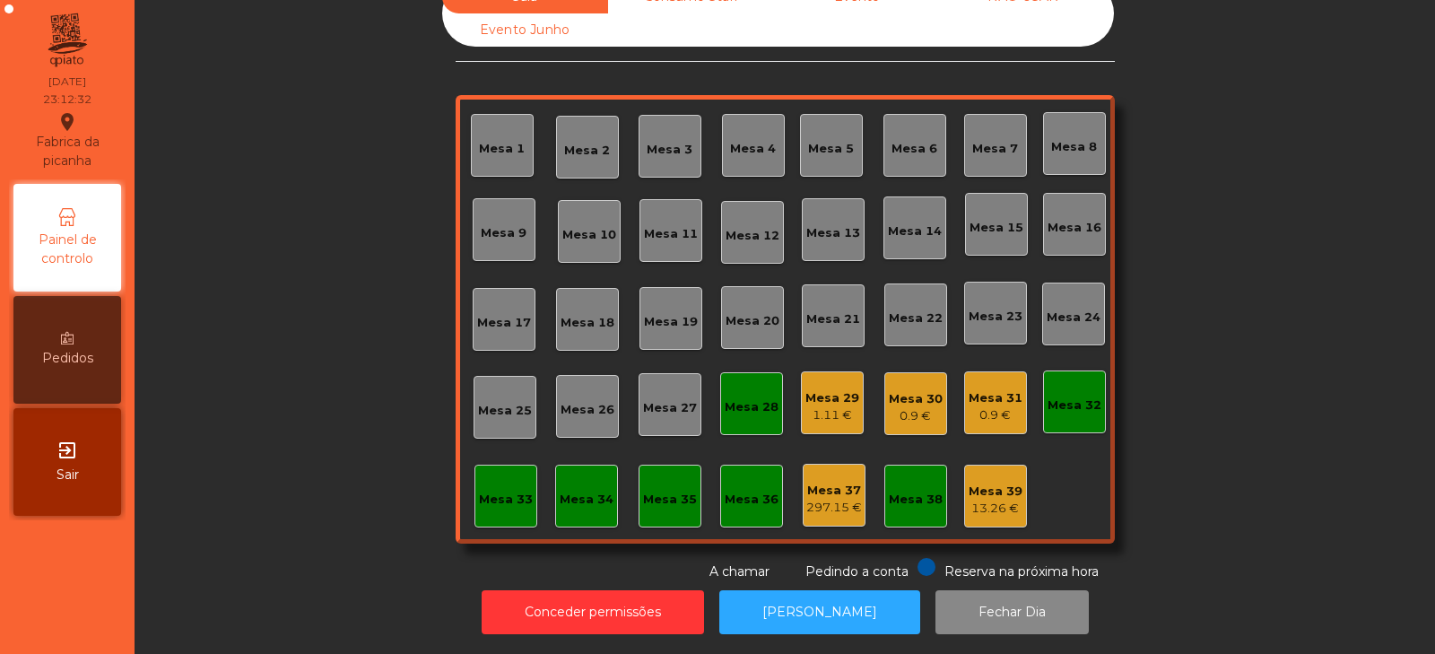
scroll to position [0, 0]
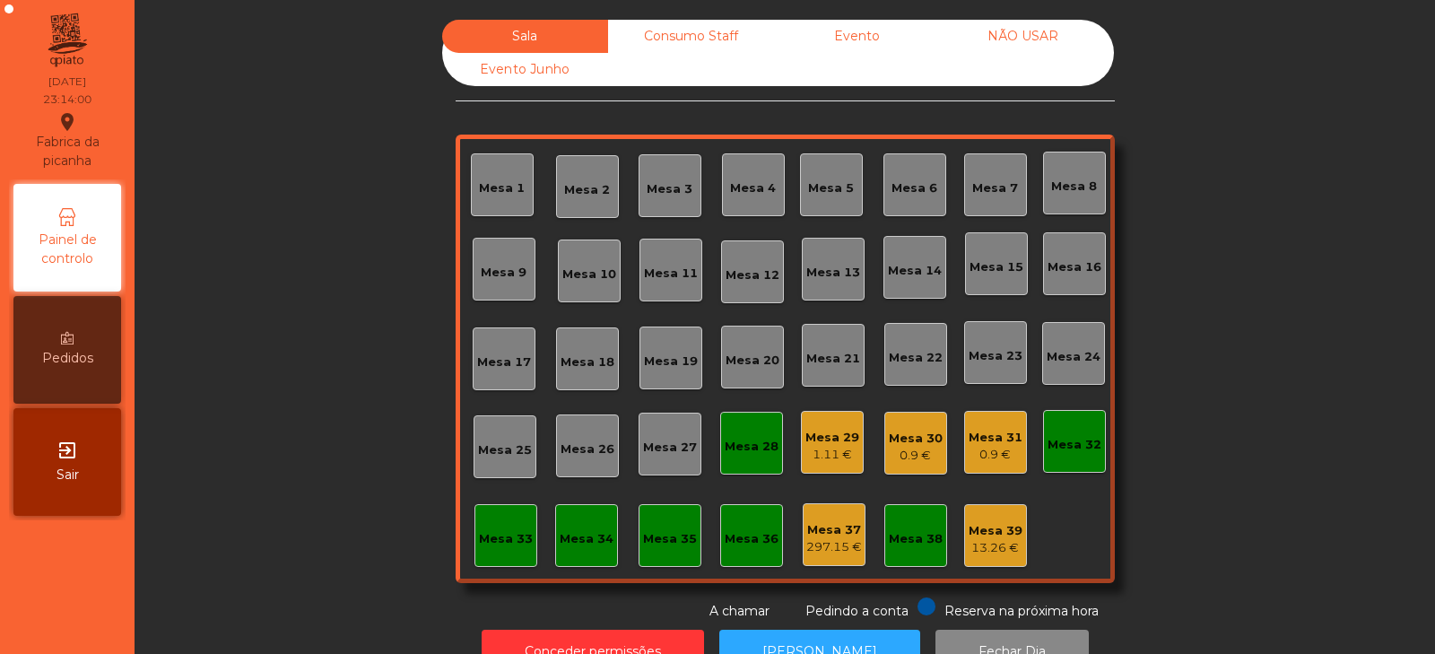
click at [493, 558] on div "Mesa 33" at bounding box center [506, 535] width 63 height 63
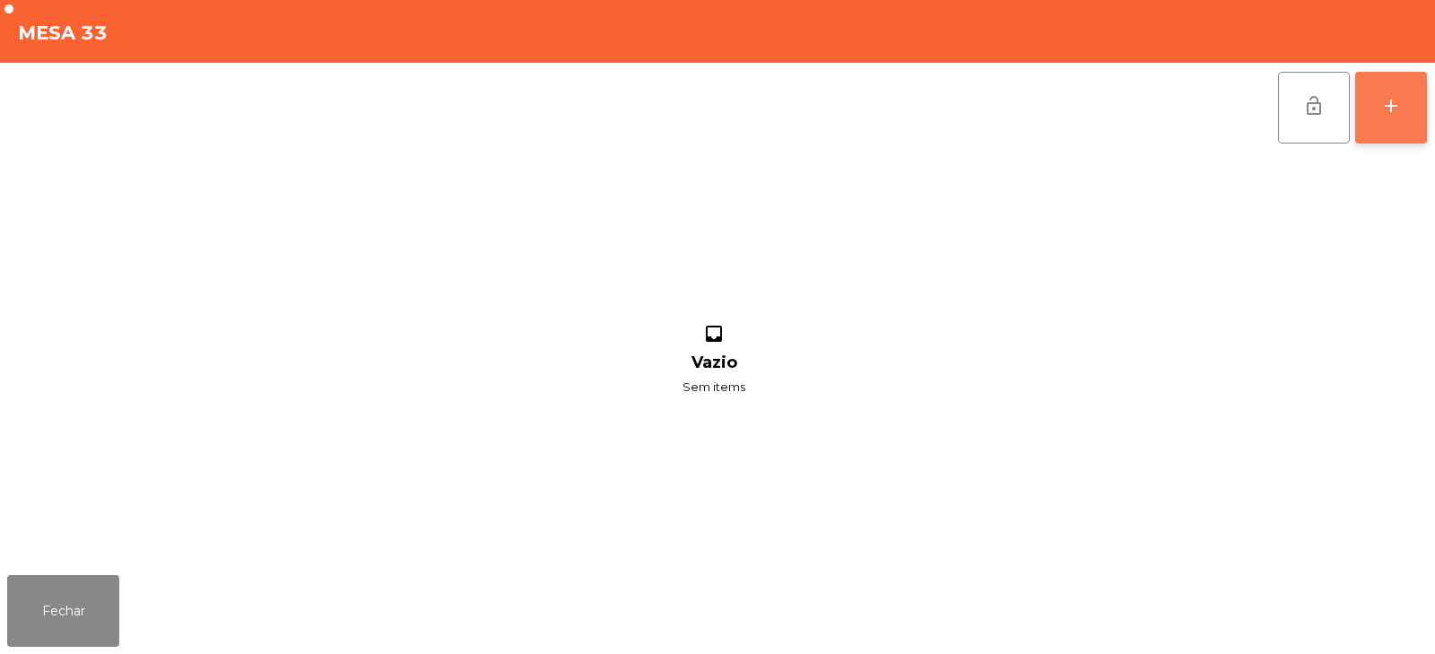
click at [1407, 123] on button "add" at bounding box center [1391, 108] width 72 height 72
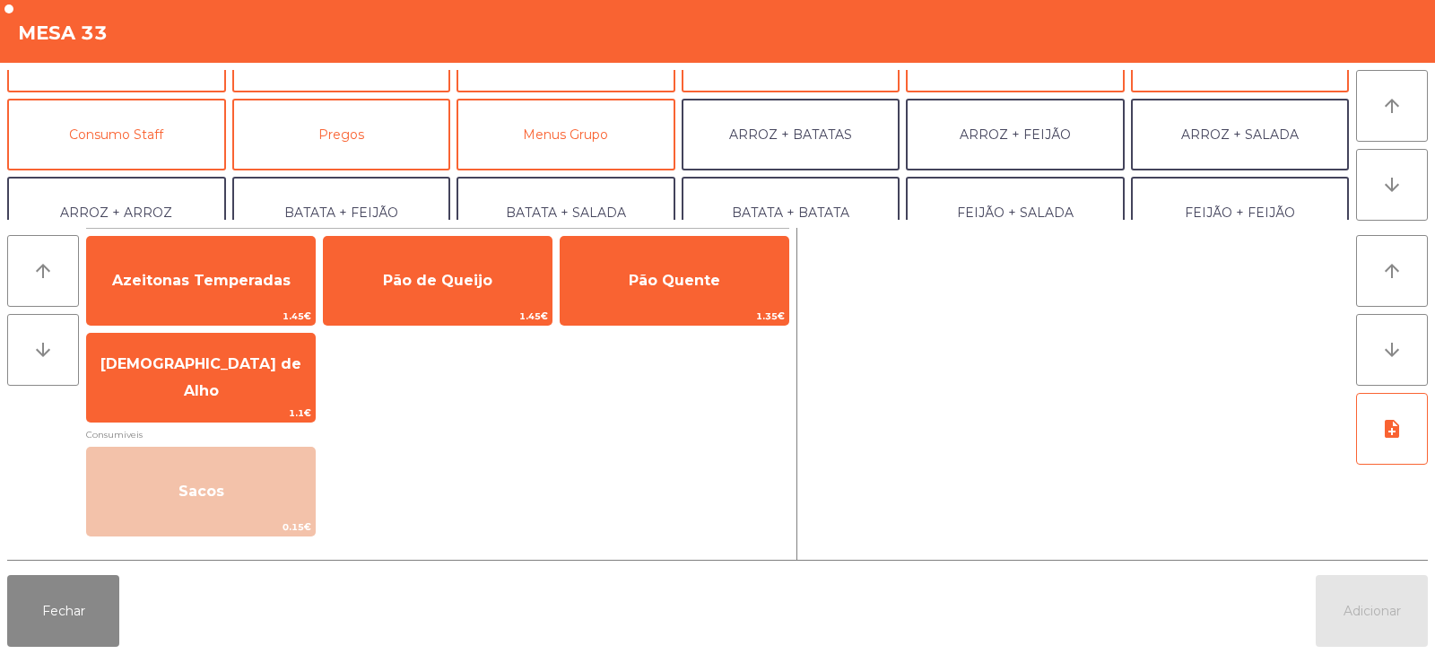
scroll to position [136, 0]
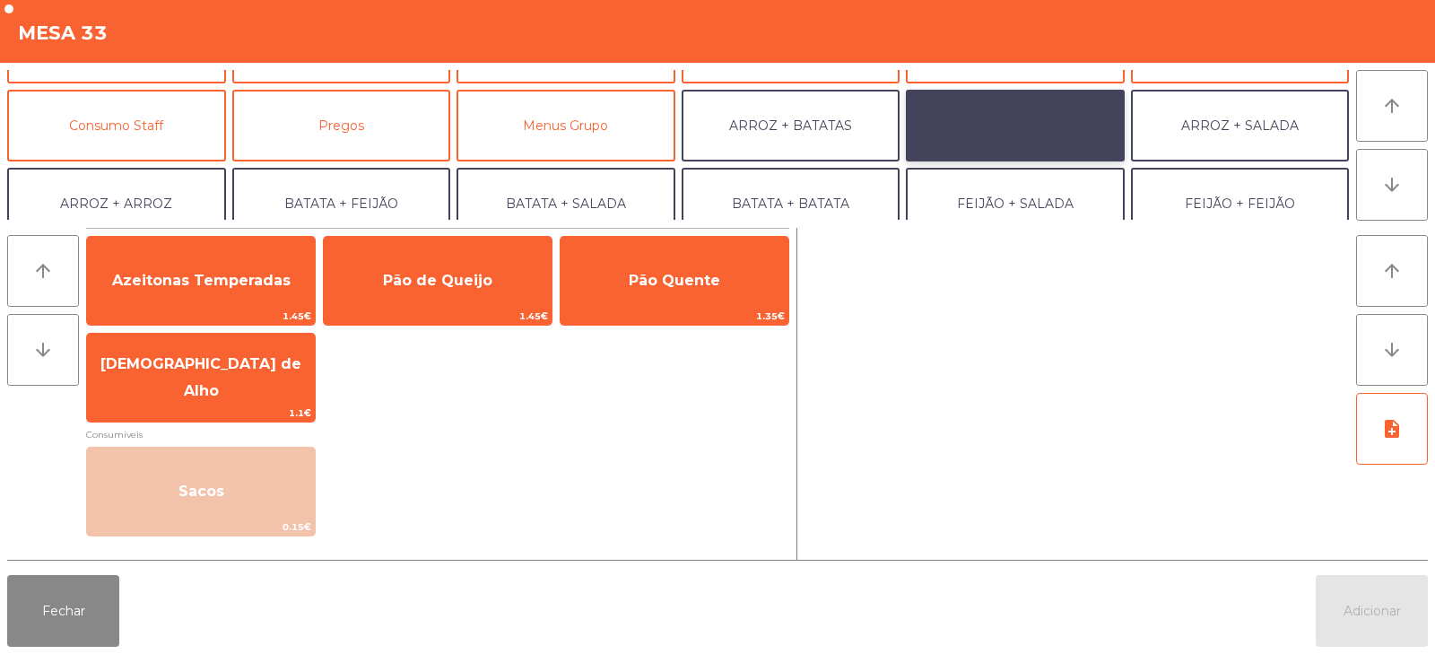
click at [1028, 120] on button "ARROZ + FEIJÃO" at bounding box center [1015, 126] width 219 height 72
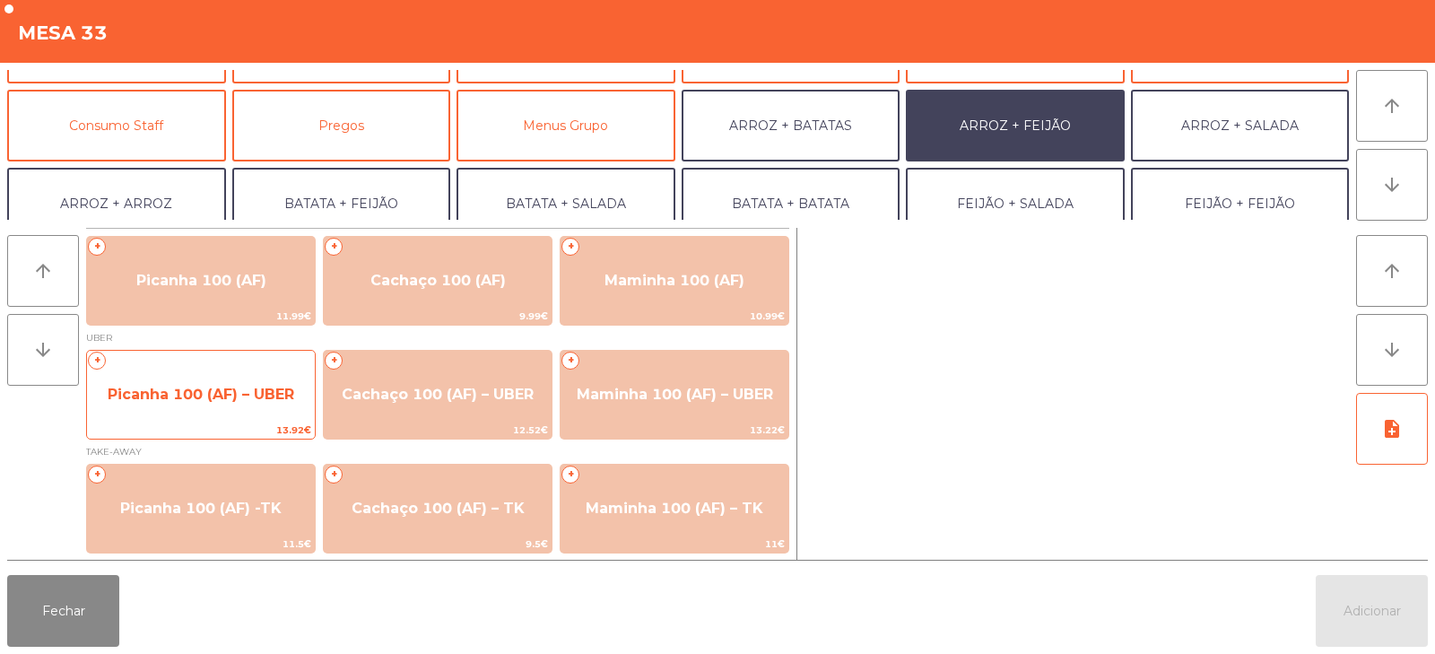
click at [271, 393] on span "Picanha 100 (AF) – UBER" at bounding box center [201, 394] width 187 height 17
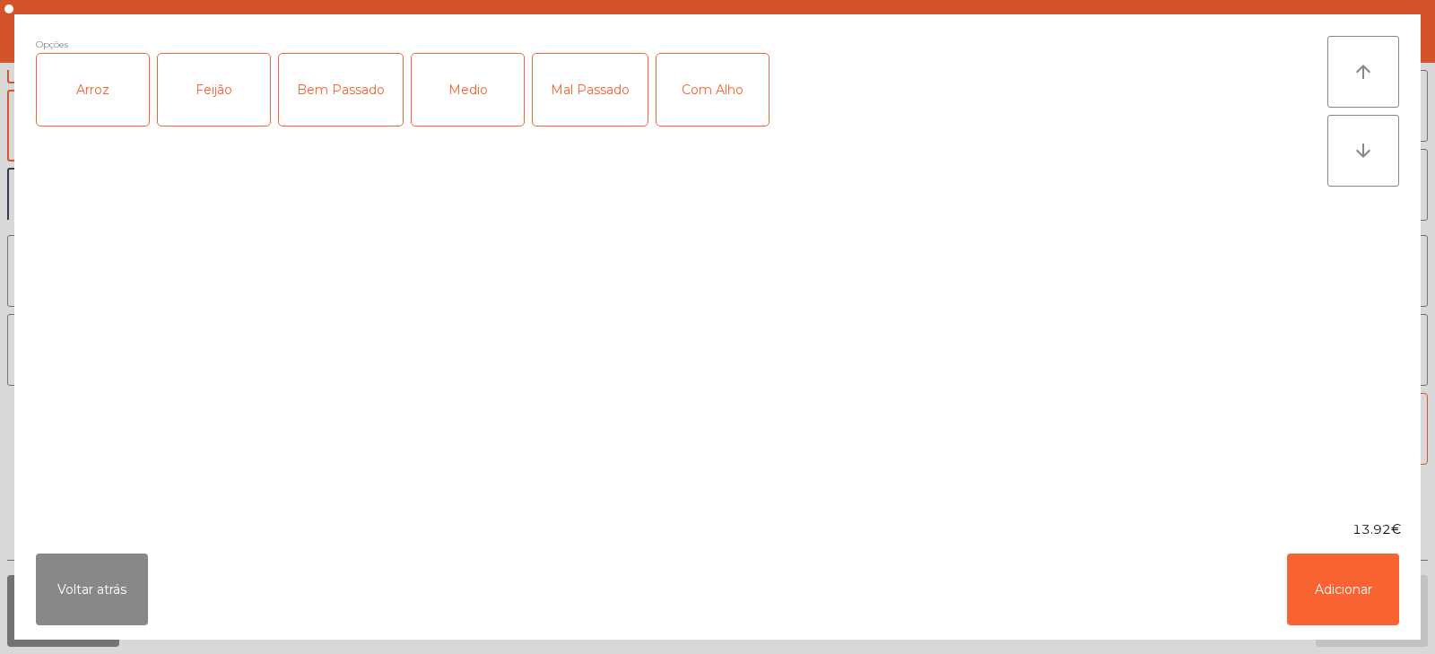
click at [77, 85] on div "Arroz" at bounding box center [93, 90] width 112 height 72
click at [201, 97] on div "Feijão" at bounding box center [214, 90] width 112 height 72
click at [467, 107] on div "Medio" at bounding box center [468, 90] width 112 height 72
click at [705, 112] on div "Com Alho" at bounding box center [713, 90] width 112 height 72
click at [1339, 604] on button "Adicionar" at bounding box center [1343, 589] width 112 height 72
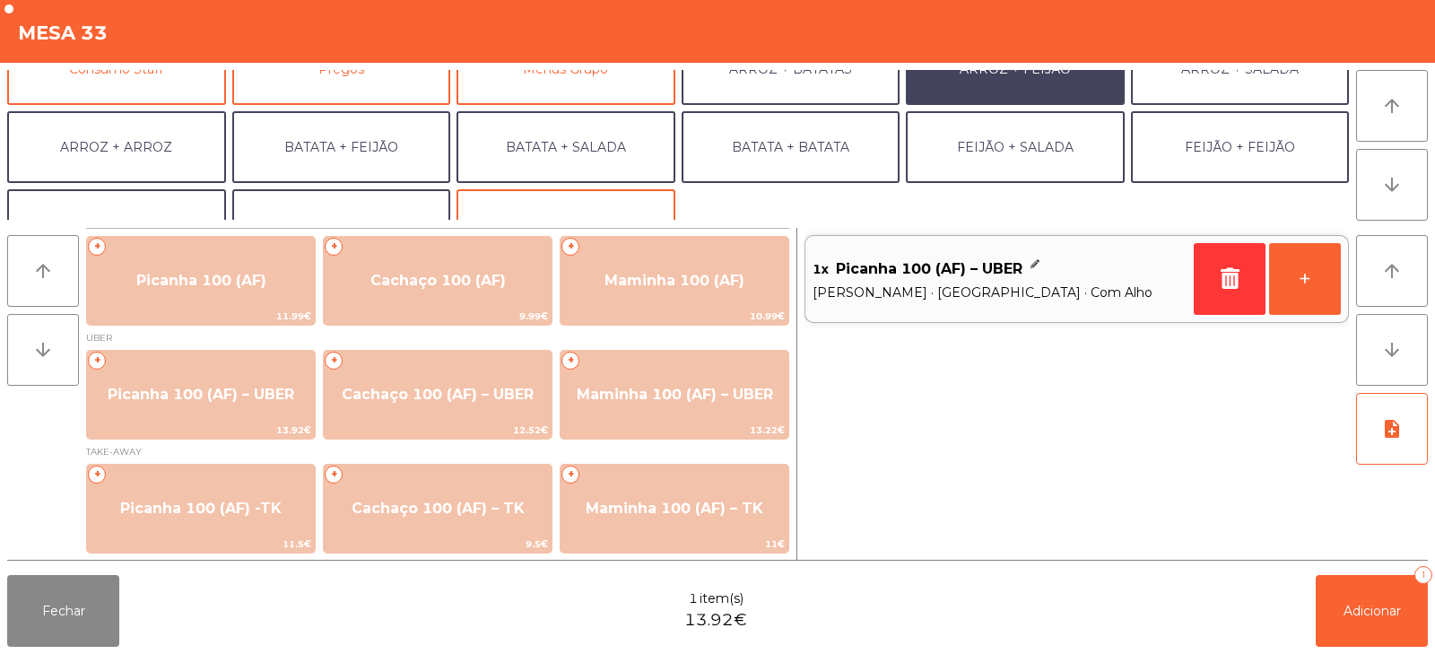
scroll to position [208, 0]
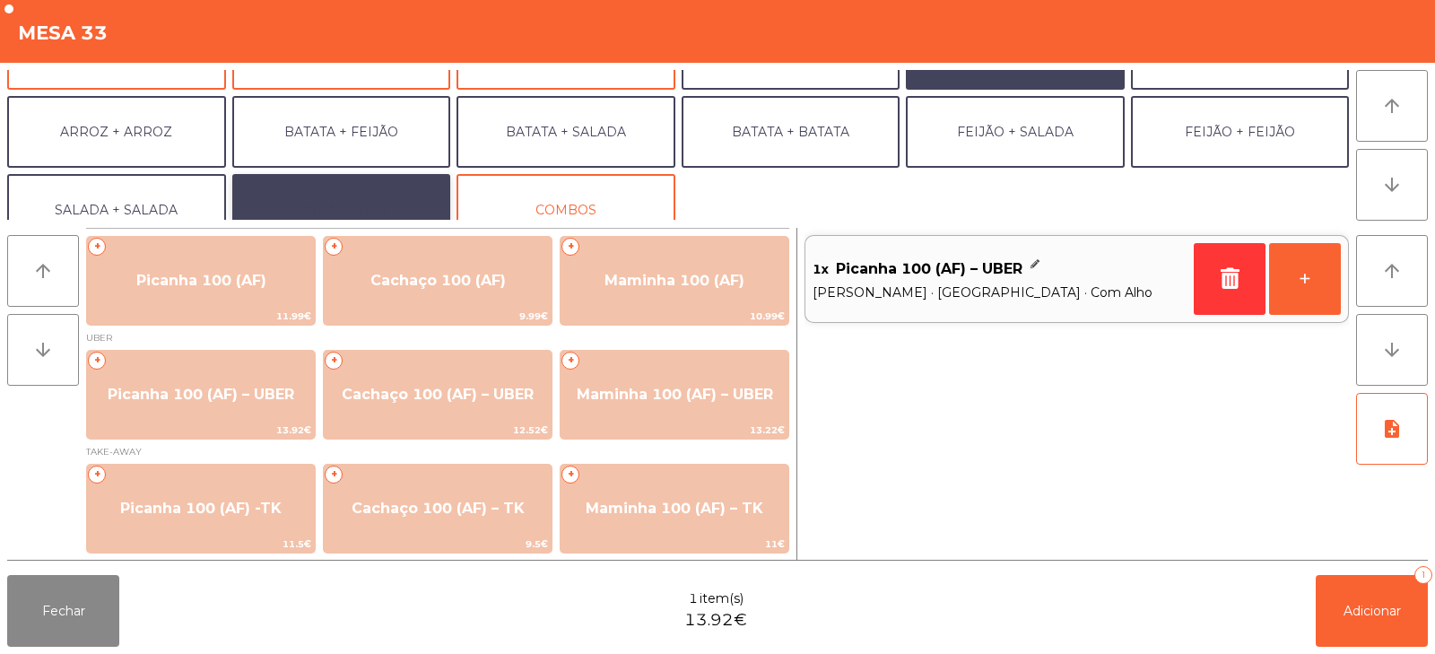
click at [381, 210] on button "EXTRAS UBER" at bounding box center [341, 210] width 219 height 72
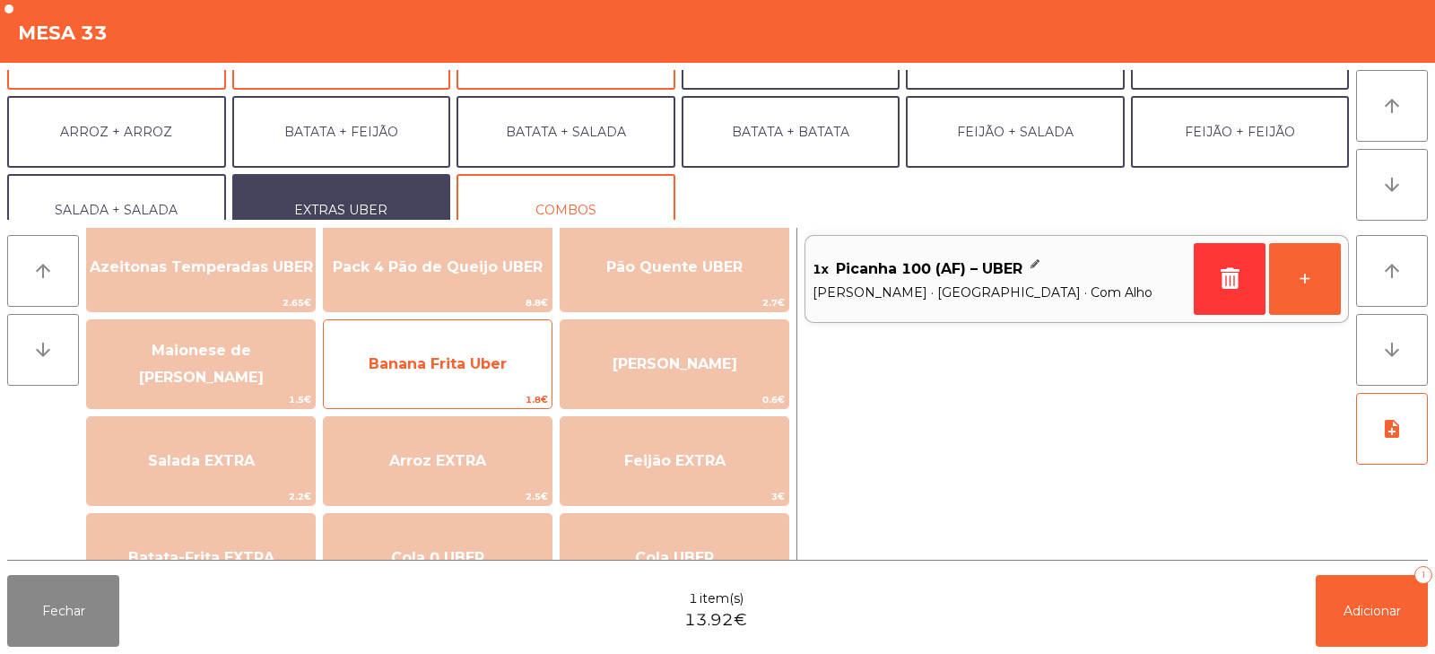
click at [446, 371] on span "Banana Frita Uber" at bounding box center [438, 363] width 138 height 17
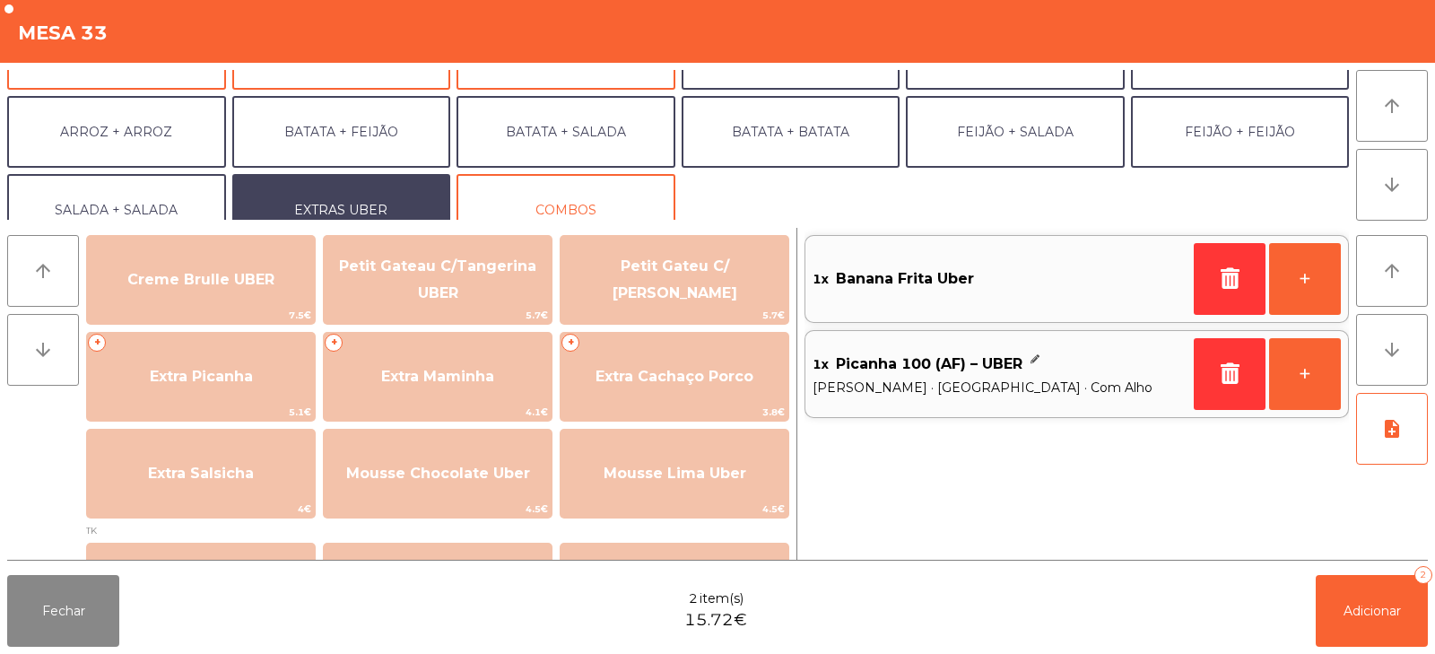
scroll to position [419, 0]
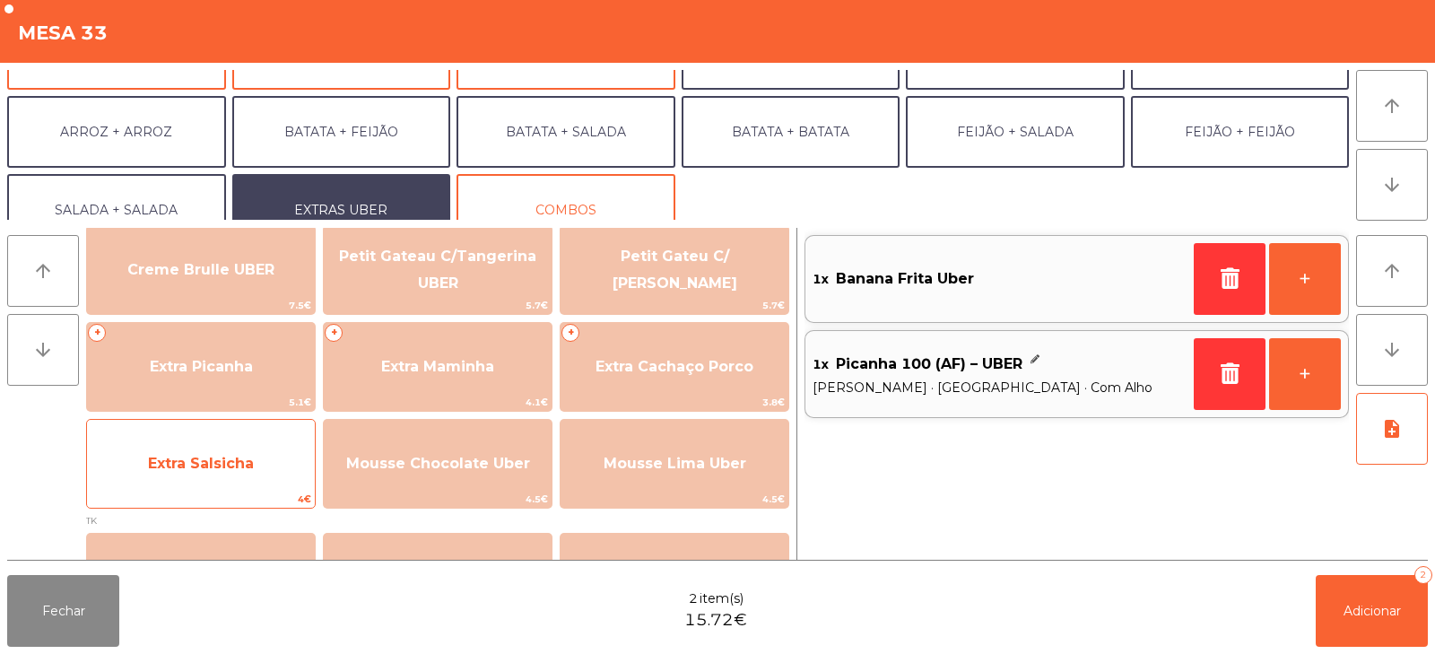
click at [164, 491] on span "4€" at bounding box center [201, 499] width 228 height 17
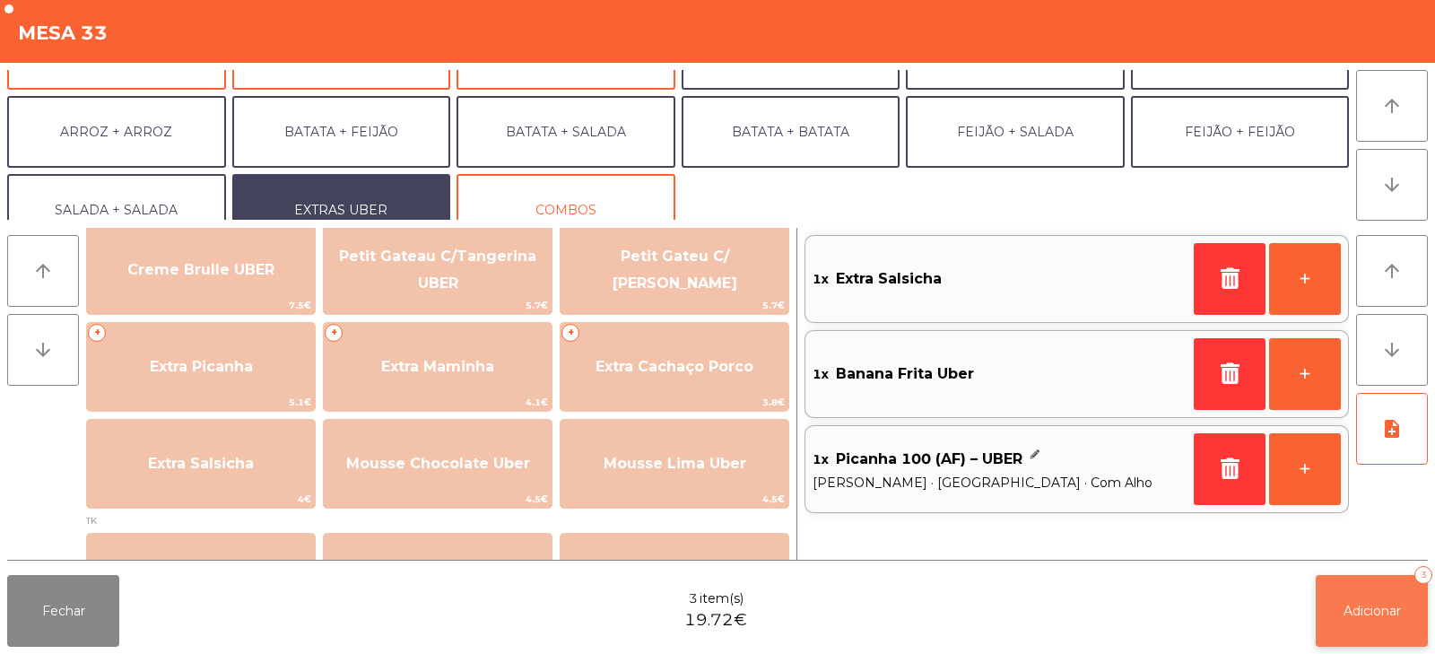
click at [1354, 609] on span "Adicionar" at bounding box center [1372, 611] width 57 height 16
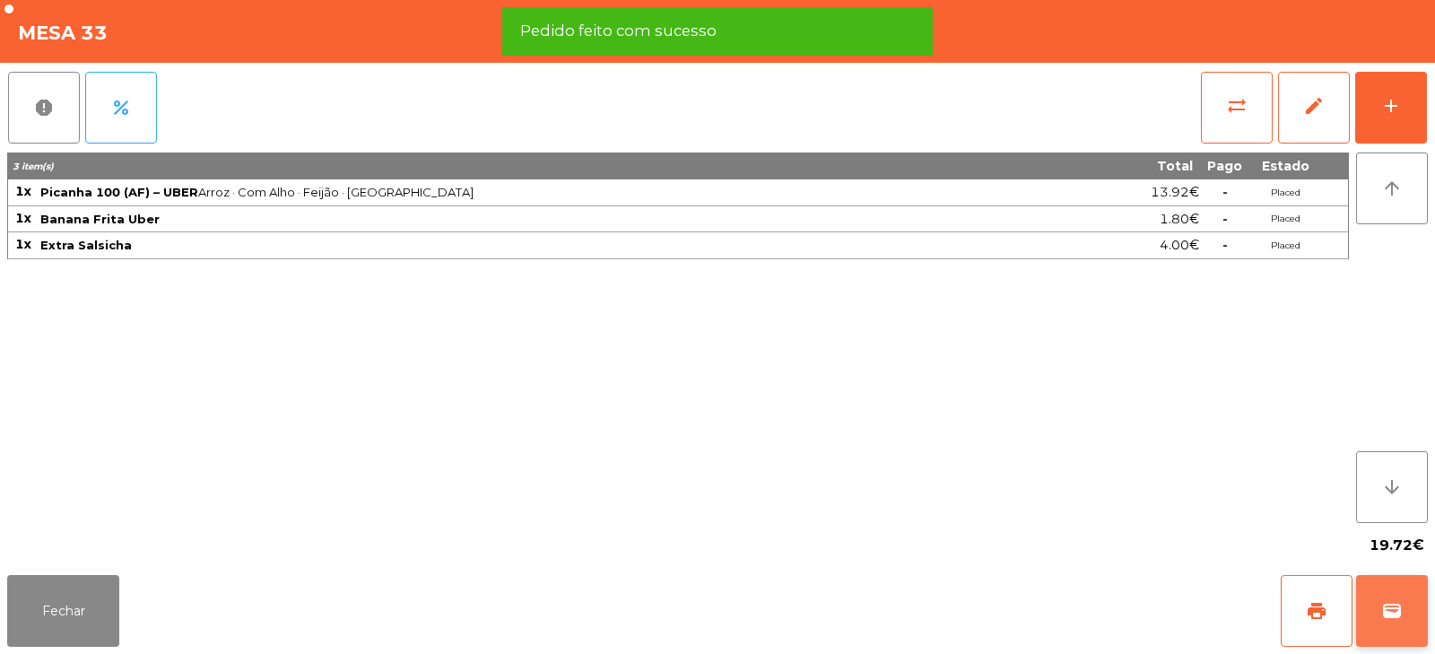
click at [1390, 621] on span "wallet" at bounding box center [1392, 611] width 22 height 22
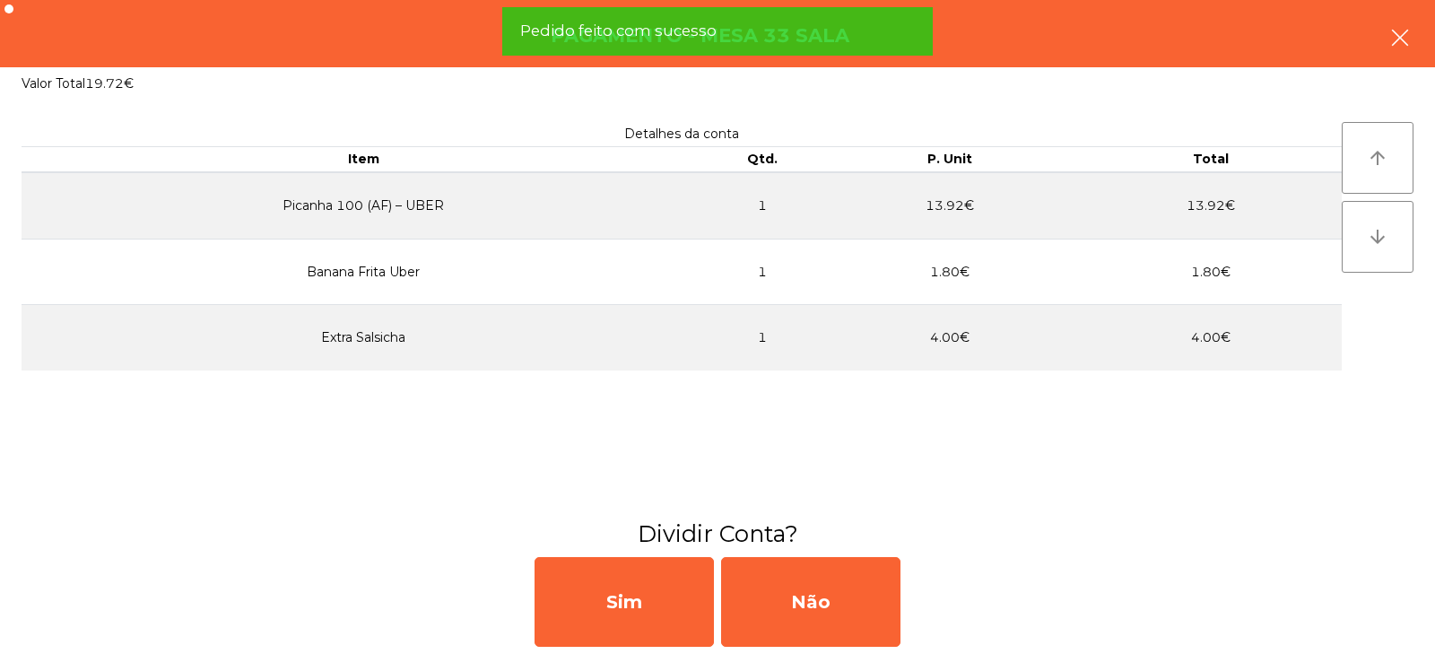
click at [1390, 49] on button "button" at bounding box center [1400, 40] width 50 height 54
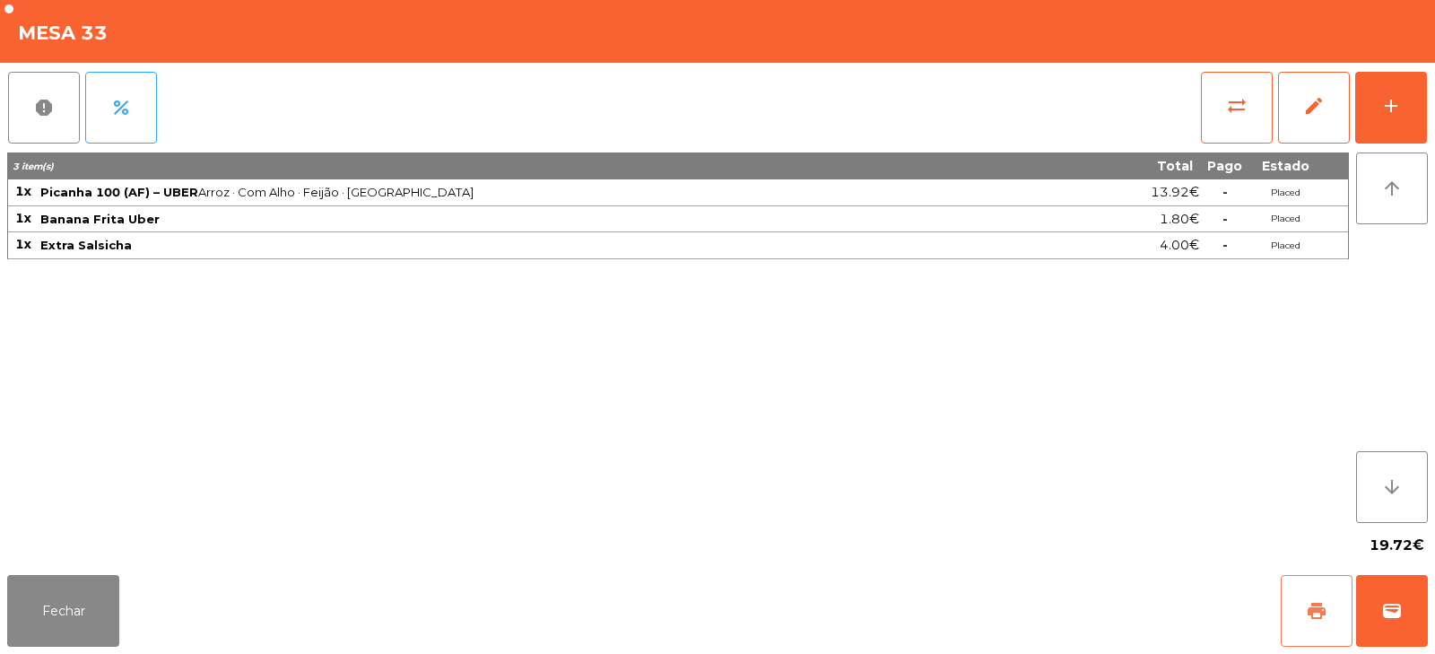
click at [1321, 614] on span "print" at bounding box center [1317, 611] width 22 height 22
click at [1311, 605] on span "print" at bounding box center [1317, 611] width 22 height 22
click at [1379, 625] on button "wallet" at bounding box center [1392, 611] width 72 height 72
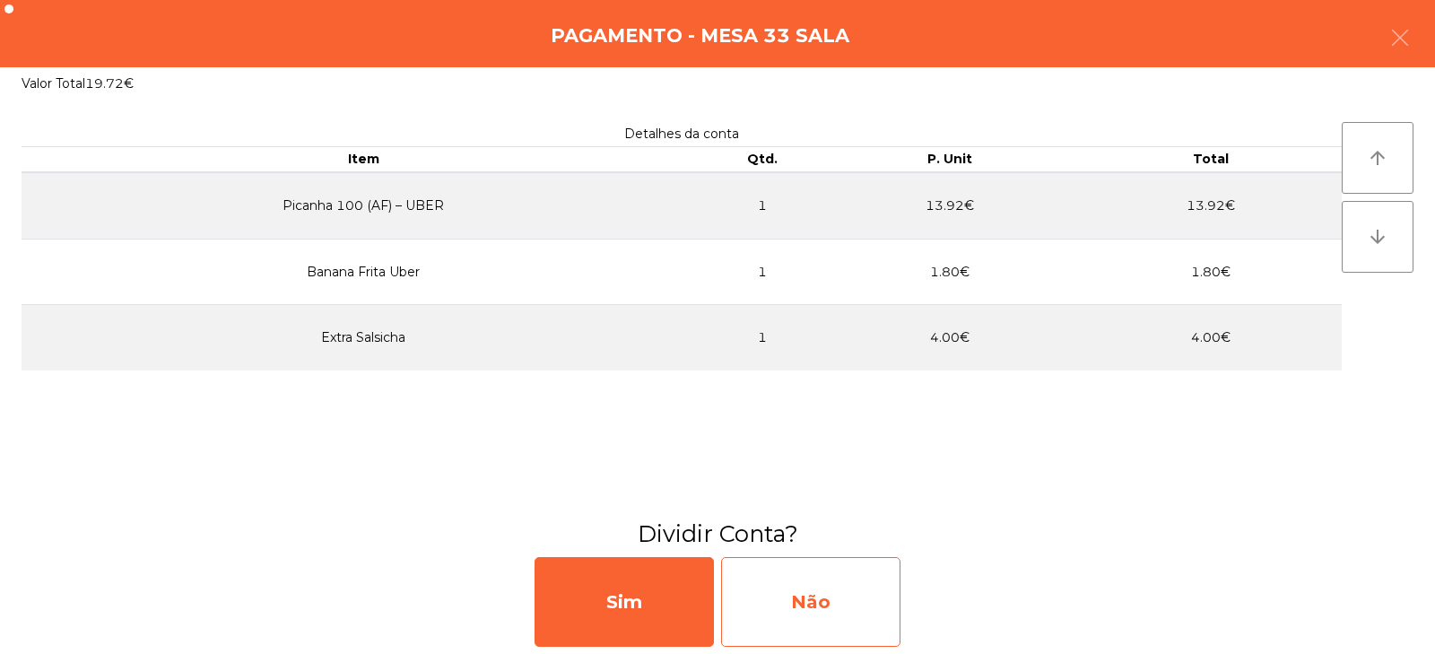
click at [809, 601] on div "Não" at bounding box center [810, 602] width 179 height 90
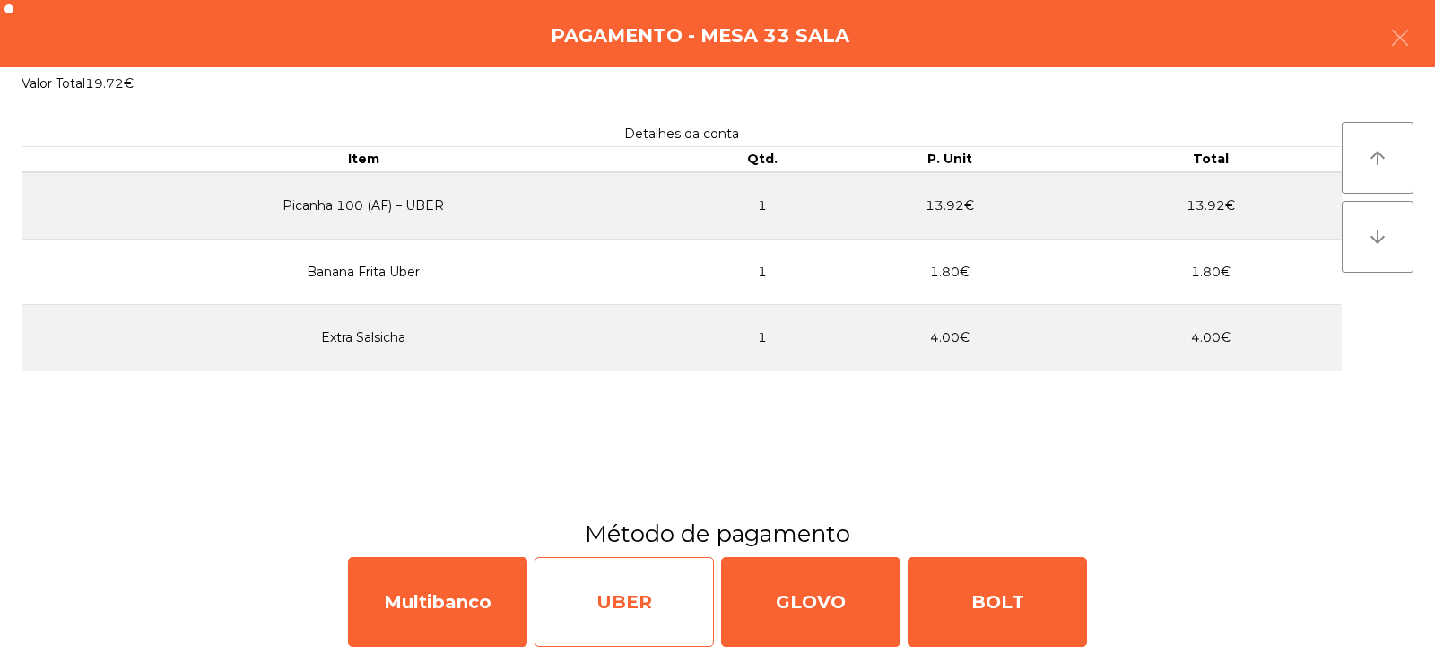
click at [619, 600] on div "UBER" at bounding box center [624, 602] width 179 height 90
select select "**"
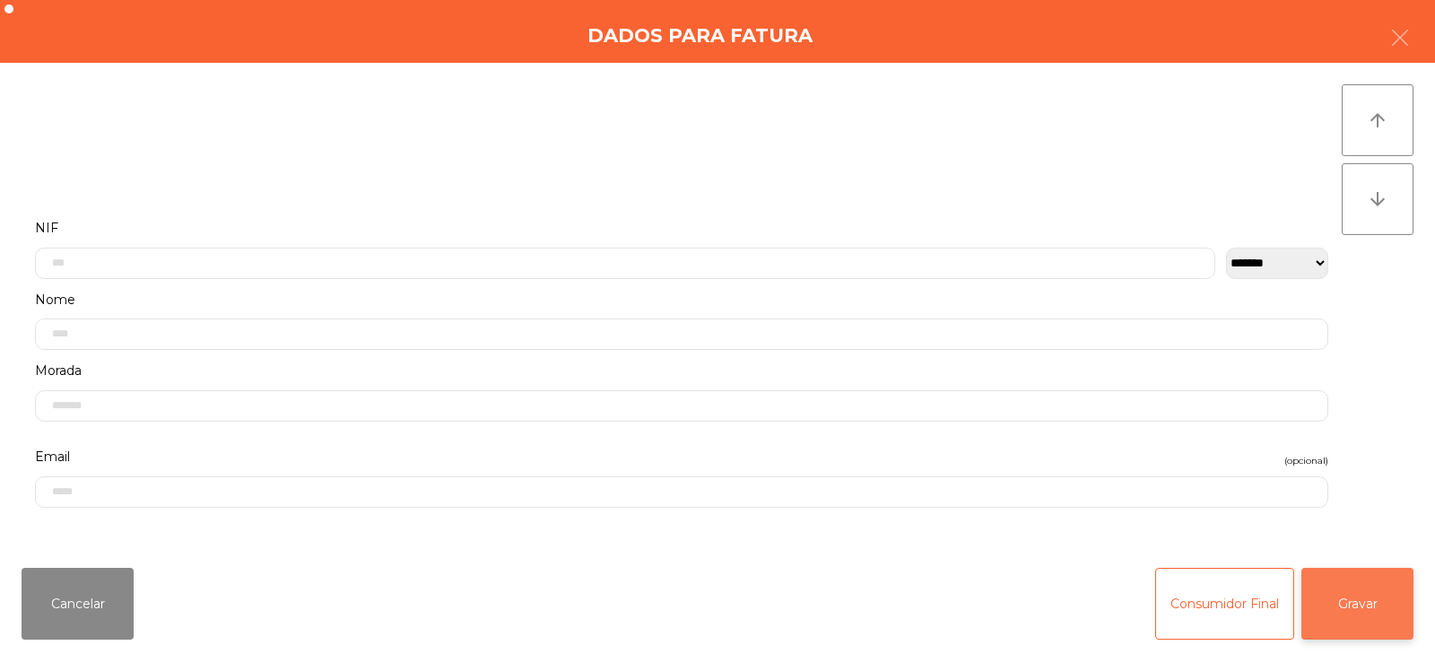
click at [1372, 580] on button "Gravar" at bounding box center [1358, 604] width 112 height 72
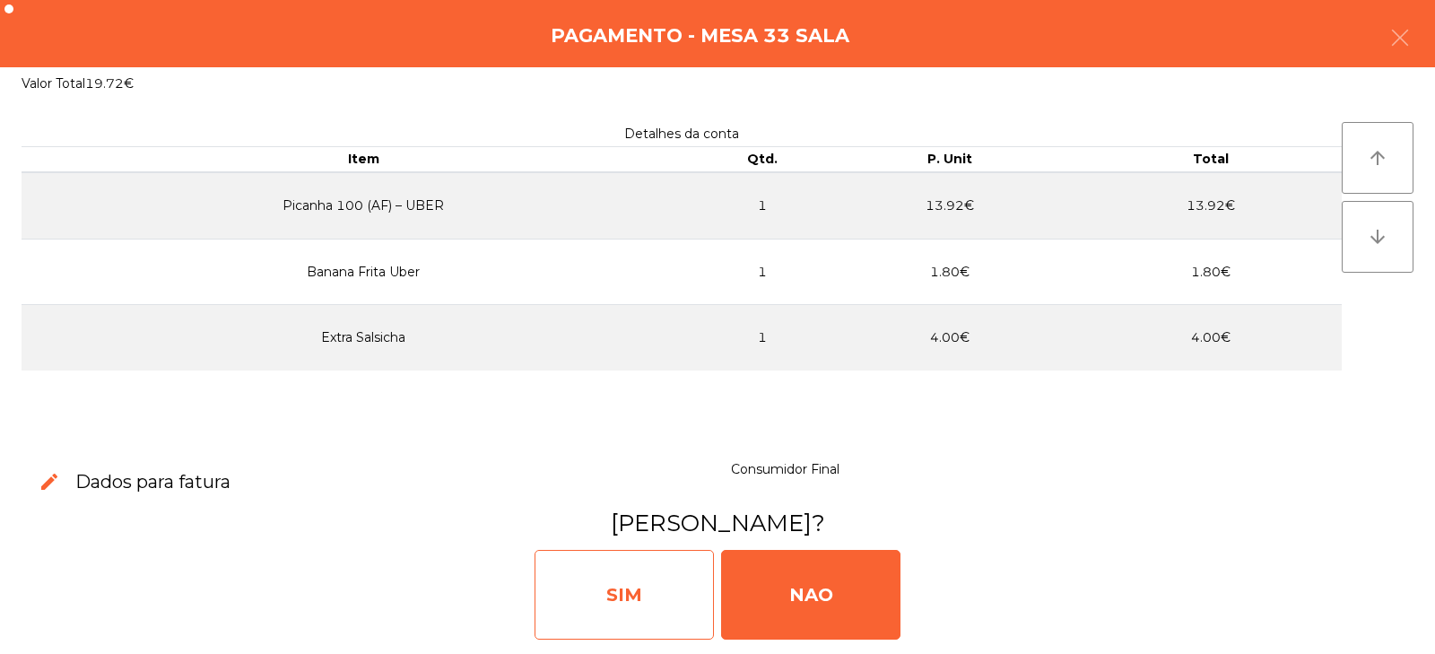
click at [647, 603] on div "SIM" at bounding box center [624, 595] width 179 height 90
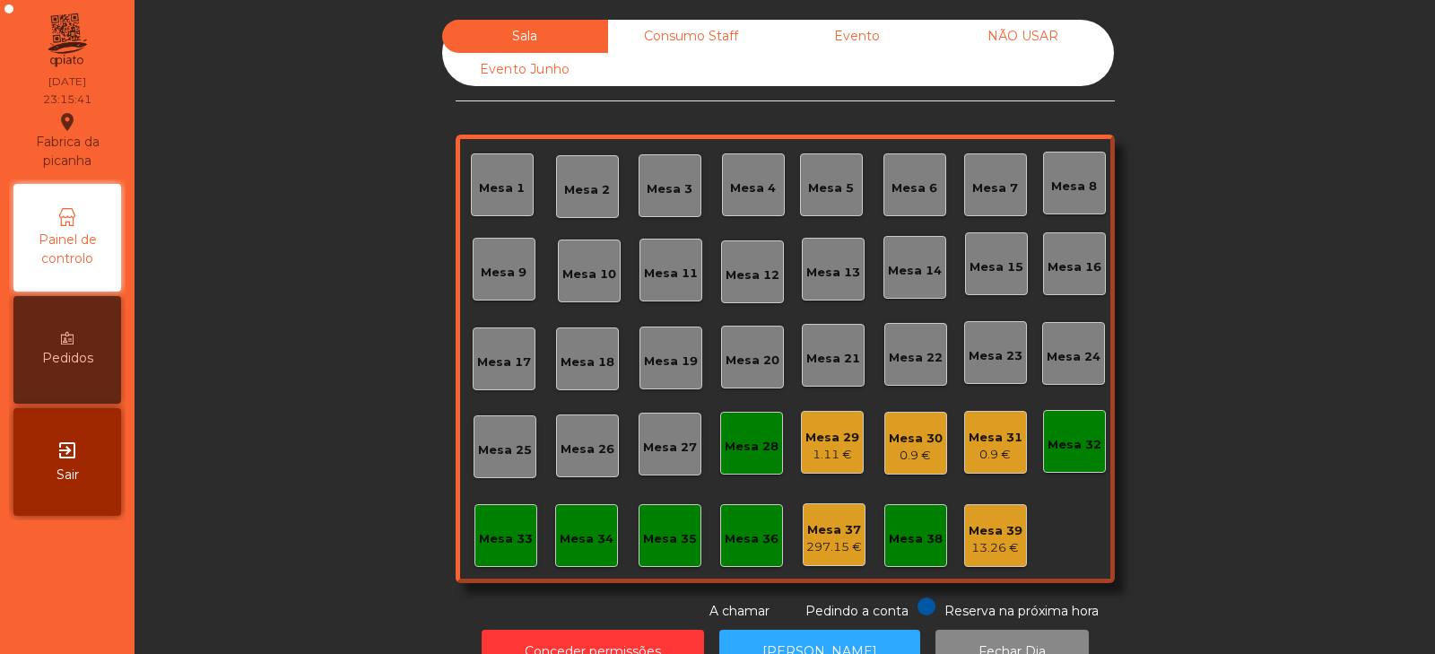
scroll to position [53, 0]
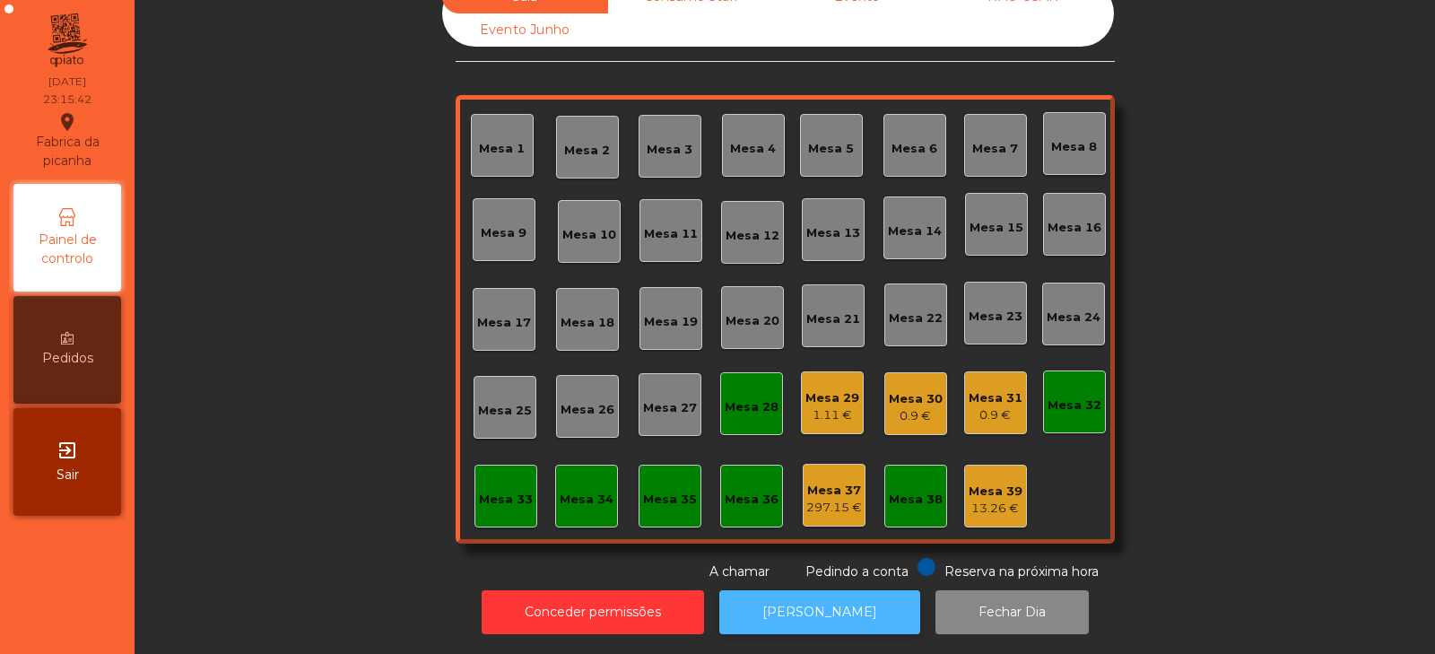
click at [846, 620] on button "[PERSON_NAME]" at bounding box center [819, 612] width 201 height 44
click at [777, 595] on button "[PERSON_NAME]" at bounding box center [819, 612] width 201 height 44
click at [901, 420] on div "Mesa 30 0.9 €" at bounding box center [915, 403] width 63 height 63
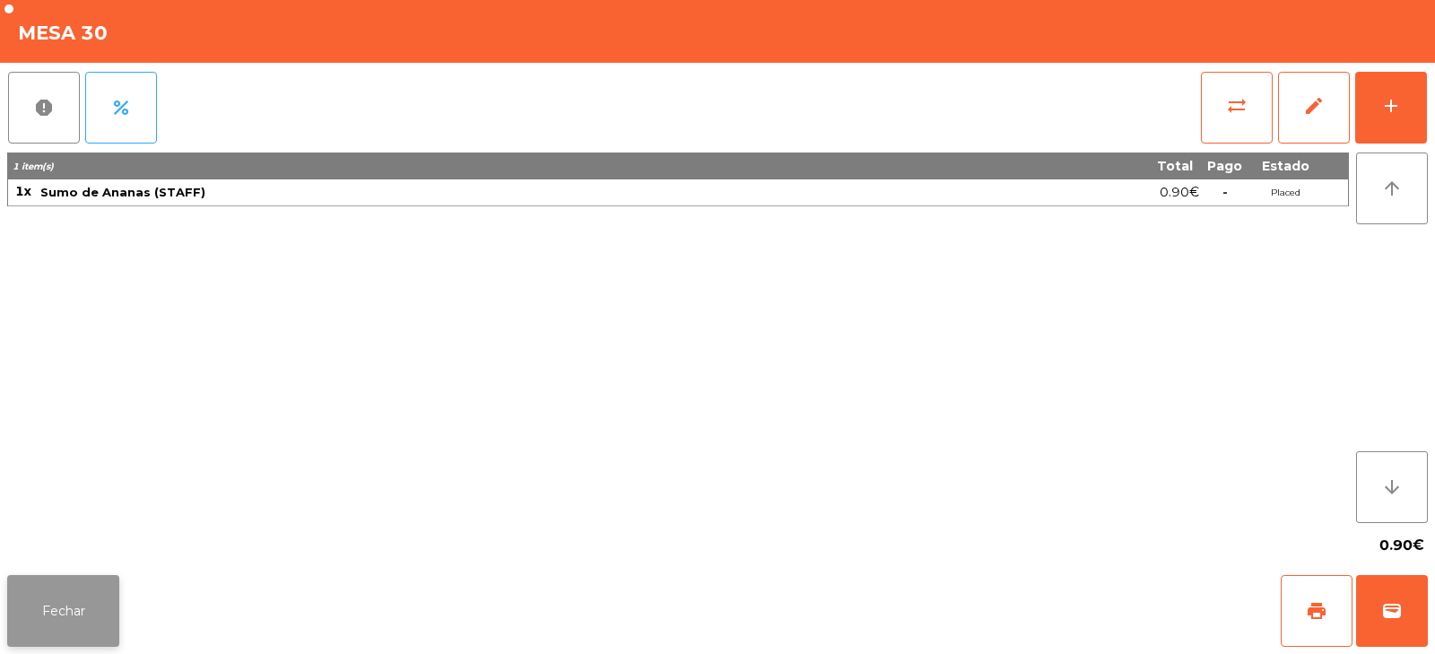
click at [30, 588] on button "Fechar" at bounding box center [63, 611] width 112 height 72
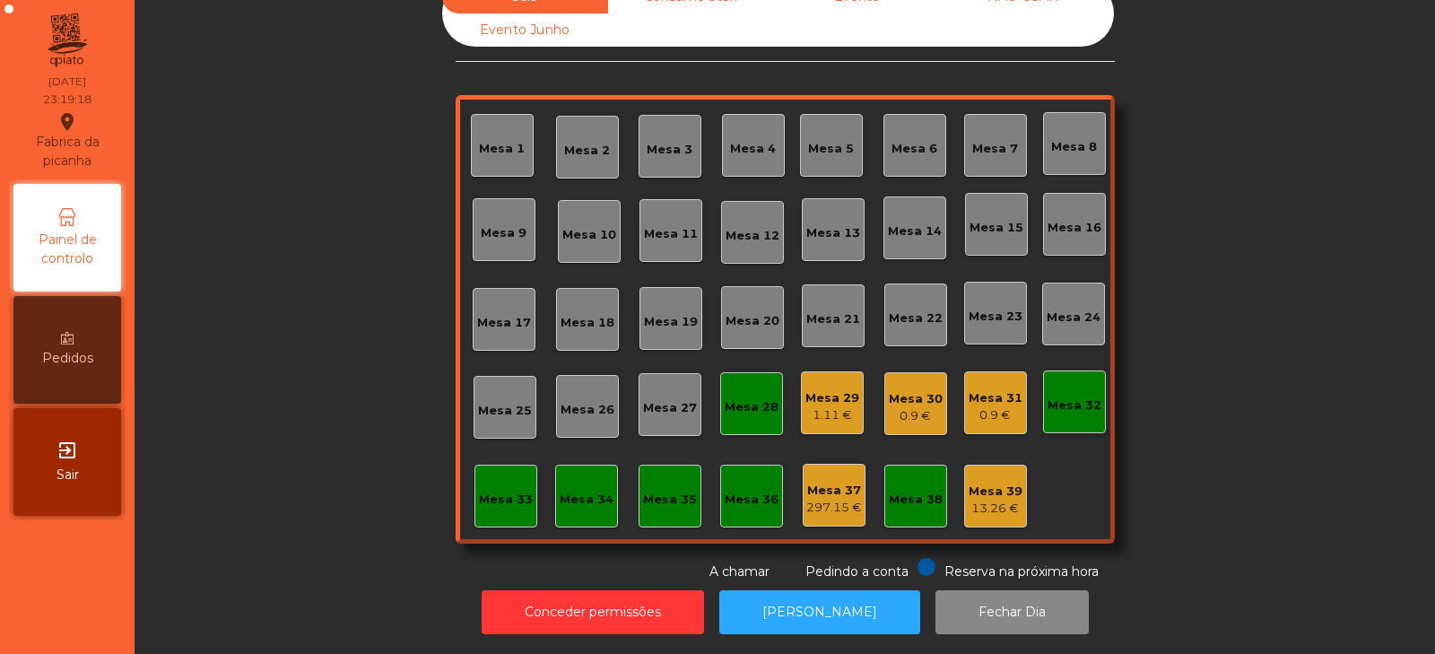
click at [843, 409] on div "1.11 €" at bounding box center [833, 415] width 54 height 18
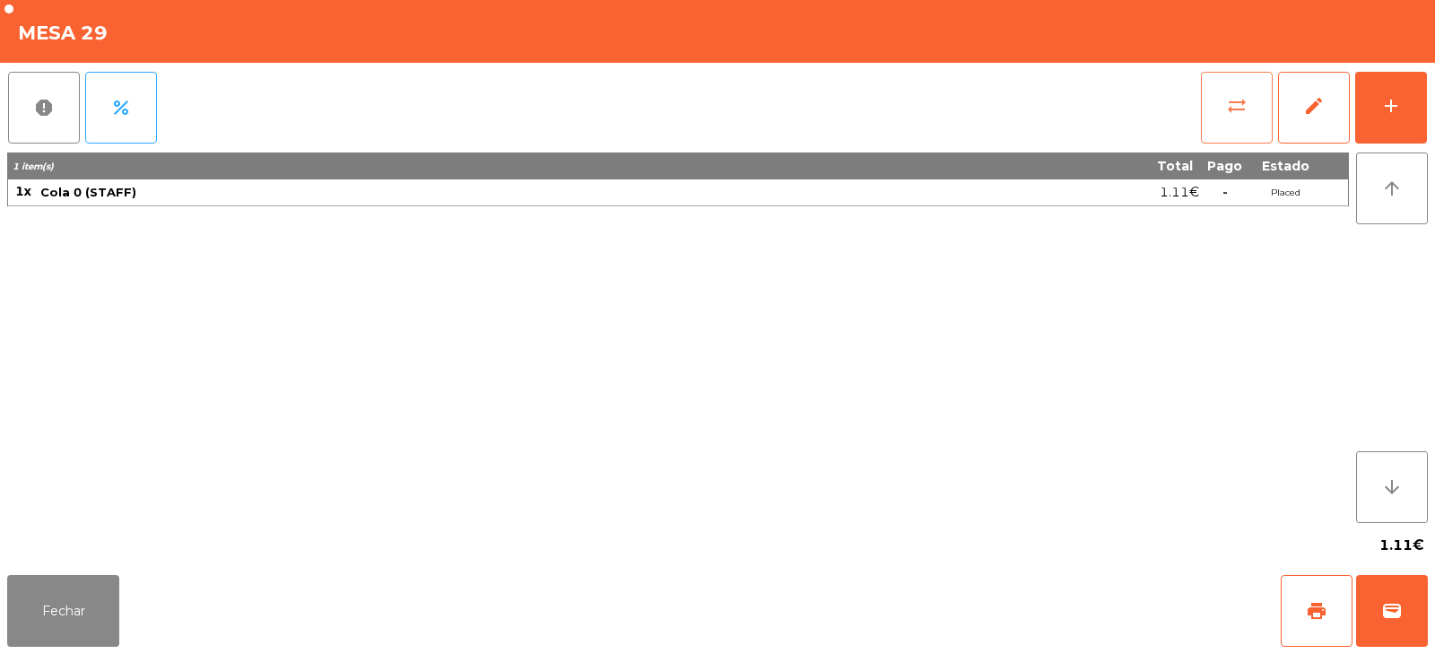
click at [1232, 107] on span "sync_alt" at bounding box center [1237, 106] width 22 height 22
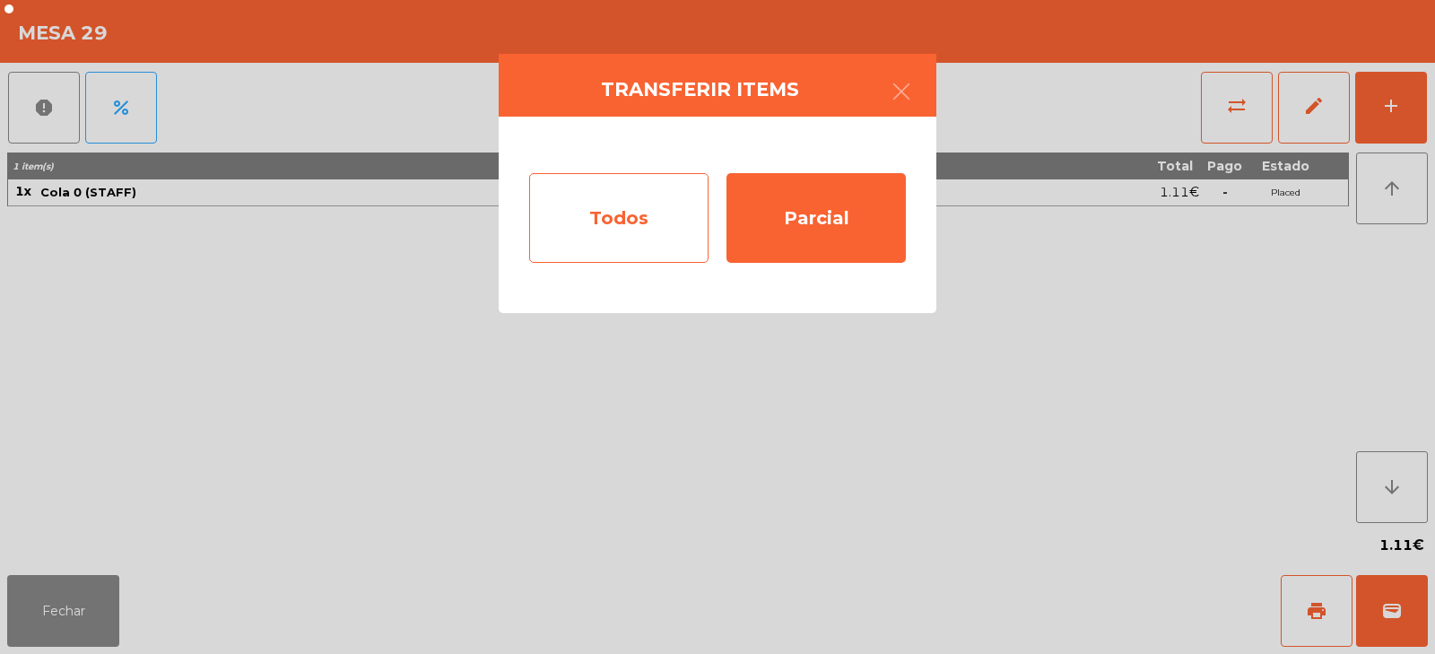
click at [675, 207] on div "Todos" at bounding box center [618, 218] width 179 height 90
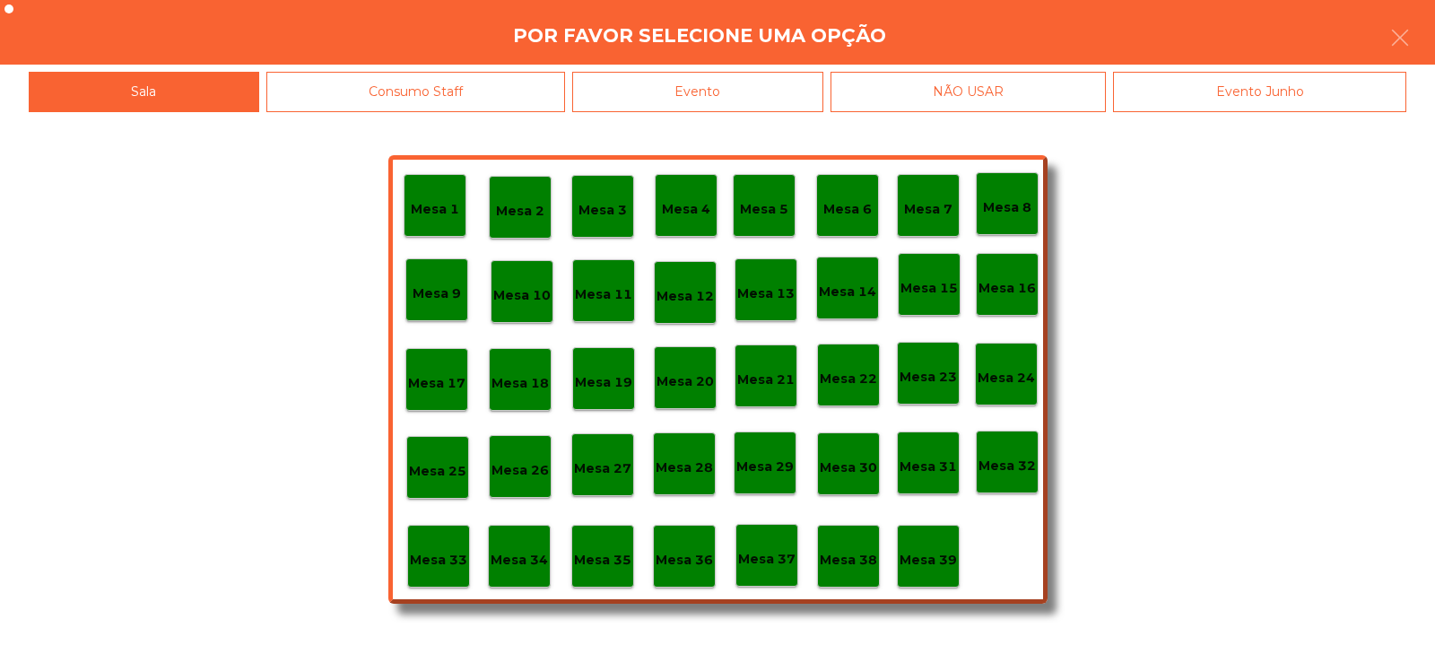
click at [779, 93] on div "Evento" at bounding box center [697, 92] width 251 height 40
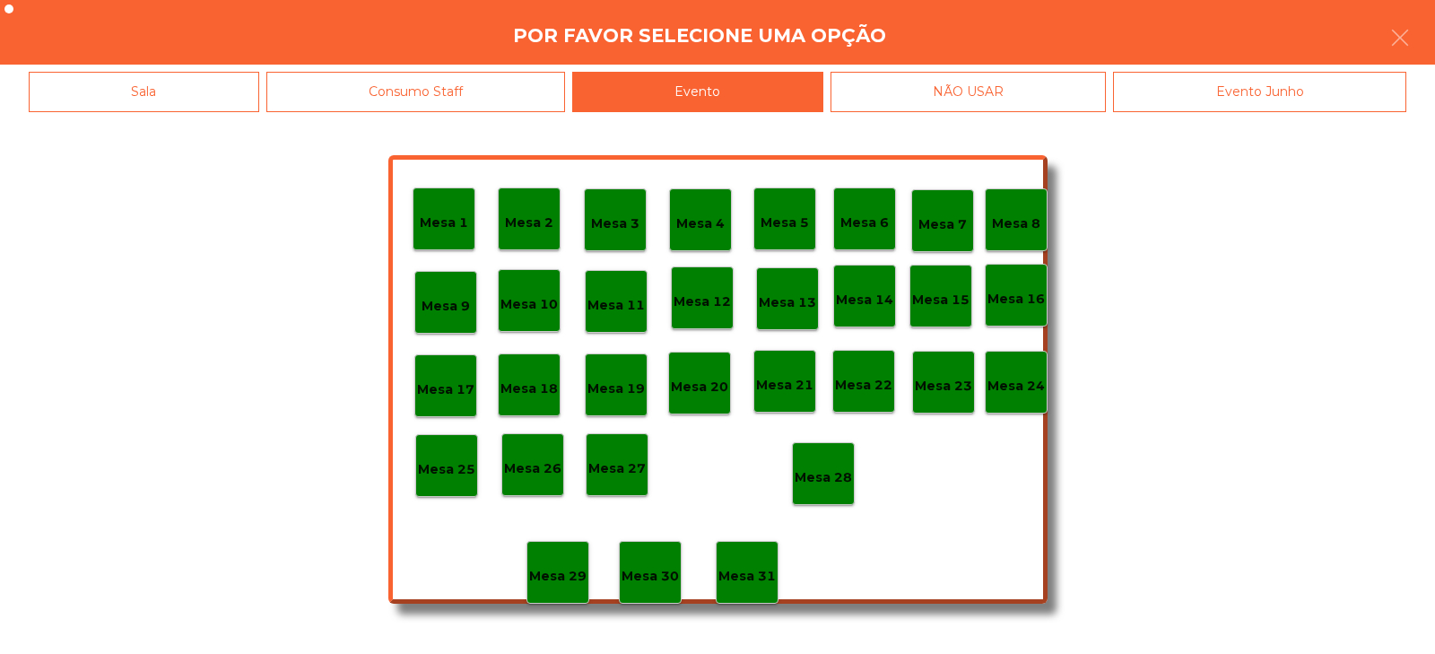
click at [838, 472] on p "Mesa 28" at bounding box center [823, 477] width 57 height 21
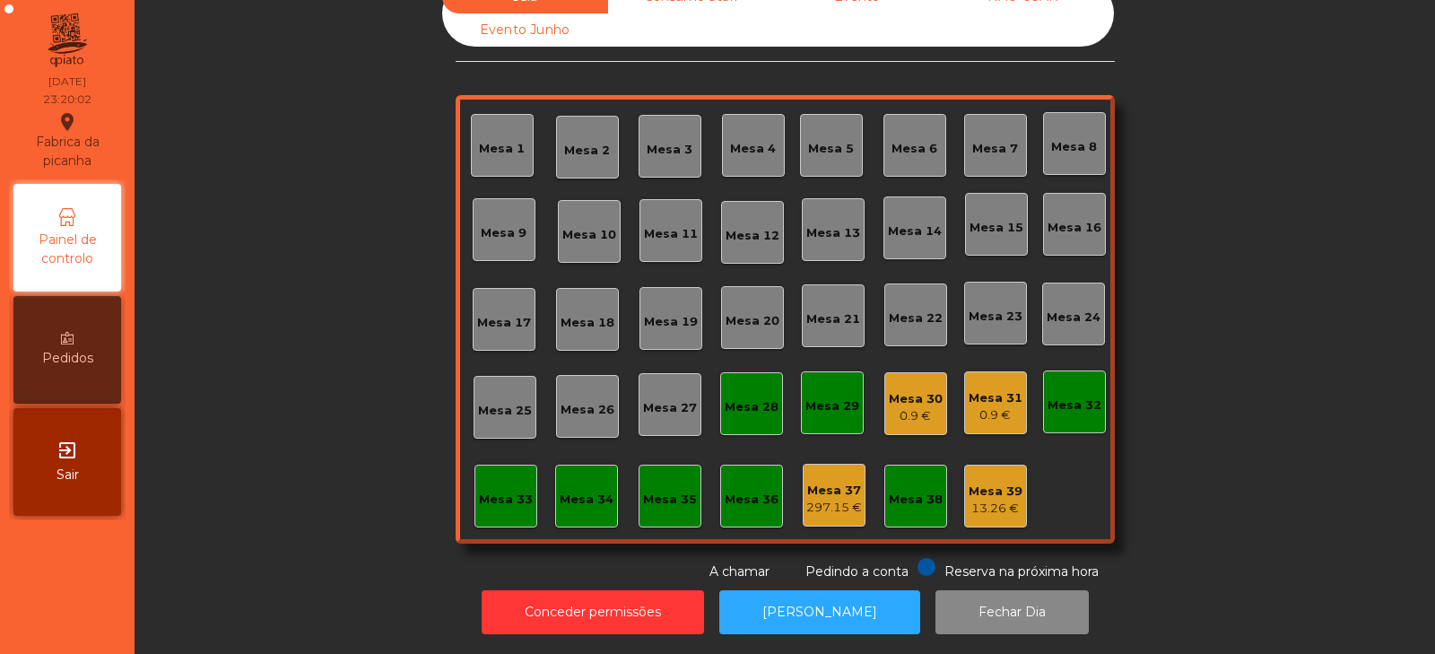
click at [1000, 406] on div "0.9 €" at bounding box center [996, 415] width 54 height 18
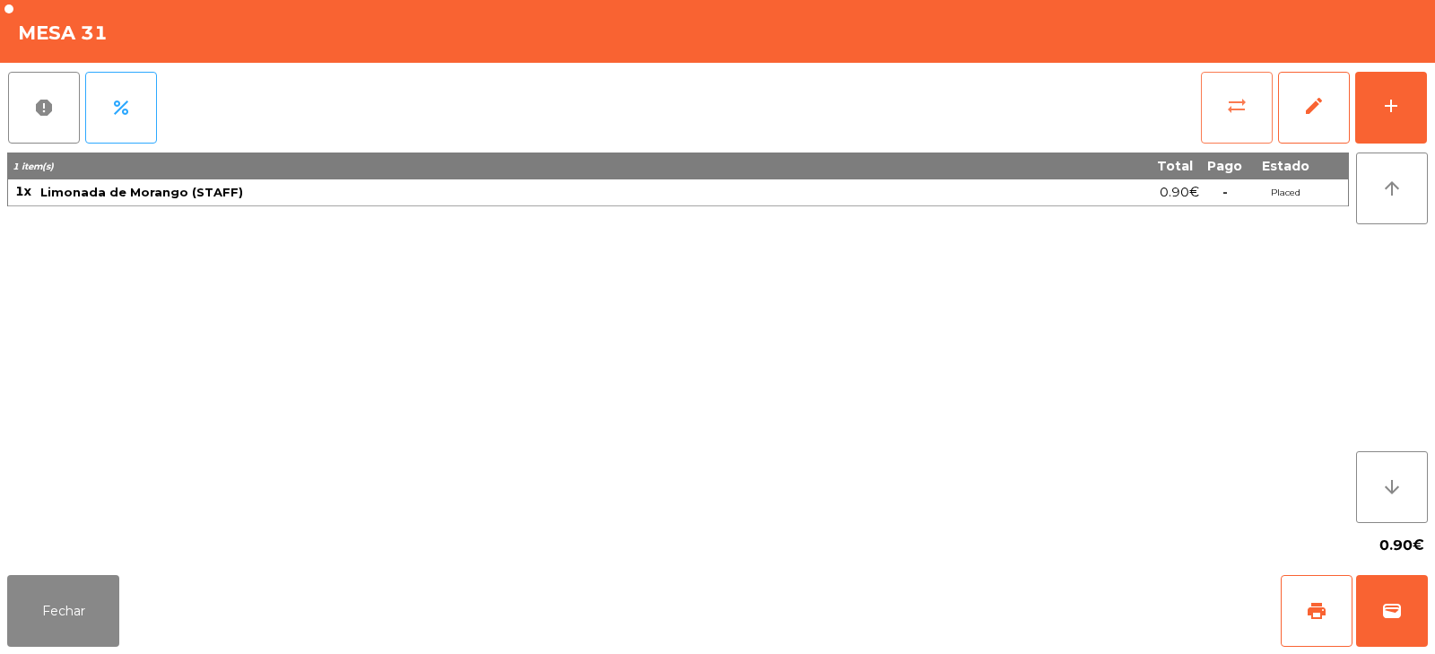
click at [1235, 105] on span "sync_alt" at bounding box center [1237, 106] width 22 height 22
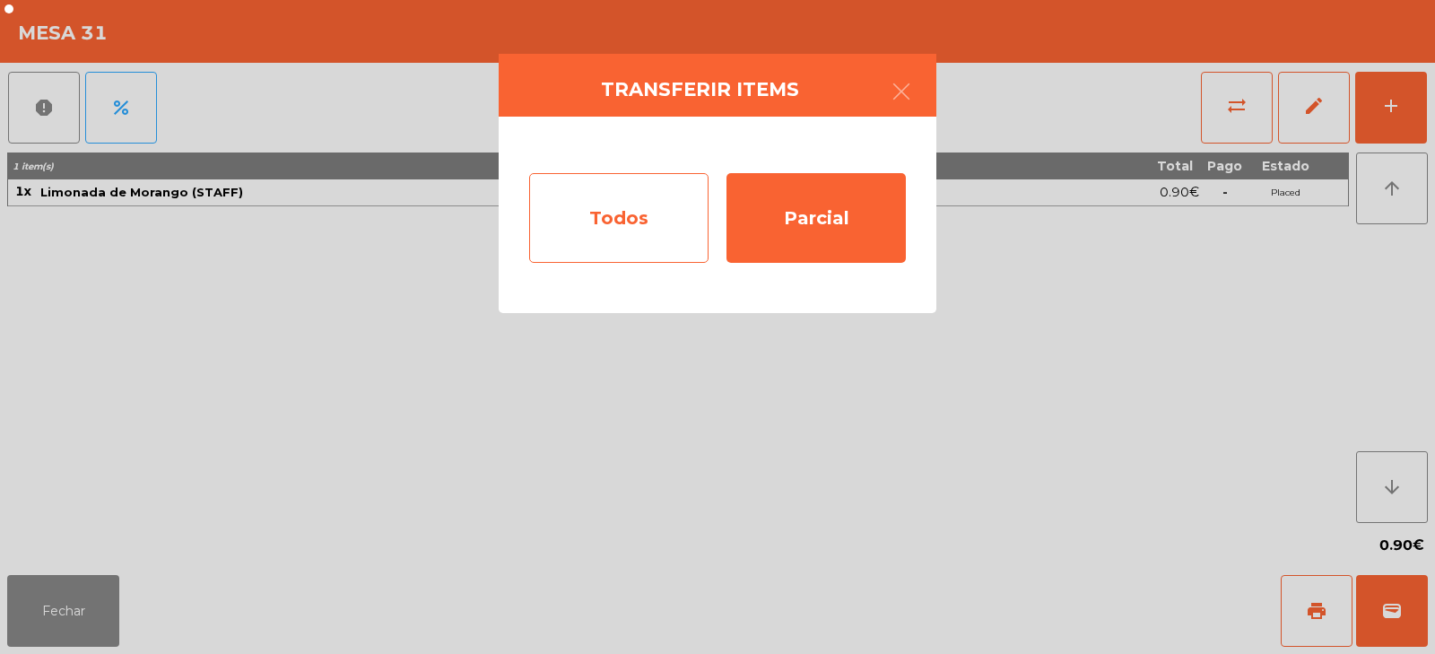
click at [651, 220] on div "Todos" at bounding box center [618, 218] width 179 height 90
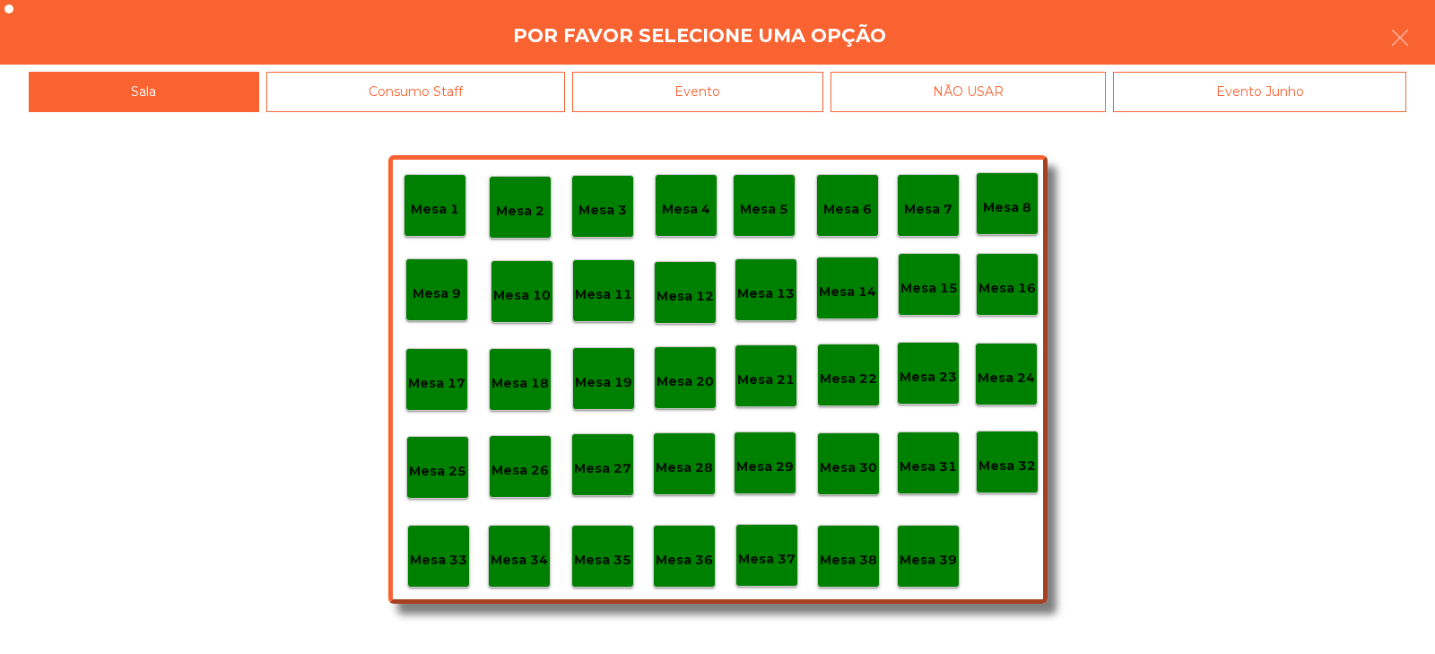
click at [936, 566] on p "Mesa 39" at bounding box center [928, 560] width 57 height 21
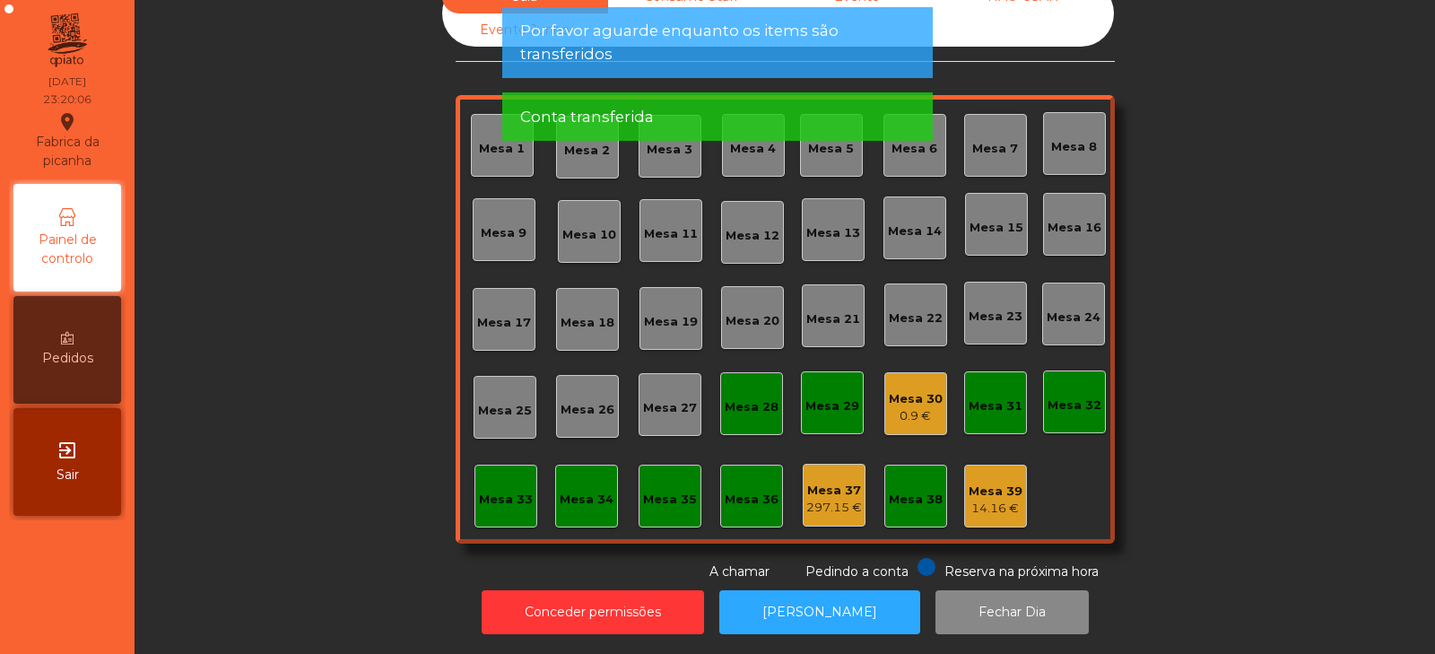
click at [894, 383] on div "Mesa 30 0.9 €" at bounding box center [916, 404] width 54 height 42
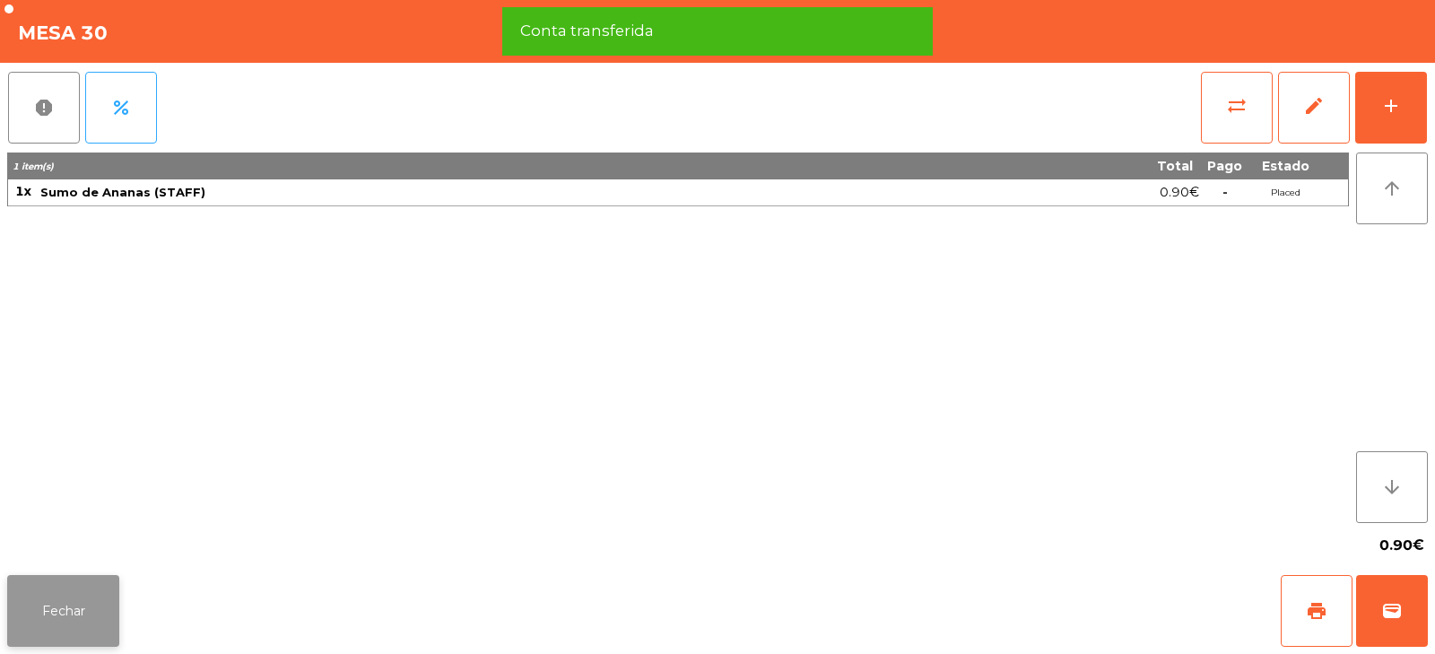
click at [98, 596] on button "Fechar" at bounding box center [63, 611] width 112 height 72
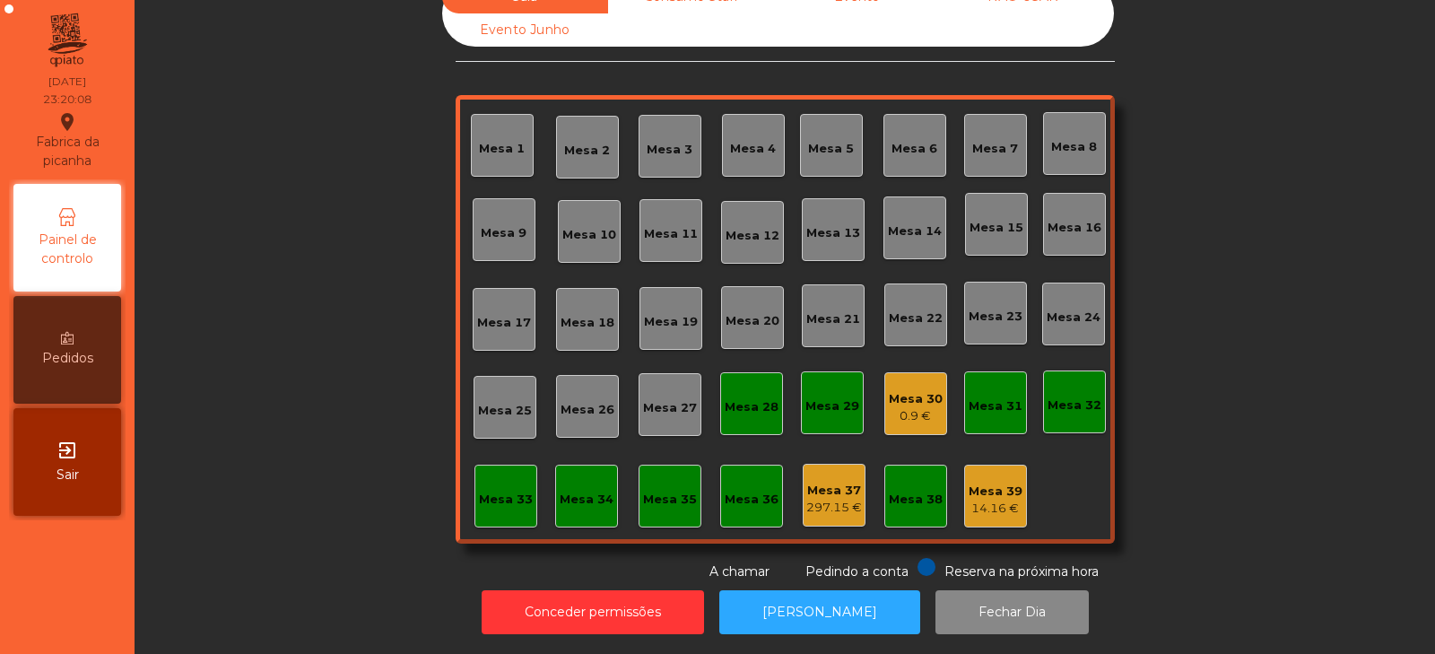
click at [1014, 483] on div "Mesa 39" at bounding box center [996, 492] width 54 height 18
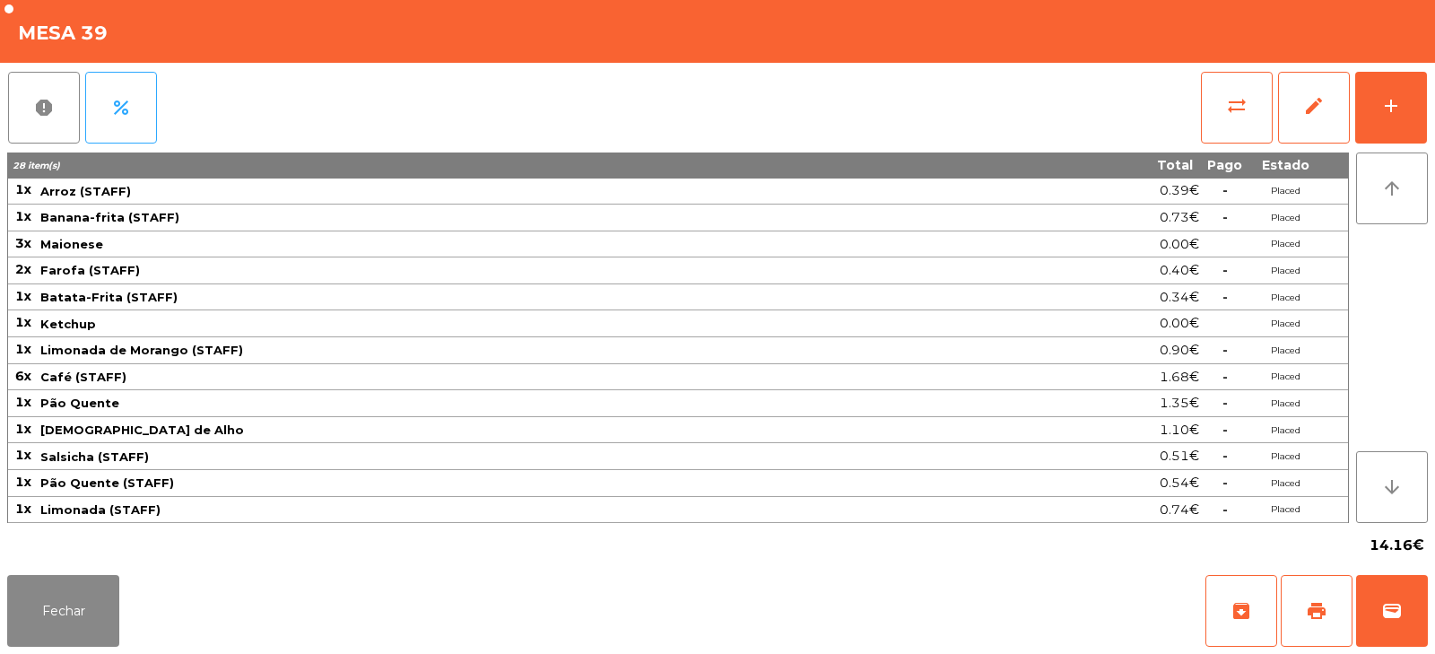
scroll to position [0, 0]
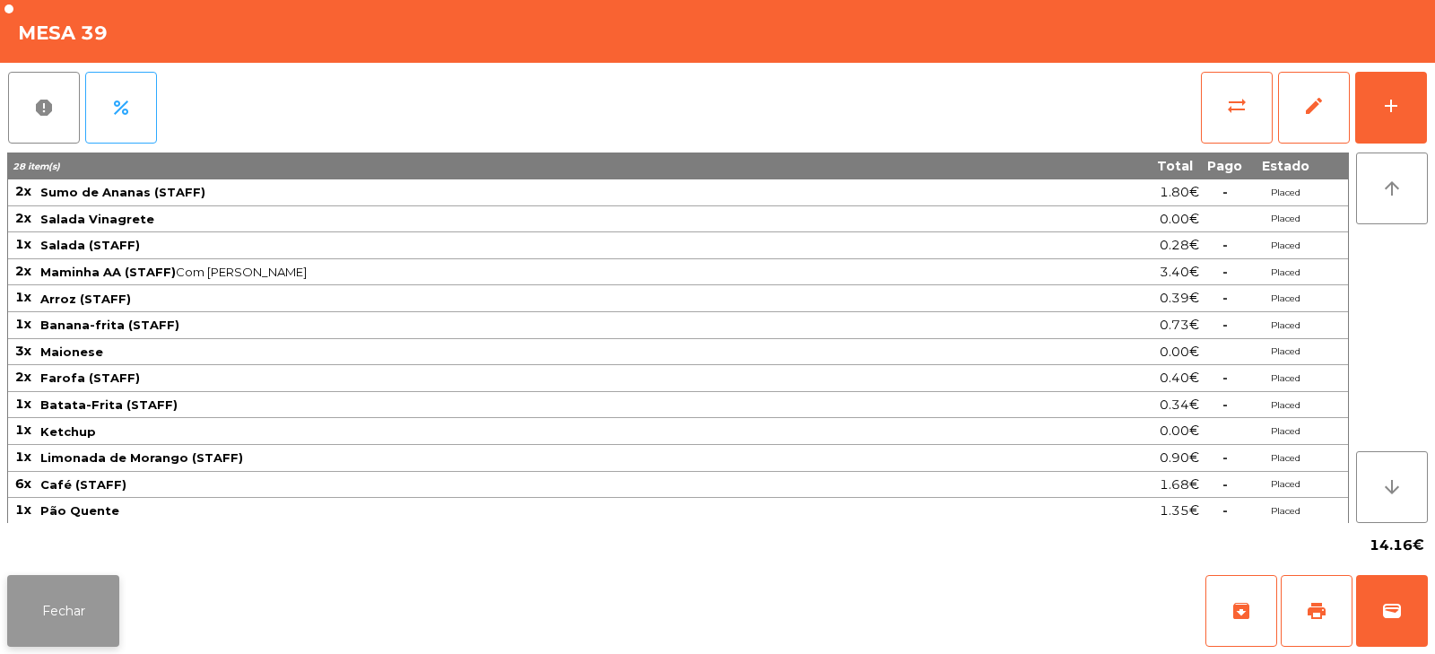
click at [84, 621] on button "Fechar" at bounding box center [63, 611] width 112 height 72
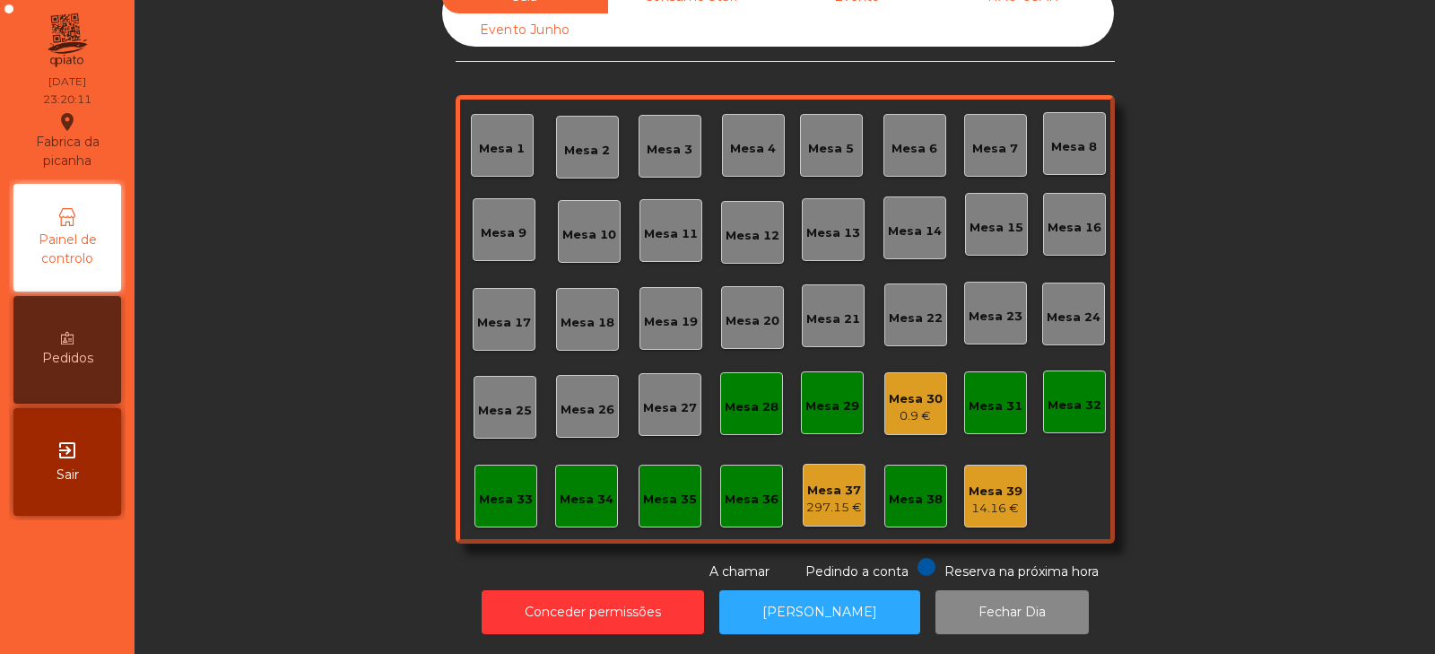
click at [895, 407] on div "0.9 €" at bounding box center [916, 416] width 54 height 18
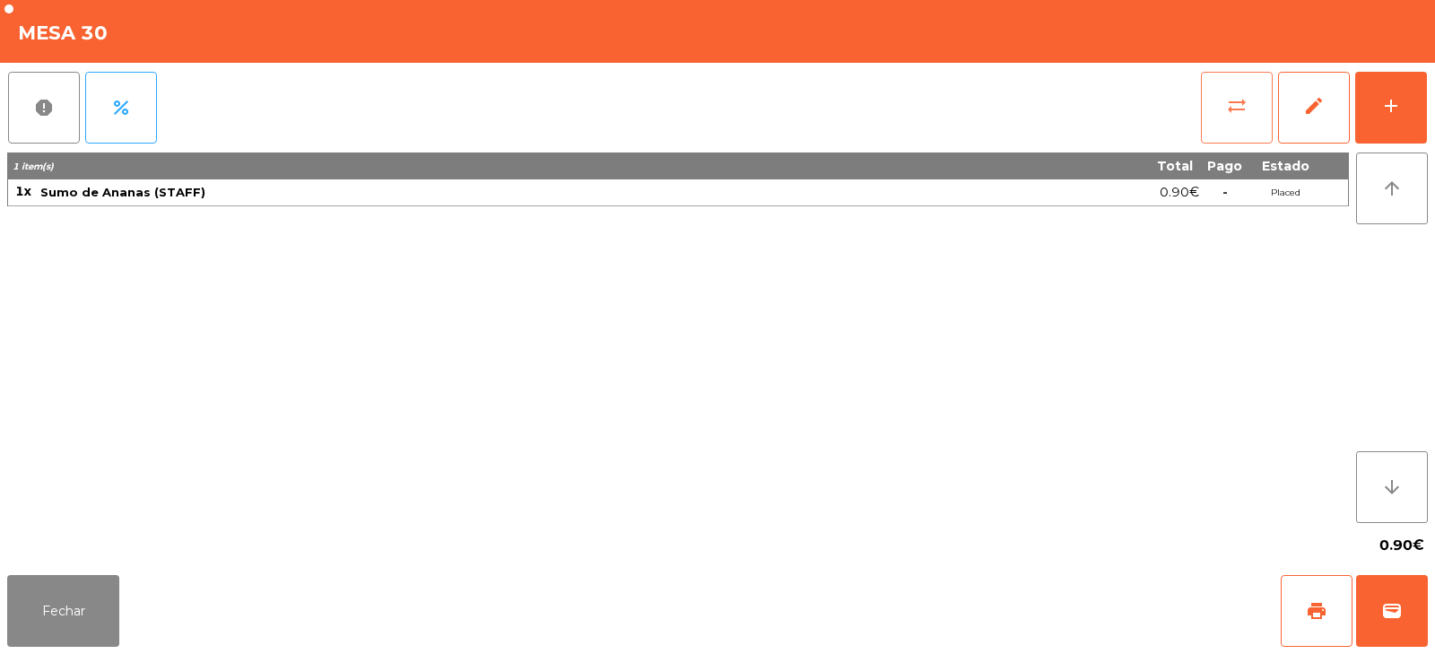
click at [1221, 118] on button "sync_alt" at bounding box center [1237, 108] width 72 height 72
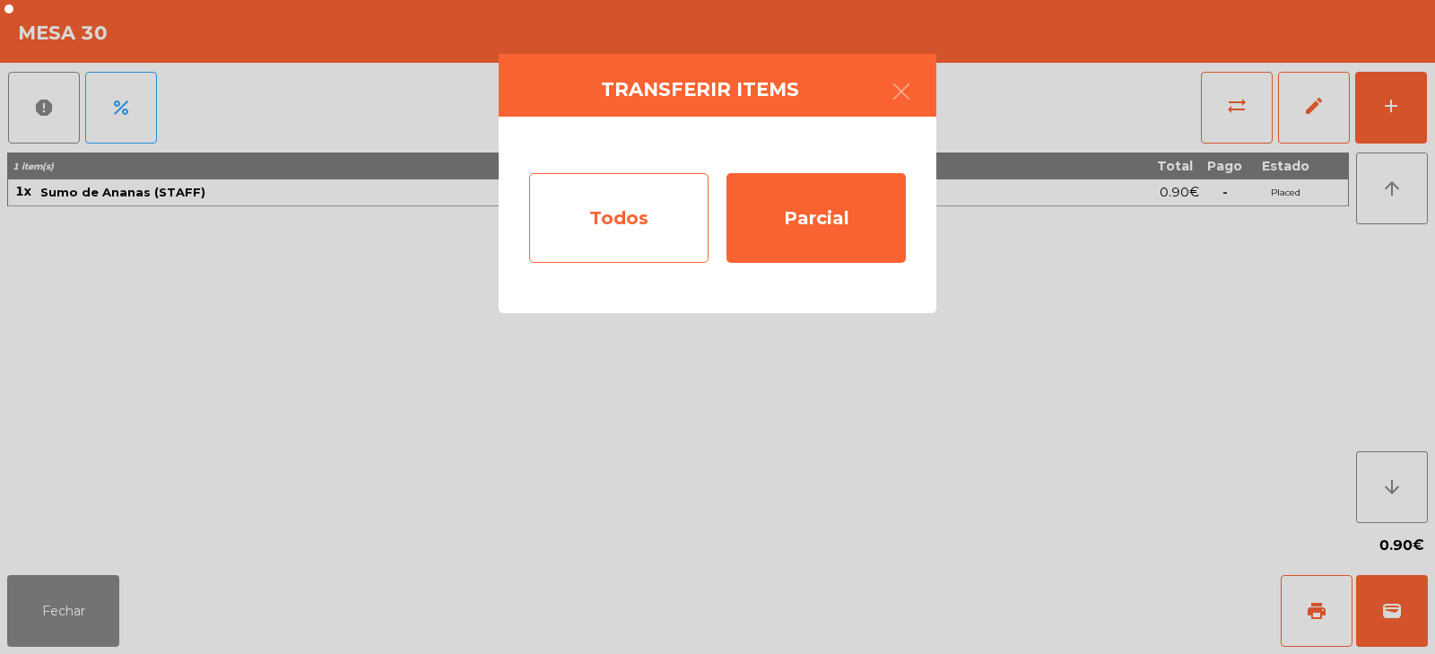
click at [655, 219] on div "Todos" at bounding box center [618, 218] width 179 height 90
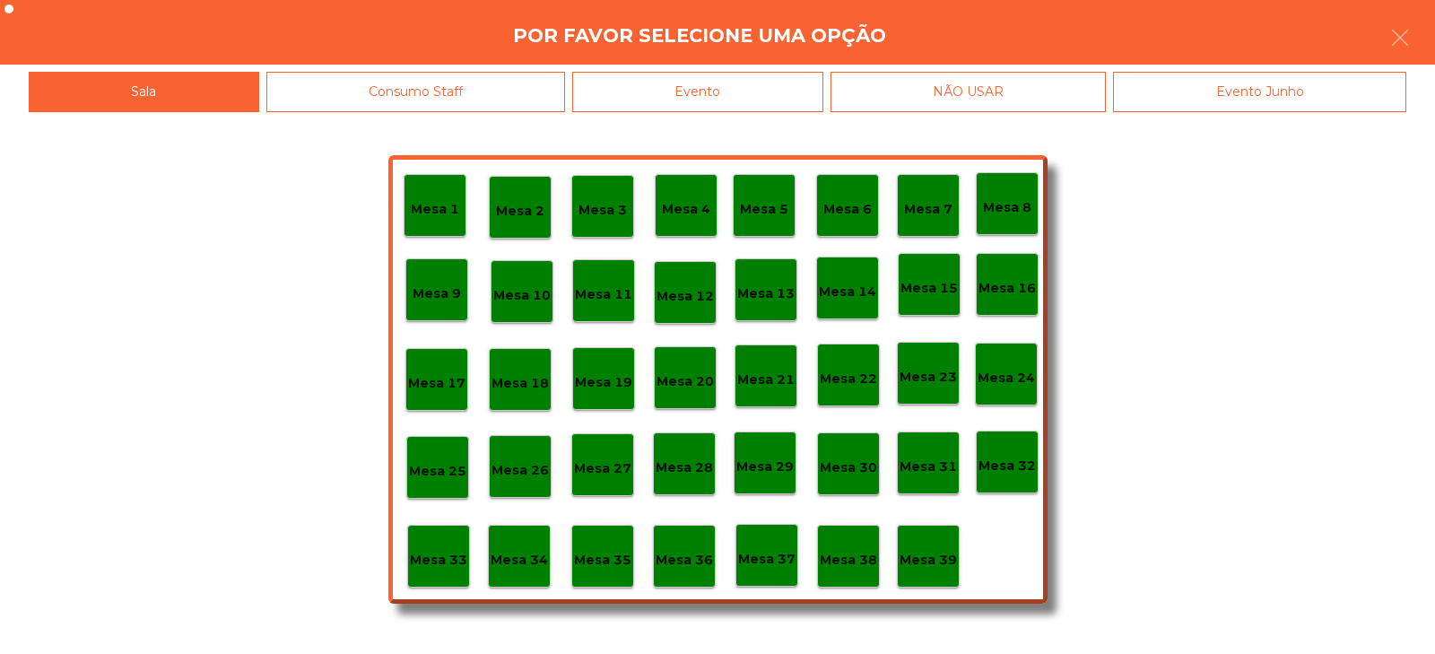
click at [787, 90] on div "Evento" at bounding box center [697, 92] width 251 height 40
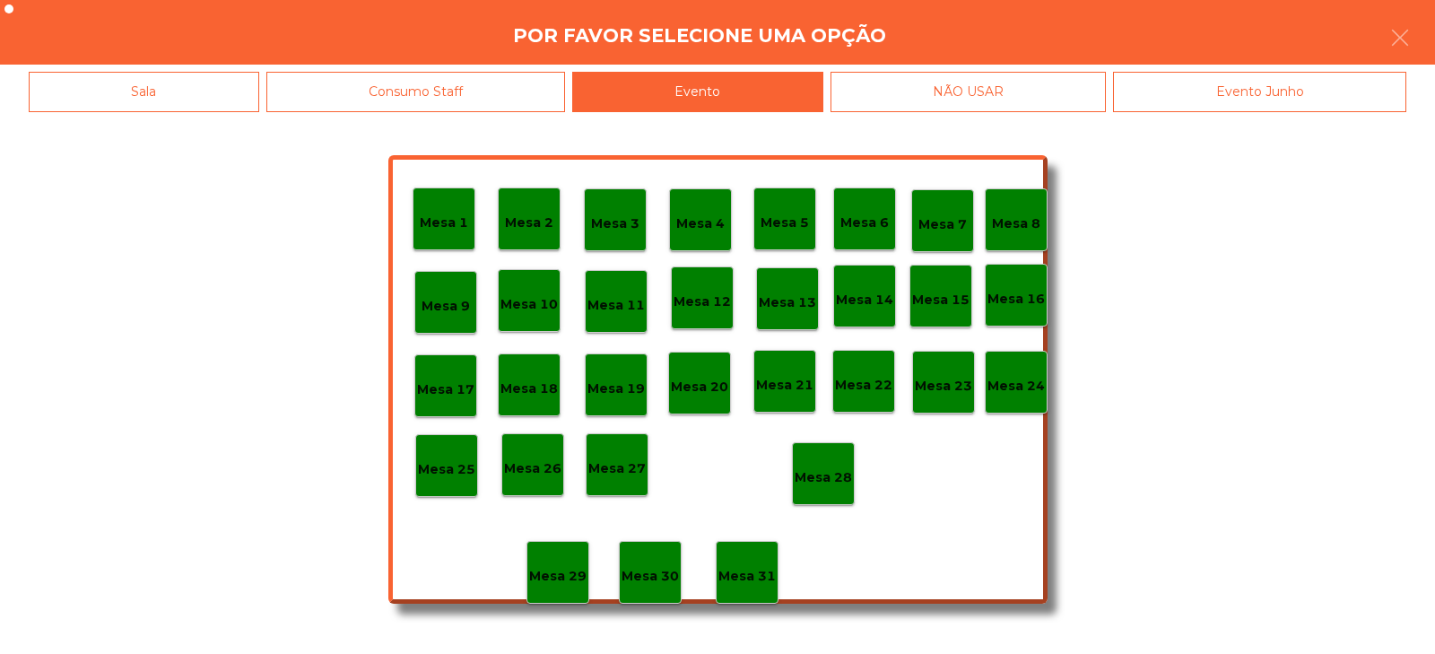
click at [822, 452] on div "Mesa 28" at bounding box center [823, 473] width 63 height 63
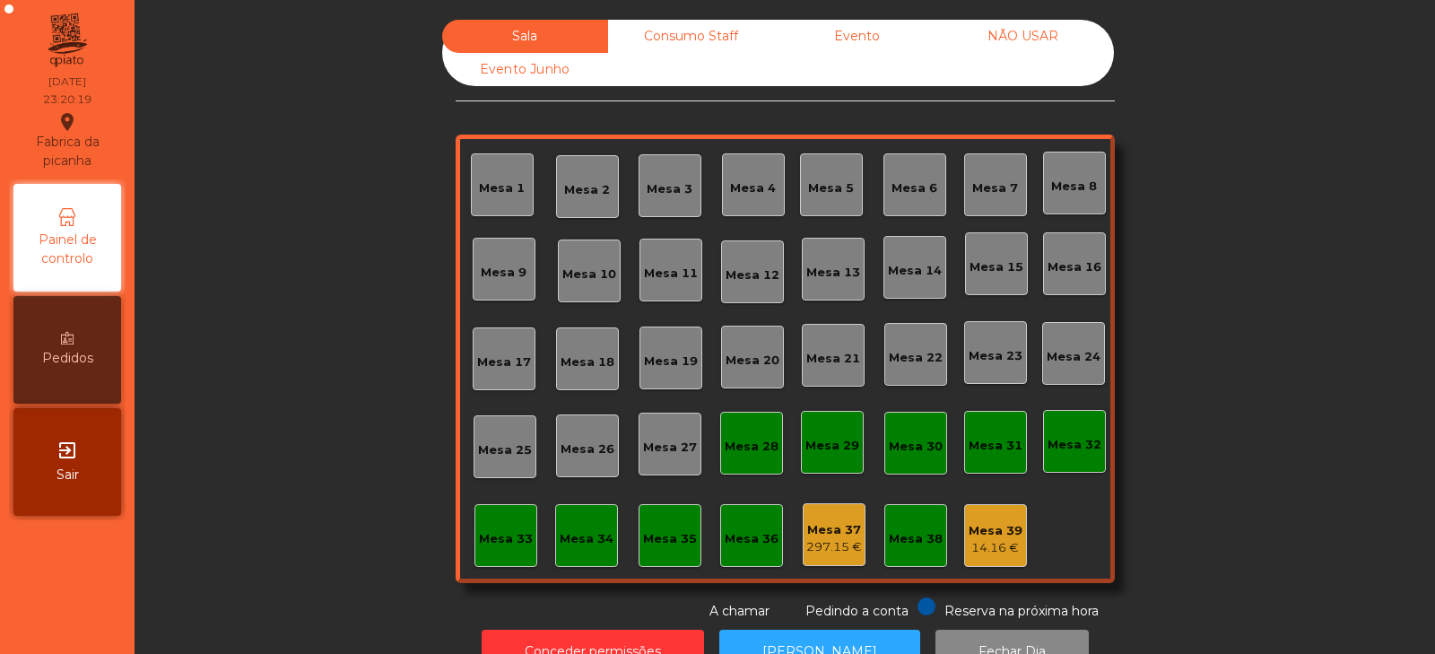
click at [692, 34] on div "Consumo Staff" at bounding box center [691, 36] width 166 height 33
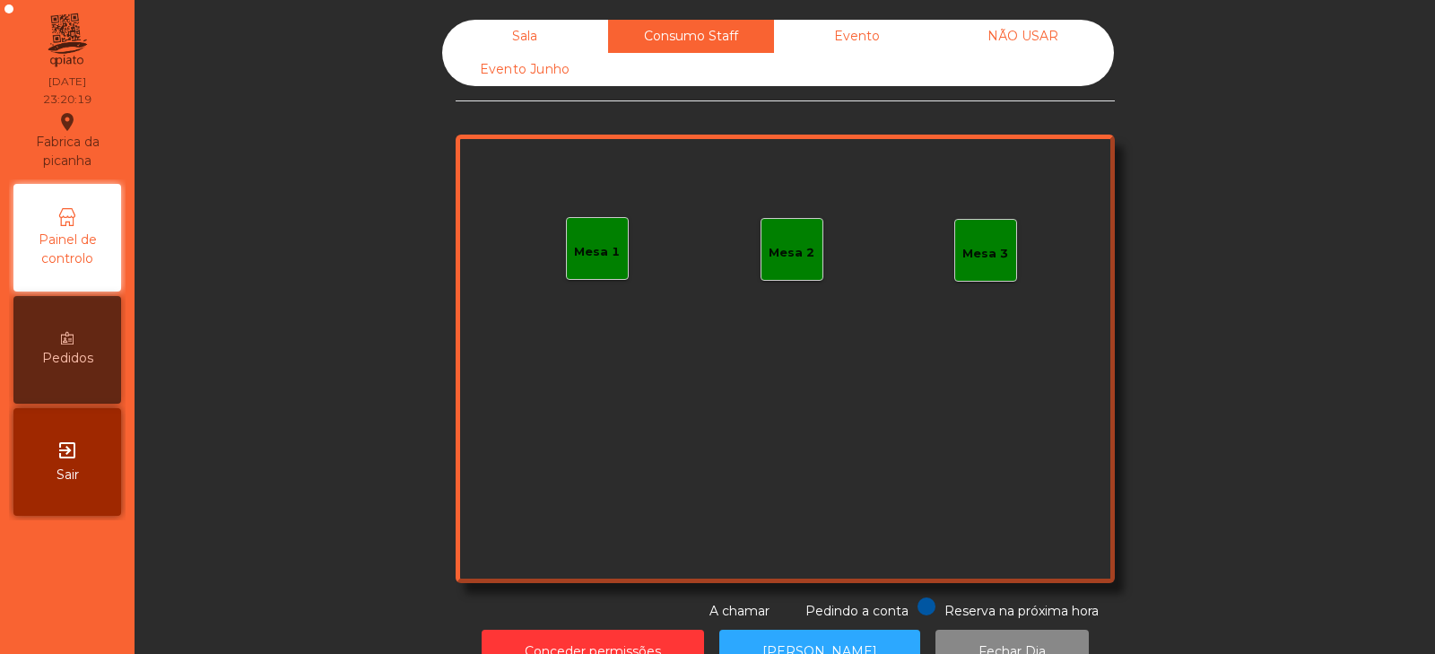
click at [870, 32] on div "Evento" at bounding box center [857, 36] width 166 height 33
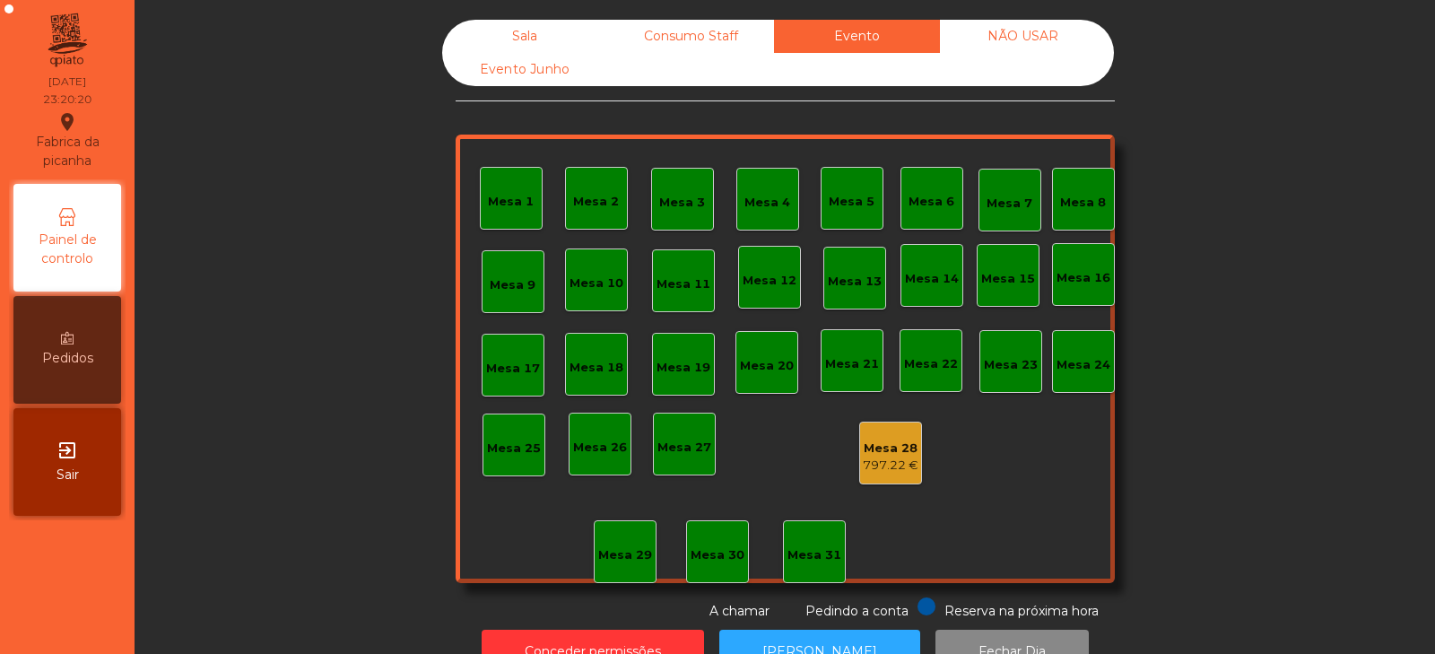
click at [1022, 37] on div "NÃO USAR" at bounding box center [1023, 36] width 166 height 33
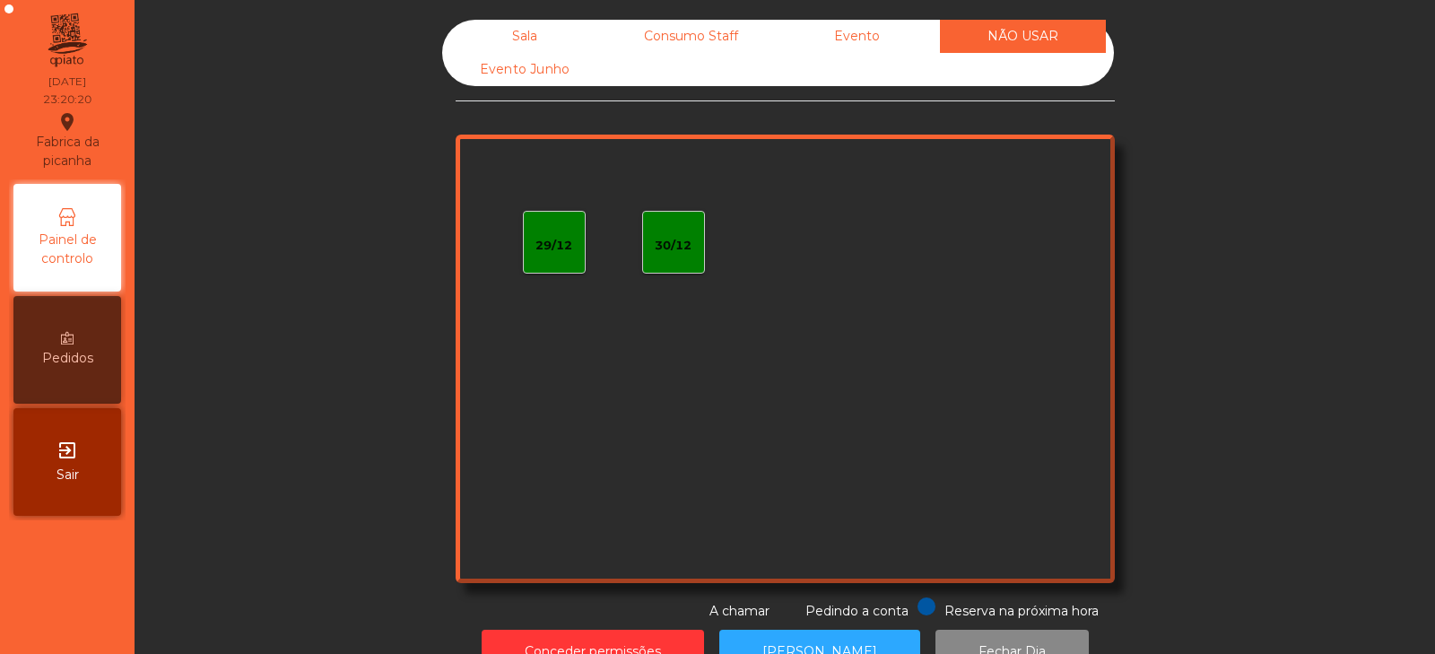
click at [546, 71] on div "Evento Junho" at bounding box center [525, 69] width 166 height 33
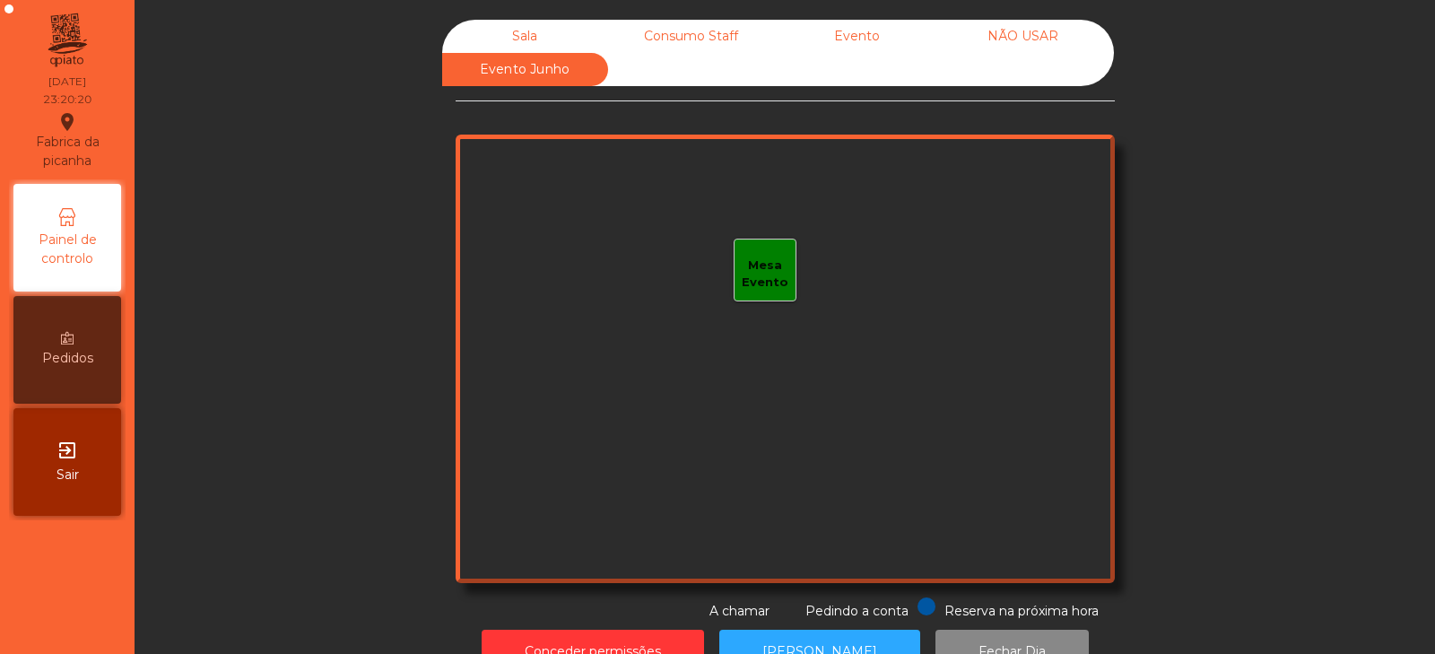
click at [544, 26] on div "Sala" at bounding box center [525, 36] width 166 height 33
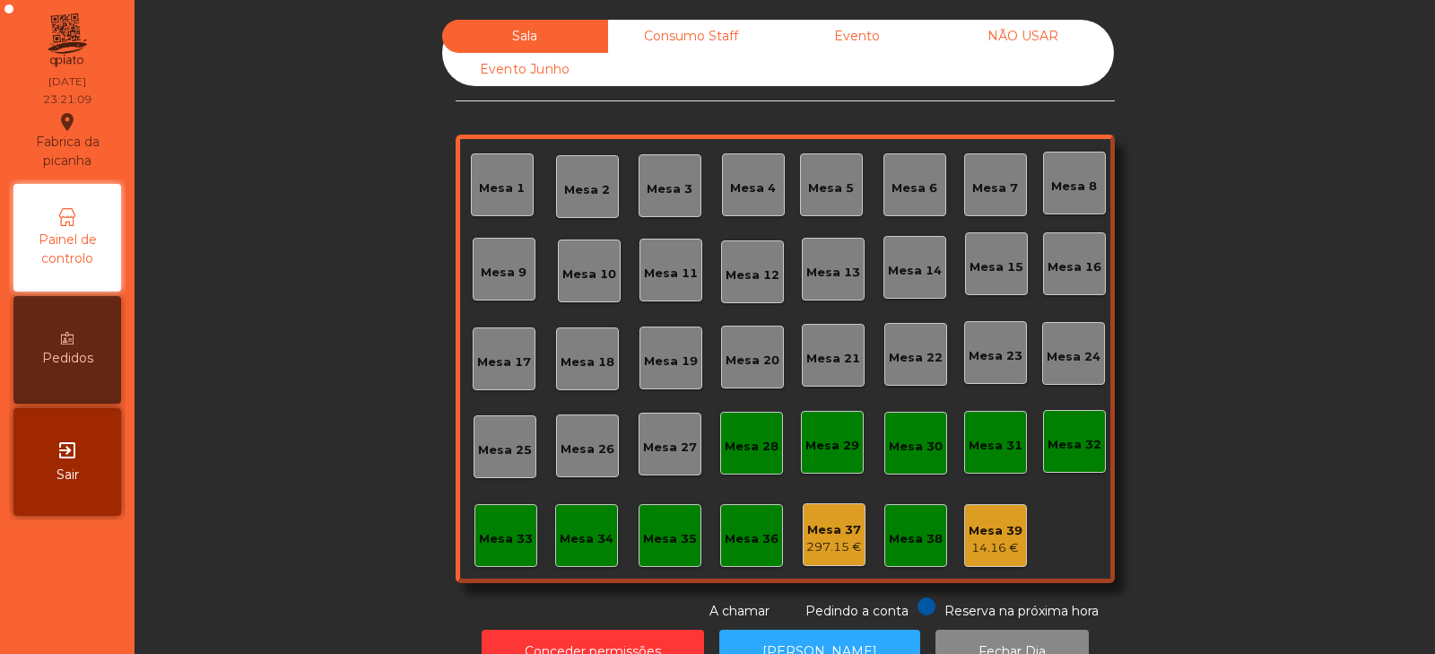
click at [716, 41] on div "Consumo Staff" at bounding box center [691, 36] width 166 height 33
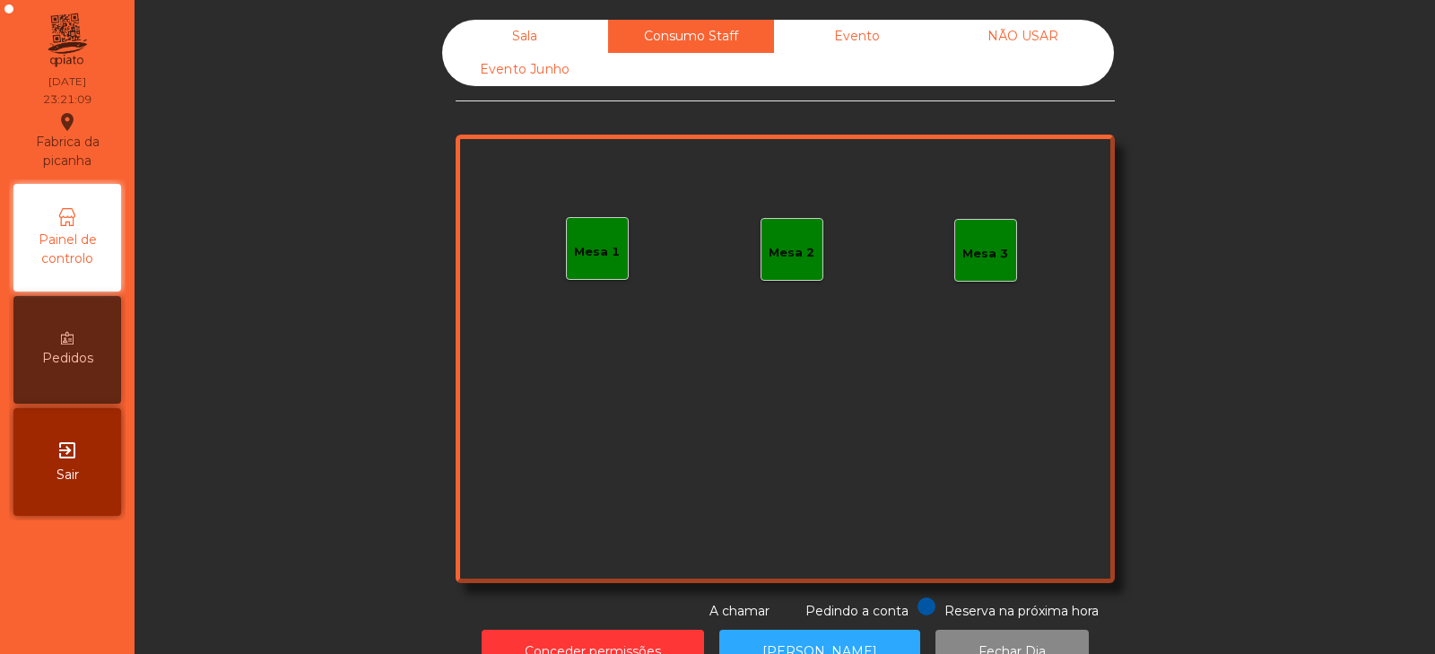
click at [552, 82] on div "Evento Junho" at bounding box center [525, 69] width 166 height 33
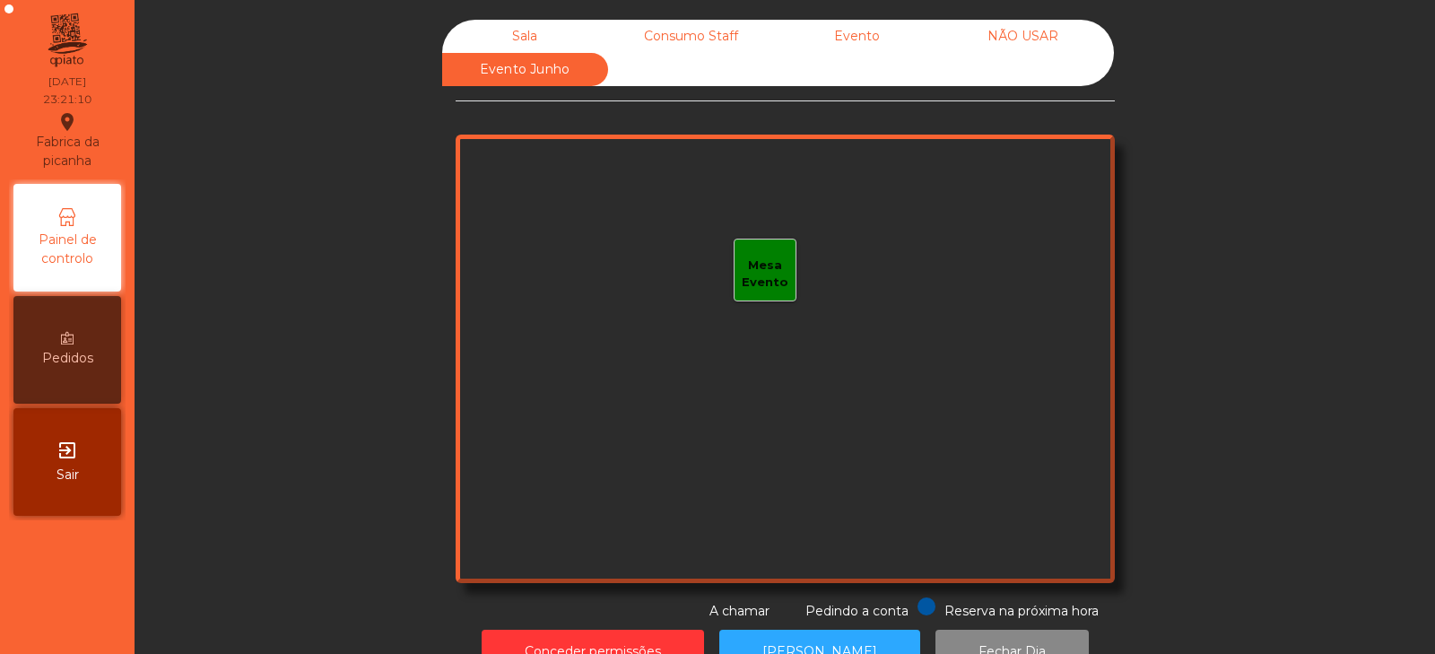
click at [543, 27] on div "Sala" at bounding box center [525, 36] width 166 height 33
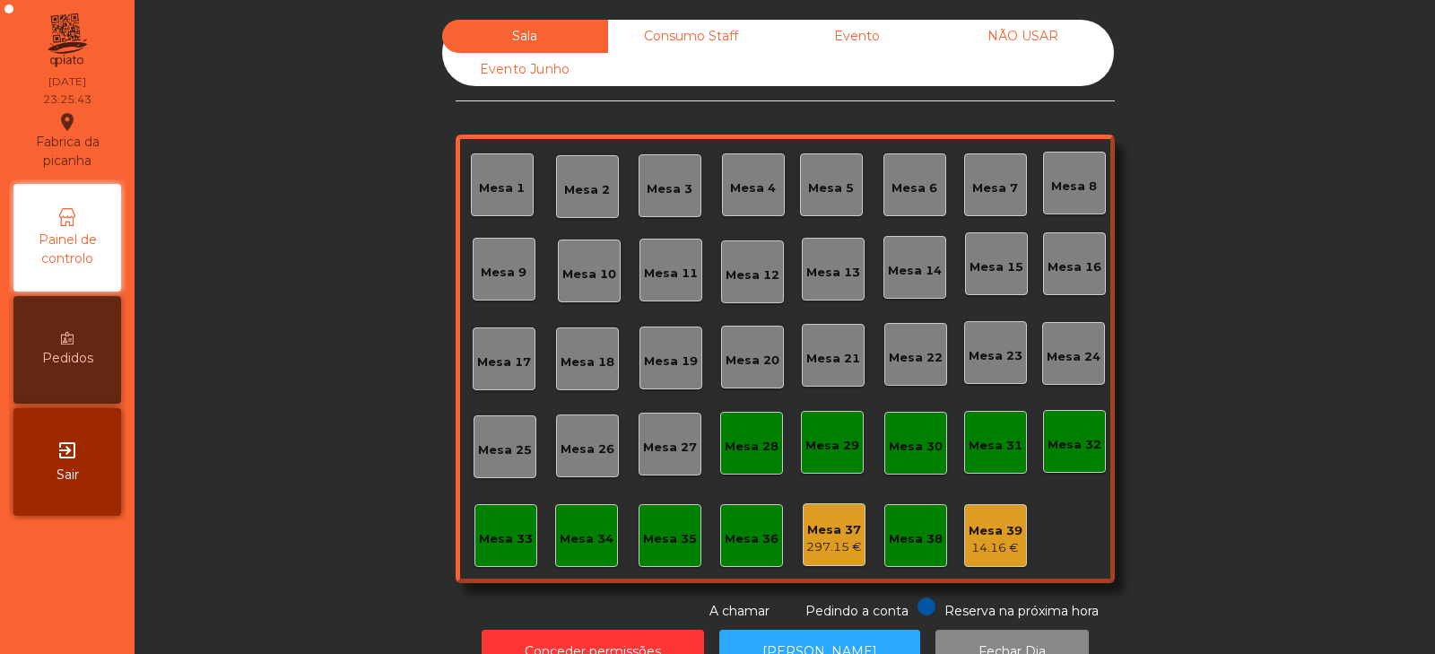
scroll to position [53, 0]
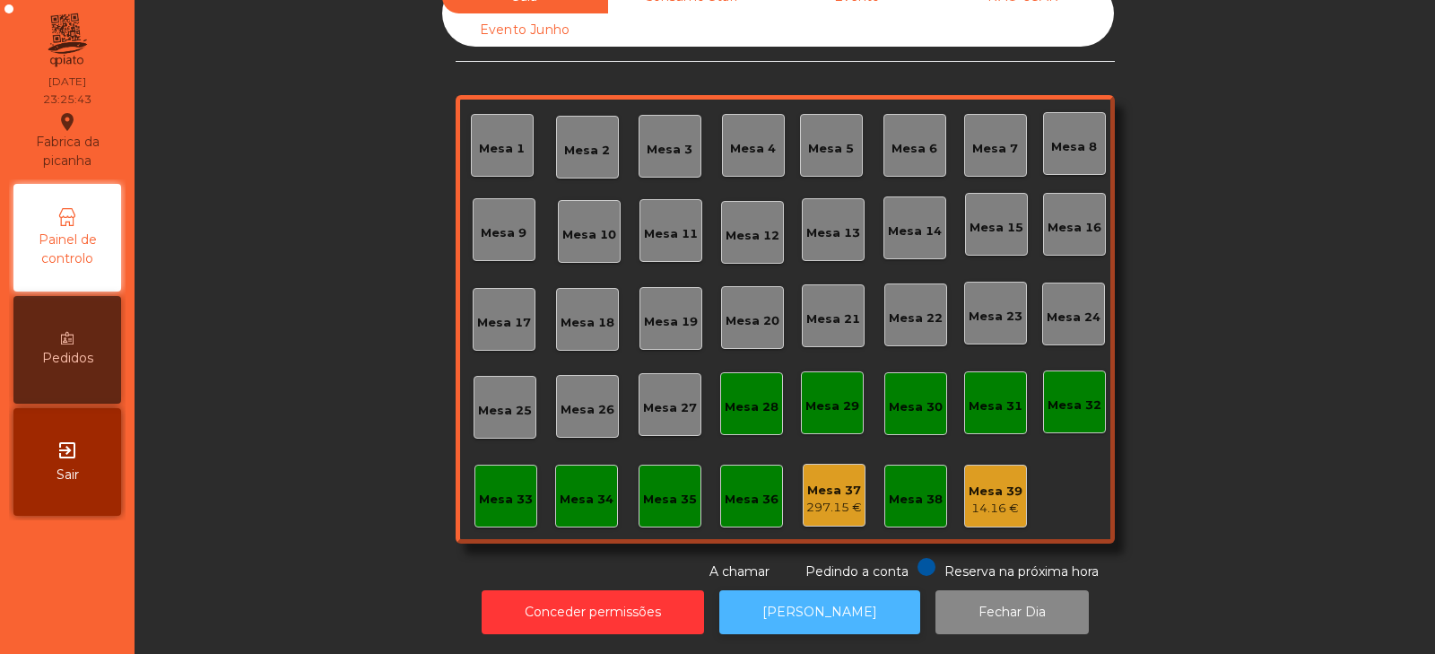
click at [788, 590] on button "[PERSON_NAME]" at bounding box center [819, 612] width 201 height 44
click at [850, 597] on button "[PERSON_NAME]" at bounding box center [819, 612] width 201 height 44
click at [819, 595] on button "[PERSON_NAME]" at bounding box center [819, 612] width 201 height 44
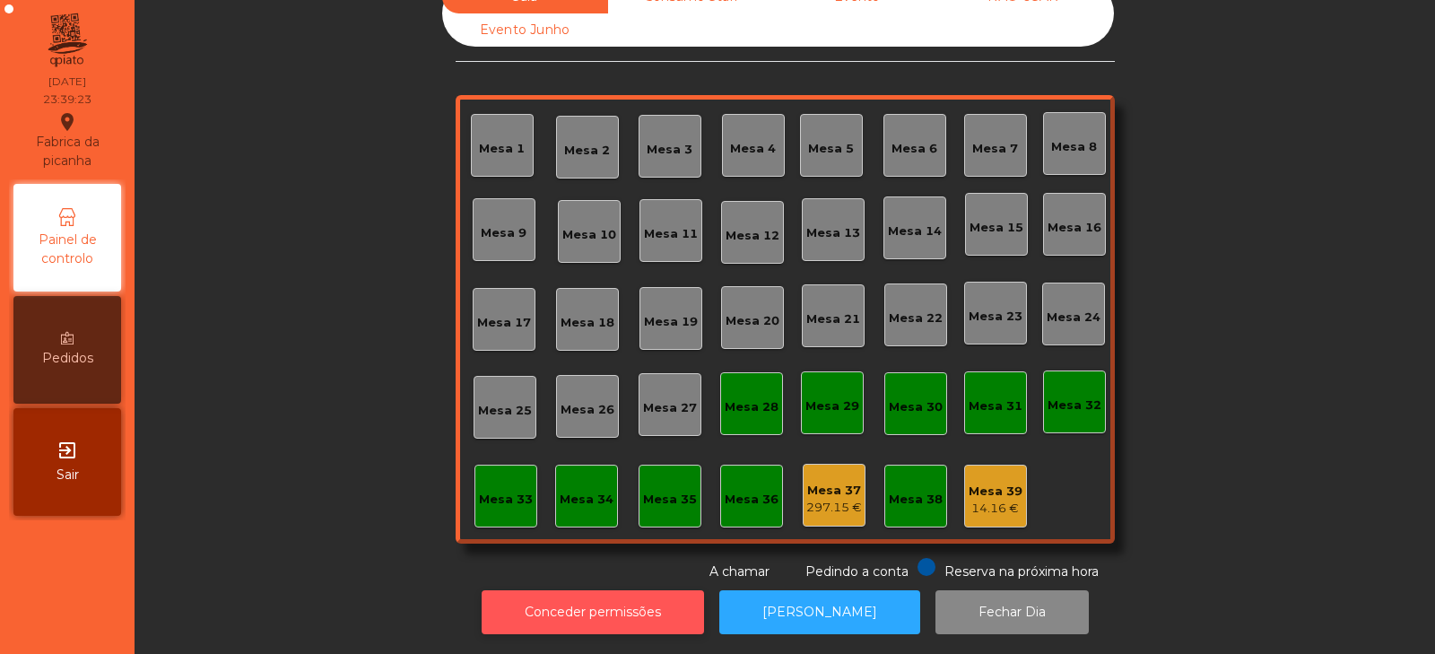
click at [647, 596] on button "Conceder permissões" at bounding box center [593, 612] width 222 height 44
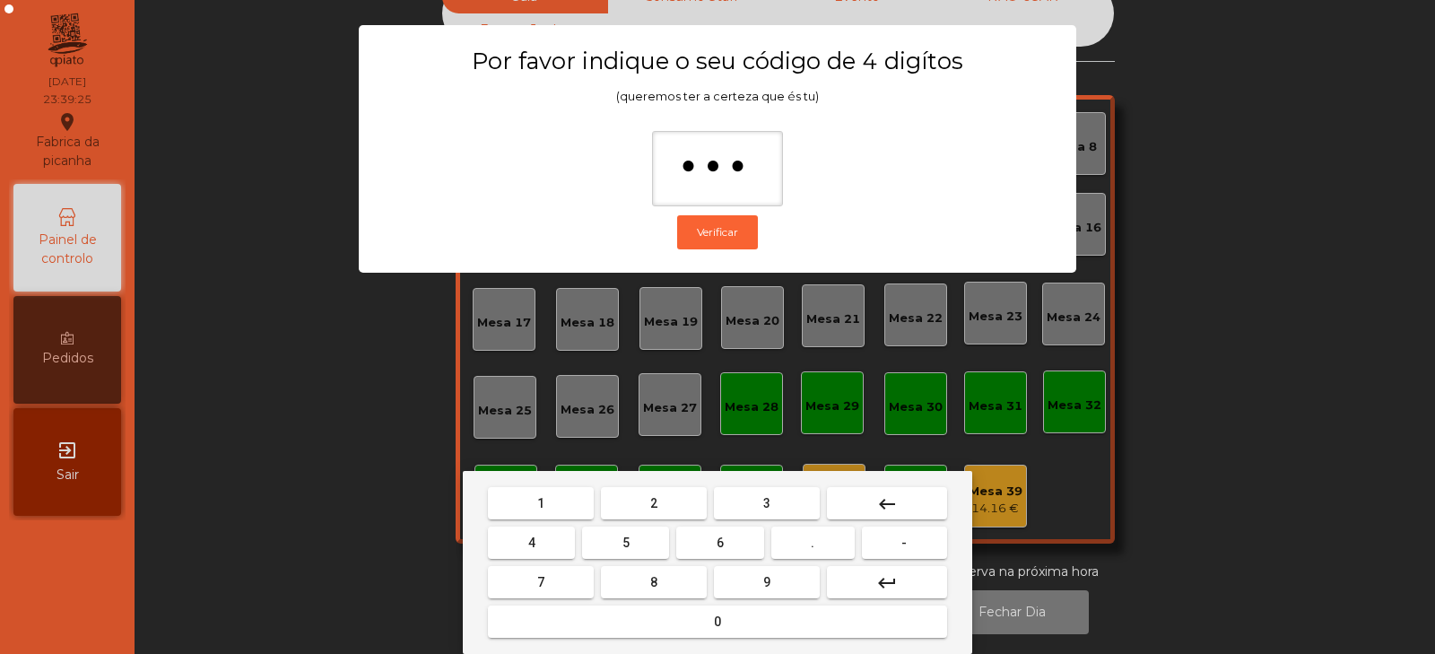
type input "****"
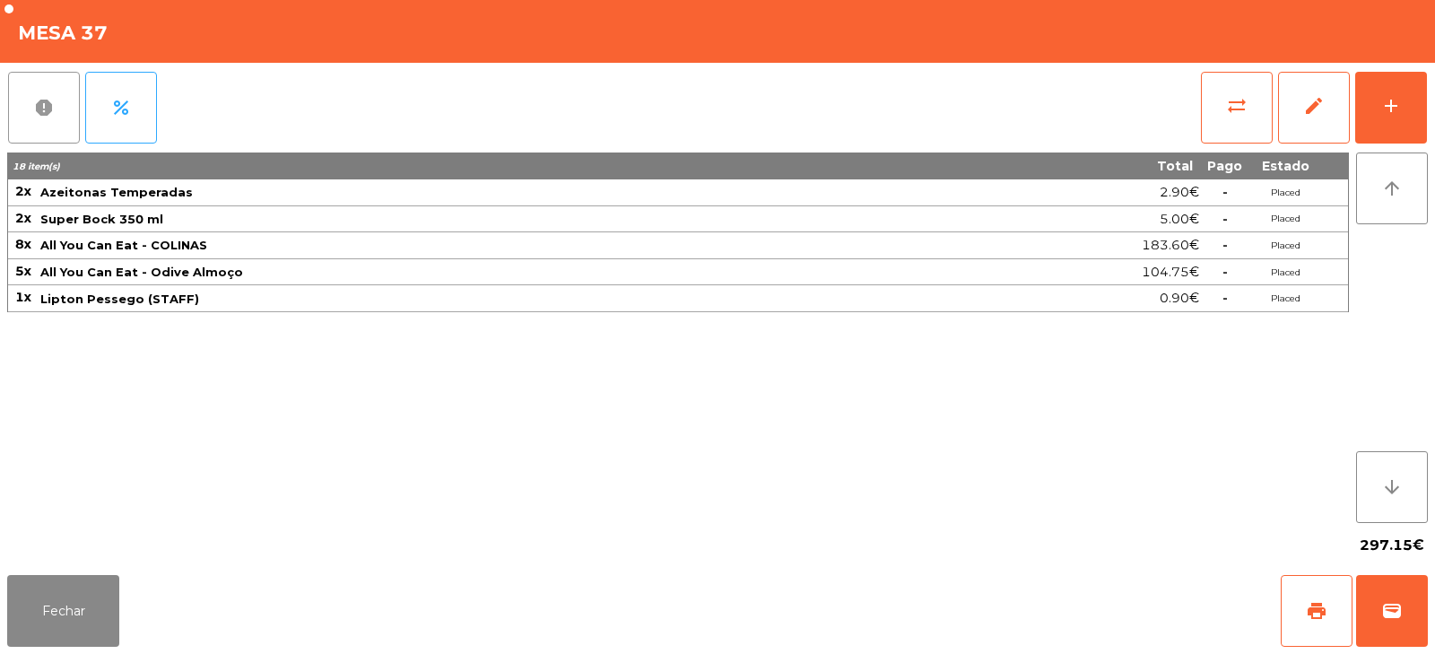
click at [55, 133] on button "report" at bounding box center [44, 108] width 72 height 72
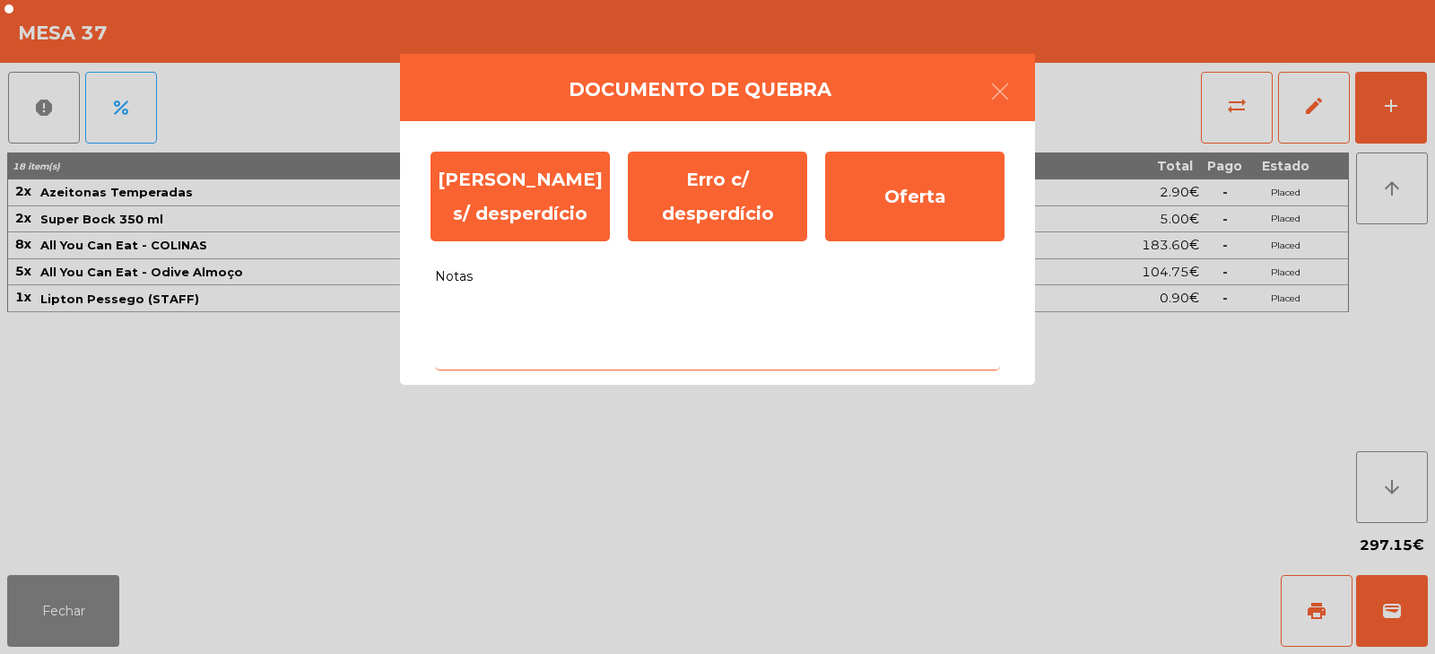
click at [684, 325] on textarea "Notas" at bounding box center [717, 333] width 565 height 74
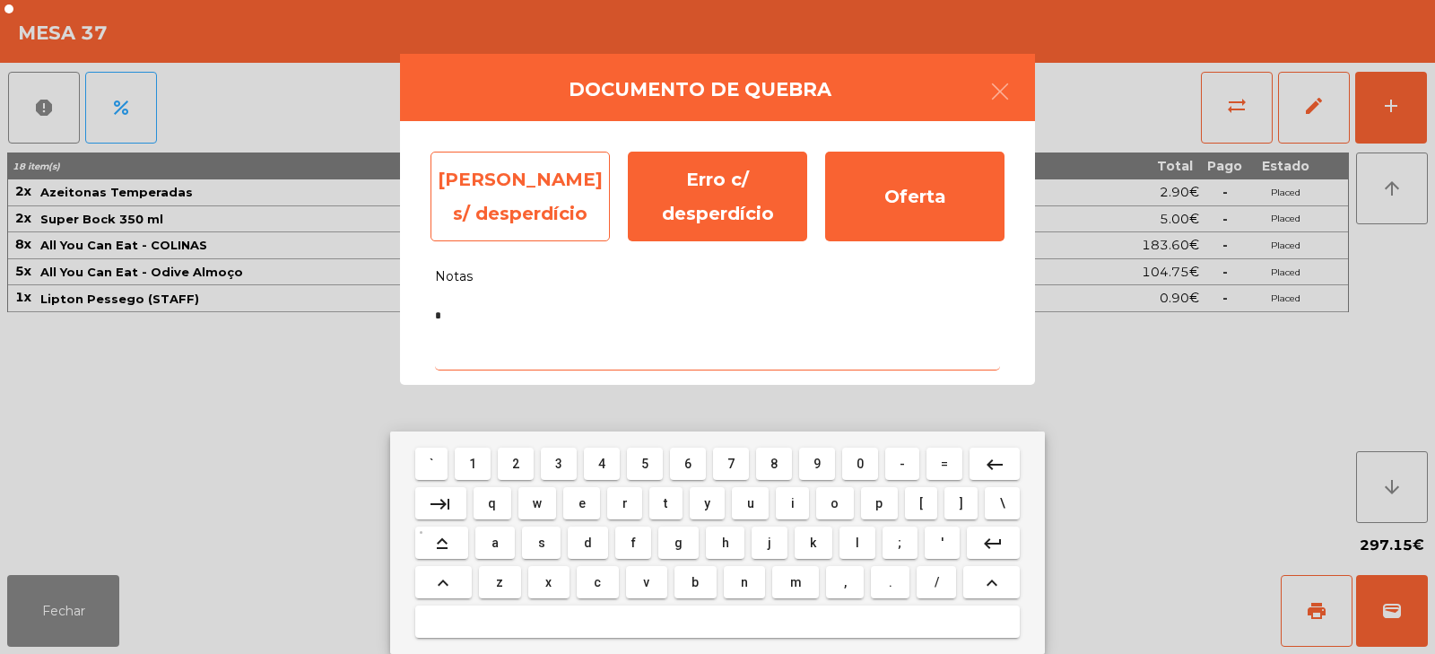
type textarea "*"
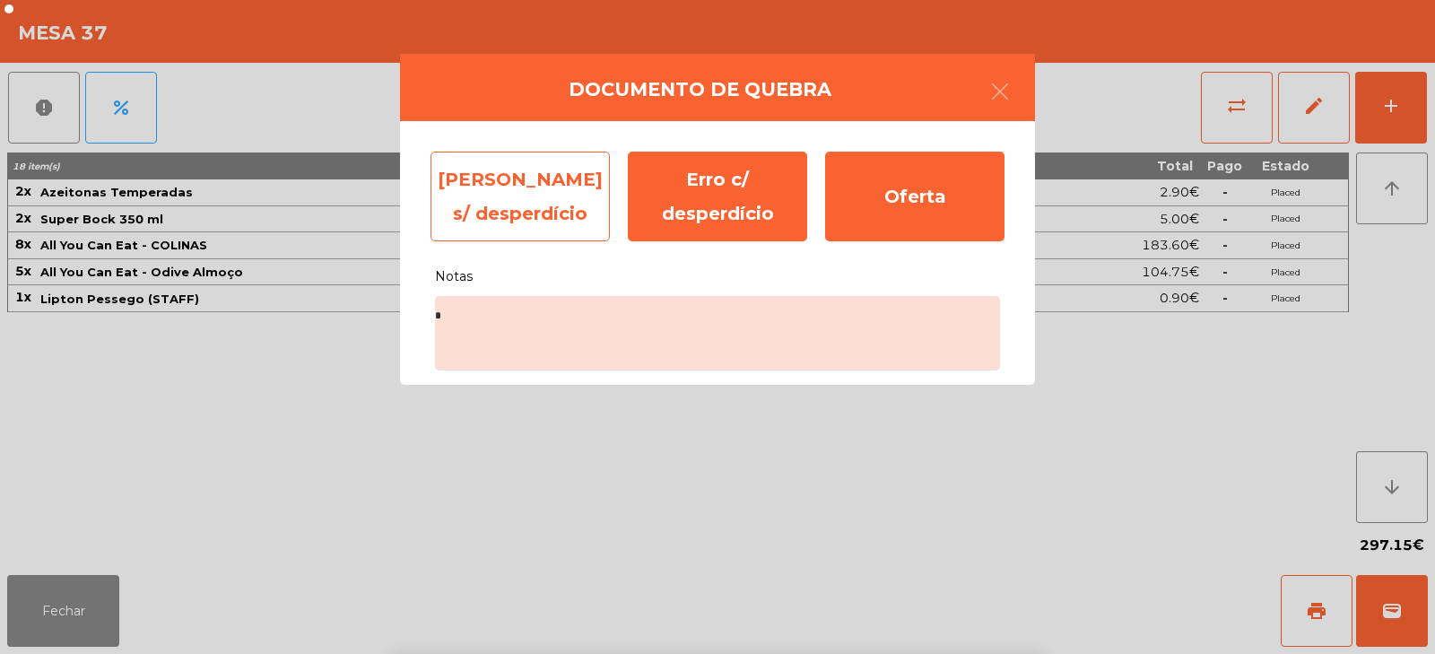
click at [565, 205] on div "Erro s/ desperdício" at bounding box center [520, 197] width 179 height 90
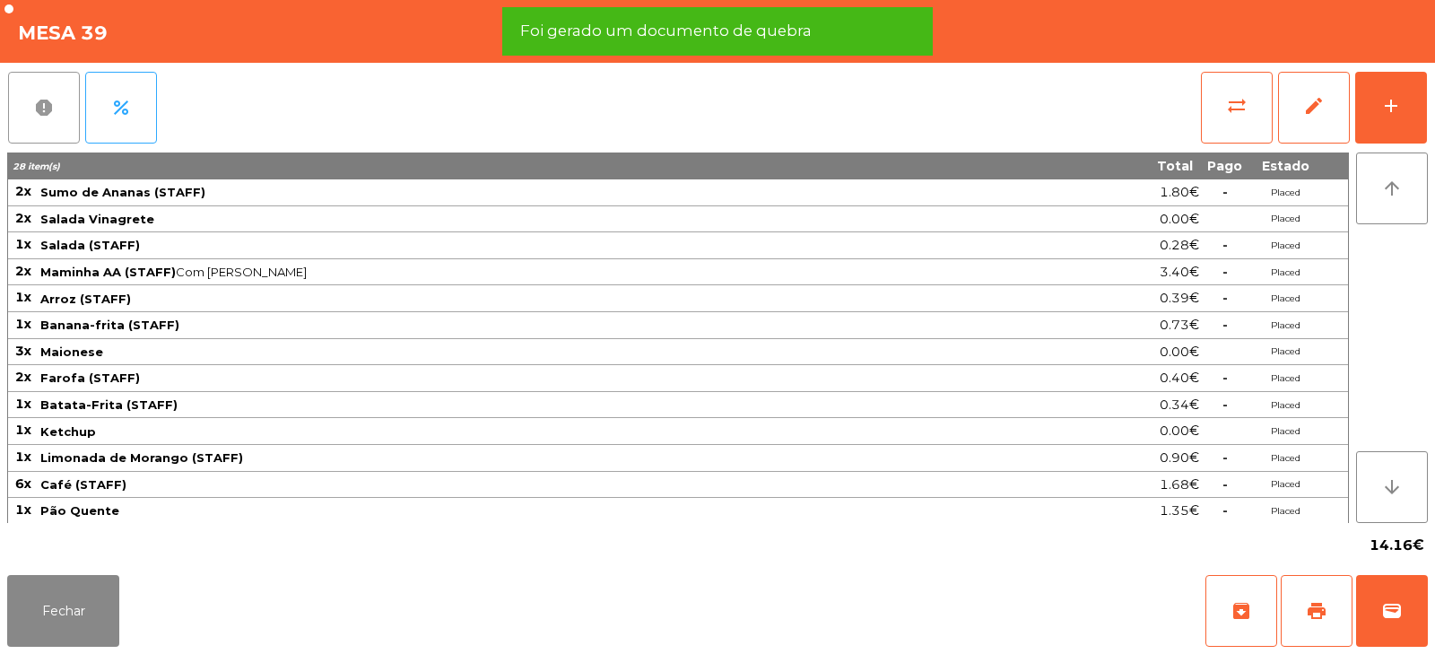
click at [50, 106] on span "report" at bounding box center [44, 108] width 22 height 22
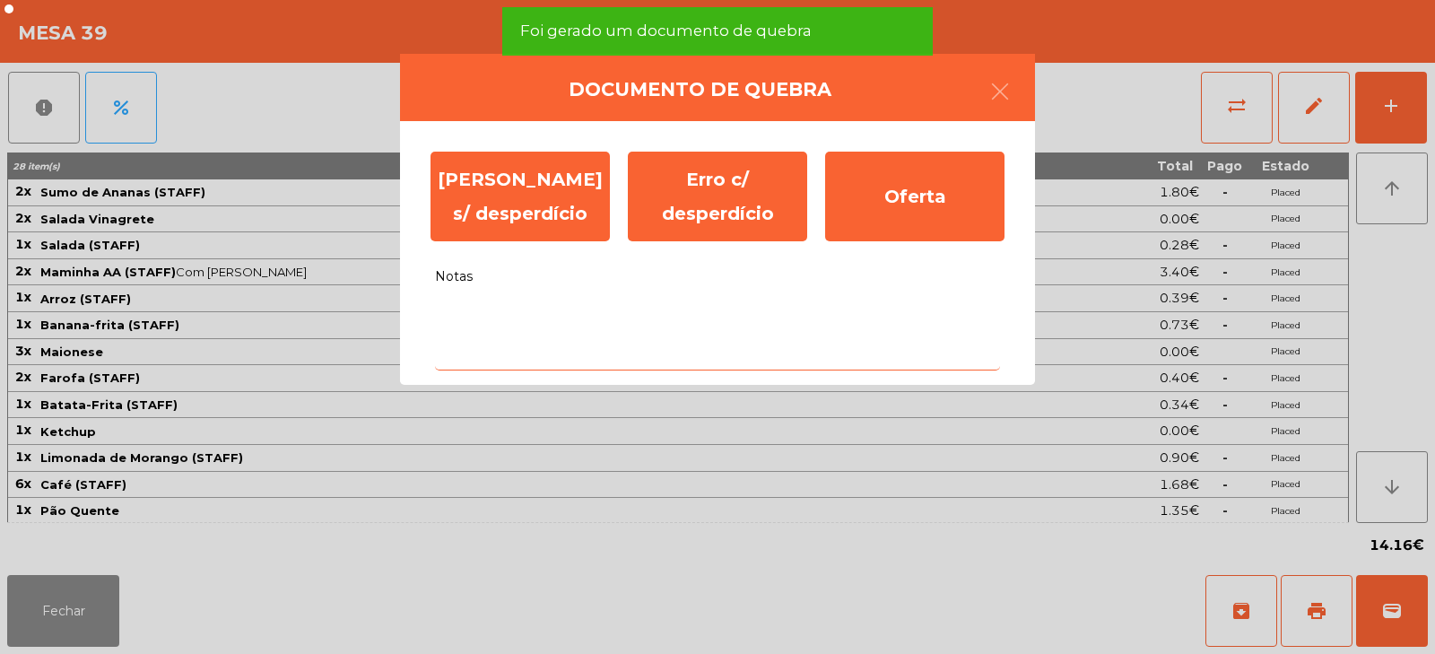
click at [790, 320] on textarea "Notas" at bounding box center [717, 333] width 565 height 74
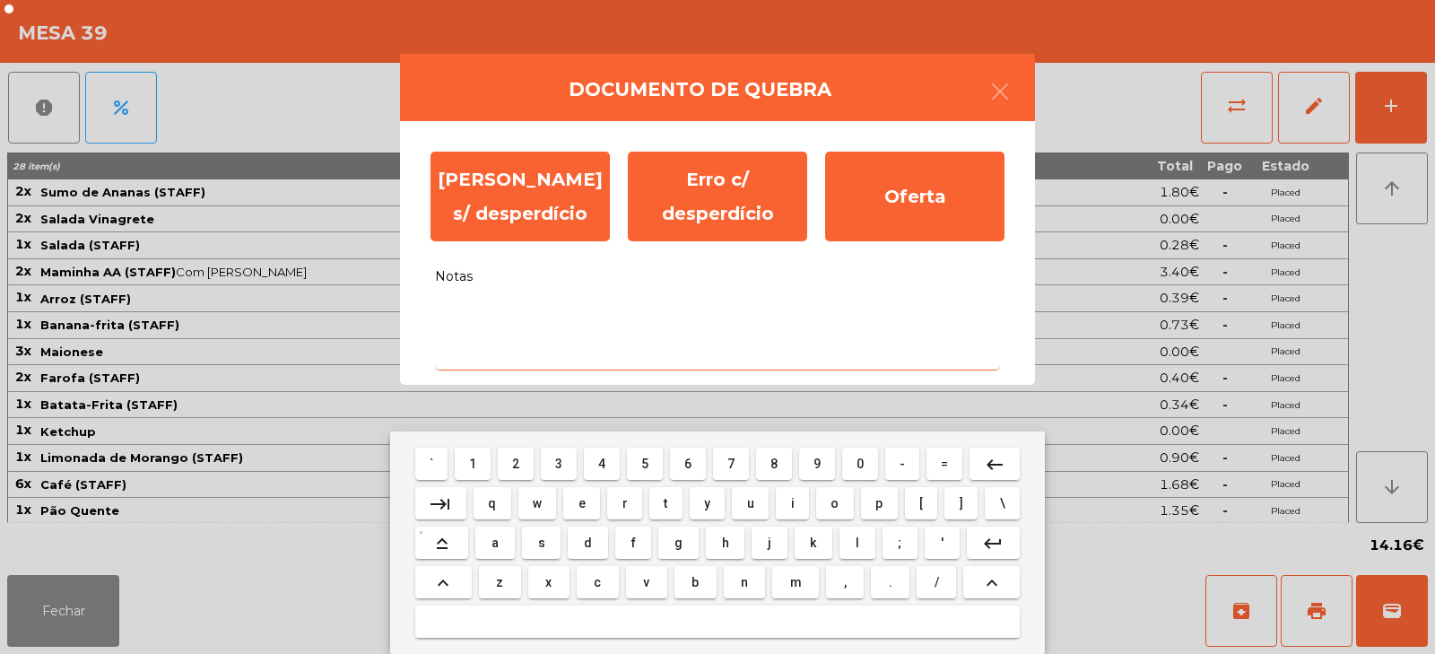
type textarea "*"
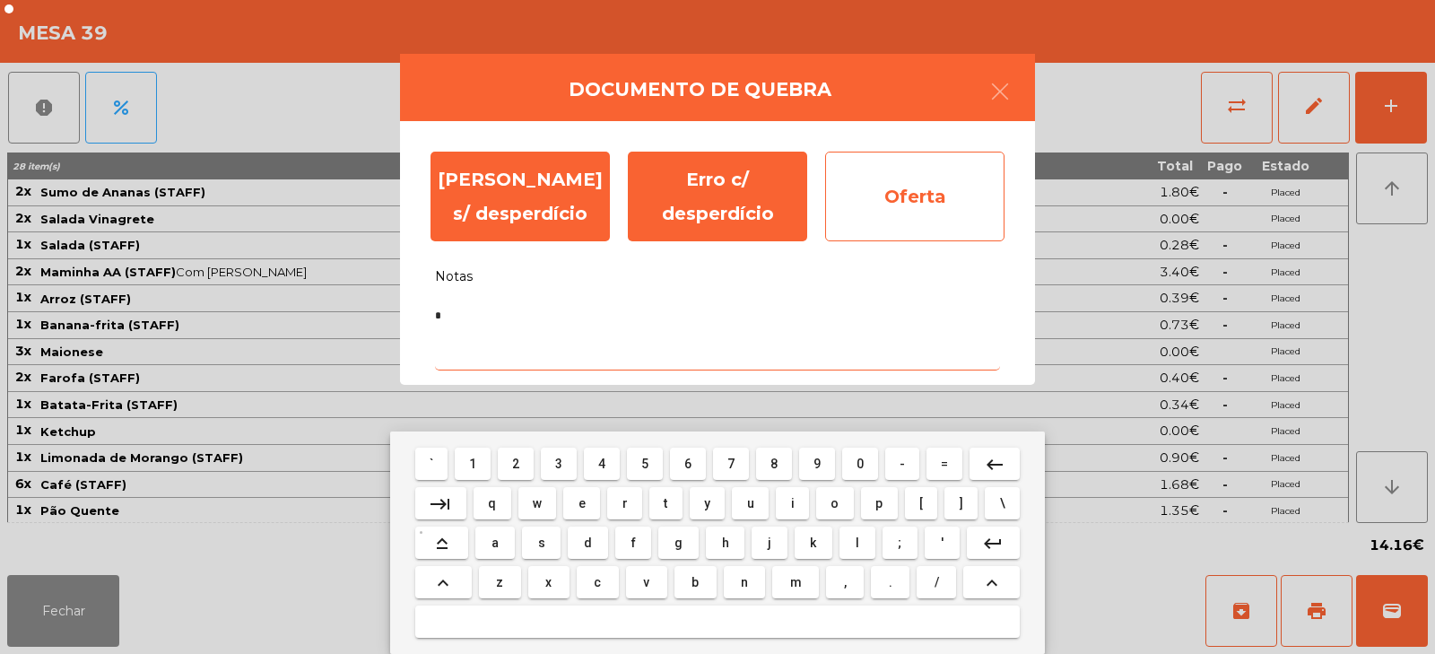
type textarea "*"
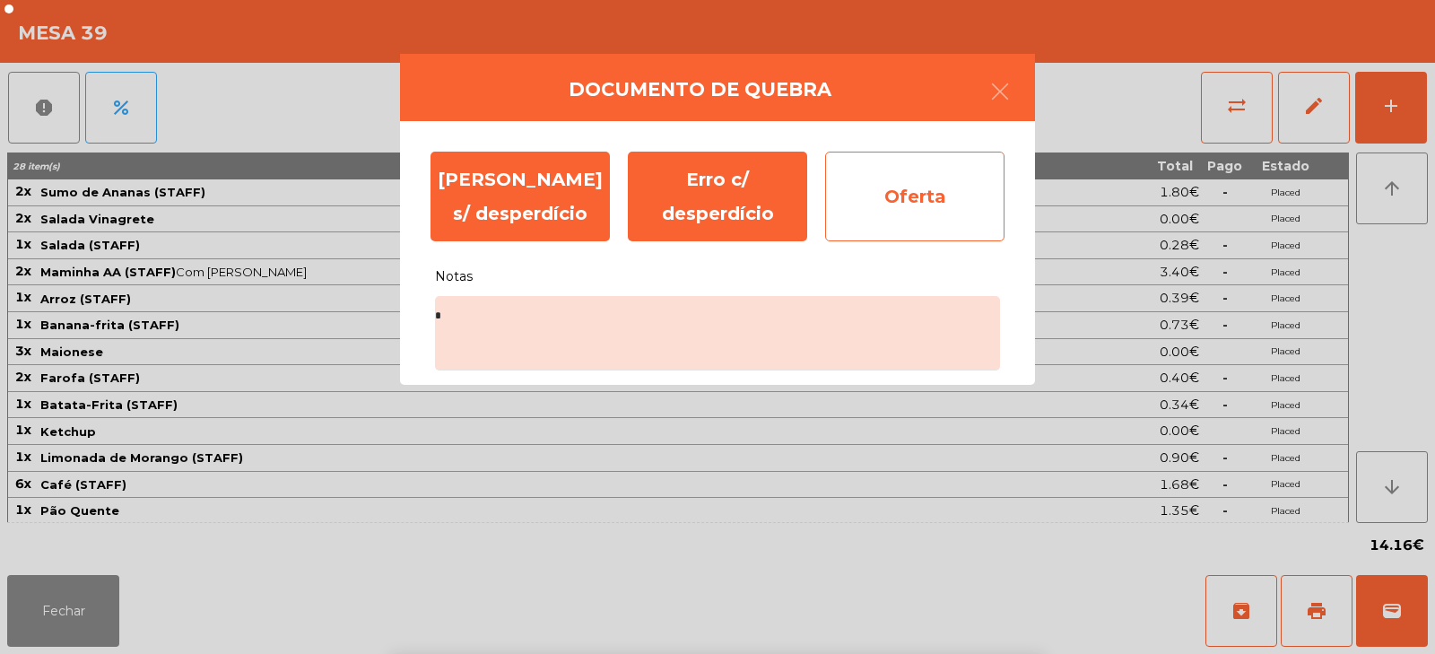
click at [937, 194] on div "Oferta" at bounding box center [914, 197] width 179 height 90
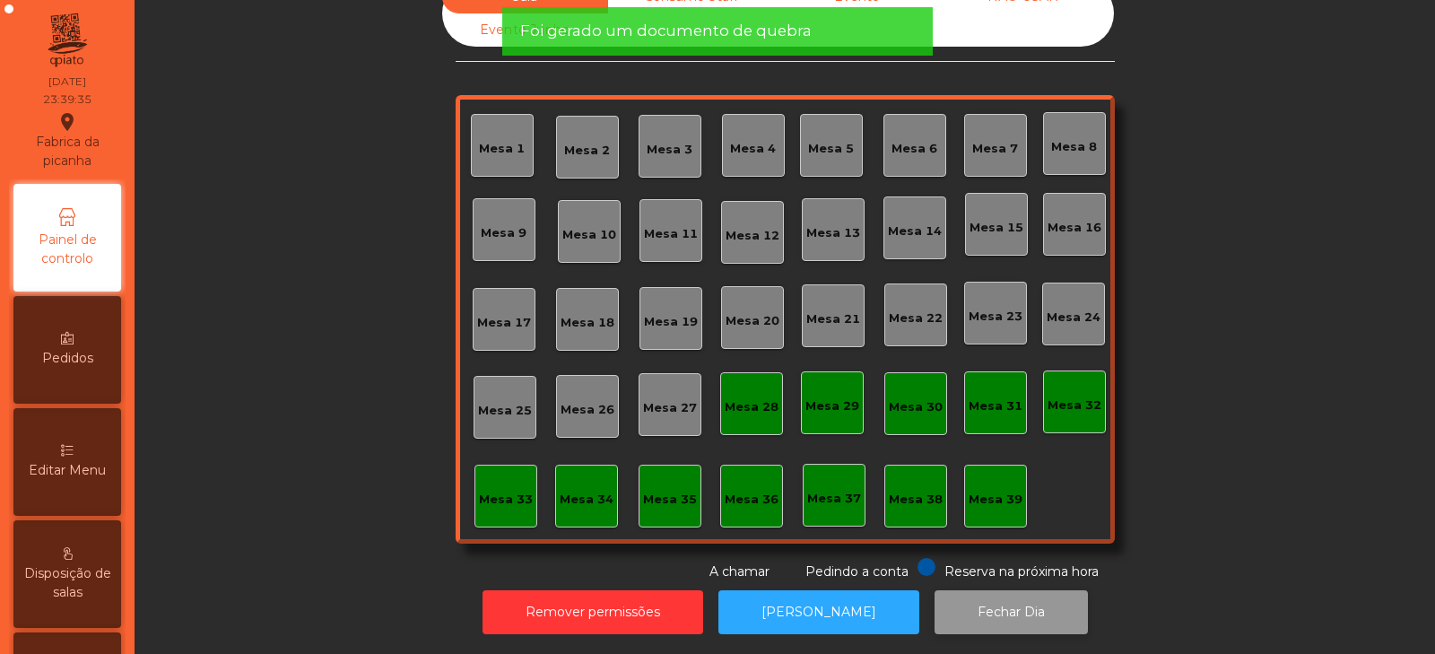
click at [1006, 598] on button "Fechar Dia" at bounding box center [1011, 612] width 153 height 44
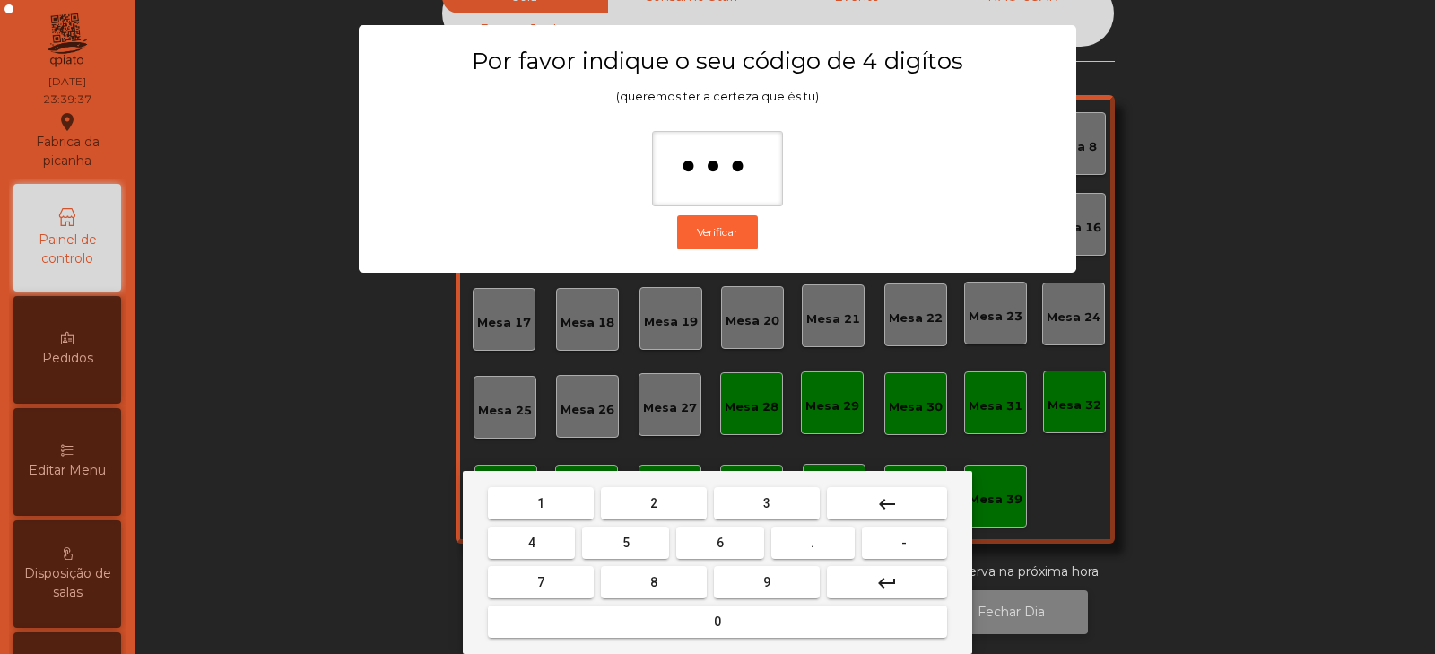
type input "****"
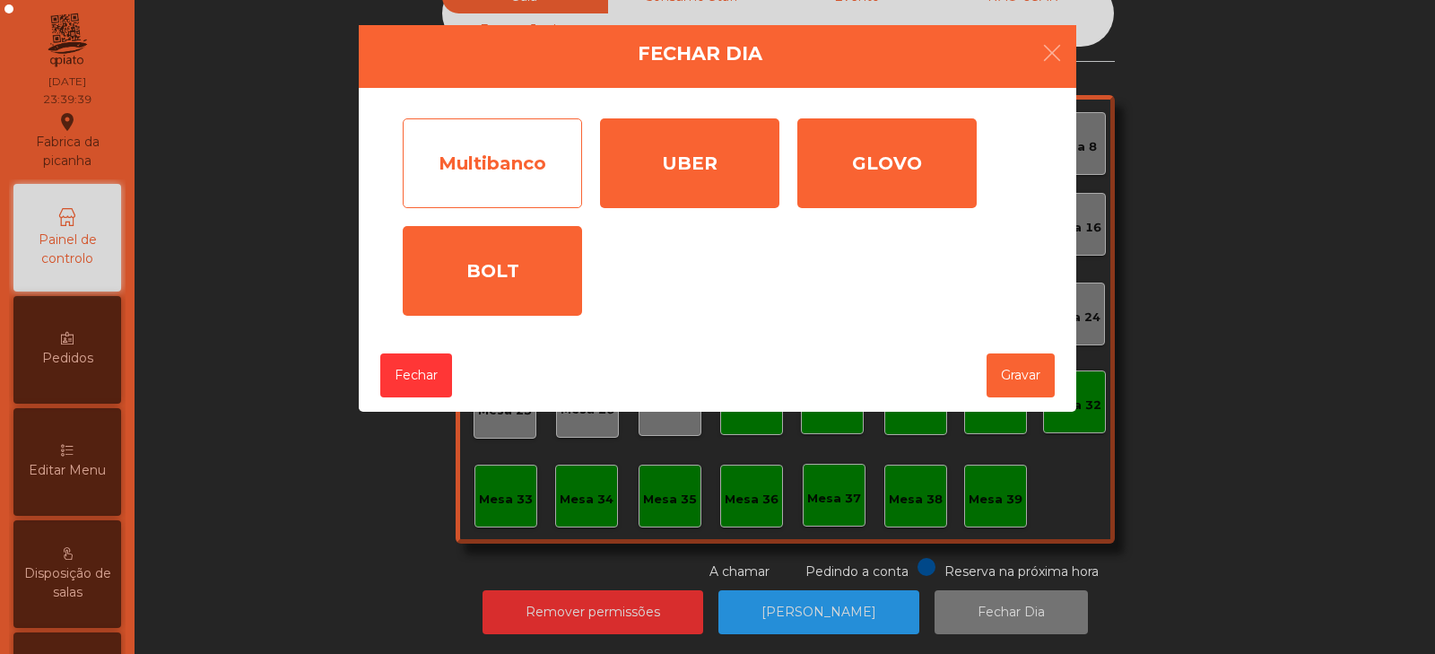
click at [502, 170] on div "Multibanco" at bounding box center [492, 163] width 179 height 90
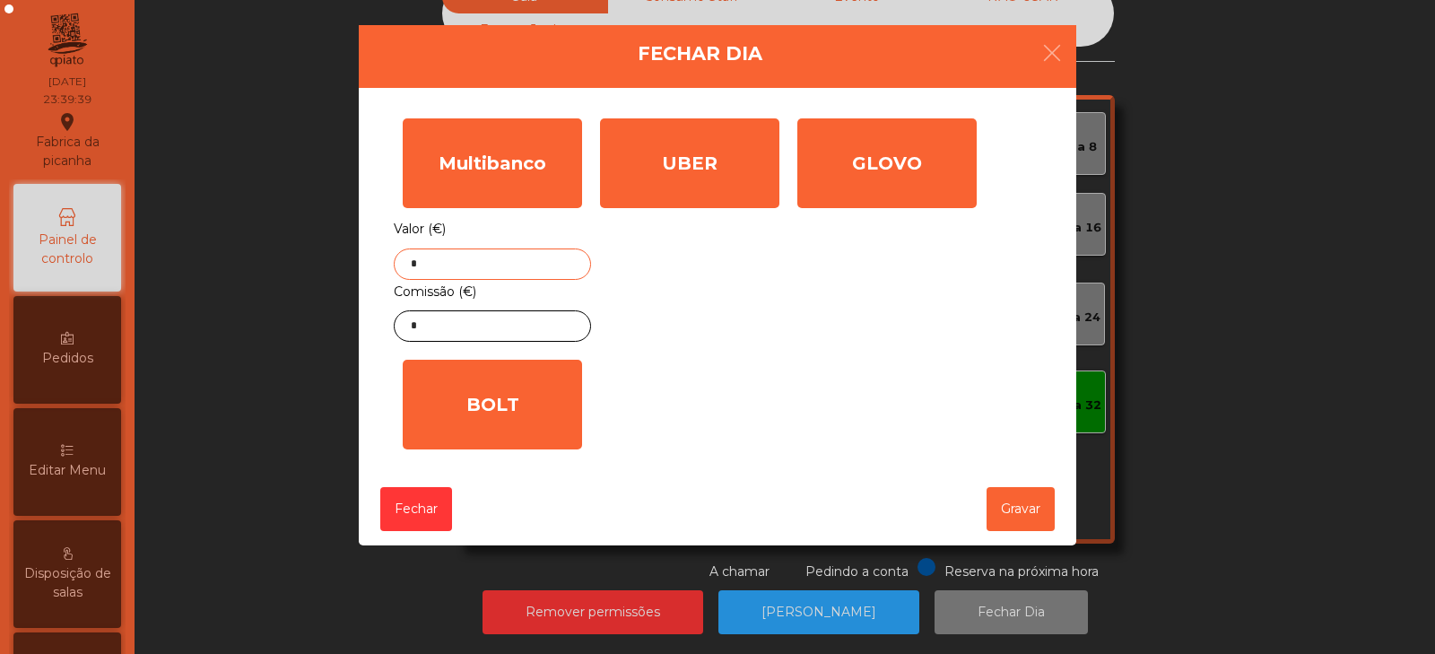
click at [516, 258] on input "*" at bounding box center [492, 263] width 197 height 31
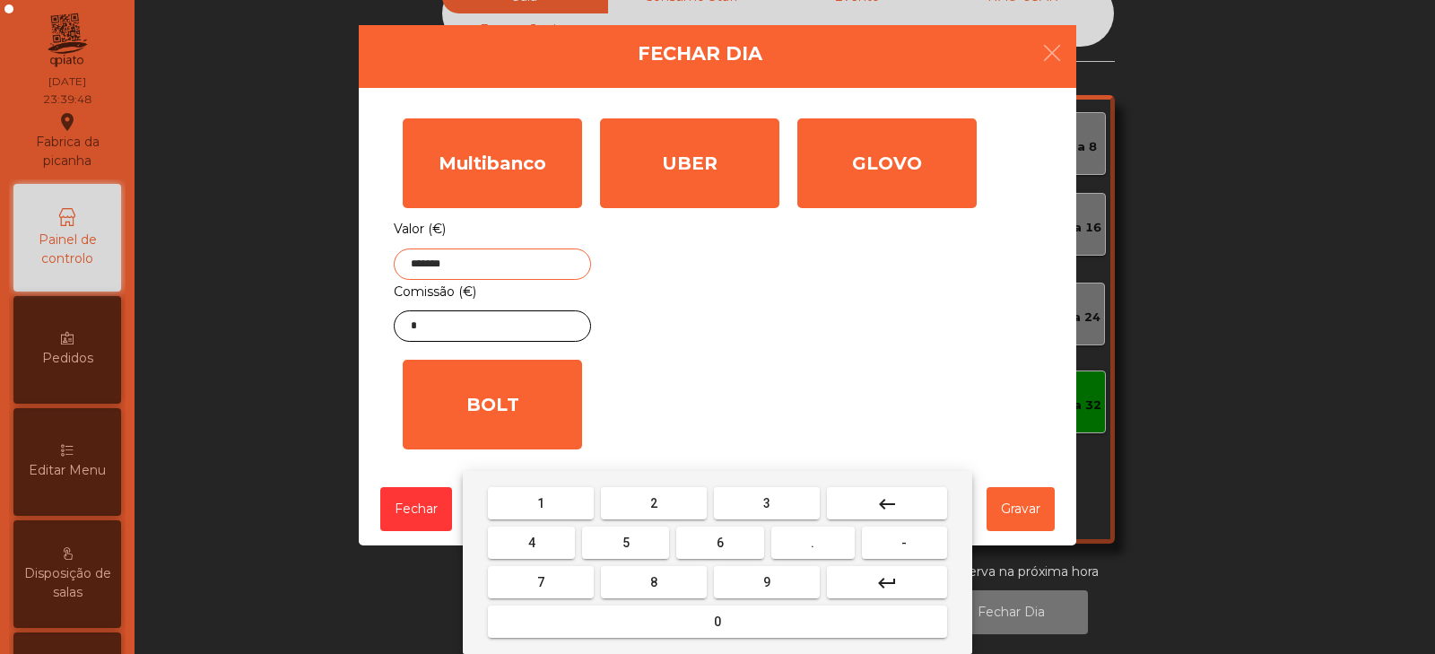
type input "*******"
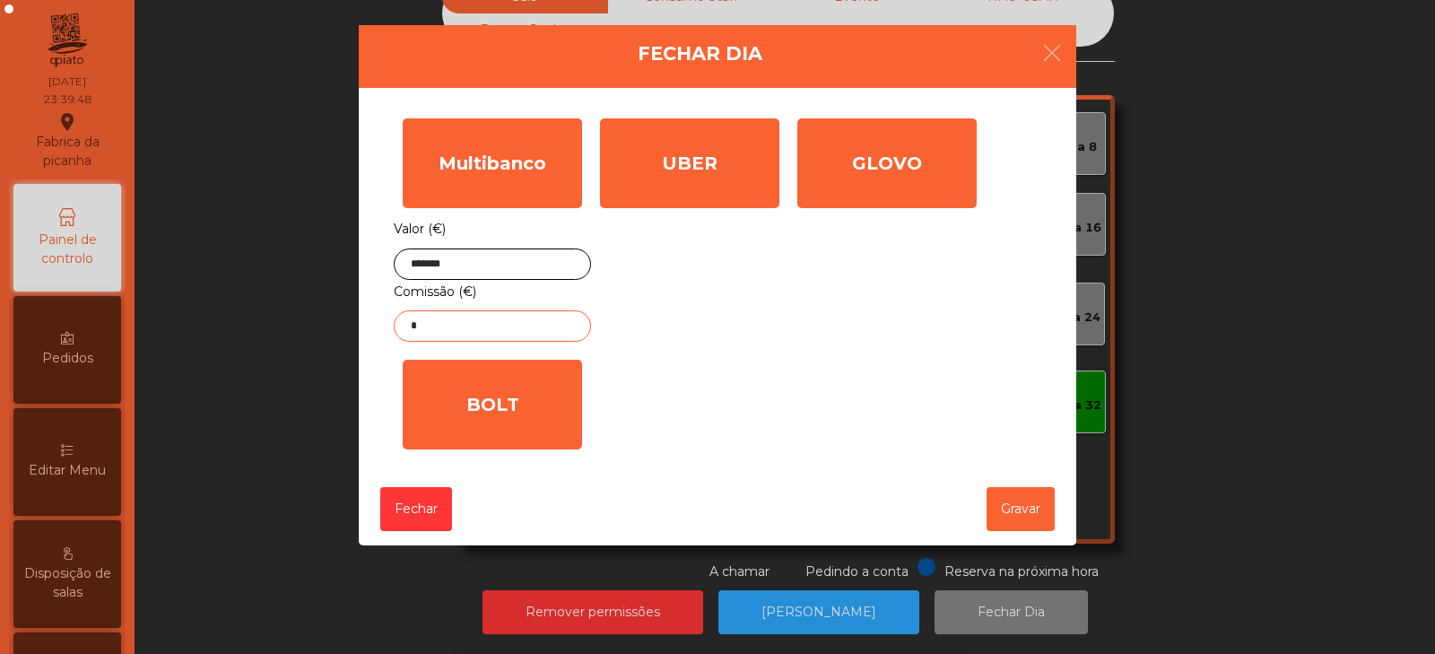
click at [544, 324] on input "*" at bounding box center [492, 325] width 197 height 31
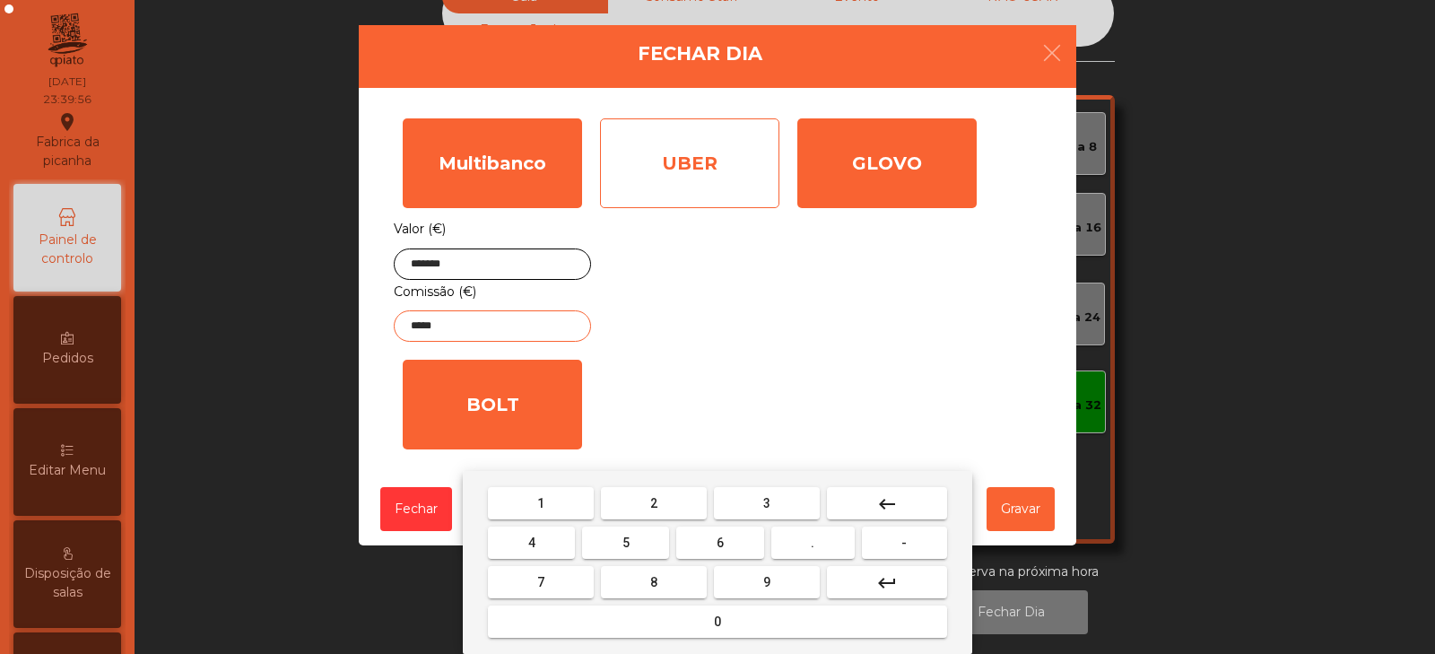
type input "*****"
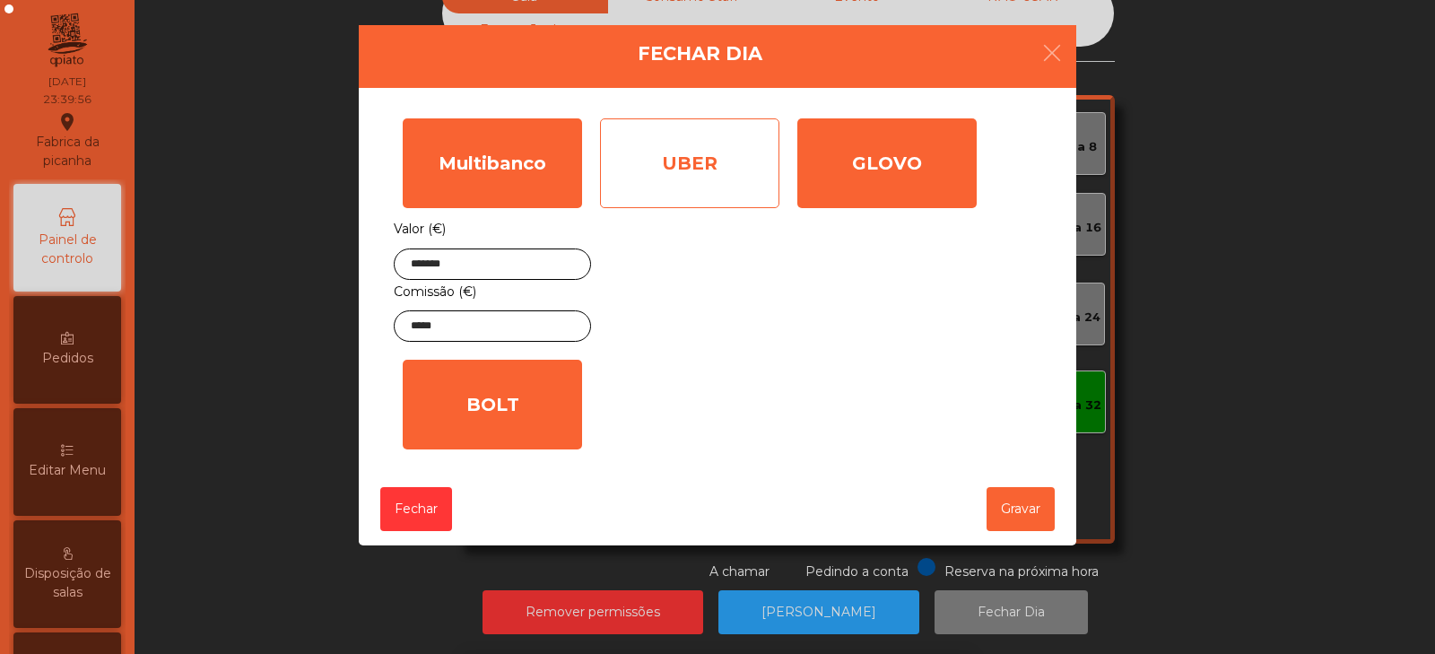
click at [733, 168] on div "UBER" at bounding box center [689, 163] width 179 height 90
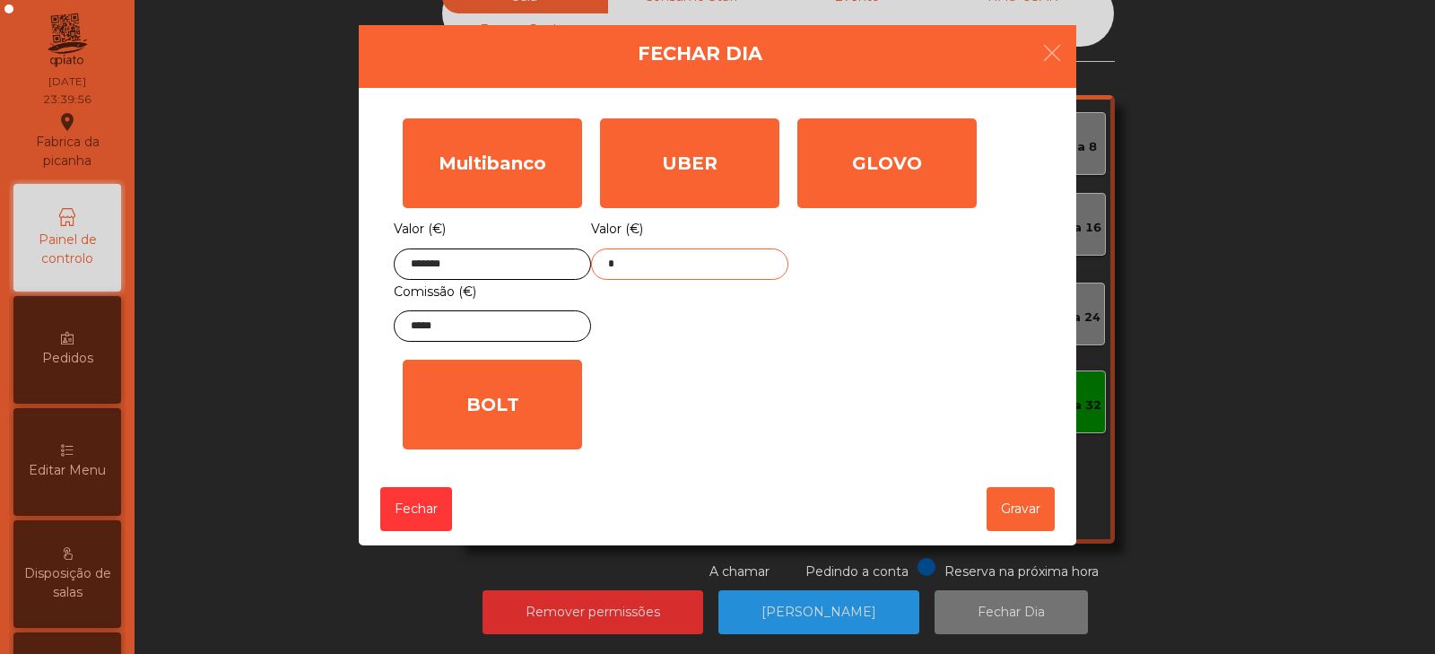
click at [736, 269] on input "*" at bounding box center [689, 263] width 197 height 31
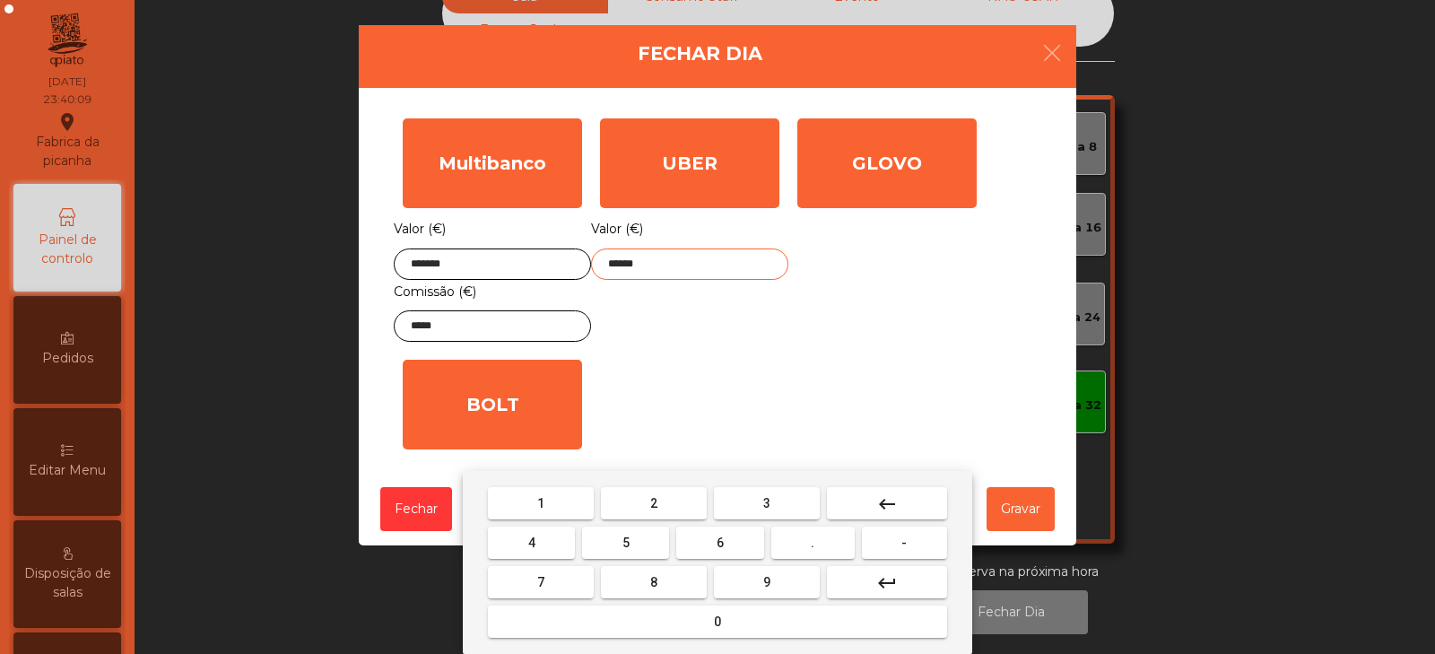
type input "******"
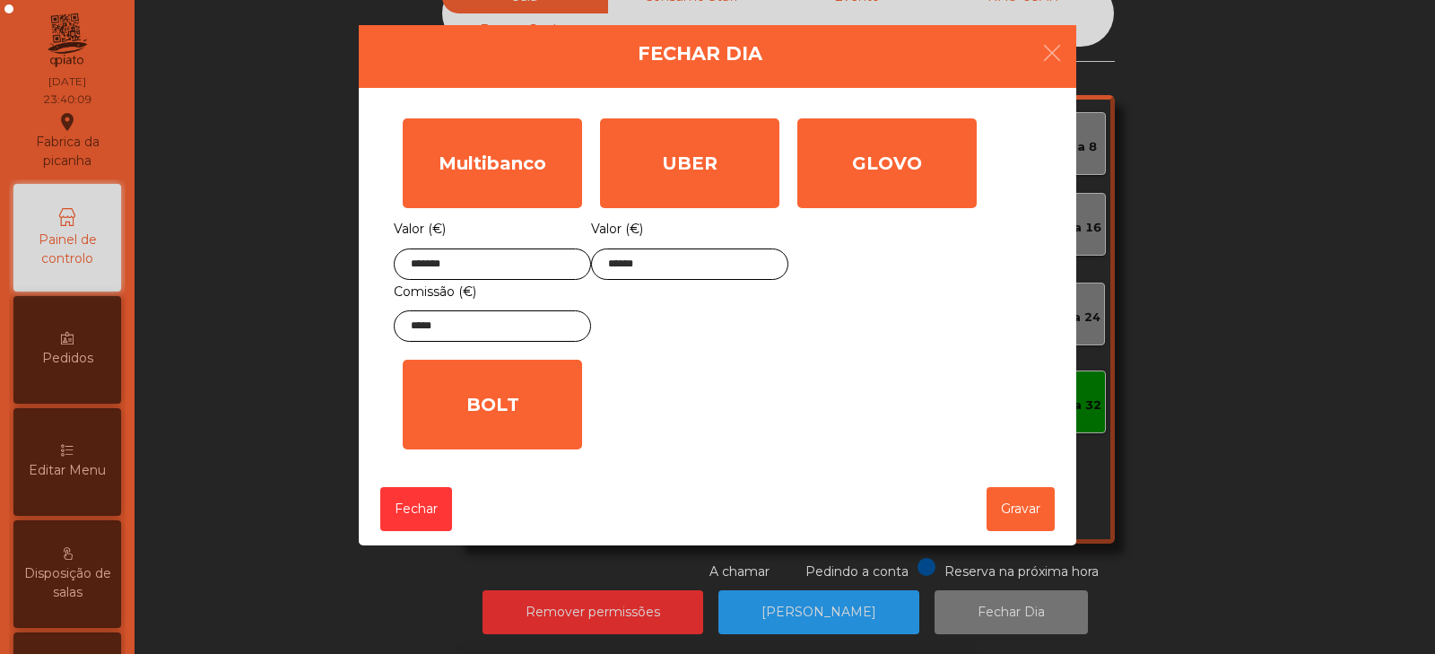
click at [1020, 511] on div "1 2 3 keyboard_backspace 4 5 6 . - 7 8 9 keyboard_return 0" at bounding box center [717, 562] width 1435 height 183
click at [1022, 507] on button "Gravar" at bounding box center [1021, 509] width 68 height 44
